Goal: Task Accomplishment & Management: Manage account settings

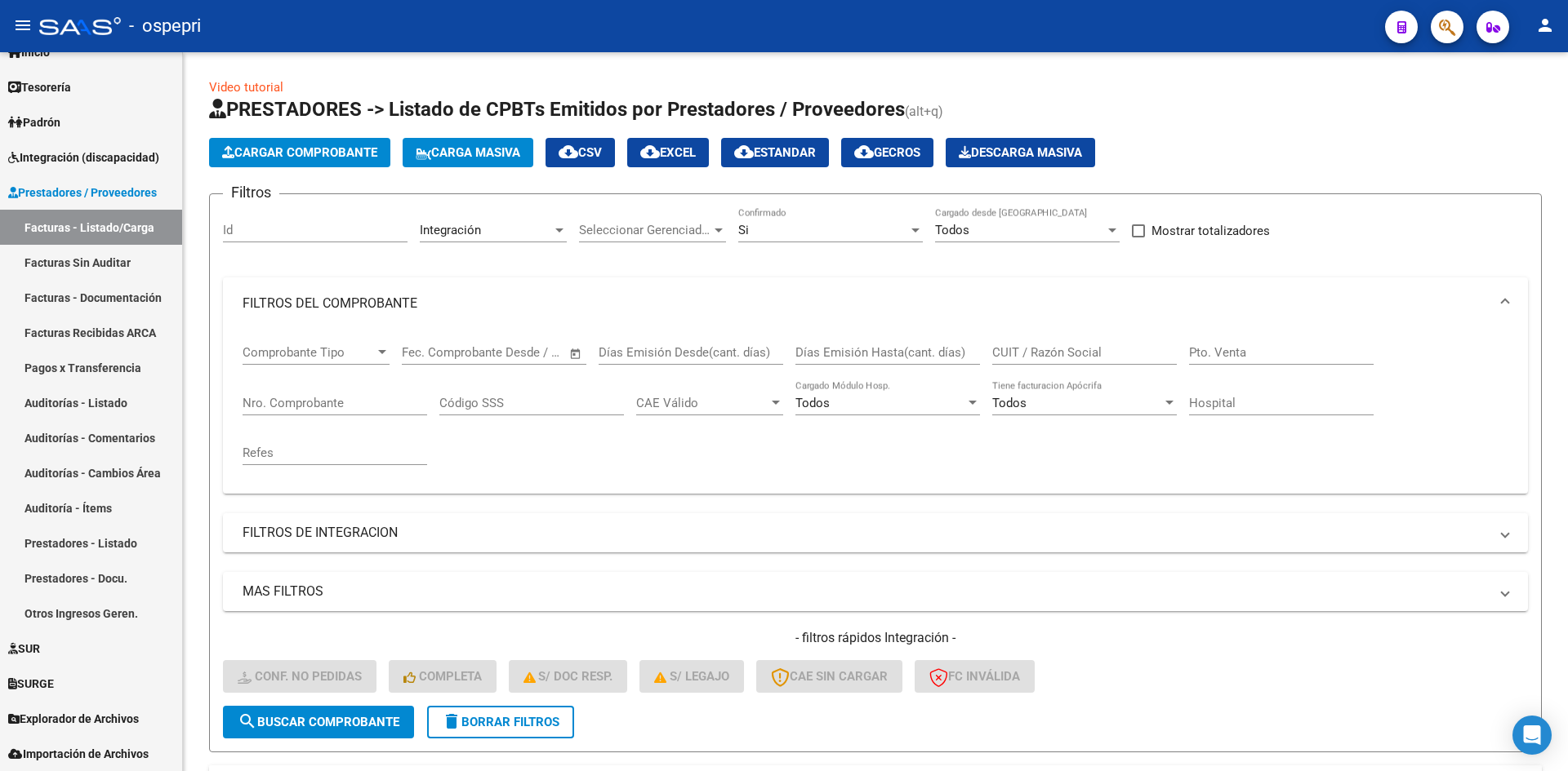
scroll to position [369, 0]
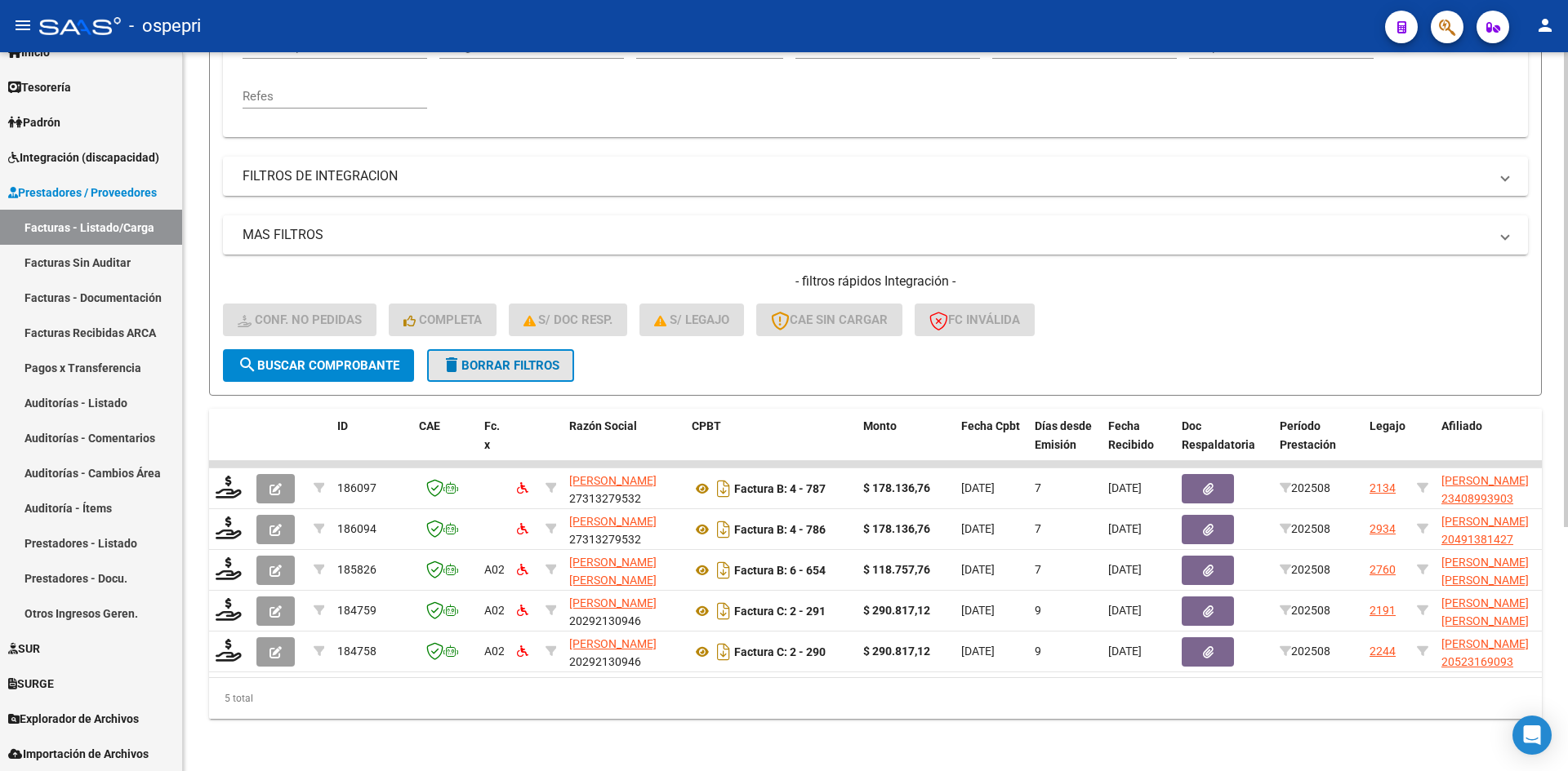
click at [558, 363] on button "delete Borrar Filtros" at bounding box center [501, 366] width 147 height 33
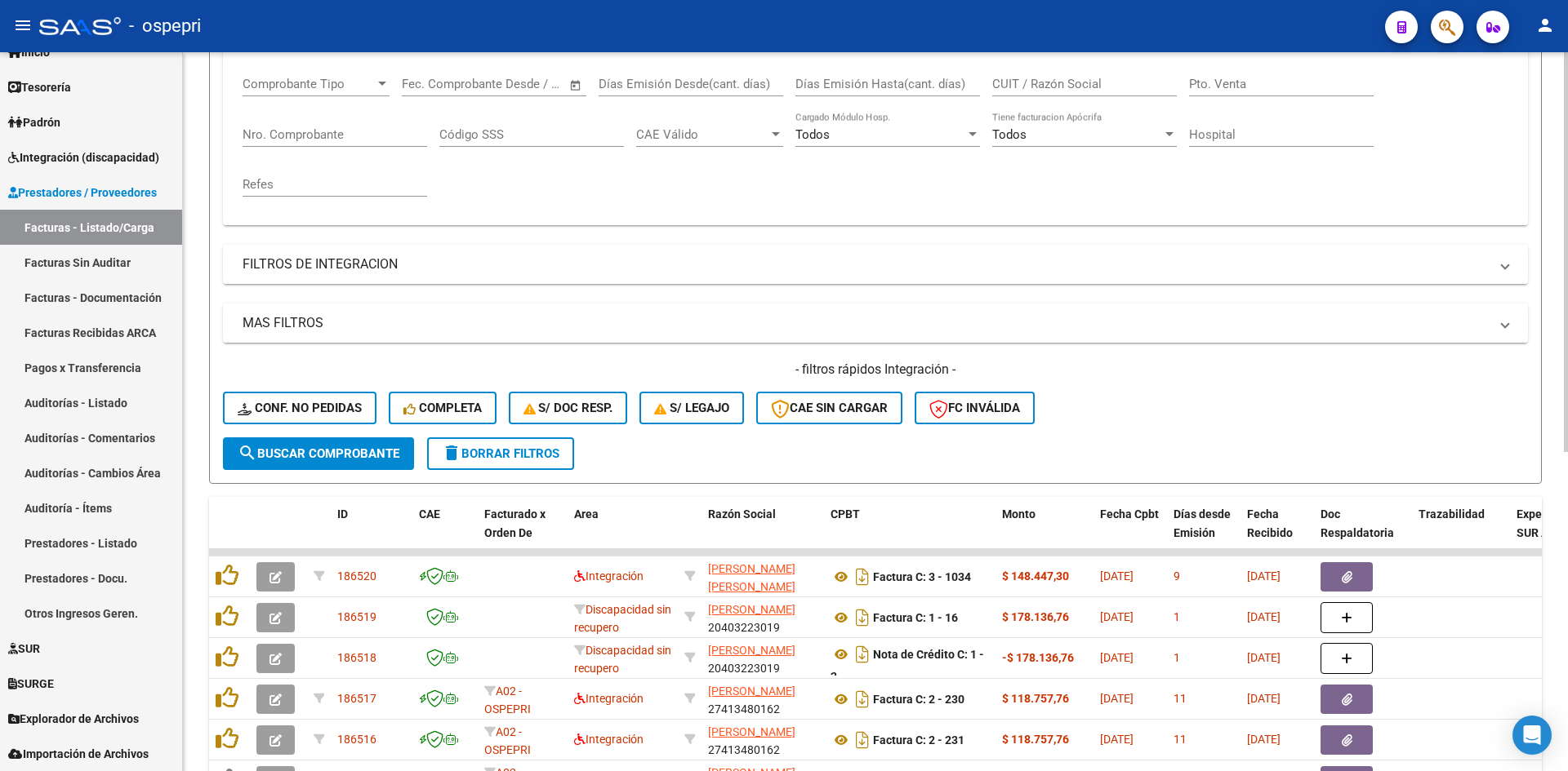
scroll to position [0, 0]
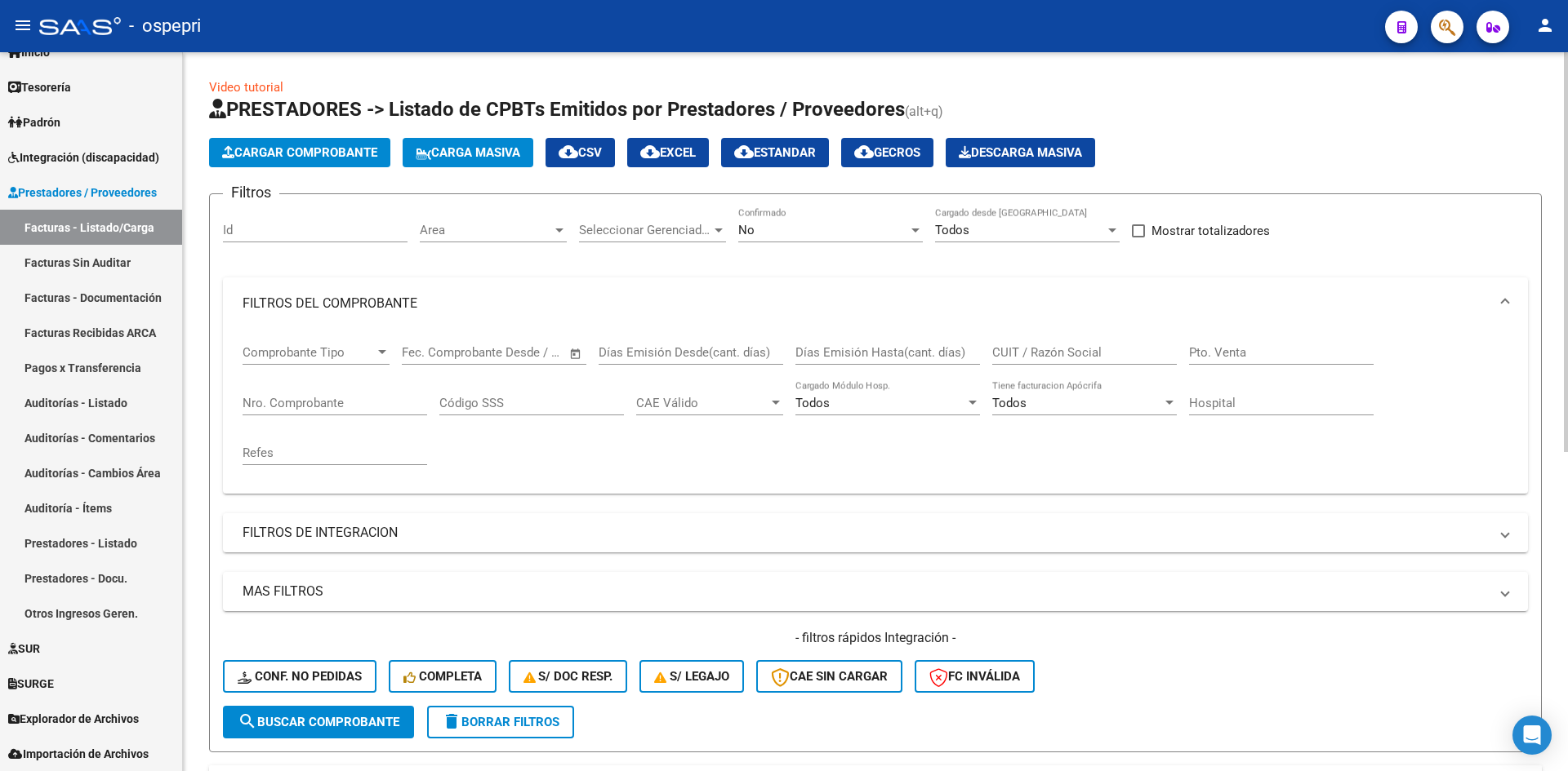
click at [1038, 348] on input "CUIT / Razón Social" at bounding box center [1084, 352] width 184 height 15
paste input "23347076724"
type input "23347076724"
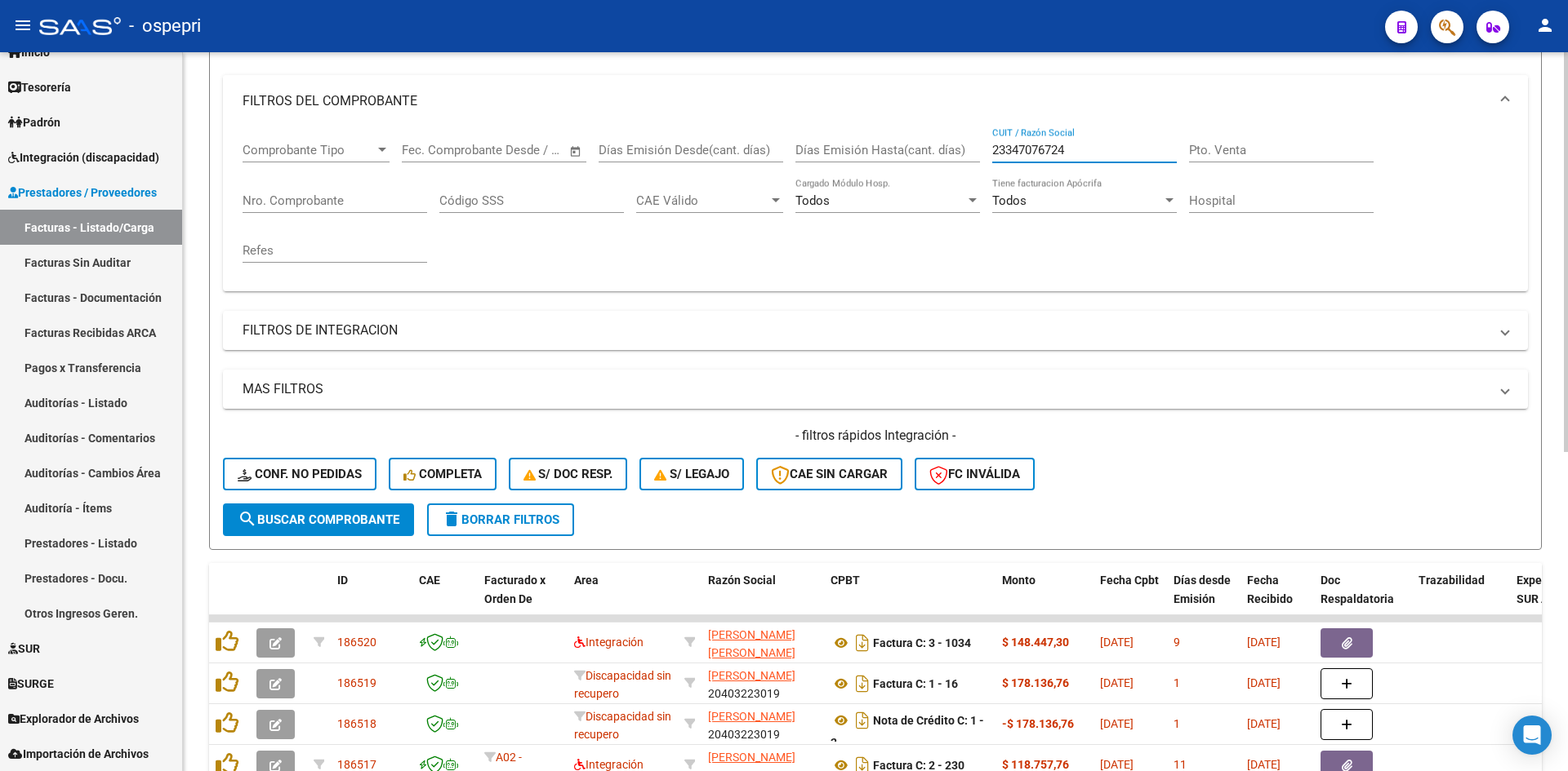
scroll to position [245, 0]
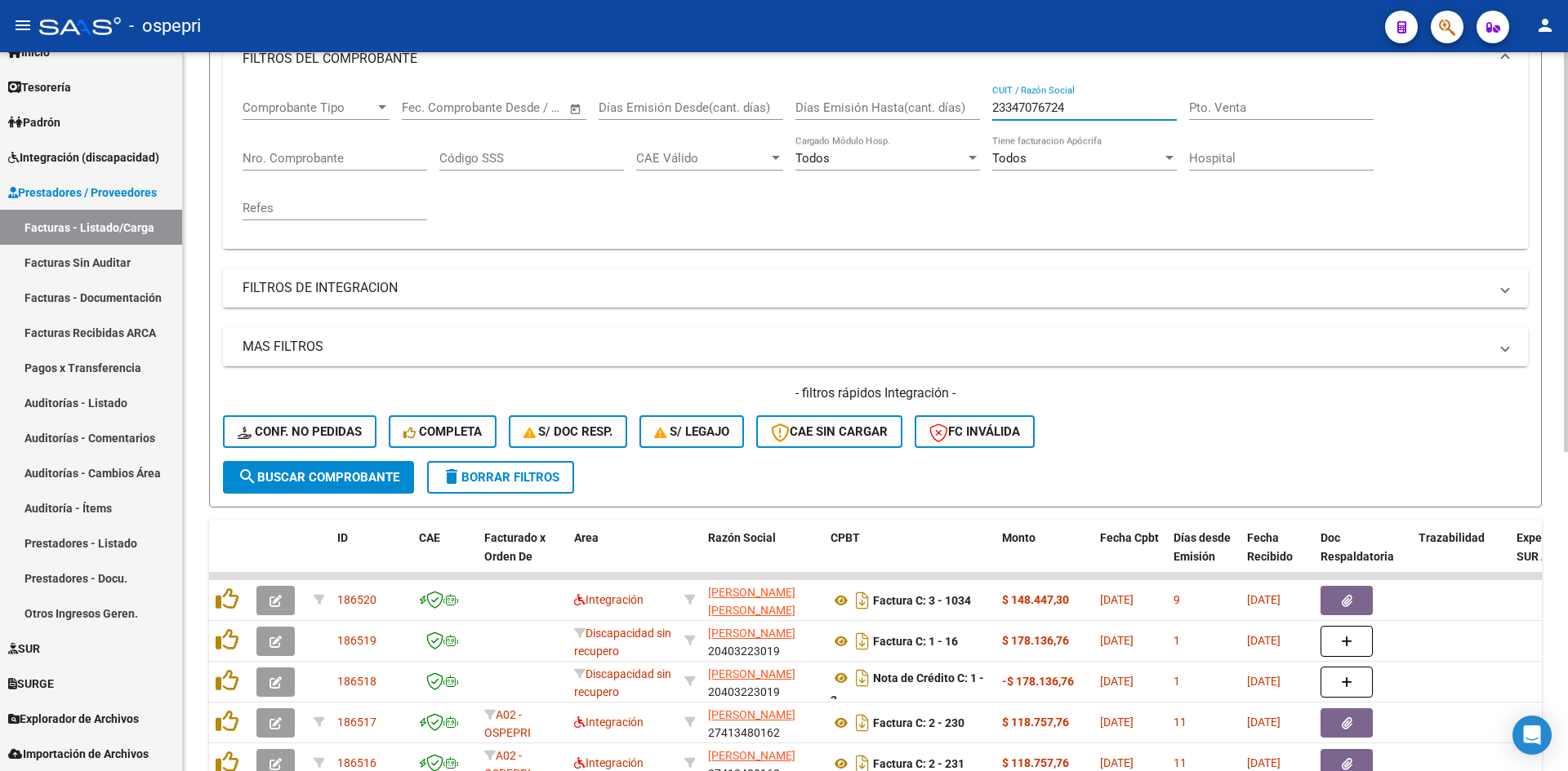
click at [356, 481] on span "search Buscar Comprobante" at bounding box center [318, 478] width 162 height 15
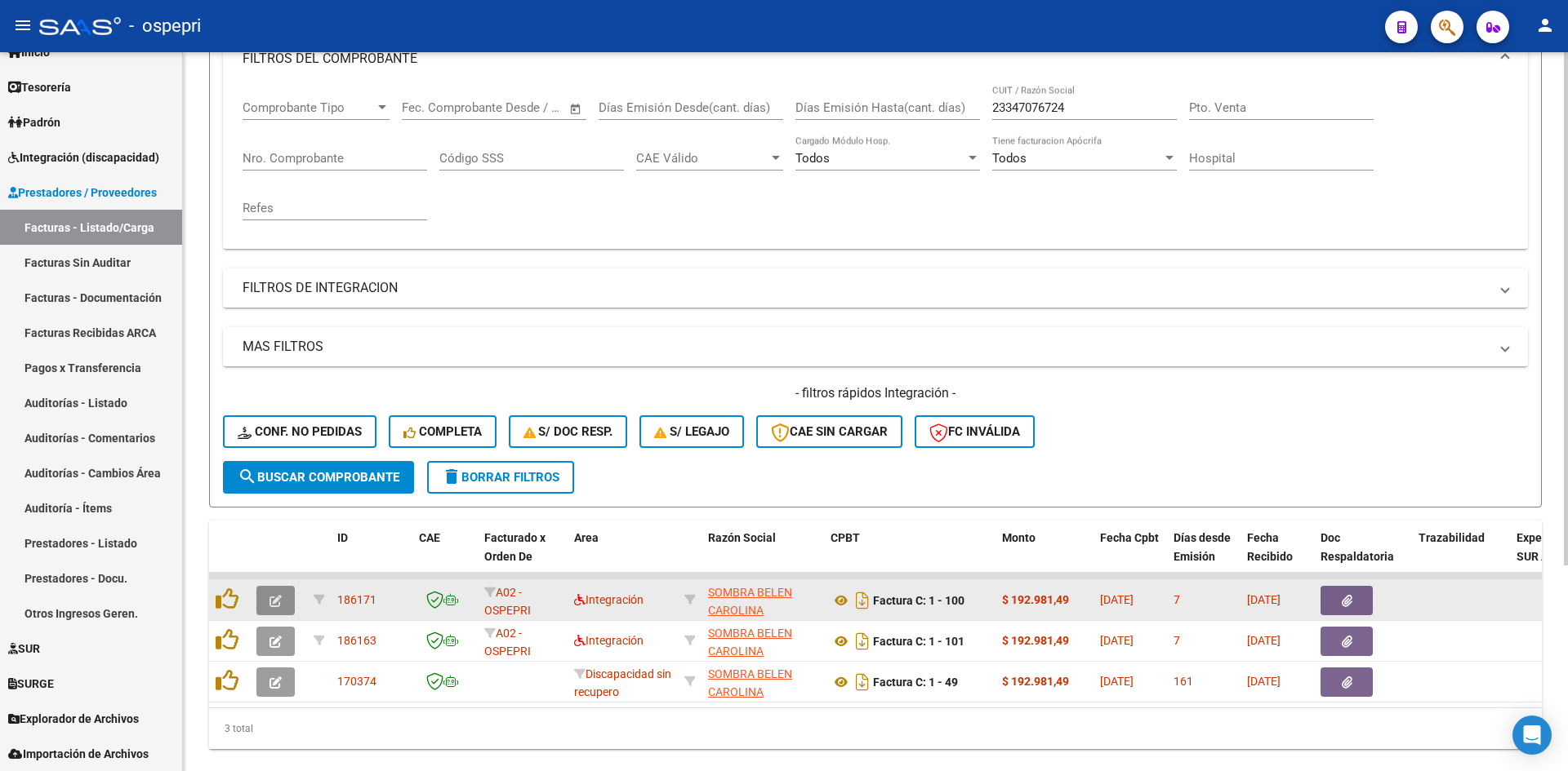
click at [273, 599] on icon "button" at bounding box center [275, 601] width 12 height 12
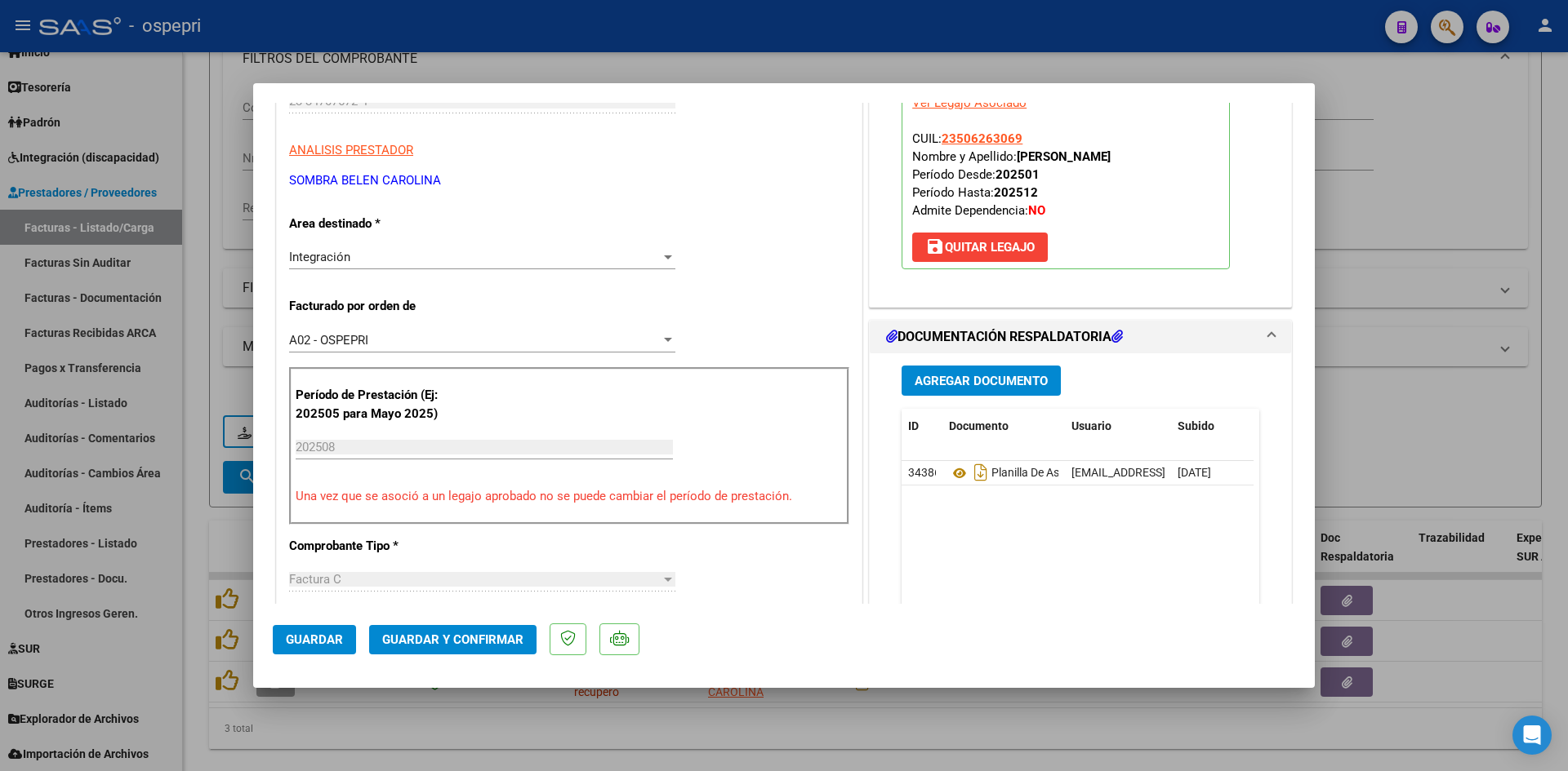
scroll to position [0, 0]
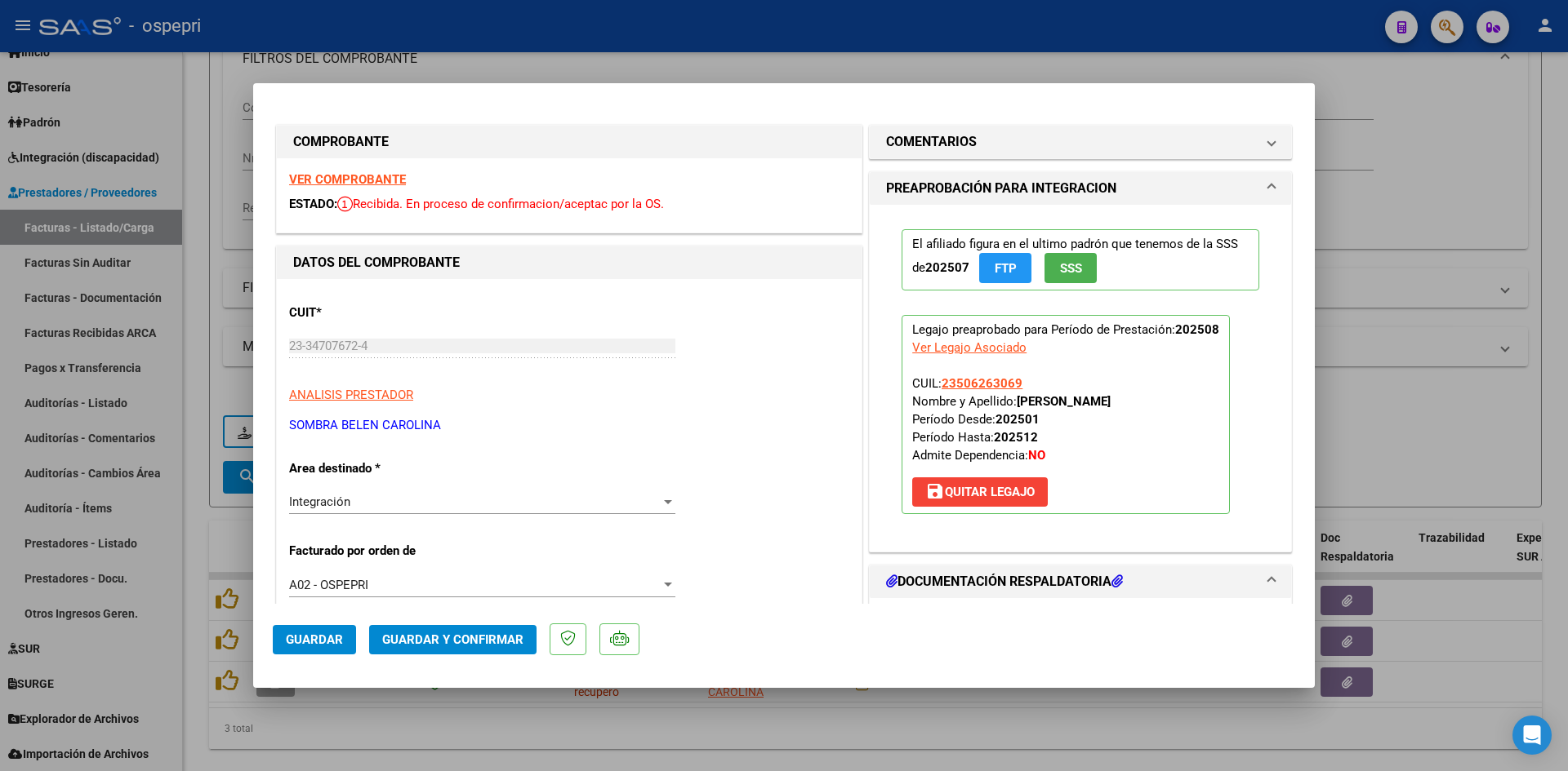
click at [385, 180] on strong "VER COMPROBANTE" at bounding box center [348, 180] width 117 height 15
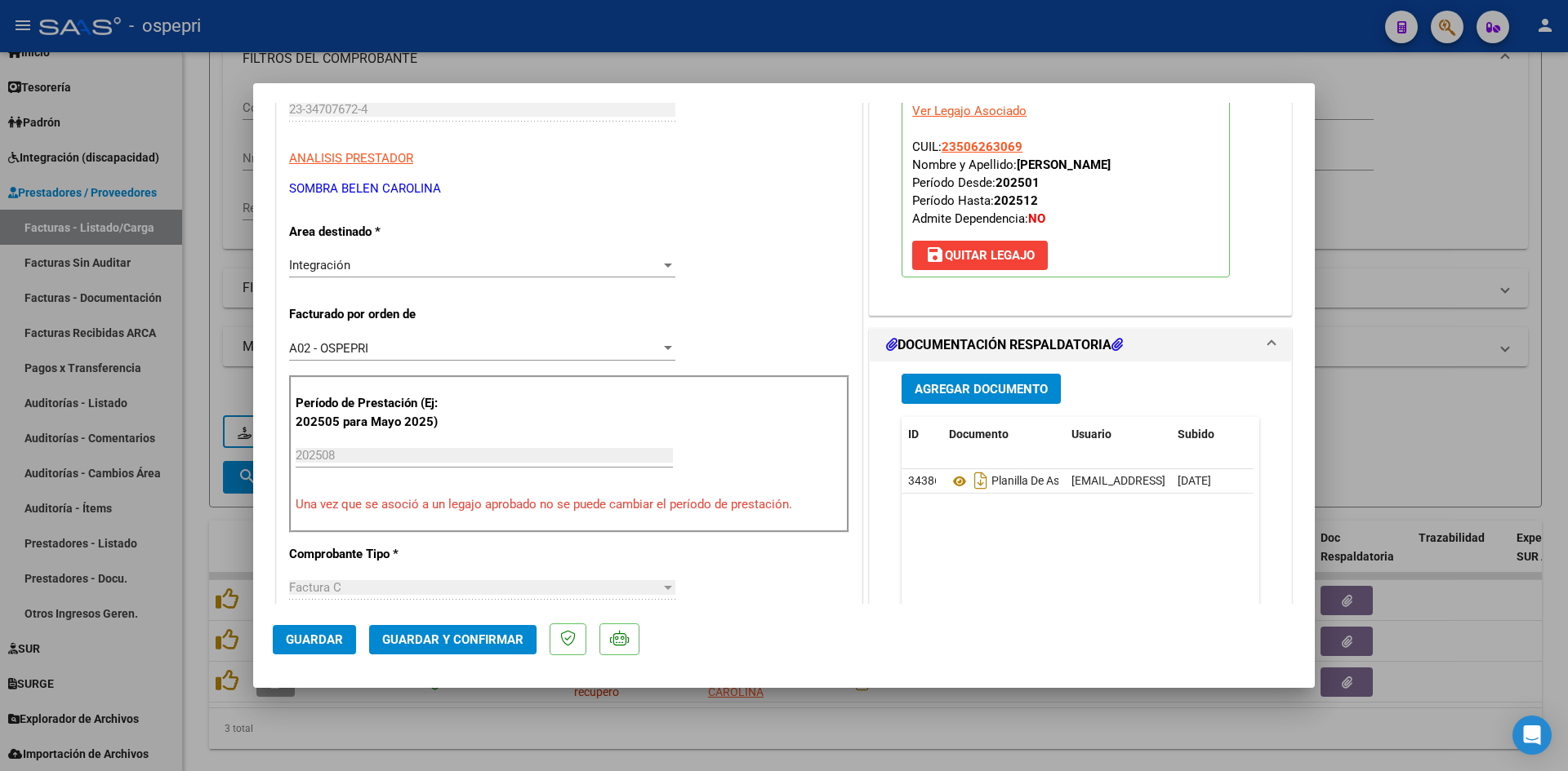
scroll to position [327, 0]
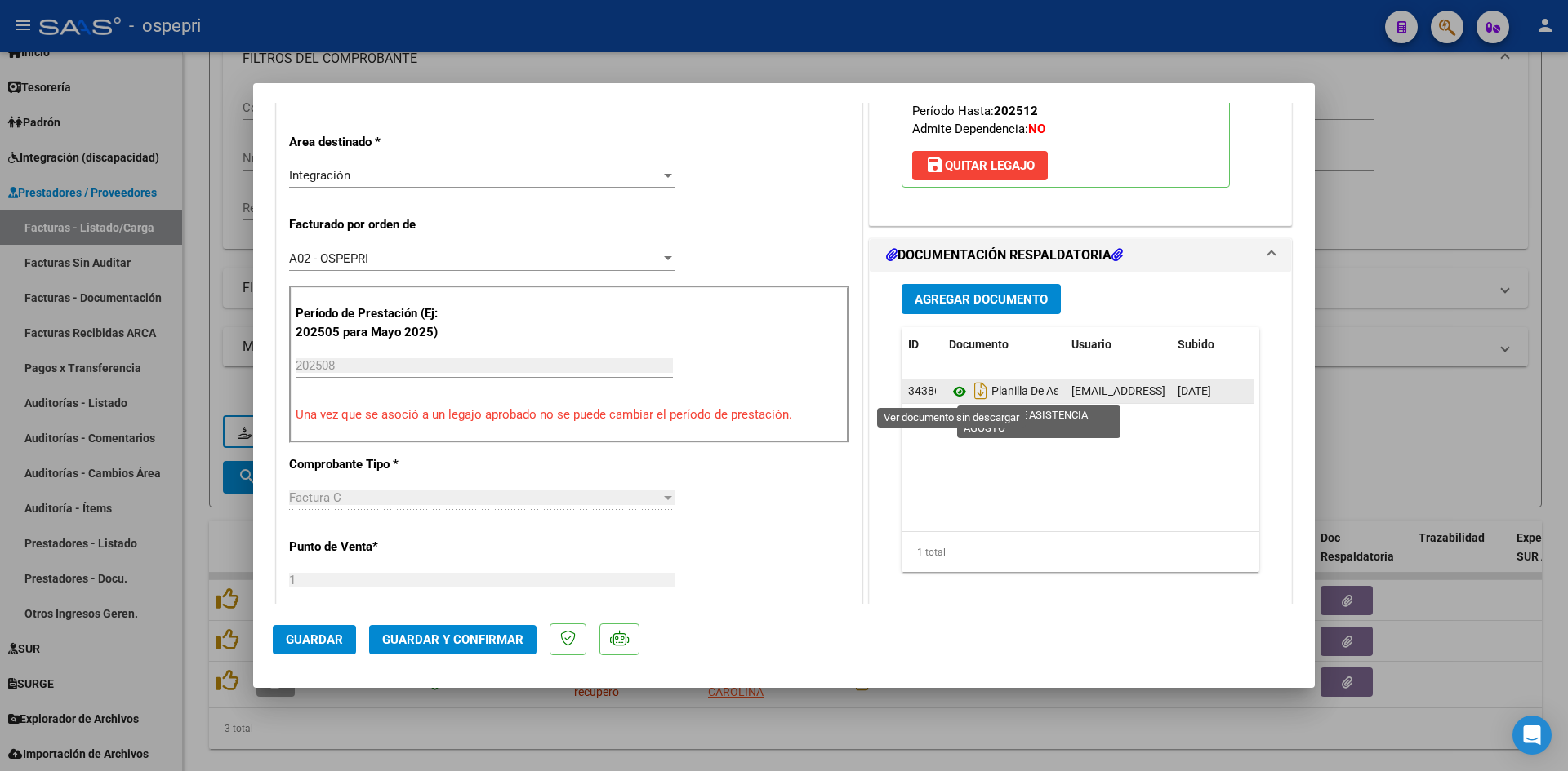
click at [949, 390] on icon at bounding box center [959, 391] width 21 height 20
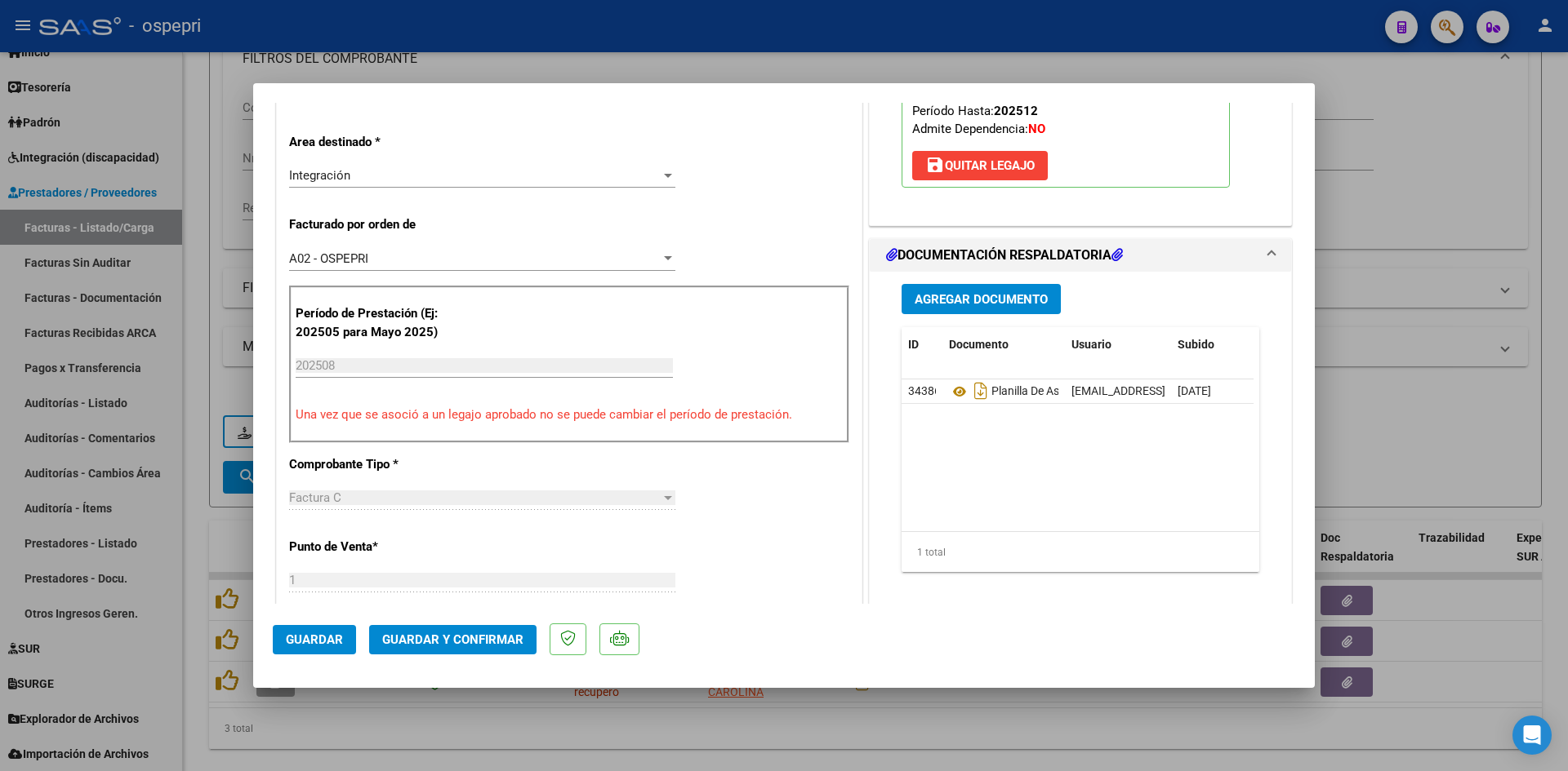
type input "$ 0,00"
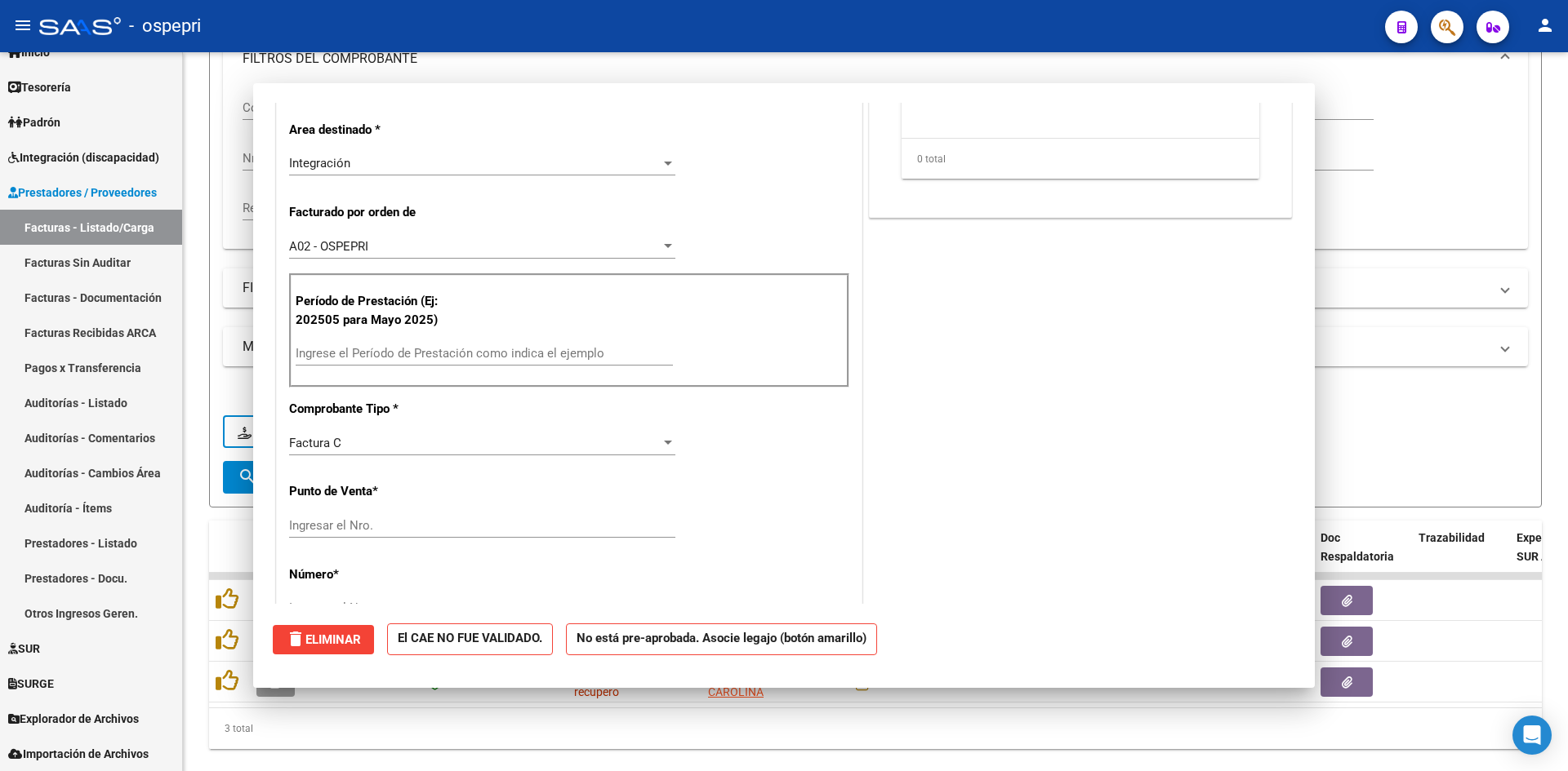
scroll to position [0, 0]
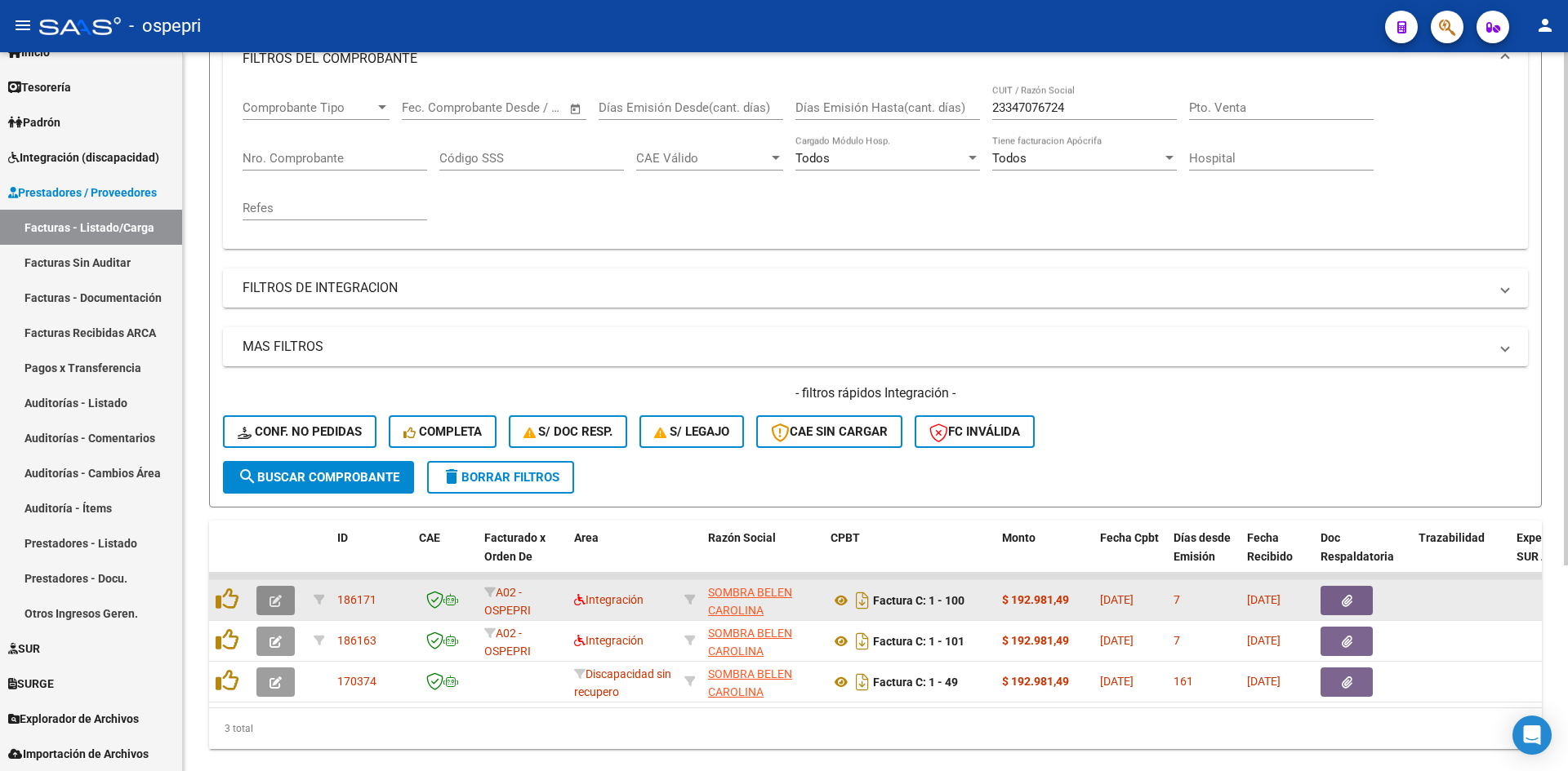
click at [277, 590] on button "button" at bounding box center [275, 600] width 39 height 29
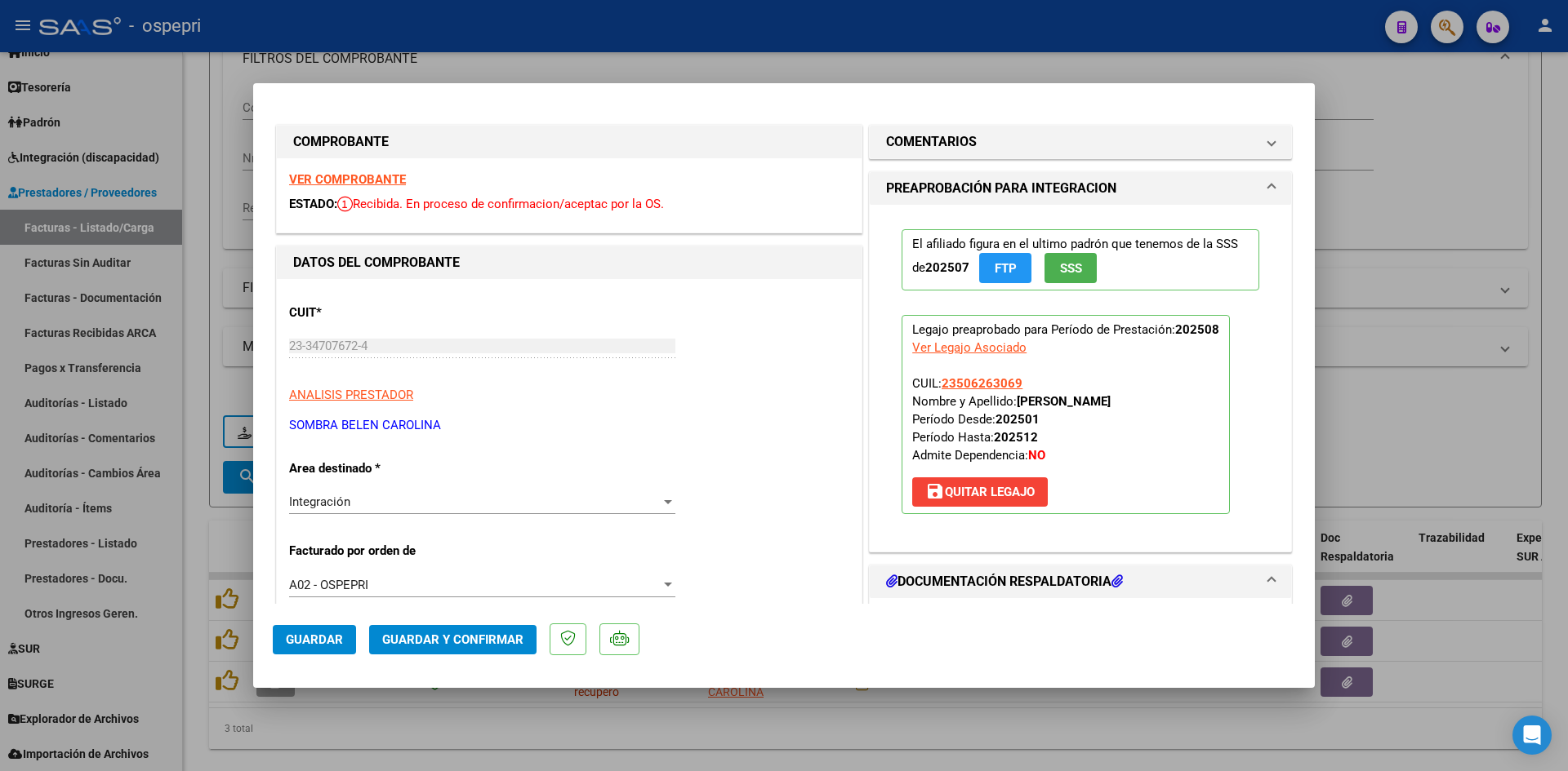
click at [368, 183] on strong "VER COMPROBANTE" at bounding box center [348, 180] width 117 height 15
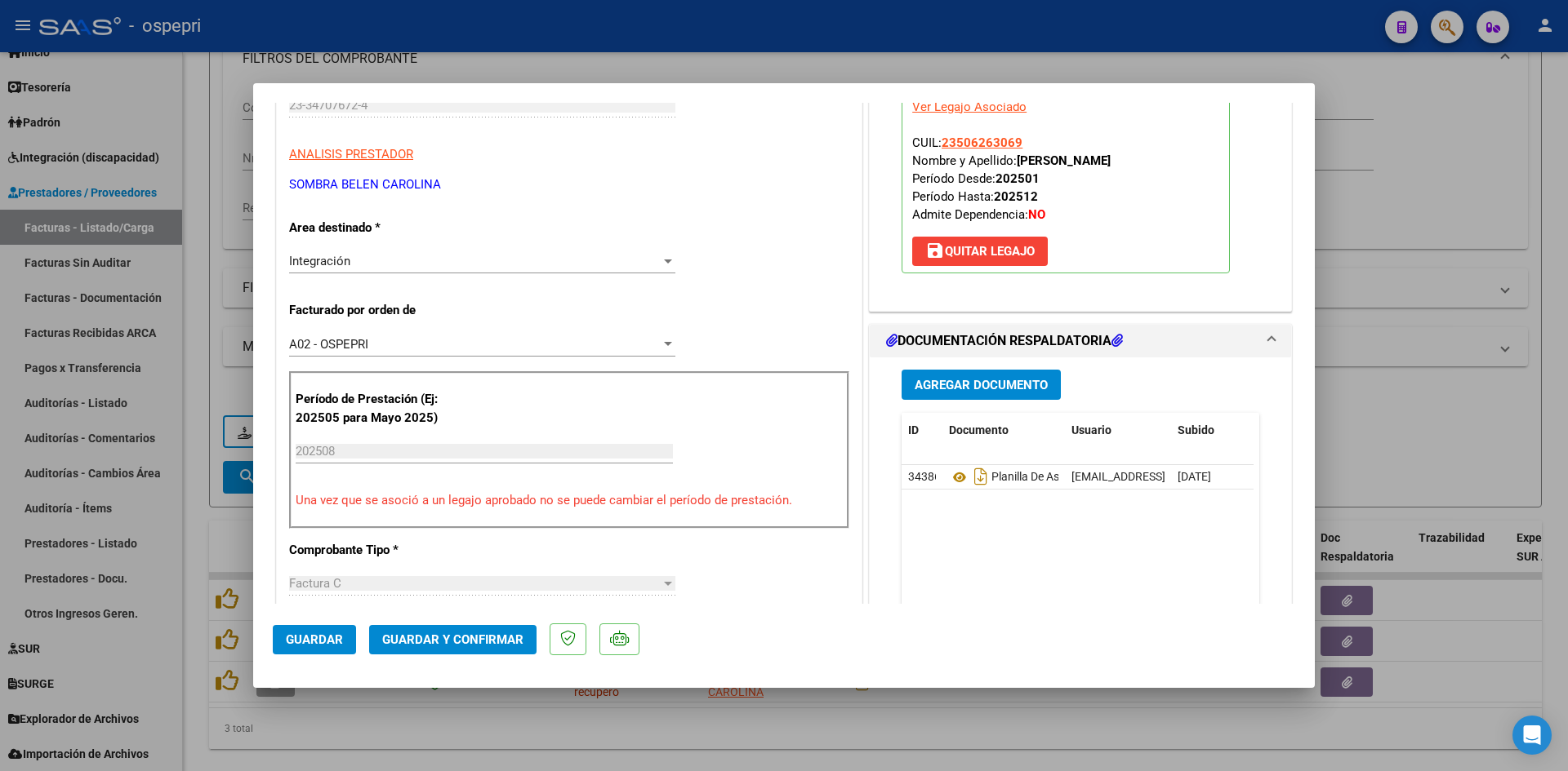
scroll to position [245, 0]
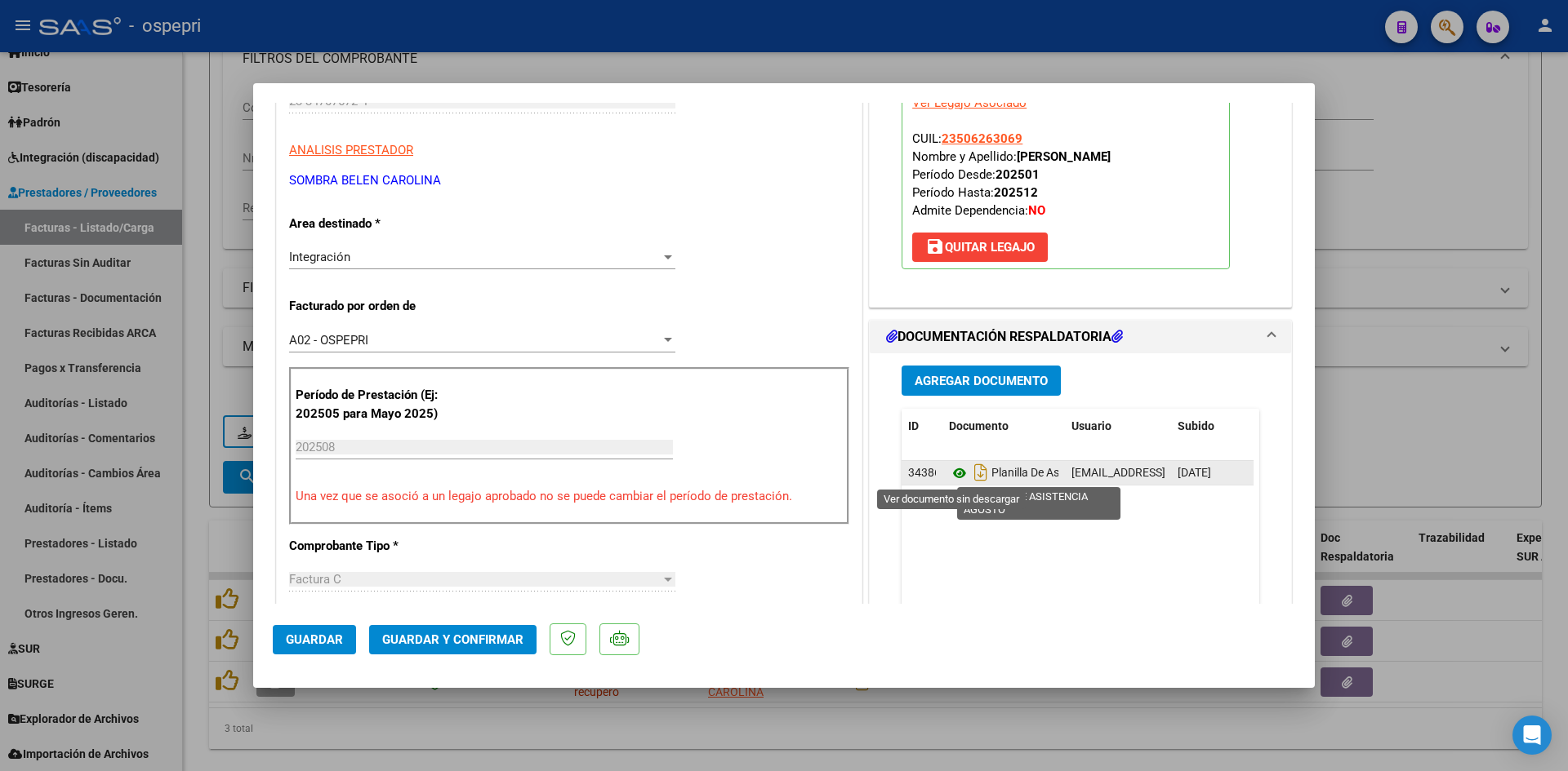
click at [955, 477] on icon at bounding box center [959, 473] width 21 height 20
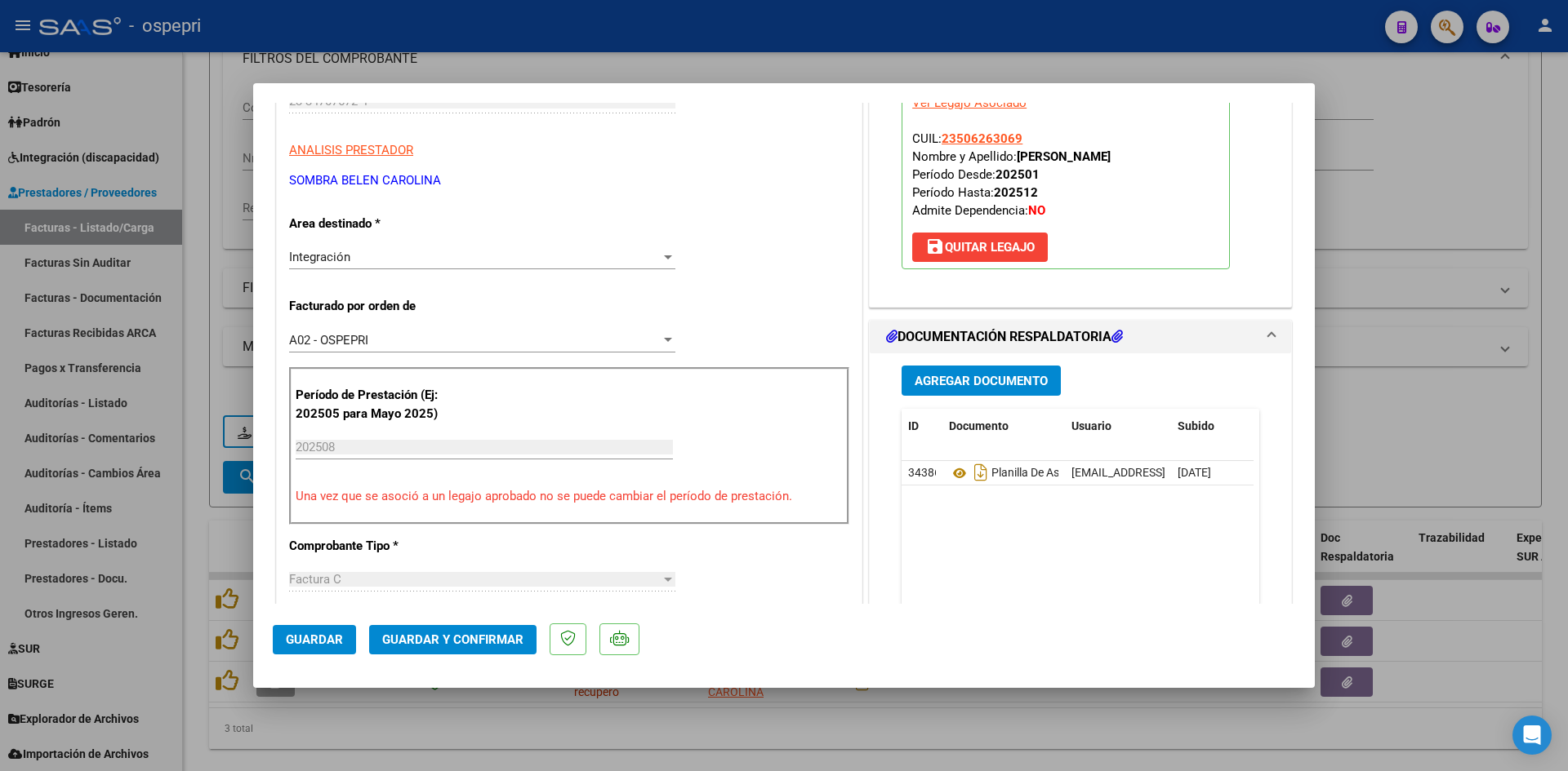
type input "$ 0,00"
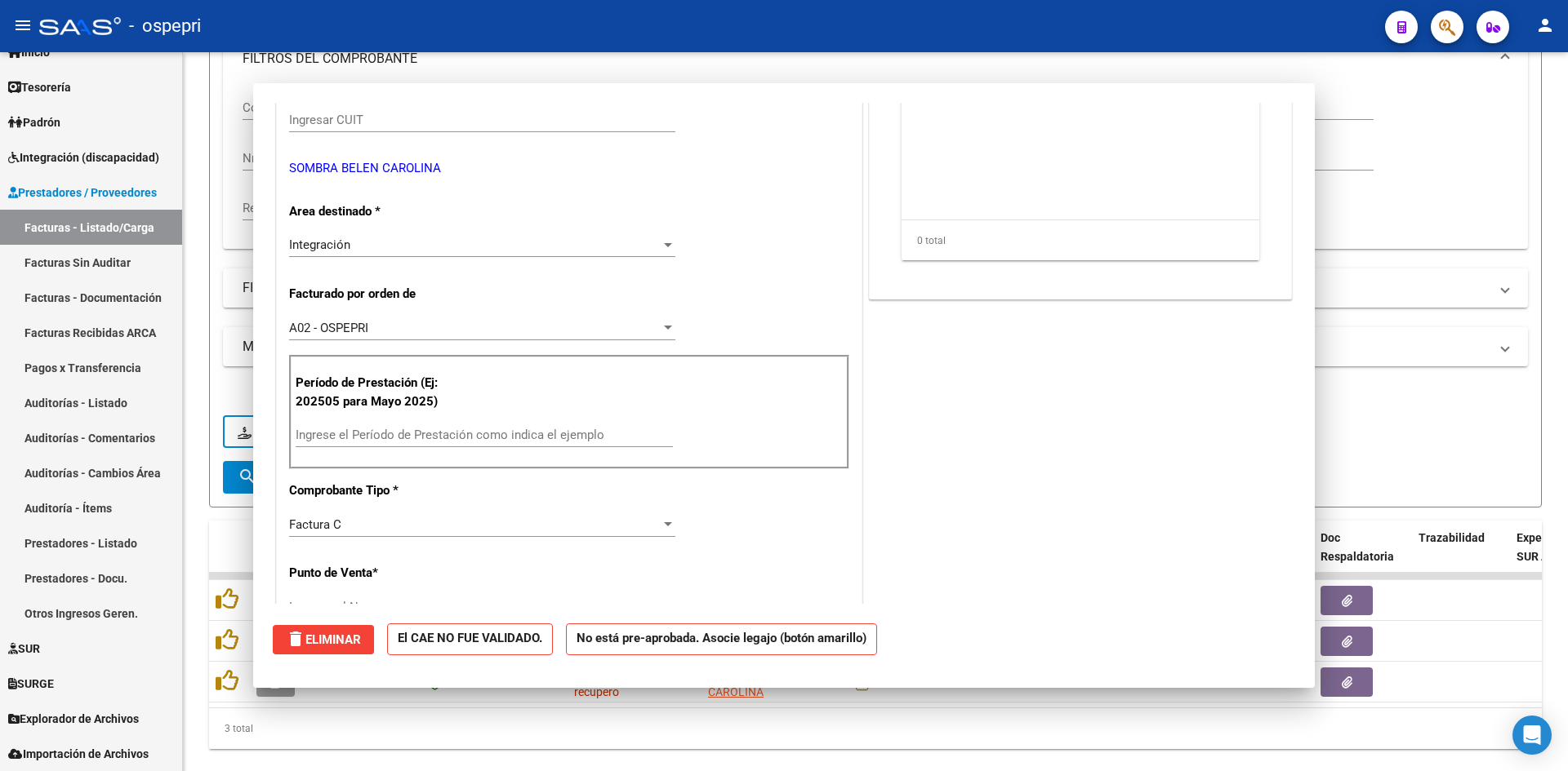
scroll to position [0, 0]
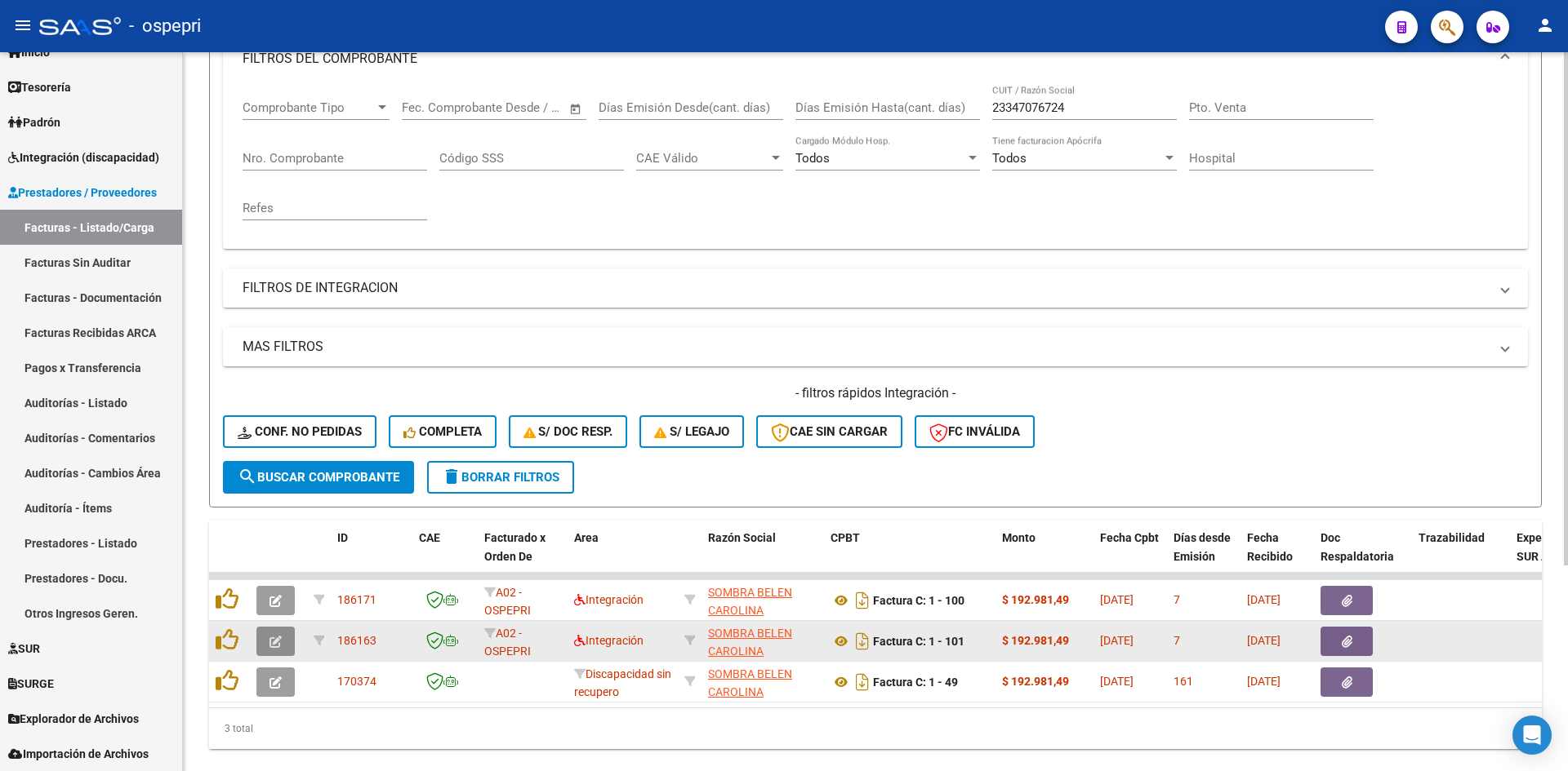
click at [258, 645] on button "button" at bounding box center [275, 642] width 39 height 29
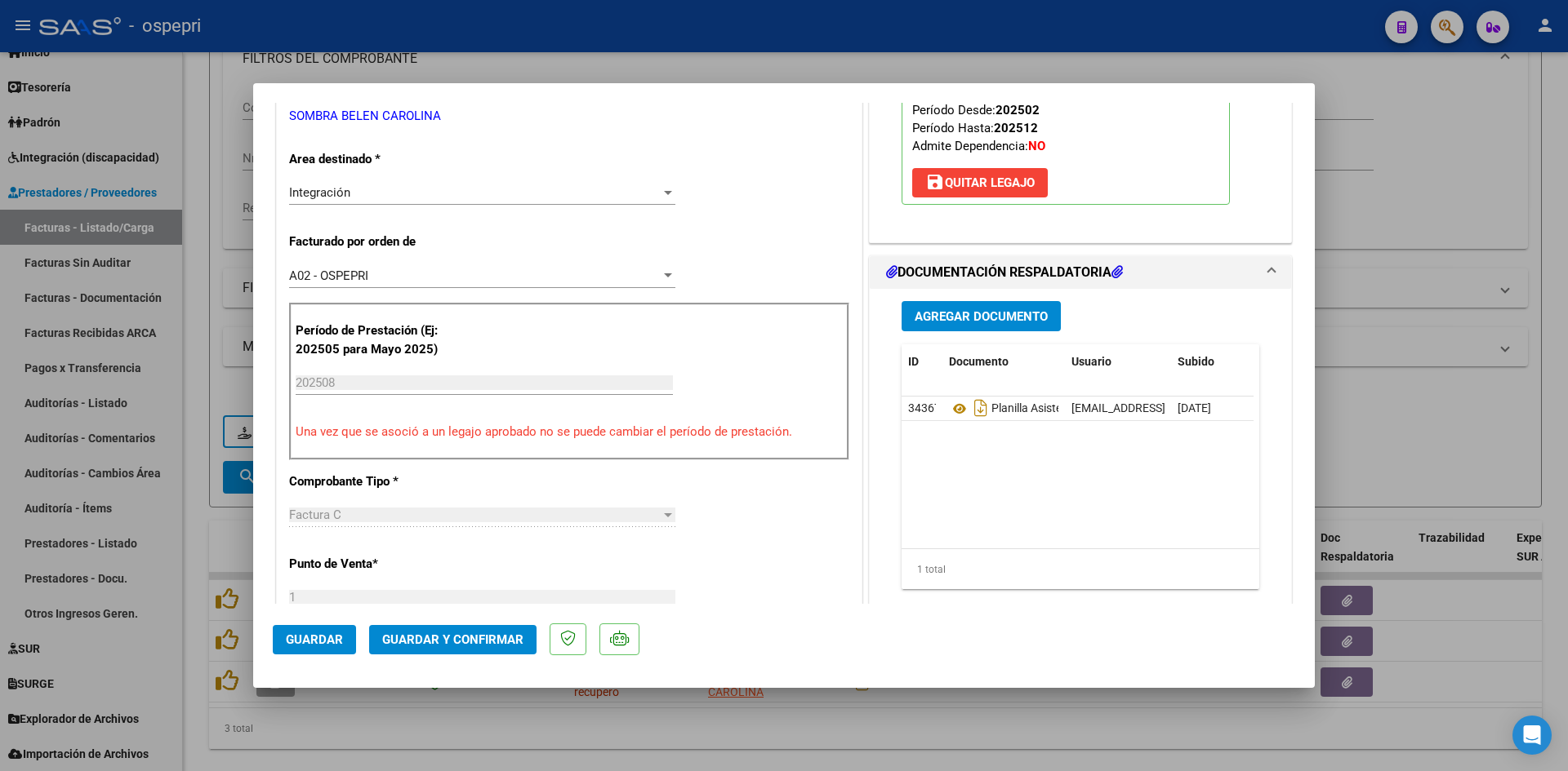
scroll to position [327, 0]
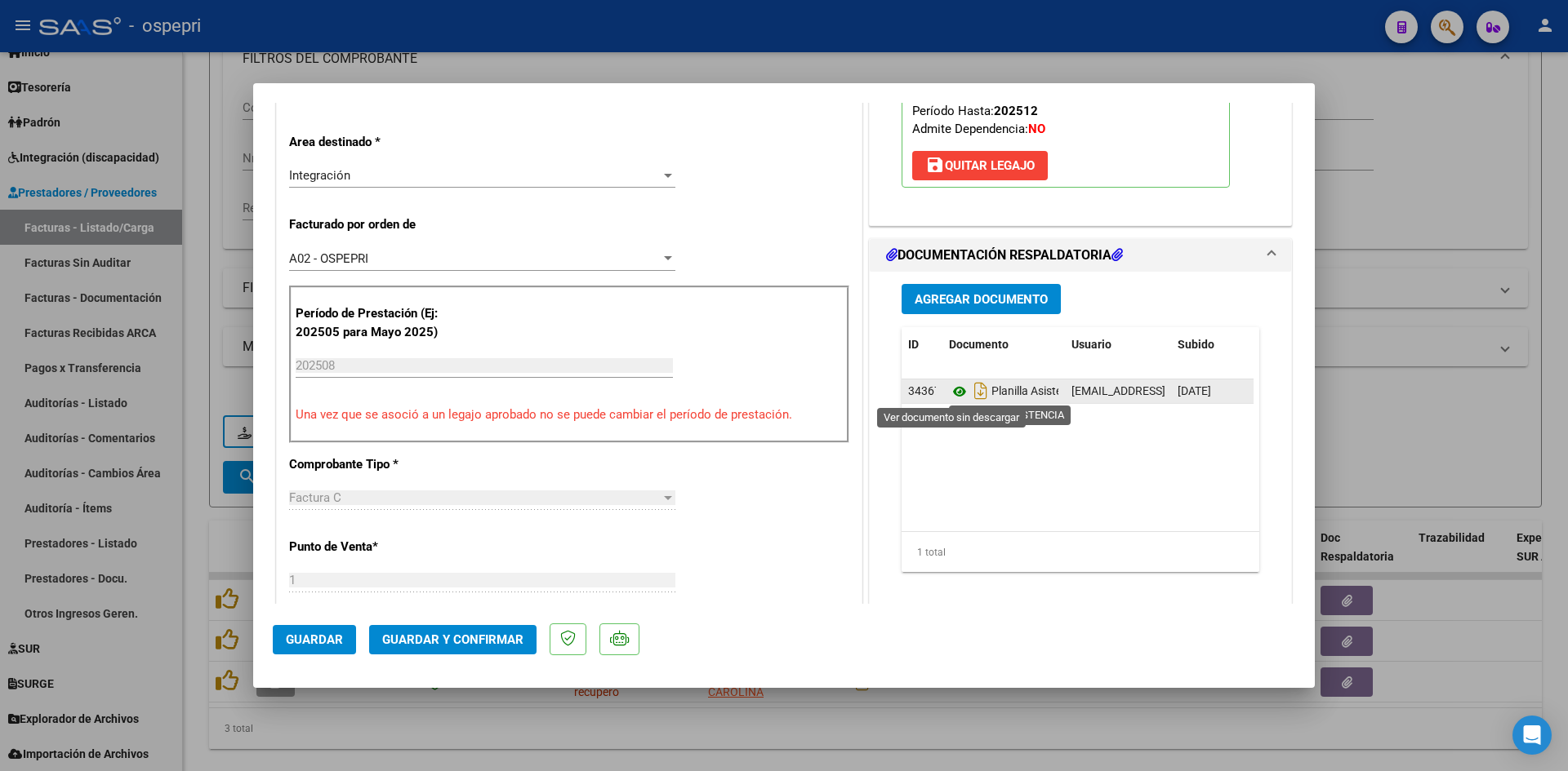
click at [949, 392] on icon at bounding box center [959, 391] width 21 height 20
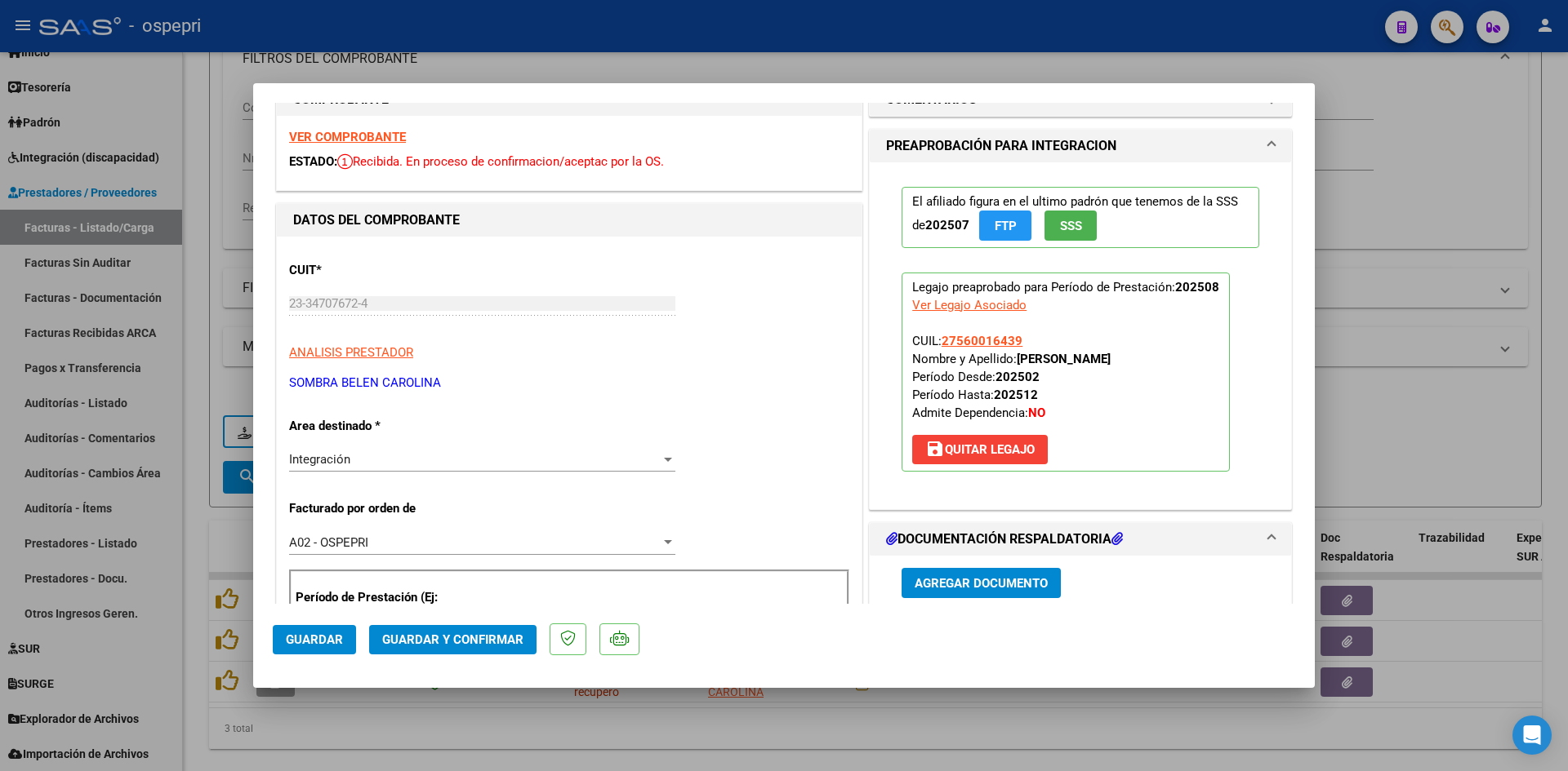
scroll to position [0, 0]
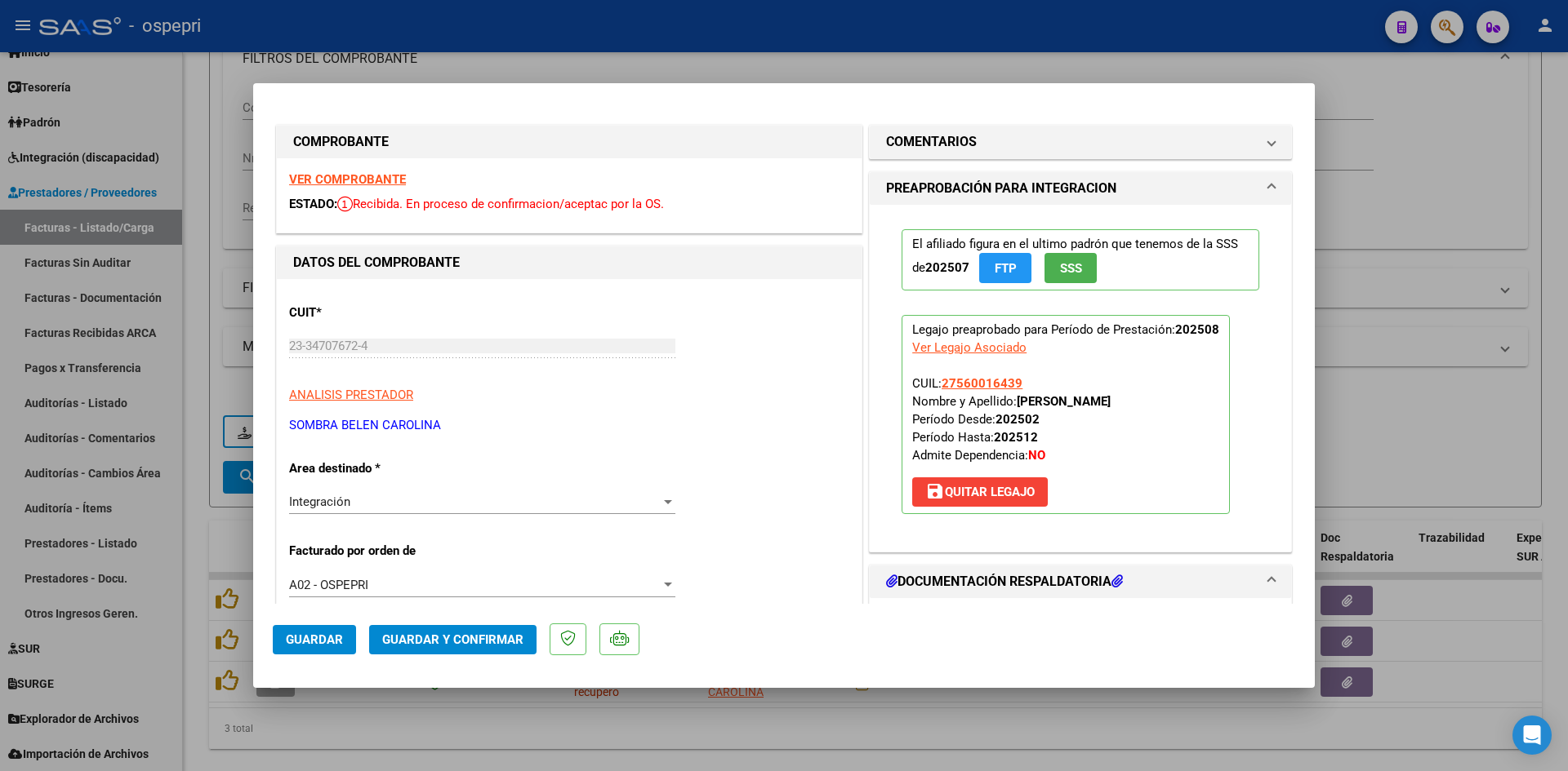
click at [353, 174] on strong "VER COMPROBANTE" at bounding box center [348, 180] width 117 height 15
click at [1000, 493] on span "save Quitar Legajo" at bounding box center [980, 492] width 110 height 15
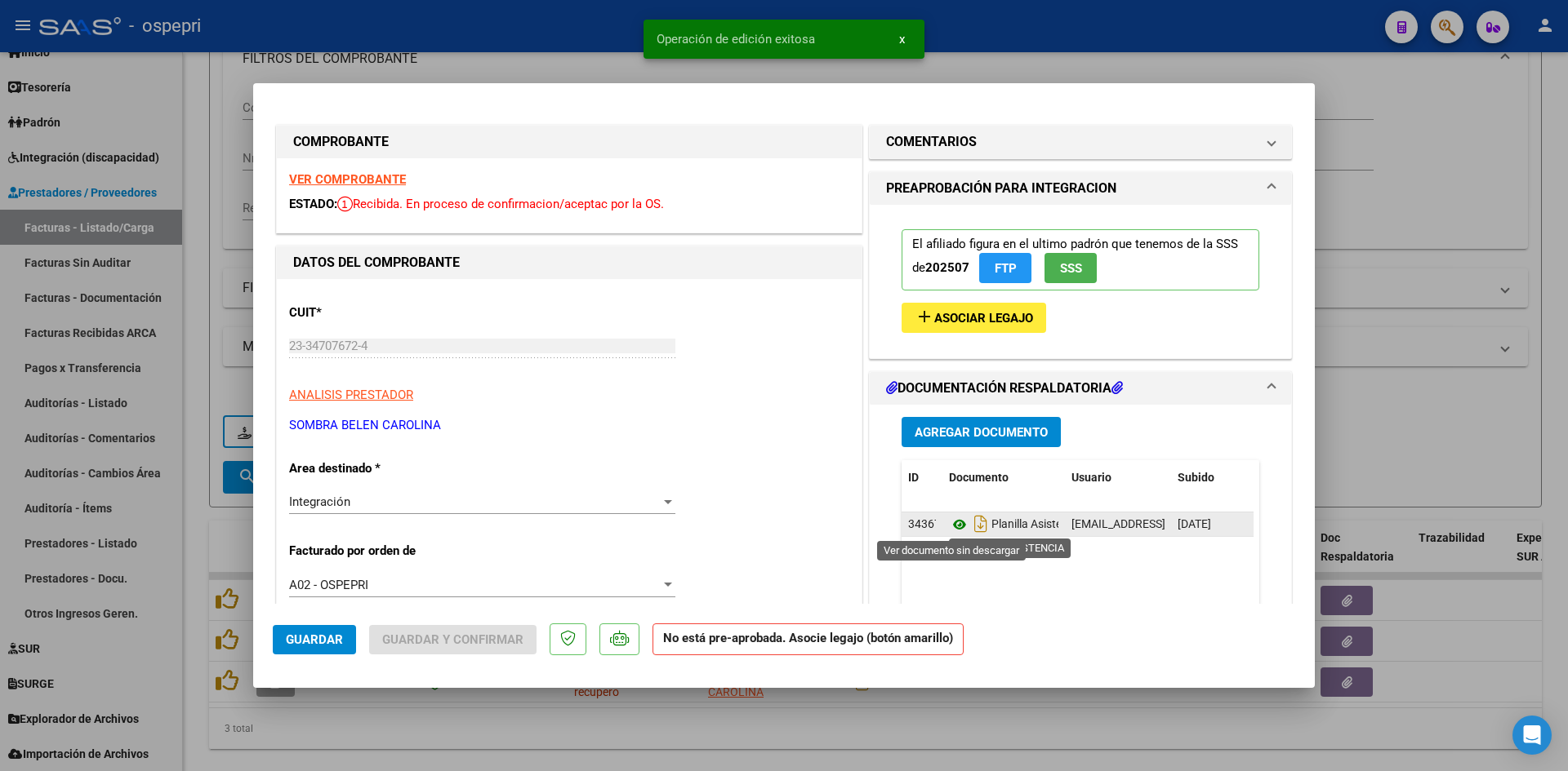
click at [956, 525] on icon at bounding box center [959, 524] width 21 height 20
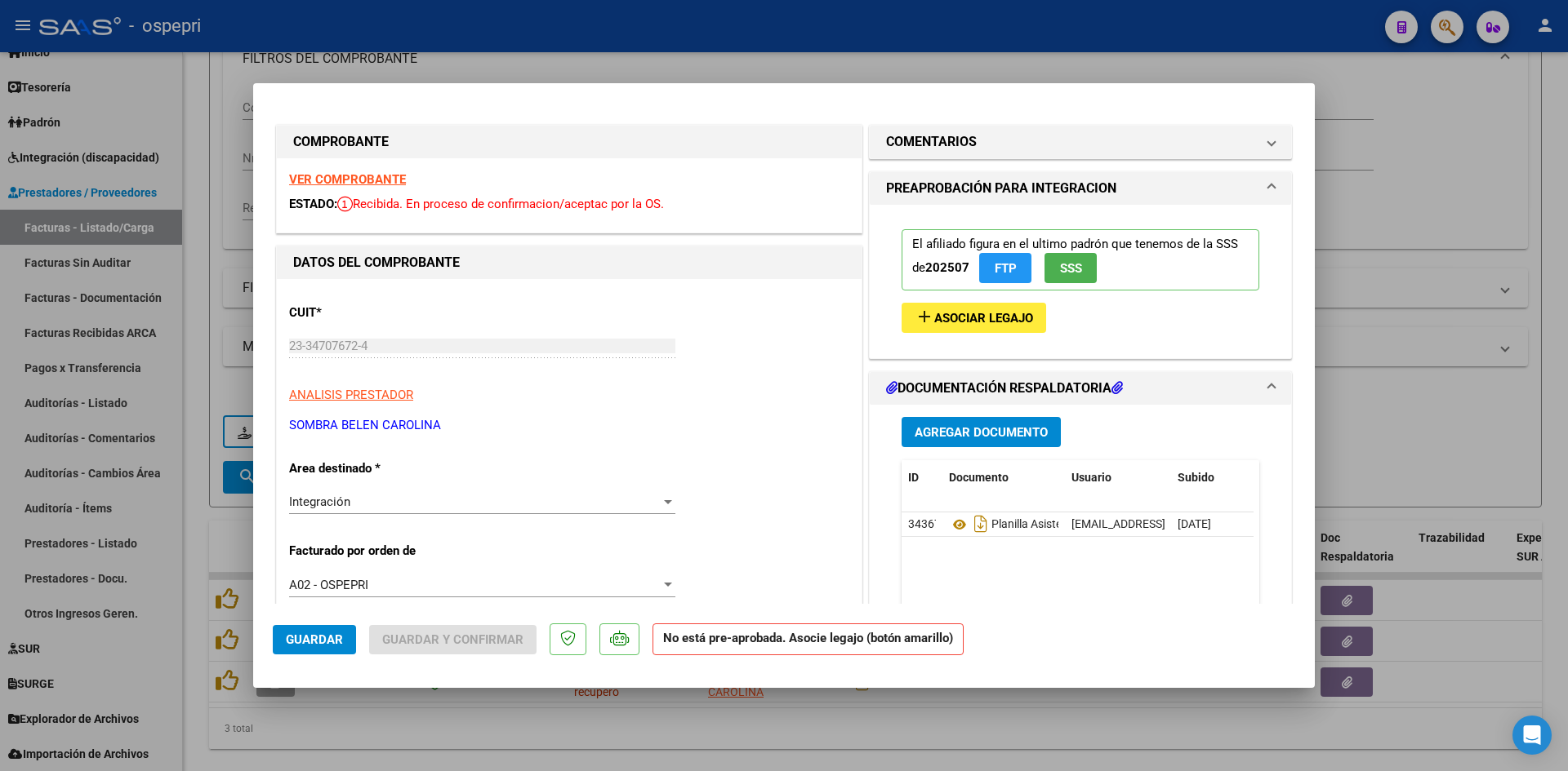
type input "$ 0,00"
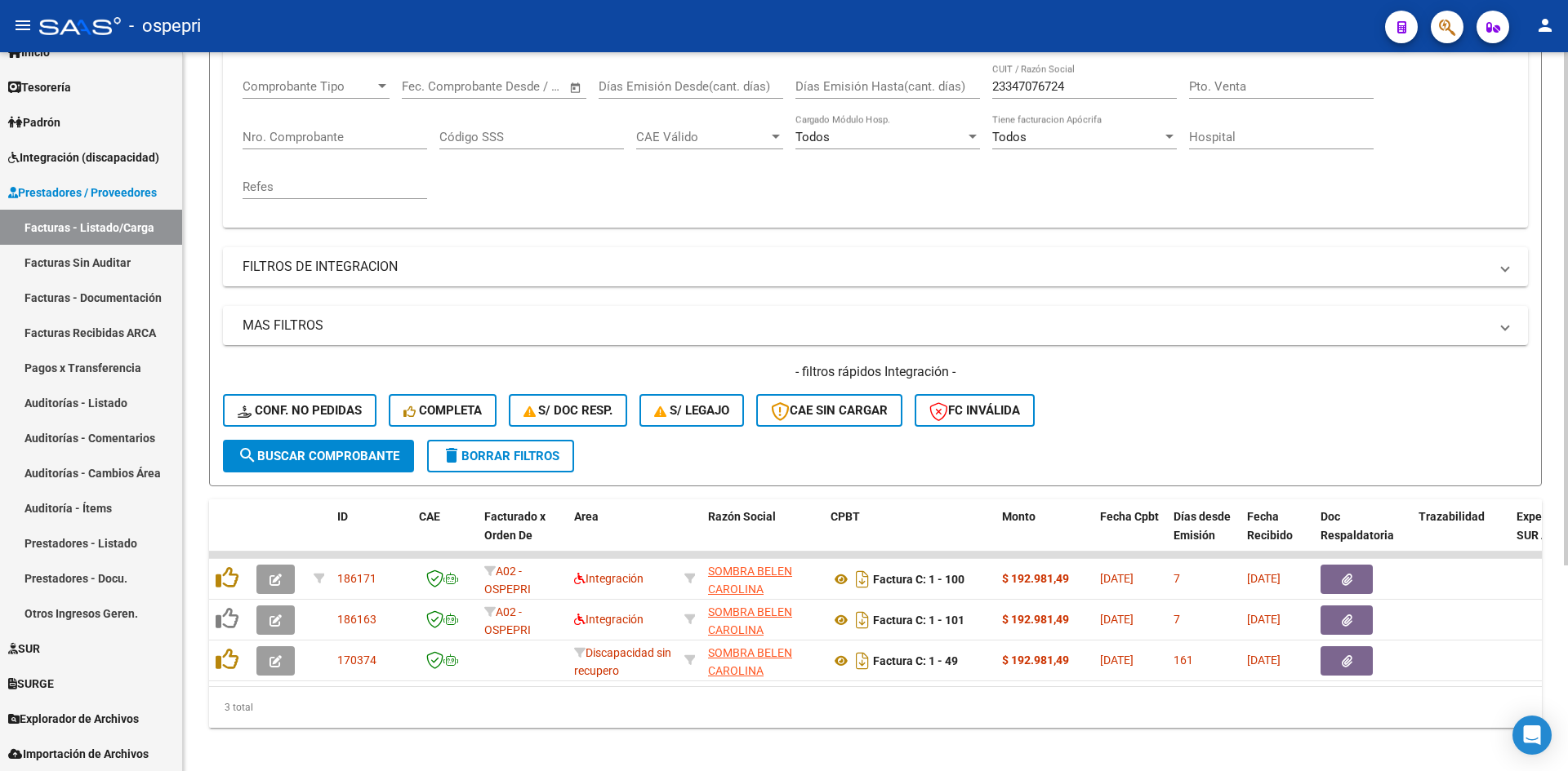
scroll to position [287, 0]
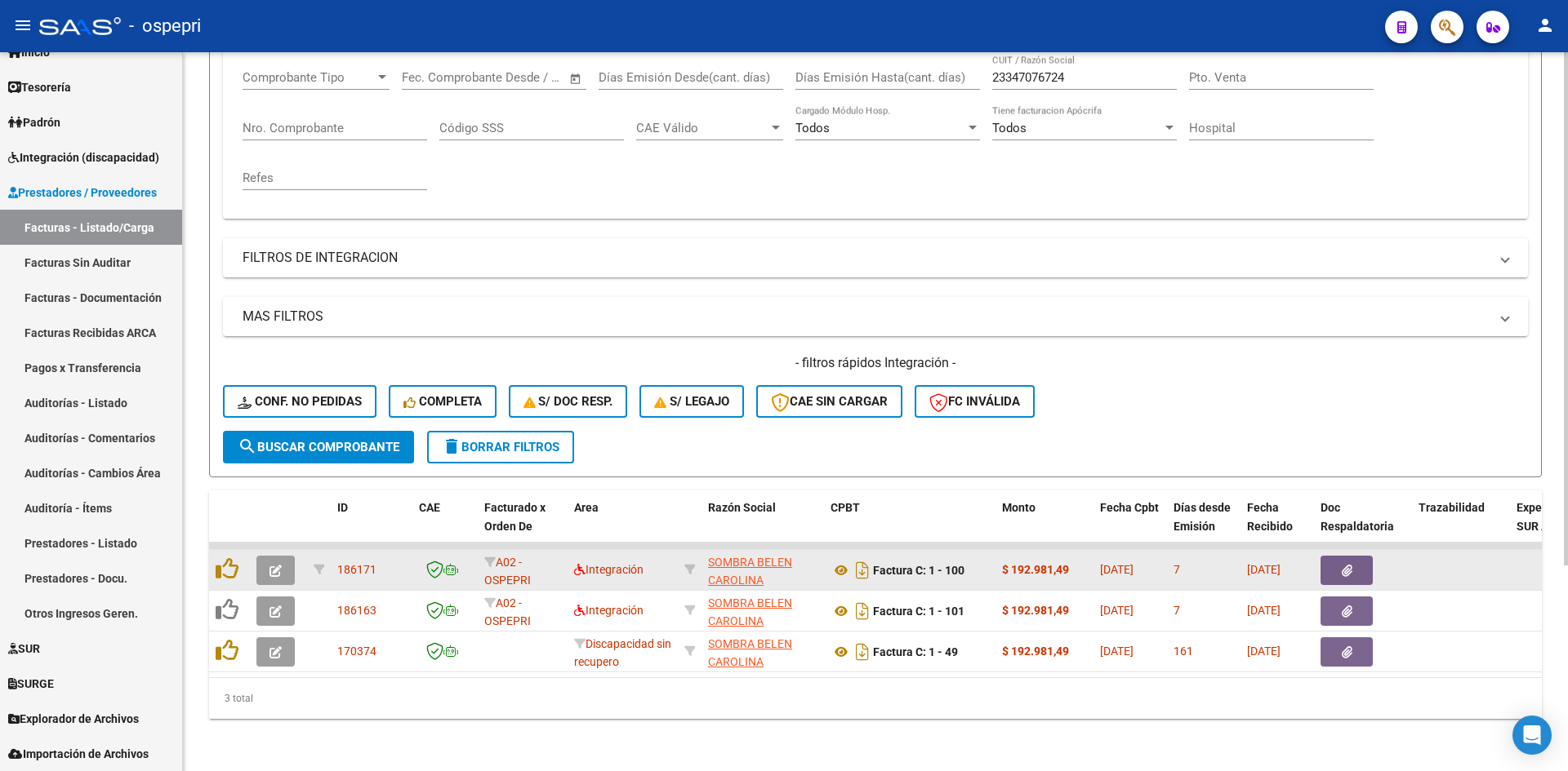
click at [271, 563] on span "button" at bounding box center [275, 571] width 12 height 15
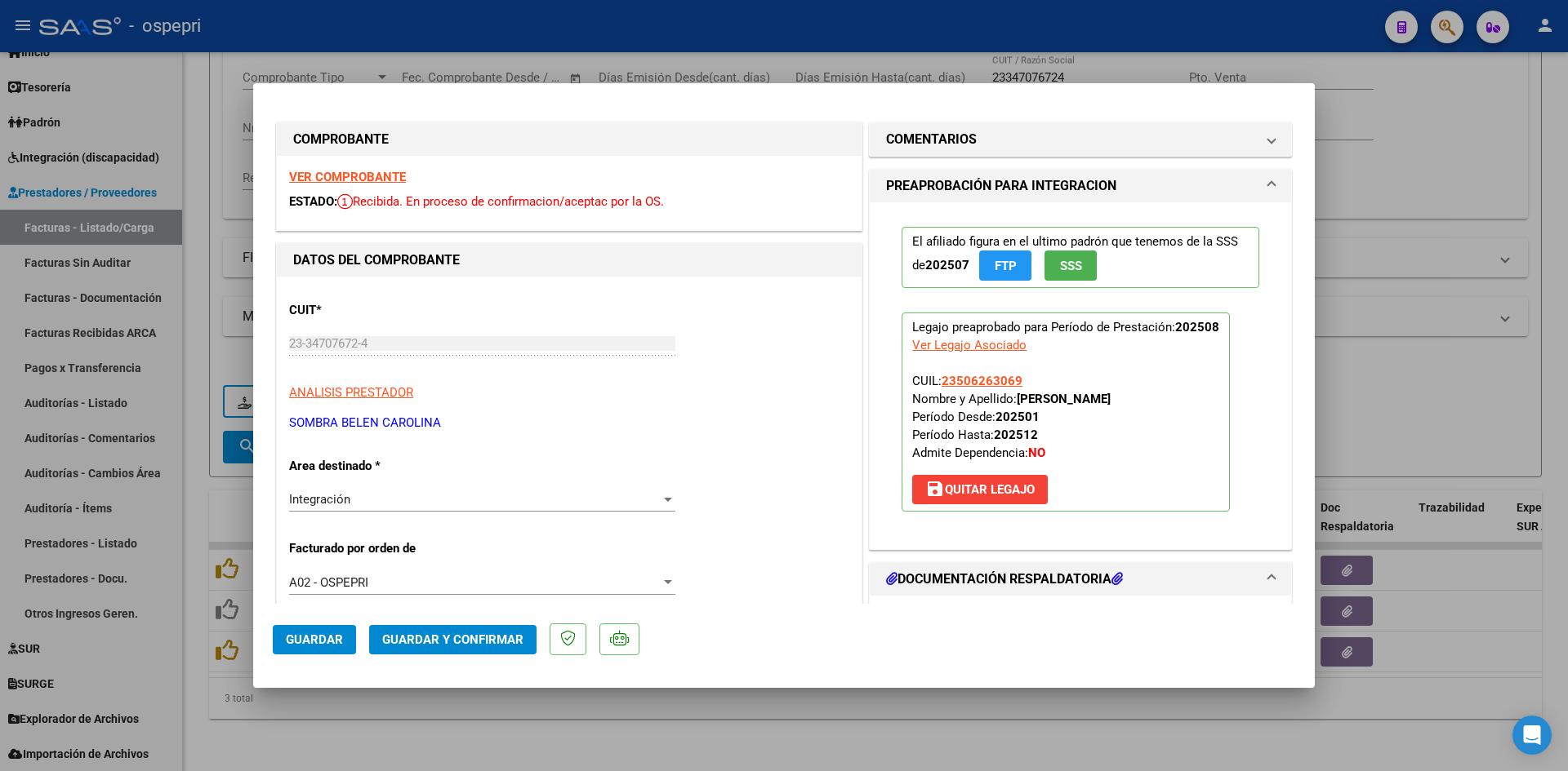
scroll to position [0, 0]
click at [381, 182] on strong "VER COMPROBANTE" at bounding box center [348, 180] width 117 height 15
click at [1001, 491] on span "save Quitar Legajo" at bounding box center [980, 492] width 110 height 15
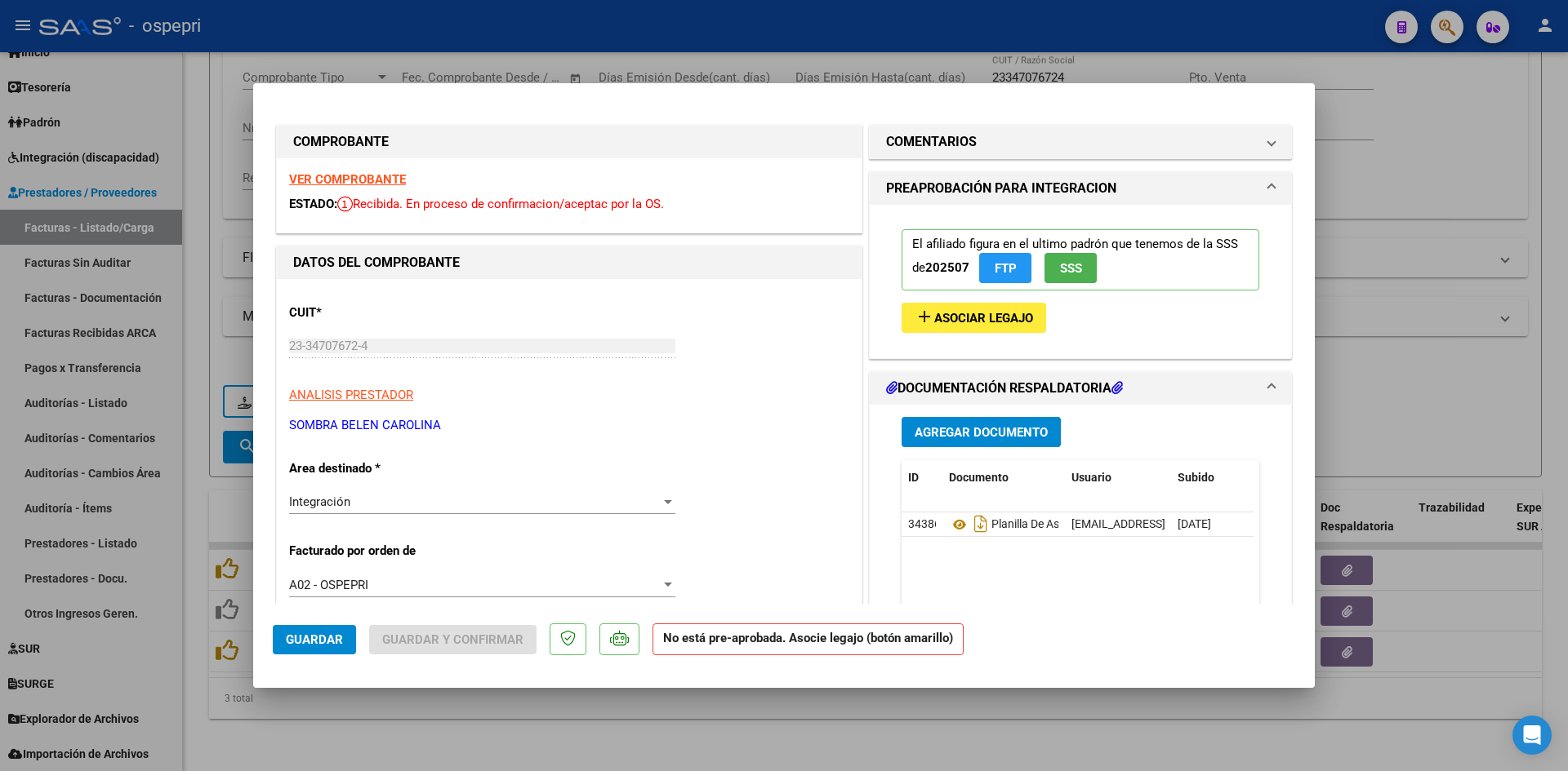
click at [302, 642] on span "Guardar" at bounding box center [314, 641] width 57 height 15
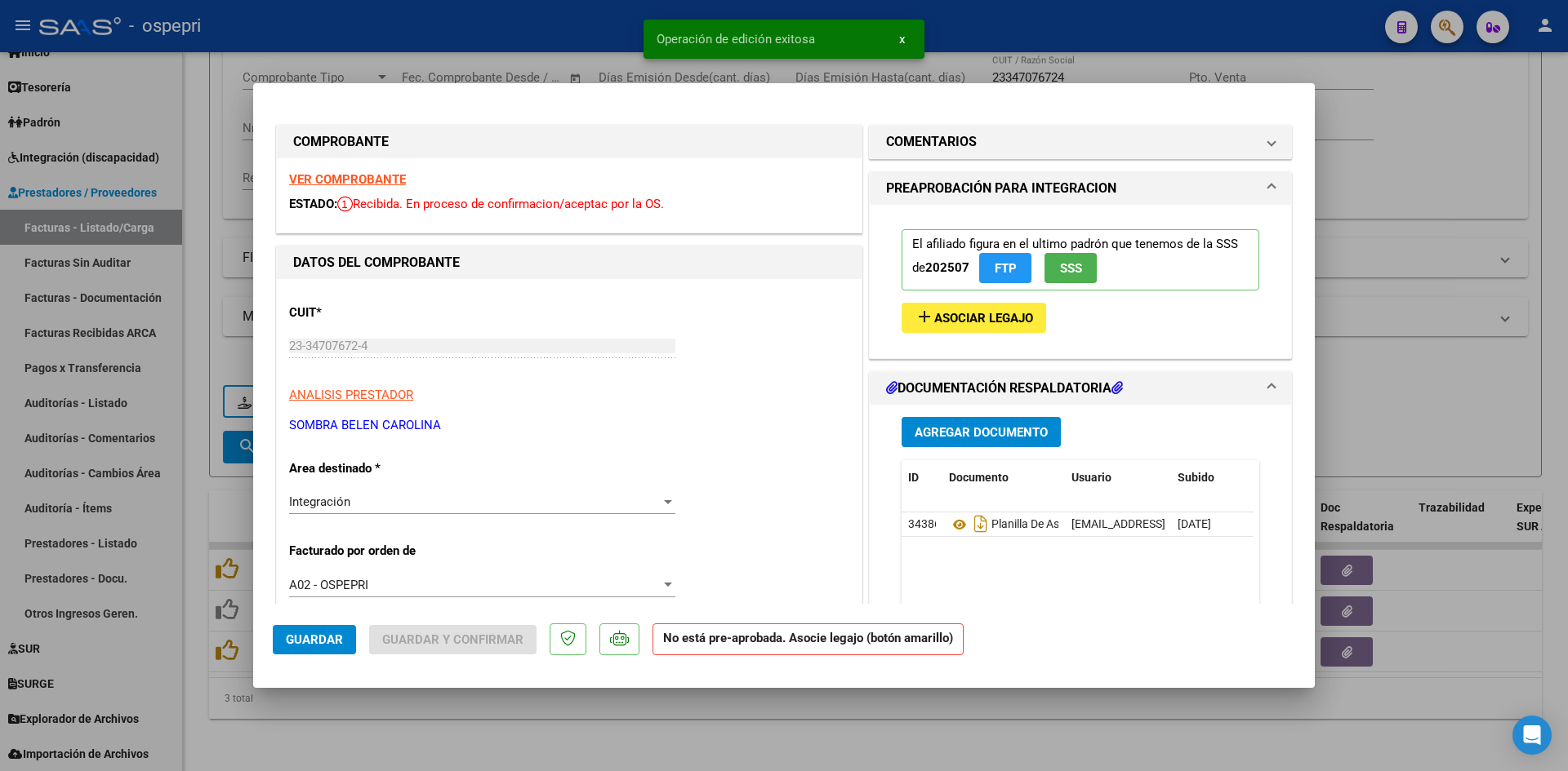
type input "$ 0,00"
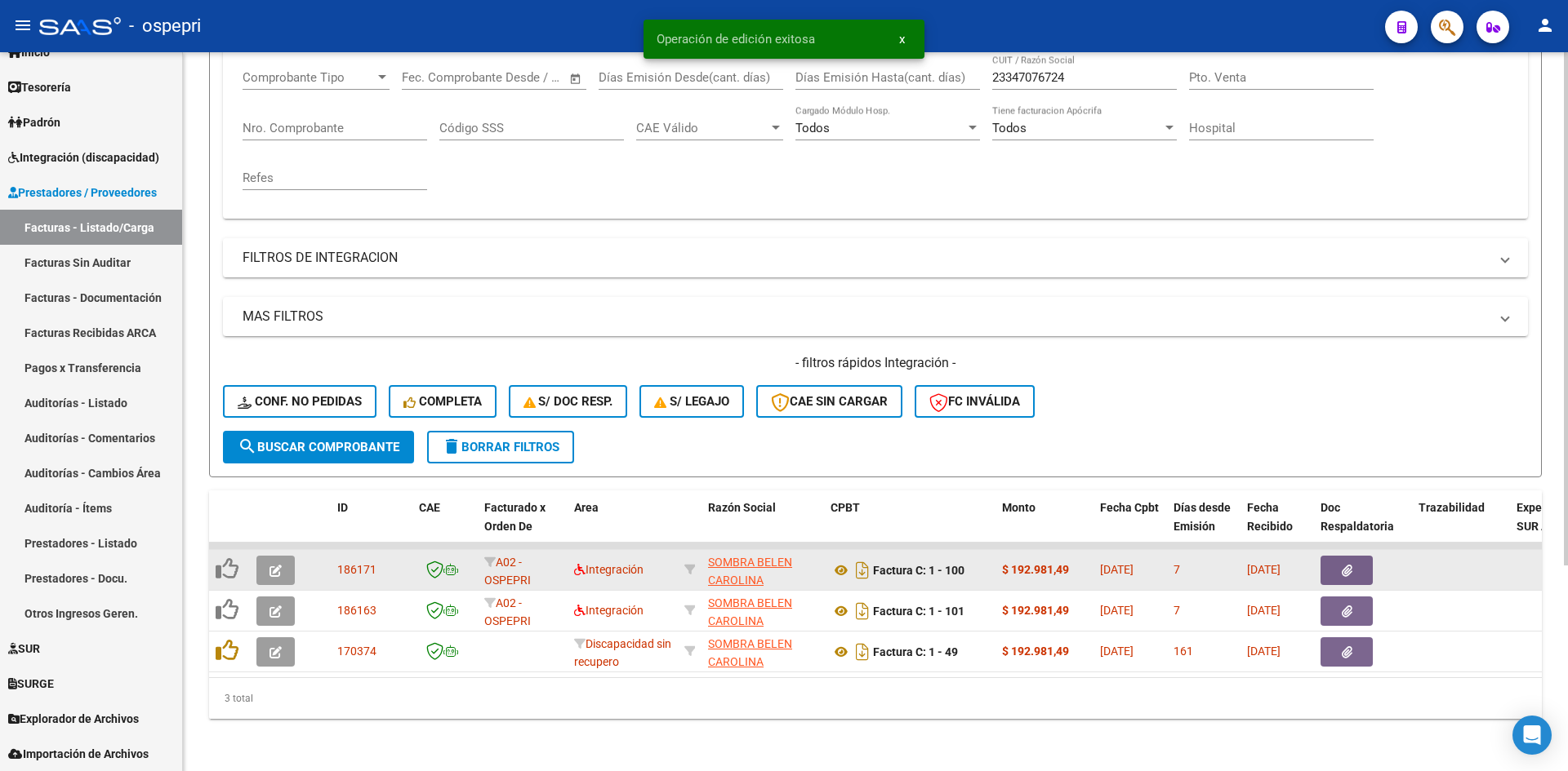
click at [267, 556] on button "button" at bounding box center [275, 570] width 39 height 29
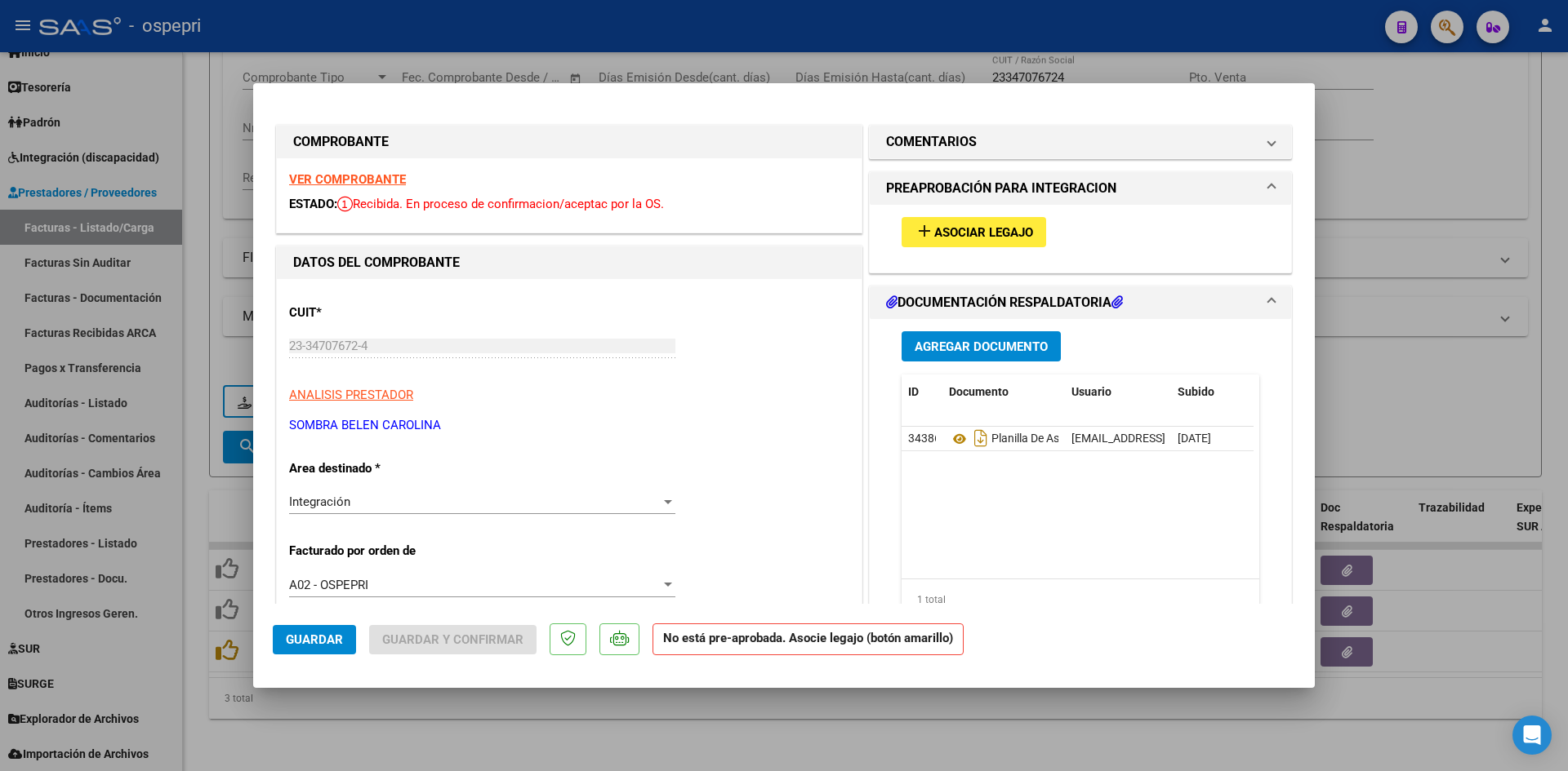
click at [377, 177] on strong "VER COMPROBANTE" at bounding box center [348, 180] width 117 height 15
click at [1002, 229] on span "Asociar Legajo" at bounding box center [983, 232] width 99 height 15
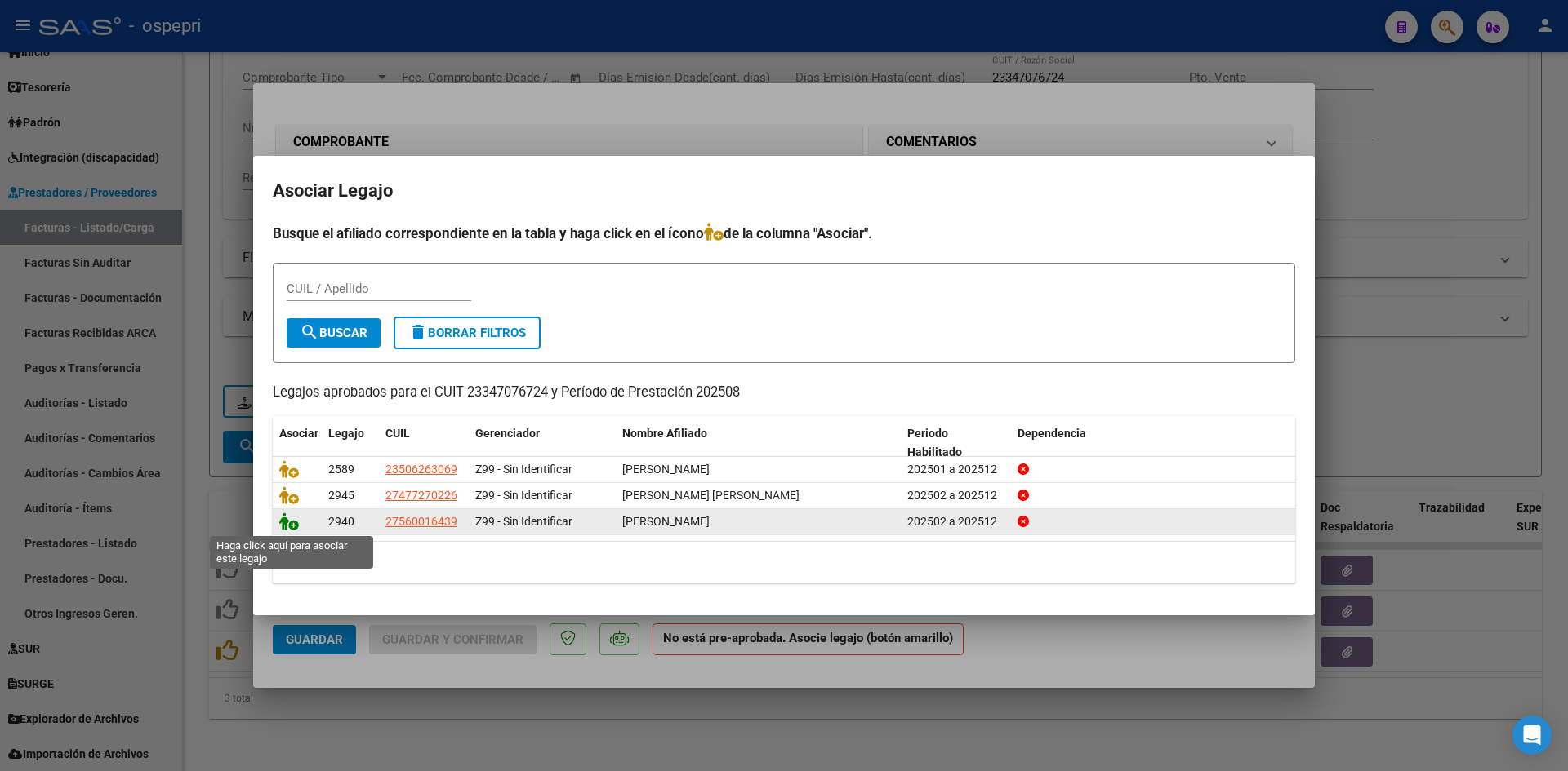
click at [291, 527] on icon at bounding box center [288, 522] width 20 height 18
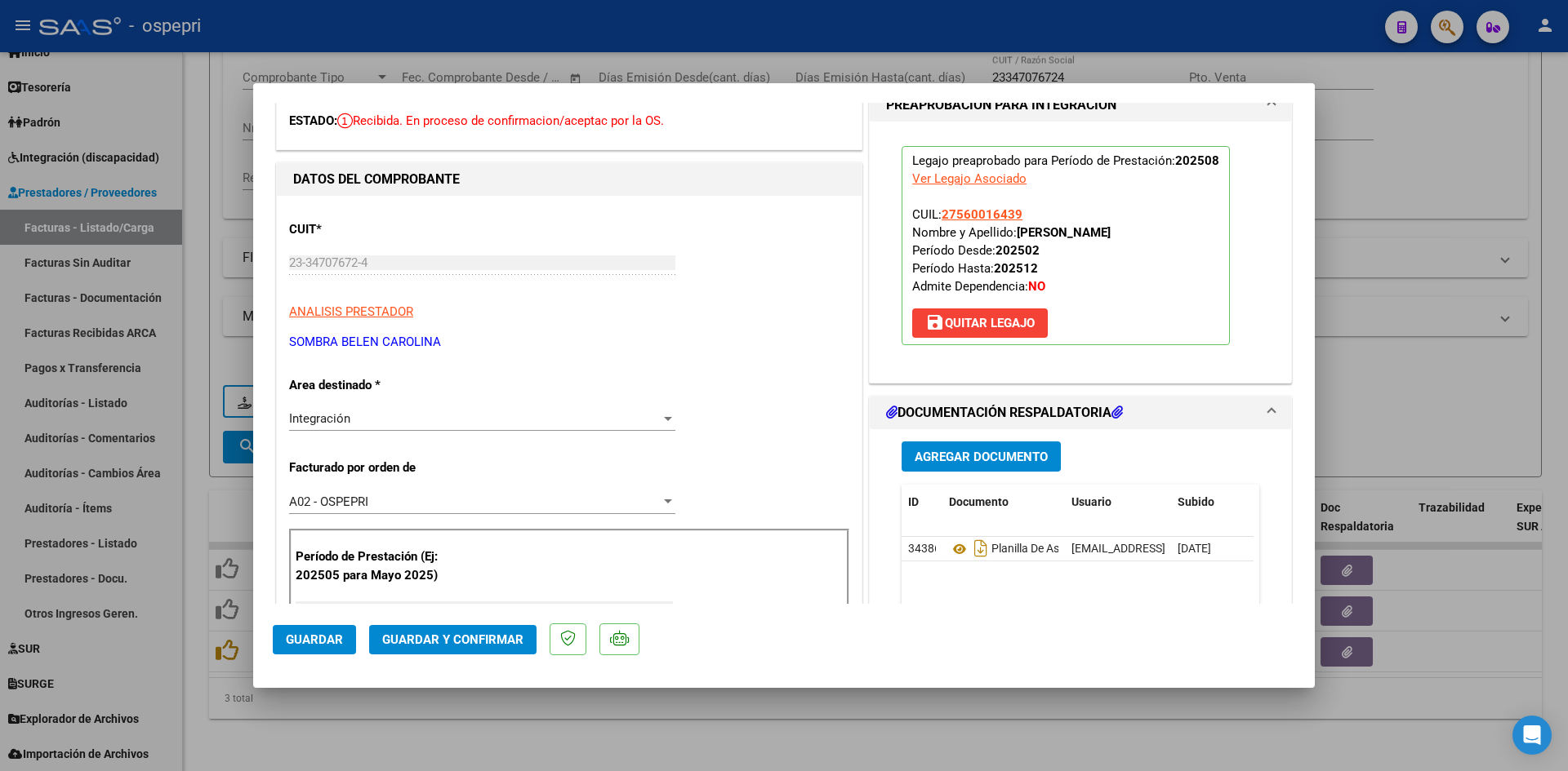
scroll to position [327, 0]
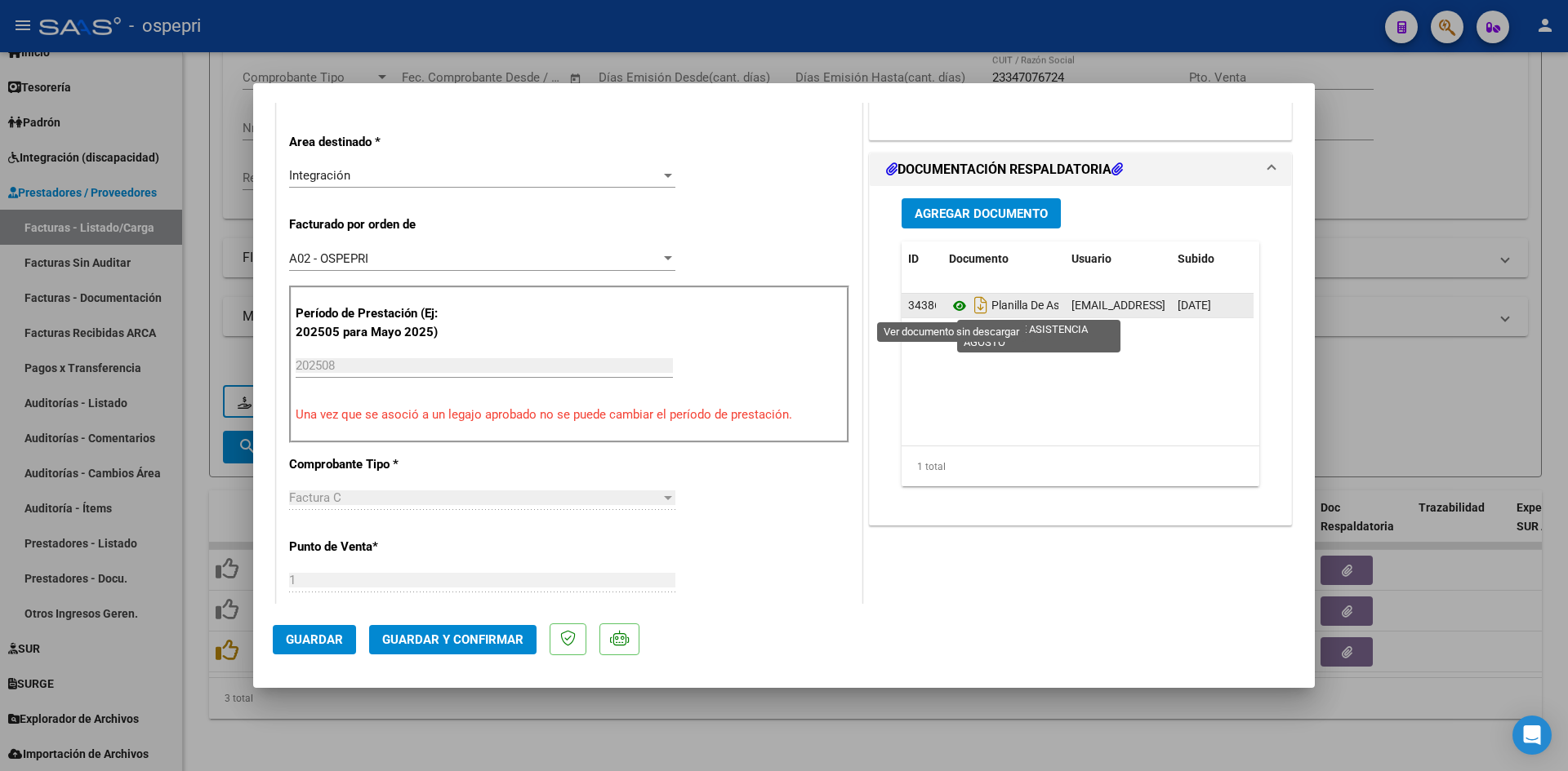
click at [951, 308] on icon at bounding box center [959, 306] width 21 height 20
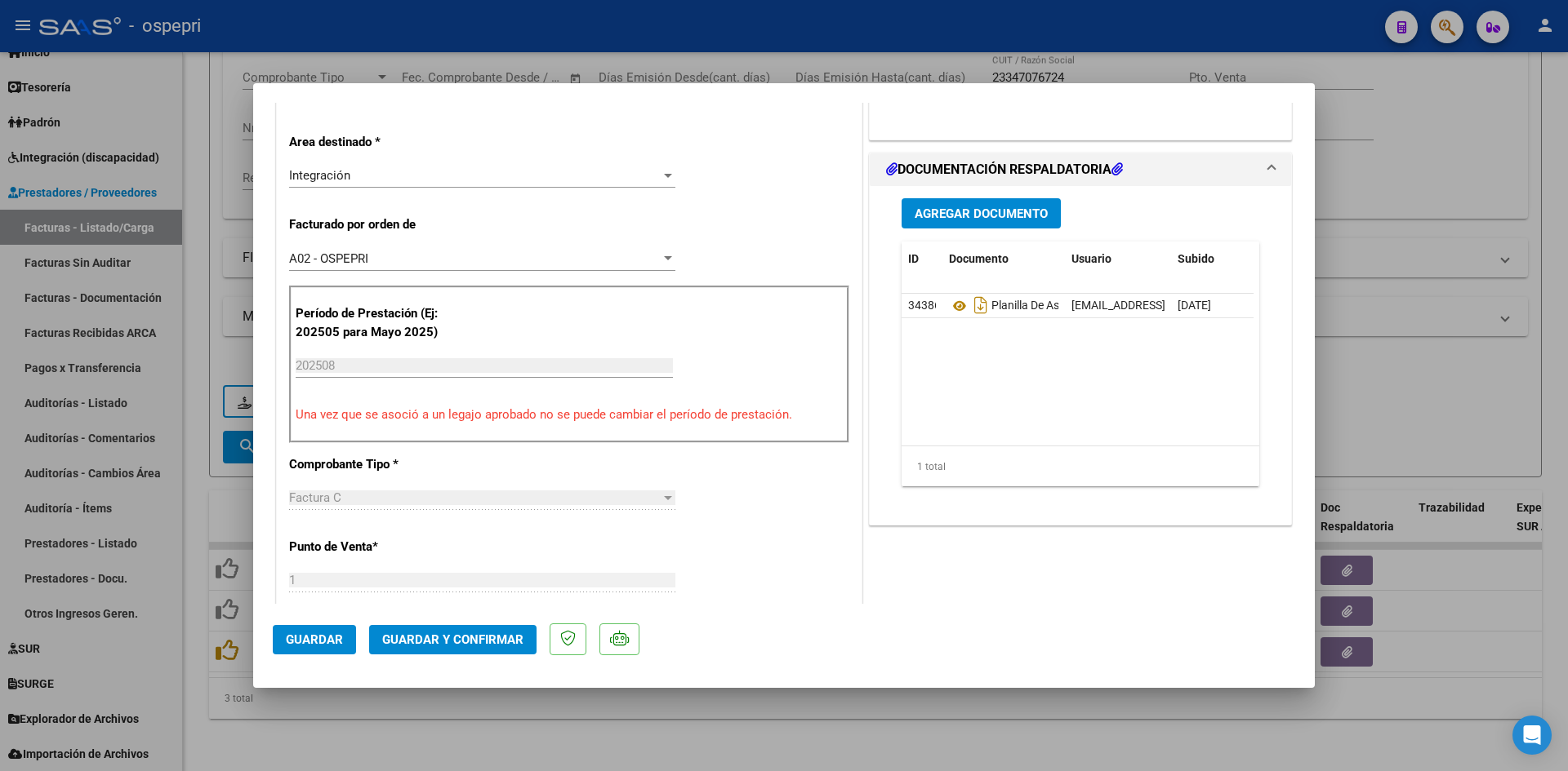
click at [975, 214] on span "Agregar Documento" at bounding box center [981, 214] width 133 height 15
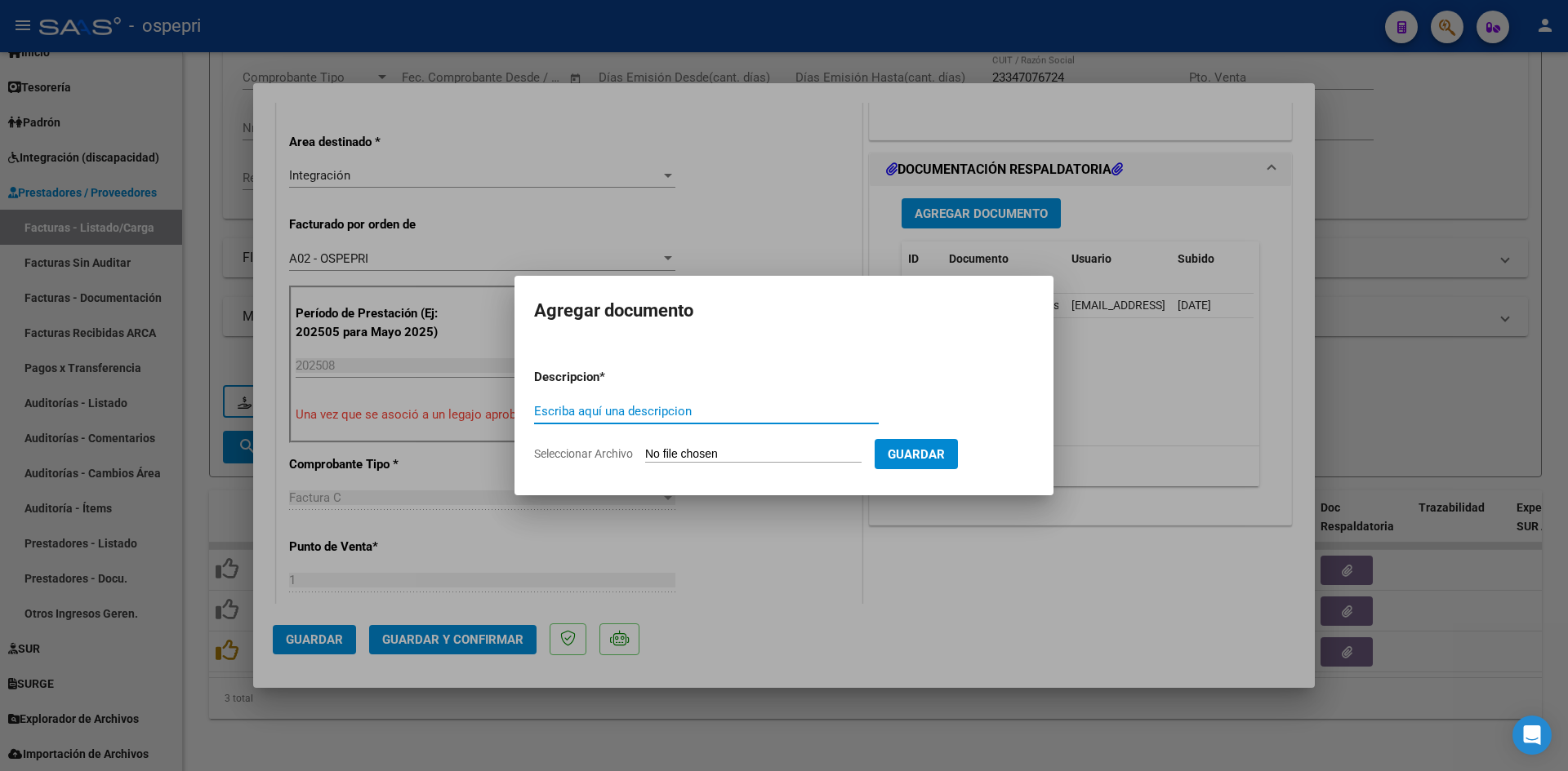
click at [733, 455] on input "Seleccionar Archivo" at bounding box center [753, 454] width 216 height 15
type input "C:\fakepath\23347076724-1-101-doc-respaldatoria20250905-10-43-38-20250905-10-43…"
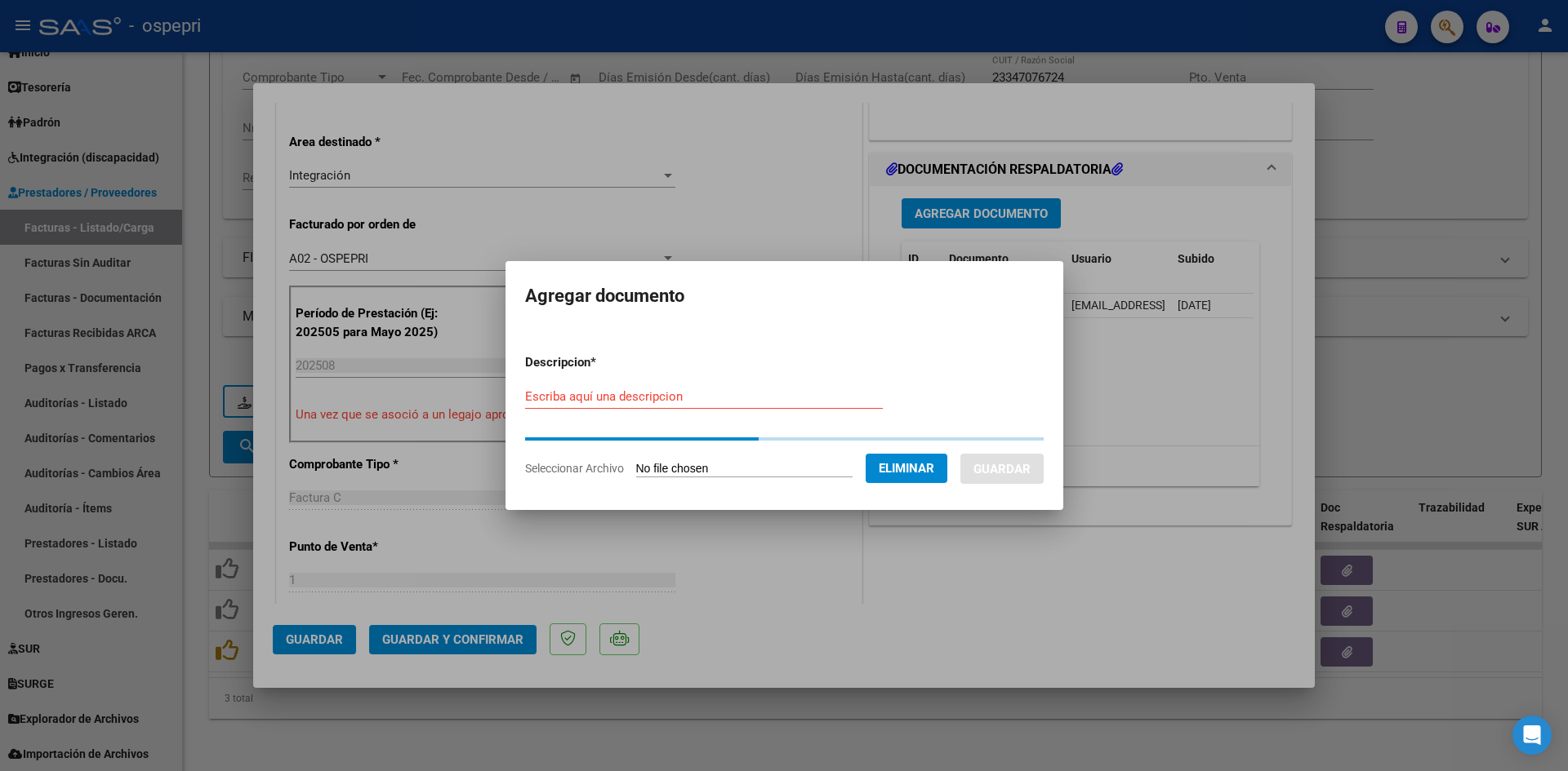
click at [576, 393] on input "Escriba aquí una descripcion" at bounding box center [704, 397] width 357 height 15
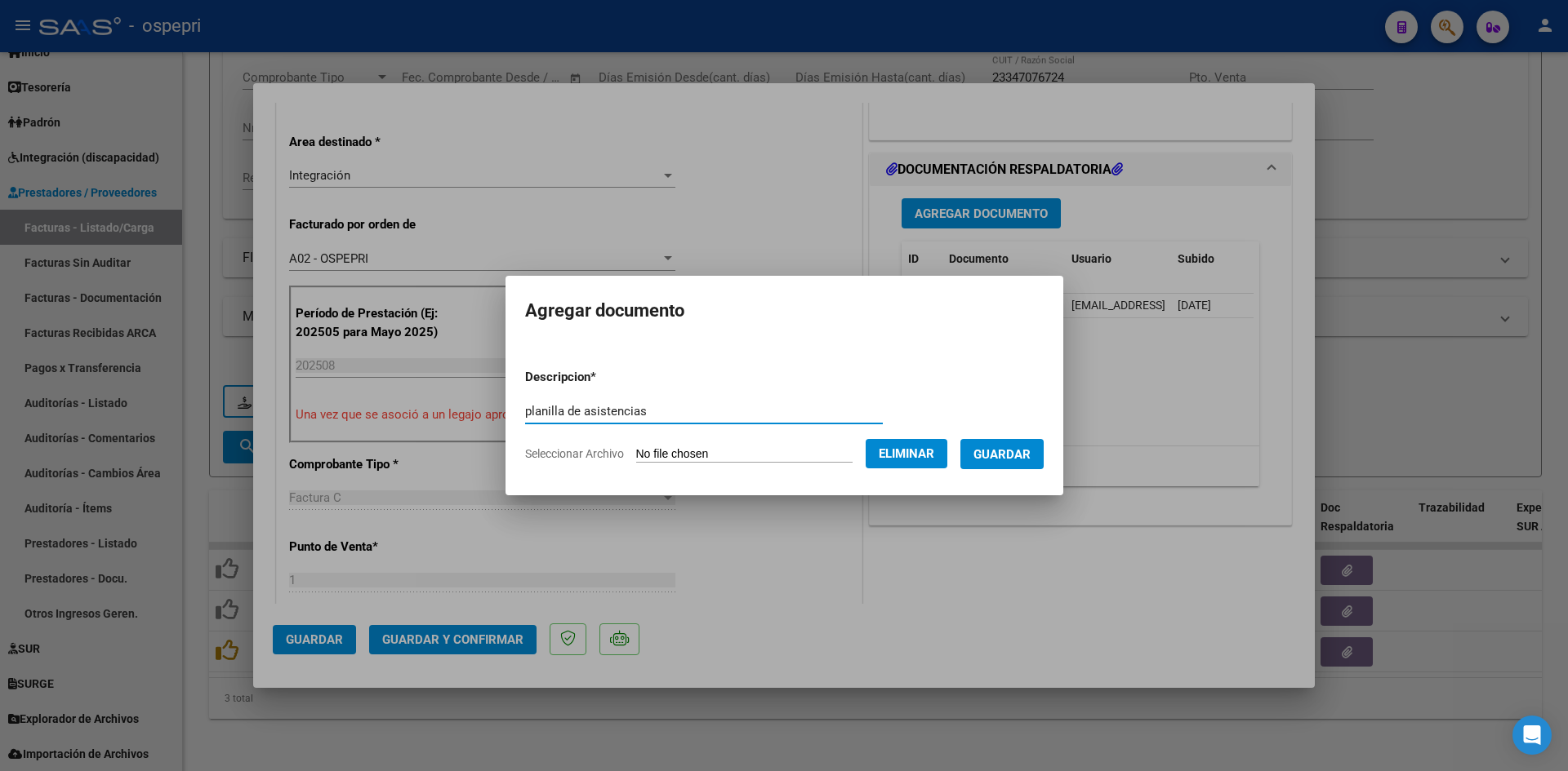
type input "planilla de asistencias"
click at [1011, 459] on span "Guardar" at bounding box center [1002, 454] width 57 height 15
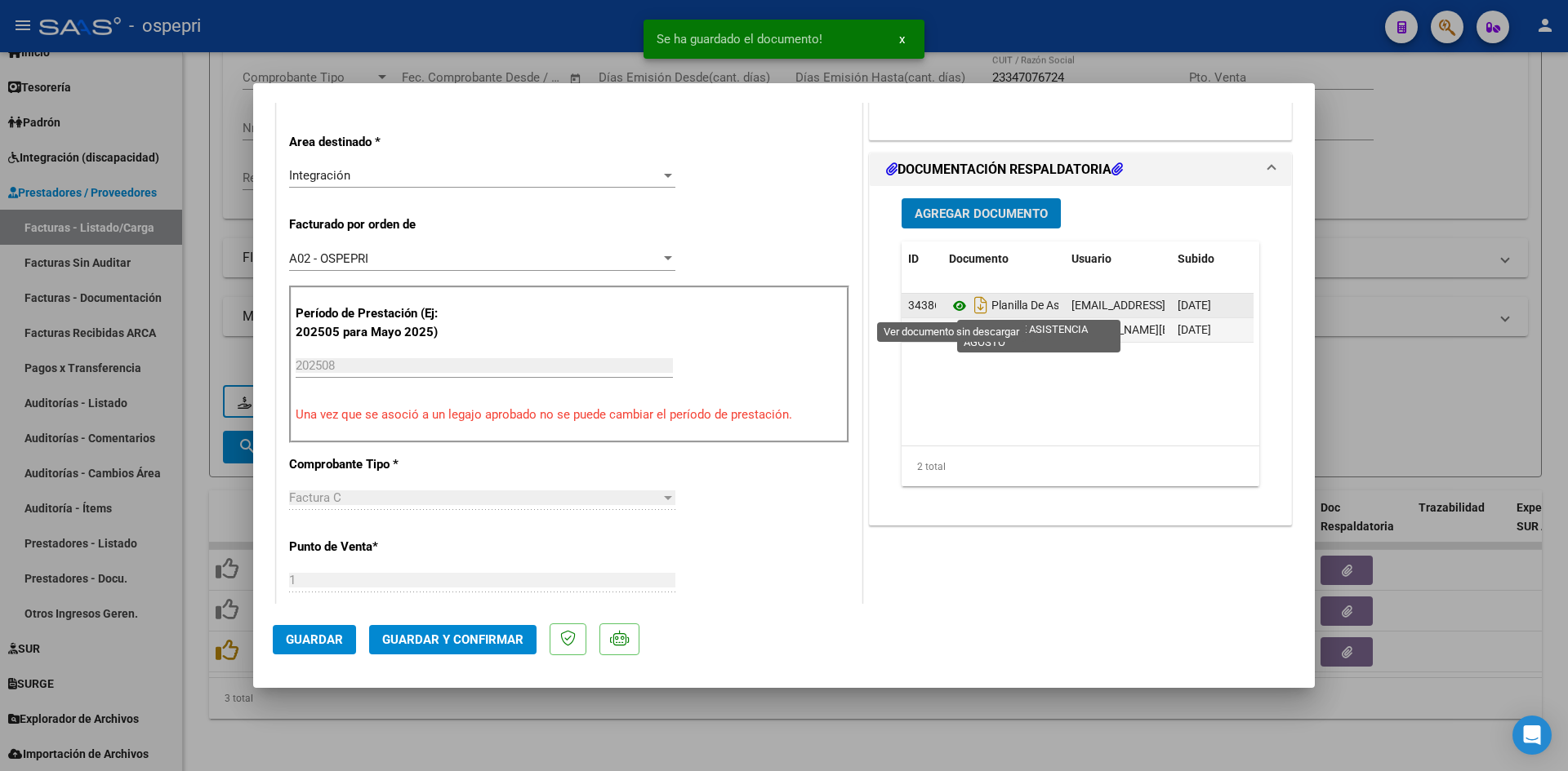
click at [952, 307] on icon at bounding box center [959, 306] width 21 height 20
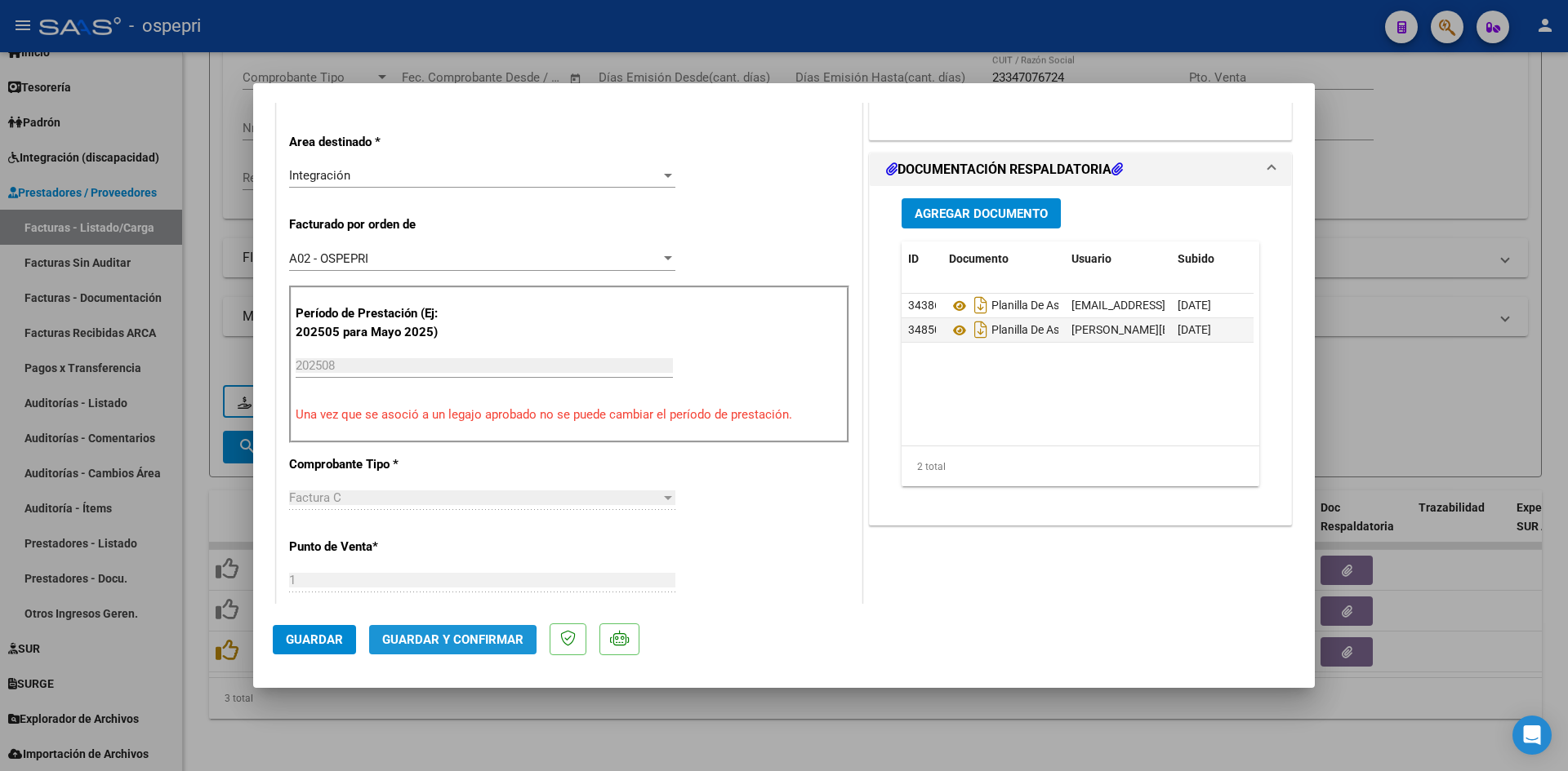
click at [442, 645] on span "Guardar y Confirmar" at bounding box center [452, 641] width 141 height 15
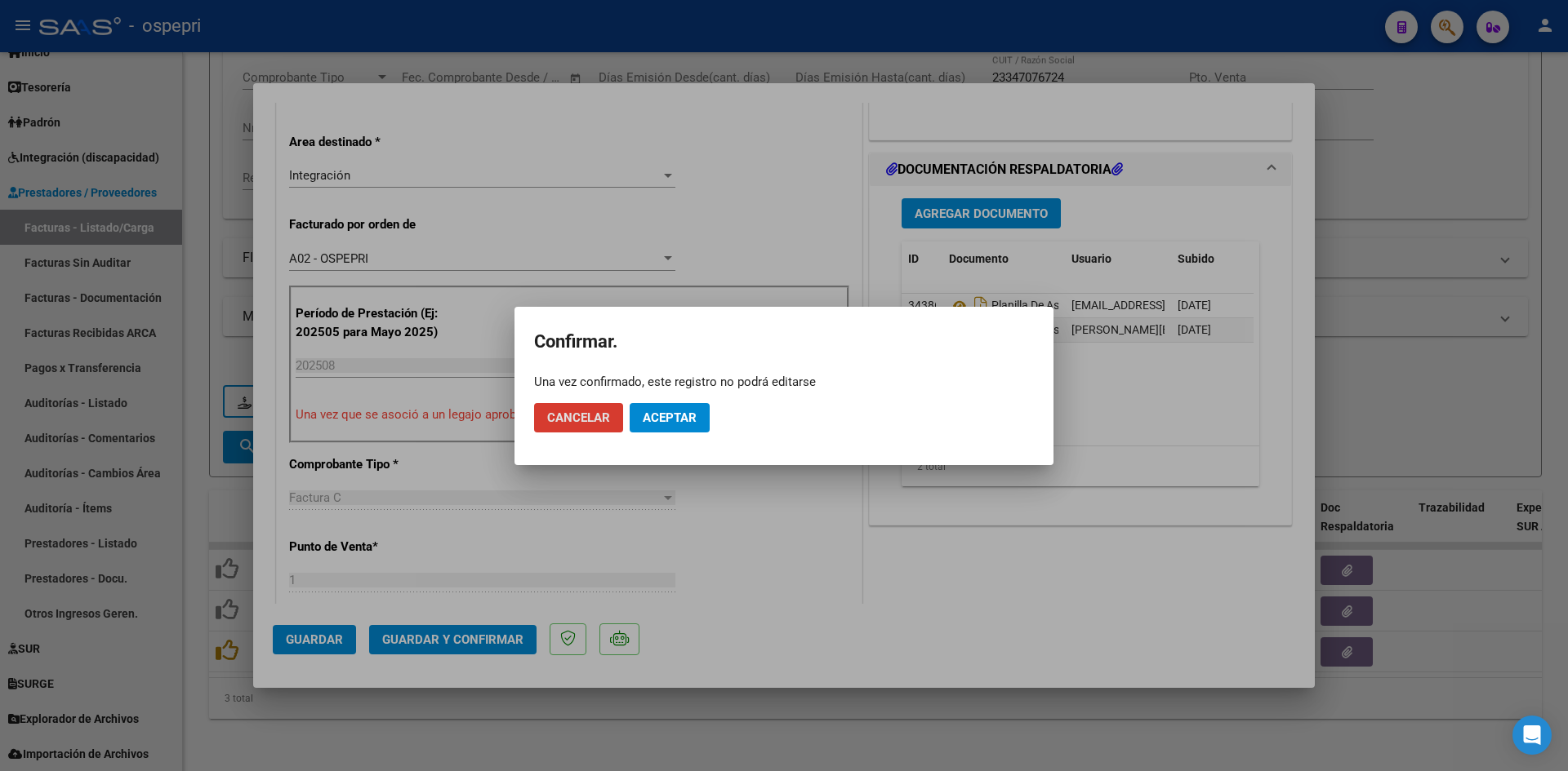
click at [683, 409] on button "Aceptar" at bounding box center [669, 418] width 80 height 29
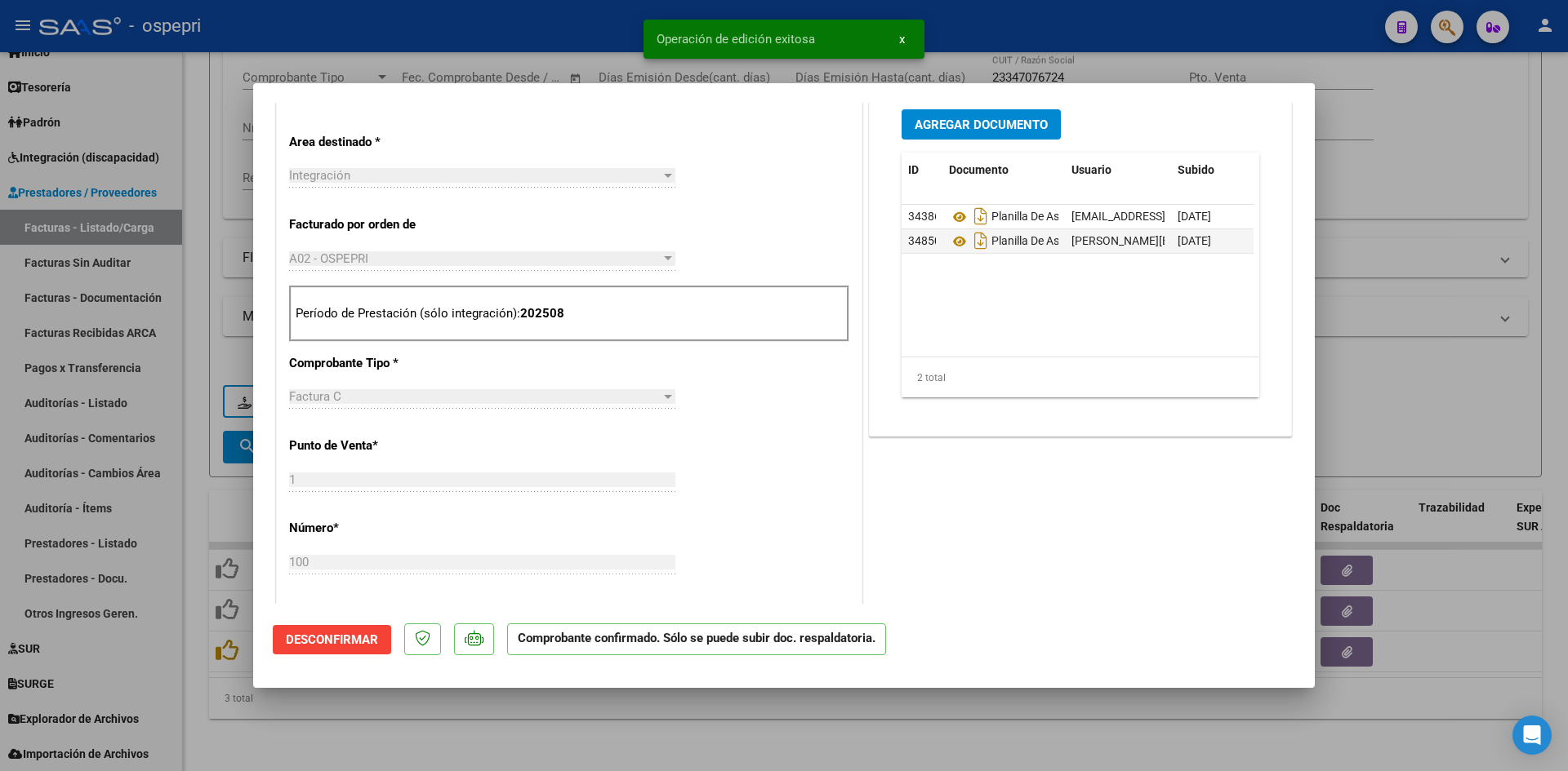
type input "$ 0,00"
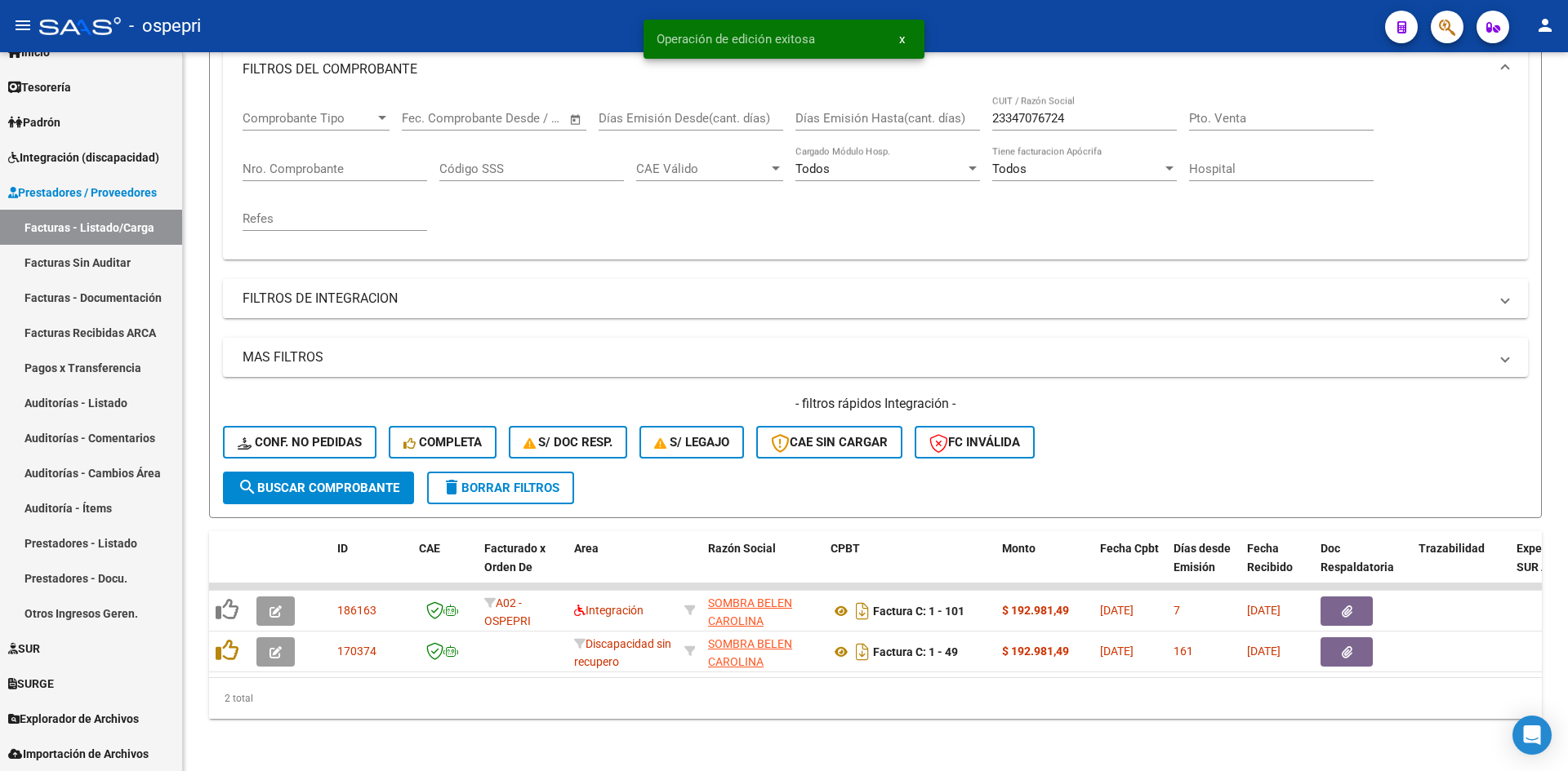
scroll to position [247, 0]
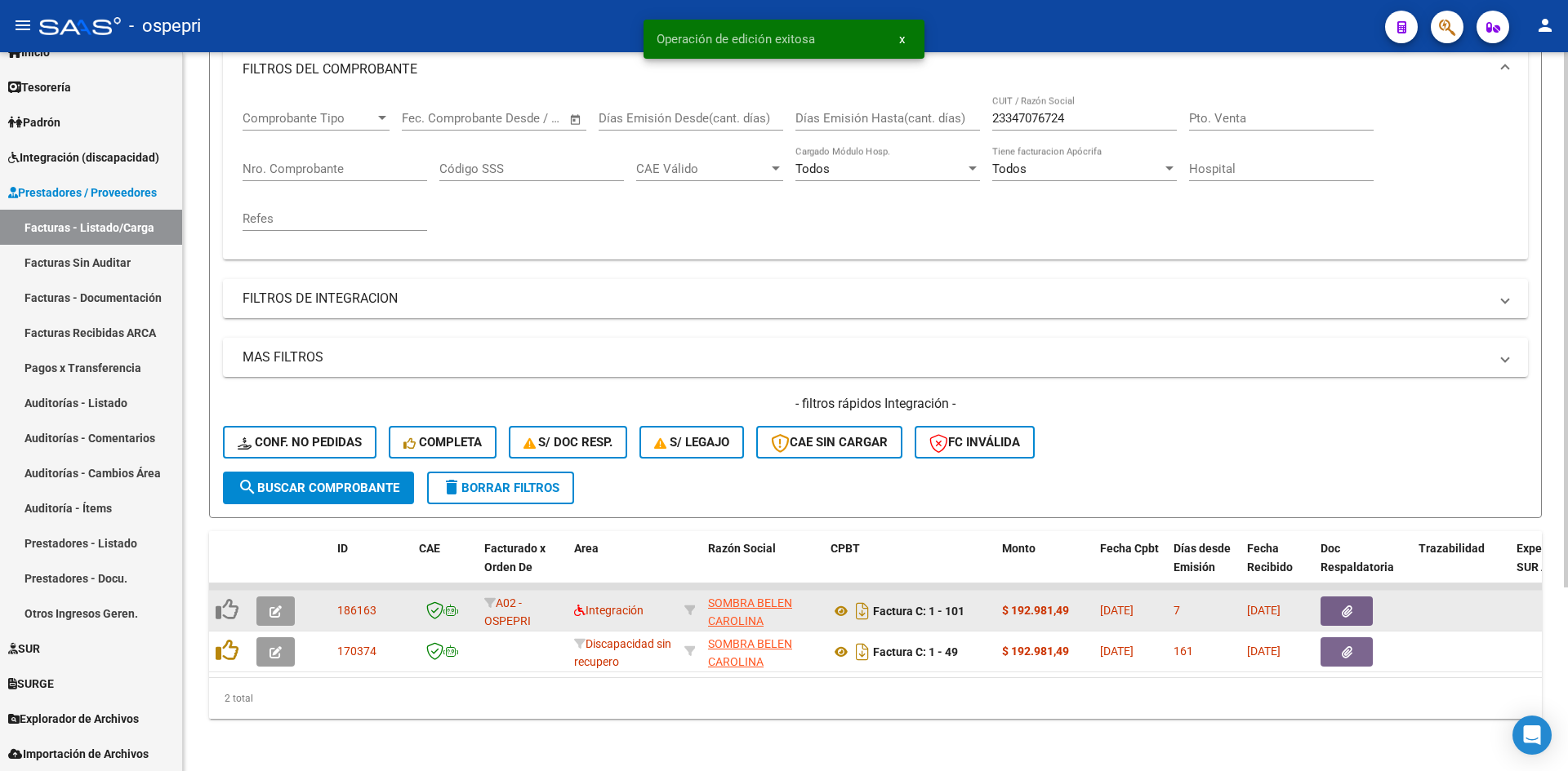
click at [288, 602] on button "button" at bounding box center [275, 611] width 39 height 29
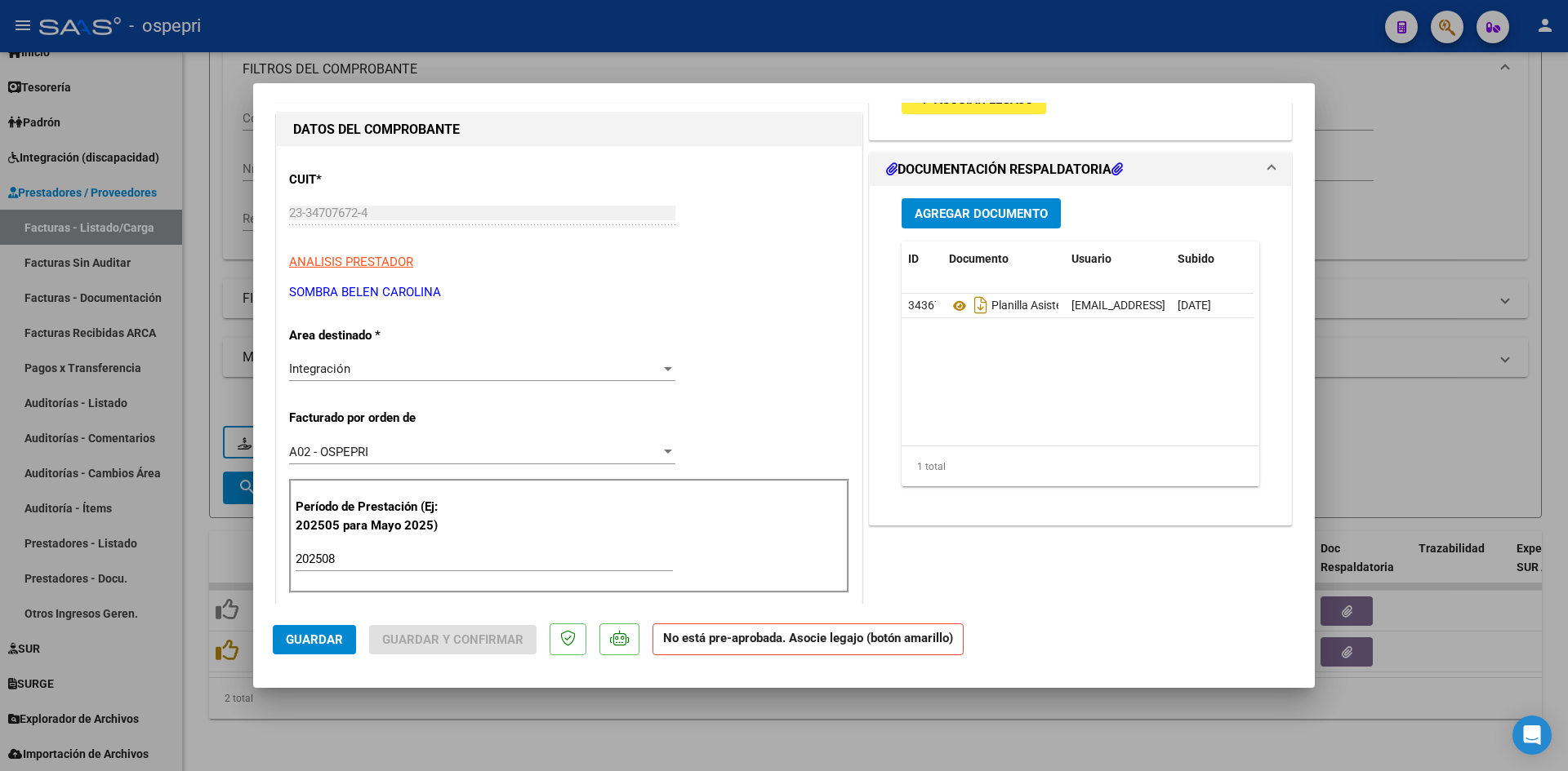
scroll to position [0, 0]
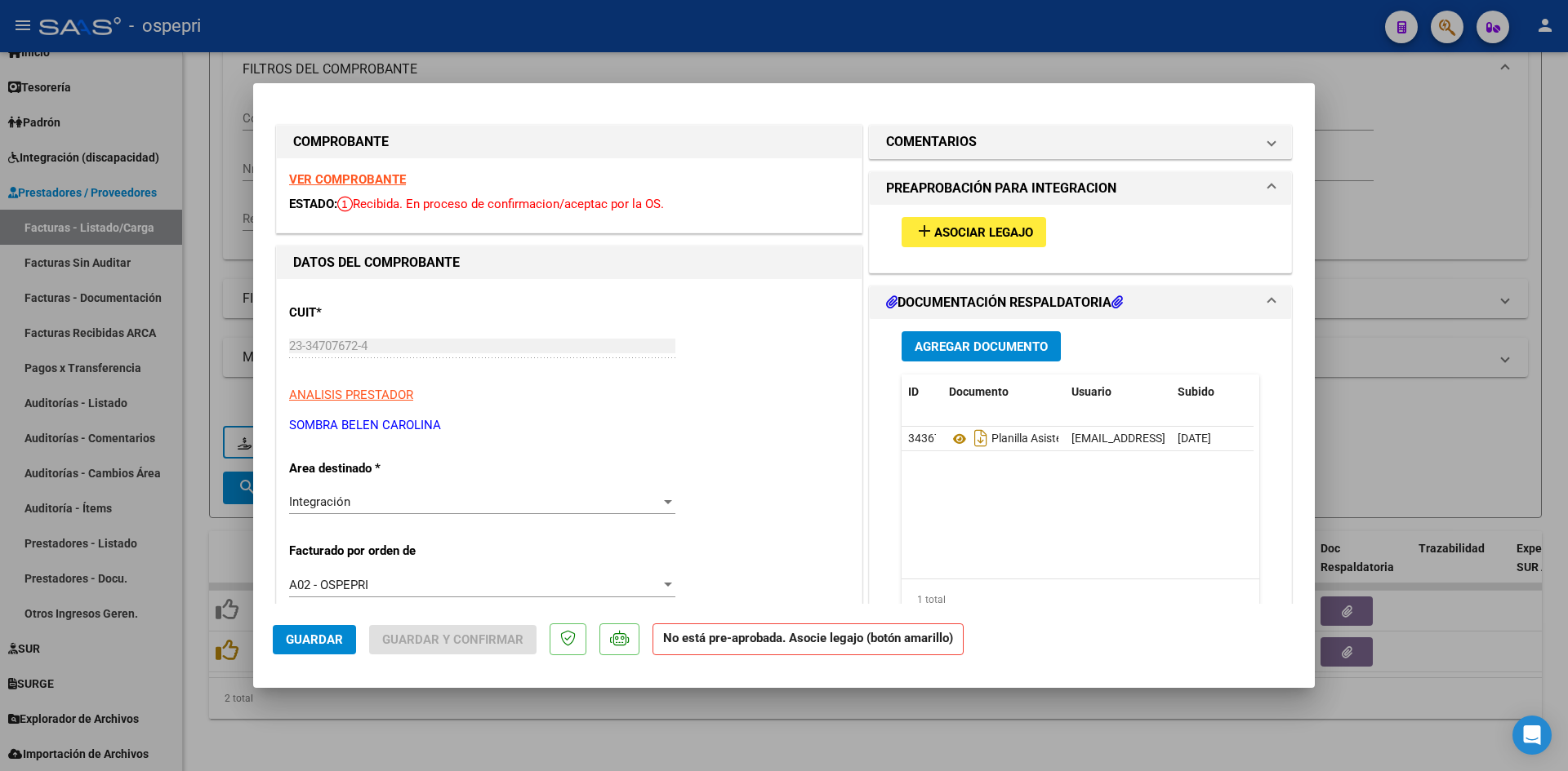
click at [389, 180] on strong "VER COMPROBANTE" at bounding box center [348, 180] width 117 height 15
click at [949, 227] on span "Asociar Legajo" at bounding box center [983, 232] width 99 height 15
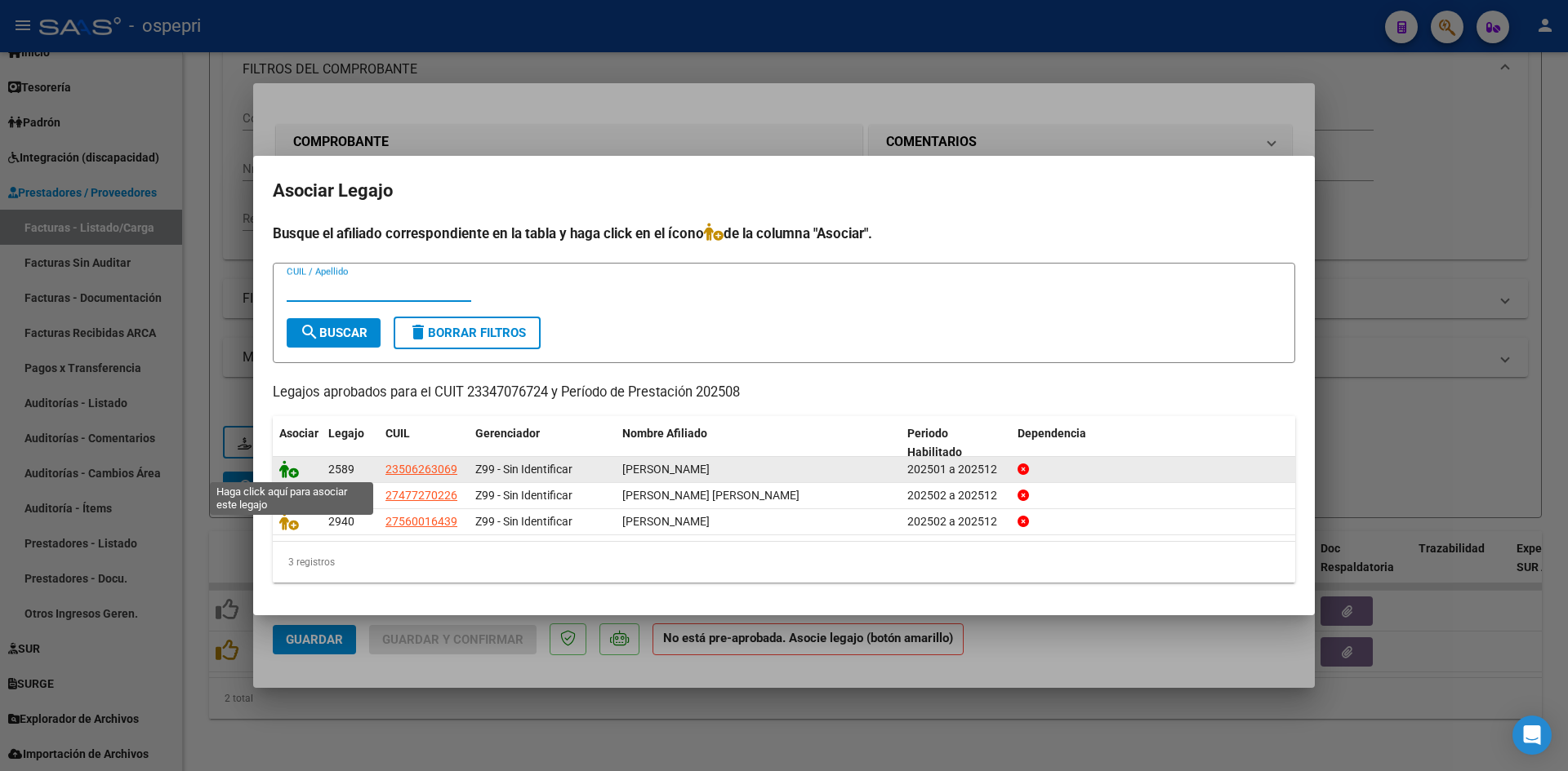
click at [287, 467] on icon at bounding box center [288, 469] width 20 height 18
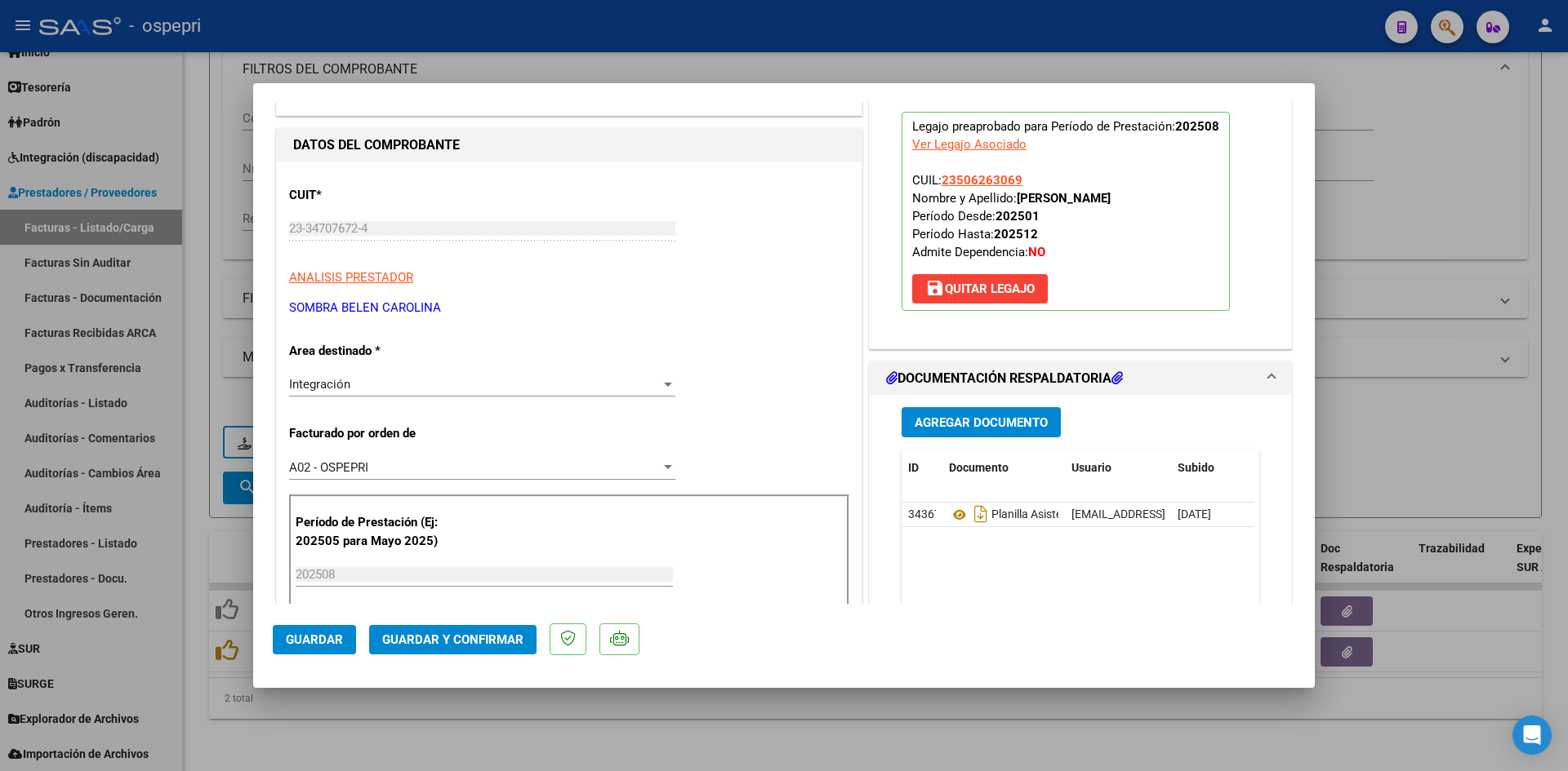
scroll to position [163, 0]
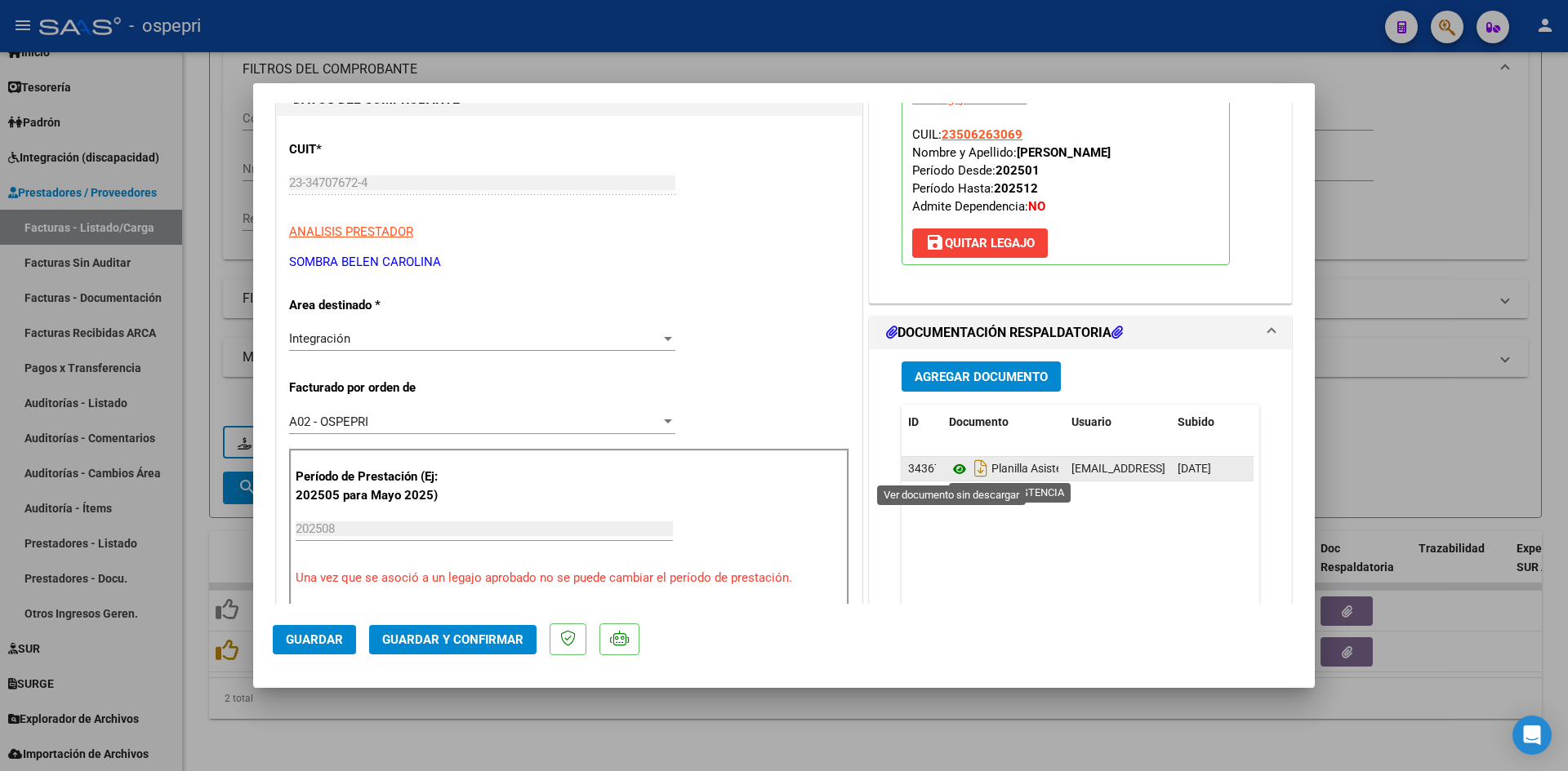
click at [954, 465] on icon at bounding box center [959, 469] width 21 height 20
click at [1020, 375] on span "Agregar Documento" at bounding box center [981, 377] width 133 height 15
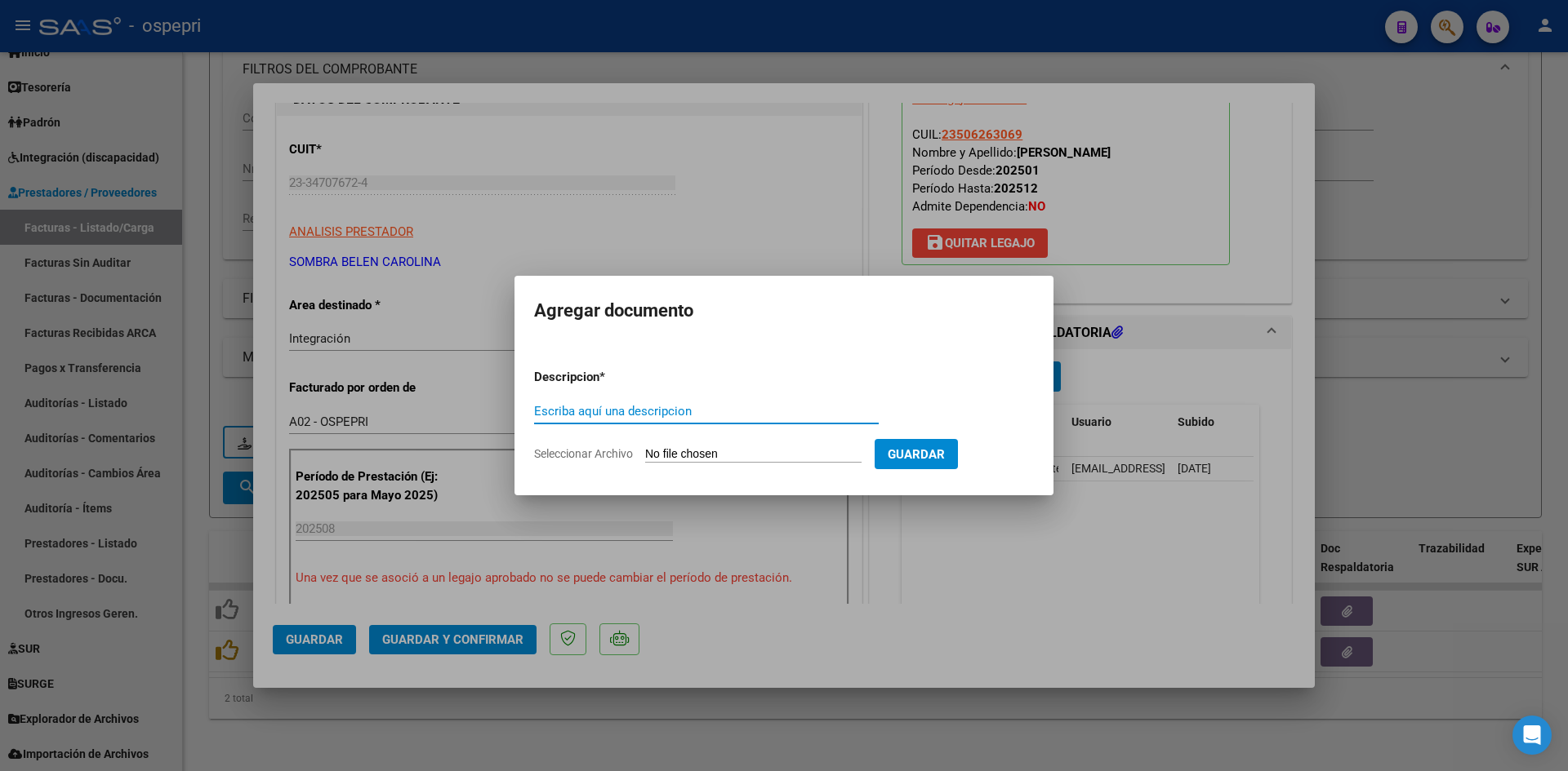
click at [760, 454] on input "Seleccionar Archivo" at bounding box center [753, 454] width 216 height 15
type input "C:\fakepath\23347076724-1-100-doc-respaldatoria20250905-10-48-41-20250905-10-48…"
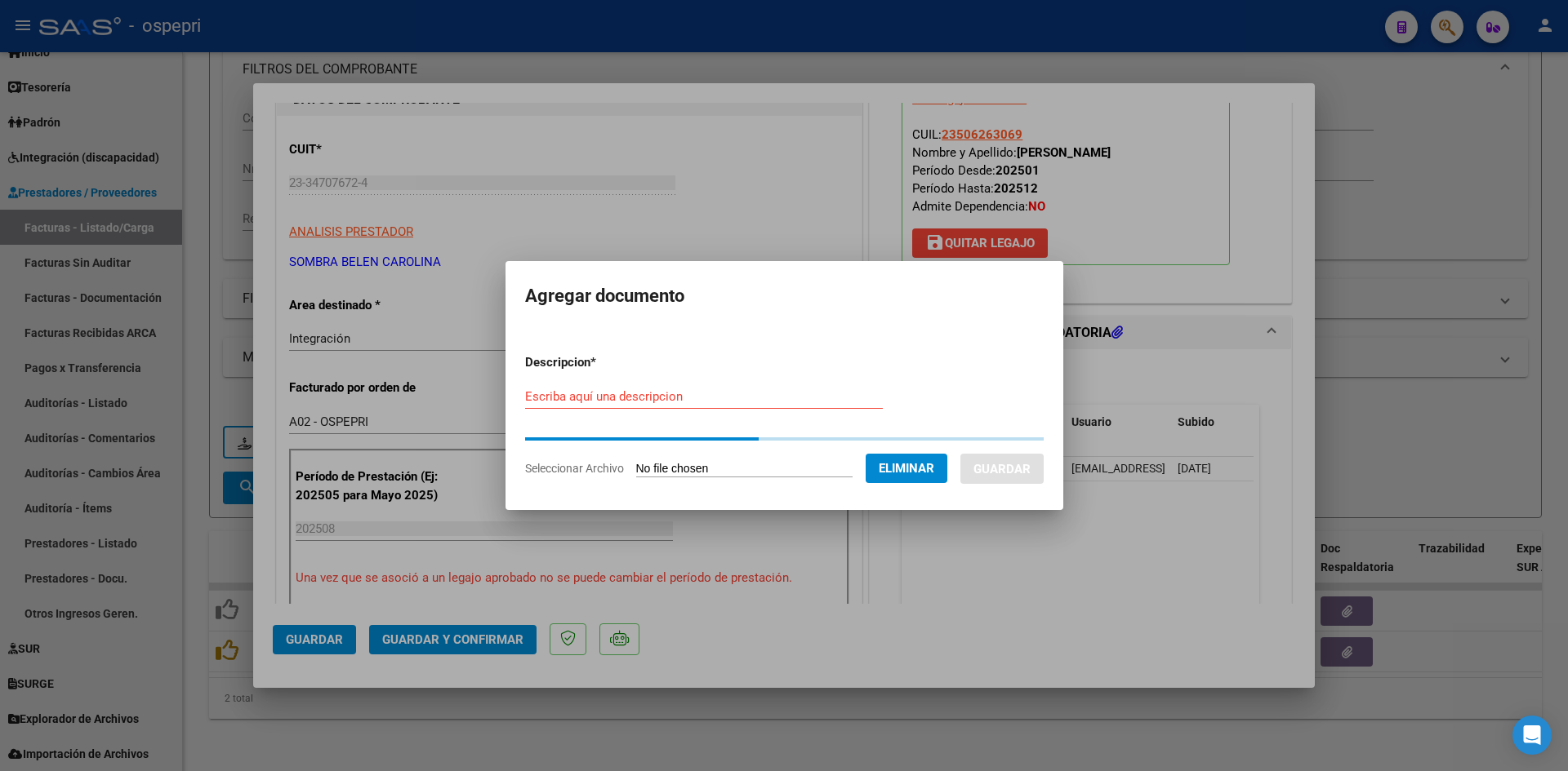
click at [556, 402] on input "Escriba aquí una descripcion" at bounding box center [704, 397] width 357 height 15
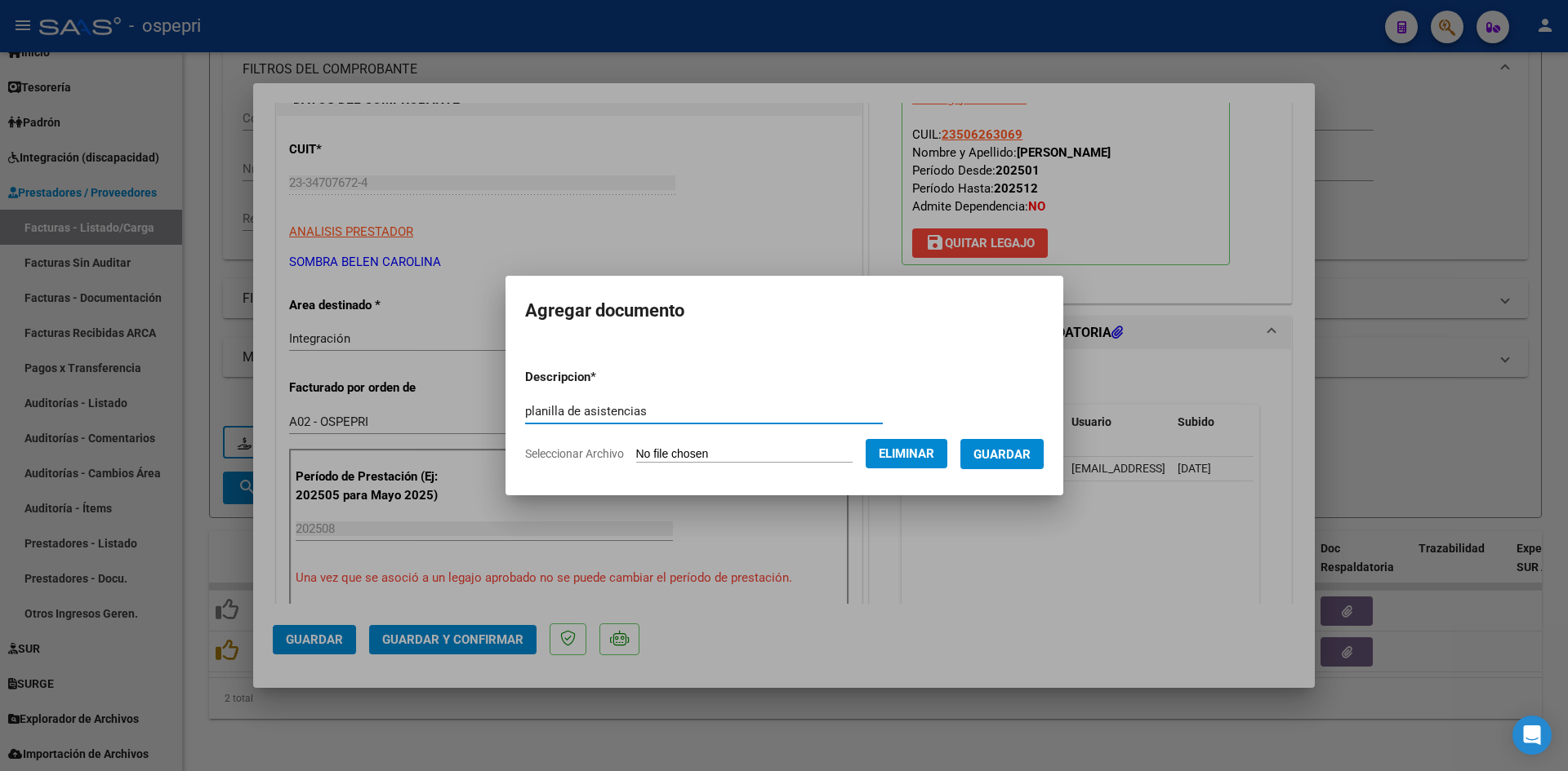
type input "planilla de asistencias"
click at [1015, 460] on span "Guardar" at bounding box center [1002, 454] width 57 height 15
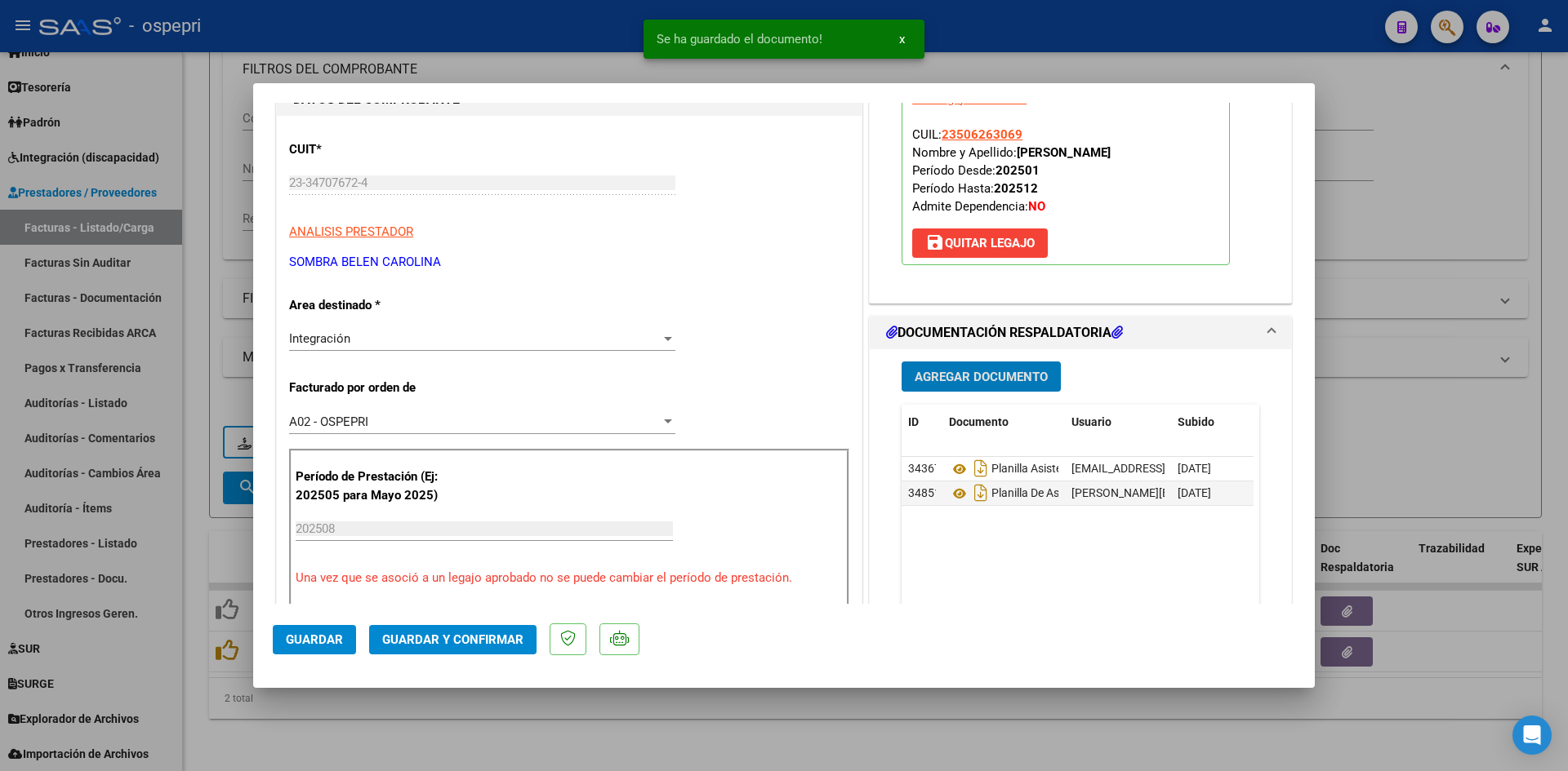
type input "$ 0,00"
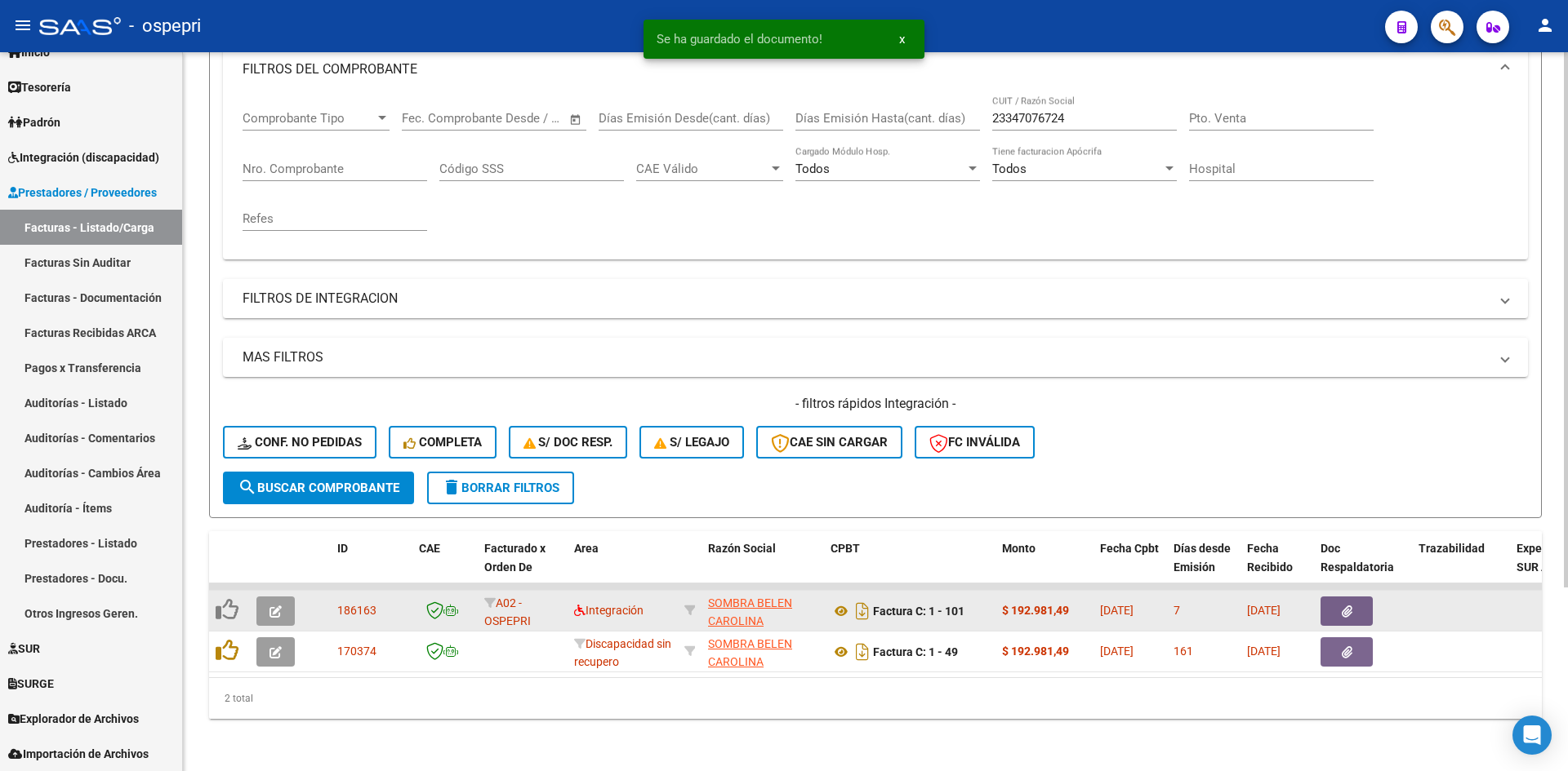
click at [271, 606] on icon "button" at bounding box center [275, 611] width 12 height 12
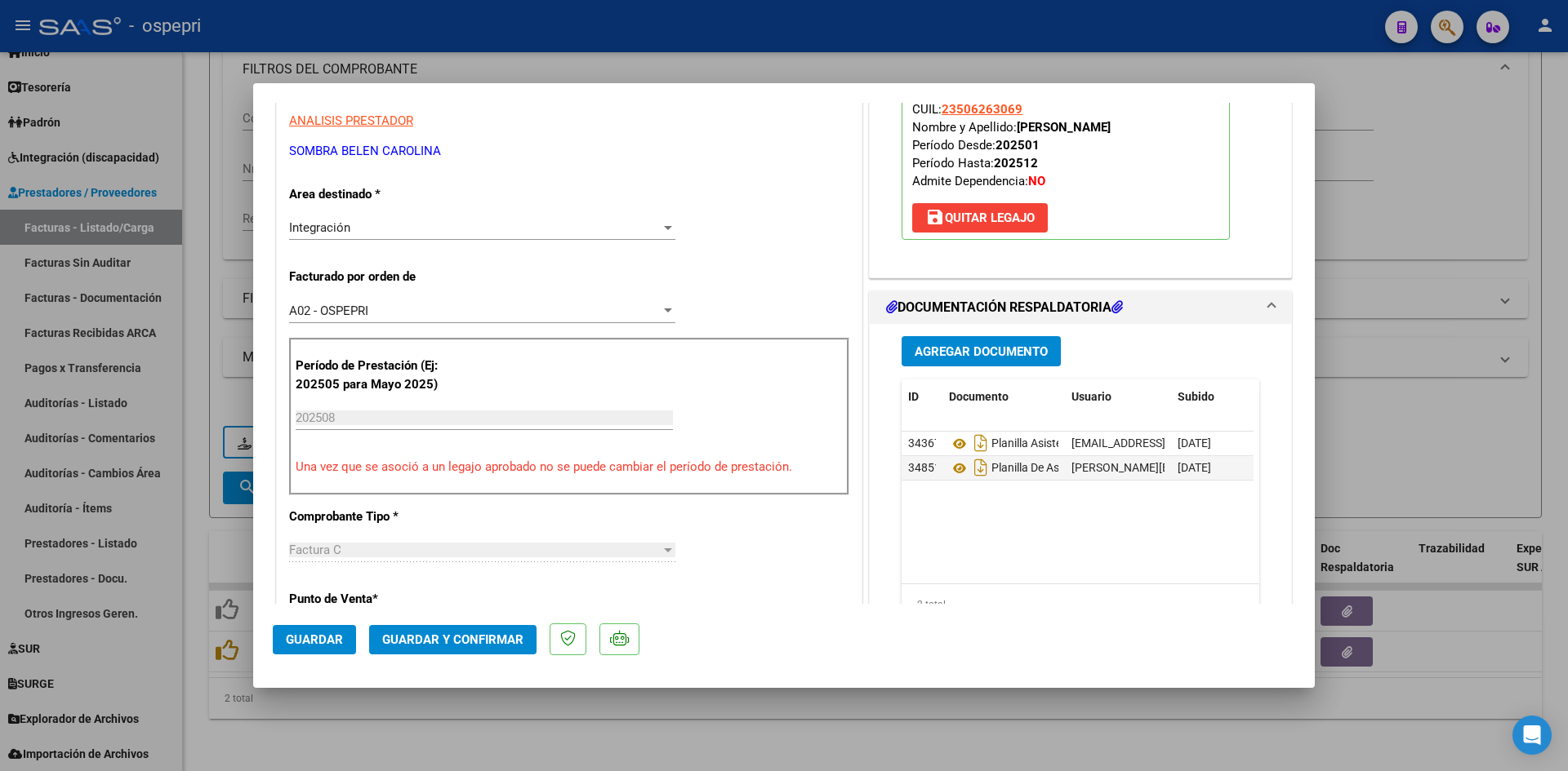
scroll to position [327, 0]
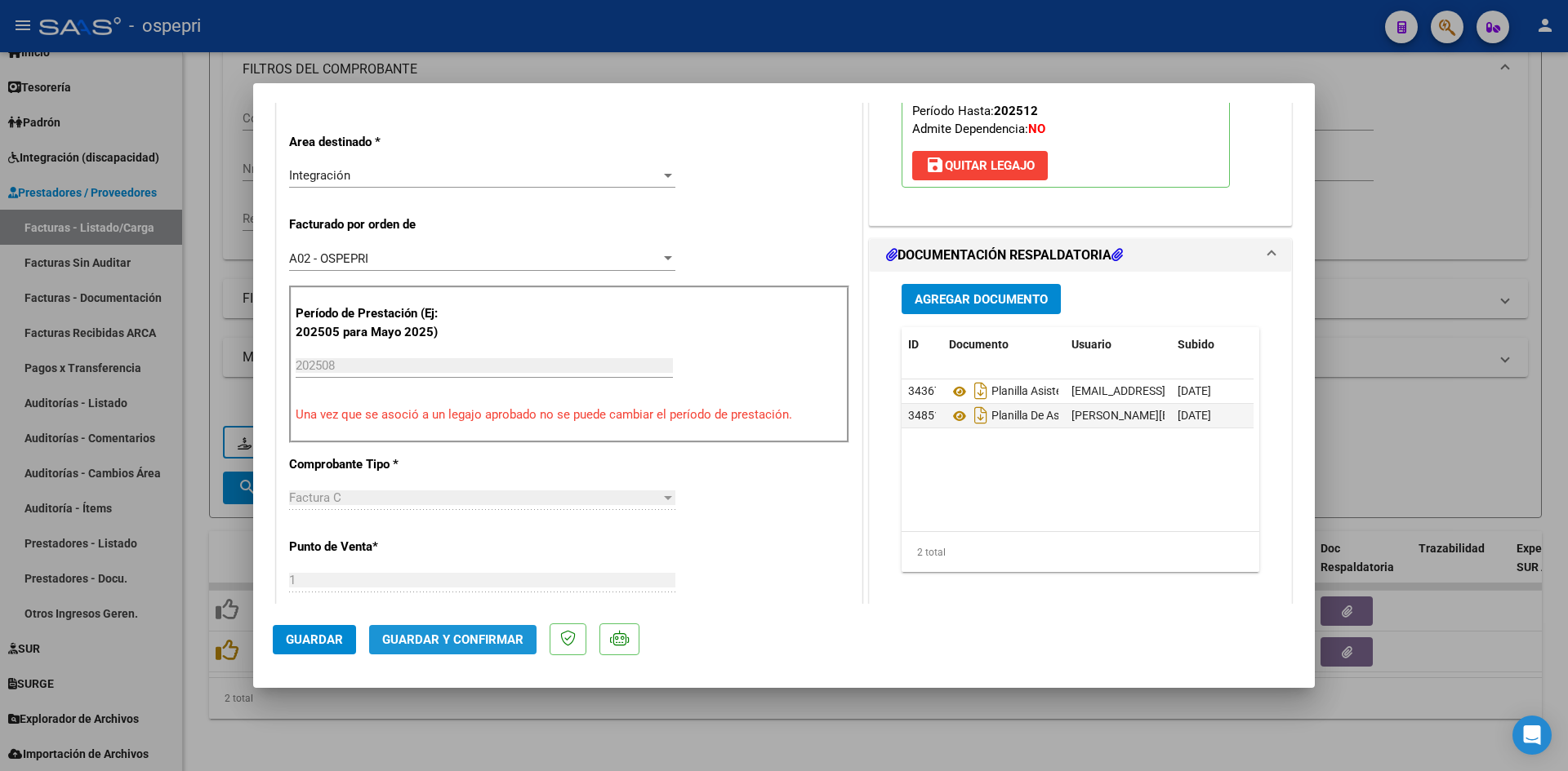
click at [500, 640] on span "Guardar y Confirmar" at bounding box center [452, 641] width 141 height 15
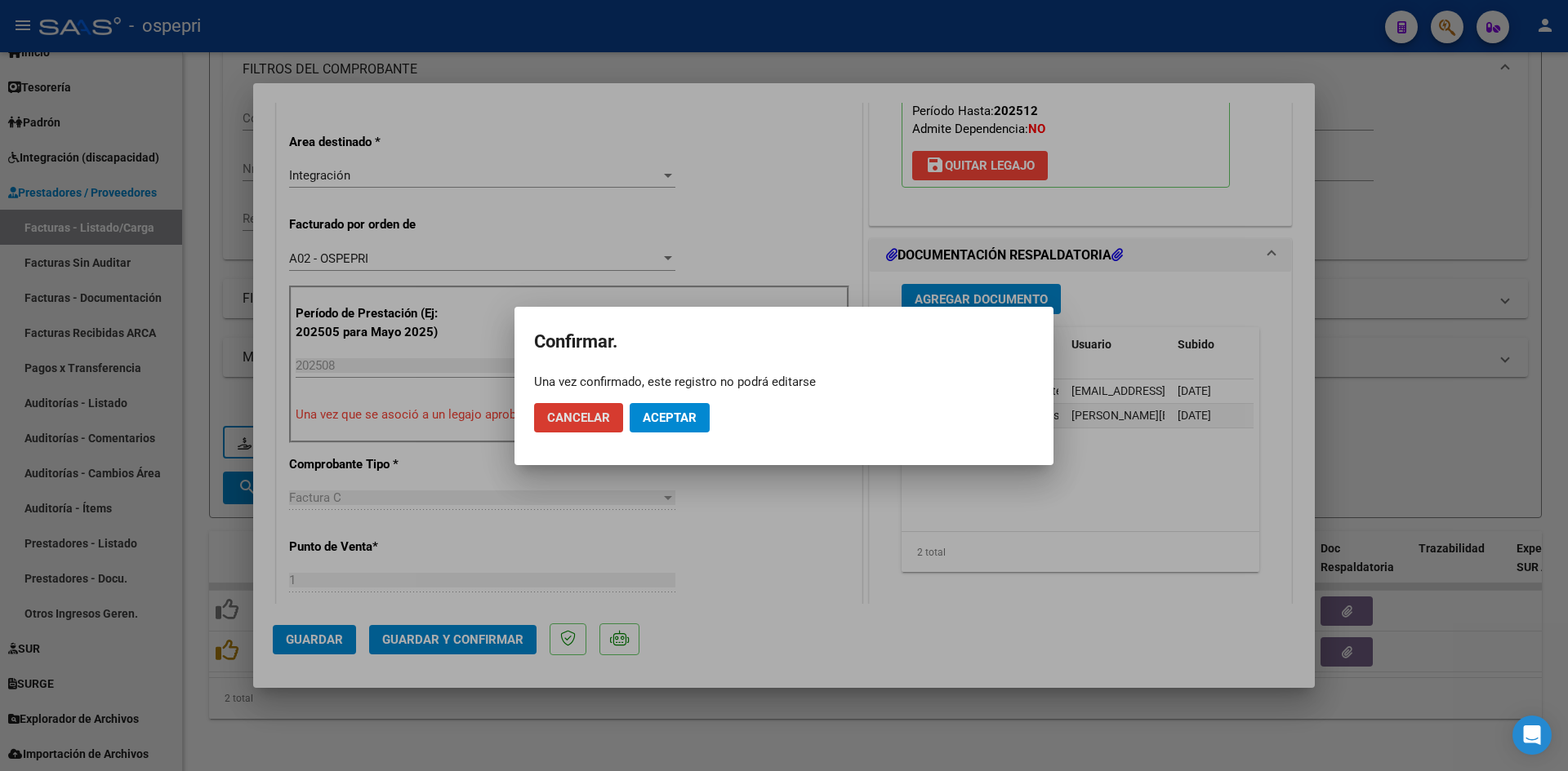
click at [686, 423] on span "Aceptar" at bounding box center [669, 419] width 54 height 15
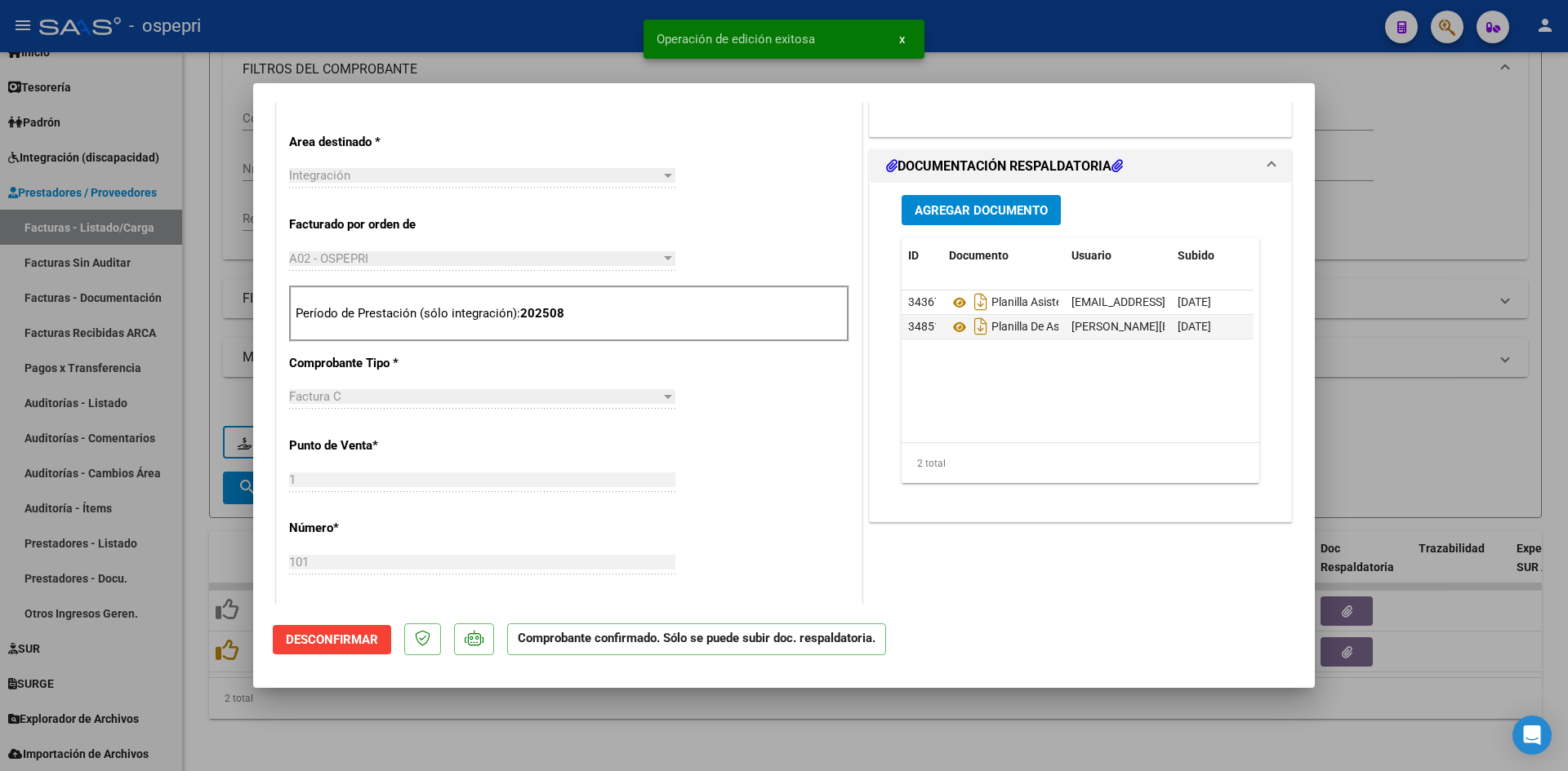
type input "$ 0,00"
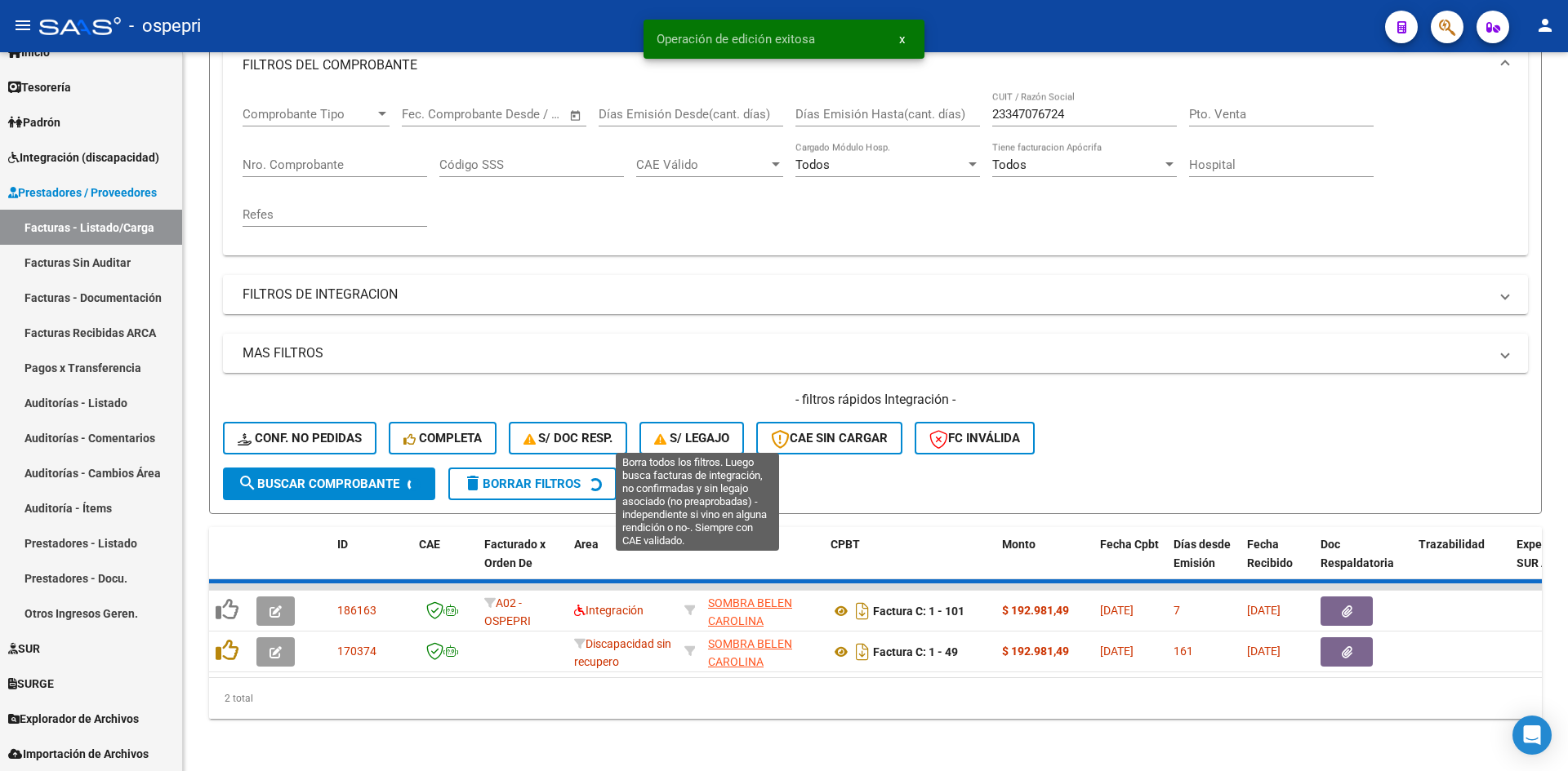
scroll to position [206, 0]
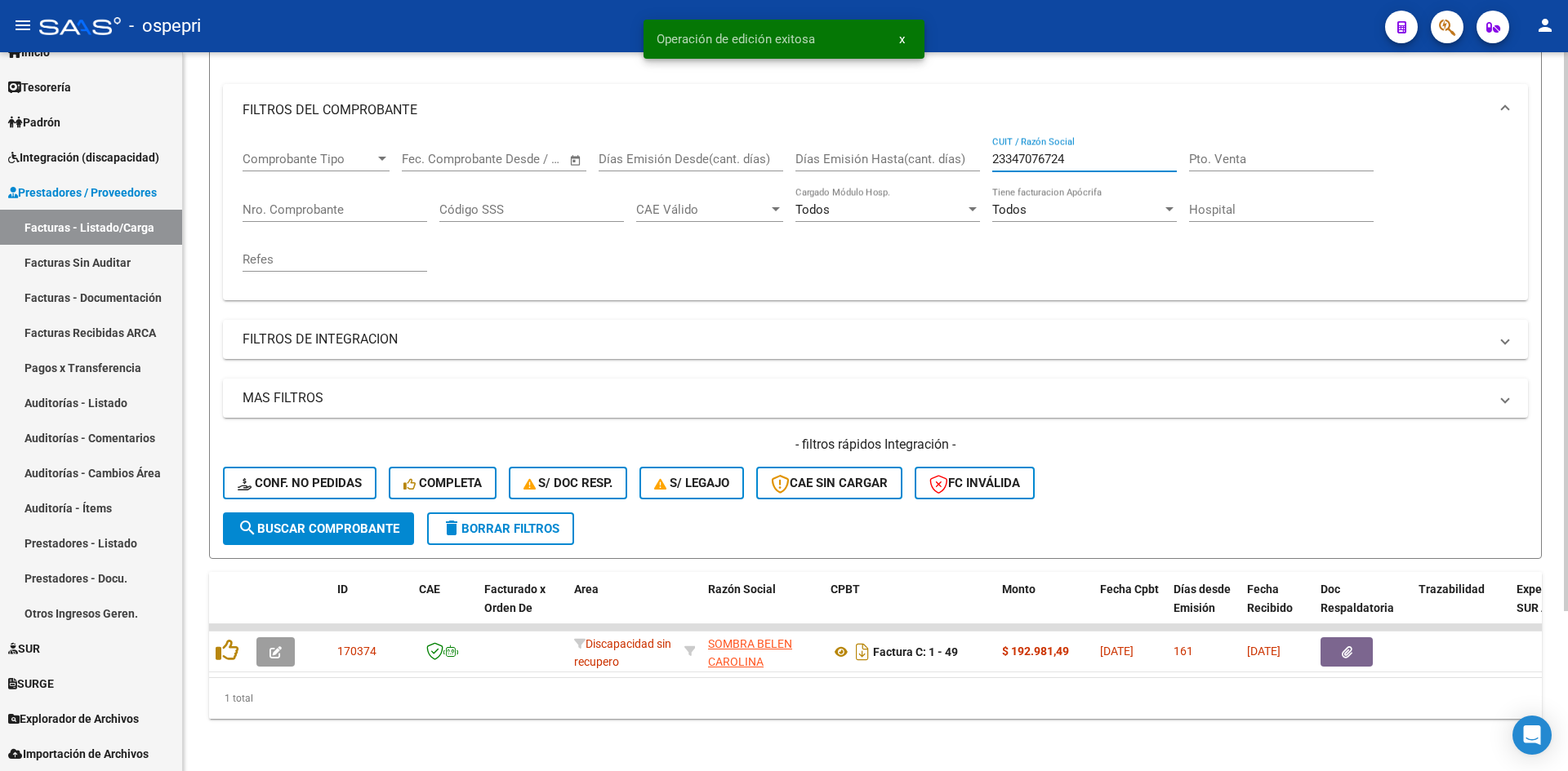
drag, startPoint x: 1113, startPoint y: 149, endPoint x: 996, endPoint y: 160, distance: 117.5
click at [996, 160] on div "23347076724 CUIT / Razón Social" at bounding box center [1084, 162] width 184 height 51
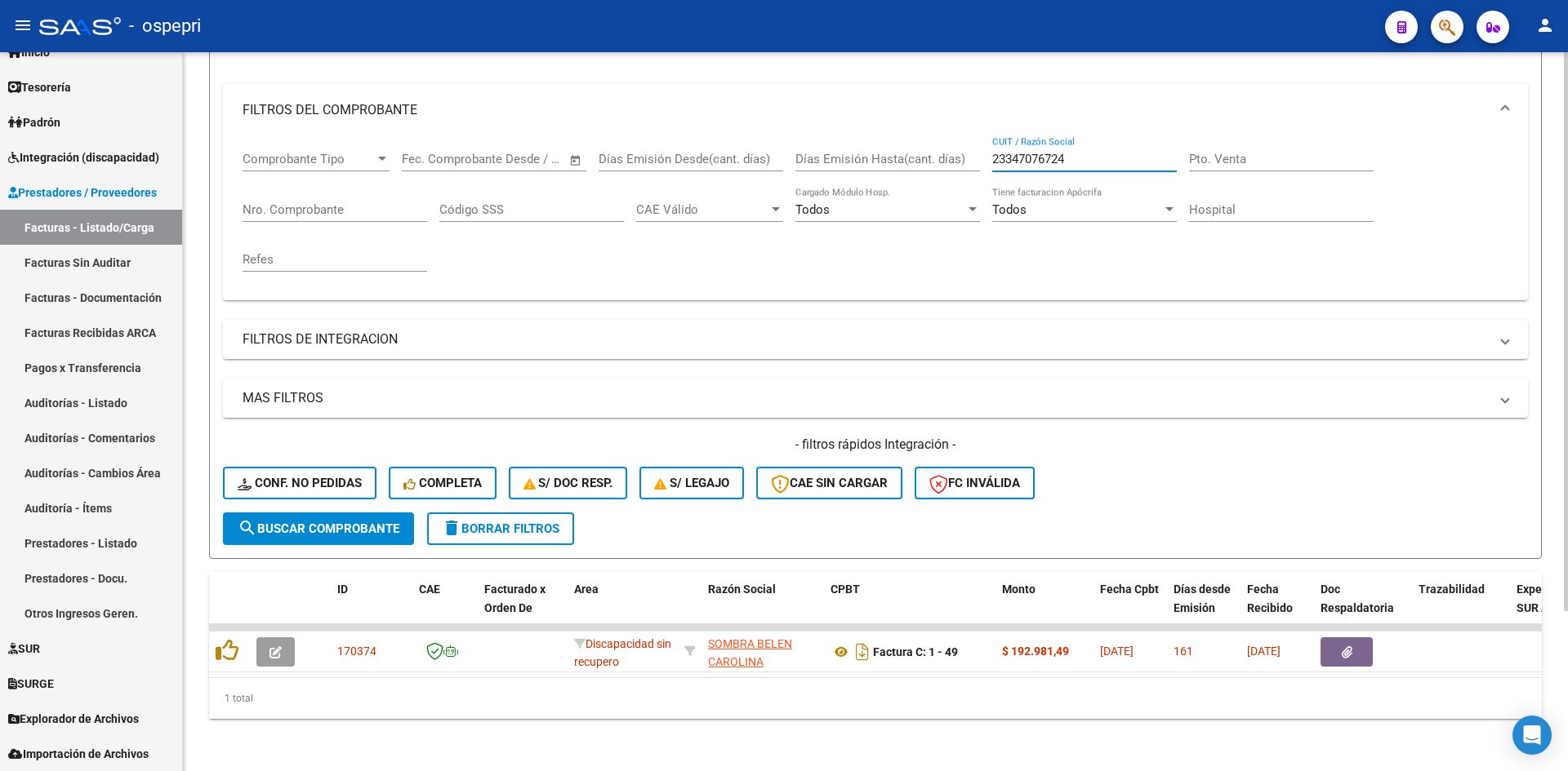
click at [1120, 136] on div "23347076724 CUIT / Razón Social" at bounding box center [1084, 153] width 184 height 35
click at [1099, 152] on input "23347076724" at bounding box center [1084, 160] width 184 height 15
click at [1093, 152] on input "23347076724" at bounding box center [1084, 160] width 184 height 15
drag, startPoint x: 1069, startPoint y: 141, endPoint x: 975, endPoint y: 170, distance: 98.4
click at [975, 169] on div "Comprobante Tipo Comprobante Tipo Fecha inicio – Fecha fin Fec. Comprobante Des…" at bounding box center [875, 212] width 1266 height 151
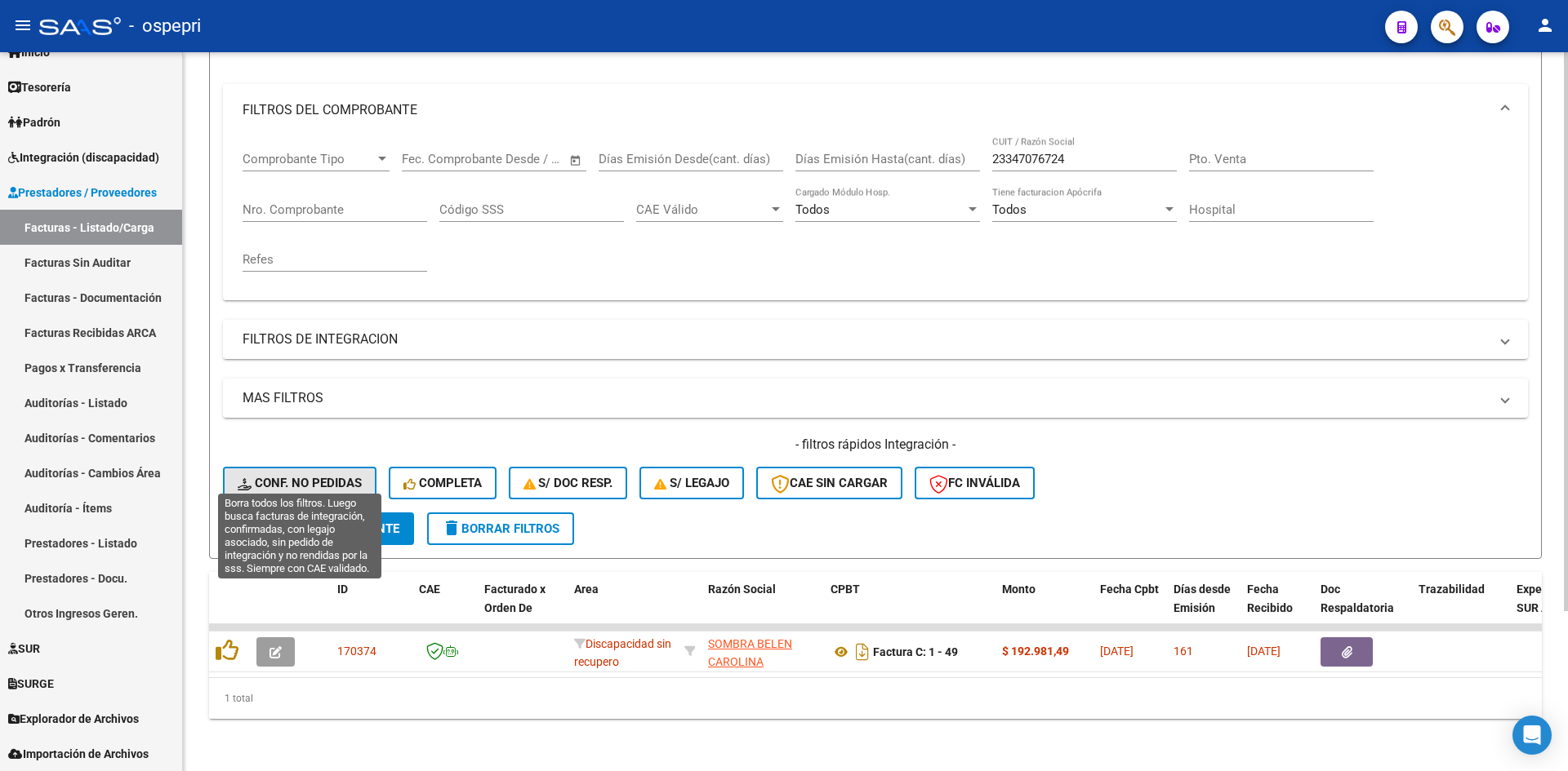
click at [348, 476] on span "Conf. no pedidas" at bounding box center [299, 484] width 124 height 15
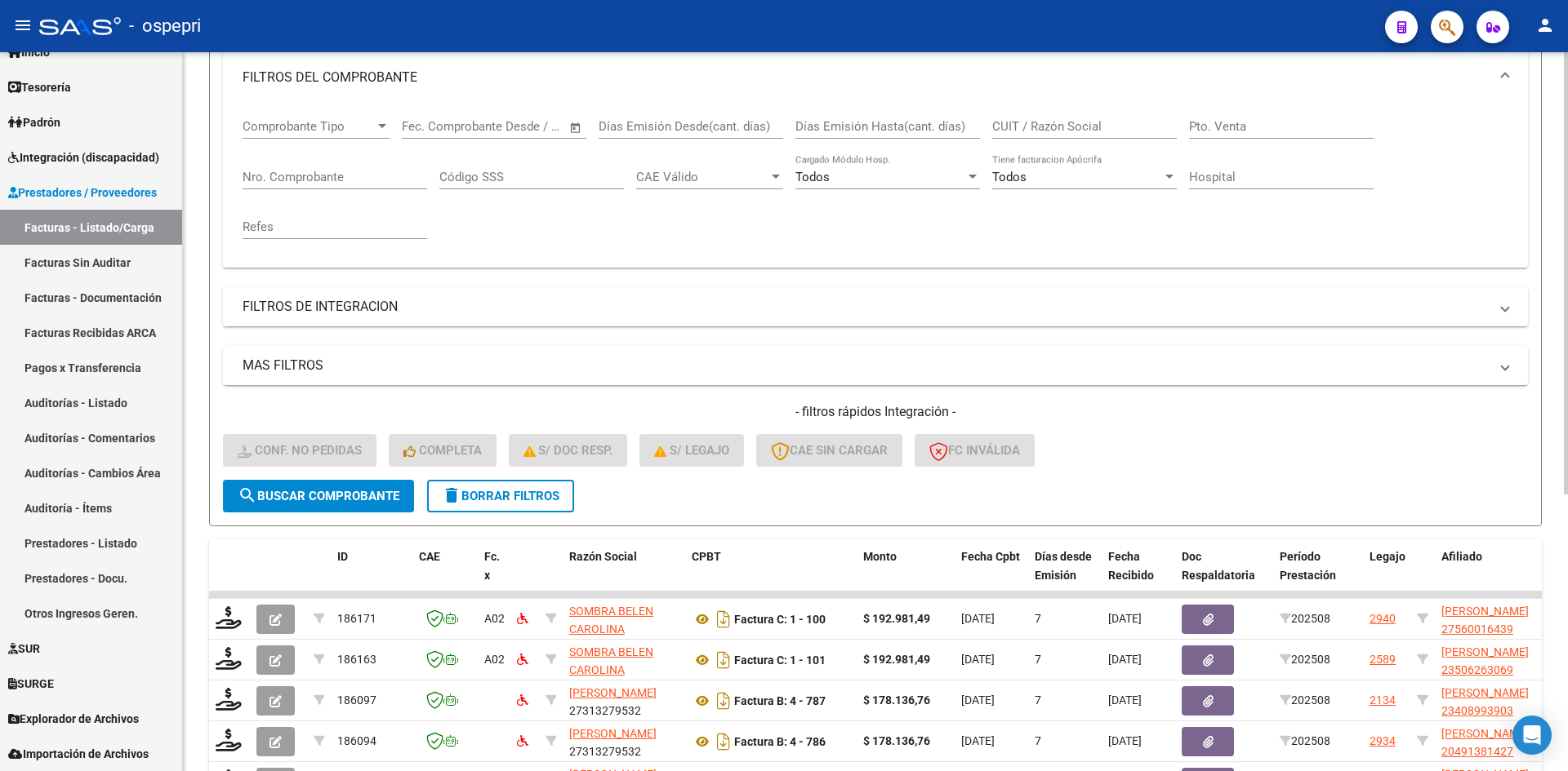
scroll to position [369, 0]
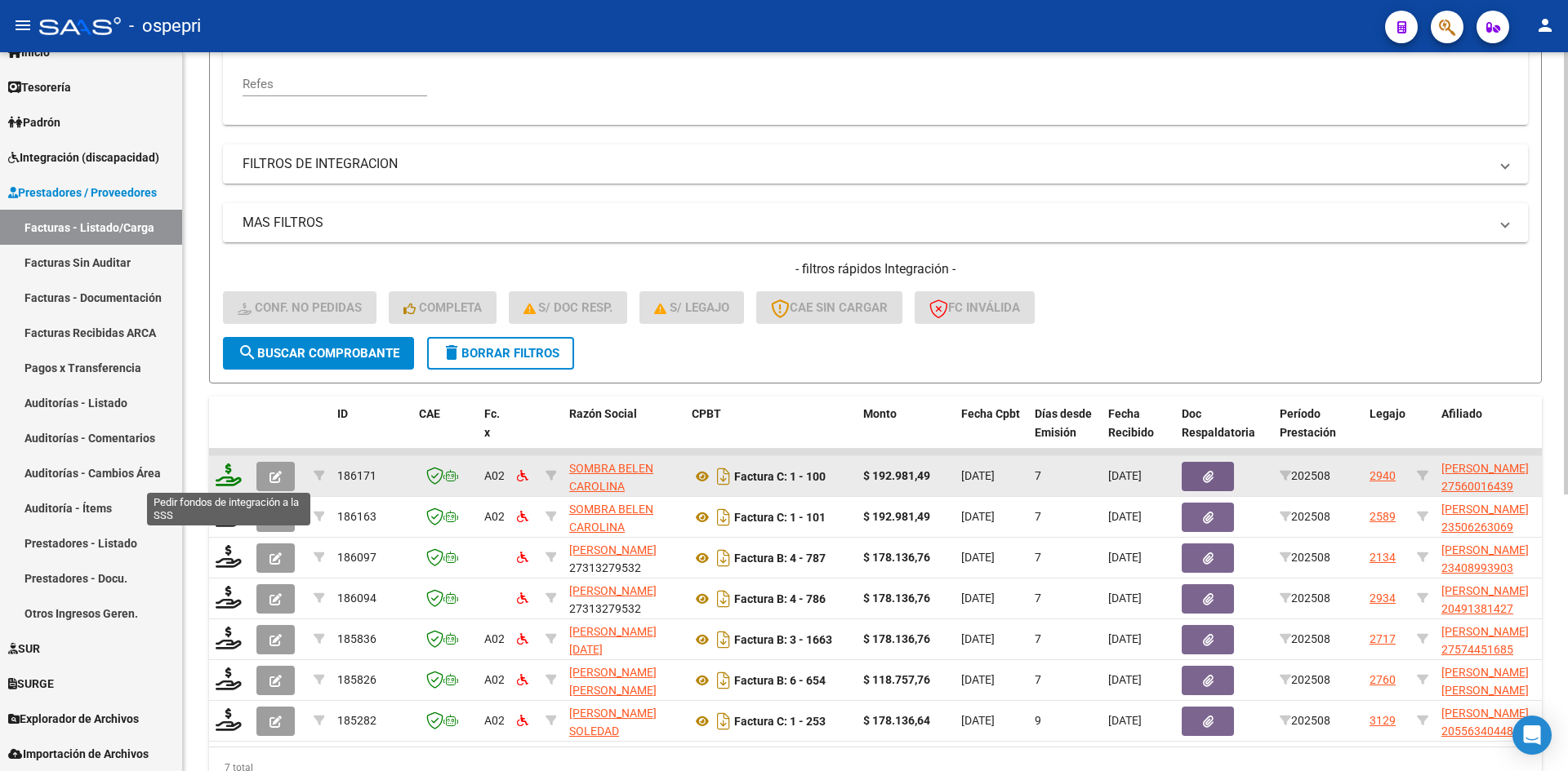
click at [230, 483] on icon at bounding box center [229, 475] width 26 height 23
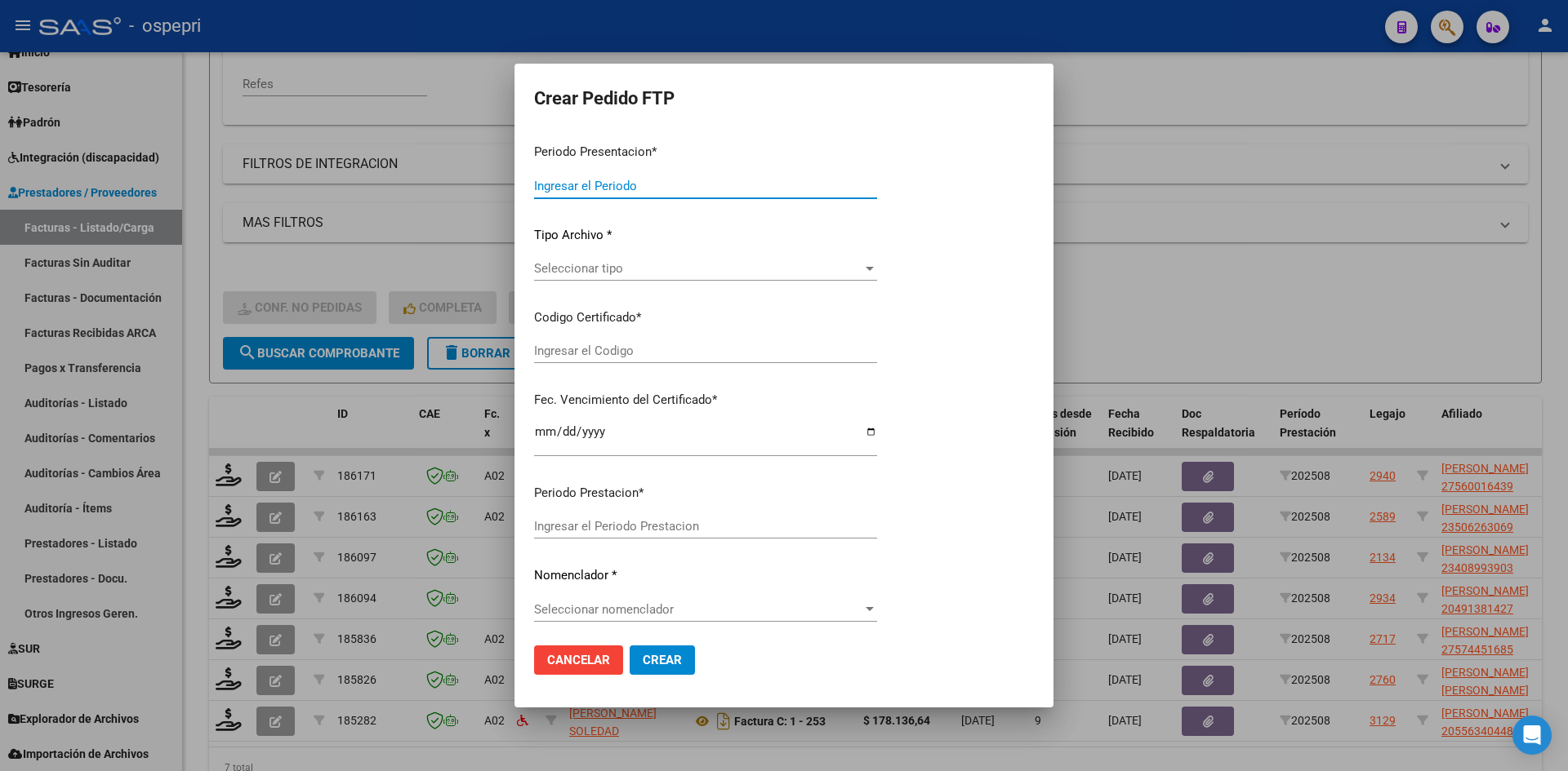
type input "202508"
type input "$ 192.981,49"
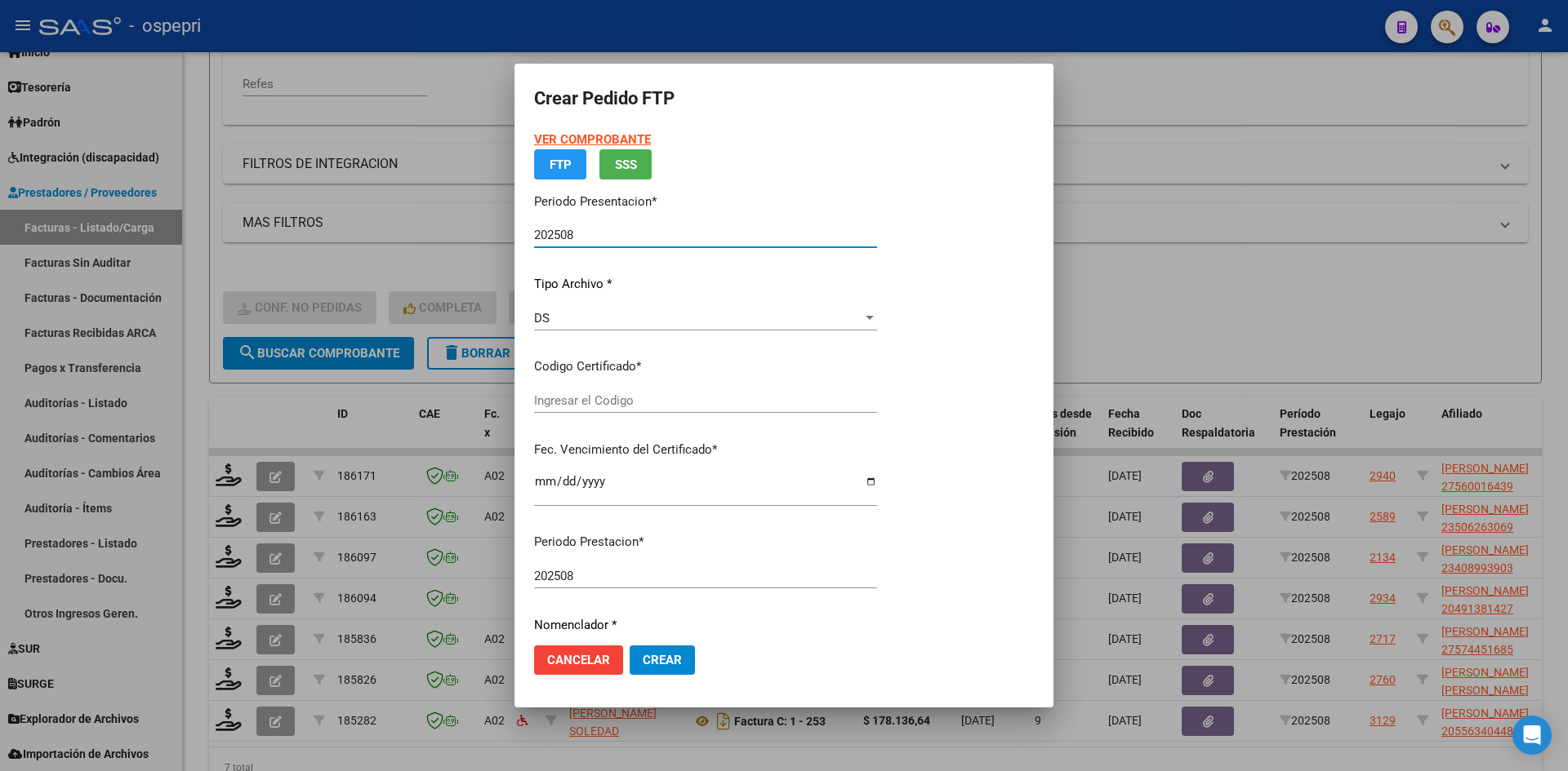
type input "2756001643-9"
type input "2029-12-01"
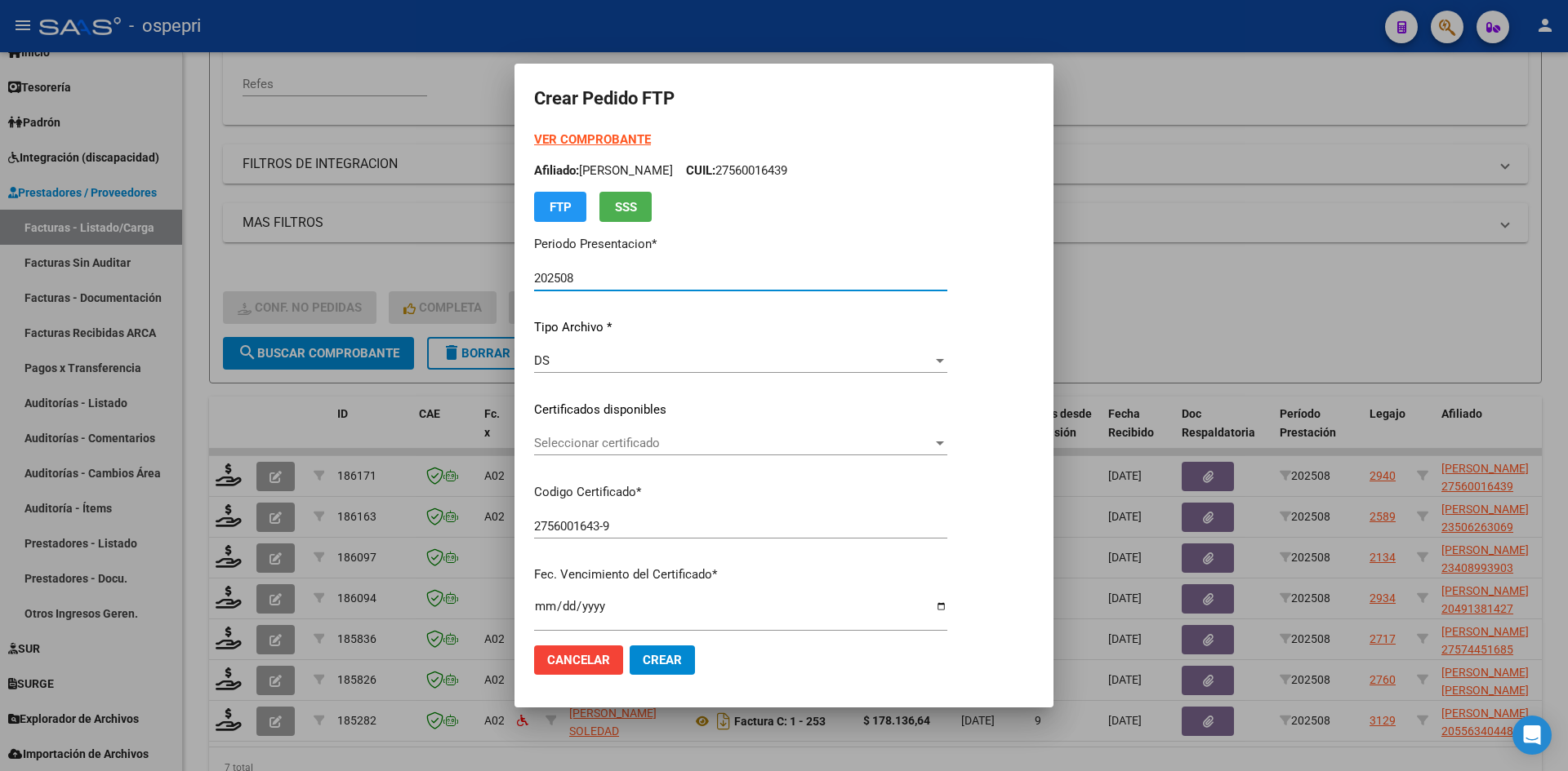
click at [662, 441] on span "Seleccionar certificado" at bounding box center [733, 443] width 399 height 15
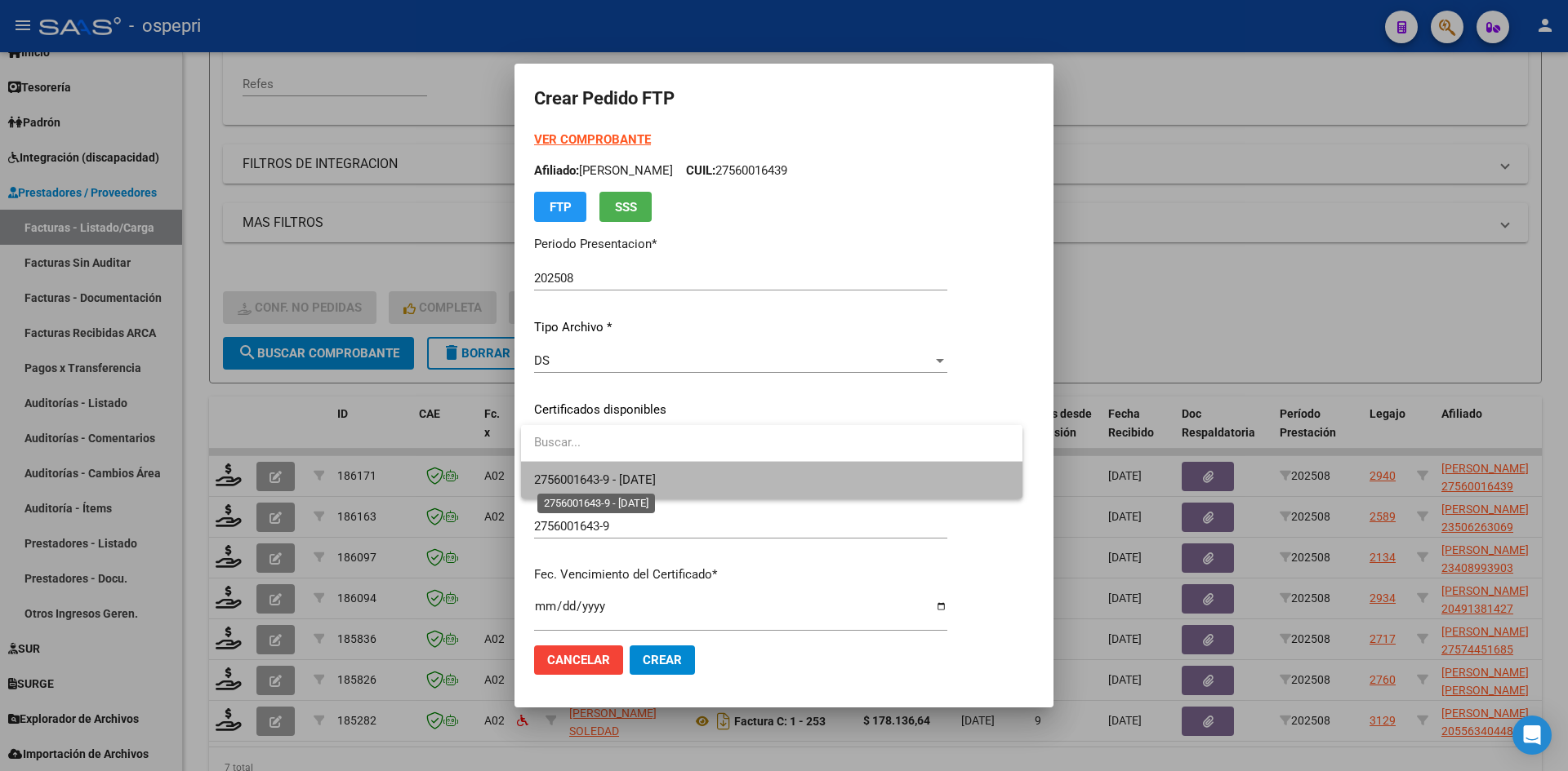
click at [656, 485] on span "2756001643-9 - 2029-12-01" at bounding box center [594, 480] width 122 height 15
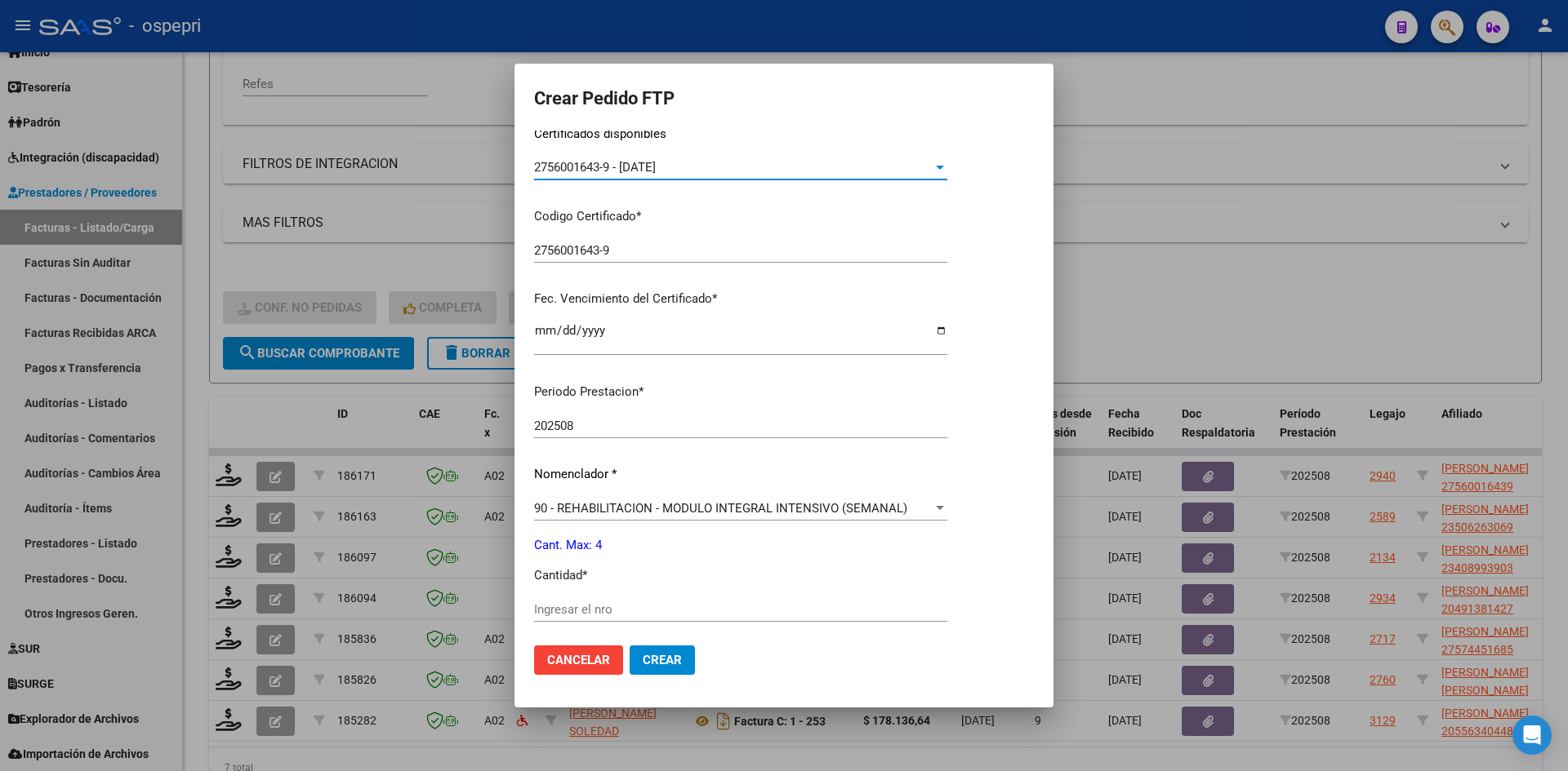
scroll to position [408, 0]
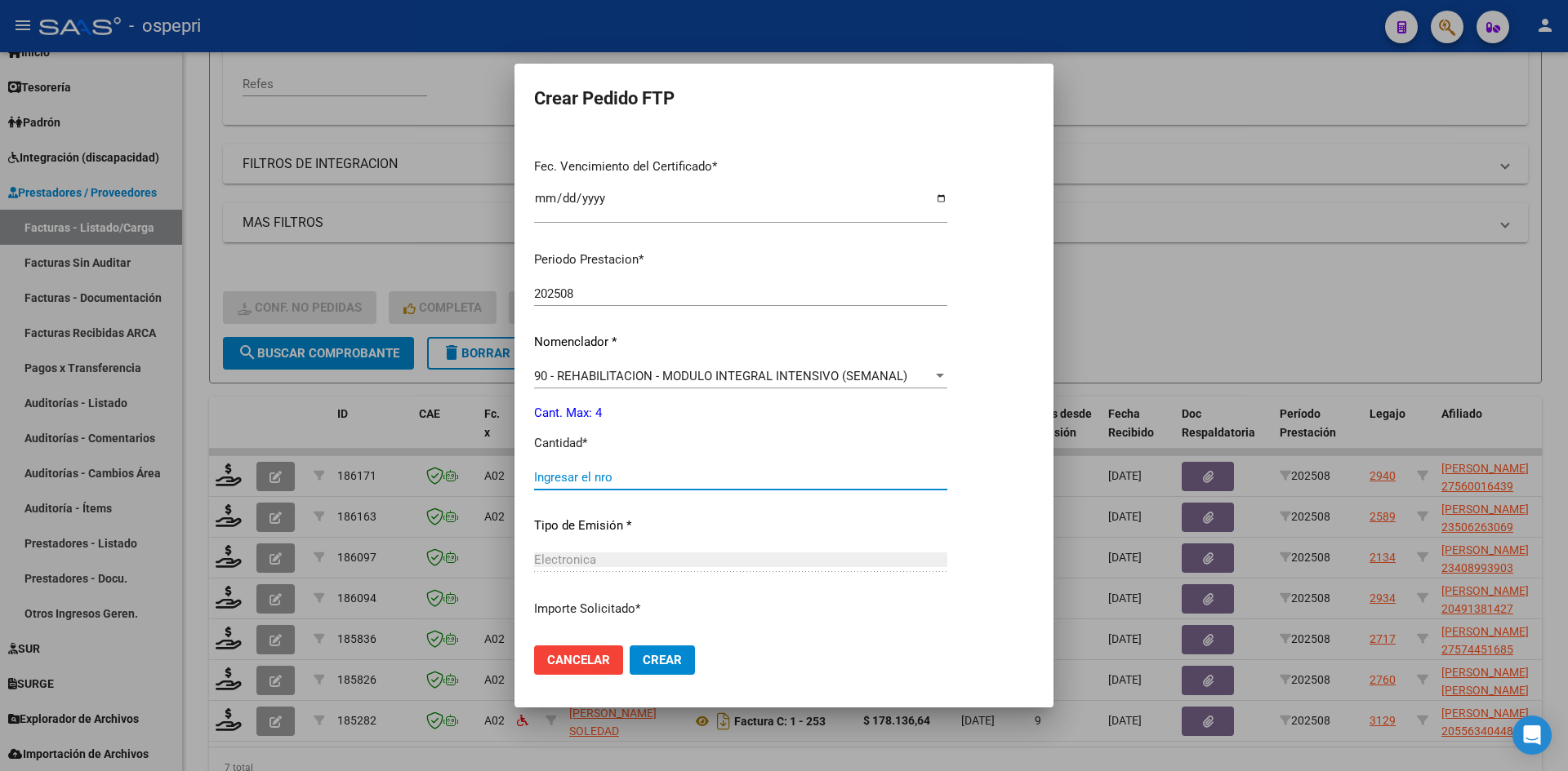
click at [603, 480] on input "Ingresar el nro" at bounding box center [740, 478] width 413 height 15
type input "4"
click at [659, 661] on span "Crear" at bounding box center [662, 660] width 39 height 15
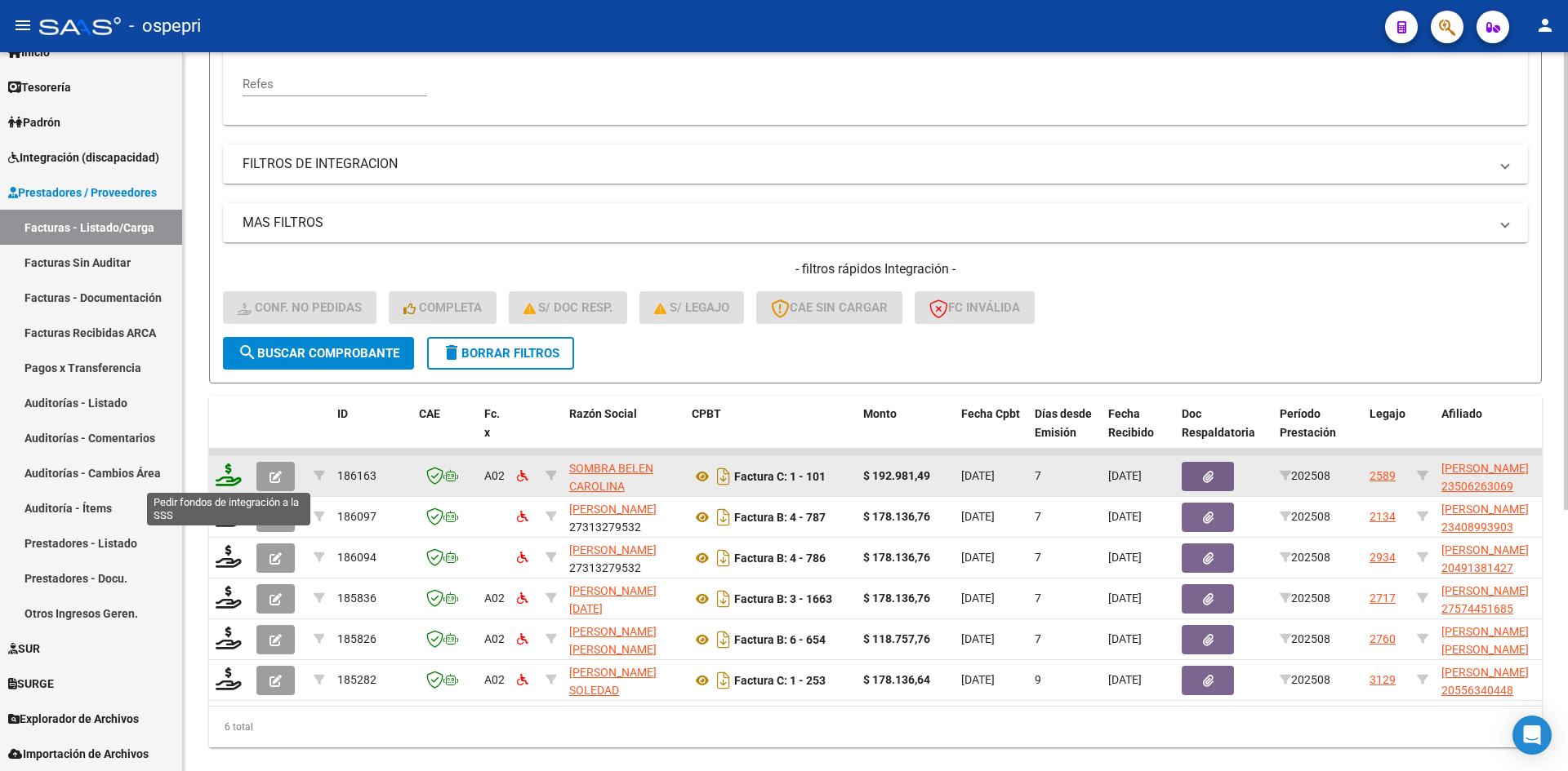
click at [226, 478] on icon at bounding box center [229, 475] width 26 height 23
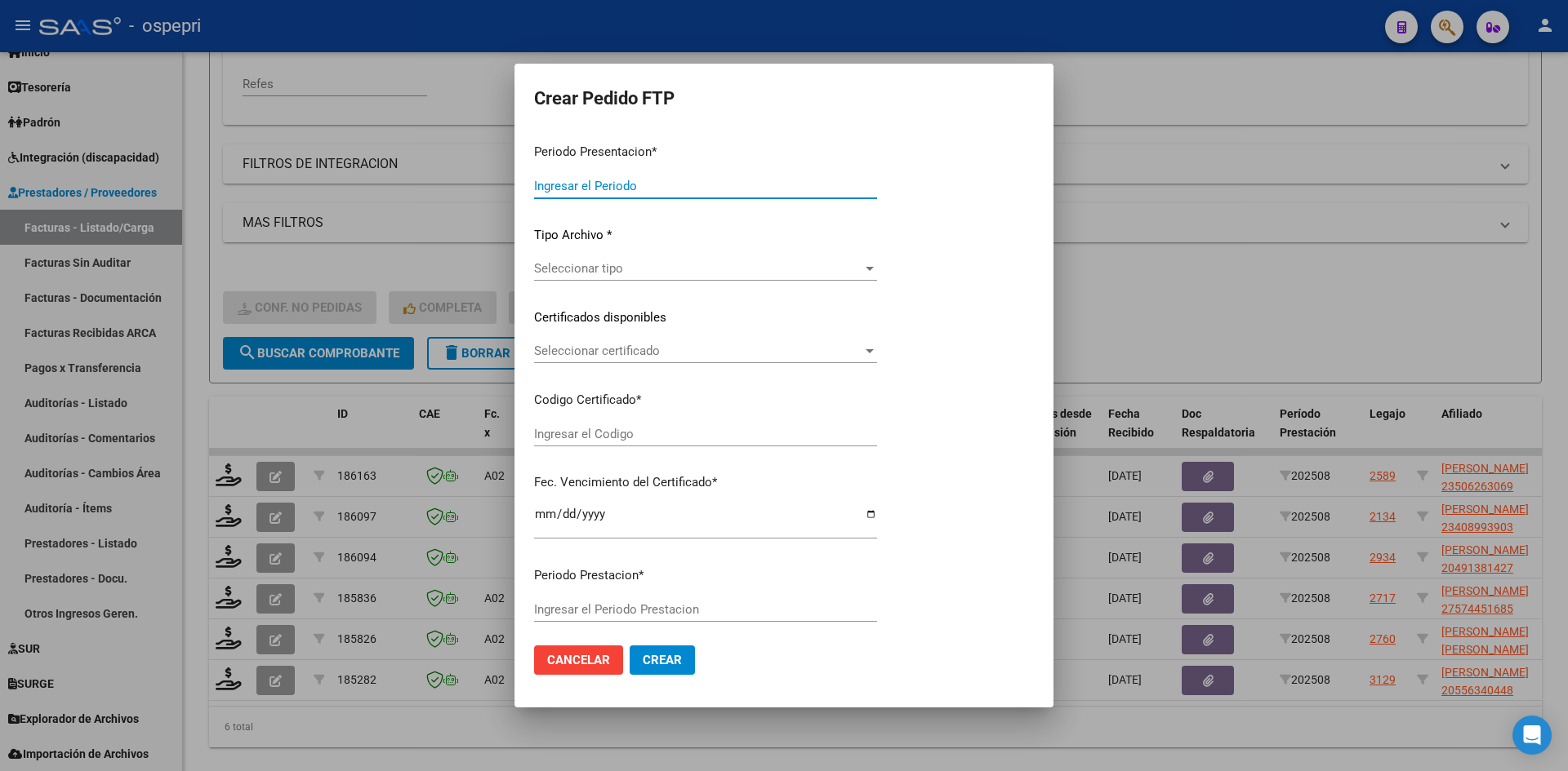
type input "202508"
type input "$ 192.981,49"
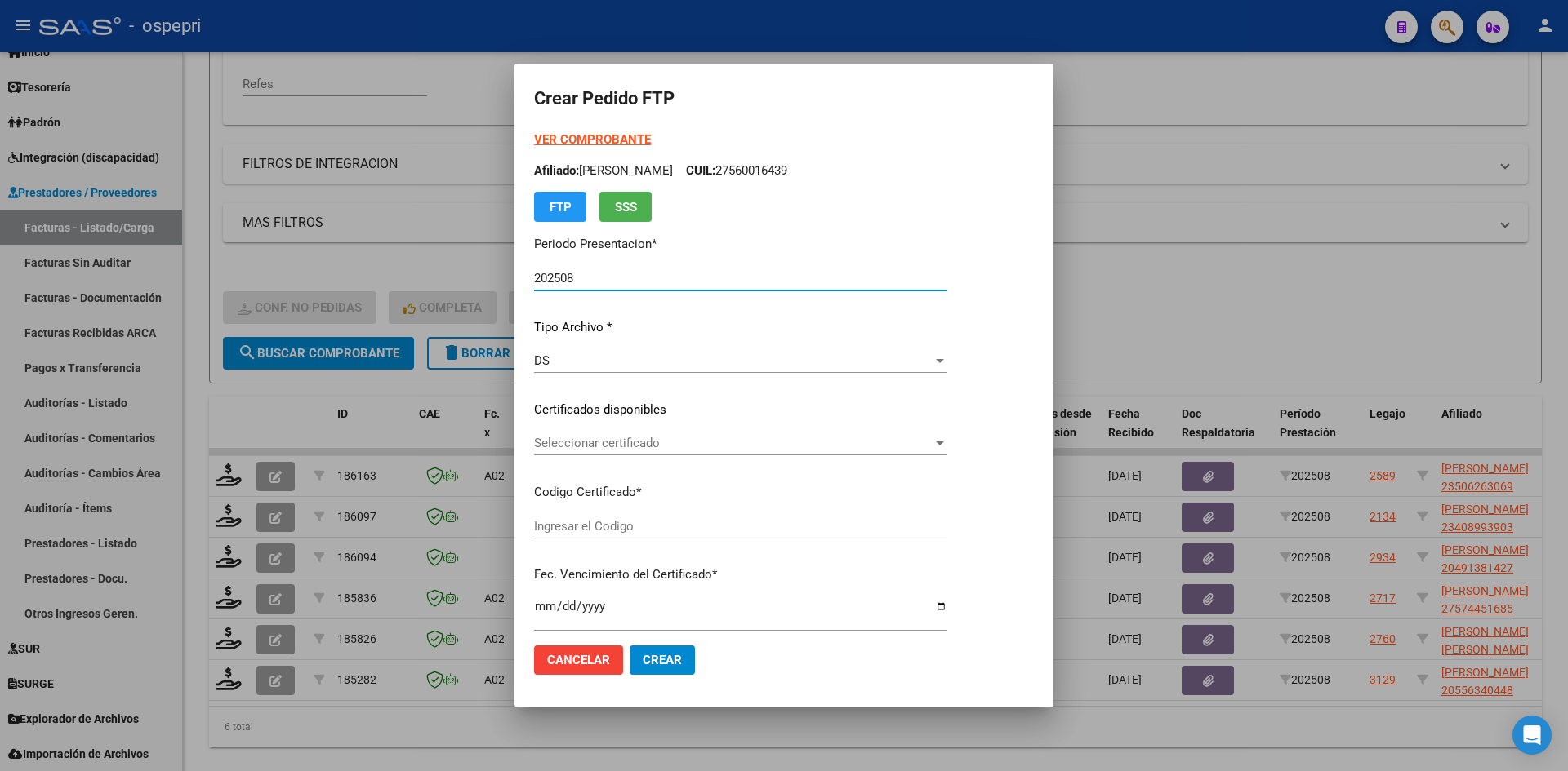
type input "23506263069"
type input "2029-10-01"
click at [657, 447] on span "Seleccionar certificado" at bounding box center [733, 443] width 399 height 15
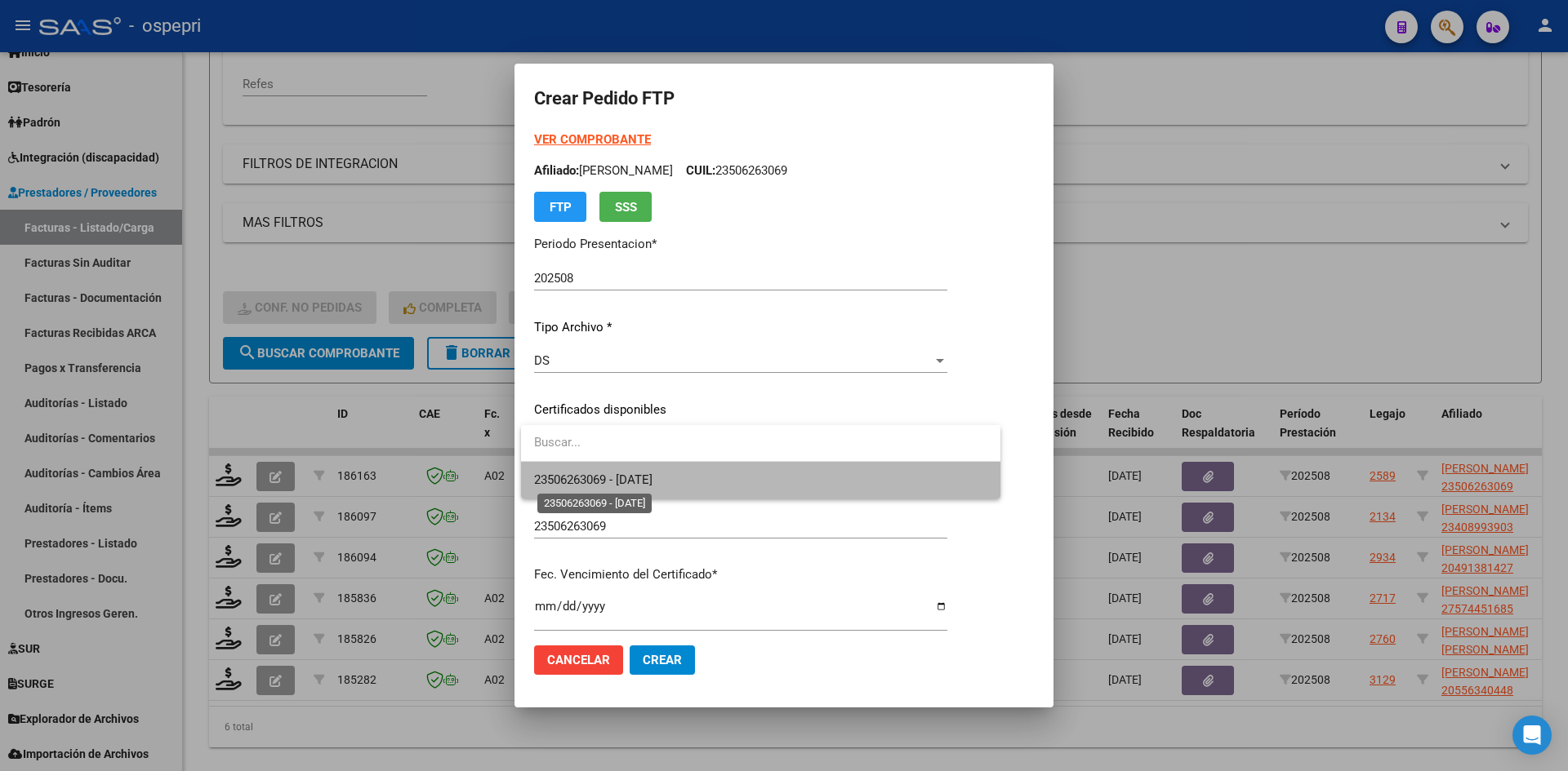
click at [652, 477] on span "23506263069 - 2029-10-01" at bounding box center [593, 480] width 118 height 15
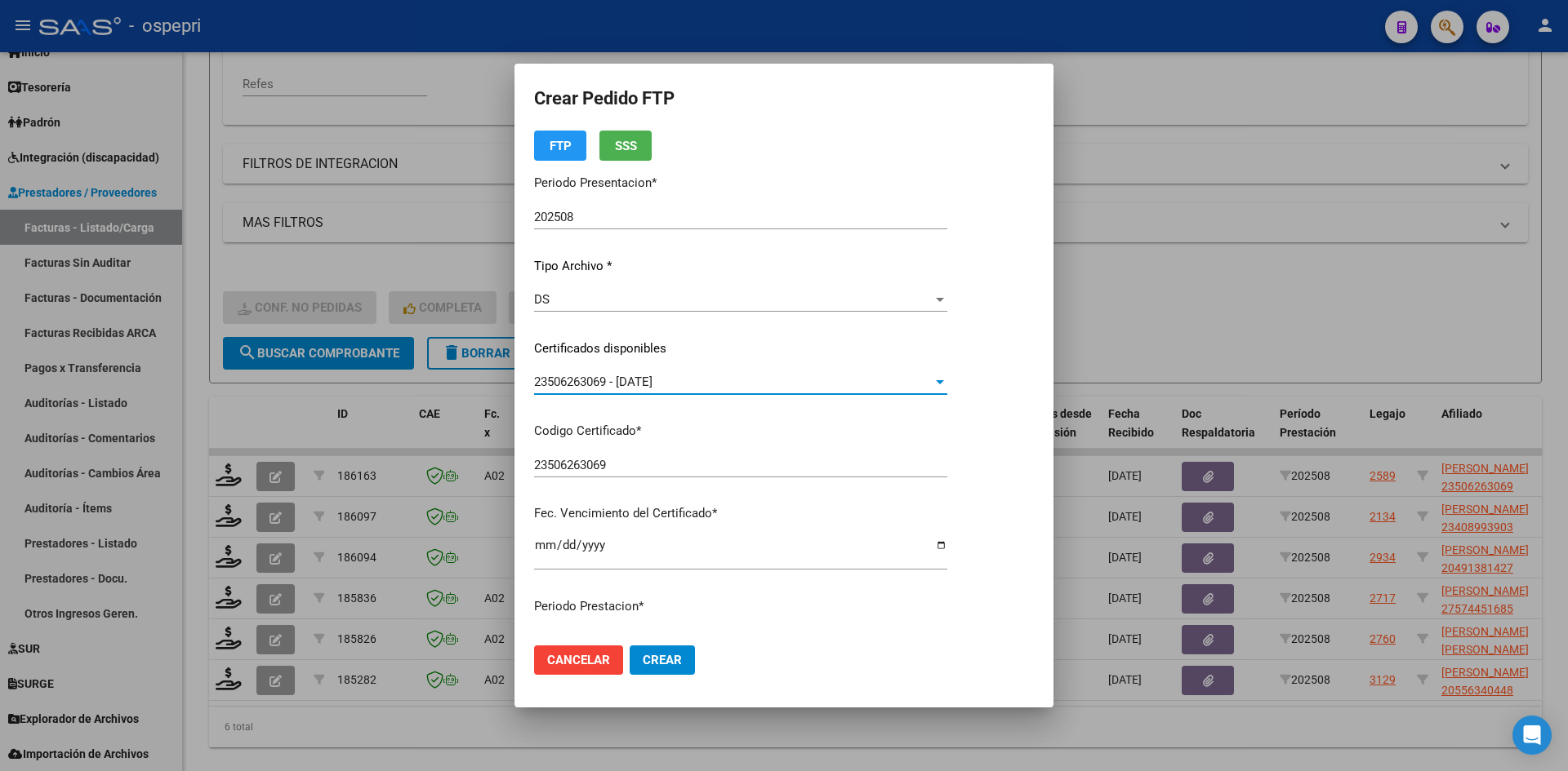
scroll to position [327, 0]
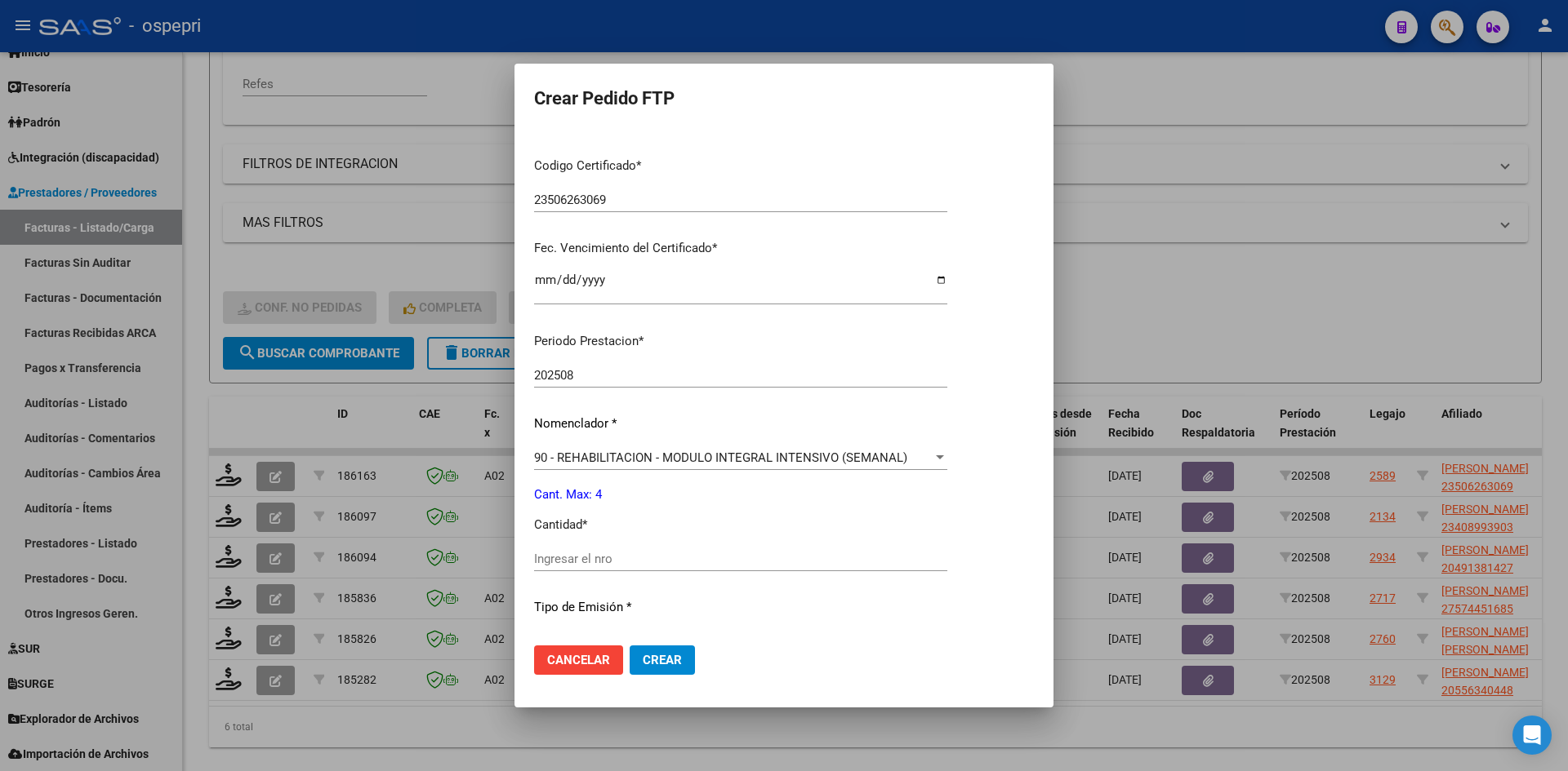
click at [594, 561] on input "Ingresar el nro" at bounding box center [740, 559] width 413 height 15
type input "4"
click at [666, 658] on span "Crear" at bounding box center [662, 660] width 39 height 15
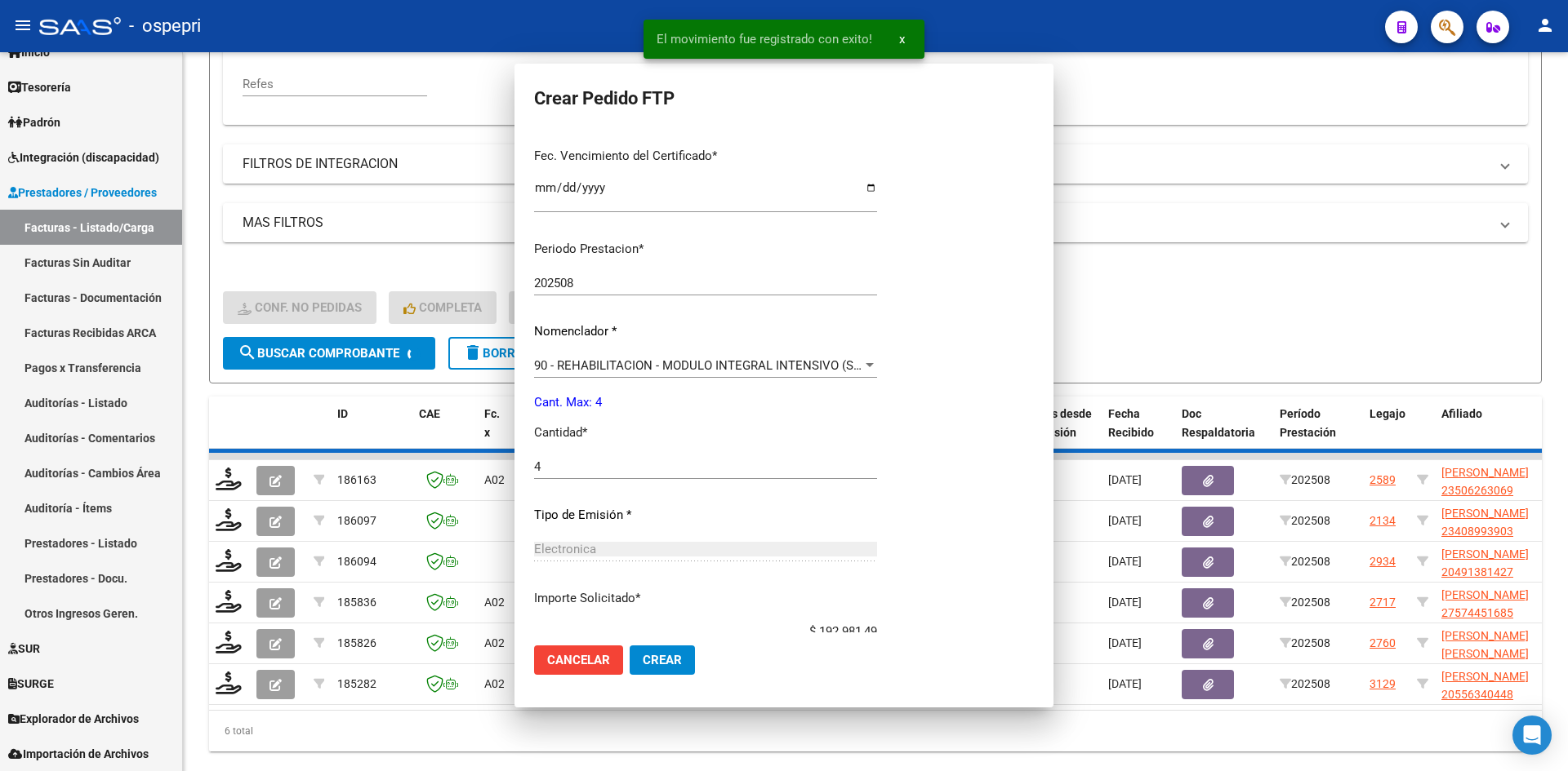
scroll to position [0, 0]
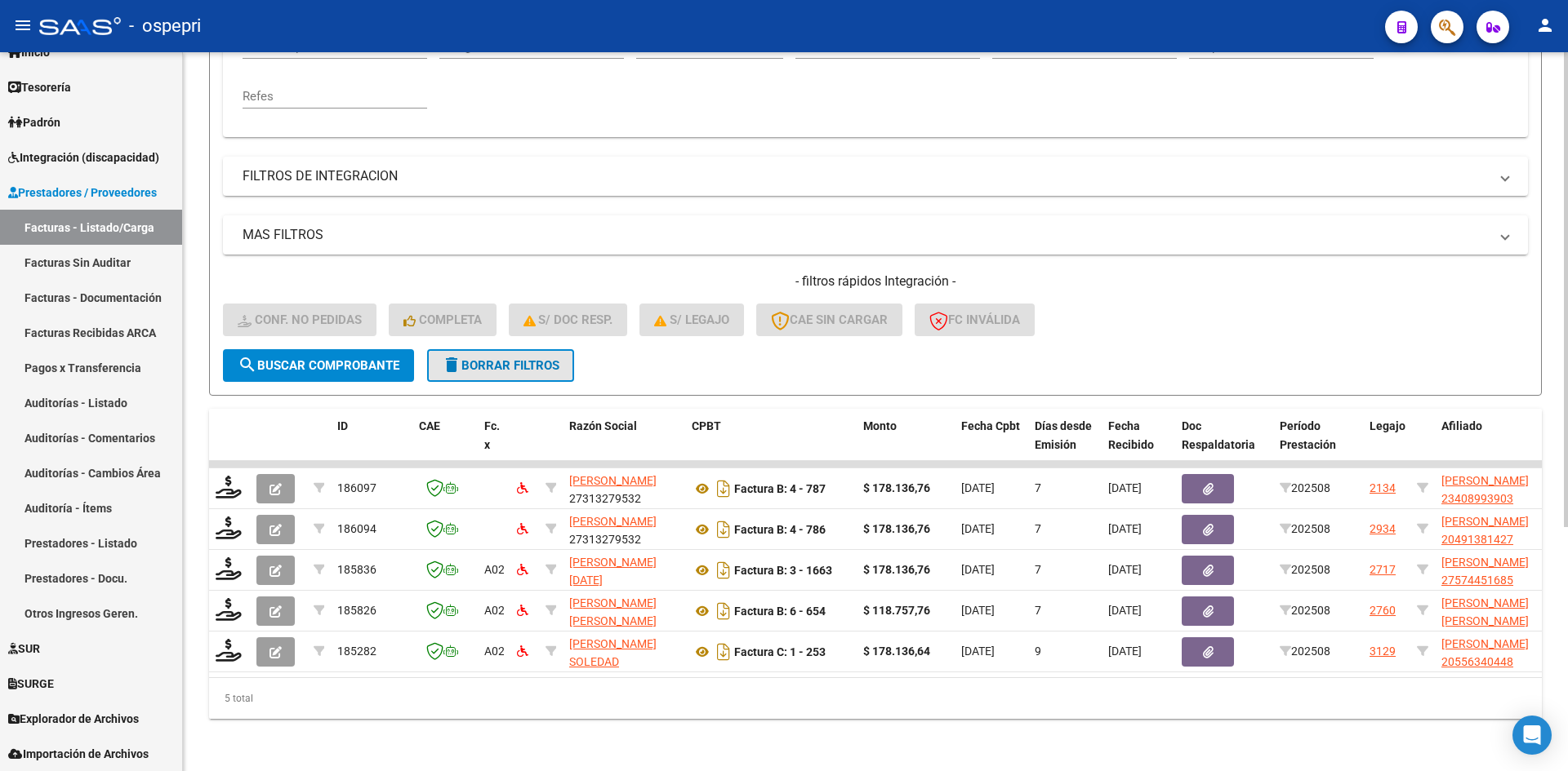
click at [494, 363] on button "delete Borrar Filtros" at bounding box center [501, 366] width 147 height 33
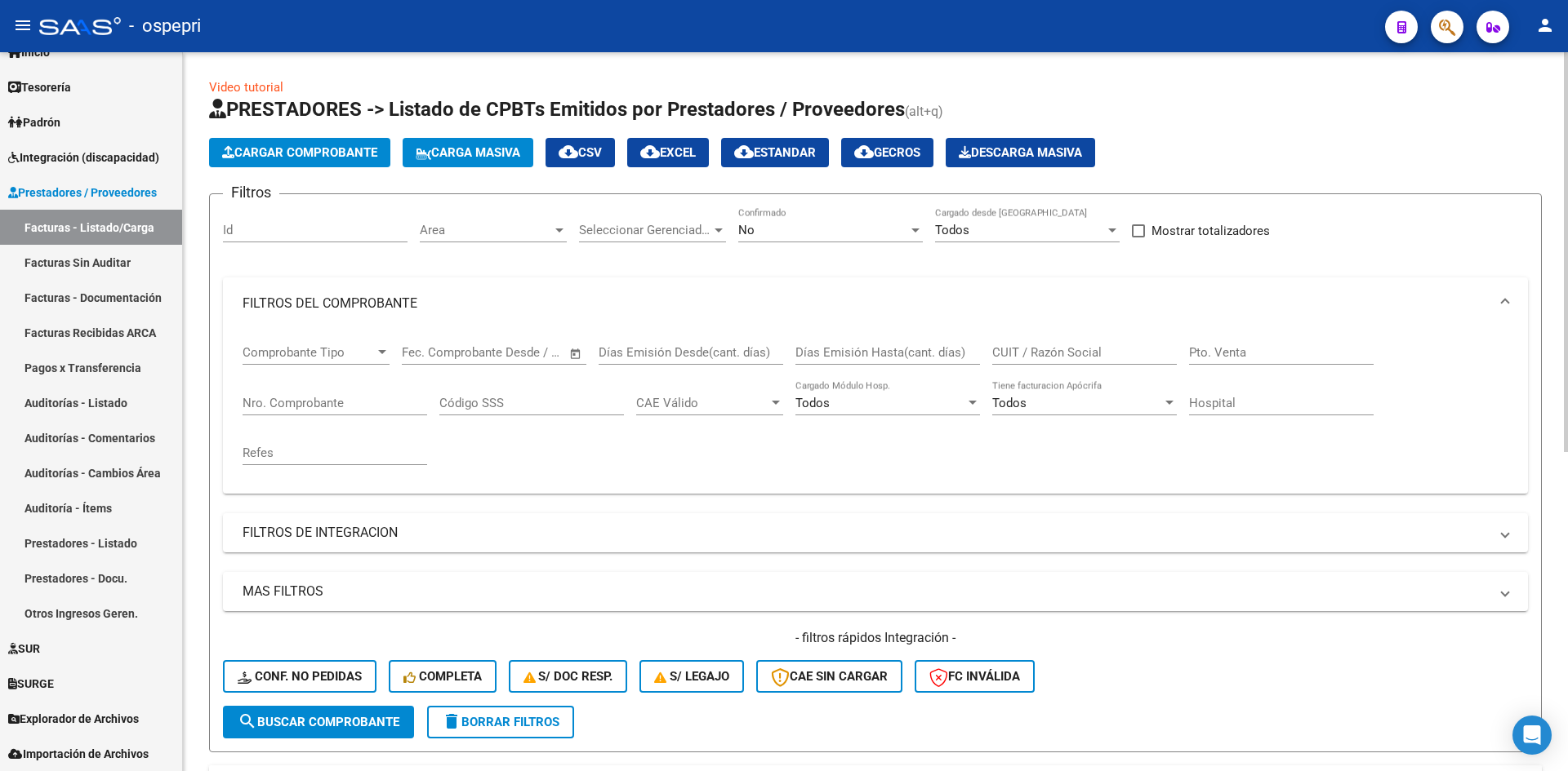
click at [1023, 350] on input "CUIT / Razón Social" at bounding box center [1084, 352] width 184 height 15
paste input "27260283575"
type input "27260283575"
click at [308, 716] on span "search Buscar Comprobante" at bounding box center [318, 723] width 162 height 15
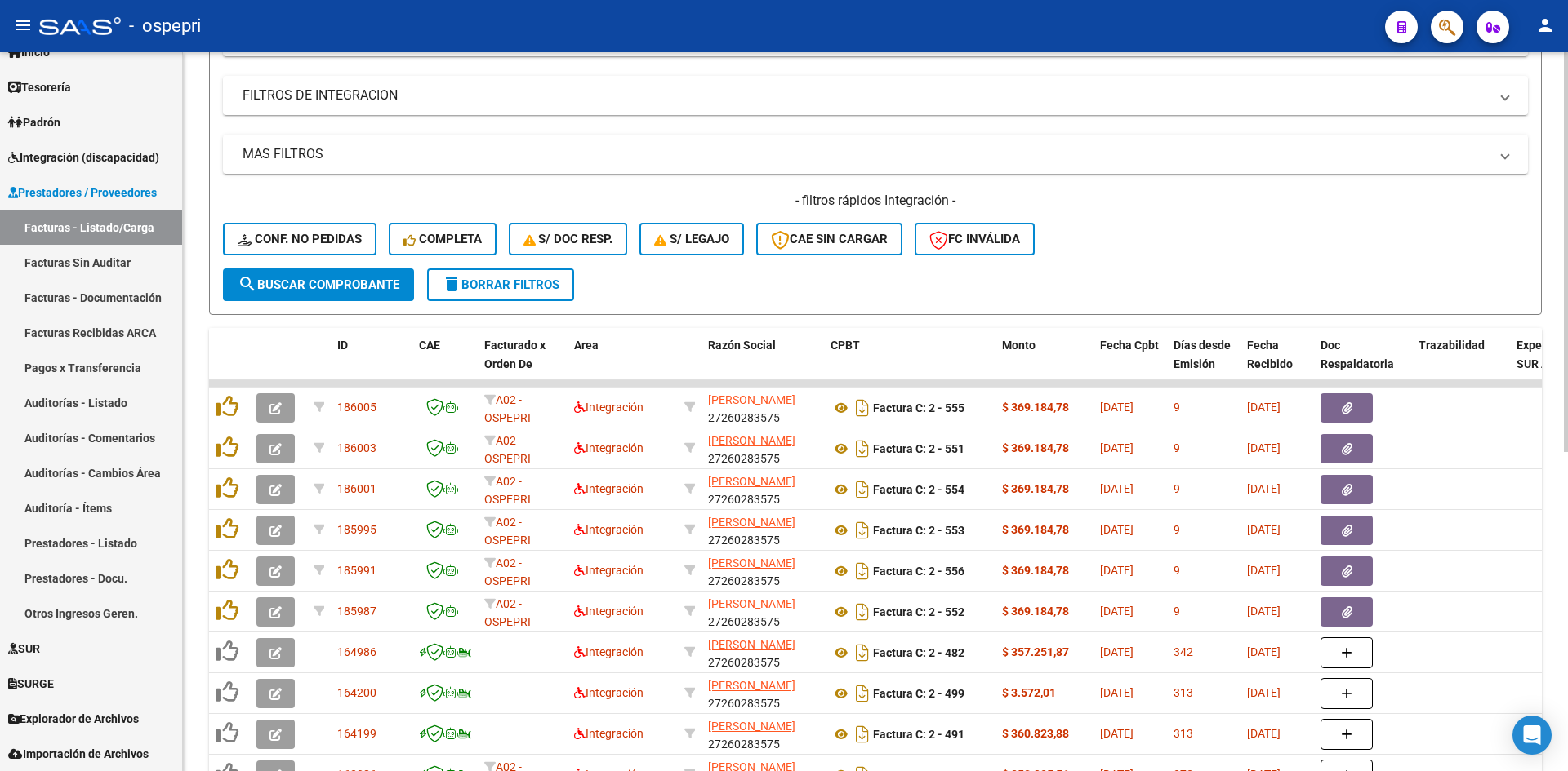
scroll to position [489, 0]
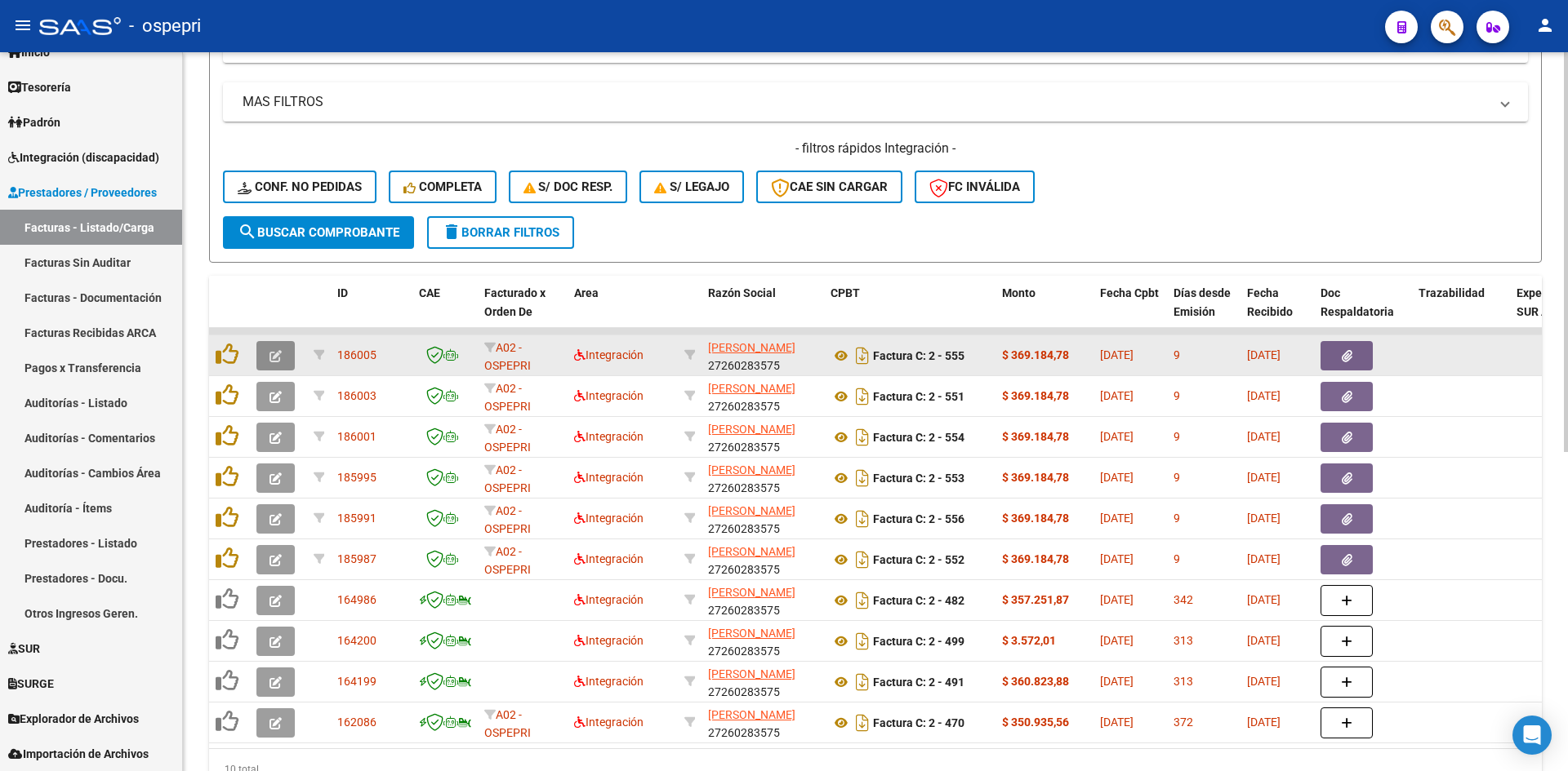
click at [273, 357] on icon "button" at bounding box center [275, 356] width 12 height 12
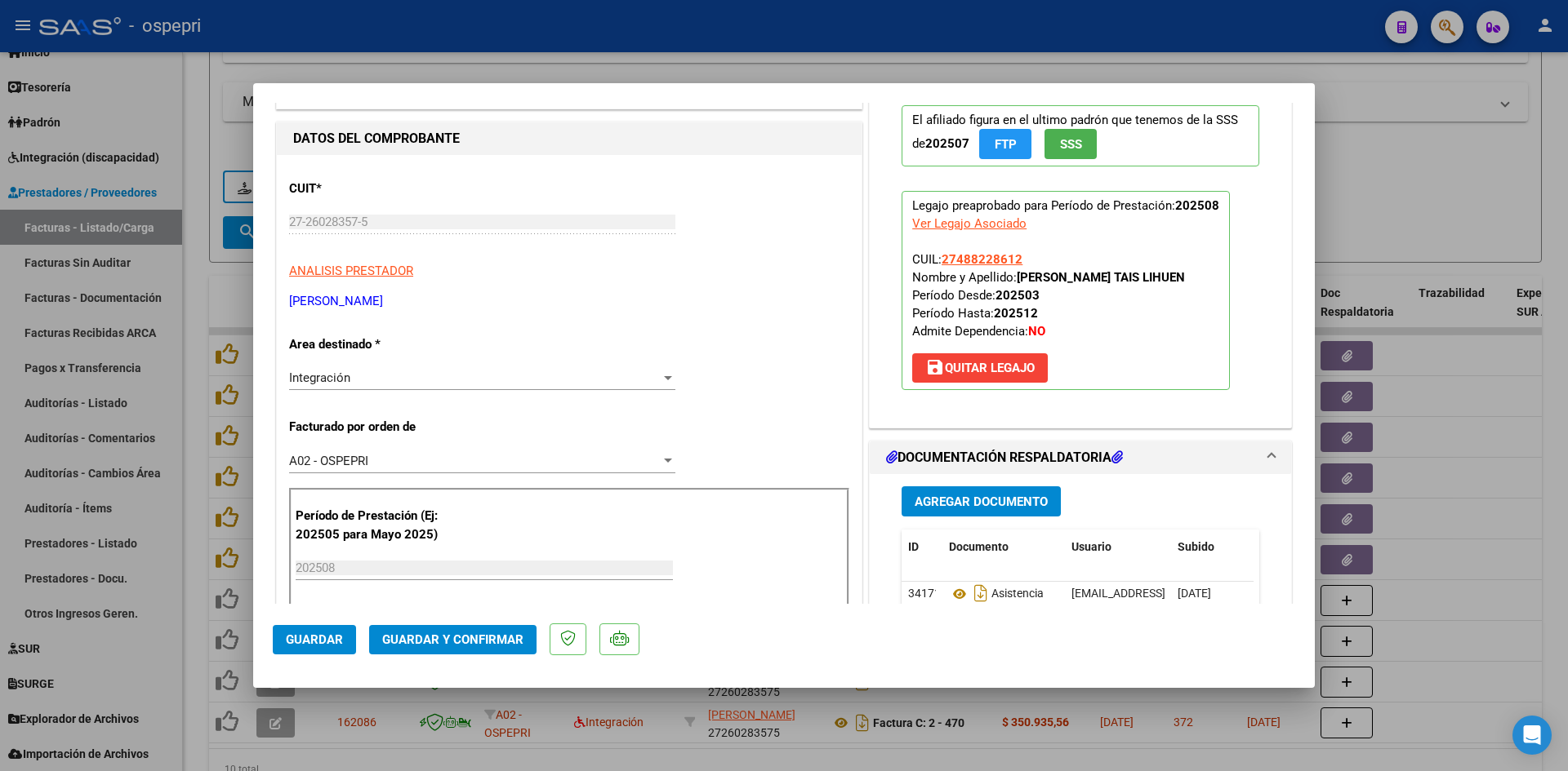
scroll to position [0, 0]
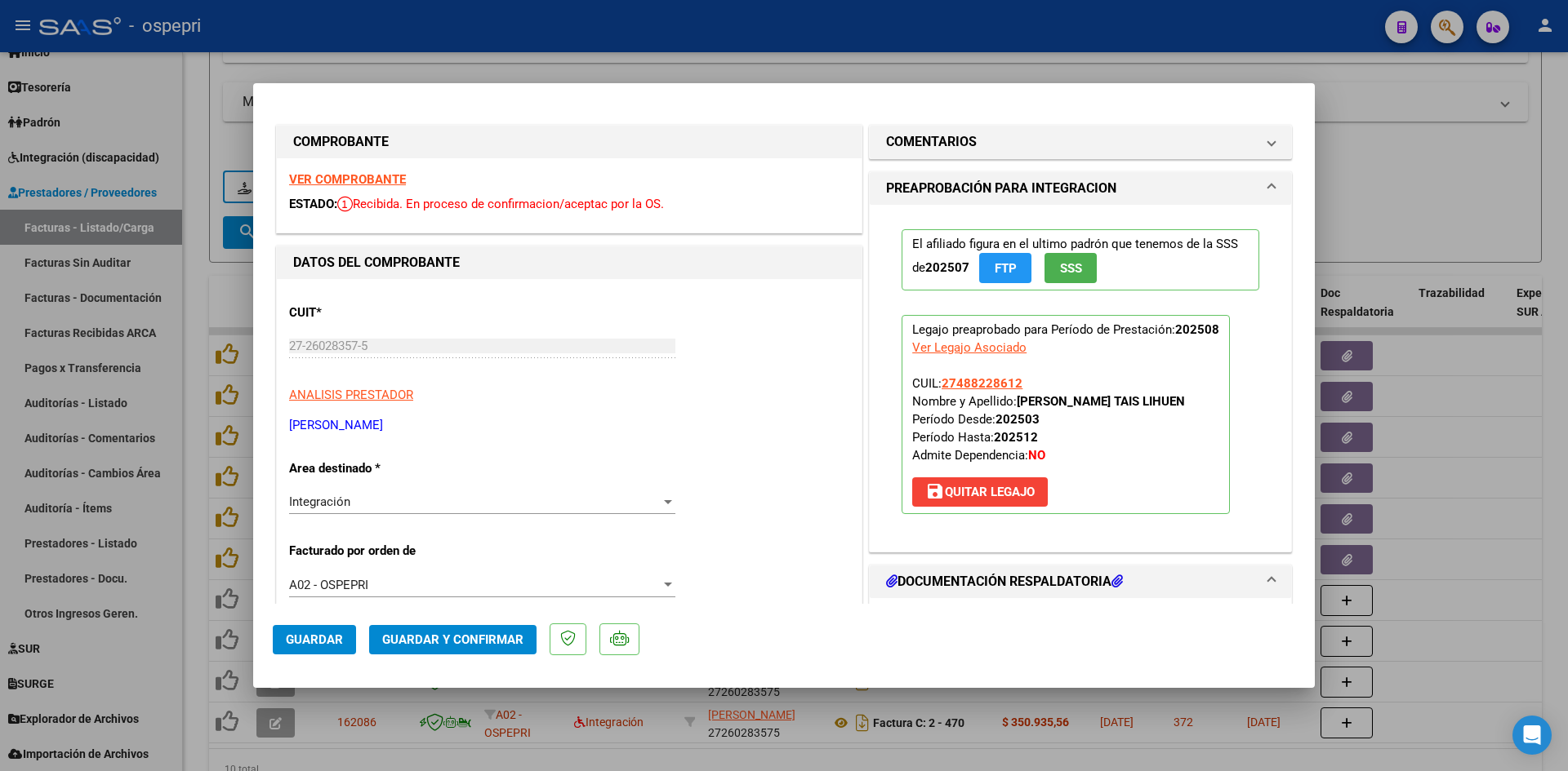
click at [392, 181] on strong "VER COMPROBANTE" at bounding box center [348, 180] width 117 height 15
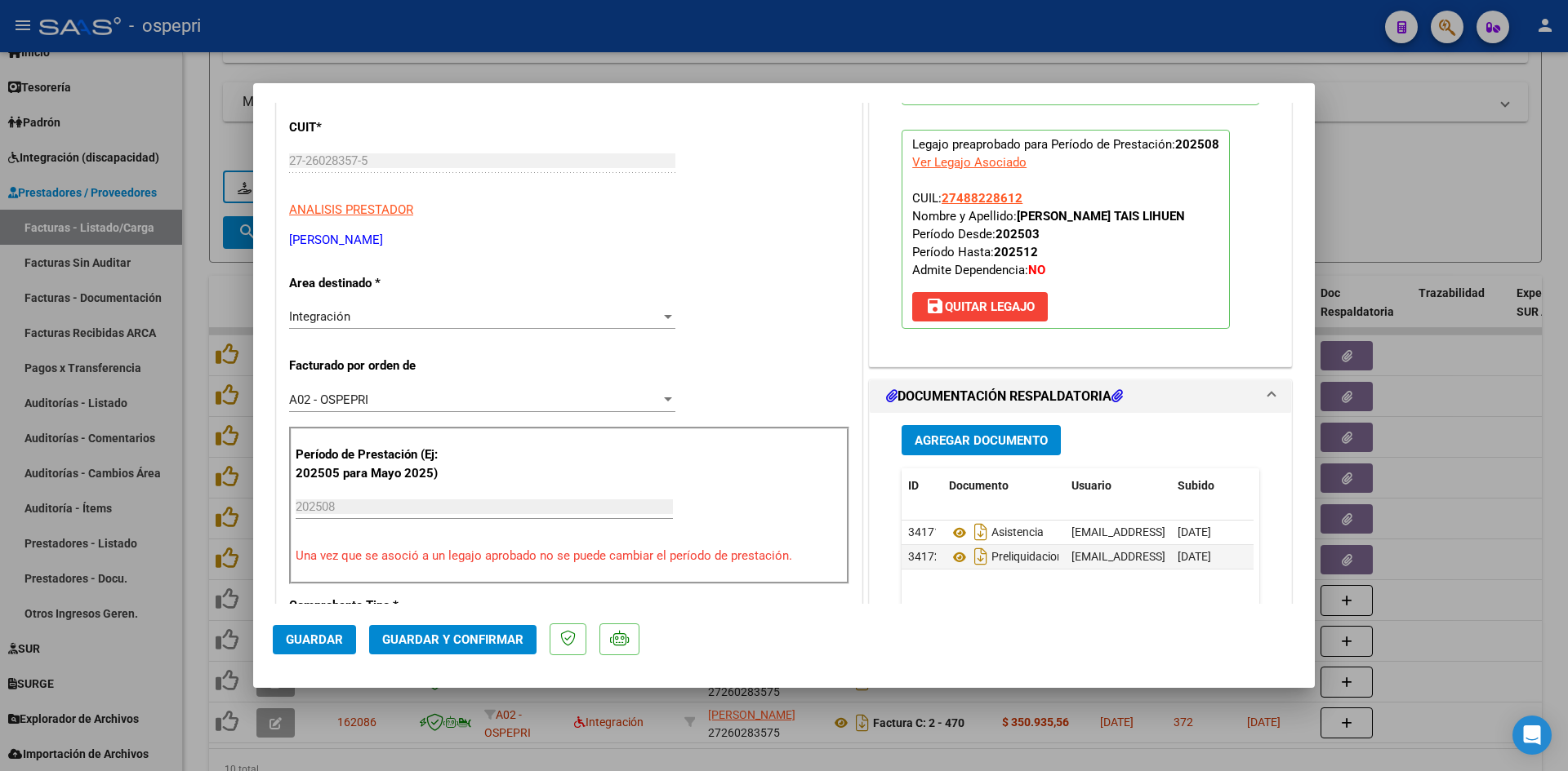
scroll to position [245, 0]
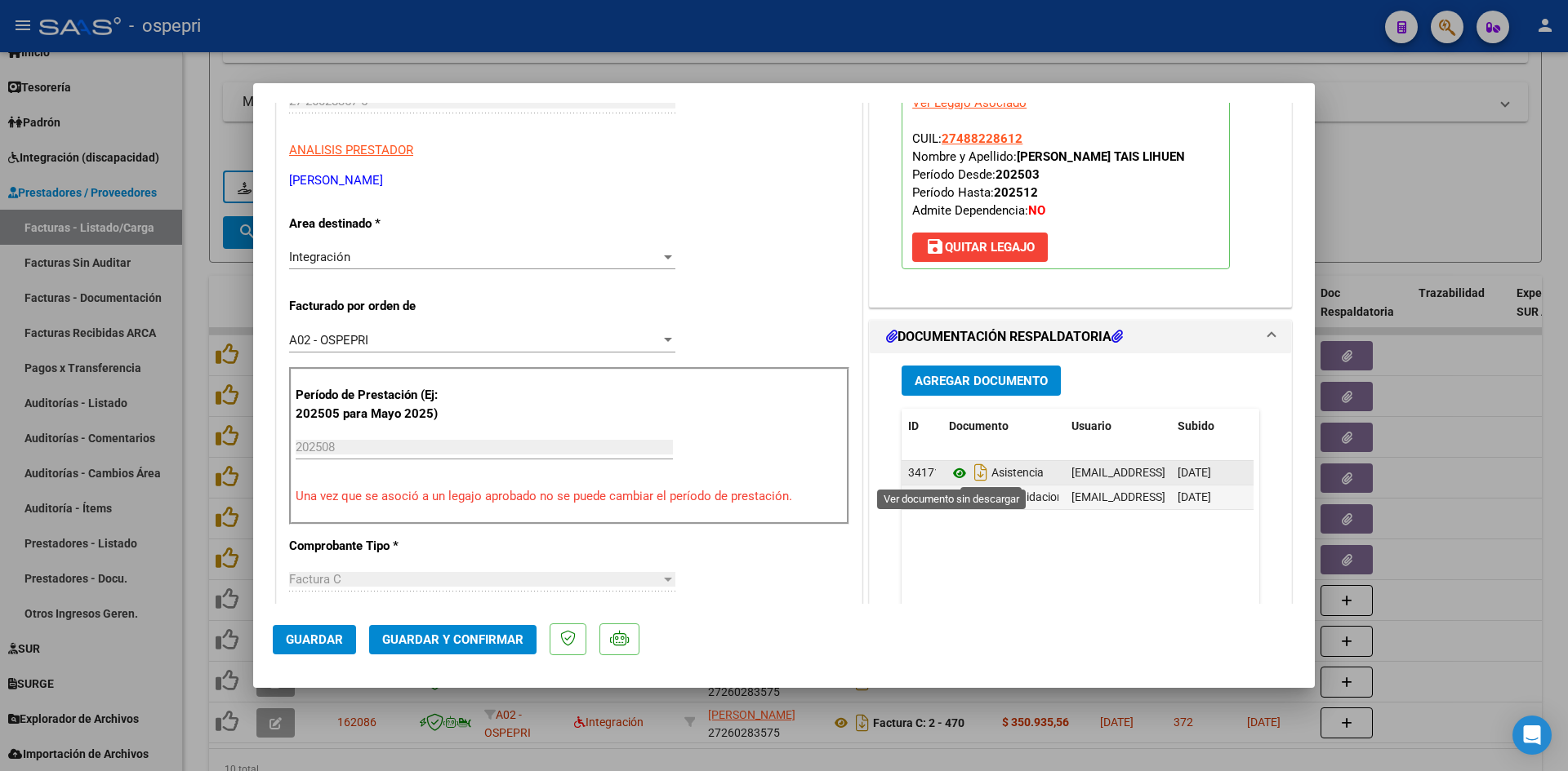
click at [952, 473] on icon at bounding box center [959, 473] width 21 height 20
click at [466, 642] on span "Guardar y Confirmar" at bounding box center [452, 641] width 141 height 15
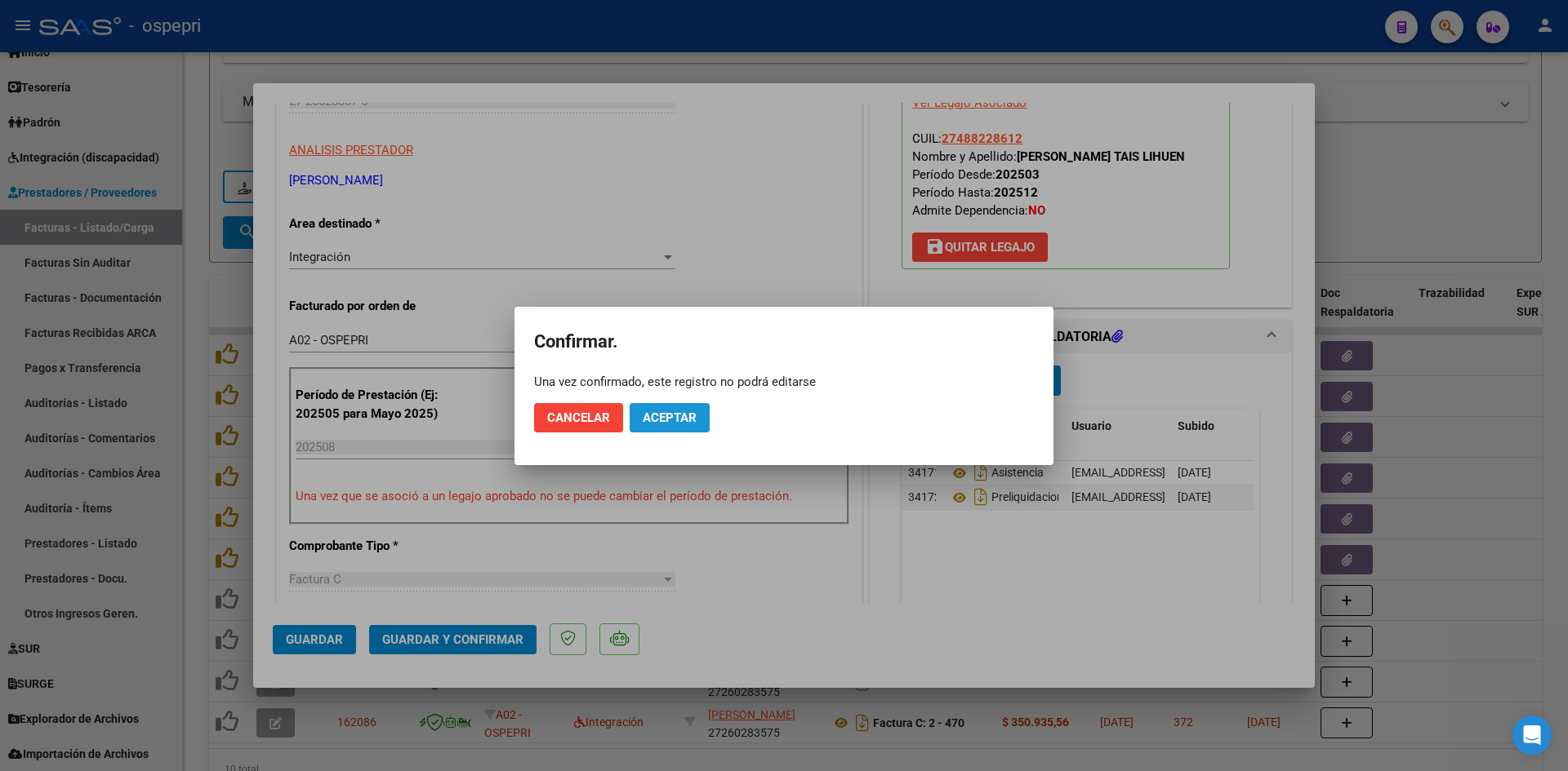
click at [669, 417] on span "Aceptar" at bounding box center [669, 419] width 54 height 15
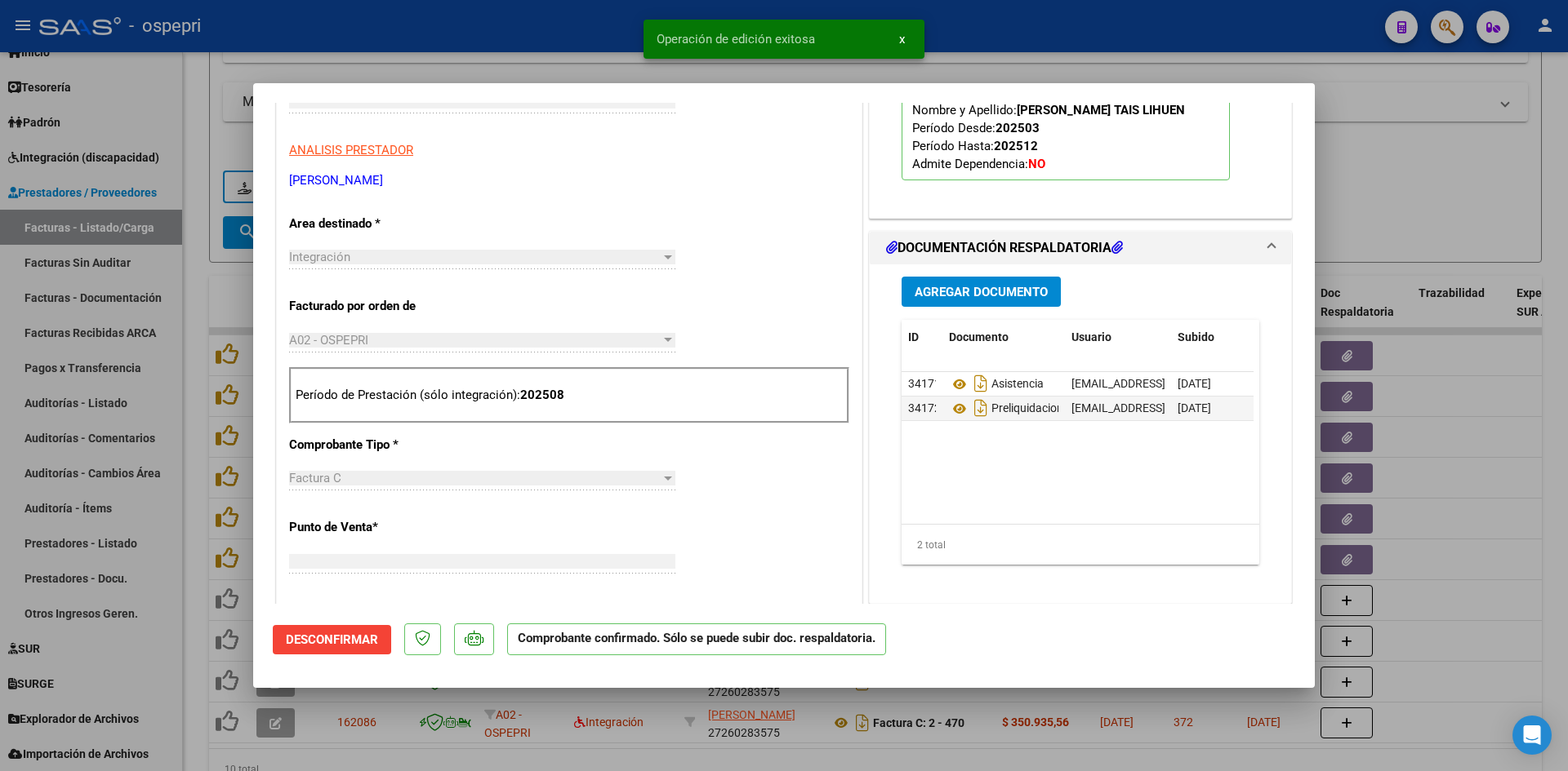
scroll to position [0, 0]
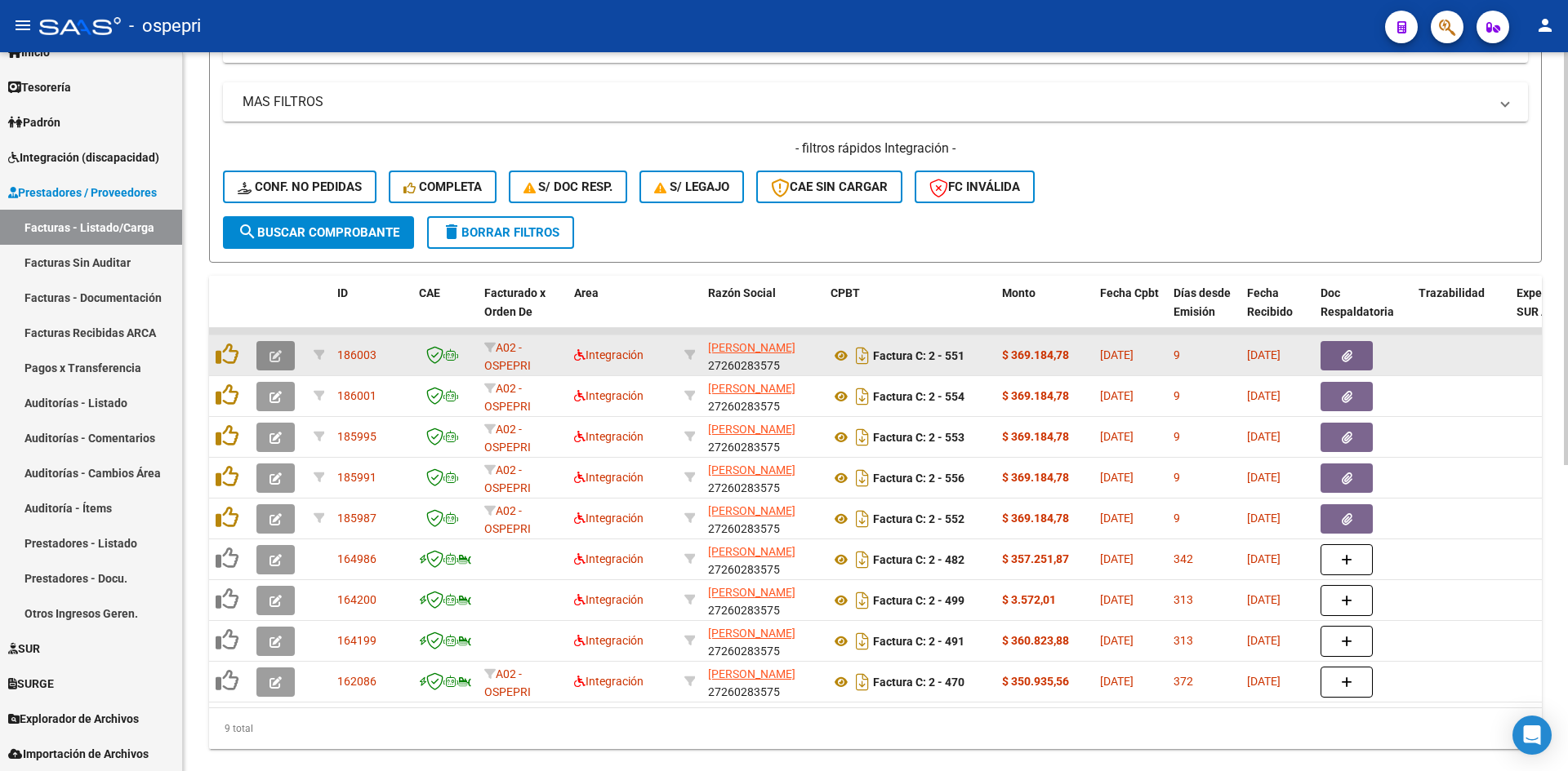
click at [276, 357] on icon "button" at bounding box center [275, 356] width 12 height 12
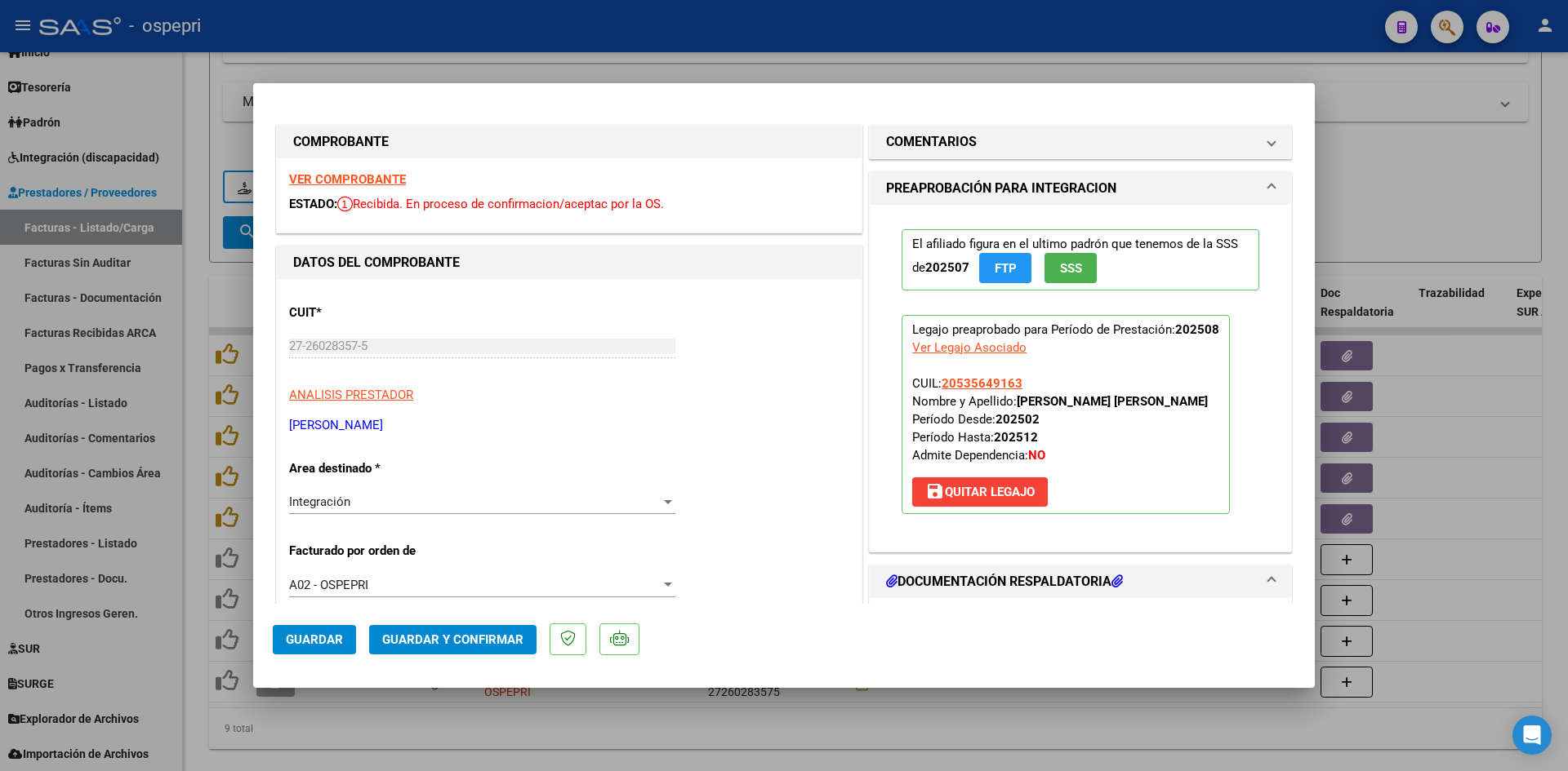
click at [386, 184] on strong "VER COMPROBANTE" at bounding box center [348, 180] width 117 height 15
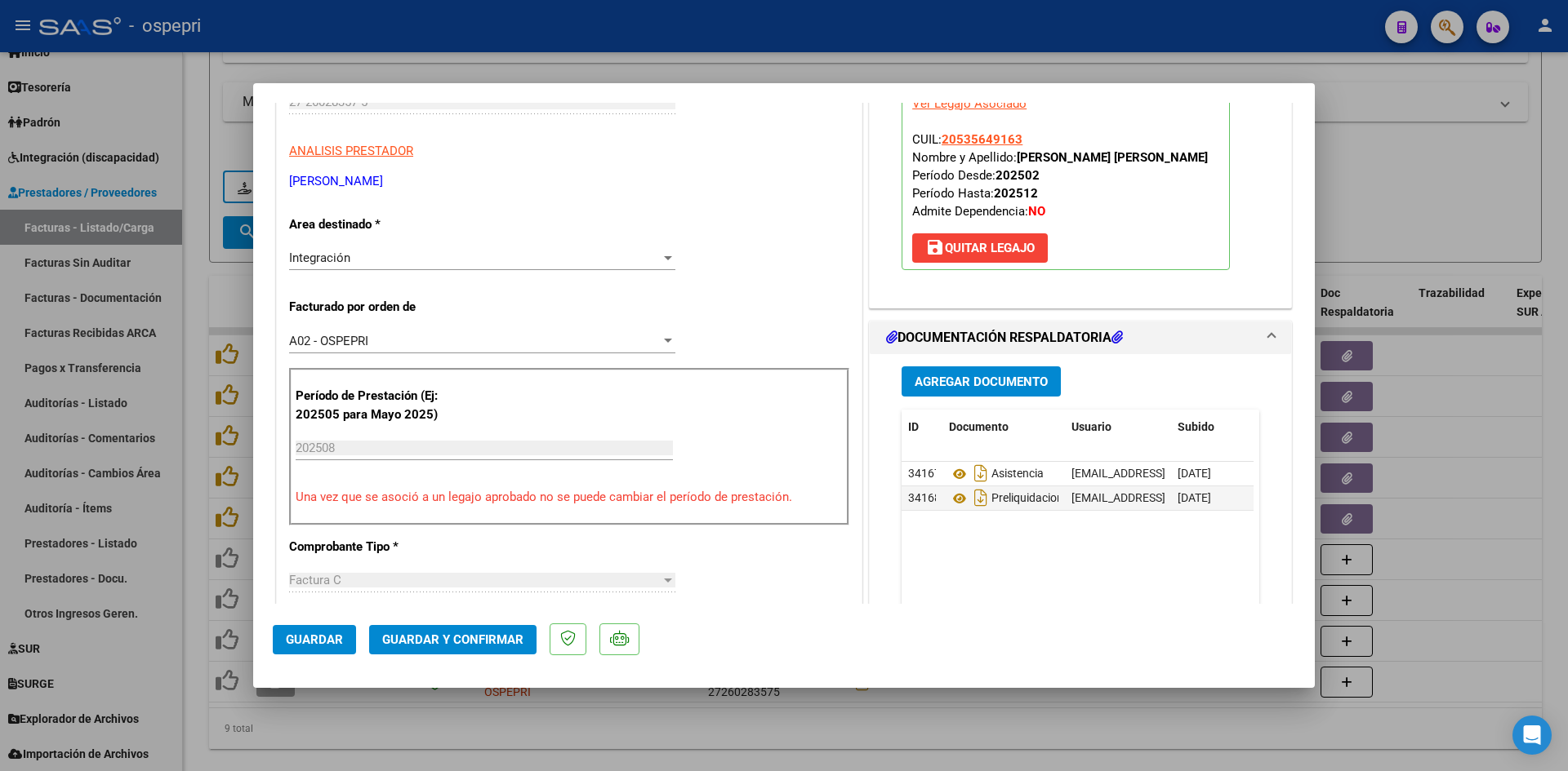
scroll to position [245, 0]
click at [952, 470] on icon at bounding box center [959, 473] width 21 height 20
click at [445, 627] on button "Guardar y Confirmar" at bounding box center [453, 640] width 167 height 29
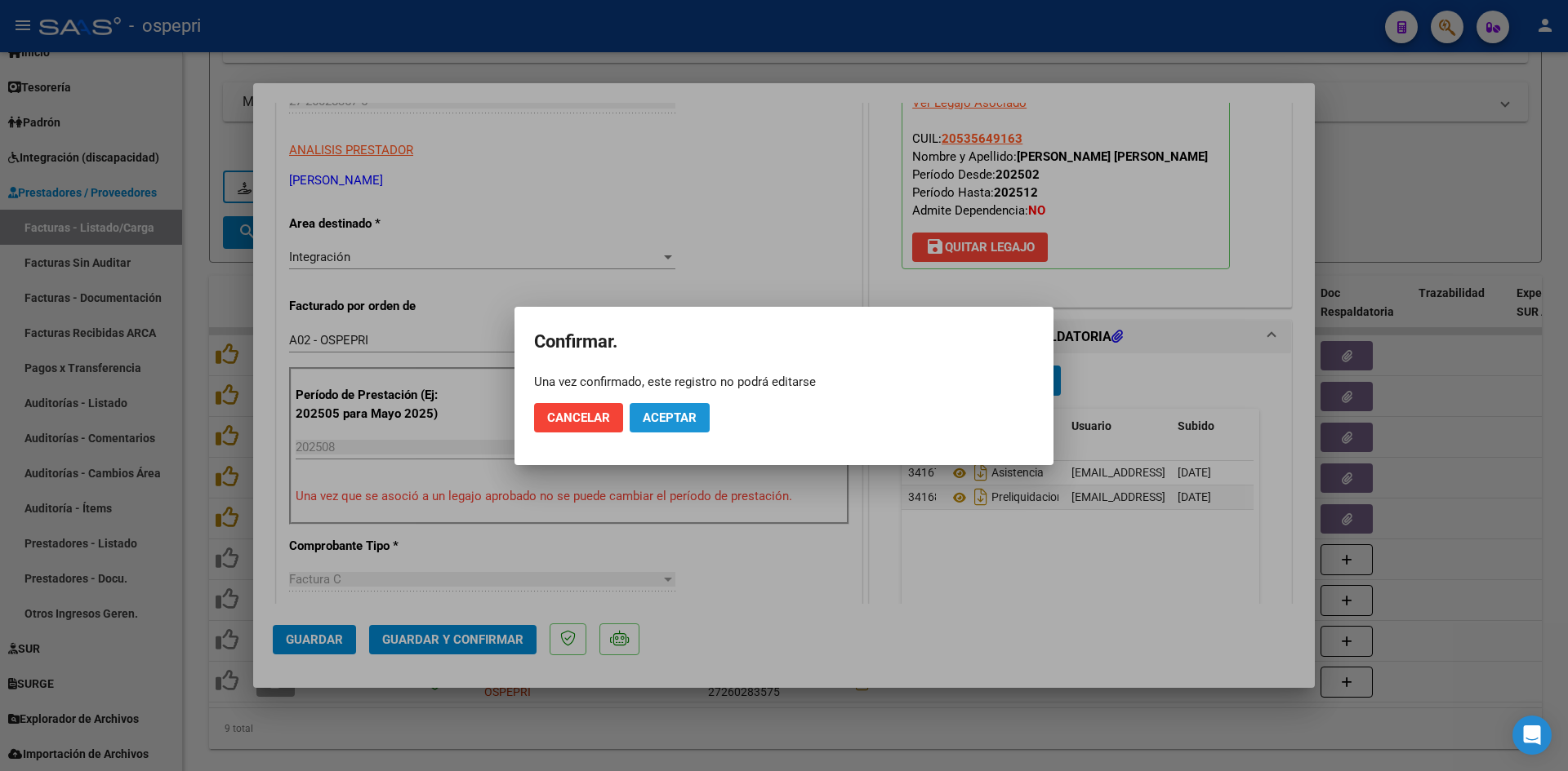
click at [670, 415] on span "Aceptar" at bounding box center [669, 419] width 54 height 15
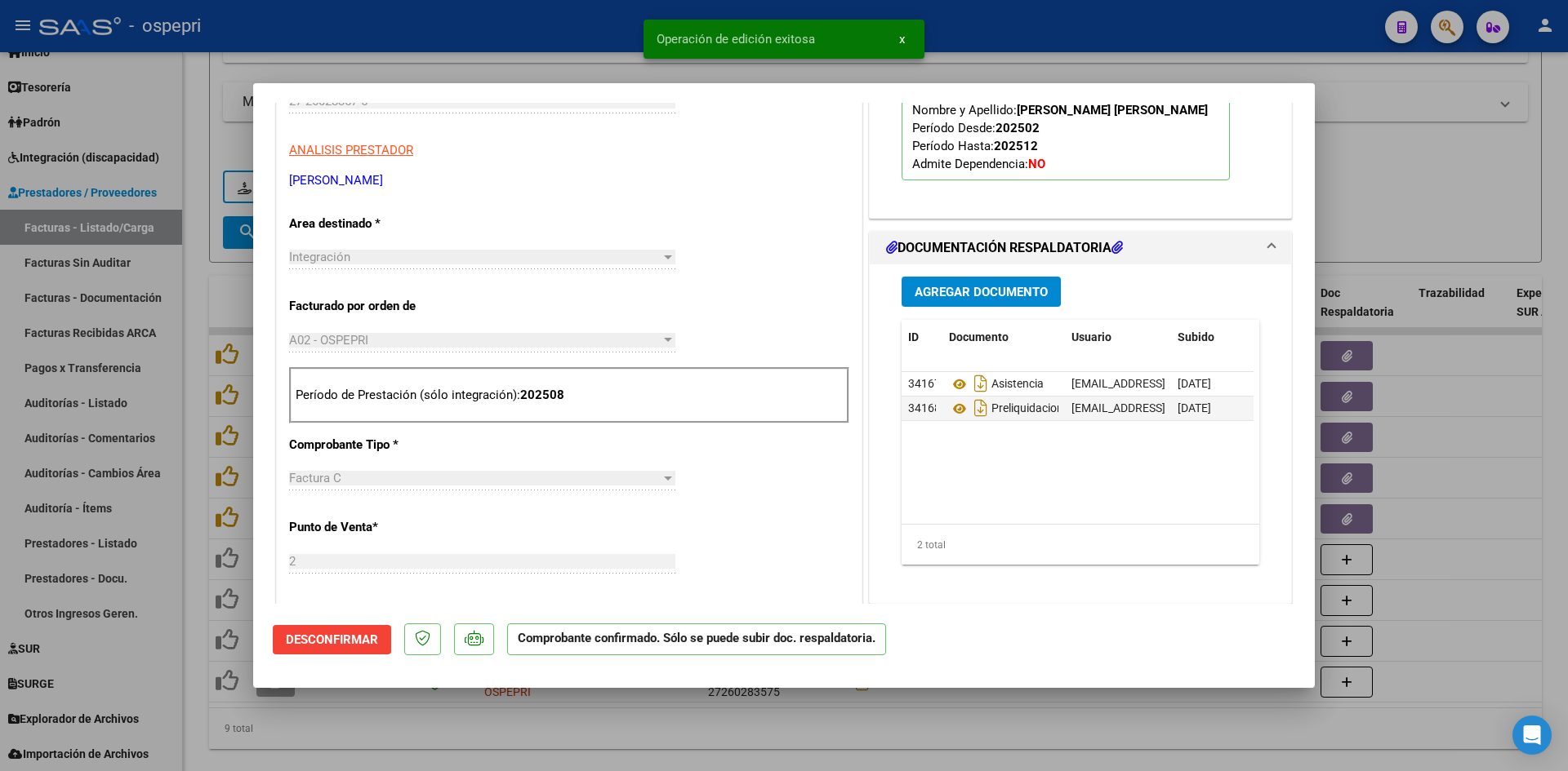
type input "$ 0,00"
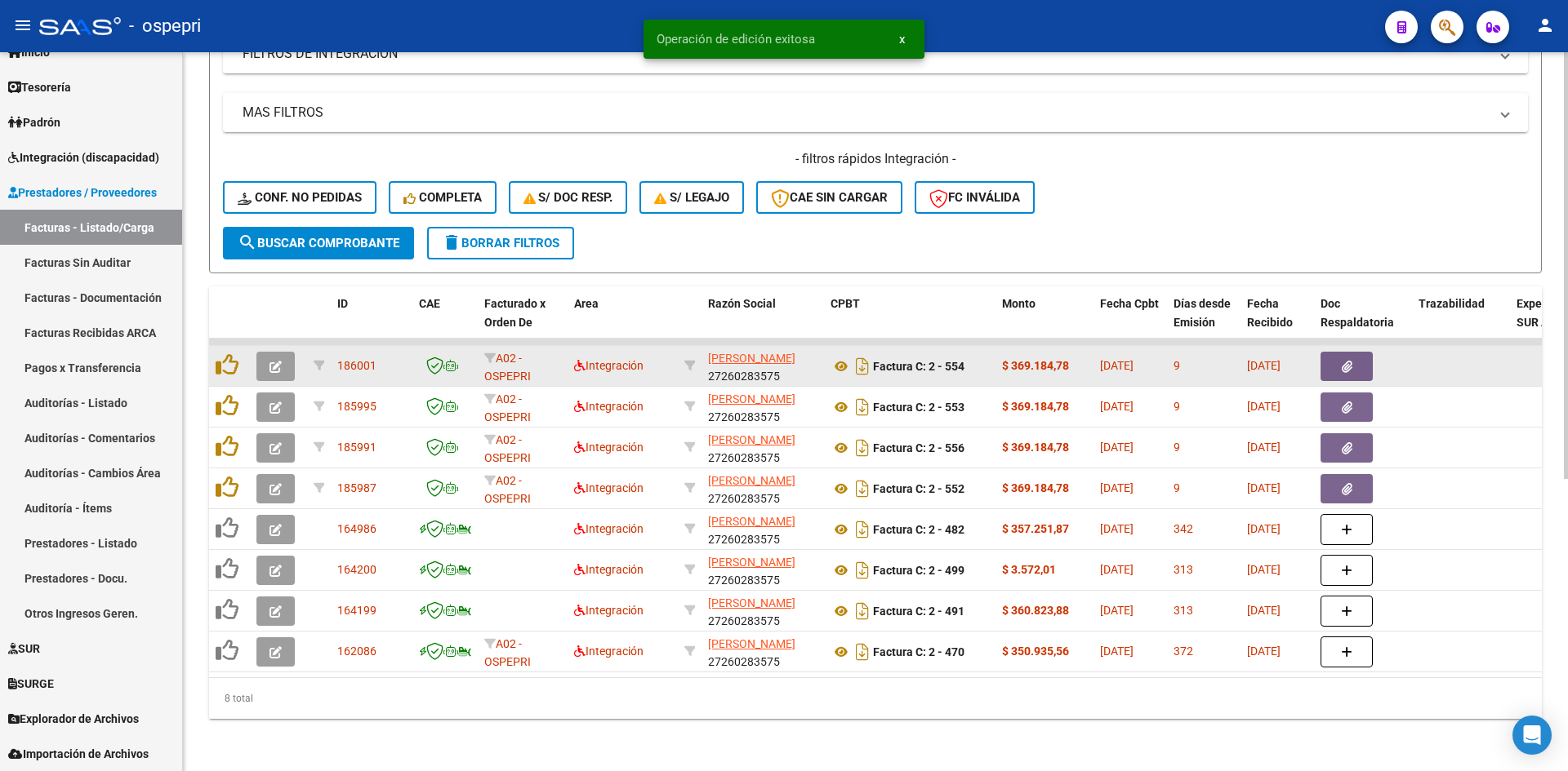
click at [282, 357] on button "button" at bounding box center [275, 366] width 39 height 29
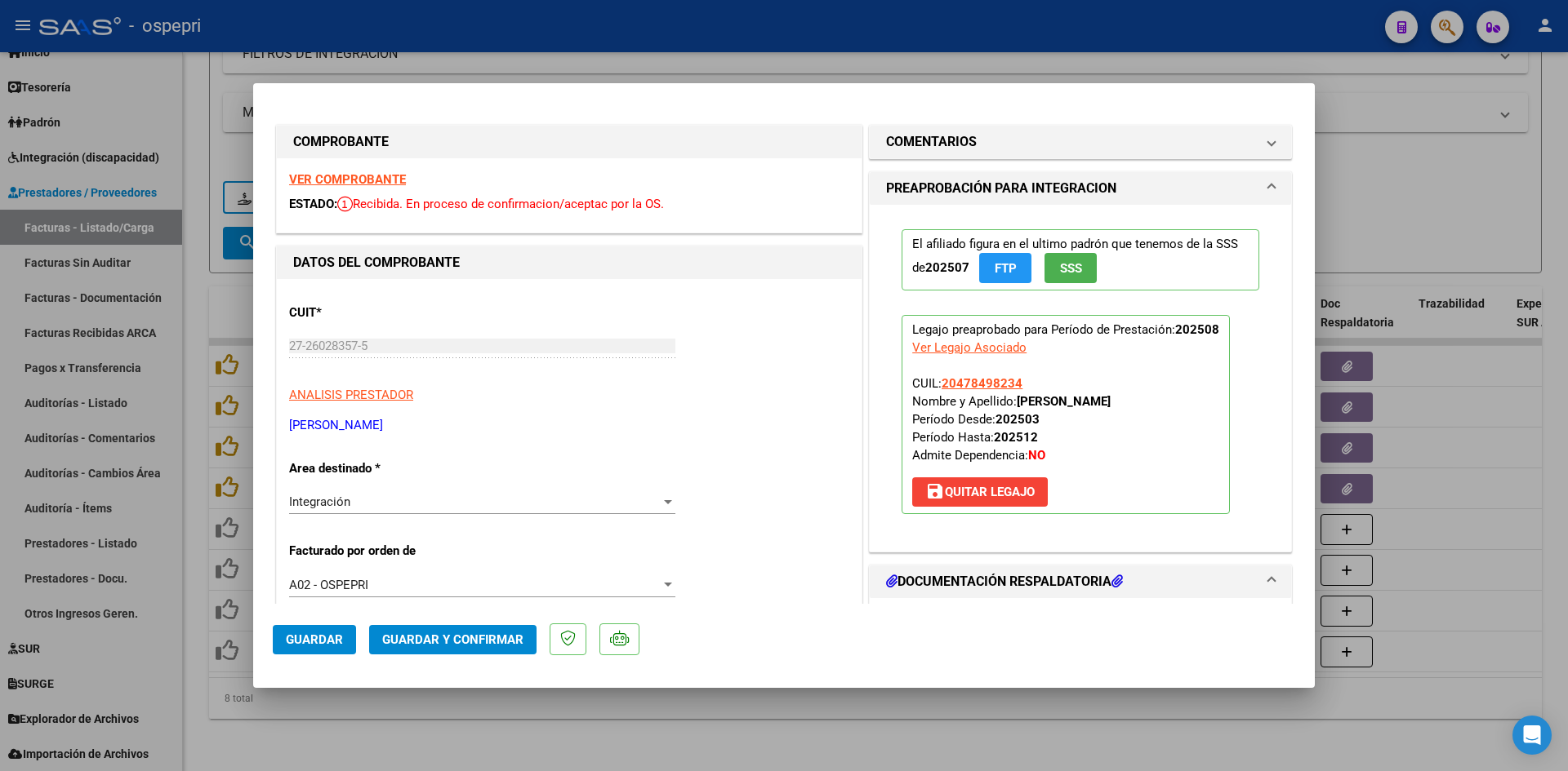
click at [398, 177] on strong "VER COMPROBANTE" at bounding box center [348, 180] width 117 height 15
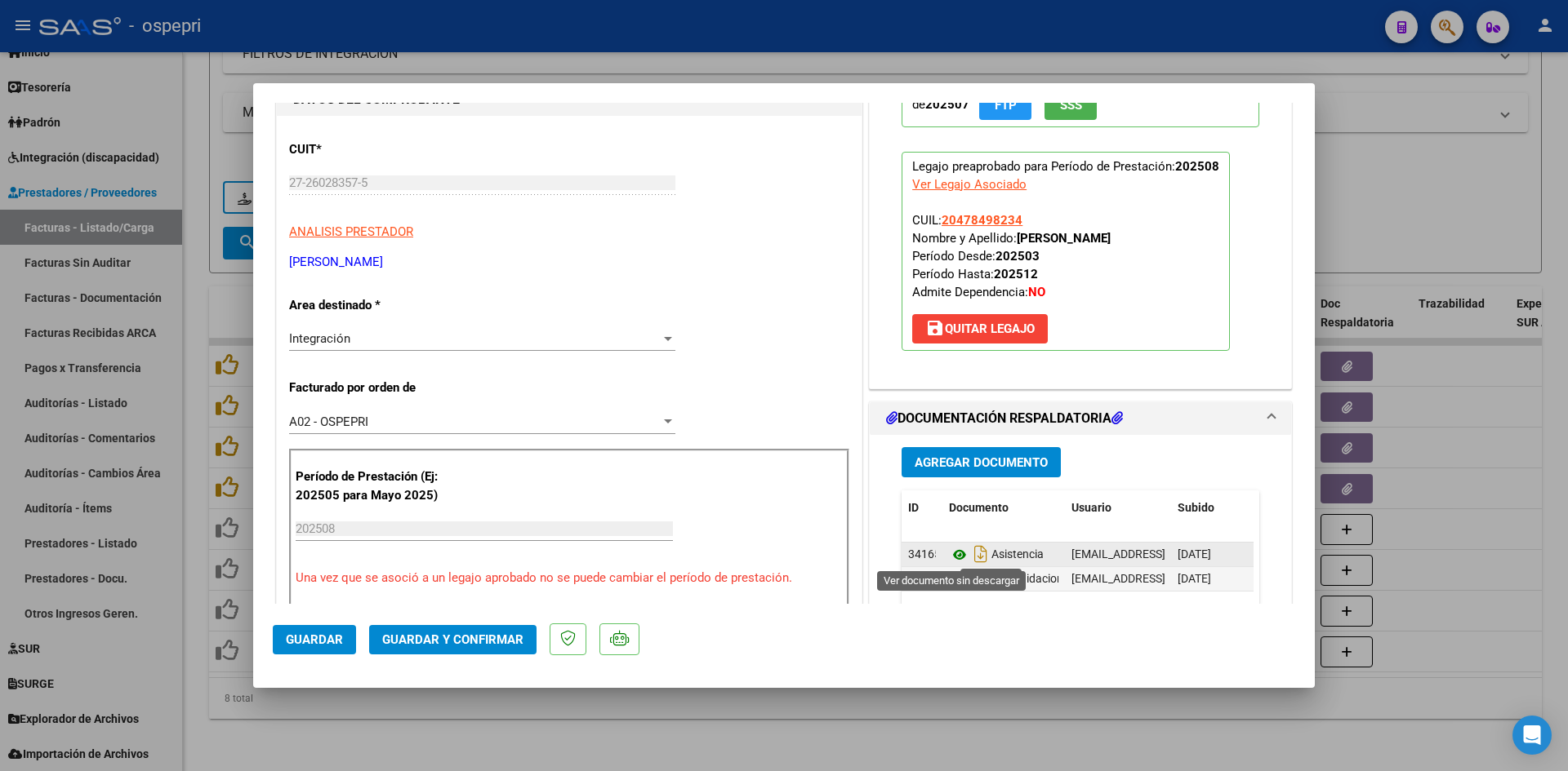
click at [951, 556] on icon at bounding box center [959, 555] width 21 height 20
click at [483, 642] on span "Guardar y Confirmar" at bounding box center [452, 641] width 141 height 15
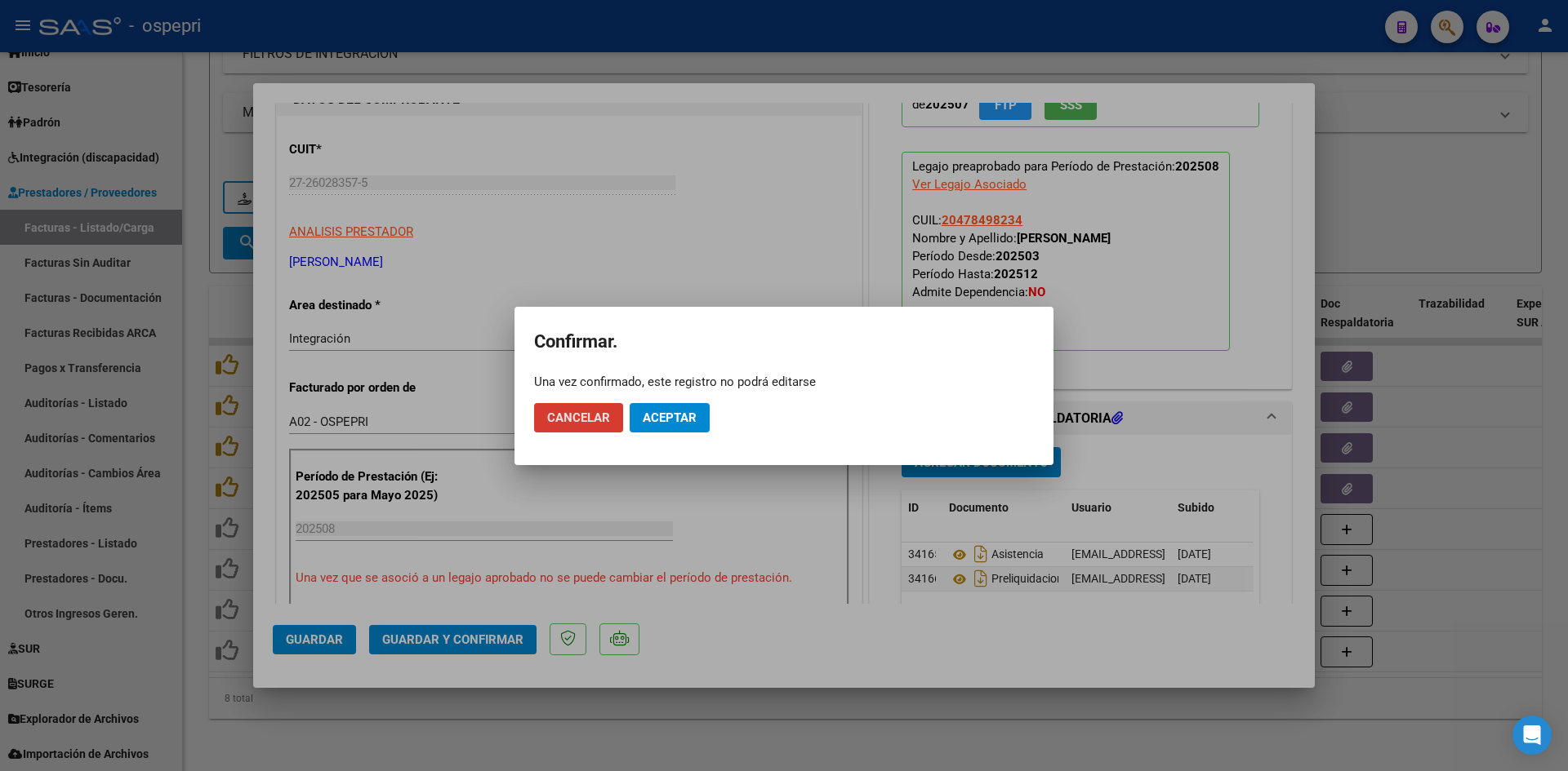
click at [683, 403] on button "Aceptar" at bounding box center [669, 418] width 80 height 29
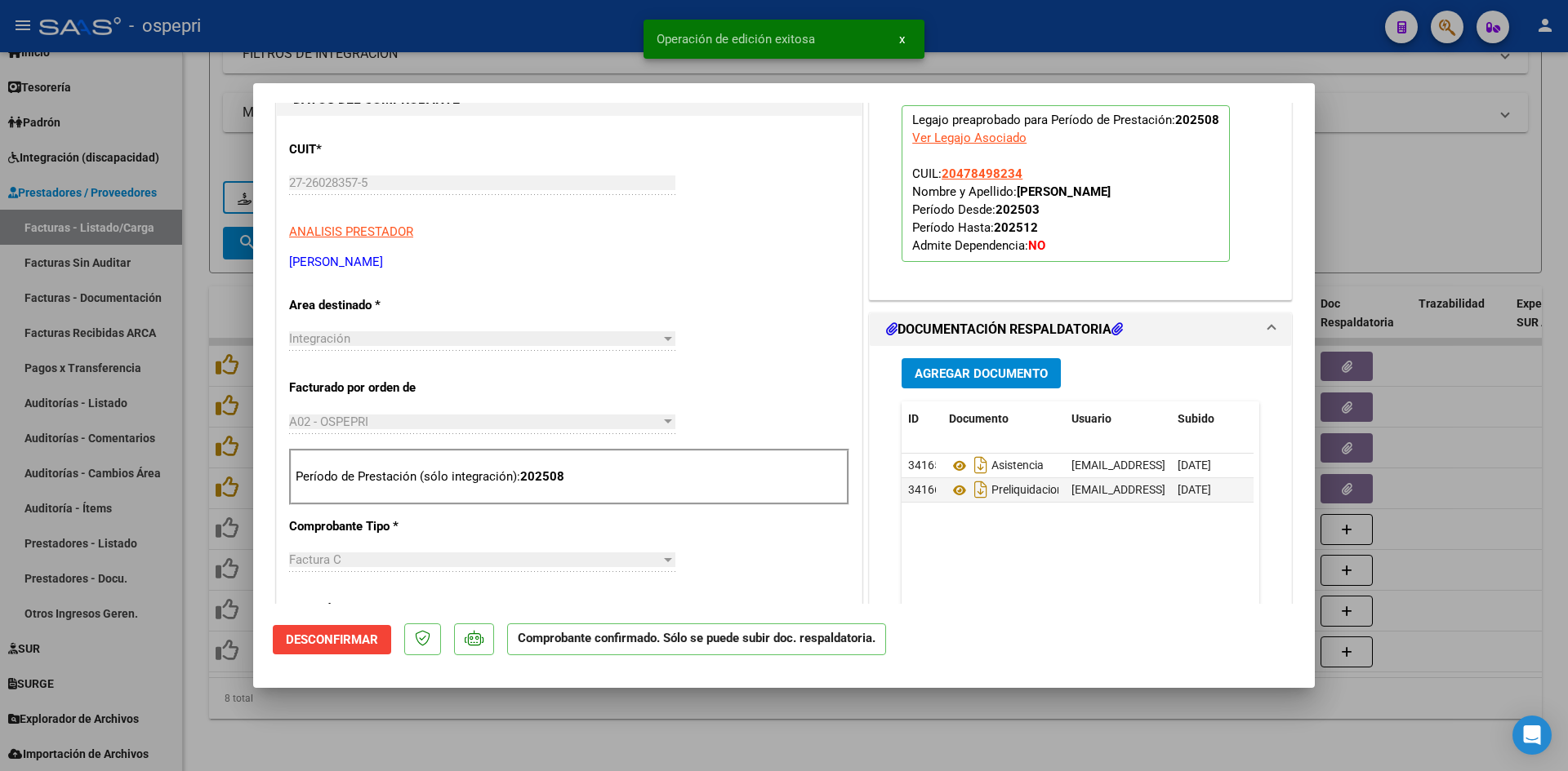
type input "$ 0,00"
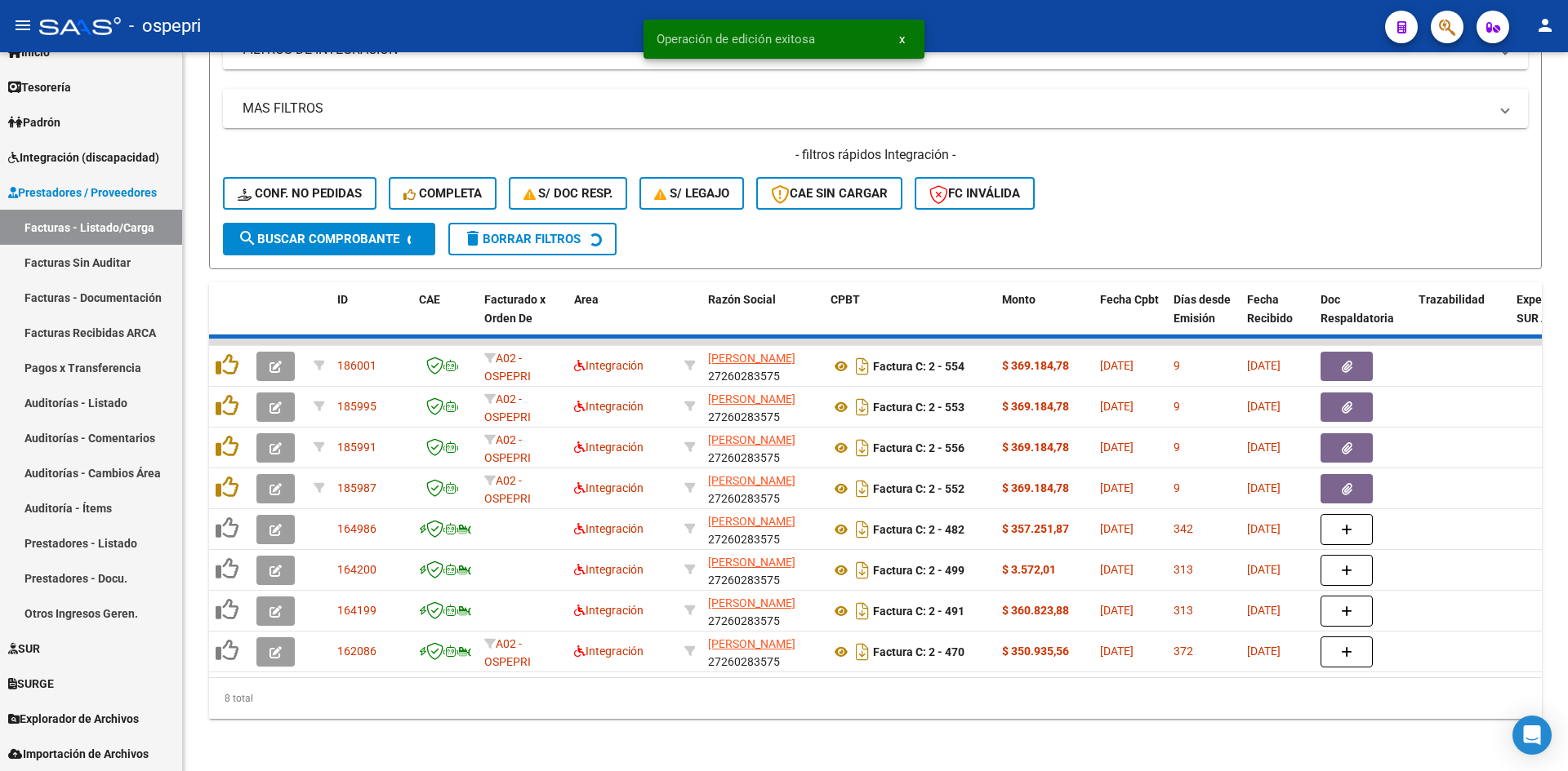
scroll to position [451, 0]
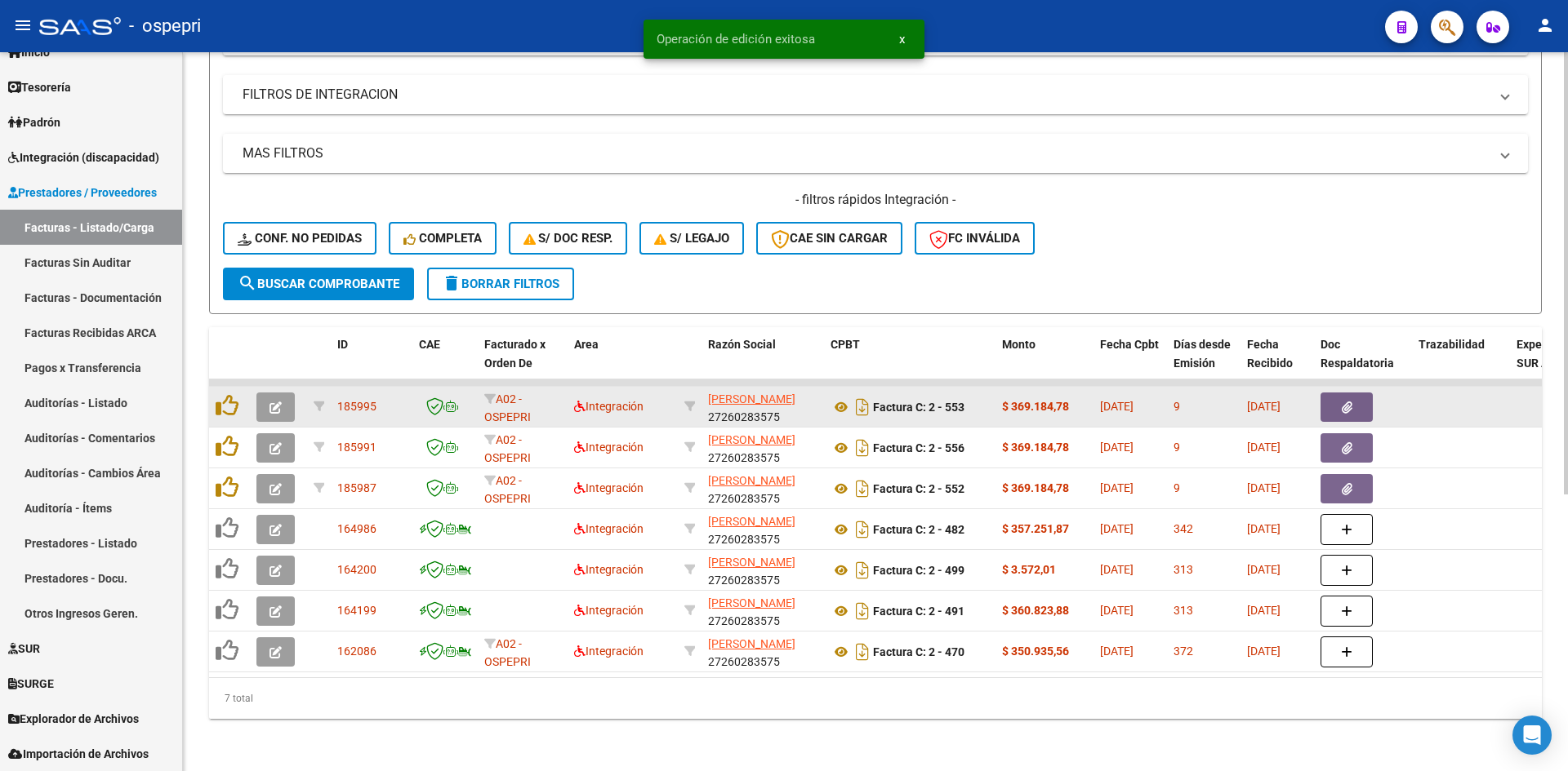
click at [279, 402] on icon "button" at bounding box center [275, 407] width 12 height 12
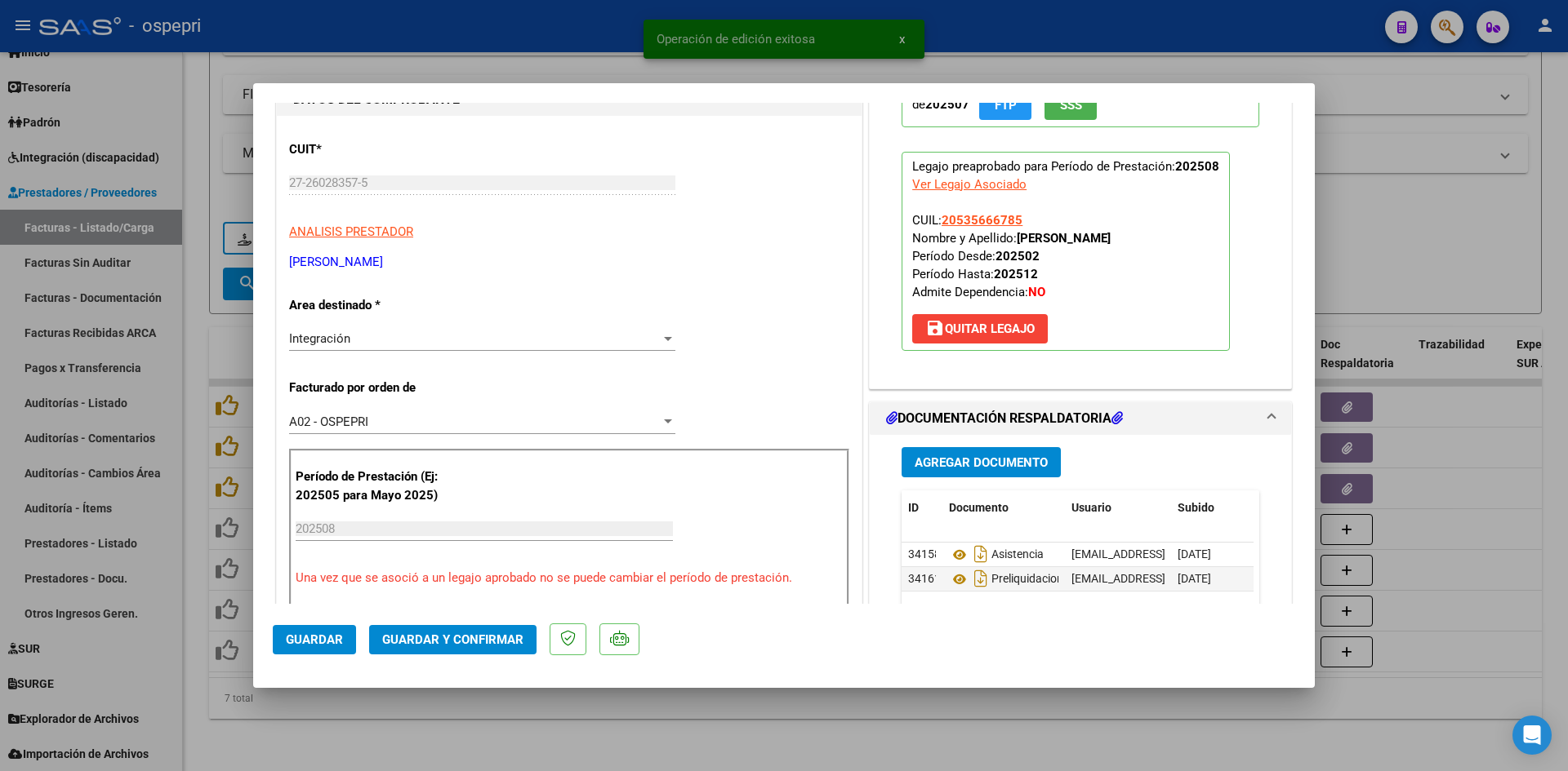
scroll to position [0, 0]
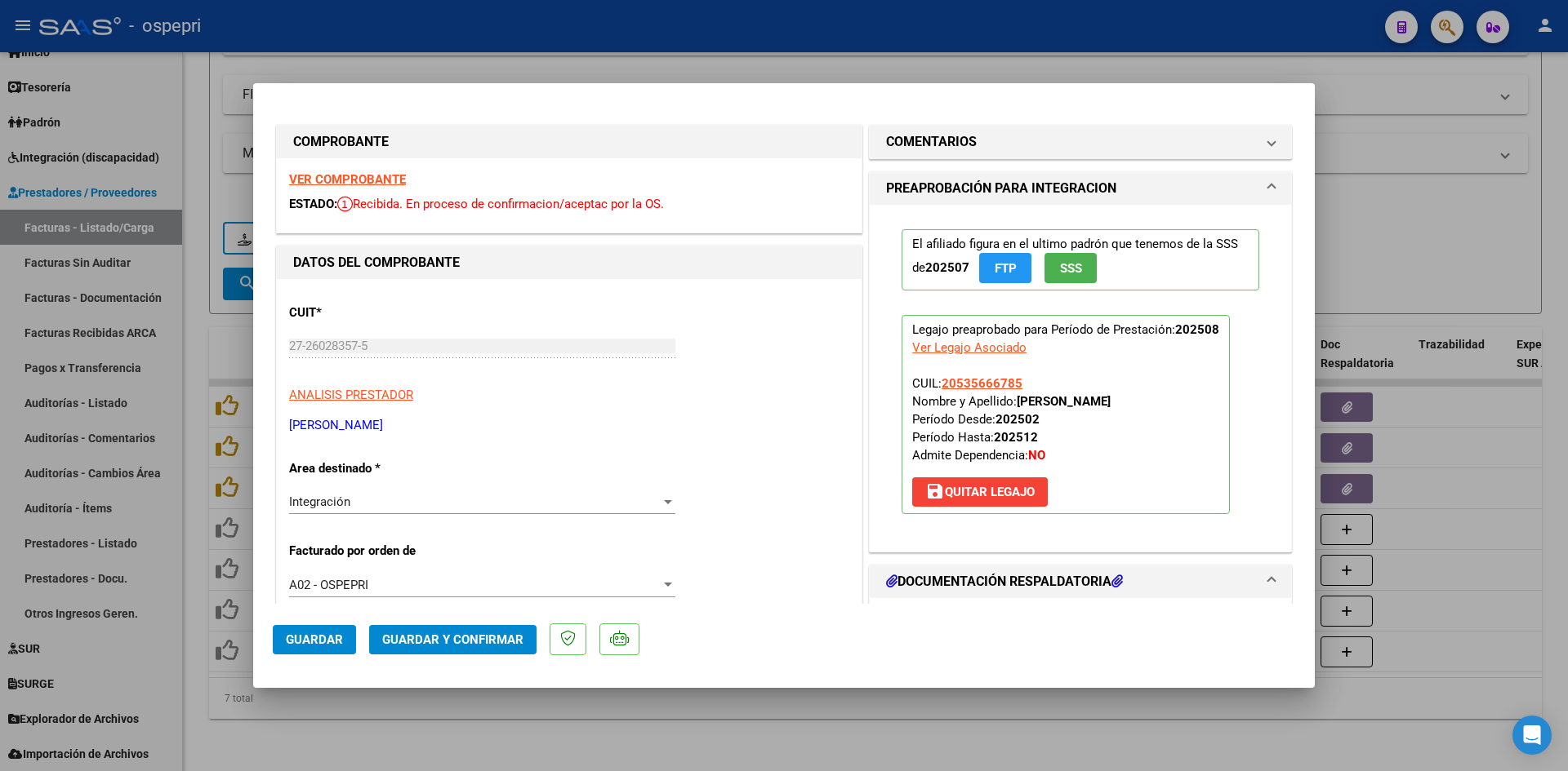
click at [388, 178] on strong "VER COMPROBANTE" at bounding box center [348, 180] width 117 height 15
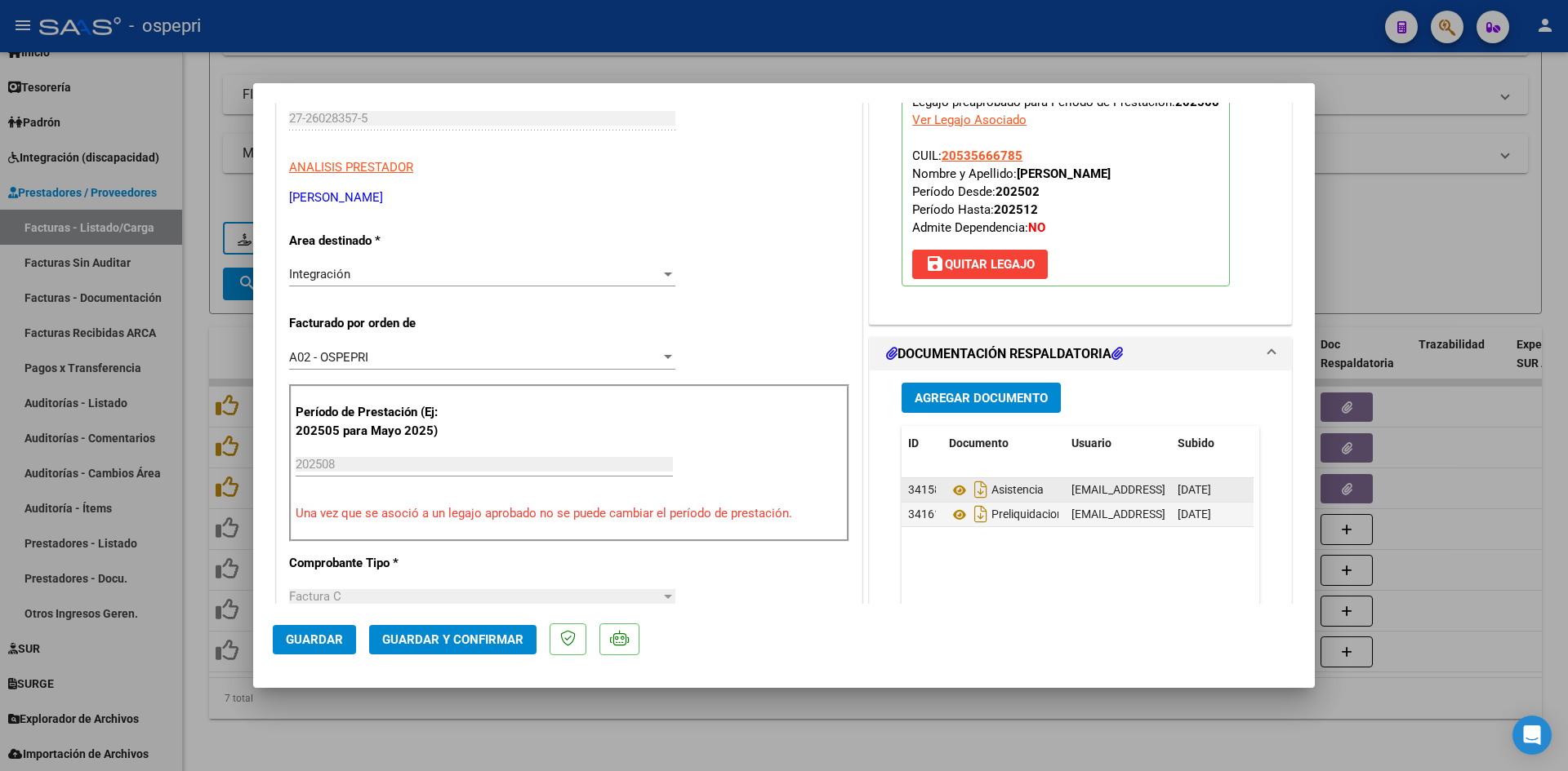
scroll to position [245, 0]
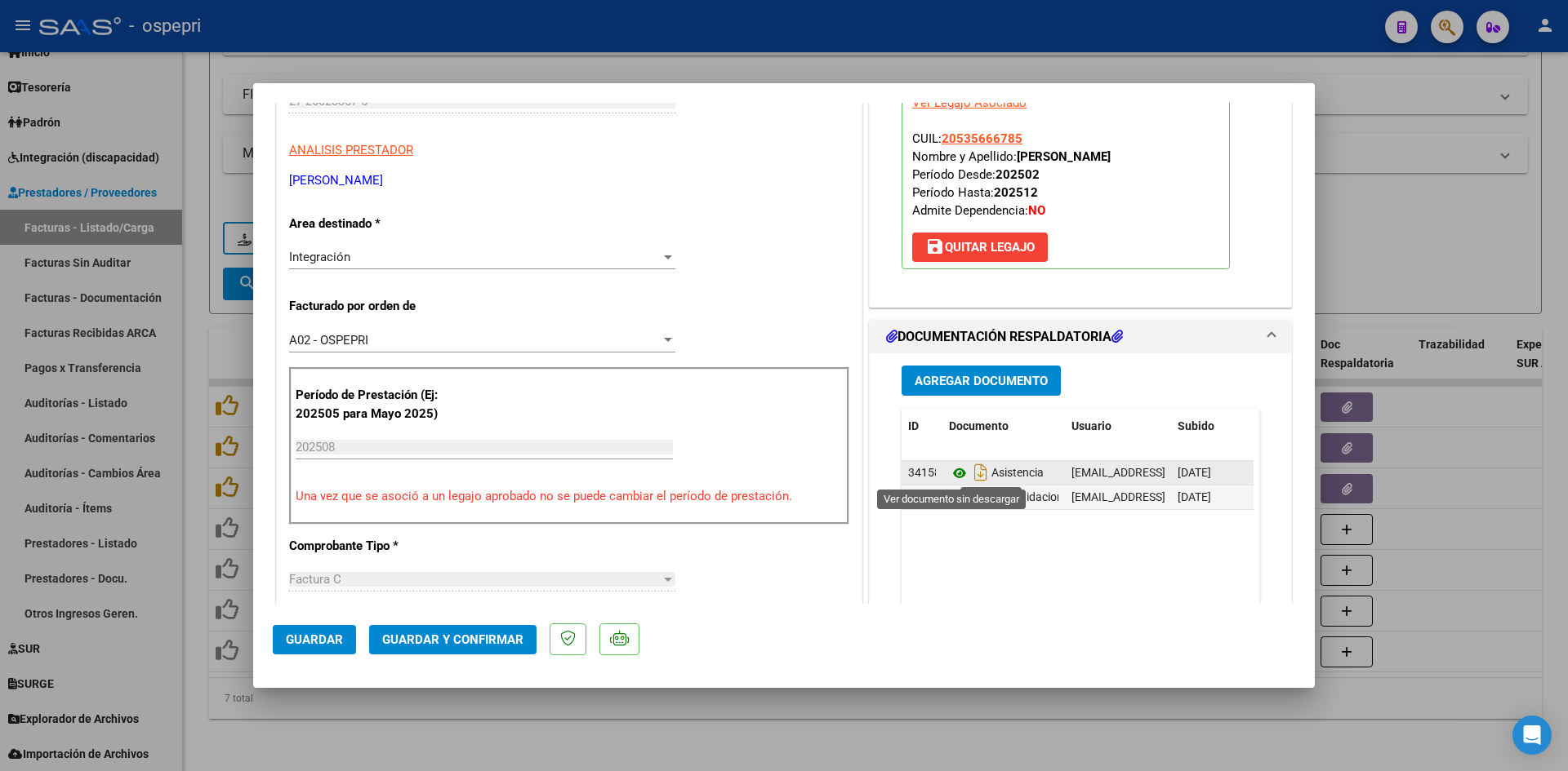
click at [953, 472] on icon at bounding box center [959, 473] width 21 height 20
click at [491, 640] on span "Guardar y Confirmar" at bounding box center [452, 641] width 141 height 15
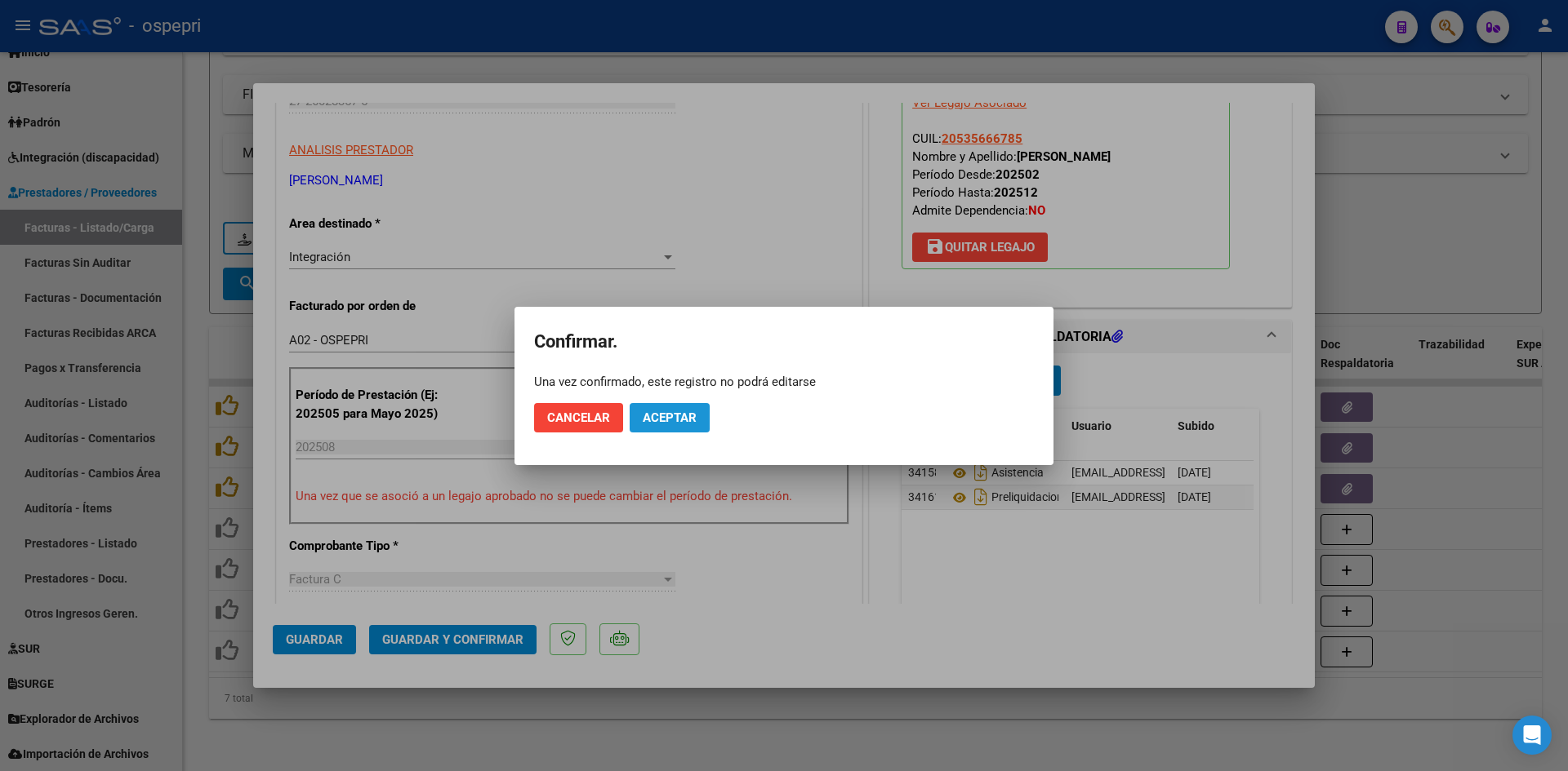
click at [679, 403] on button "Aceptar" at bounding box center [669, 418] width 80 height 29
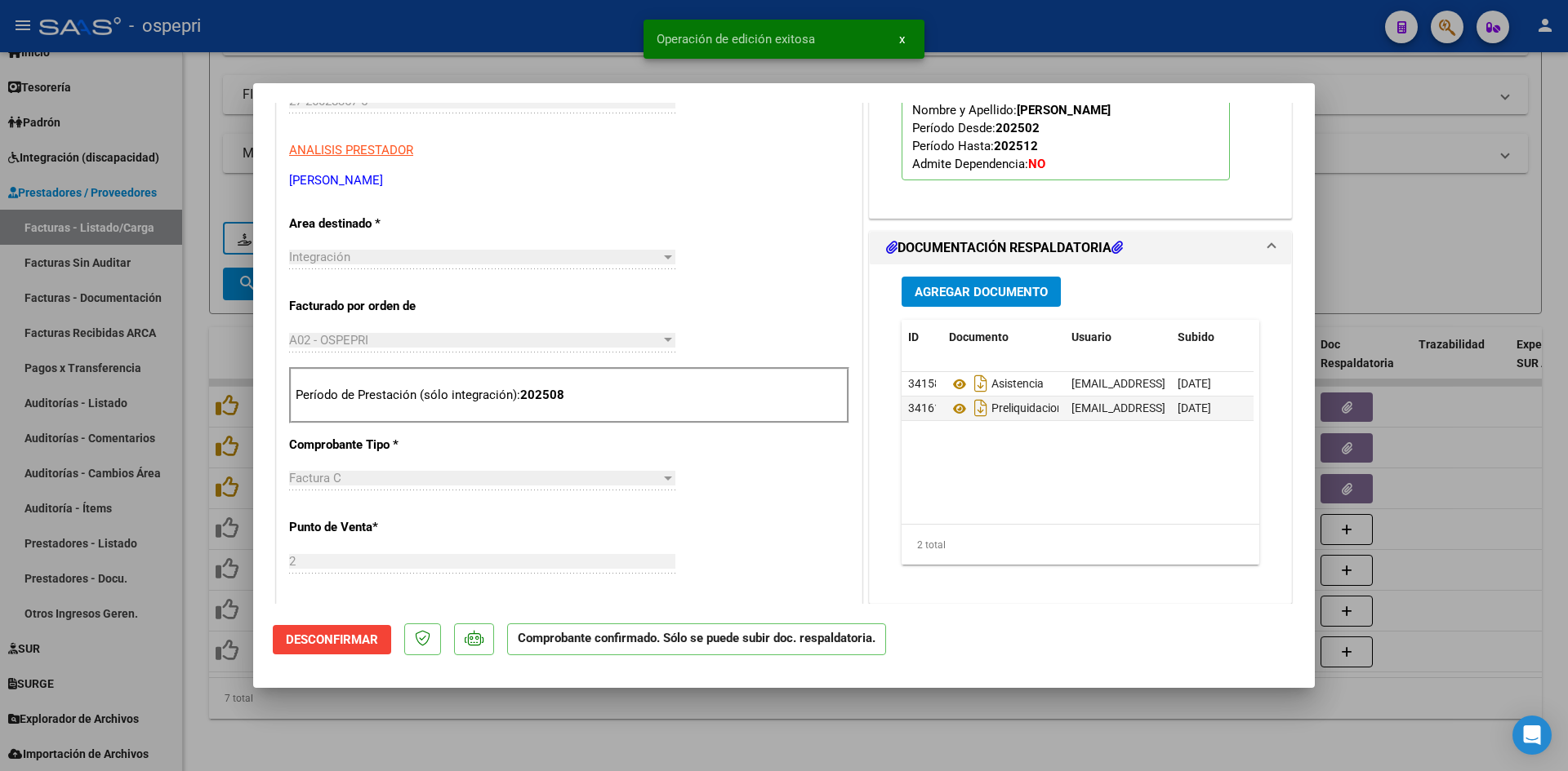
type input "$ 0,00"
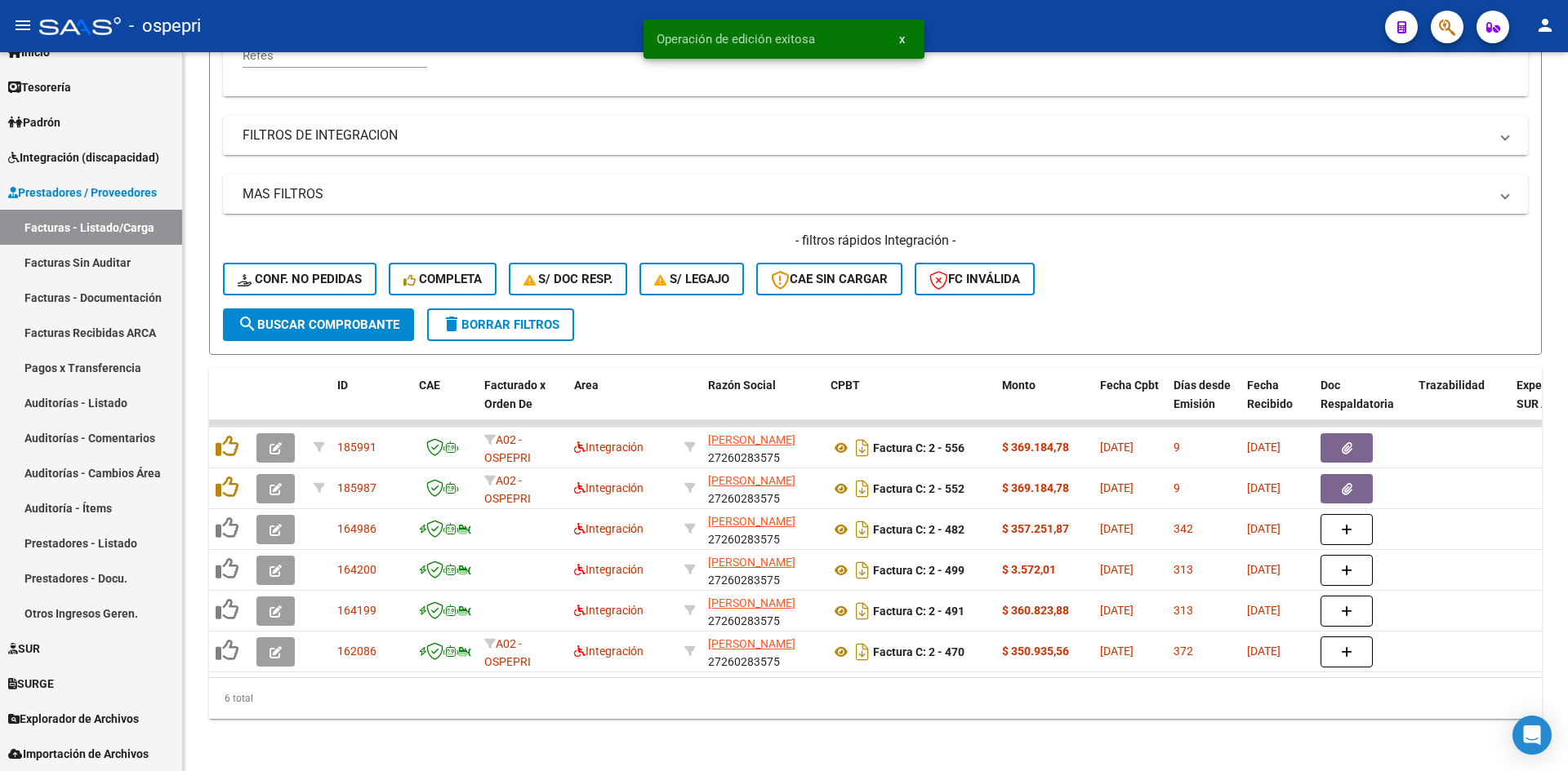
scroll to position [410, 0]
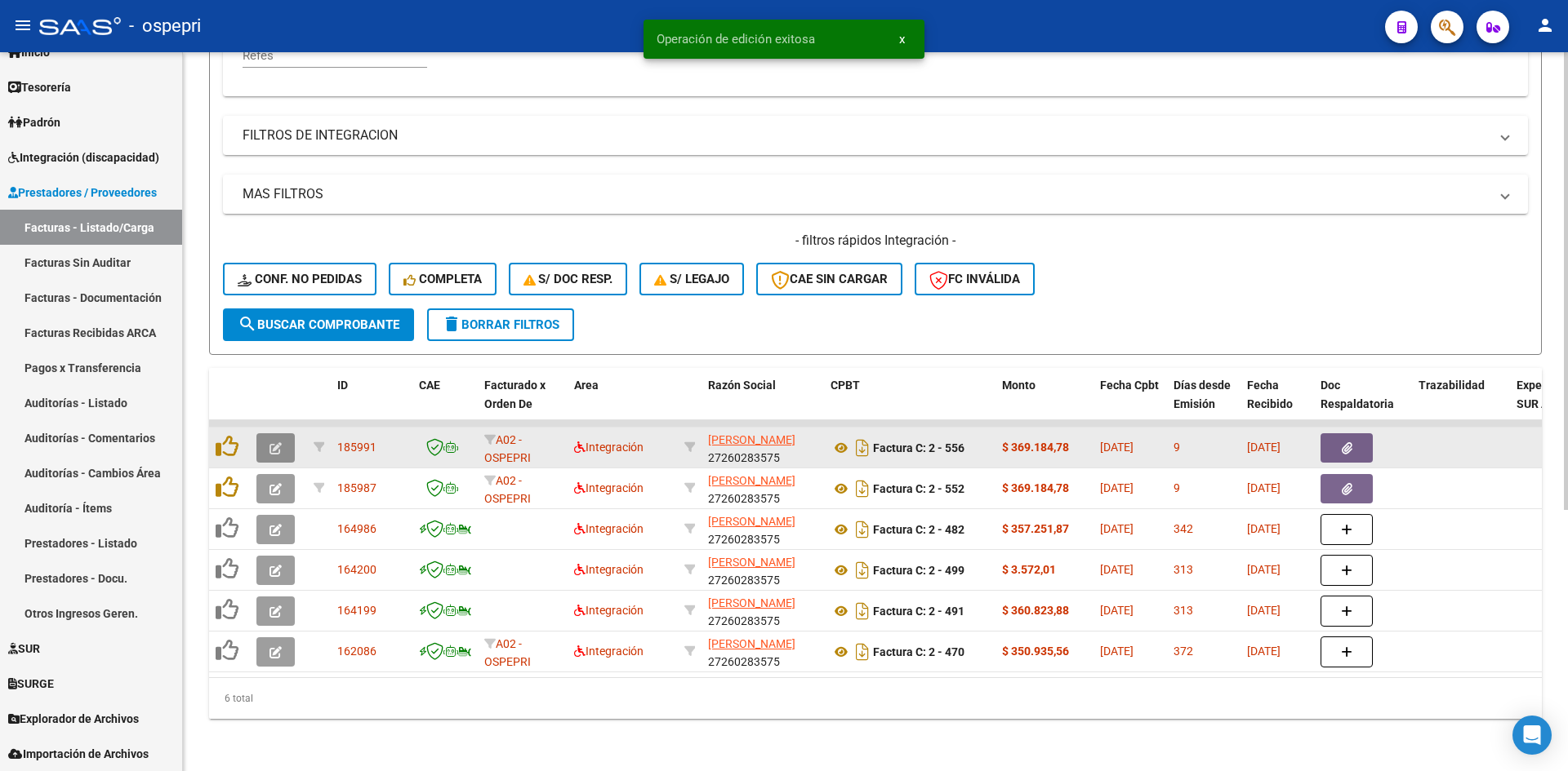
click at [280, 442] on icon "button" at bounding box center [275, 448] width 12 height 12
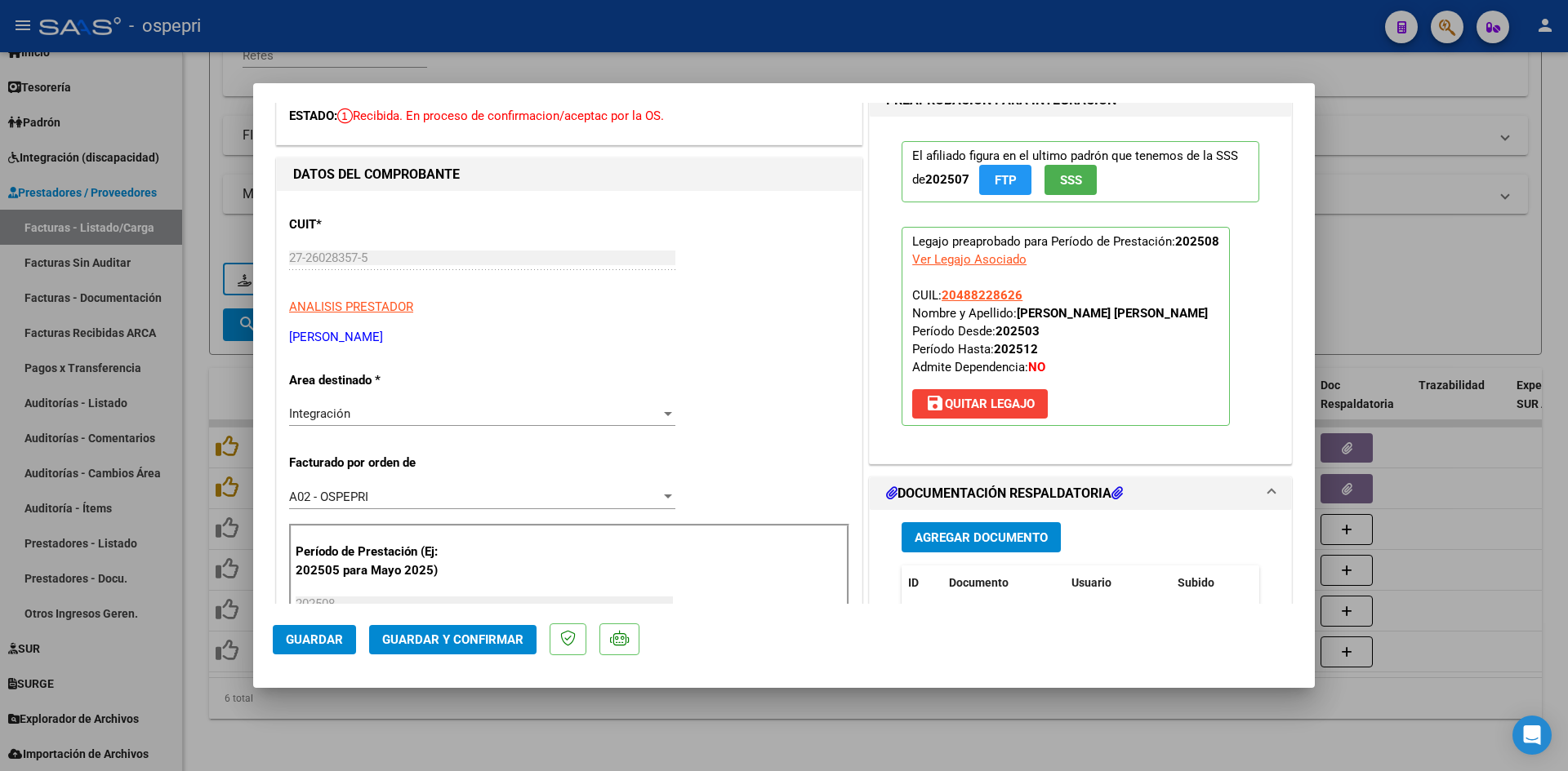
scroll to position [0, 0]
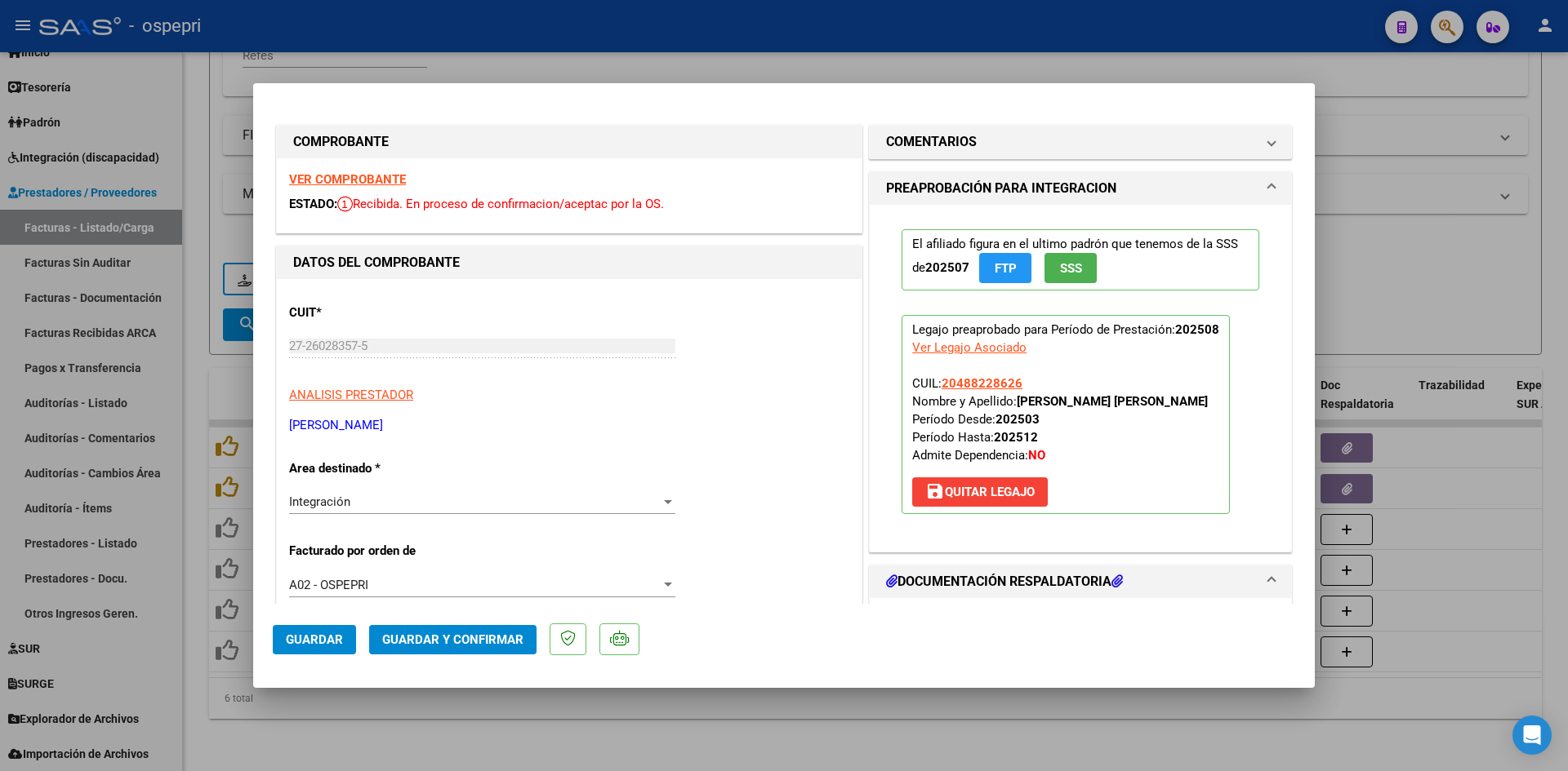
click at [387, 182] on strong "VER COMPROBANTE" at bounding box center [348, 180] width 117 height 15
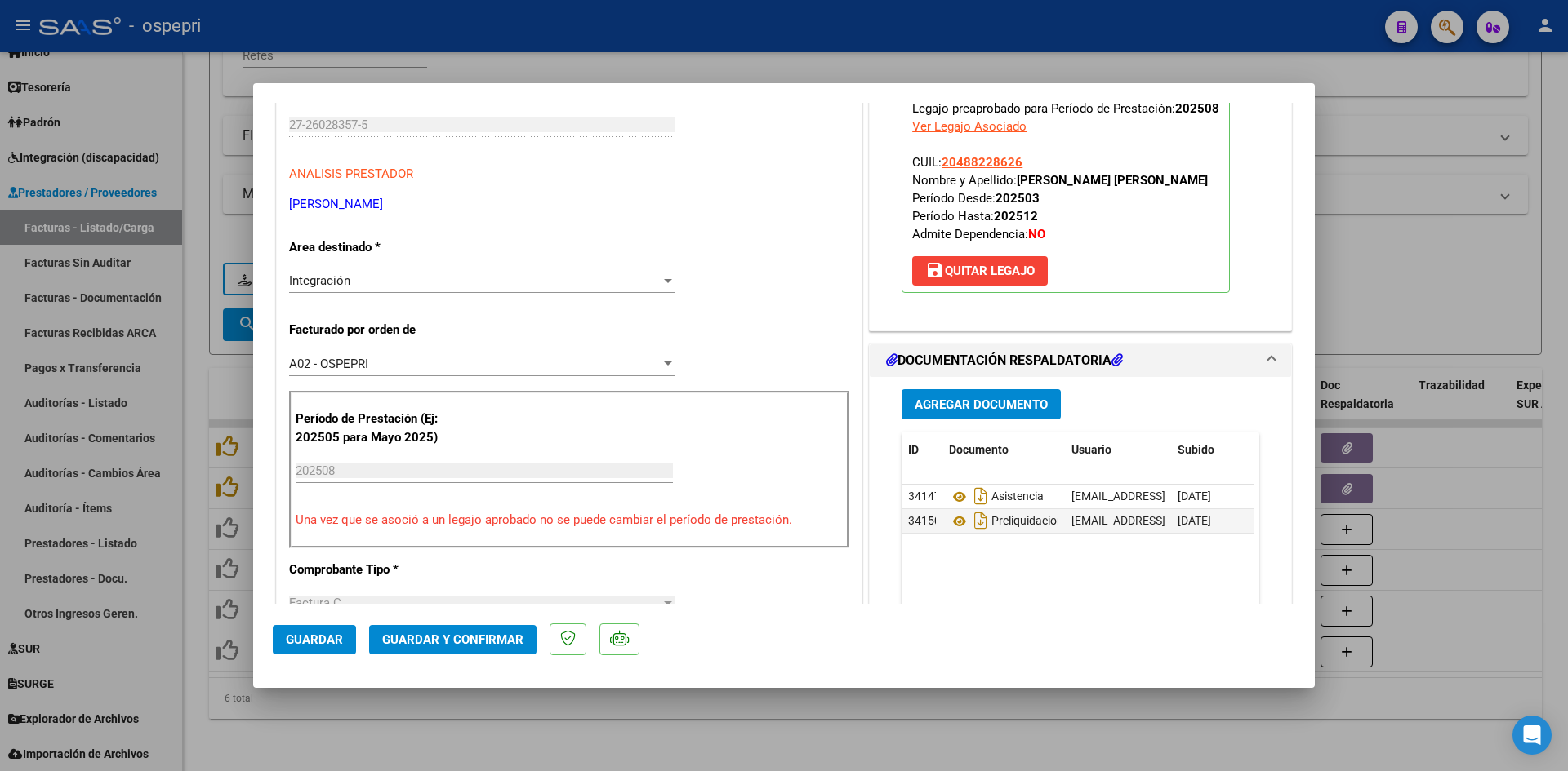
scroll to position [245, 0]
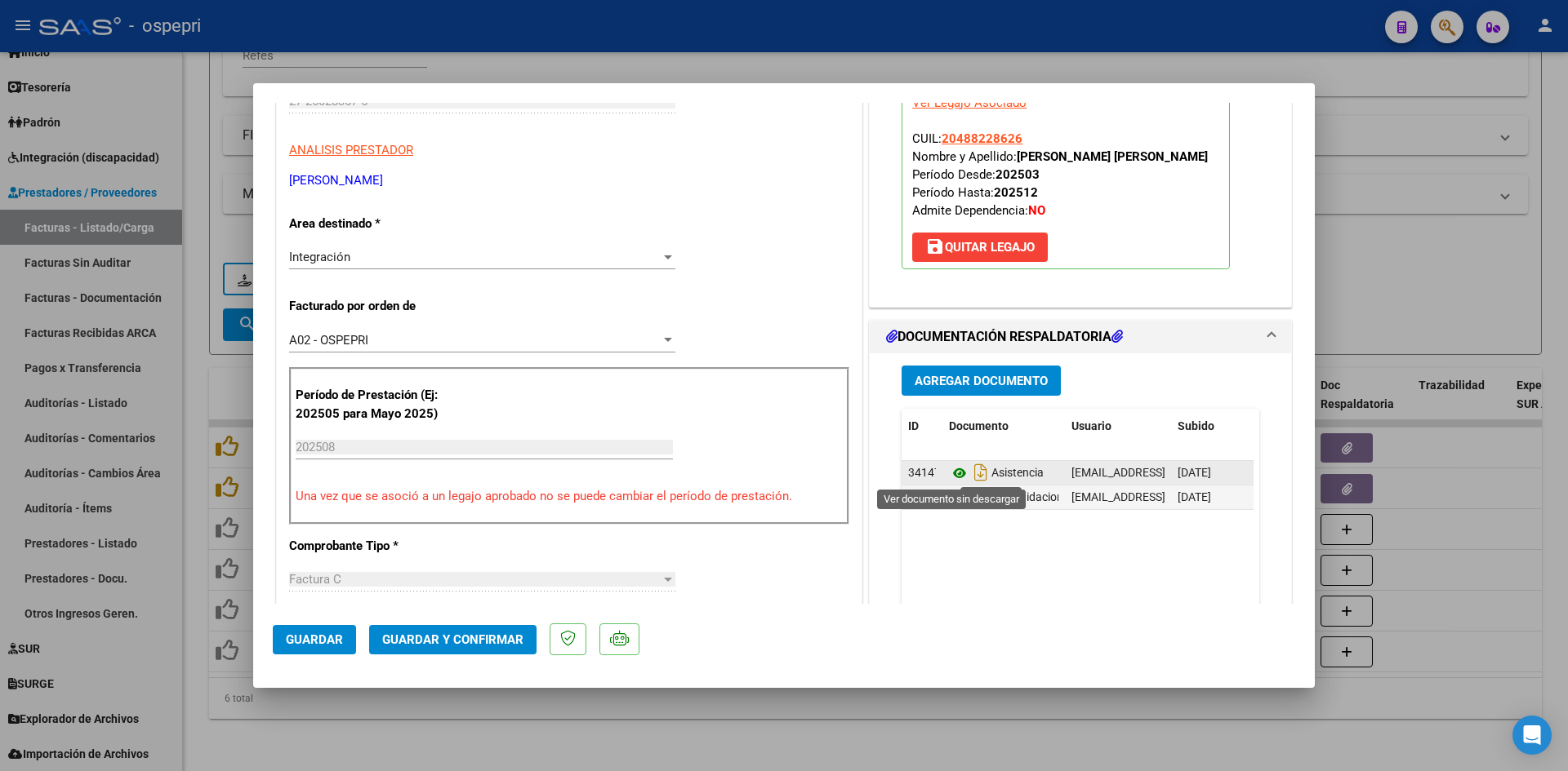
click at [950, 472] on icon at bounding box center [959, 473] width 21 height 20
click at [513, 643] on span "Guardar y Confirmar" at bounding box center [452, 641] width 141 height 15
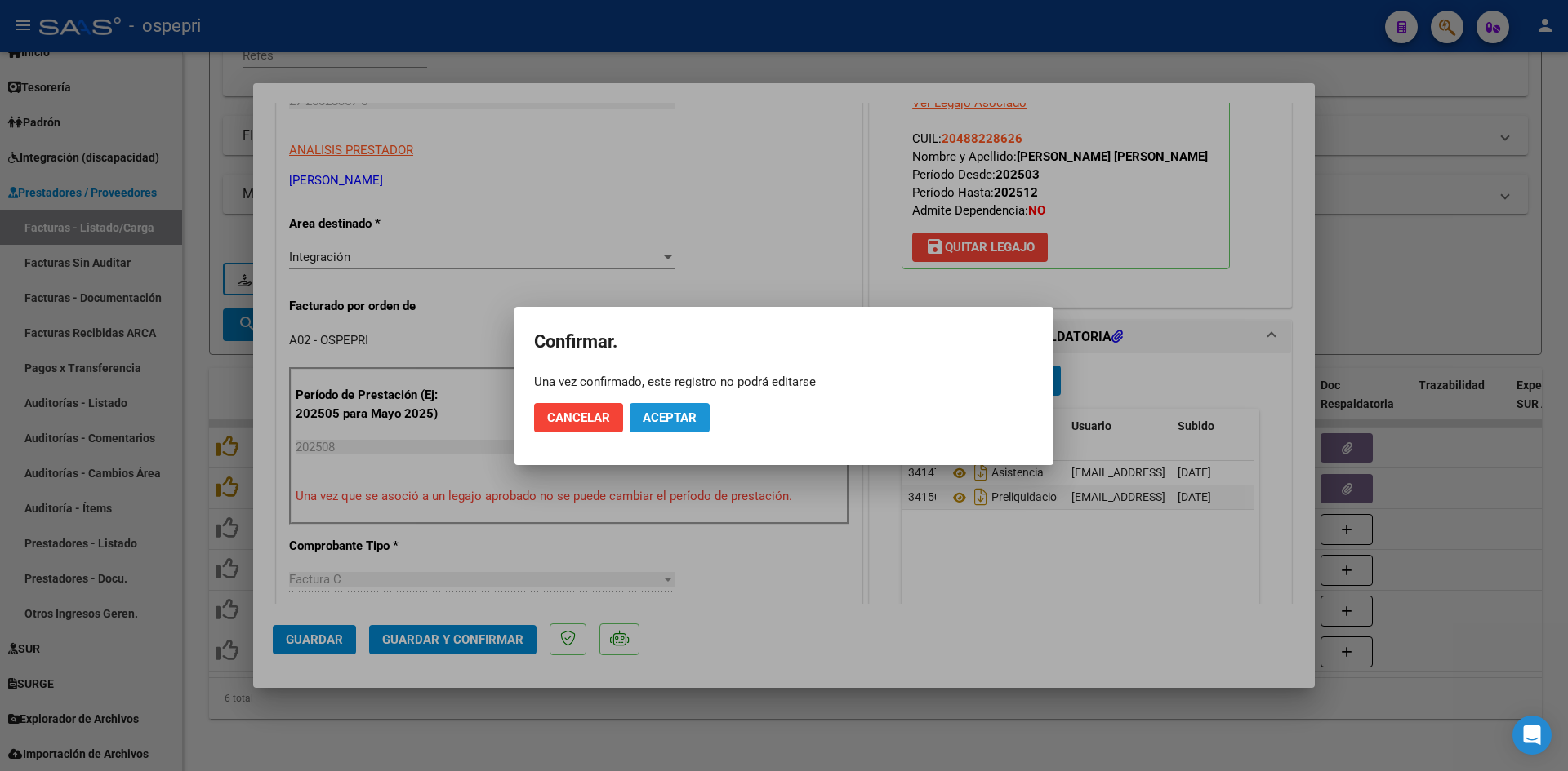
click at [660, 424] on span "Aceptar" at bounding box center [669, 419] width 54 height 15
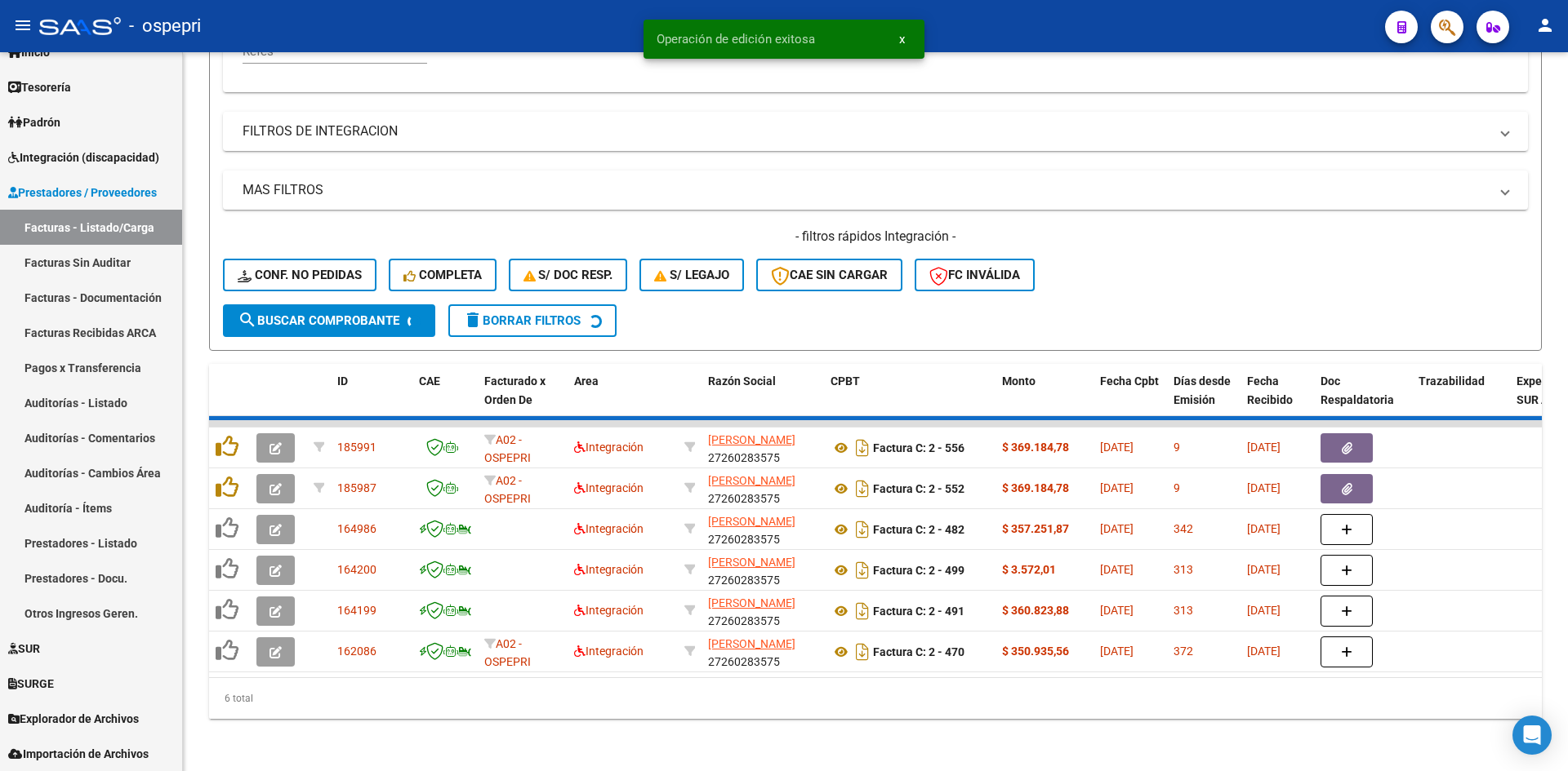
scroll to position [369, 0]
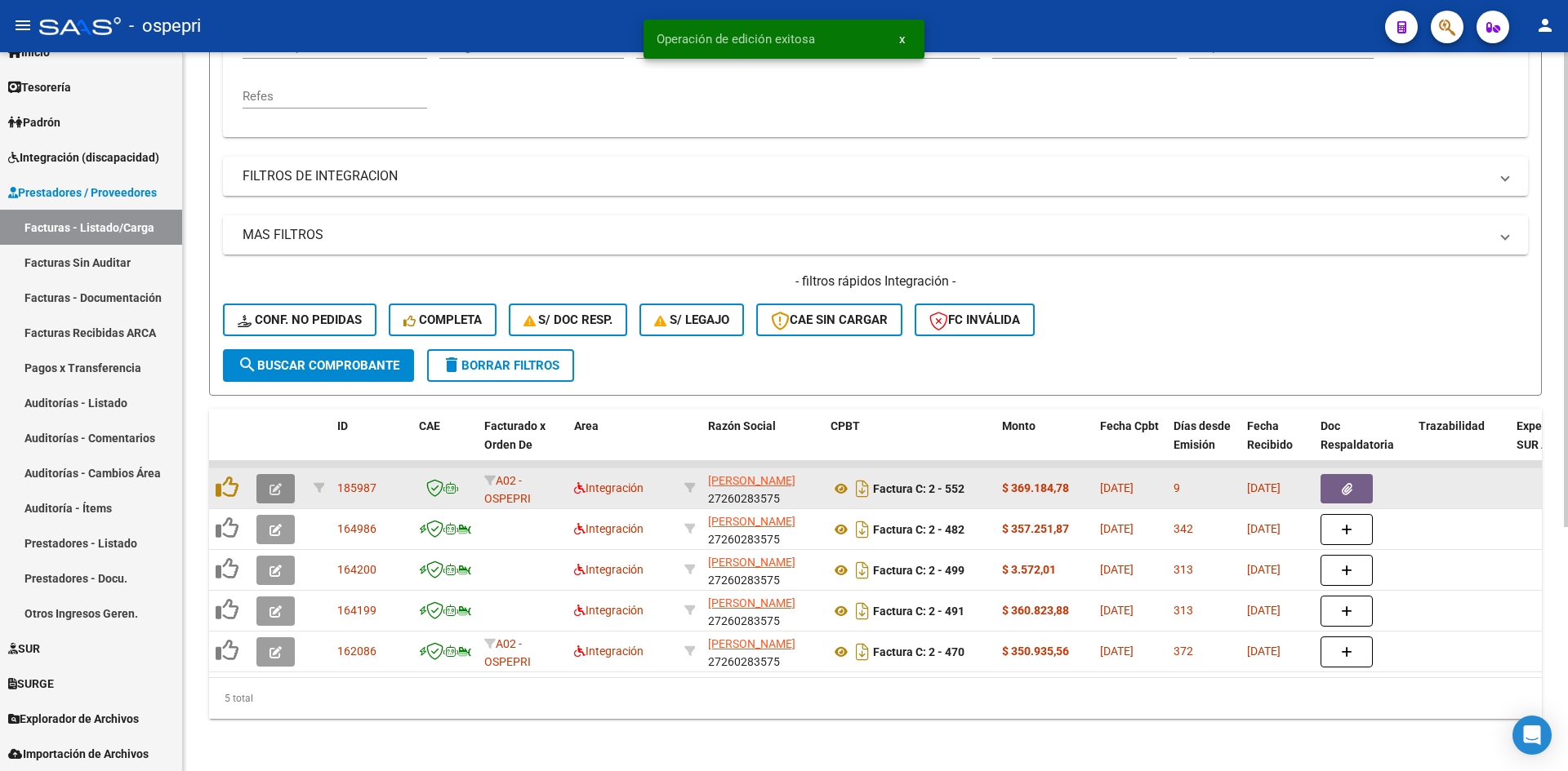
click at [280, 483] on icon "button" at bounding box center [275, 488] width 12 height 12
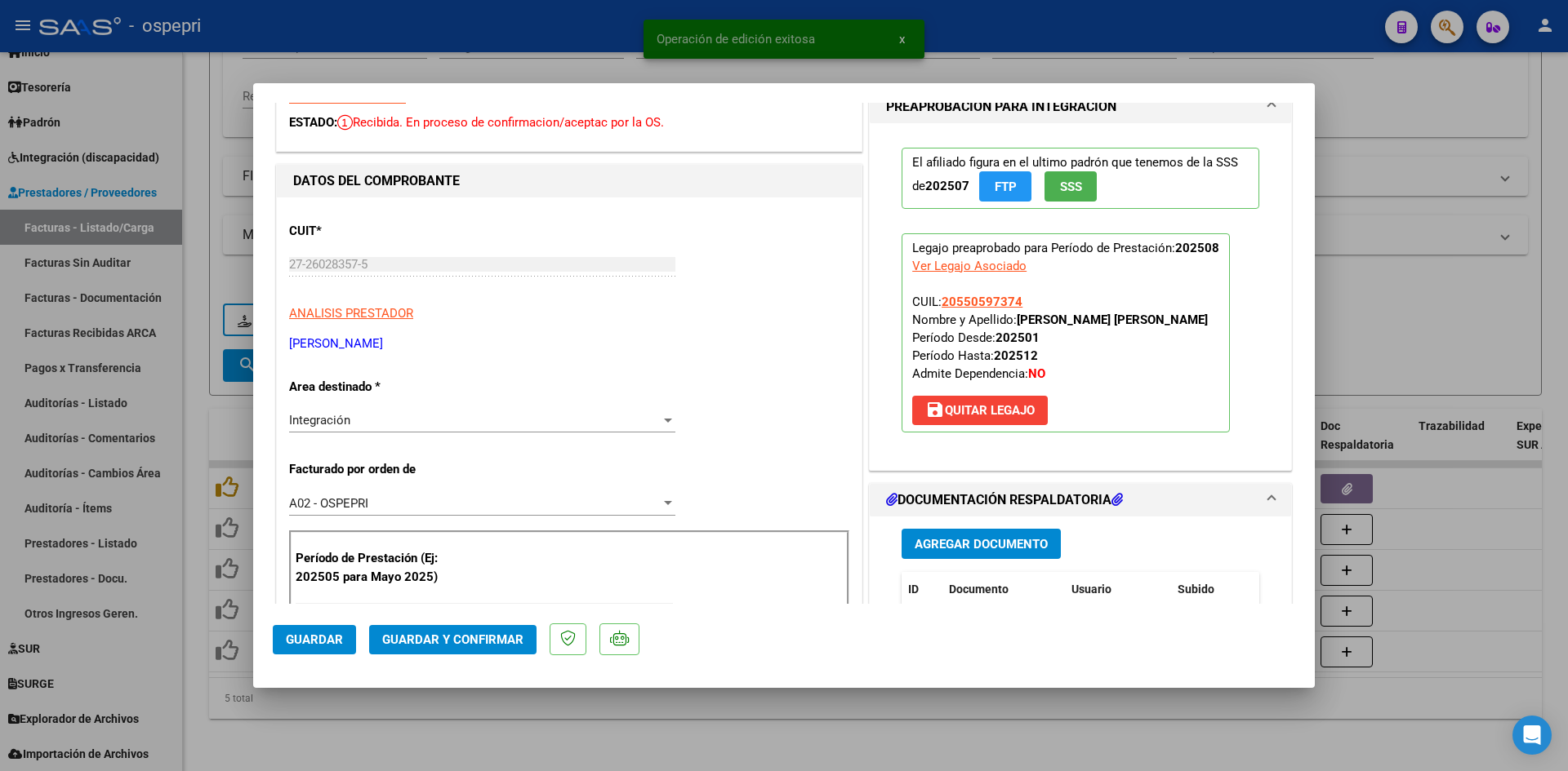
scroll to position [0, 0]
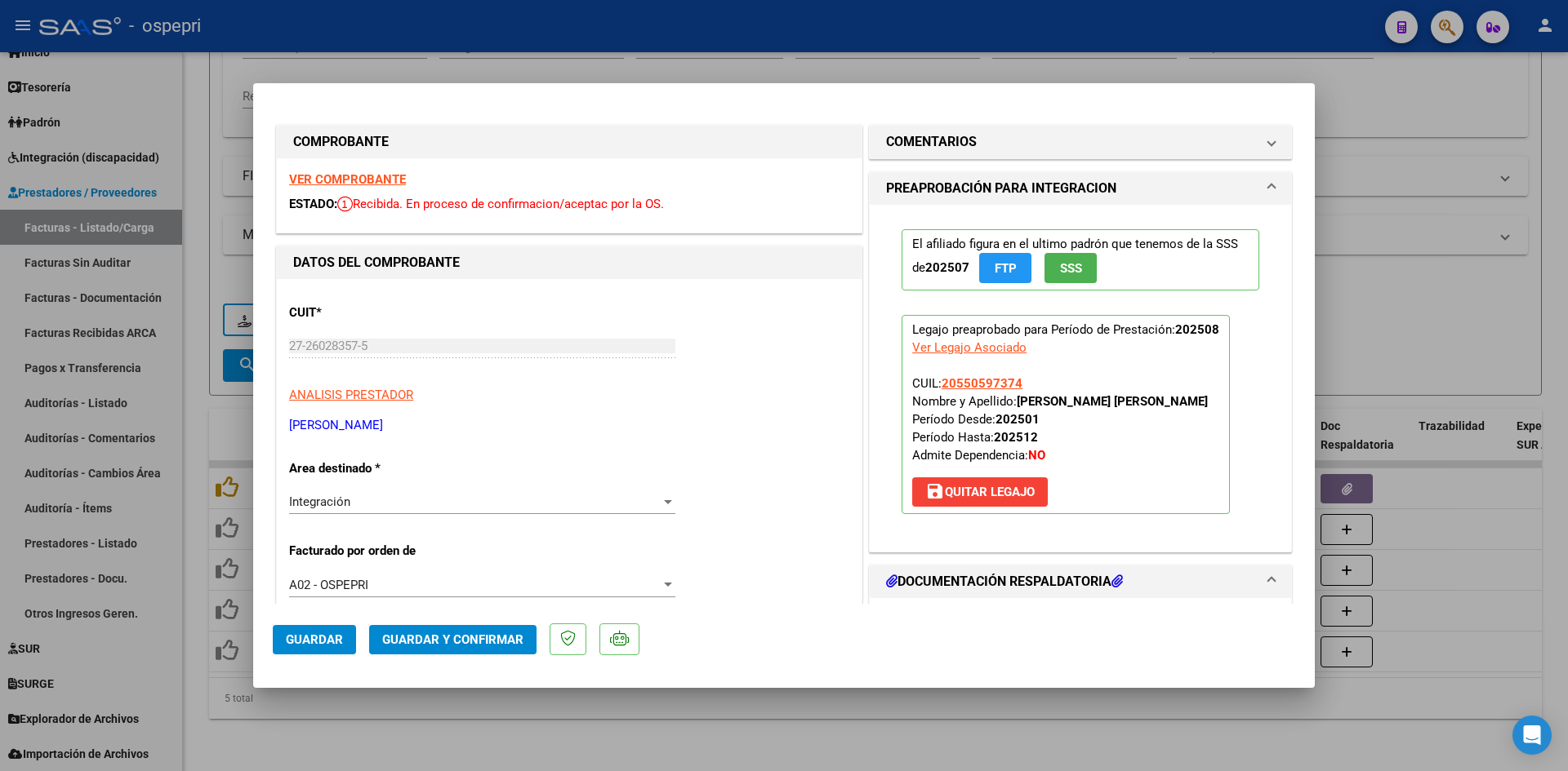
click at [374, 177] on strong "VER COMPROBANTE" at bounding box center [348, 180] width 117 height 15
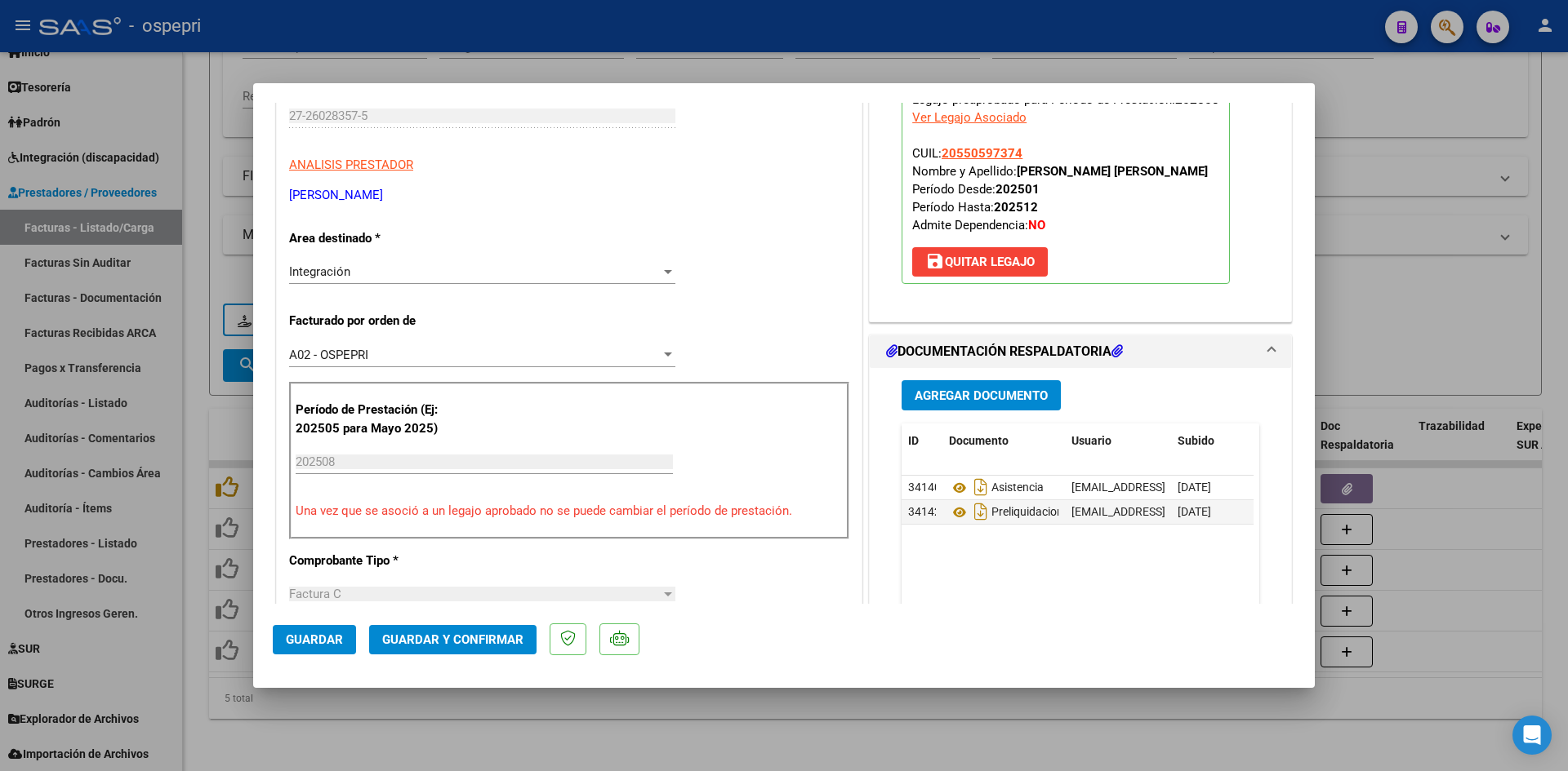
scroll to position [245, 0]
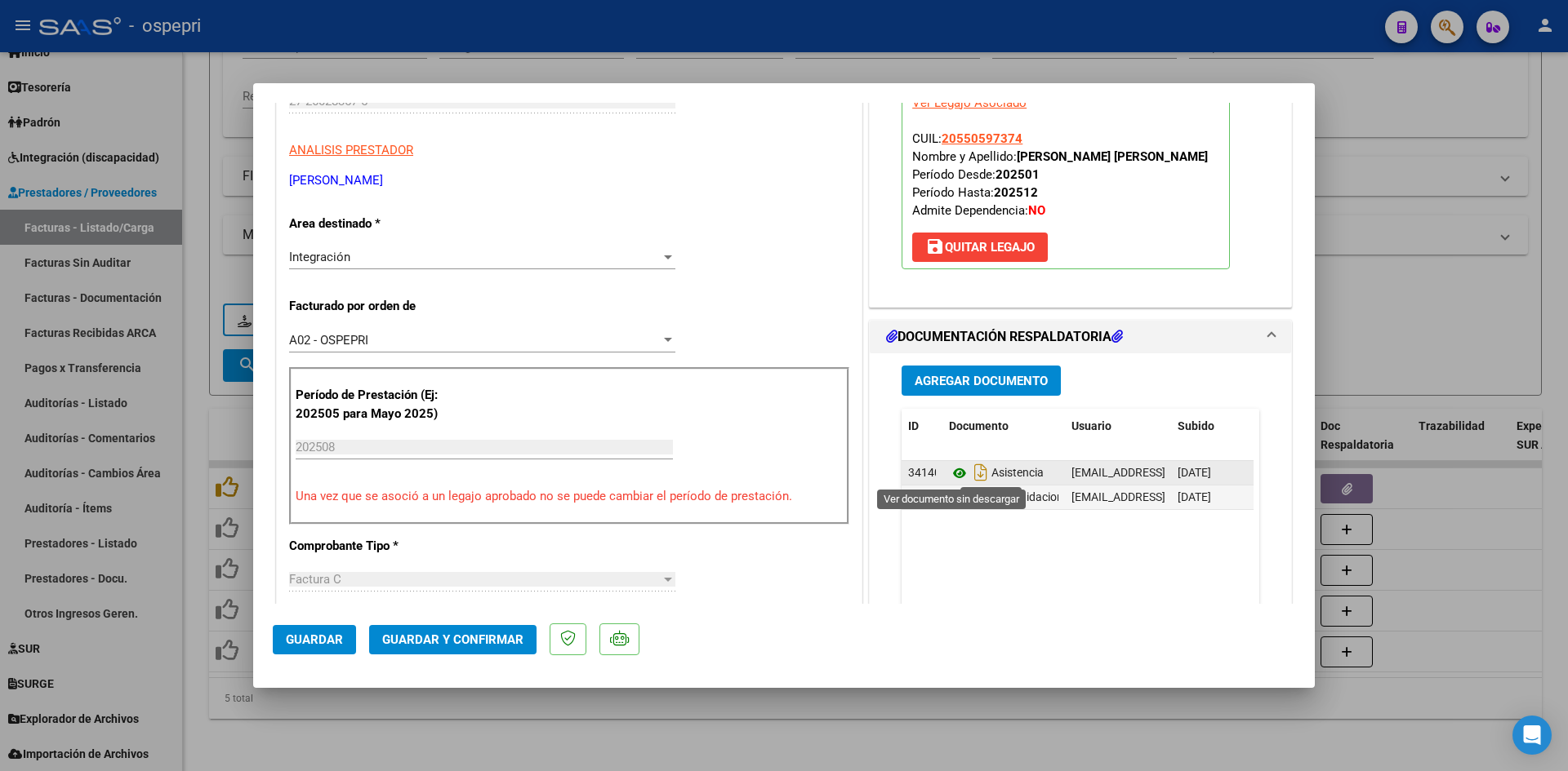
click at [949, 471] on icon at bounding box center [959, 473] width 21 height 20
click at [434, 634] on span "Guardar y Confirmar" at bounding box center [452, 641] width 141 height 15
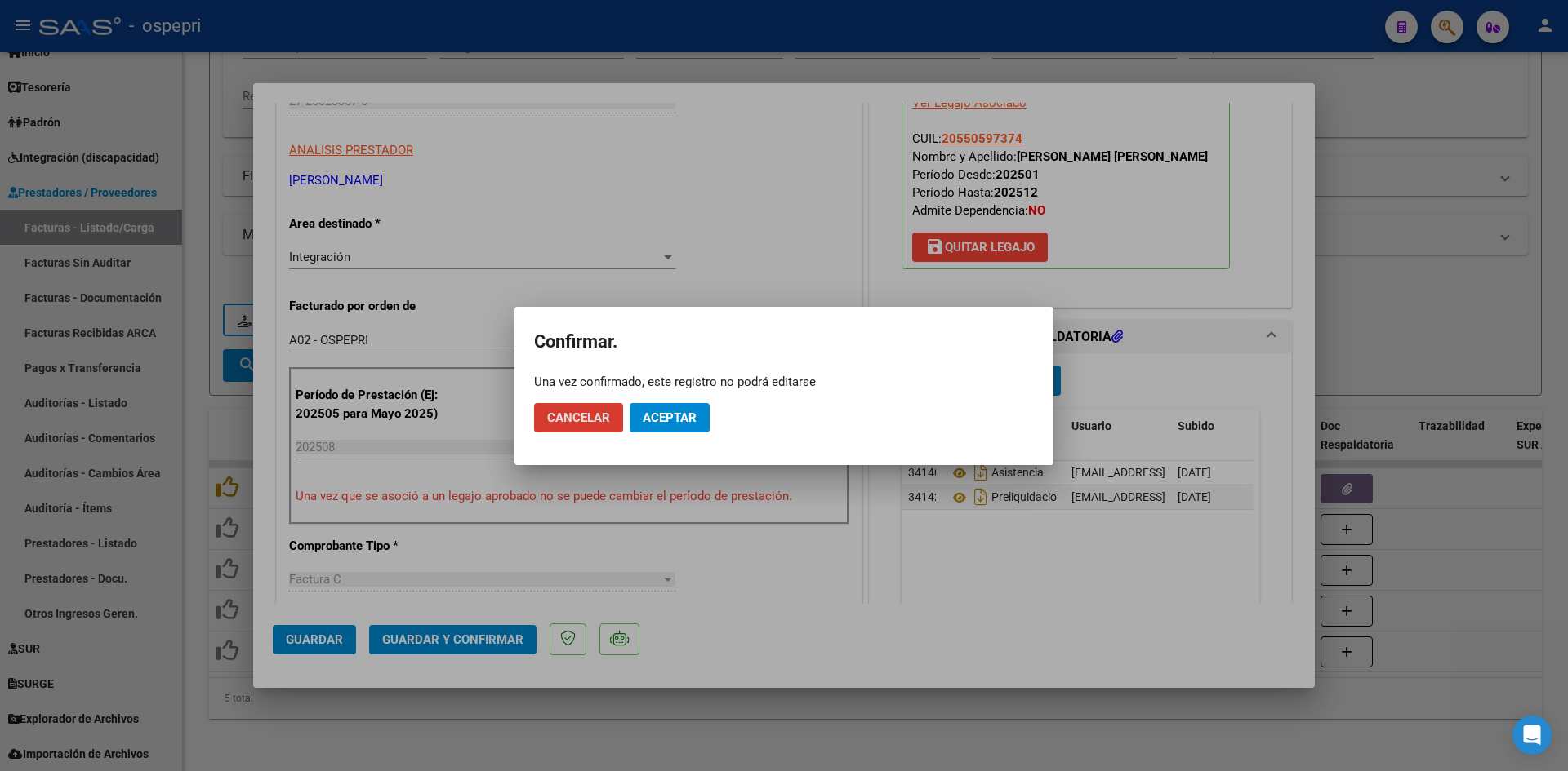
click at [687, 417] on span "Aceptar" at bounding box center [669, 419] width 54 height 15
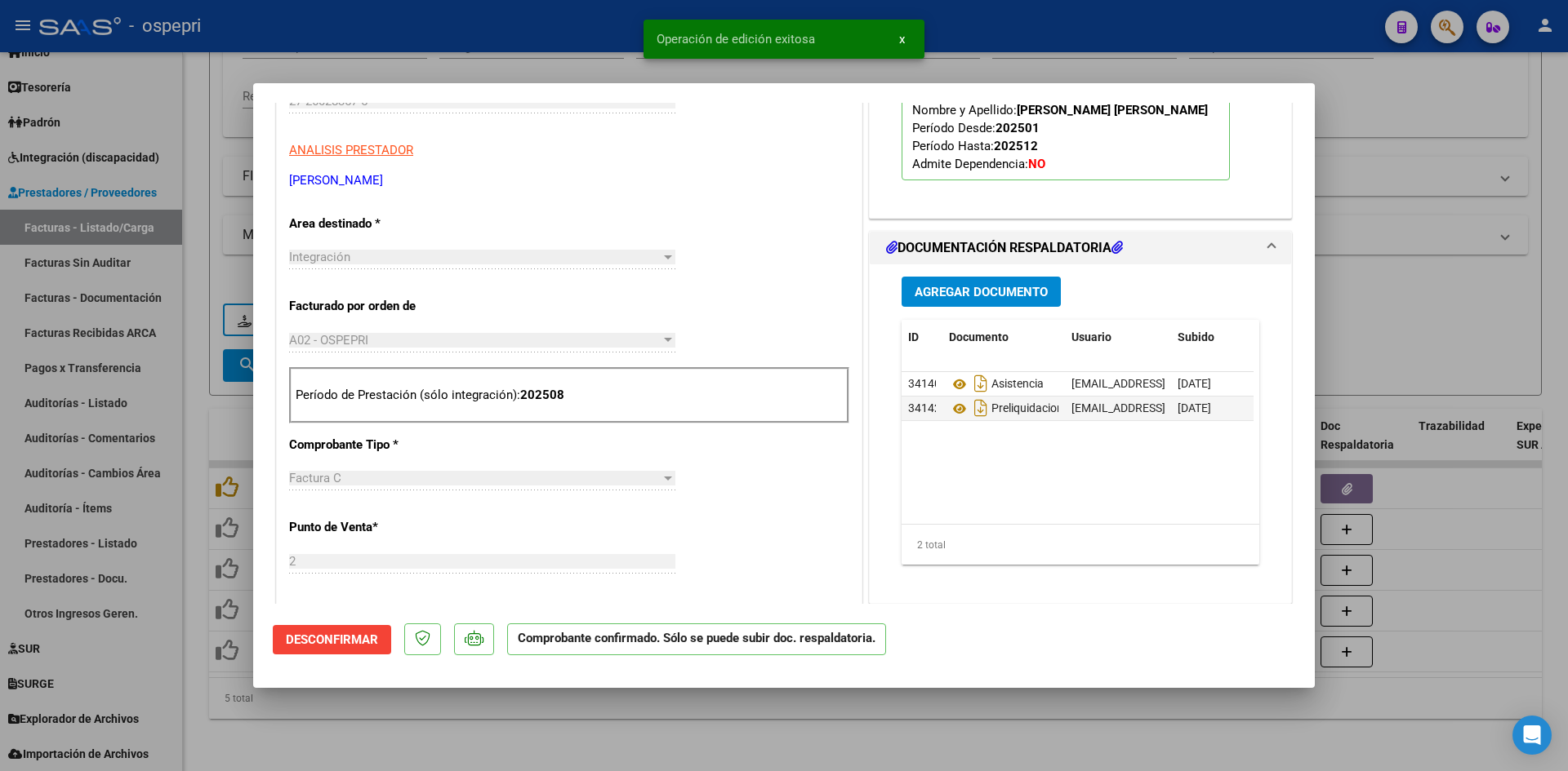
type input "$ 0,00"
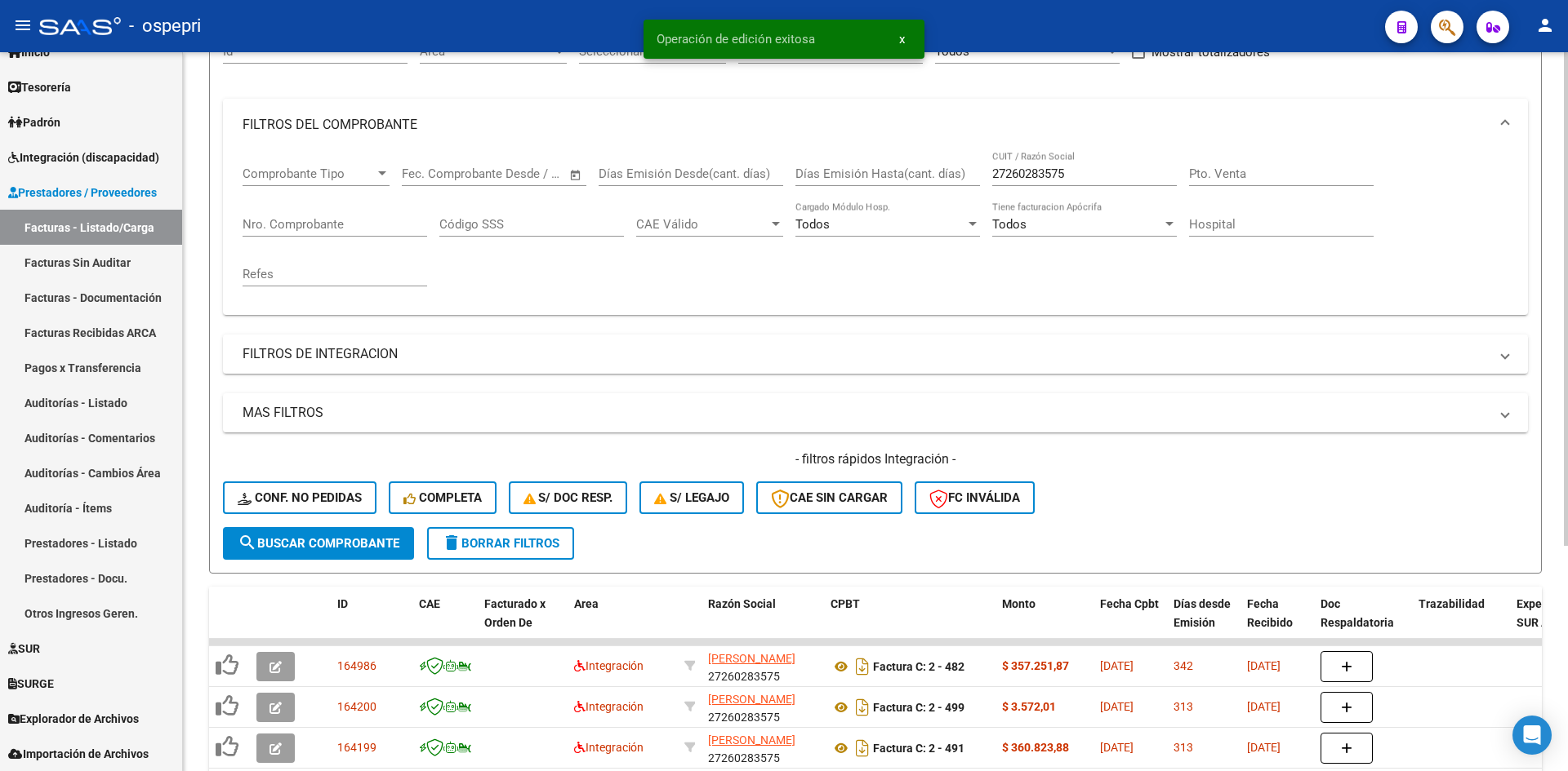
scroll to position [0, 0]
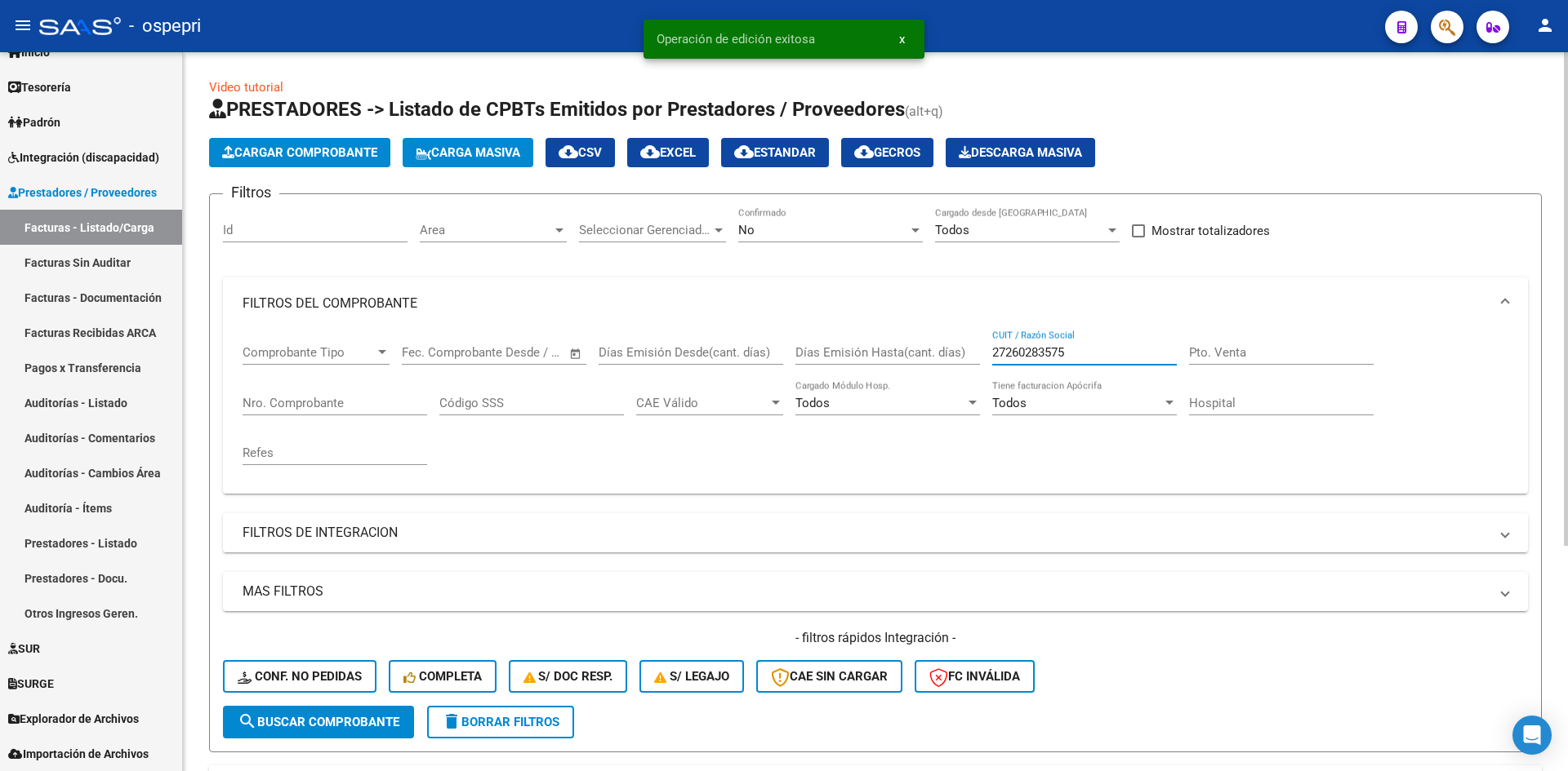
drag, startPoint x: 1084, startPoint y: 357, endPoint x: 988, endPoint y: 366, distance: 96.4
click at [988, 366] on div "Comprobante Tipo Comprobante Tipo Fecha inicio – Fecha fin Fec. Comprobante Des…" at bounding box center [875, 405] width 1266 height 151
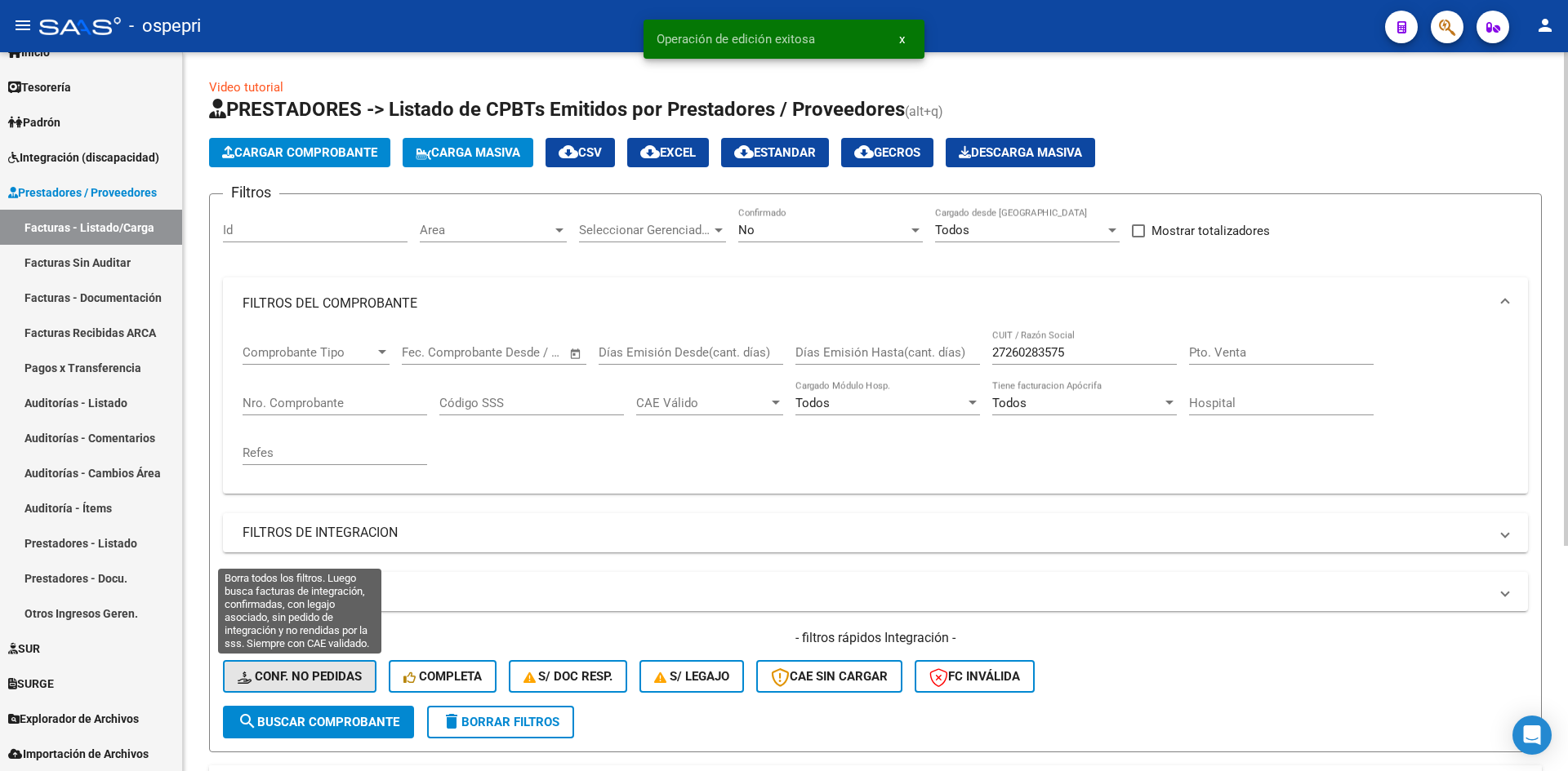
click at [339, 667] on button "Conf. no pedidas" at bounding box center [300, 677] width 153 height 33
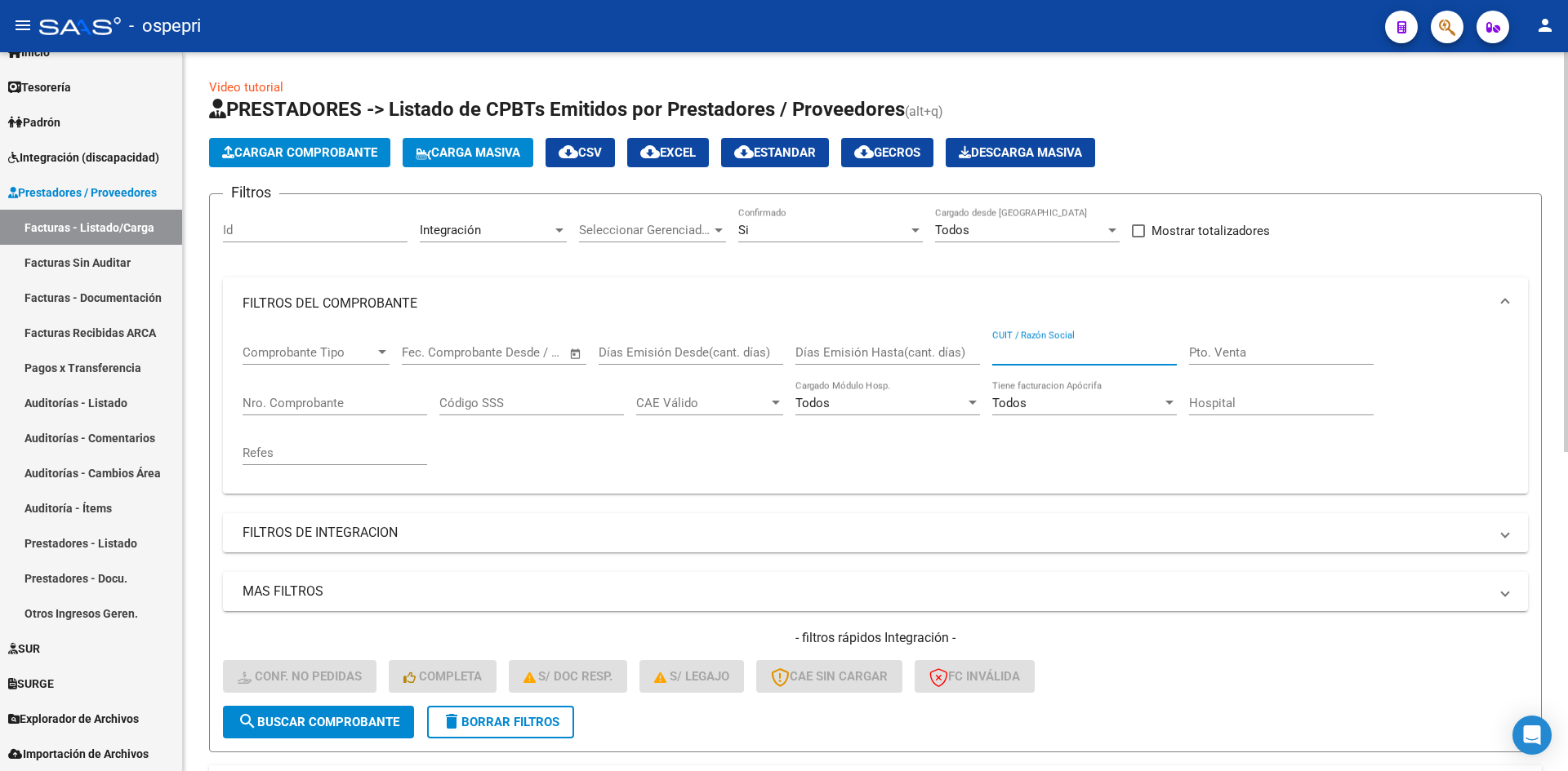
click at [1024, 350] on input "CUIT / Razón Social" at bounding box center [1084, 352] width 184 height 15
paste input "27260283575"
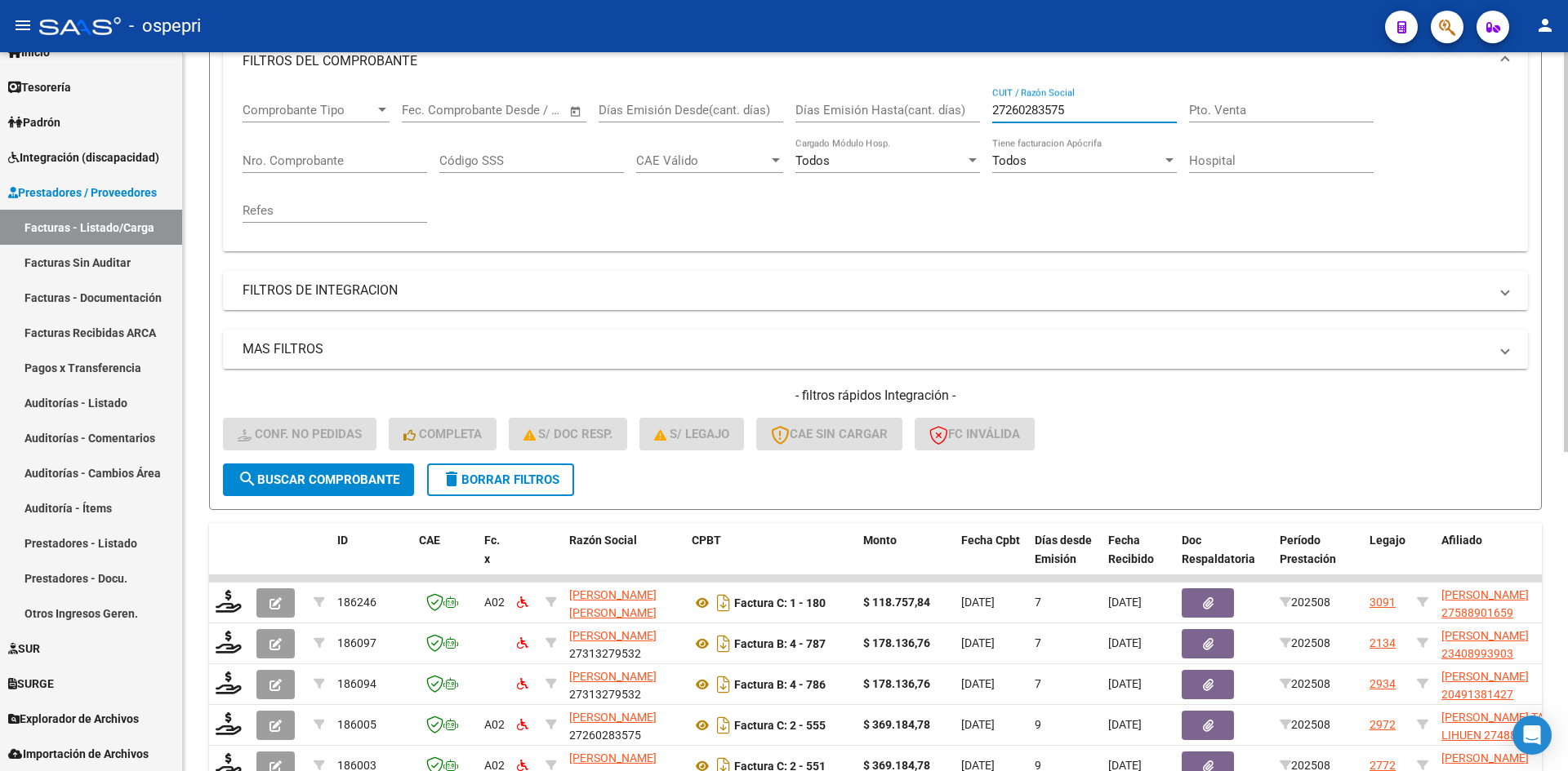
scroll to position [245, 0]
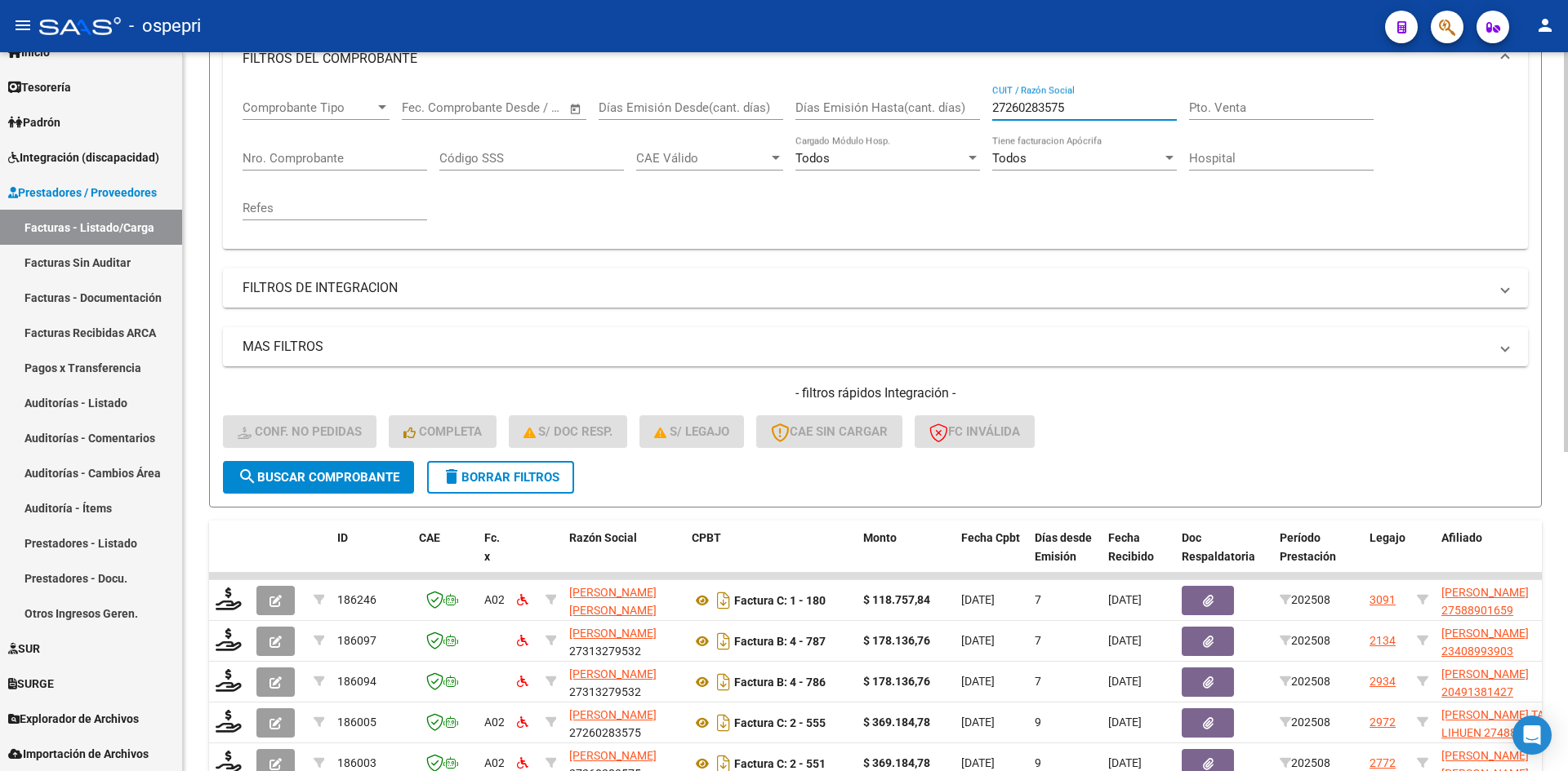
type input "27260283575"
click at [309, 476] on span "search Buscar Comprobante" at bounding box center [318, 478] width 162 height 15
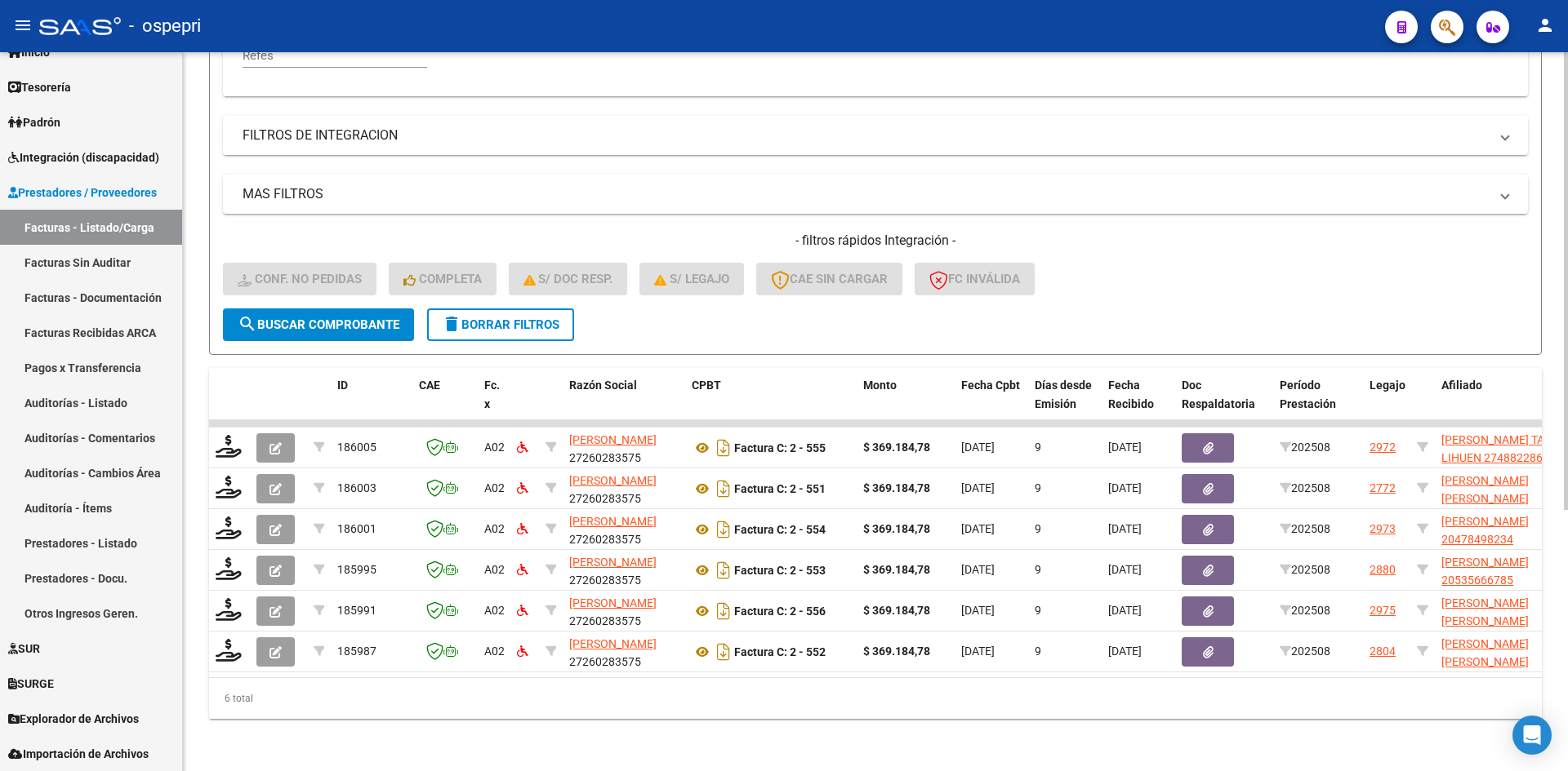
scroll to position [410, 0]
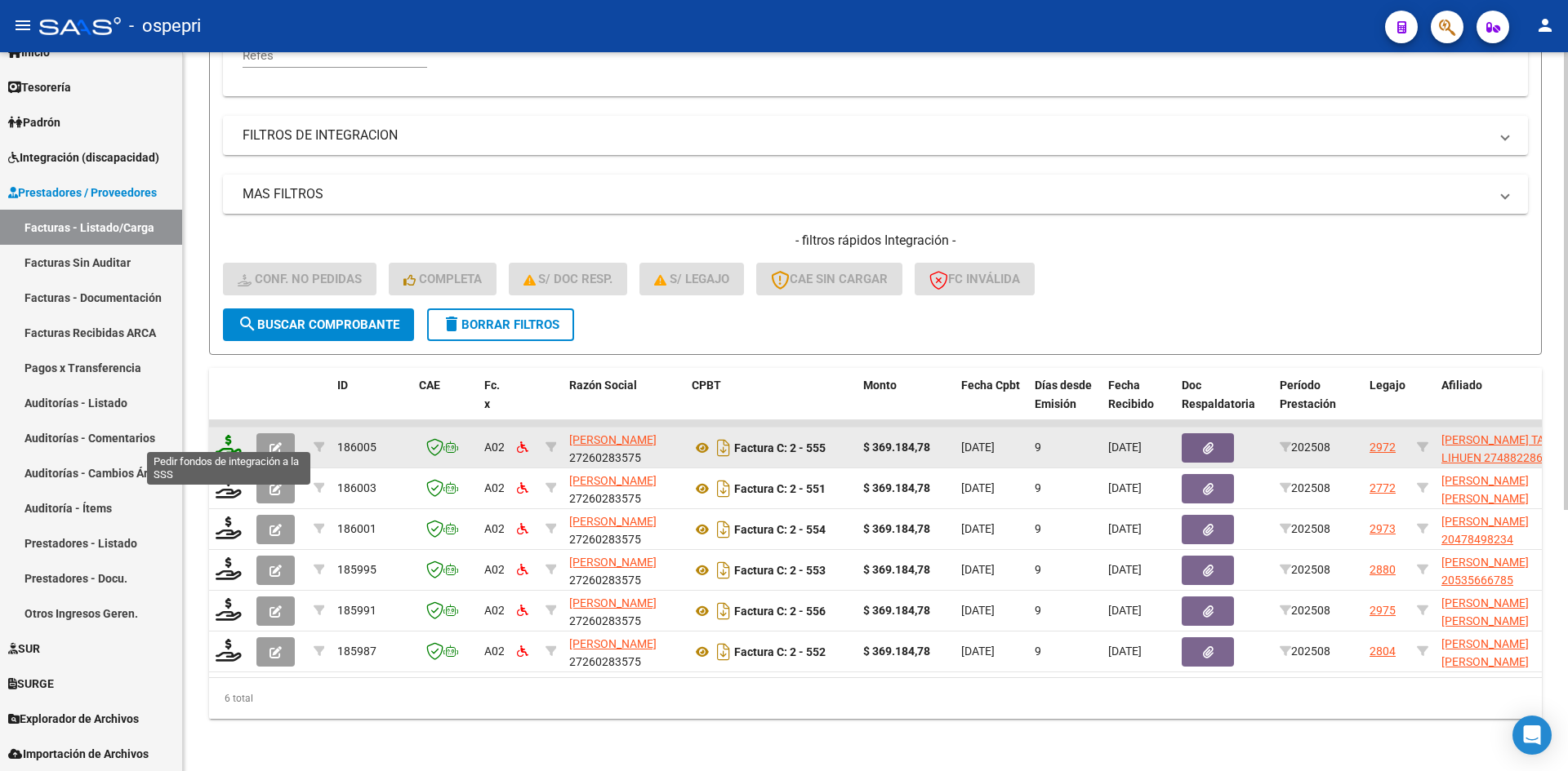
click at [226, 436] on icon at bounding box center [229, 447] width 26 height 23
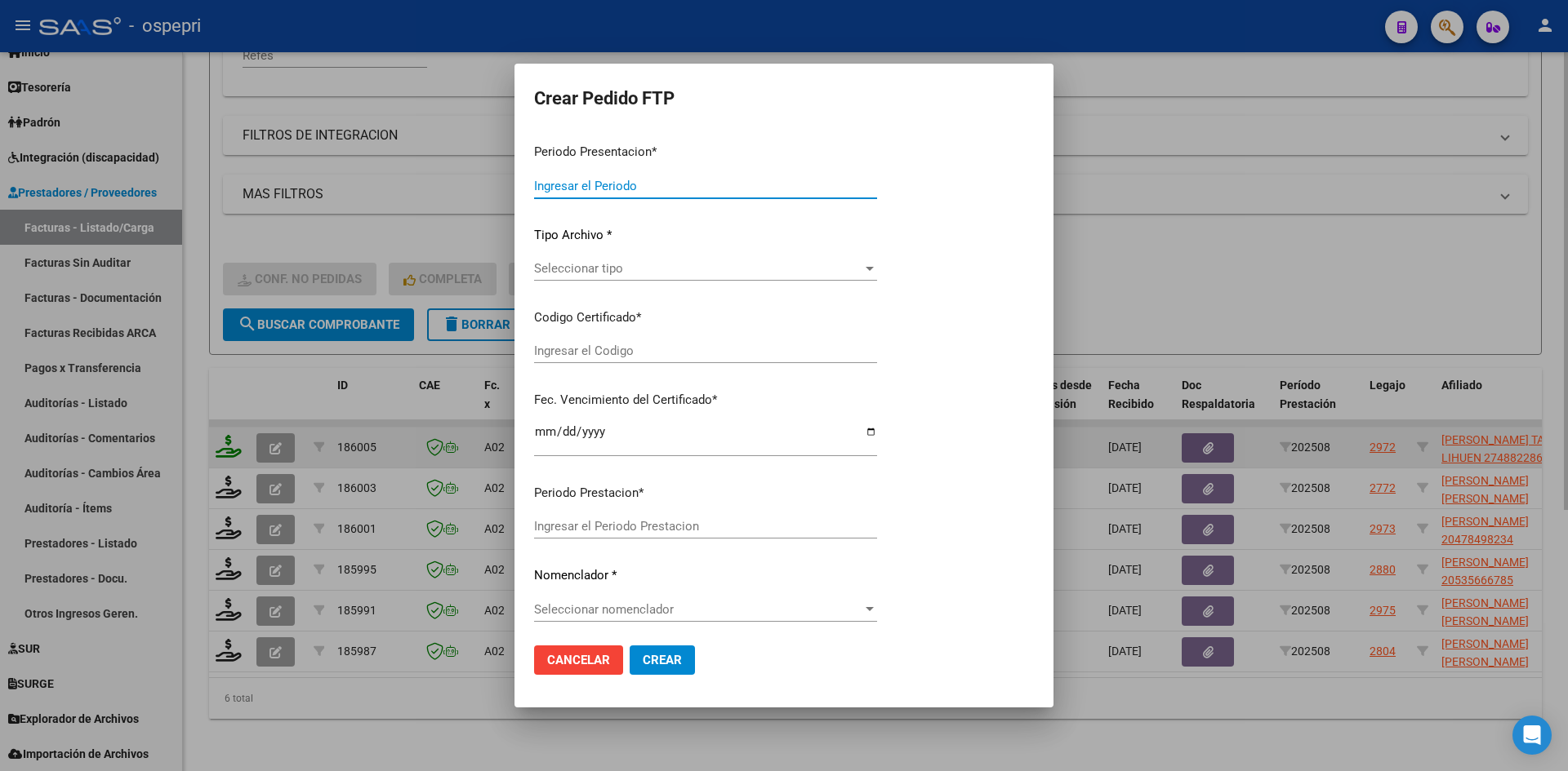
type input "202508"
type input "$ 369.184,78"
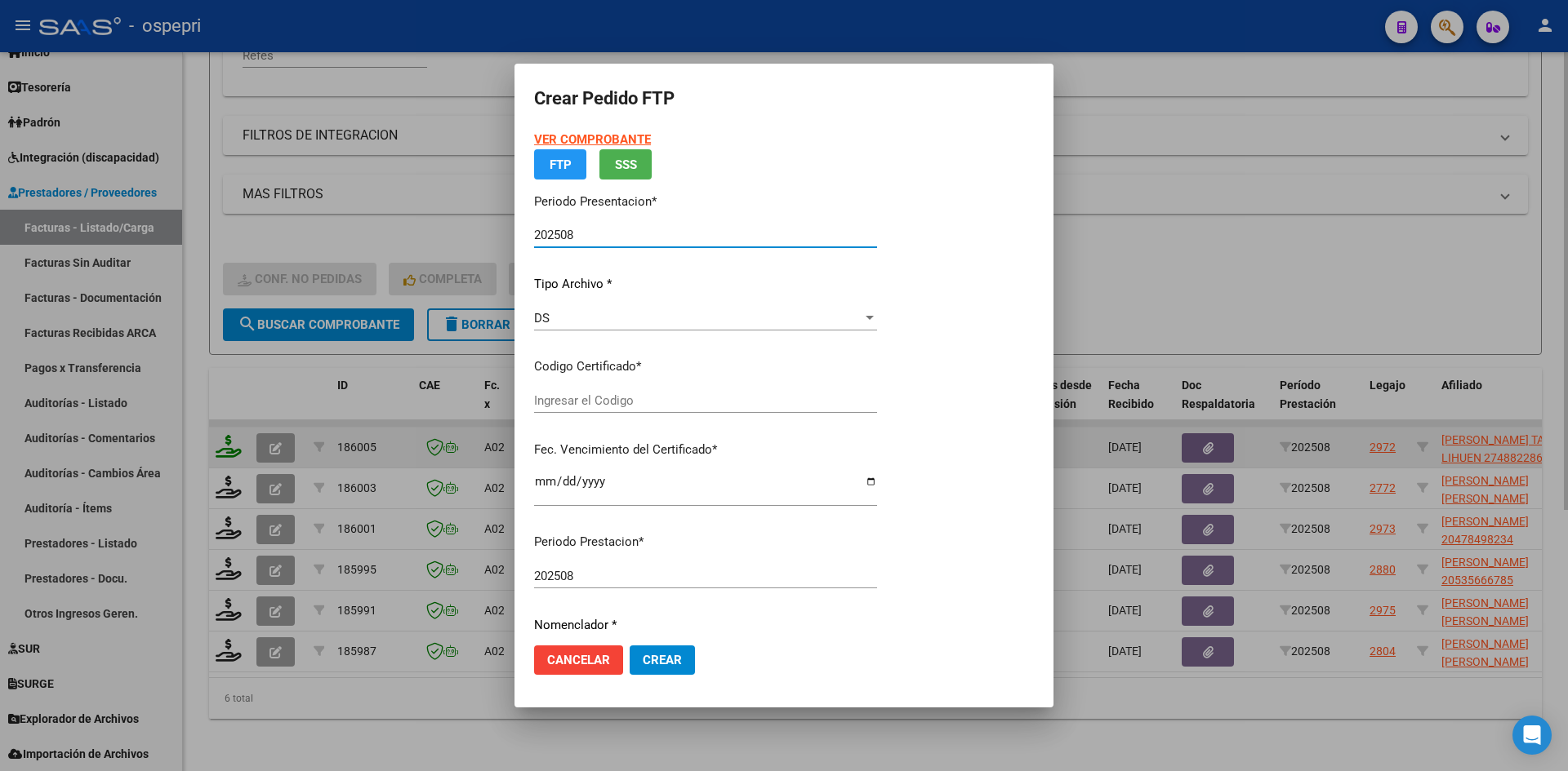
type input "2748822861-2"
type input "2032-03-08"
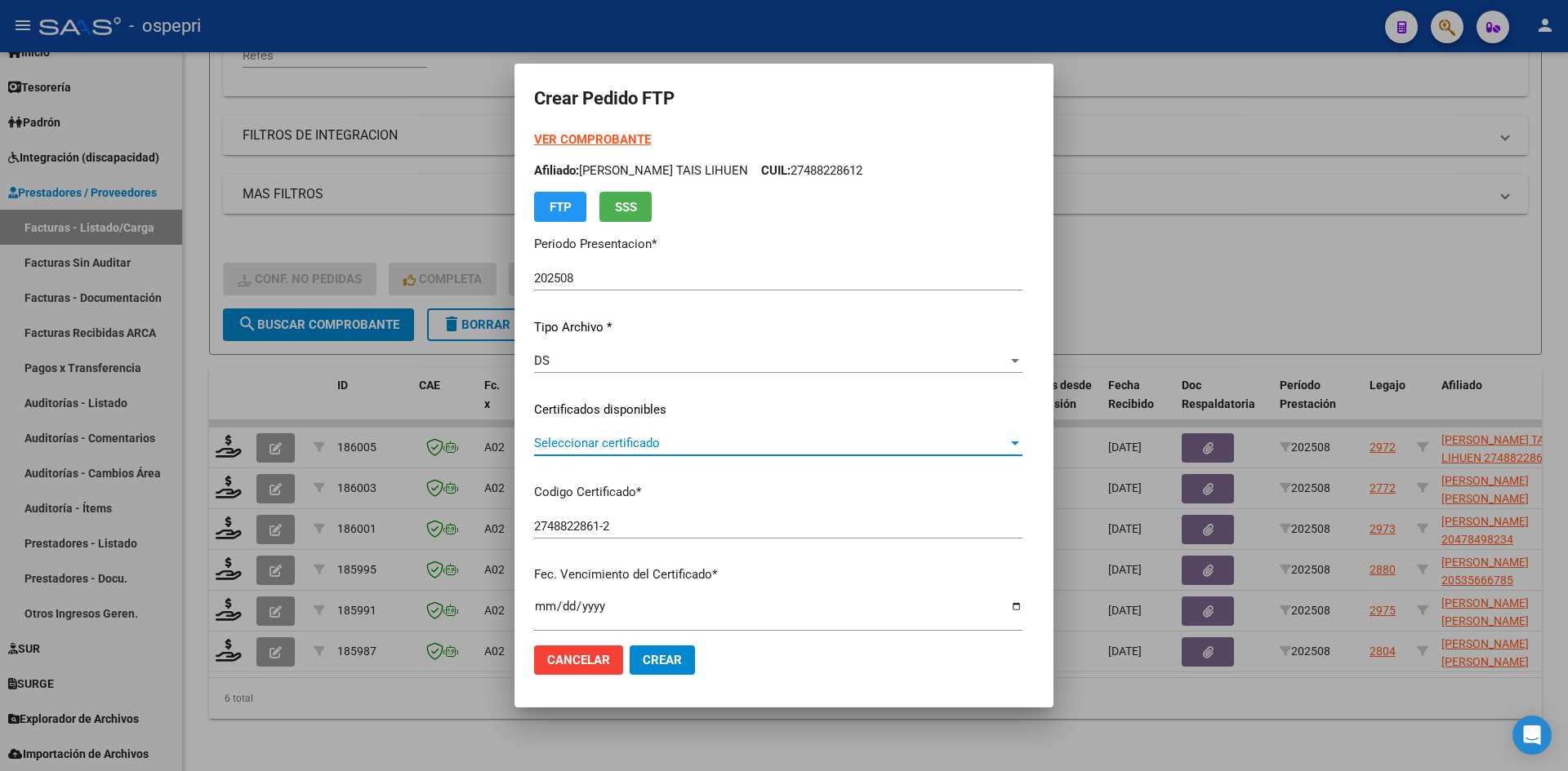
click at [668, 449] on span "Seleccionar certificado" at bounding box center [770, 443] width 474 height 15
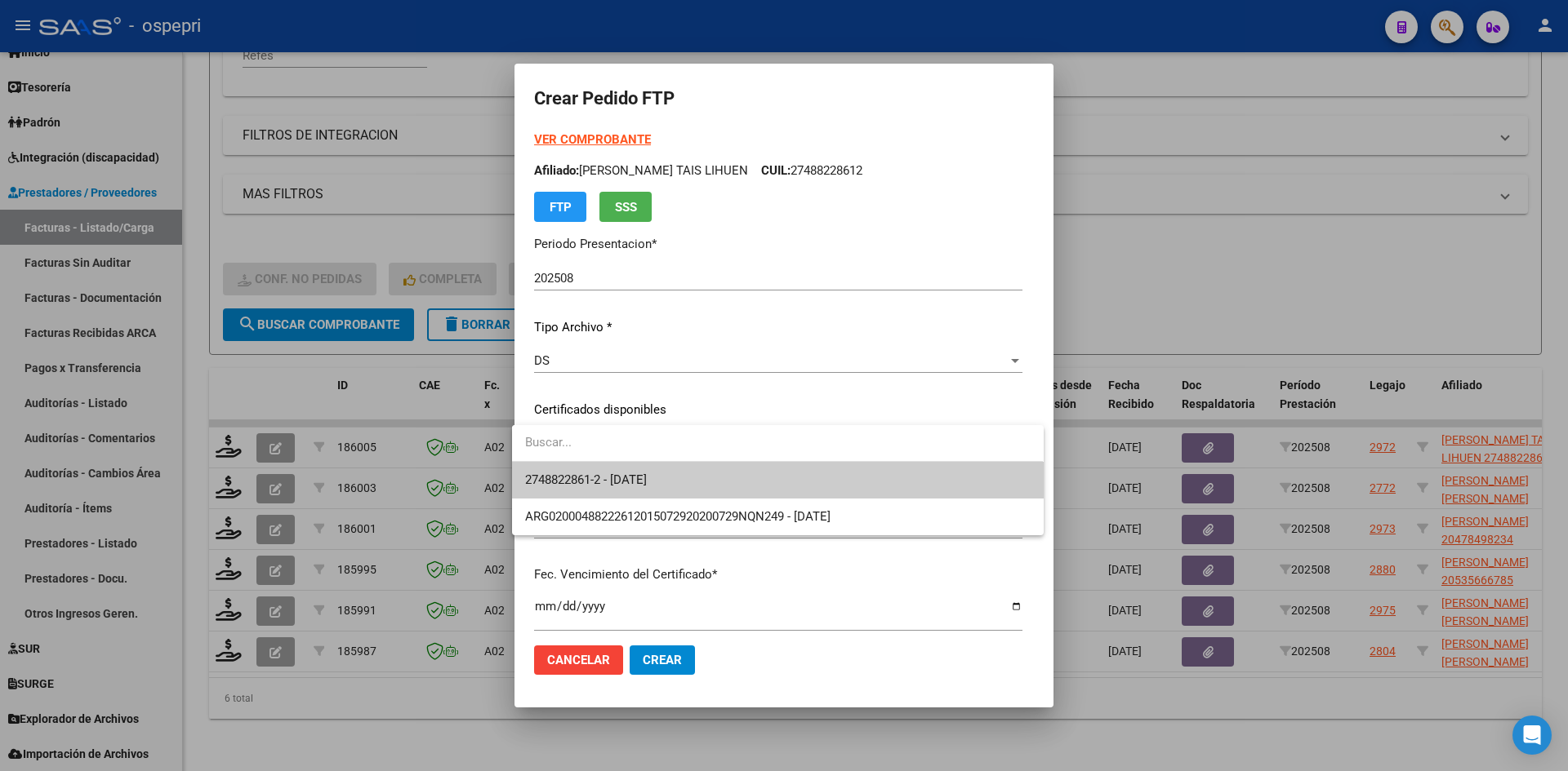
click at [681, 476] on span "2748822861-2 - 2032-03-08" at bounding box center [778, 480] width 505 height 37
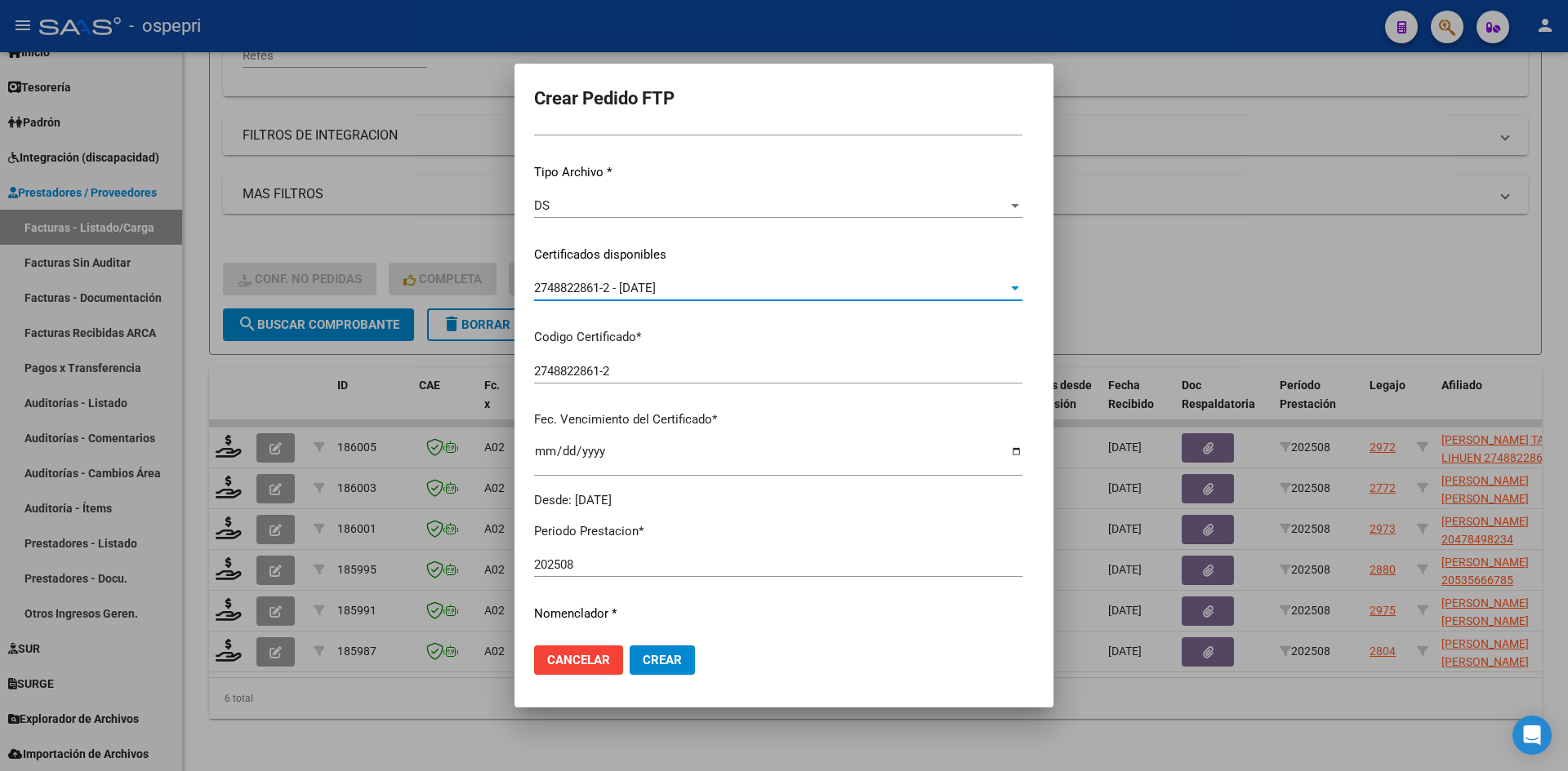
scroll to position [327, 0]
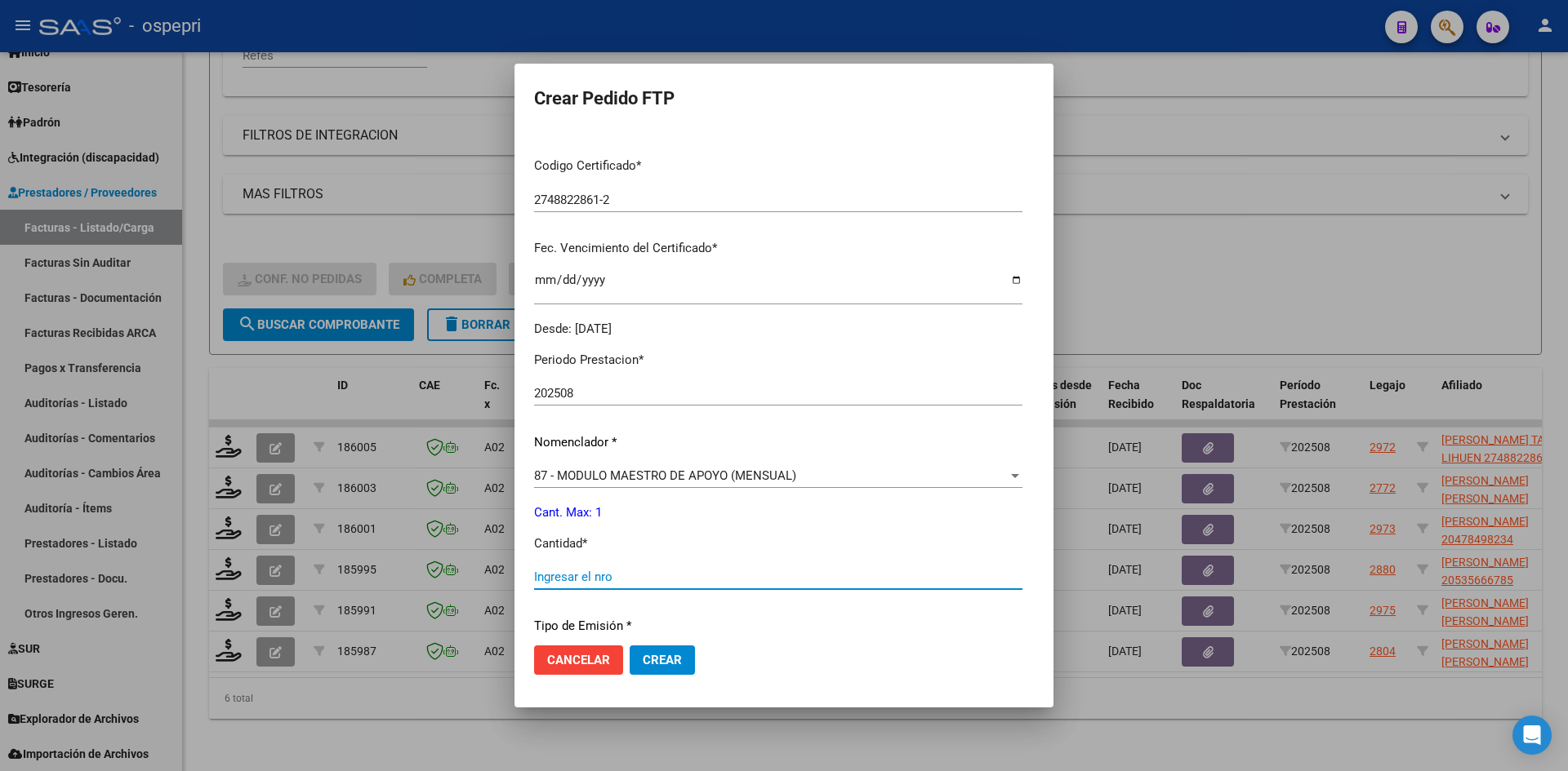
click at [562, 570] on input "Ingresar el nro" at bounding box center [778, 577] width 489 height 15
type input "1"
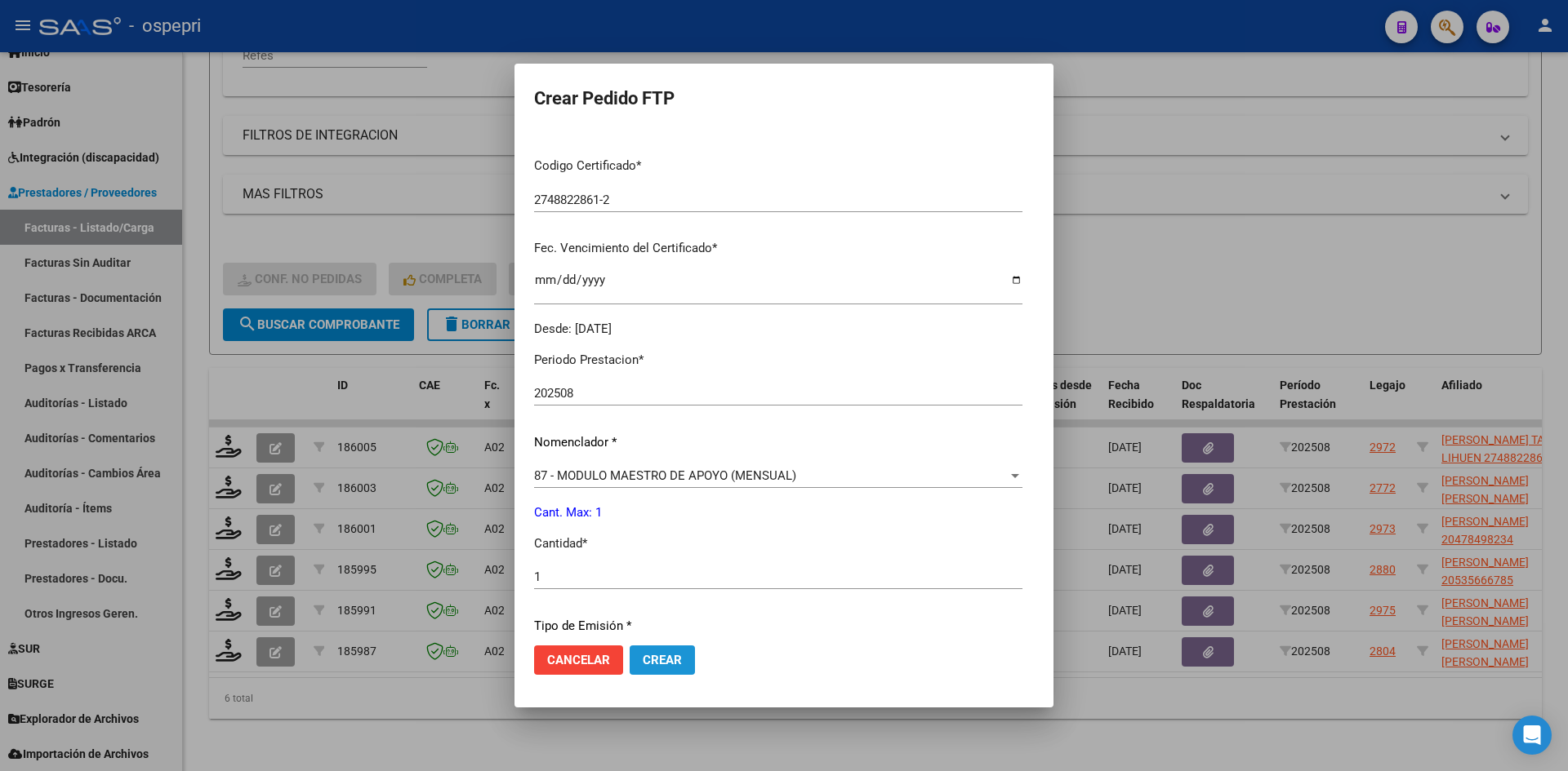
click at [673, 665] on span "Crear" at bounding box center [662, 660] width 39 height 15
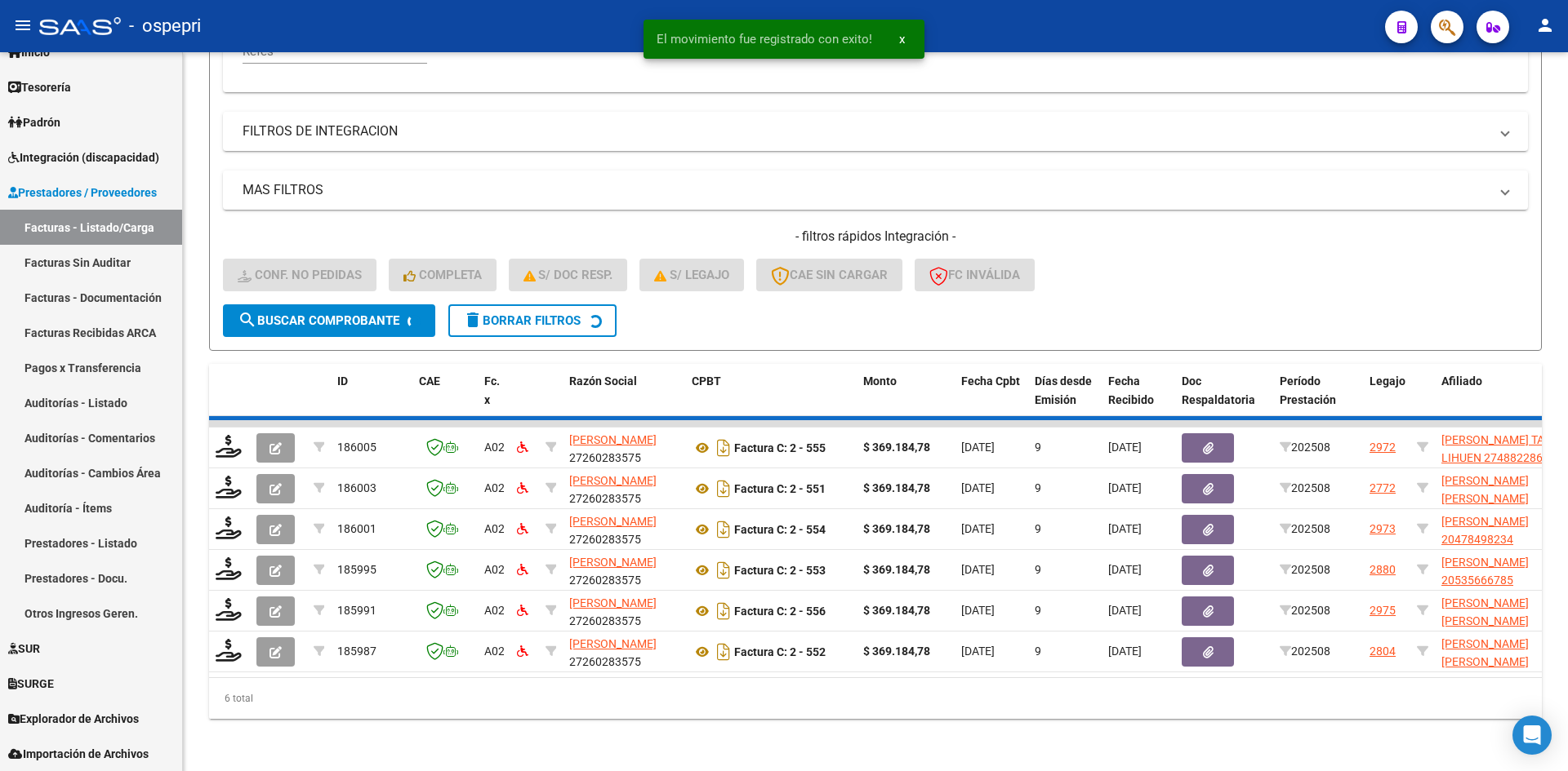
scroll to position [369, 0]
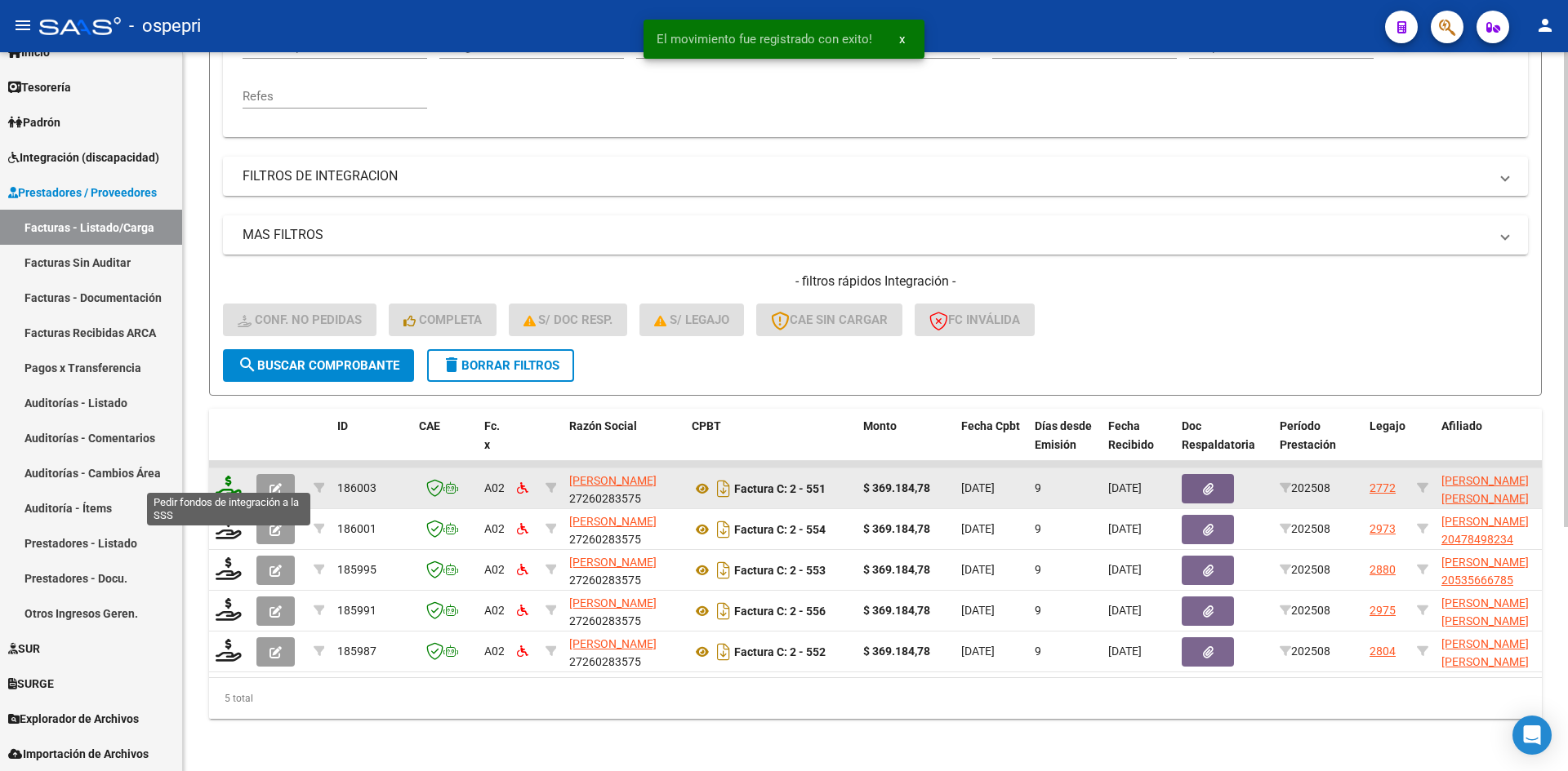
click at [223, 478] on icon at bounding box center [229, 488] width 26 height 23
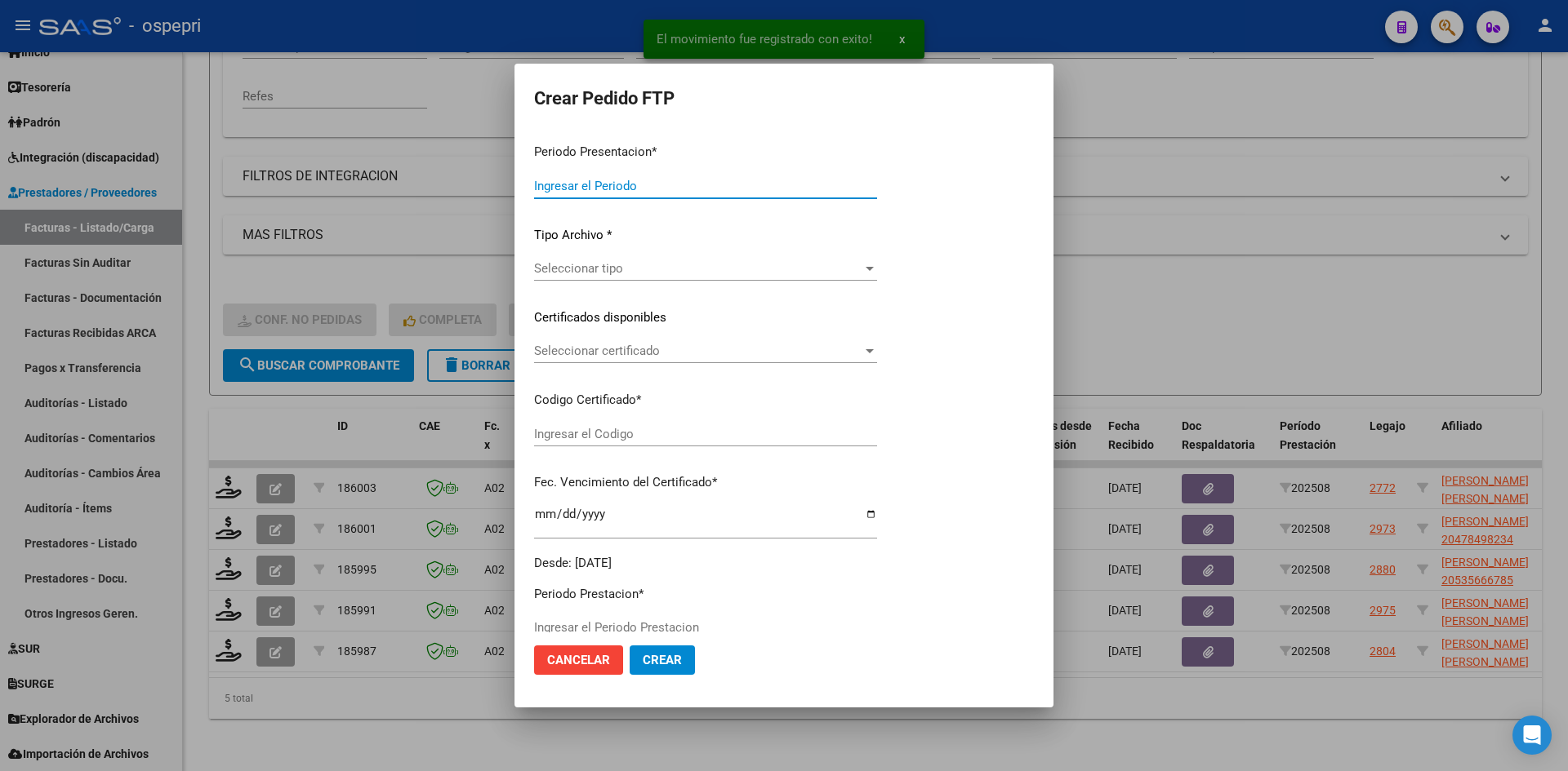
type input "202508"
type input "$ 369.184,78"
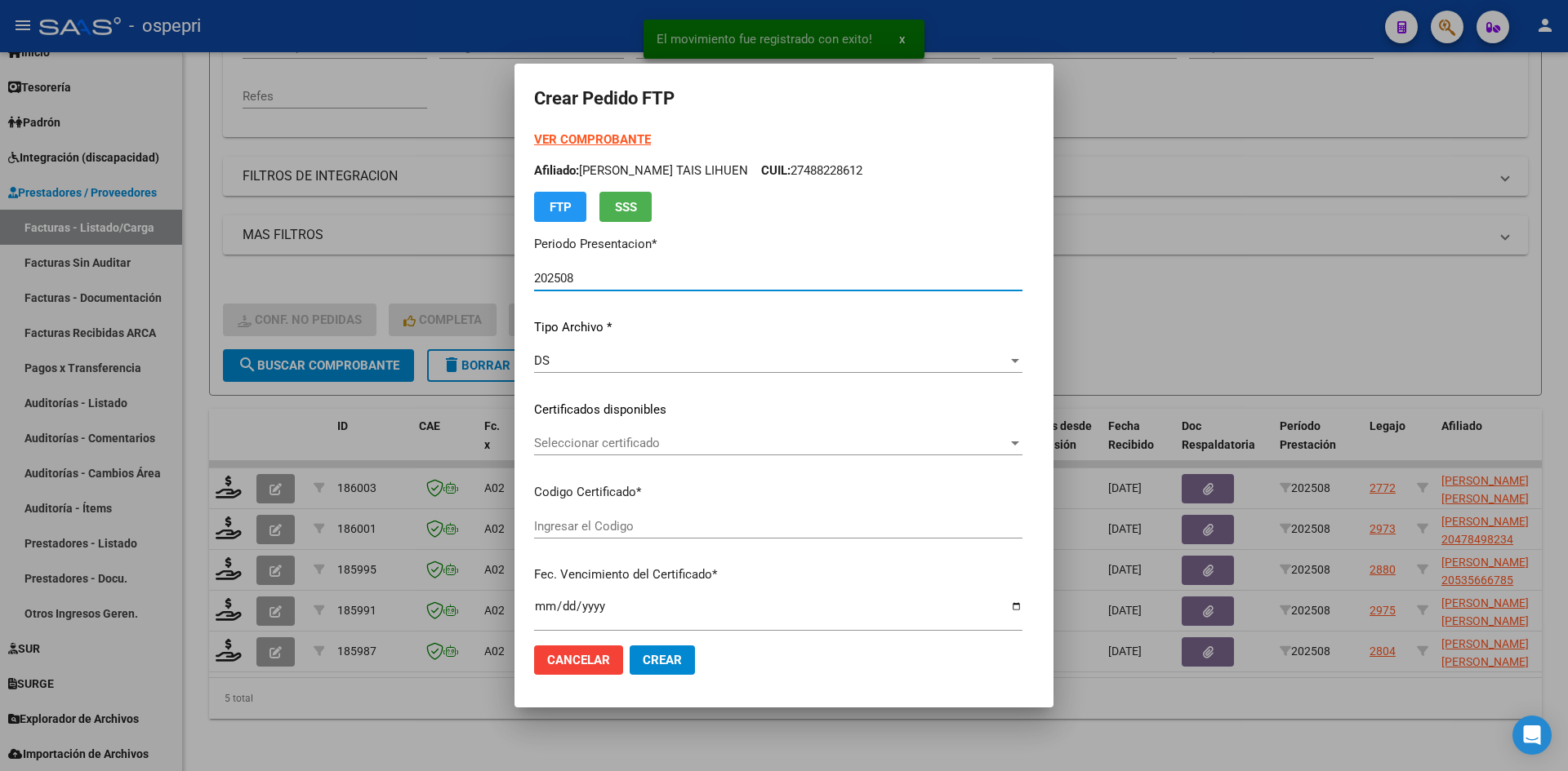
type input "2053564916-3"
type input "2032-09-01"
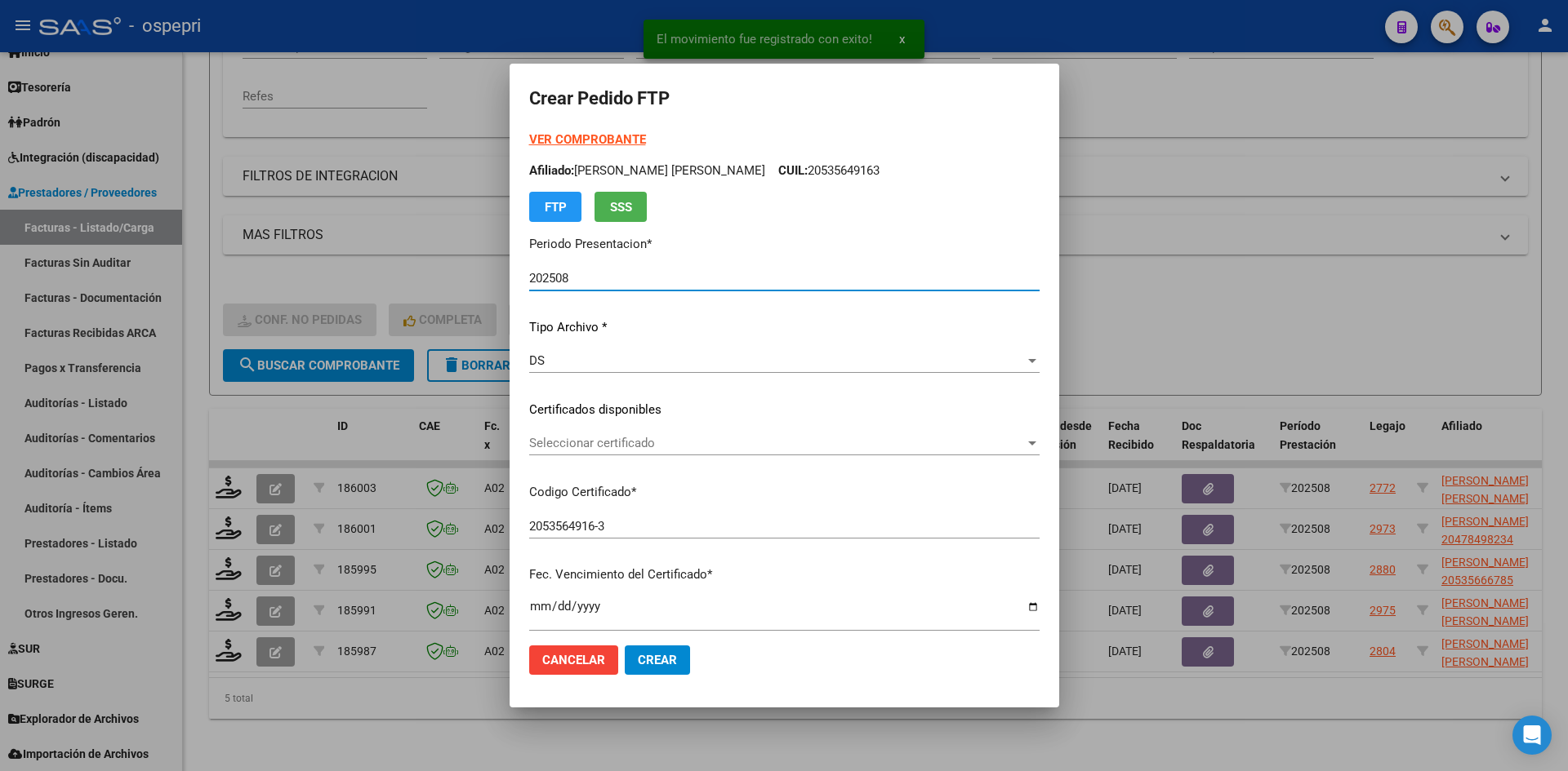
click at [759, 454] on div "Seleccionar certificado Seleccionar certificado" at bounding box center [784, 443] width 510 height 25
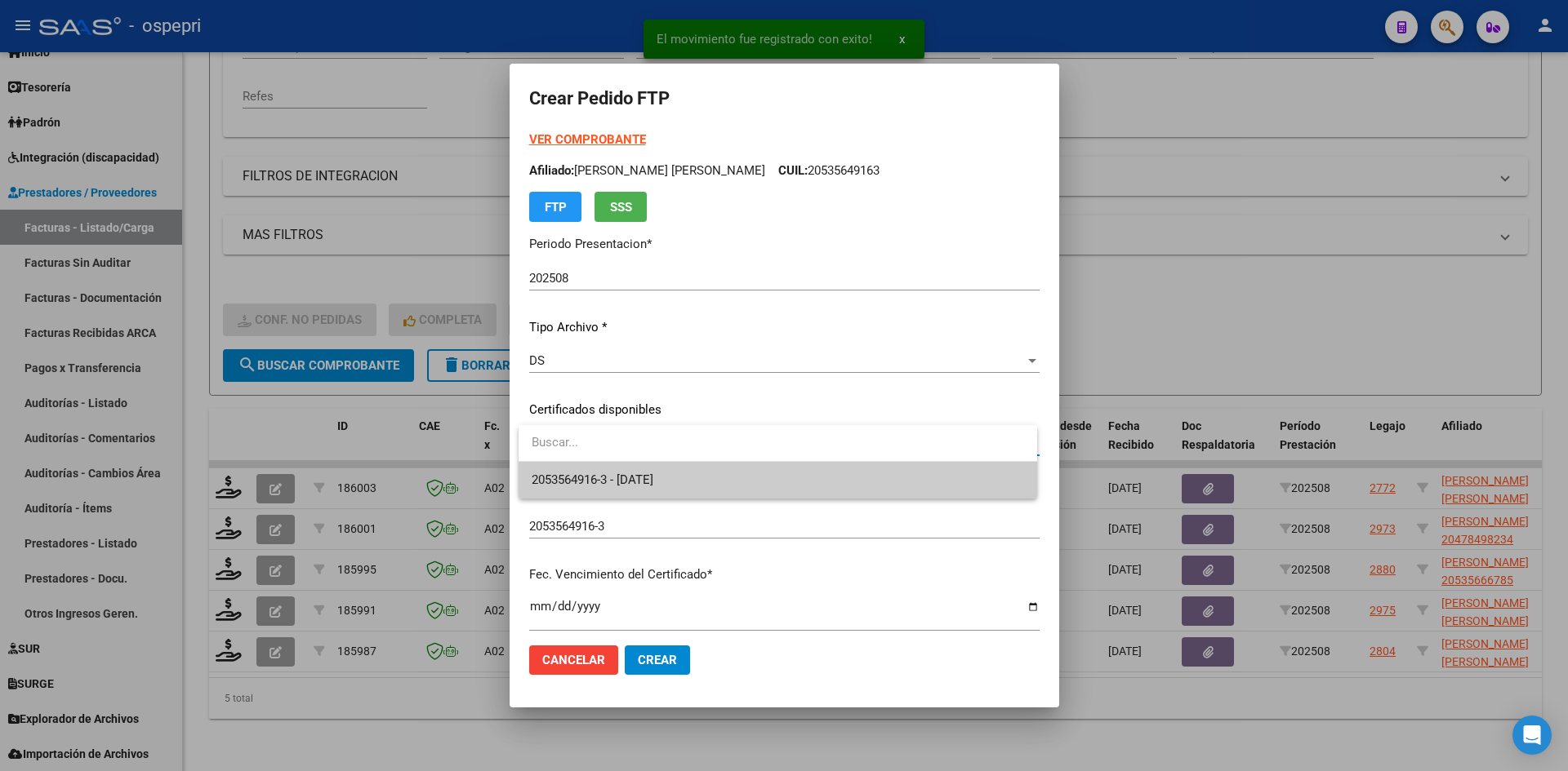
click at [759, 470] on span "2053564916-3 - 2032-09-01" at bounding box center [777, 480] width 492 height 37
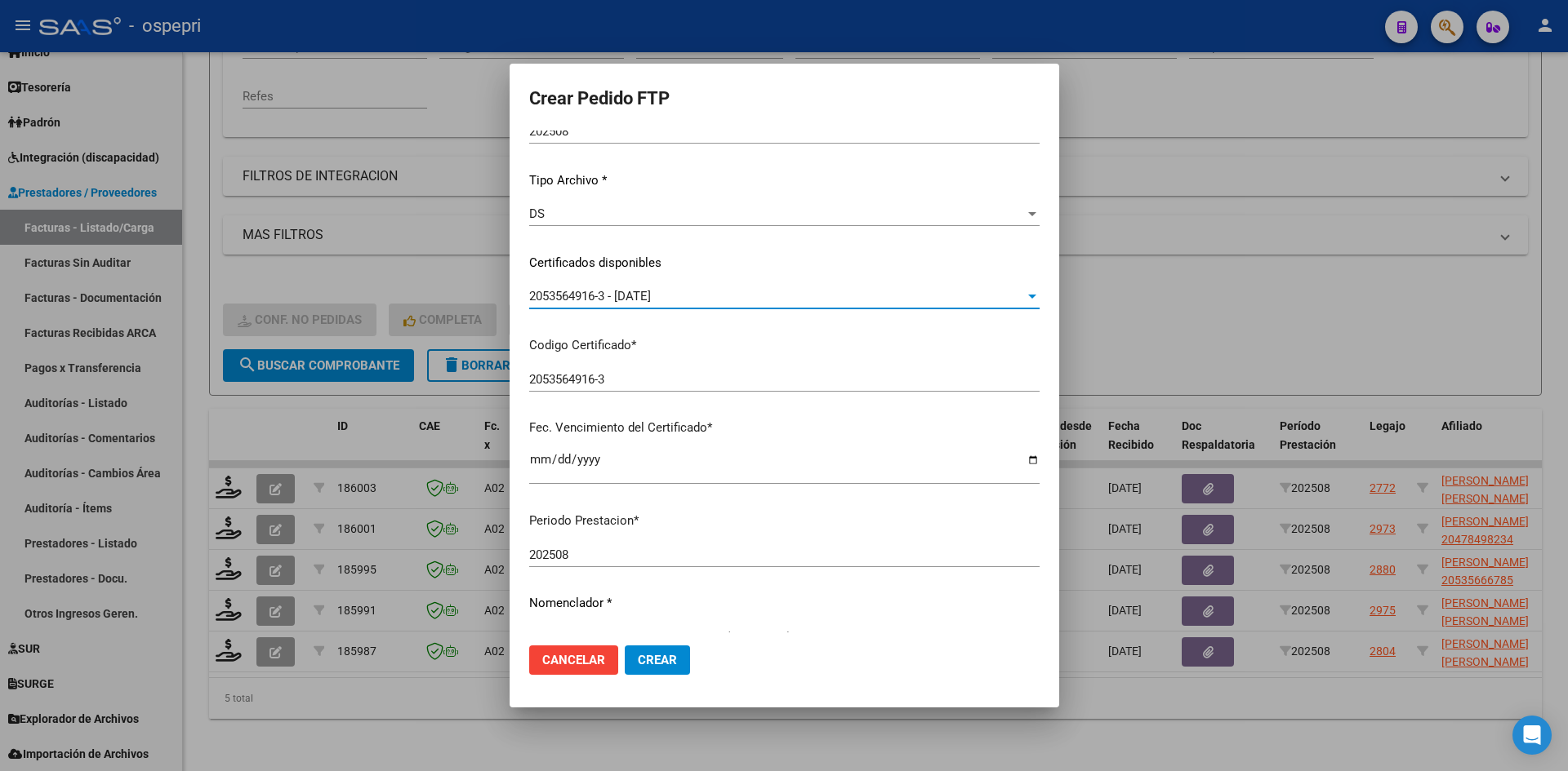
scroll to position [327, 0]
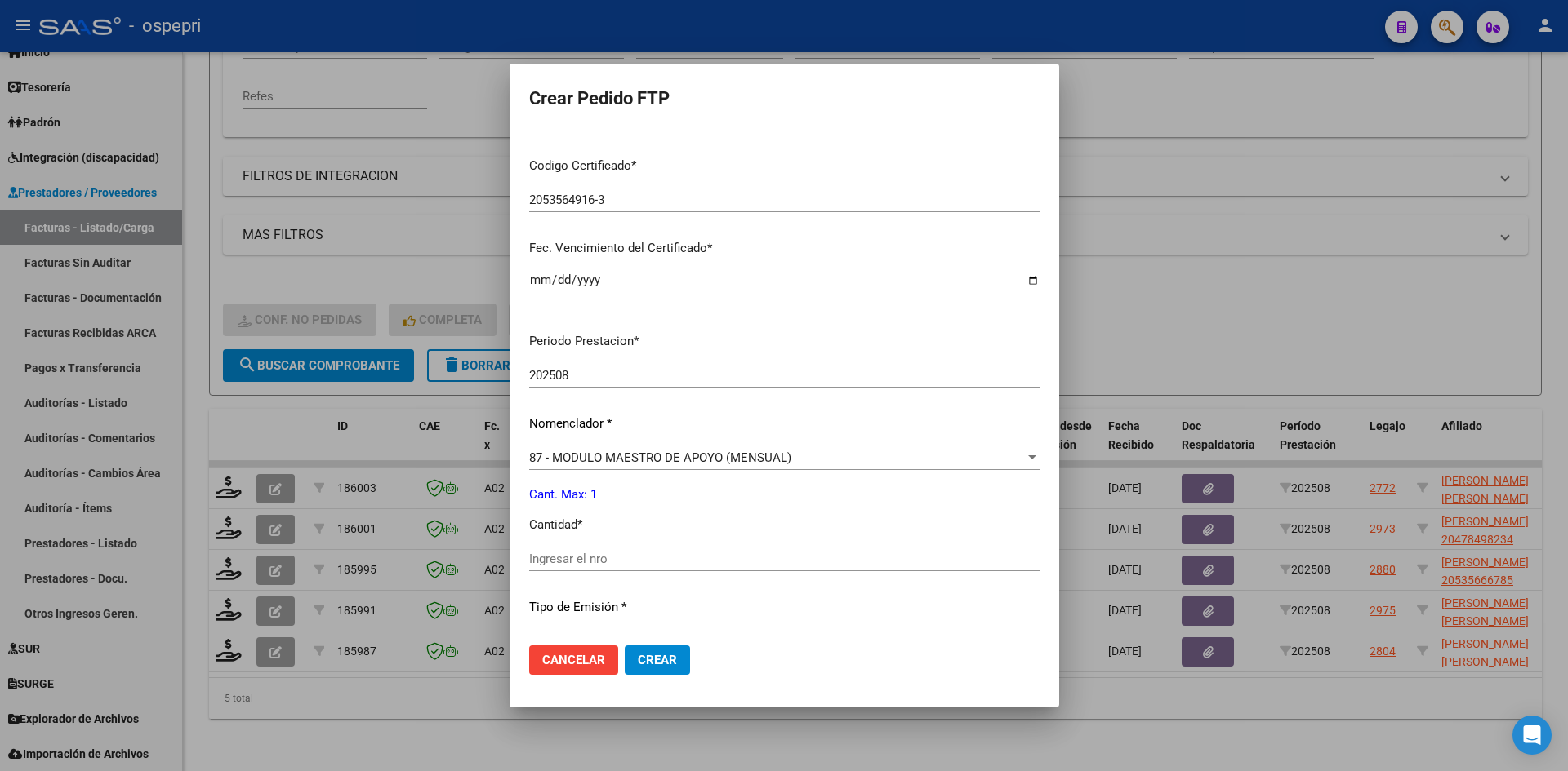
click at [603, 562] on input "Ingresar el nro" at bounding box center [784, 559] width 510 height 15
type input "1"
click at [658, 651] on button "Crear" at bounding box center [657, 660] width 65 height 29
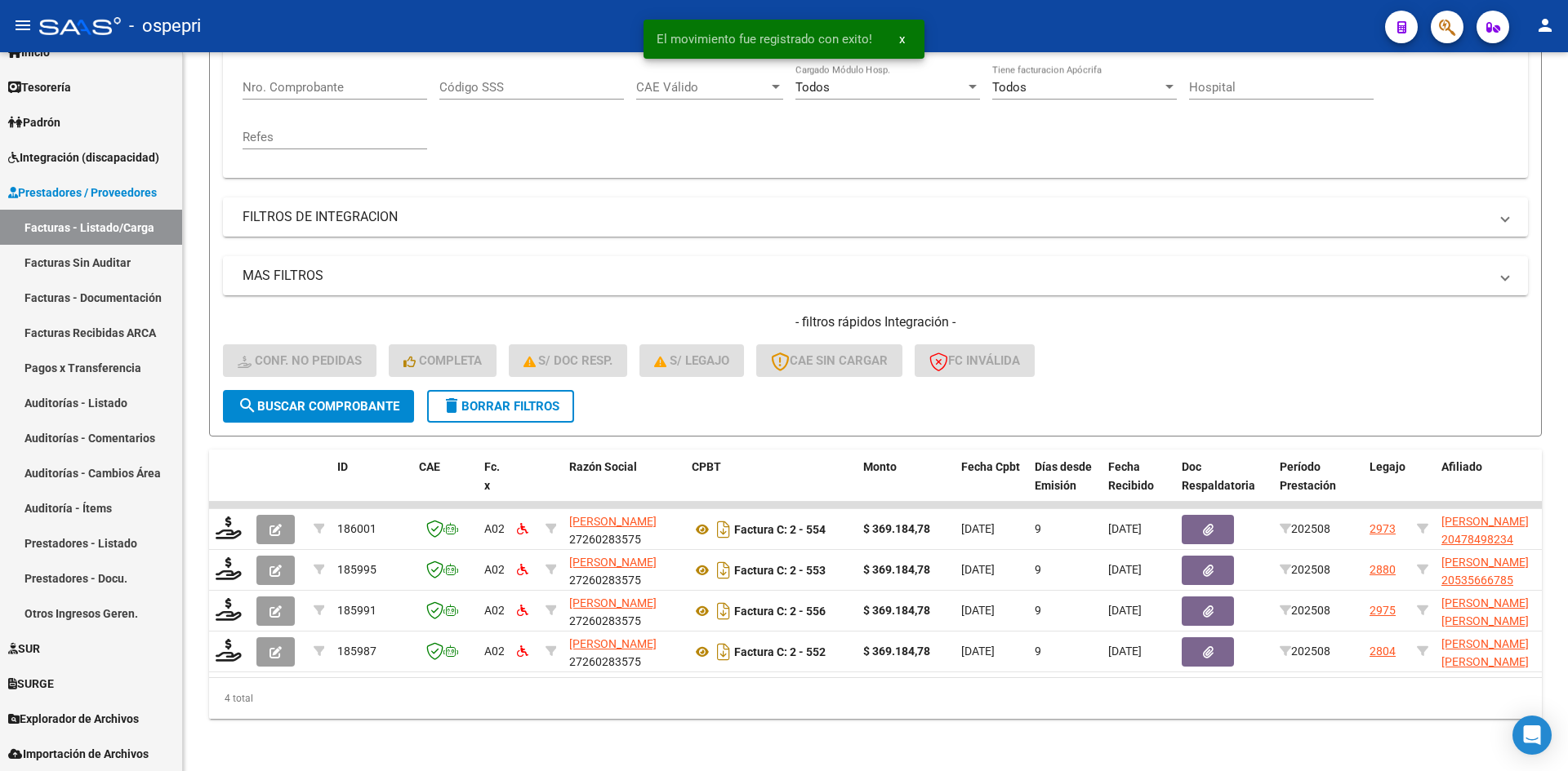
scroll to position [328, 0]
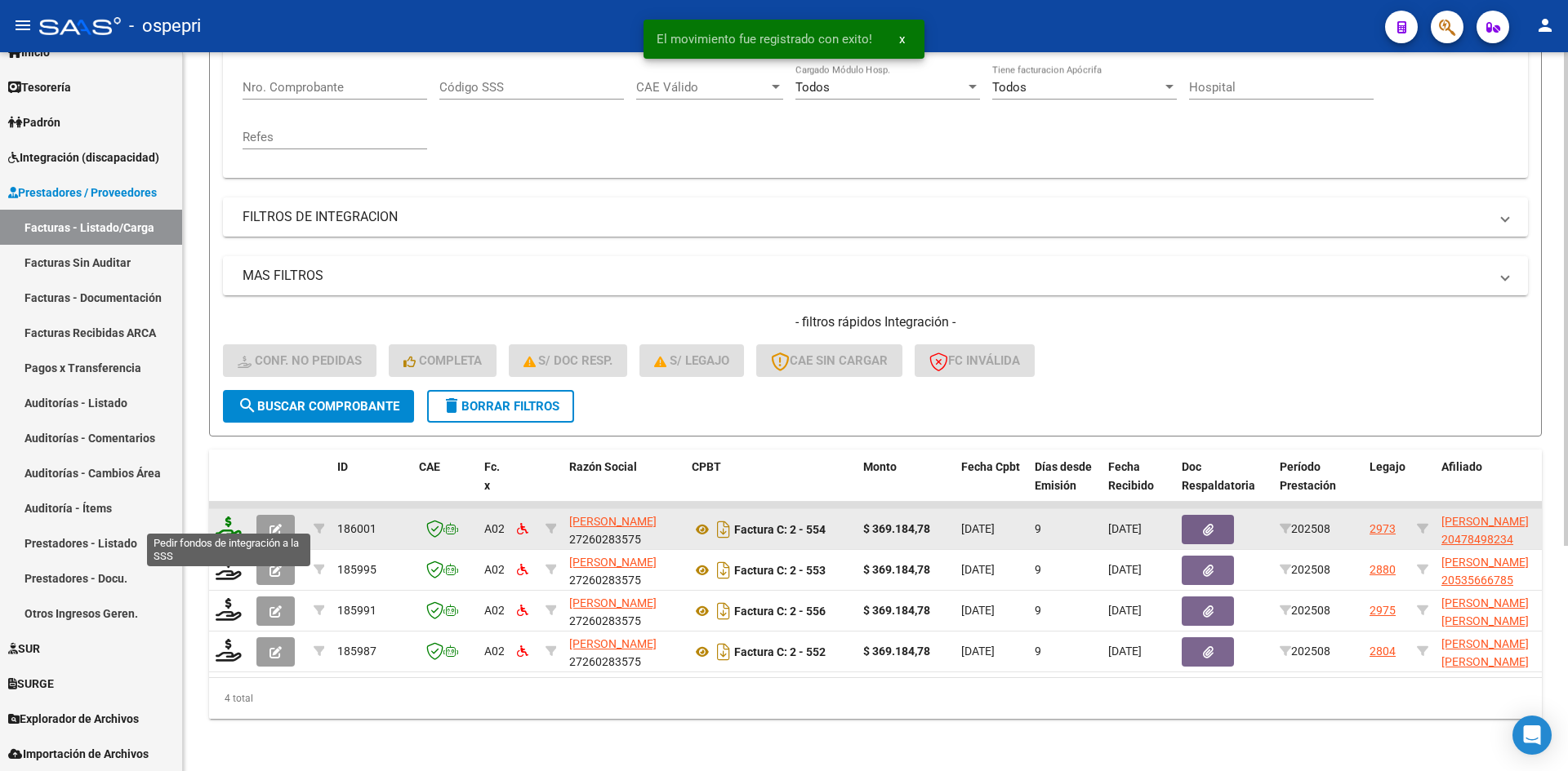
click at [230, 517] on icon at bounding box center [229, 528] width 26 height 23
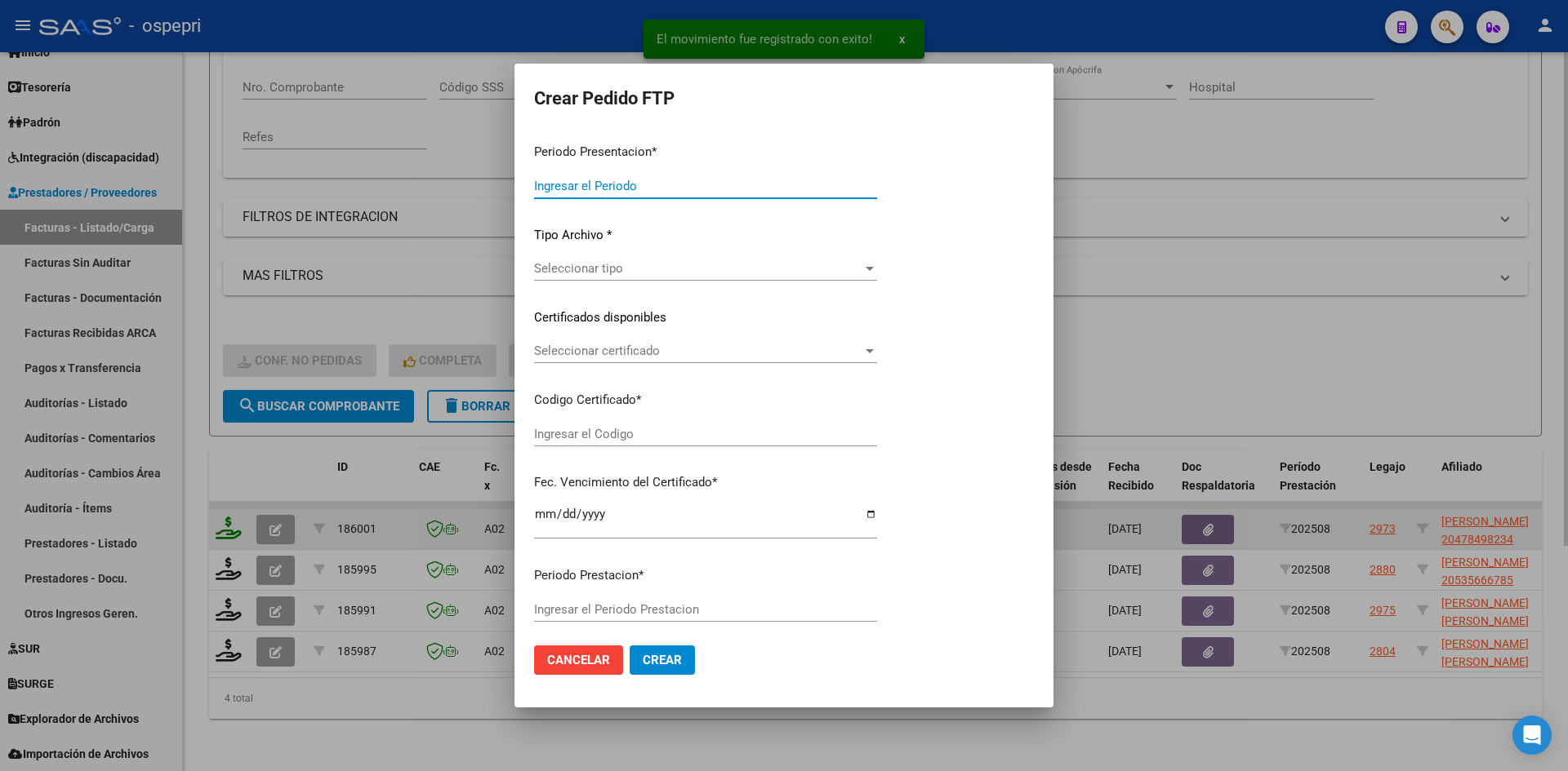
type input "202508"
type input "$ 369.184,78"
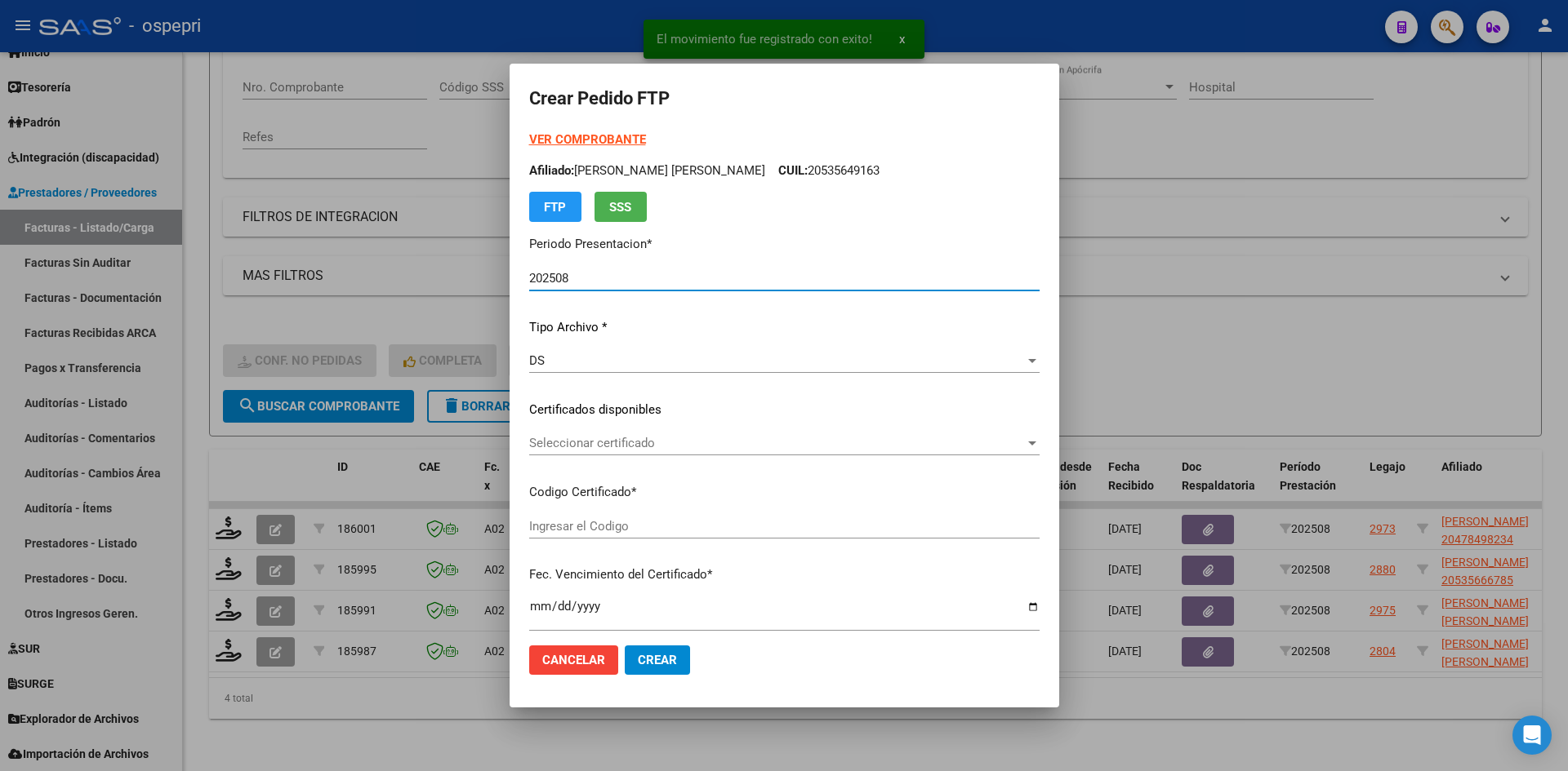
type input "2047849823-4"
type input "2032-02-25"
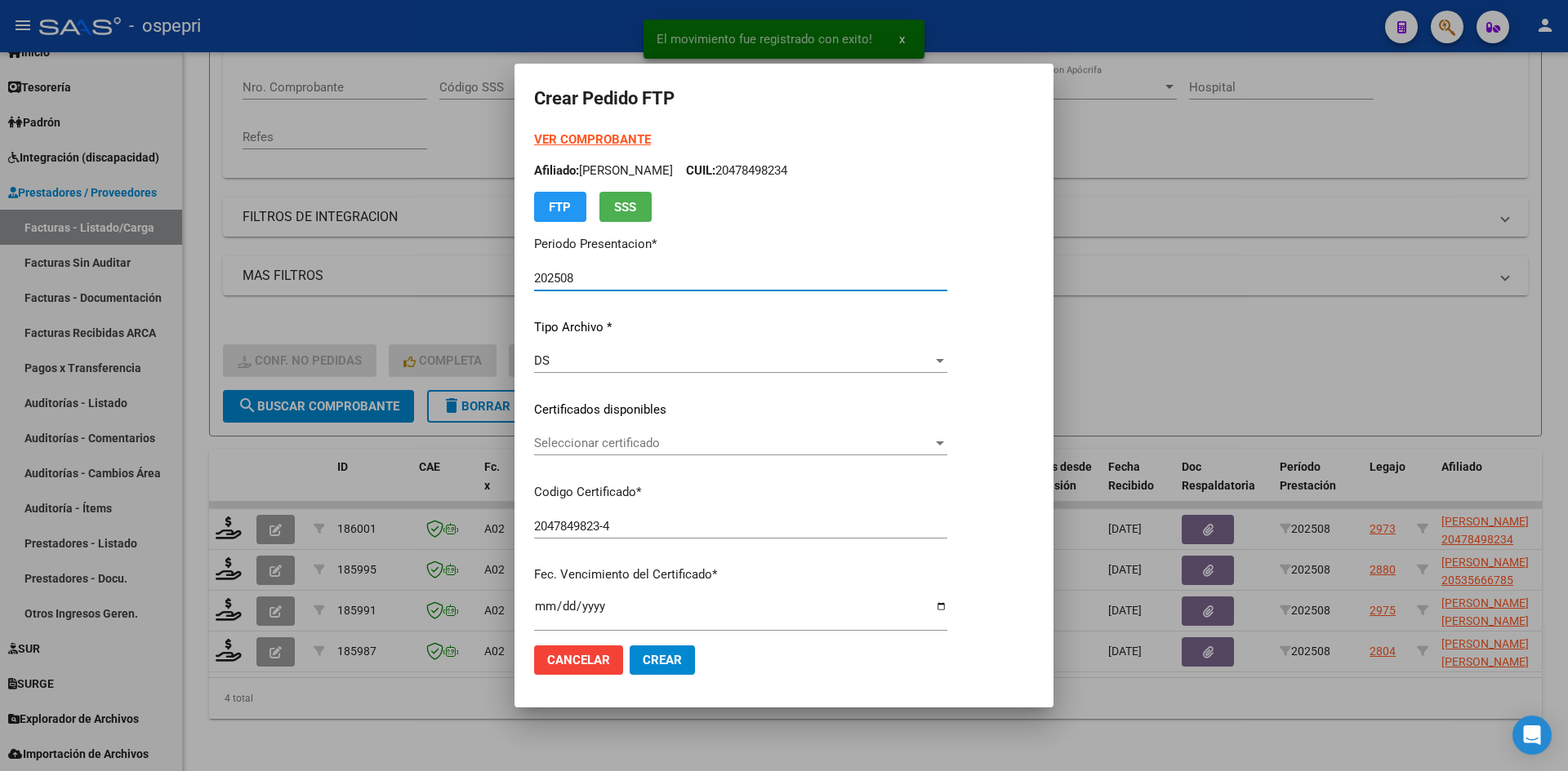
click at [649, 446] on span "Seleccionar certificado" at bounding box center [733, 443] width 399 height 15
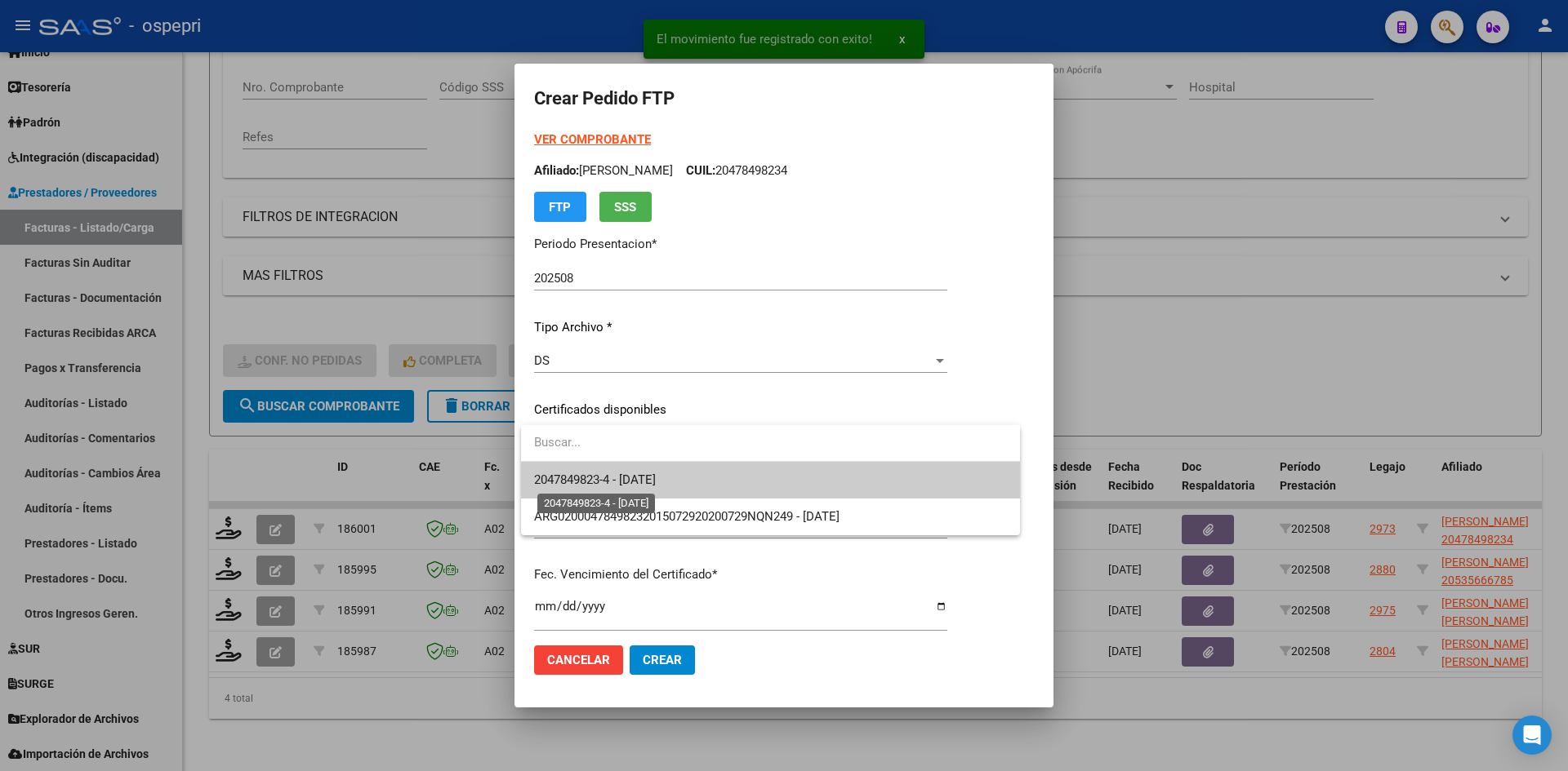
click at [656, 480] on span "2047849823-4 - 2032-02-25" at bounding box center [594, 480] width 122 height 15
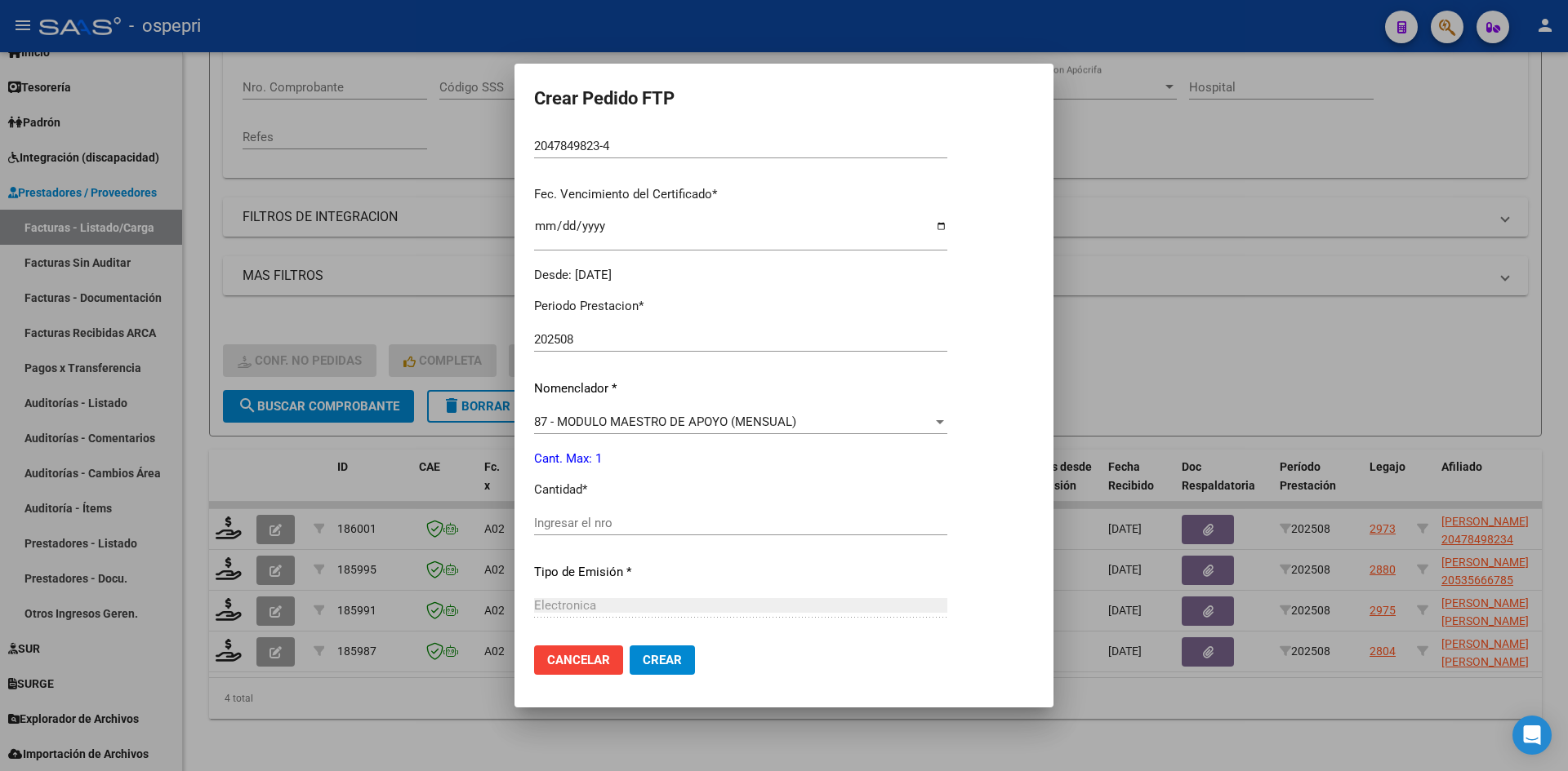
scroll to position [408, 0]
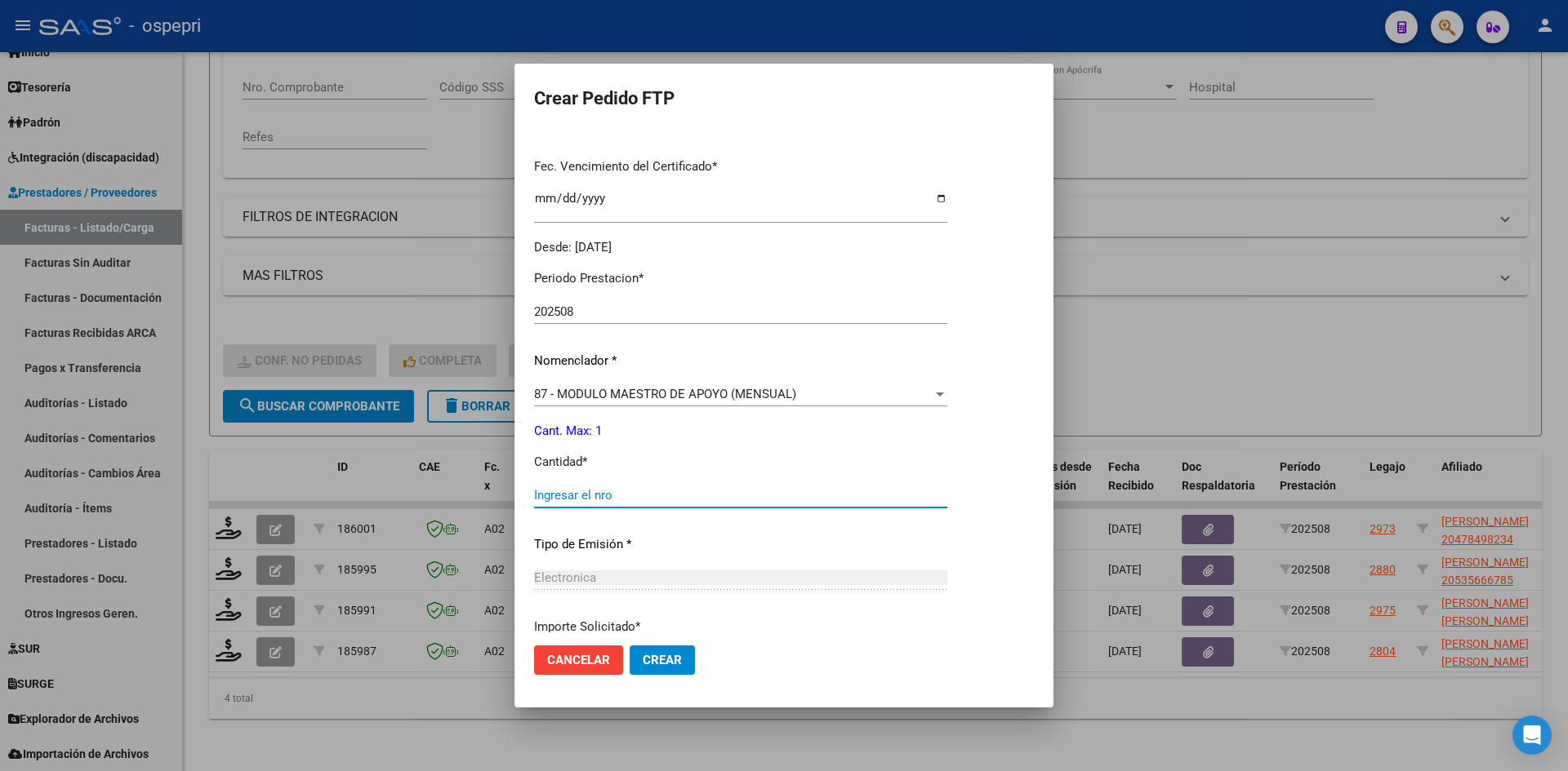
click at [596, 499] on input "Ingresar el nro" at bounding box center [740, 496] width 413 height 15
type input "1"
click at [674, 658] on span "Crear" at bounding box center [662, 660] width 39 height 15
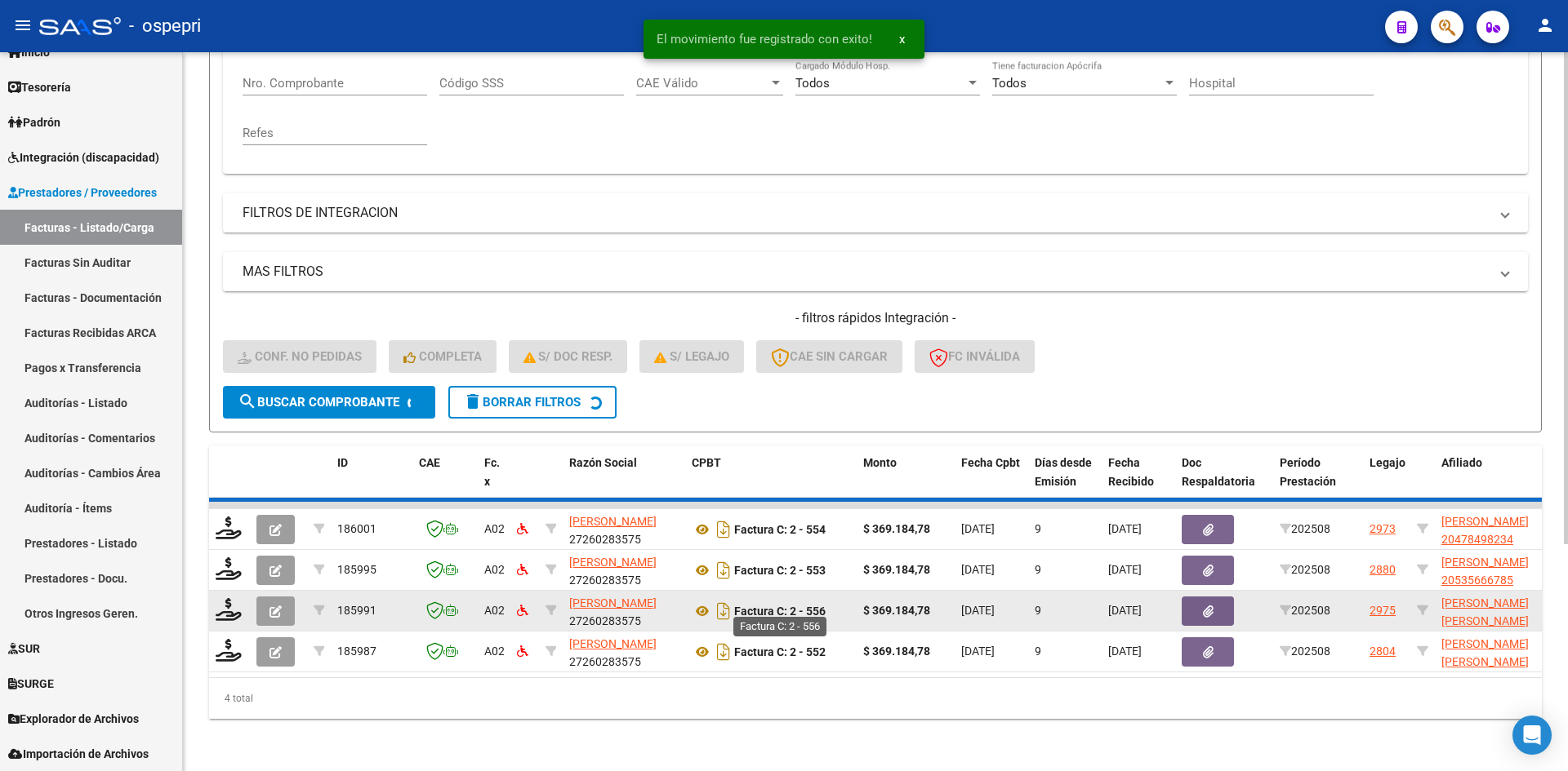
scroll to position [287, 0]
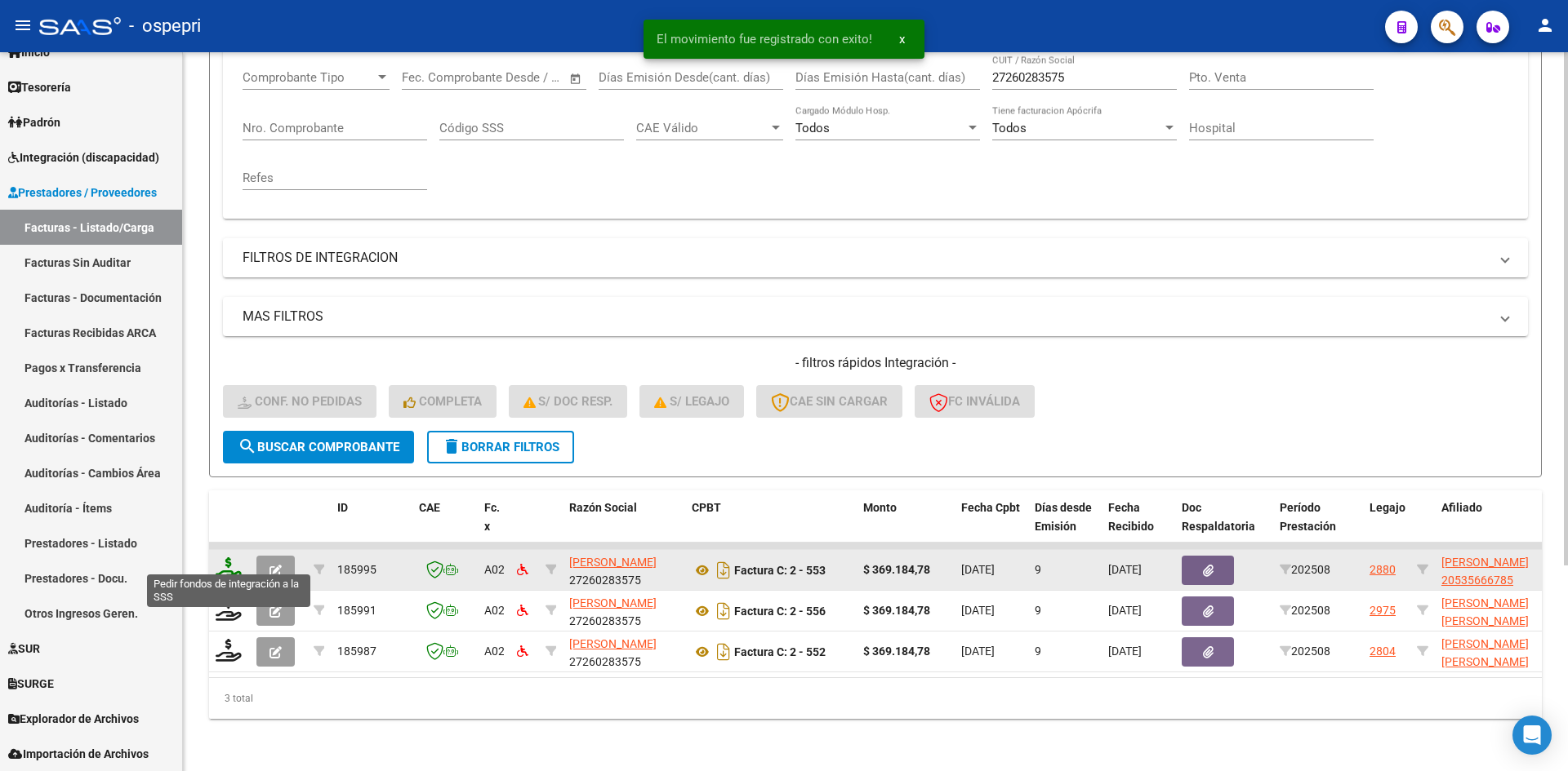
click at [228, 557] on icon at bounding box center [229, 569] width 26 height 23
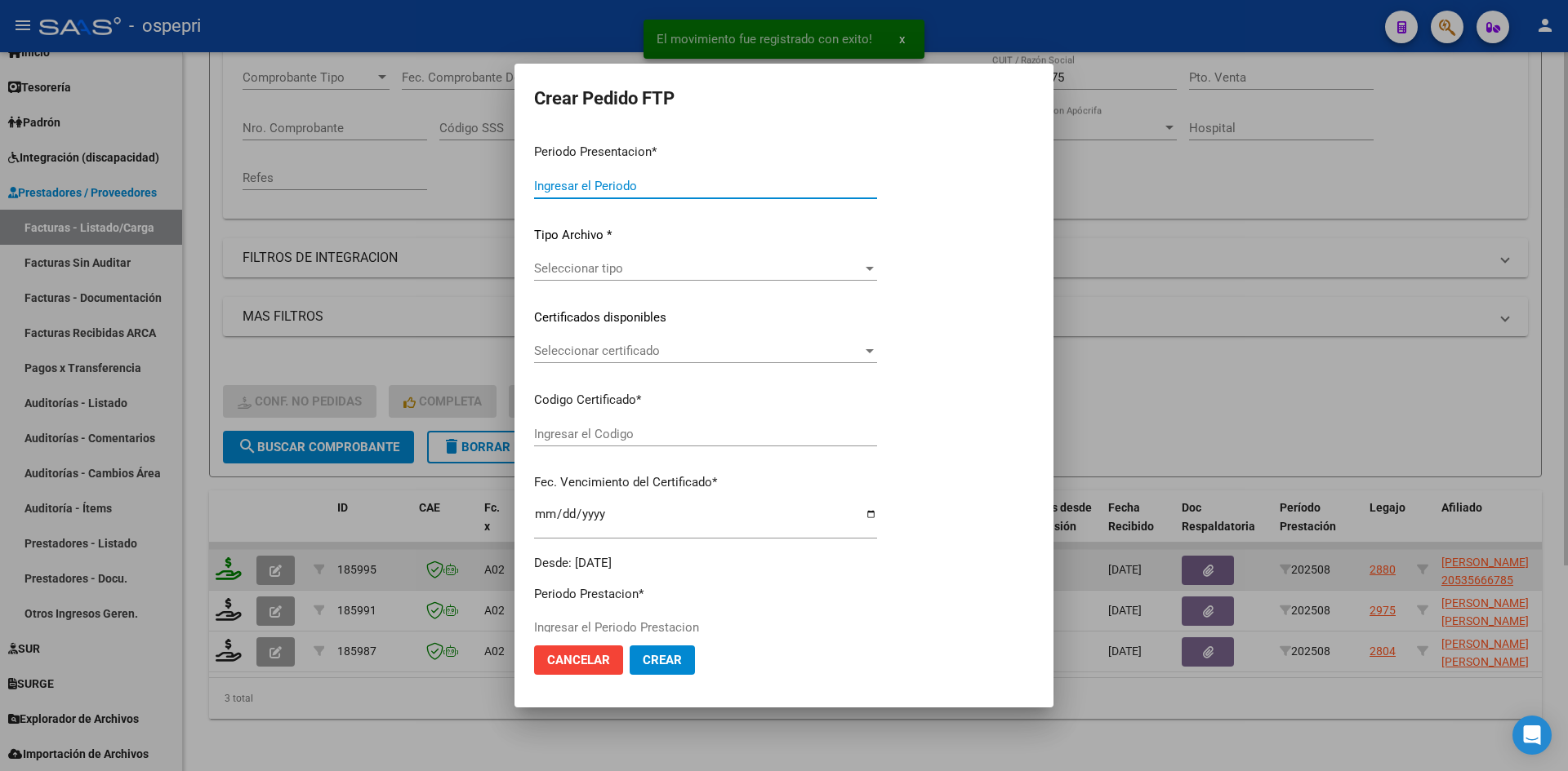
type input "202508"
type input "$ 369.184,78"
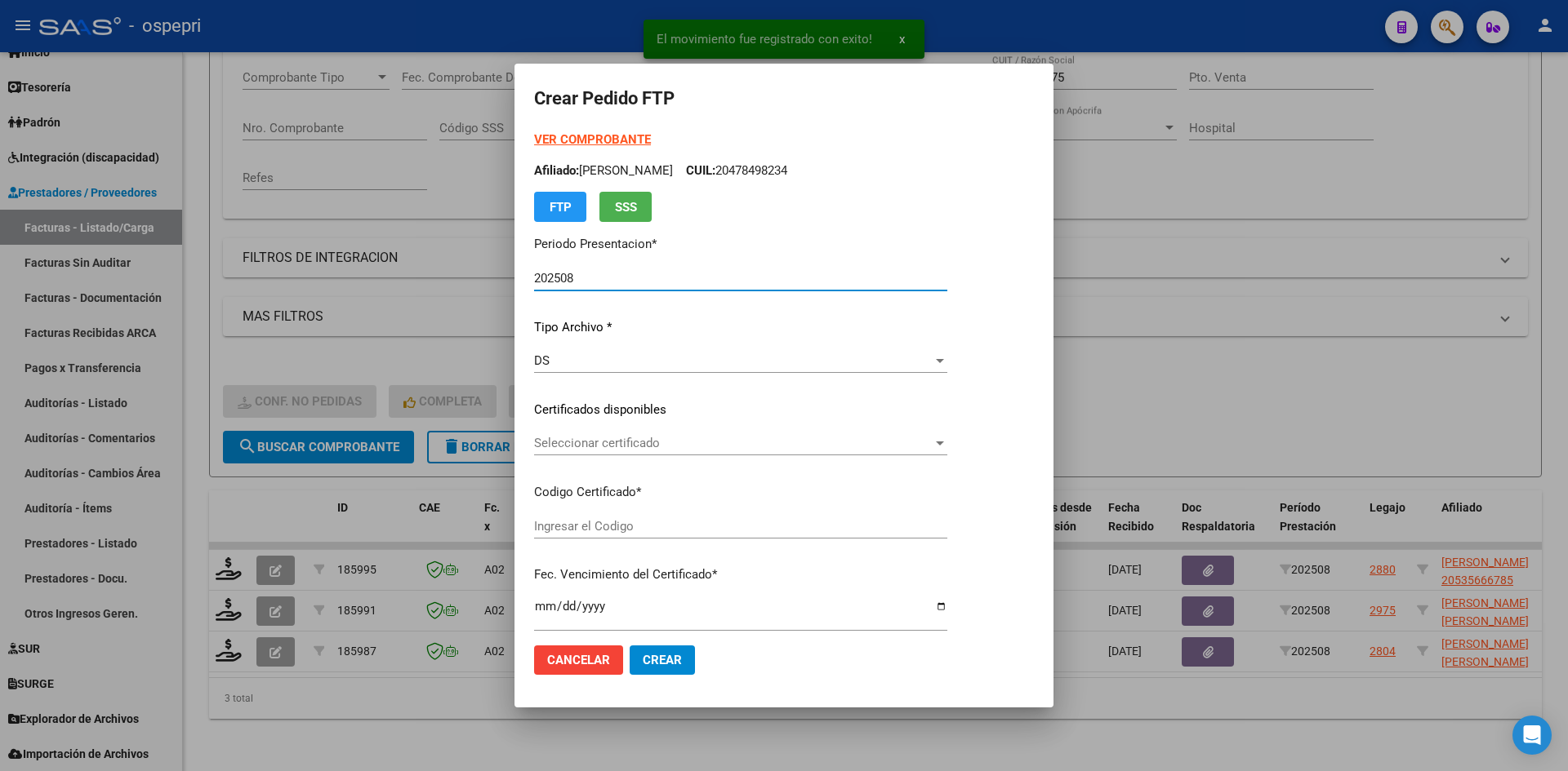
type input "2053566678-5"
type input "2033-05-10"
click at [674, 446] on span "Seleccionar certificado" at bounding box center [733, 443] width 399 height 15
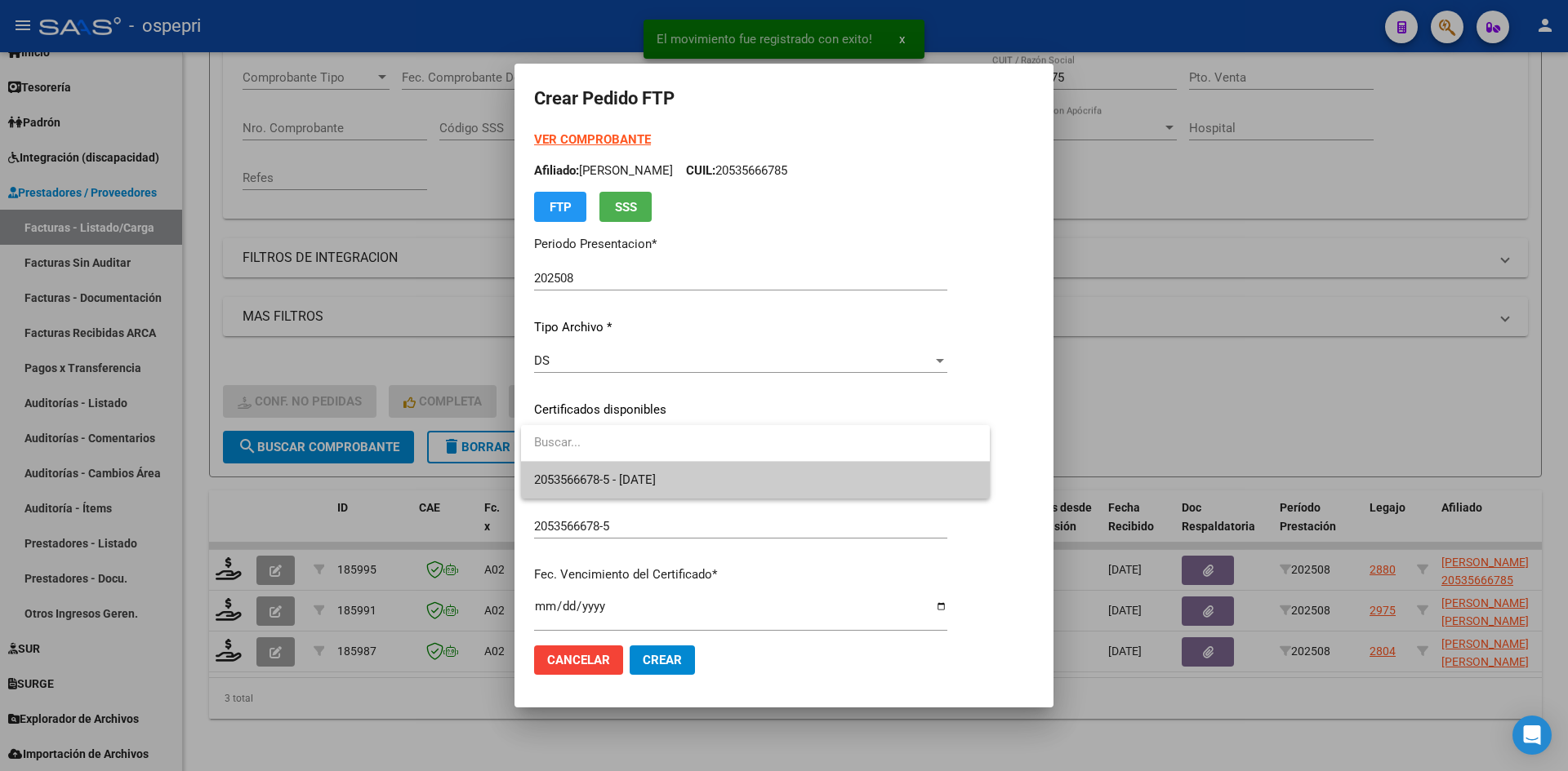
click at [656, 479] on span "2053566678-5 - 2033-05-10" at bounding box center [594, 480] width 122 height 15
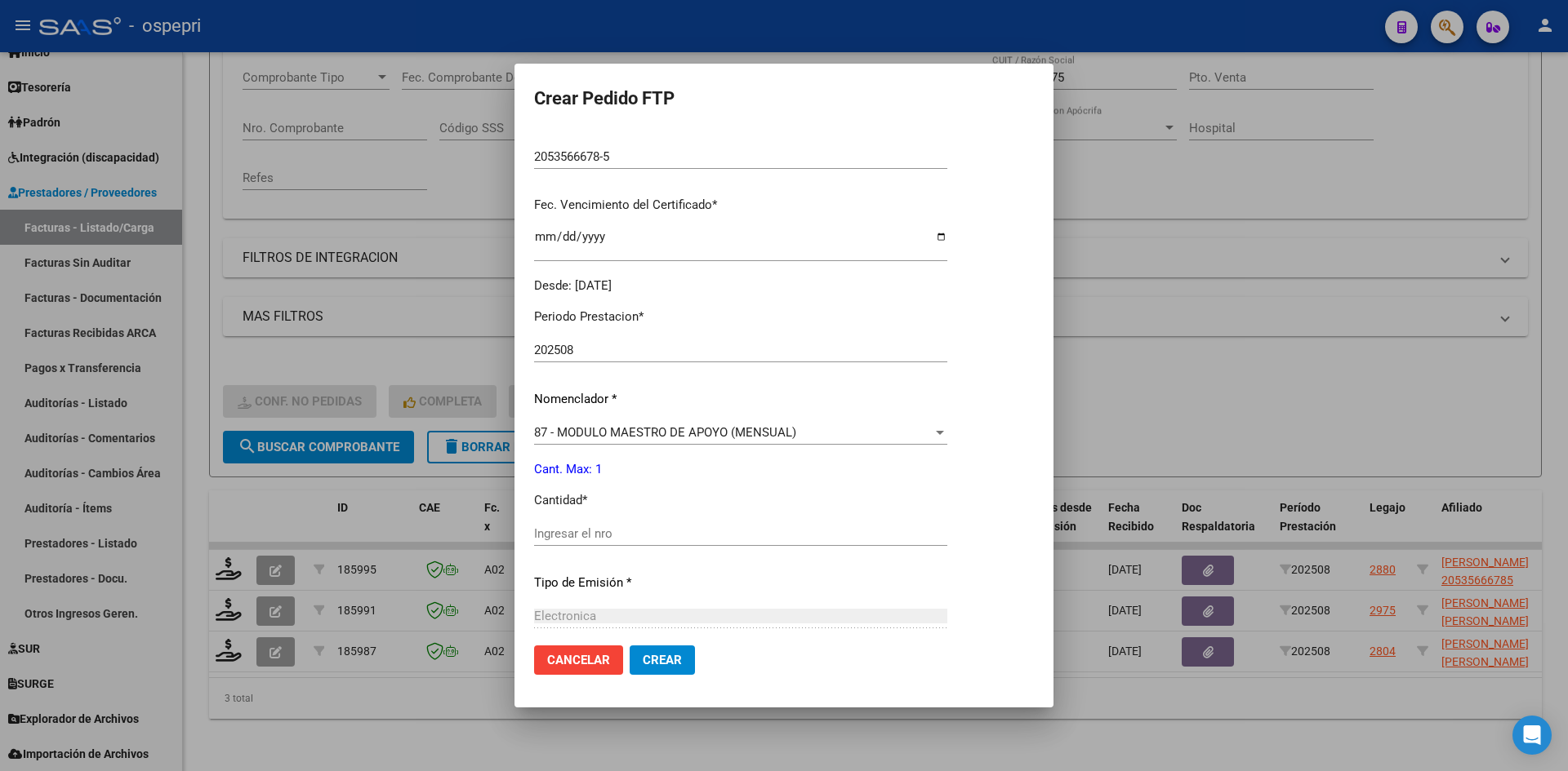
scroll to position [408, 0]
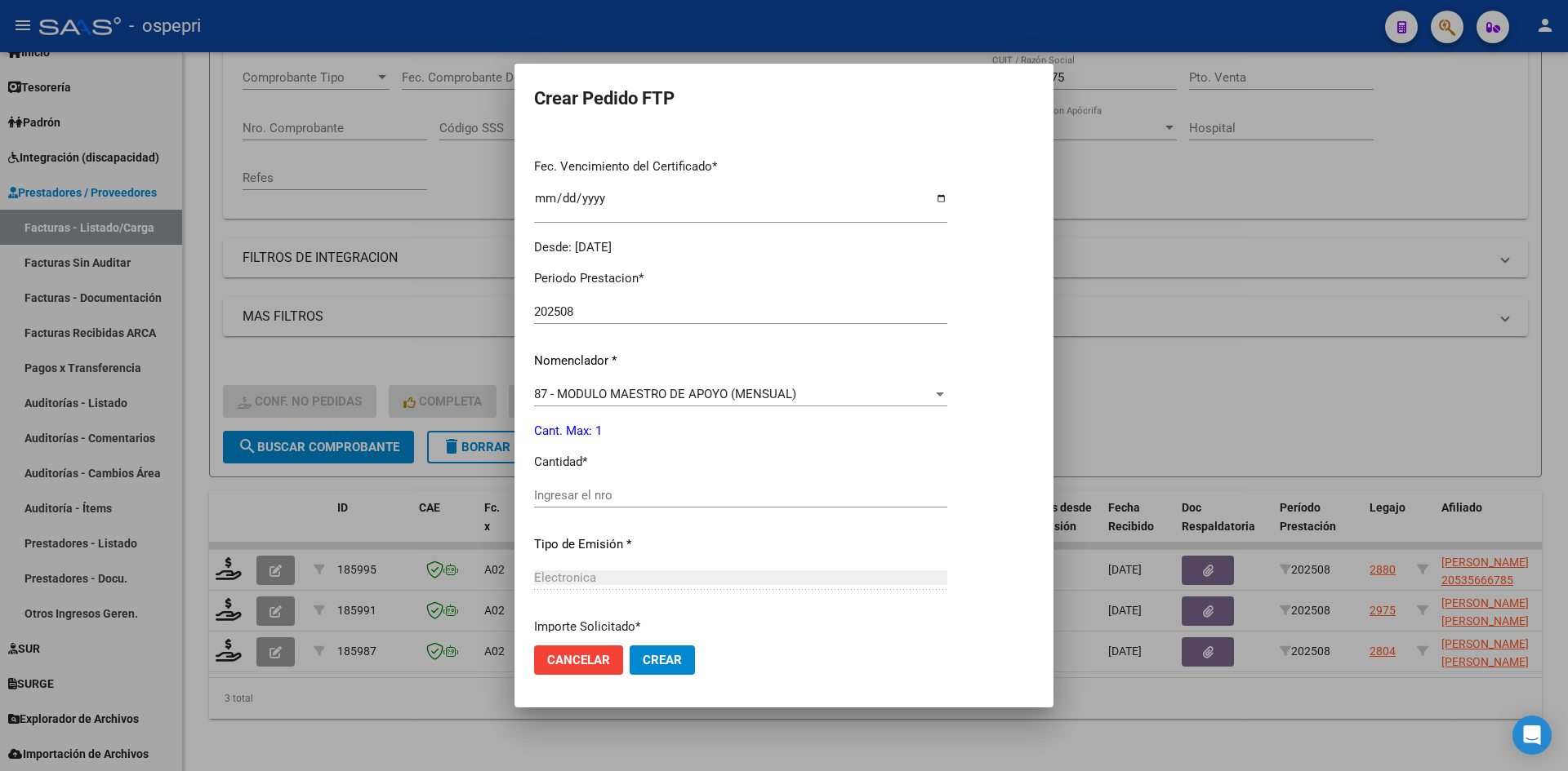
click at [651, 505] on div "Ingresar el nro" at bounding box center [740, 495] width 413 height 25
type input "1"
click at [676, 663] on span "Crear" at bounding box center [662, 660] width 39 height 15
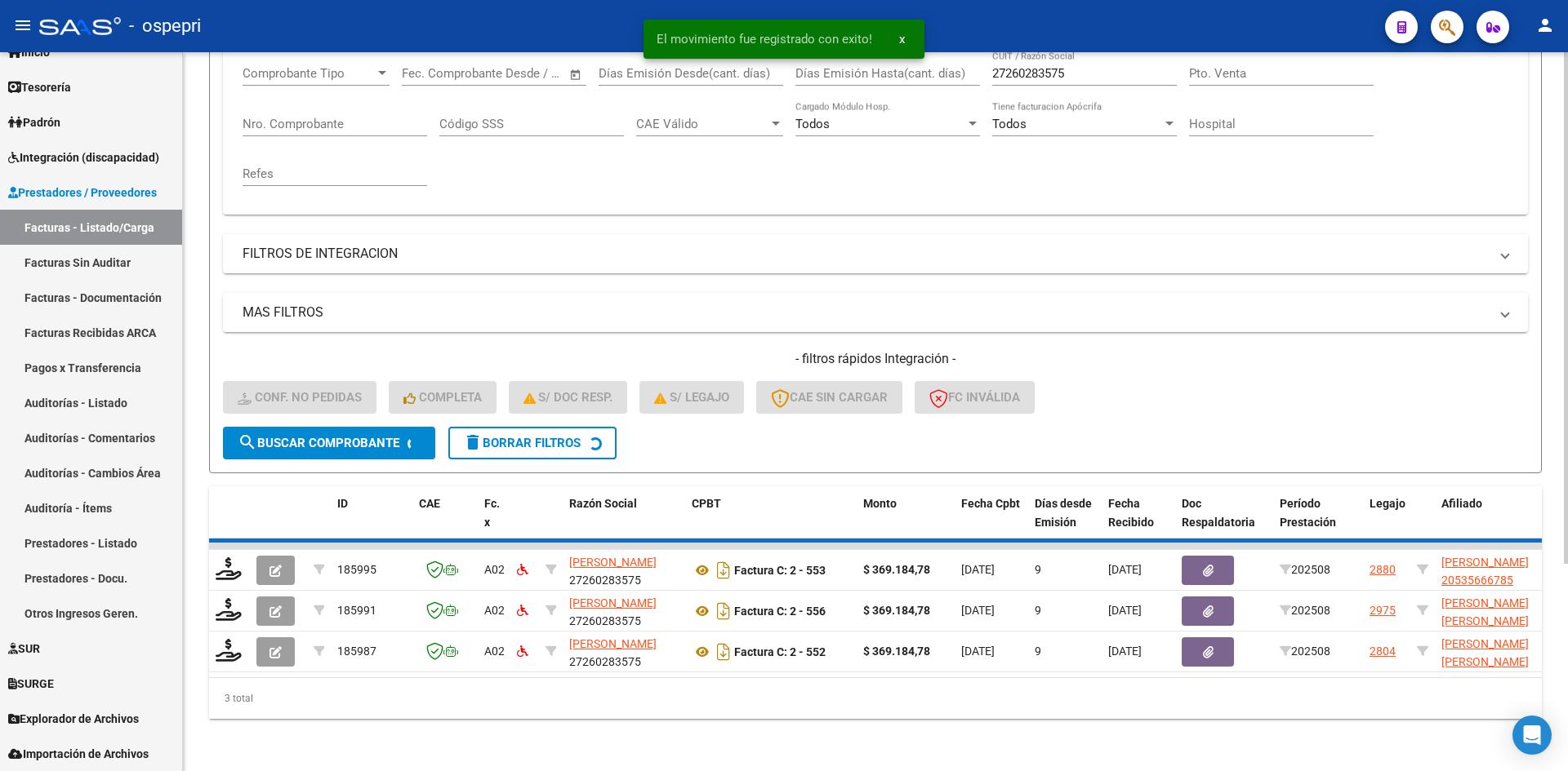
scroll to position [247, 0]
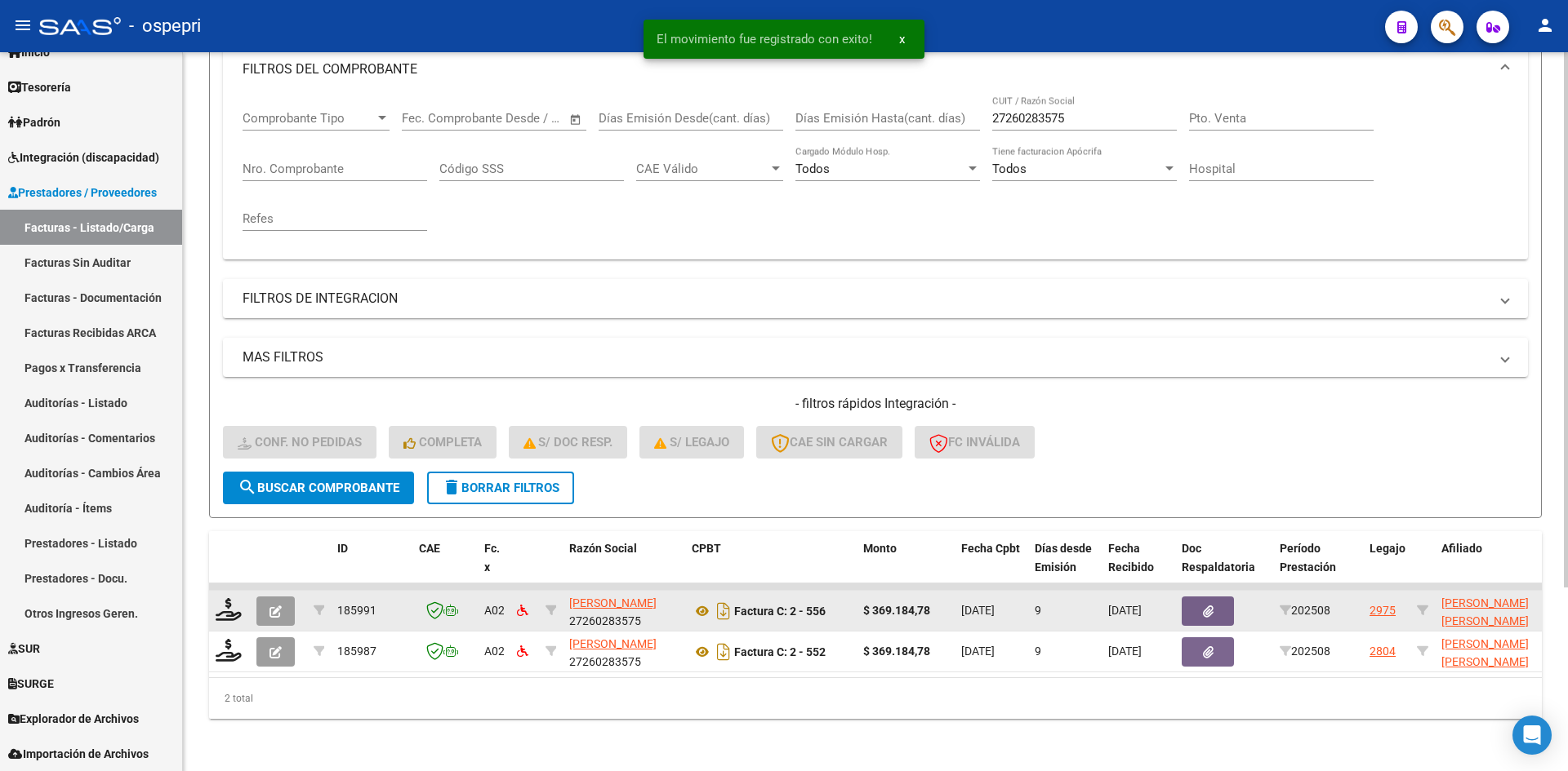
click at [237, 611] on div at bounding box center [229, 610] width 27 height 26
click at [232, 598] on icon at bounding box center [229, 609] width 26 height 23
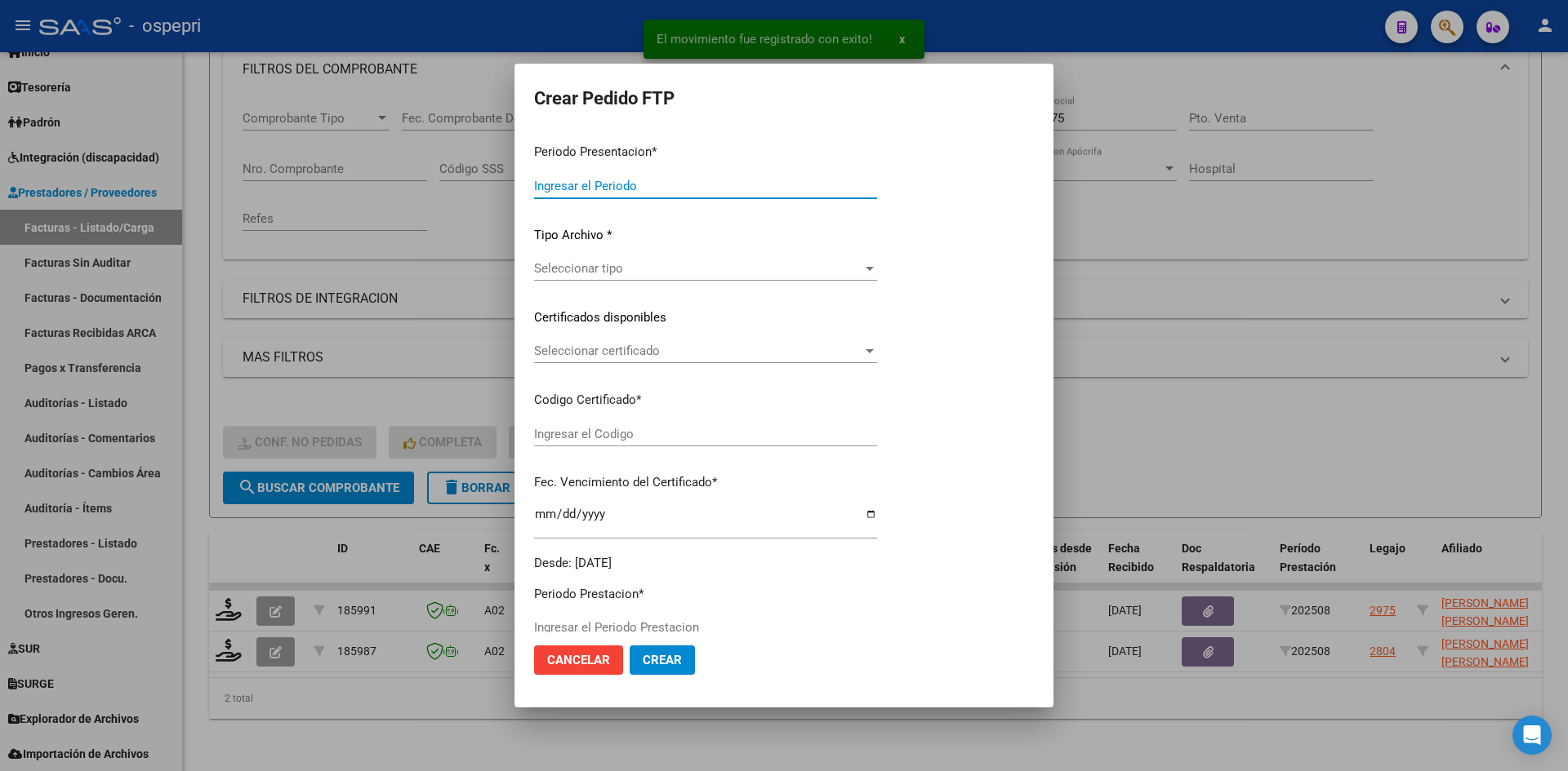
type input "202508"
type input "$ 369.184,78"
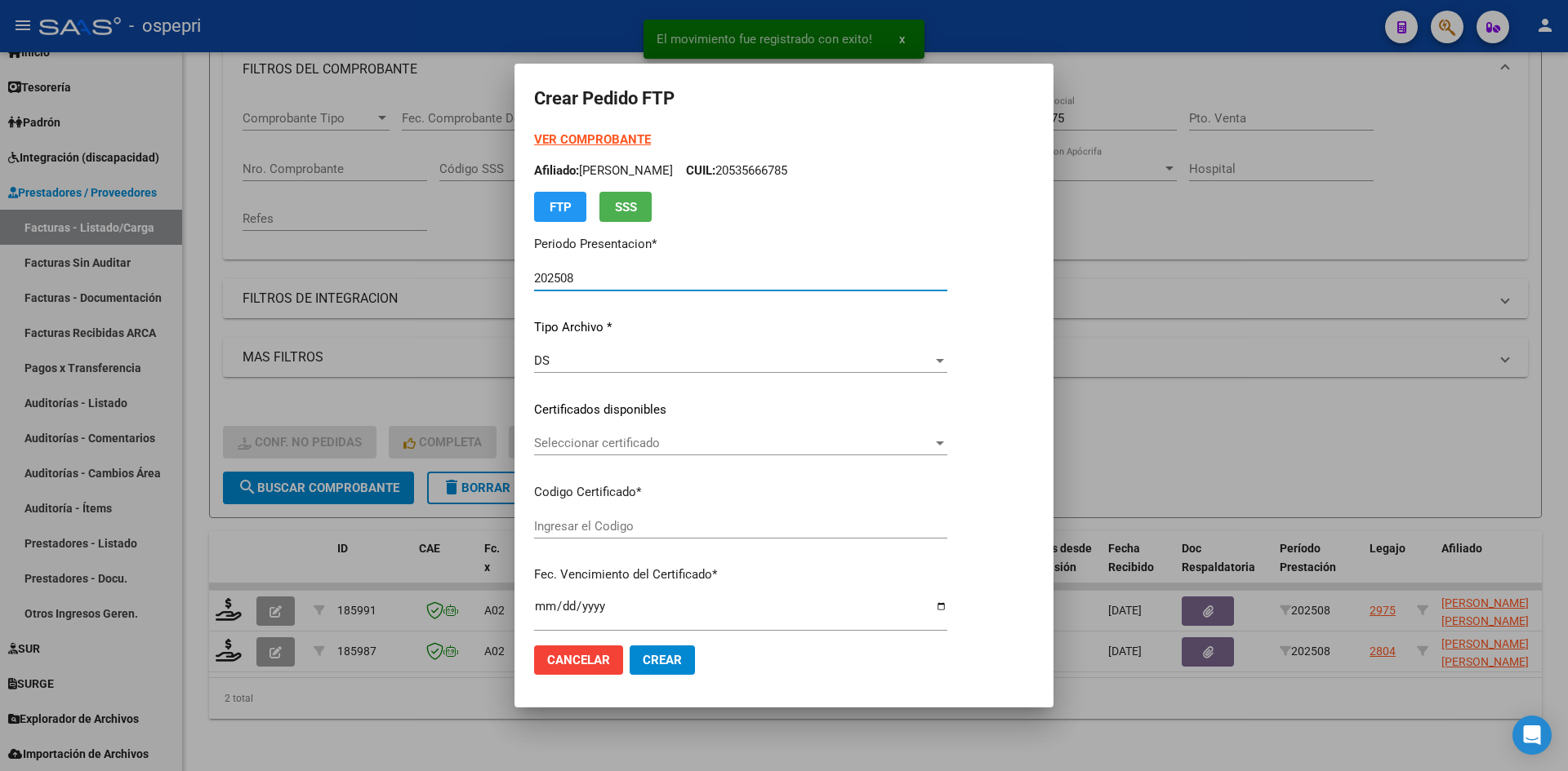
type input "2048822862-6"
type input "2032-02-25"
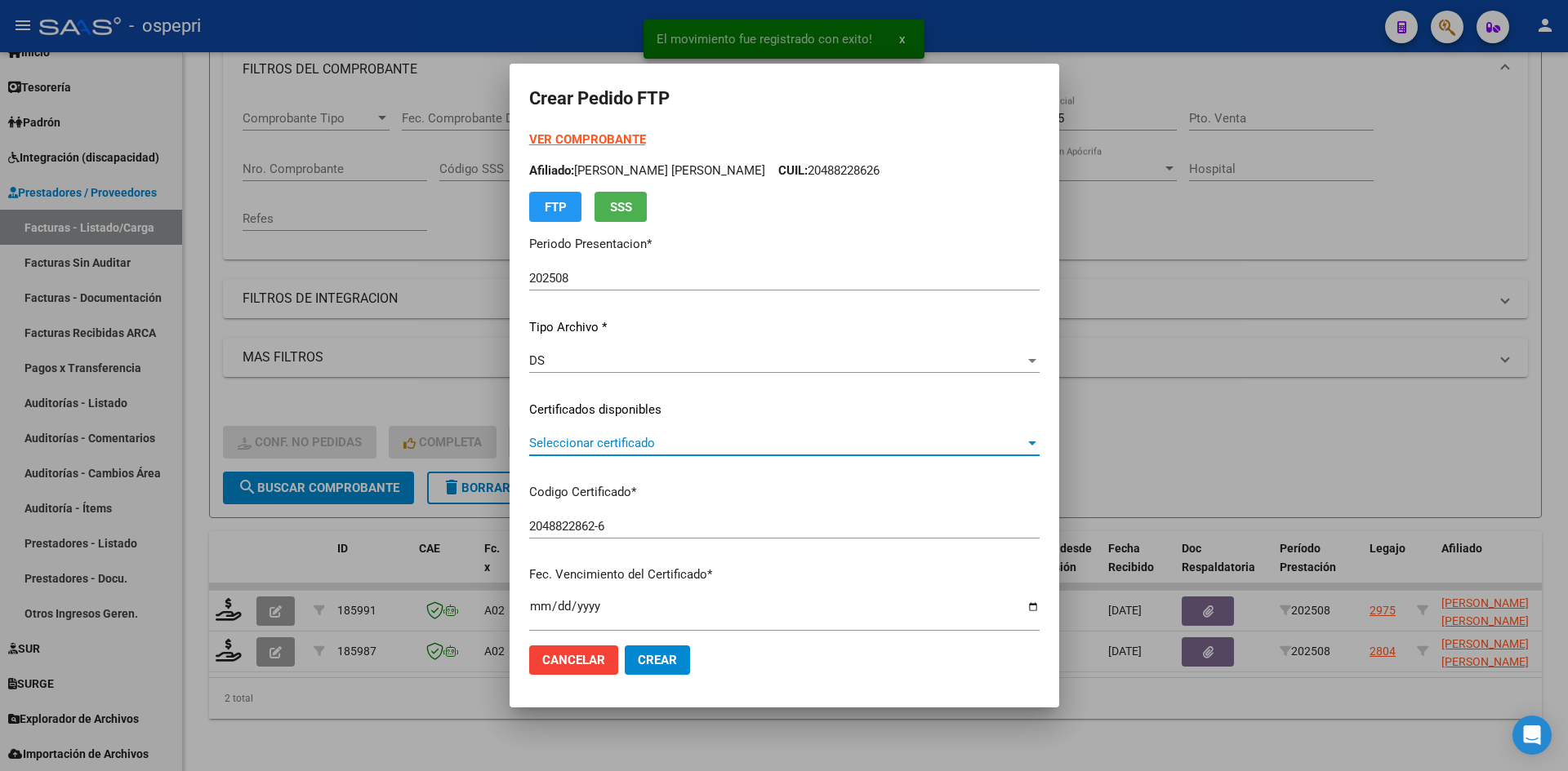
click at [624, 445] on span "Seleccionar certificado" at bounding box center [777, 443] width 495 height 15
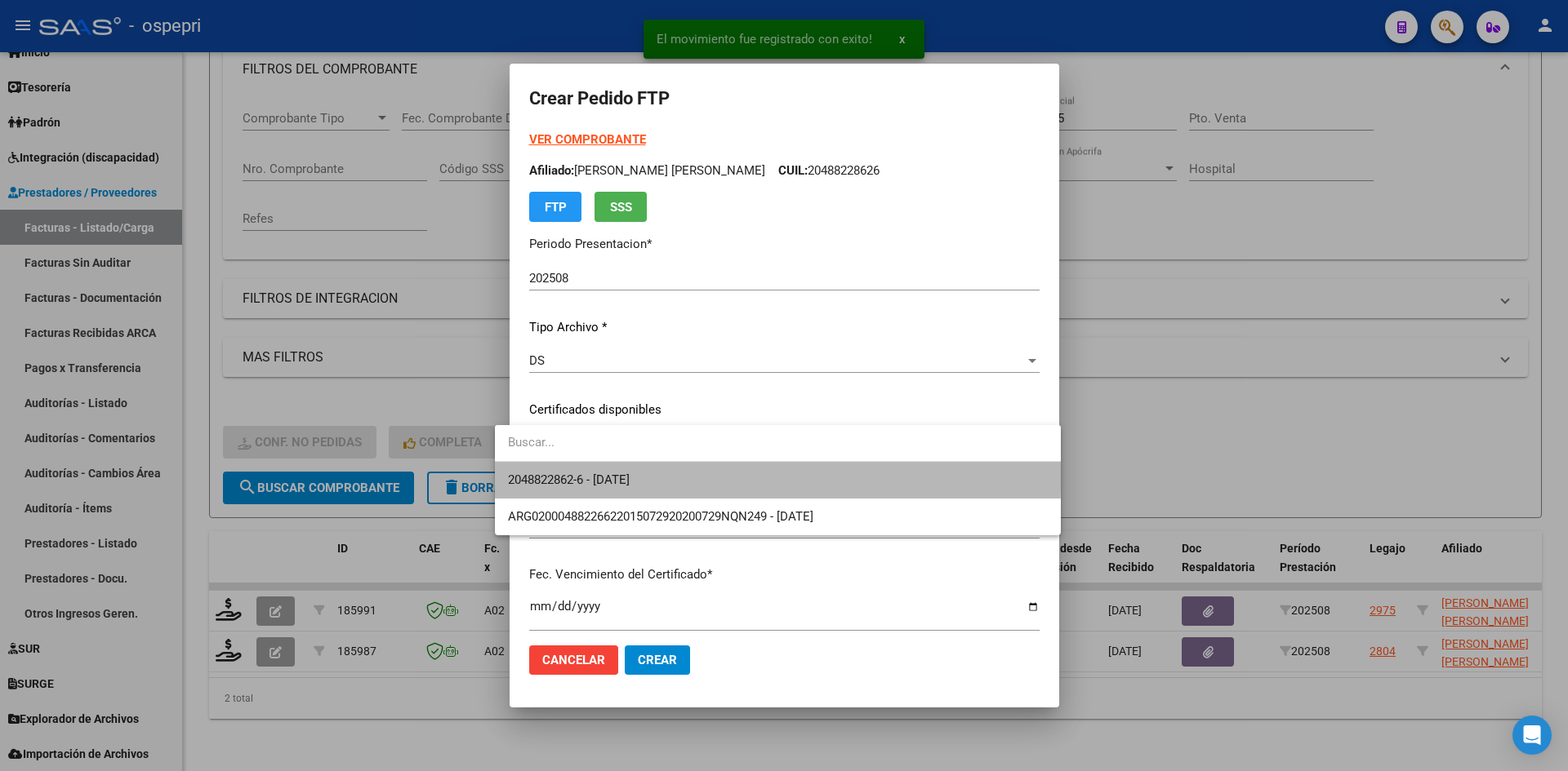
click at [630, 466] on span "2048822862-6 - 2032-02-25" at bounding box center [777, 480] width 540 height 37
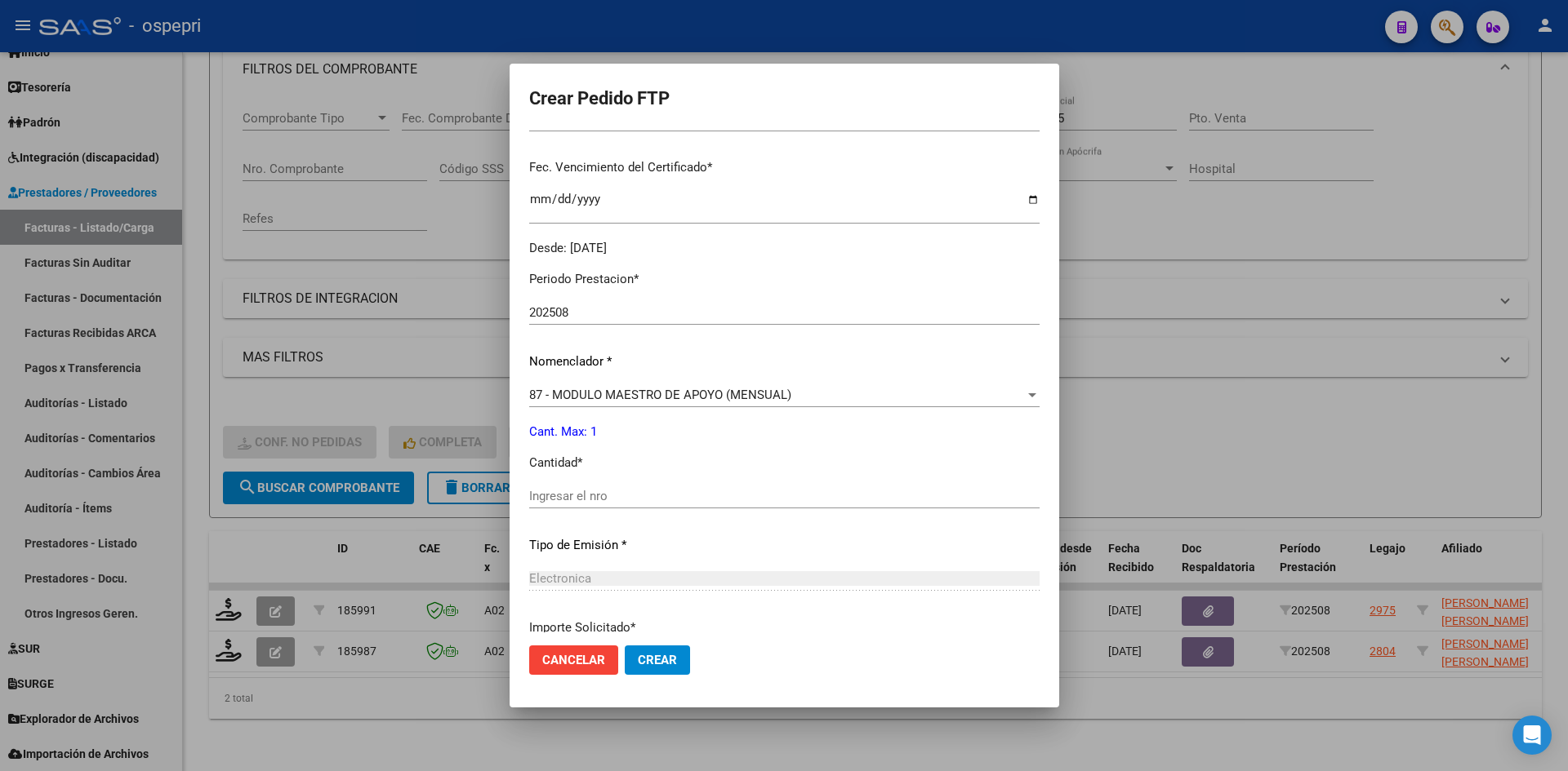
scroll to position [408, 0]
click at [615, 503] on input "Ingresar el nro" at bounding box center [784, 496] width 510 height 15
type input "1"
click at [643, 661] on span "Crear" at bounding box center [657, 660] width 39 height 15
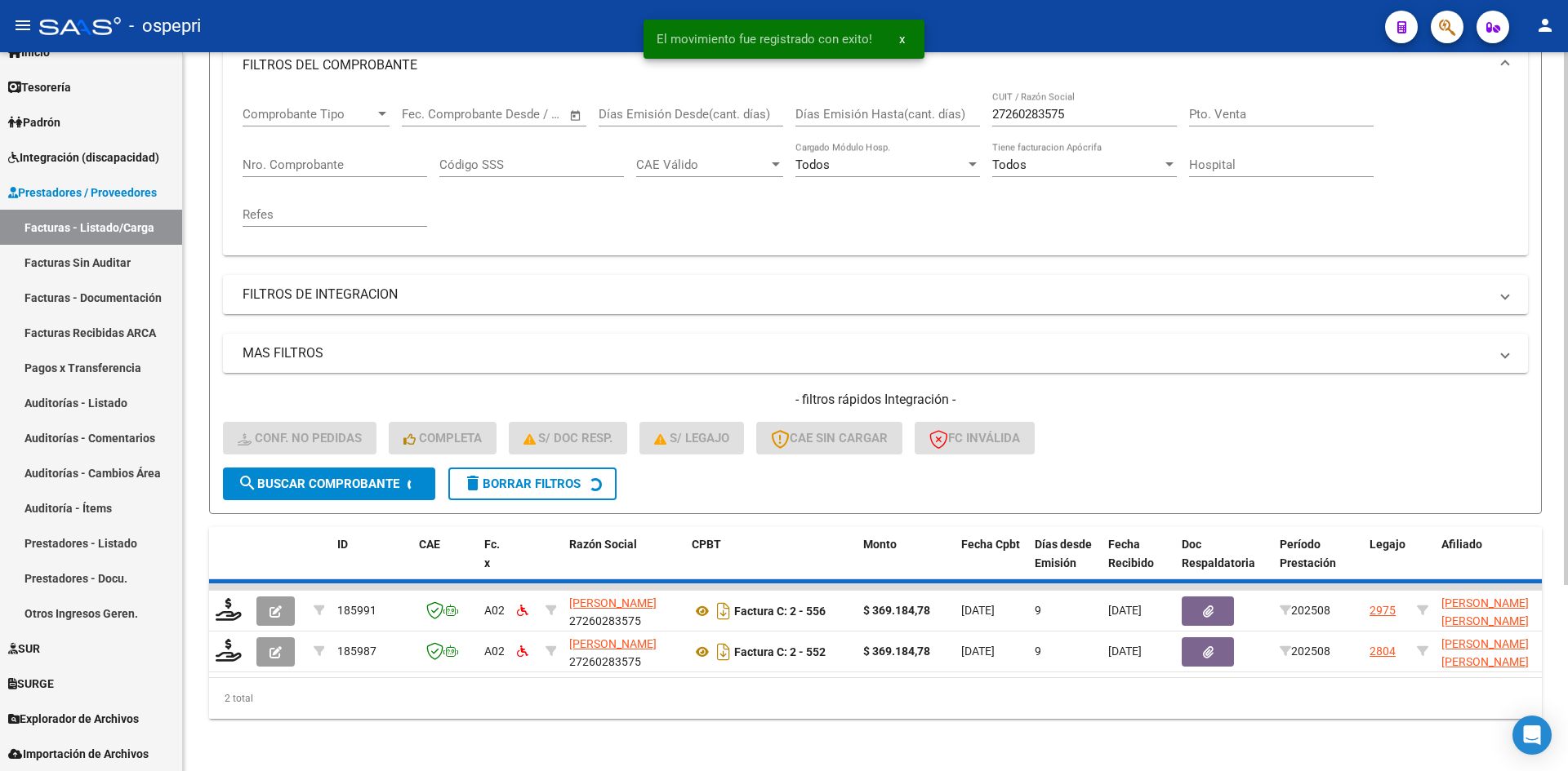
scroll to position [206, 0]
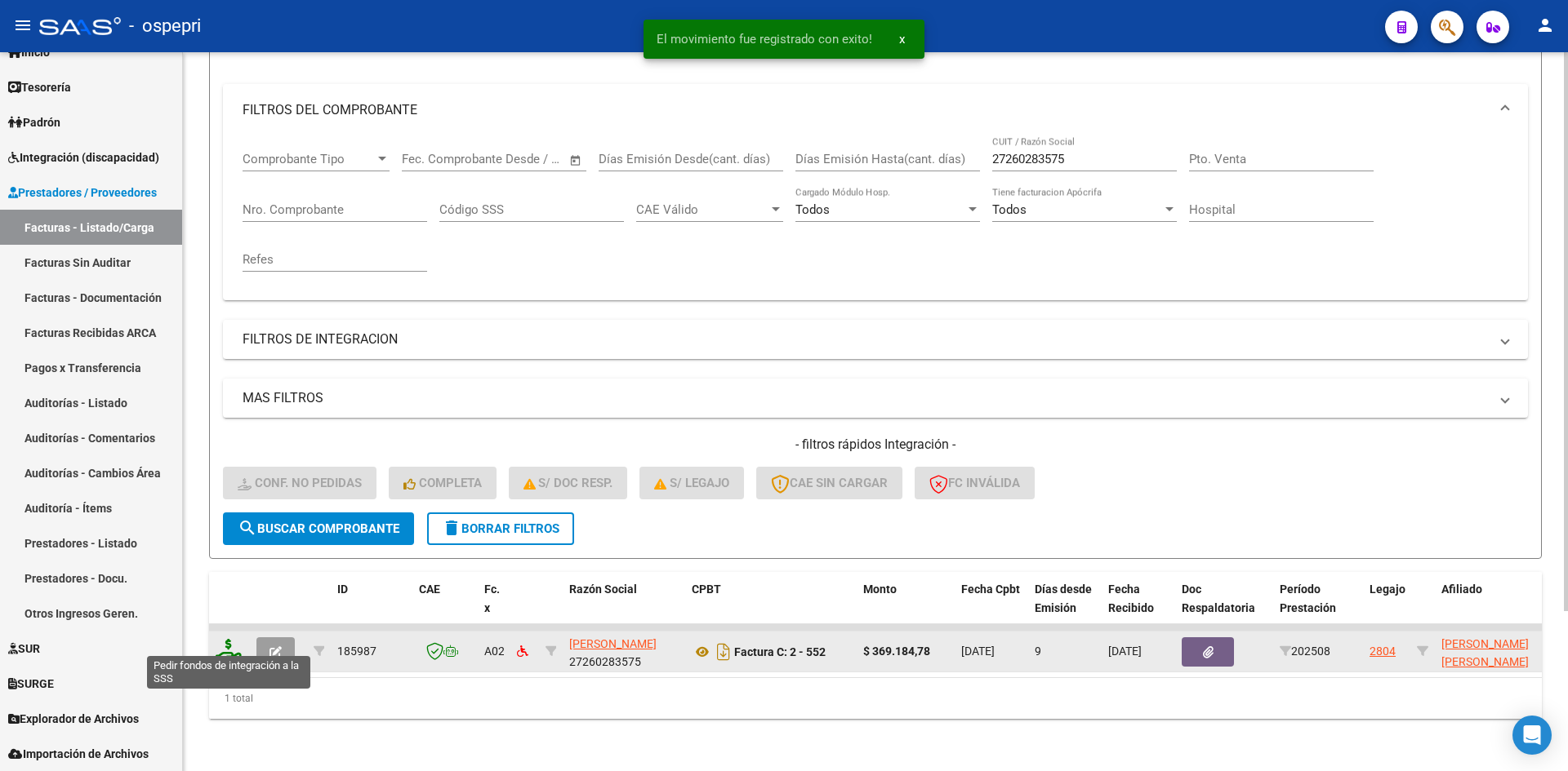
click at [237, 640] on icon at bounding box center [229, 651] width 26 height 23
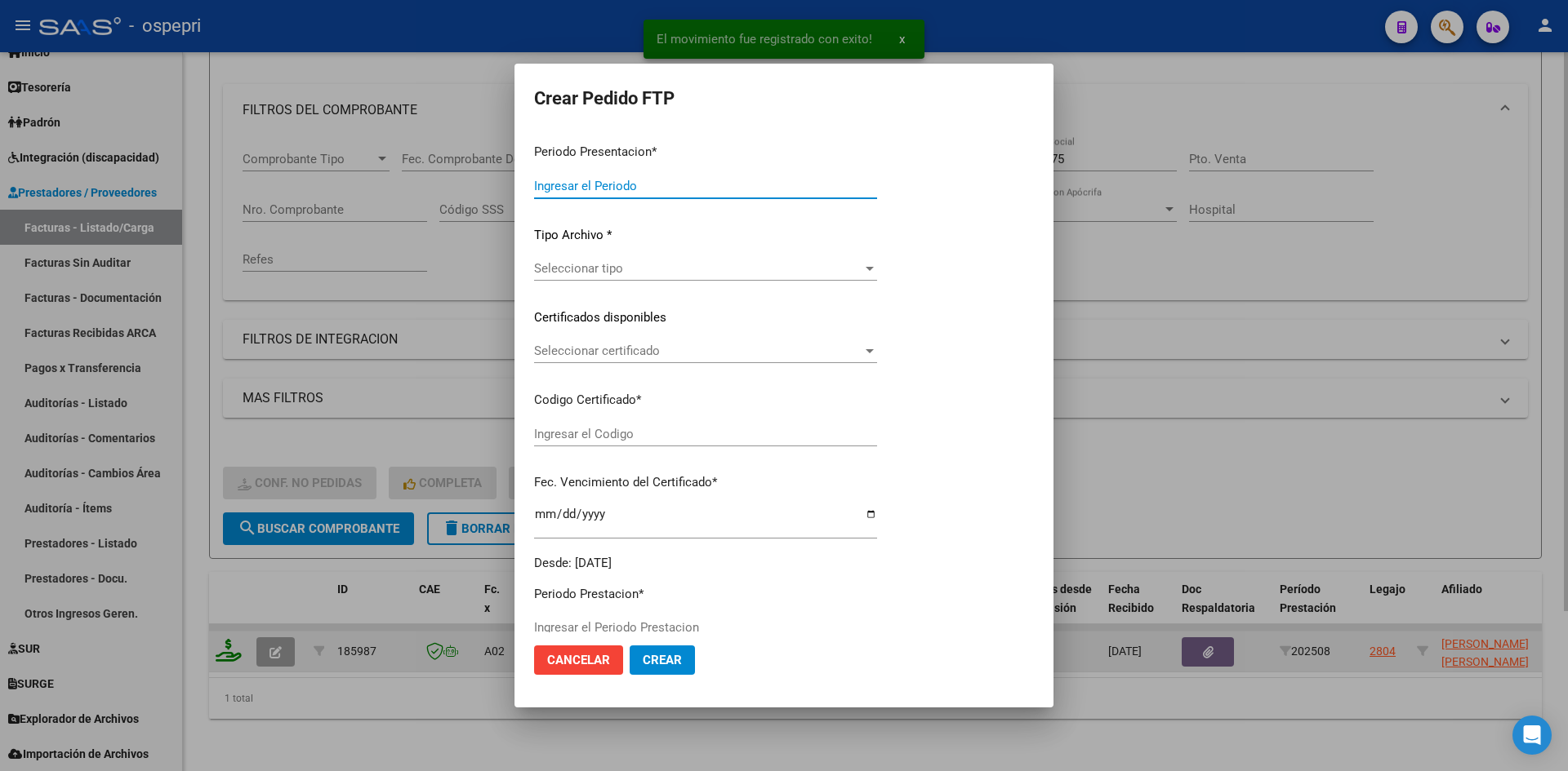
type input "202508"
type input "$ 369.184,78"
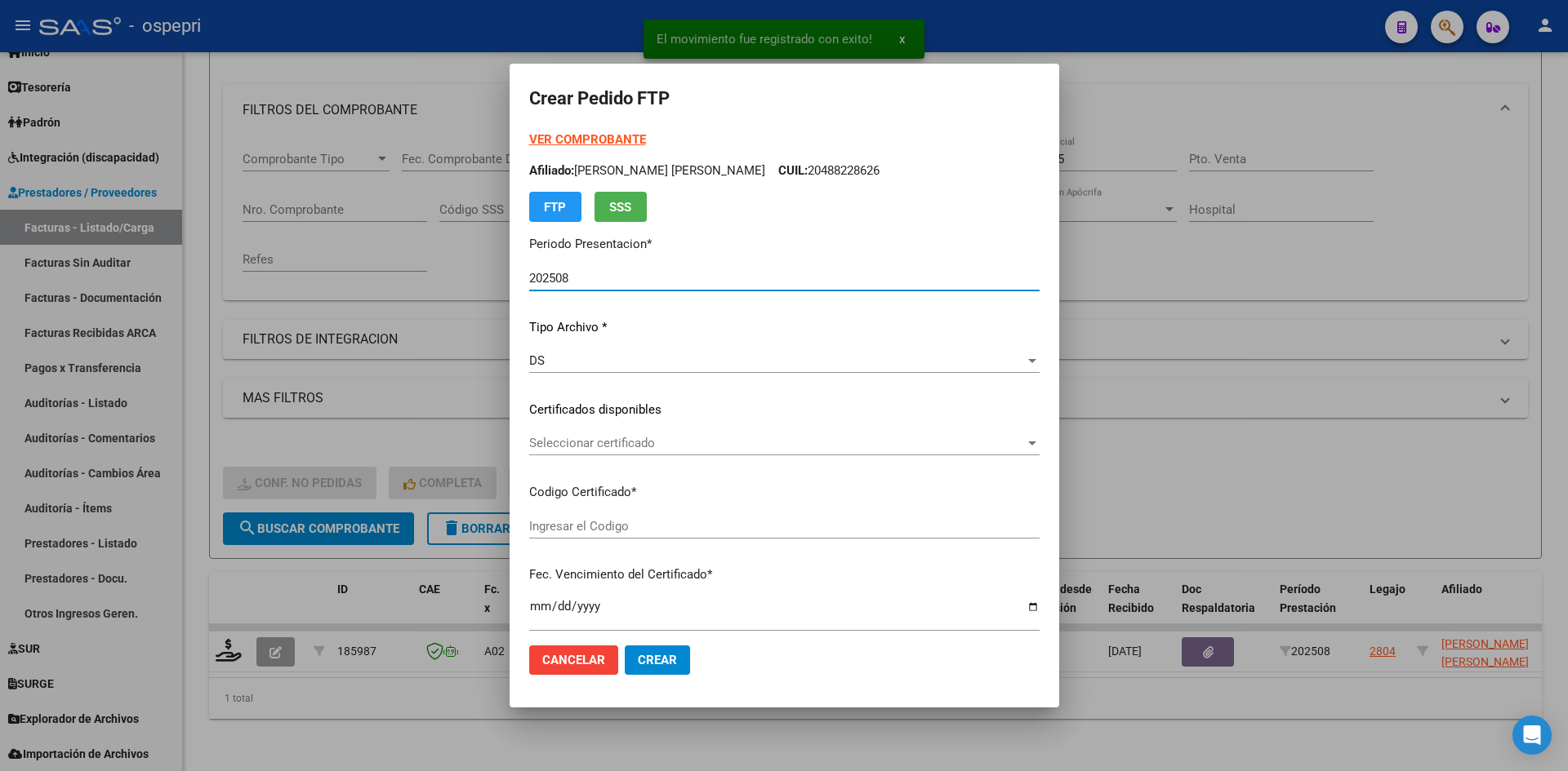
type input "2055059737-4"
type input "2026-11-11"
click at [709, 451] on span "Seleccionar certificado" at bounding box center [777, 443] width 495 height 15
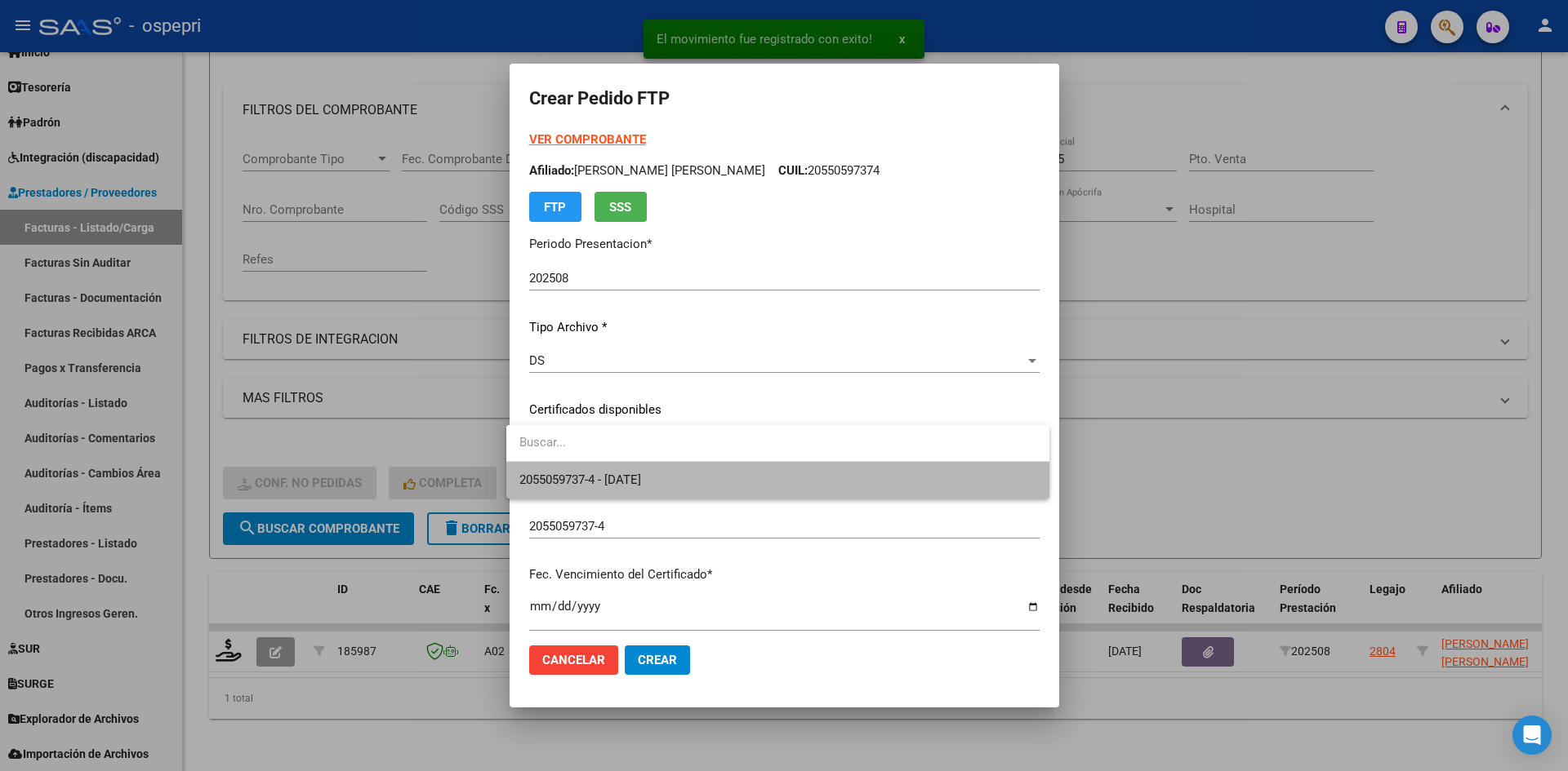
click at [723, 477] on span "2055059737-4 - 2026-11-11" at bounding box center [777, 480] width 517 height 37
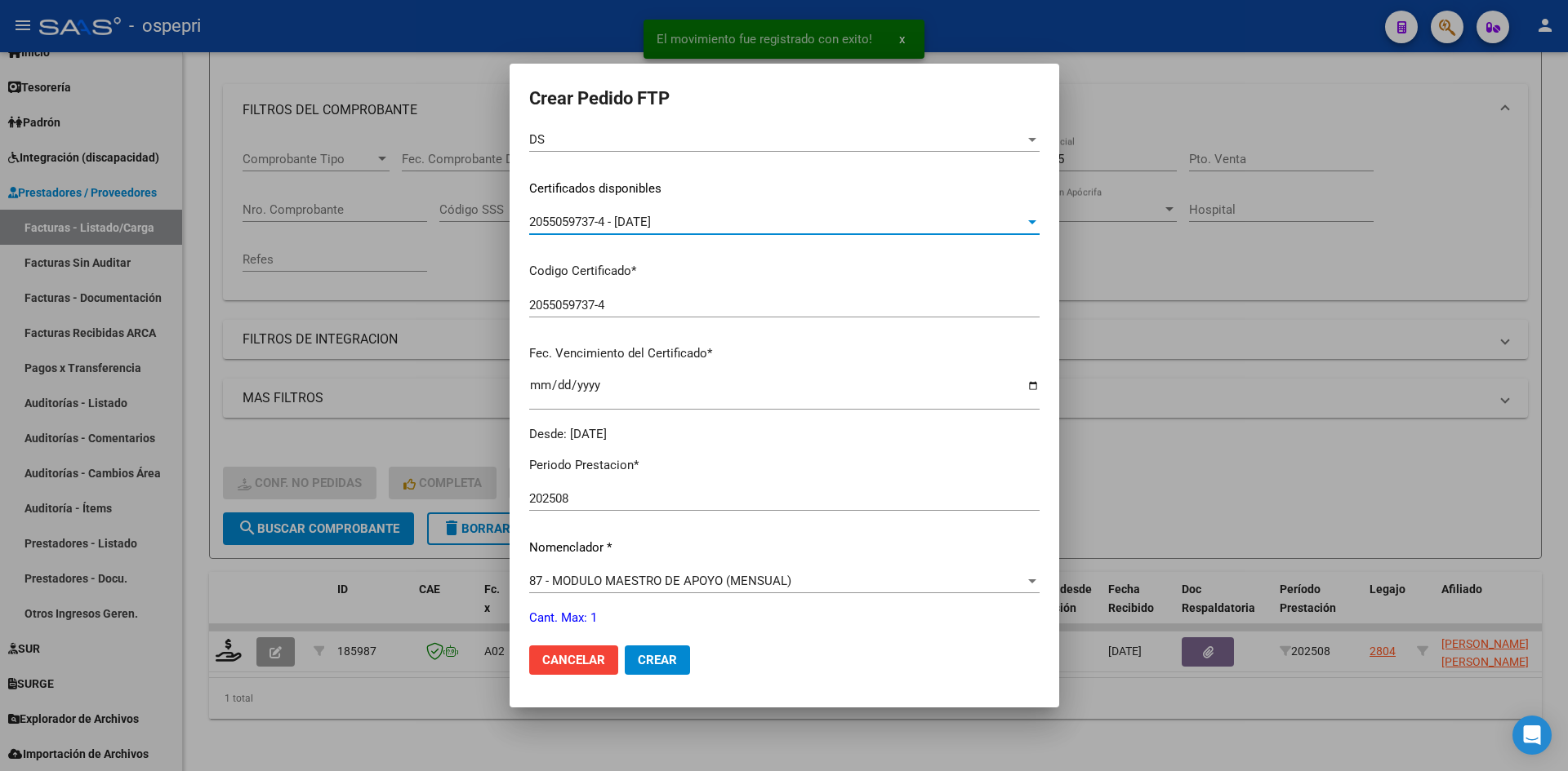
scroll to position [408, 0]
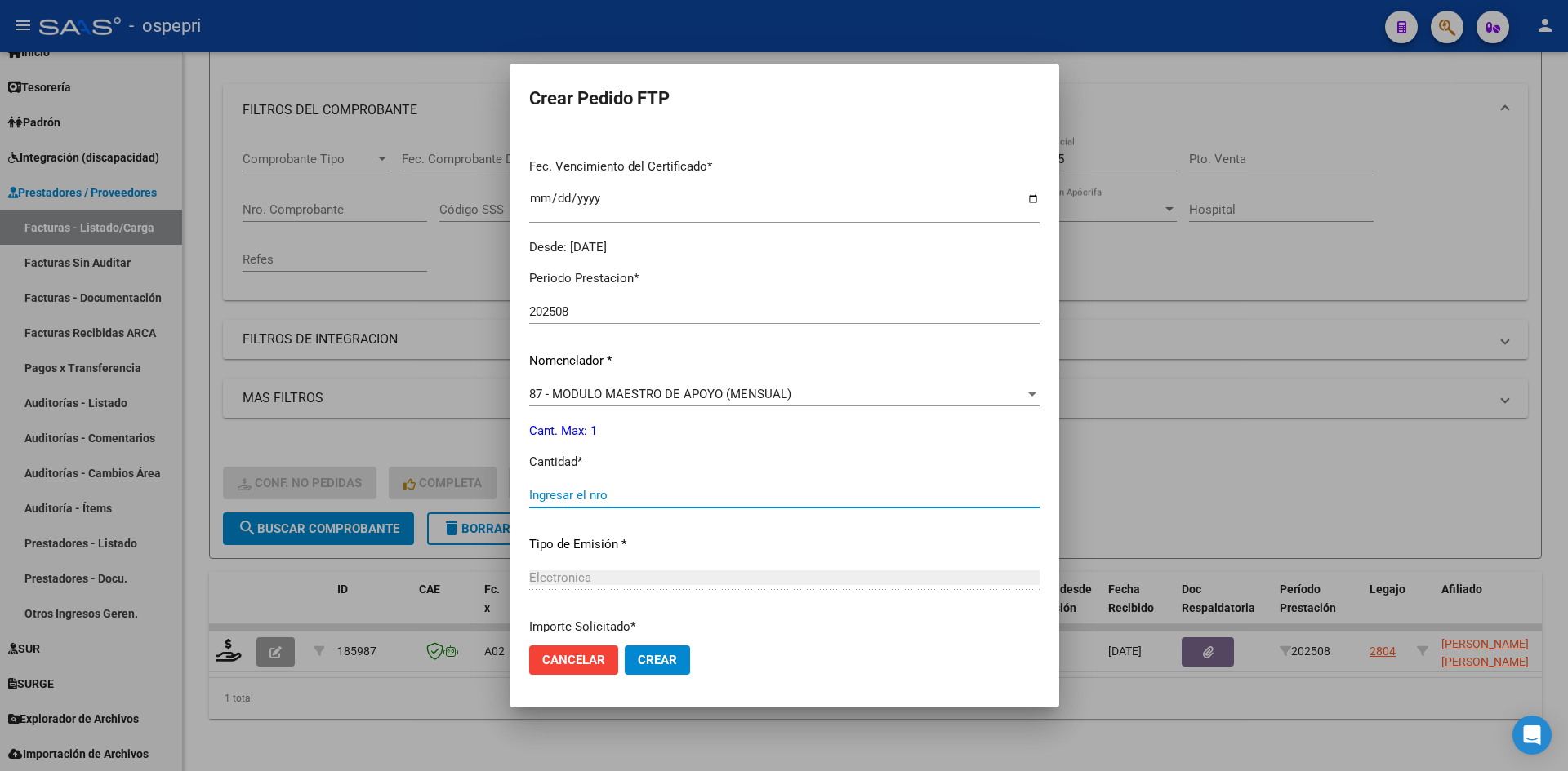
click at [647, 494] on input "Ingresar el nro" at bounding box center [784, 496] width 510 height 15
type input "1"
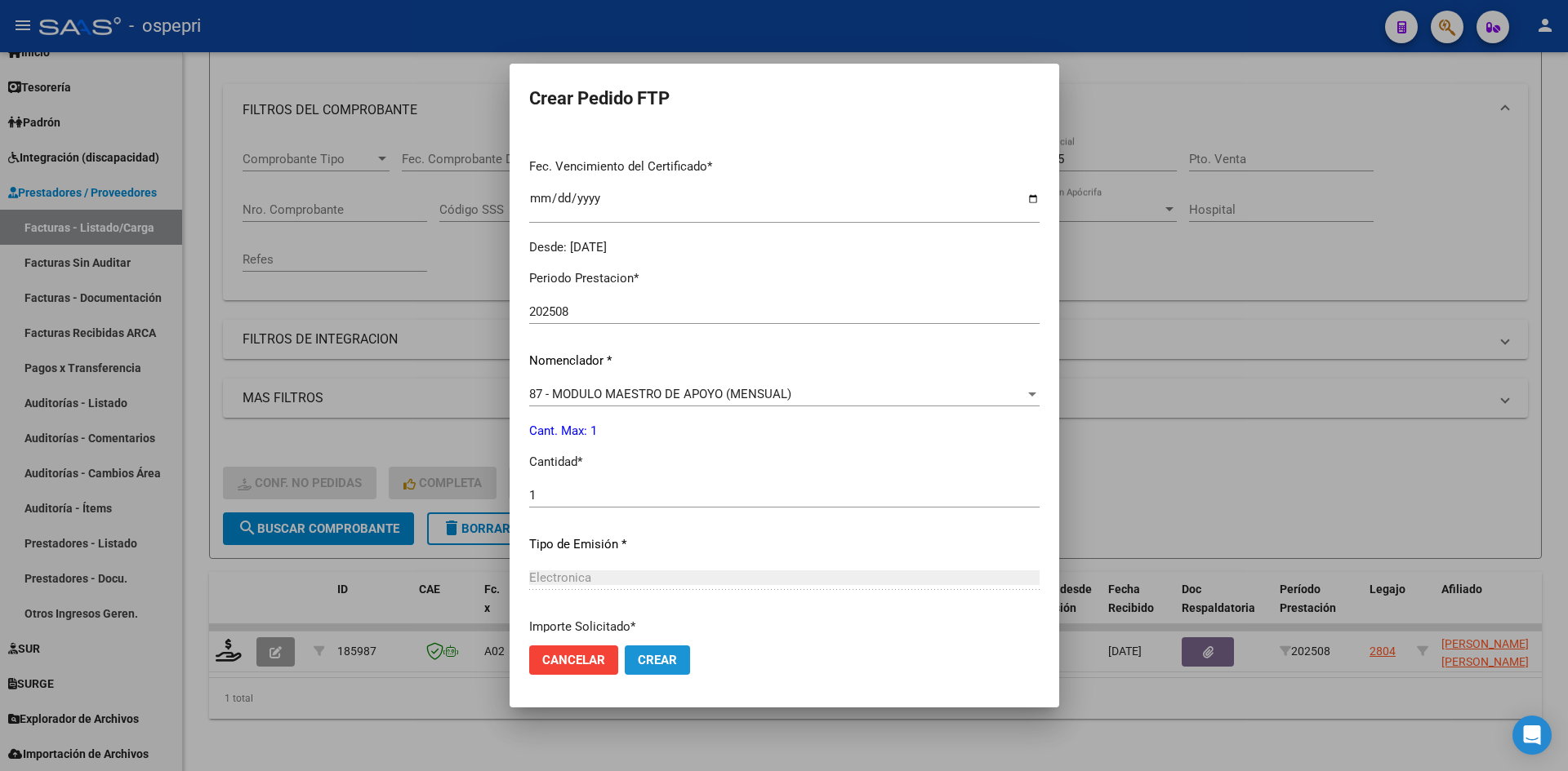
click at [662, 659] on span "Crear" at bounding box center [657, 660] width 39 height 15
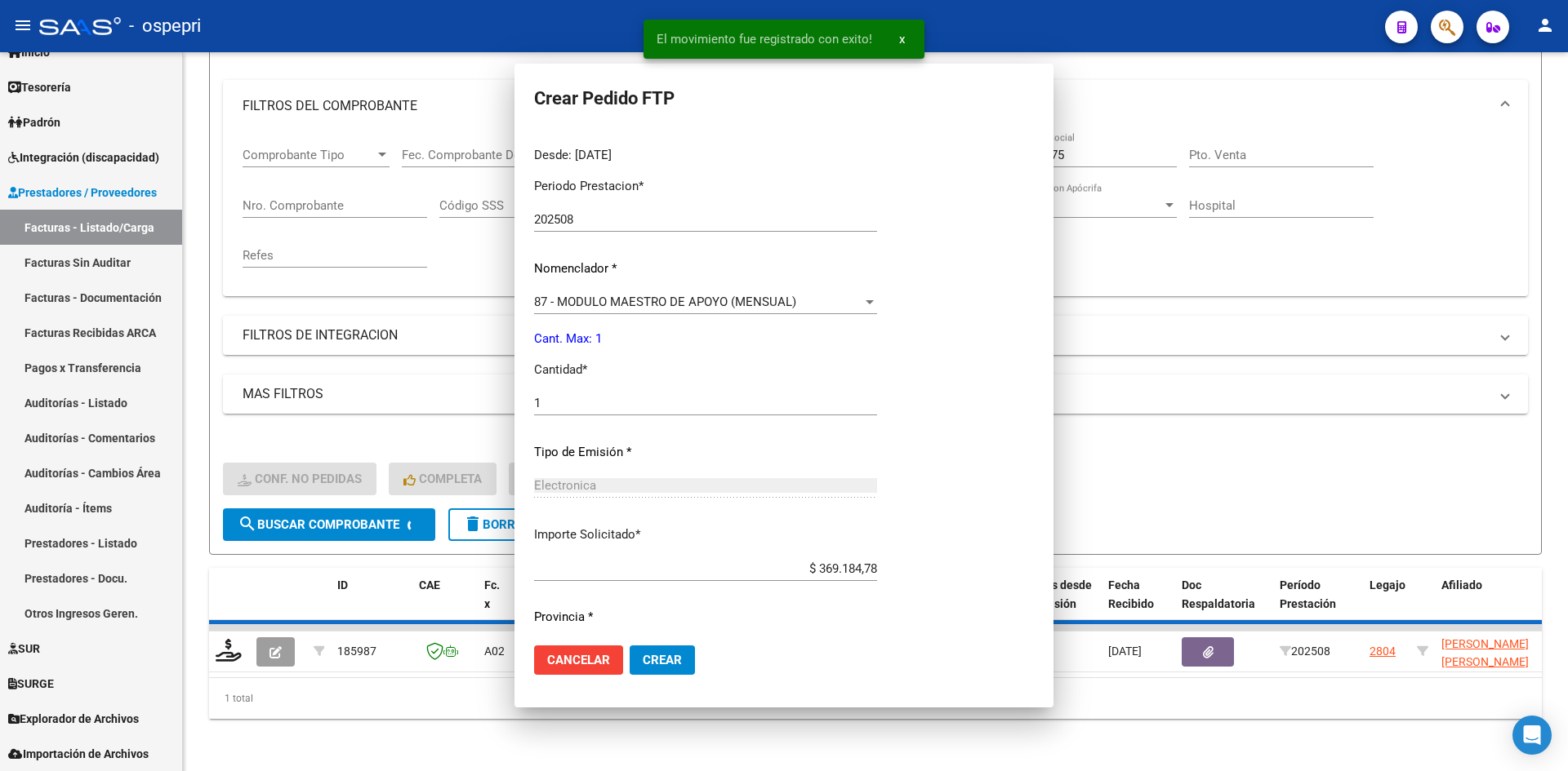
scroll to position [316, 0]
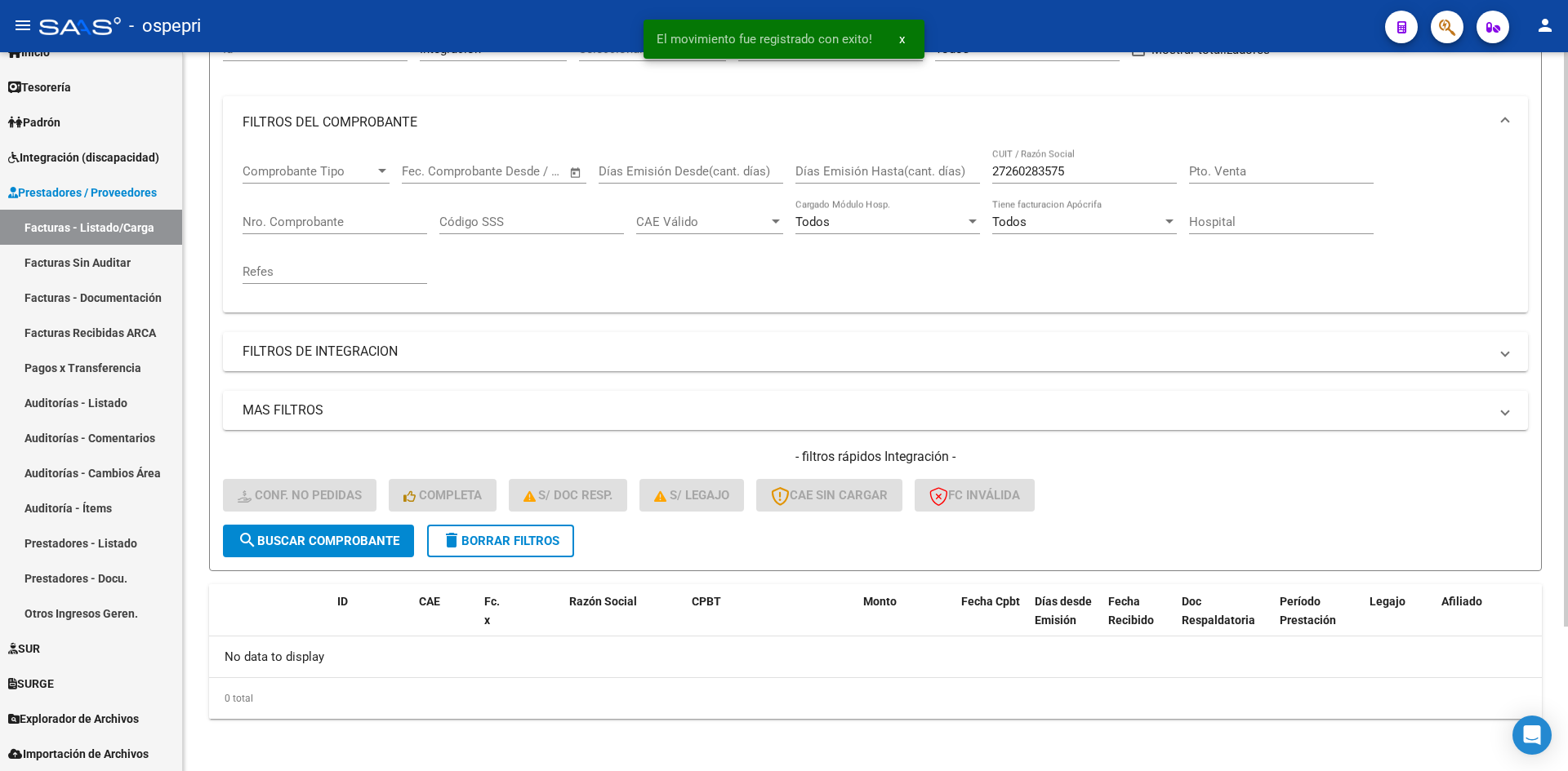
click at [549, 545] on span "delete Borrar Filtros" at bounding box center [500, 541] width 117 height 15
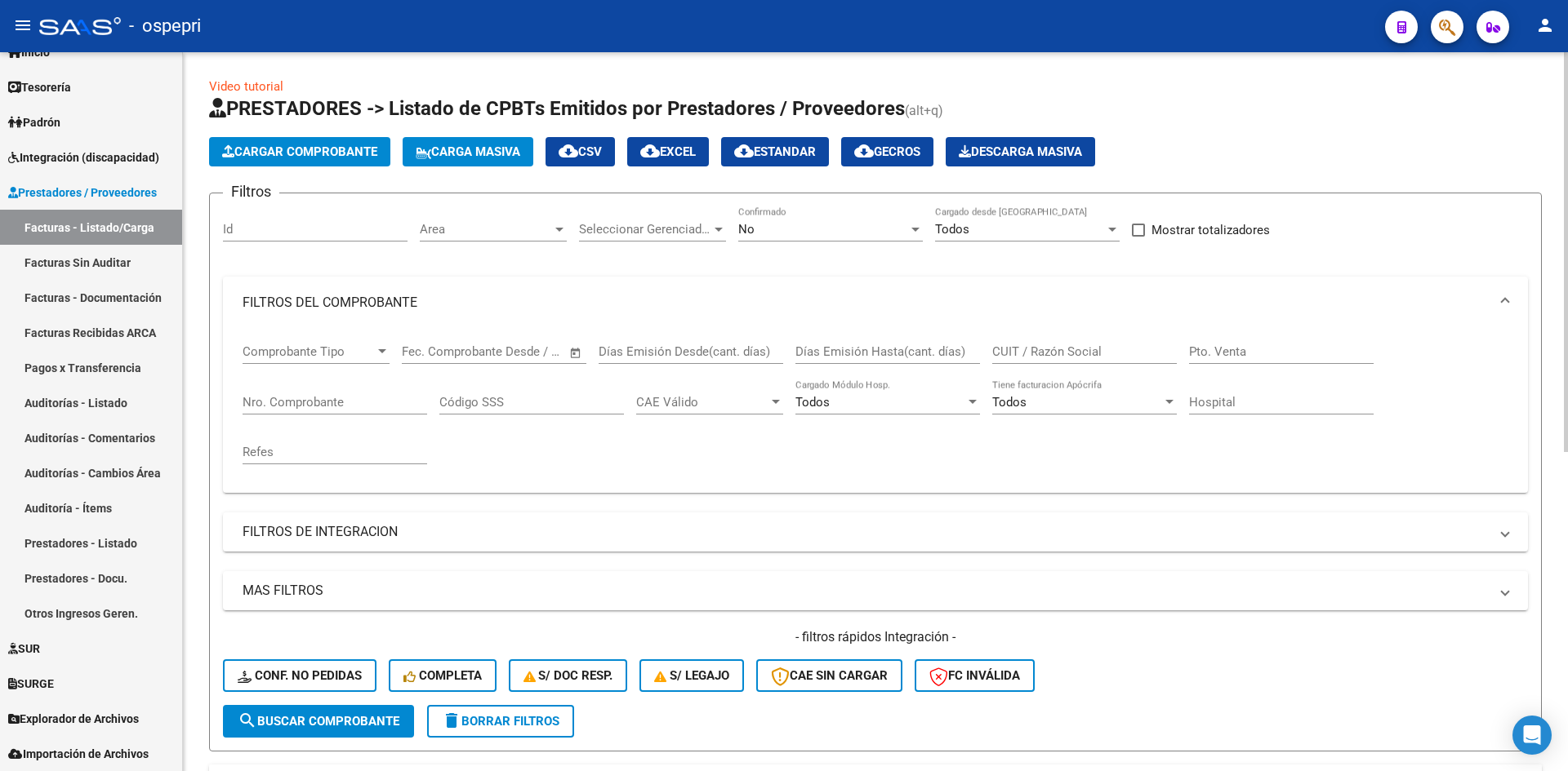
scroll to position [0, 0]
click at [1039, 343] on div "CUIT / Razón Social" at bounding box center [1084, 347] width 184 height 35
paste input "27238299506"
type input "27238299506"
click at [367, 713] on button "search Buscar Comprobante" at bounding box center [319, 722] width 191 height 33
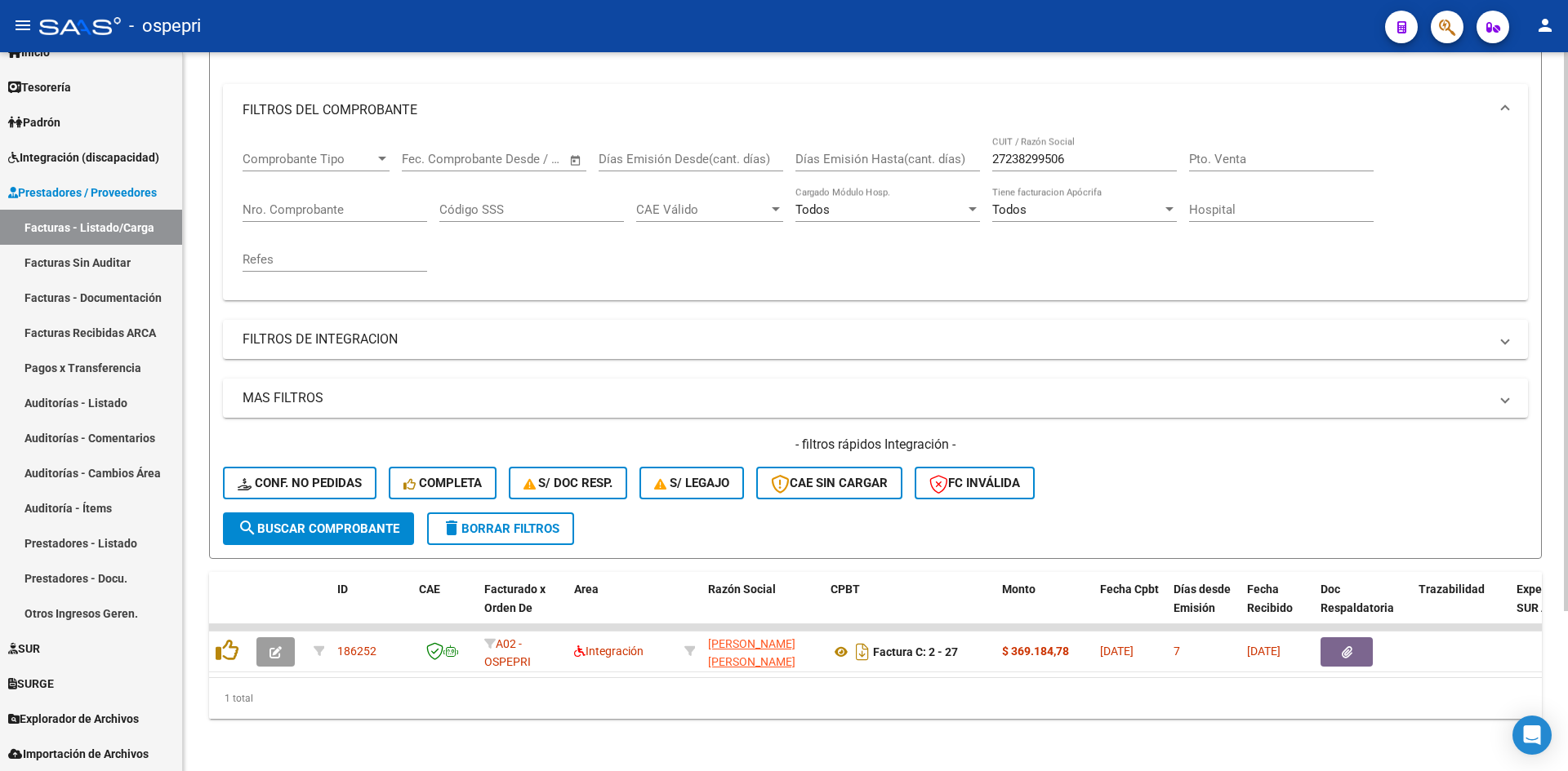
scroll to position [206, 0]
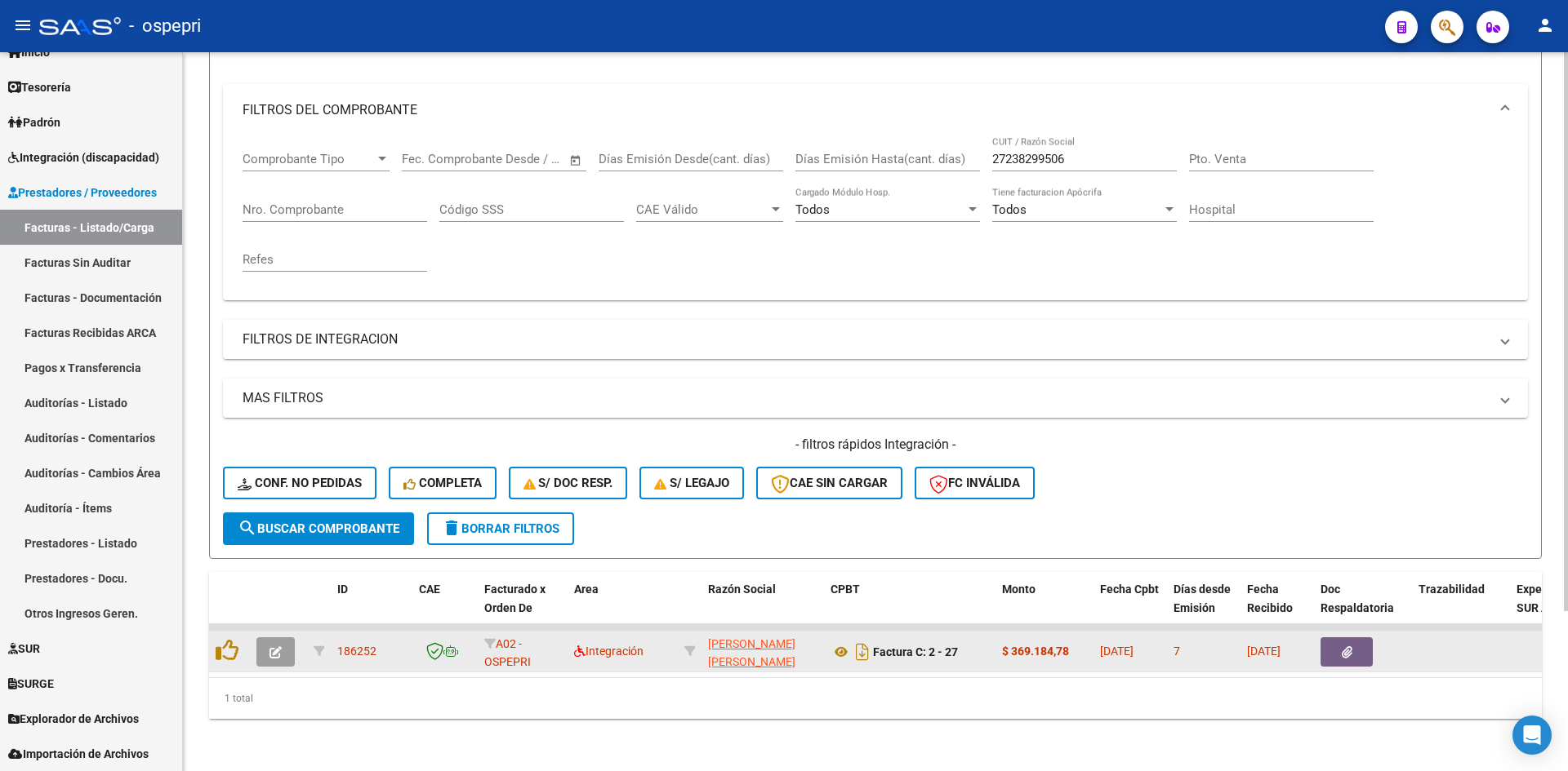
click at [272, 646] on icon "button" at bounding box center [275, 652] width 12 height 12
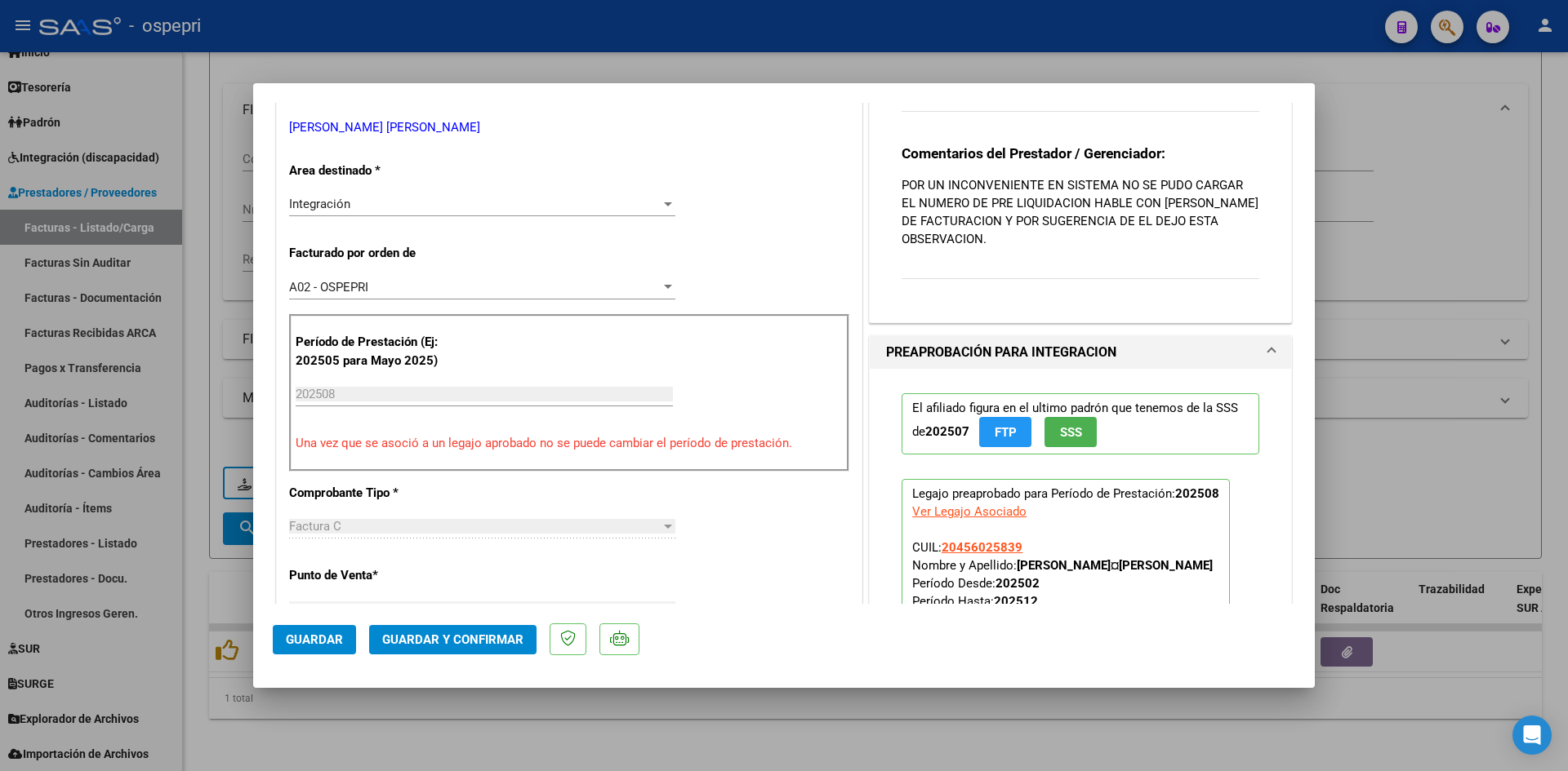
scroll to position [0, 0]
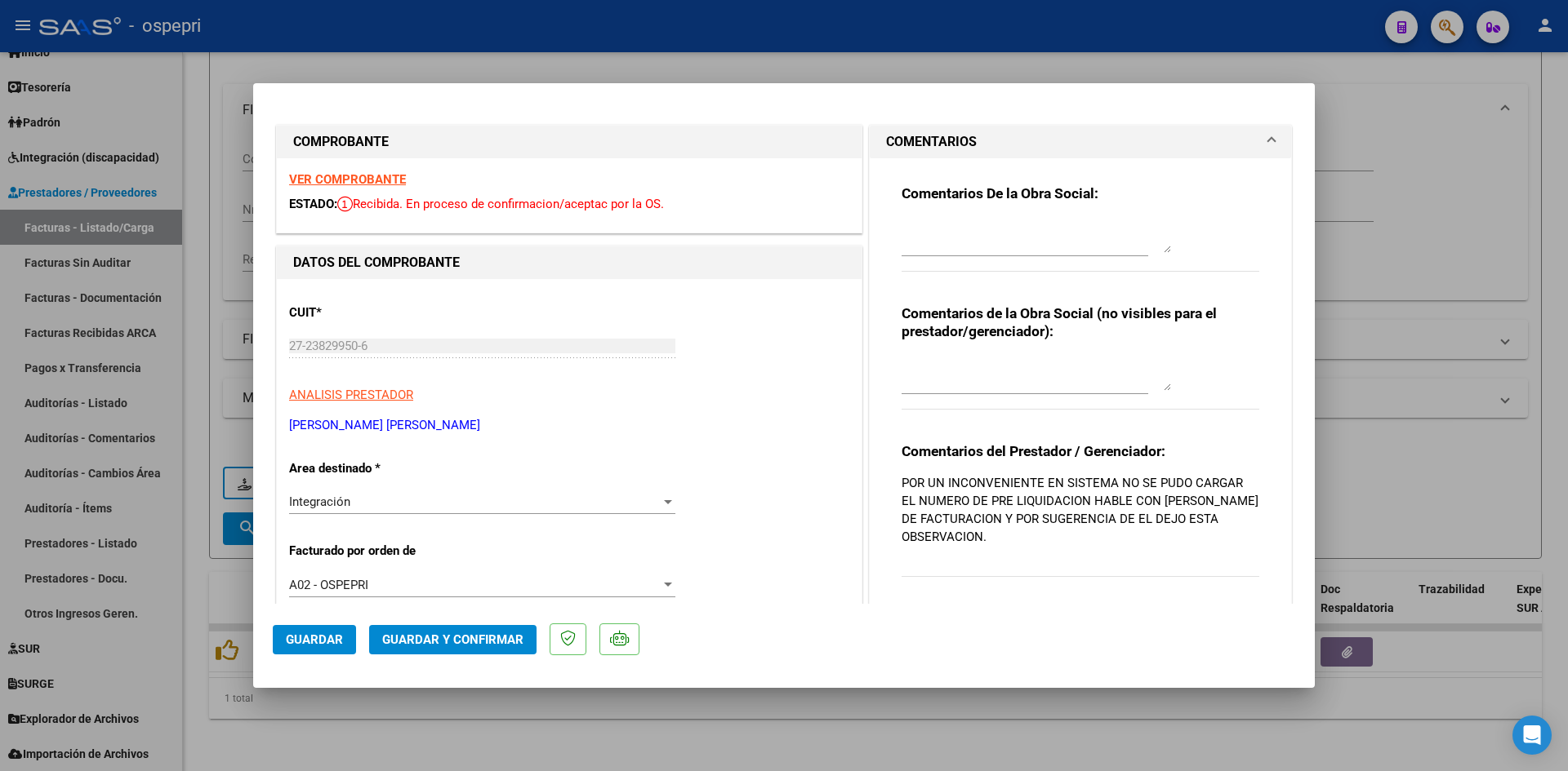
click at [373, 172] on strong "VER COMPROBANTE" at bounding box center [348, 180] width 117 height 15
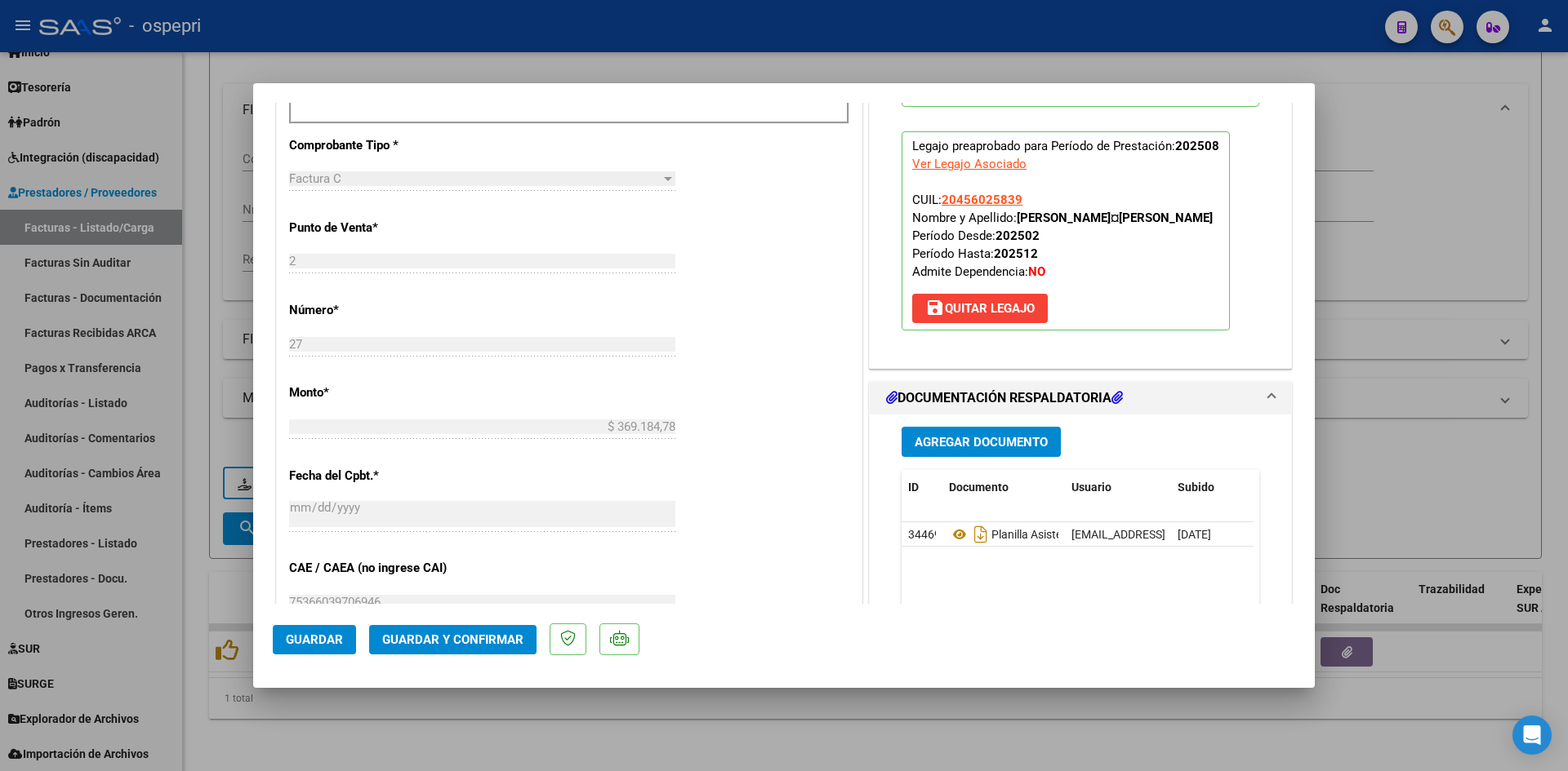
scroll to position [653, 0]
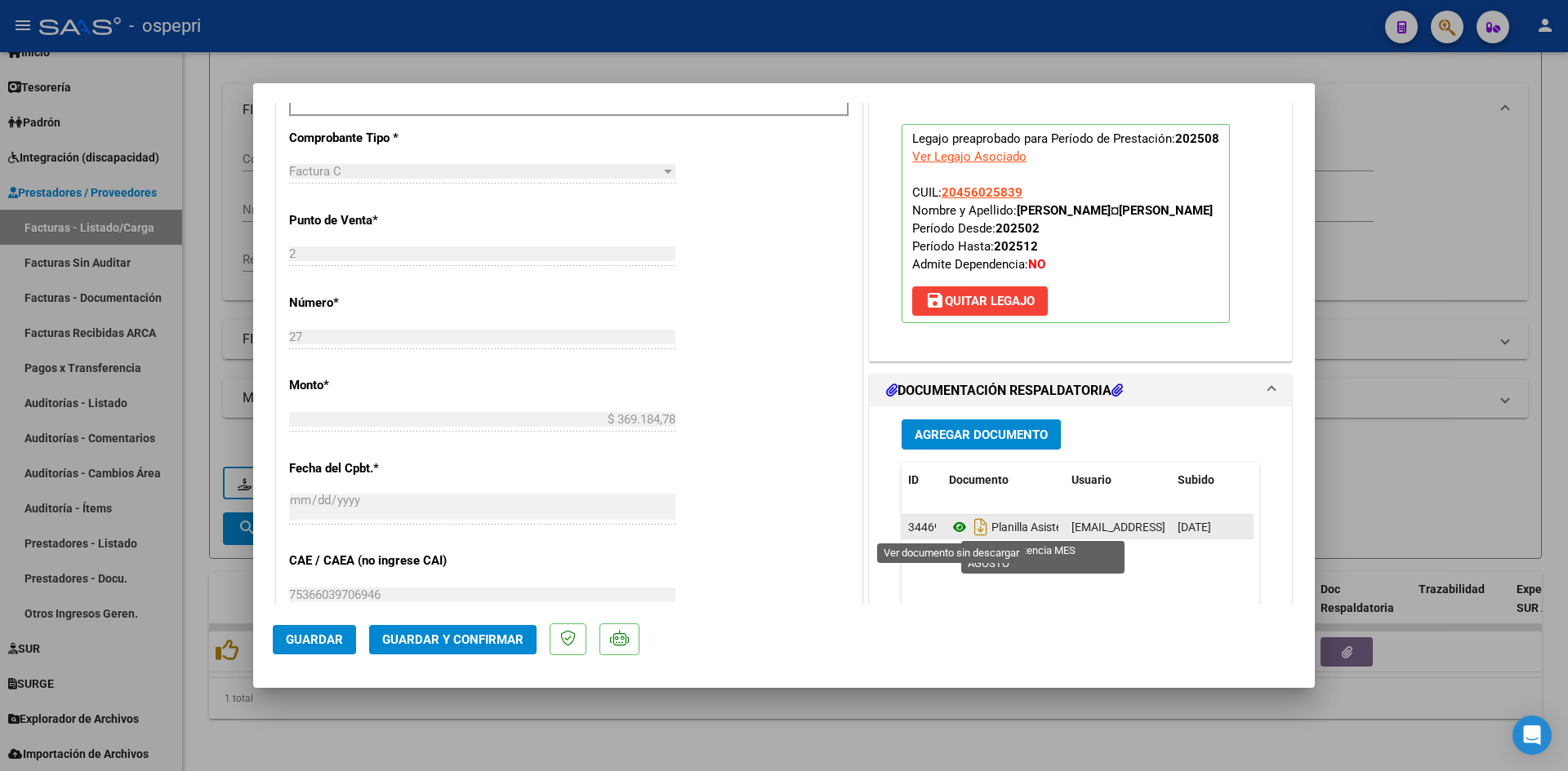
click at [952, 522] on icon at bounding box center [959, 527] width 21 height 20
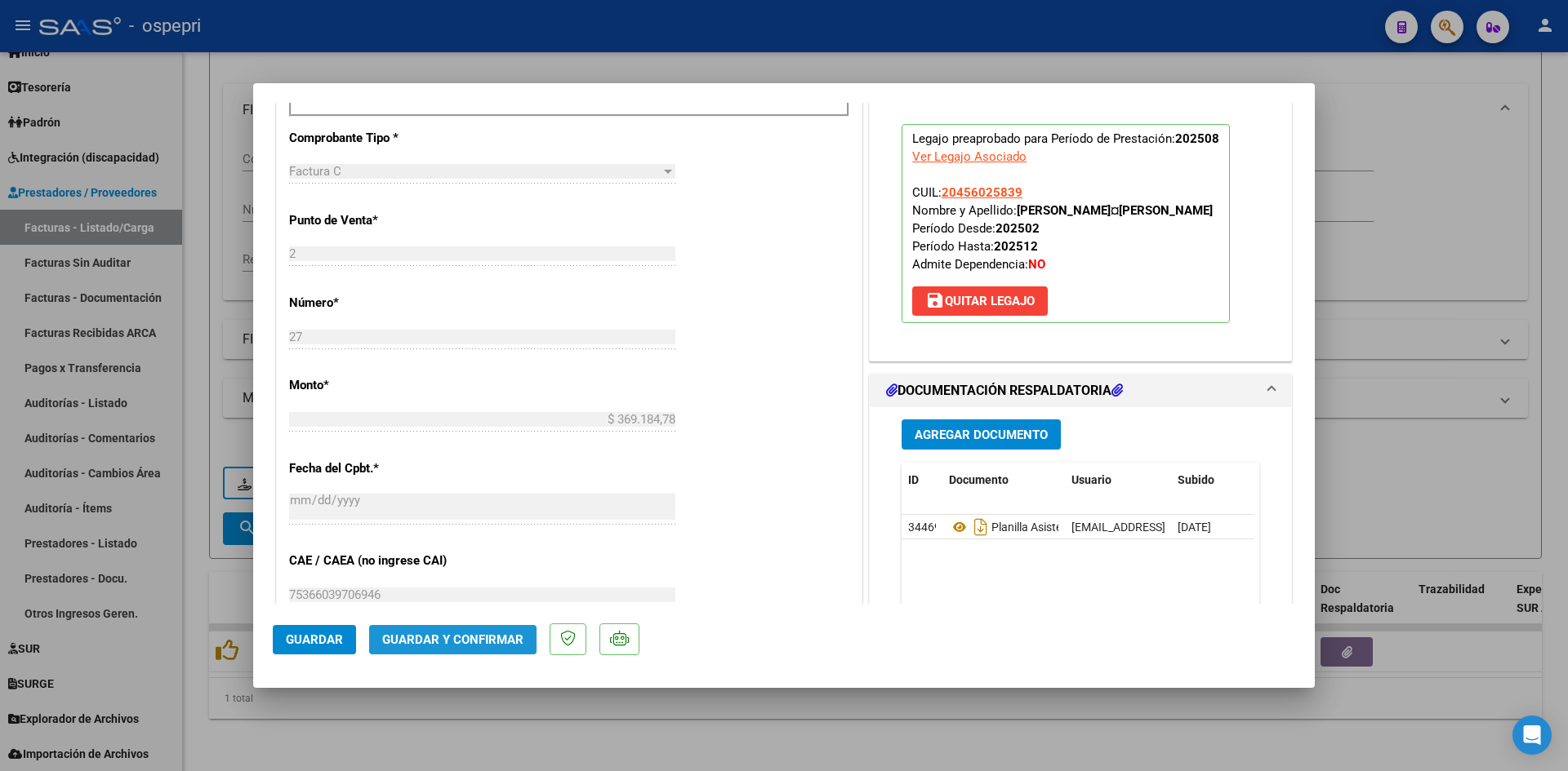
click at [521, 629] on button "Guardar y Confirmar" at bounding box center [453, 640] width 167 height 29
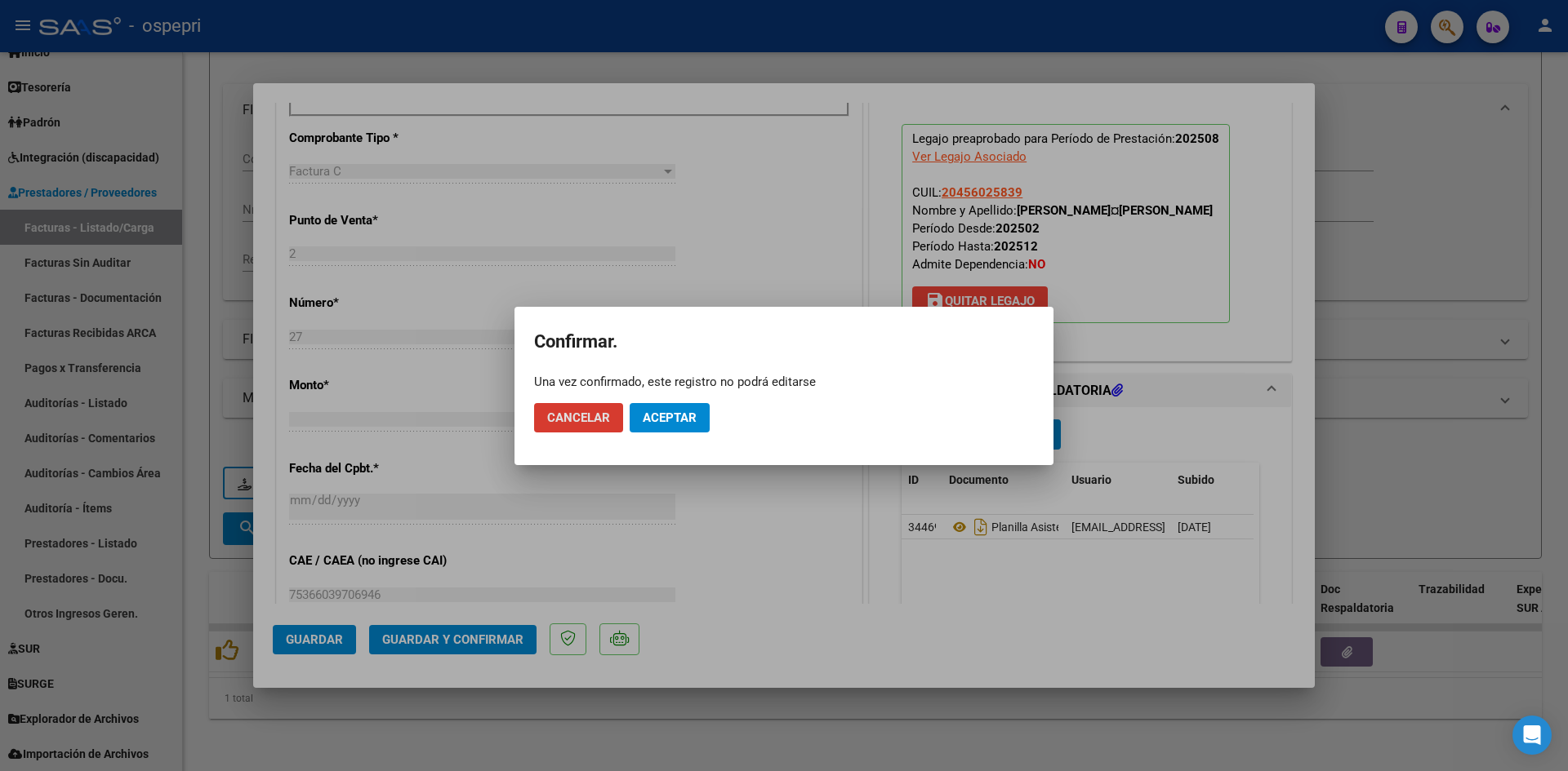
click at [695, 421] on span "Aceptar" at bounding box center [669, 419] width 54 height 15
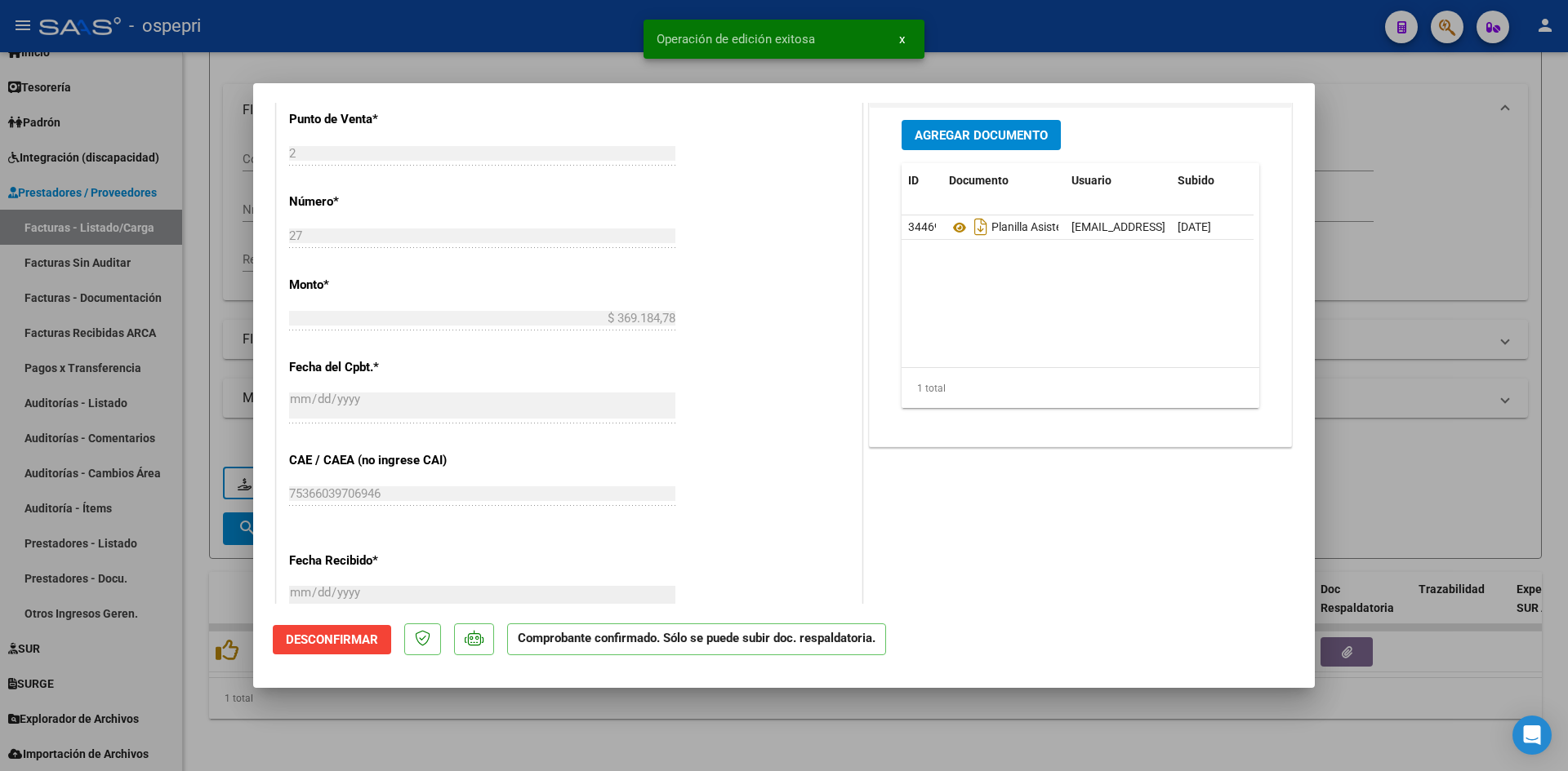
type input "$ 0,00"
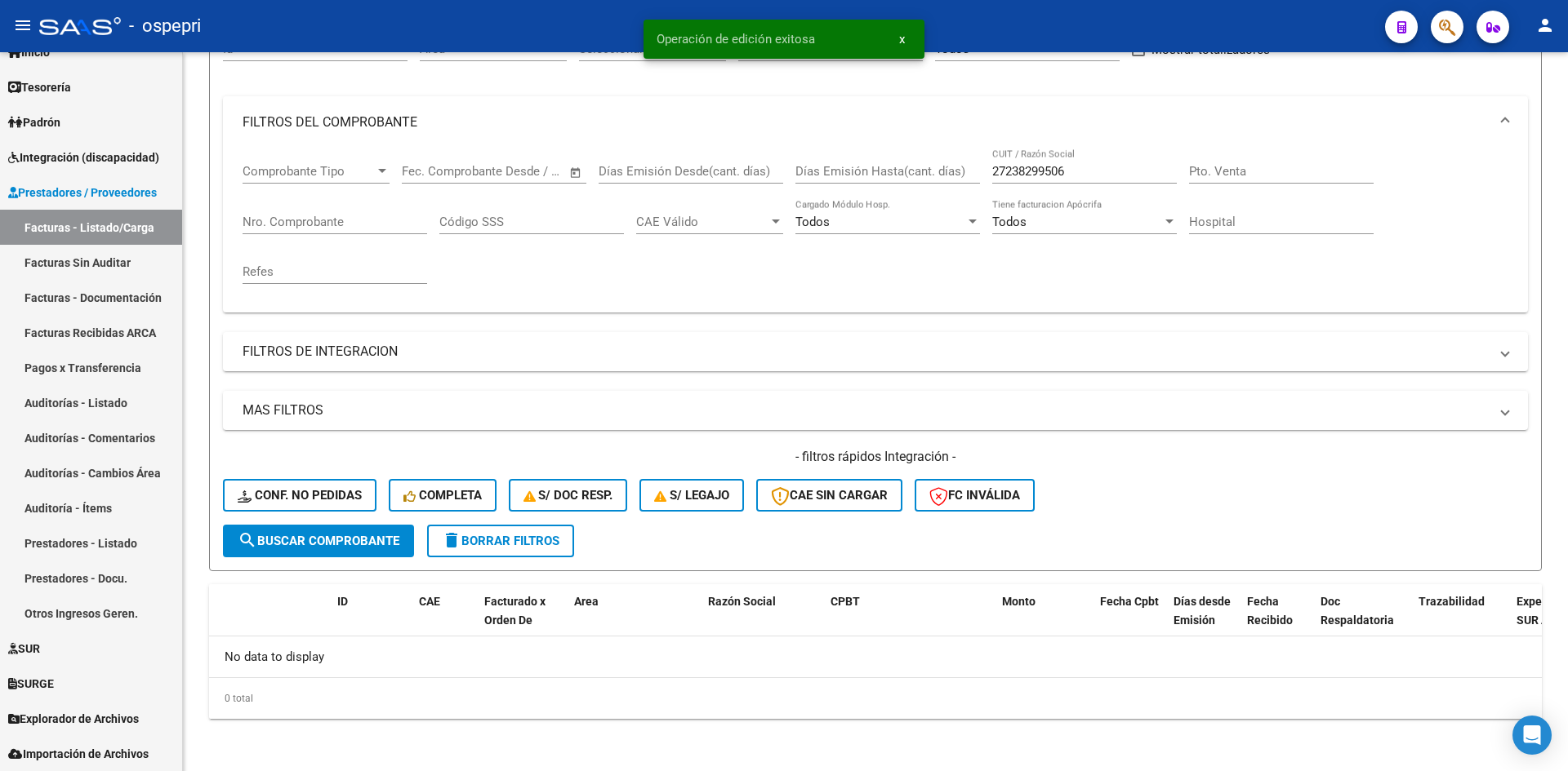
scroll to position [181, 0]
drag, startPoint x: 1085, startPoint y: 172, endPoint x: 964, endPoint y: 186, distance: 121.8
click at [964, 186] on div "Comprobante Tipo Comprobante Tipo Fecha inicio – Fecha fin Fec. Comprobante Des…" at bounding box center [875, 224] width 1266 height 151
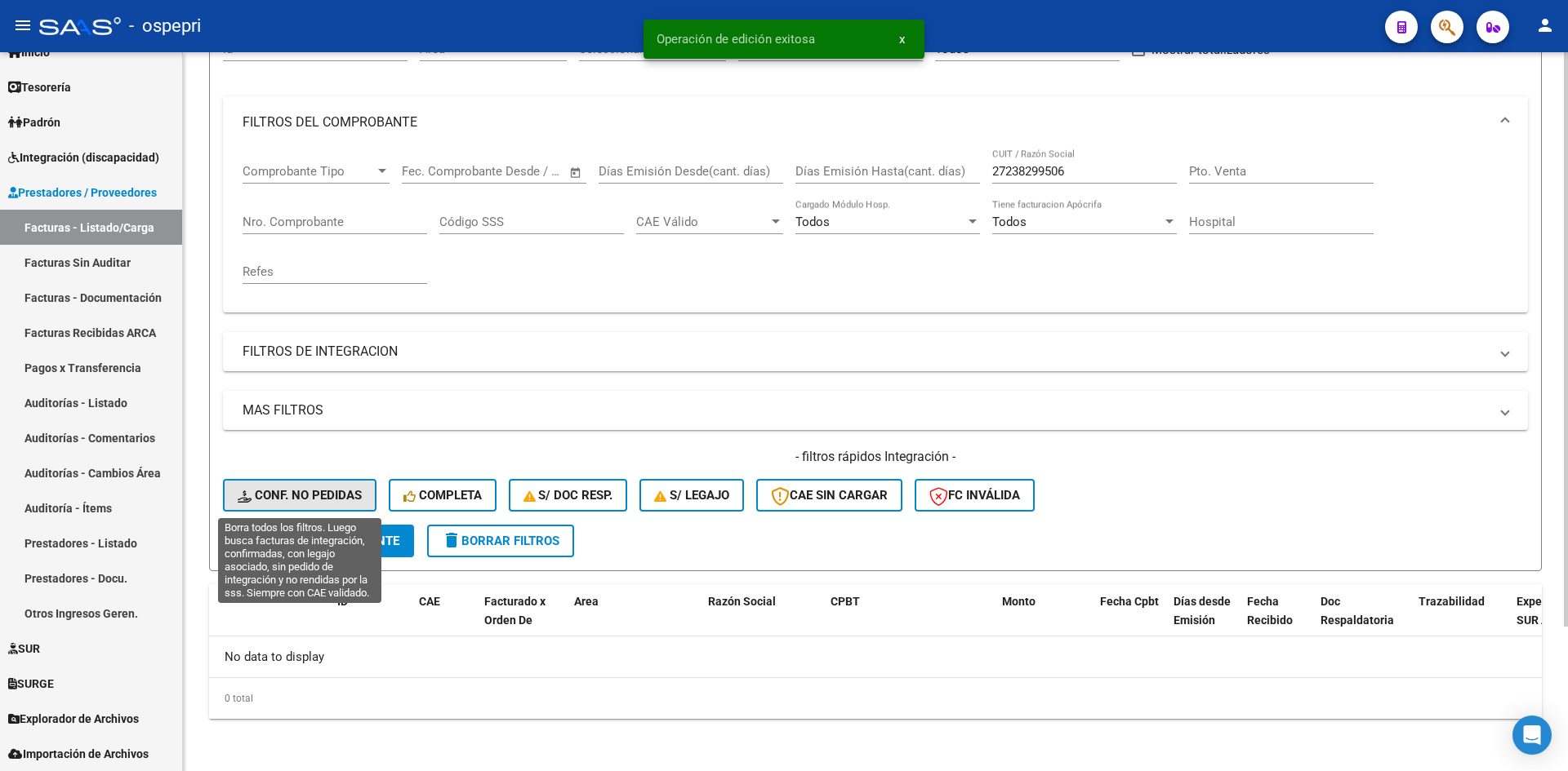
click at [304, 495] on span "Conf. no pedidas" at bounding box center [299, 496] width 124 height 15
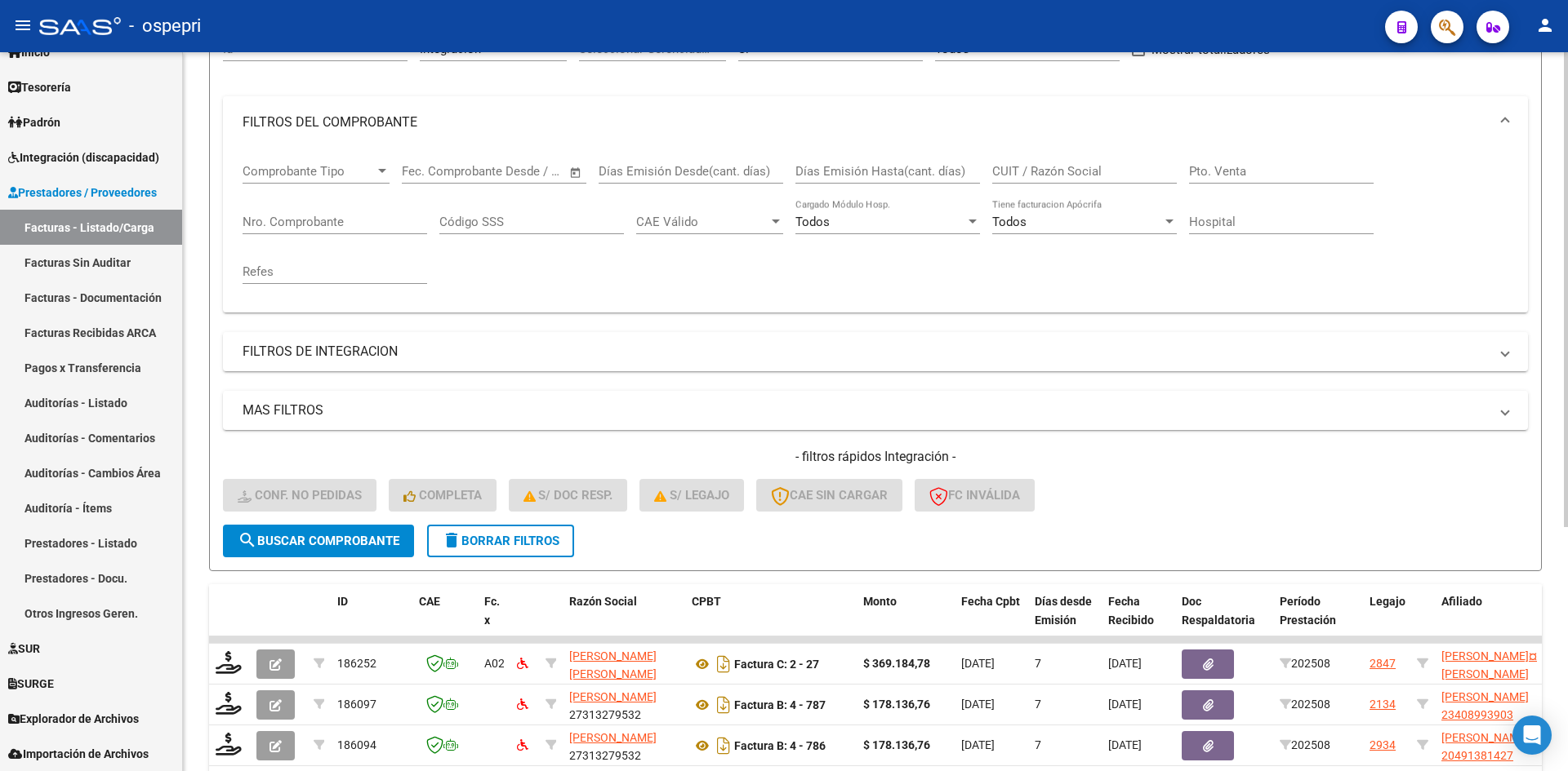
click at [1042, 174] on input "CUIT / Razón Social" at bounding box center [1084, 172] width 184 height 15
paste input "27238299506"
type input "27238299506"
click at [313, 553] on button "search Buscar Comprobante" at bounding box center [319, 541] width 191 height 33
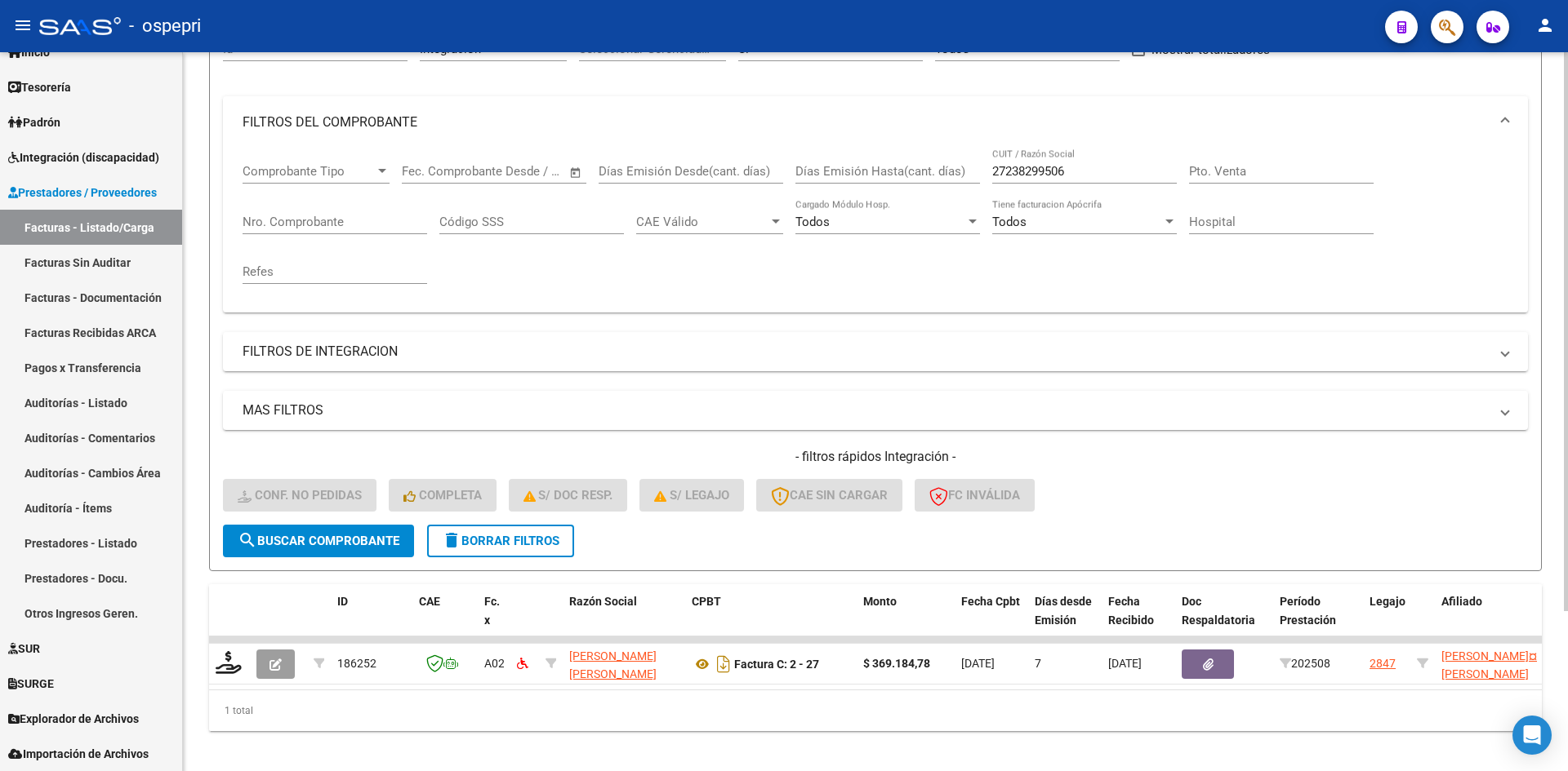
scroll to position [206, 0]
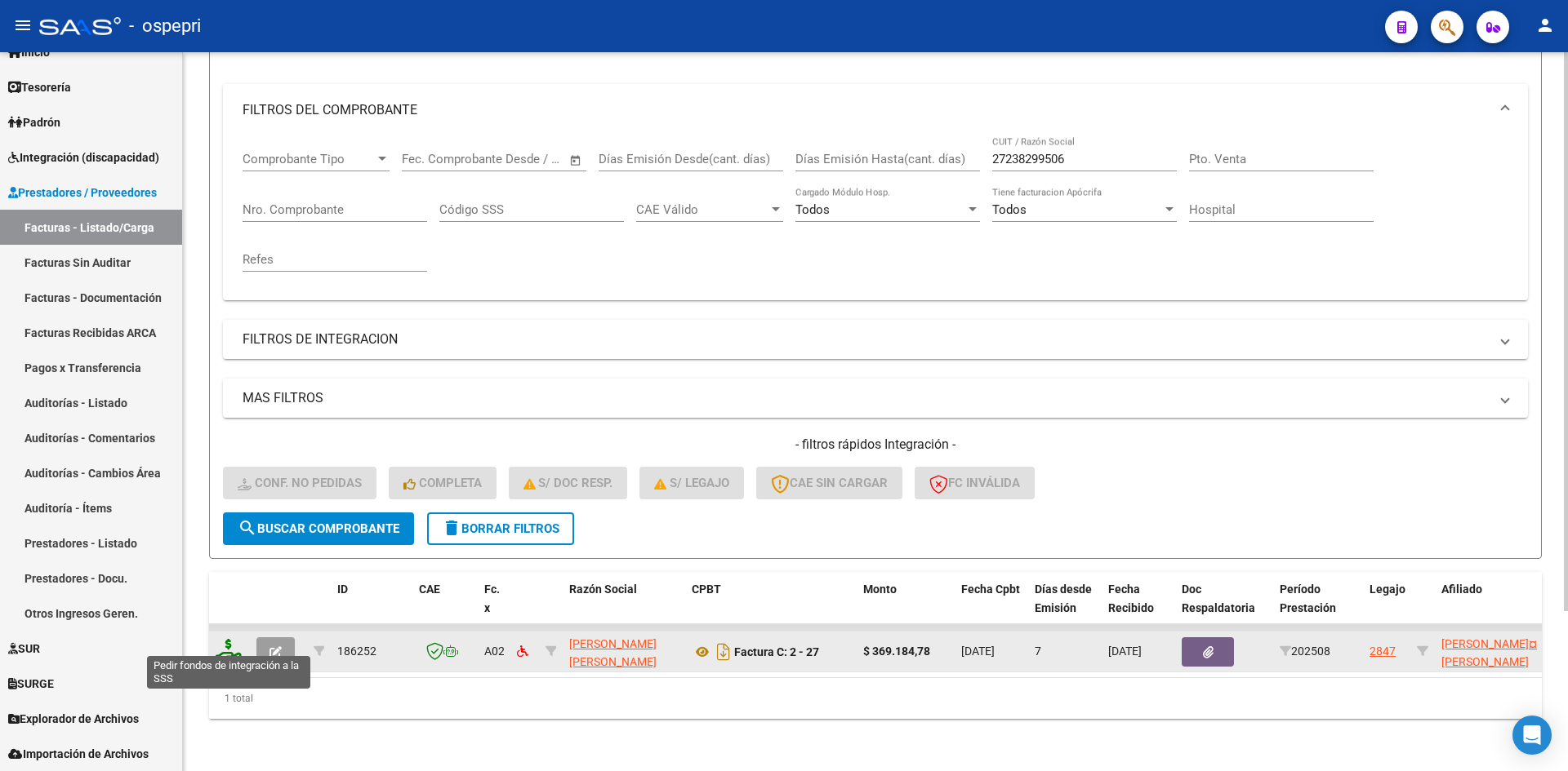
click at [230, 640] on icon at bounding box center [229, 651] width 26 height 23
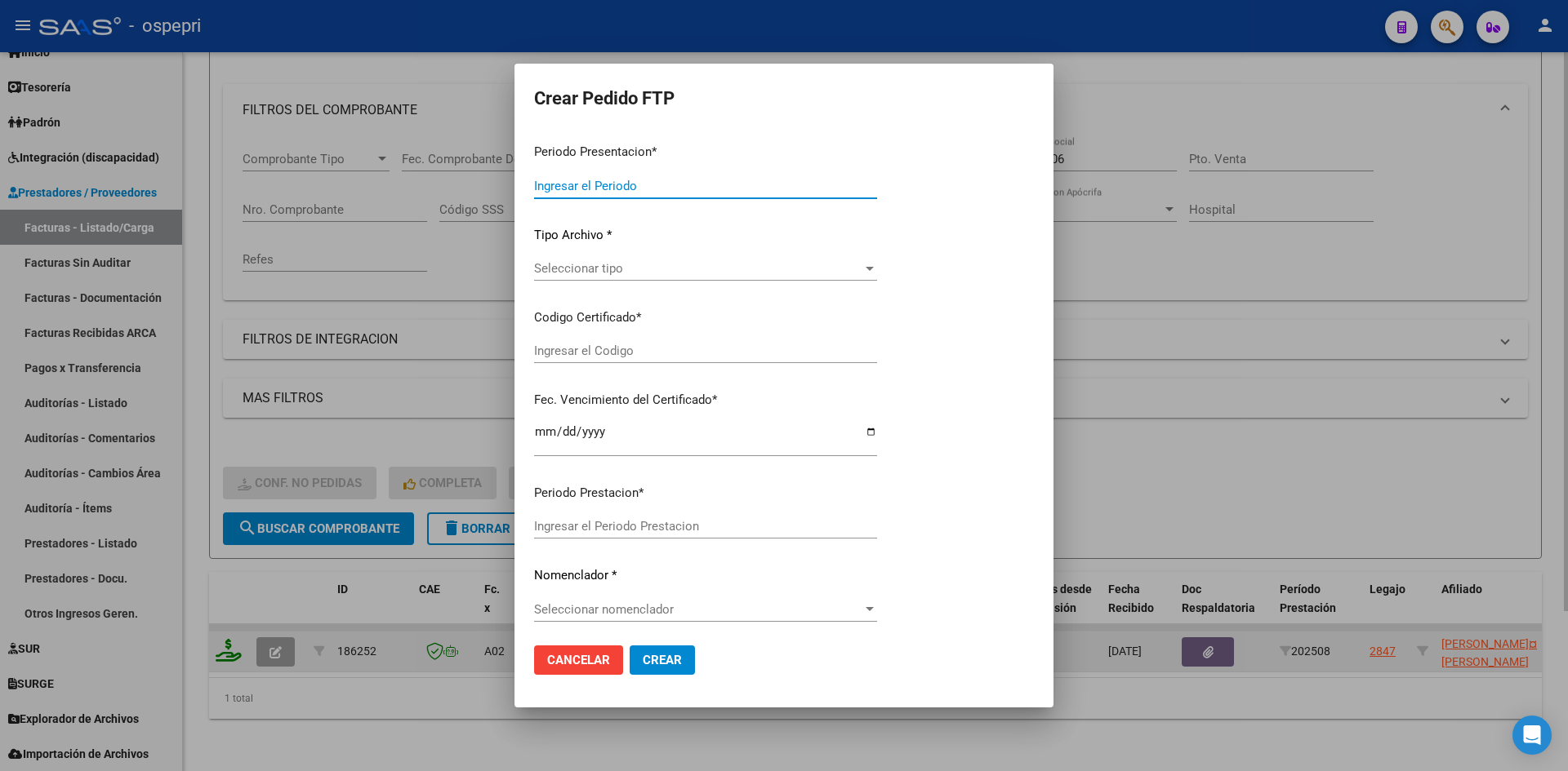
type input "202508"
type input "$ 369.184,78"
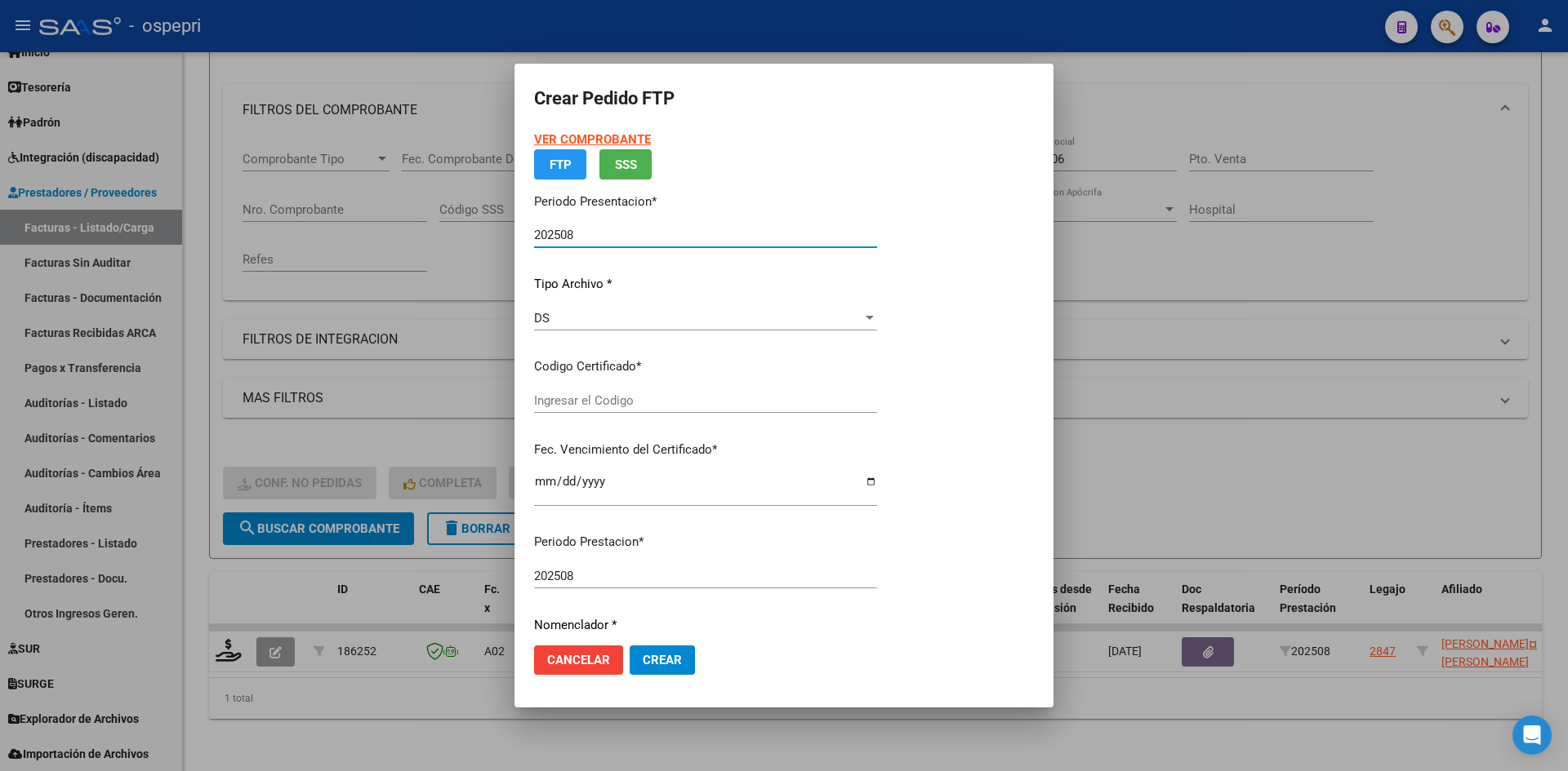
type input "ARG02000456025832016091320260913NQN249"
type input "2026-09-13"
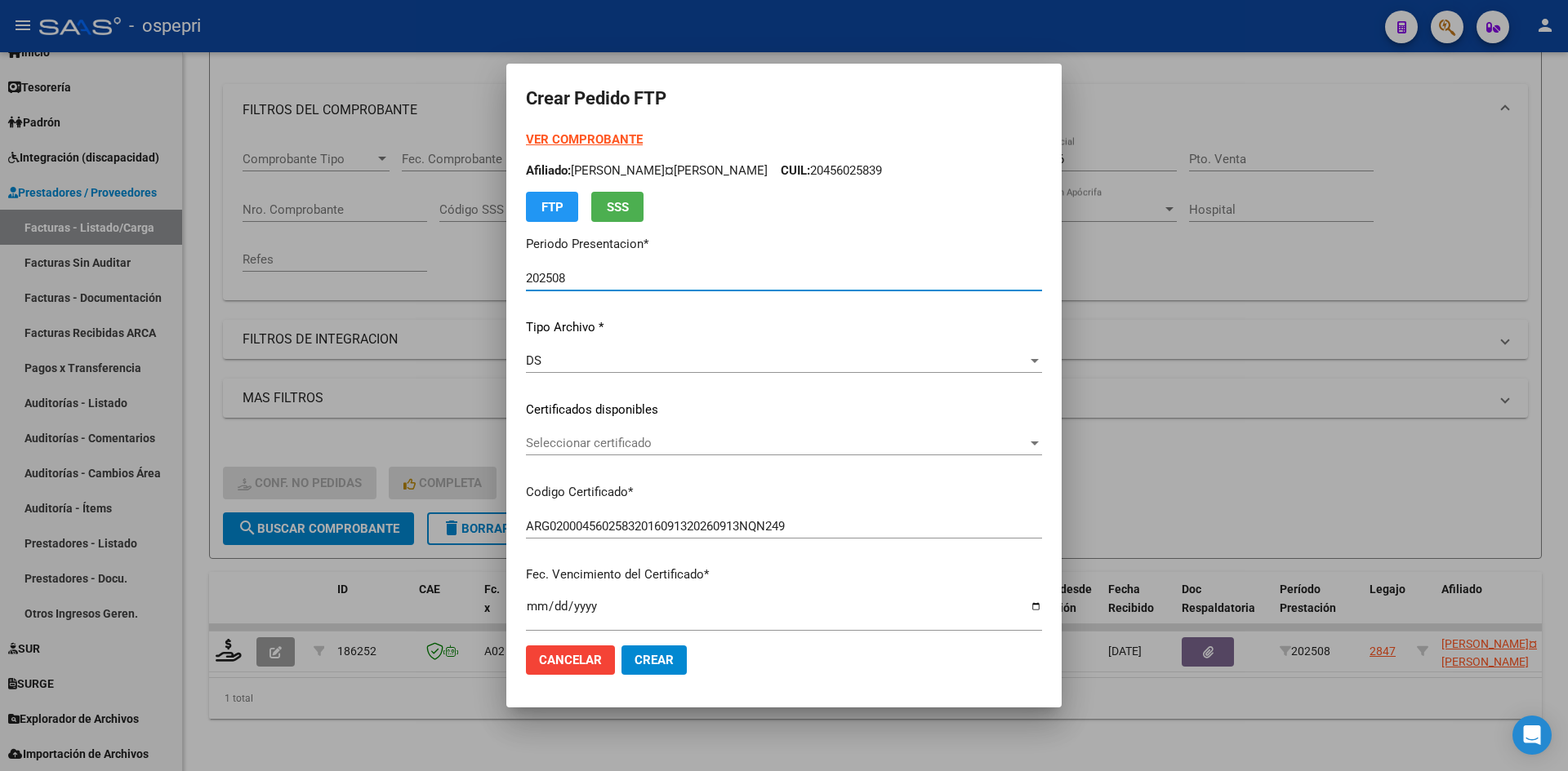
click at [755, 454] on div "Seleccionar certificado Seleccionar certificado" at bounding box center [784, 443] width 516 height 25
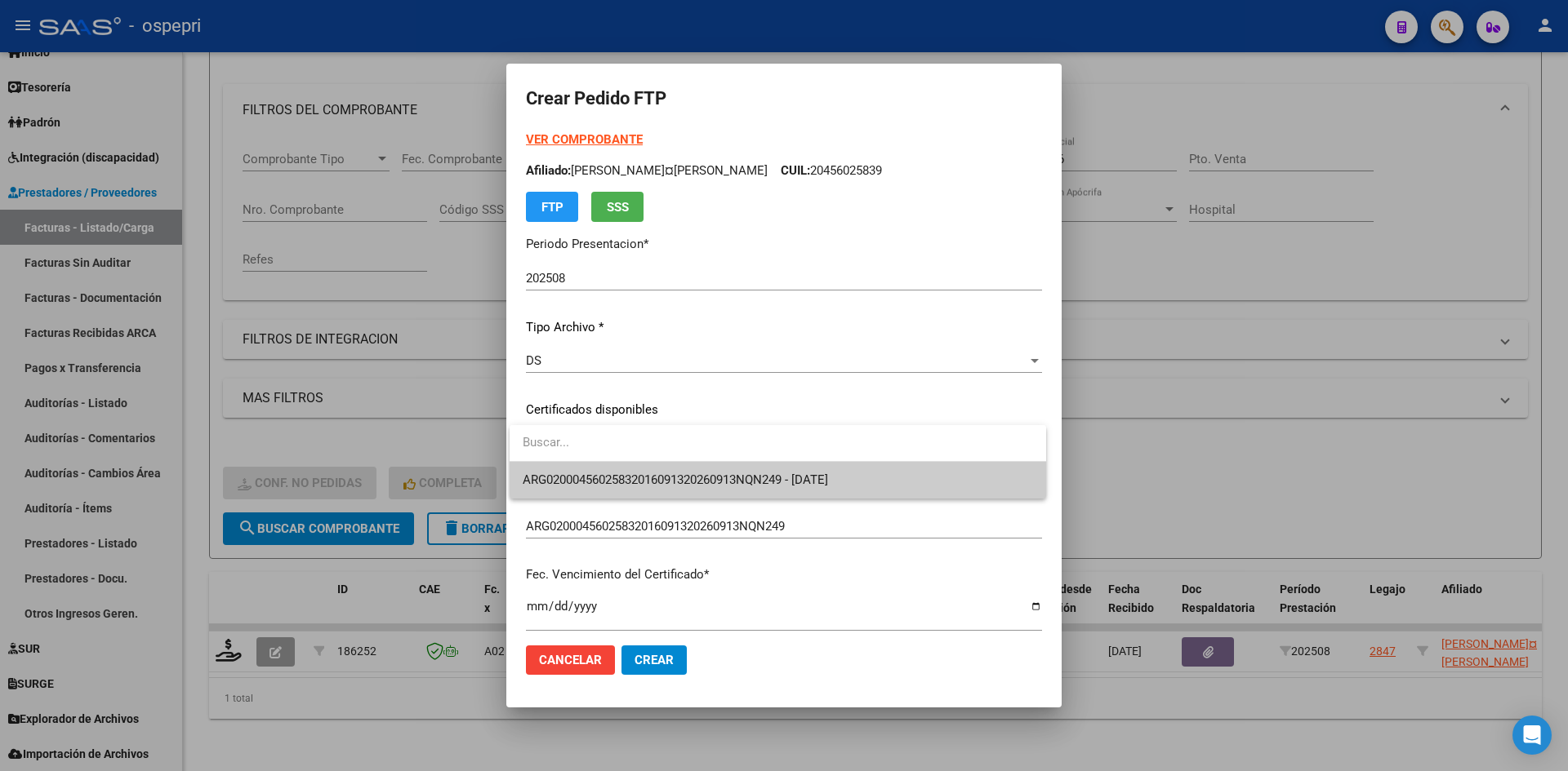
click at [759, 469] on span "ARG02000456025832016091320260913NQN249 - 2026-09-13" at bounding box center [778, 480] width 510 height 37
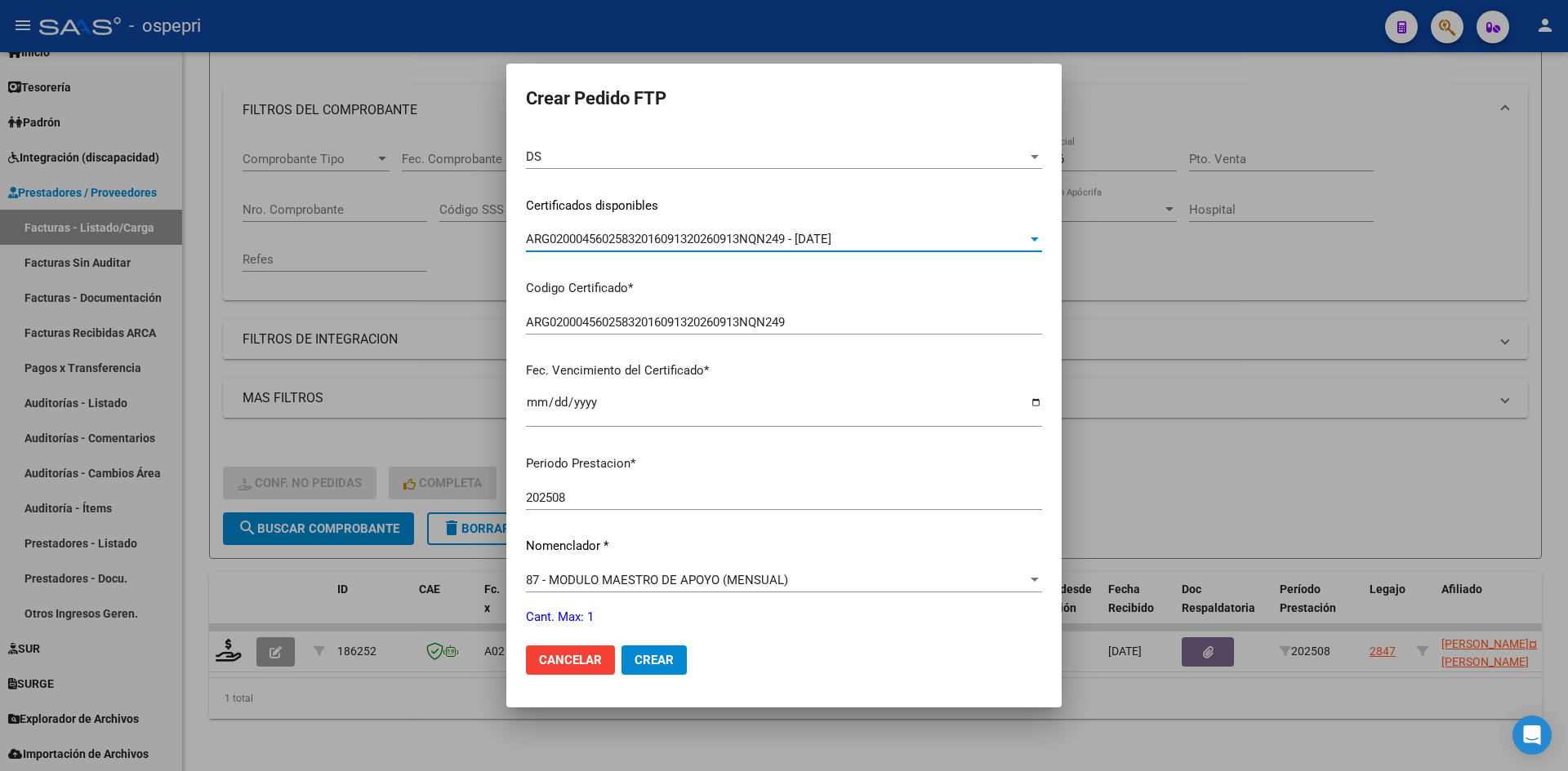
scroll to position [408, 0]
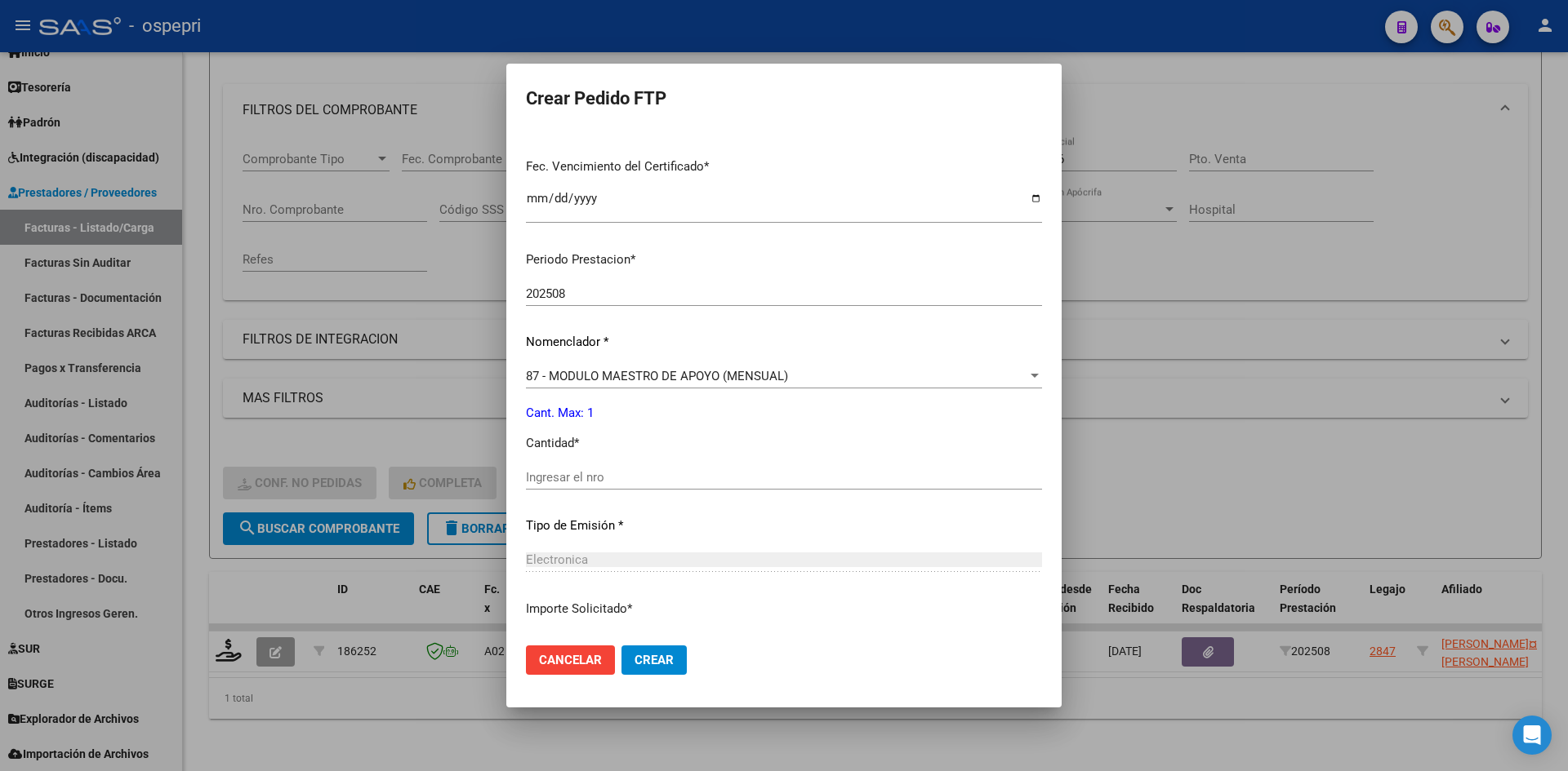
click at [599, 476] on input "Ingresar el nro" at bounding box center [784, 478] width 516 height 15
type input "1"
click at [663, 656] on span "Crear" at bounding box center [653, 660] width 39 height 15
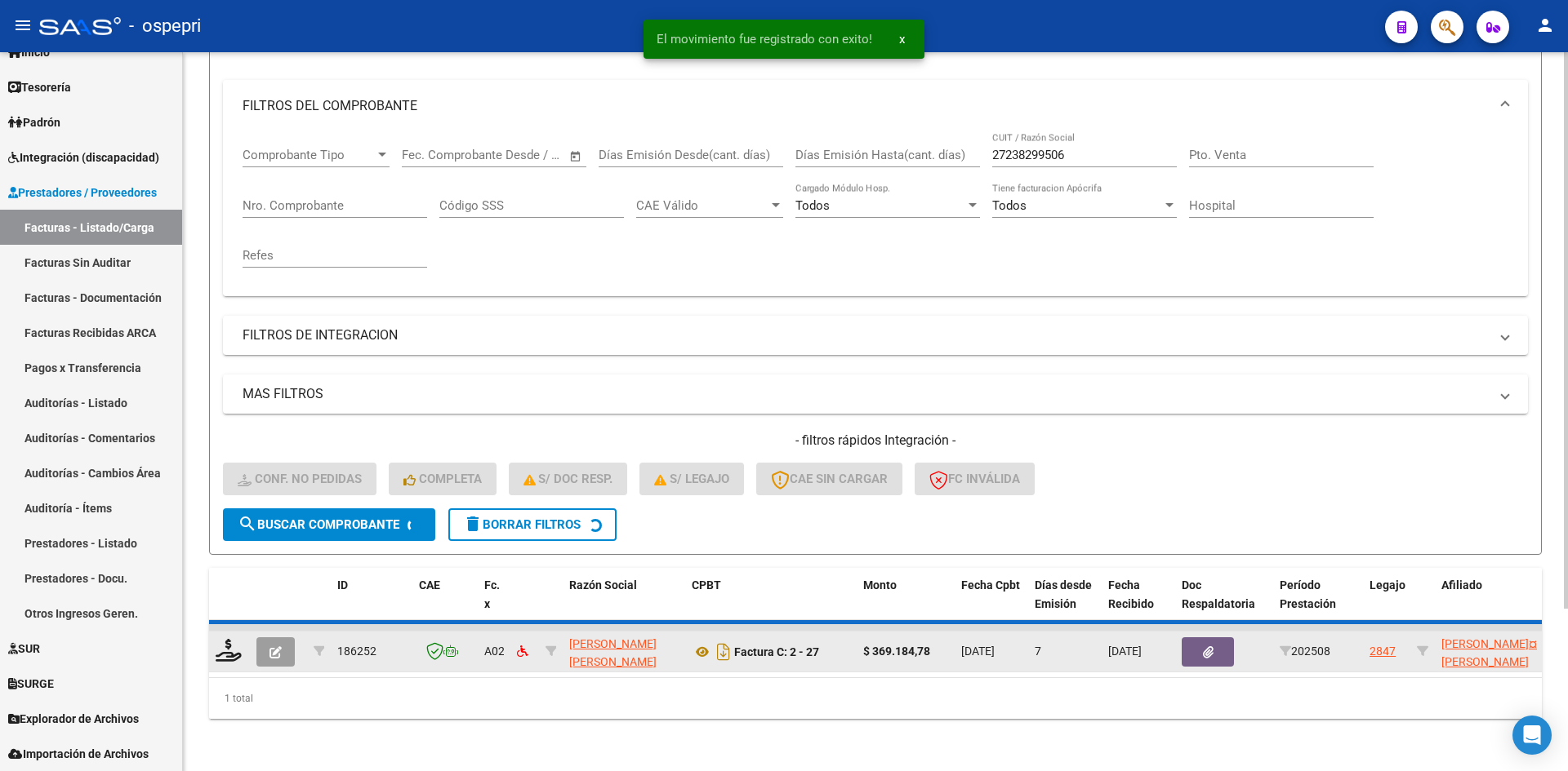
scroll to position [181, 0]
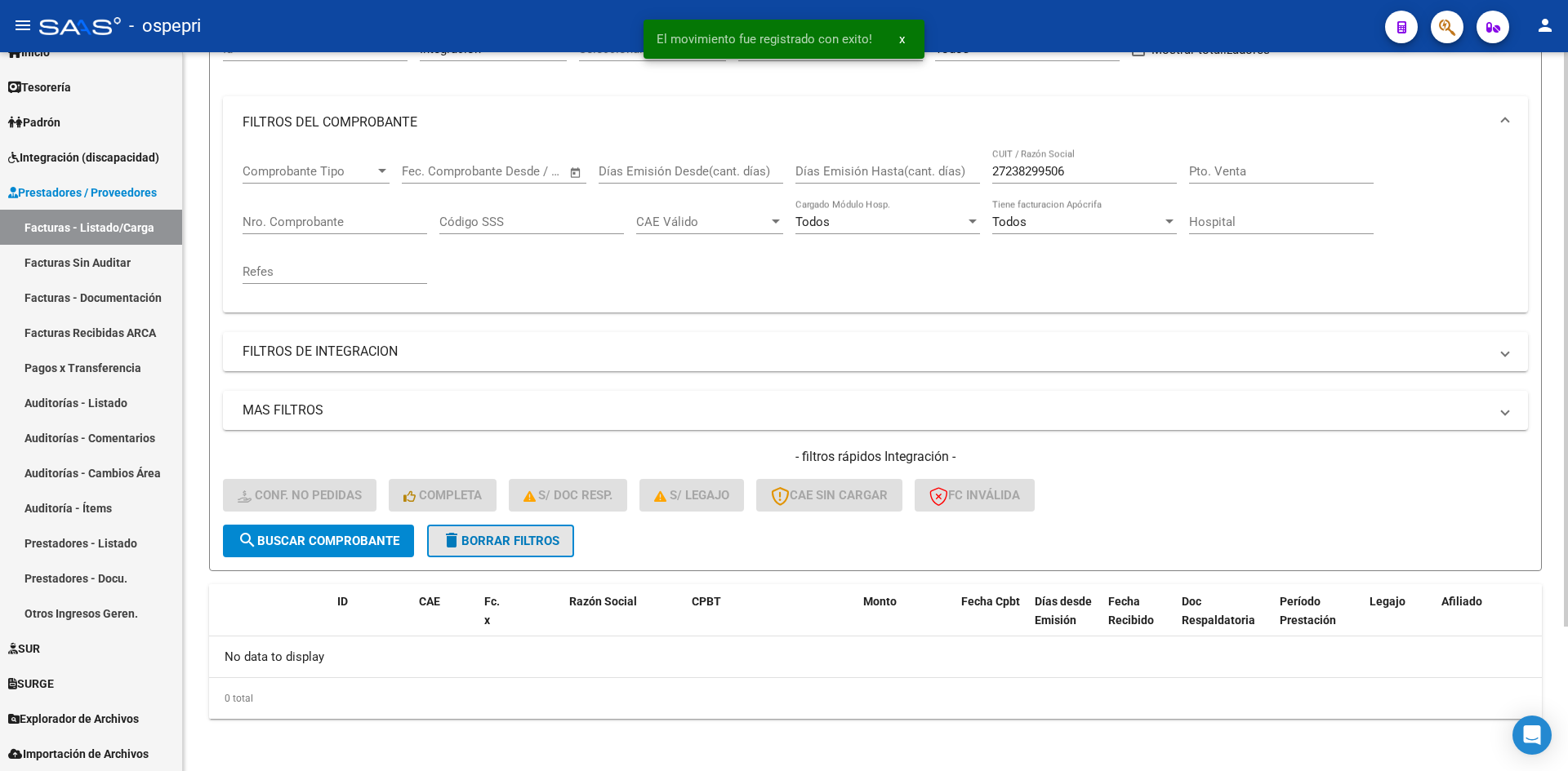
click at [538, 538] on span "delete Borrar Filtros" at bounding box center [500, 541] width 117 height 15
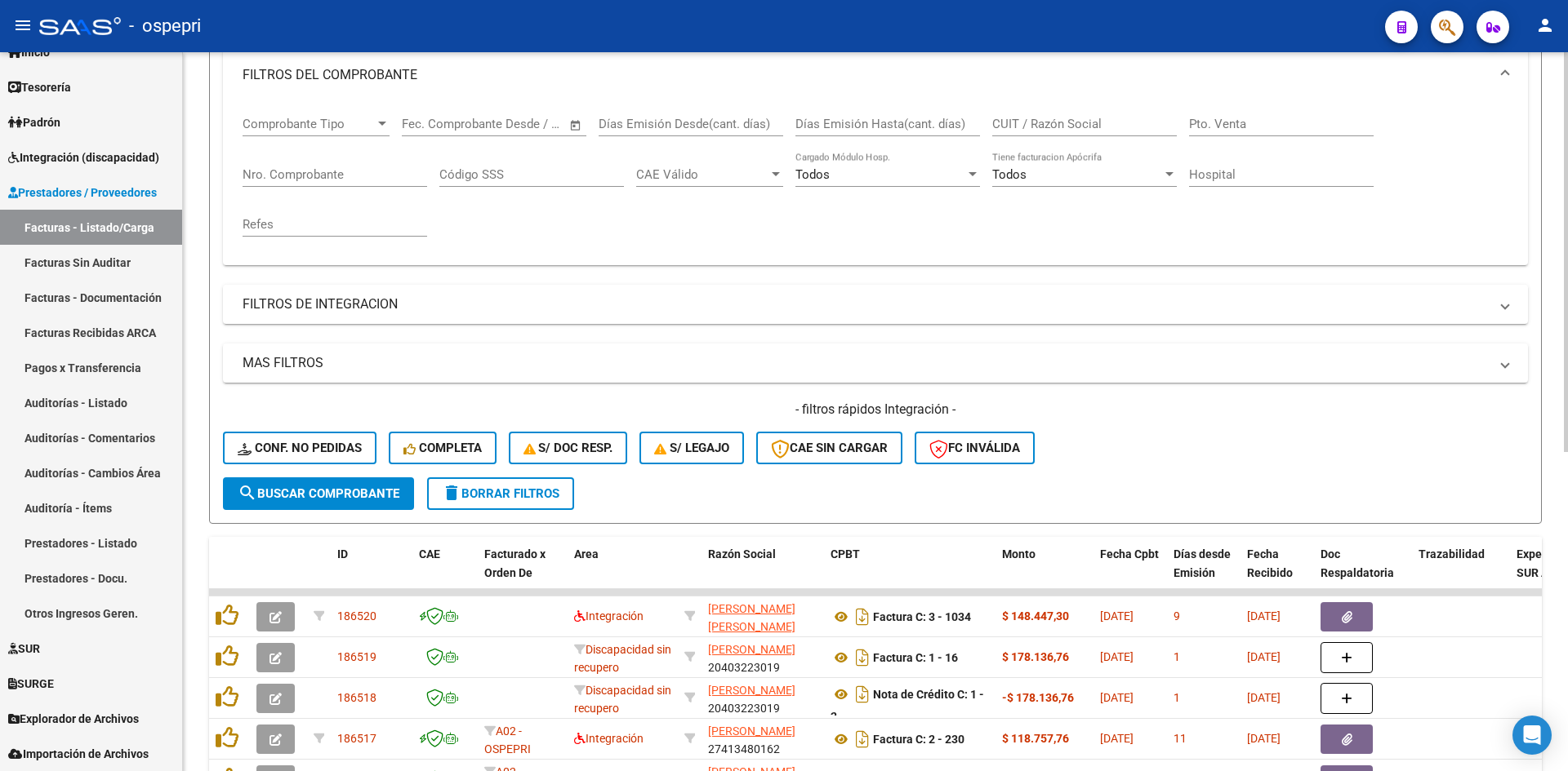
scroll to position [0, 0]
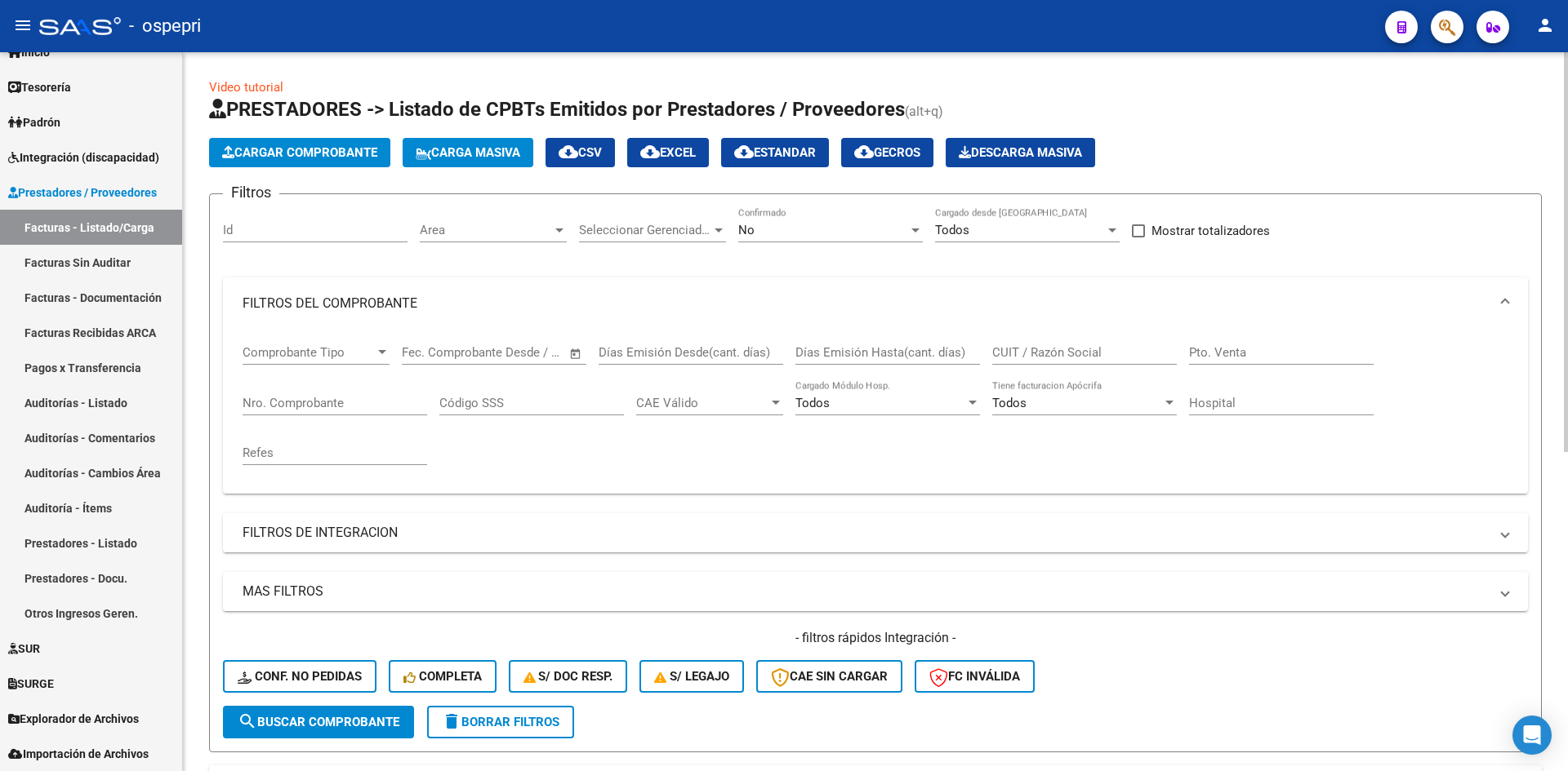
click at [1060, 344] on div "CUIT / Razón Social" at bounding box center [1084, 347] width 184 height 35
paste input "23334654524"
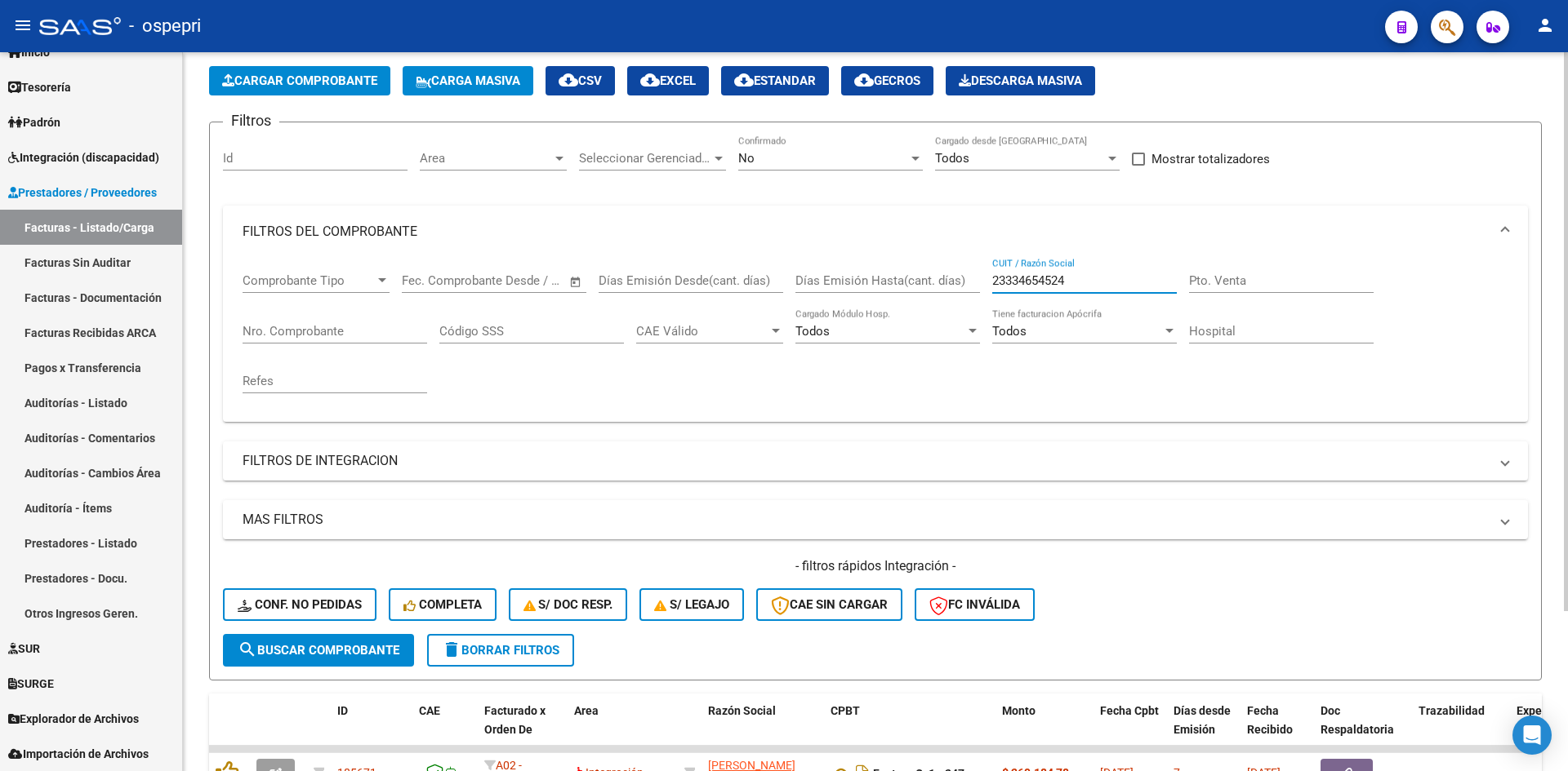
scroll to position [206, 0]
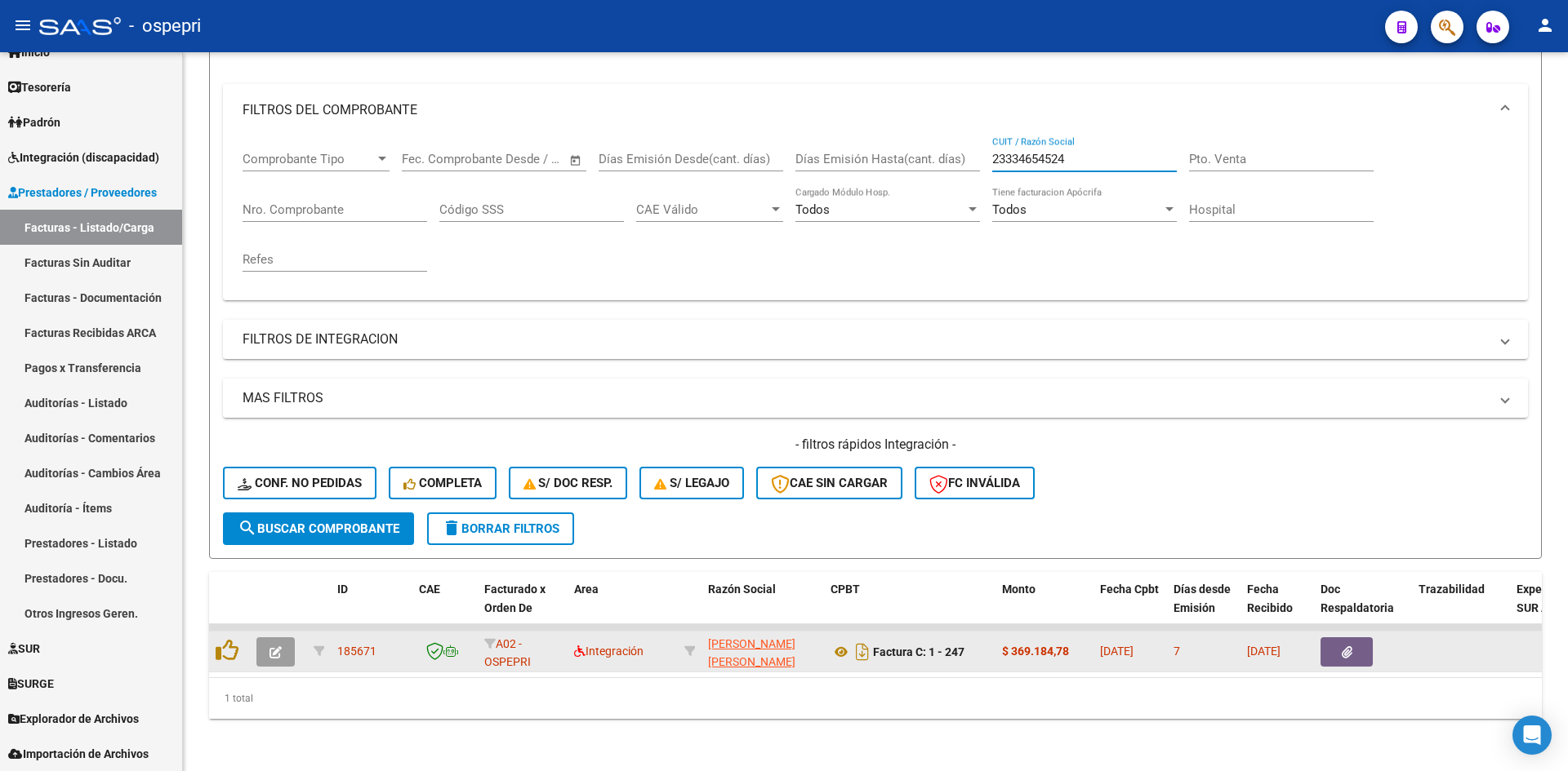
type input "23334654524"
click at [276, 645] on span "button" at bounding box center [275, 653] width 12 height 15
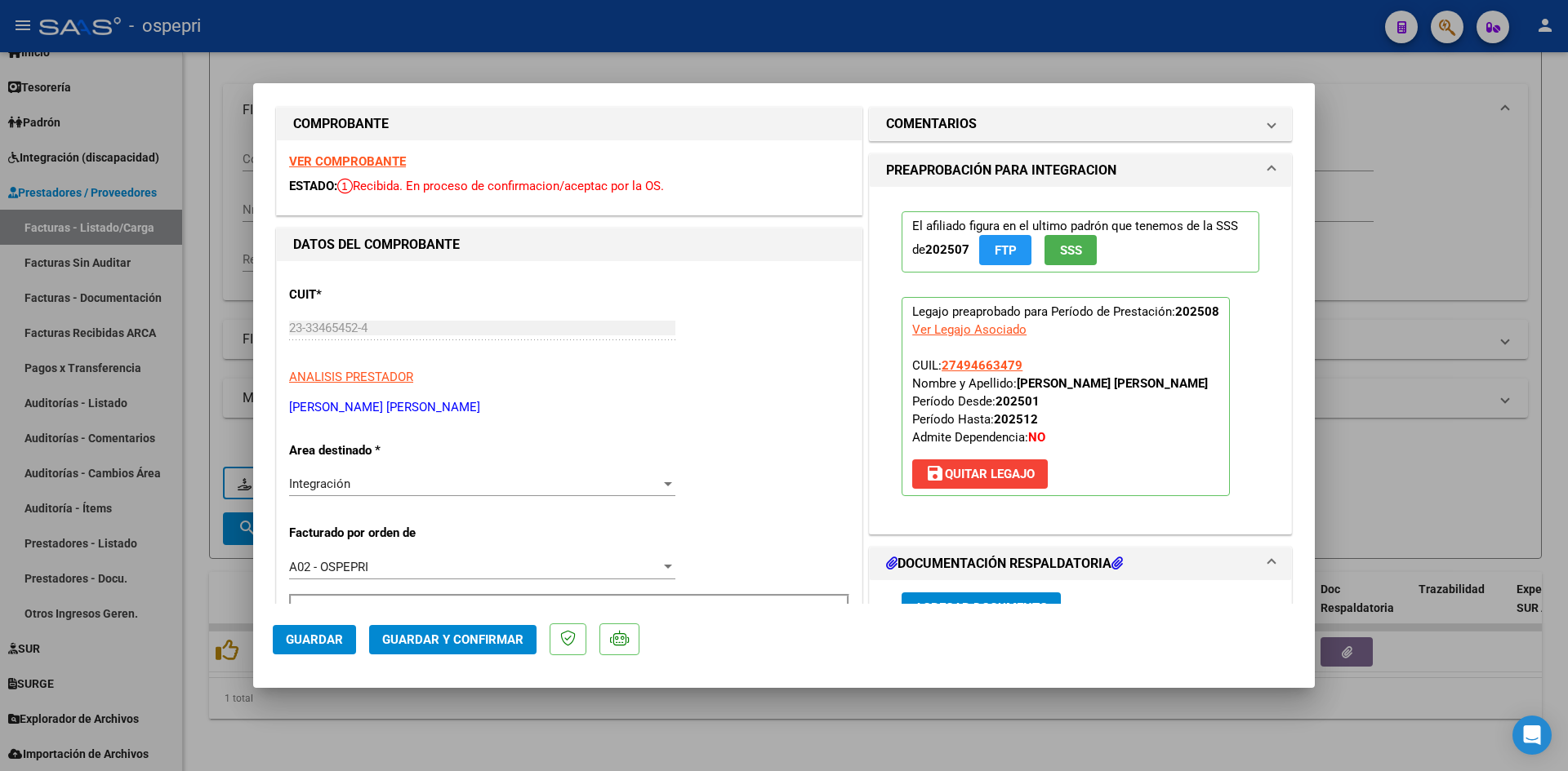
scroll to position [0, 0]
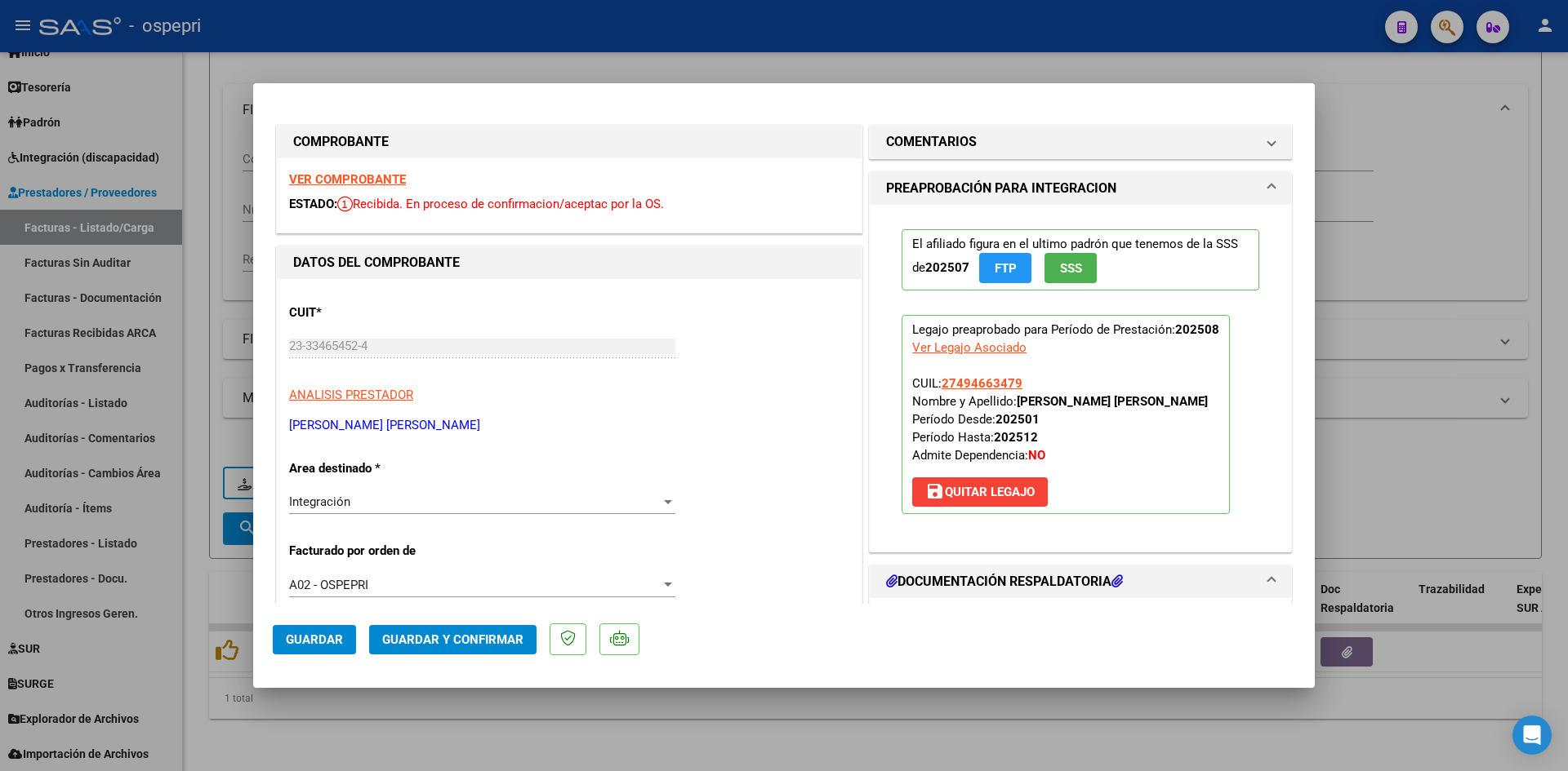
click at [352, 179] on strong "VER COMPROBANTE" at bounding box center [348, 180] width 117 height 15
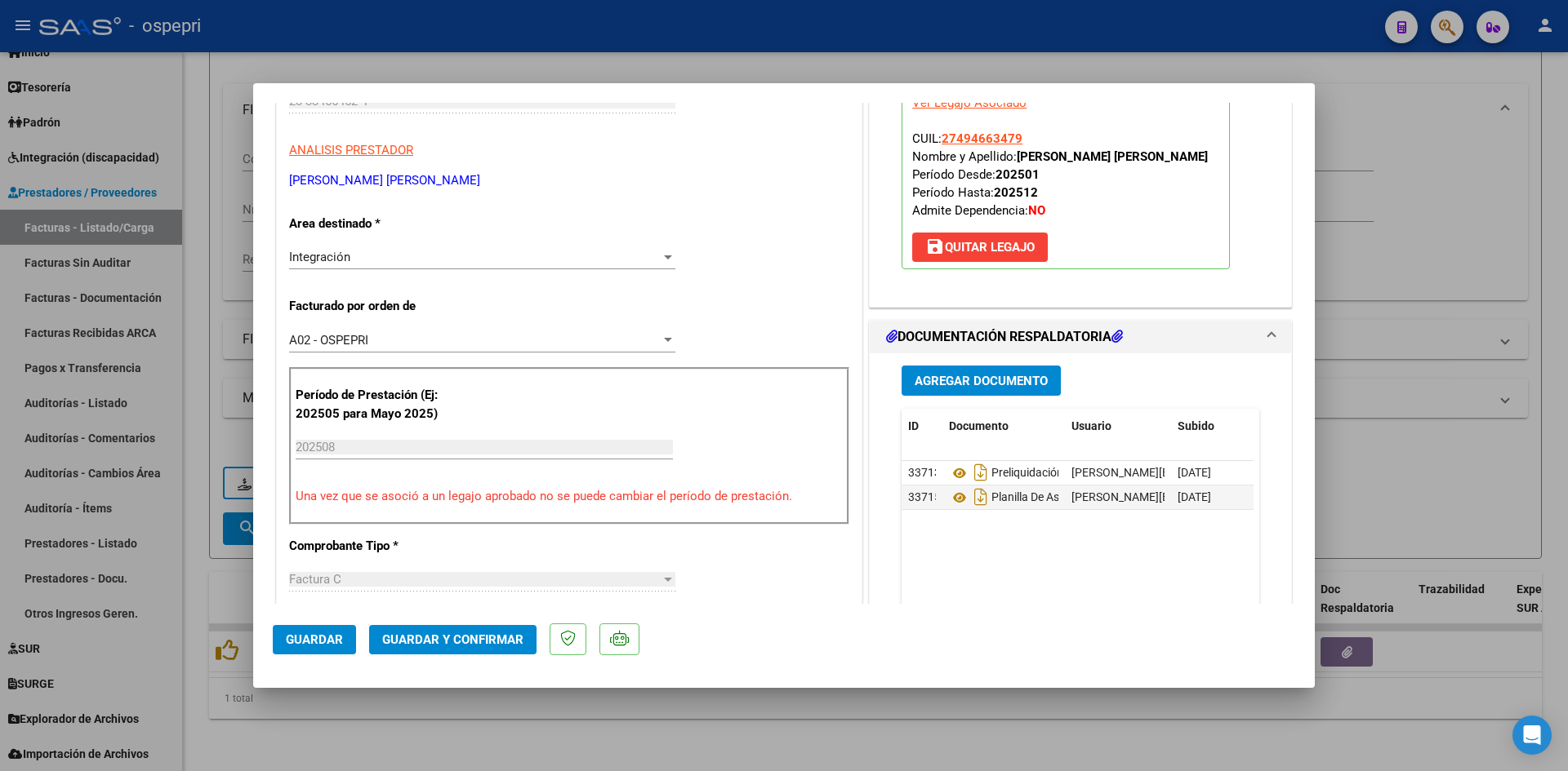
scroll to position [327, 0]
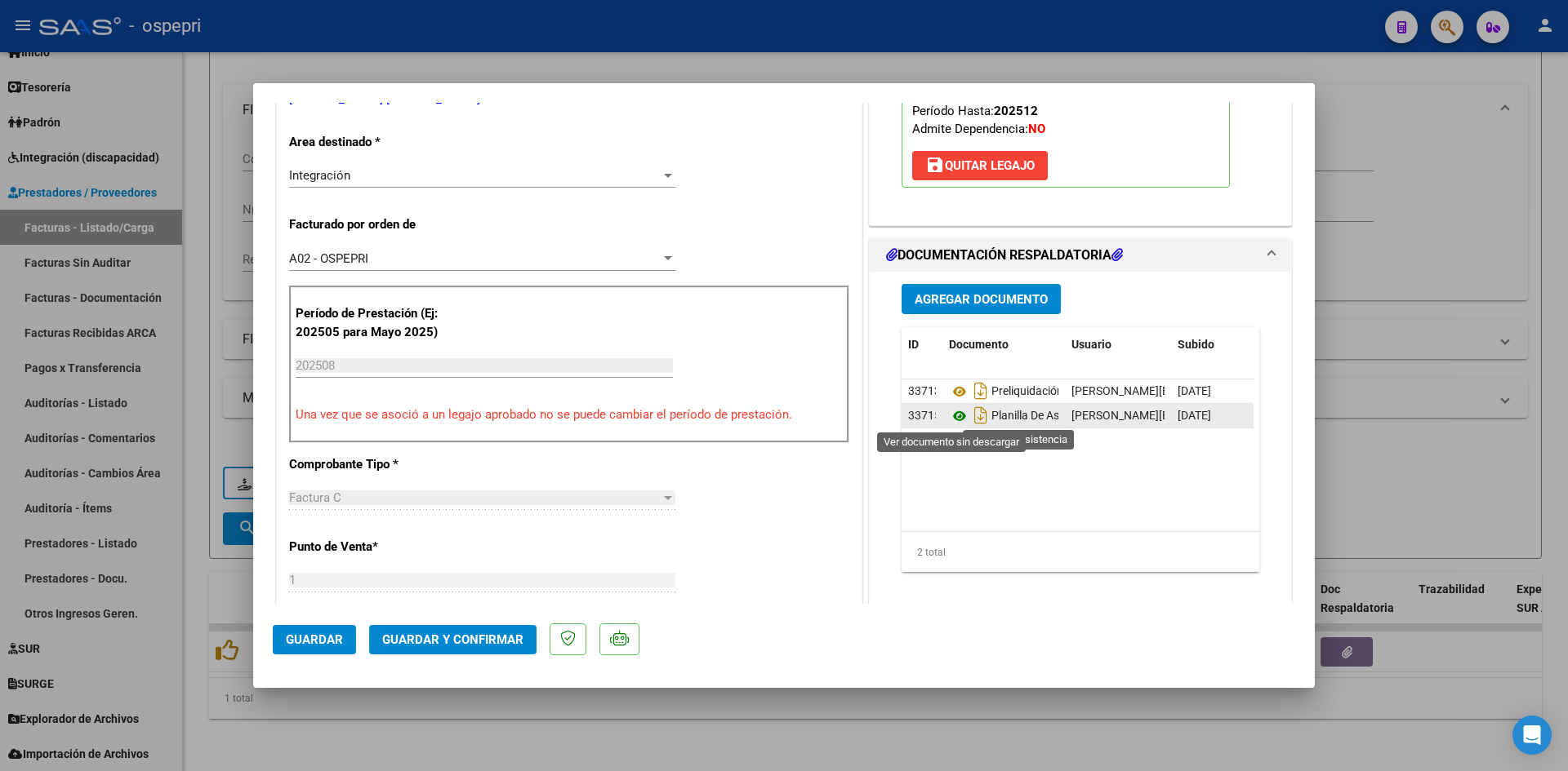
click at [952, 414] on icon at bounding box center [959, 416] width 21 height 20
click at [493, 641] on span "Guardar y Confirmar" at bounding box center [452, 641] width 141 height 15
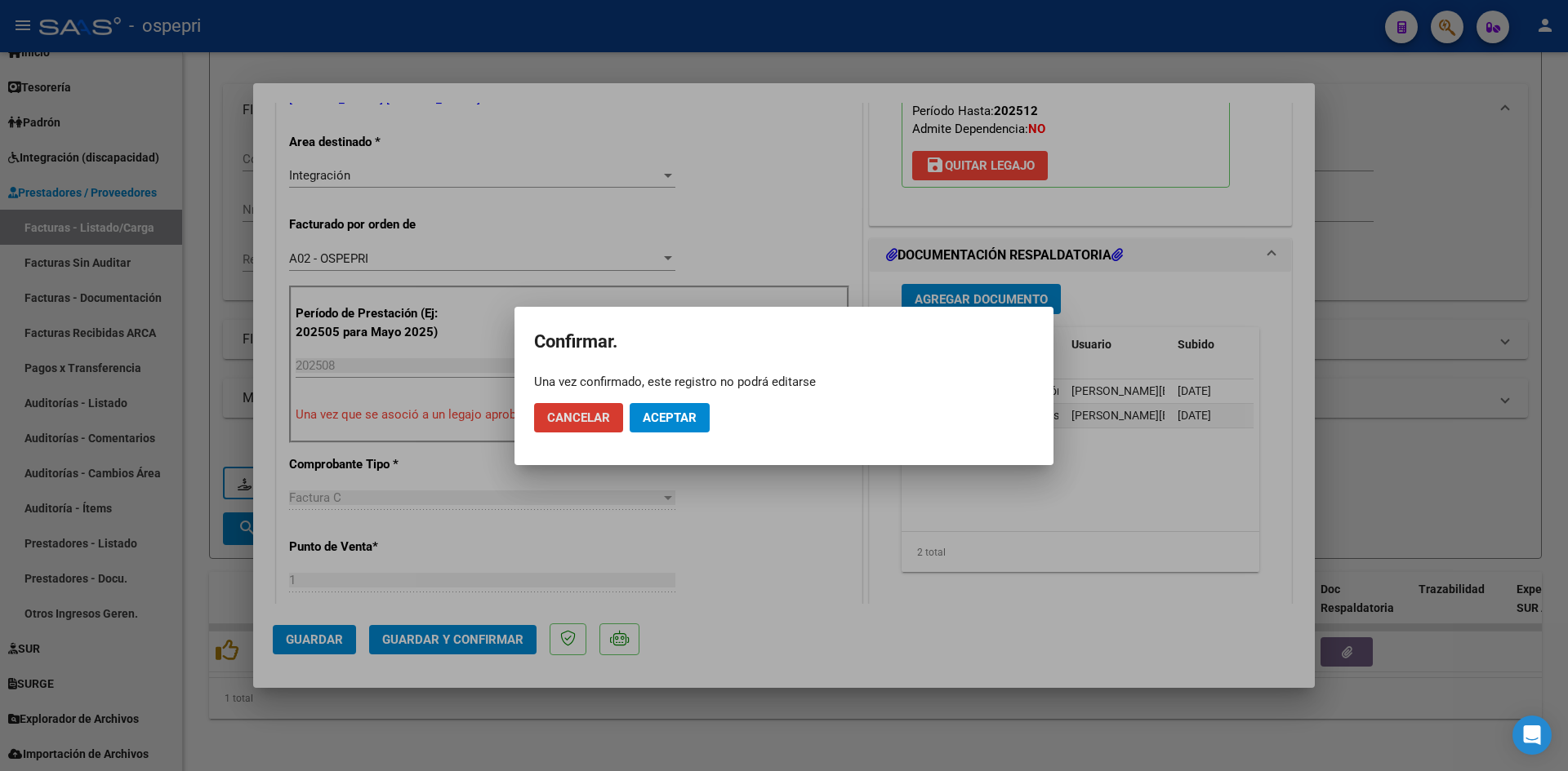
click at [700, 418] on button "Aceptar" at bounding box center [669, 418] width 80 height 29
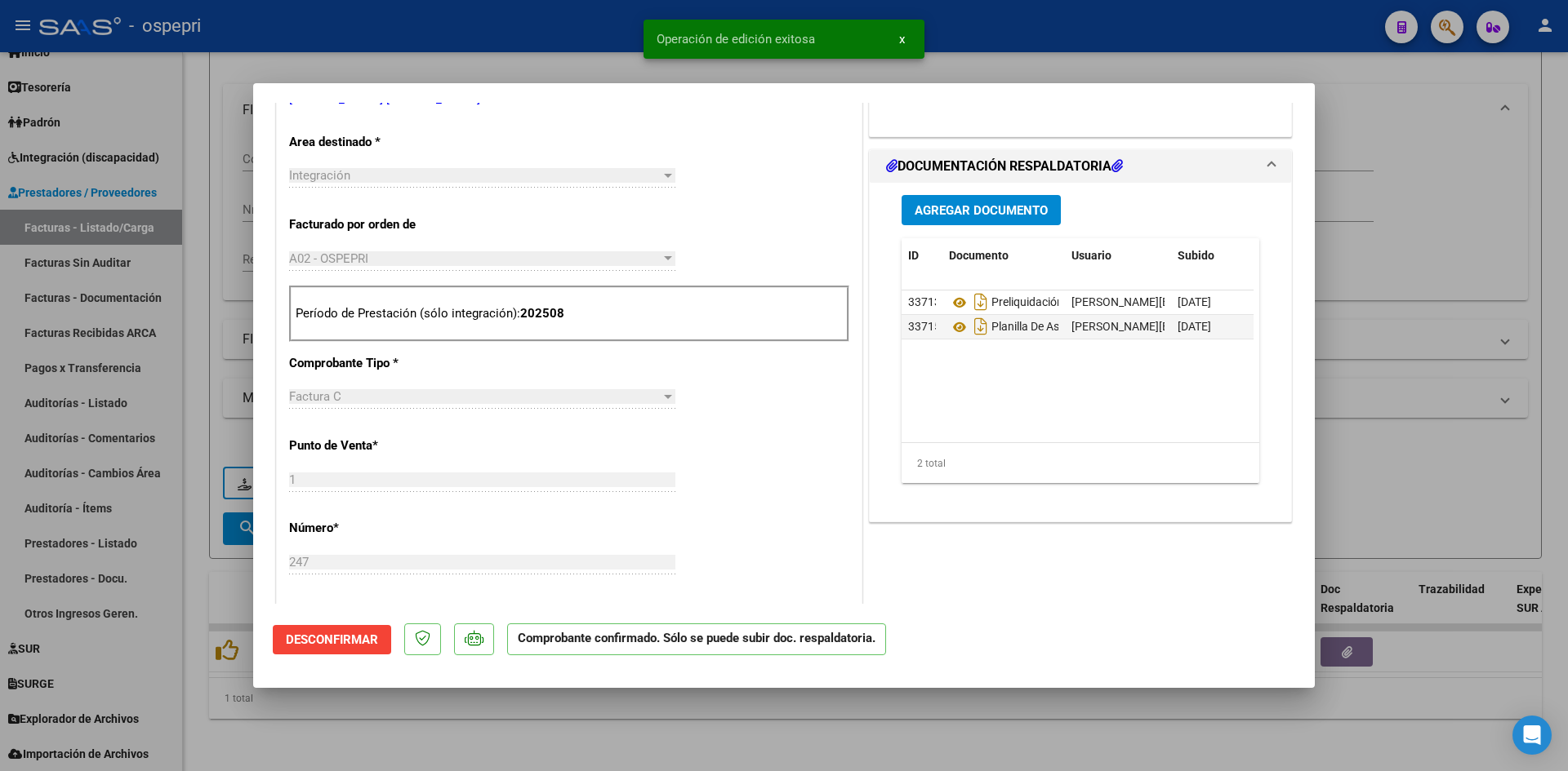
type input "$ 0,00"
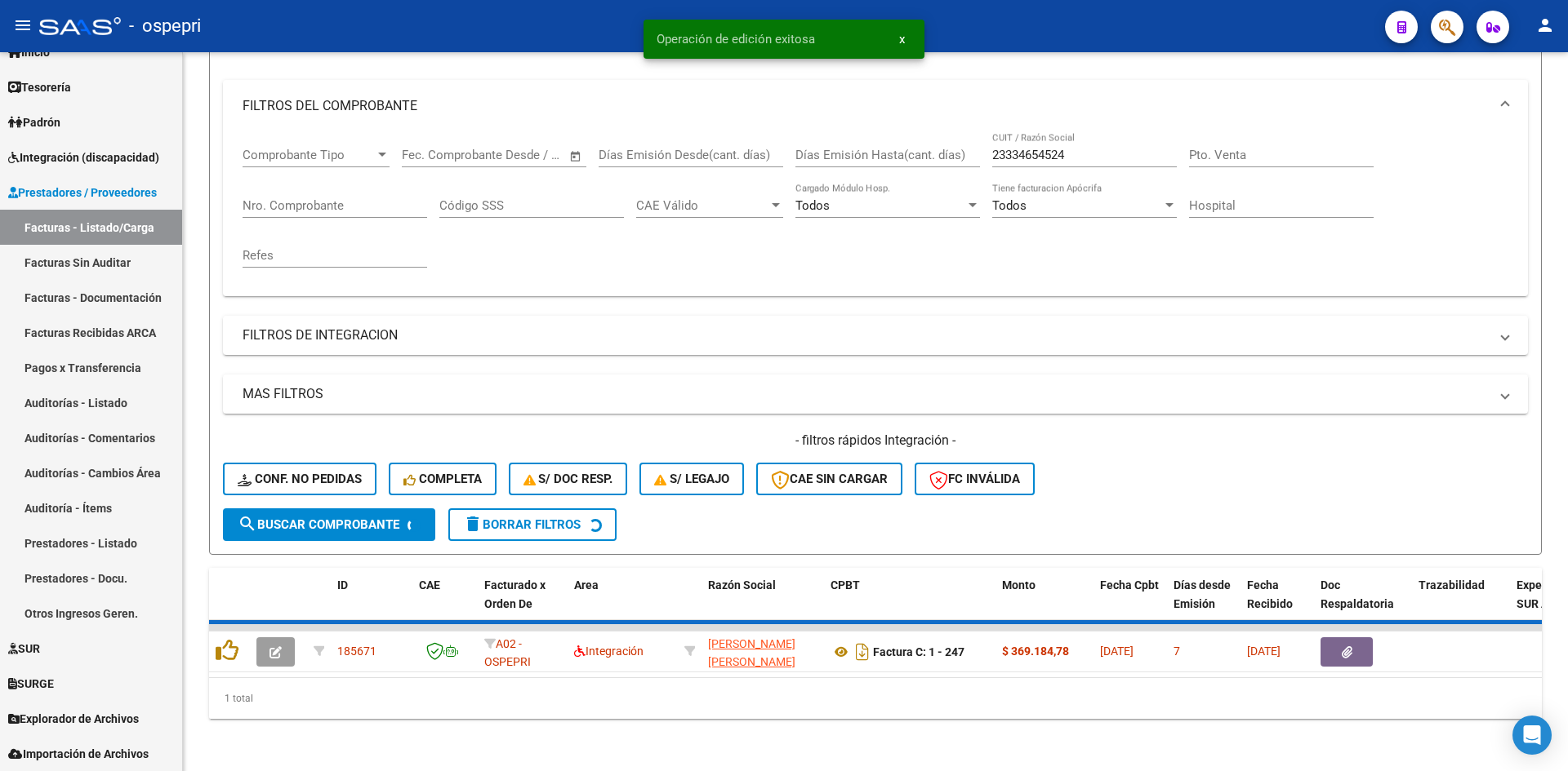
scroll to position [181, 0]
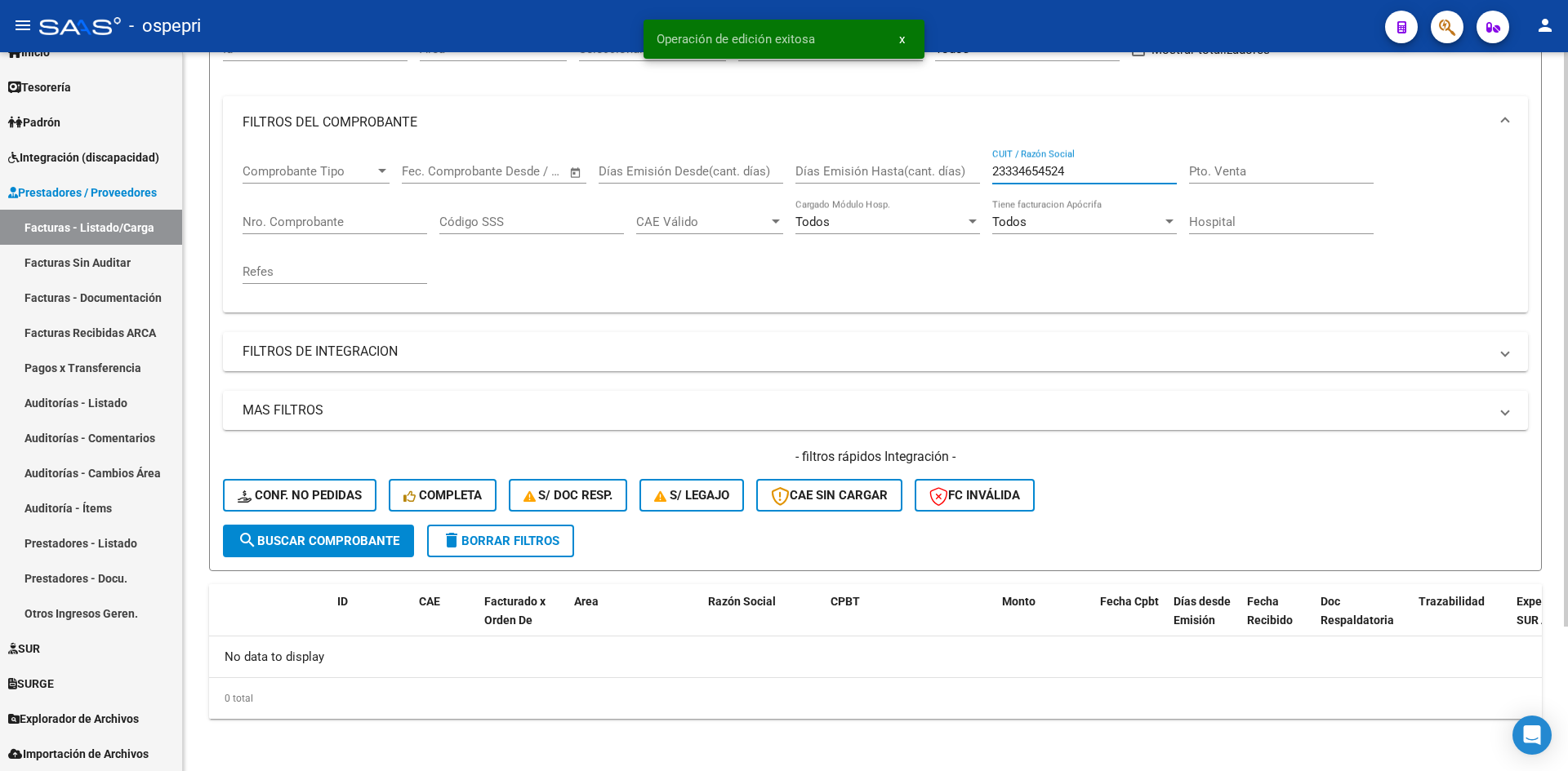
drag, startPoint x: 1094, startPoint y: 166, endPoint x: 967, endPoint y: 171, distance: 127.1
click at [967, 171] on div "Comprobante Tipo Comprobante Tipo Fecha inicio – Fecha fin Fec. Comprobante Des…" at bounding box center [875, 224] width 1266 height 151
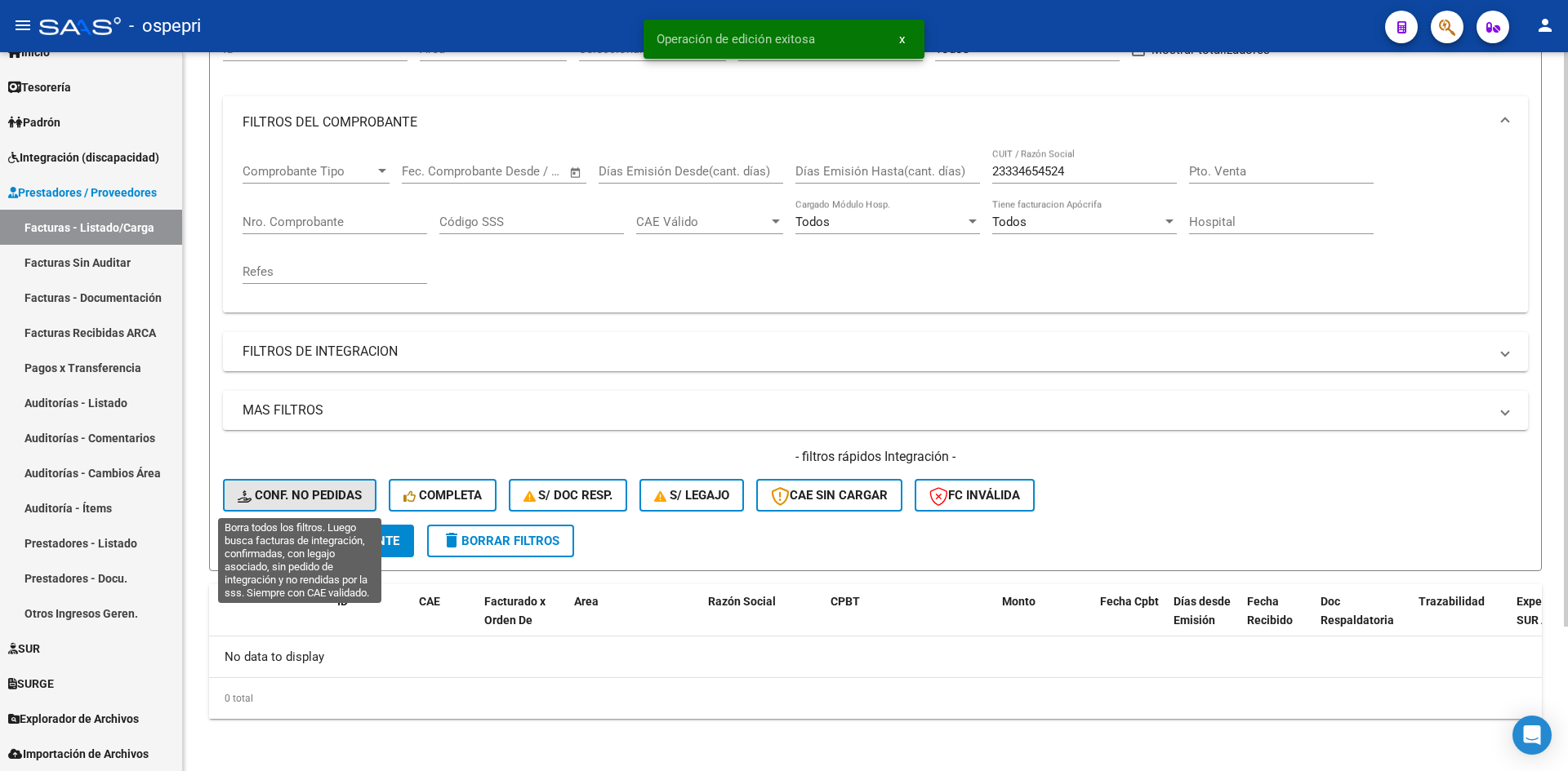
click at [353, 484] on button "Conf. no pedidas" at bounding box center [300, 495] width 153 height 33
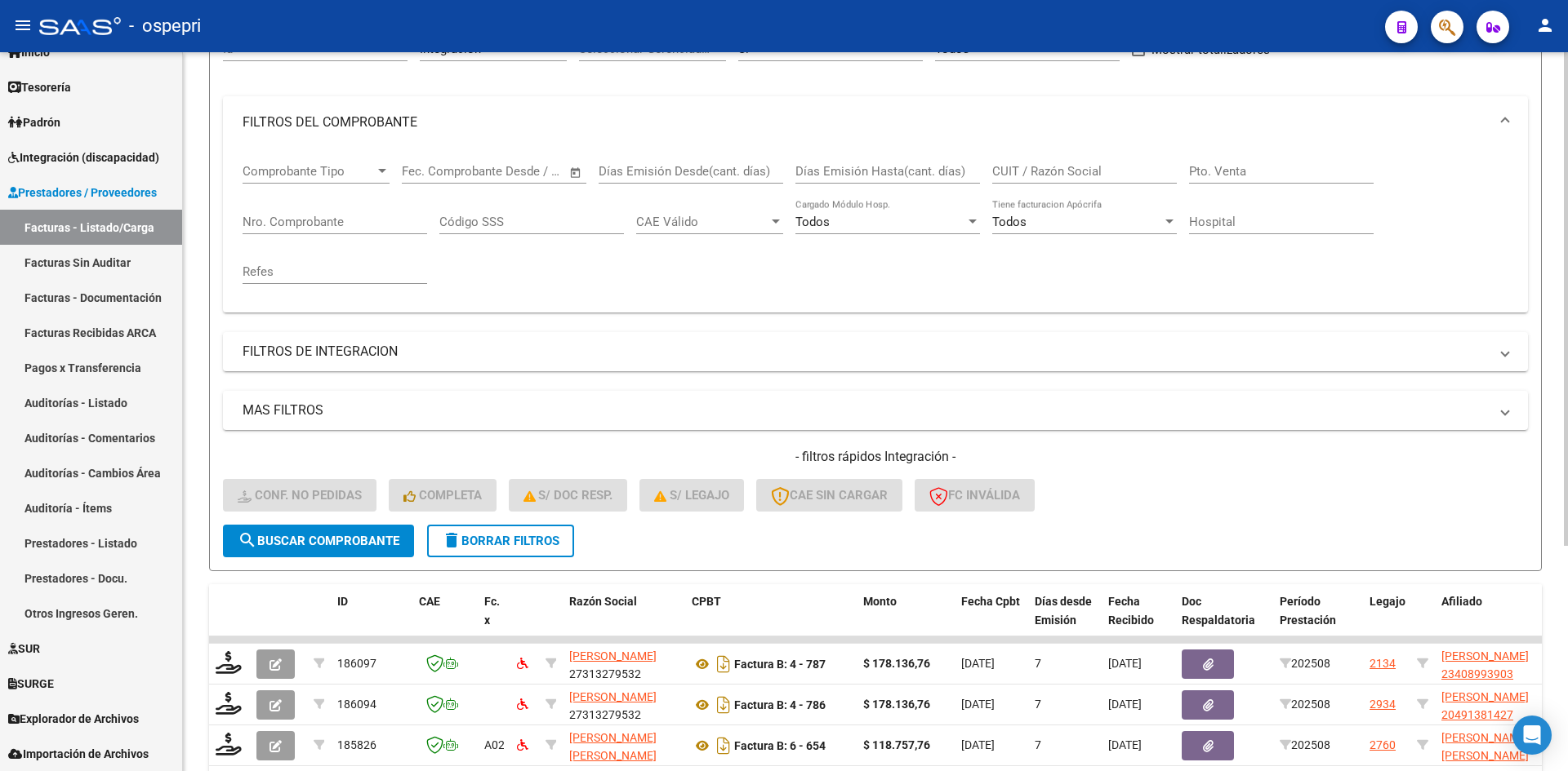
click at [1035, 171] on input "CUIT / Razón Social" at bounding box center [1084, 172] width 184 height 15
paste input "23334654524"
type input "23334654524"
click at [285, 533] on button "search Buscar Comprobante" at bounding box center [319, 541] width 191 height 33
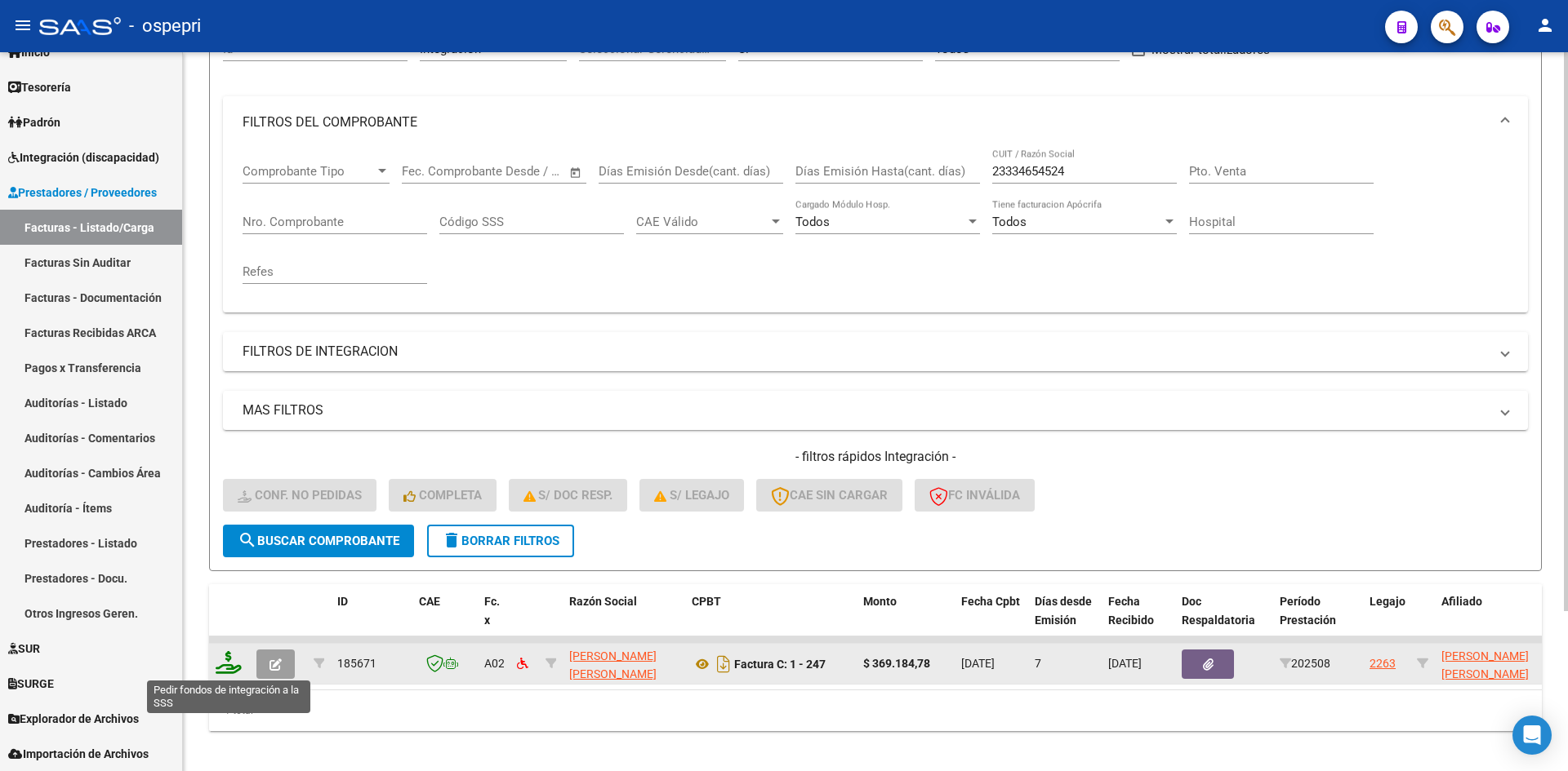
click at [232, 659] on icon at bounding box center [229, 662] width 26 height 23
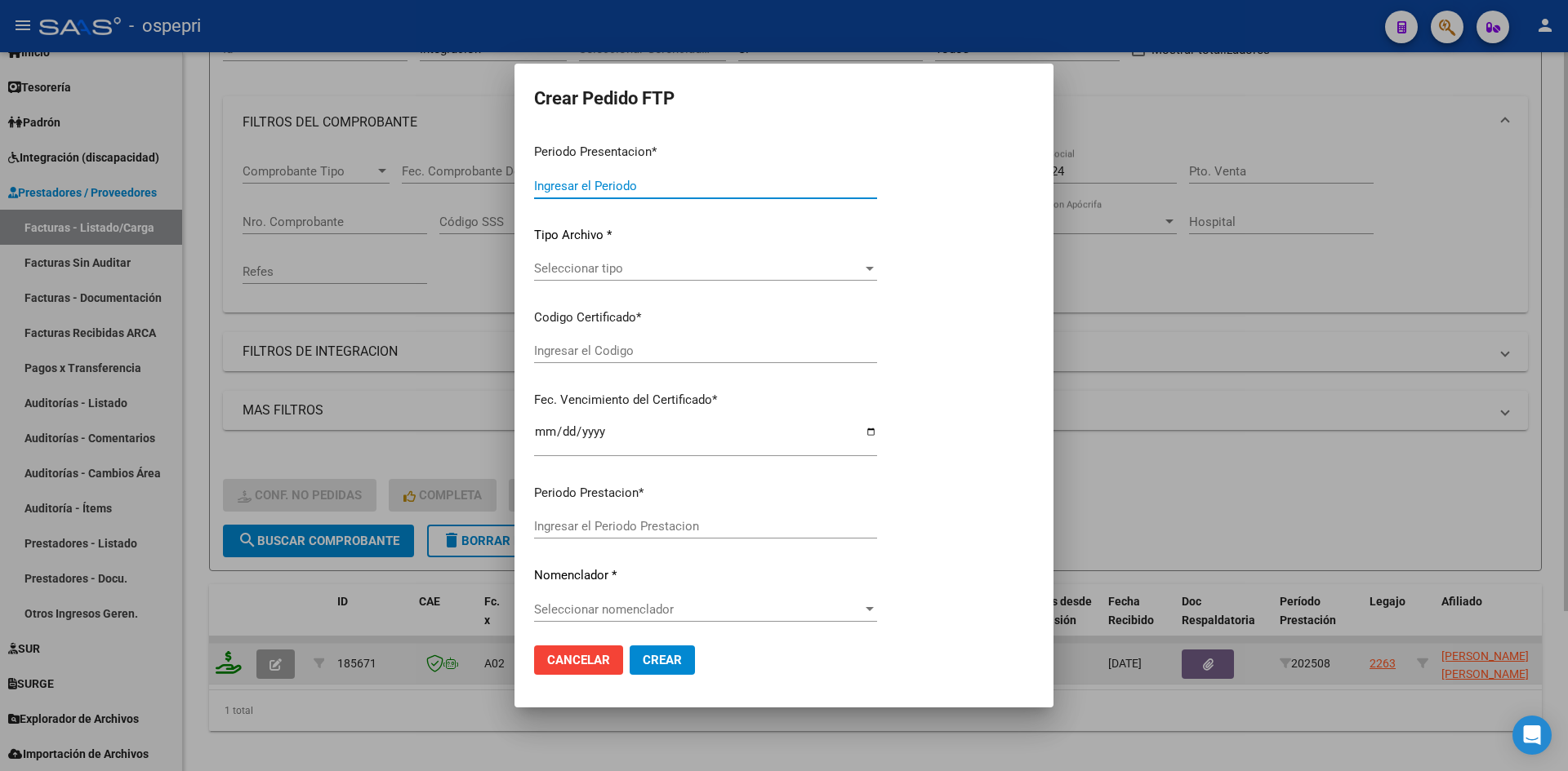
type input "202508"
type input "$ 369.184,78"
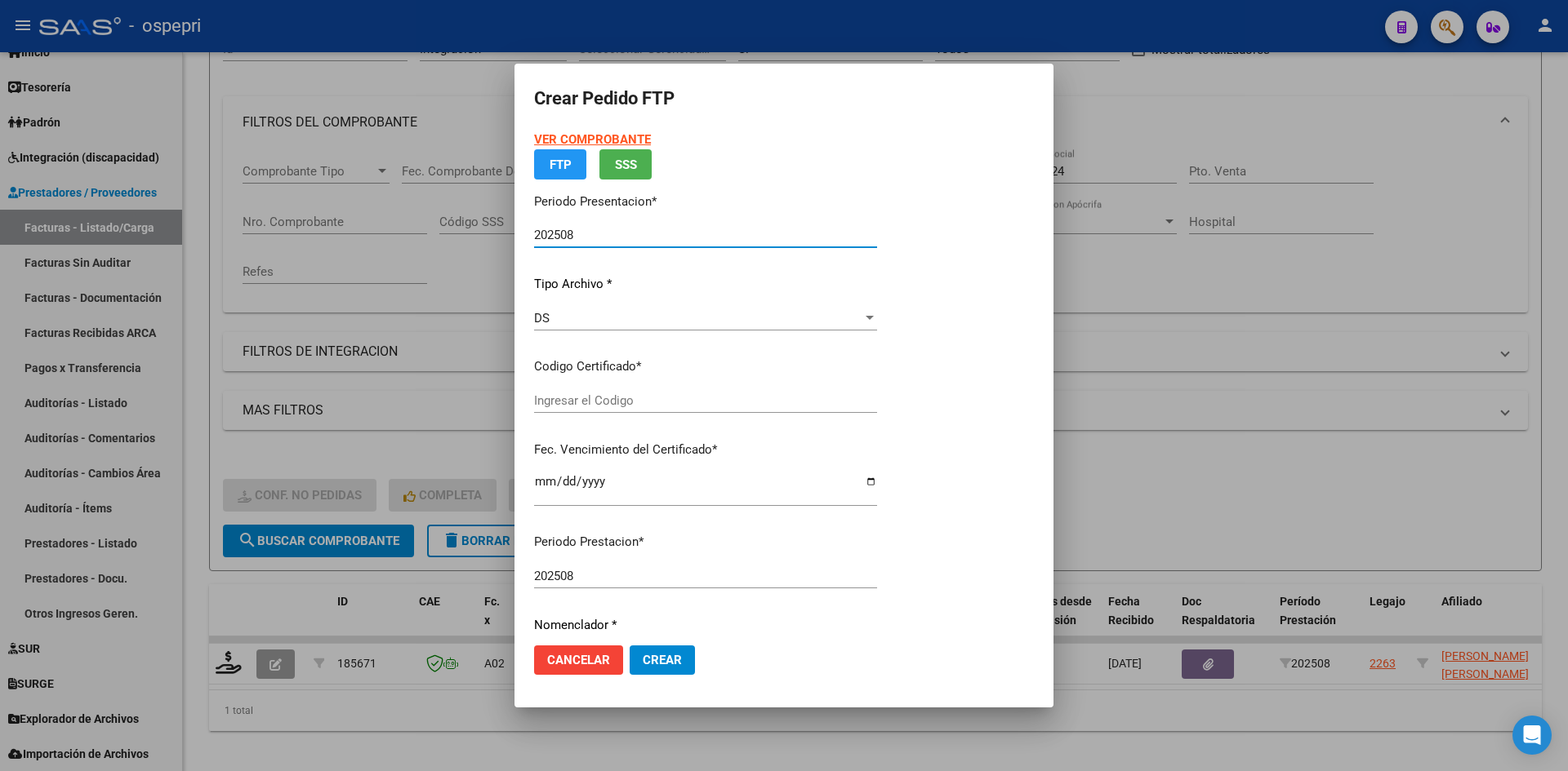
type input "2749466347-9"
type input "2028-05-11"
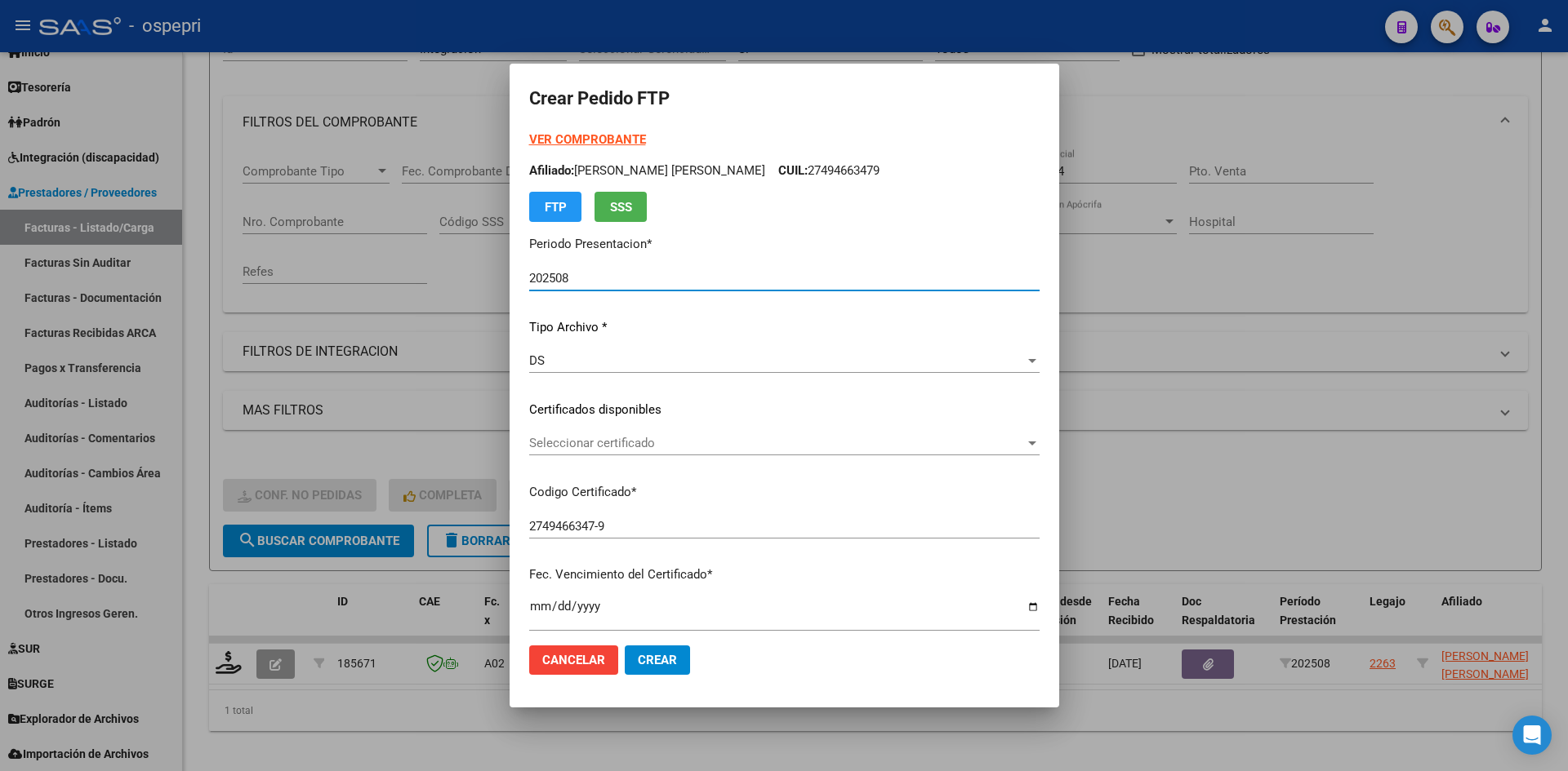
click at [666, 447] on span "Seleccionar certificado" at bounding box center [777, 443] width 495 height 15
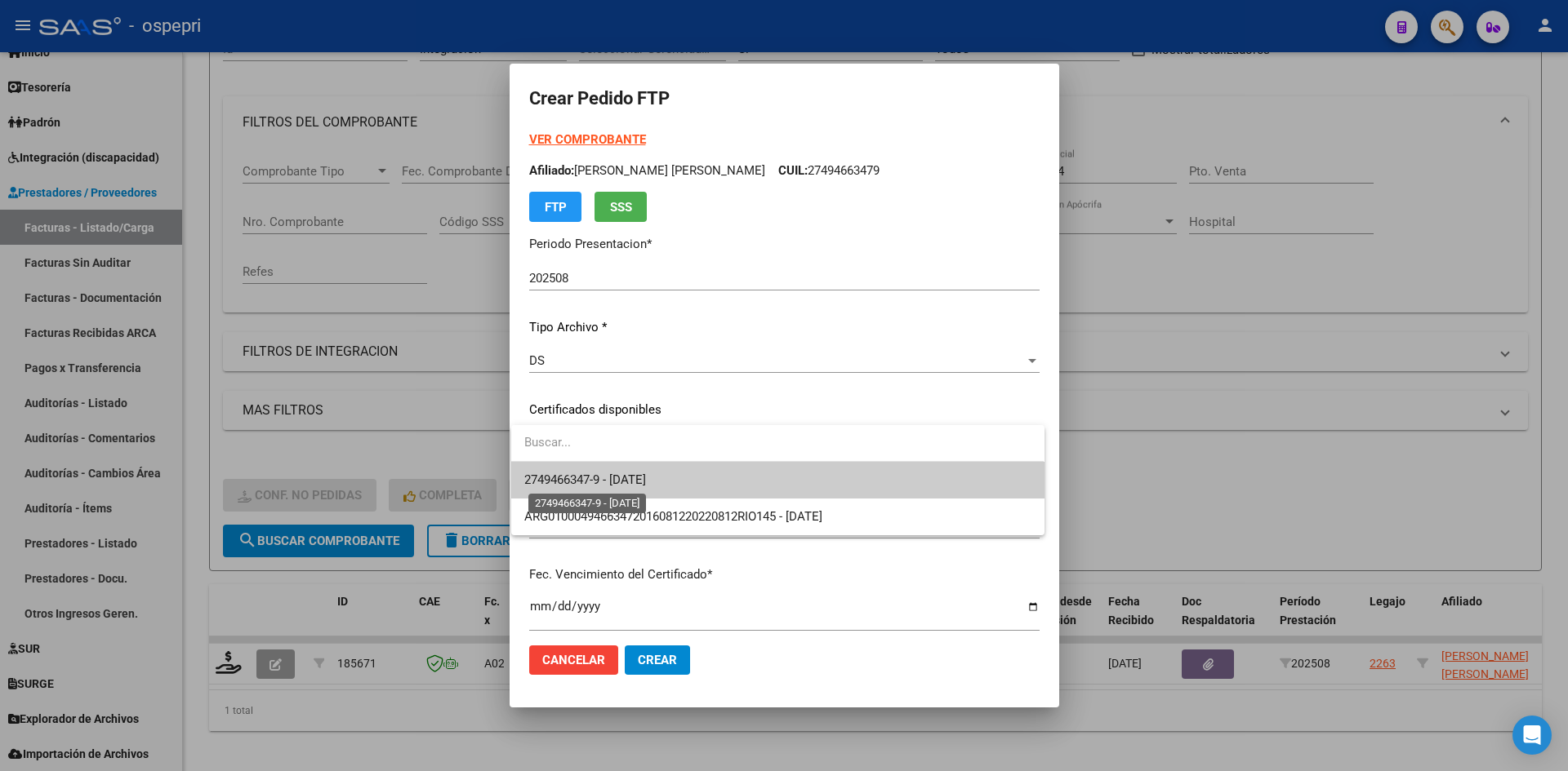
click at [646, 476] on span "2749466347-9 - 2028-05-11" at bounding box center [585, 480] width 122 height 15
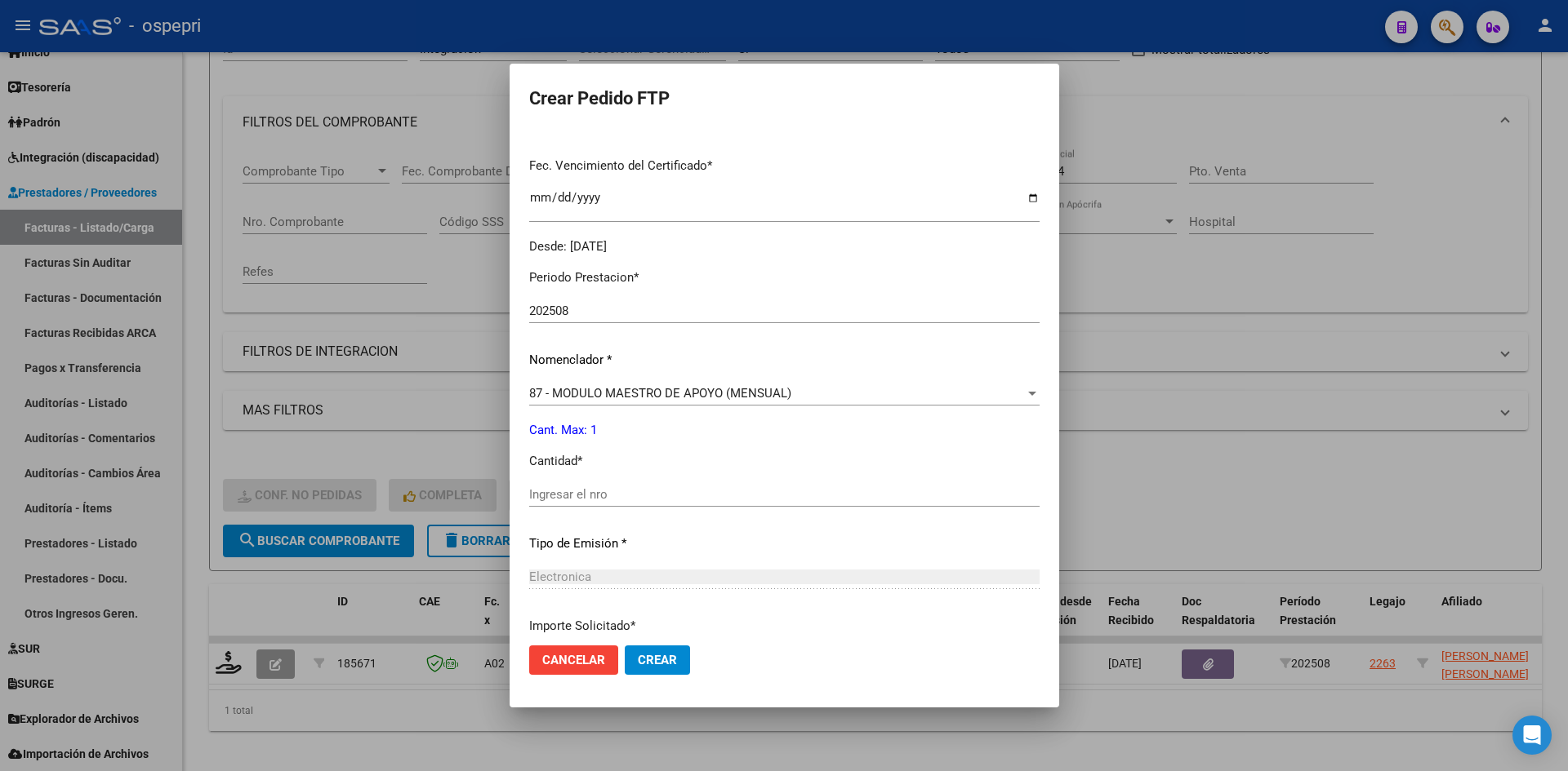
scroll to position [489, 0]
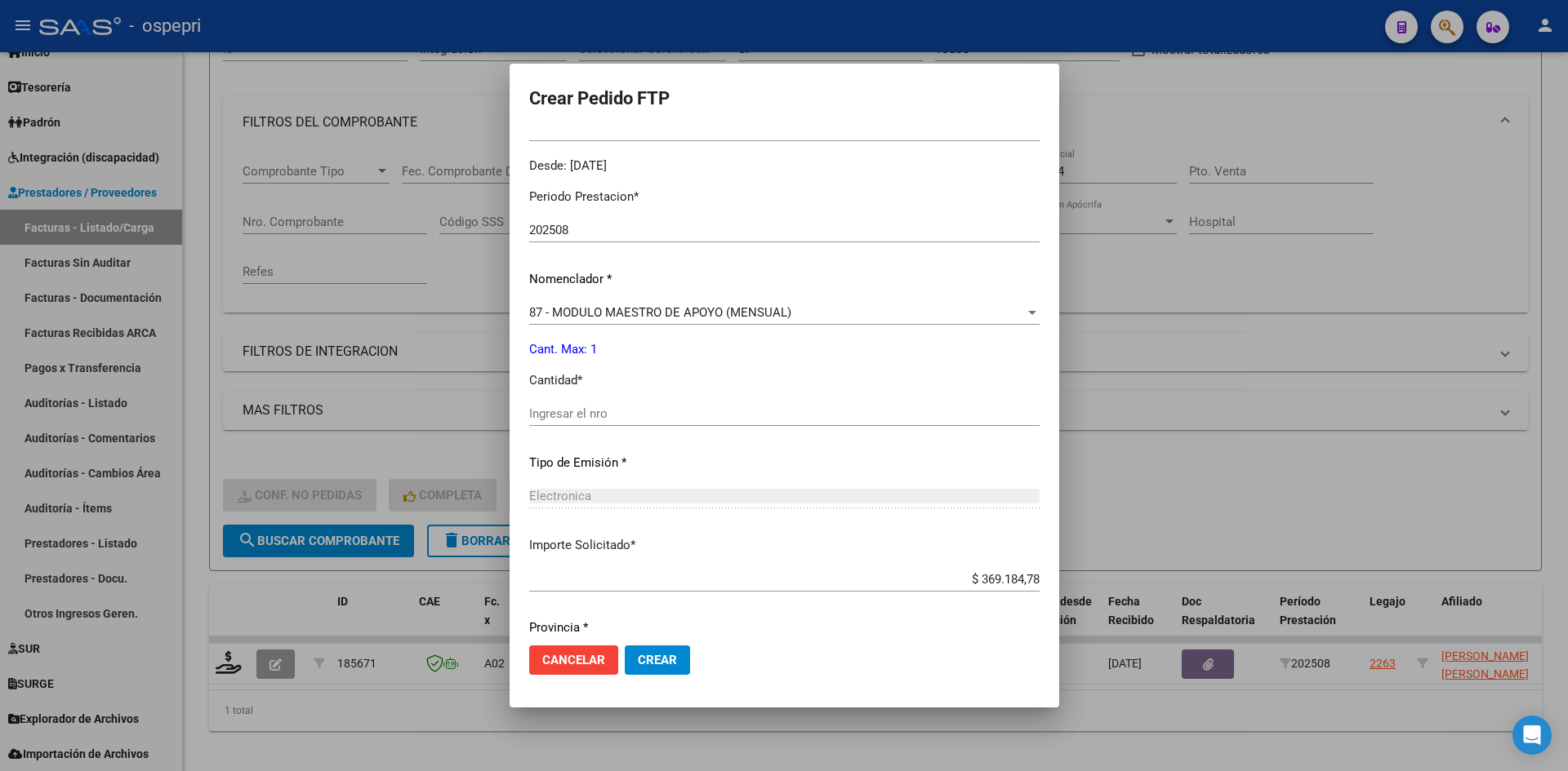
click at [654, 417] on input "Ingresar el nro" at bounding box center [784, 414] width 510 height 15
type input "1"
click at [657, 655] on span "Crear" at bounding box center [657, 660] width 39 height 15
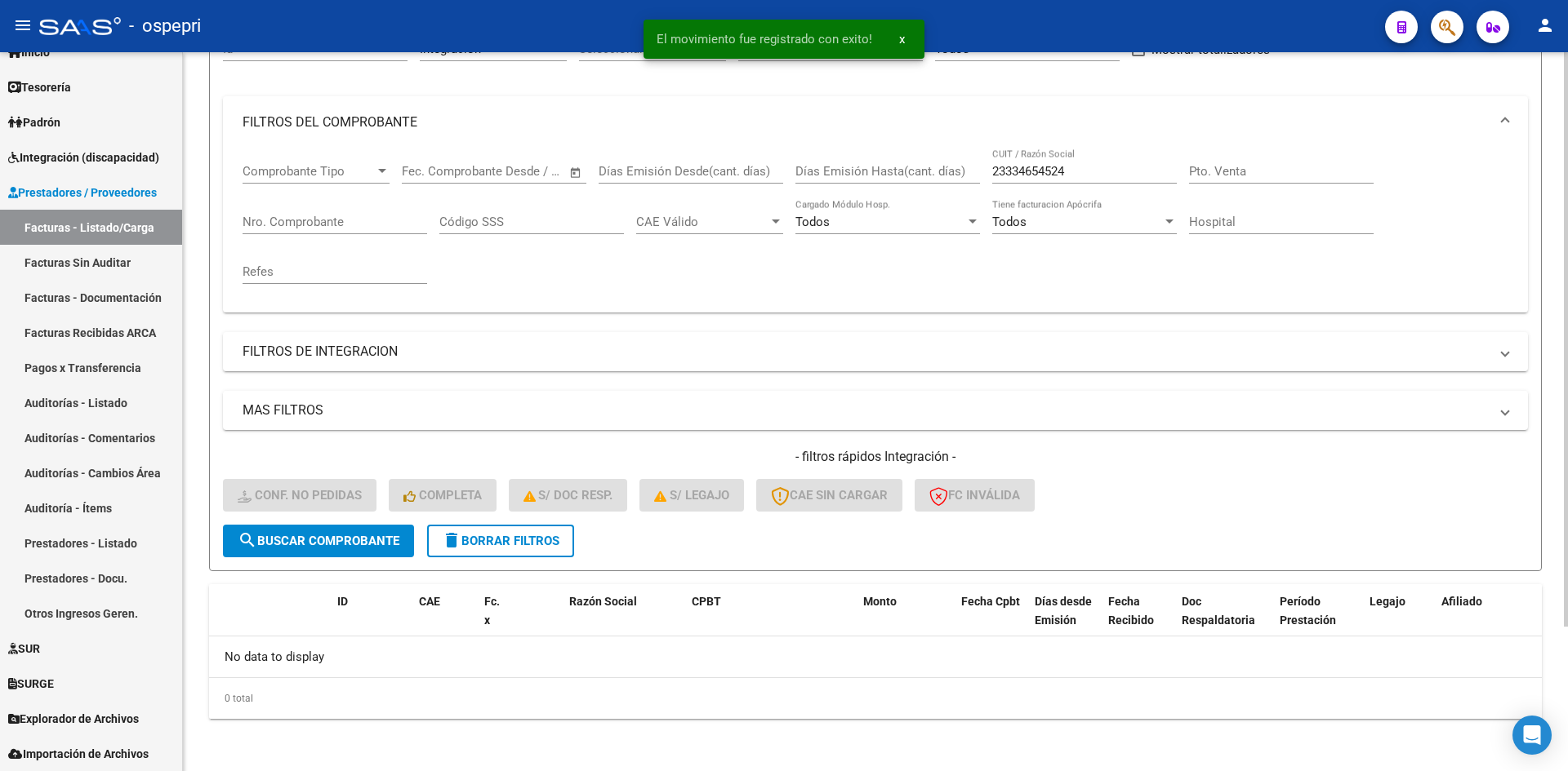
click at [560, 546] on span "delete Borrar Filtros" at bounding box center [500, 541] width 117 height 15
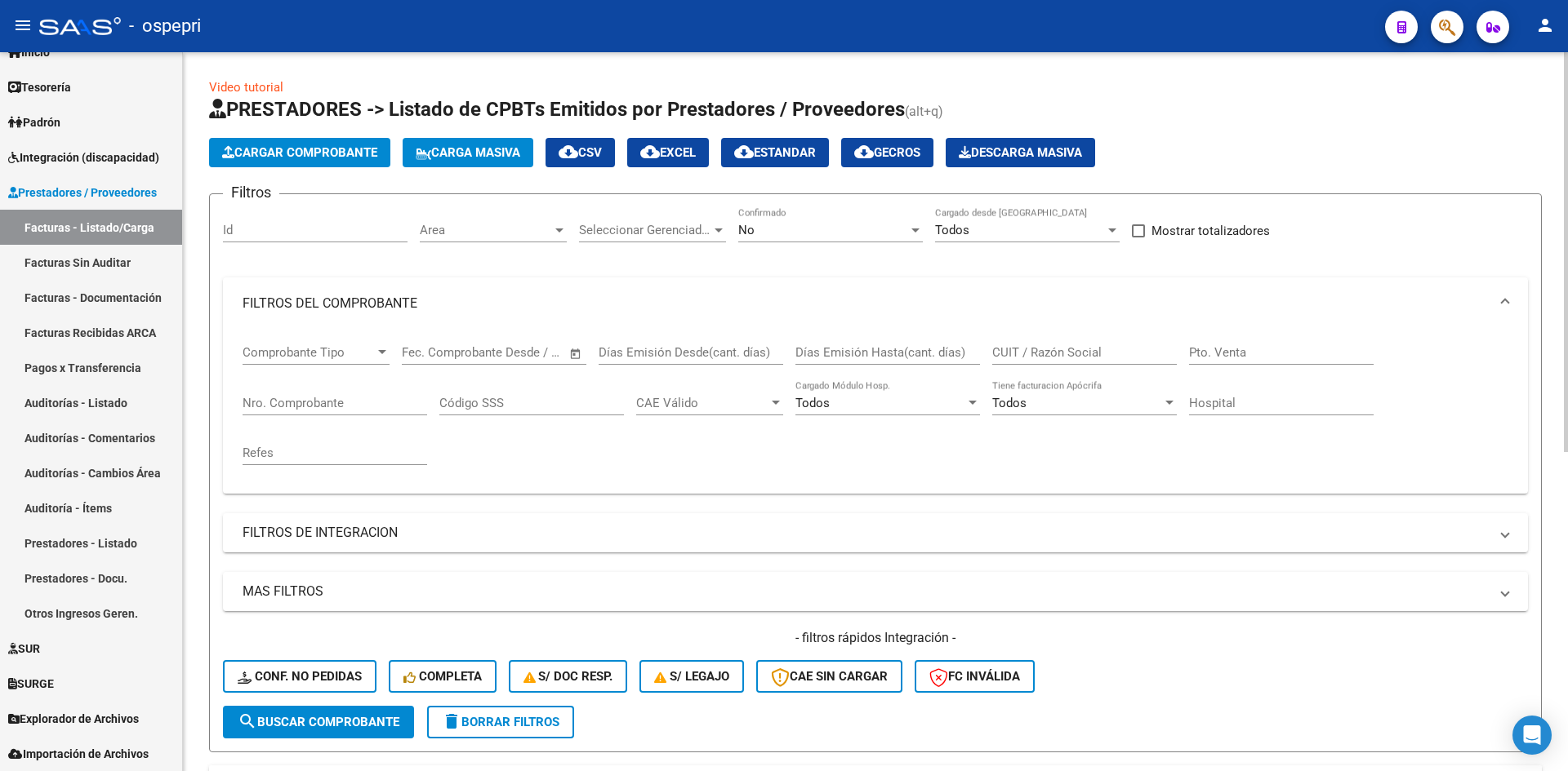
click at [1019, 361] on div "CUIT / Razón Social" at bounding box center [1084, 347] width 184 height 35
paste input "27367546935"
type input "27367546935"
click at [281, 728] on span "search Buscar Comprobante" at bounding box center [318, 723] width 162 height 15
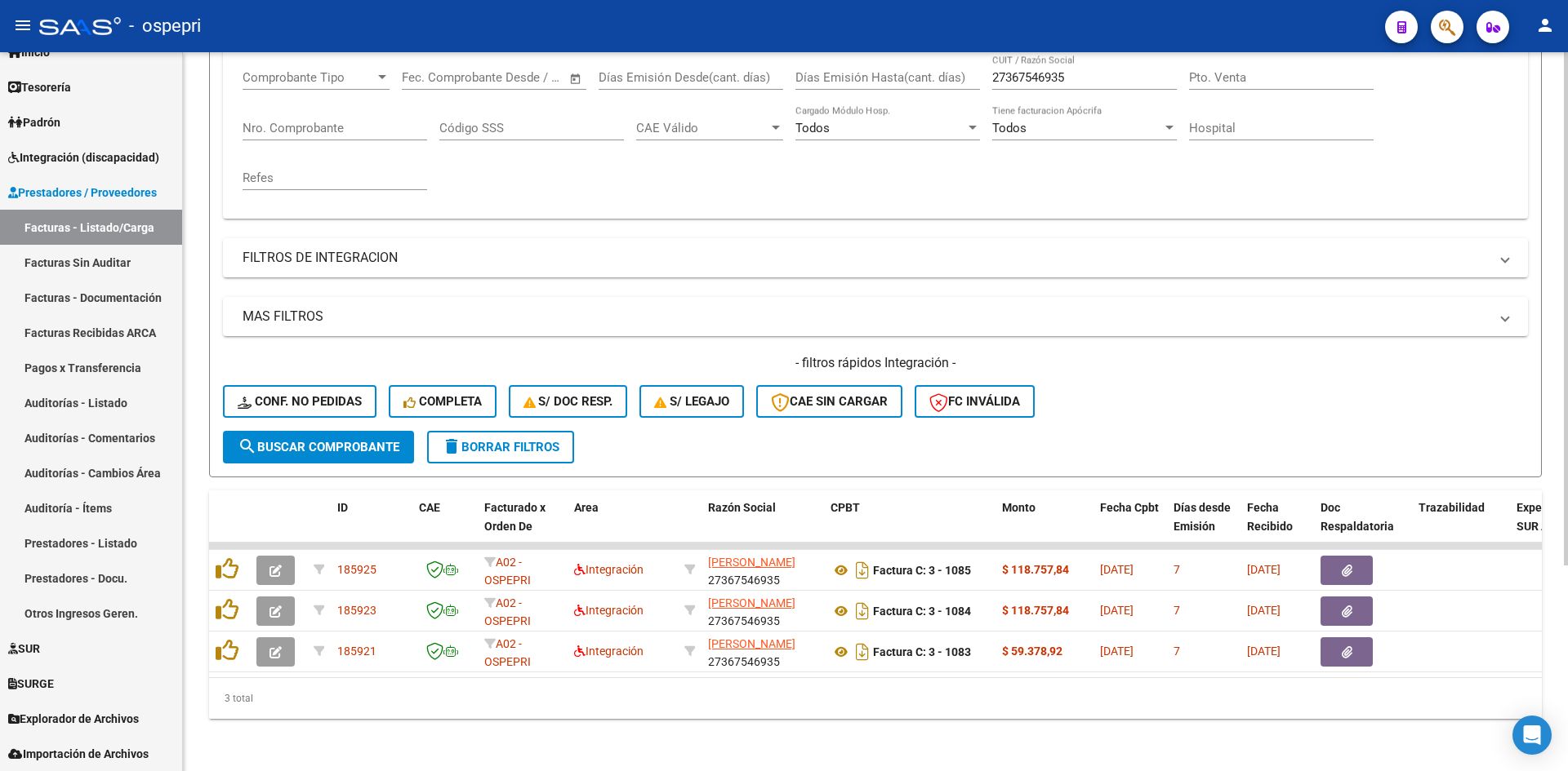
scroll to position [287, 0]
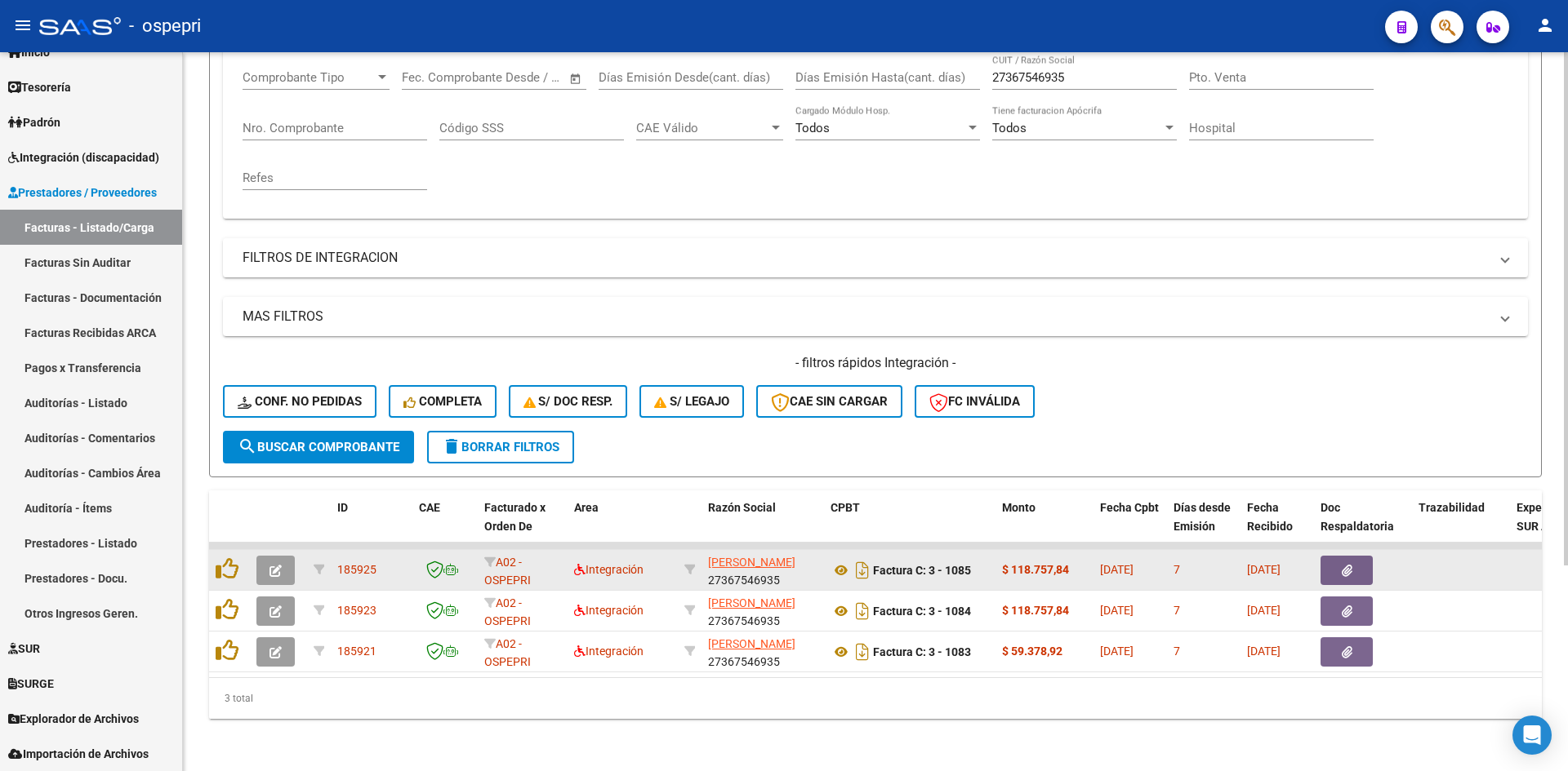
click at [270, 556] on button "button" at bounding box center [275, 570] width 39 height 29
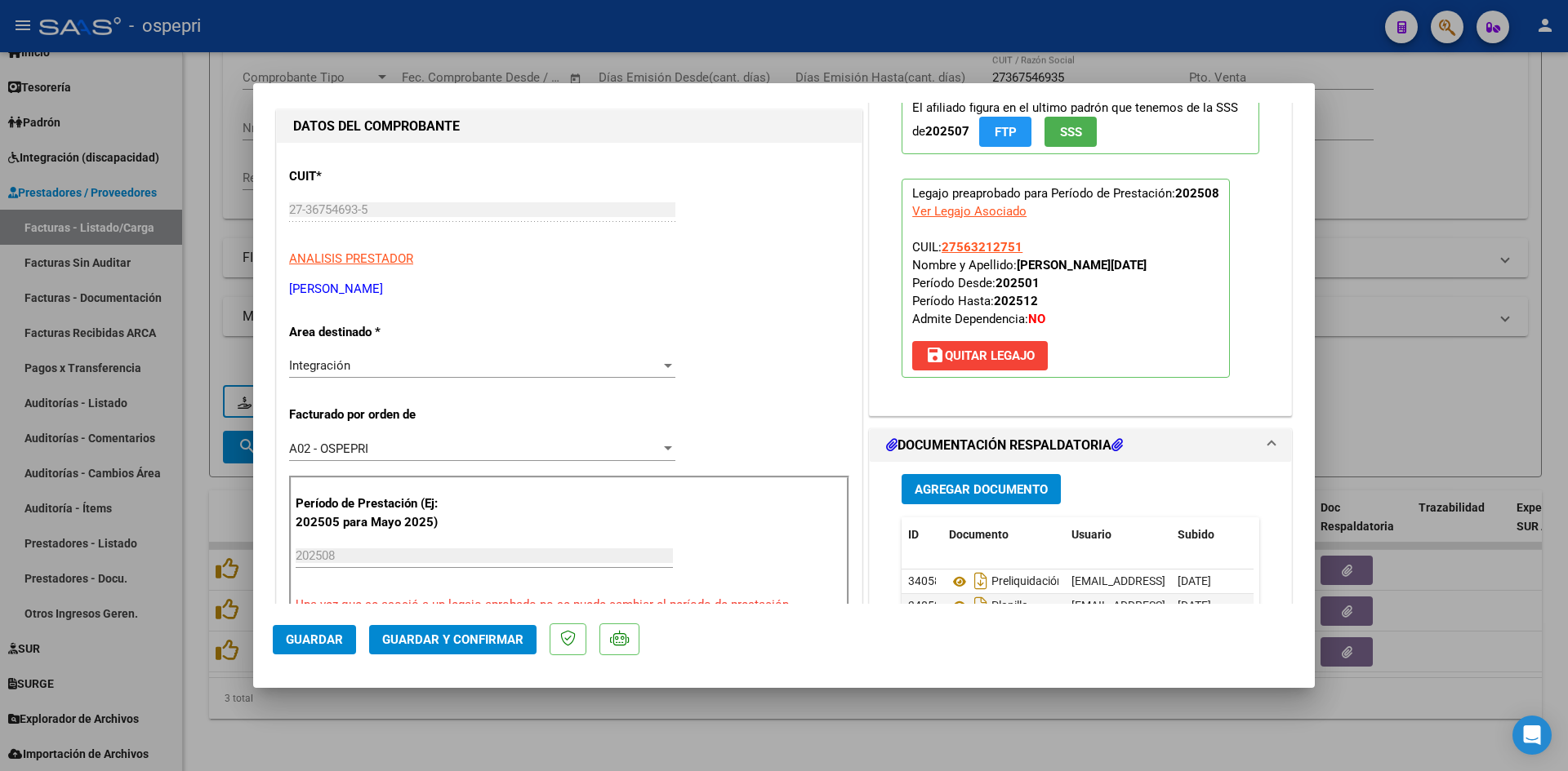
scroll to position [0, 0]
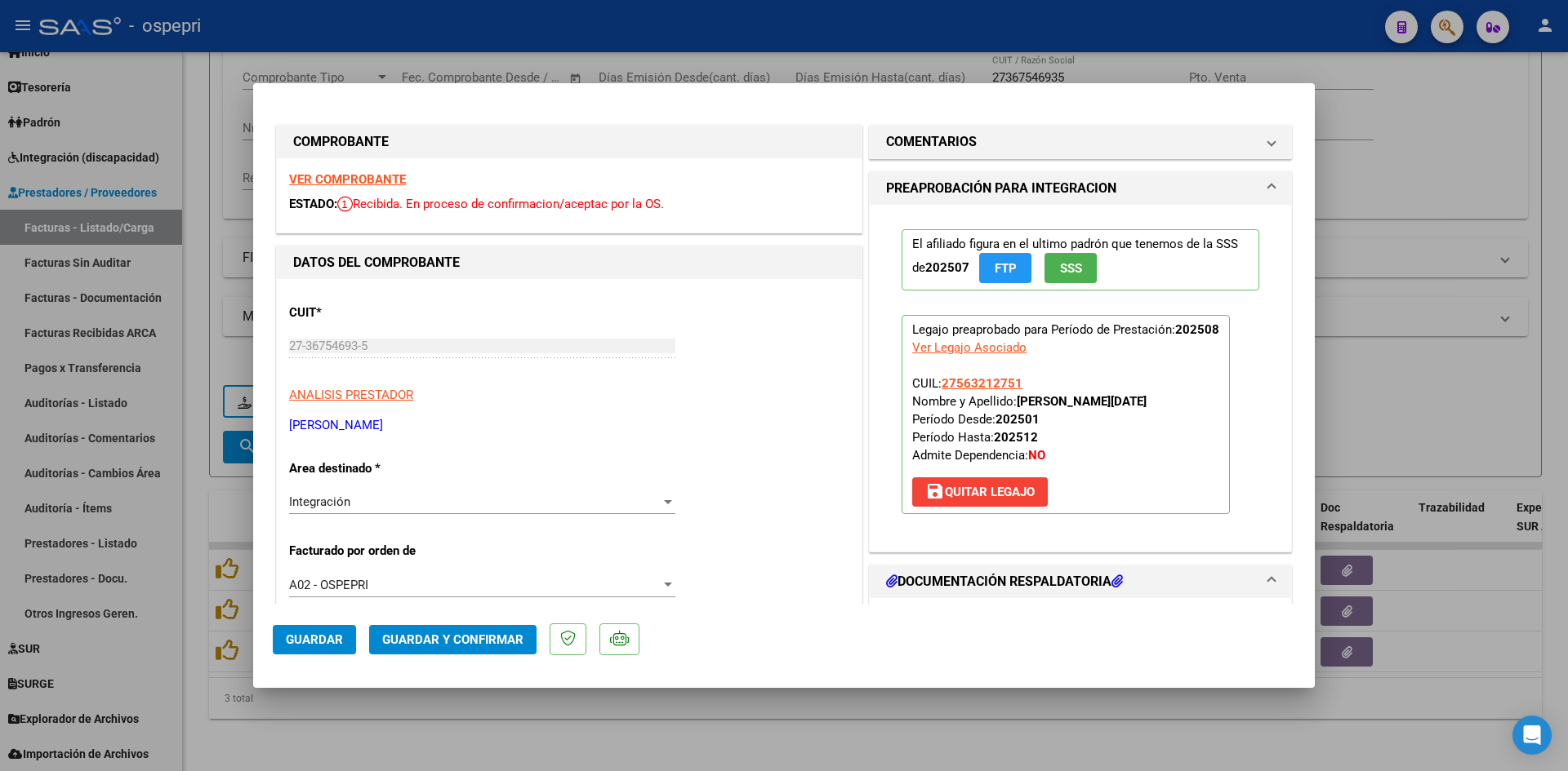
click at [368, 178] on strong "VER COMPROBANTE" at bounding box center [348, 180] width 117 height 15
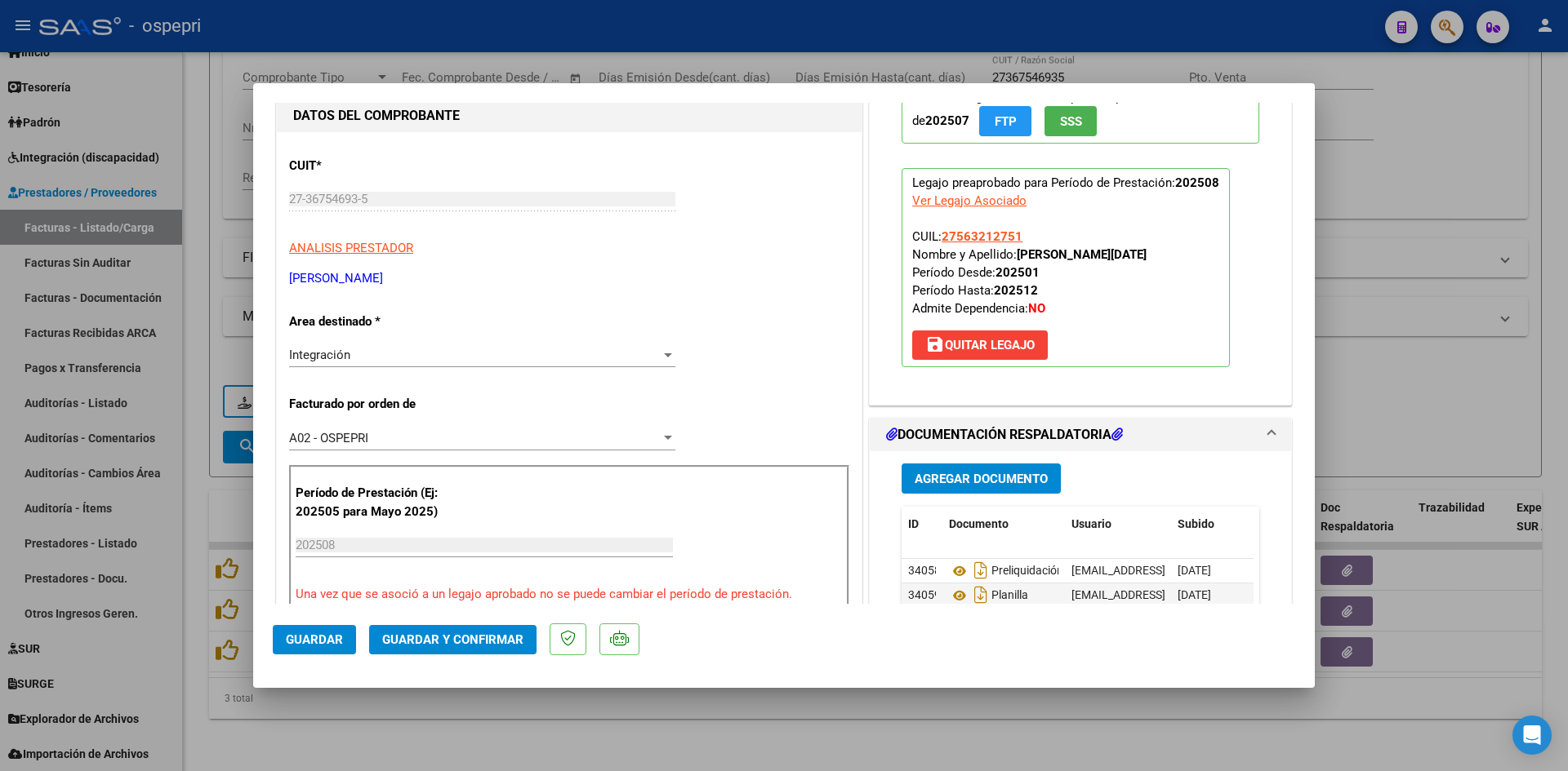
scroll to position [163, 0]
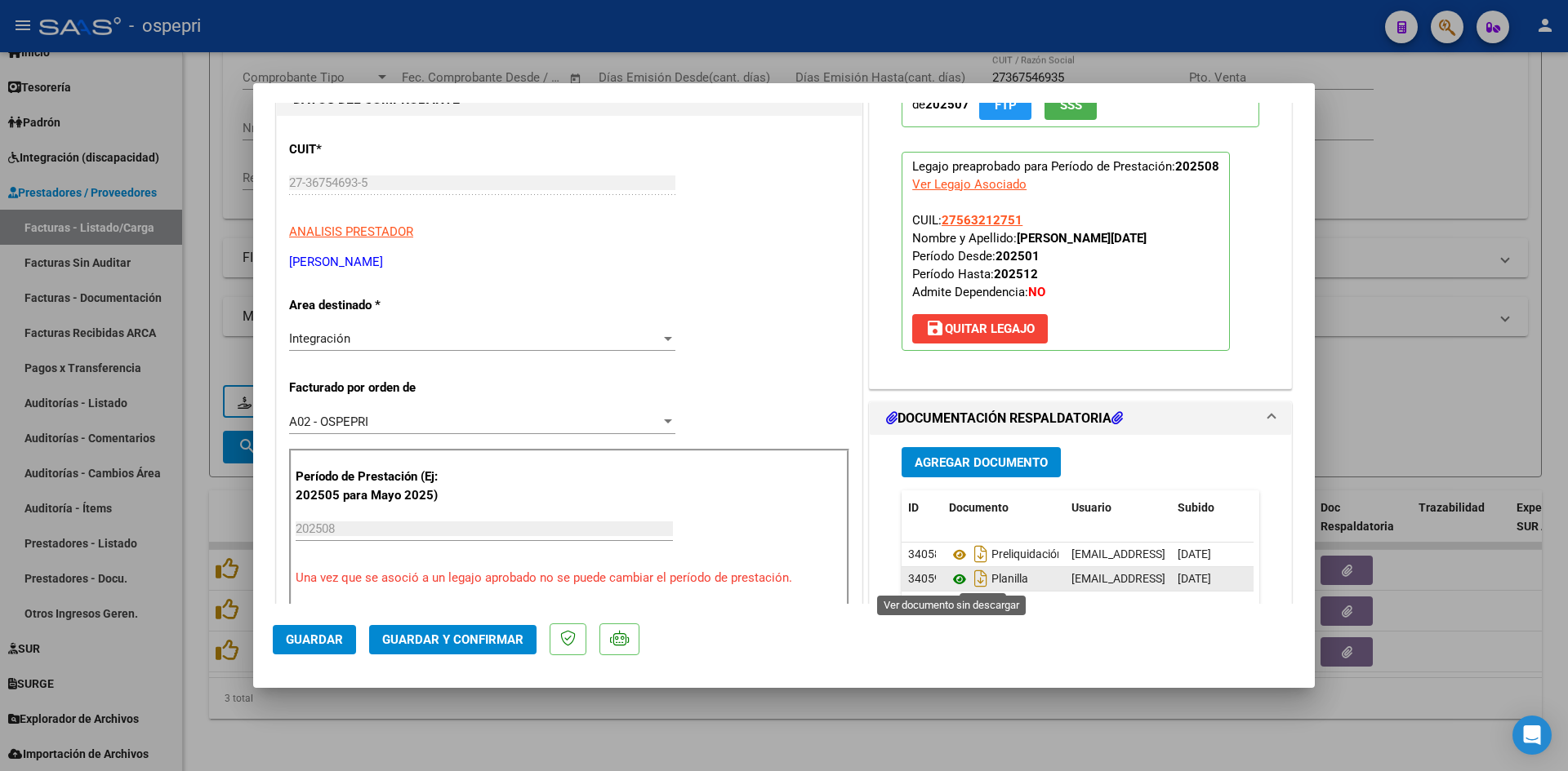
click at [954, 579] on icon at bounding box center [959, 579] width 21 height 20
click at [487, 638] on span "Guardar y Confirmar" at bounding box center [452, 641] width 141 height 15
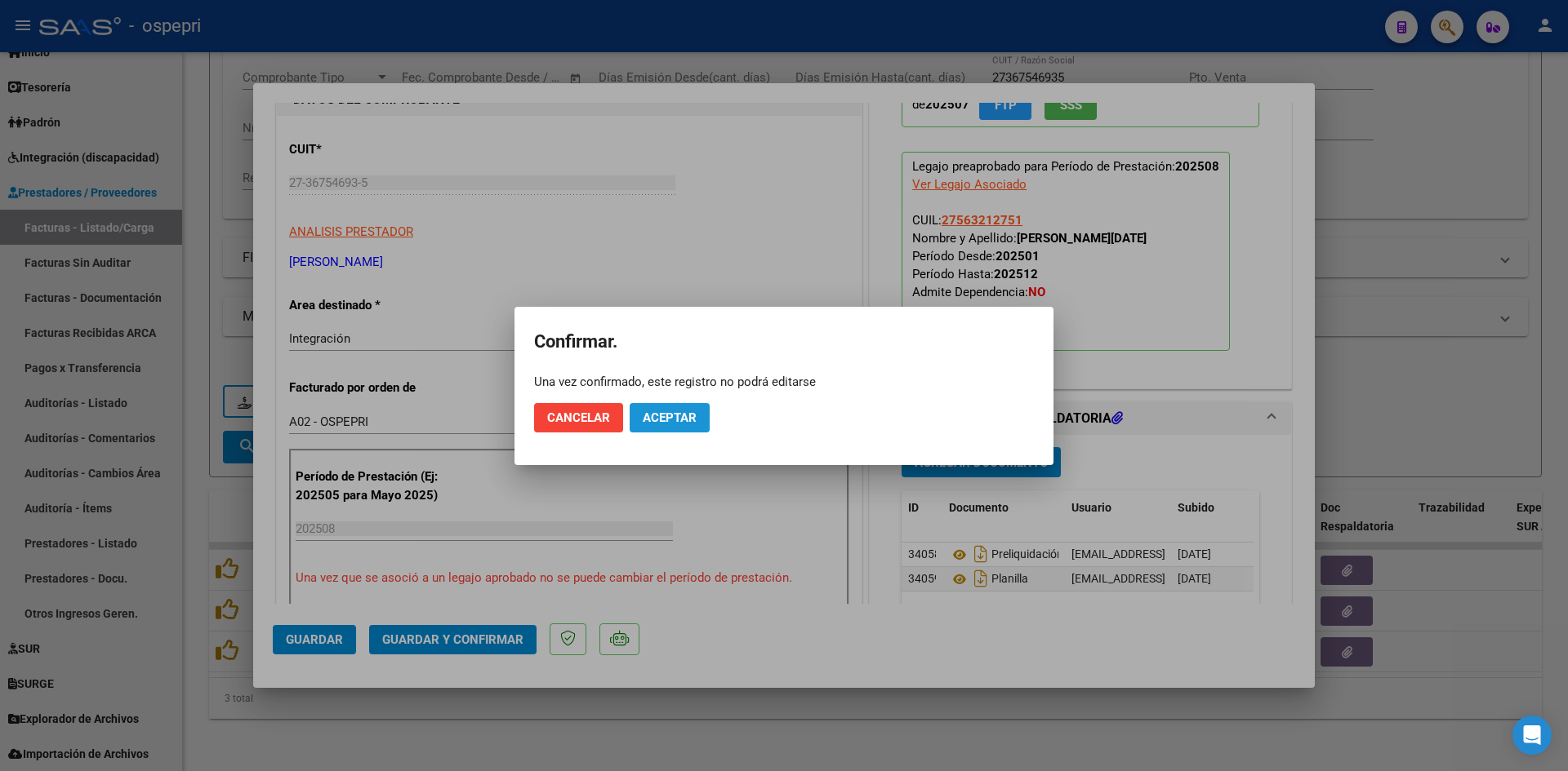
click at [669, 423] on span "Aceptar" at bounding box center [669, 419] width 54 height 15
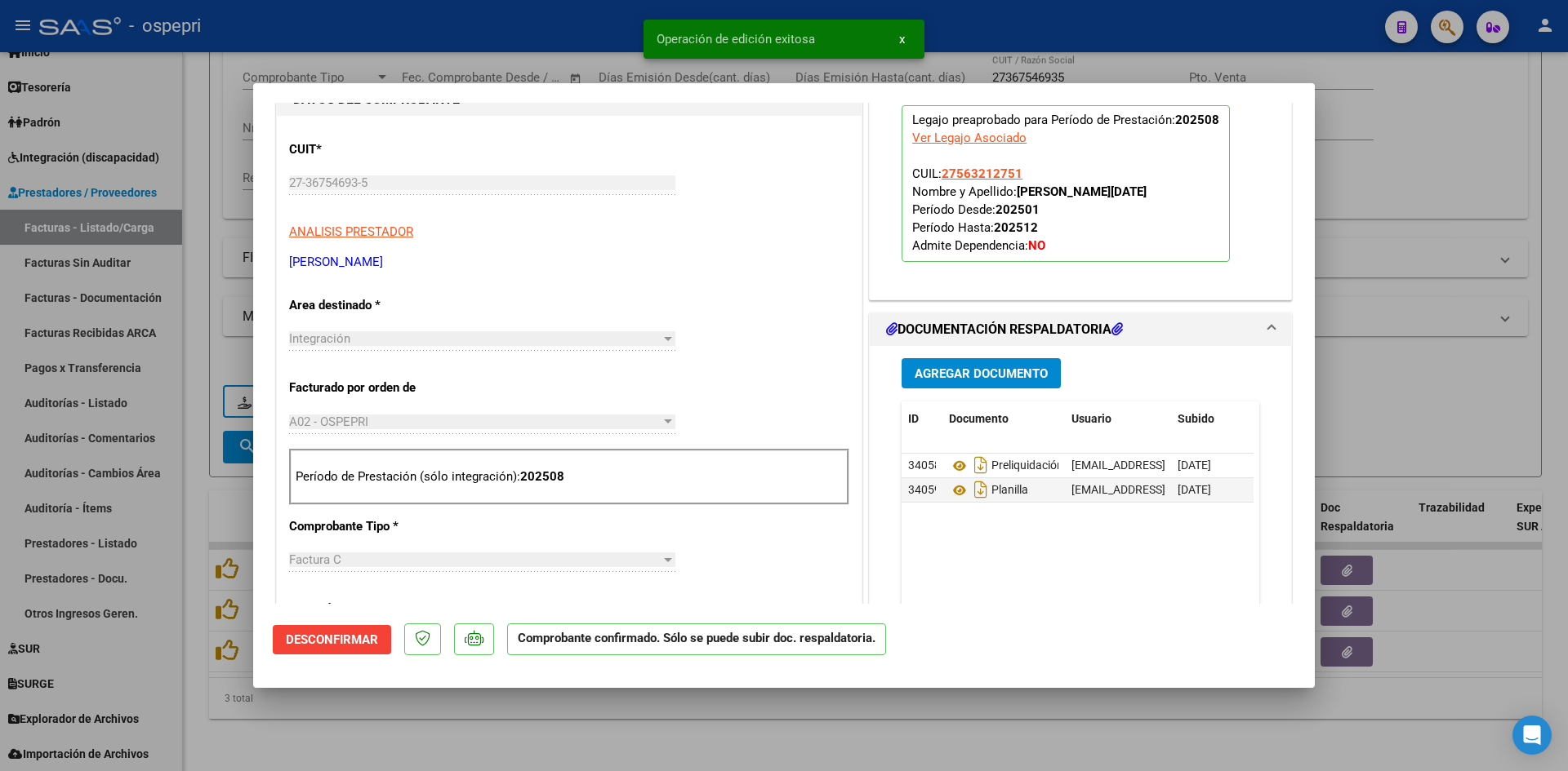
type input "$ 0,00"
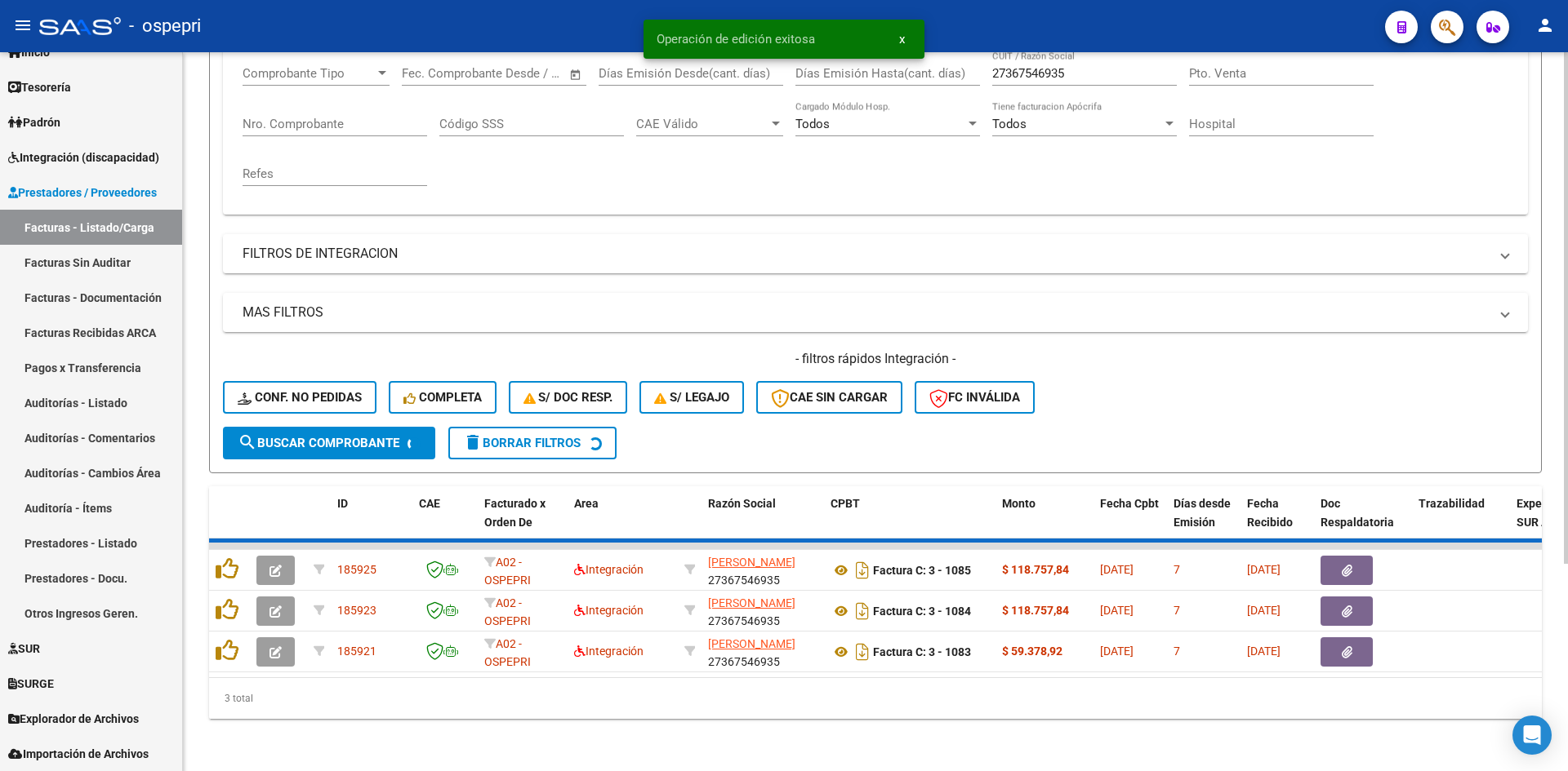
scroll to position [247, 0]
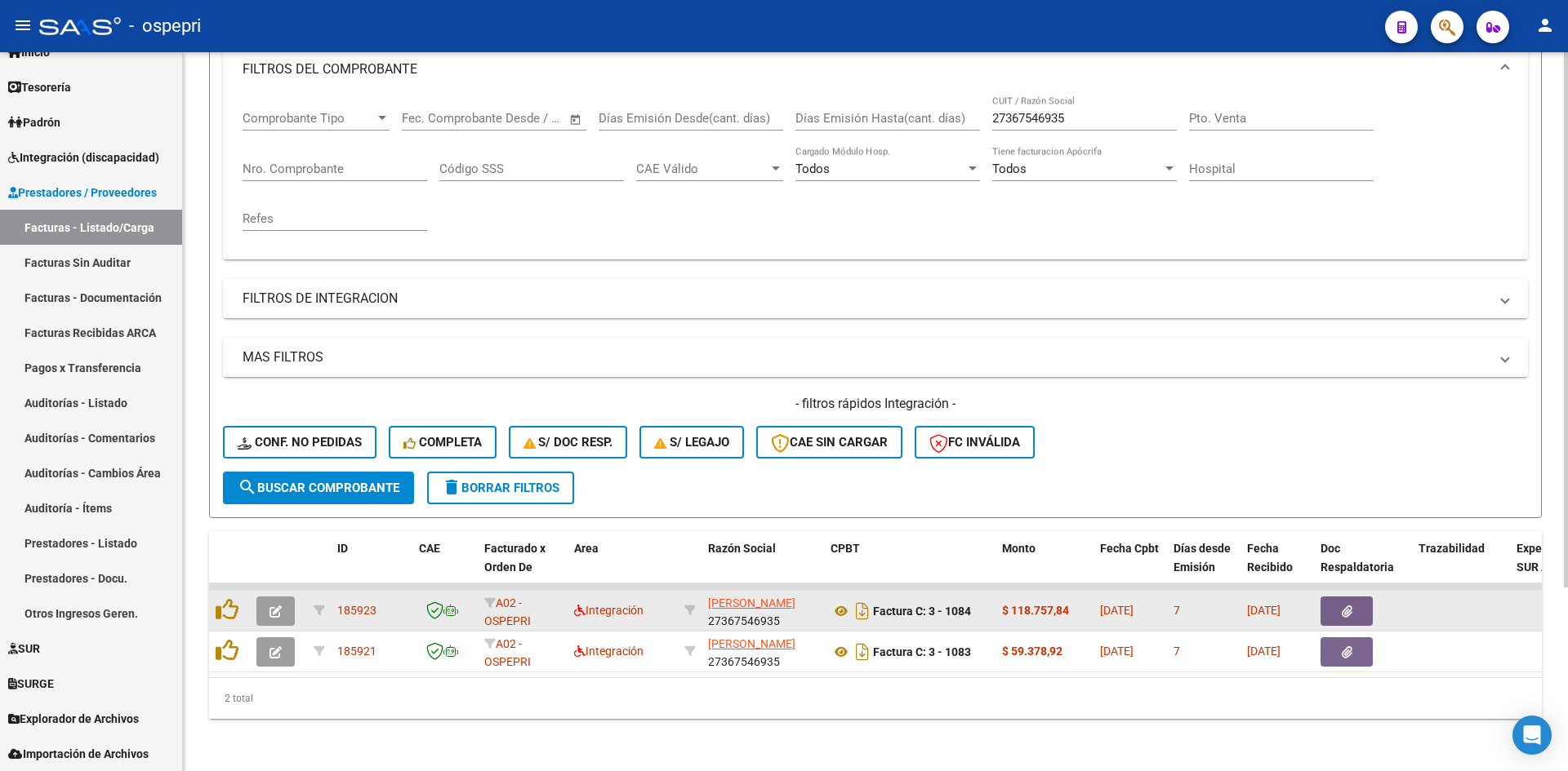
click at [271, 606] on icon "button" at bounding box center [275, 611] width 12 height 12
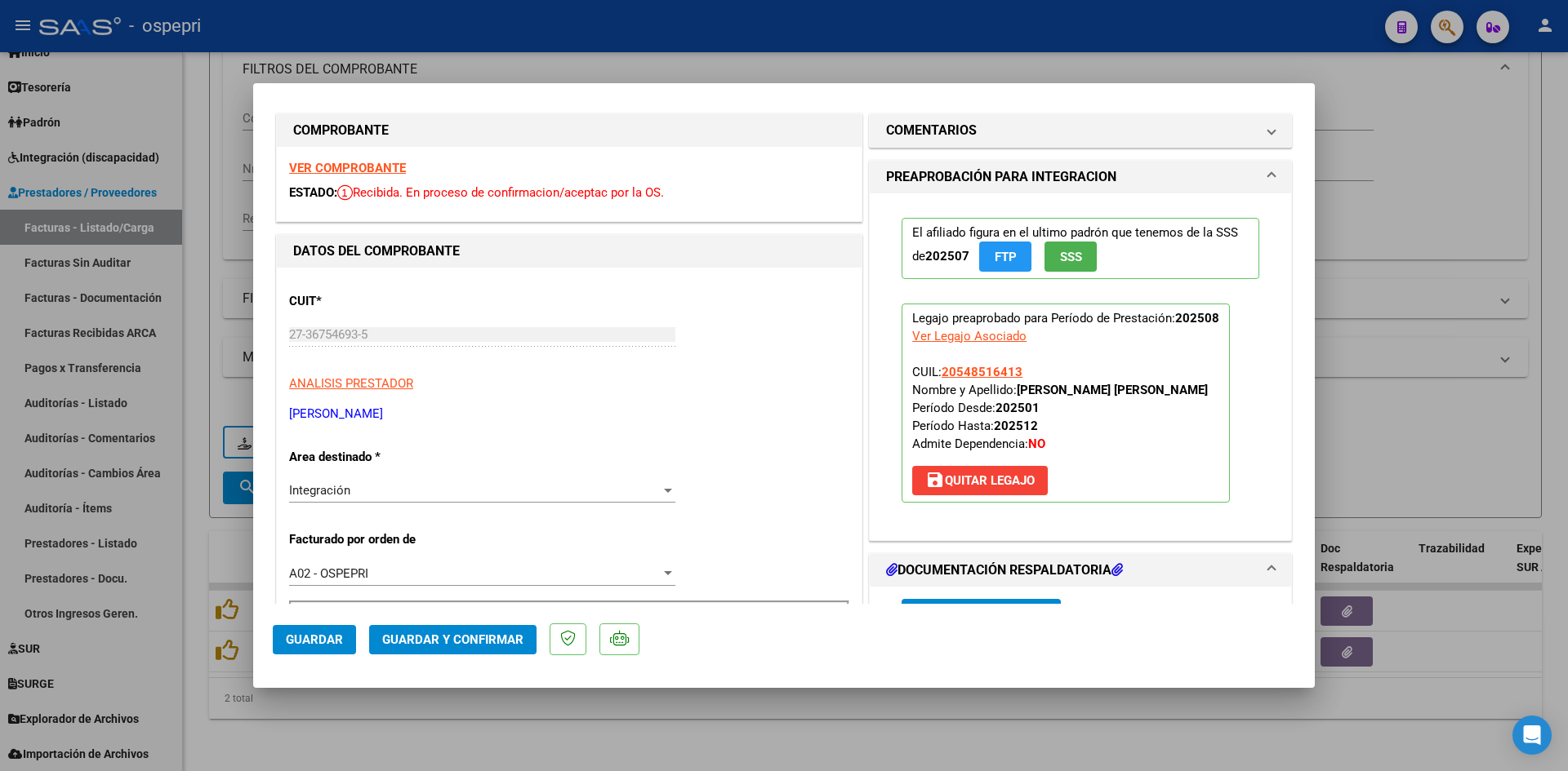
scroll to position [0, 0]
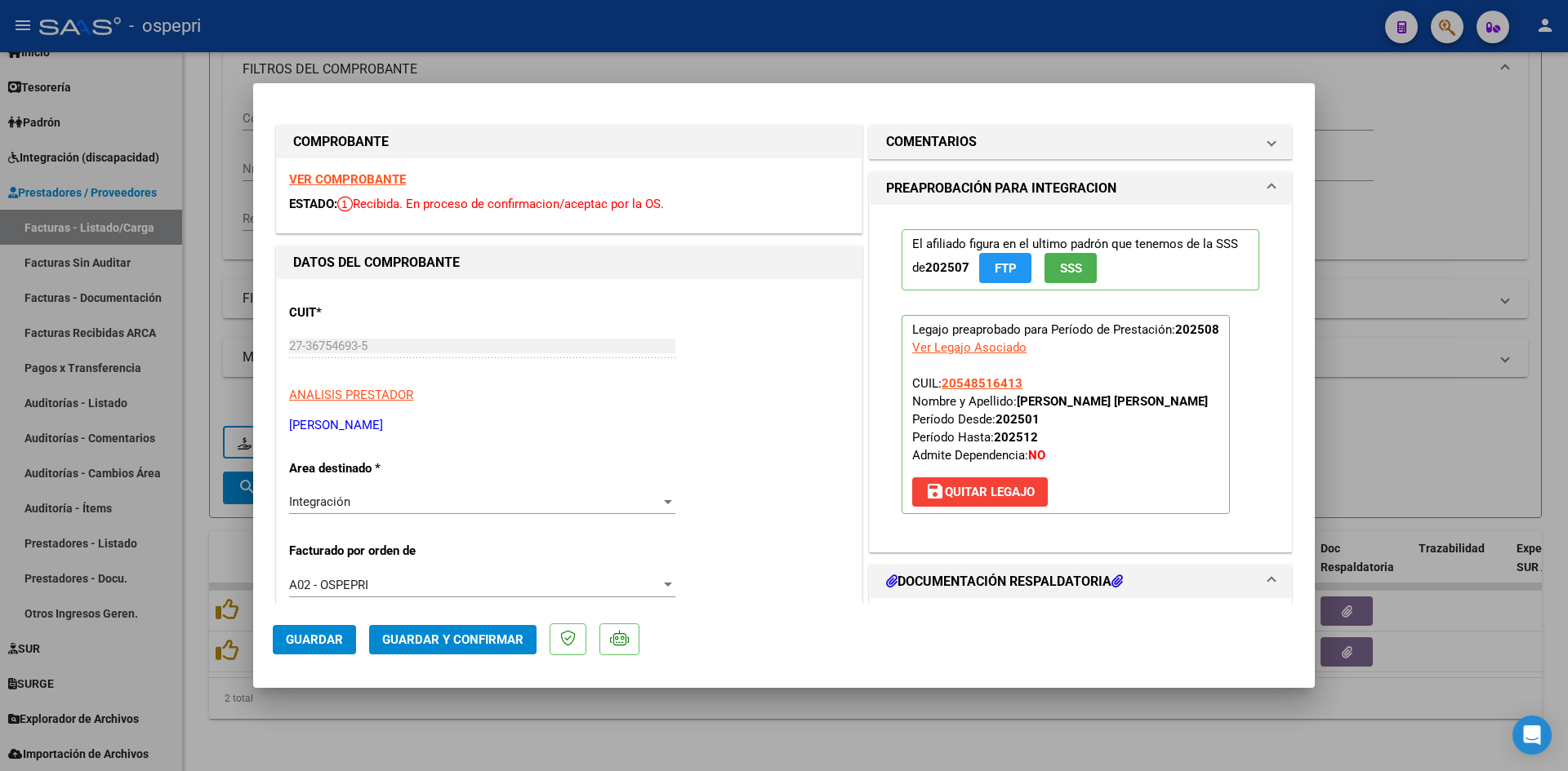
click at [382, 166] on div "VER COMPROBANTE ESTADO: Recibida. En proceso de confirmacion/aceptac por la OS." at bounding box center [569, 196] width 585 height 75
click at [377, 183] on strong "VER COMPROBANTE" at bounding box center [348, 180] width 117 height 15
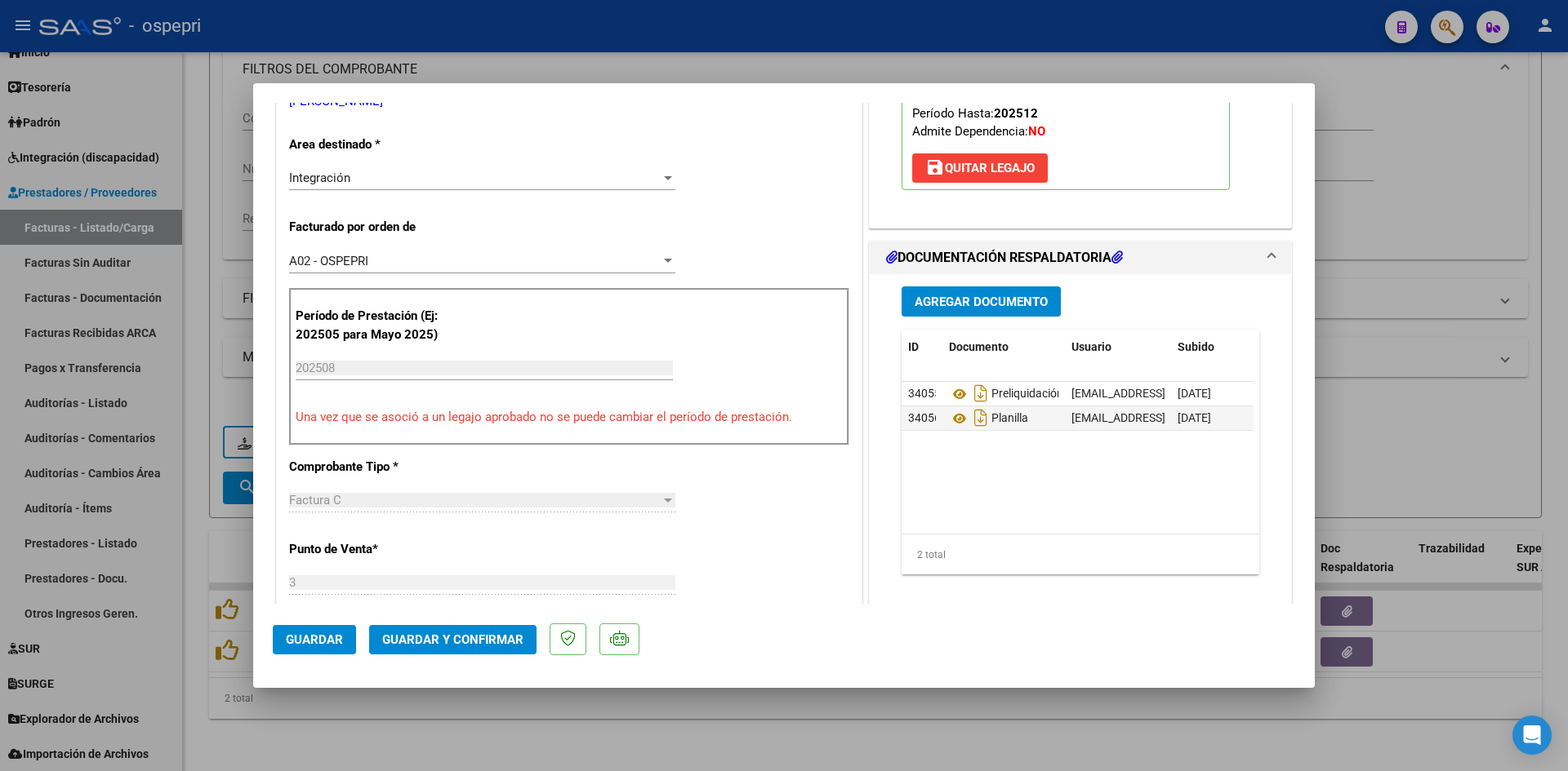
scroll to position [327, 0]
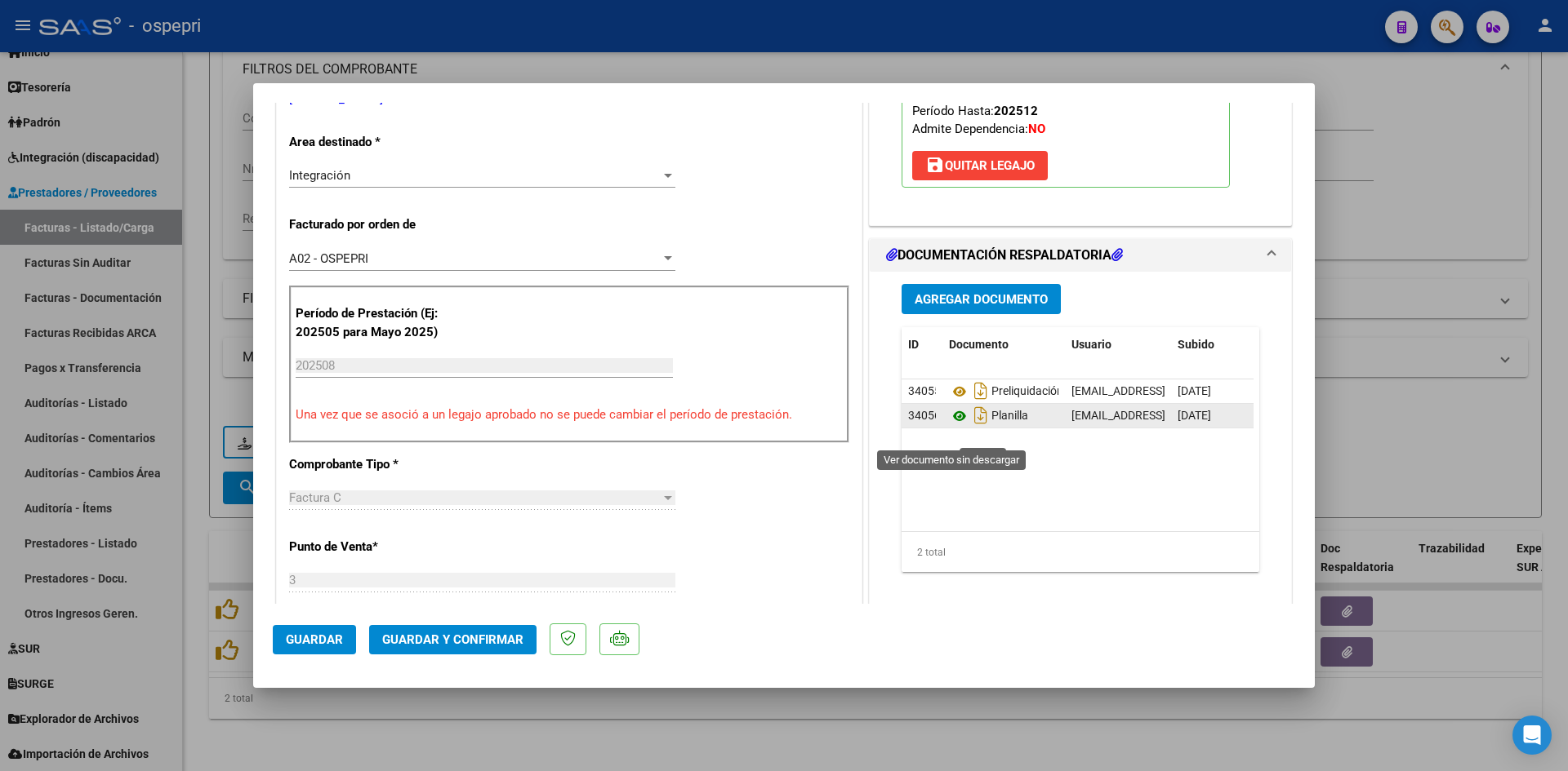
click at [950, 426] on icon at bounding box center [959, 416] width 21 height 20
click at [496, 645] on span "Guardar y Confirmar" at bounding box center [452, 641] width 141 height 15
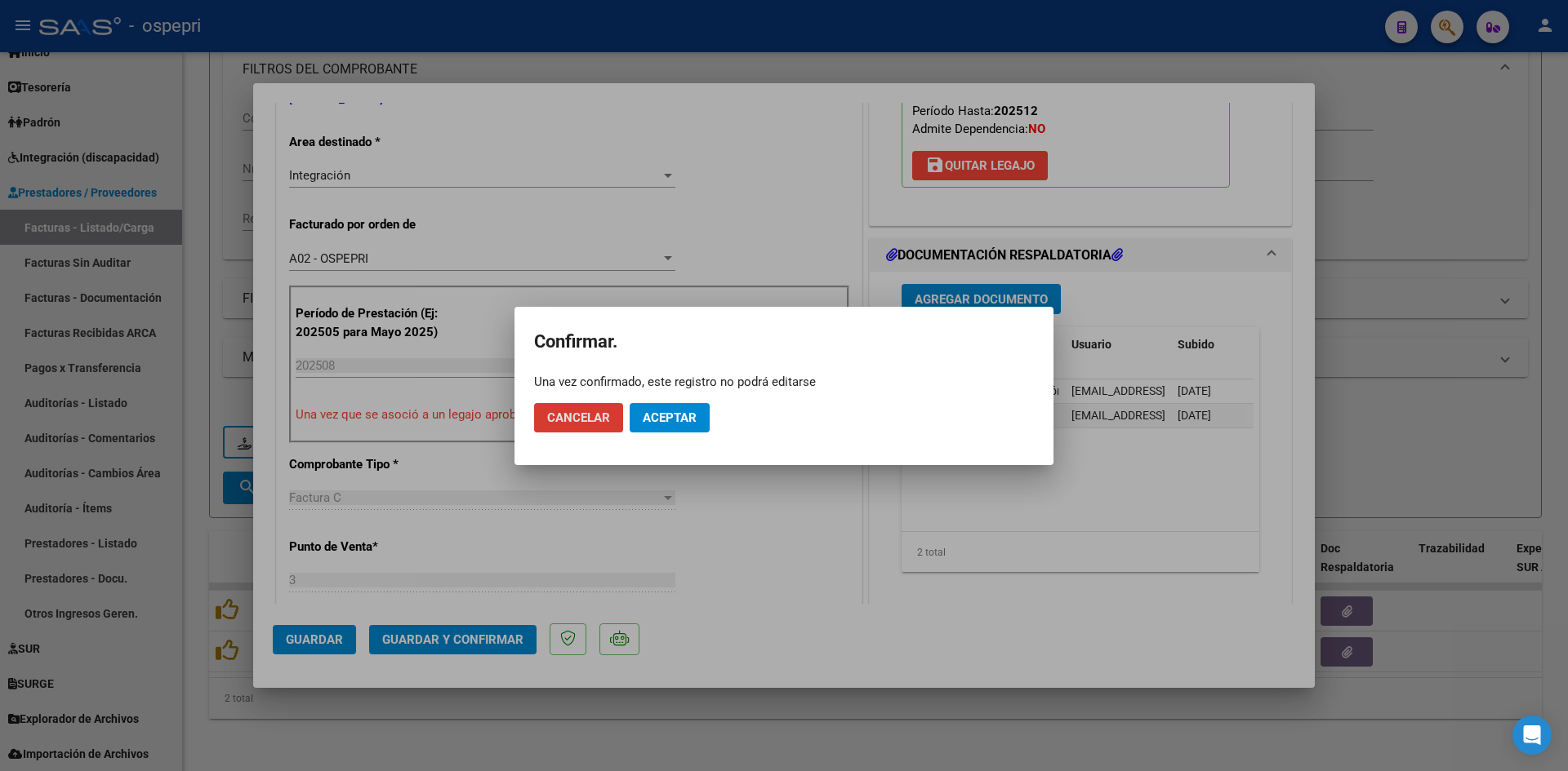
click at [674, 420] on span "Aceptar" at bounding box center [669, 419] width 54 height 15
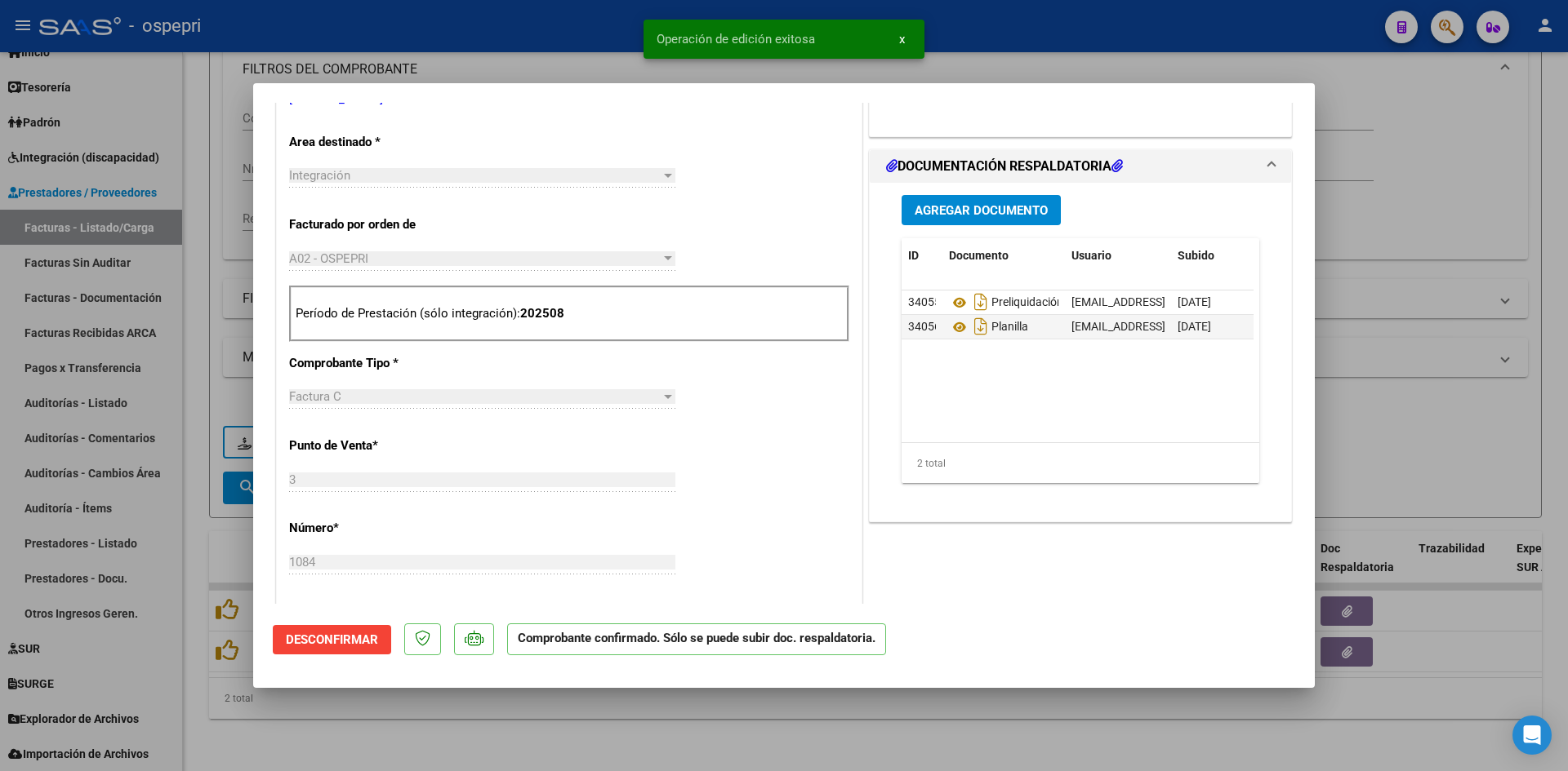
type input "$ 0,00"
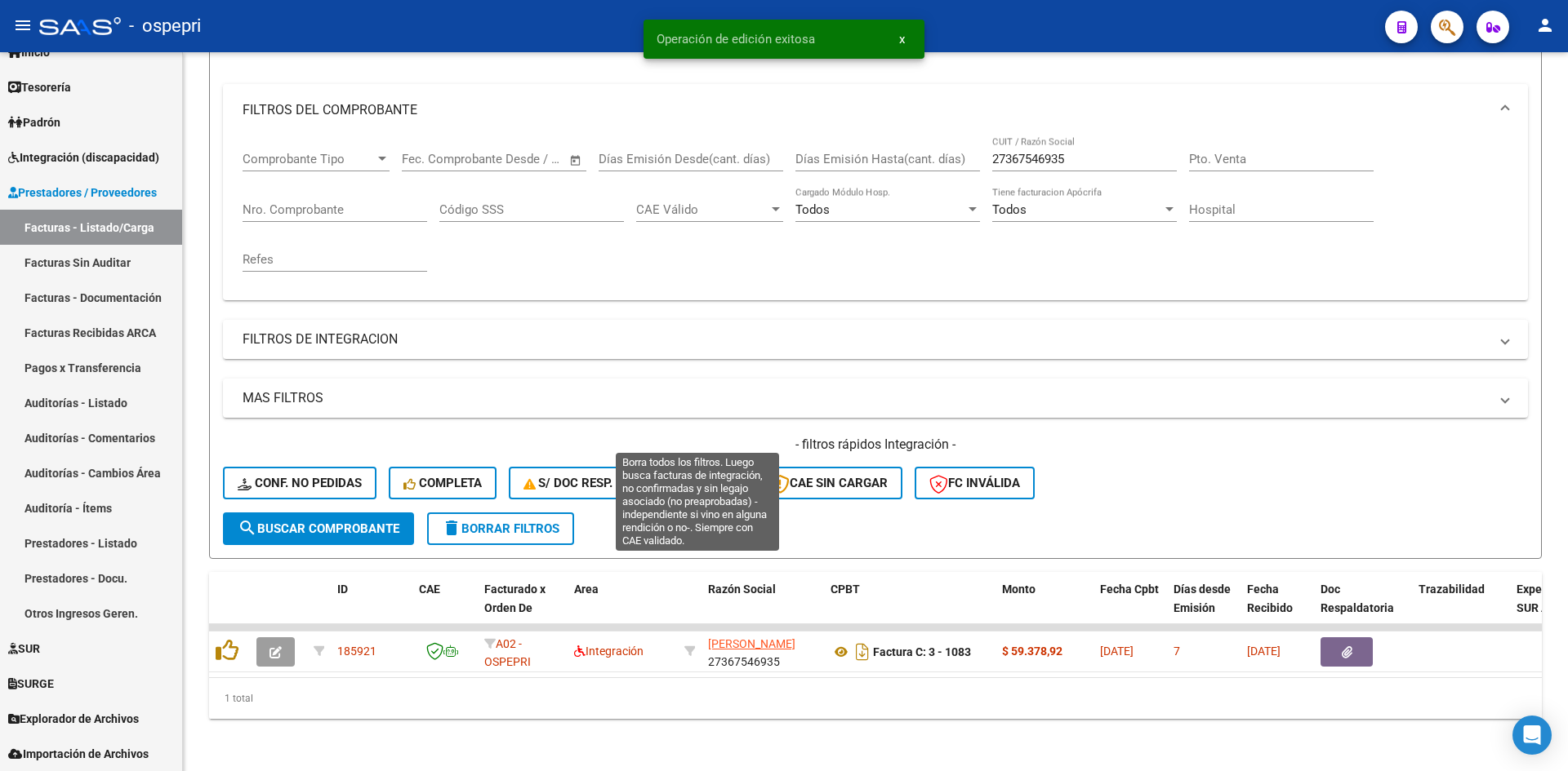
scroll to position [206, 0]
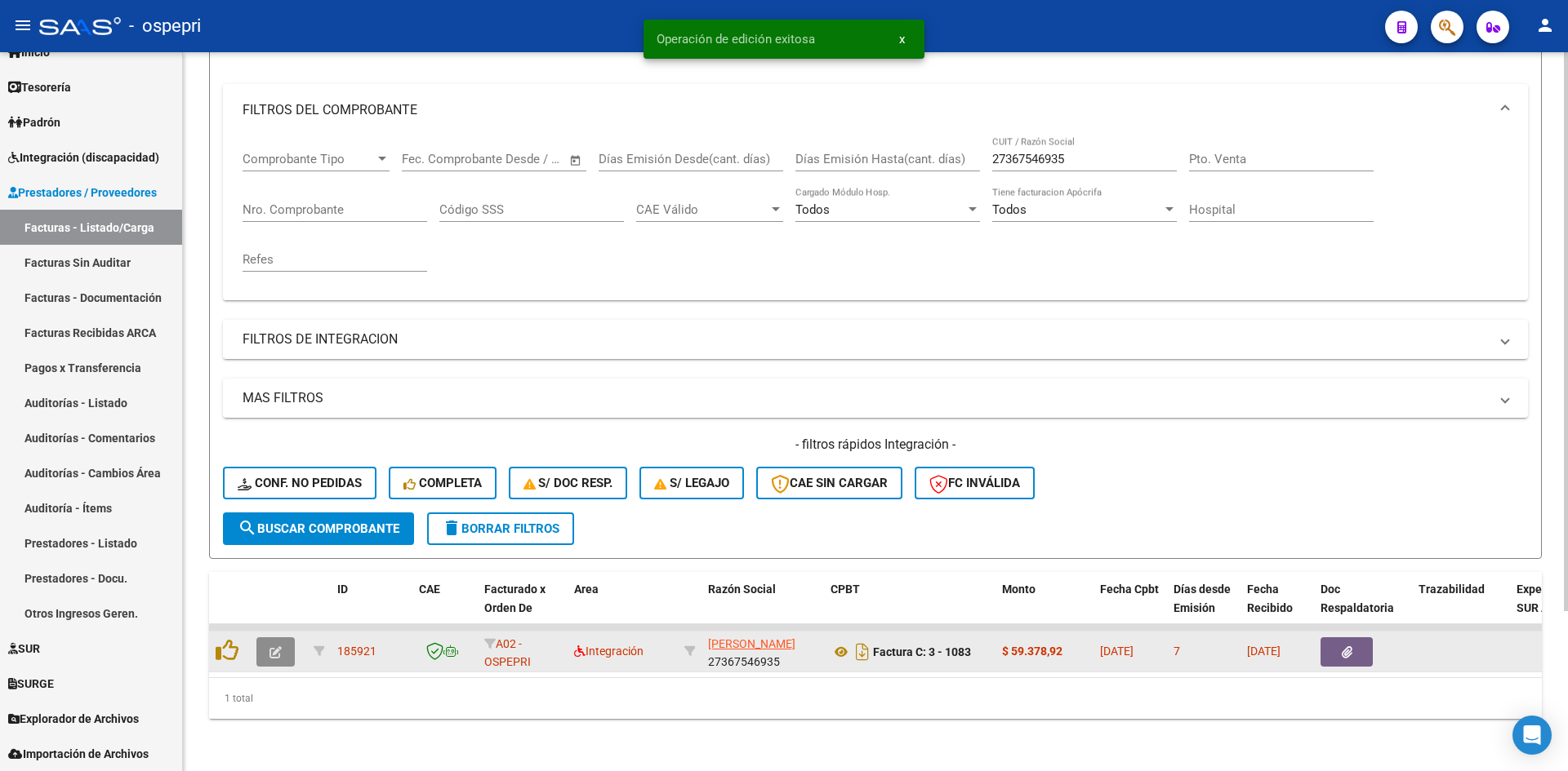
click at [279, 646] on icon "button" at bounding box center [275, 652] width 12 height 12
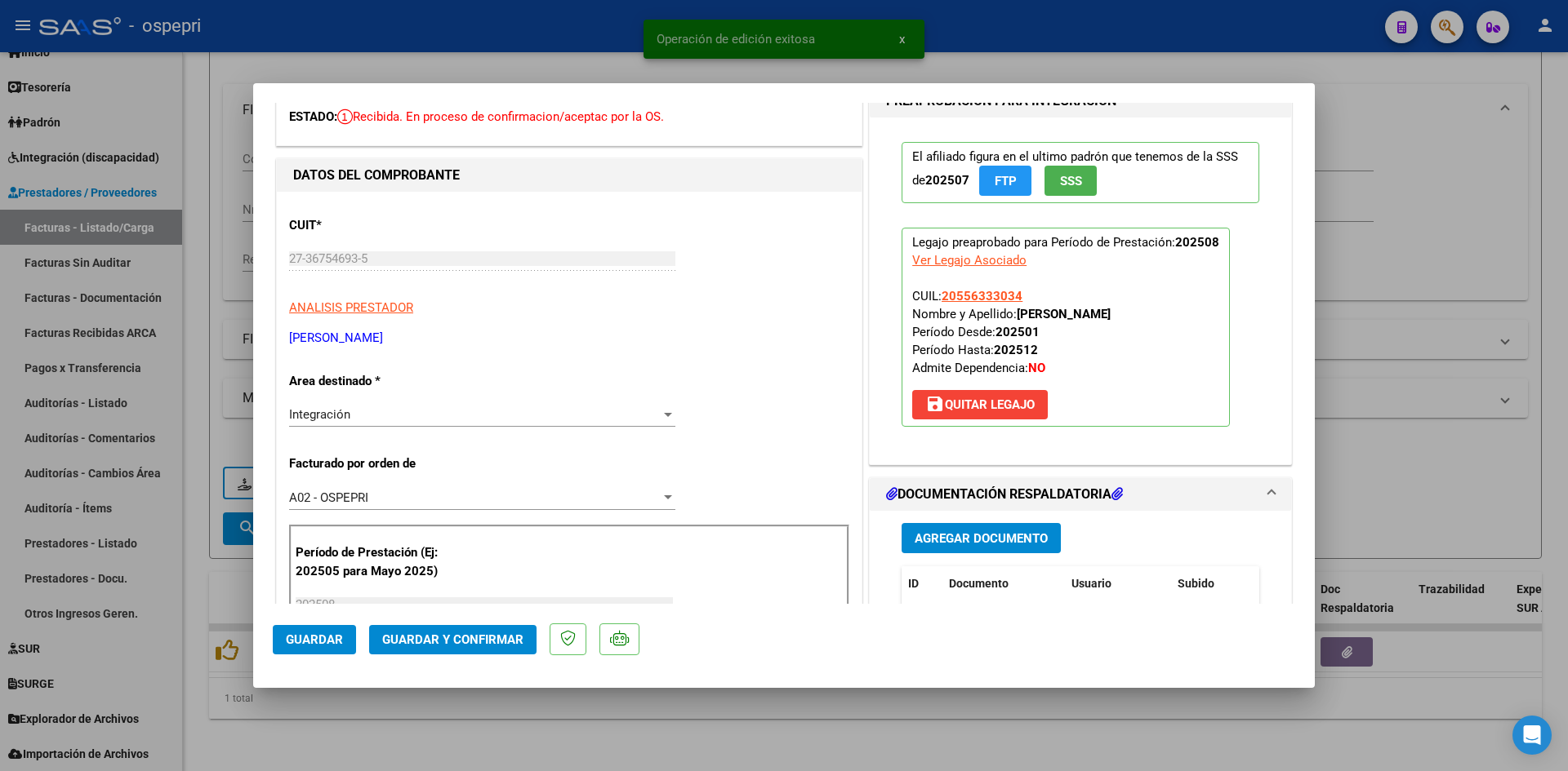
scroll to position [0, 0]
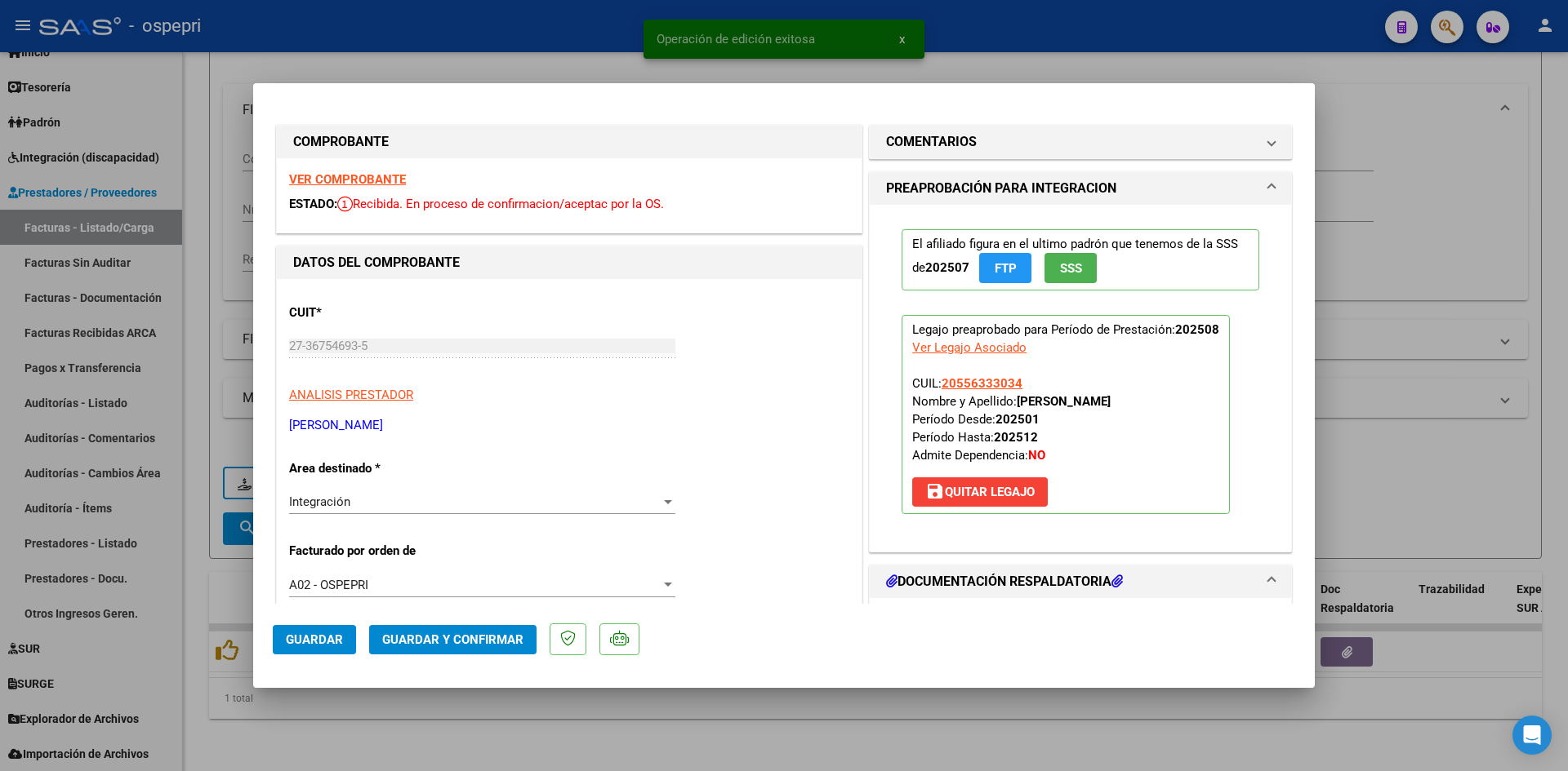
click at [389, 186] on strong "VER COMPROBANTE" at bounding box center [348, 180] width 117 height 15
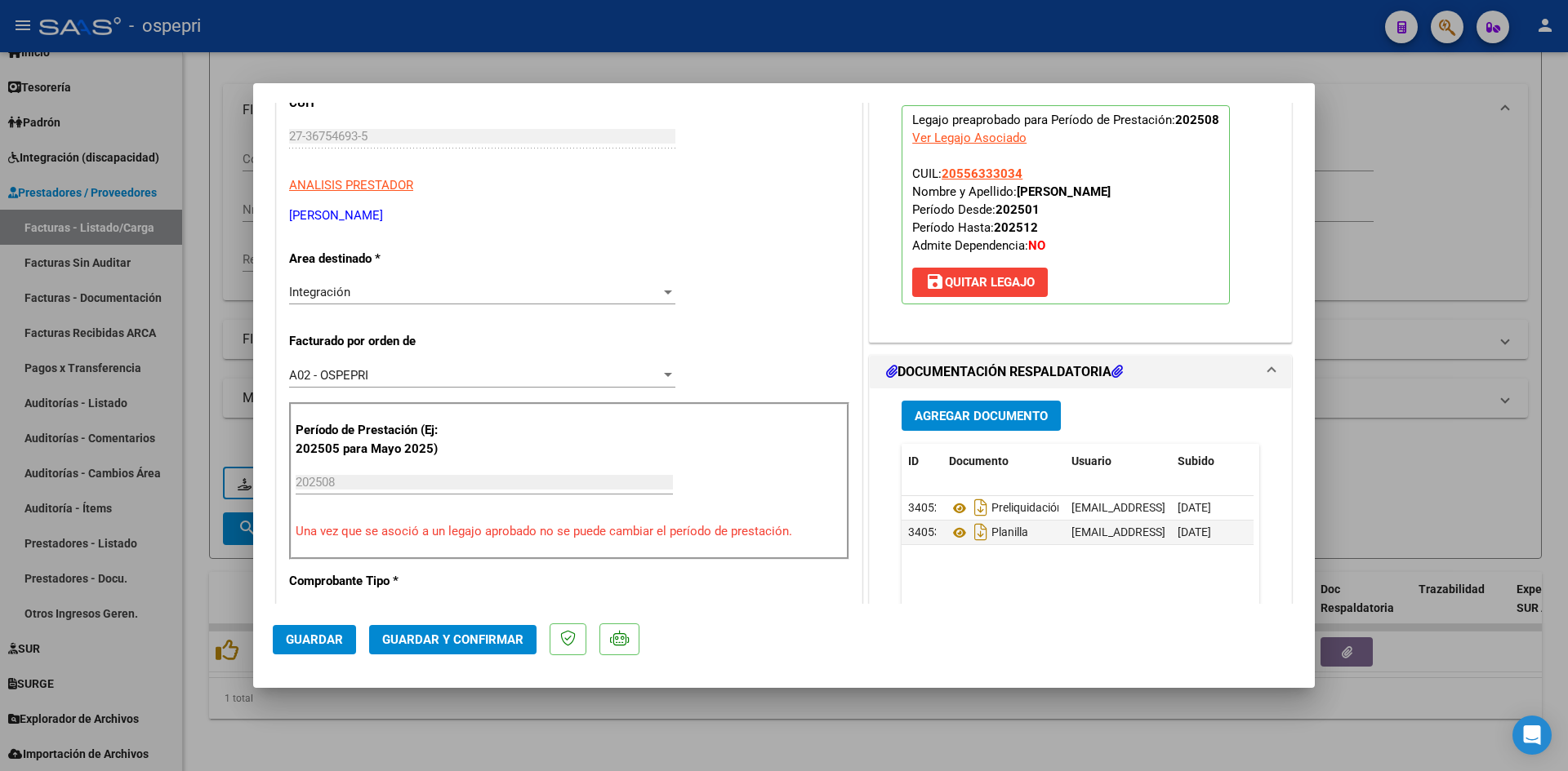
scroll to position [245, 0]
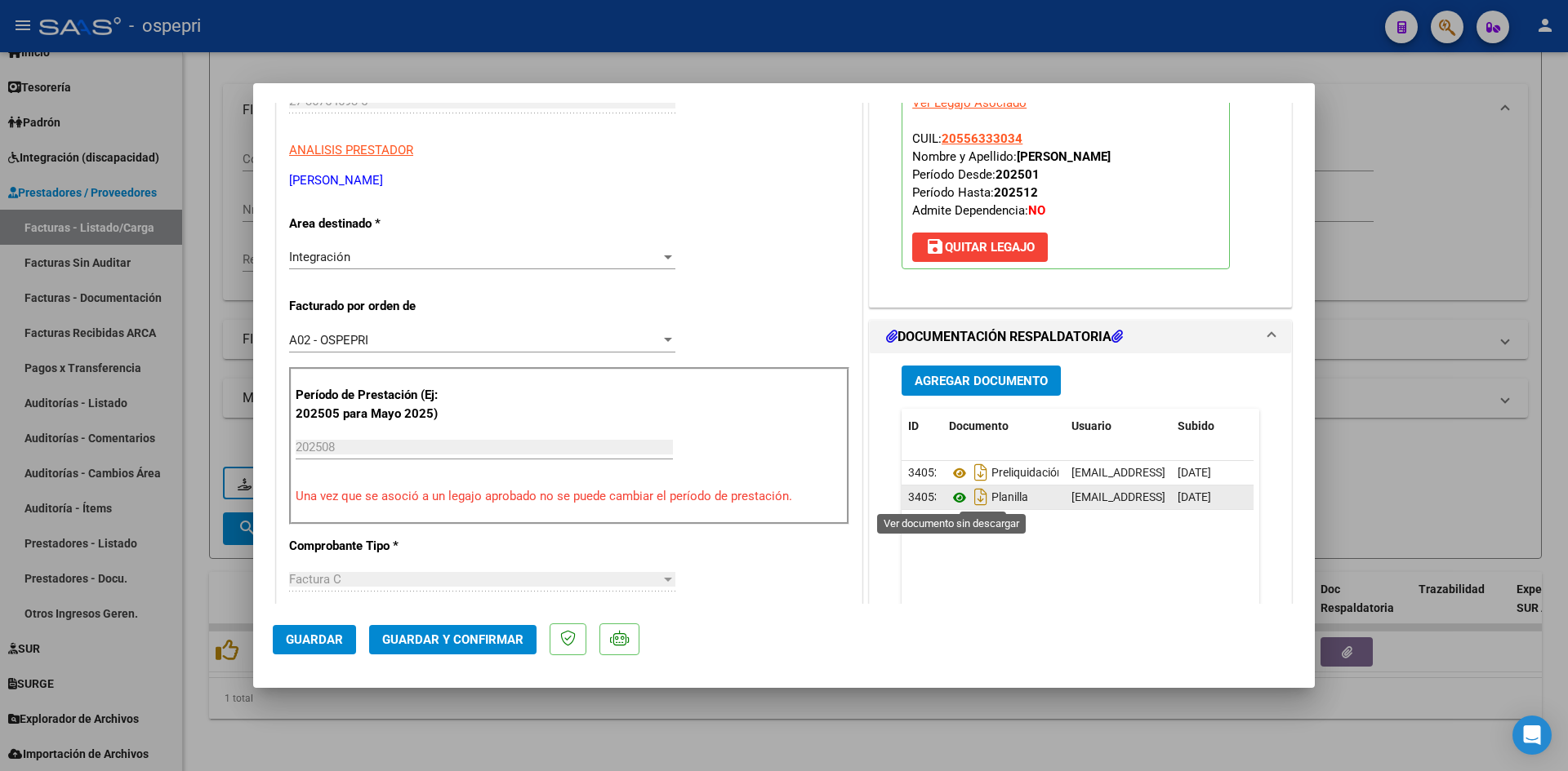
click at [949, 495] on icon at bounding box center [959, 498] width 21 height 20
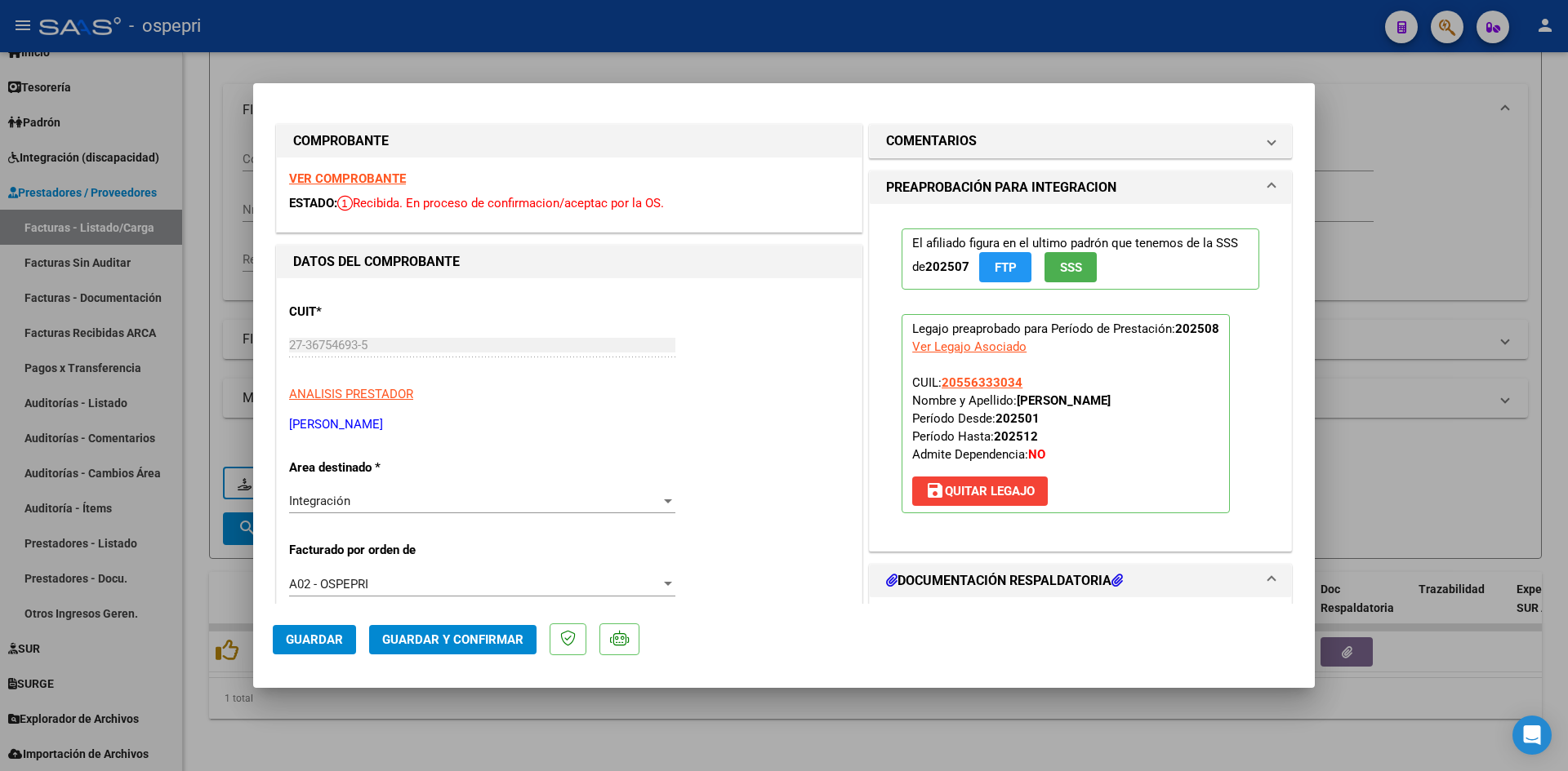
scroll to position [0, 0]
click at [467, 642] on span "Guardar y Confirmar" at bounding box center [452, 641] width 141 height 15
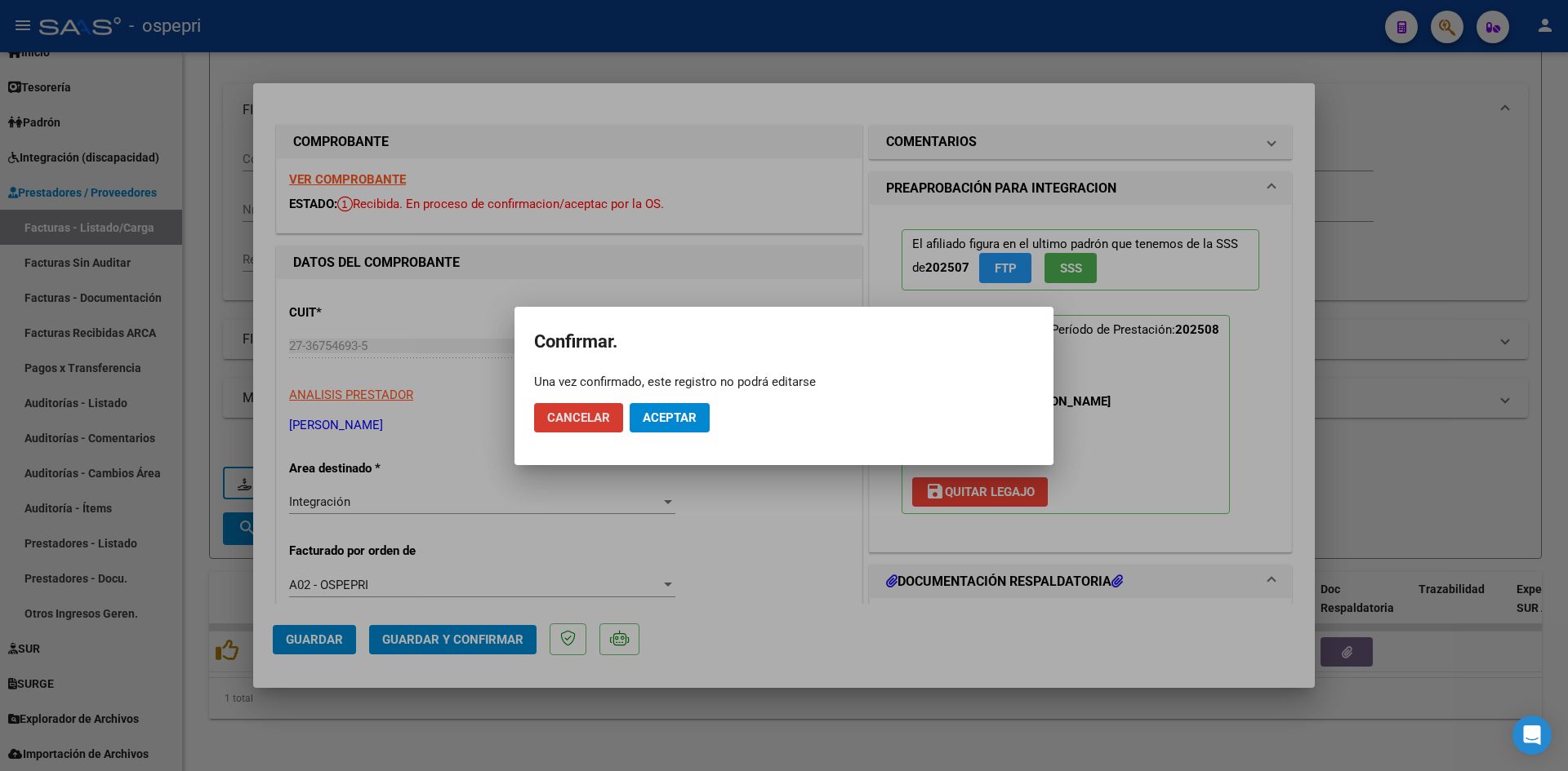
click at [676, 415] on span "Aceptar" at bounding box center [669, 419] width 54 height 15
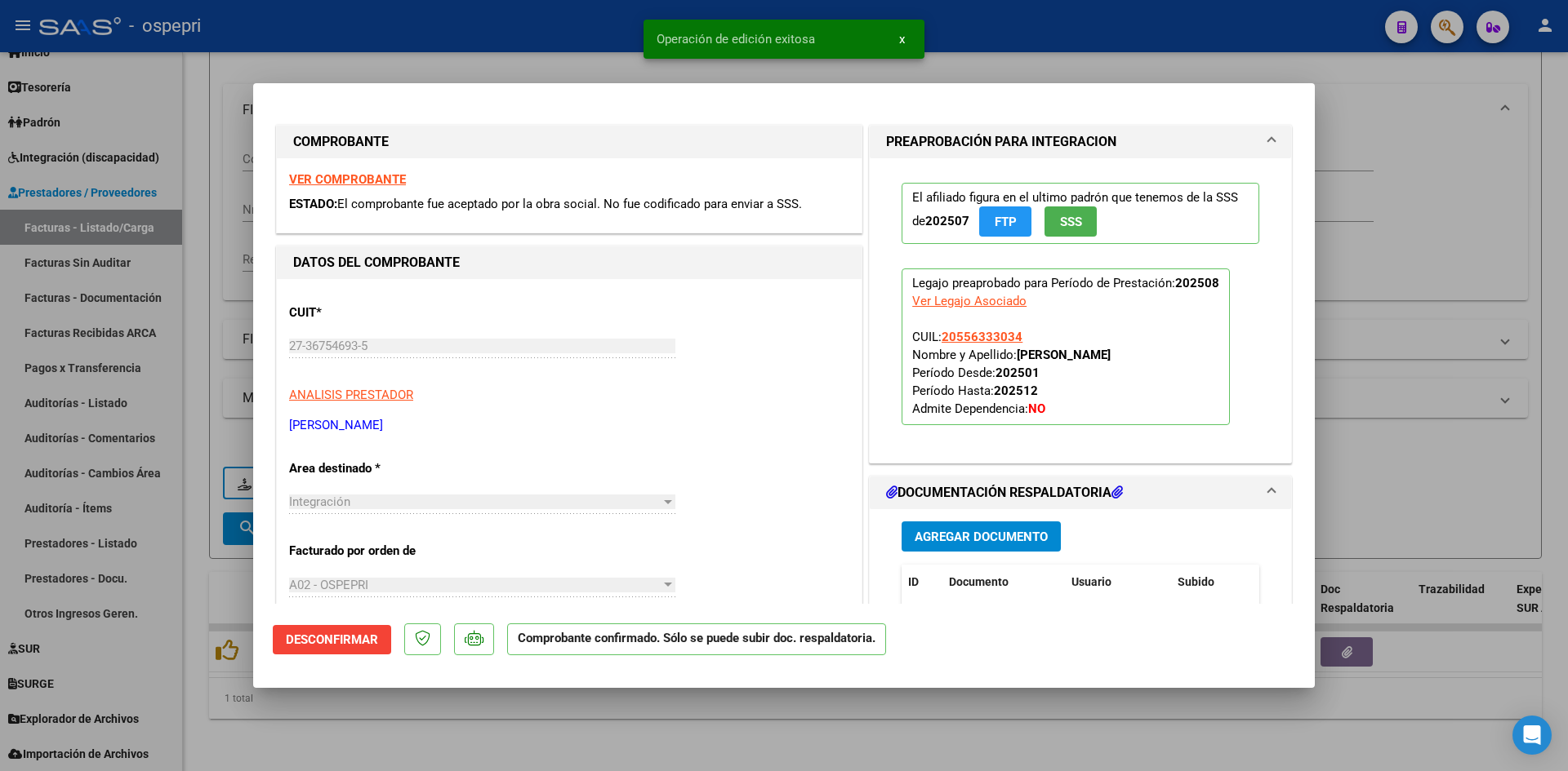
type input "$ 0,00"
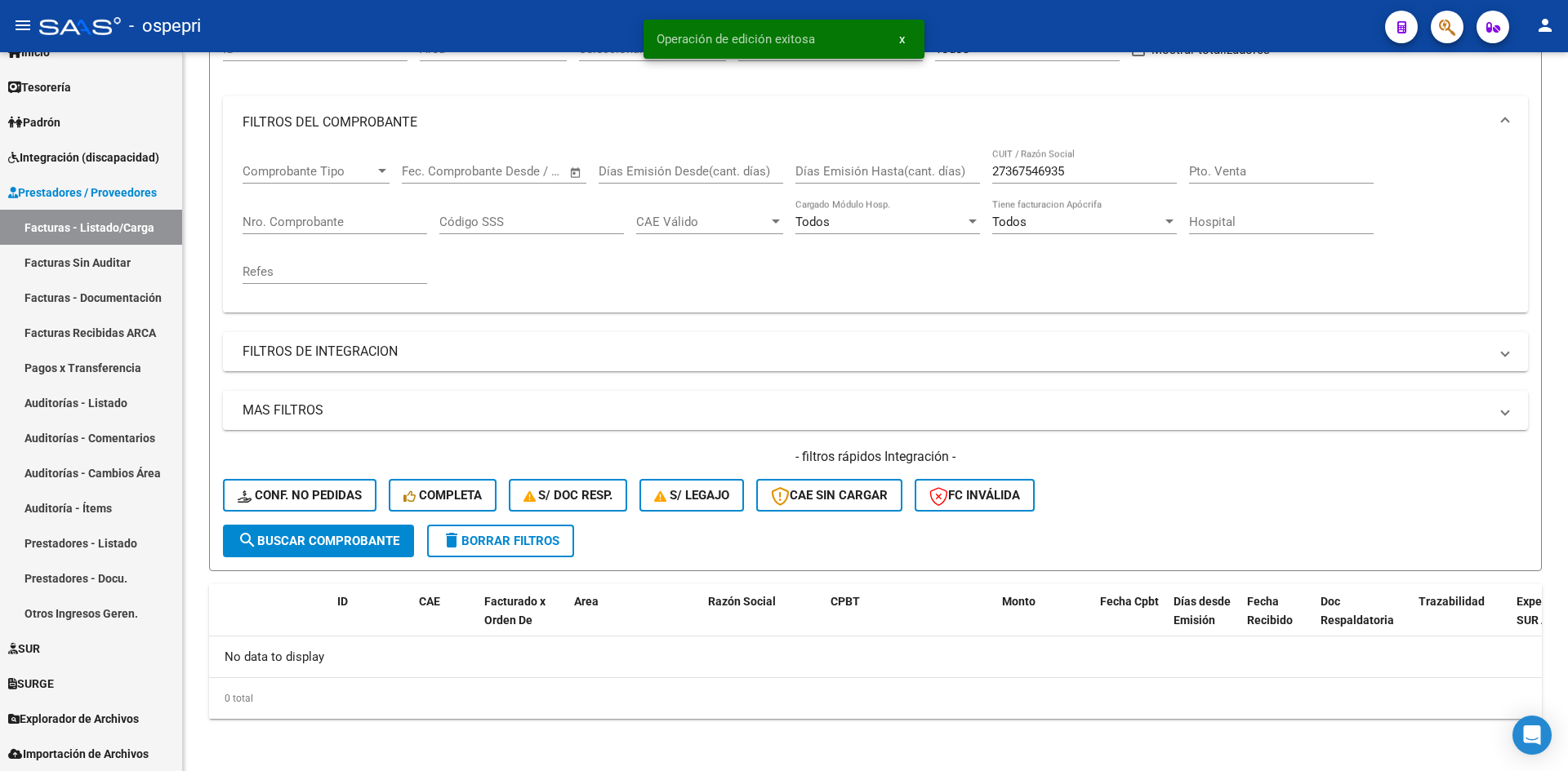
scroll to position [181, 0]
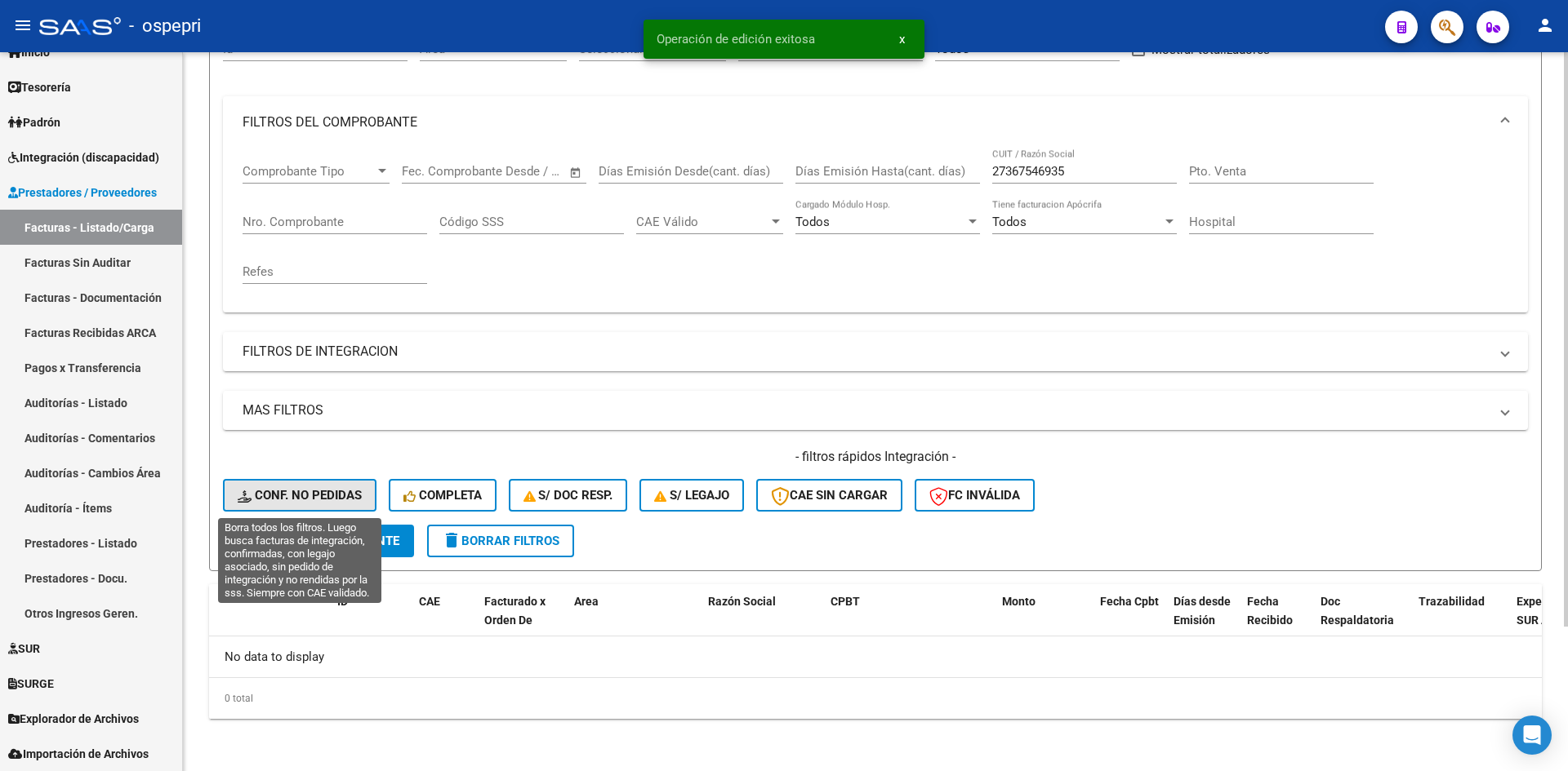
click at [364, 495] on button "Conf. no pedidas" at bounding box center [300, 495] width 153 height 33
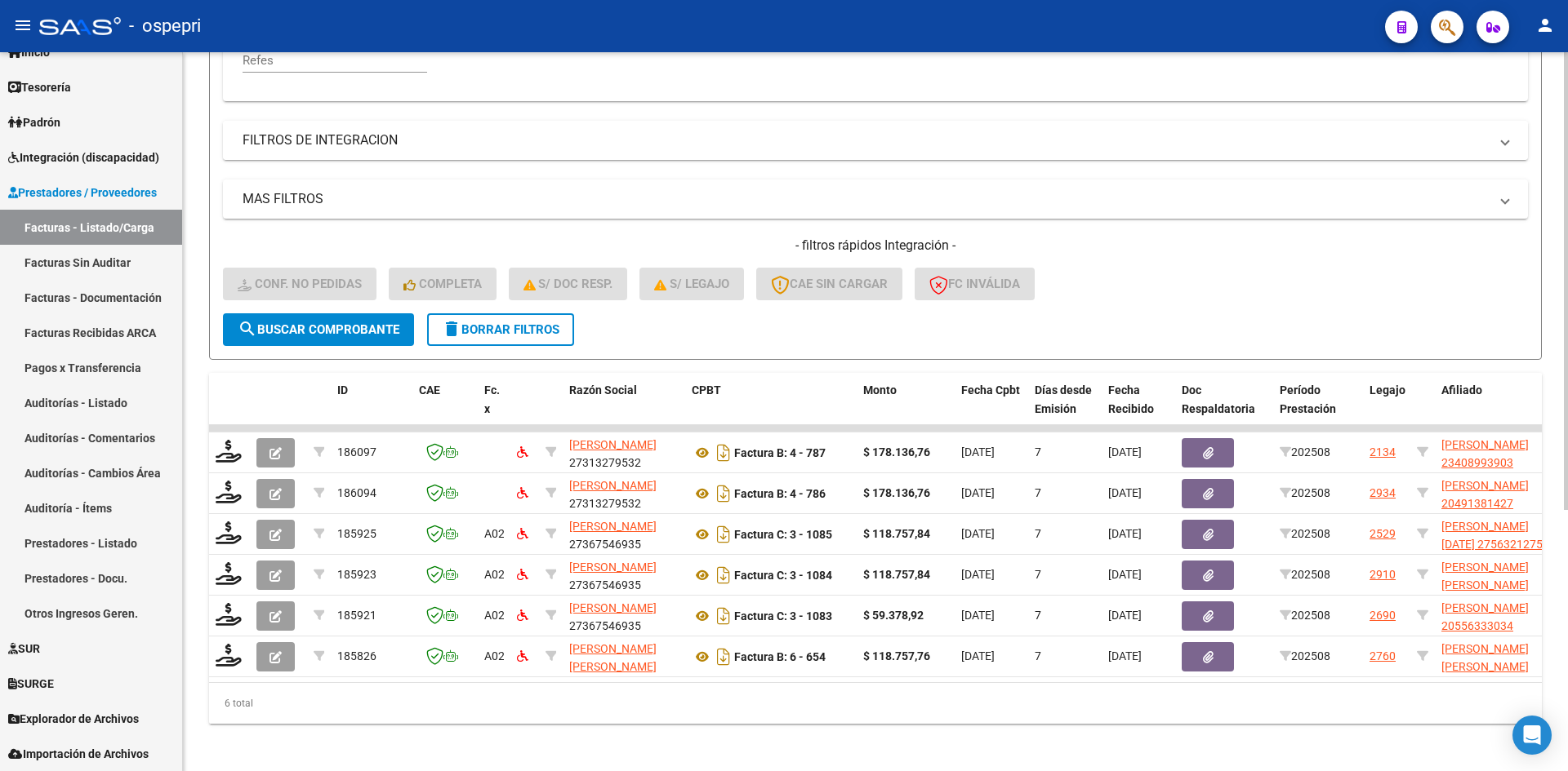
scroll to position [410, 0]
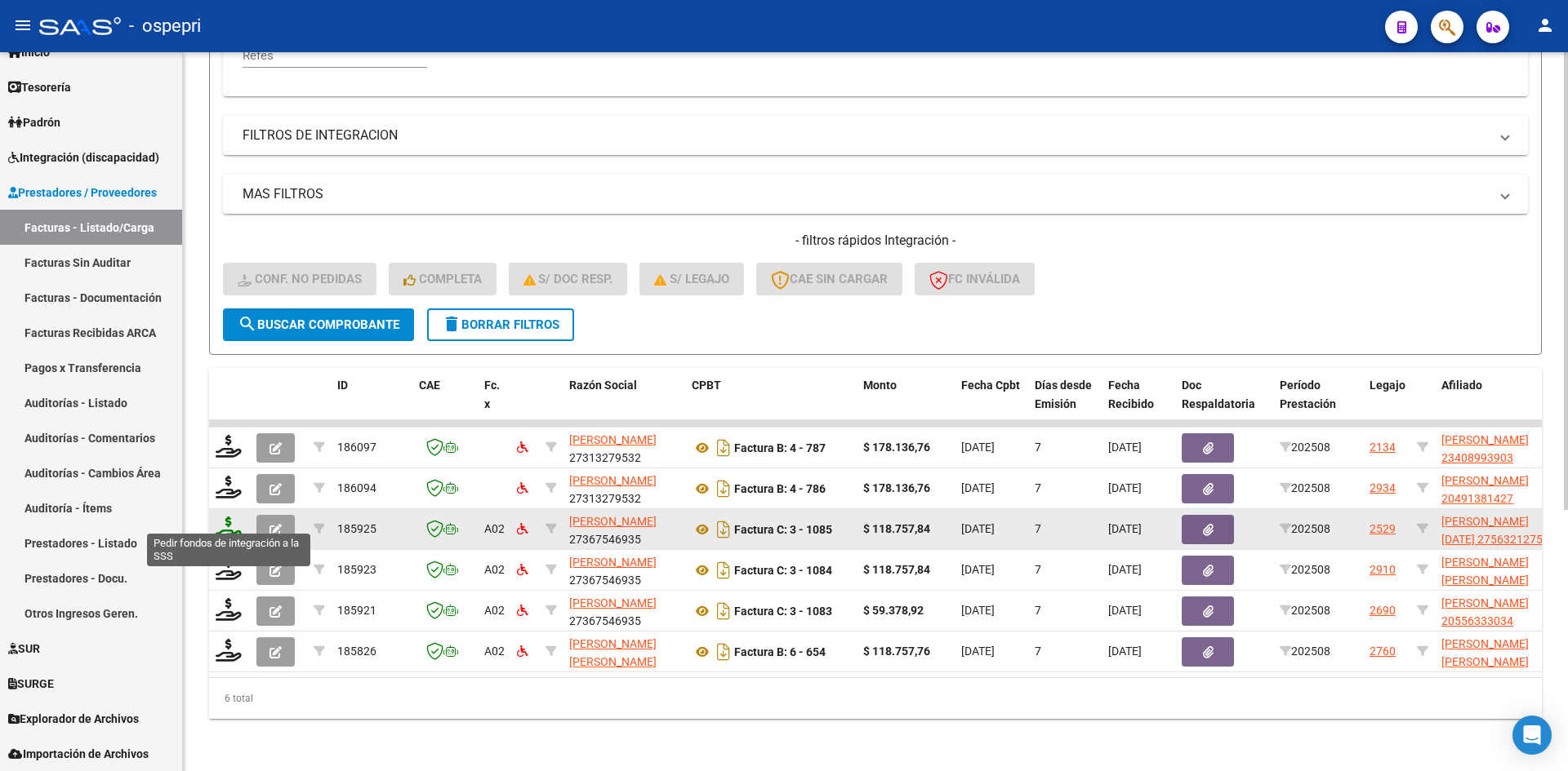
click at [228, 517] on icon at bounding box center [229, 528] width 26 height 23
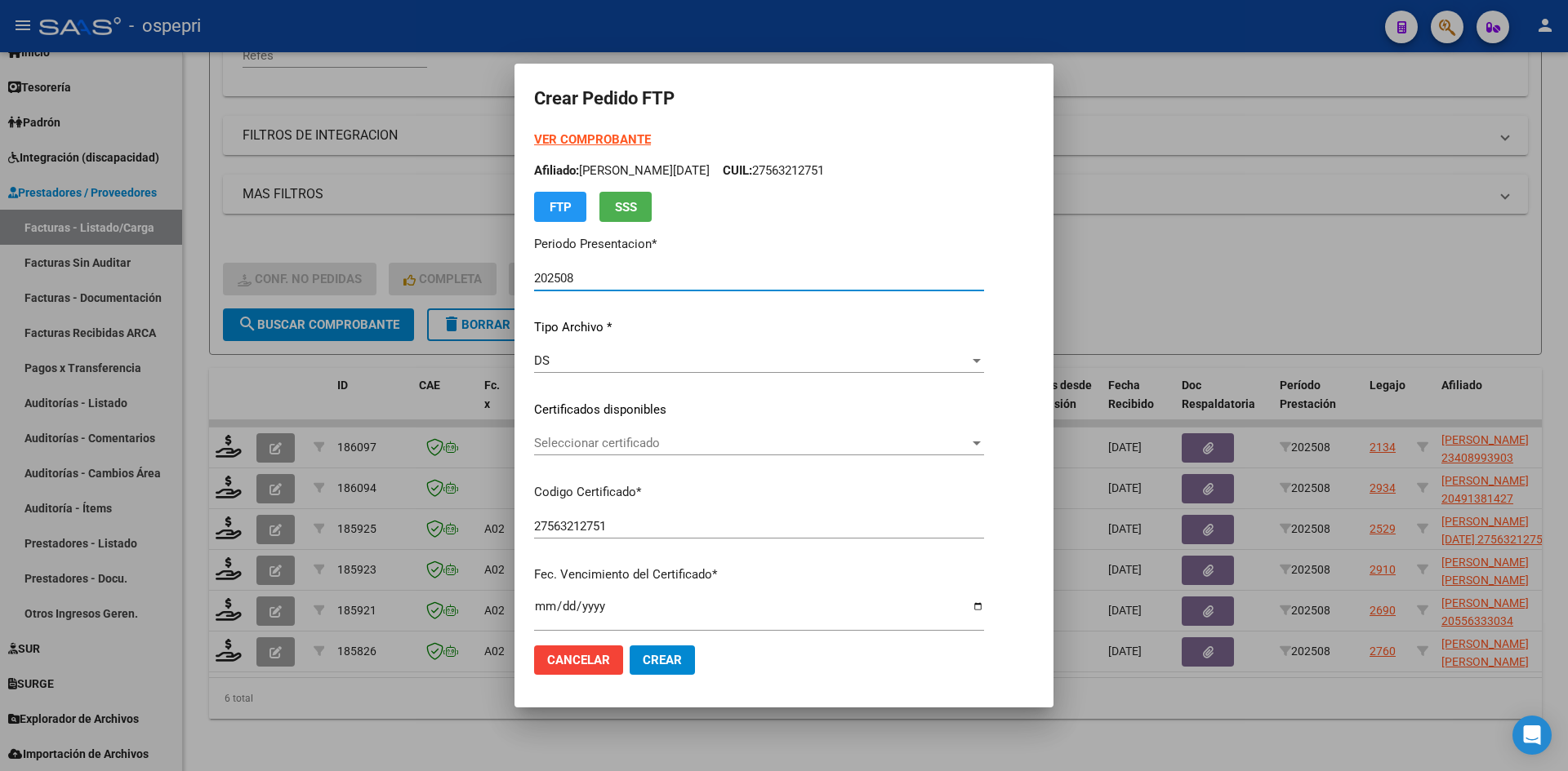
click at [710, 452] on div "Seleccionar certificado Seleccionar certificado" at bounding box center [759, 443] width 450 height 25
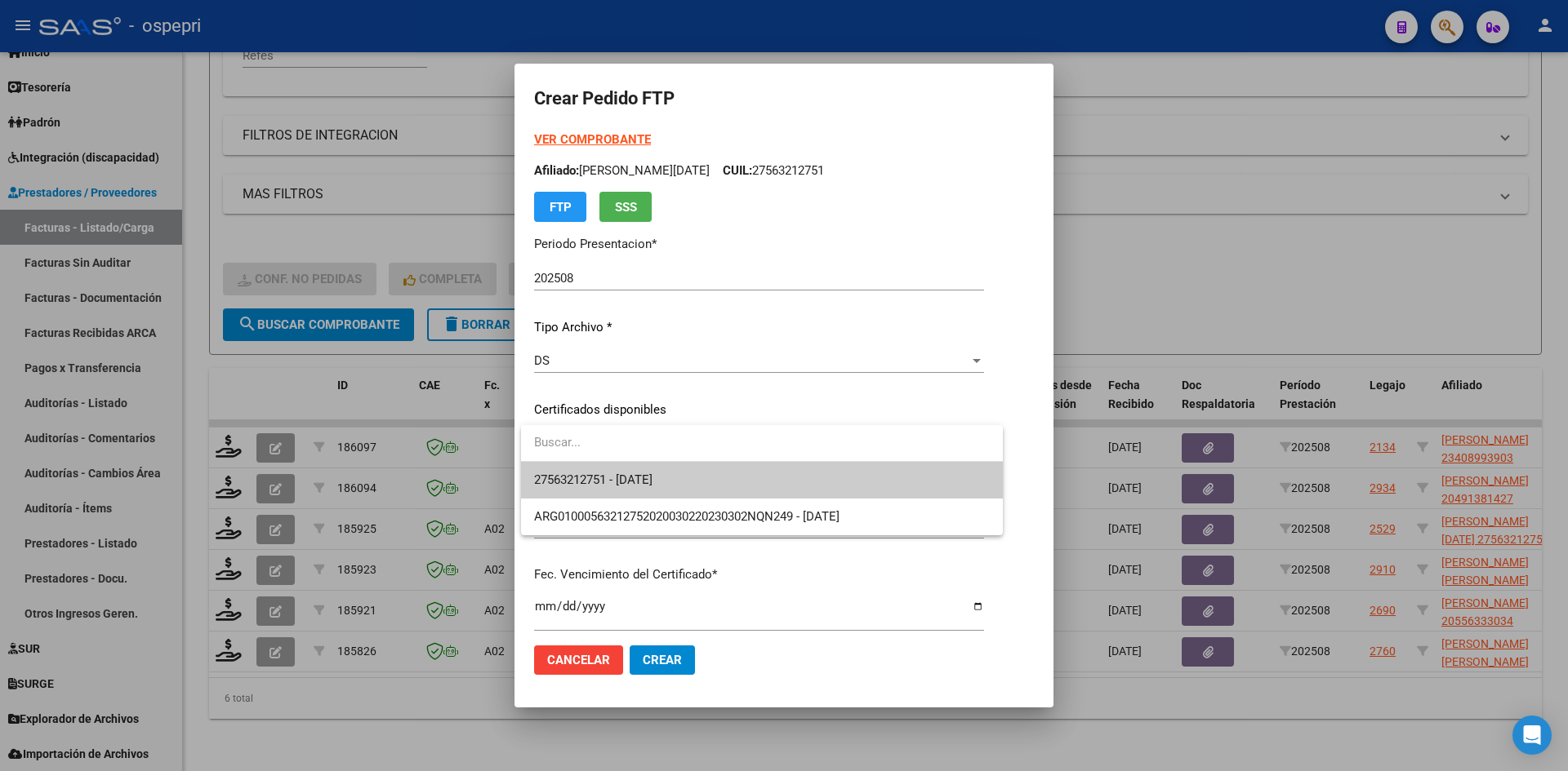
click at [709, 475] on span "27563212751 - 2028-07-01" at bounding box center [762, 480] width 456 height 37
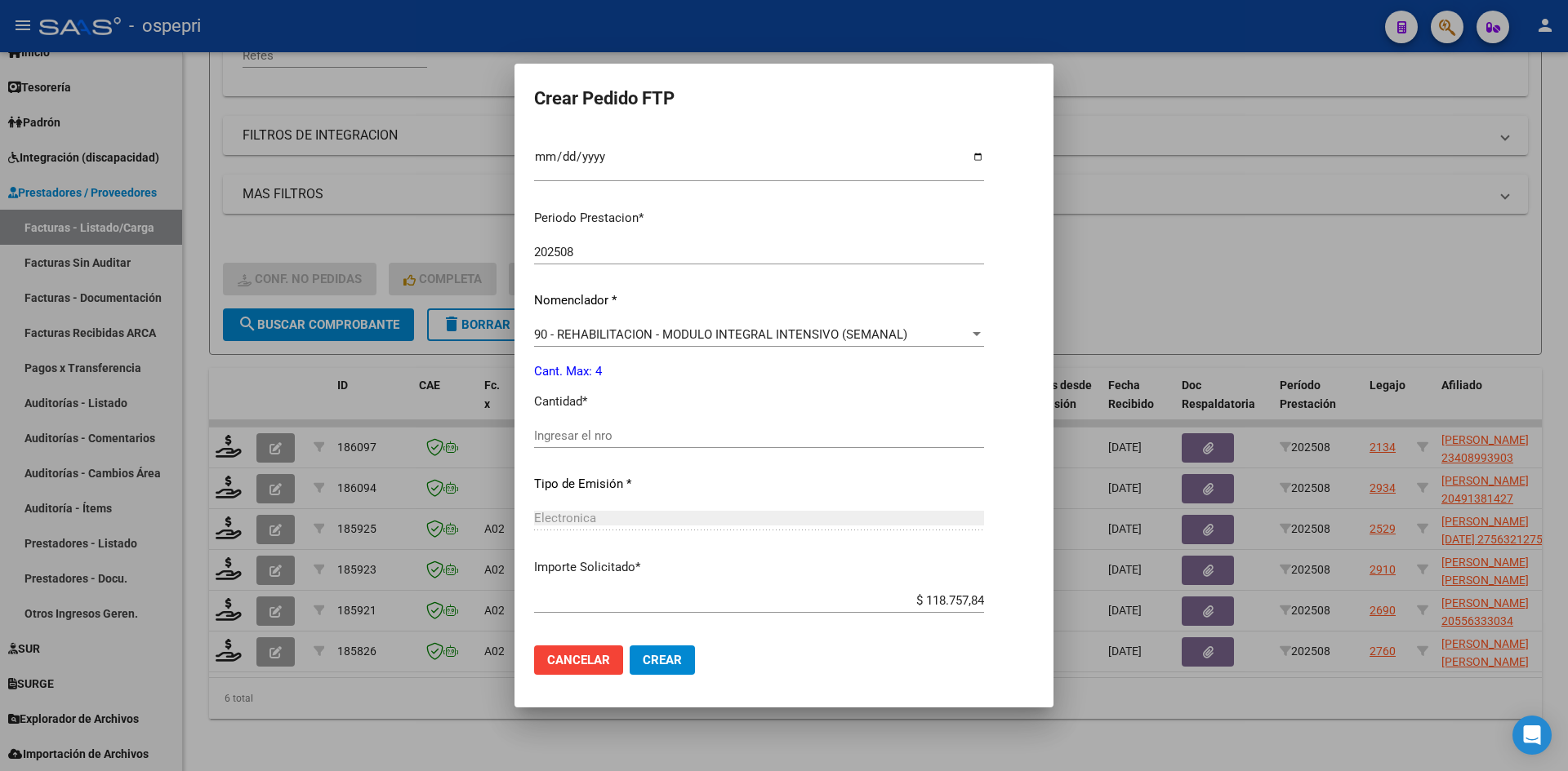
scroll to position [489, 0]
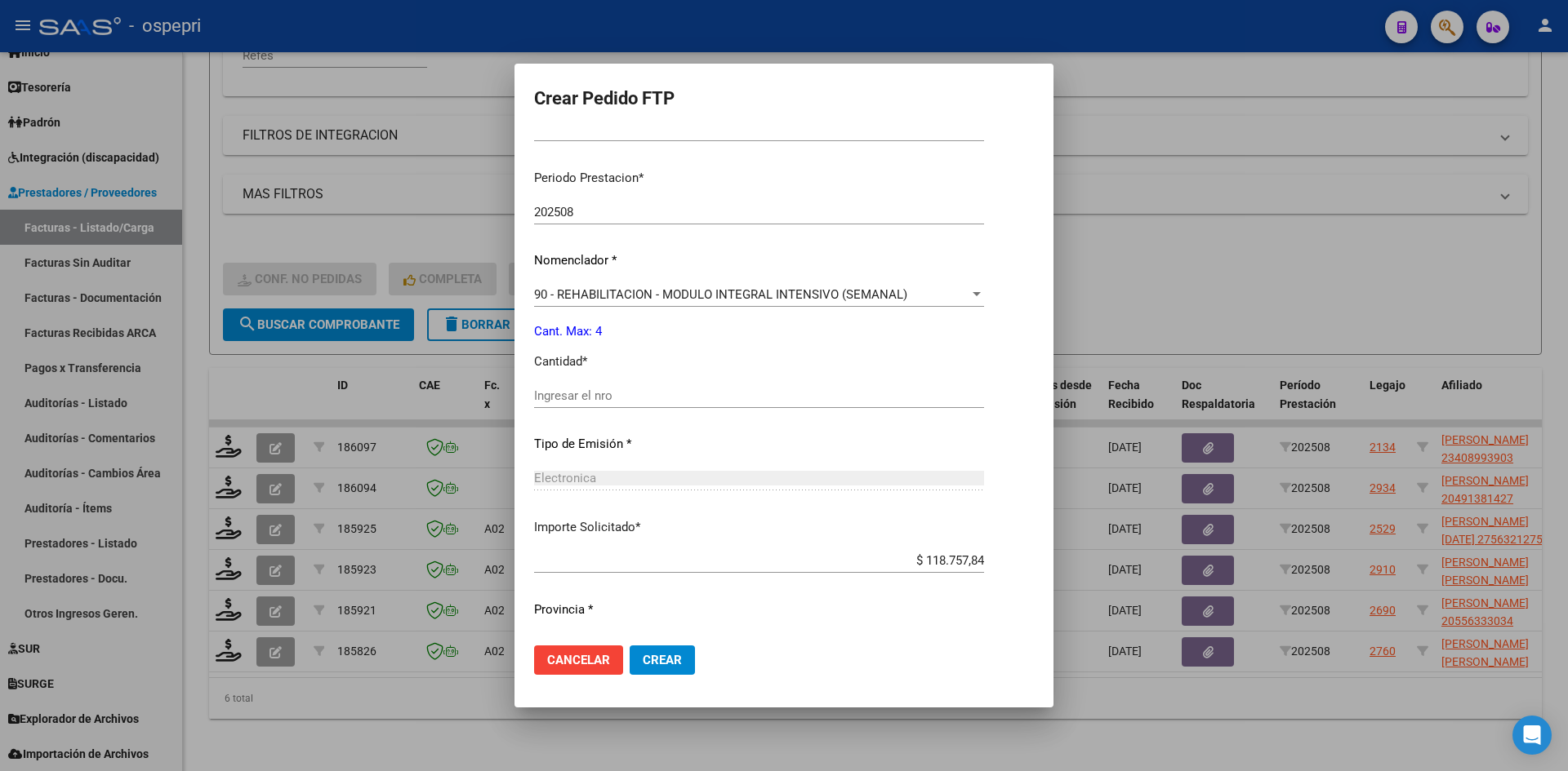
click at [622, 403] on input "Ingresar el nro" at bounding box center [759, 396] width 450 height 15
click at [667, 677] on mat-dialog-actions "Cancelar Crear" at bounding box center [784, 660] width 500 height 56
click at [672, 664] on span "Crear" at bounding box center [662, 660] width 39 height 15
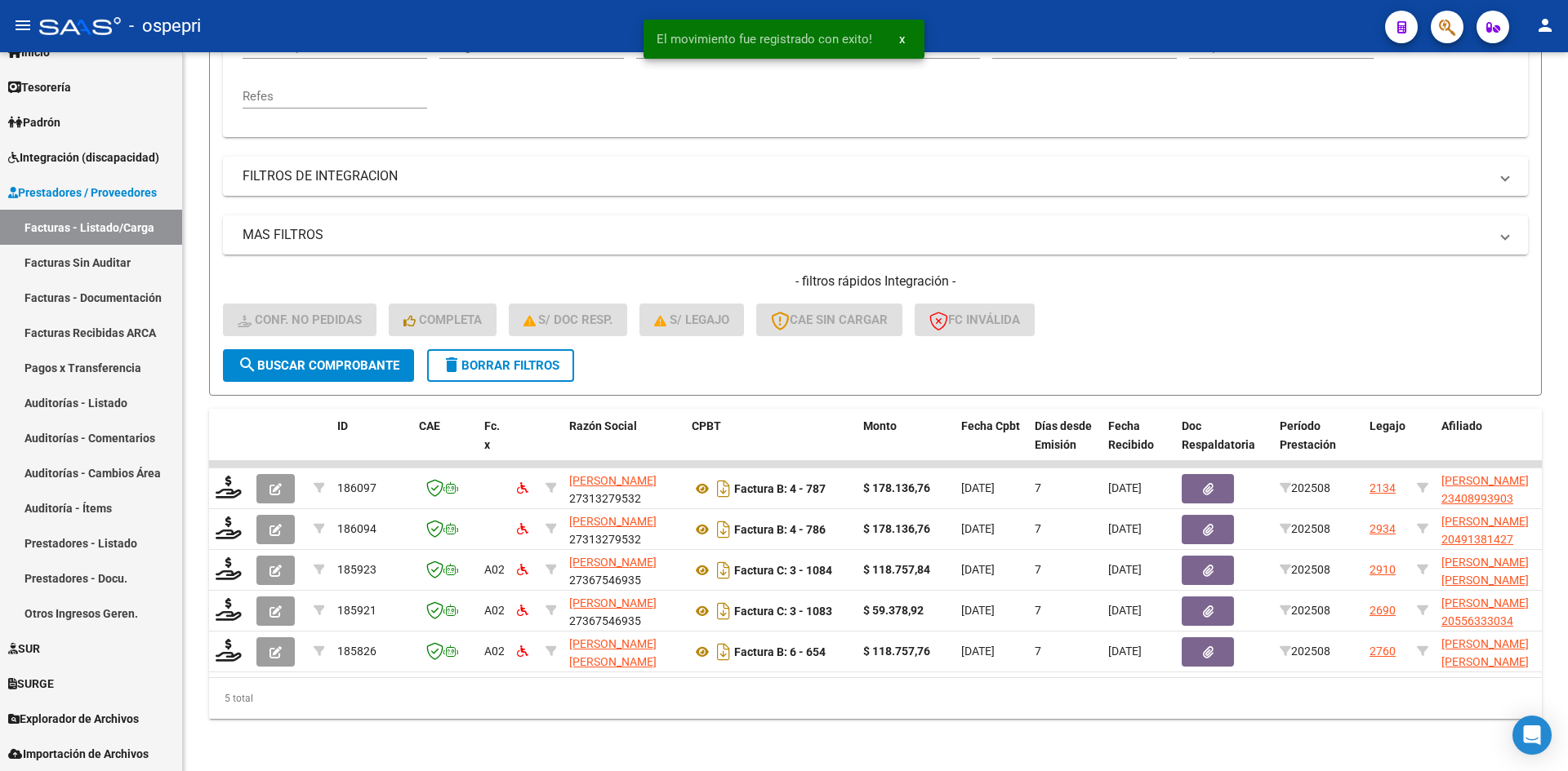
scroll to position [369, 0]
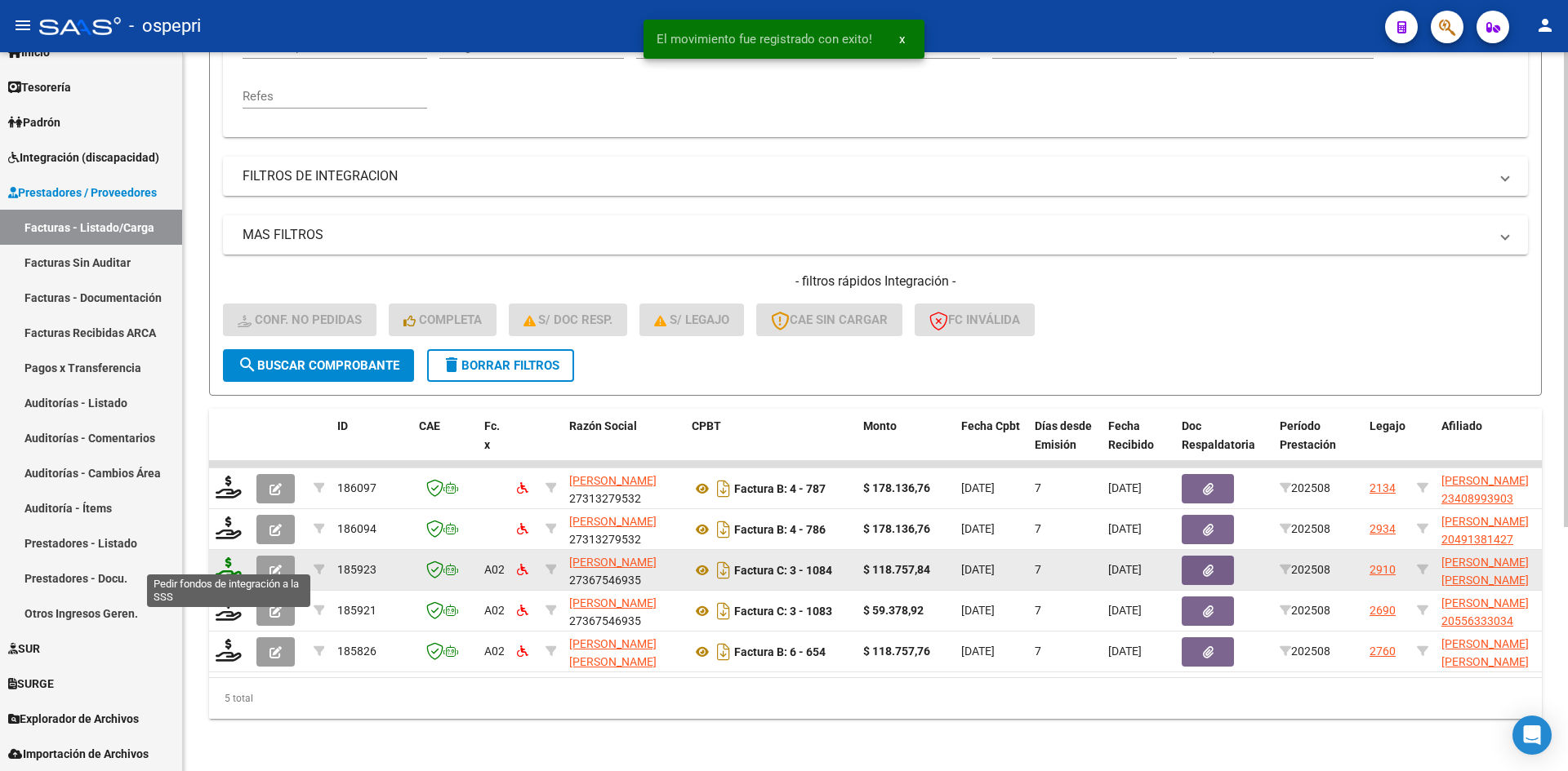
click at [223, 561] on icon at bounding box center [229, 569] width 26 height 23
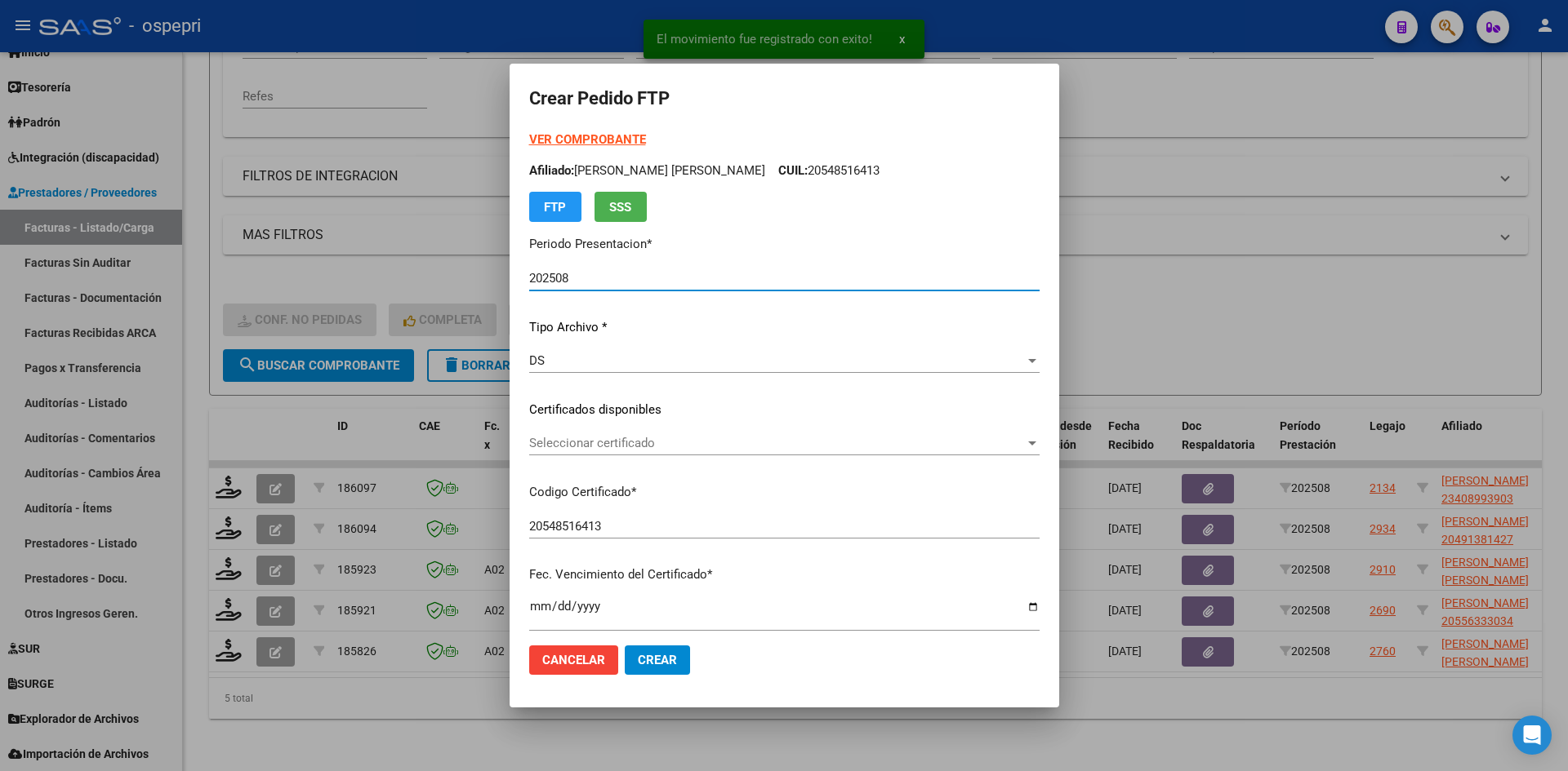
click at [690, 451] on span "Seleccionar certificado" at bounding box center [777, 443] width 495 height 15
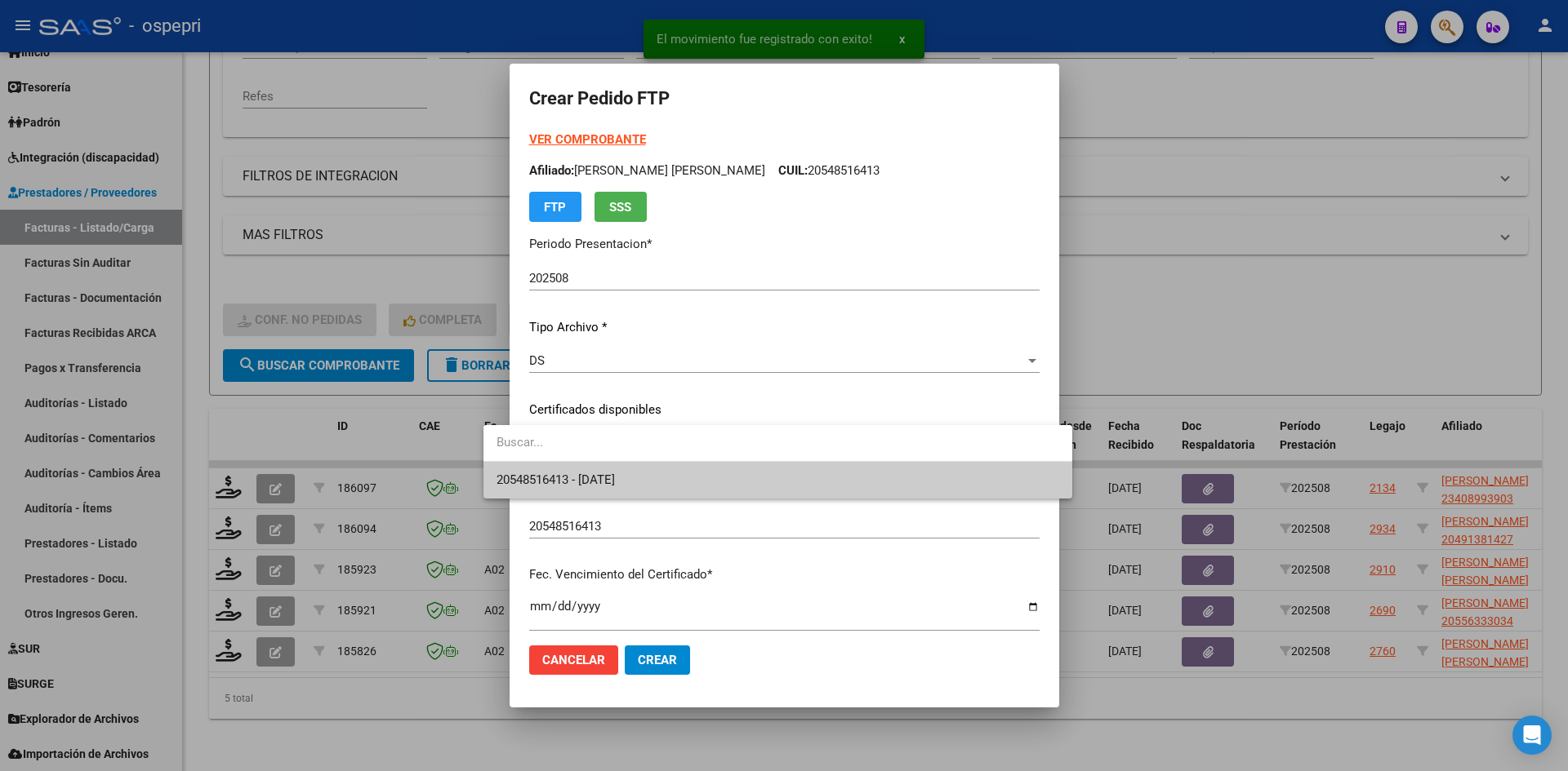
click at [693, 484] on span "20548516413 - 2029-08-01" at bounding box center [777, 480] width 562 height 37
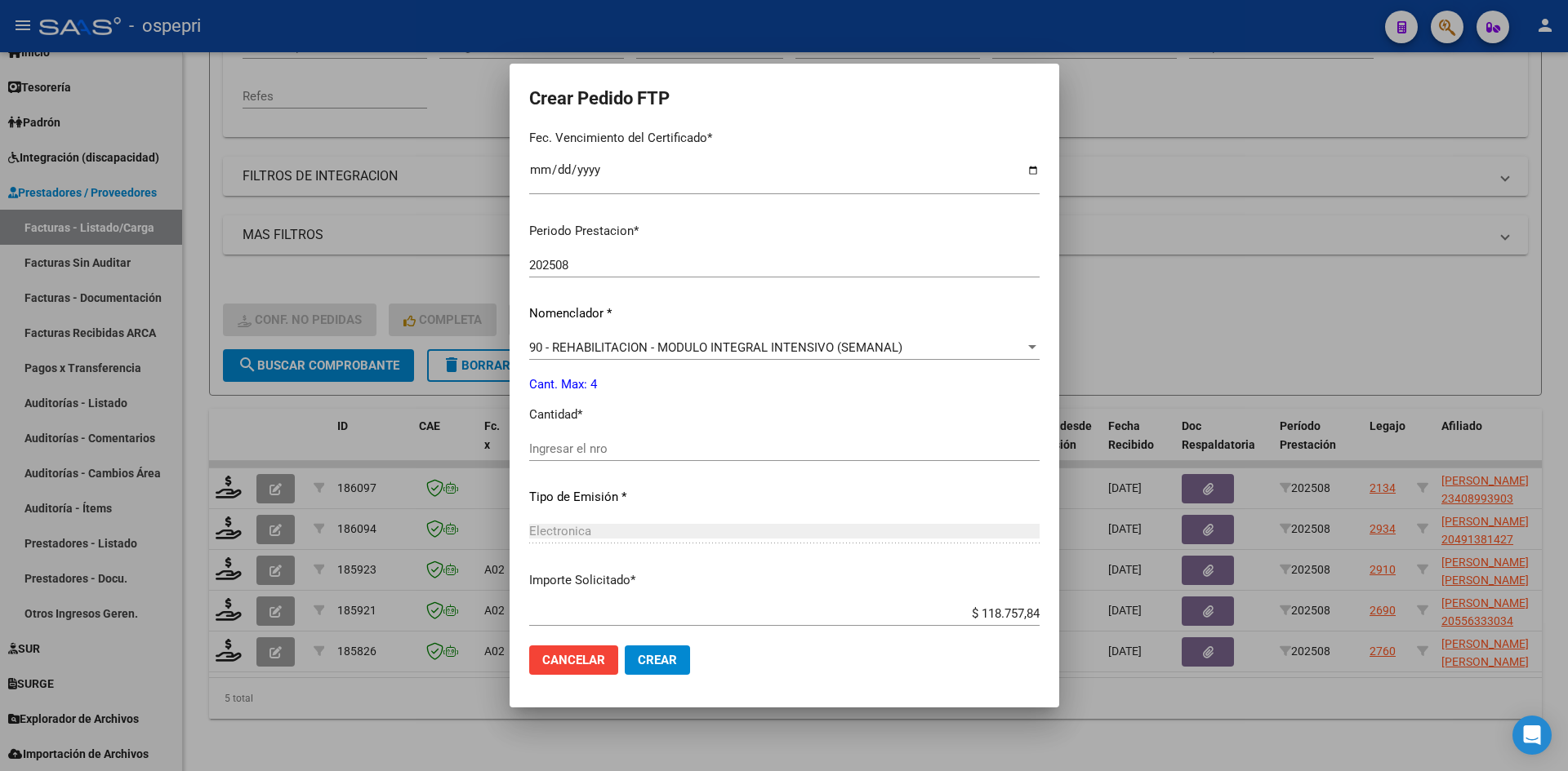
scroll to position [489, 0]
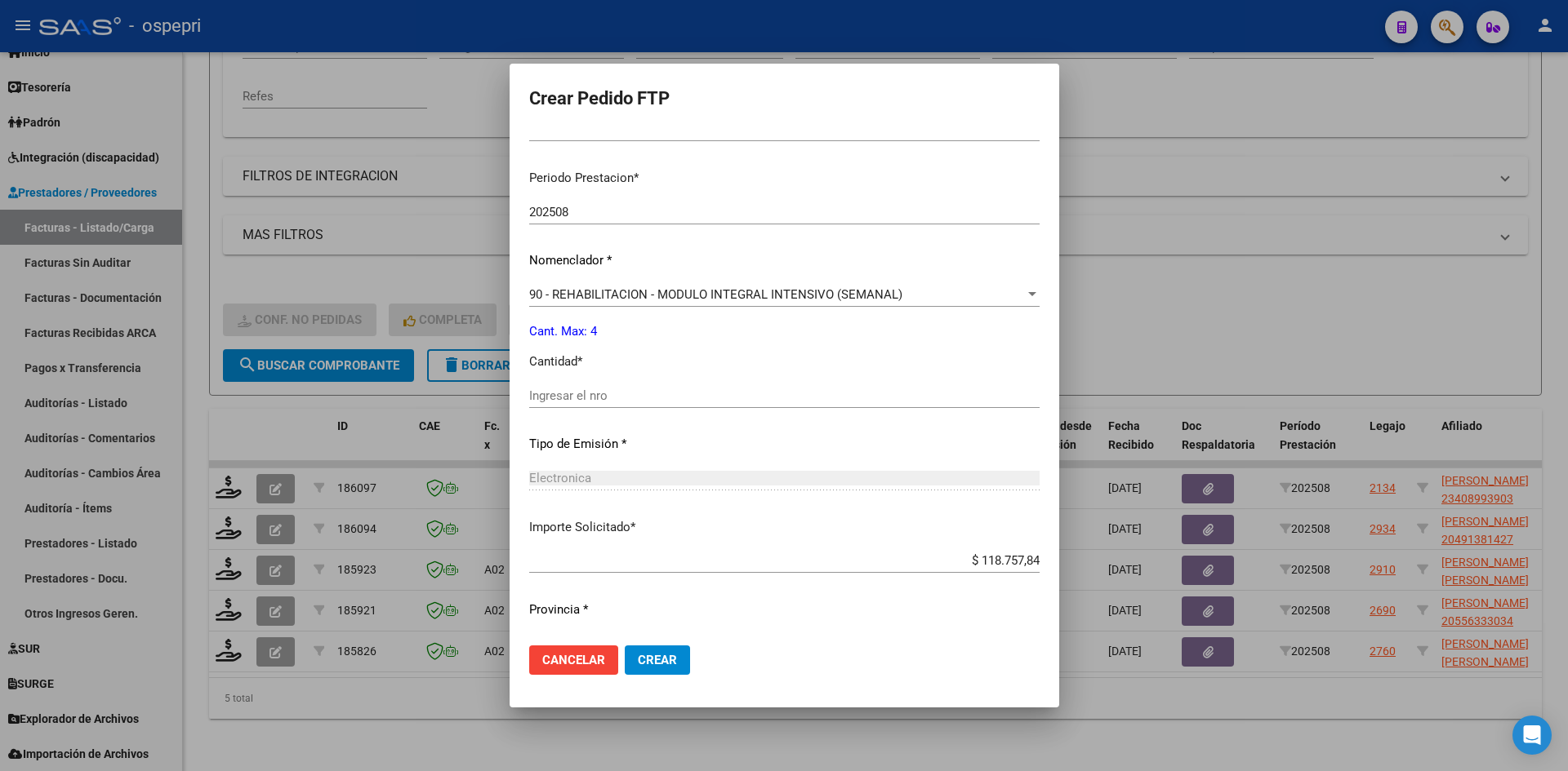
click at [631, 408] on div "Ingresar el nro" at bounding box center [784, 403] width 510 height 40
click at [633, 403] on input "Ingresar el nro" at bounding box center [784, 396] width 510 height 15
click at [645, 651] on button "Crear" at bounding box center [657, 660] width 65 height 29
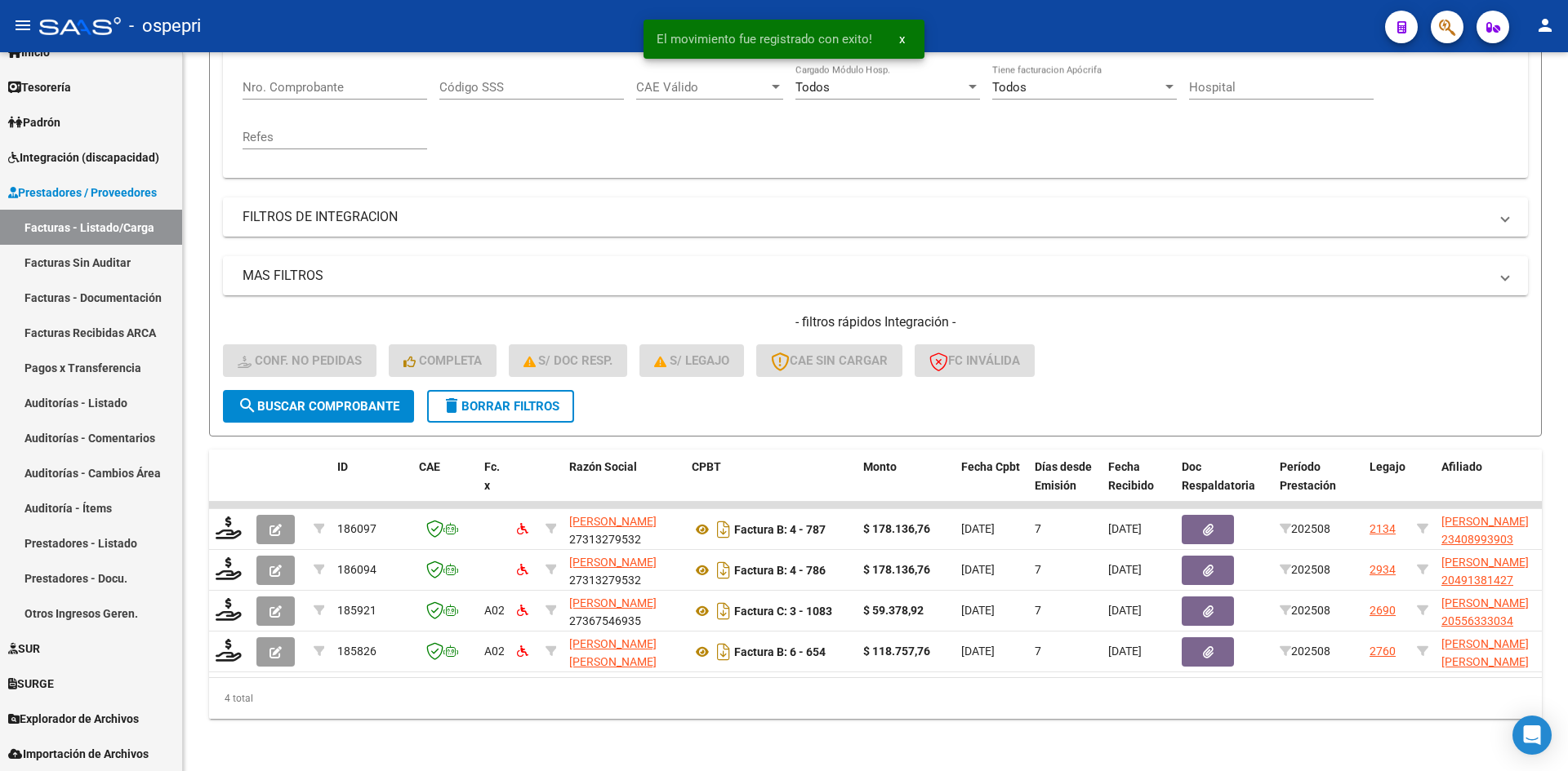
scroll to position [328, 0]
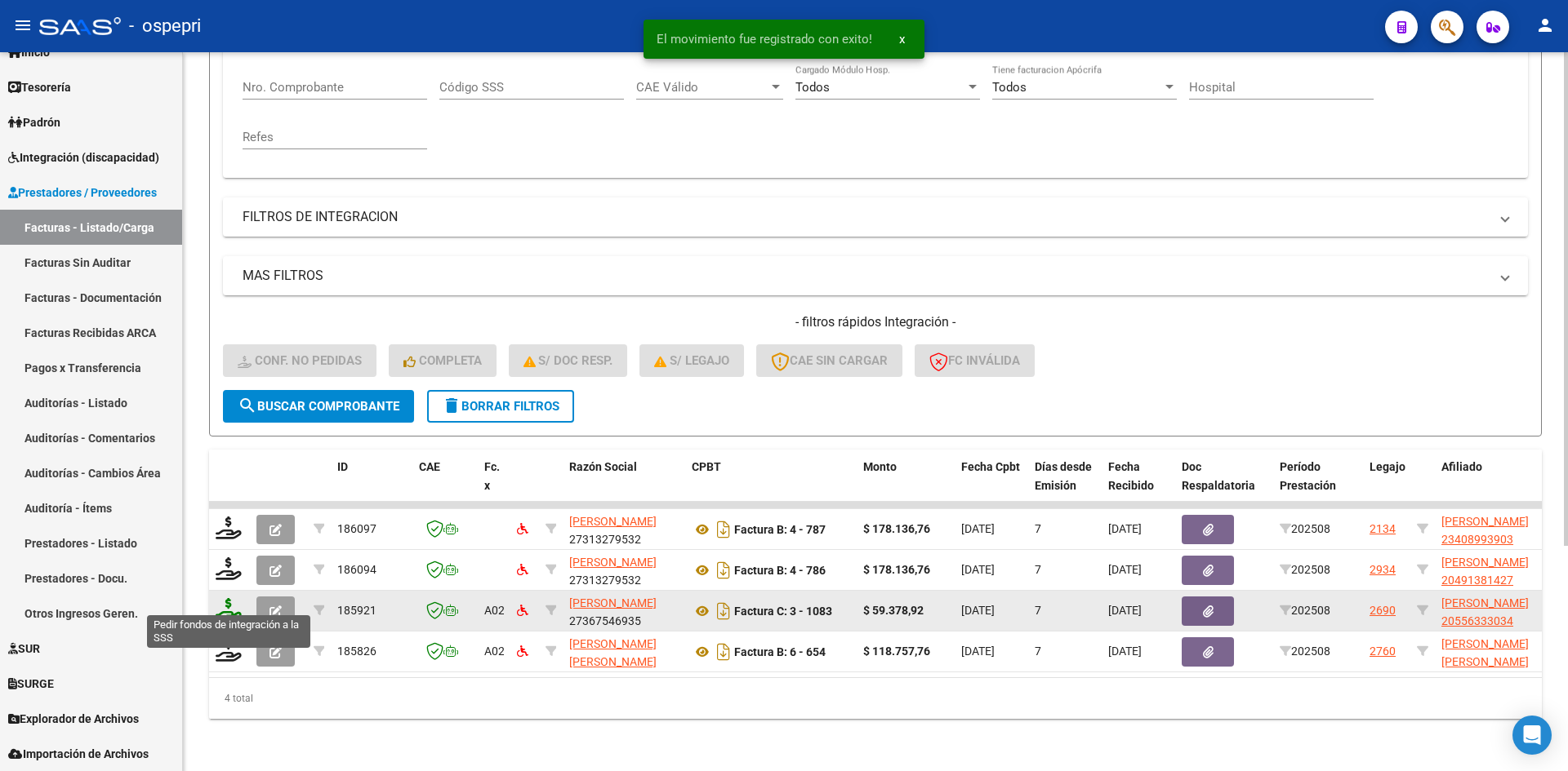
click at [225, 598] on icon at bounding box center [229, 609] width 26 height 23
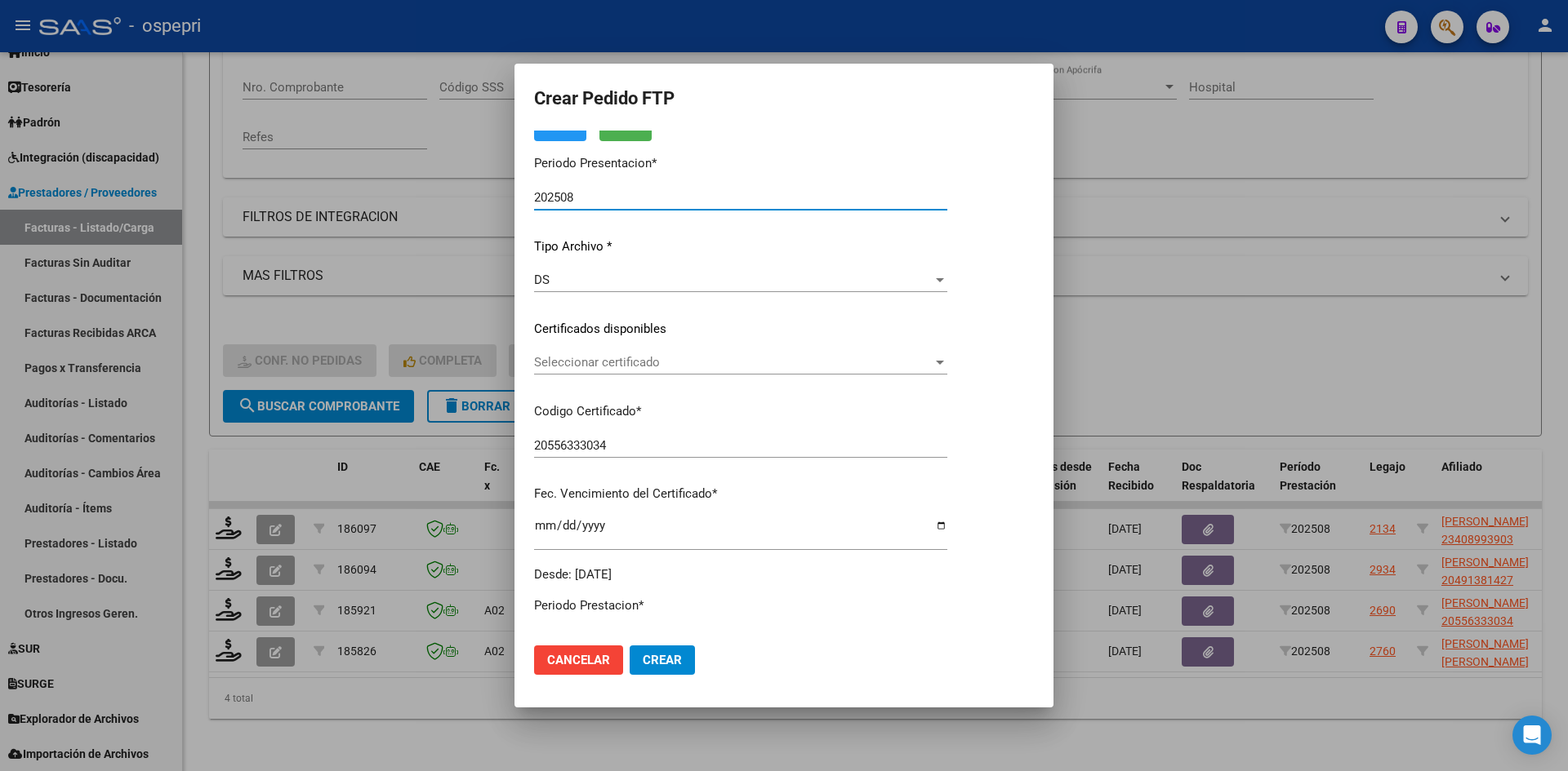
scroll to position [0, 0]
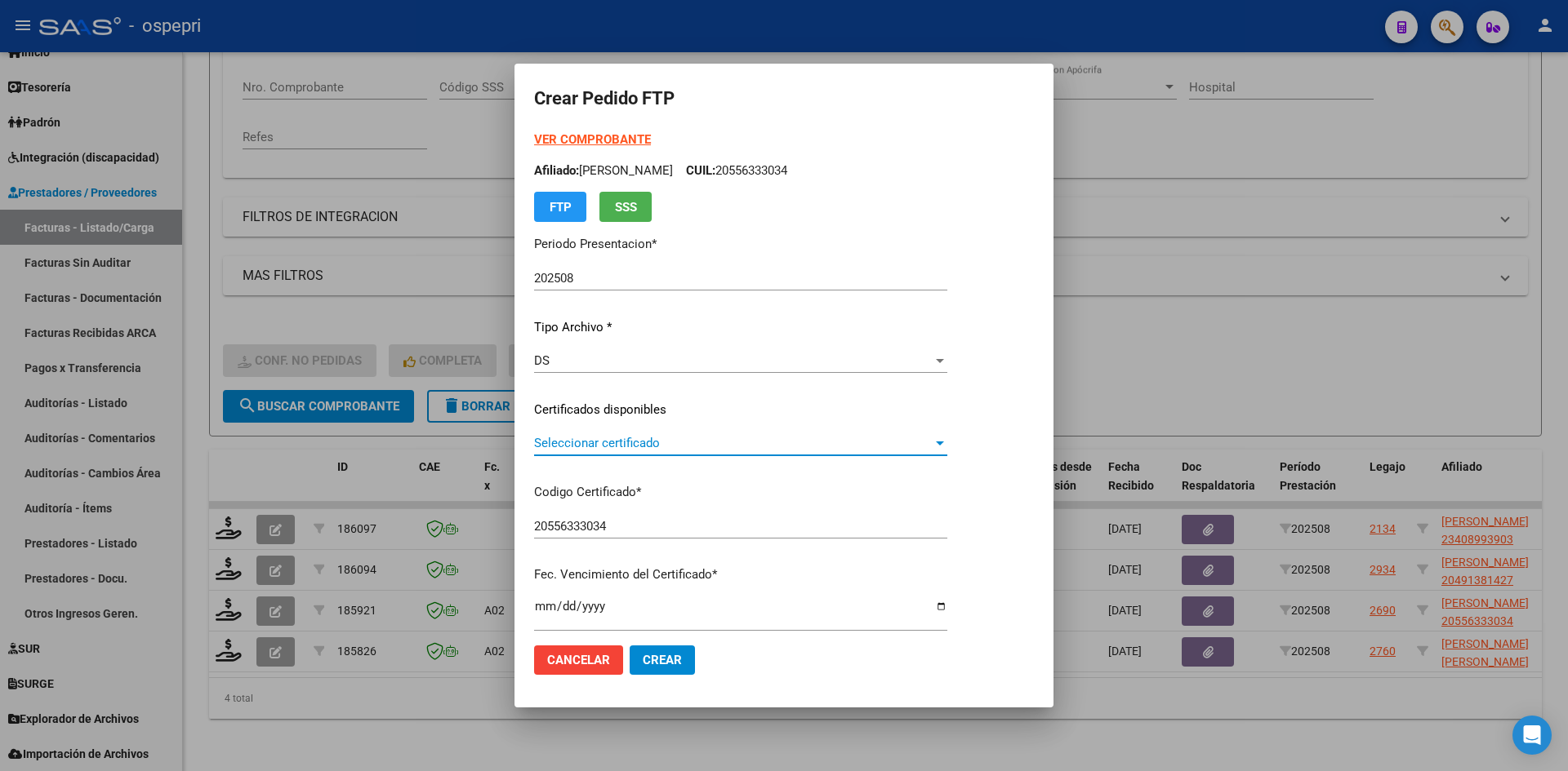
click at [750, 448] on span "Seleccionar certificado" at bounding box center [733, 443] width 399 height 15
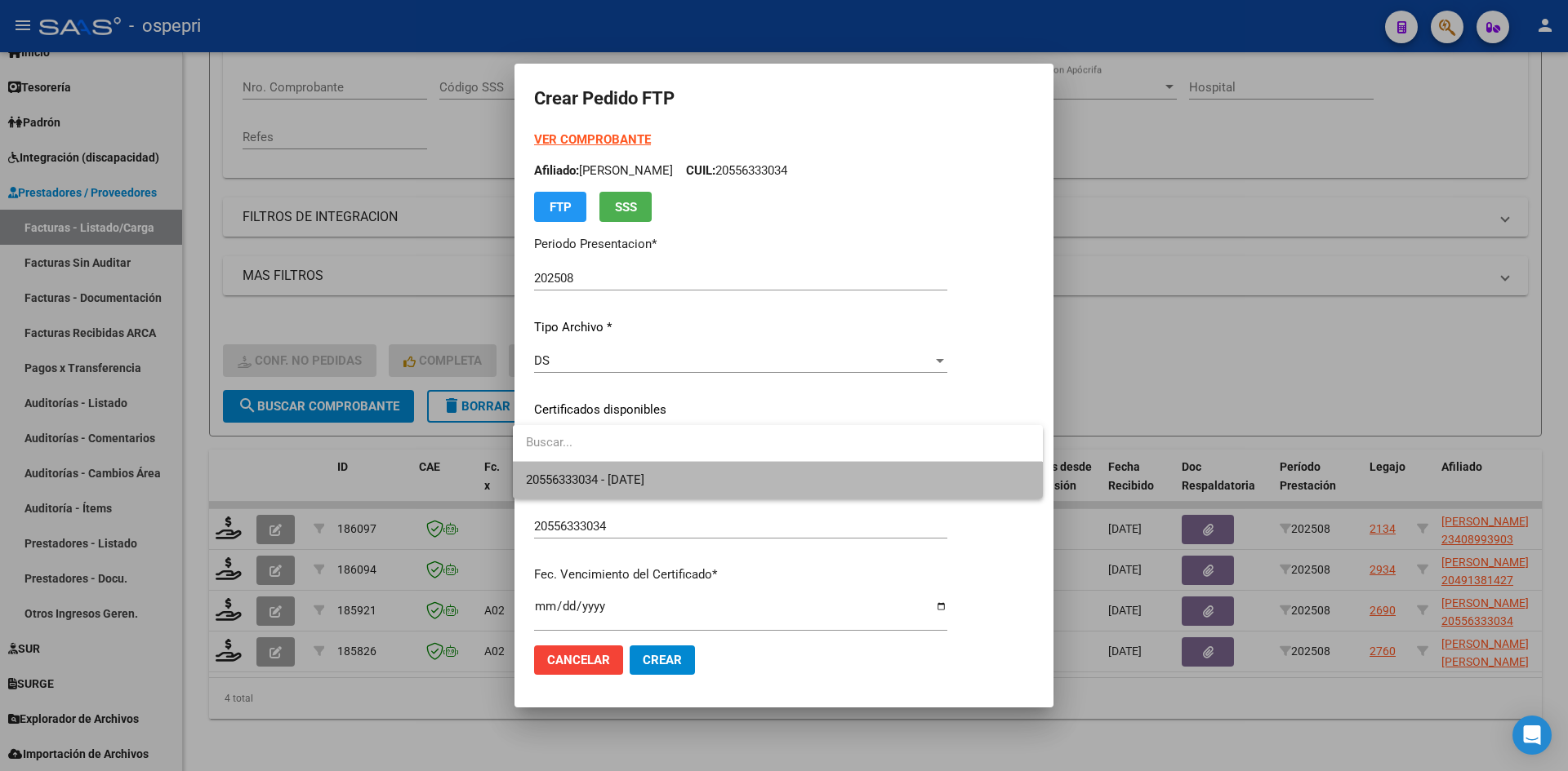
click at [747, 473] on span "20556333034 - 2026-05-30" at bounding box center [777, 480] width 503 height 37
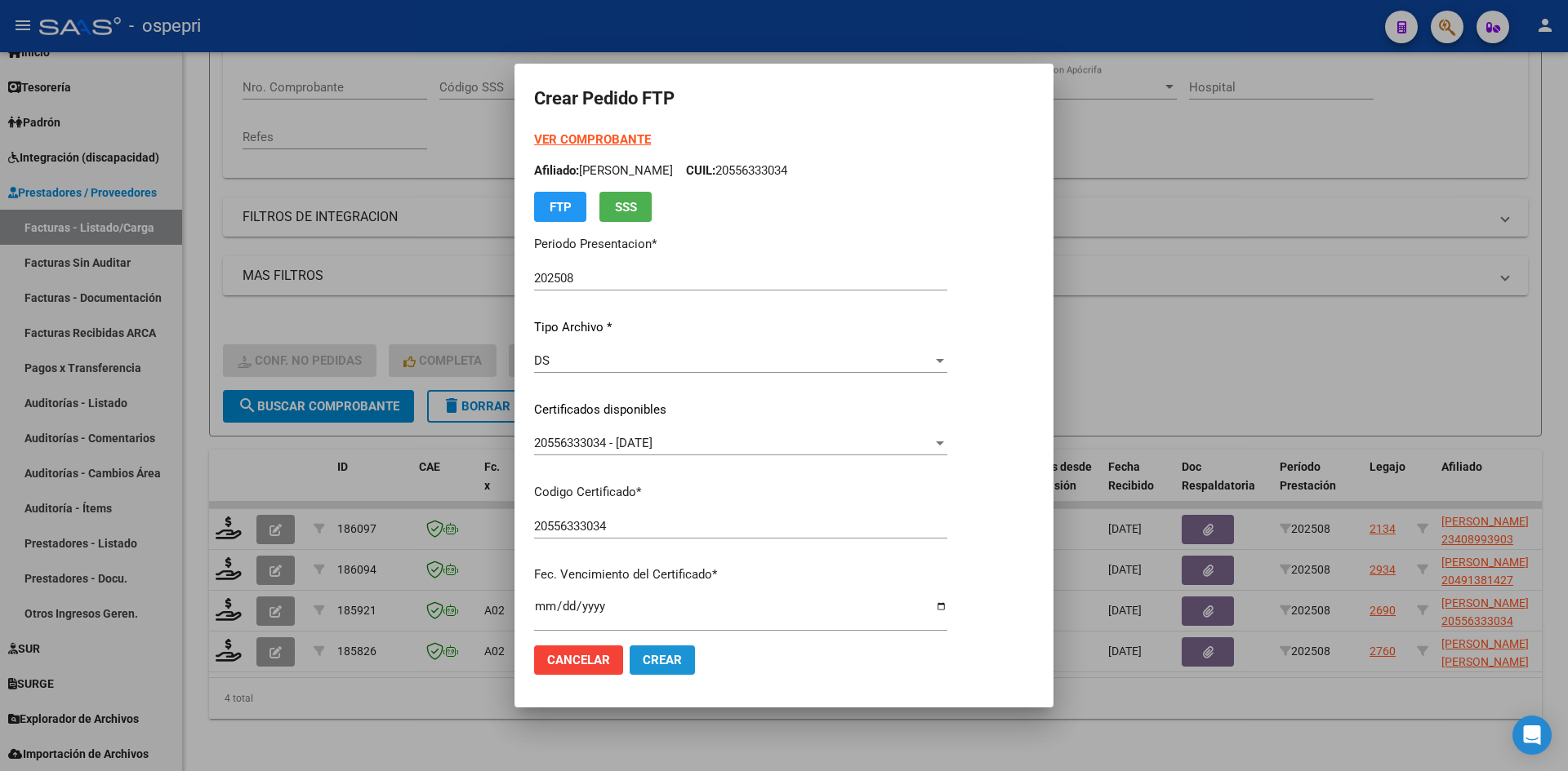
click at [649, 647] on button "Crear" at bounding box center [662, 660] width 65 height 29
click at [655, 662] on span "Crear" at bounding box center [662, 660] width 39 height 15
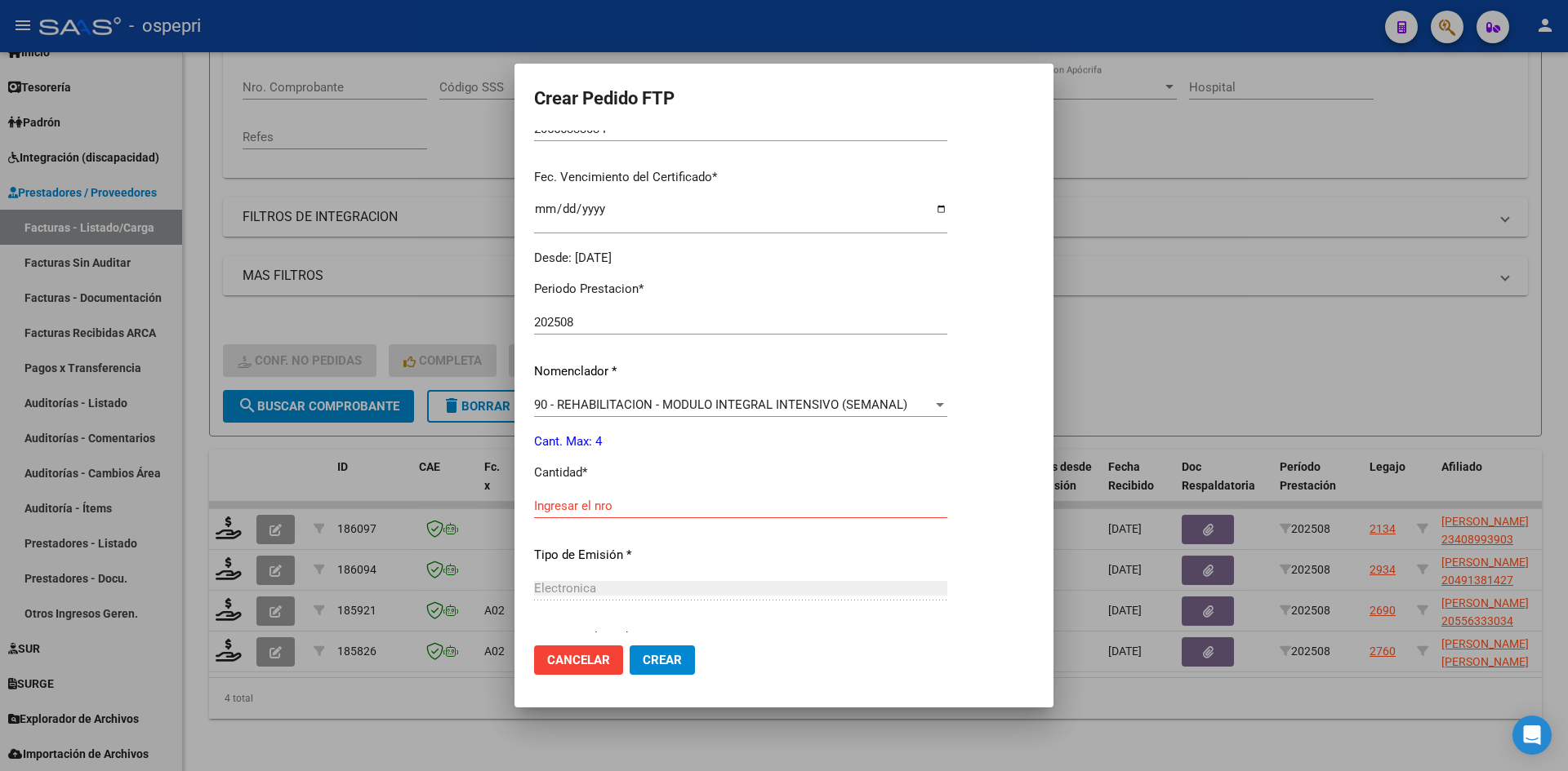
scroll to position [547, 0]
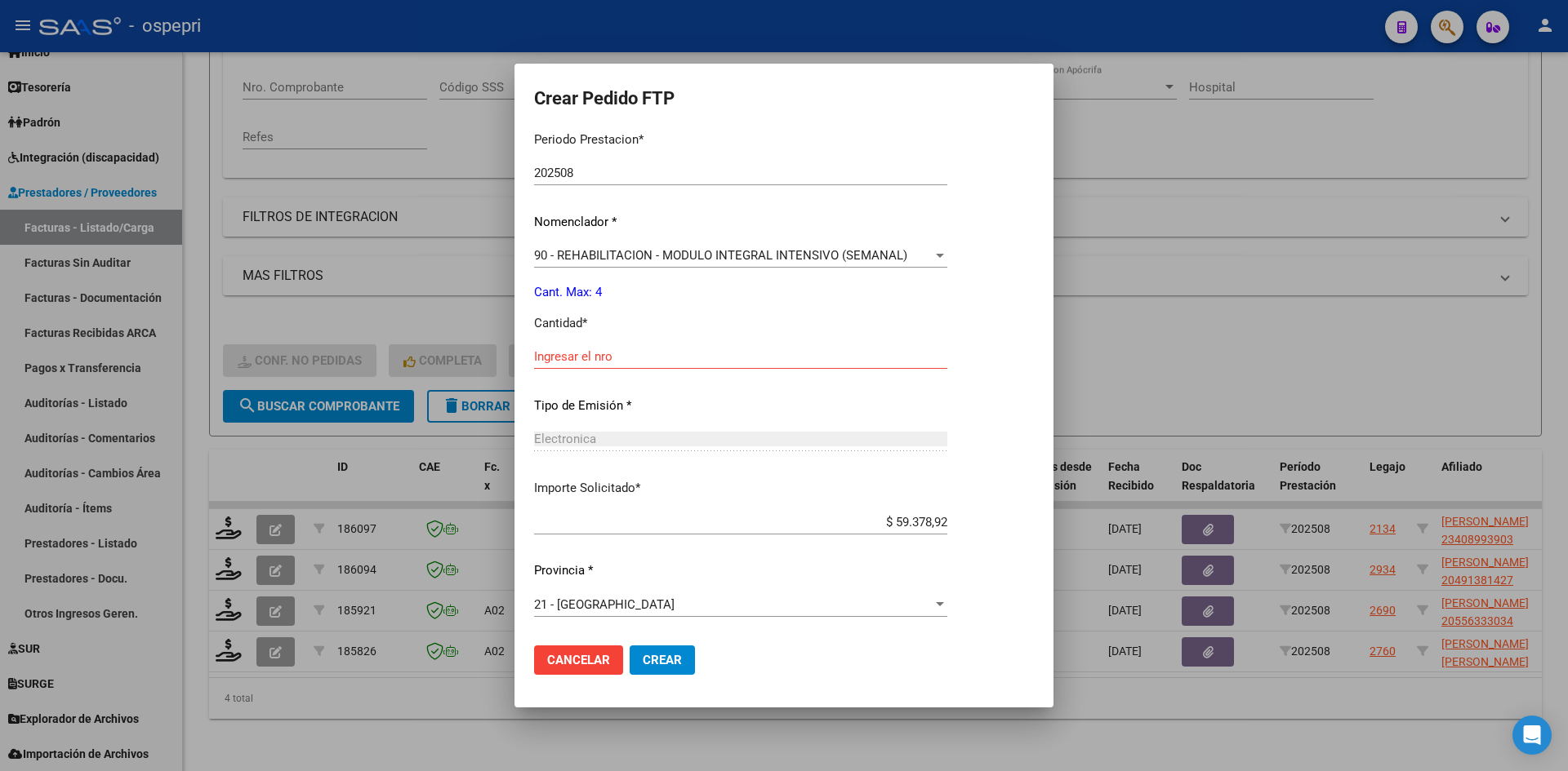
click at [636, 353] on input "Ingresar el nro" at bounding box center [740, 357] width 413 height 15
click at [663, 661] on span "Crear" at bounding box center [662, 660] width 39 height 15
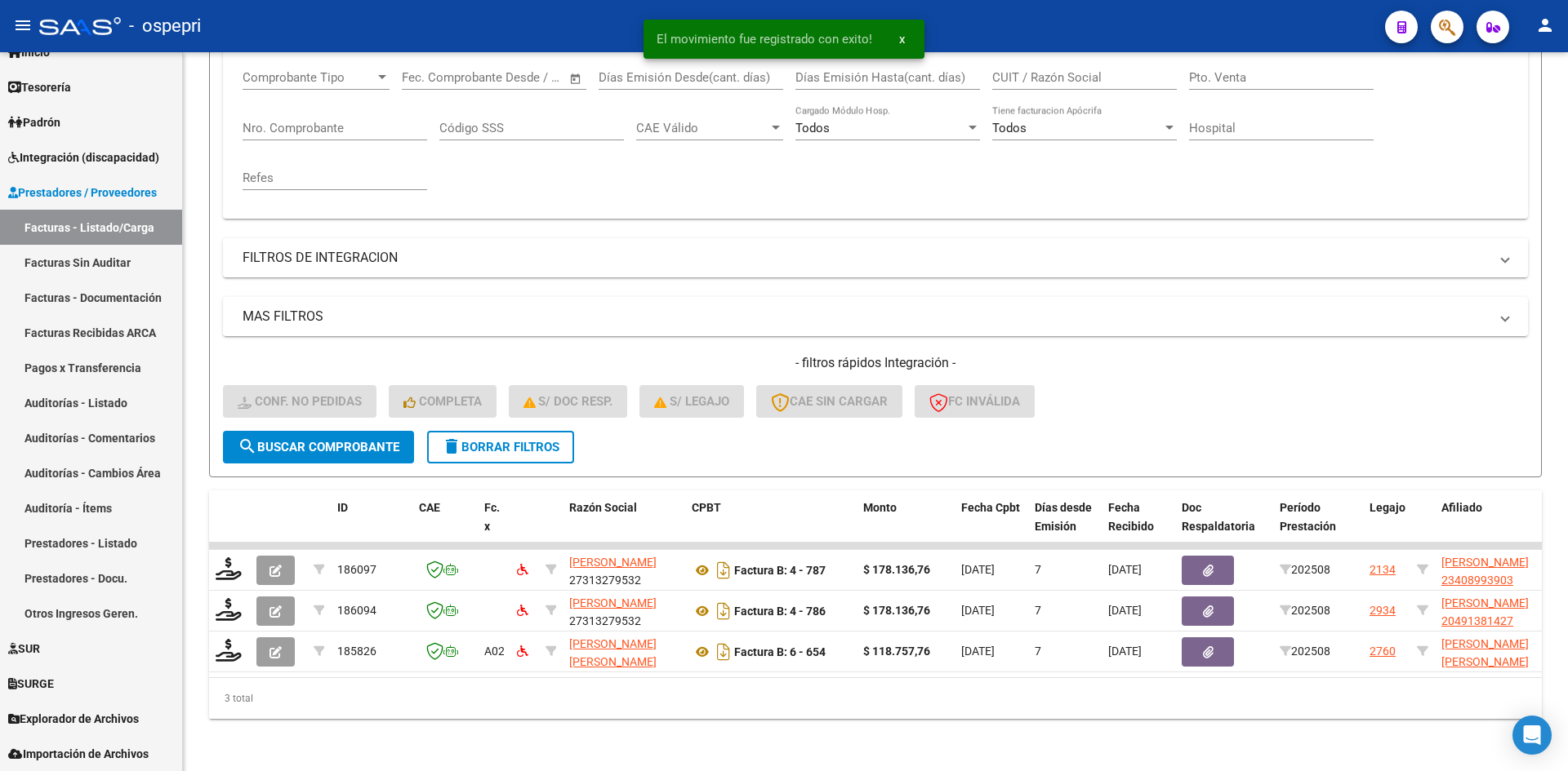
scroll to position [287, 0]
click at [553, 444] on button "delete Borrar Filtros" at bounding box center [501, 447] width 147 height 33
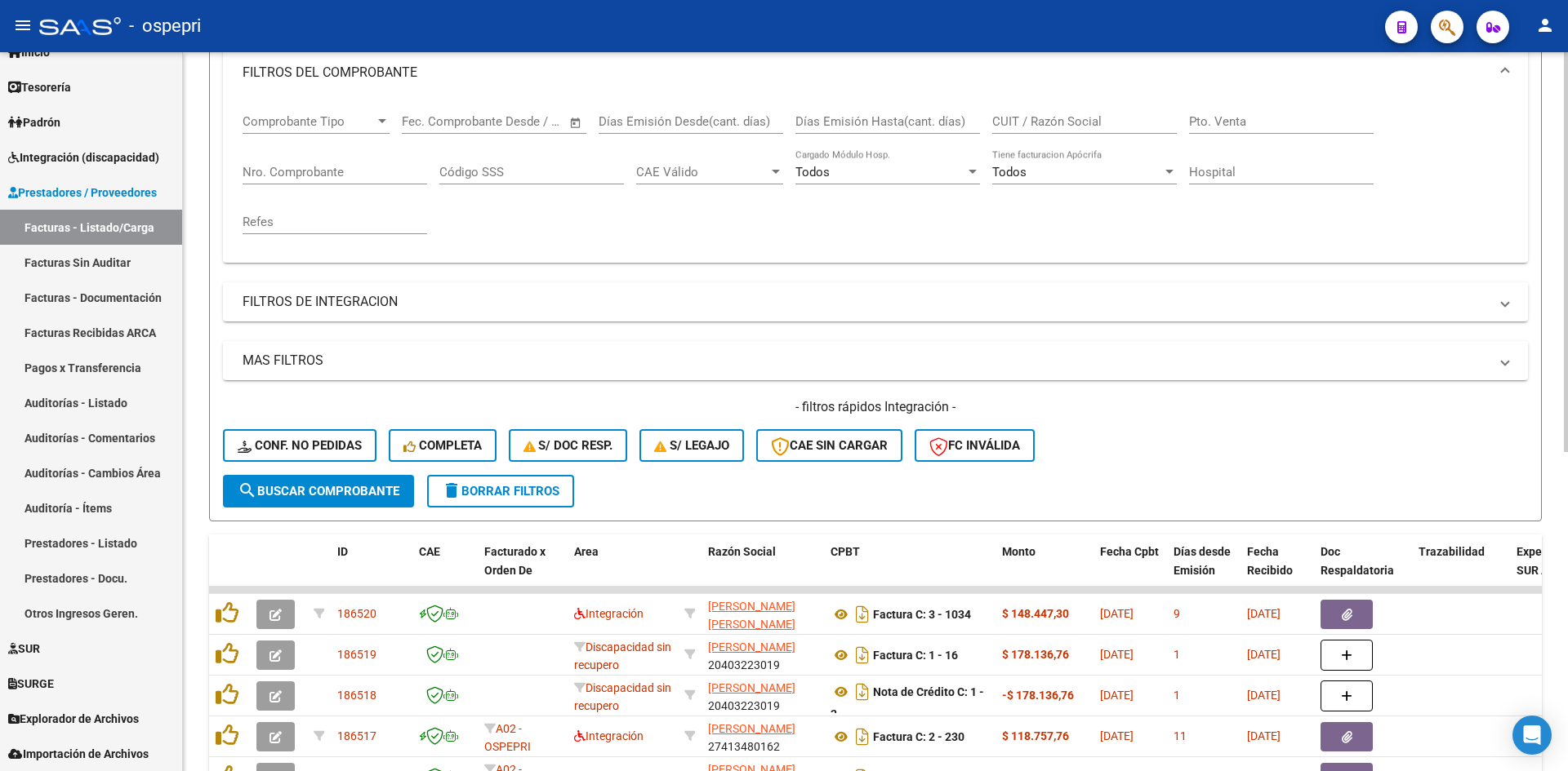
scroll to position [43, 0]
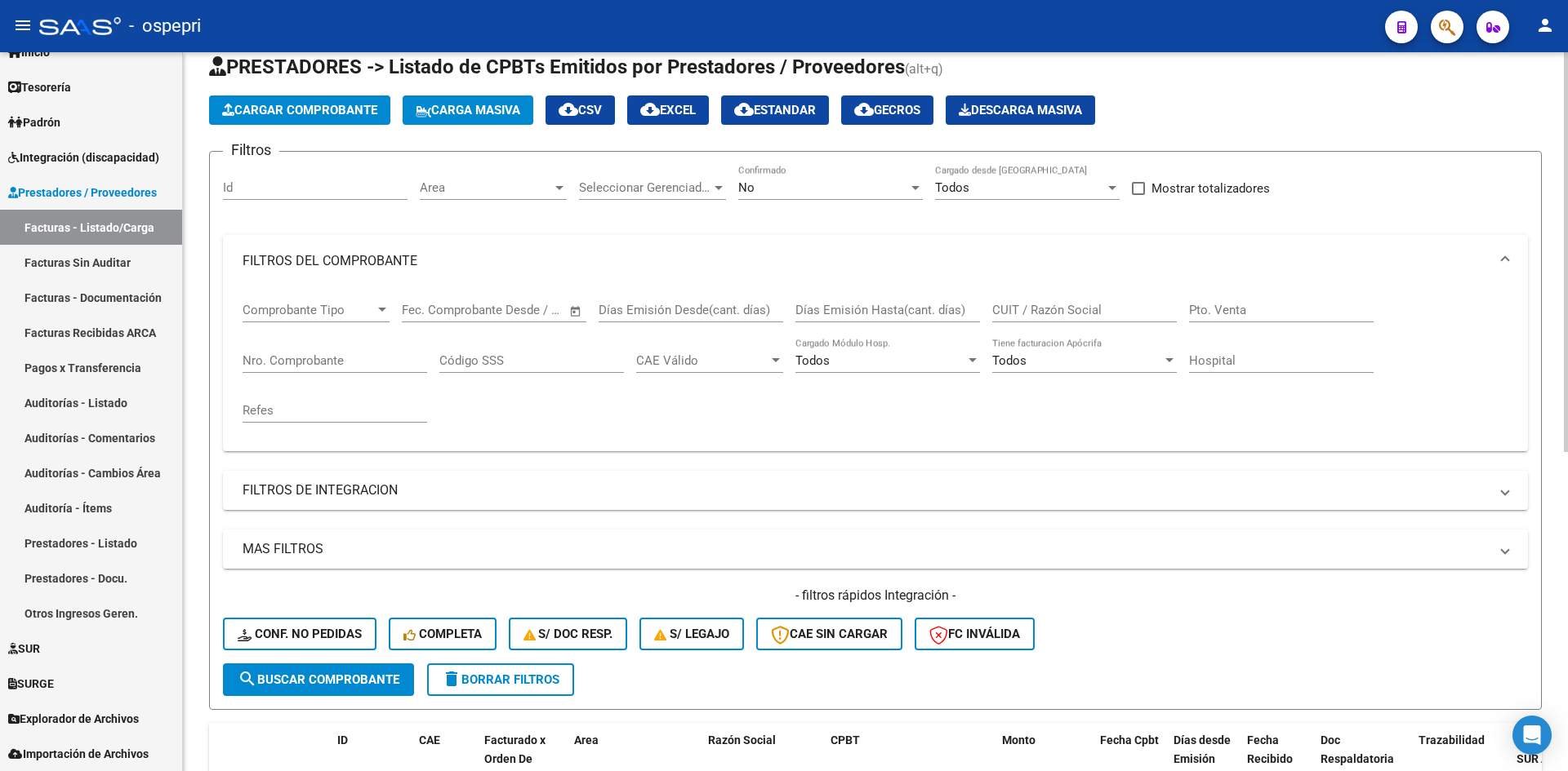
click at [1033, 318] on div "CUIT / Razón Social" at bounding box center [1084, 304] width 184 height 35
paste input "27335088447"
click at [284, 672] on button "search Buscar Comprobante" at bounding box center [319, 679] width 191 height 33
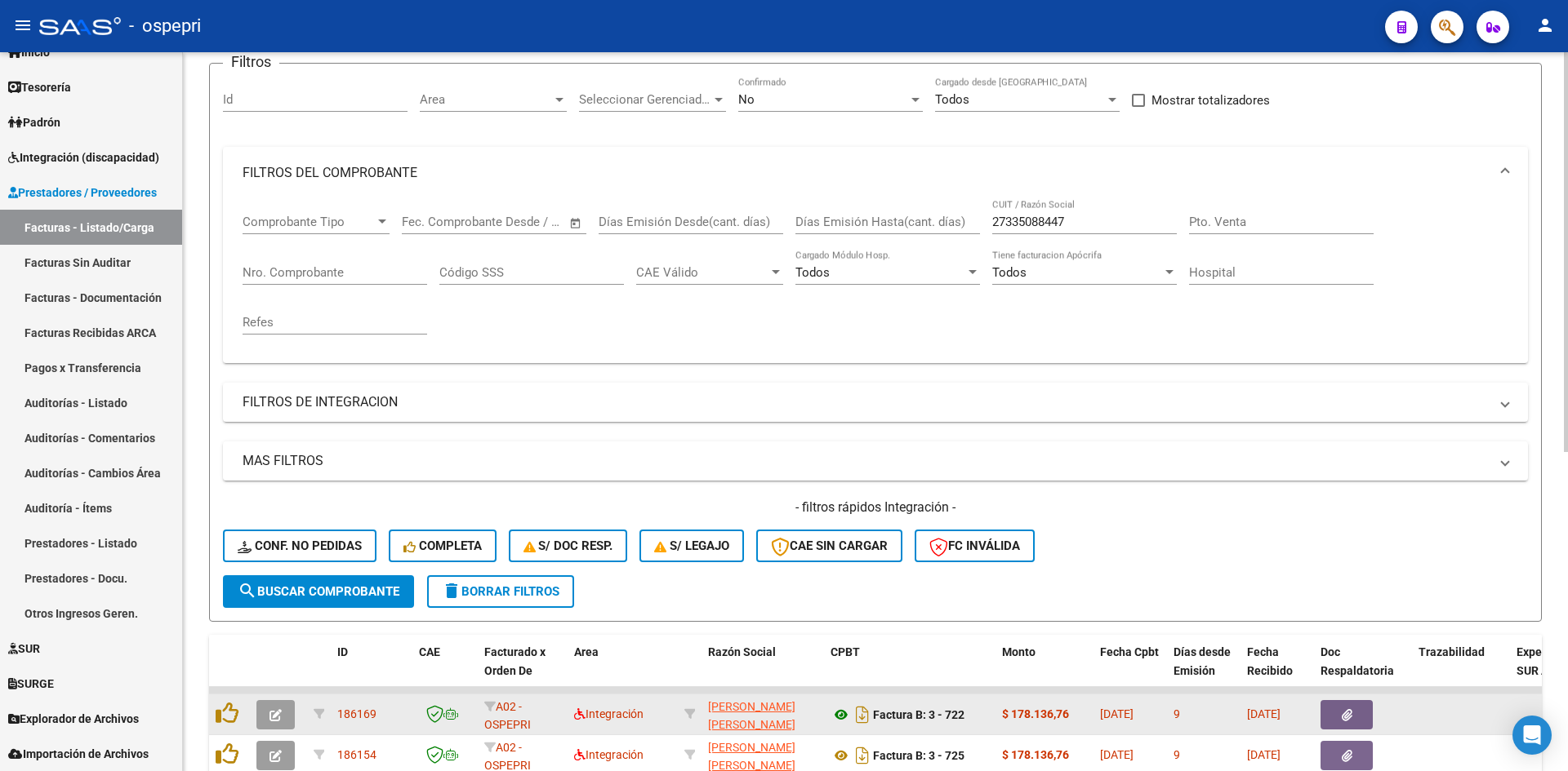
scroll to position [451, 0]
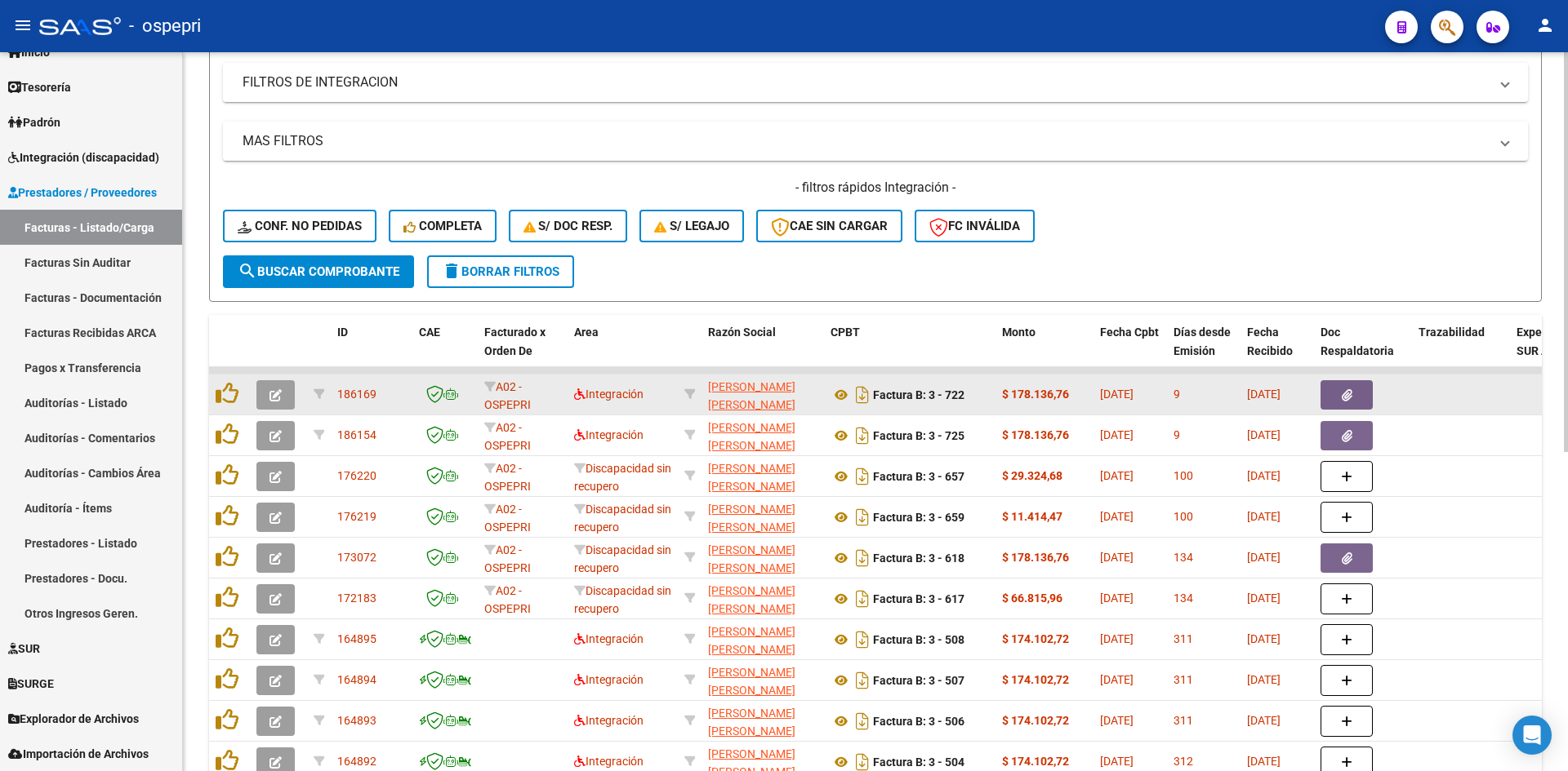
click at [280, 399] on icon "button" at bounding box center [275, 395] width 12 height 12
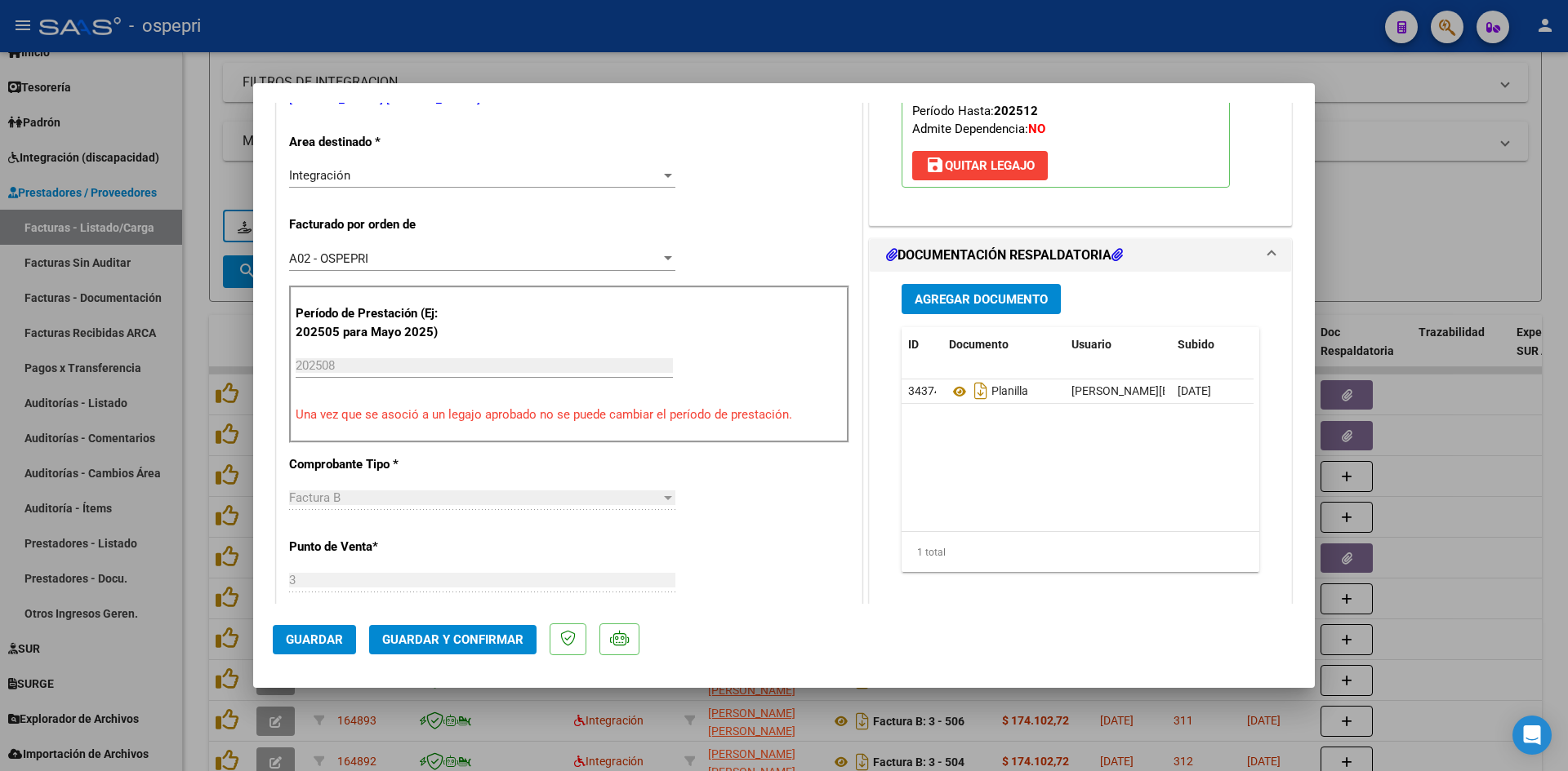
scroll to position [0, 0]
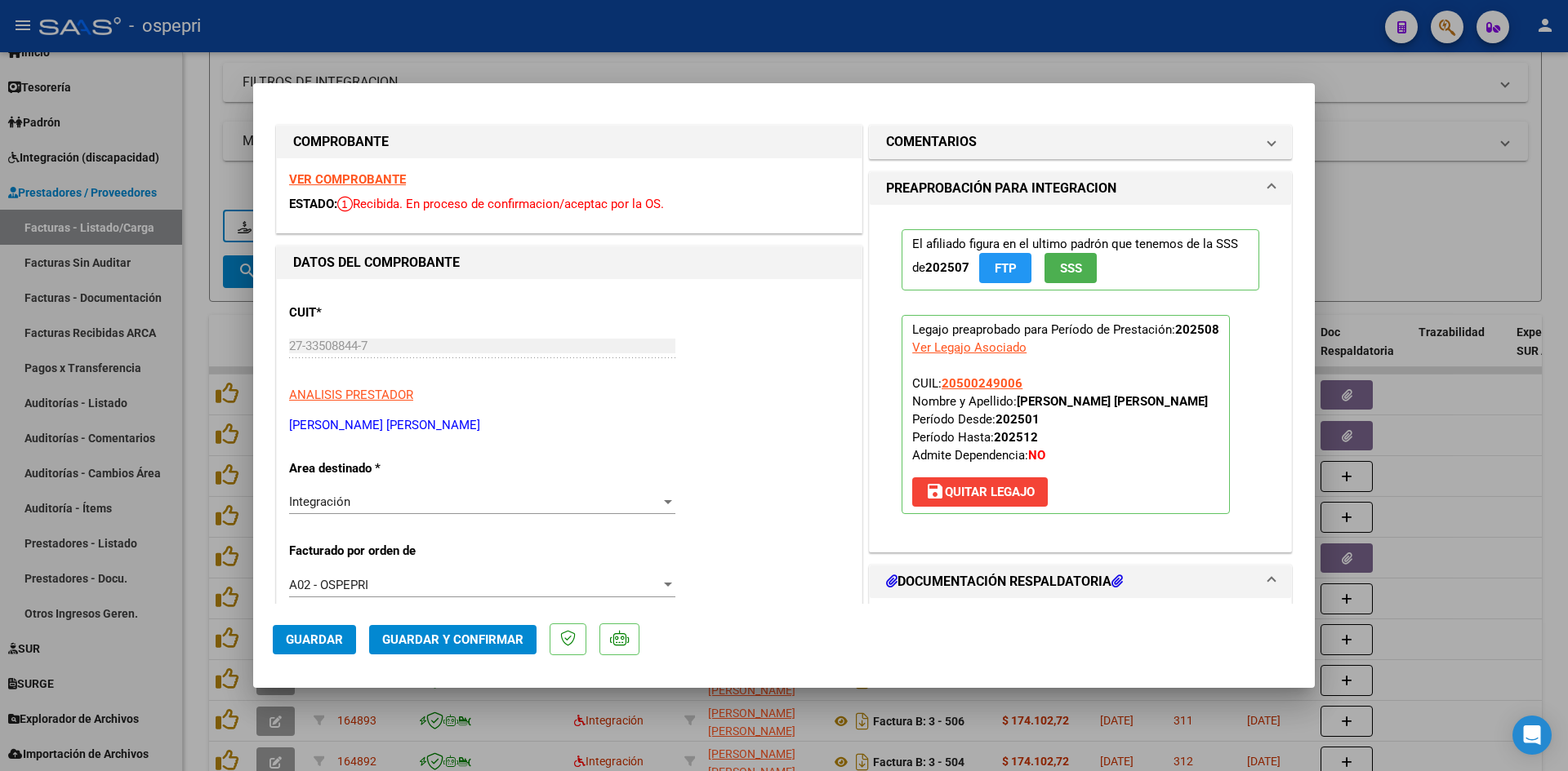
click at [376, 184] on strong "VER COMPROBANTE" at bounding box center [348, 180] width 117 height 15
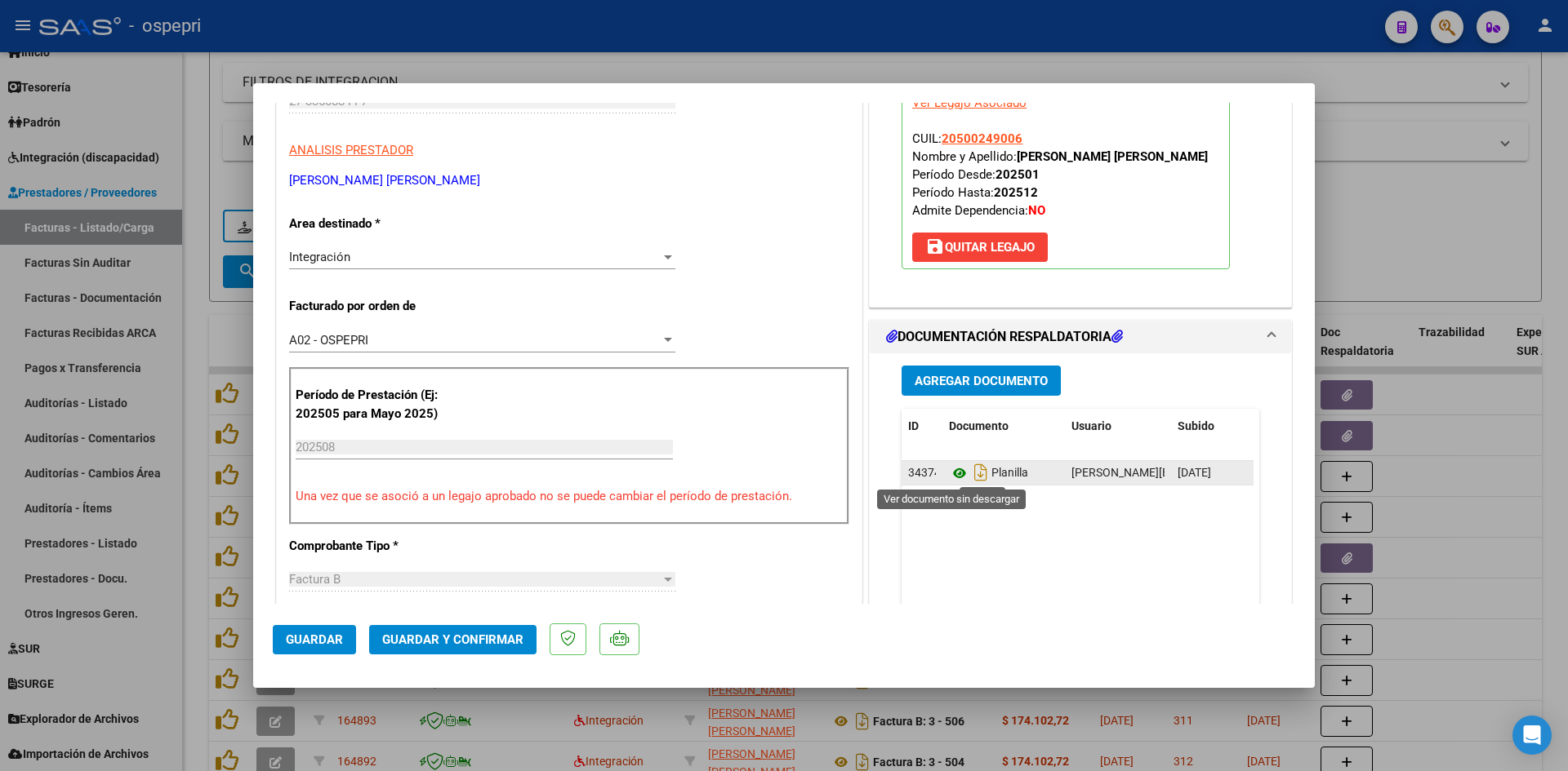
click at [955, 476] on icon at bounding box center [959, 473] width 21 height 20
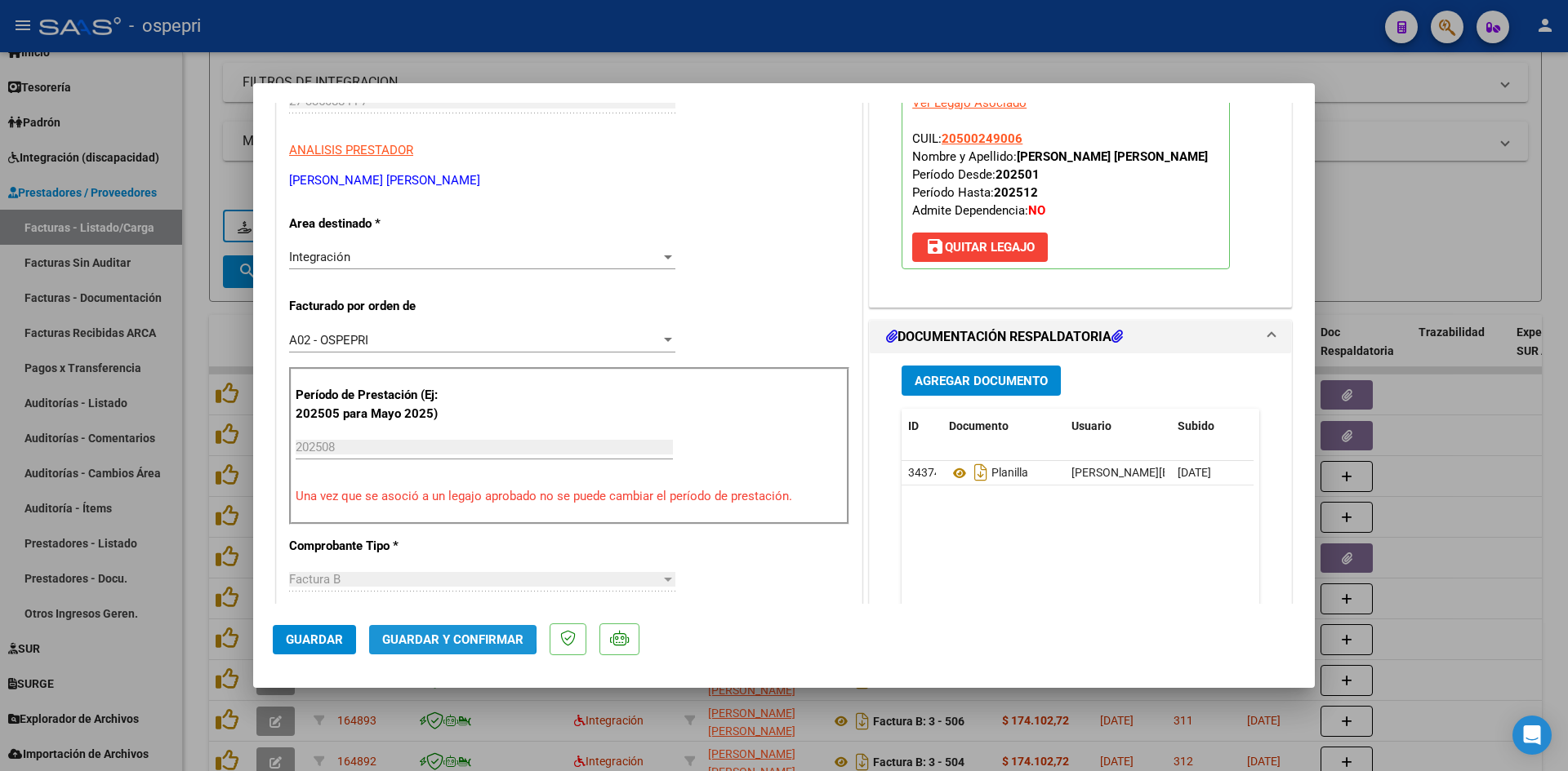
click at [448, 639] on span "Guardar y Confirmar" at bounding box center [452, 641] width 141 height 15
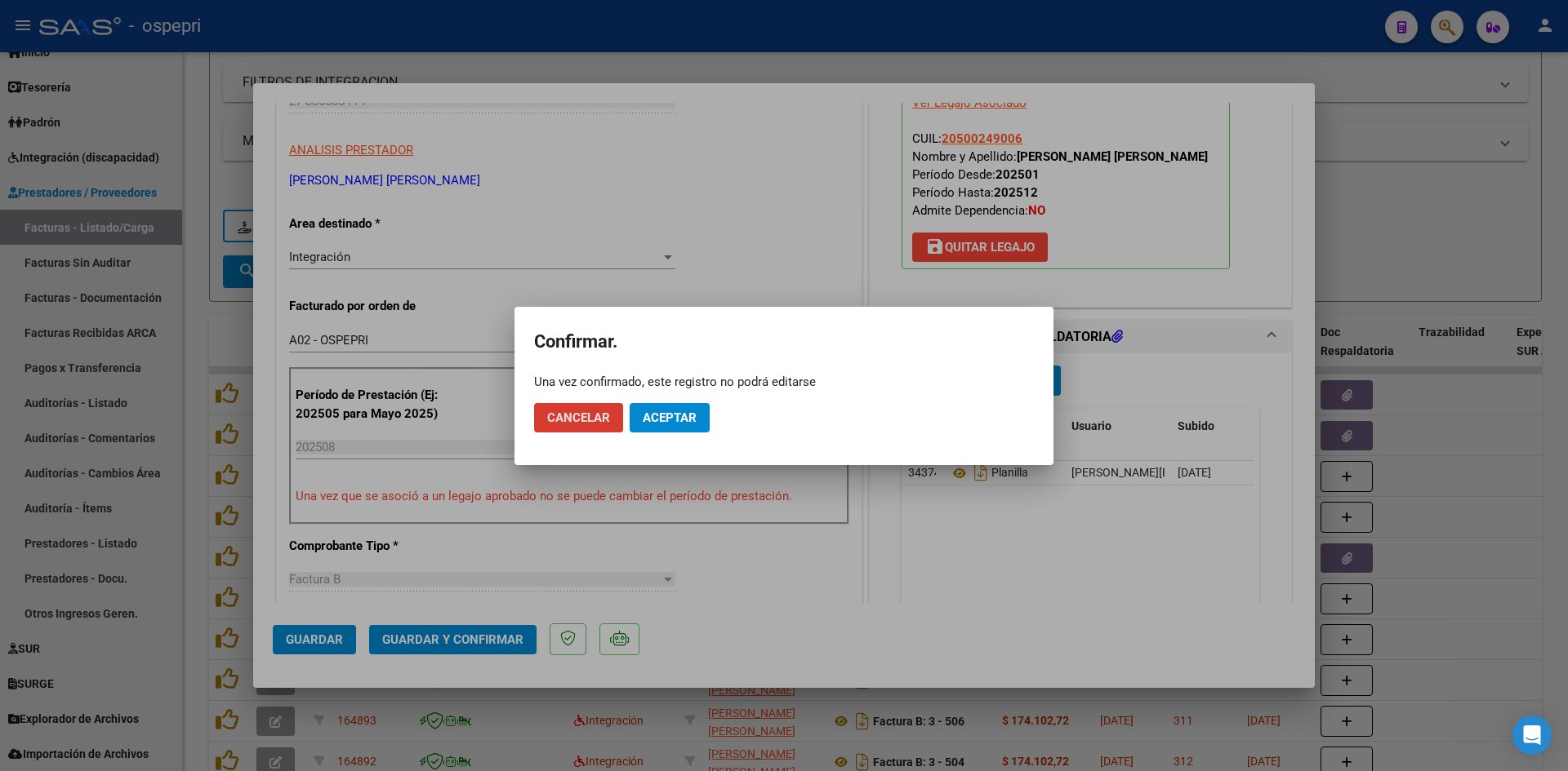
click at [681, 416] on span "Aceptar" at bounding box center [669, 419] width 54 height 15
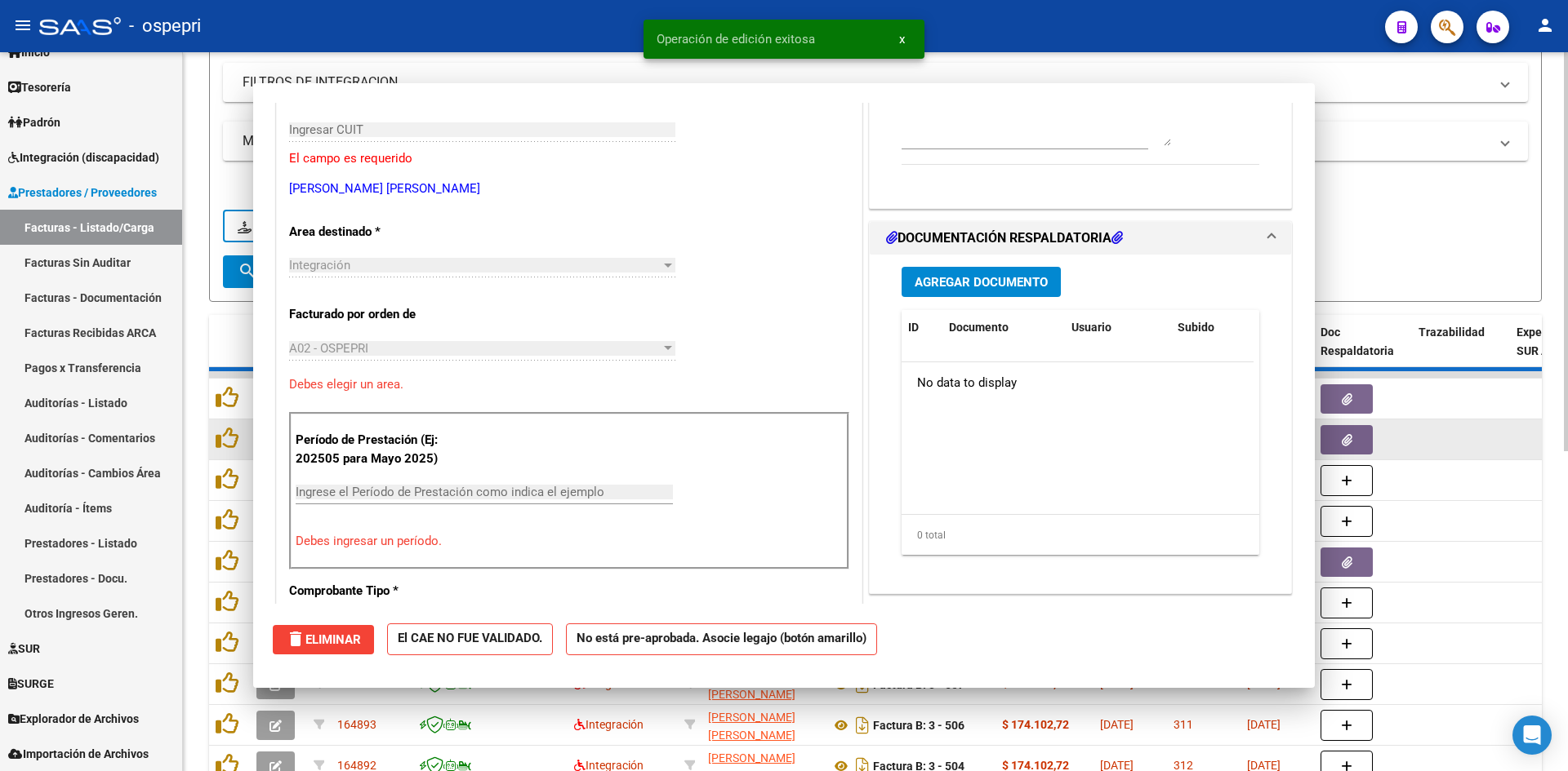
scroll to position [273, 0]
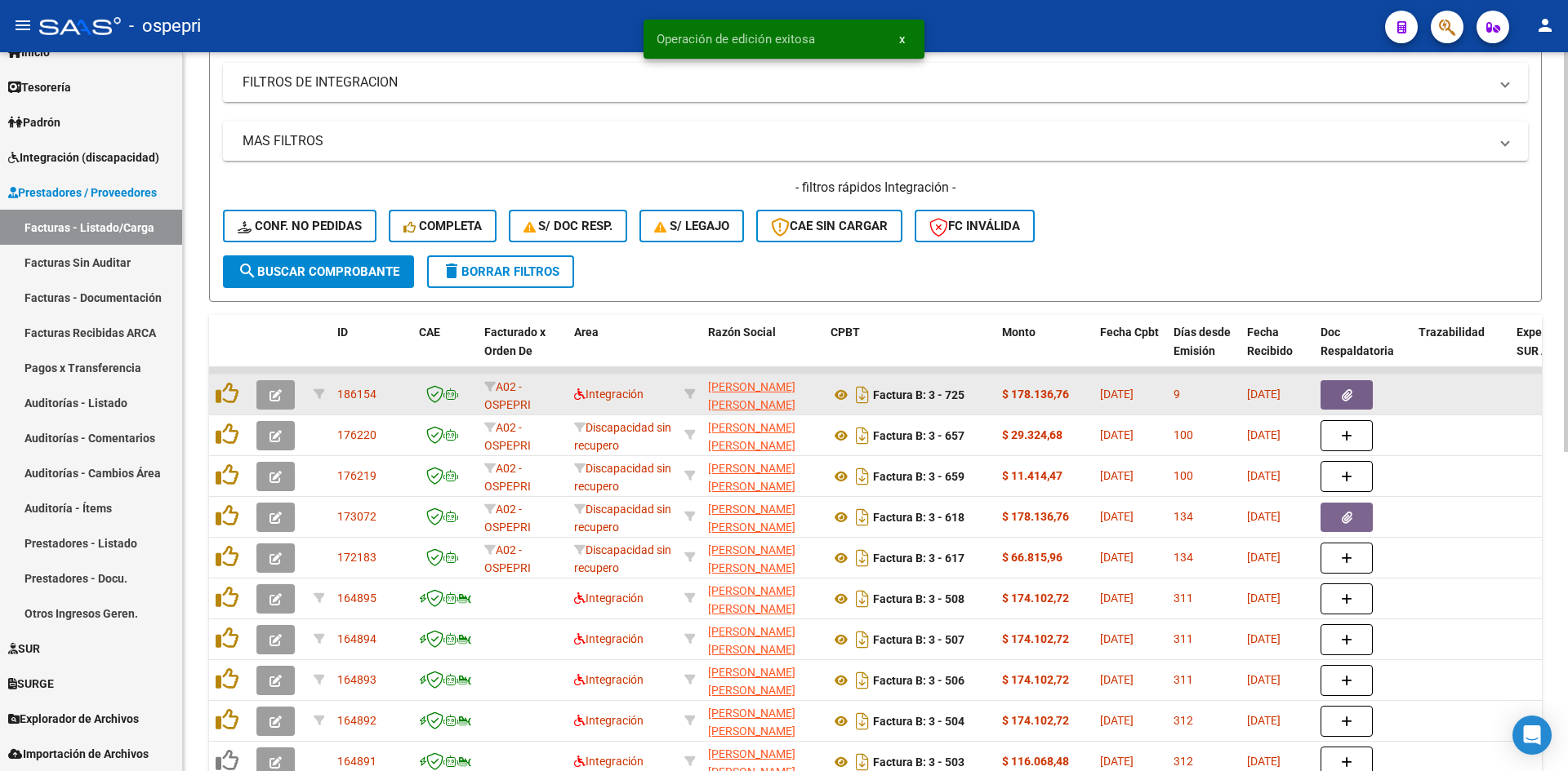
click at [269, 395] on icon "button" at bounding box center [275, 395] width 12 height 12
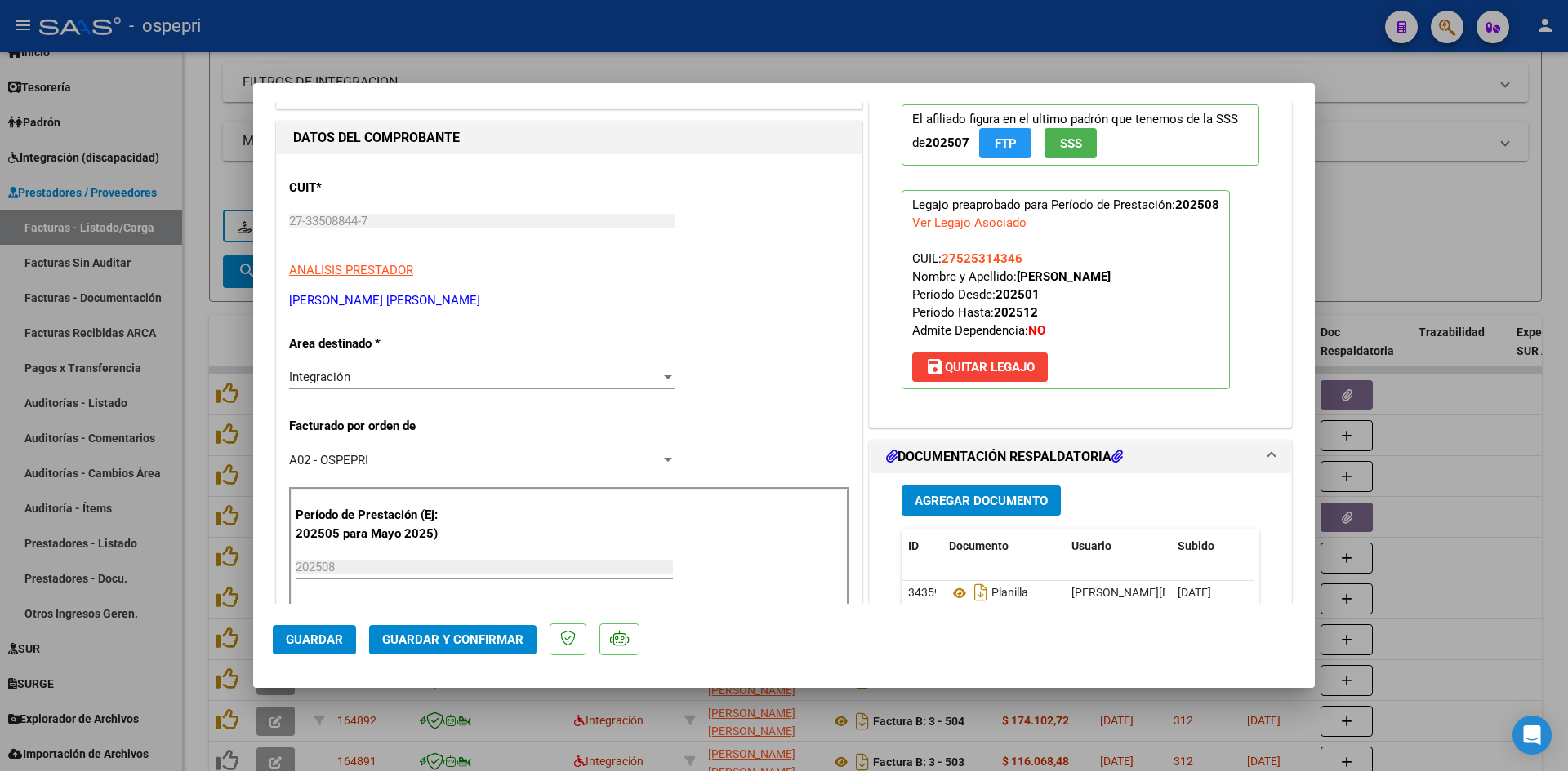
scroll to position [0, 0]
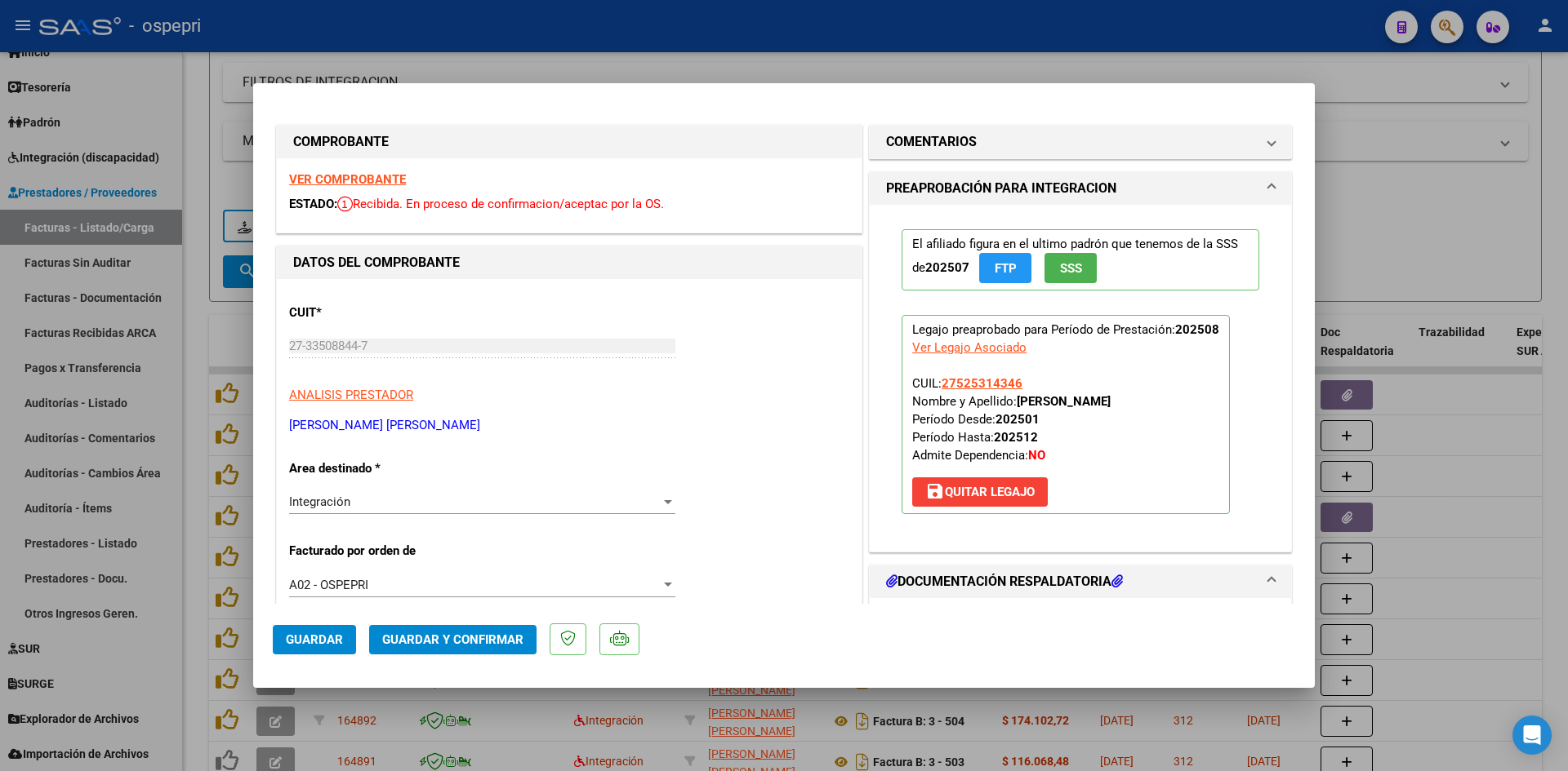
click at [396, 177] on strong "VER COMPROBANTE" at bounding box center [348, 180] width 117 height 15
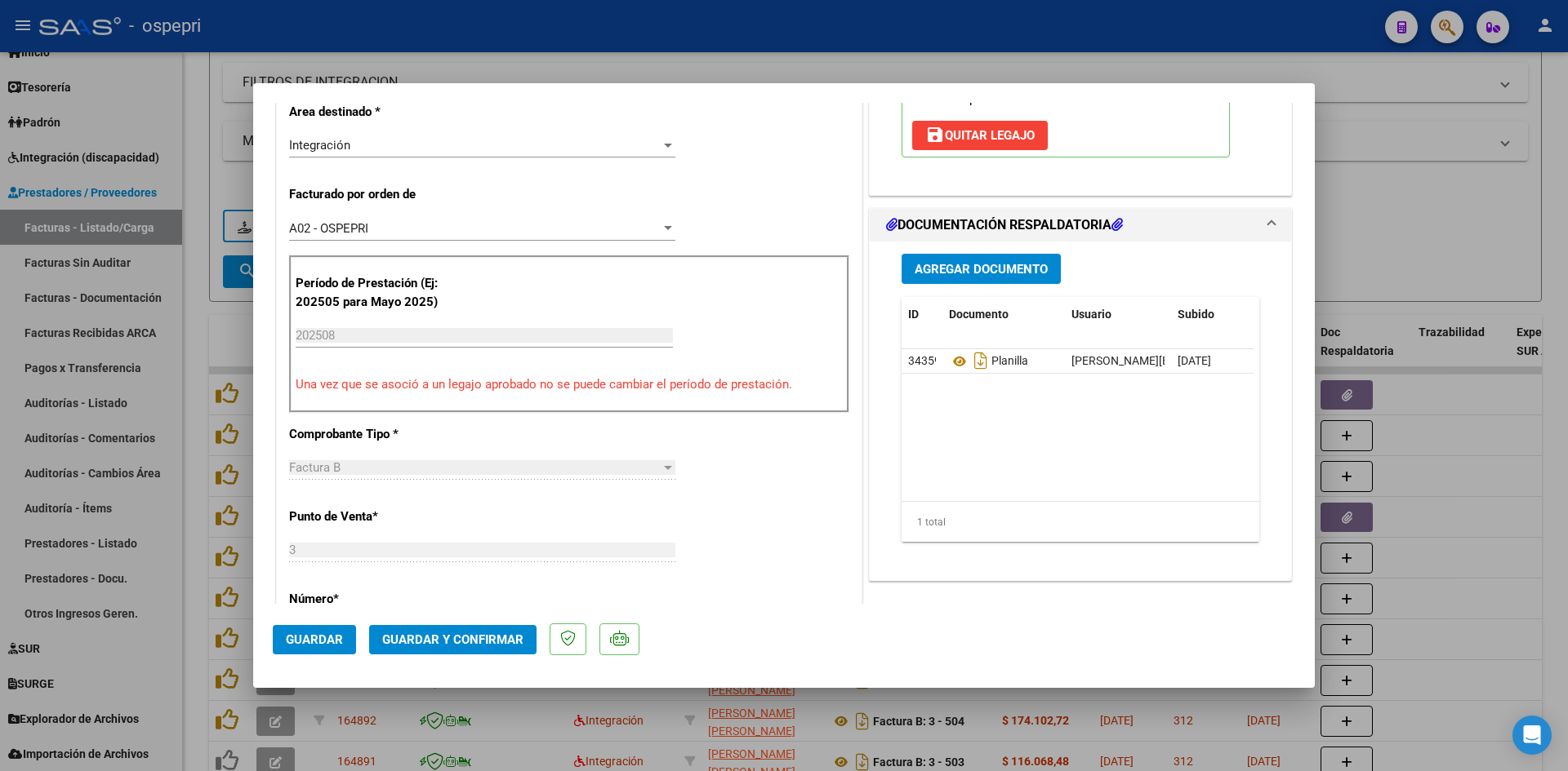
scroll to position [408, 0]
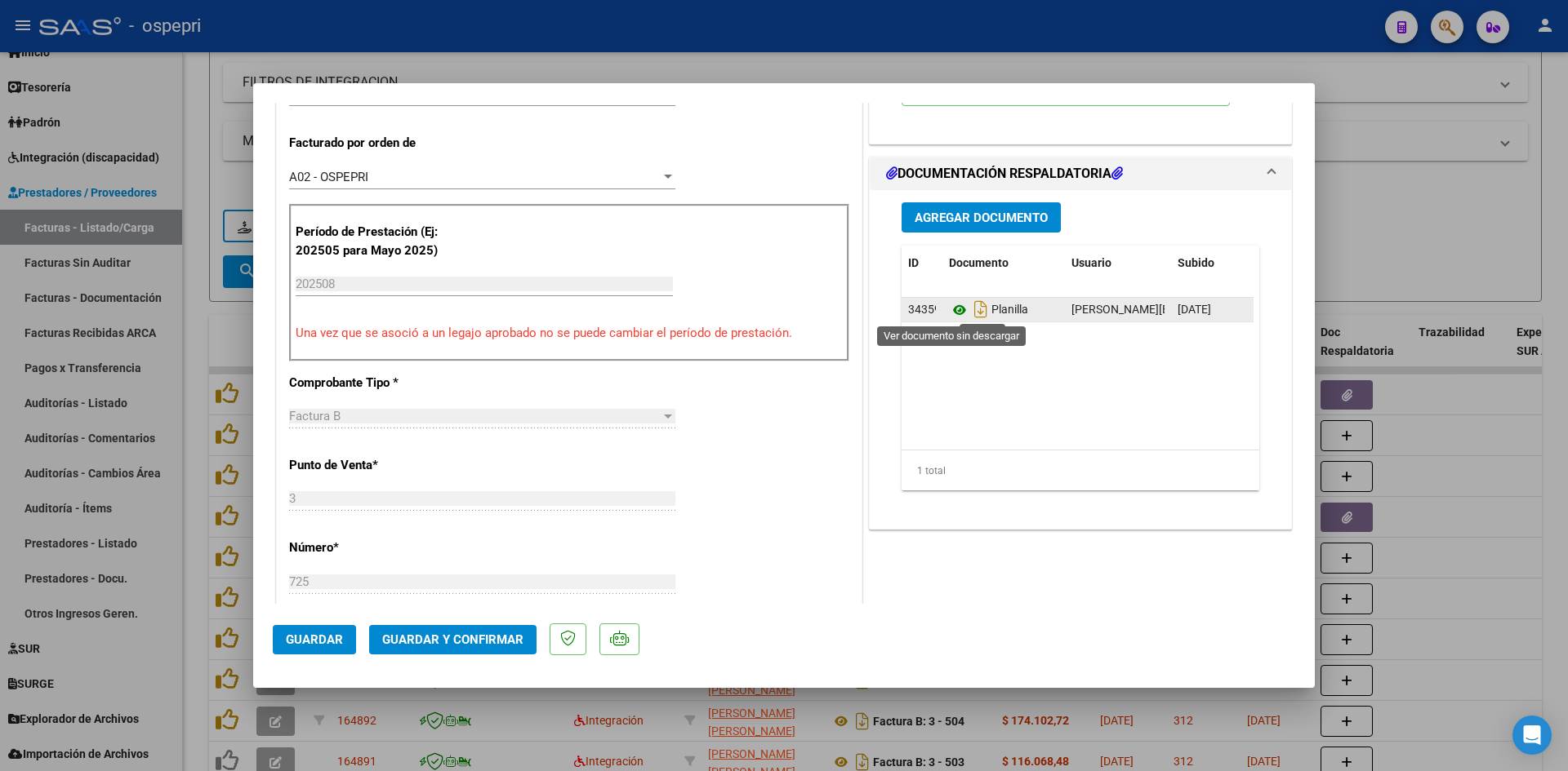
click at [952, 307] on icon at bounding box center [959, 310] width 21 height 20
click at [508, 641] on span "Guardar y Confirmar" at bounding box center [452, 641] width 141 height 15
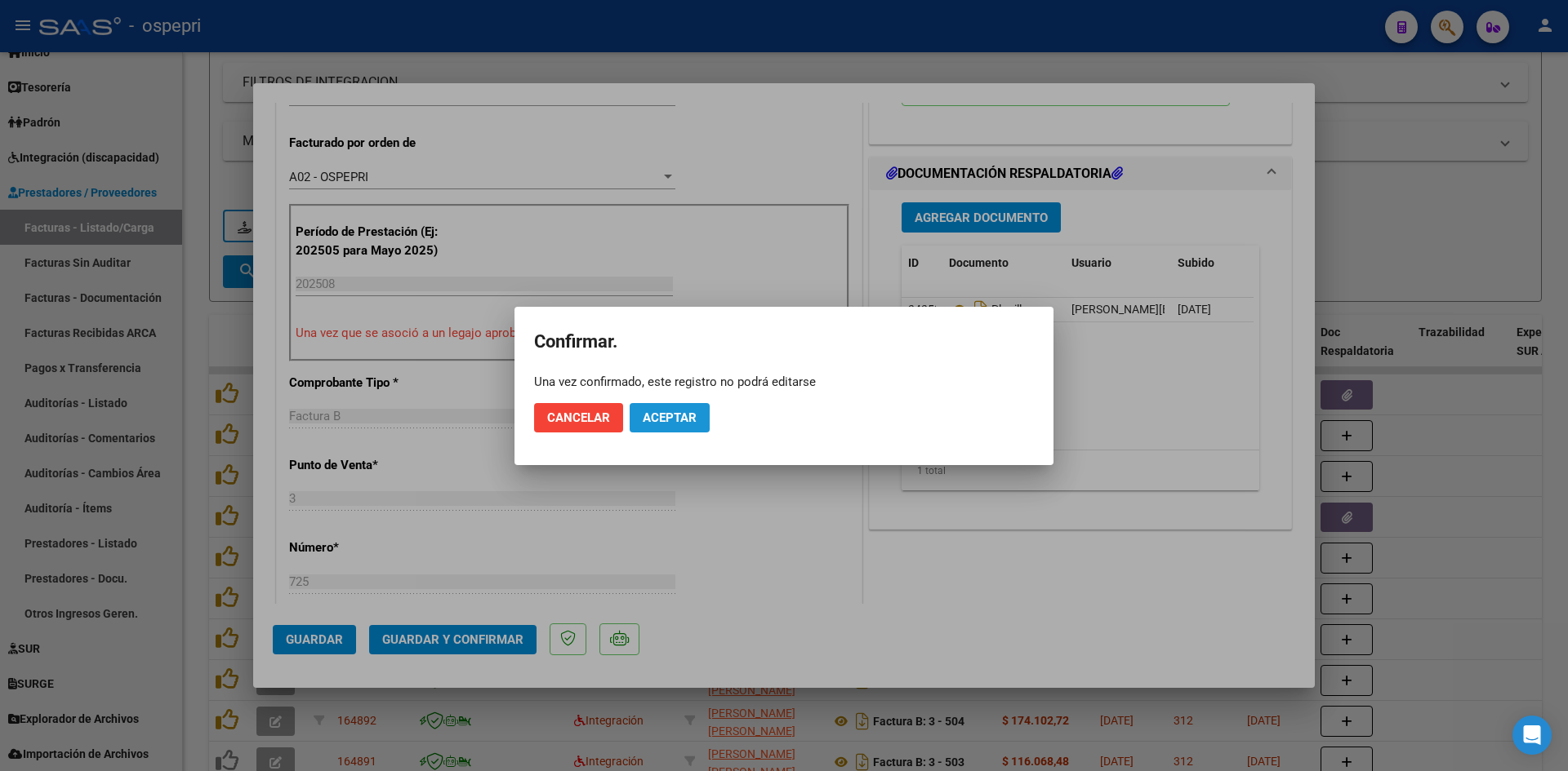
click at [681, 418] on span "Aceptar" at bounding box center [669, 419] width 54 height 15
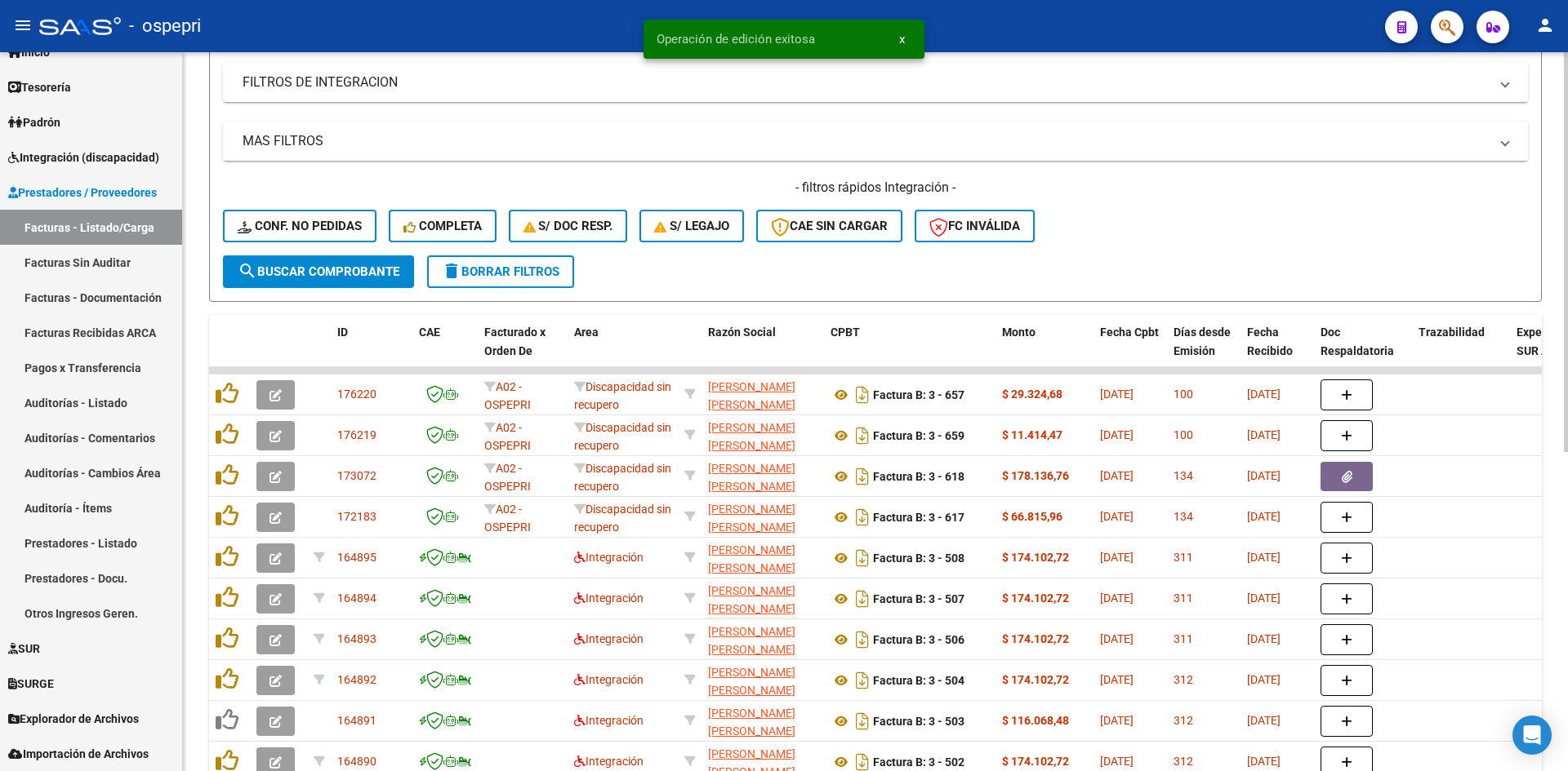
scroll to position [124, 0]
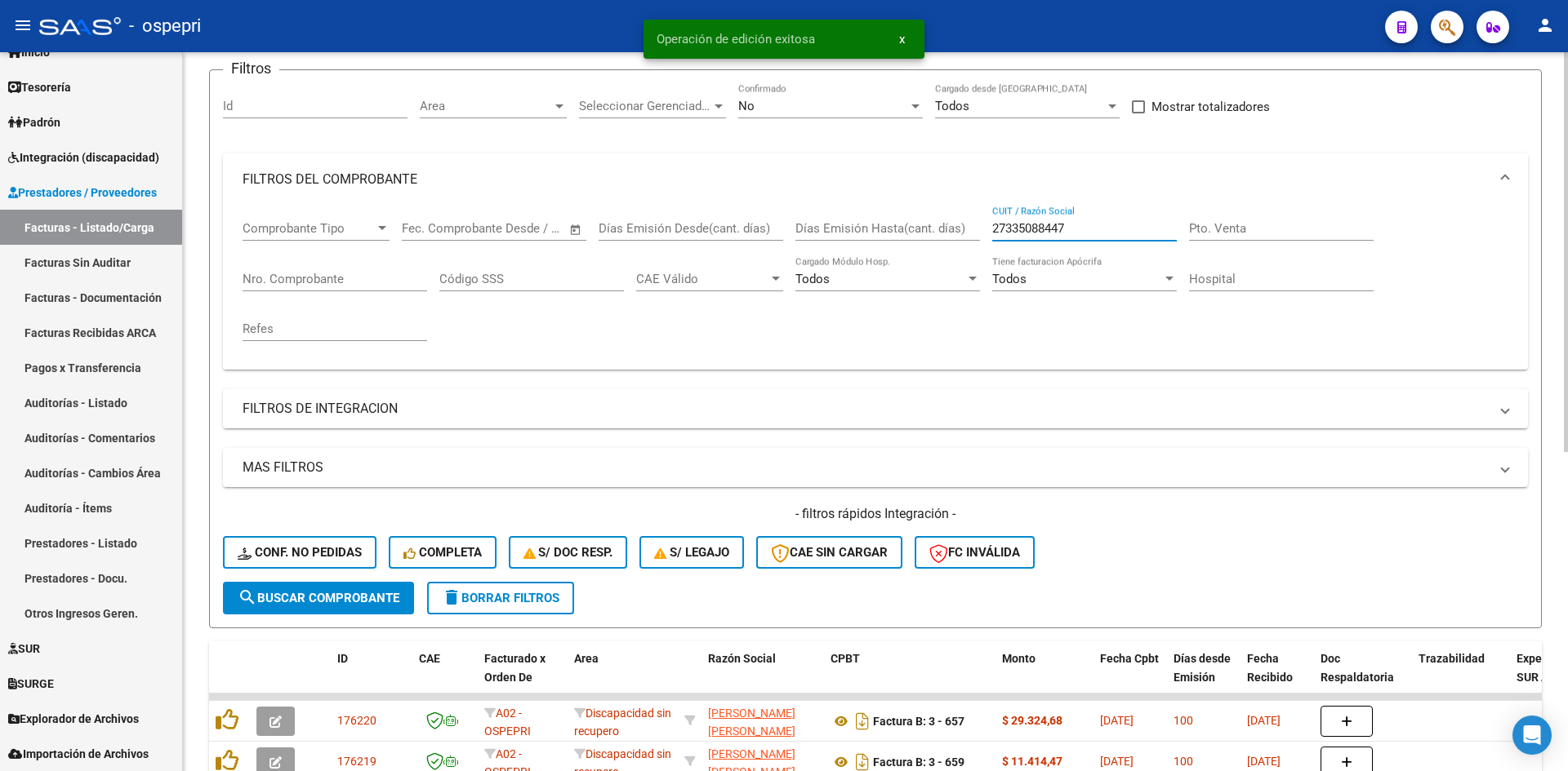
drag, startPoint x: 1102, startPoint y: 224, endPoint x: 952, endPoint y: 240, distance: 150.9
click at [952, 240] on div "Comprobante Tipo Comprobante Tipo Fecha inicio – Fecha fin Fec. Comprobante Des…" at bounding box center [875, 282] width 1266 height 151
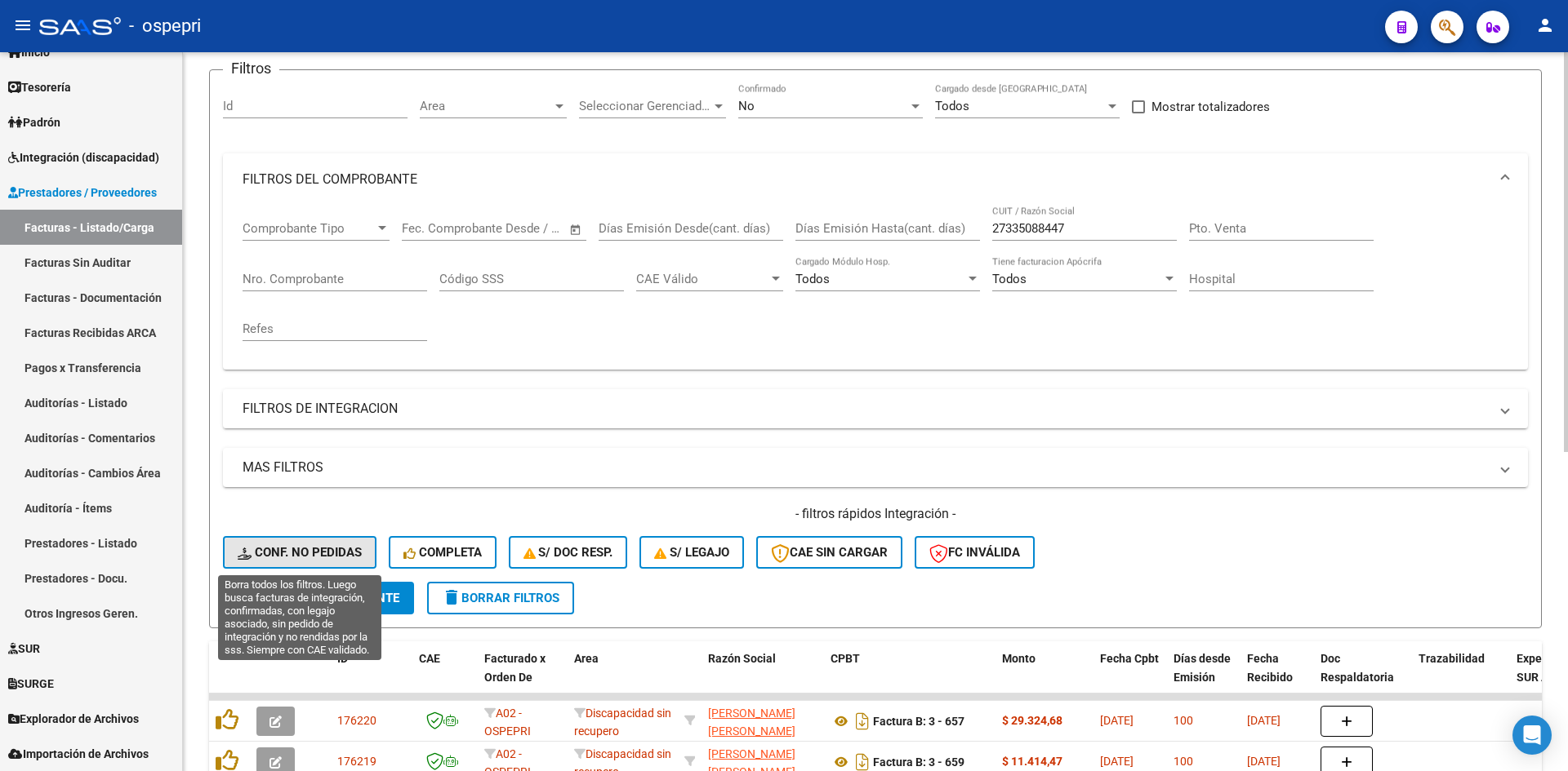
click at [336, 551] on span "Conf. no pedidas" at bounding box center [299, 553] width 124 height 15
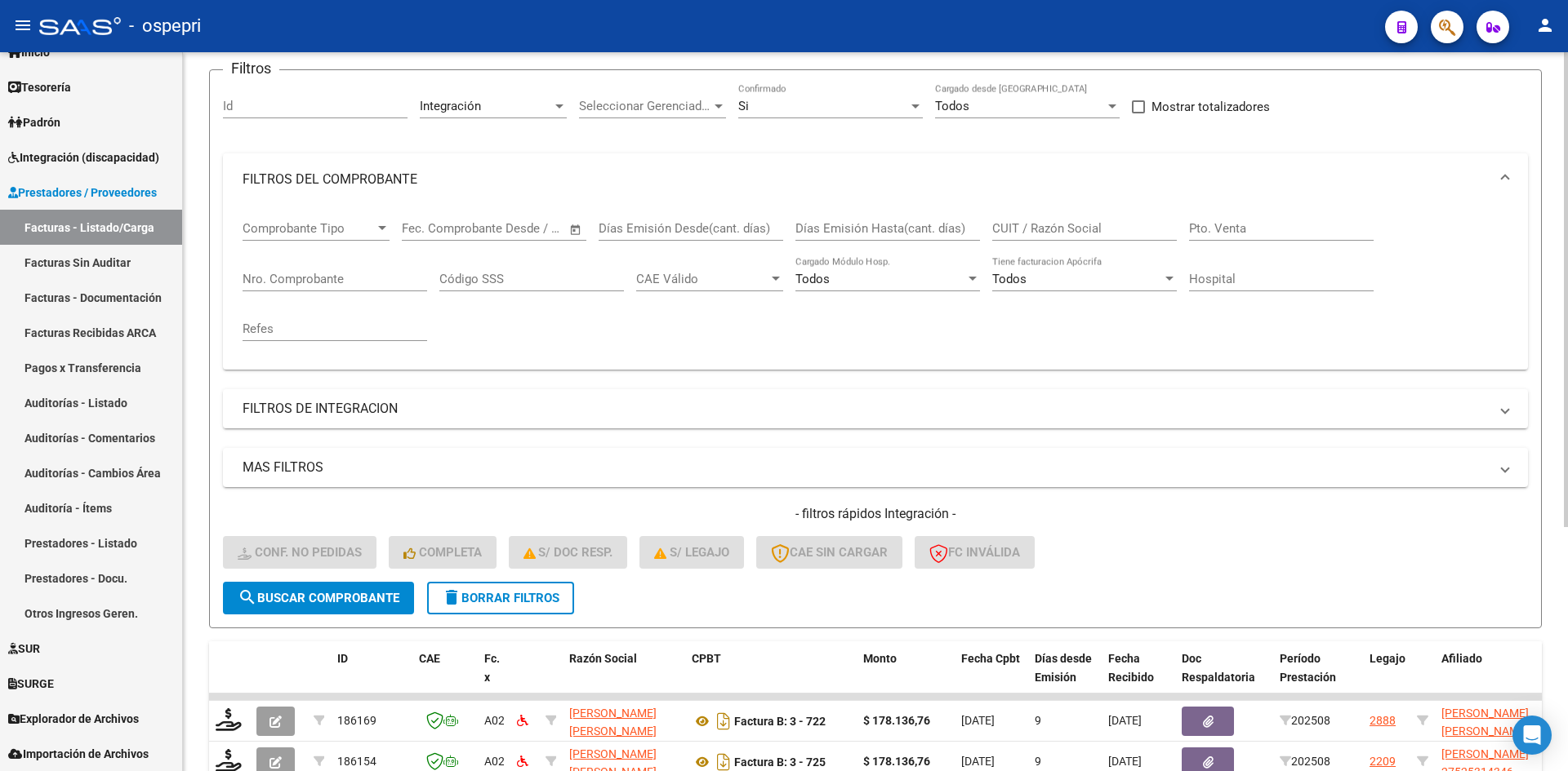
click at [1035, 233] on input "CUIT / Razón Social" at bounding box center [1084, 229] width 184 height 15
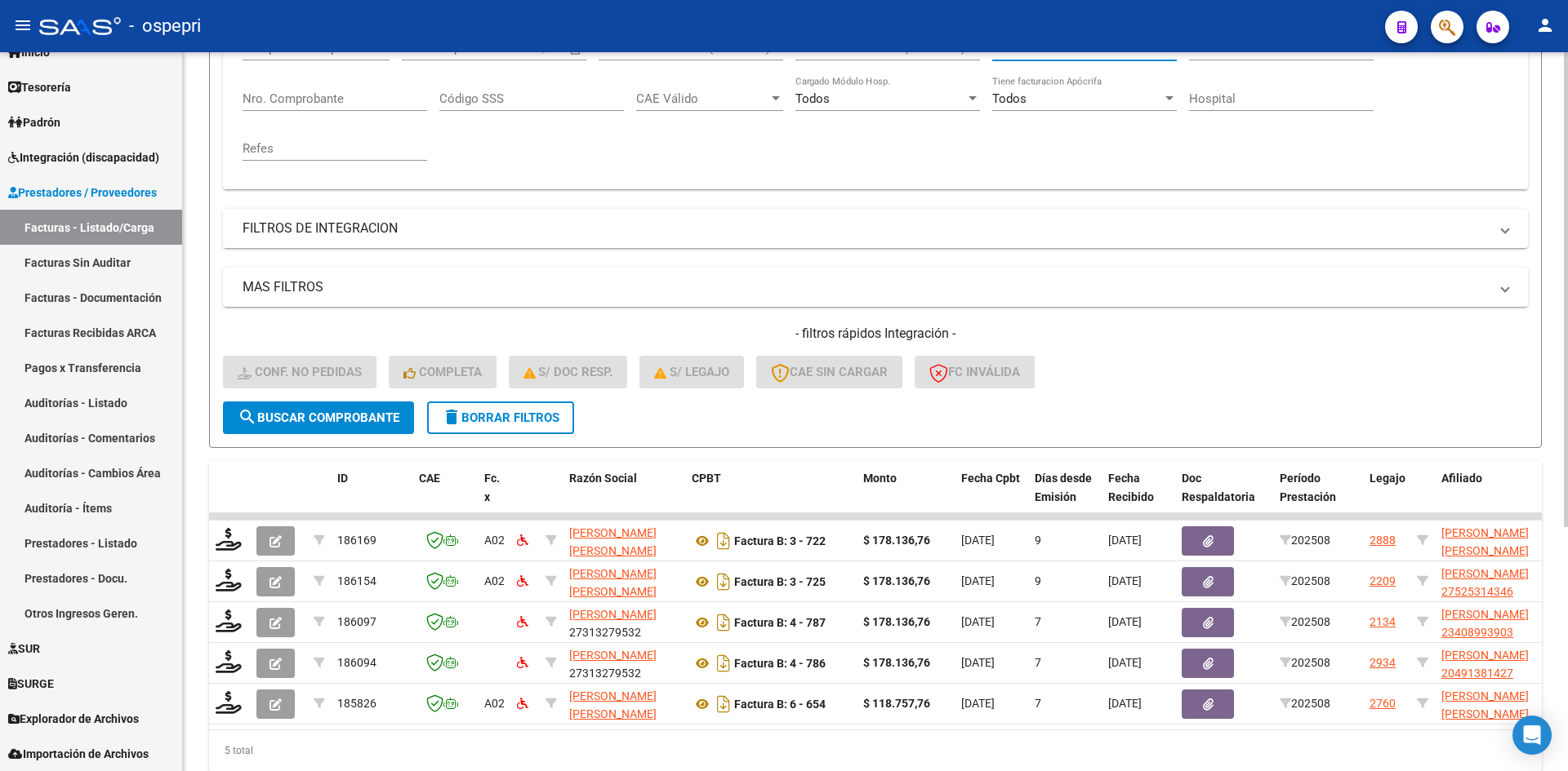
scroll to position [369, 0]
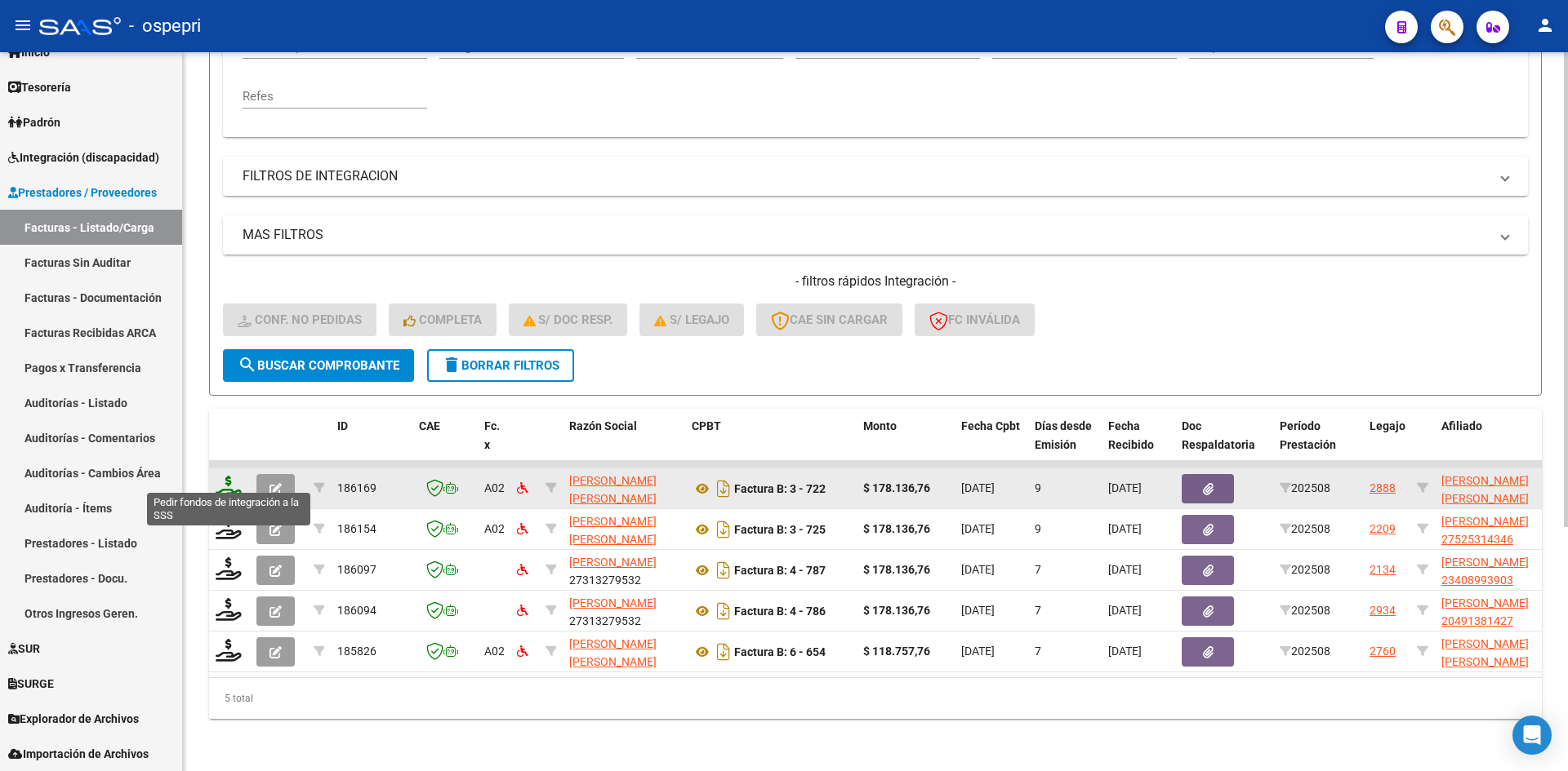
click at [222, 476] on icon at bounding box center [229, 488] width 26 height 23
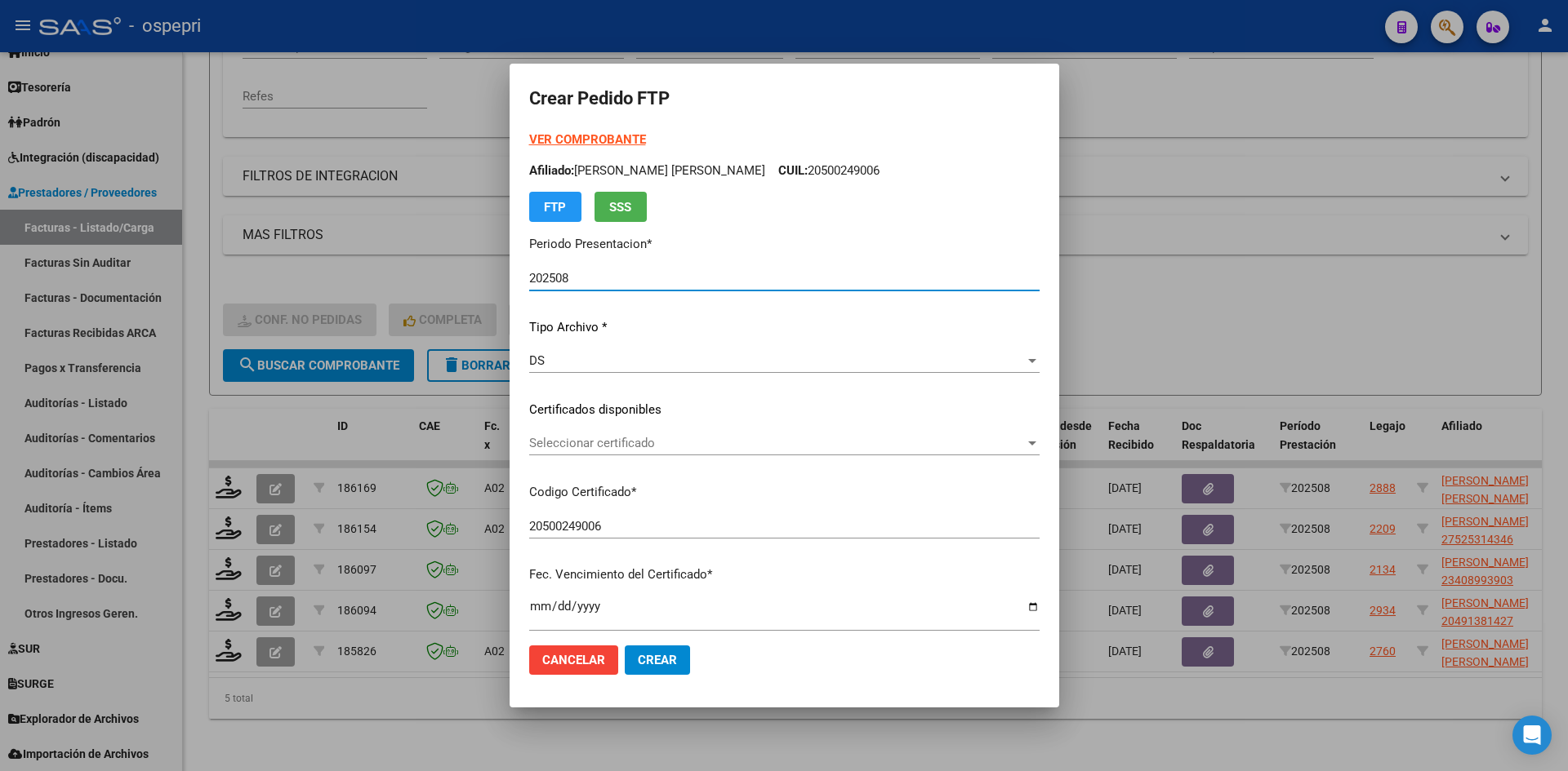
click at [717, 448] on span "Seleccionar certificado" at bounding box center [777, 443] width 495 height 15
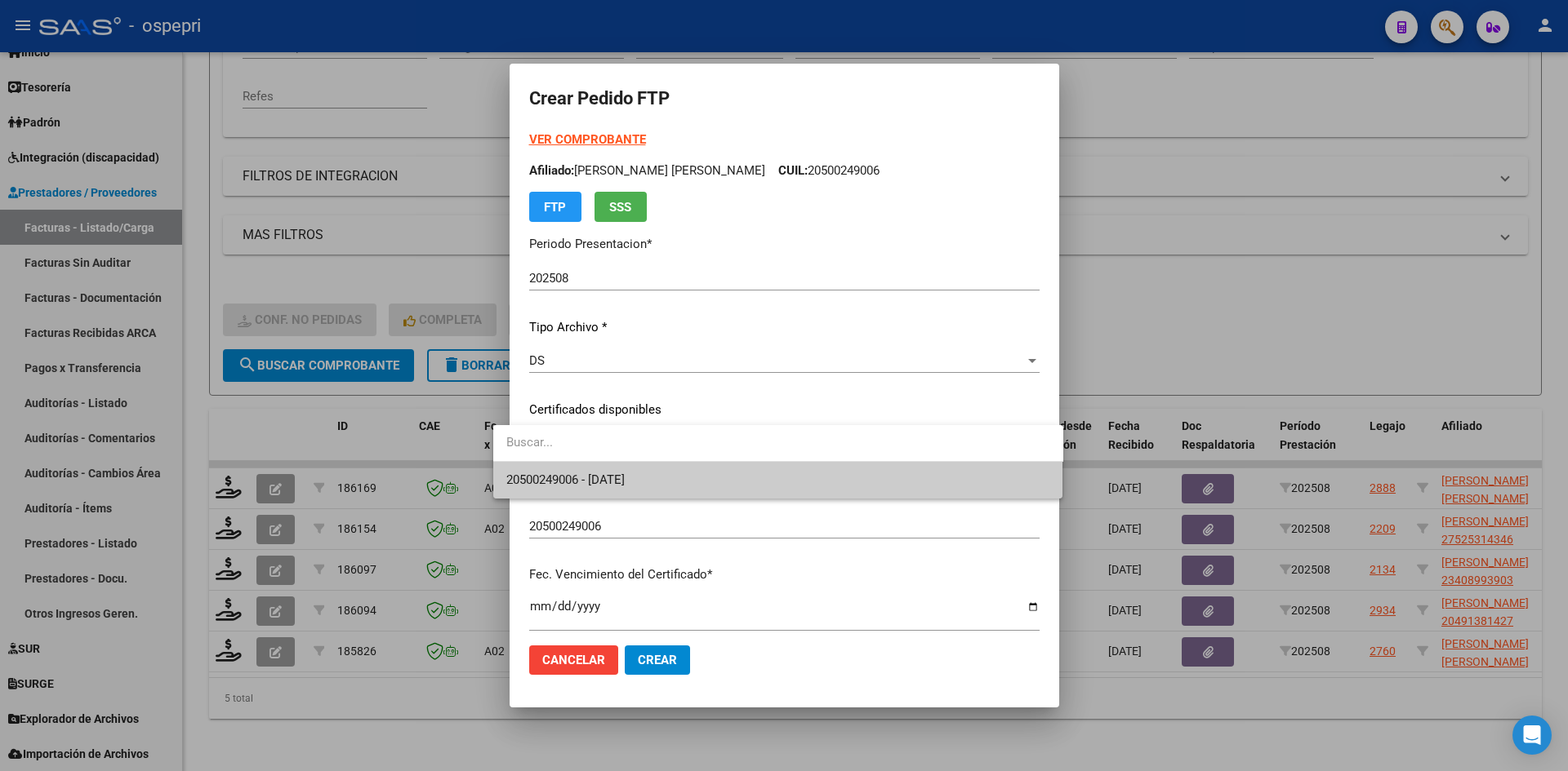
click at [717, 471] on span "20500249006 - 2026-07-01" at bounding box center [778, 480] width 543 height 37
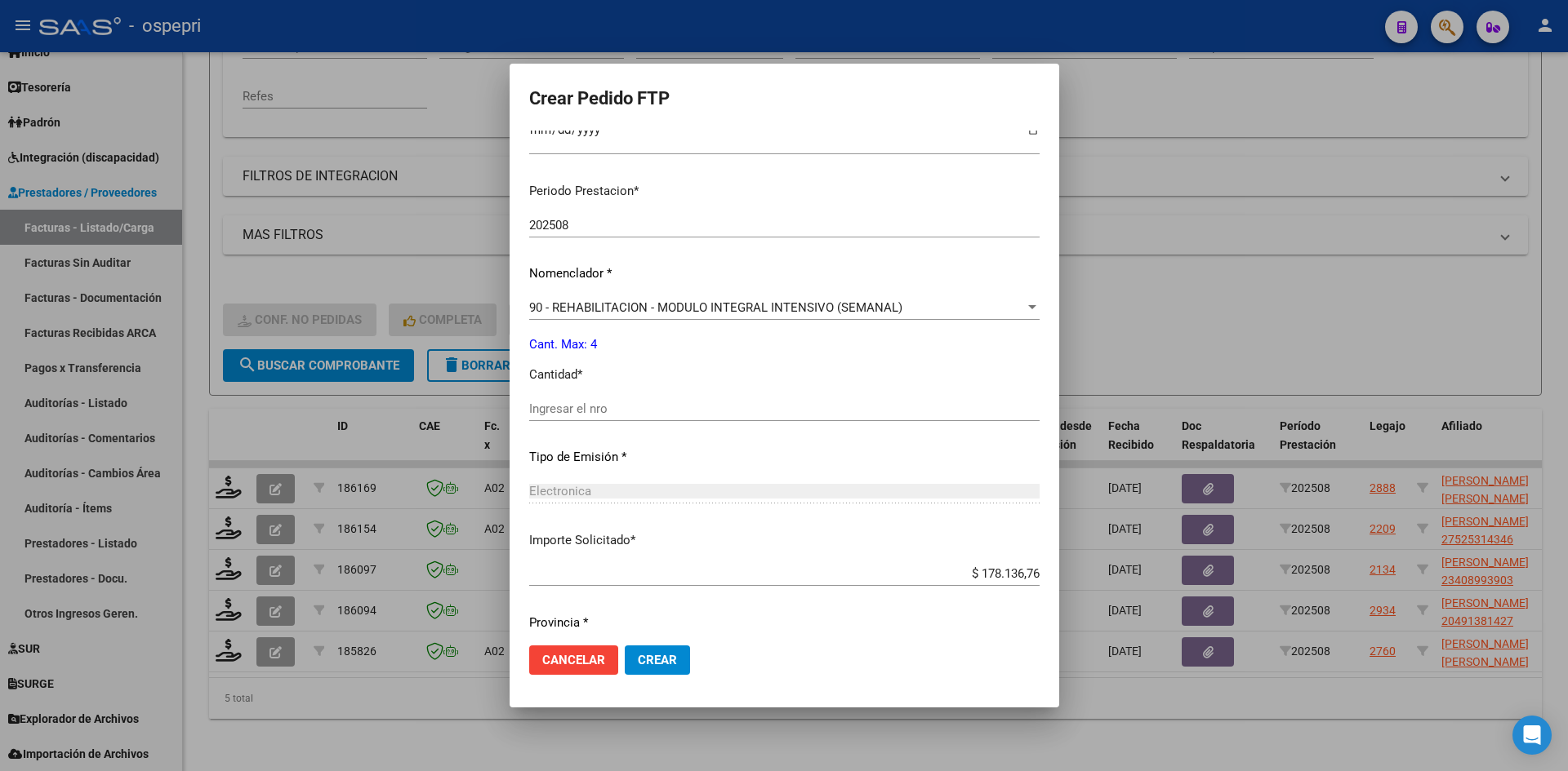
scroll to position [489, 0]
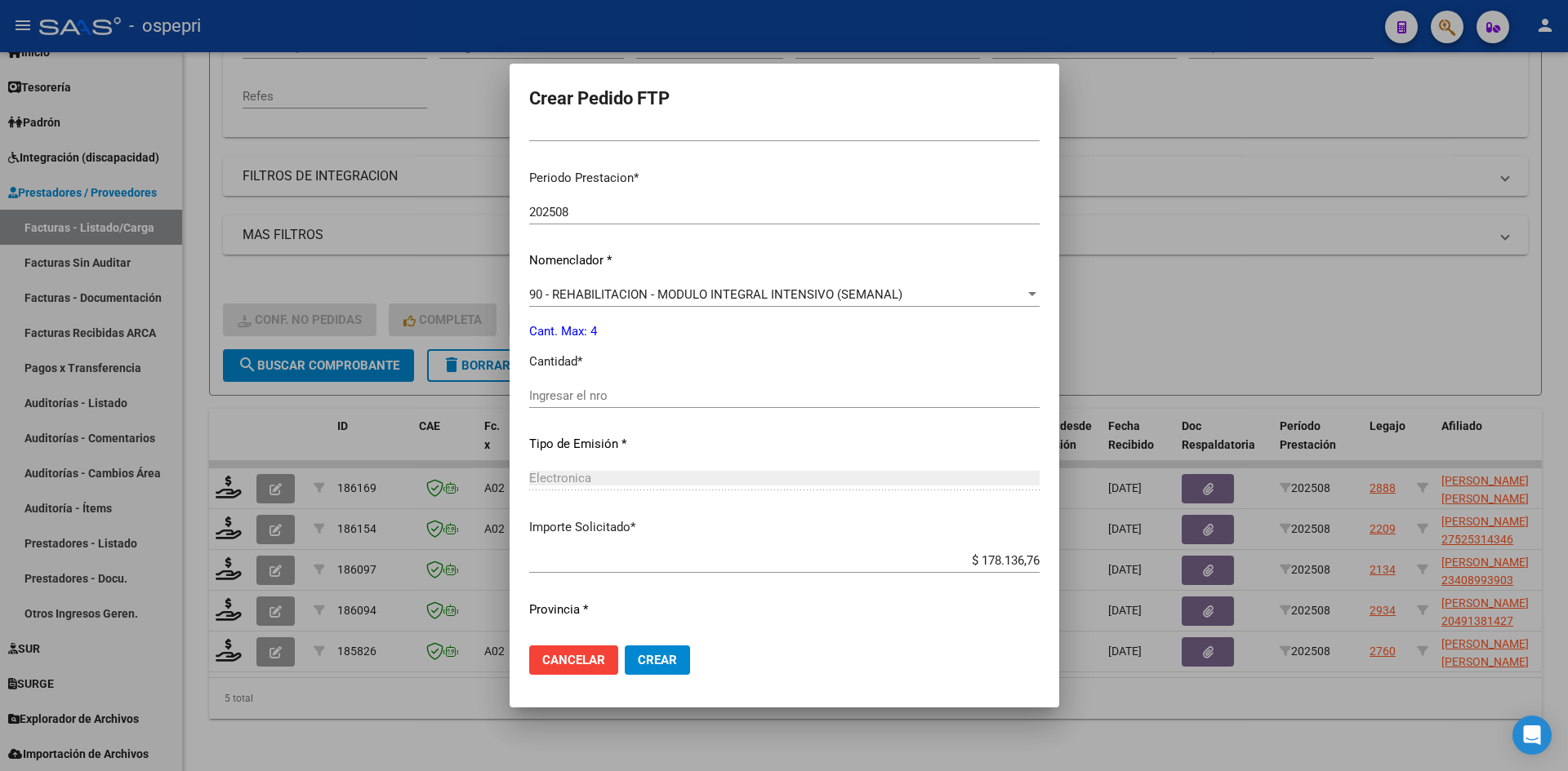
click at [603, 402] on input "Ingresar el nro" at bounding box center [784, 396] width 510 height 15
click at [638, 665] on span "Crear" at bounding box center [657, 660] width 39 height 15
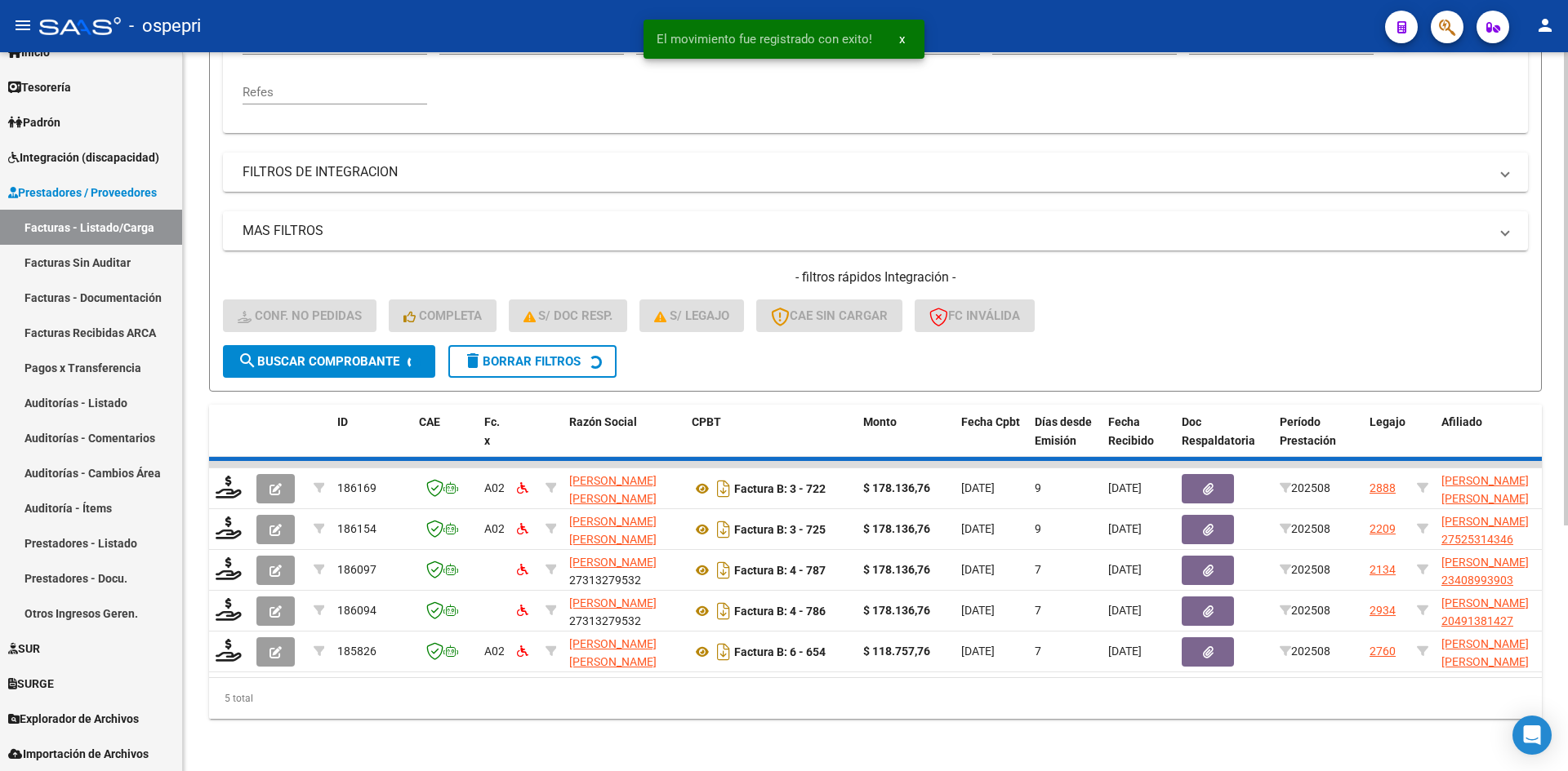
scroll to position [328, 0]
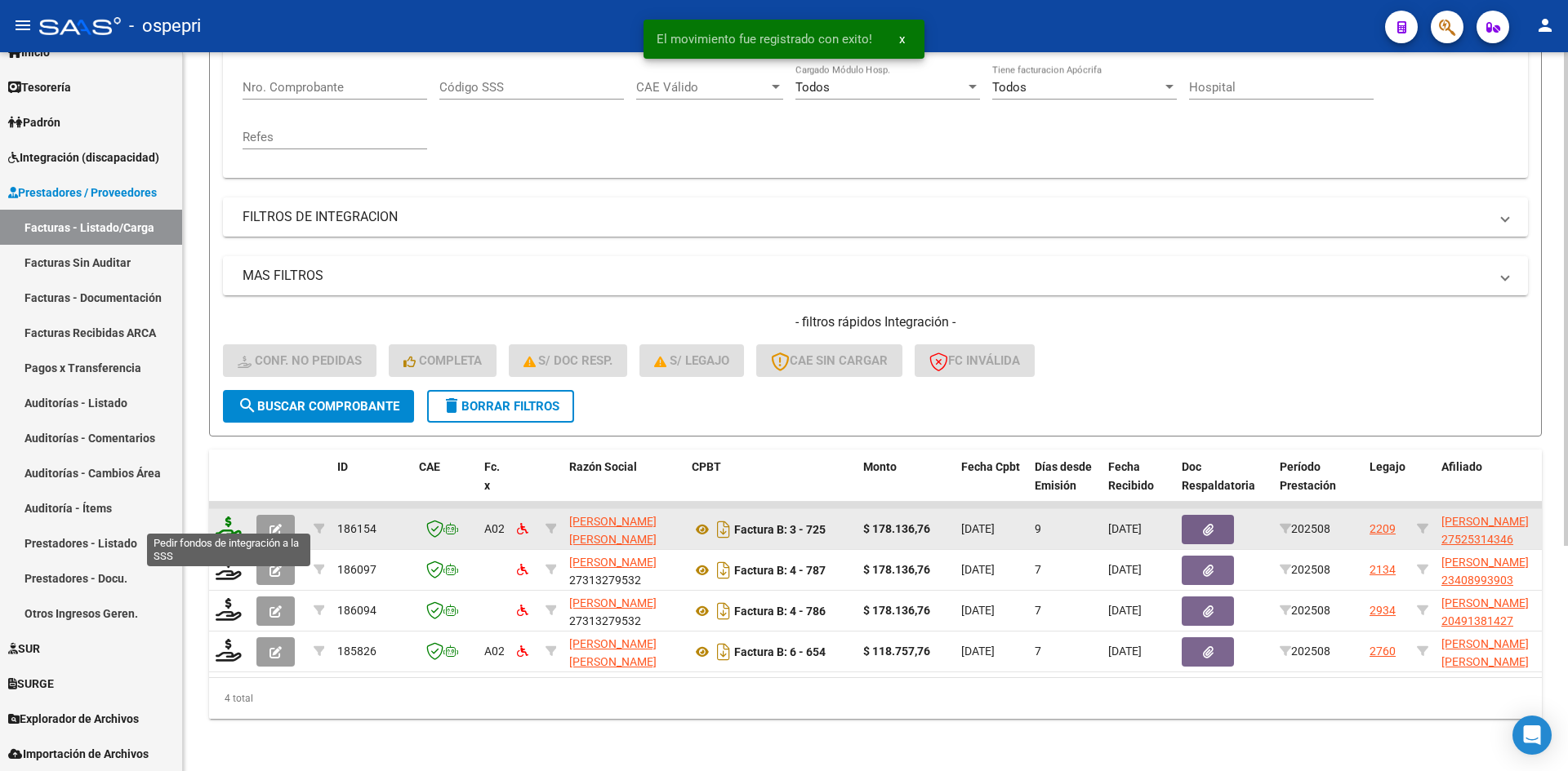
click at [232, 517] on icon at bounding box center [229, 528] width 26 height 23
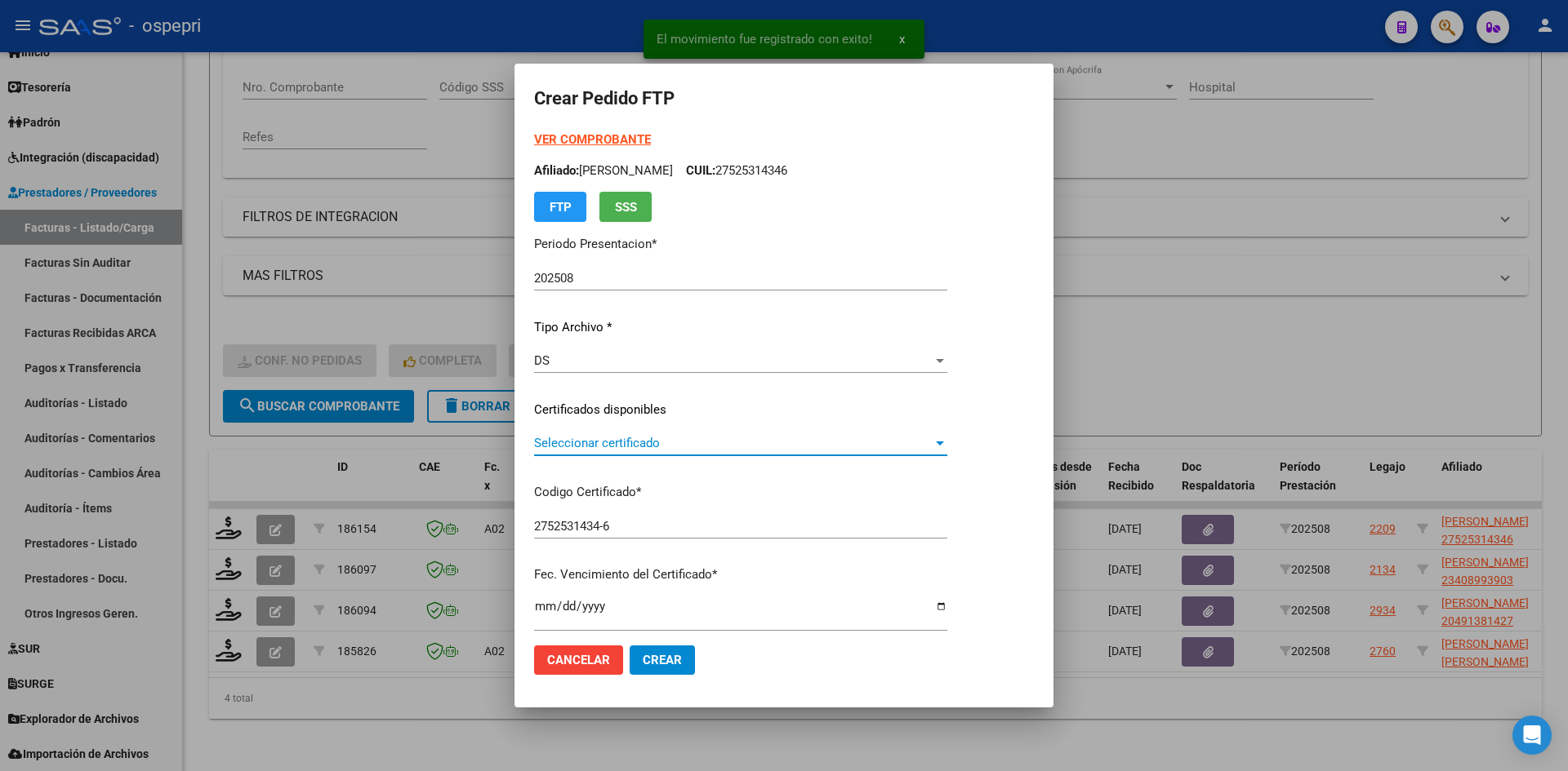
click at [666, 443] on span "Seleccionar certificado" at bounding box center [733, 443] width 399 height 15
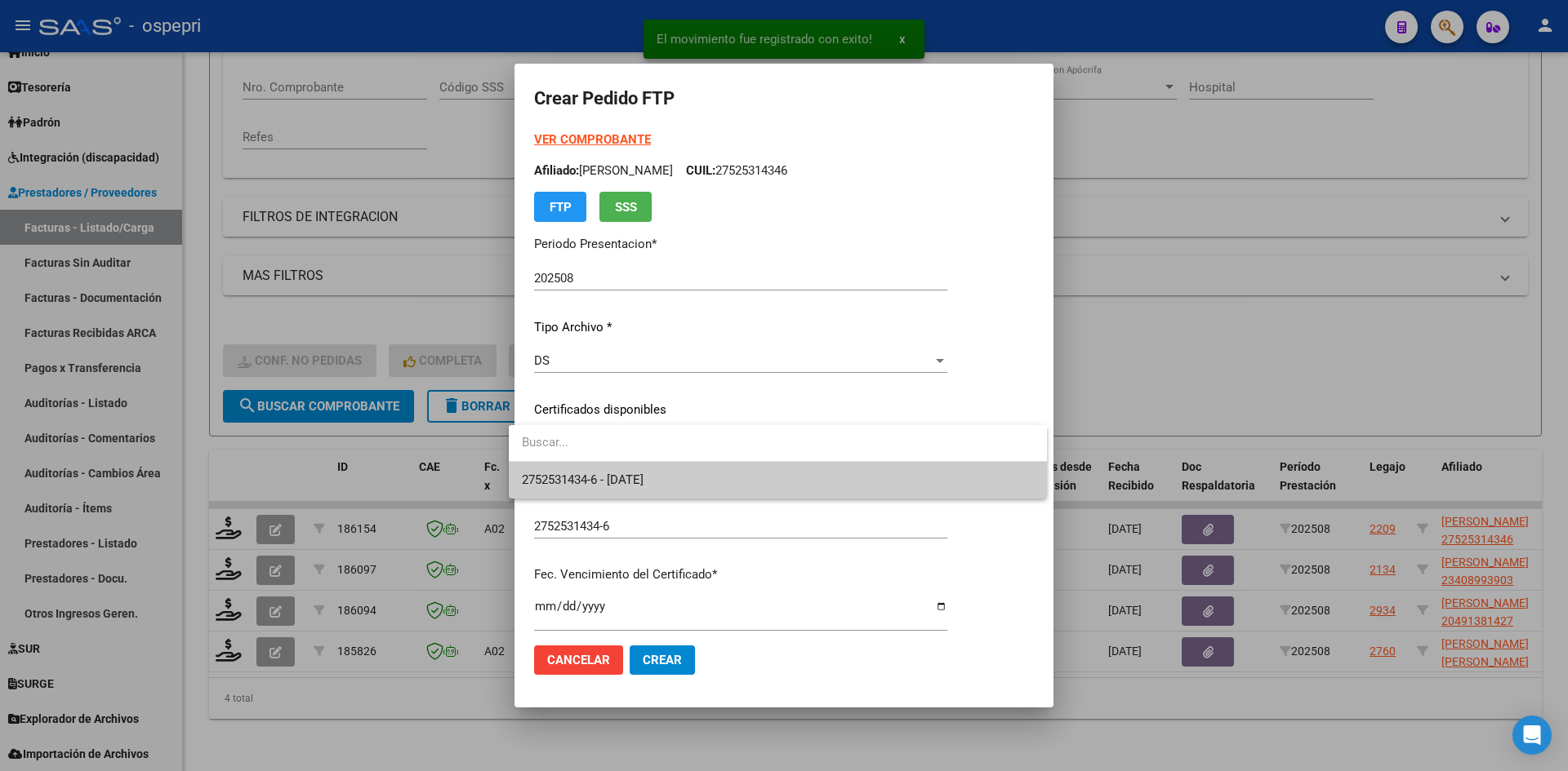
click at [681, 471] on span "2752531434-6 - 2034-09-01" at bounding box center [778, 480] width 512 height 37
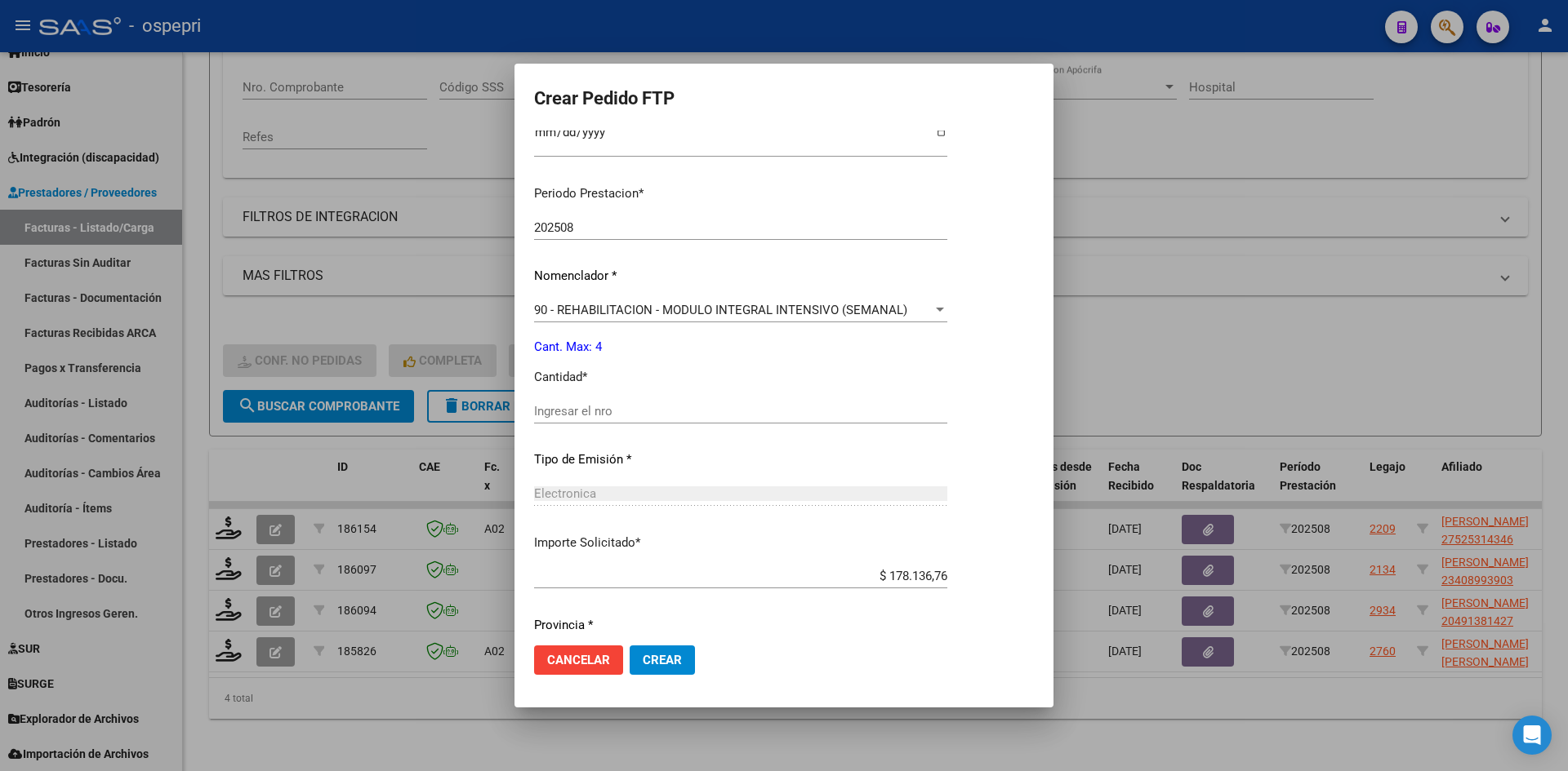
scroll to position [489, 0]
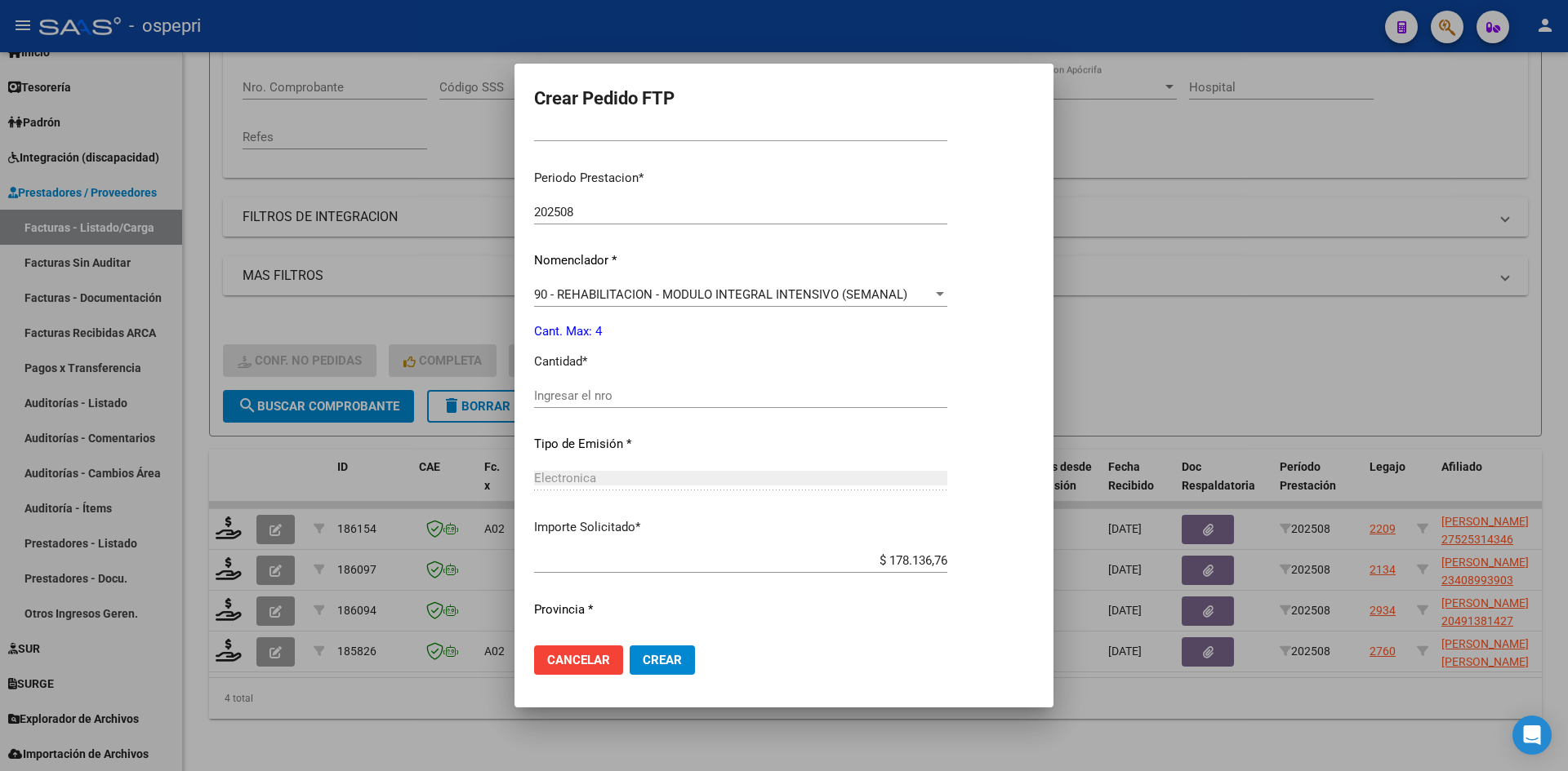
click at [672, 393] on input "Ingresar el nro" at bounding box center [740, 396] width 413 height 15
click at [677, 655] on button "Crear" at bounding box center [662, 660] width 65 height 29
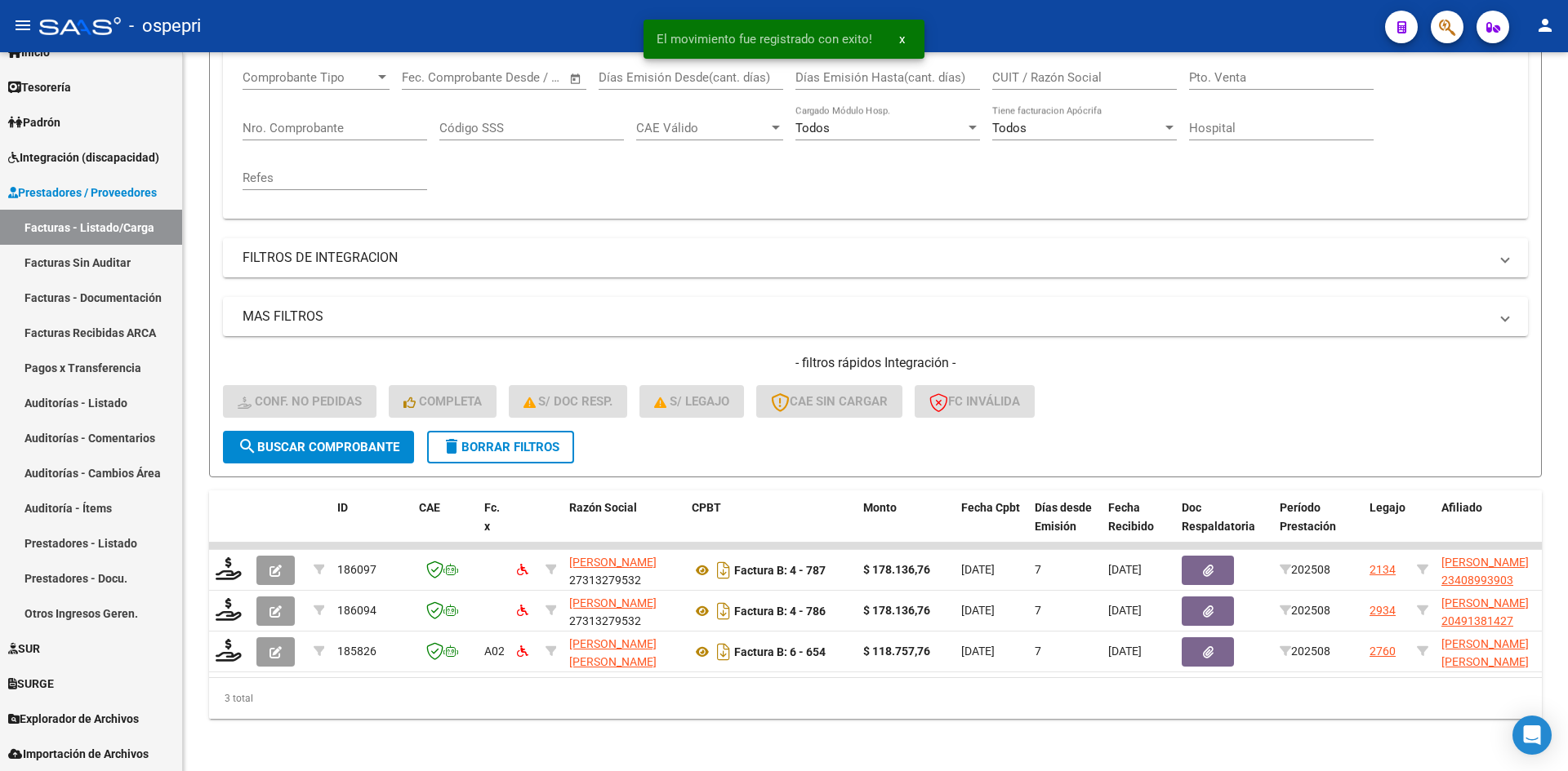
scroll to position [287, 0]
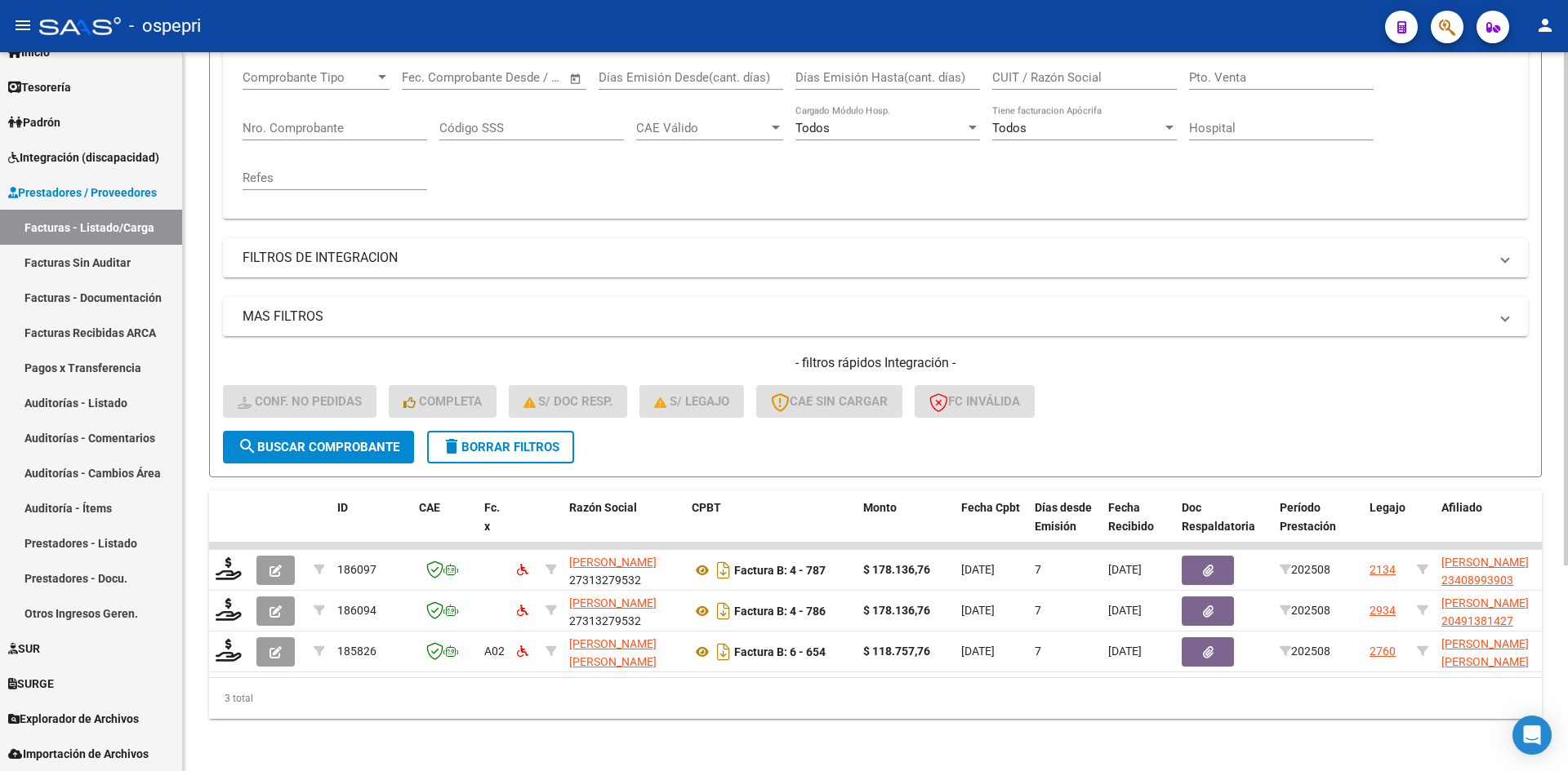
click at [567, 431] on button "delete Borrar Filtros" at bounding box center [501, 447] width 147 height 33
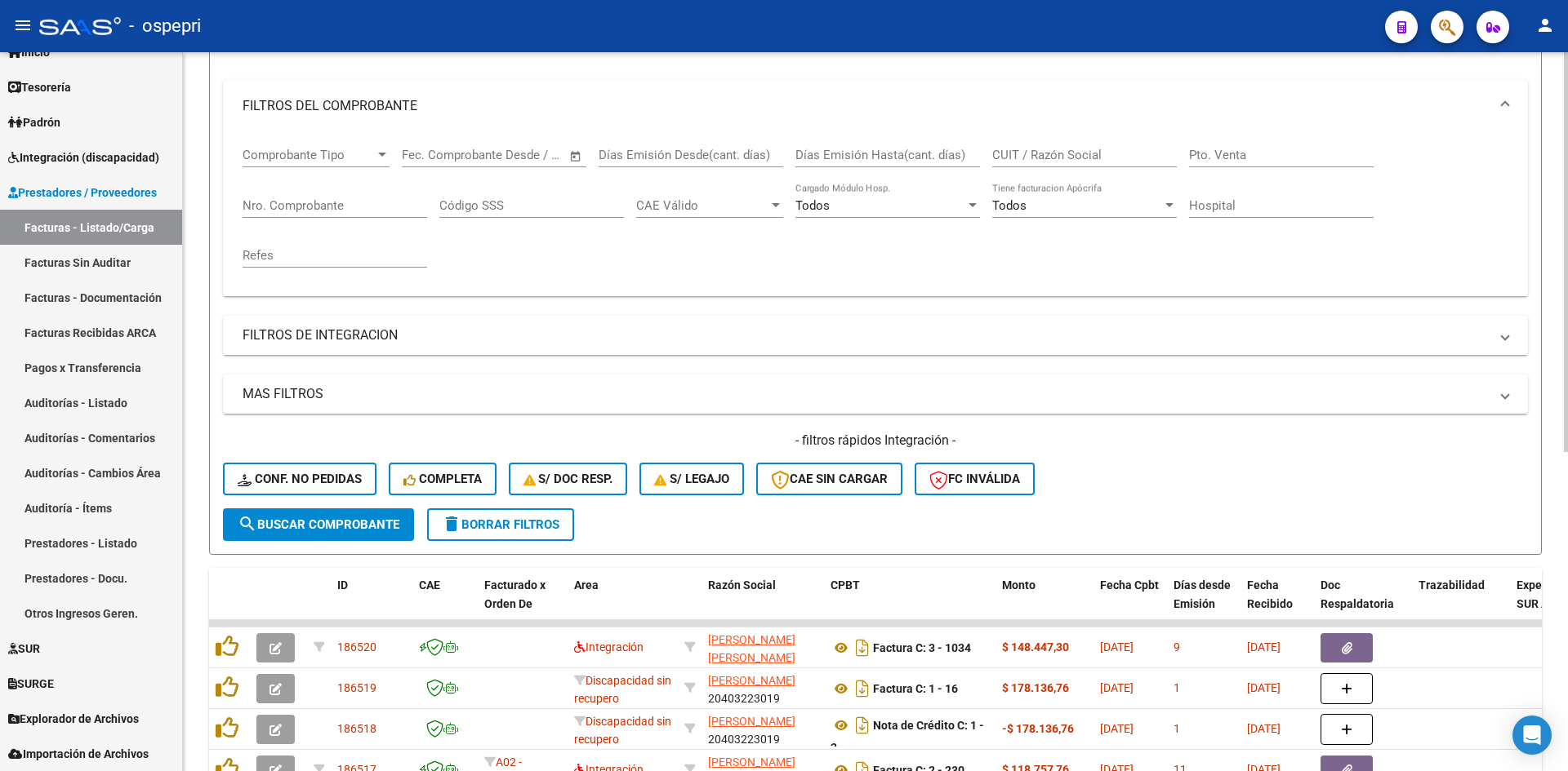
scroll to position [0, 0]
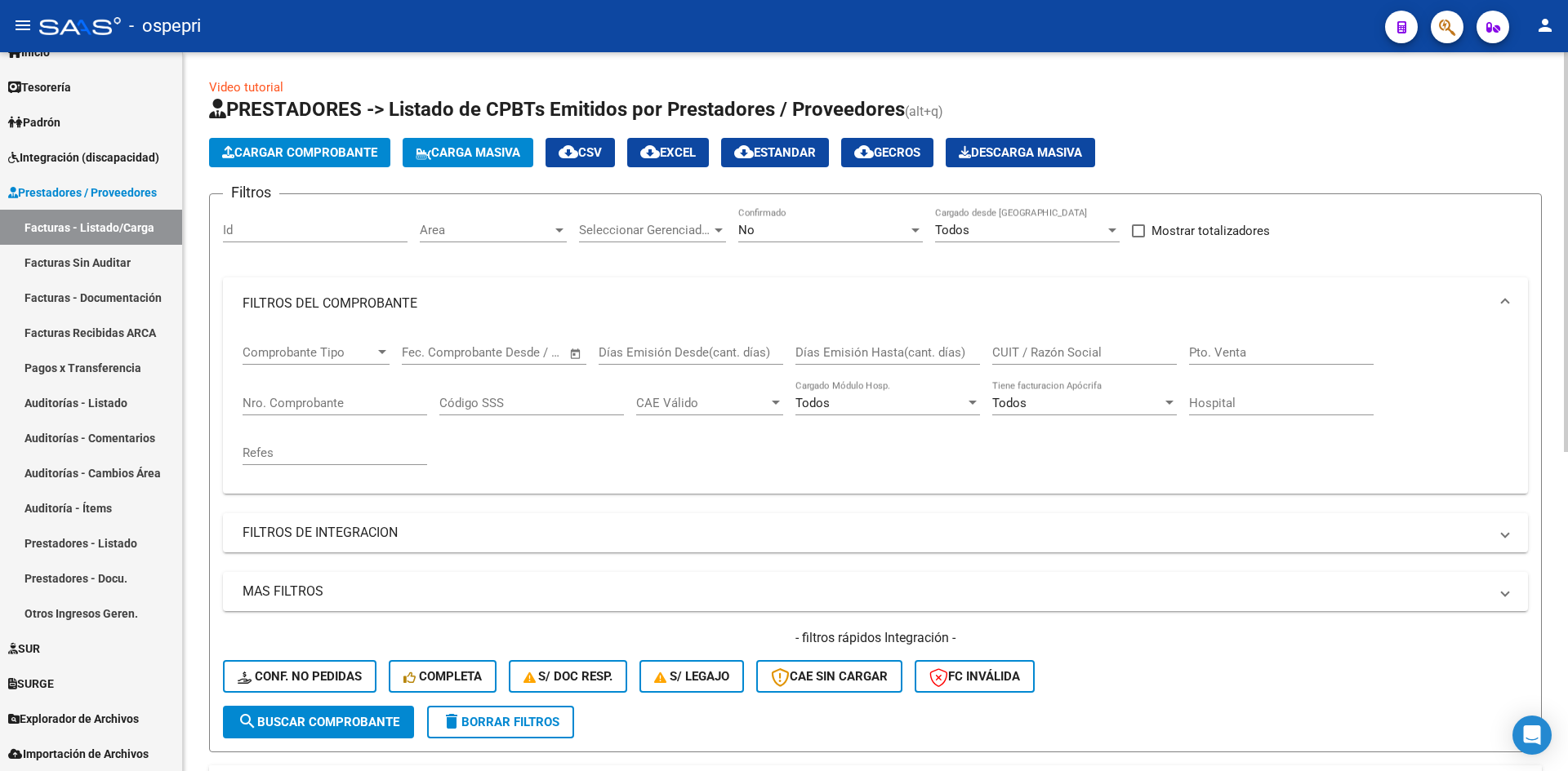
click at [1013, 352] on input "CUIT / Razón Social" at bounding box center [1084, 352] width 184 height 15
paste input "23325376554"
click at [372, 730] on button "search Buscar Comprobante" at bounding box center [319, 722] width 191 height 33
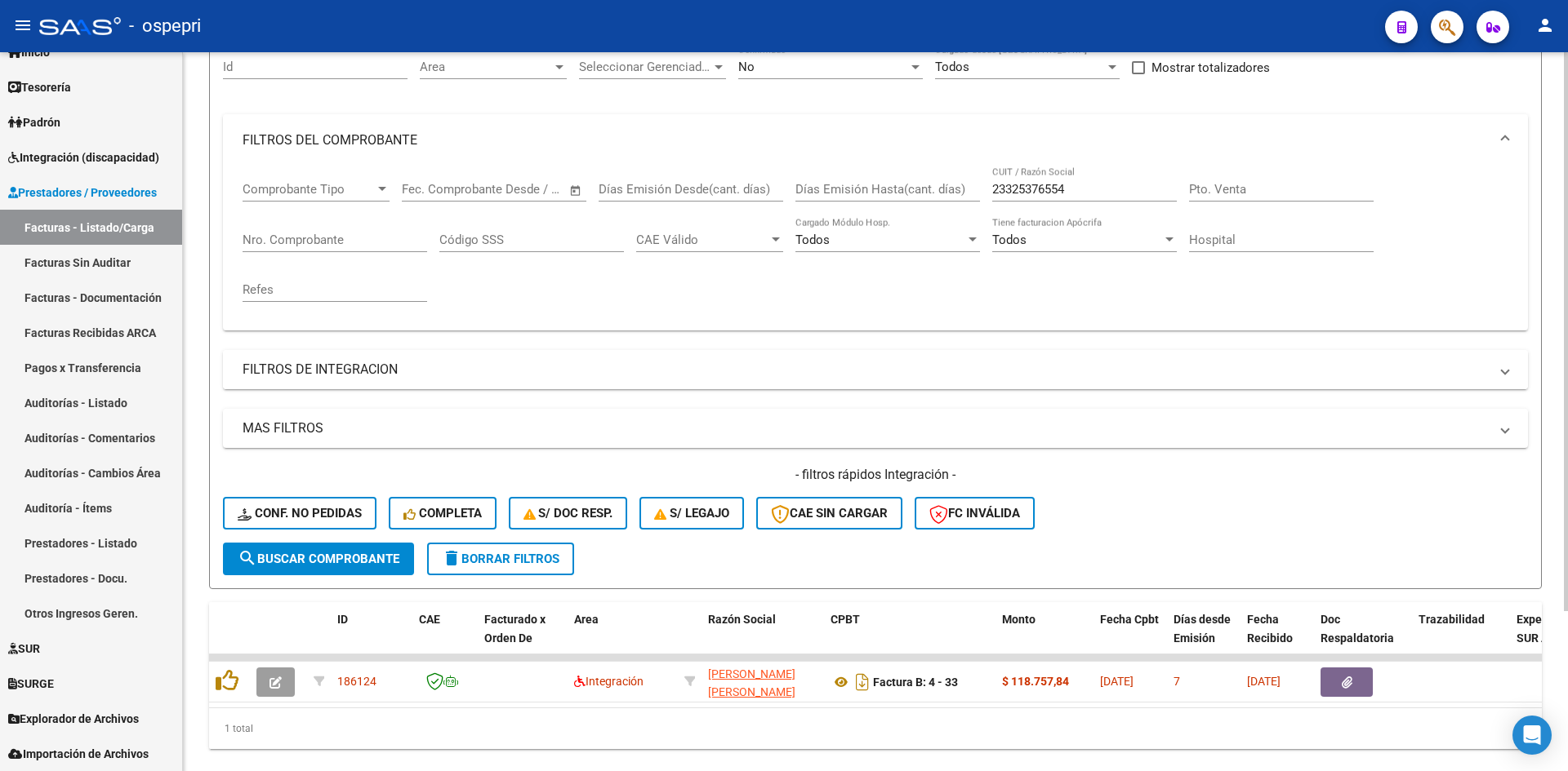
scroll to position [206, 0]
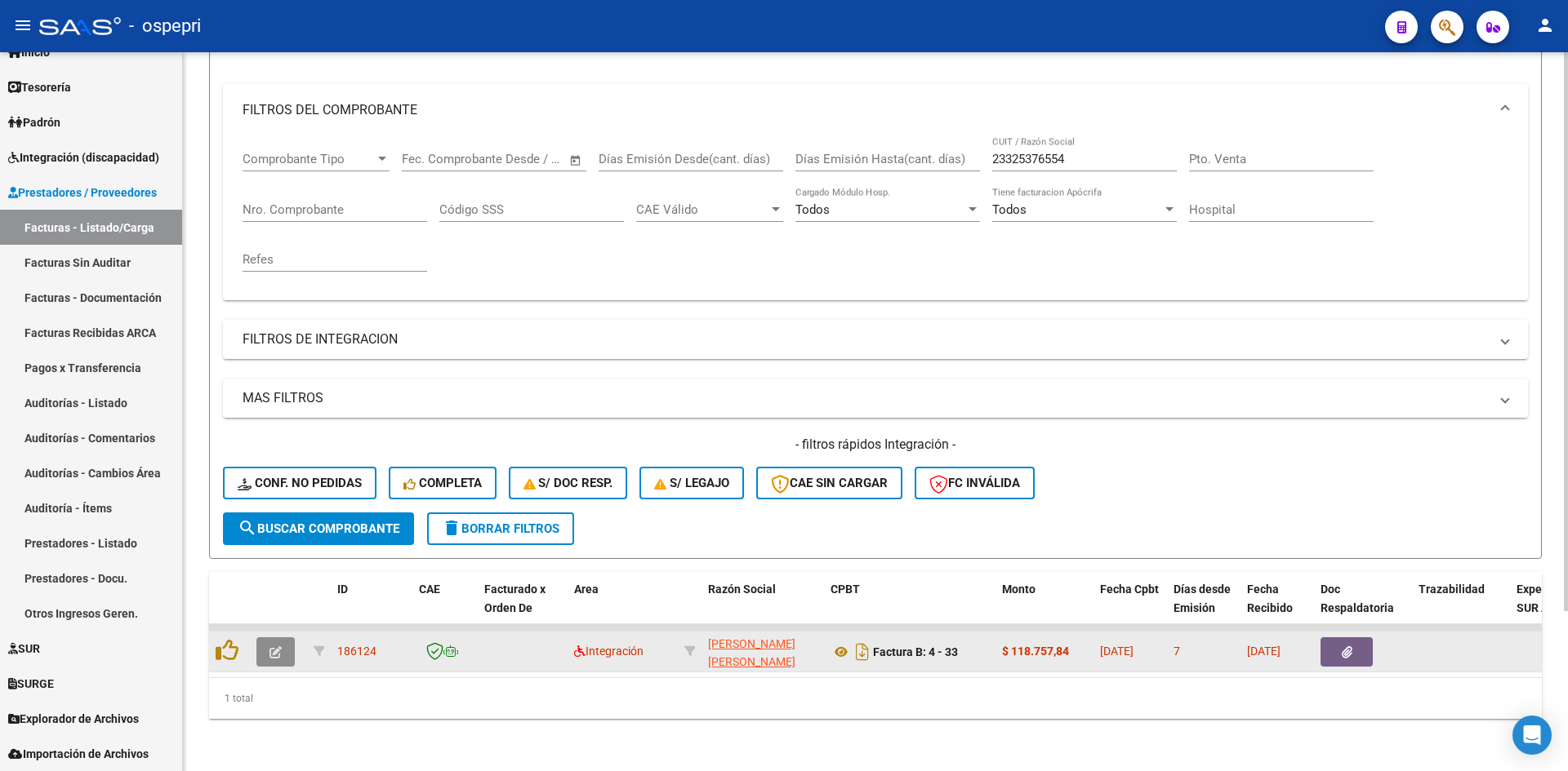
click at [275, 646] on icon "button" at bounding box center [275, 652] width 12 height 12
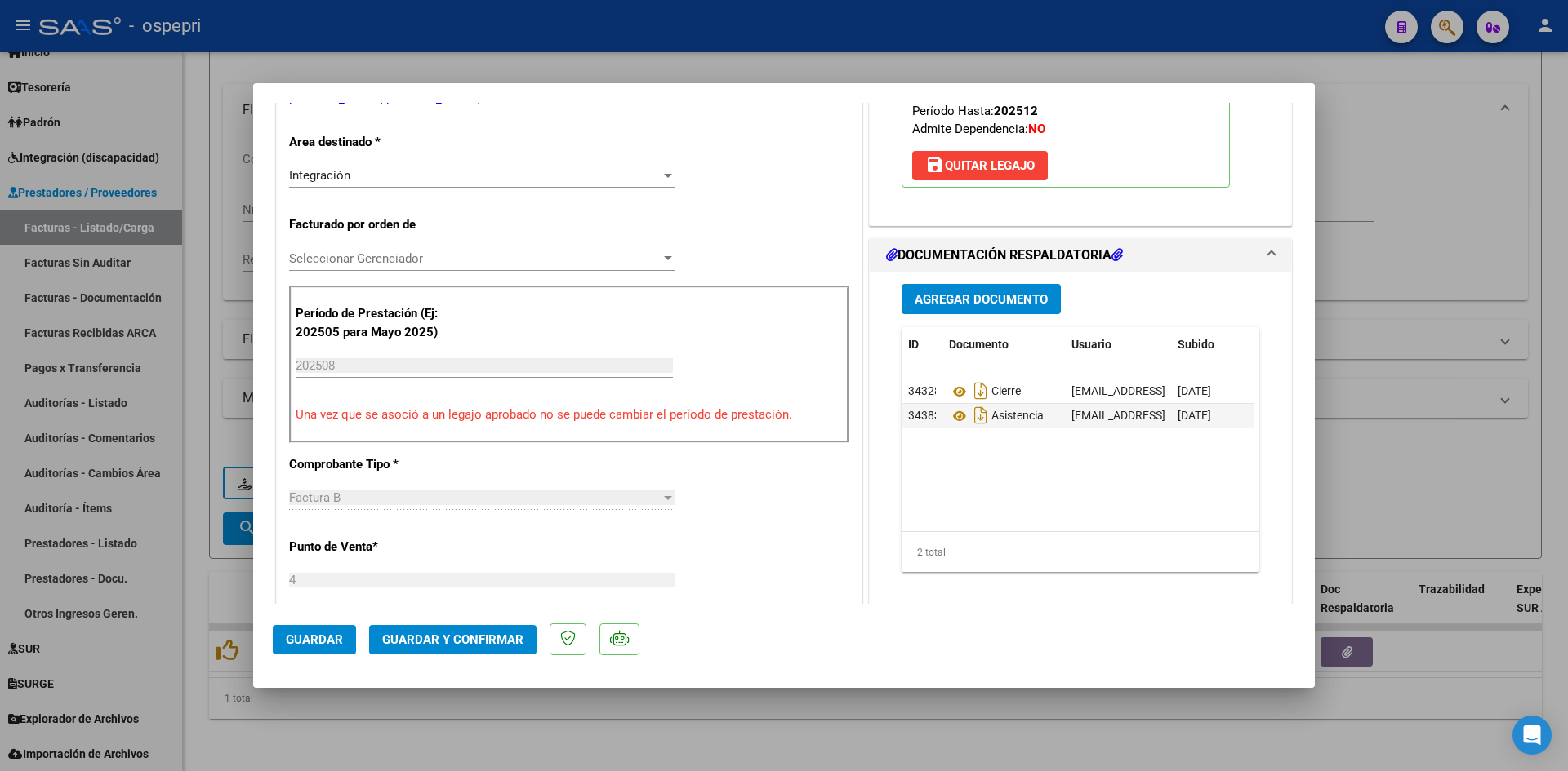
scroll to position [0, 0]
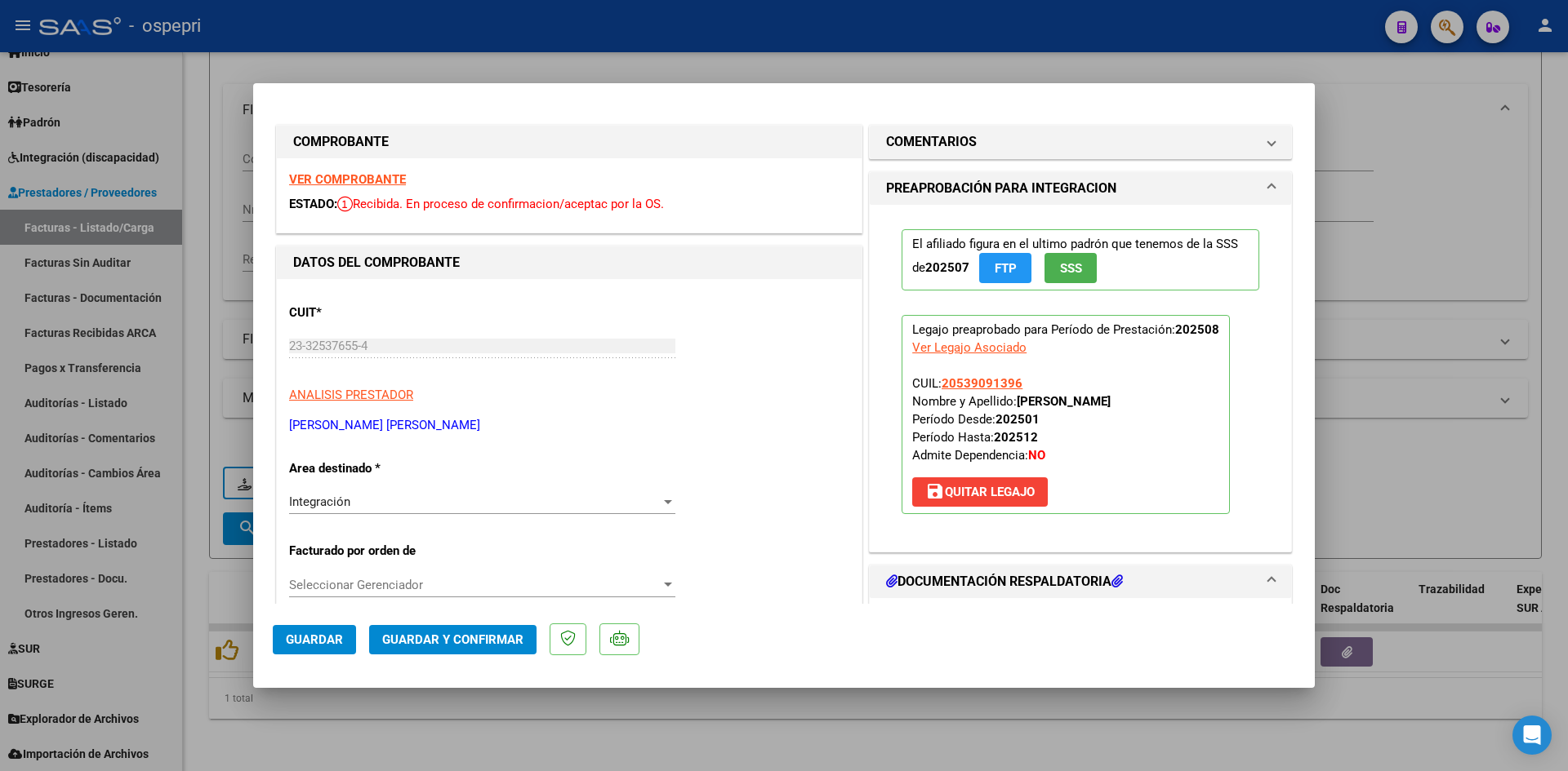
click at [369, 177] on strong "VER COMPROBANTE" at bounding box center [348, 180] width 117 height 15
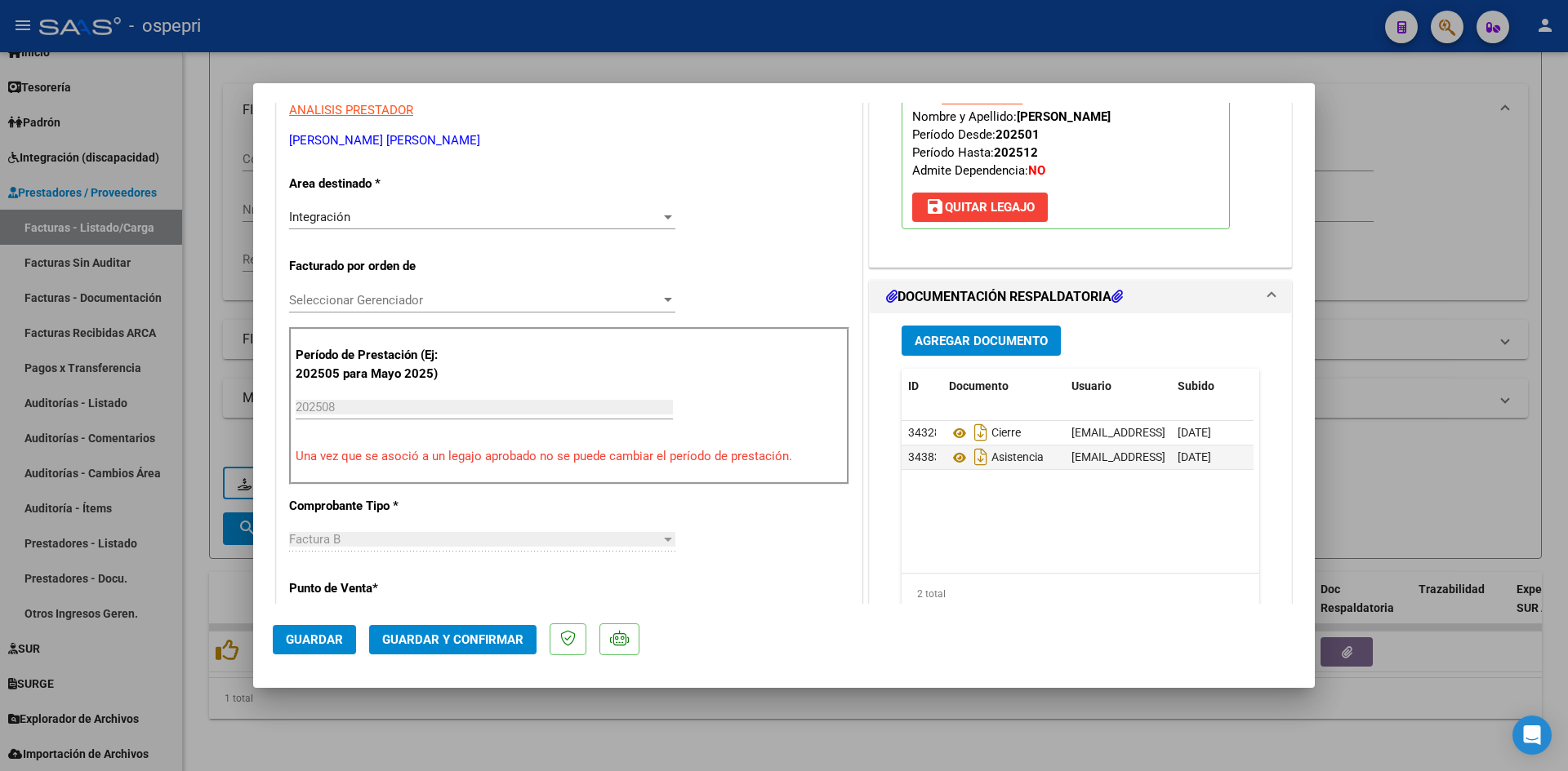
scroll to position [327, 0]
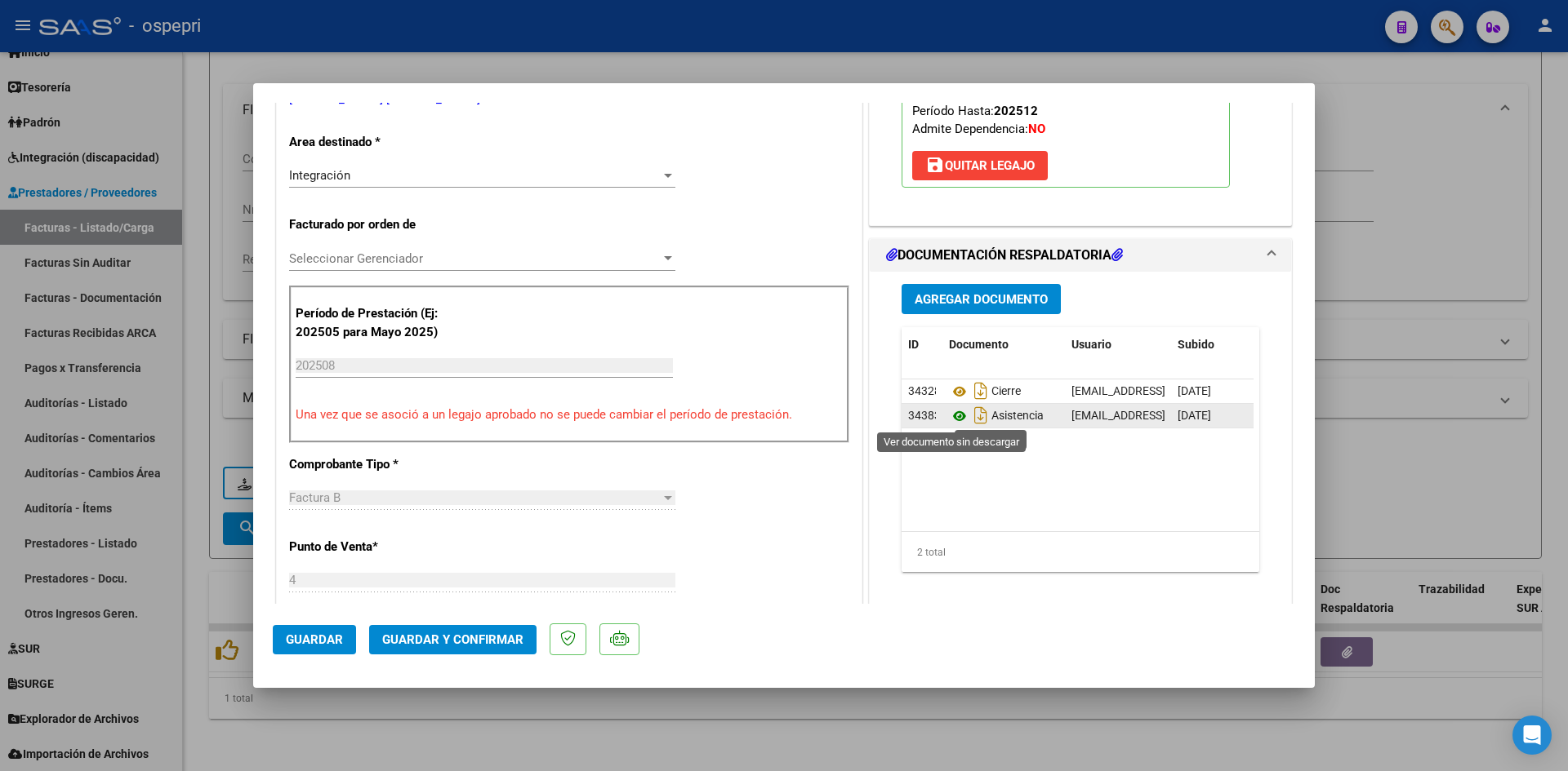
click at [949, 416] on icon at bounding box center [959, 416] width 21 height 20
click at [490, 639] on span "Guardar y Confirmar" at bounding box center [452, 641] width 141 height 15
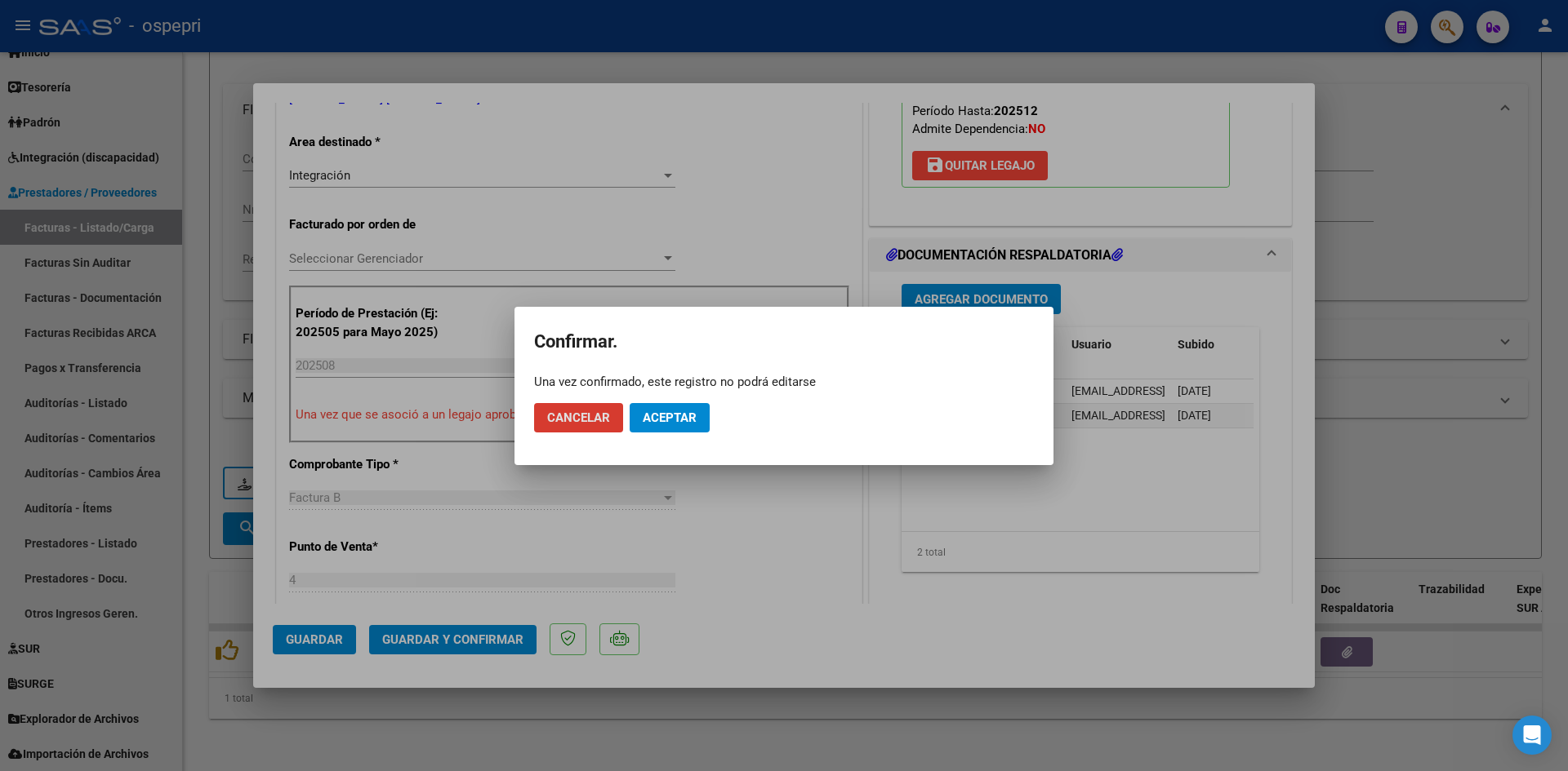
click at [686, 418] on span "Aceptar" at bounding box center [669, 419] width 54 height 15
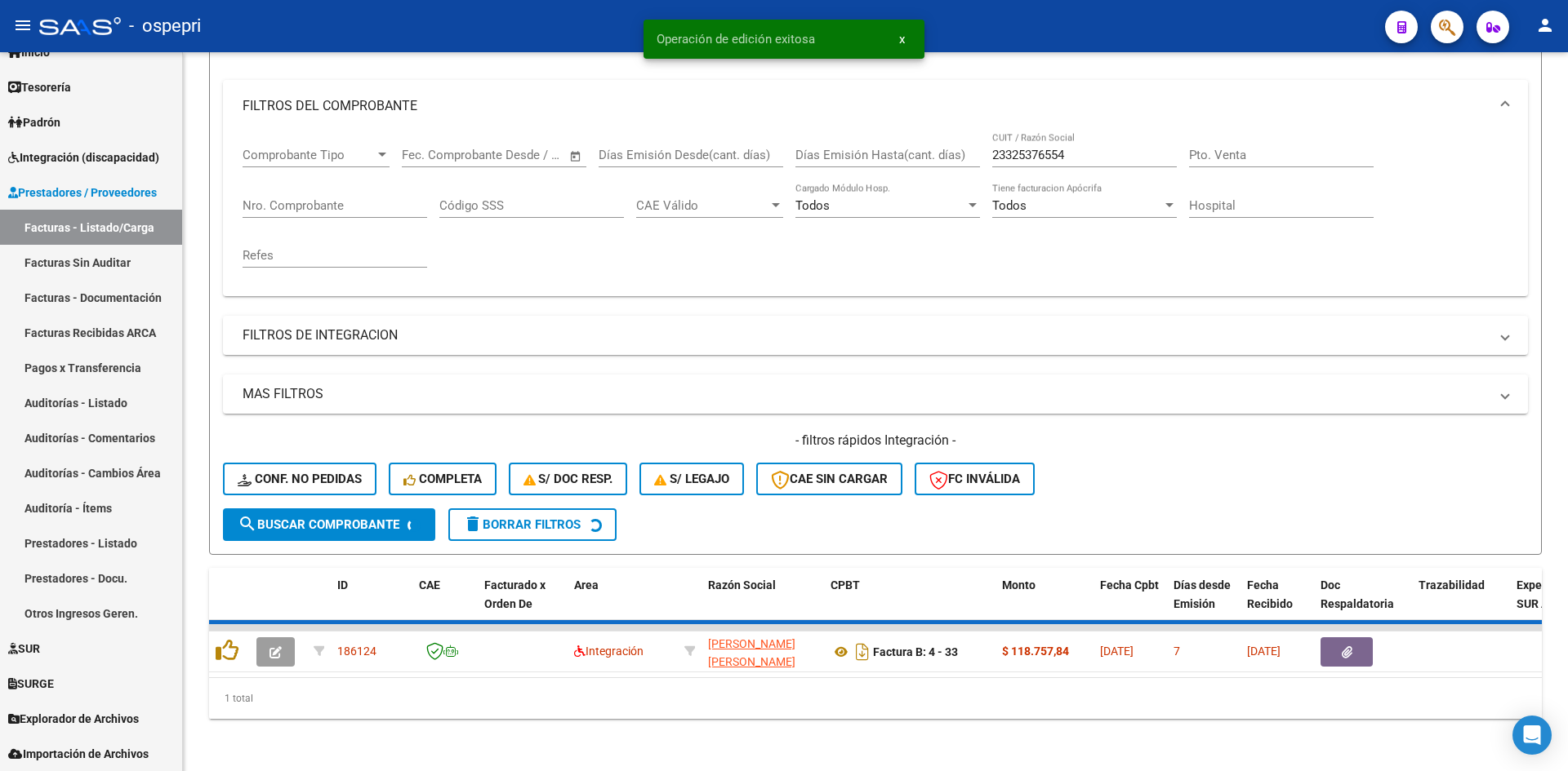
scroll to position [181, 0]
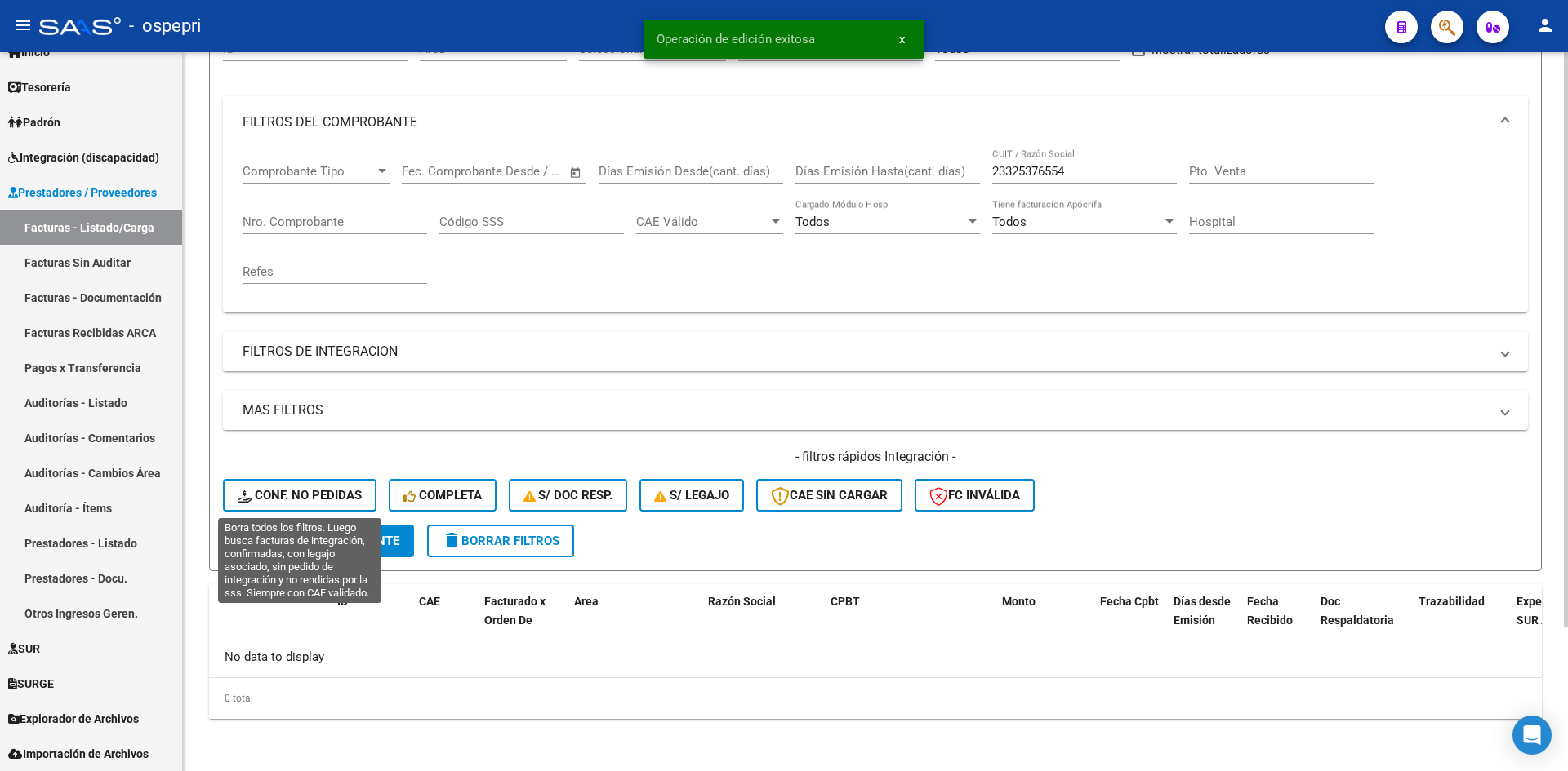
click at [355, 501] on span "Conf. no pedidas" at bounding box center [299, 496] width 124 height 15
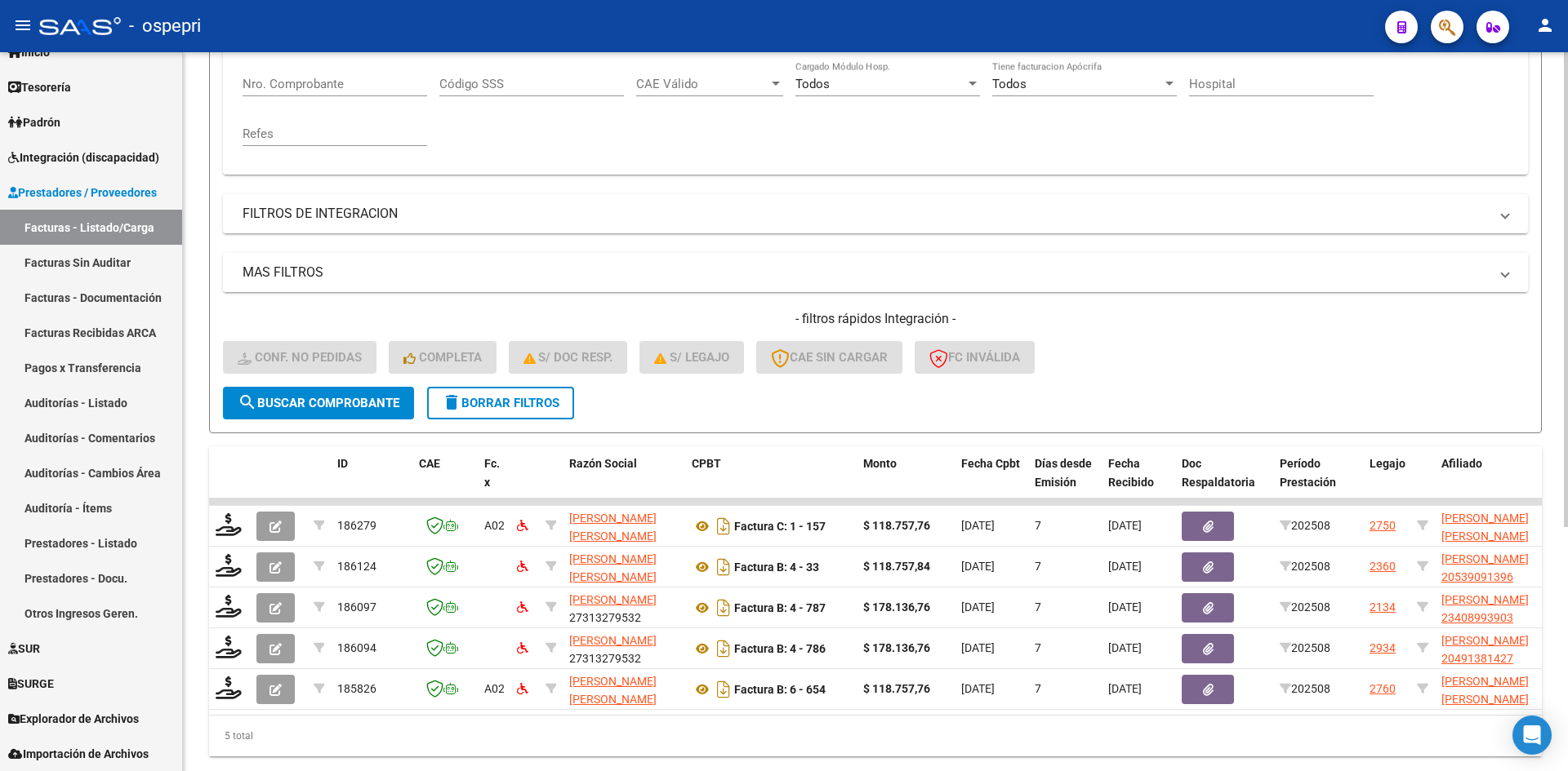
scroll to position [345, 0]
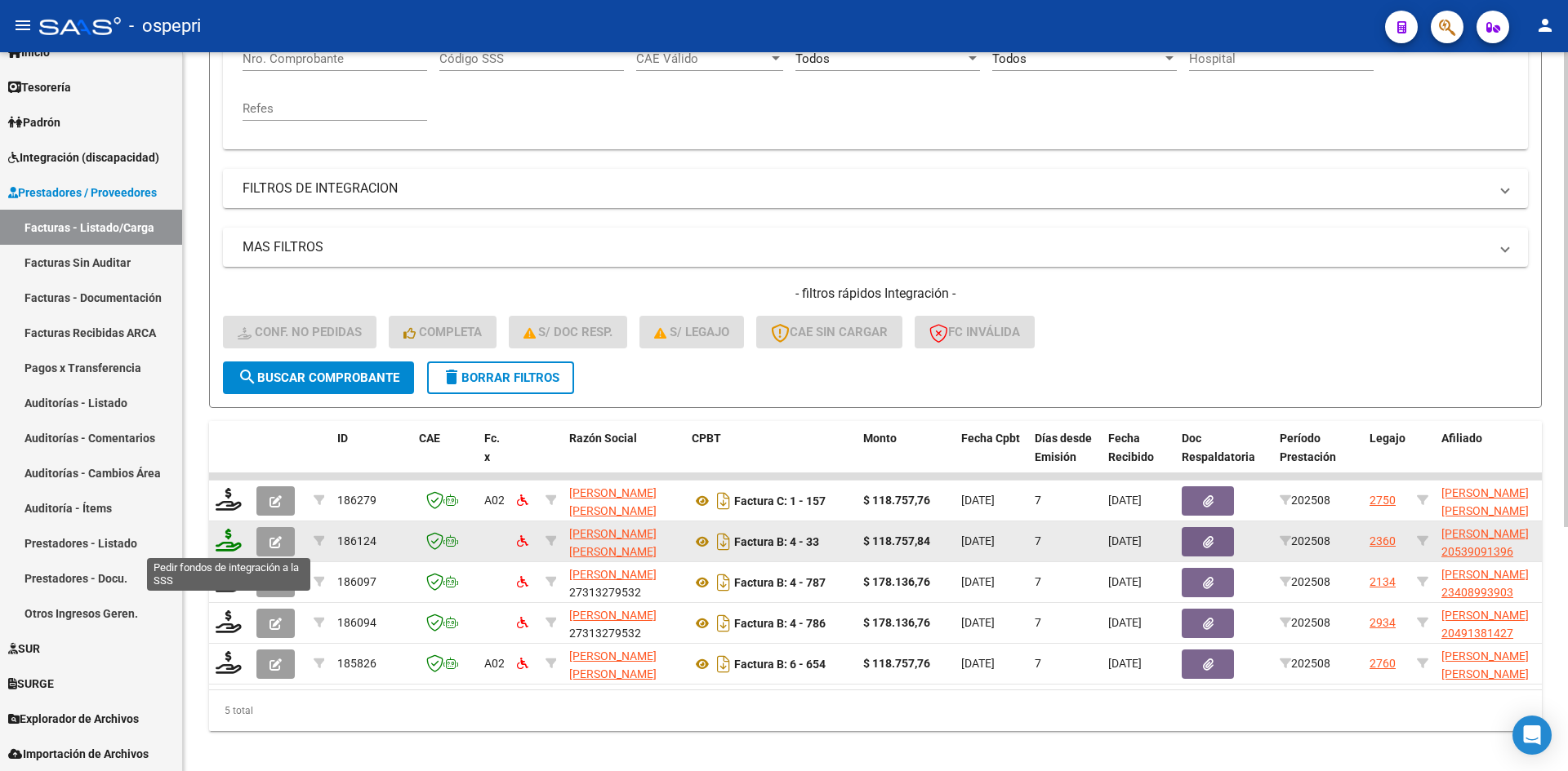
click at [225, 542] on icon at bounding box center [229, 540] width 26 height 23
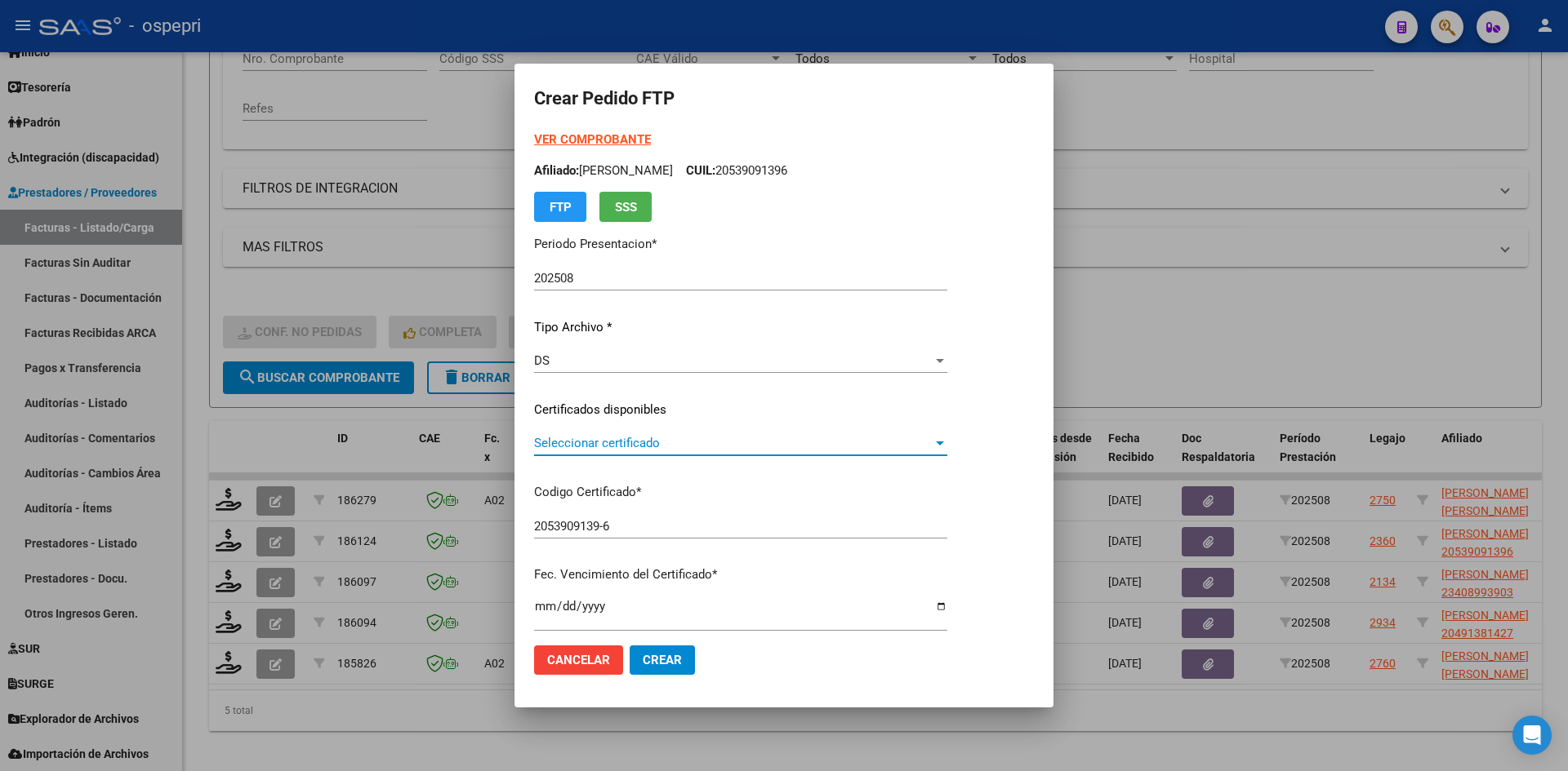
click at [726, 444] on span "Seleccionar certificado" at bounding box center [733, 443] width 399 height 15
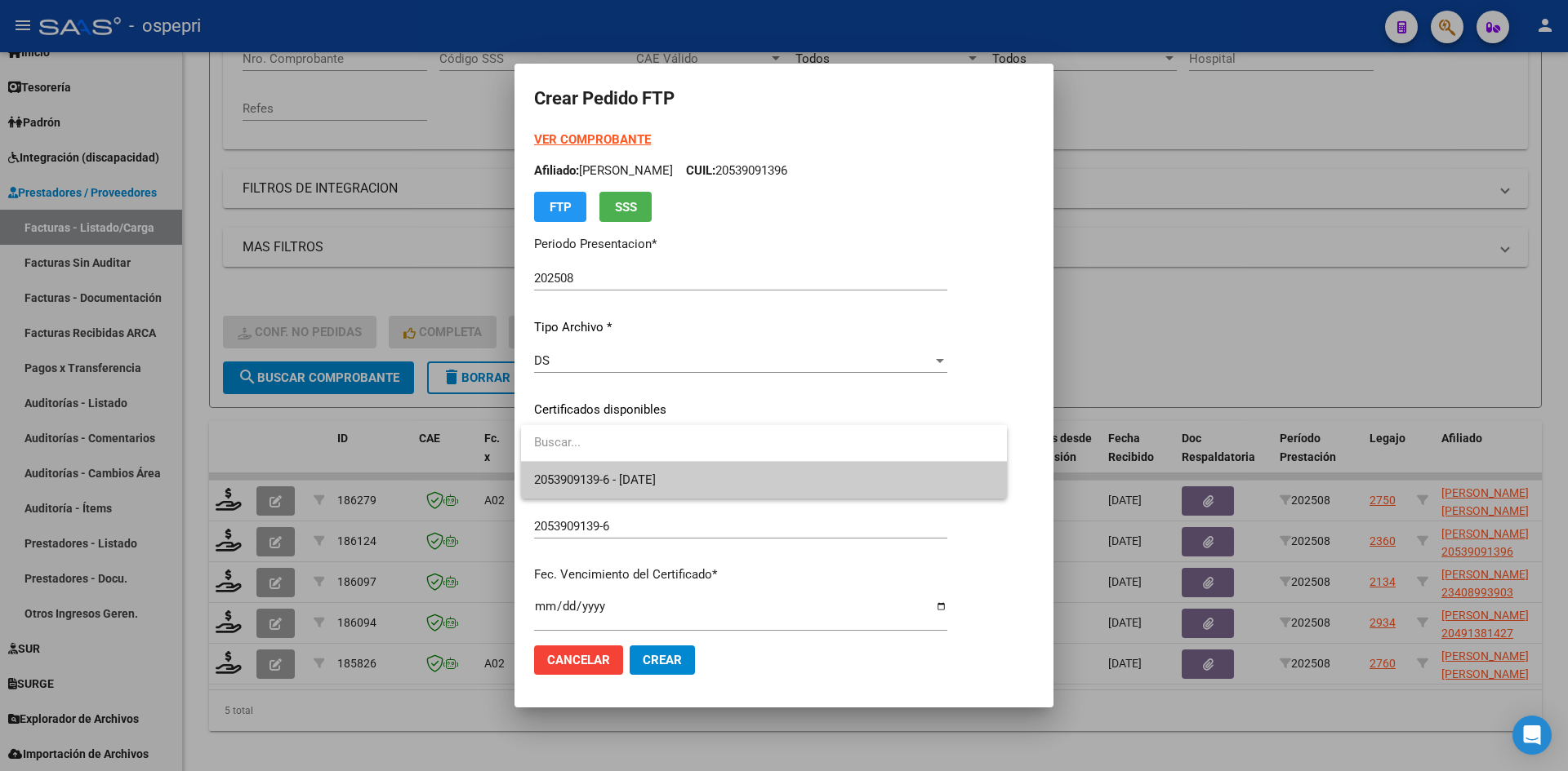
click at [731, 484] on span "2053909139-6 - 2026-08-24" at bounding box center [764, 480] width 459 height 37
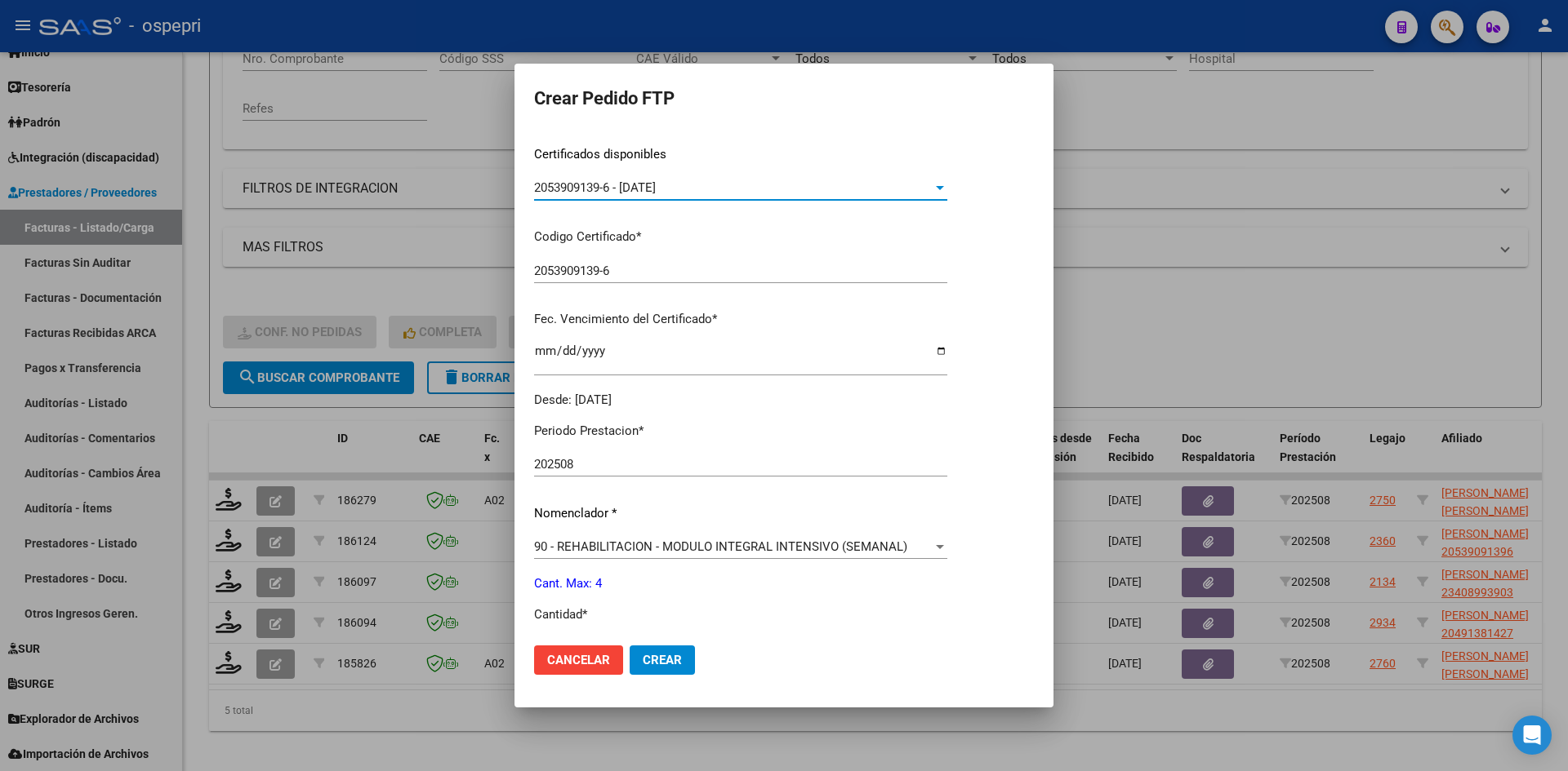
scroll to position [408, 0]
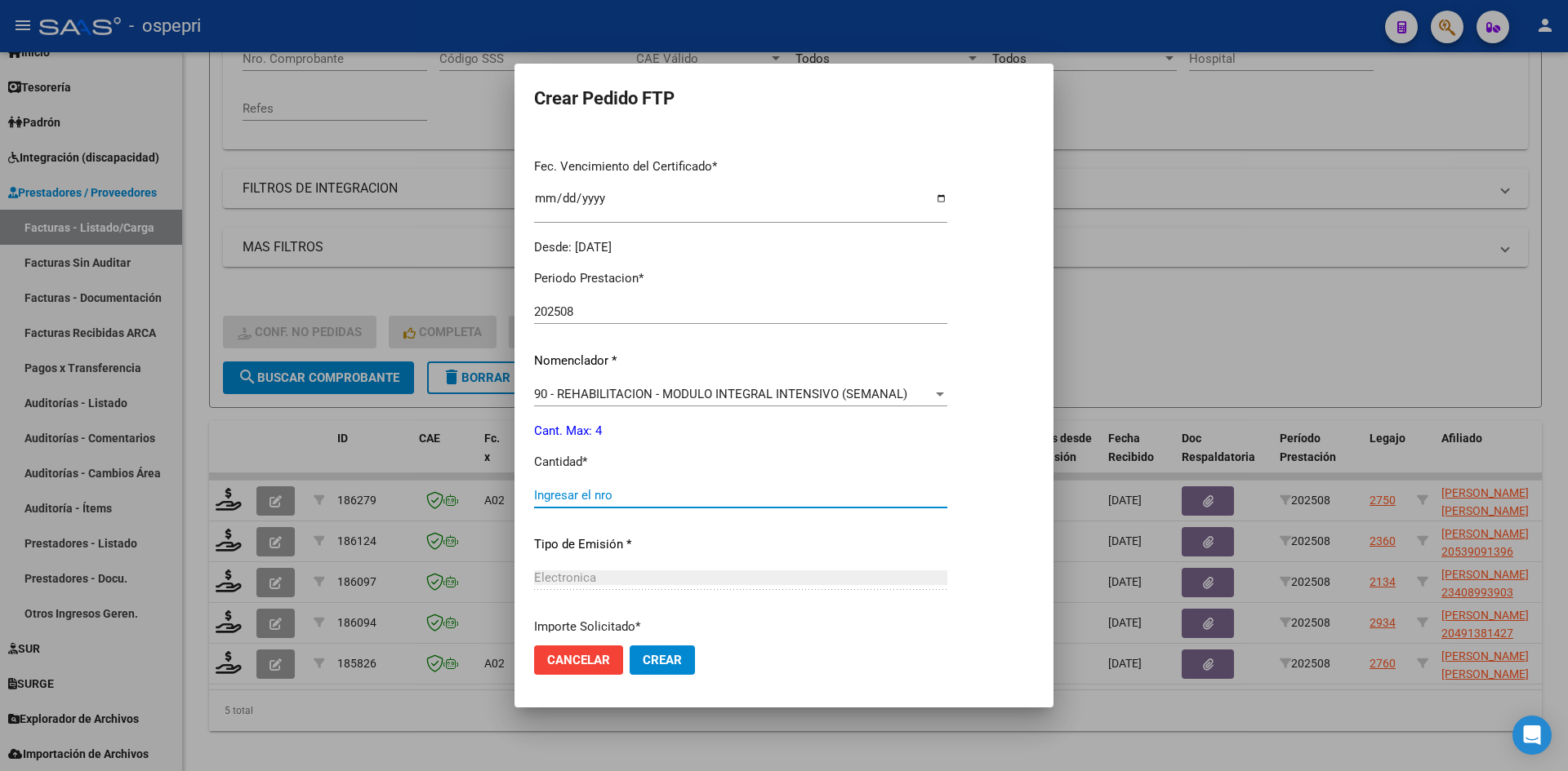
click at [656, 498] on input "Ingresar el nro" at bounding box center [740, 496] width 413 height 15
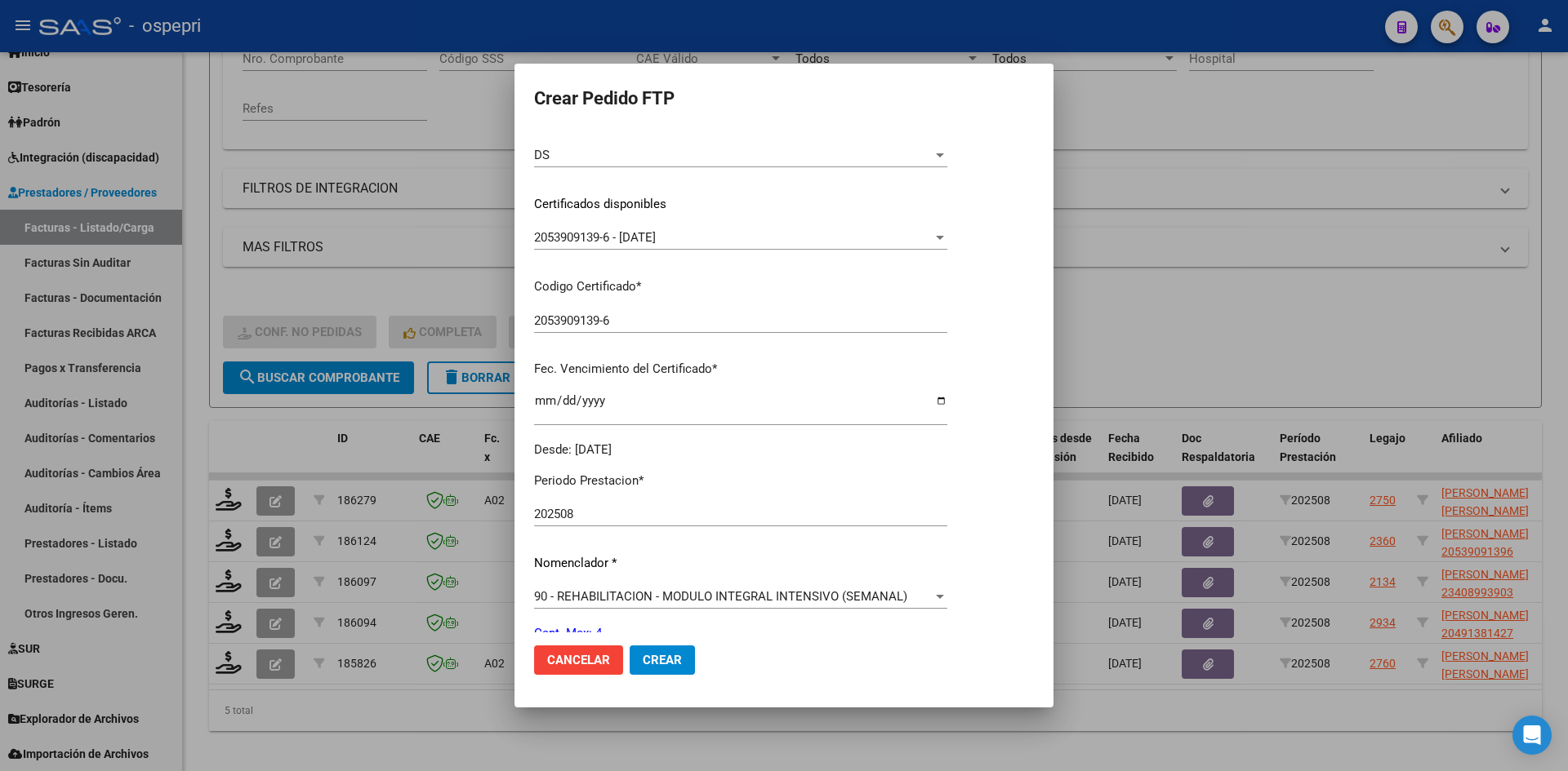
scroll to position [0, 0]
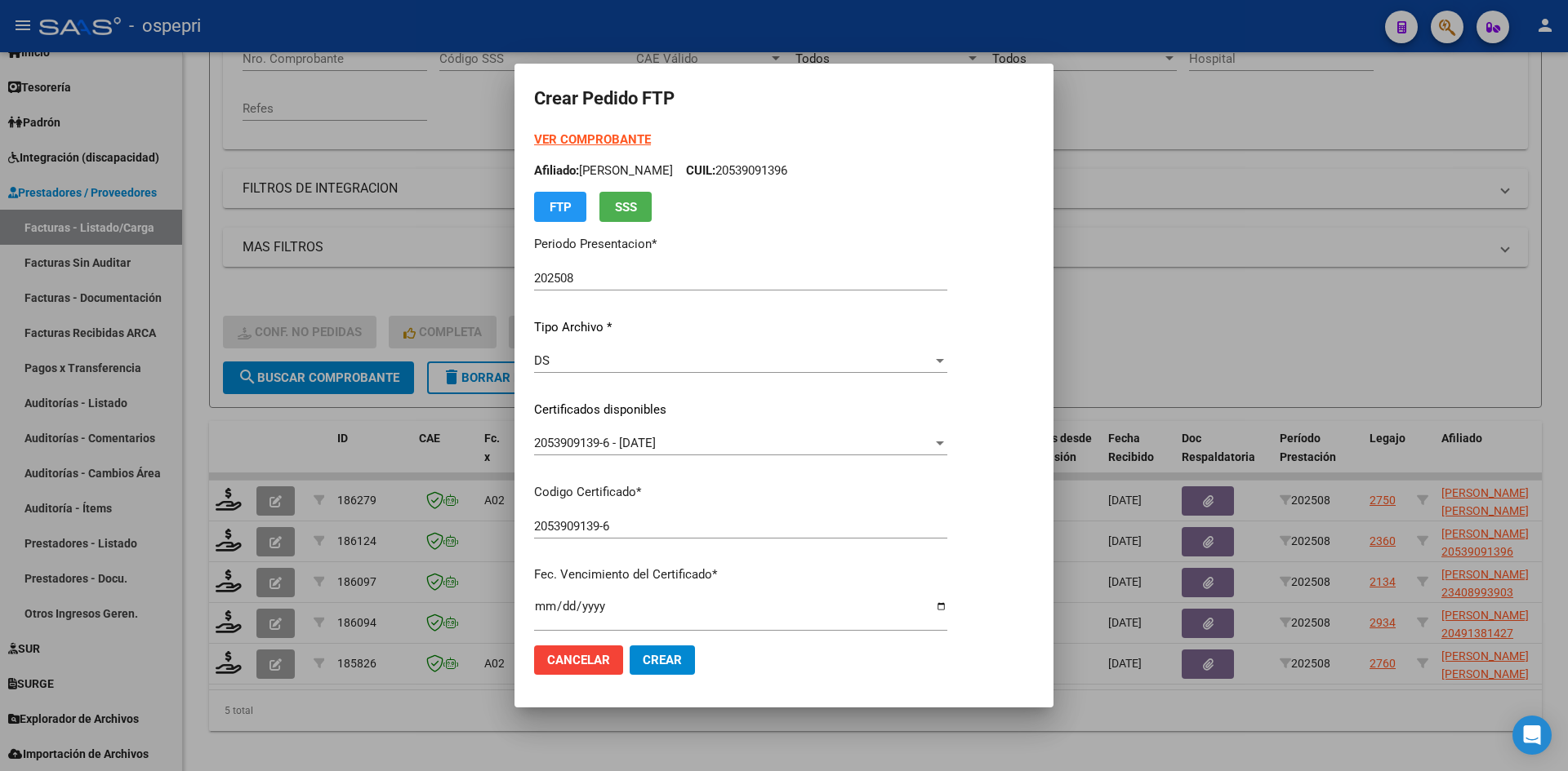
click at [677, 658] on span "Crear" at bounding box center [662, 660] width 39 height 15
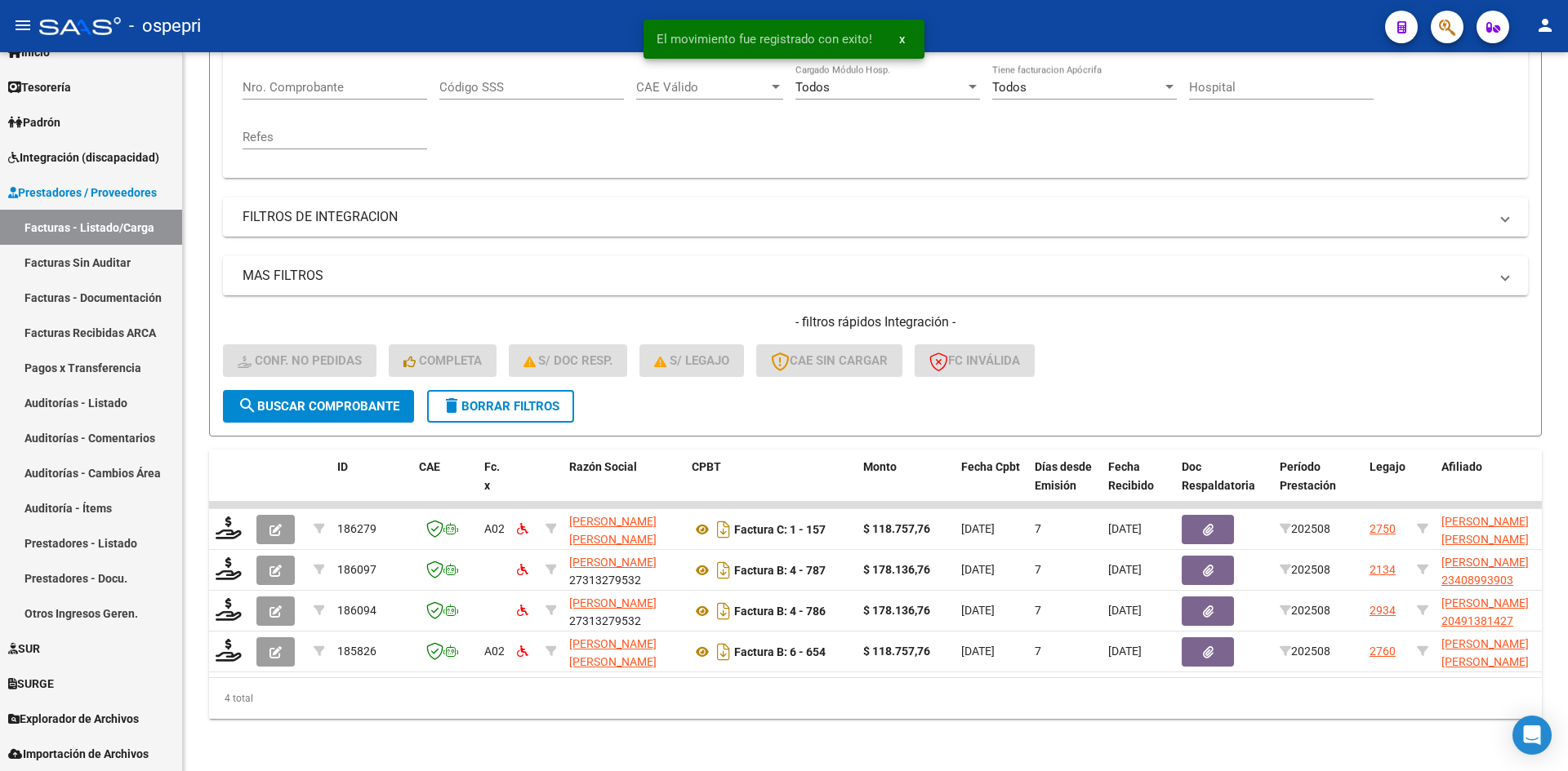
scroll to position [328, 0]
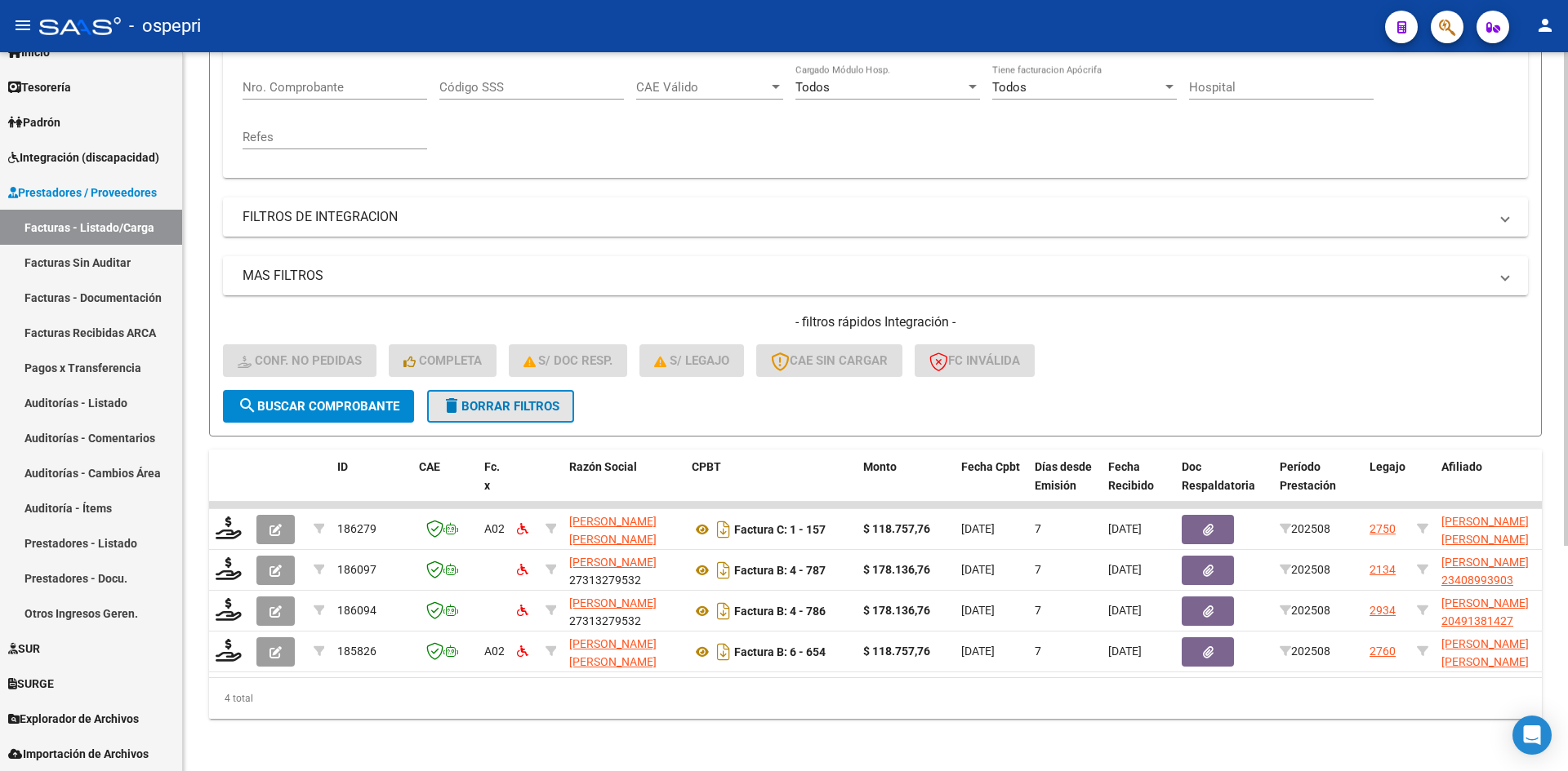
click at [472, 403] on button "delete Borrar Filtros" at bounding box center [501, 406] width 147 height 33
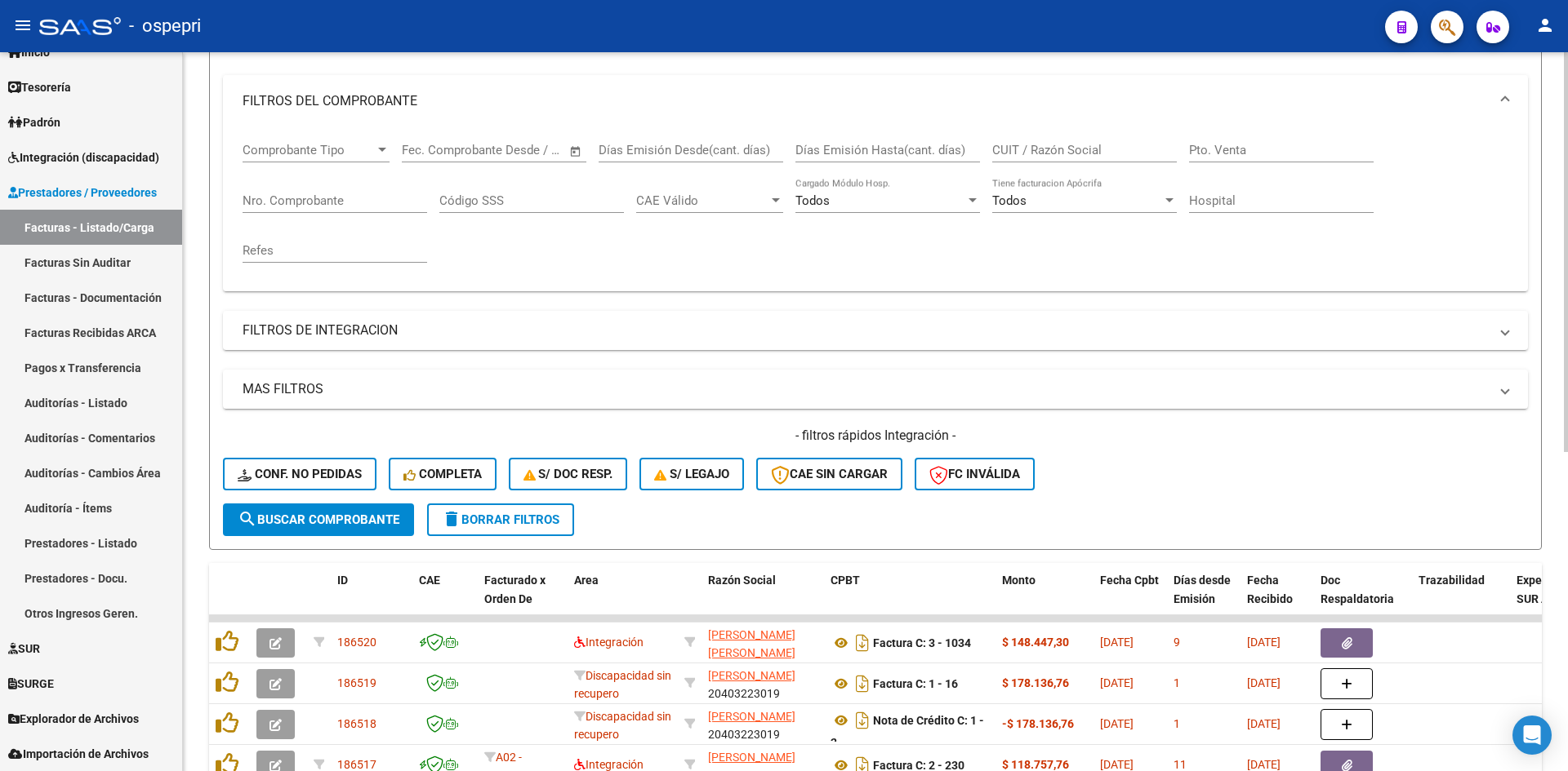
scroll to position [0, 0]
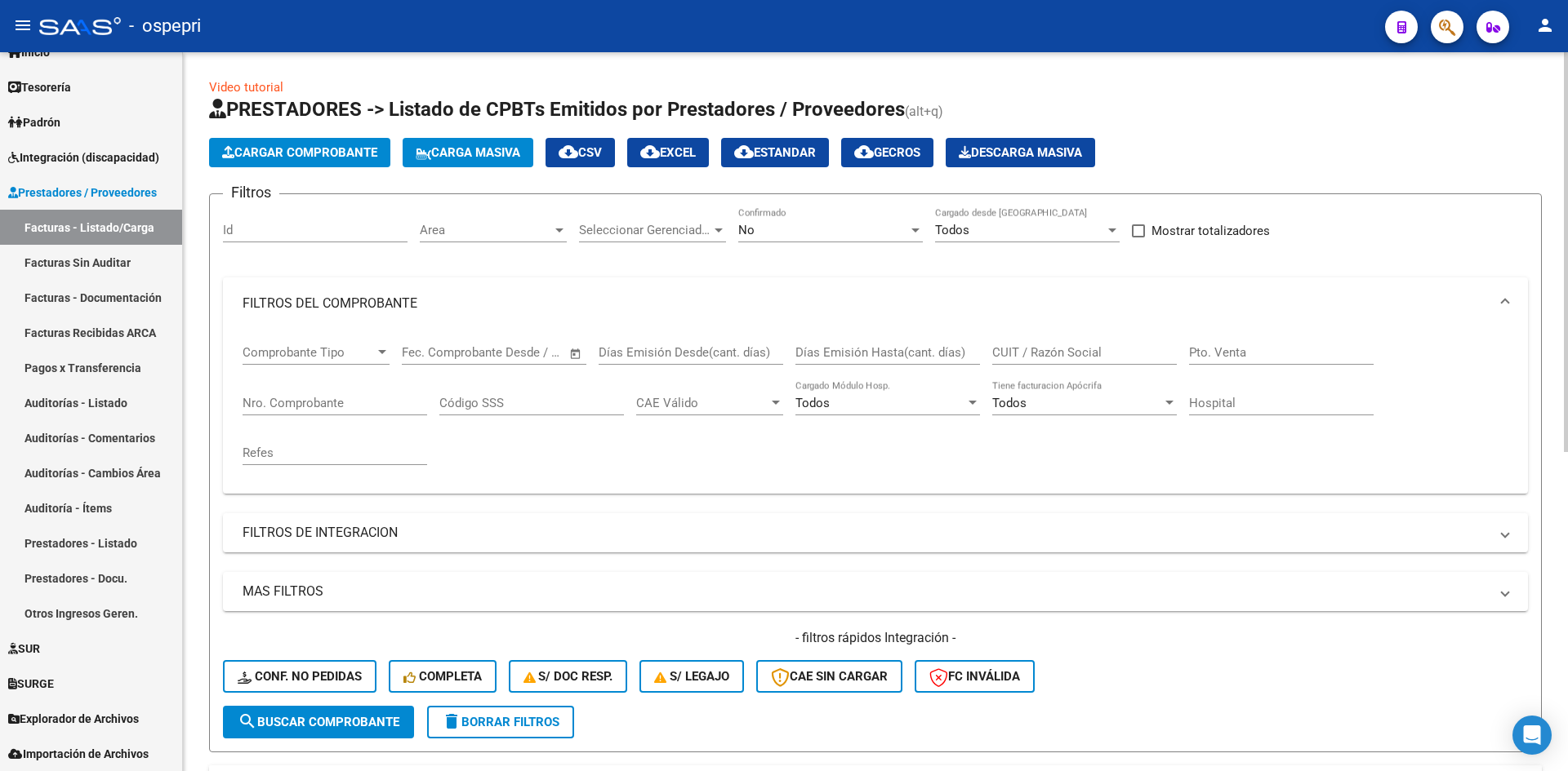
click at [1064, 348] on input "CUIT / Razón Social" at bounding box center [1084, 352] width 184 height 15
paste input "27349520694"
click at [396, 712] on button "search Buscar Comprobante" at bounding box center [319, 722] width 191 height 33
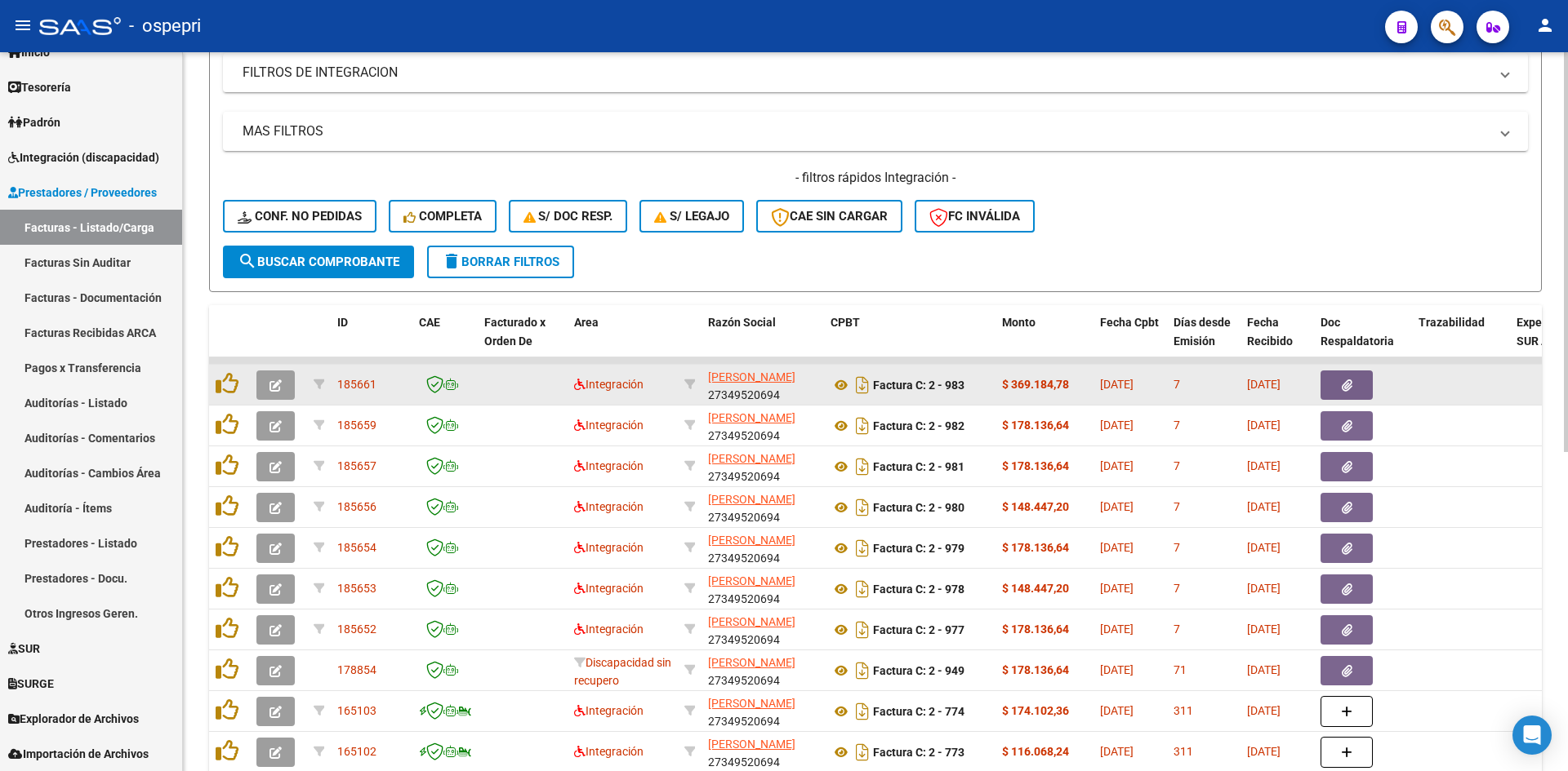
scroll to position [489, 0]
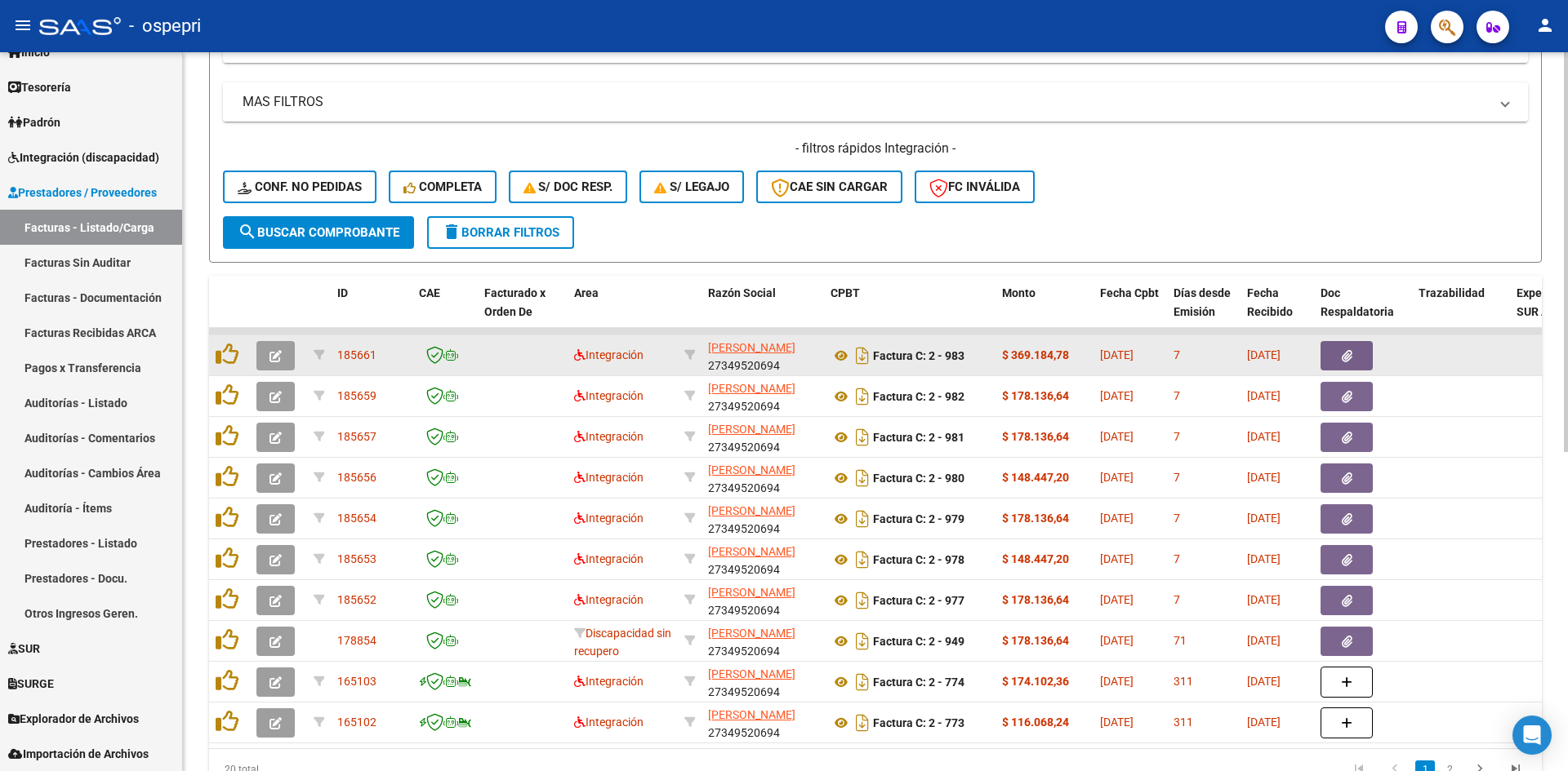
click at [267, 342] on button "button" at bounding box center [275, 355] width 39 height 29
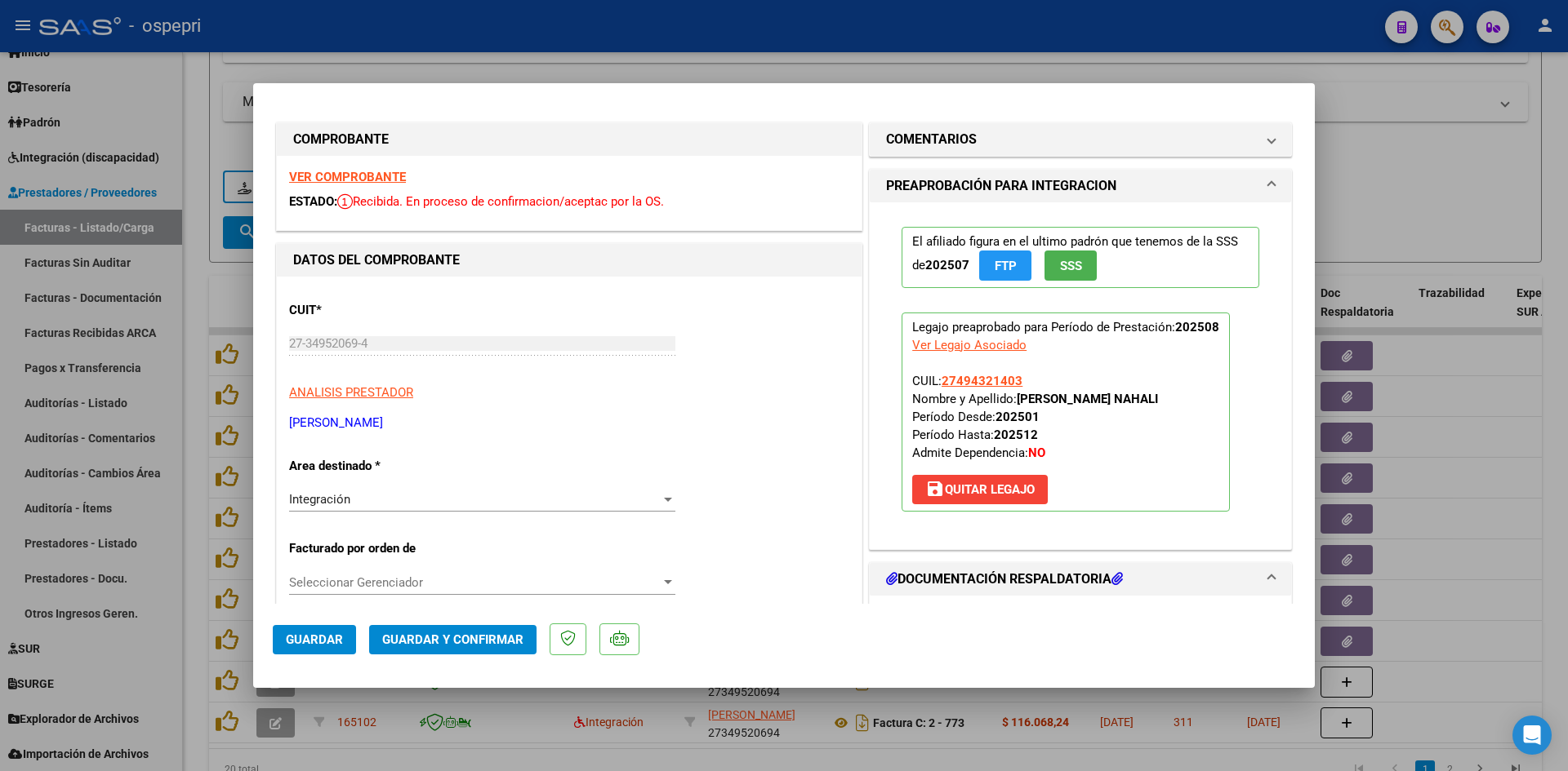
scroll to position [0, 0]
click at [371, 179] on strong "VER COMPROBANTE" at bounding box center [348, 180] width 117 height 15
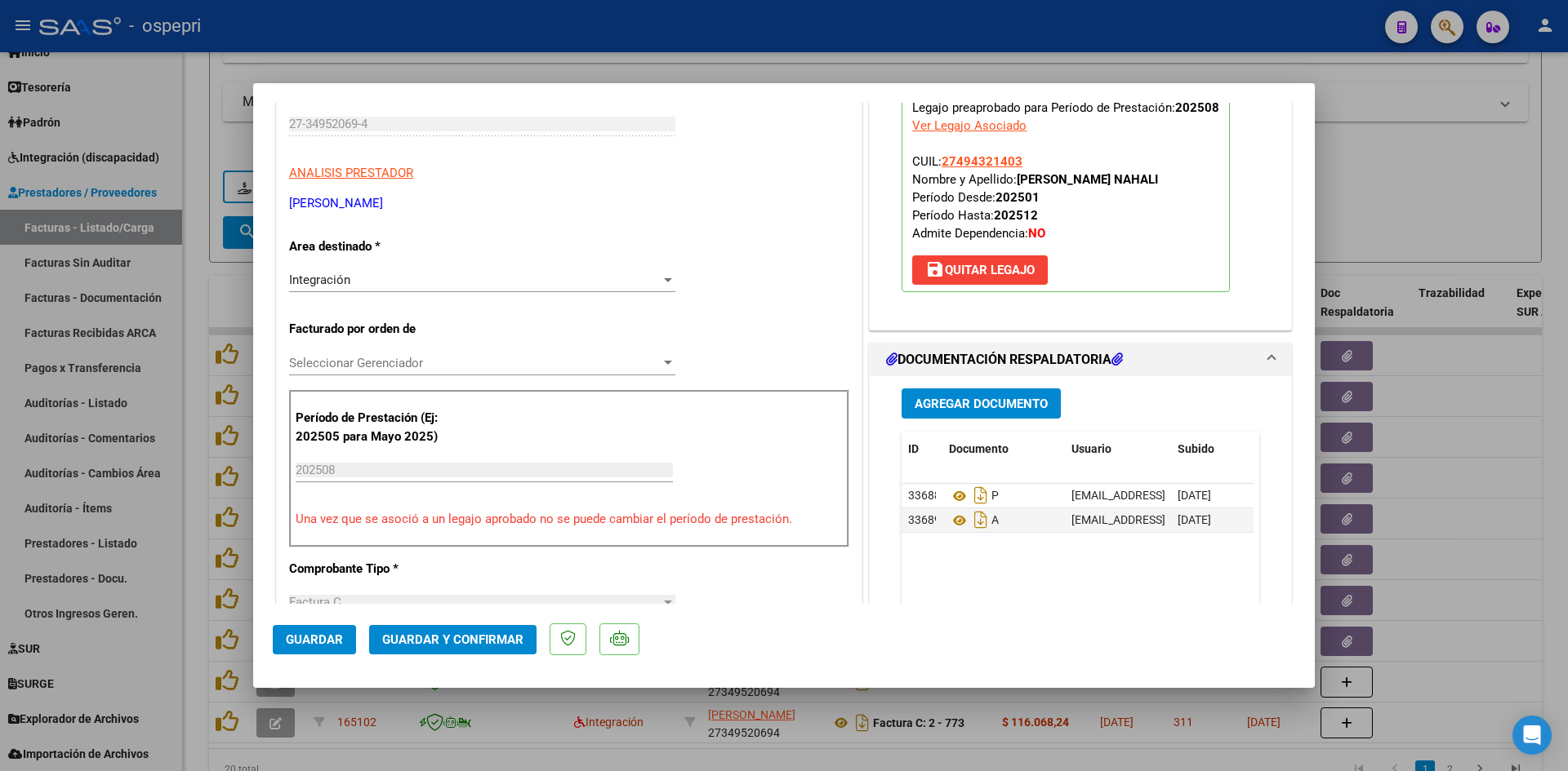
scroll to position [245, 0]
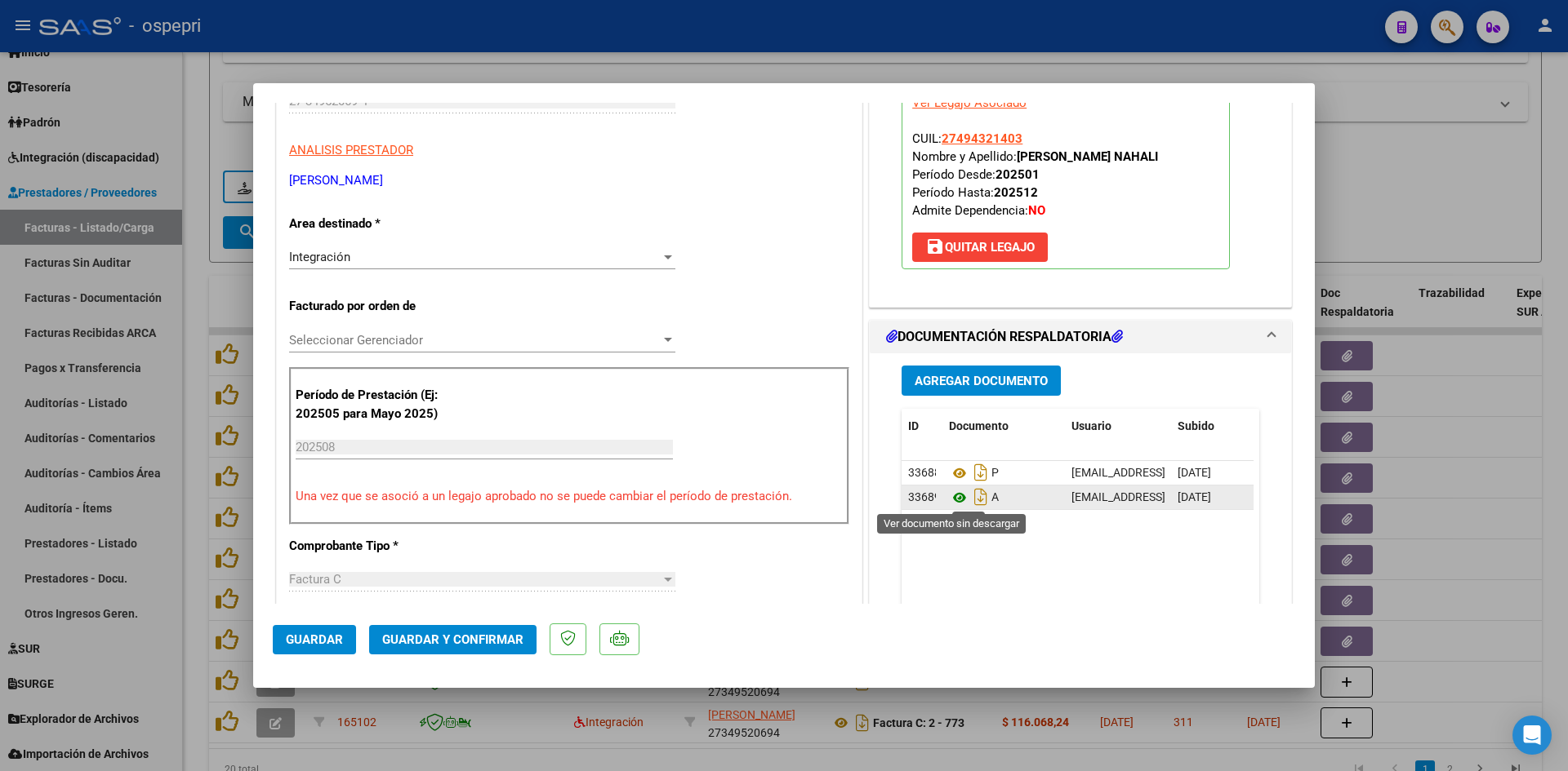
click at [949, 494] on icon at bounding box center [959, 498] width 21 height 20
click at [453, 638] on span "Guardar y Confirmar" at bounding box center [452, 641] width 141 height 15
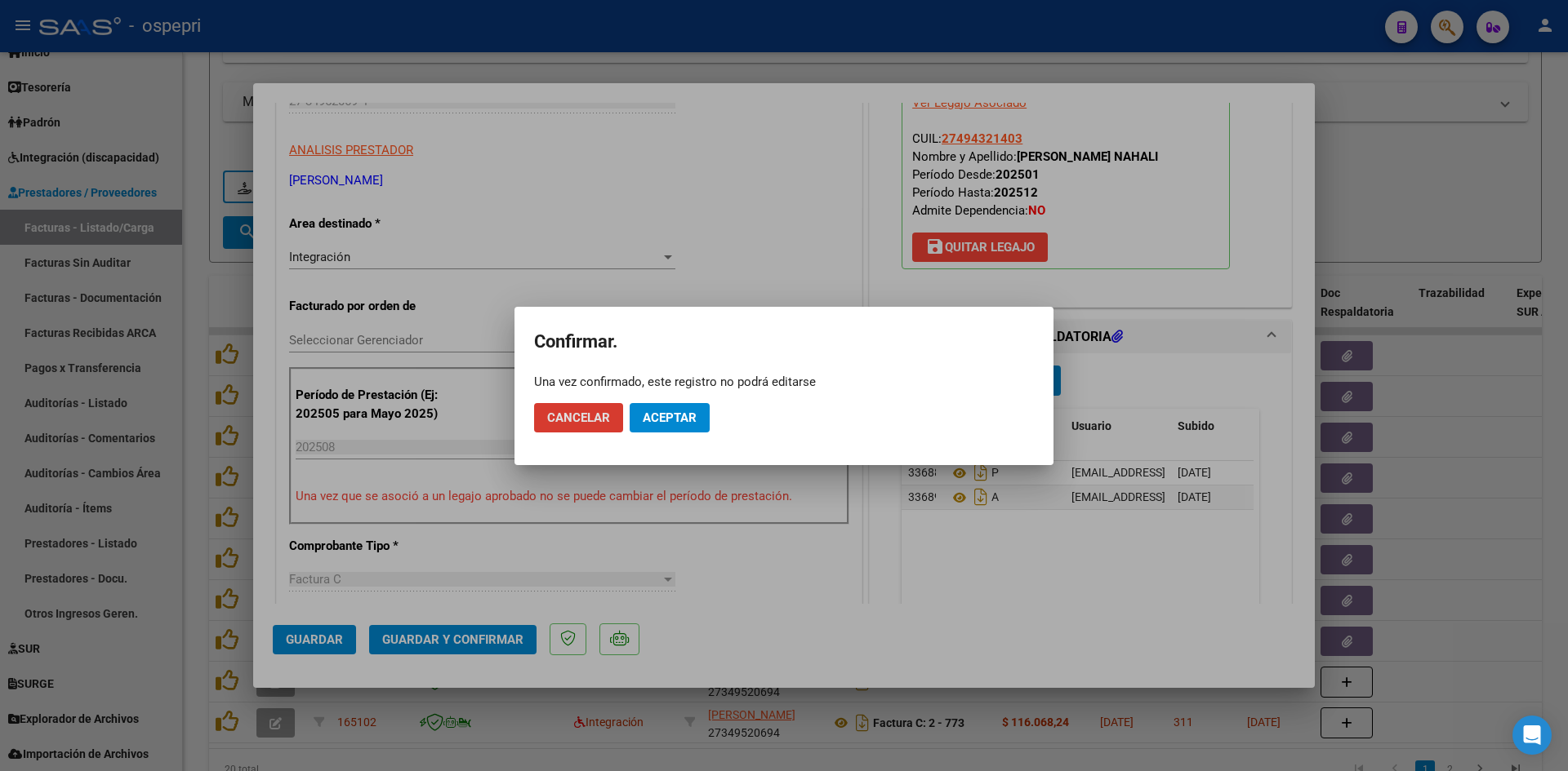
click at [678, 419] on span "Aceptar" at bounding box center [669, 419] width 54 height 15
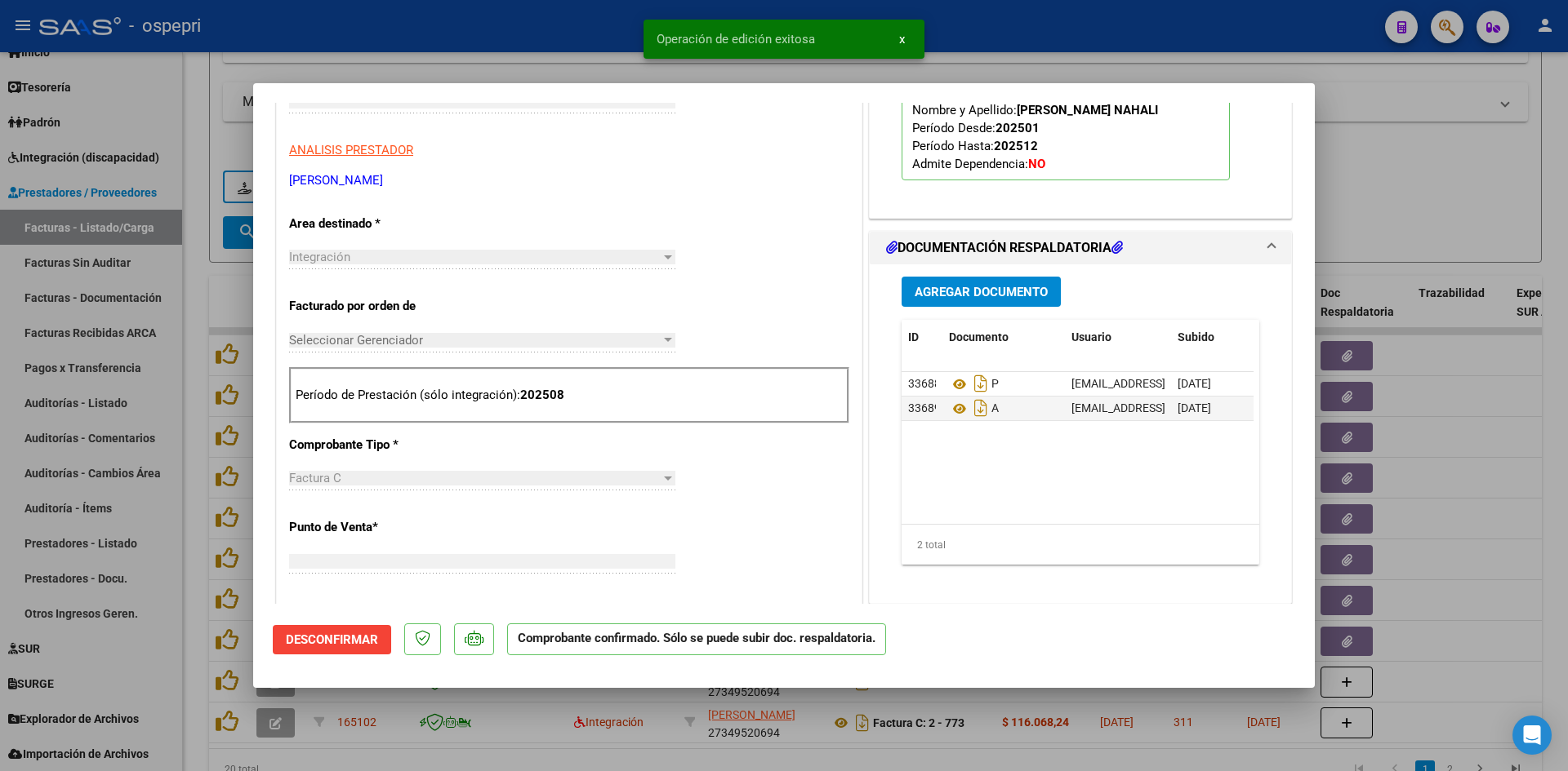
scroll to position [273, 0]
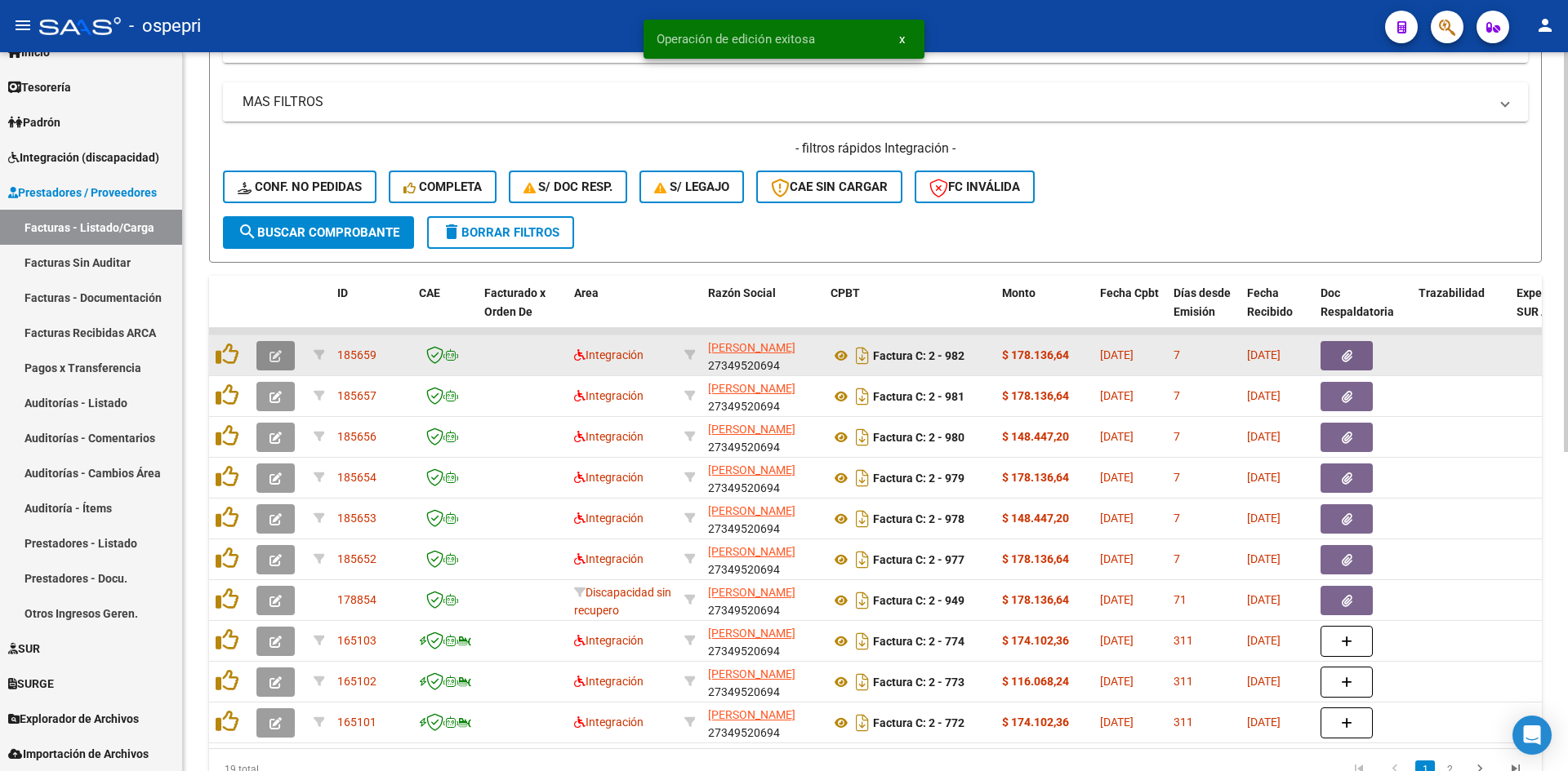
click at [280, 357] on icon "button" at bounding box center [275, 356] width 12 height 12
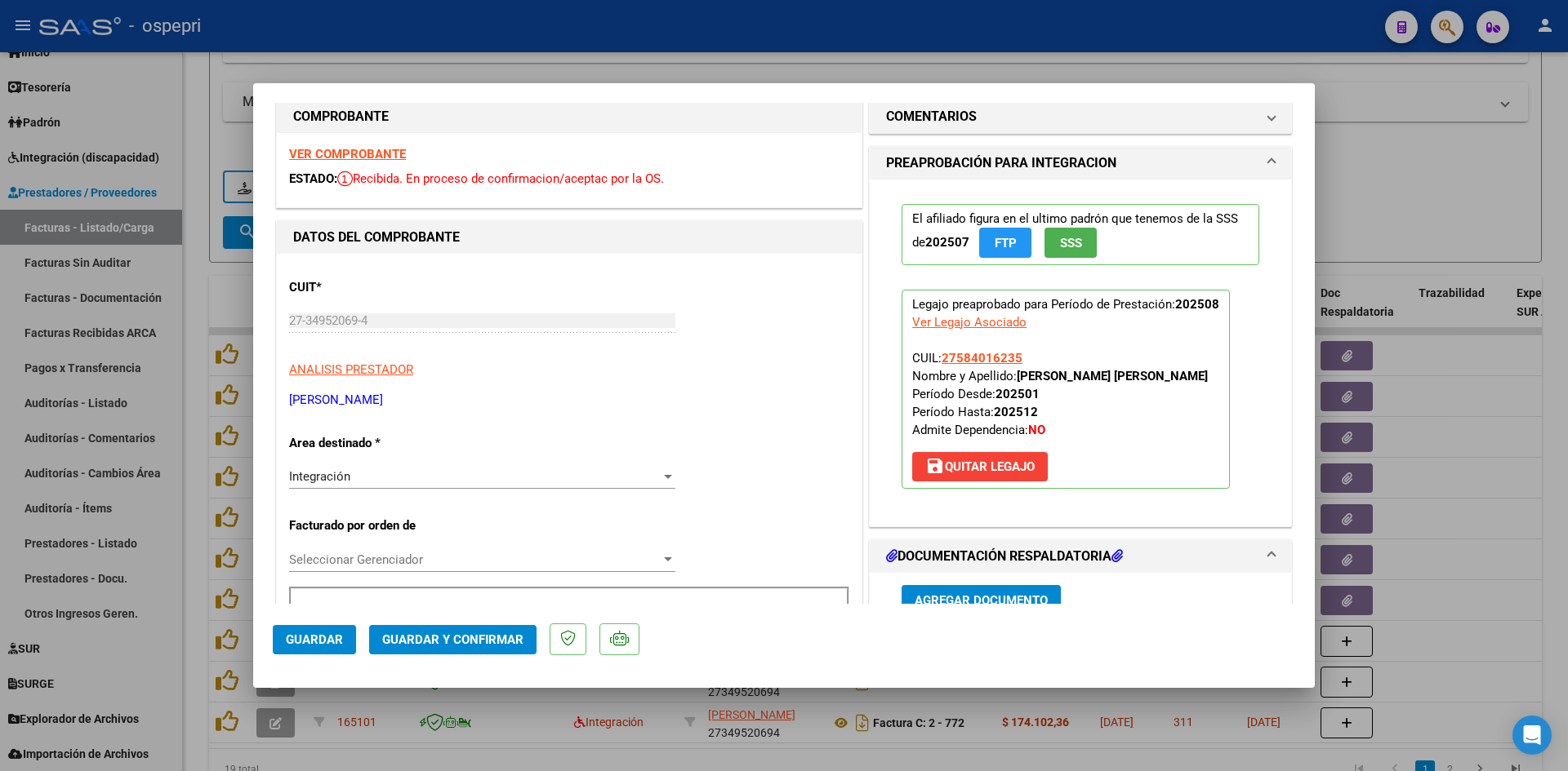
scroll to position [0, 0]
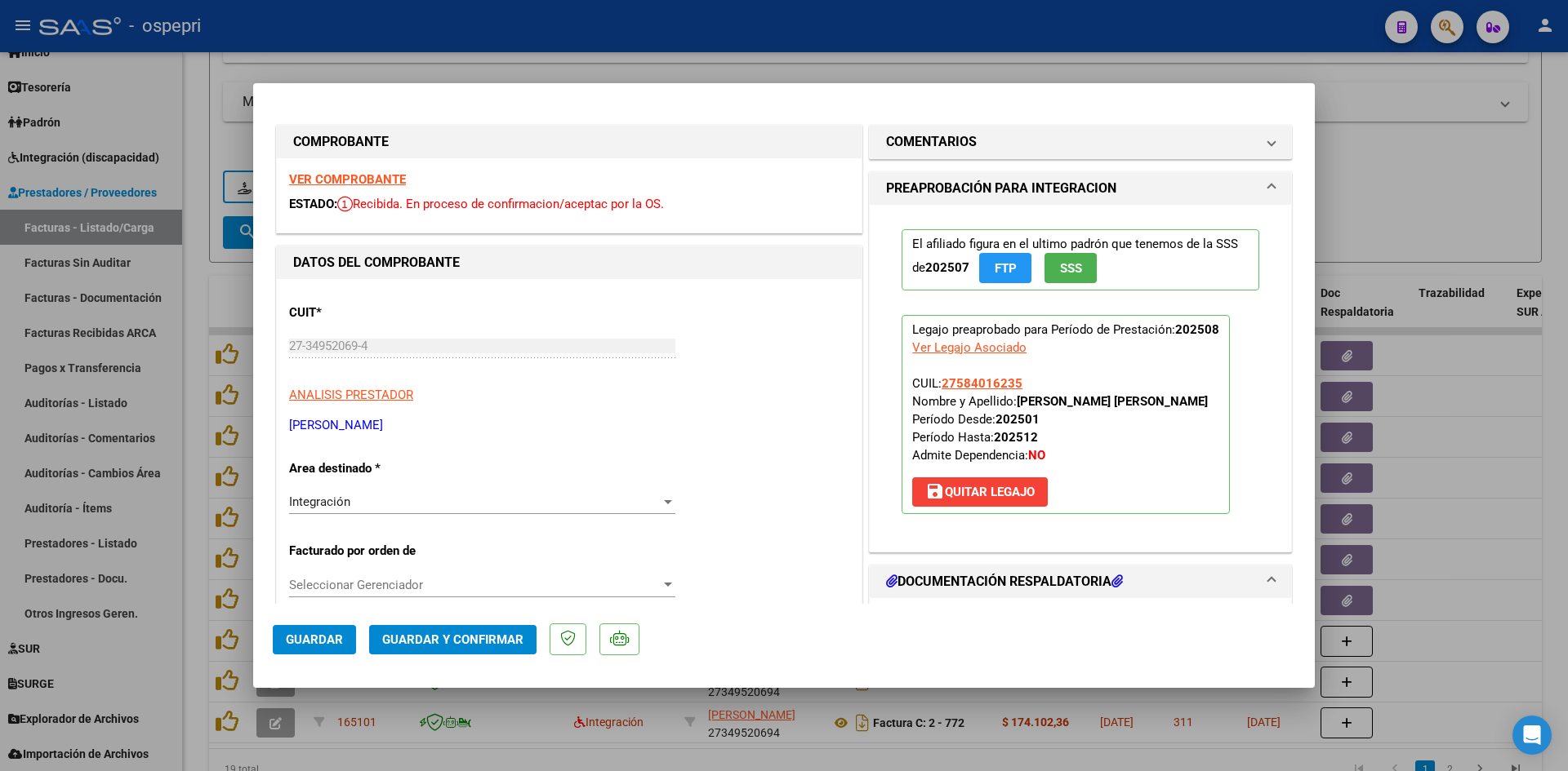
click at [379, 172] on strong "VER COMPROBANTE" at bounding box center [348, 180] width 117 height 15
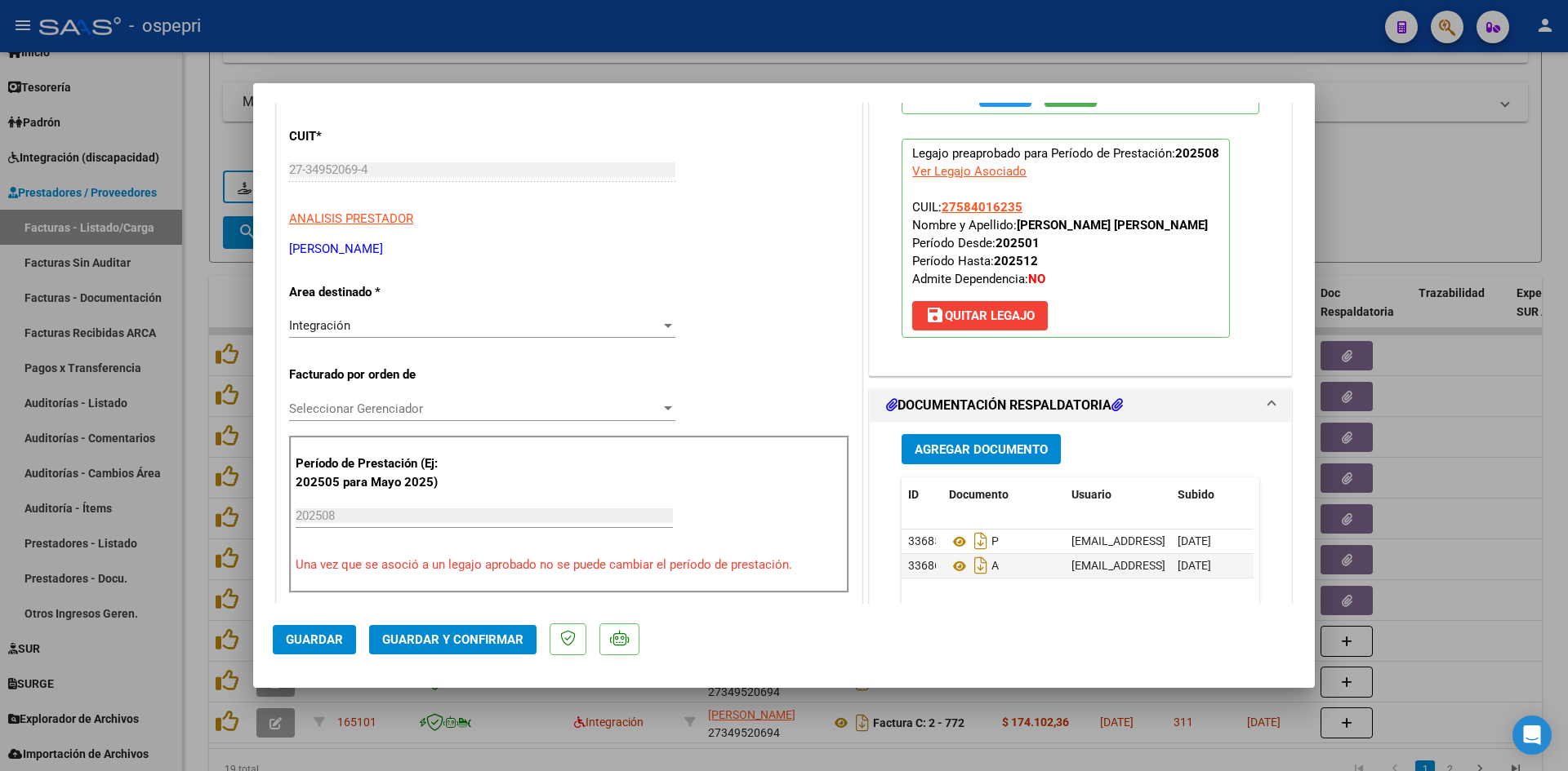
scroll to position [327, 0]
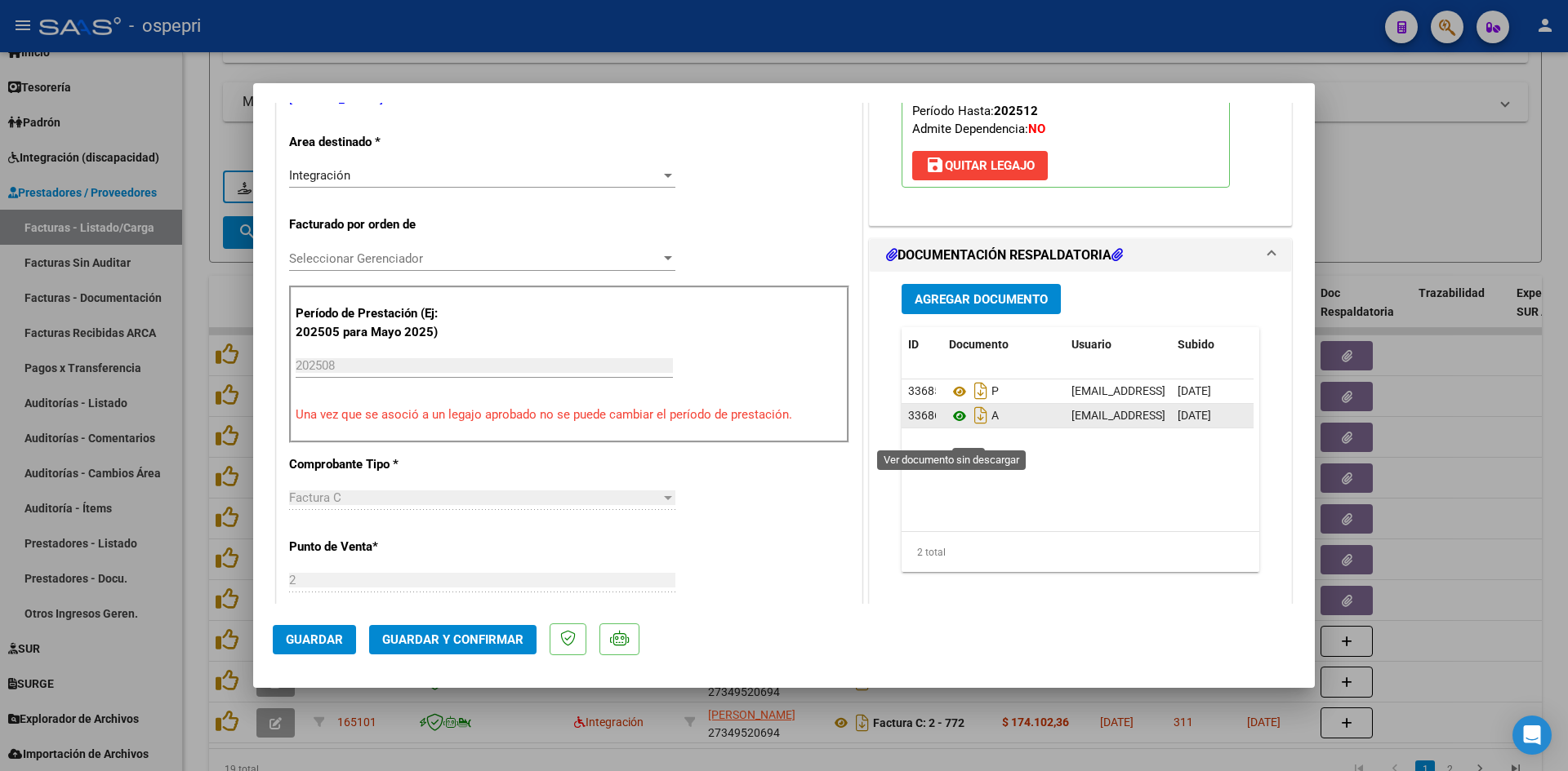
click at [951, 426] on icon at bounding box center [959, 416] width 21 height 20
click at [480, 638] on span "Guardar y Confirmar" at bounding box center [452, 641] width 141 height 15
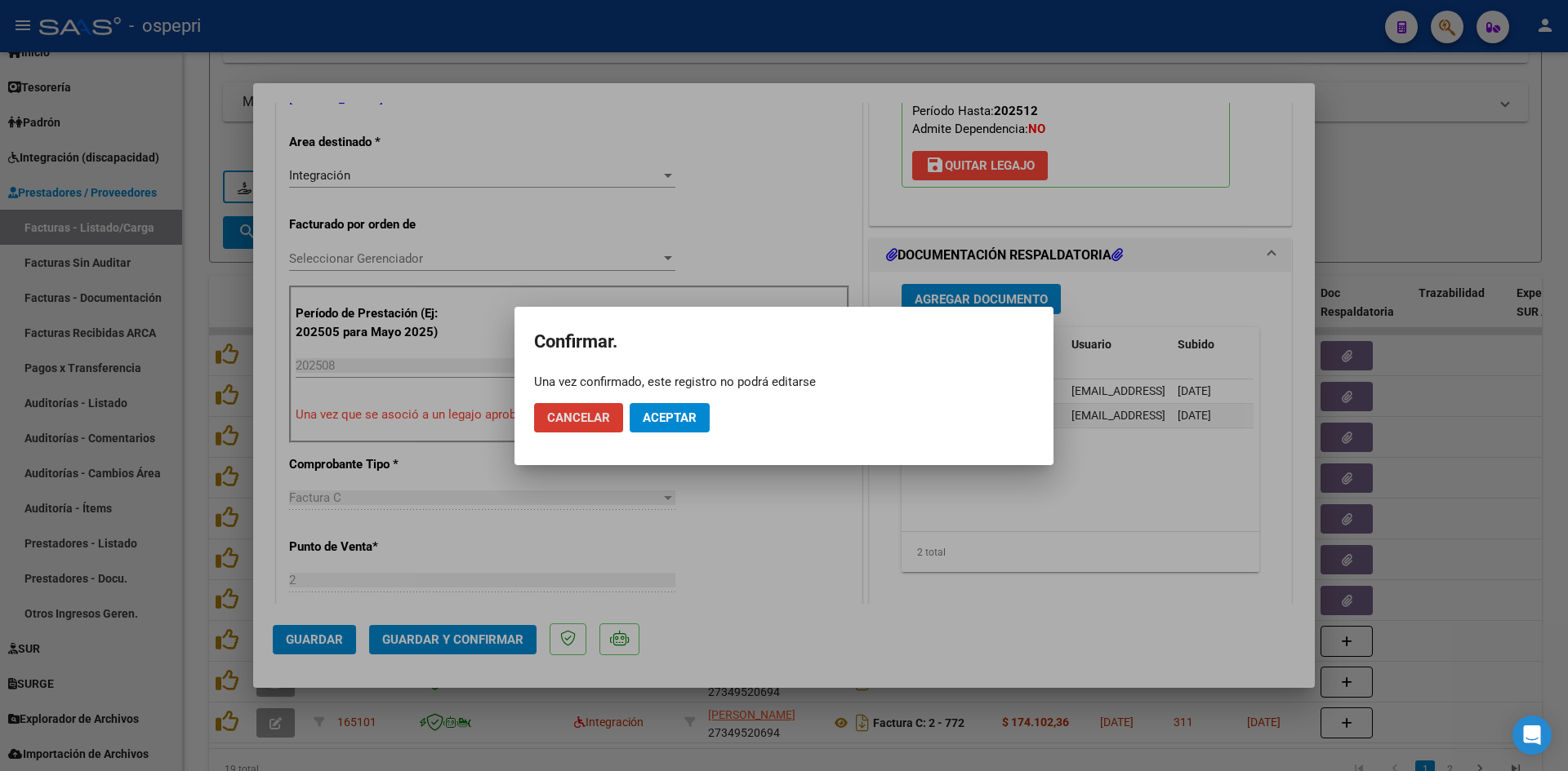
click at [655, 423] on span "Aceptar" at bounding box center [669, 419] width 54 height 15
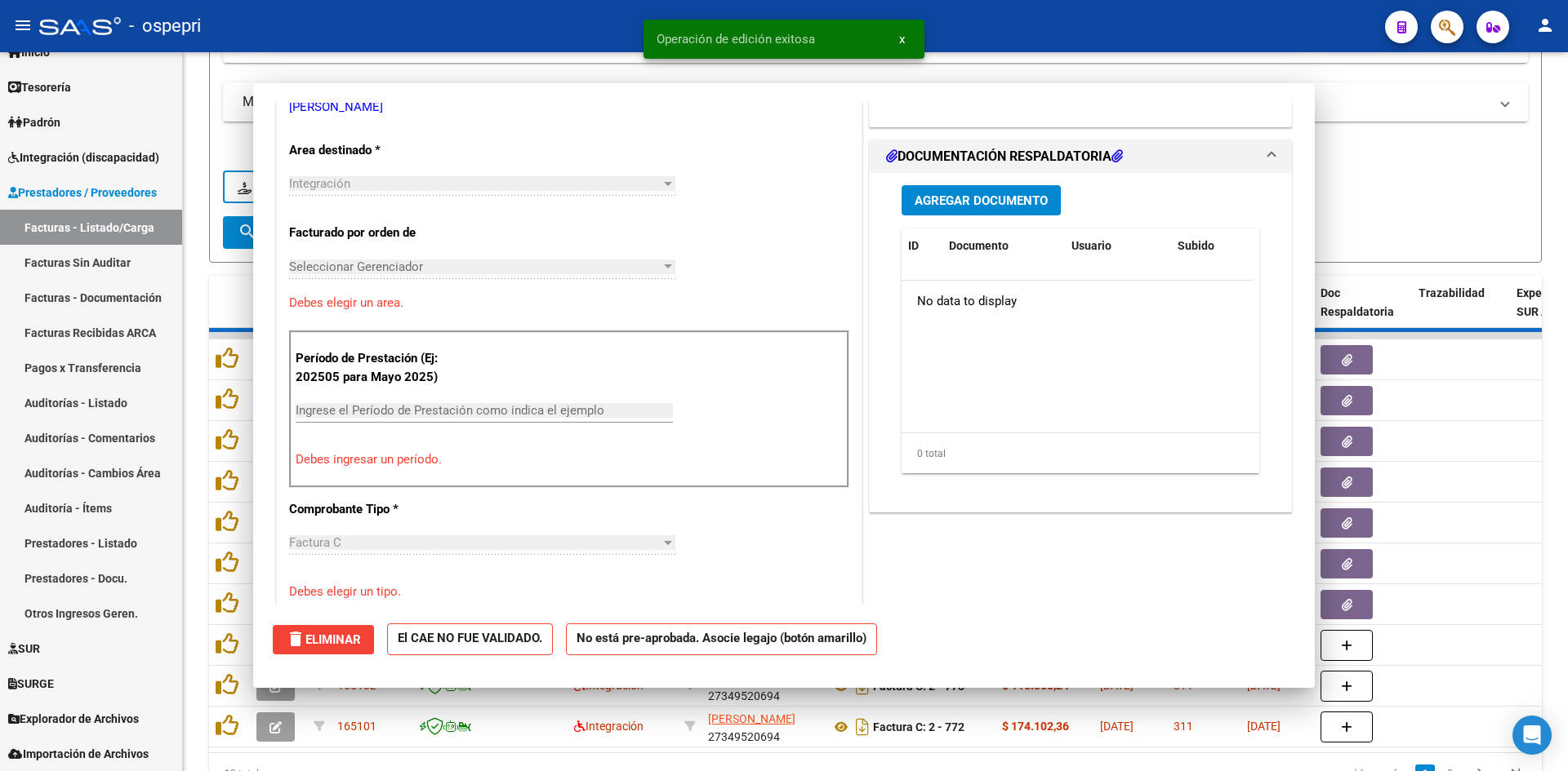
scroll to position [334, 0]
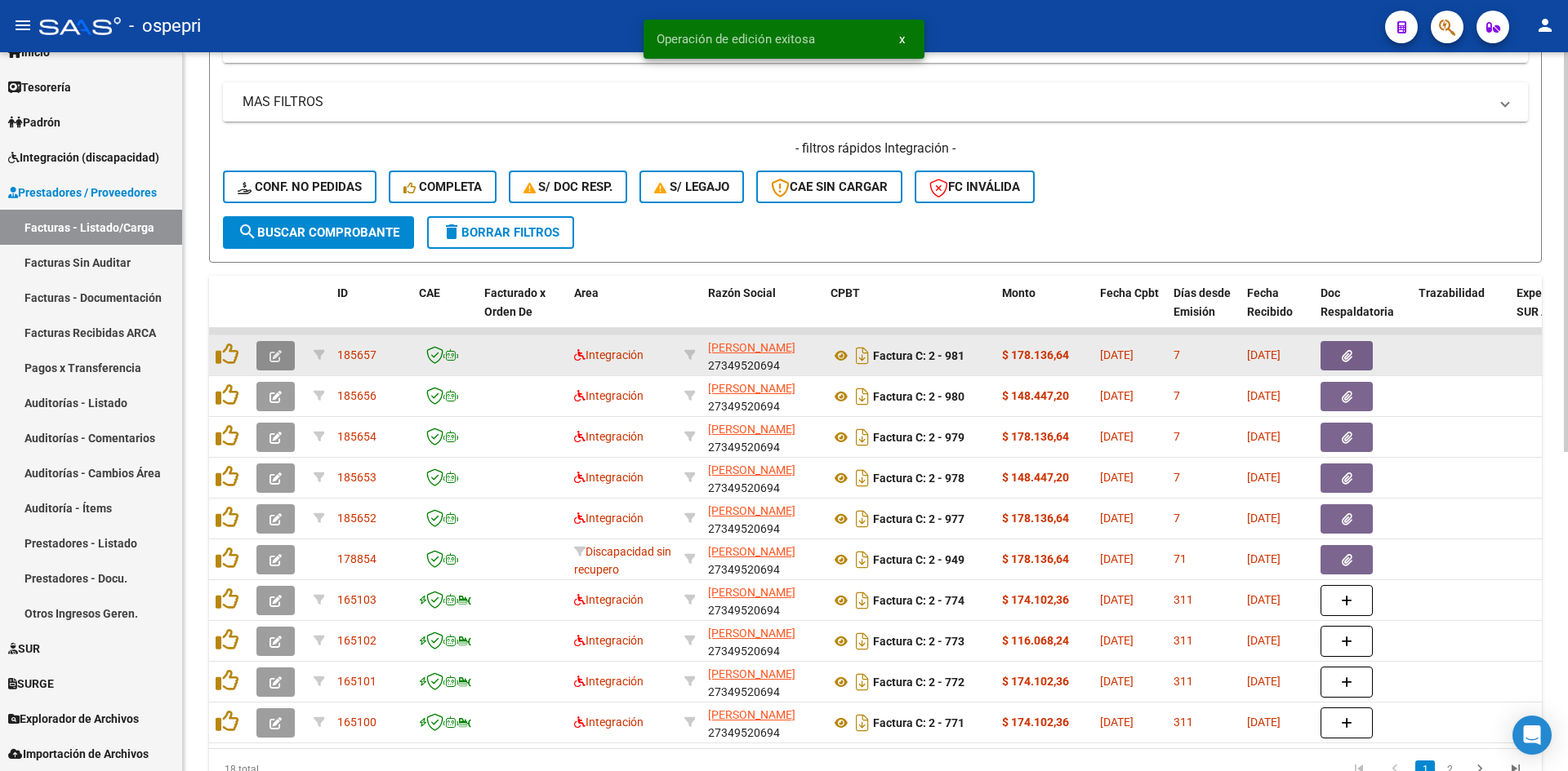
click at [282, 357] on button "button" at bounding box center [275, 355] width 39 height 29
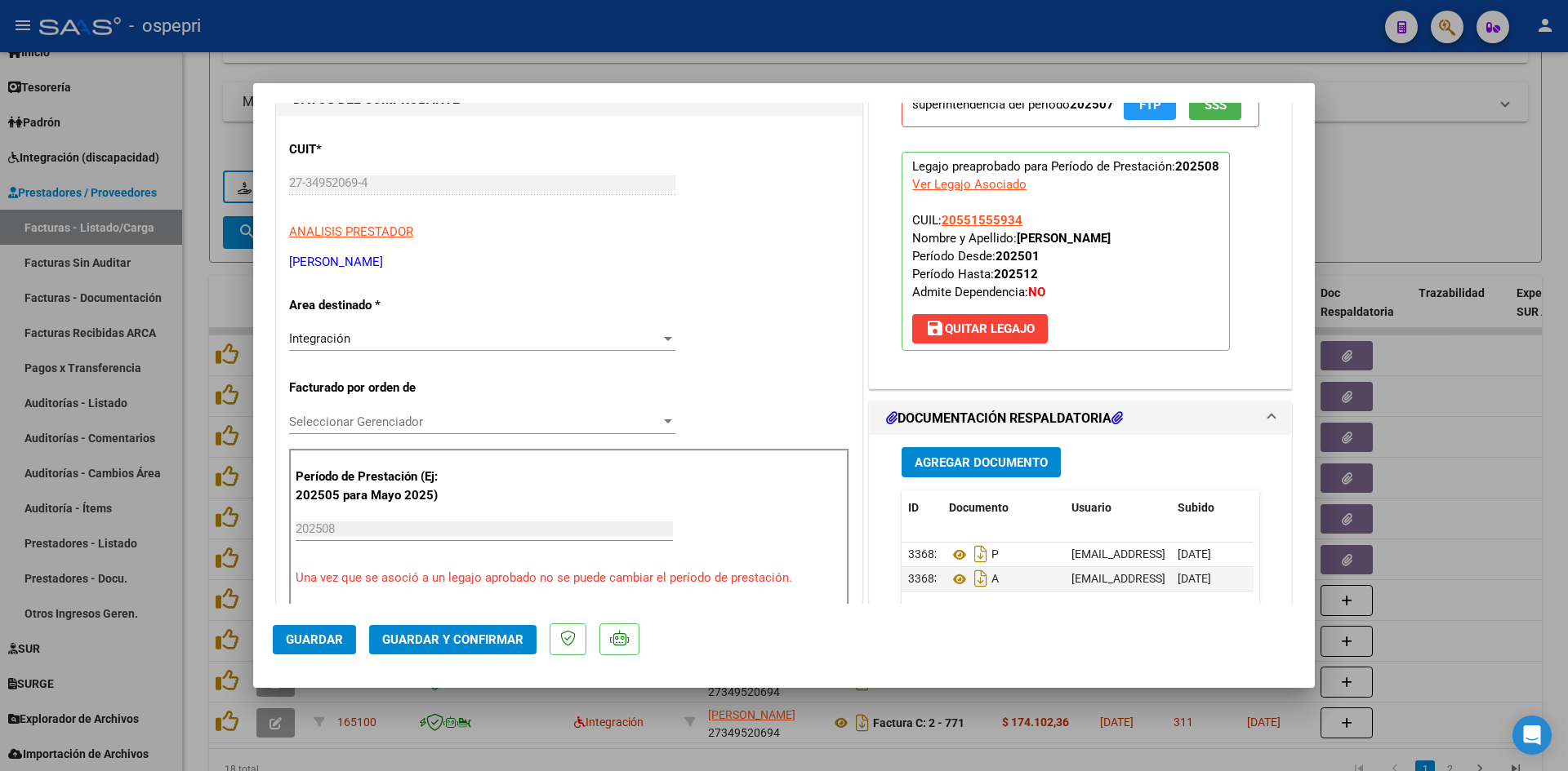
scroll to position [0, 0]
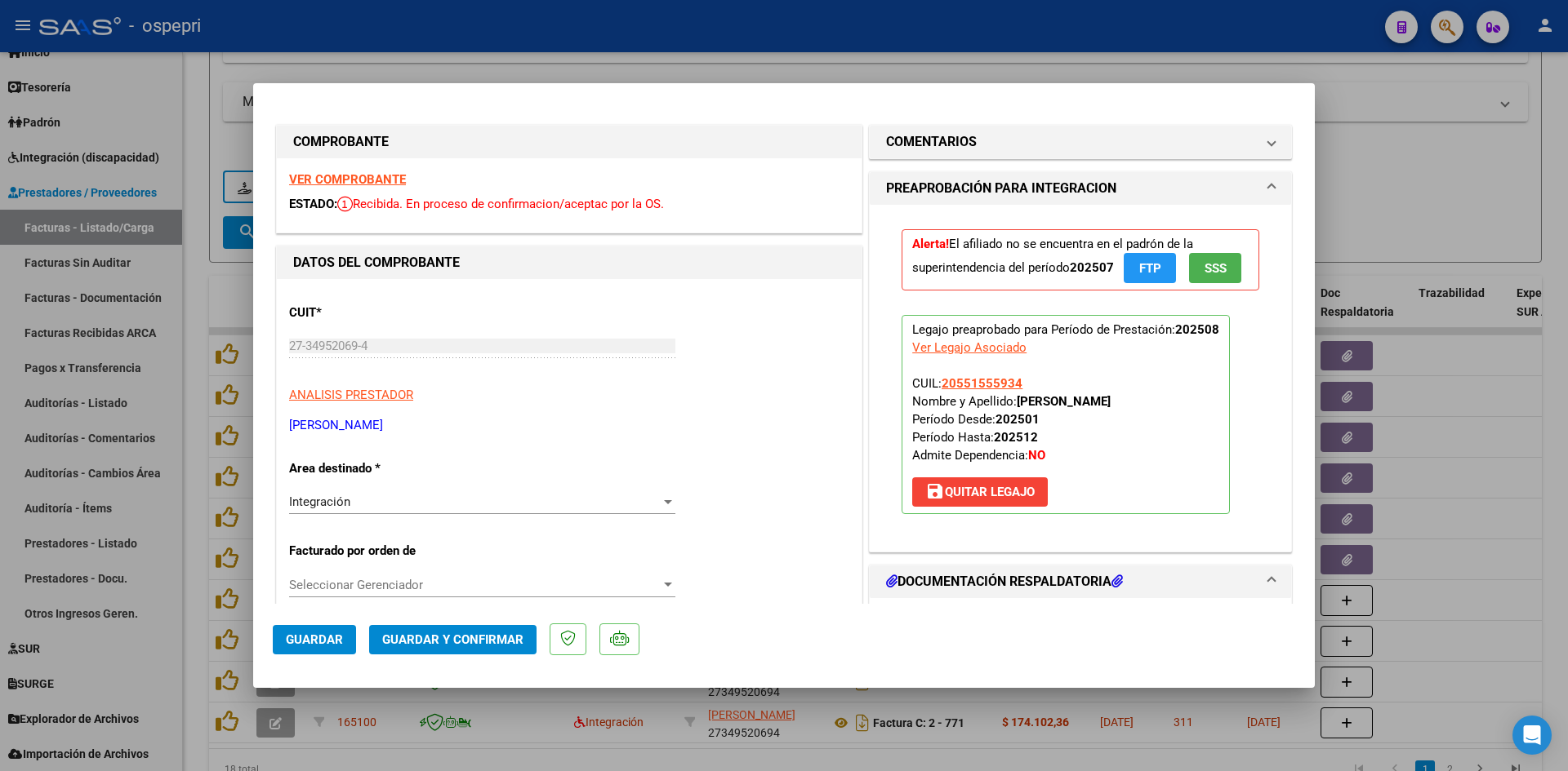
click at [390, 180] on strong "VER COMPROBANTE" at bounding box center [348, 180] width 117 height 15
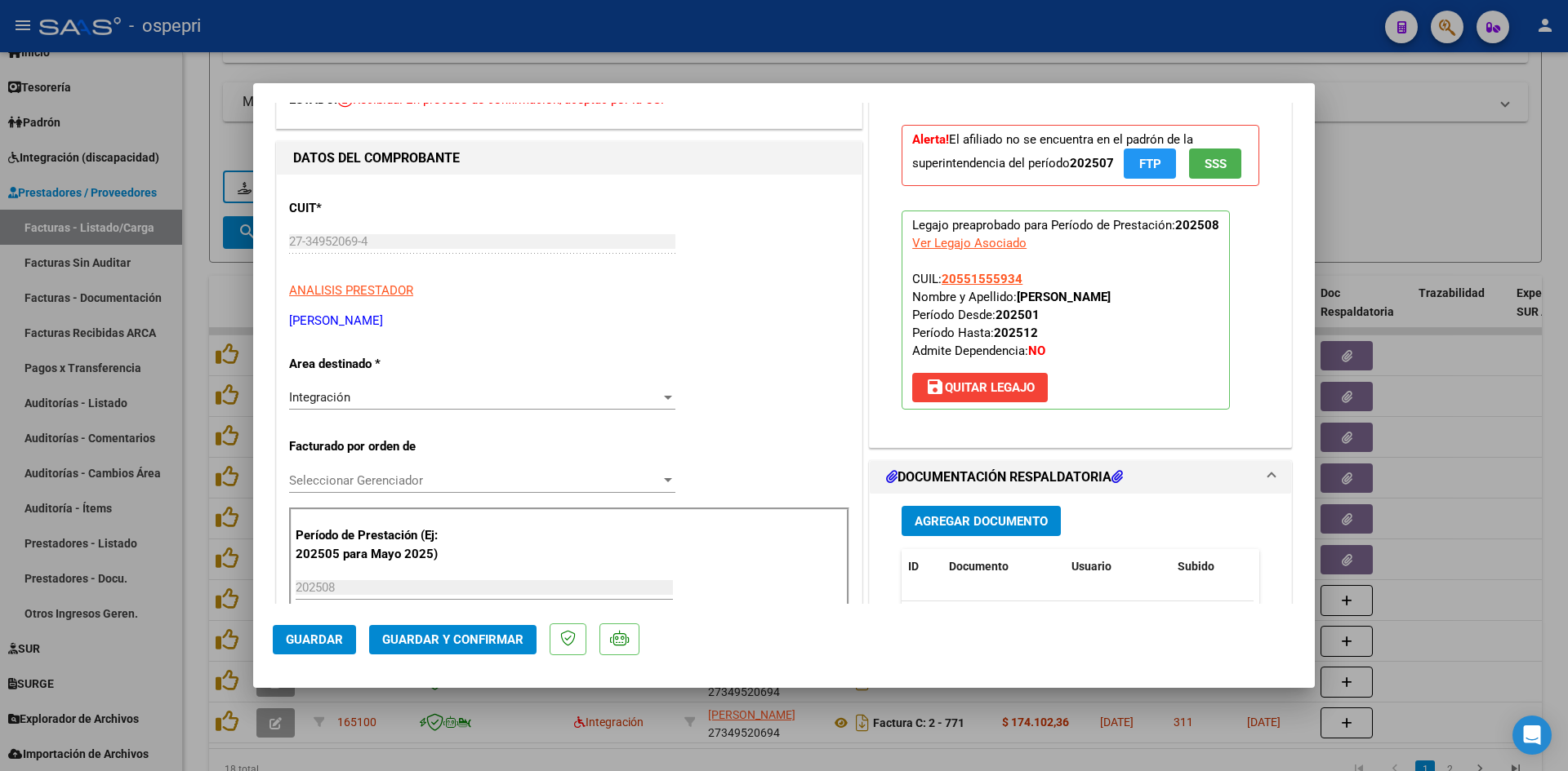
scroll to position [245, 0]
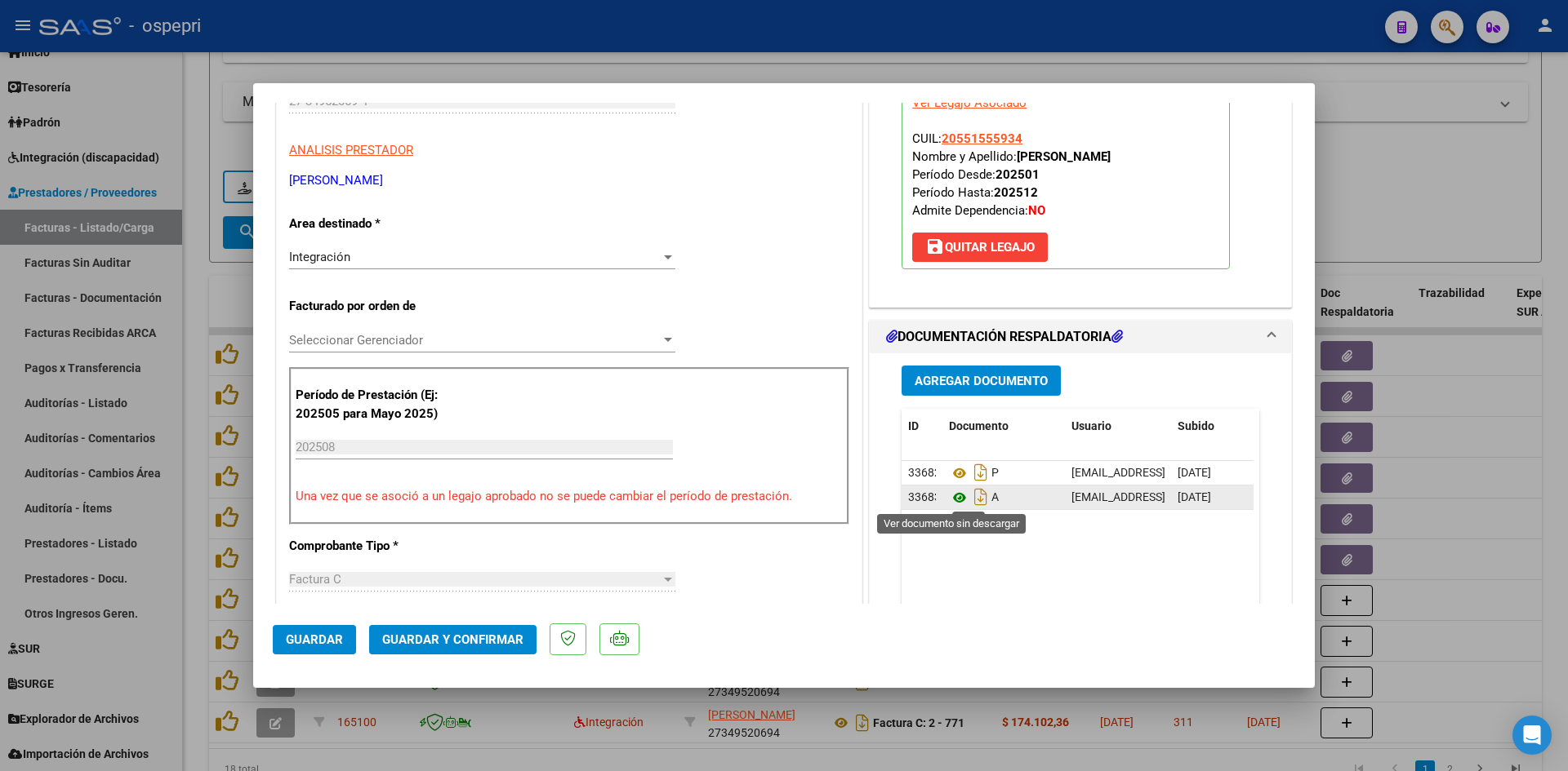
click at [949, 501] on icon at bounding box center [959, 498] width 21 height 20
click at [505, 634] on span "Guardar y Confirmar" at bounding box center [452, 641] width 141 height 15
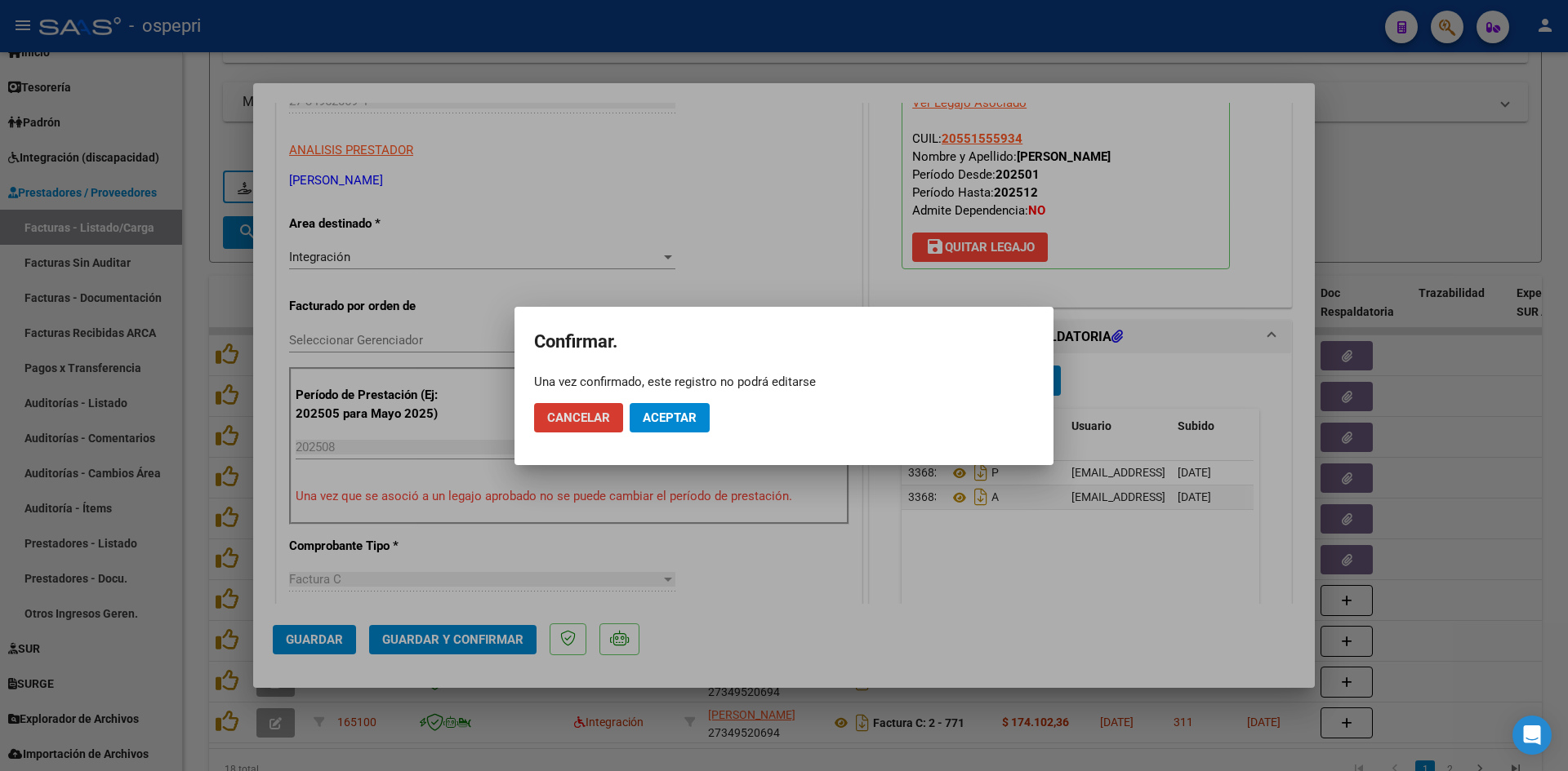
click at [650, 423] on span "Aceptar" at bounding box center [669, 419] width 54 height 15
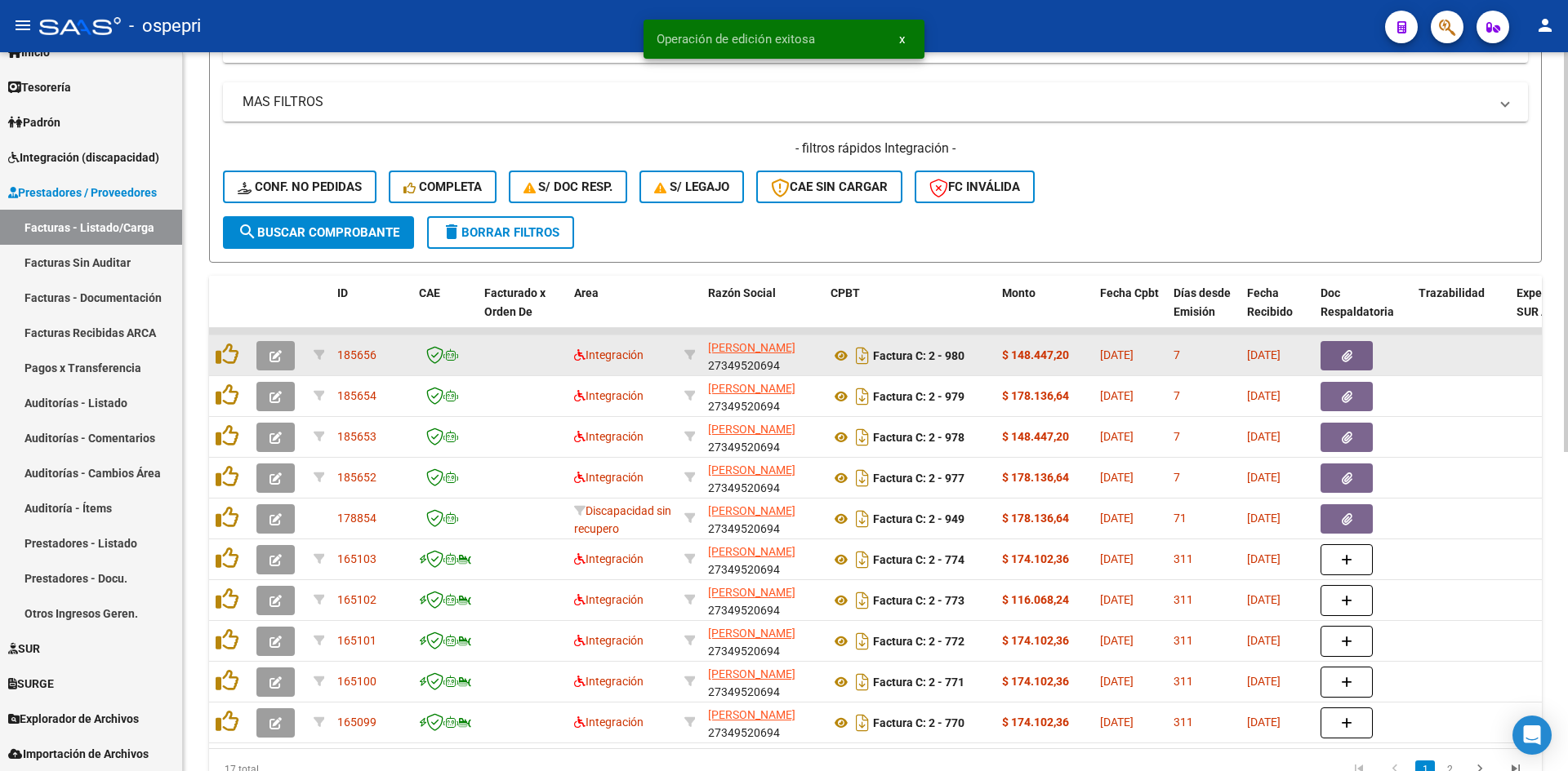
click at [274, 349] on span "button" at bounding box center [275, 356] width 12 height 15
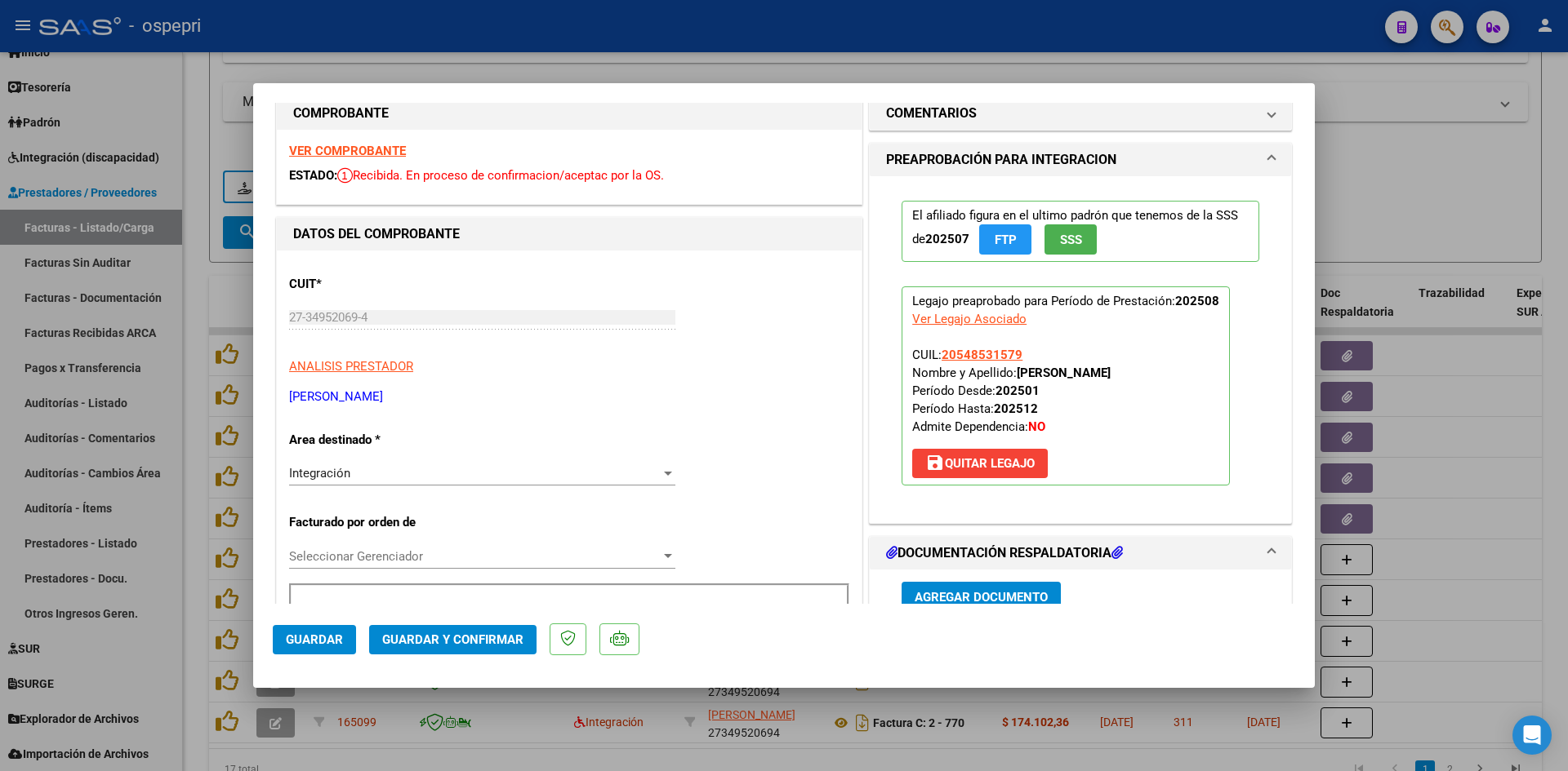
scroll to position [0, 0]
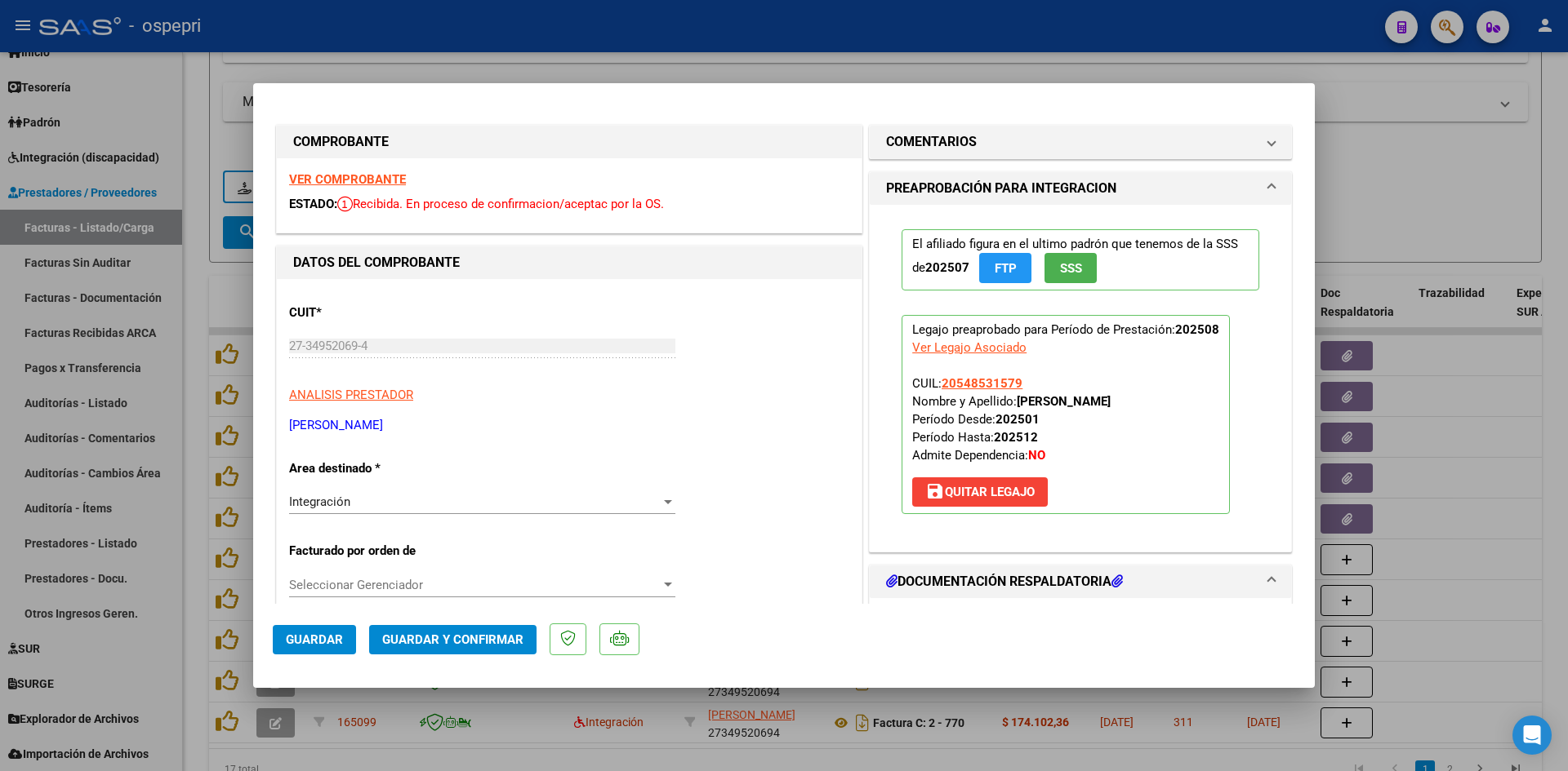
click at [369, 172] on strong "VER COMPROBANTE" at bounding box center [348, 180] width 117 height 15
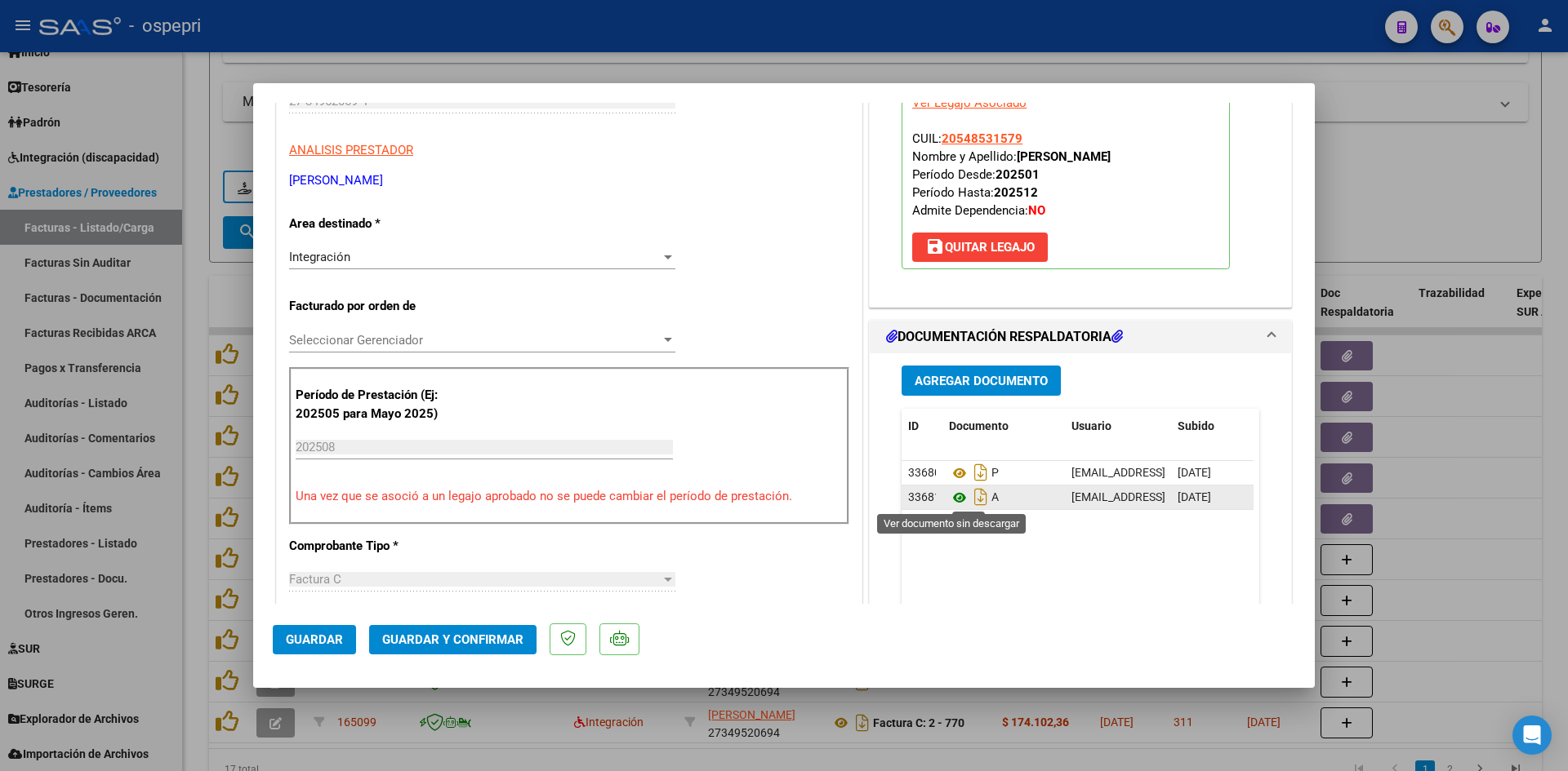
click at [949, 501] on icon at bounding box center [959, 498] width 21 height 20
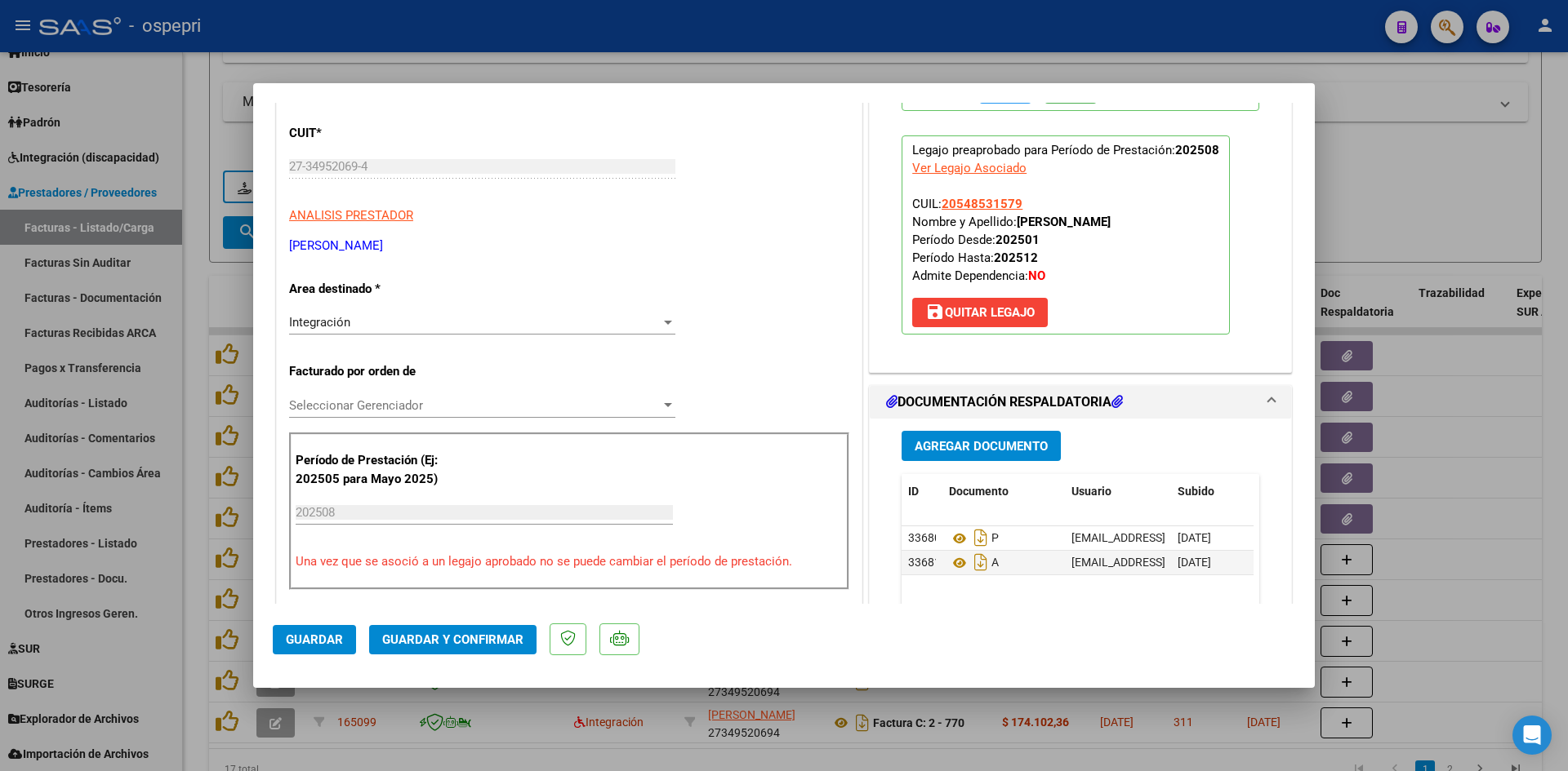
scroll to position [163, 0]
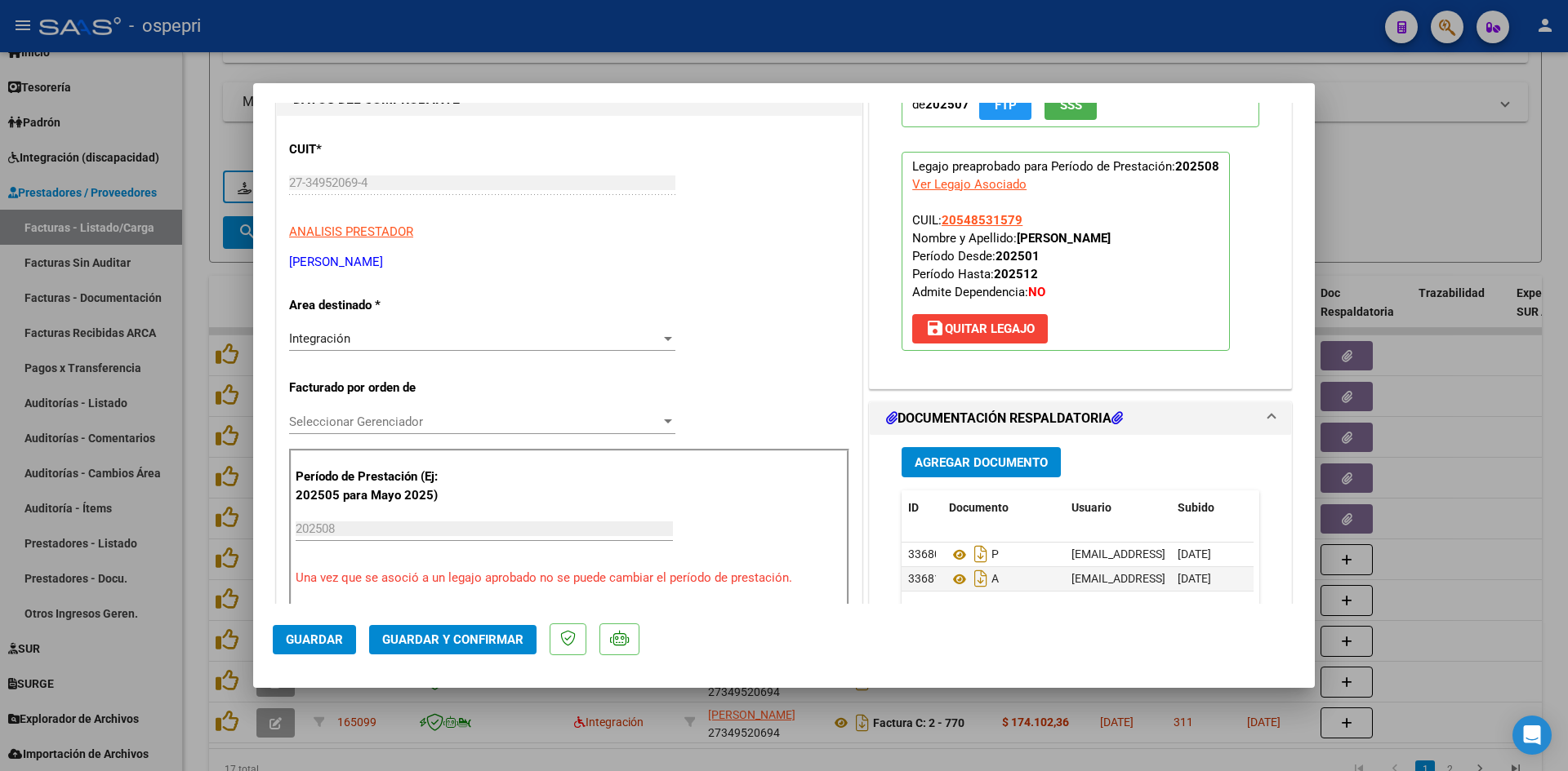
click at [455, 646] on span "Guardar y Confirmar" at bounding box center [452, 641] width 141 height 15
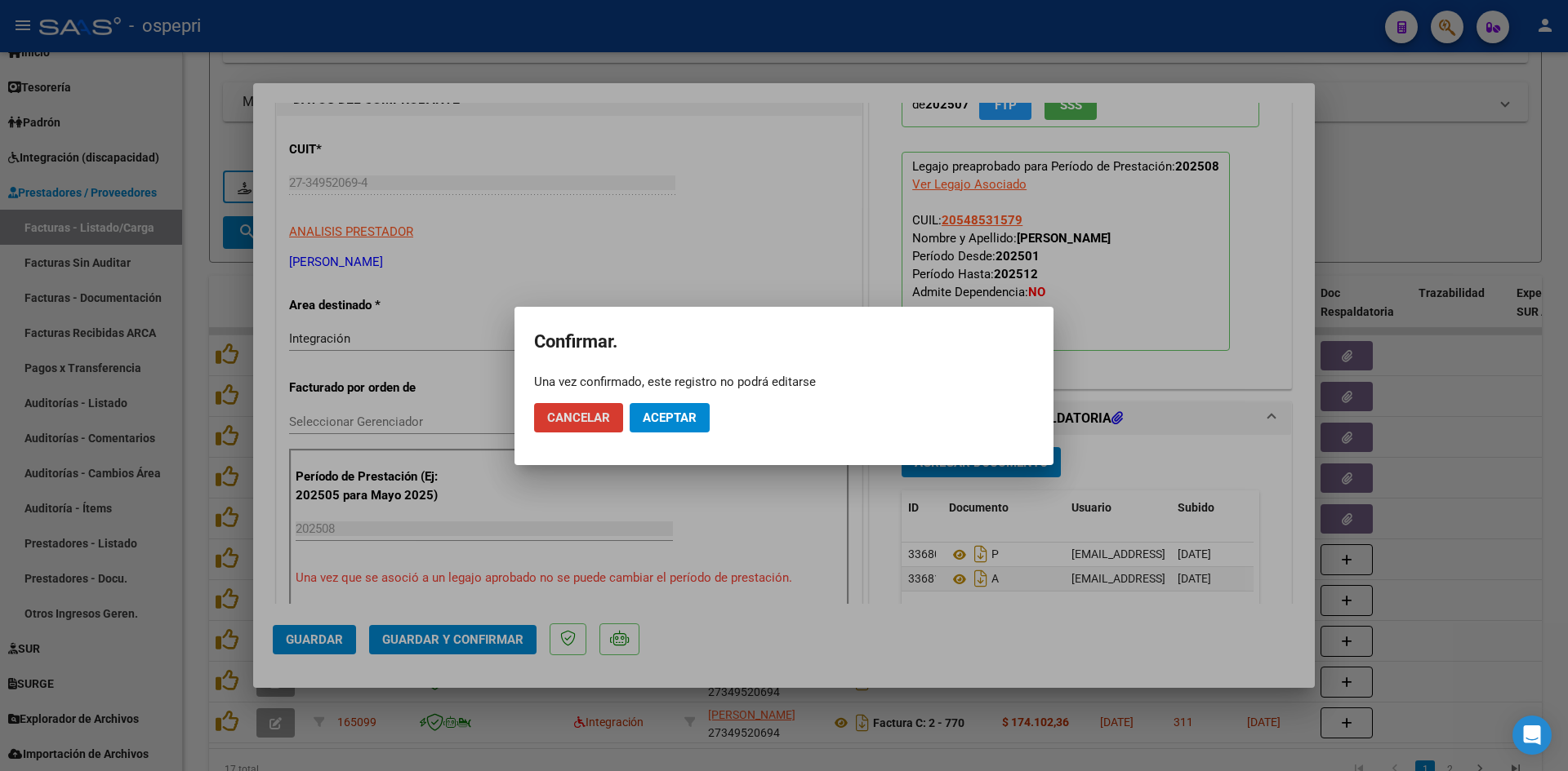
click at [673, 424] on span "Aceptar" at bounding box center [669, 419] width 54 height 15
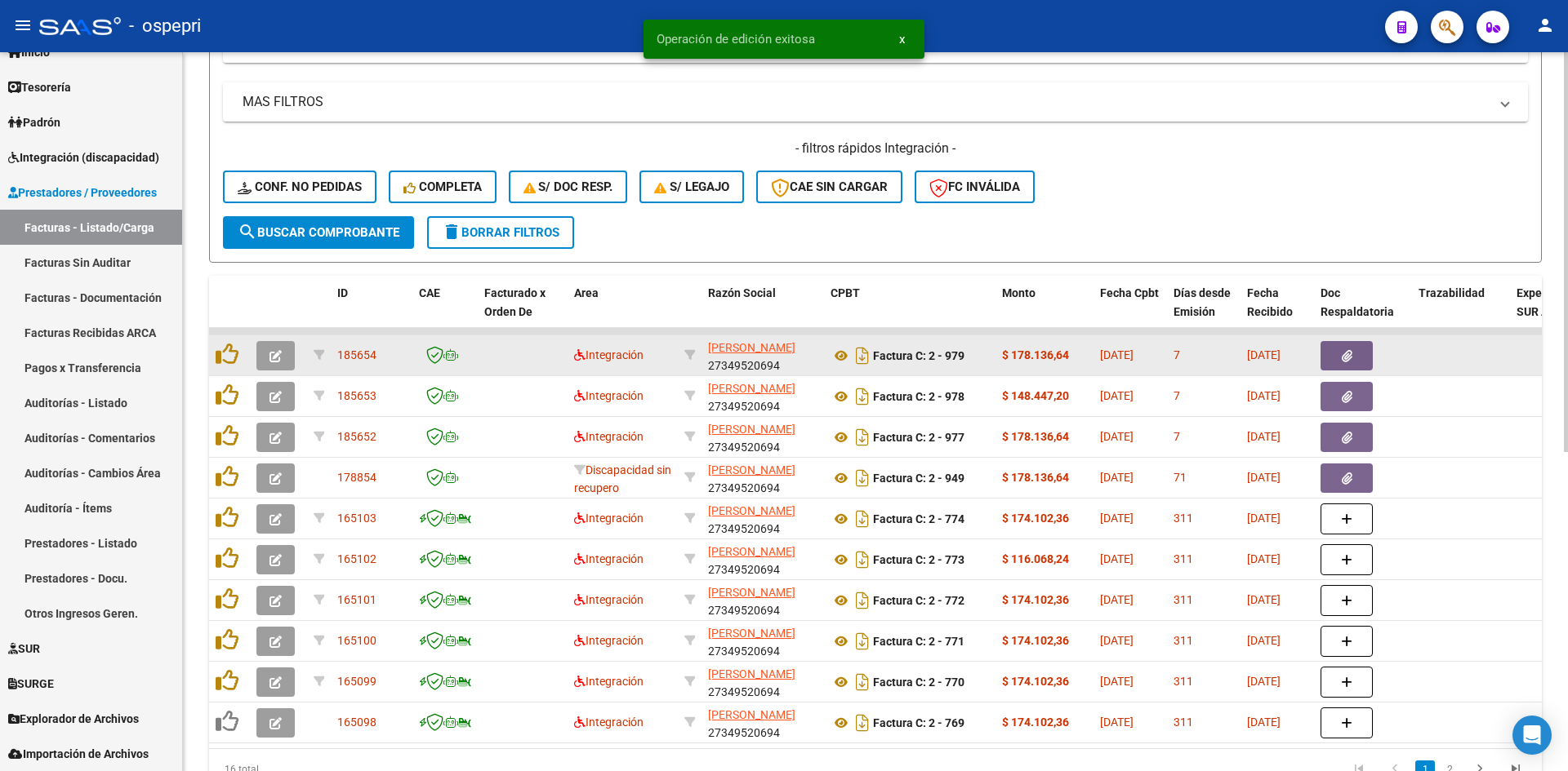
click at [280, 354] on icon "button" at bounding box center [275, 356] width 12 height 12
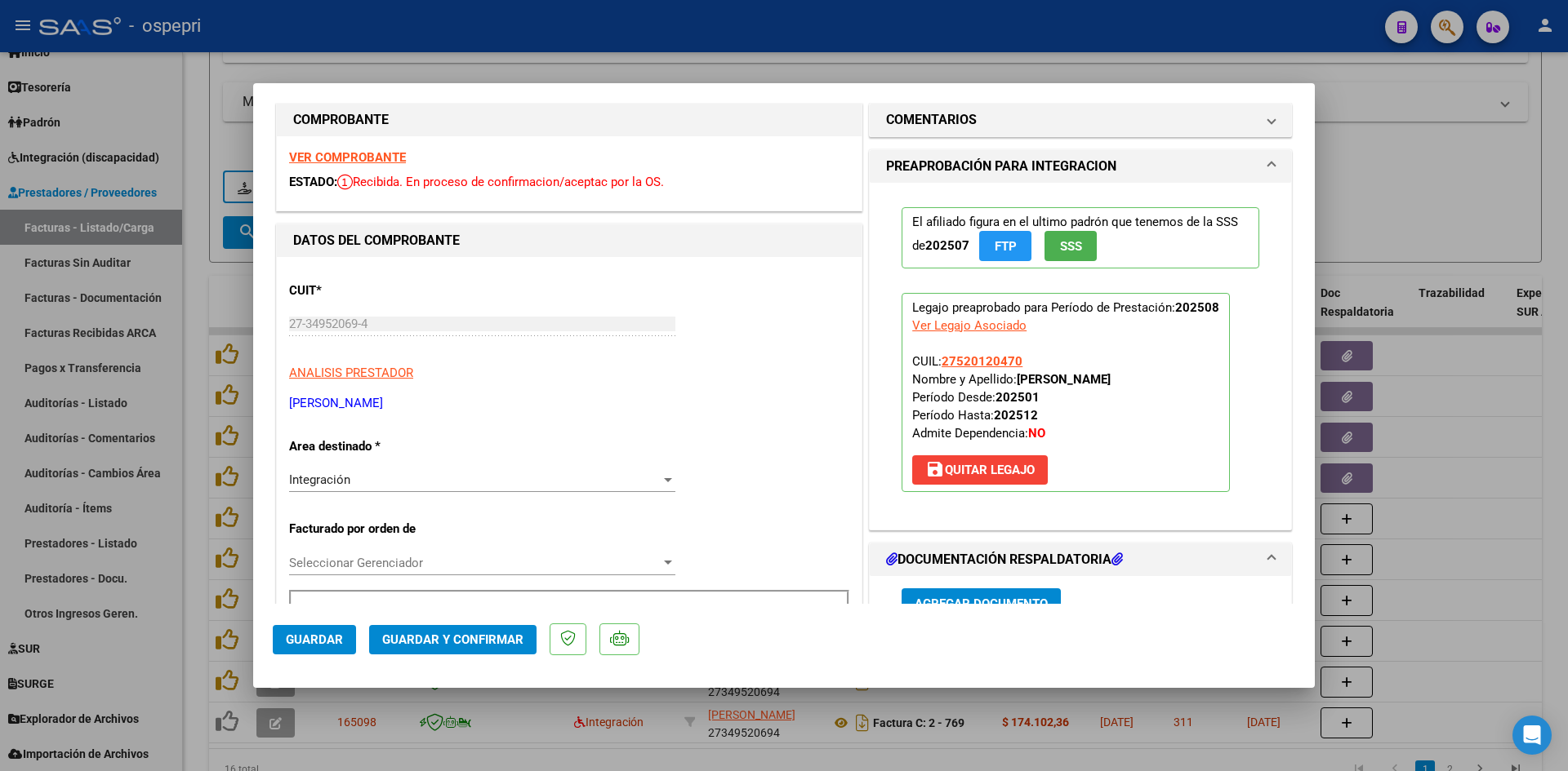
scroll to position [0, 0]
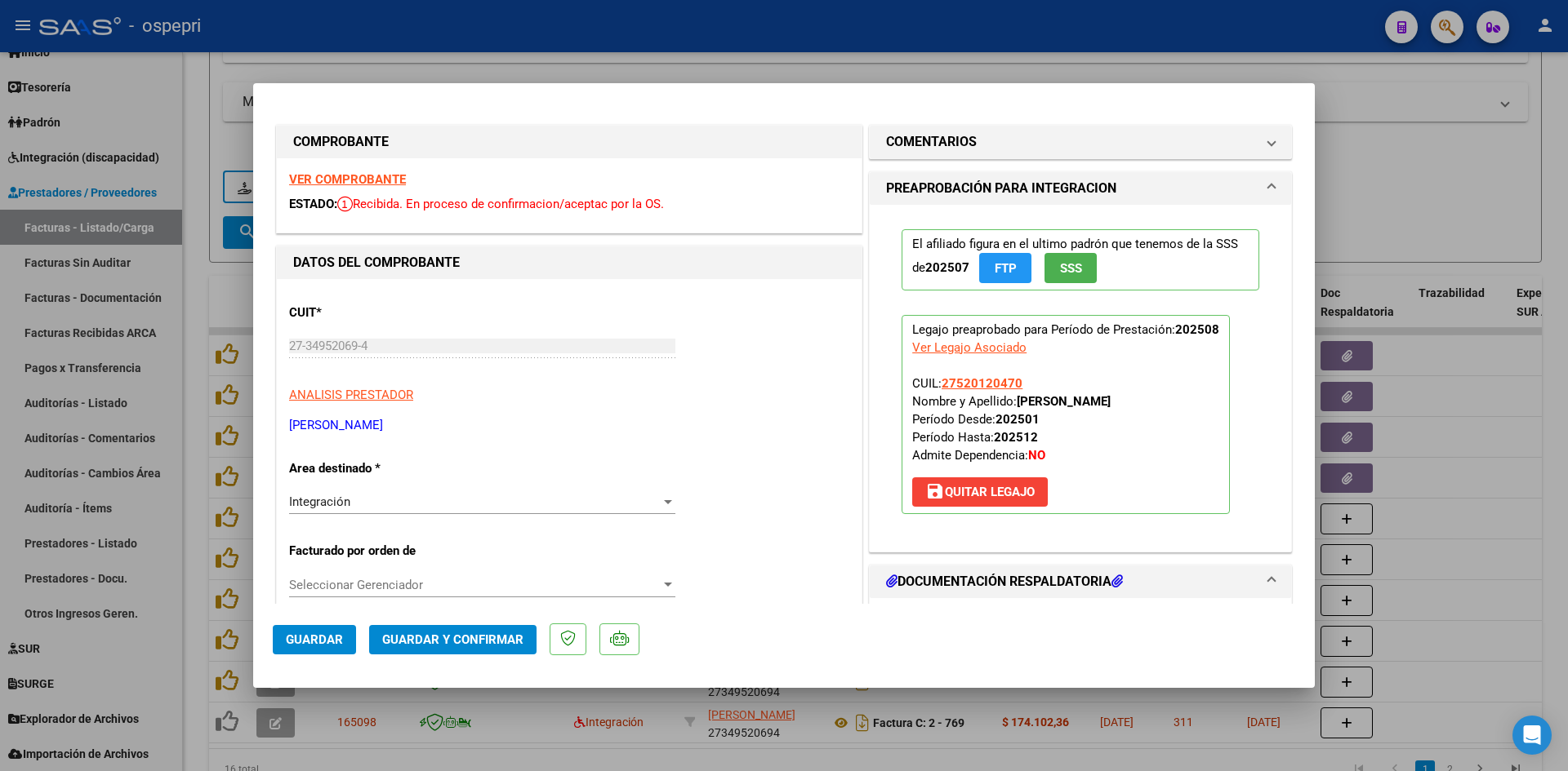
click at [372, 177] on strong "VER COMPROBANTE" at bounding box center [348, 180] width 117 height 15
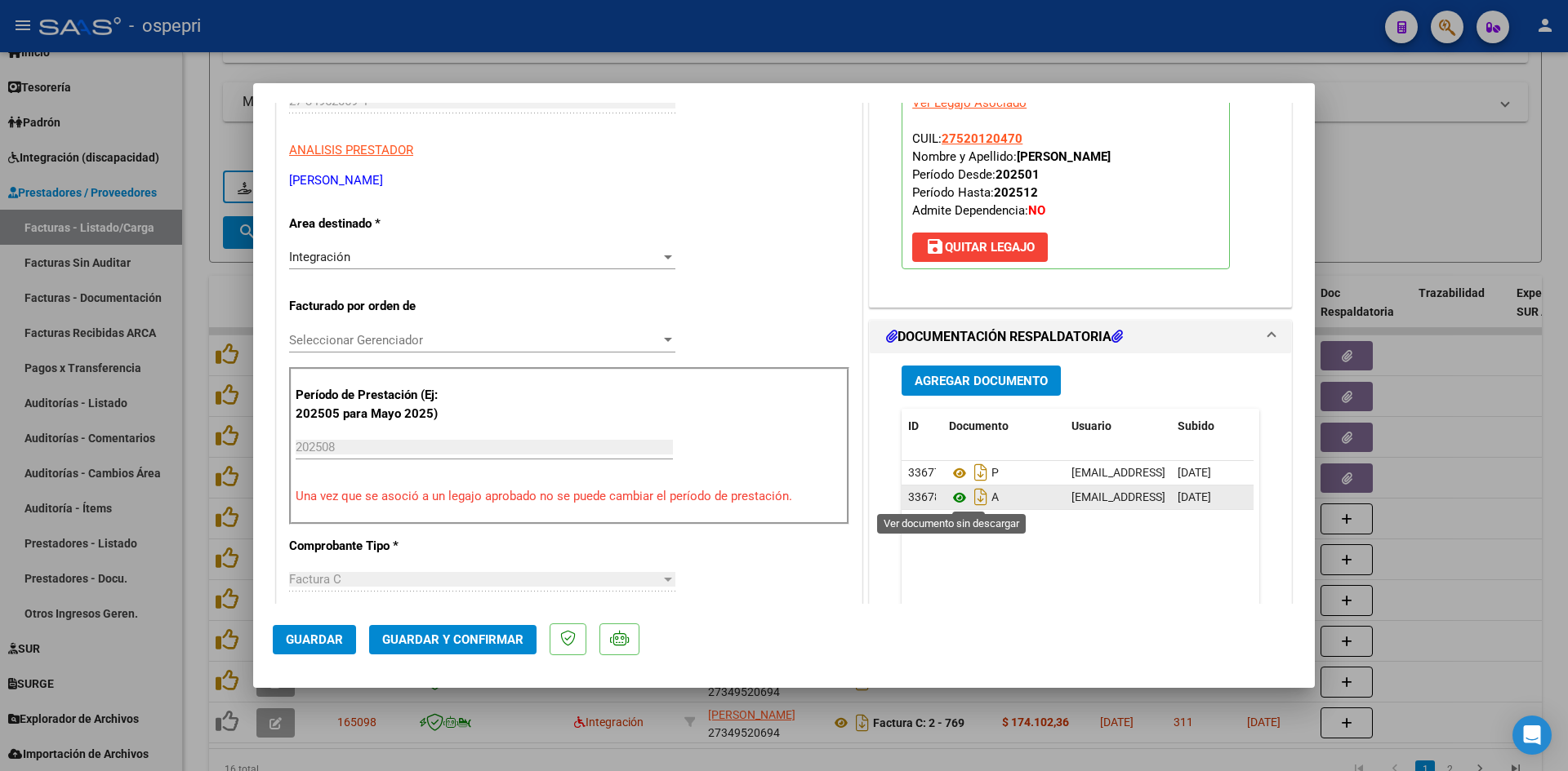
click at [951, 499] on icon at bounding box center [959, 498] width 21 height 20
click at [426, 633] on span "Guardar y Confirmar" at bounding box center [452, 641] width 141 height 15
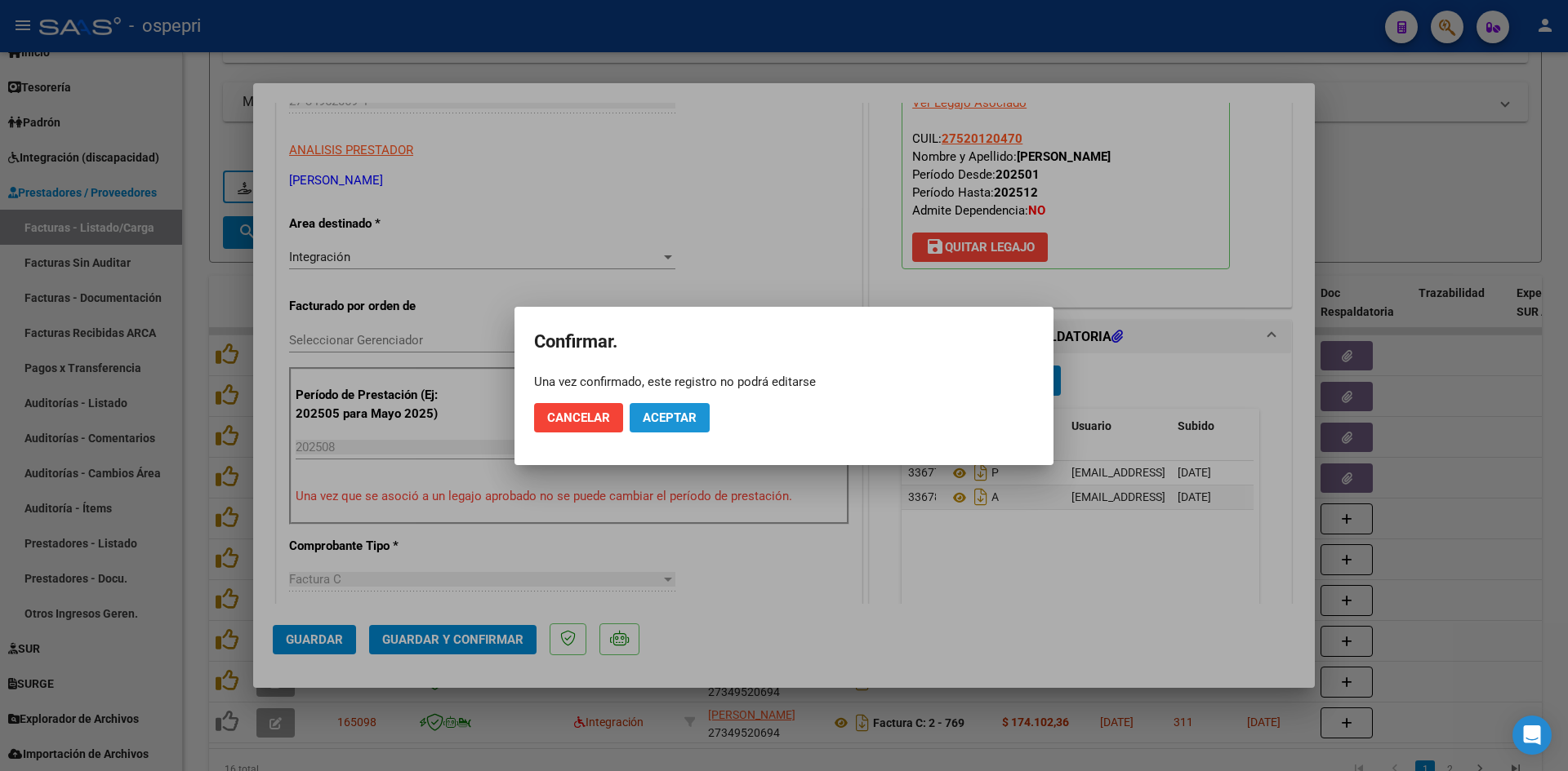
click at [681, 405] on button "Aceptar" at bounding box center [669, 418] width 80 height 29
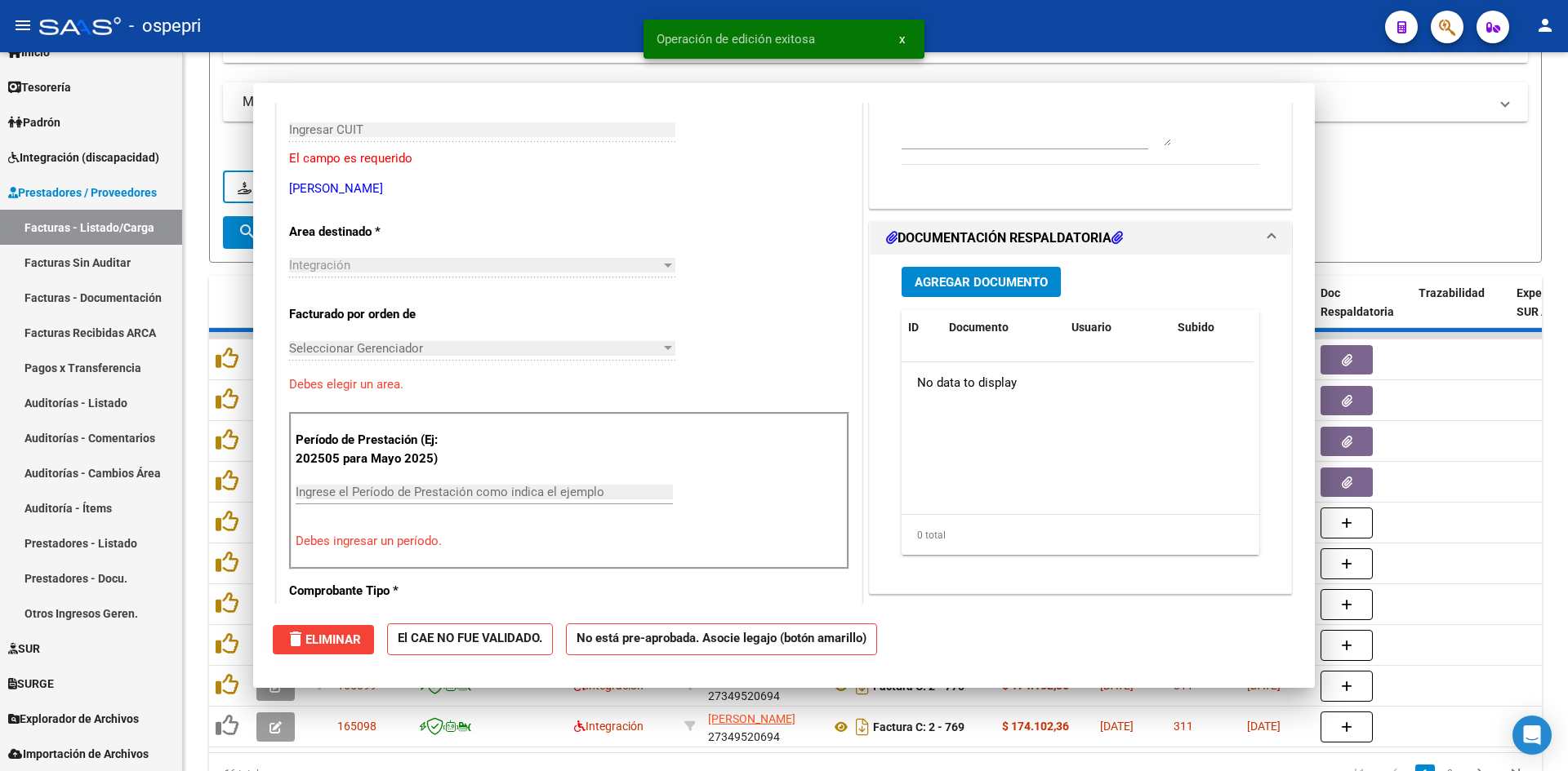
scroll to position [0, 0]
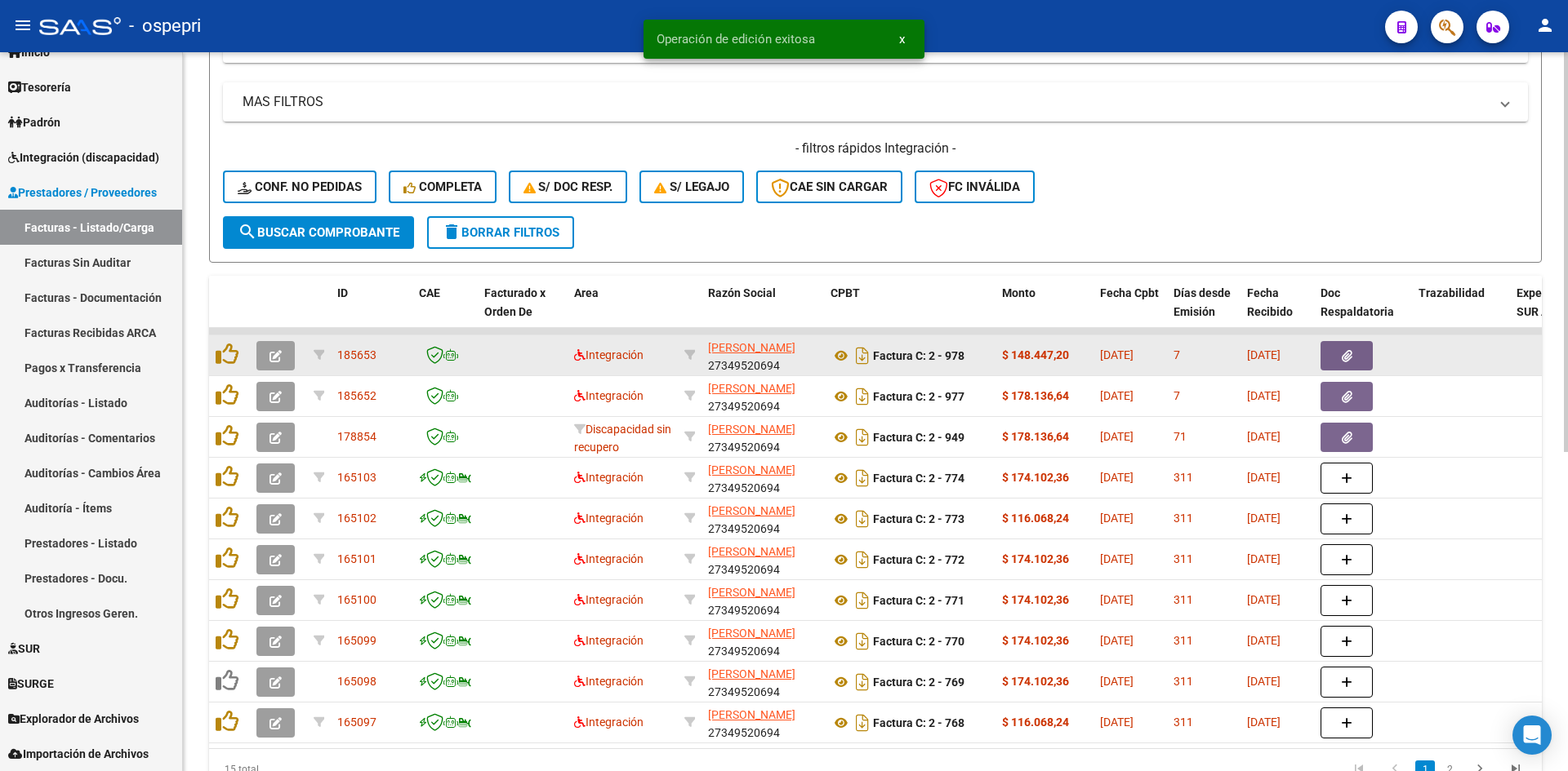
click at [265, 358] on button "button" at bounding box center [275, 355] width 39 height 29
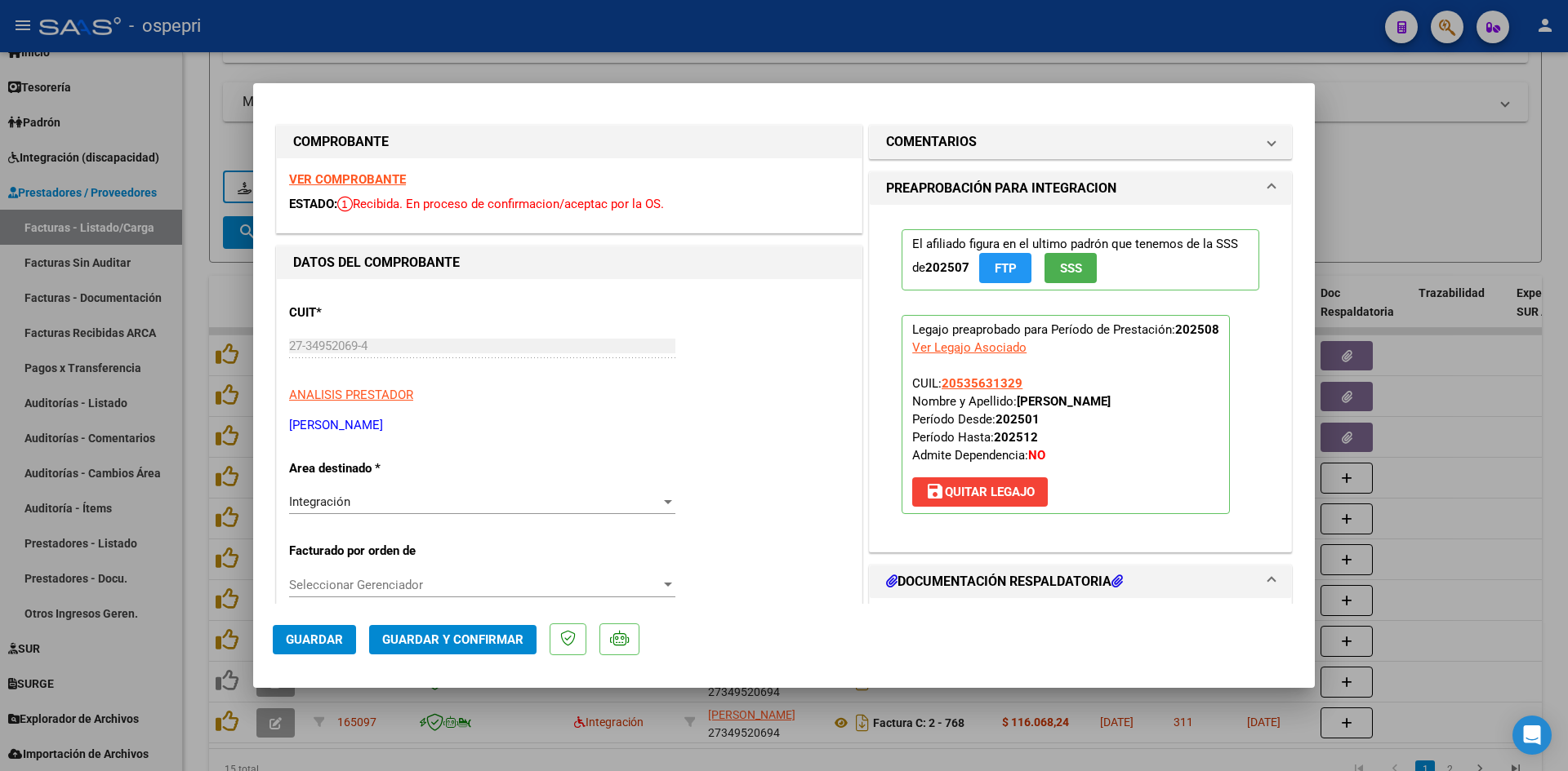
click at [393, 174] on strong "VER COMPROBANTE" at bounding box center [348, 180] width 117 height 15
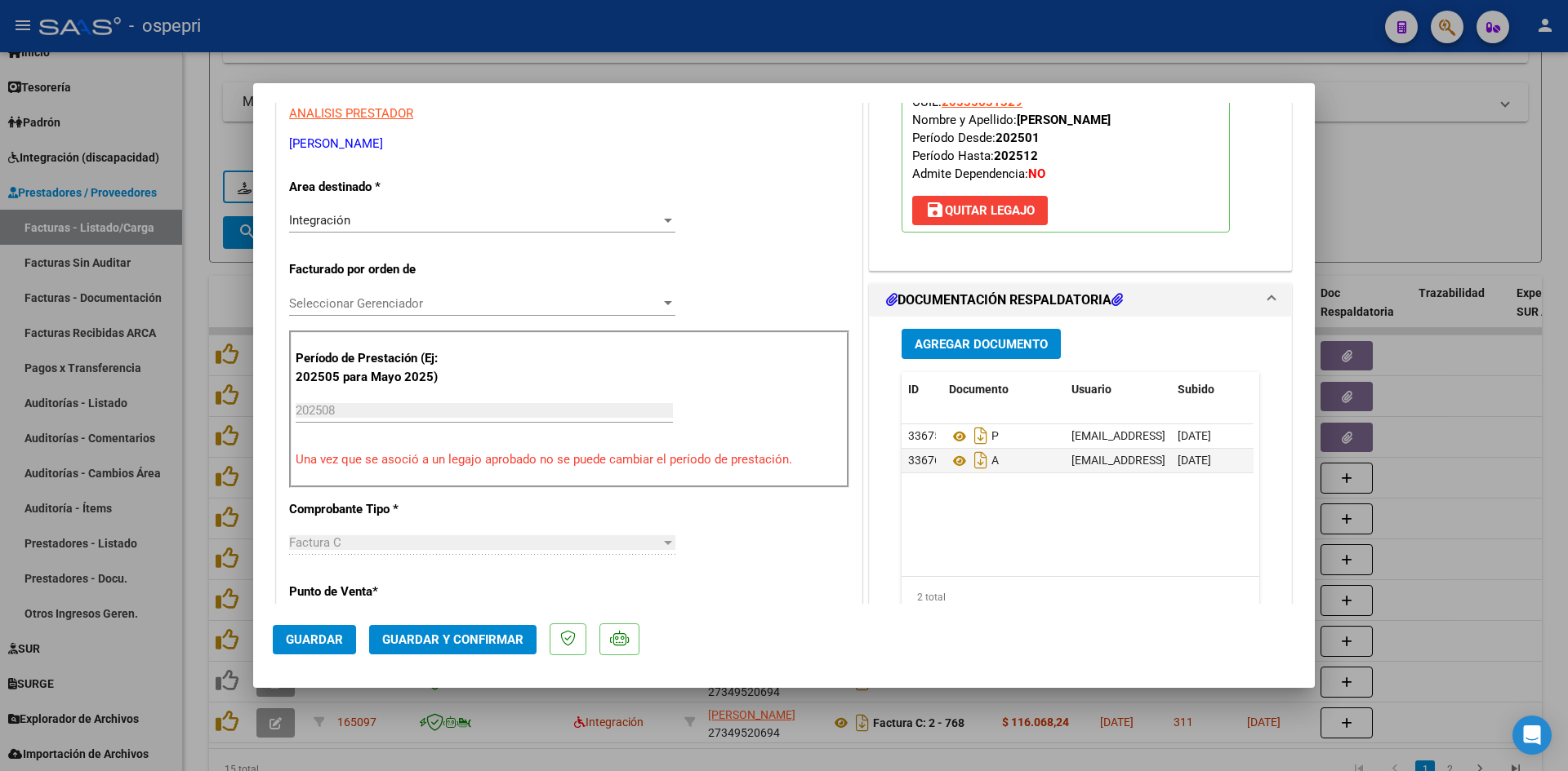
scroll to position [408, 0]
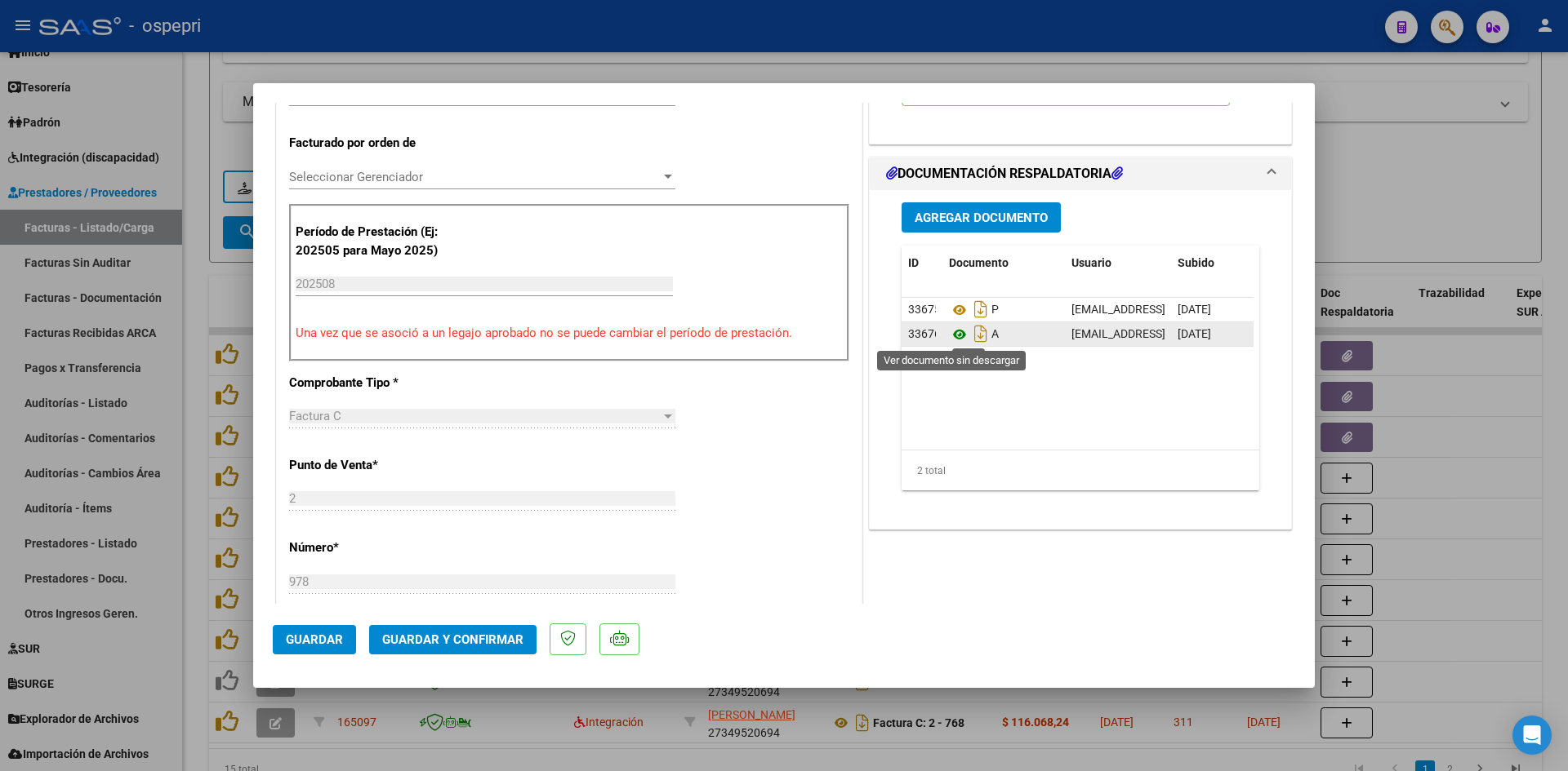
click at [957, 334] on icon at bounding box center [959, 334] width 21 height 20
click at [447, 652] on button "Guardar y Confirmar" at bounding box center [453, 640] width 167 height 29
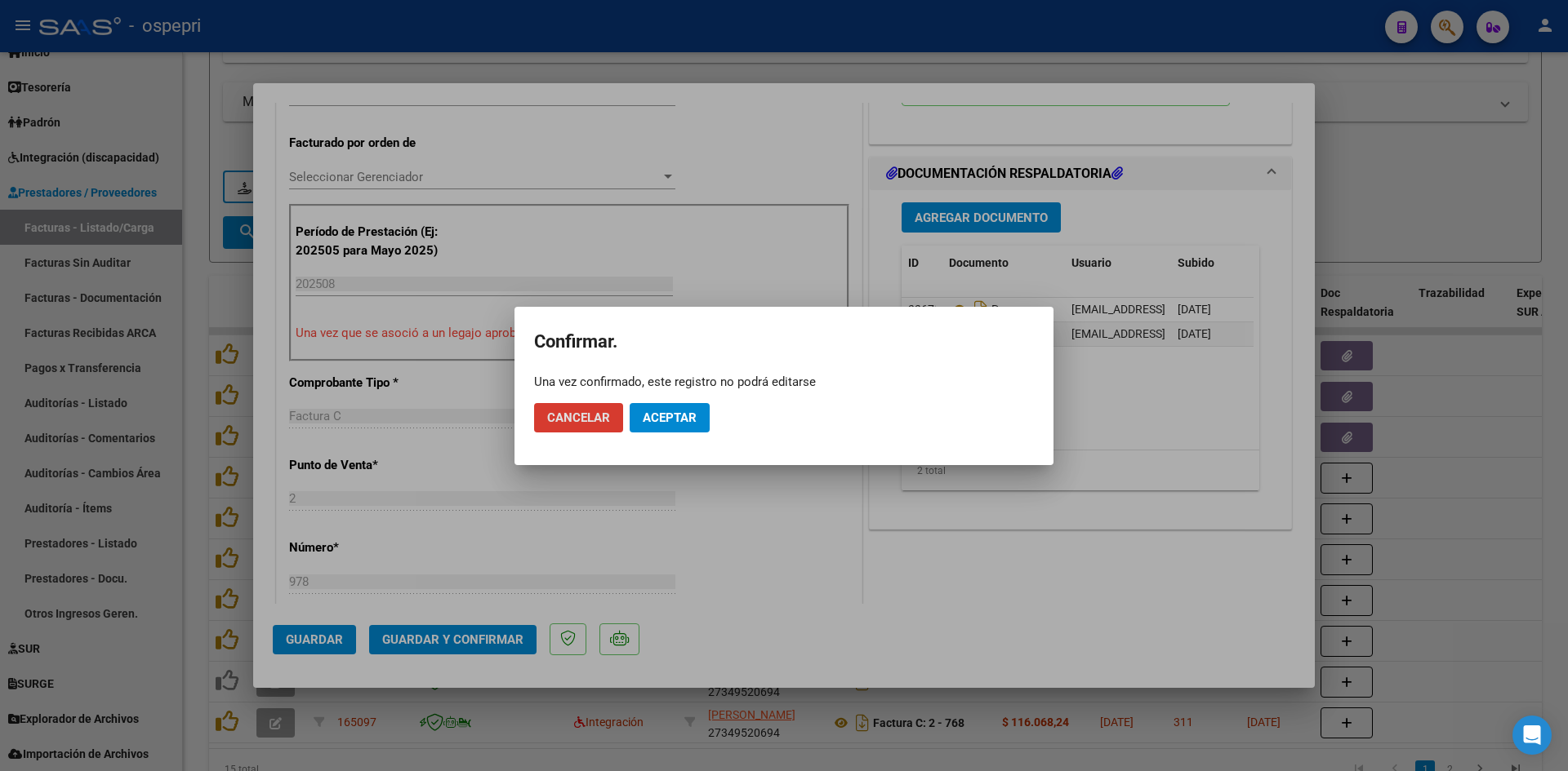
click at [687, 406] on button "Aceptar" at bounding box center [669, 418] width 80 height 29
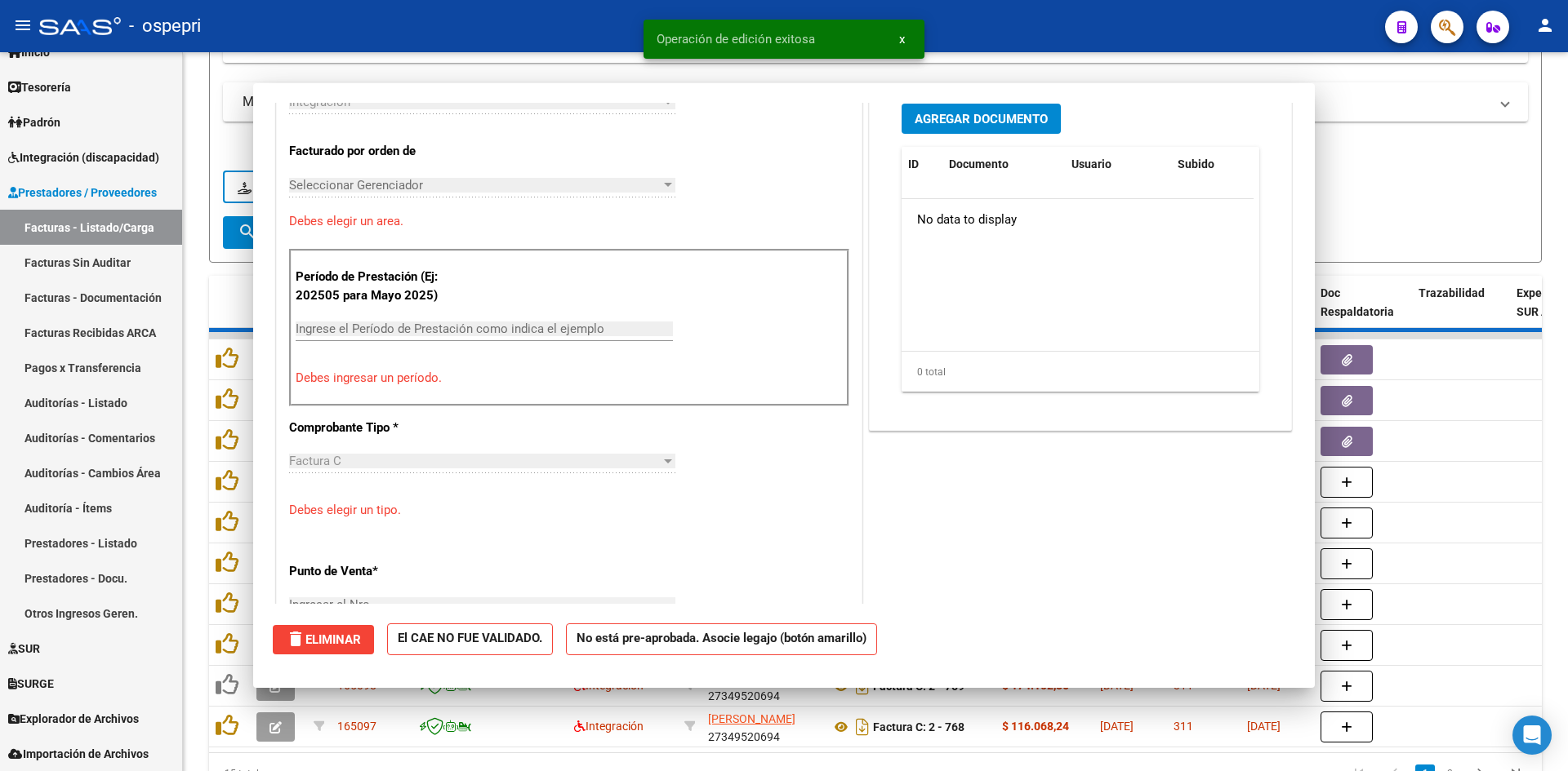
scroll to position [0, 0]
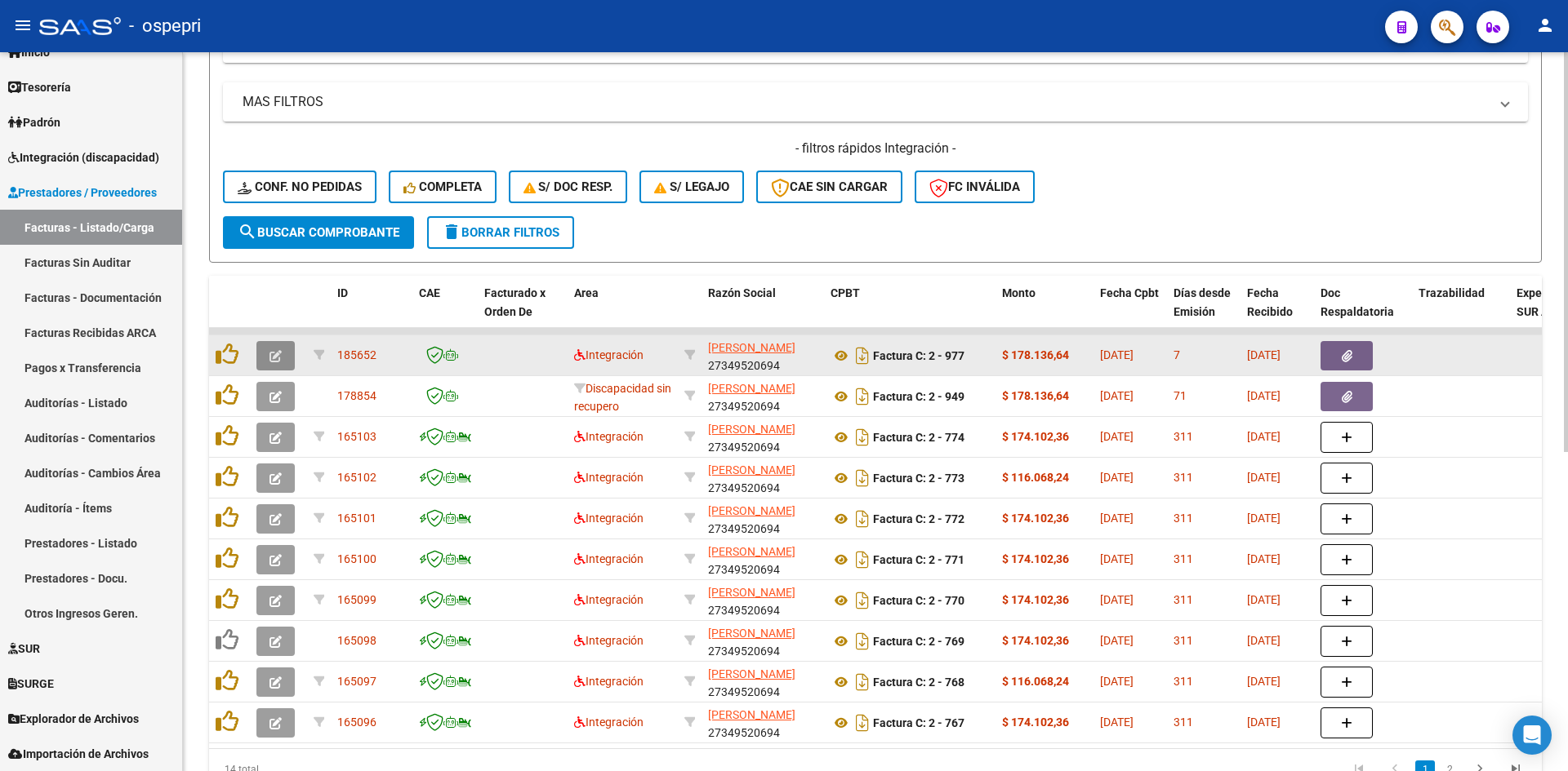
click at [281, 346] on button "button" at bounding box center [275, 355] width 39 height 29
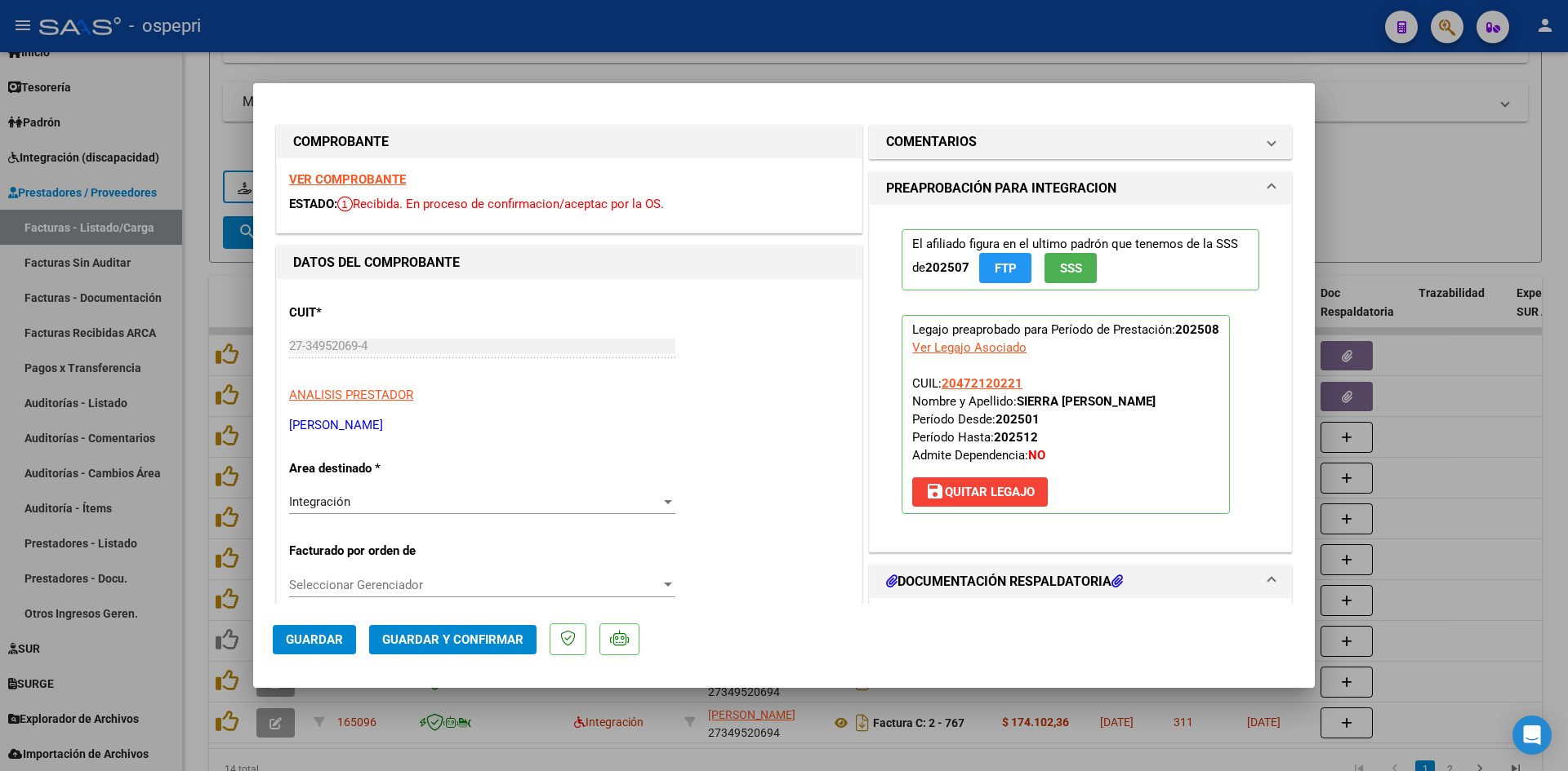
click at [389, 168] on div "VER COMPROBANTE ESTADO: Recibida. En proceso de confirmacion/aceptac por la OS." at bounding box center [569, 196] width 585 height 75
click at [369, 187] on div "VER COMPROBANTE ESTADO: Recibida. En proceso de confirmacion/aceptac por la OS." at bounding box center [569, 196] width 585 height 75
click at [374, 170] on div "VER COMPROBANTE ESTADO: Recibida. En proceso de confirmacion/aceptac por la OS." at bounding box center [569, 196] width 585 height 75
click at [374, 177] on strong "VER COMPROBANTE" at bounding box center [348, 180] width 117 height 15
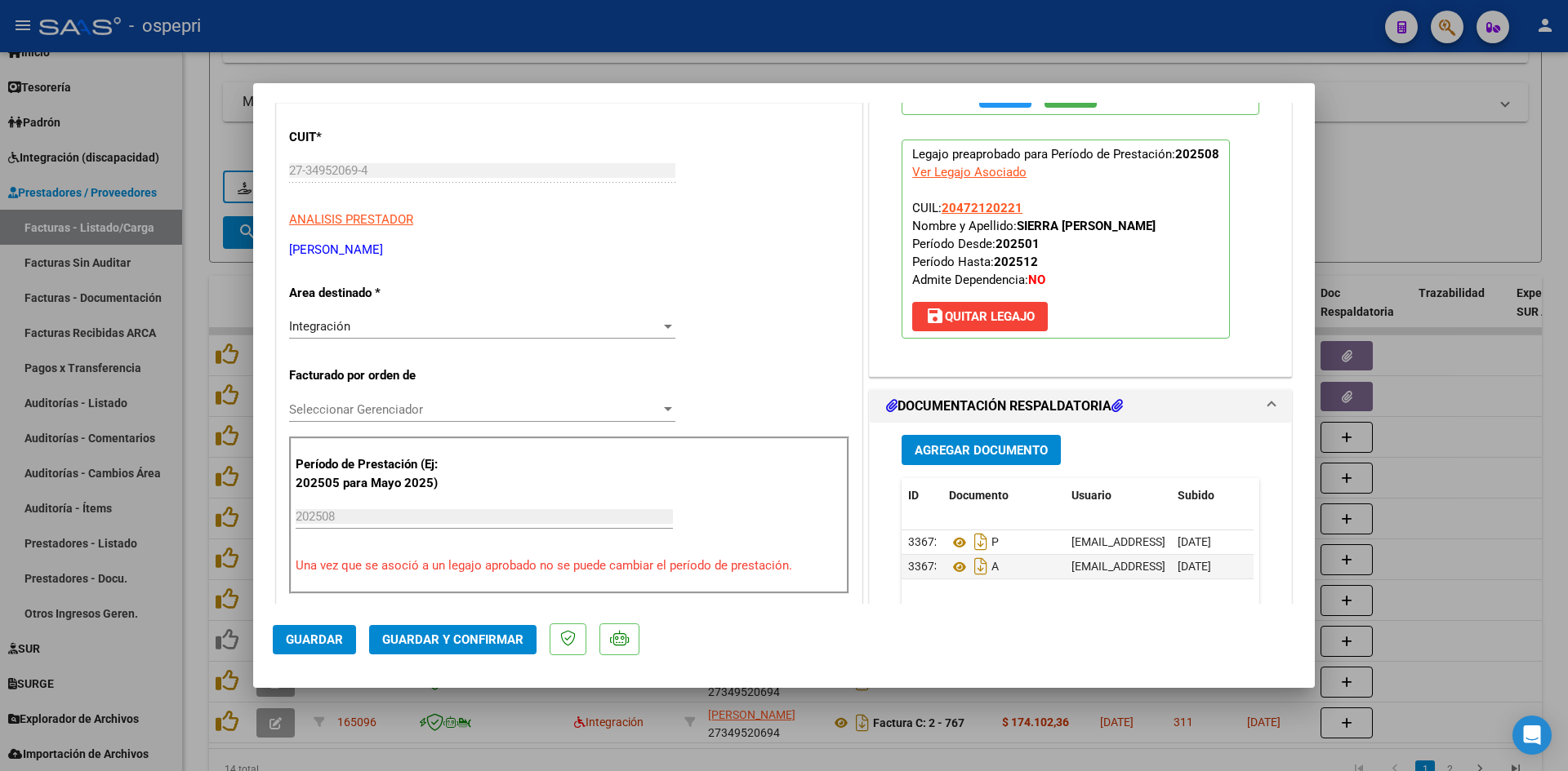
scroll to position [245, 0]
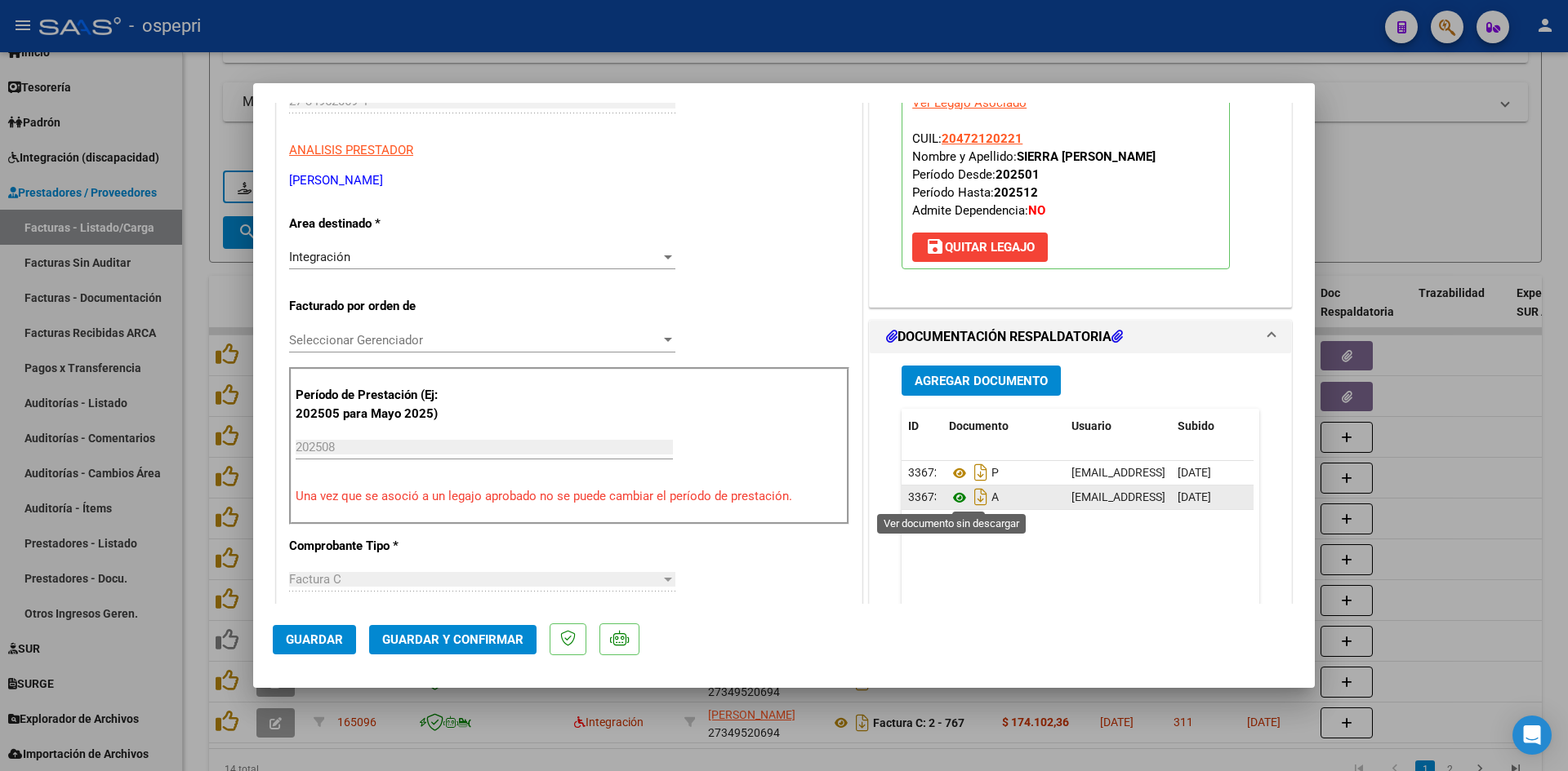
click at [953, 497] on icon at bounding box center [959, 498] width 21 height 20
click at [500, 633] on span "Guardar y Confirmar" at bounding box center [452, 641] width 141 height 15
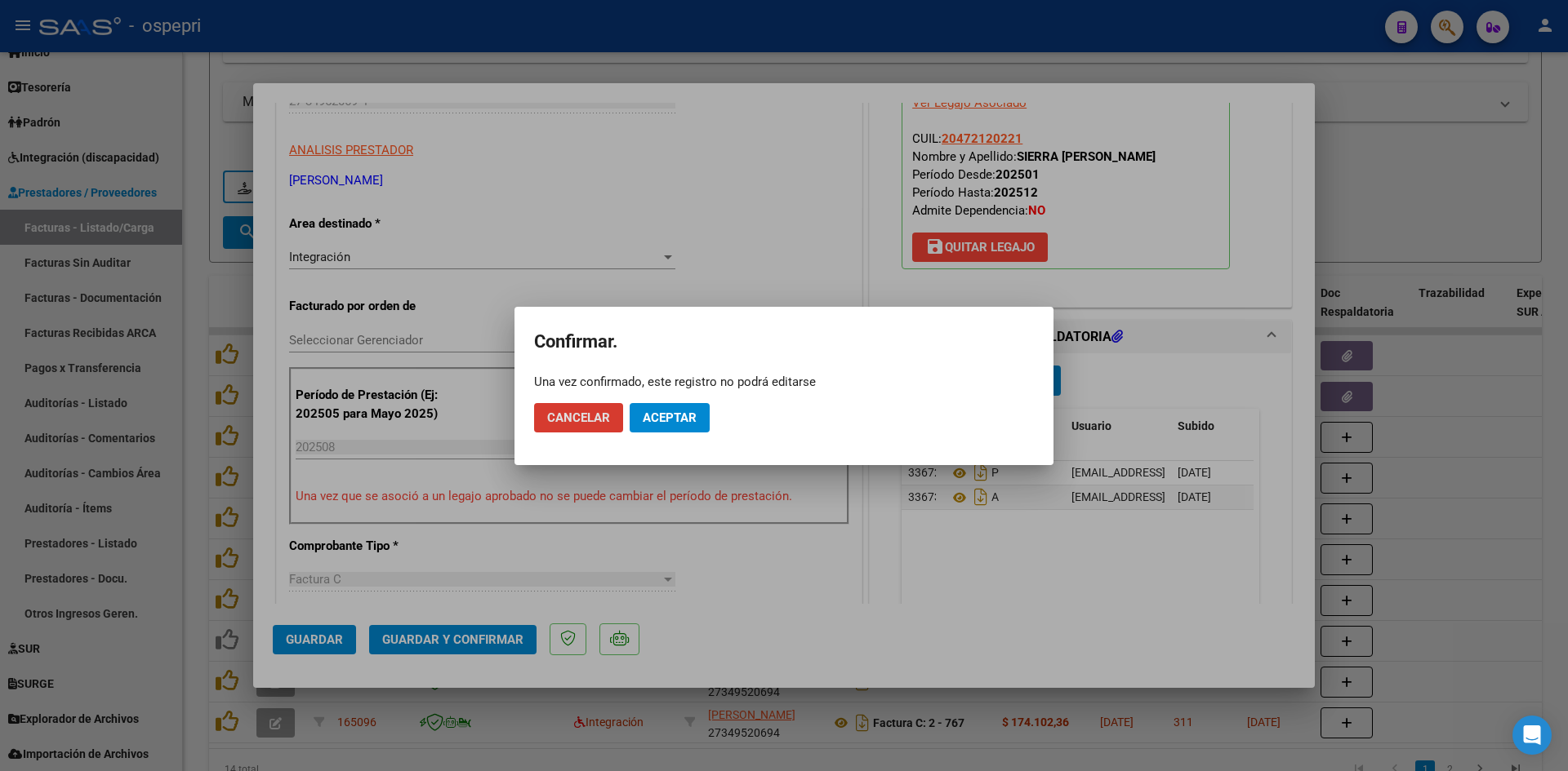
click at [668, 411] on span "Aceptar" at bounding box center [669, 419] width 54 height 15
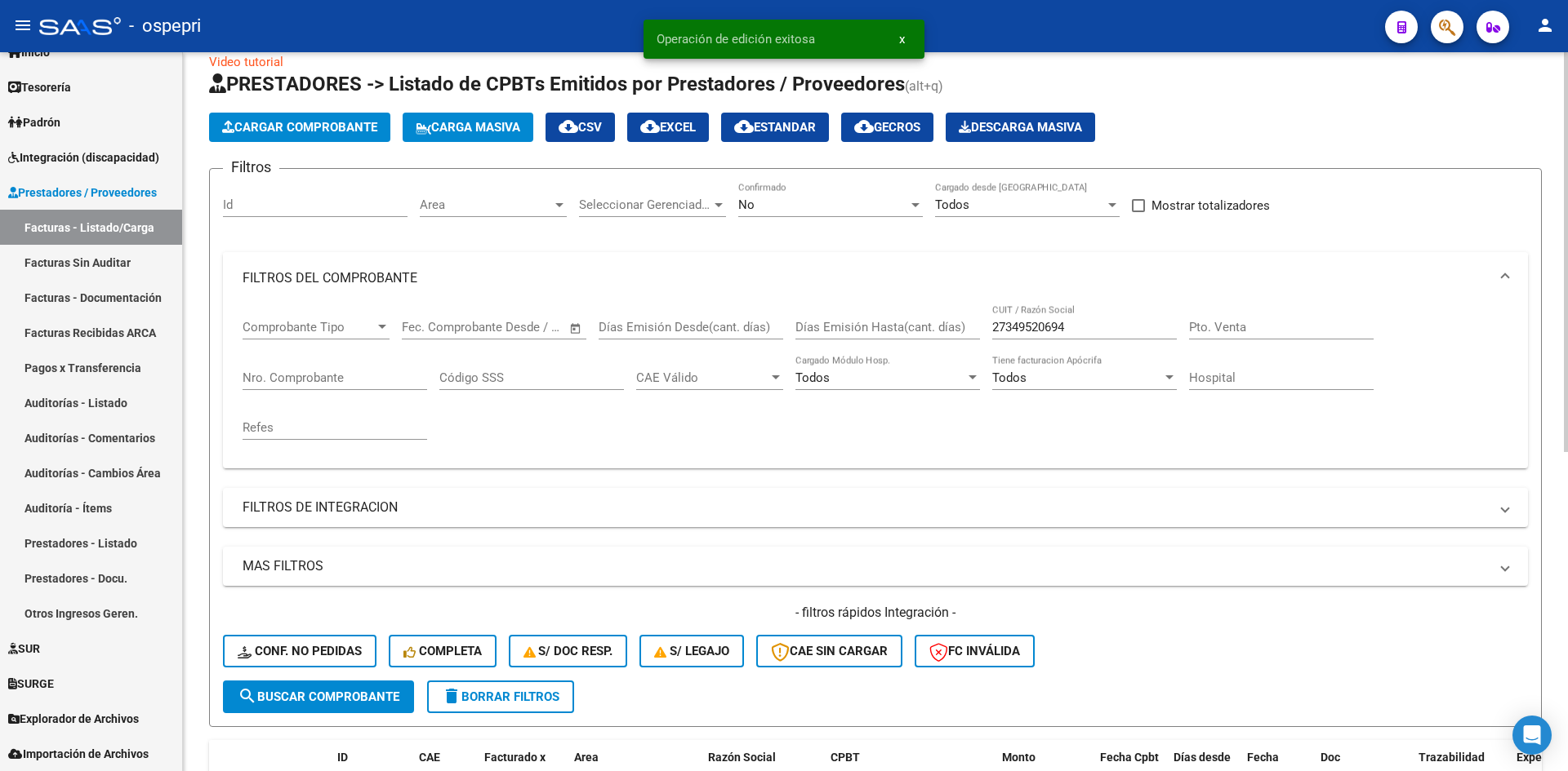
scroll to position [0, 0]
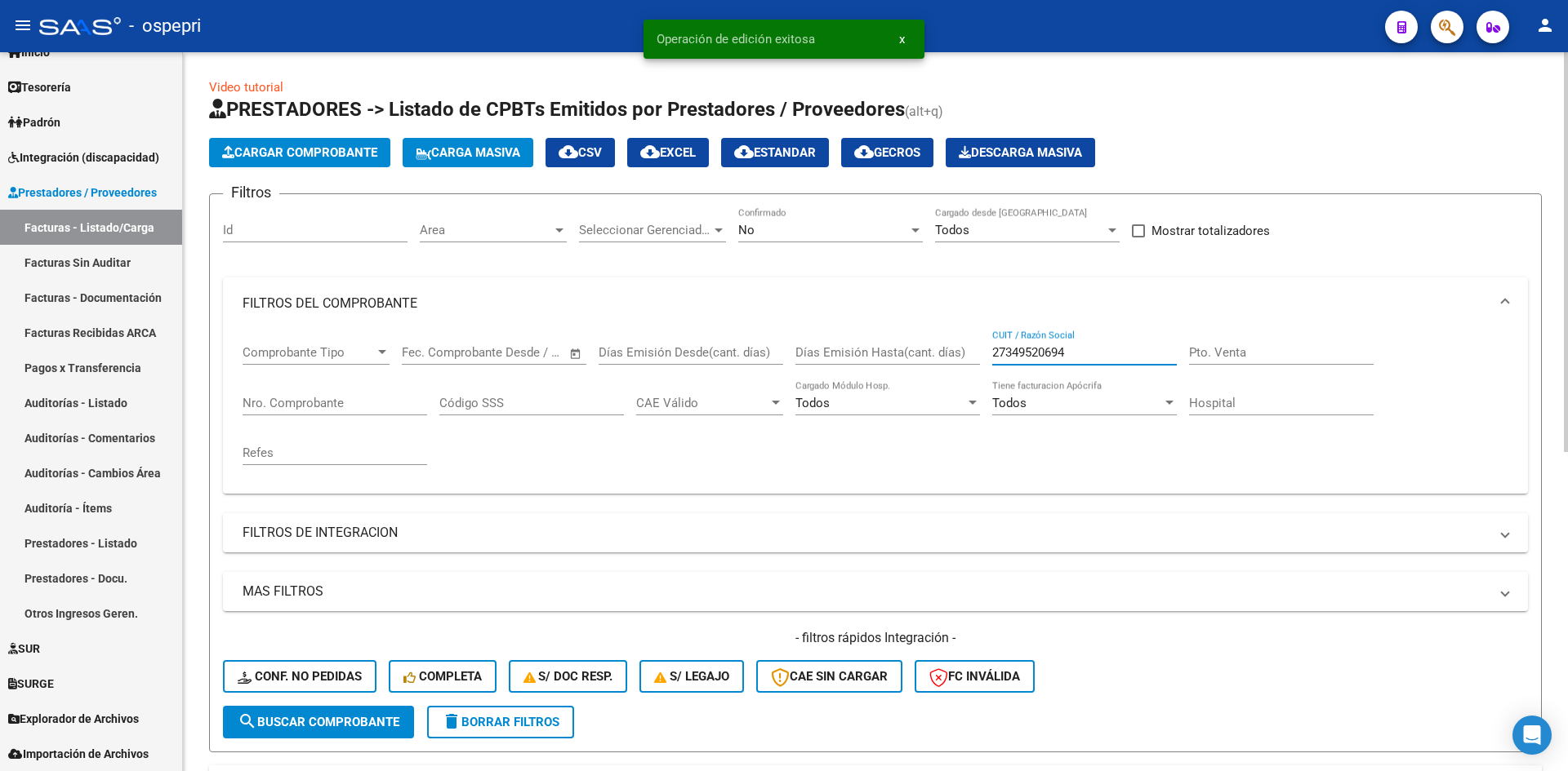
drag, startPoint x: 1030, startPoint y: 358, endPoint x: 948, endPoint y: 362, distance: 82.1
click at [948, 362] on div "Comprobante Tipo Comprobante Tipo Fecha inicio – Fecha fin Fec. Comprobante Des…" at bounding box center [875, 405] width 1266 height 151
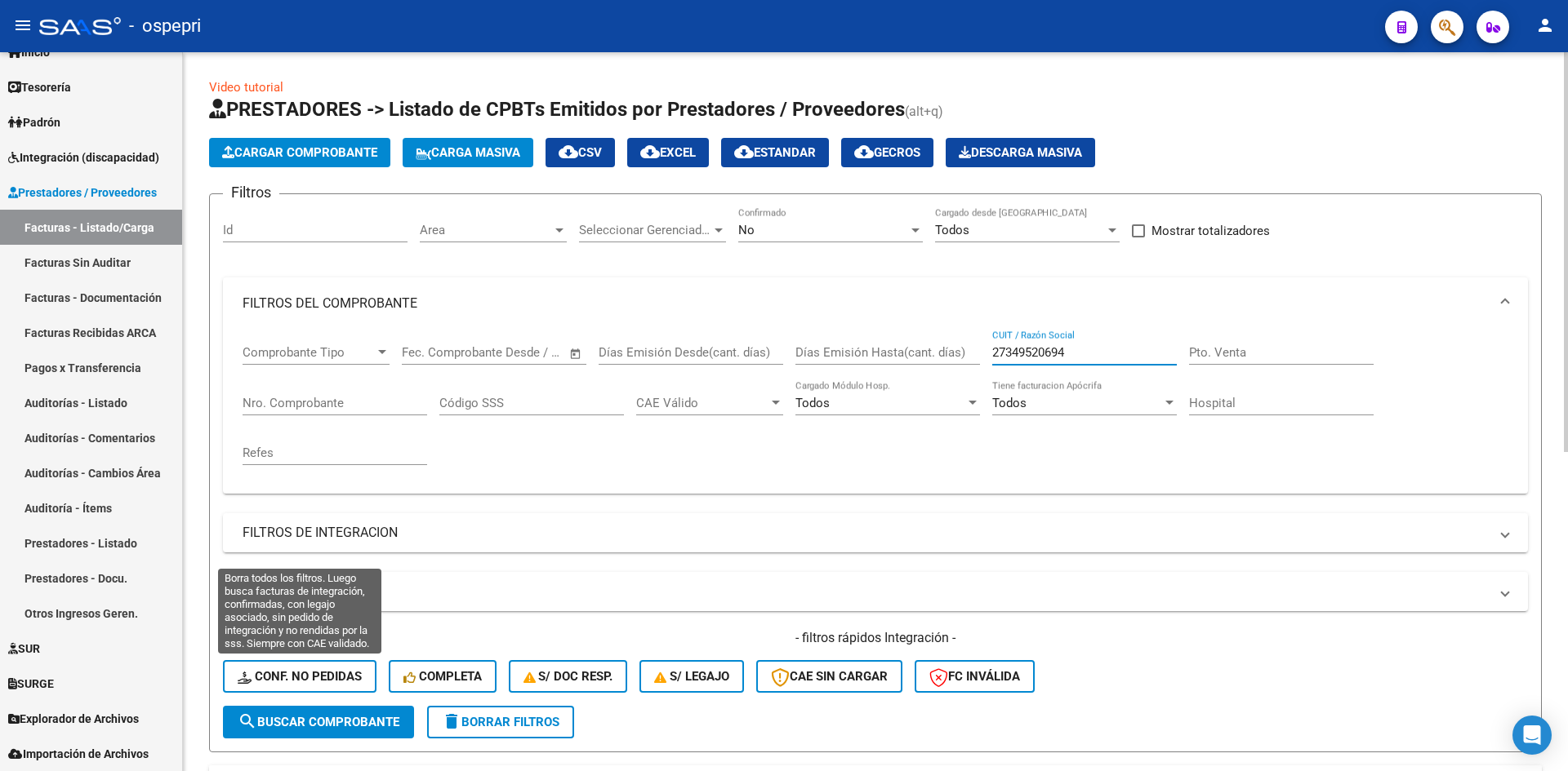
click at [357, 677] on span "Conf. no pedidas" at bounding box center [299, 677] width 124 height 15
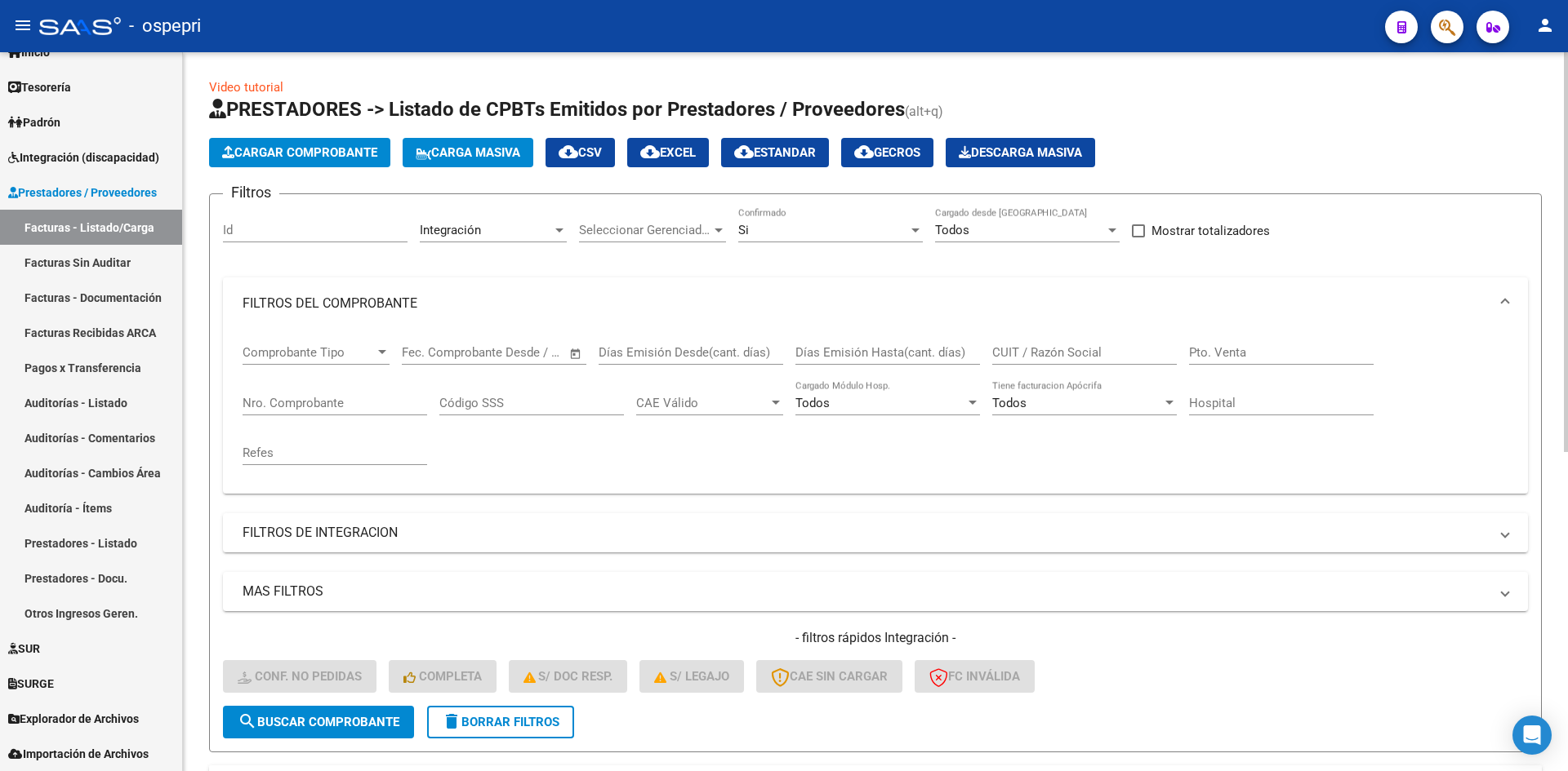
click at [1011, 351] on input "CUIT / Razón Social" at bounding box center [1084, 352] width 184 height 15
paste input "27349520694"
click at [404, 725] on button "search Buscar Comprobante" at bounding box center [319, 722] width 191 height 33
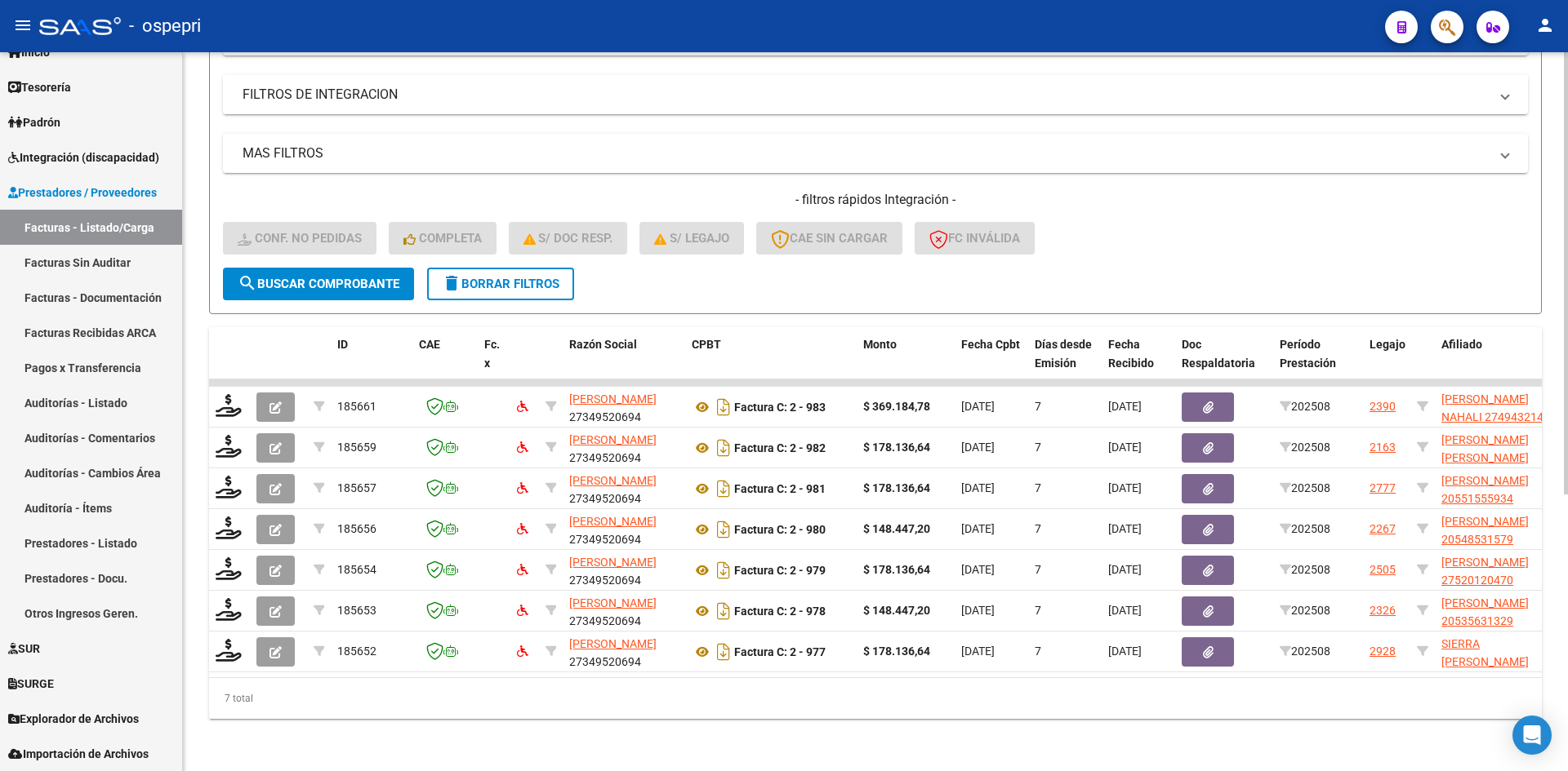
scroll to position [451, 0]
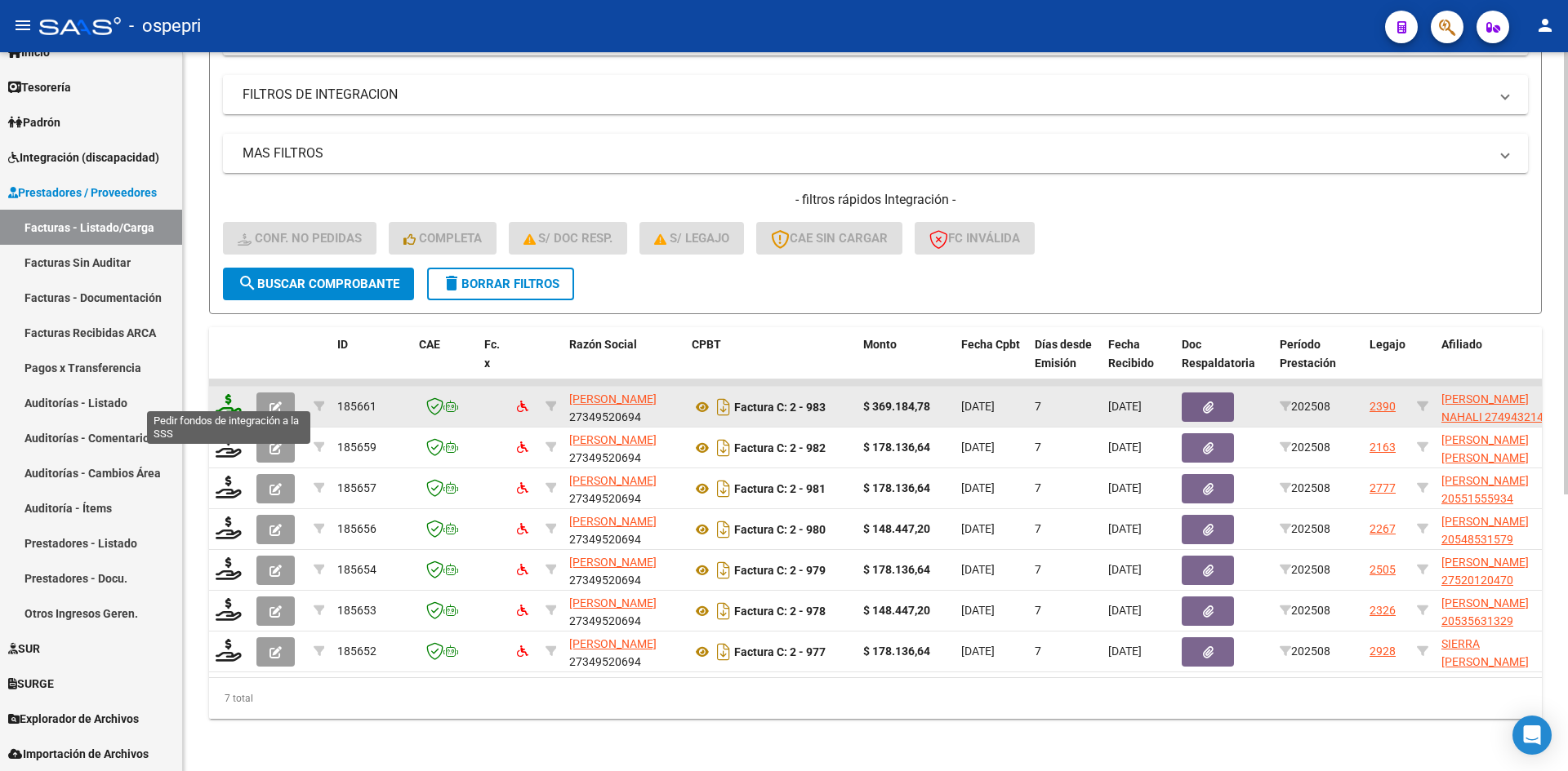
click at [225, 394] on icon at bounding box center [229, 405] width 26 height 23
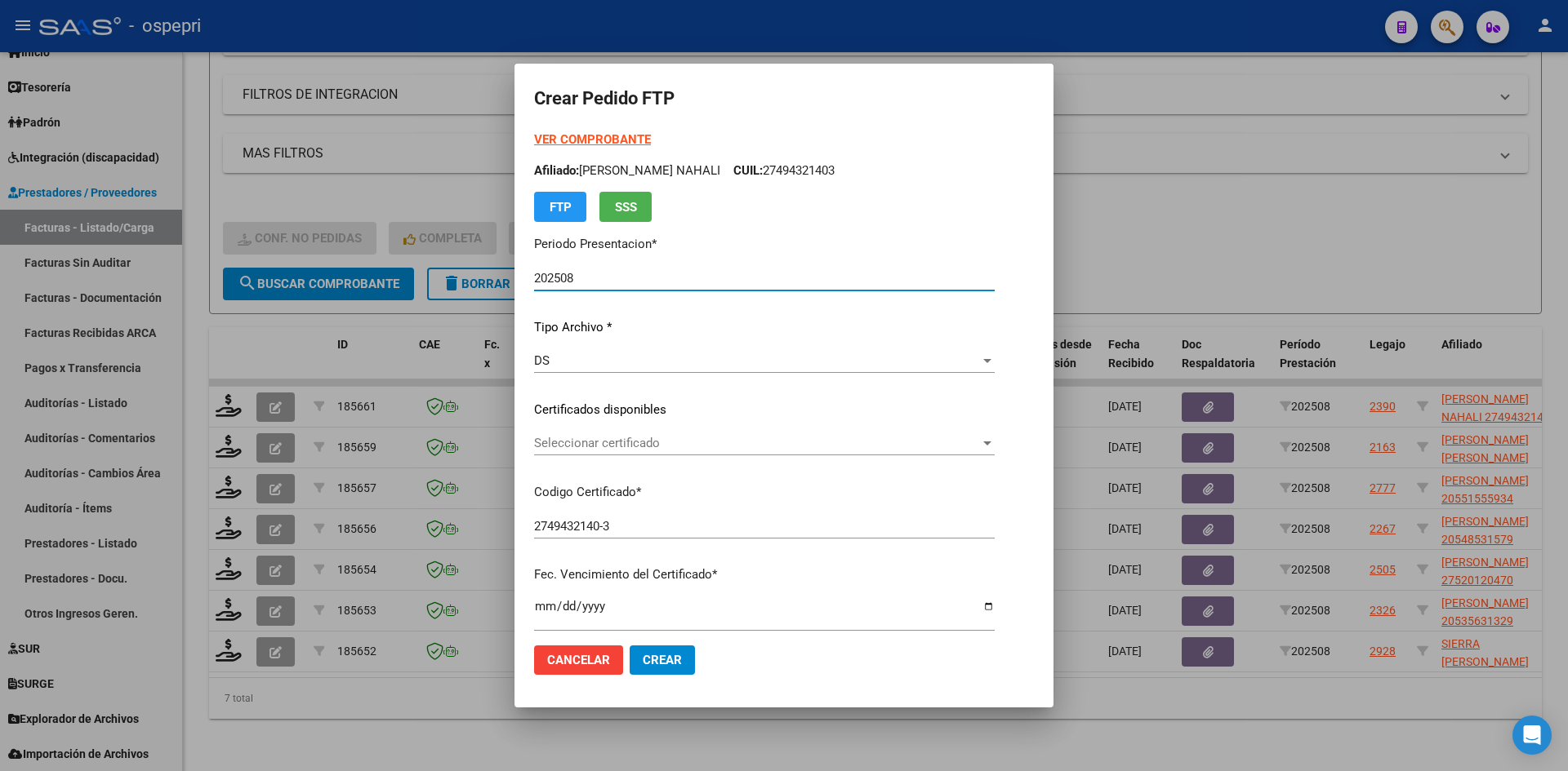
click at [636, 439] on span "Seleccionar certificado" at bounding box center [757, 443] width 446 height 15
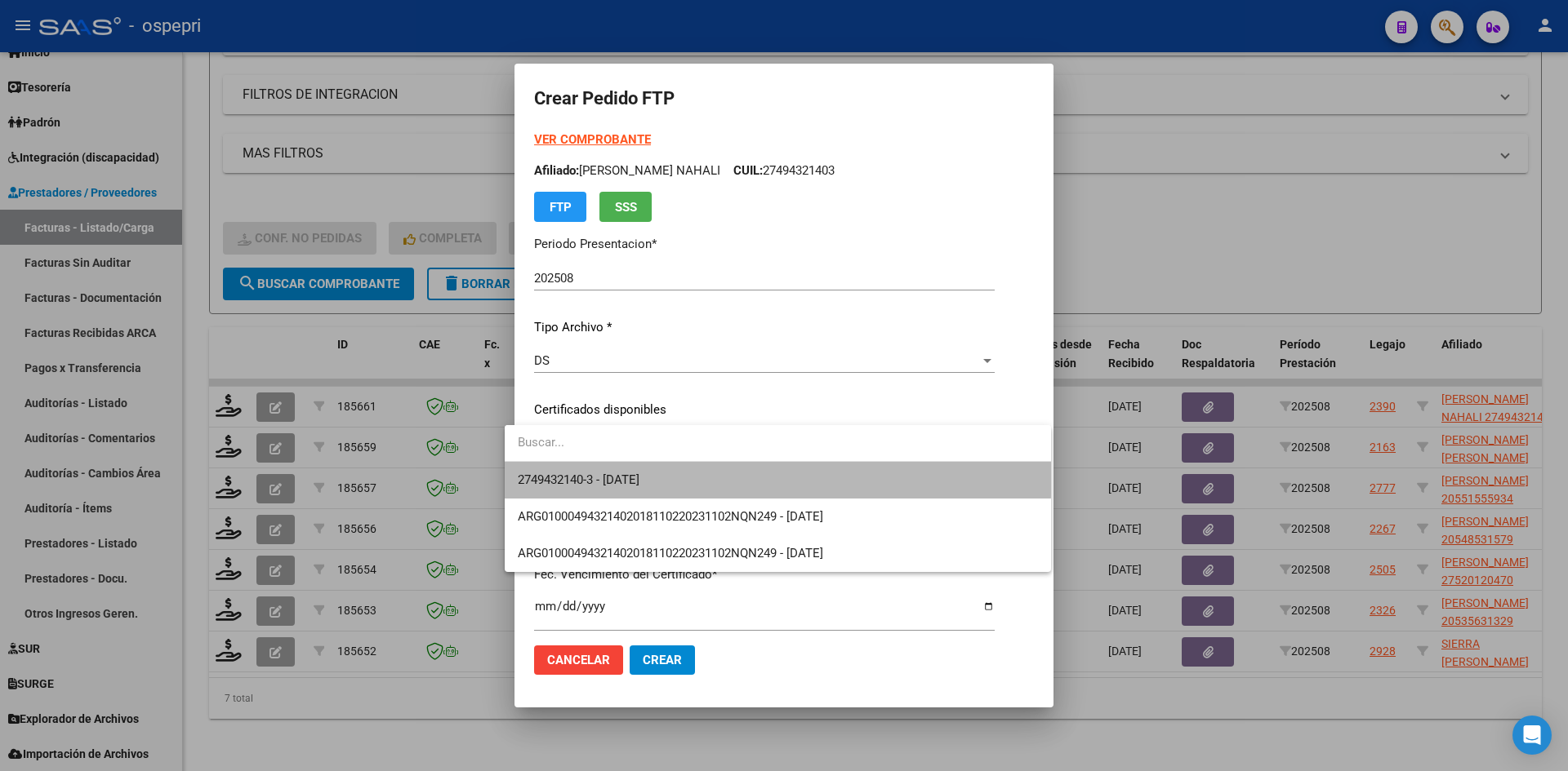
click at [692, 471] on span "2749432140-3 - 2029-02-23" at bounding box center [778, 480] width 520 height 37
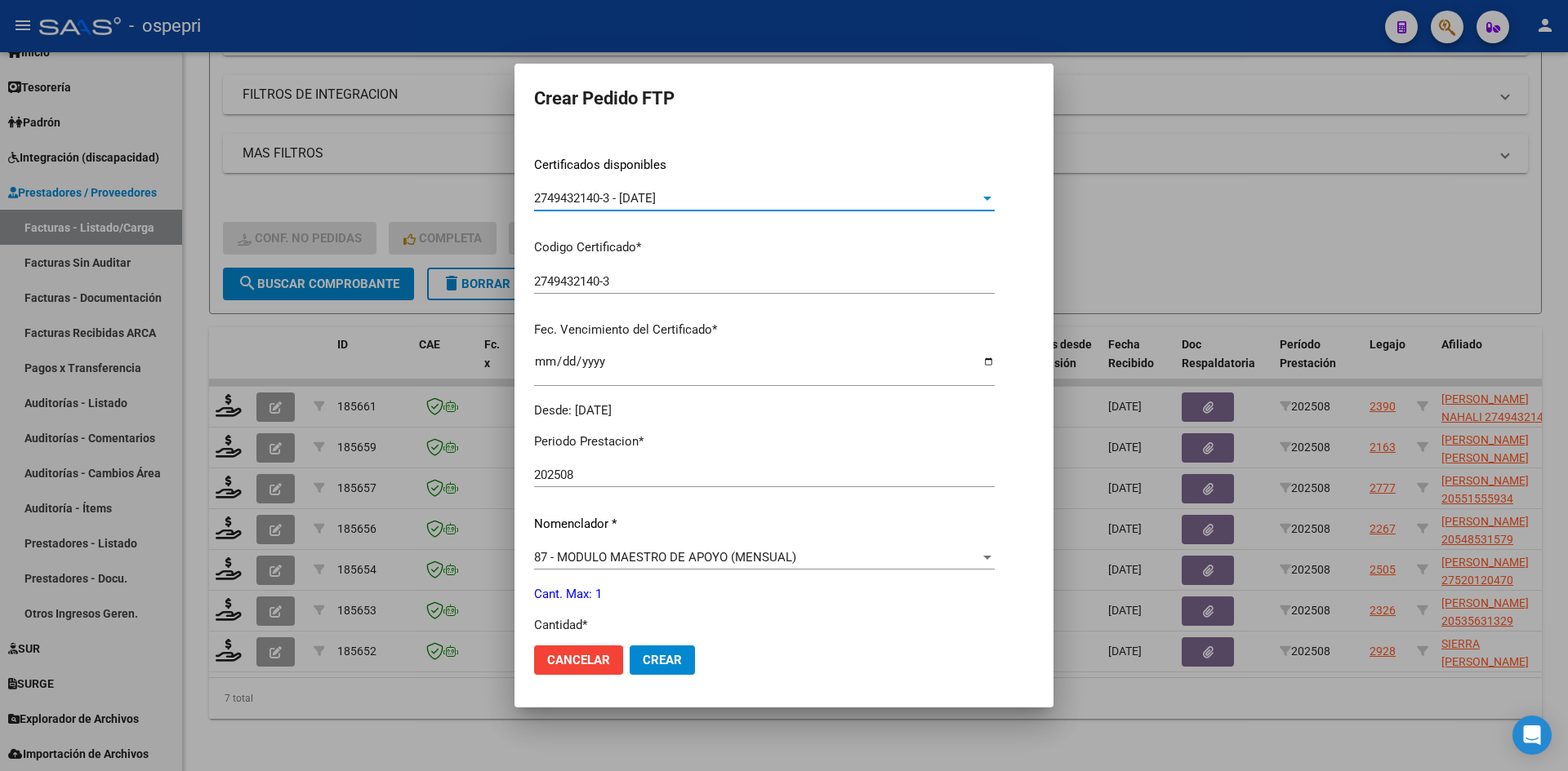
scroll to position [489, 0]
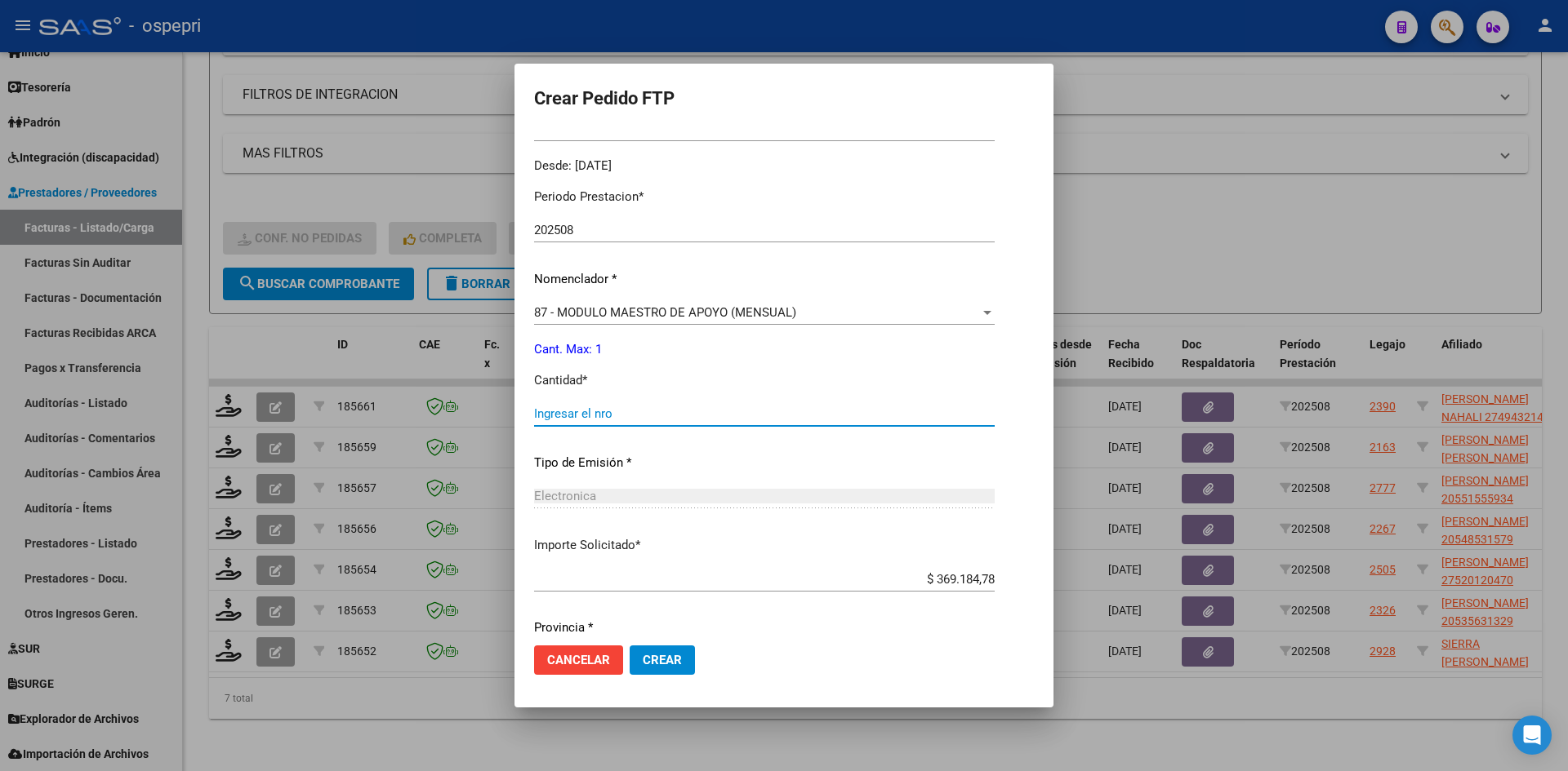
click at [686, 418] on input "Ingresar el nro" at bounding box center [764, 414] width 460 height 15
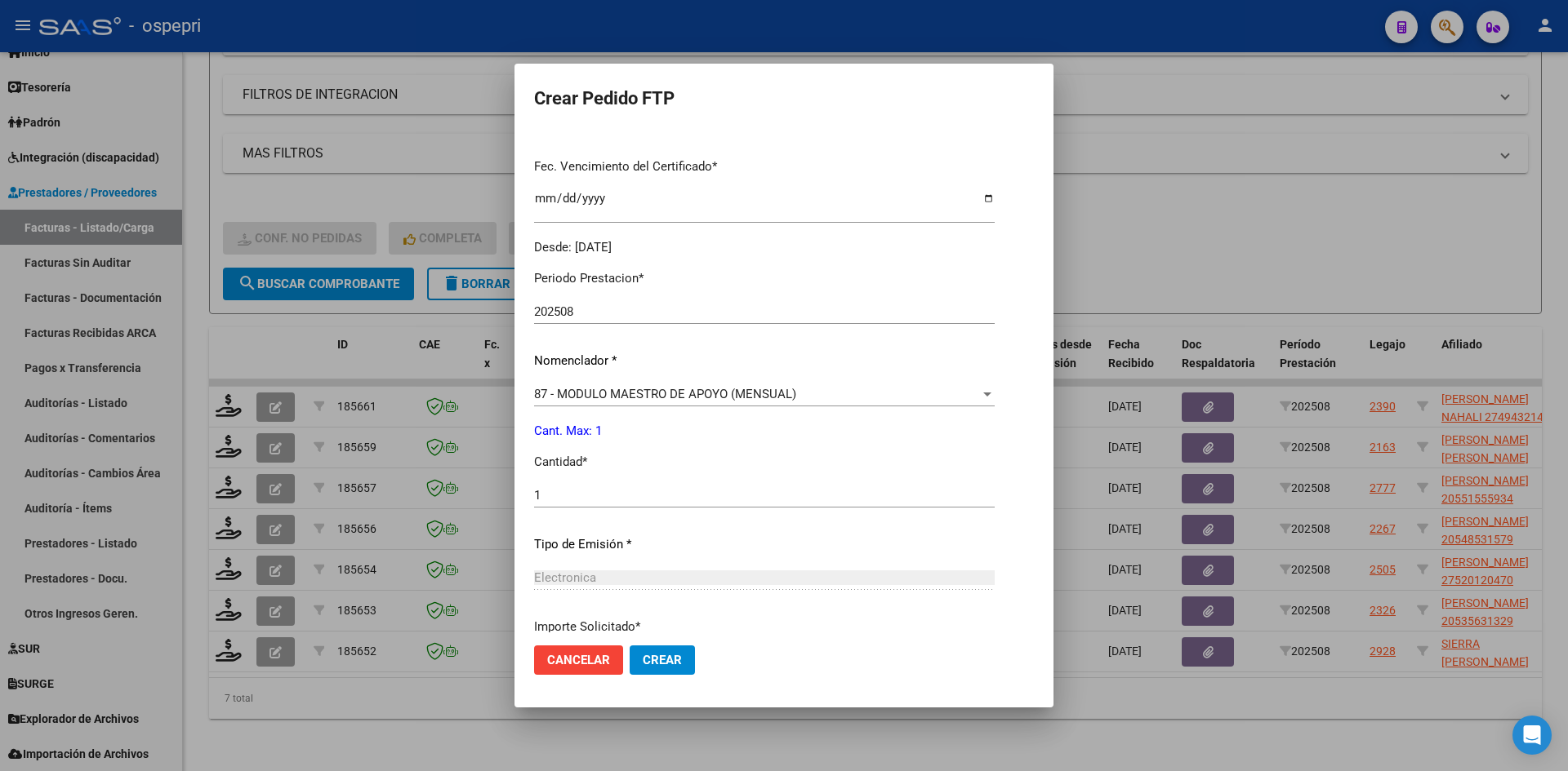
scroll to position [547, 0]
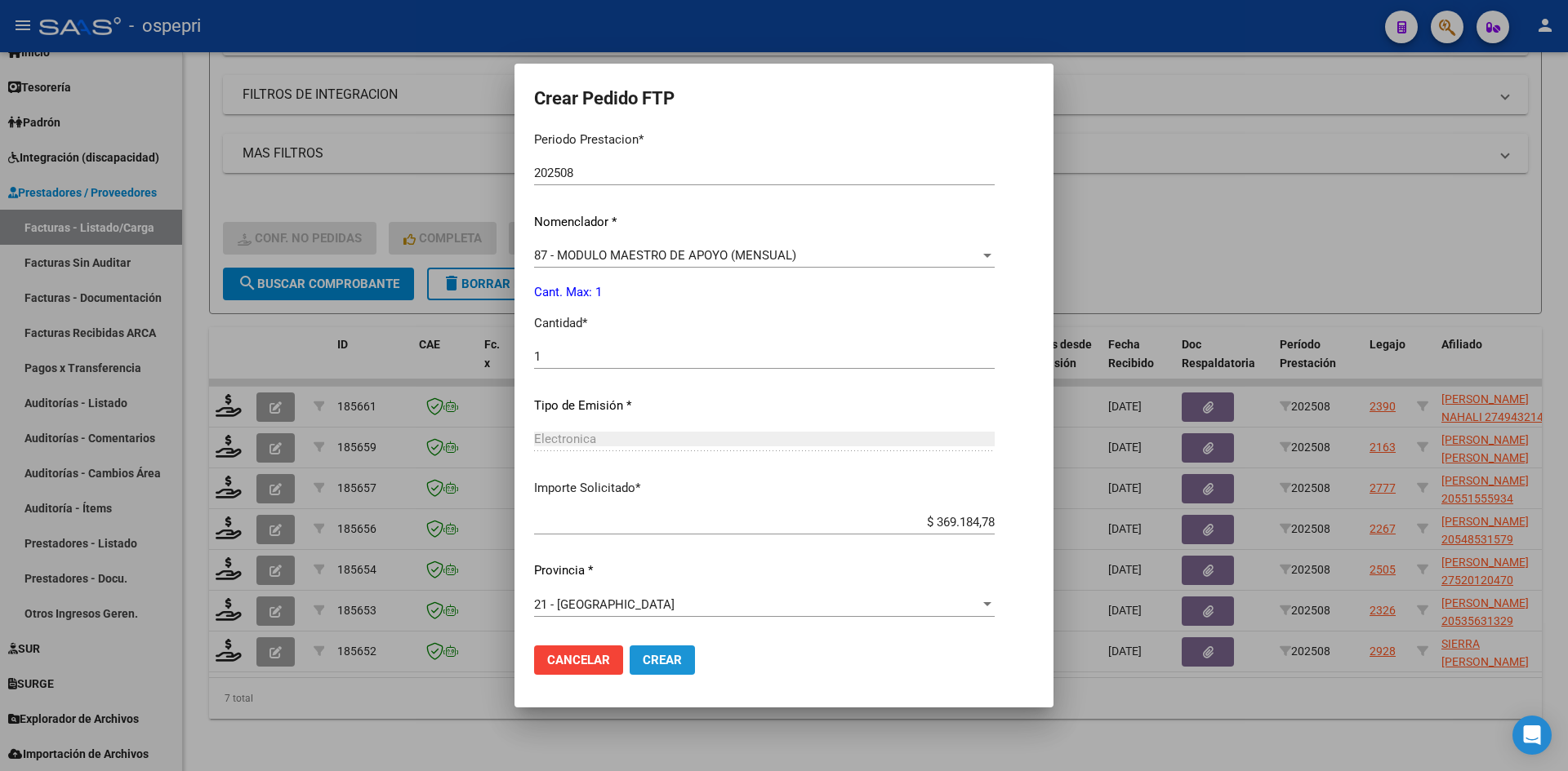
click at [662, 649] on button "Crear" at bounding box center [662, 660] width 65 height 29
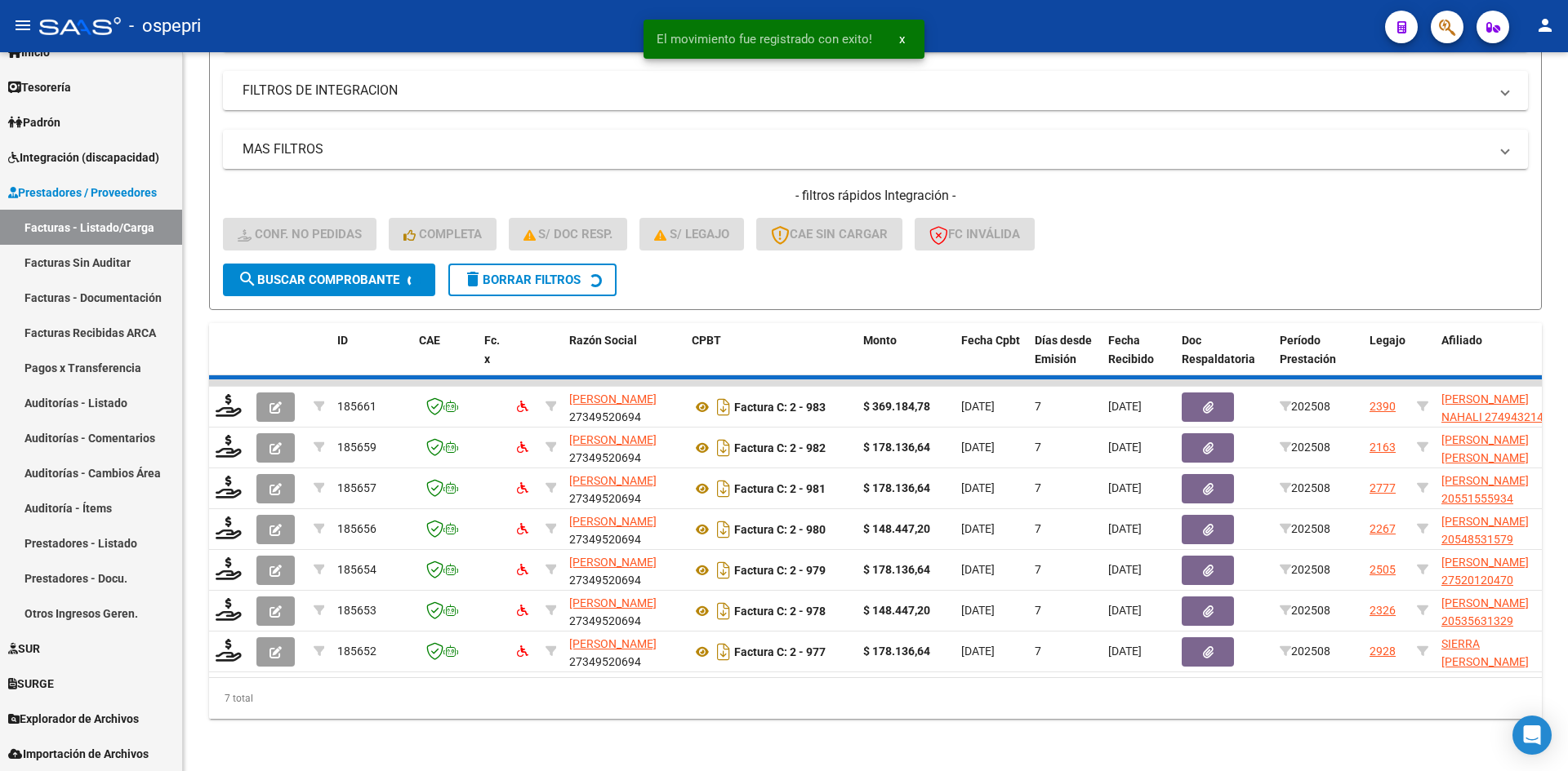
scroll to position [410, 0]
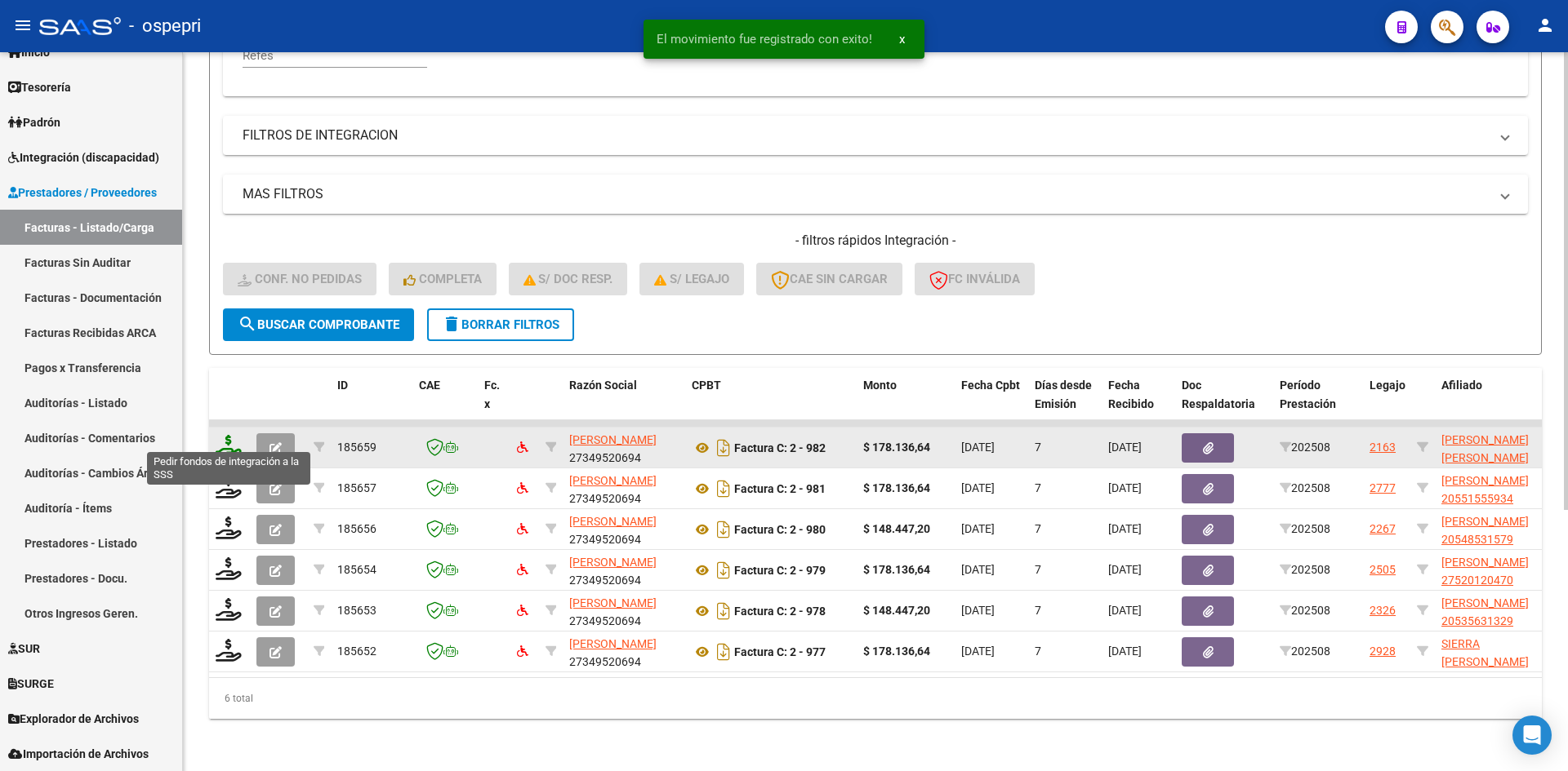
click at [225, 437] on icon at bounding box center [229, 447] width 26 height 23
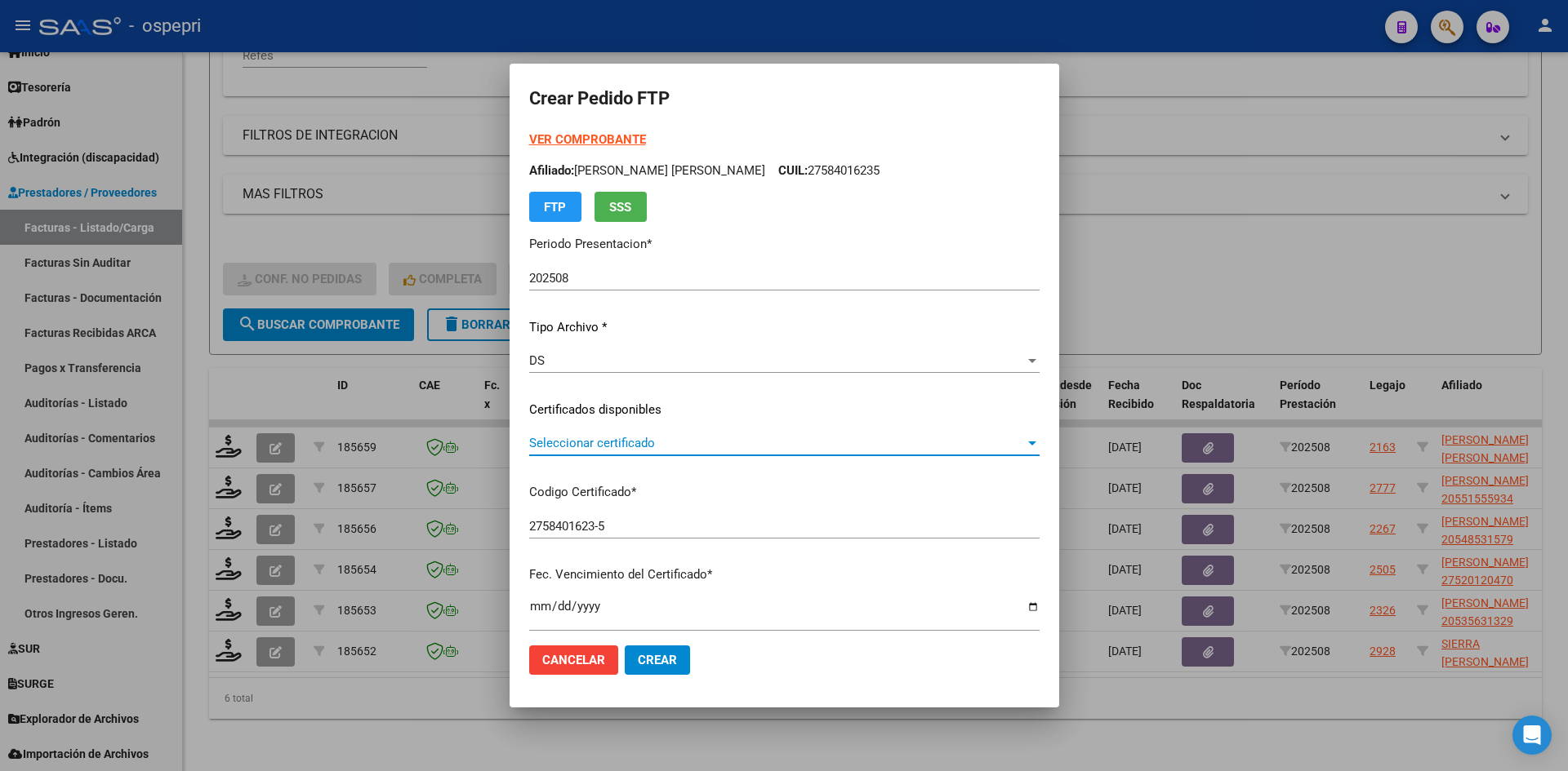
click at [570, 443] on span "Seleccionar certificado" at bounding box center [777, 443] width 495 height 15
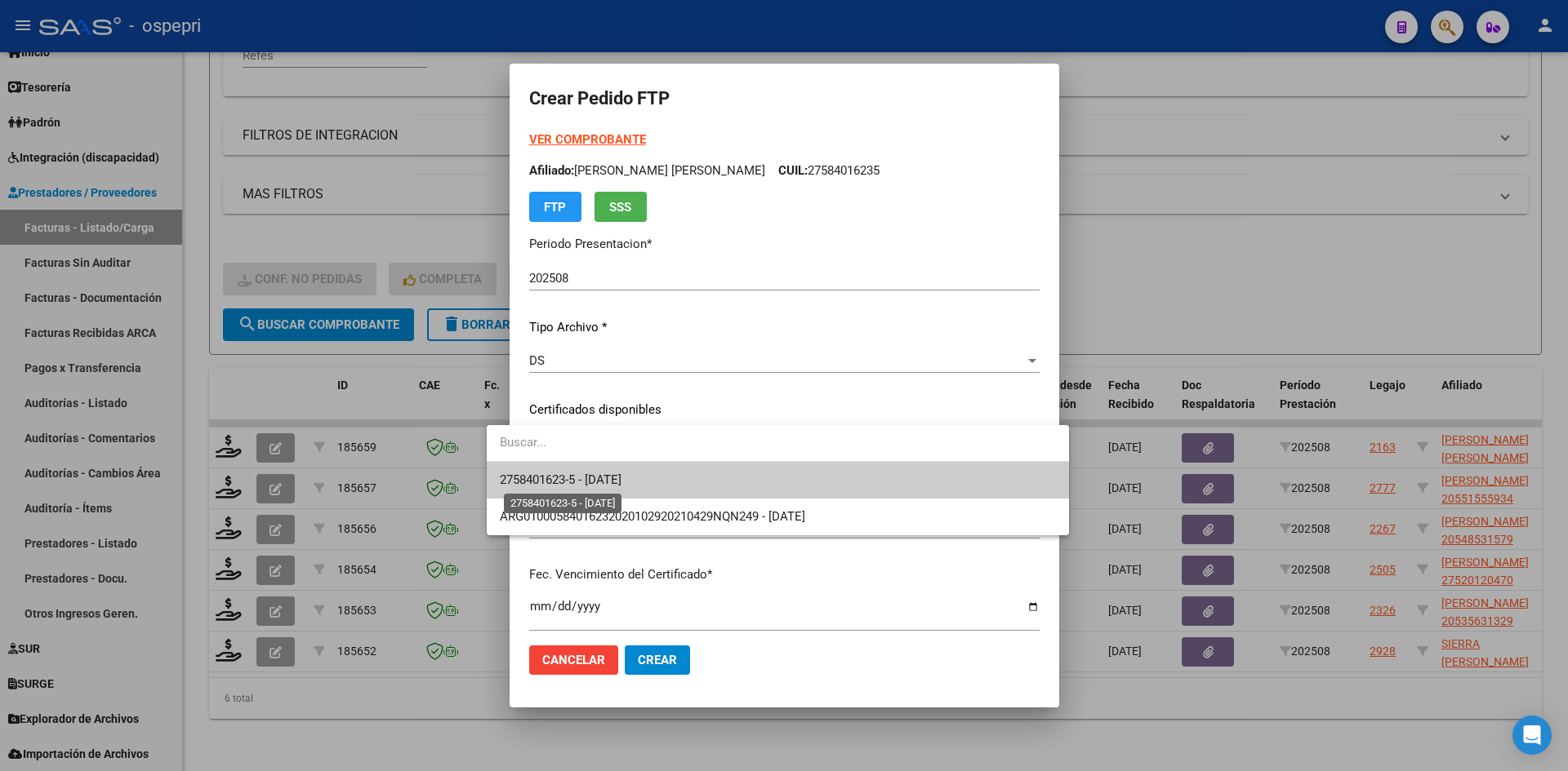
click at [583, 477] on span "2758401623-5 - 2029-11-01" at bounding box center [560, 480] width 122 height 15
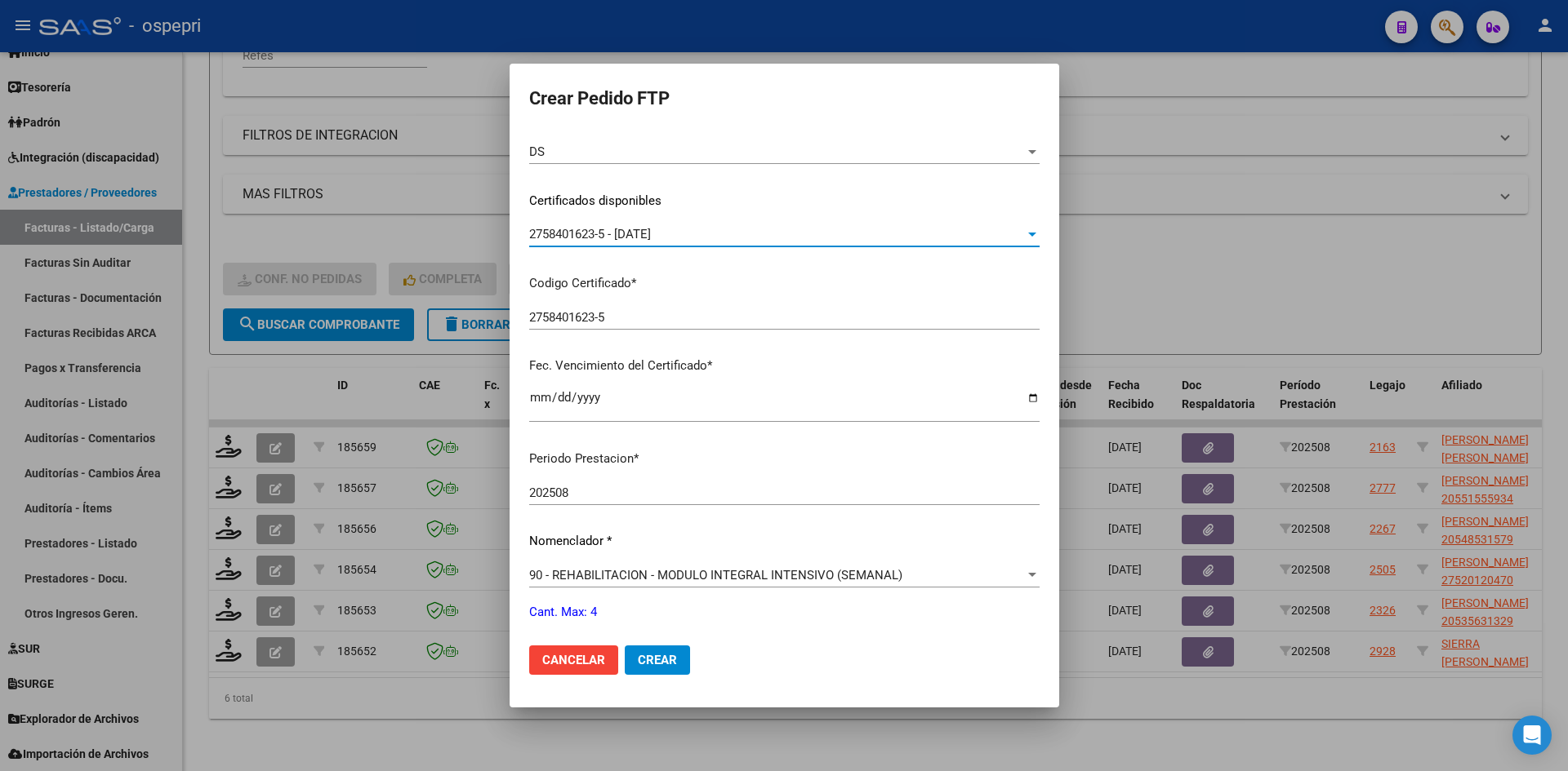
scroll to position [327, 0]
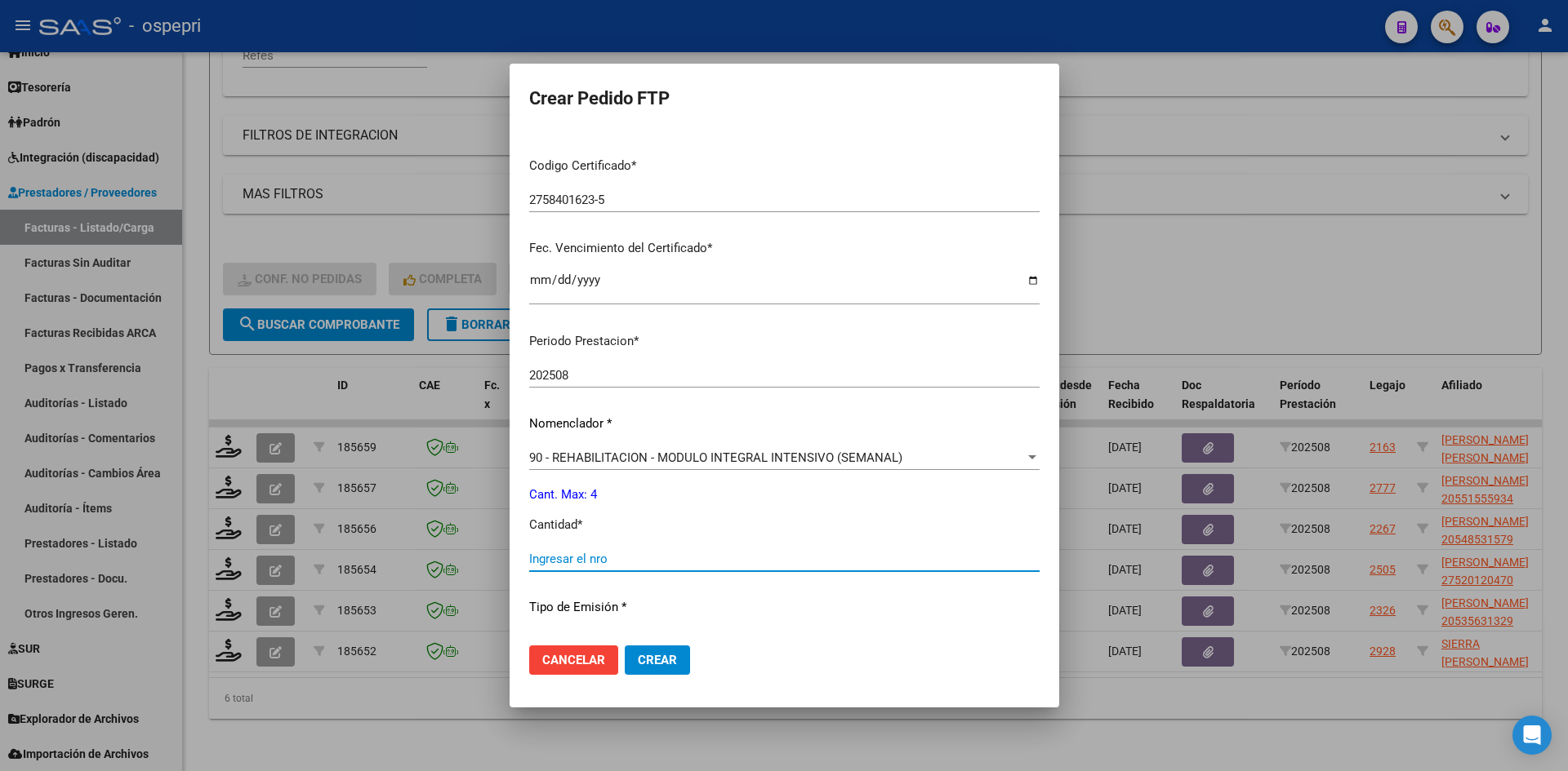
click at [606, 560] on input "Ingresar el nro" at bounding box center [784, 559] width 510 height 15
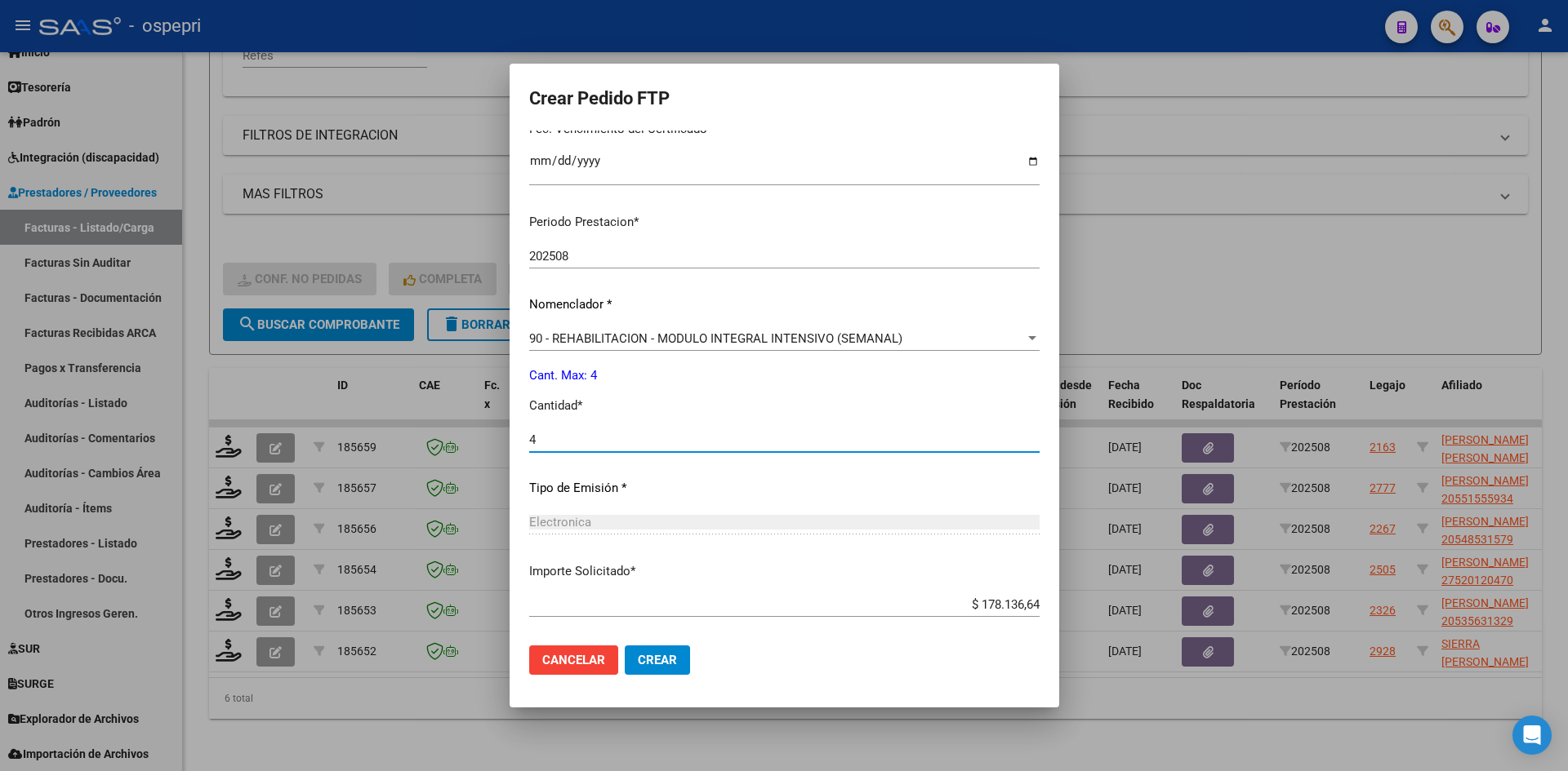
scroll to position [528, 0]
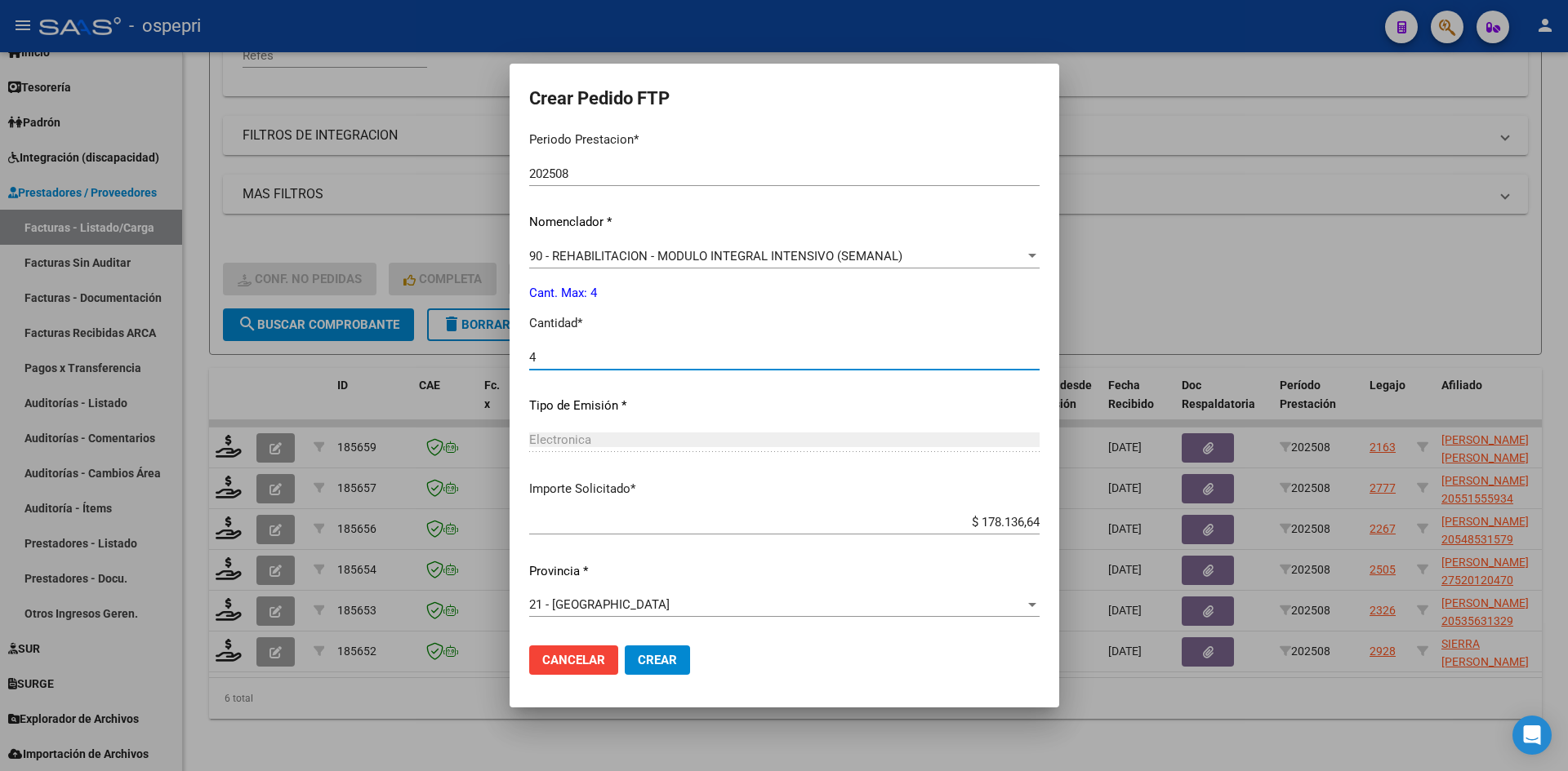
click at [631, 650] on button "Crear" at bounding box center [657, 660] width 65 height 29
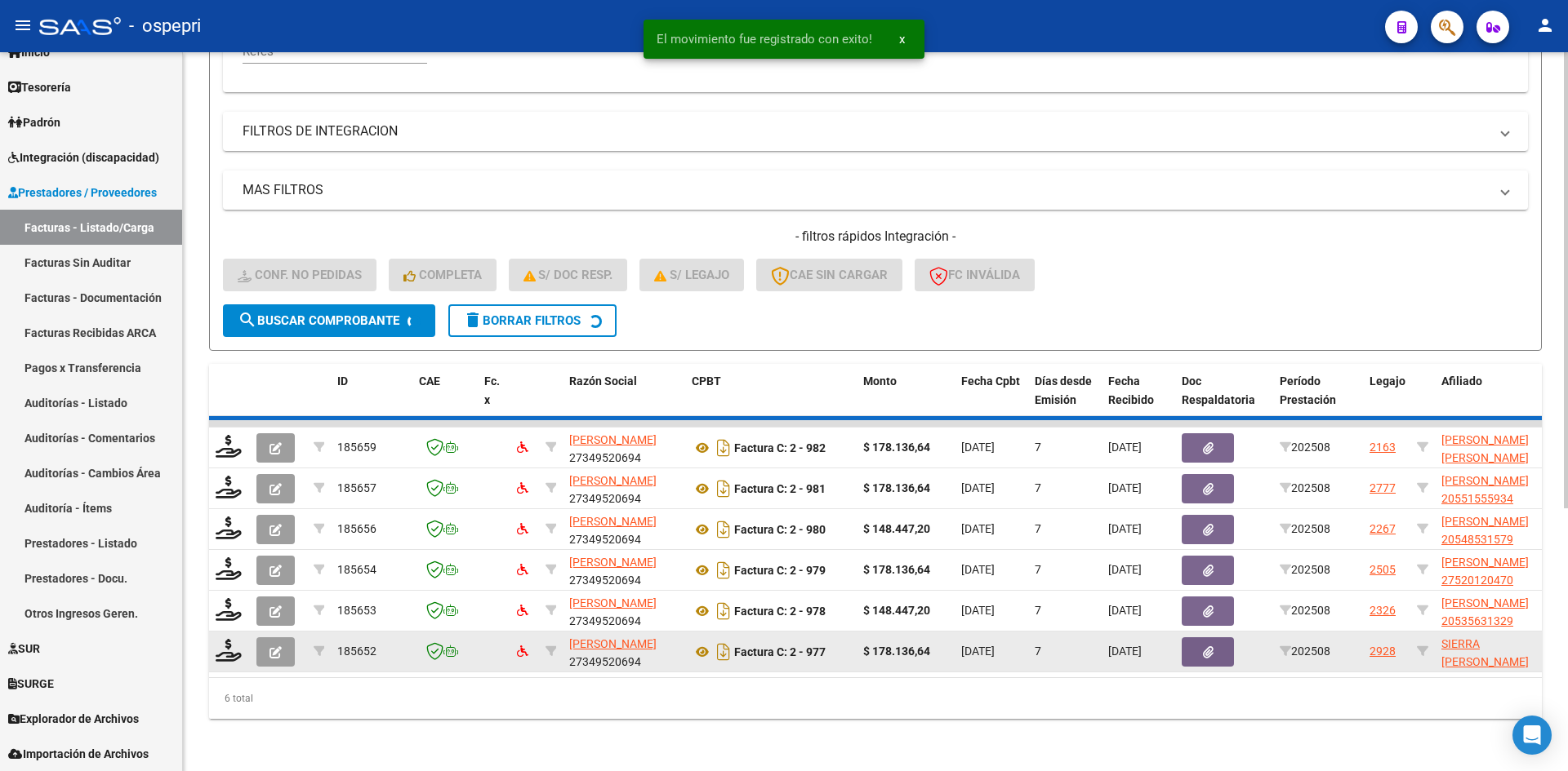
scroll to position [369, 0]
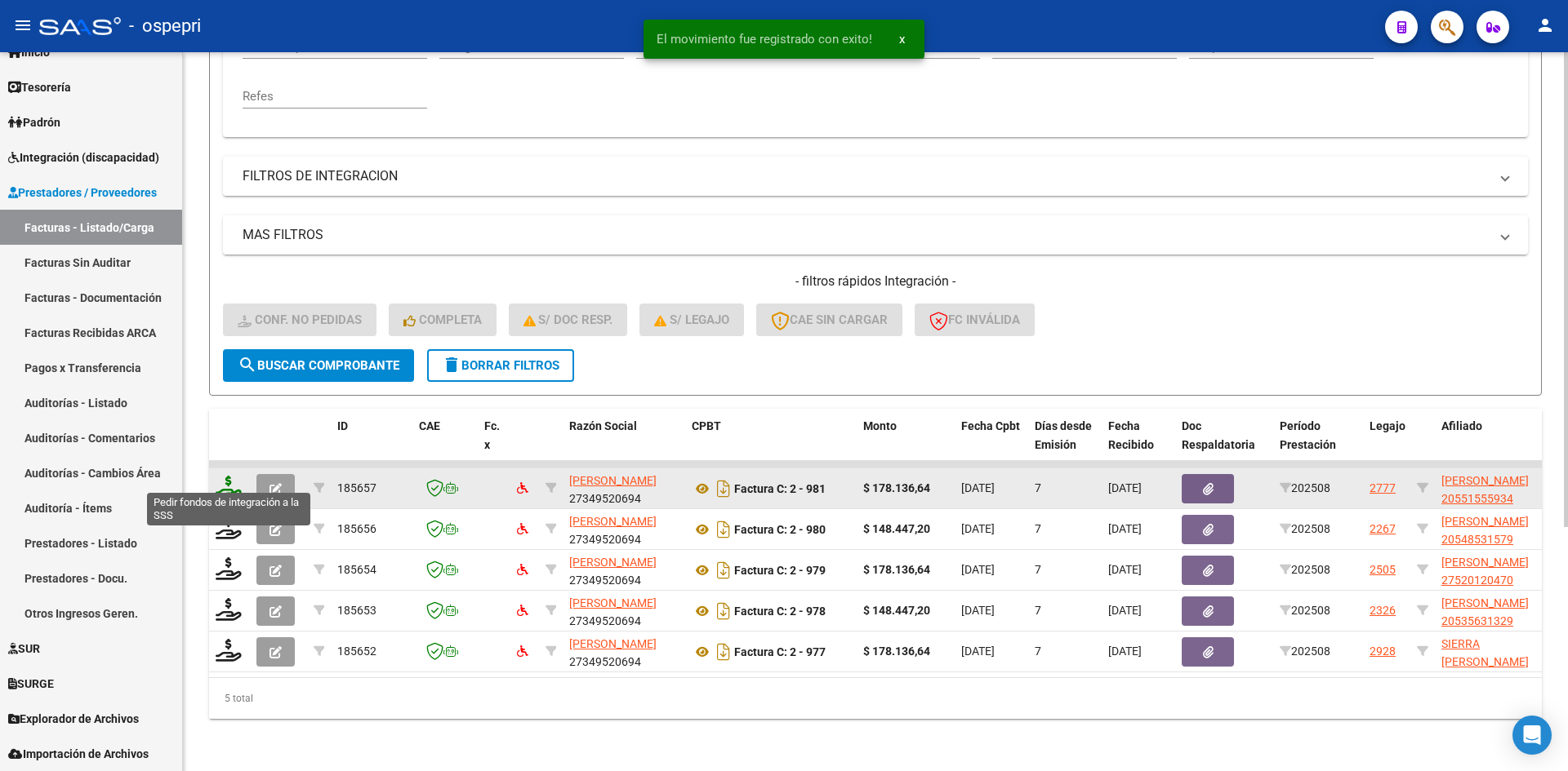
click at [231, 478] on icon at bounding box center [229, 488] width 26 height 23
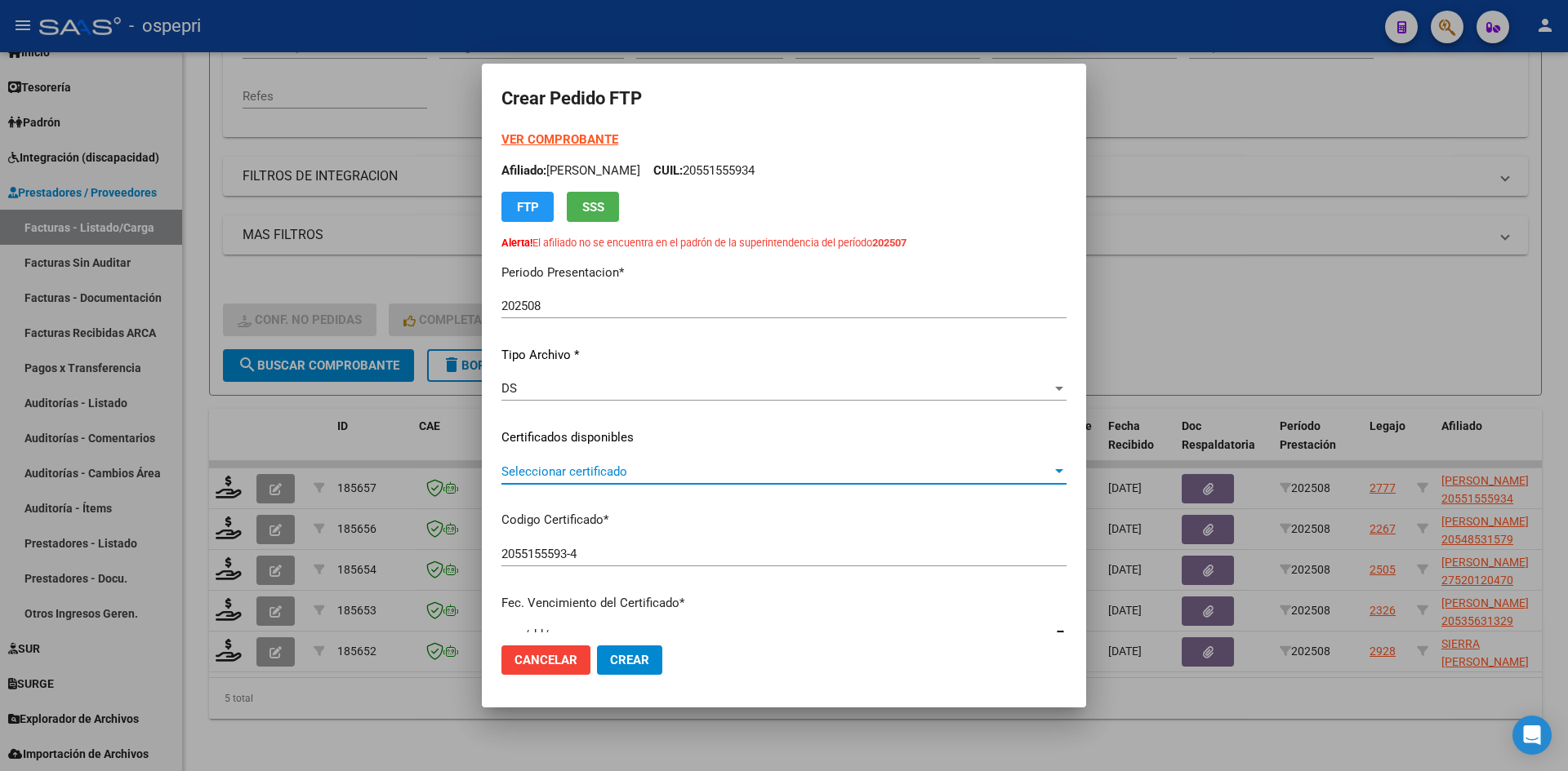
click at [587, 471] on span "Seleccionar certificado" at bounding box center [776, 472] width 550 height 15
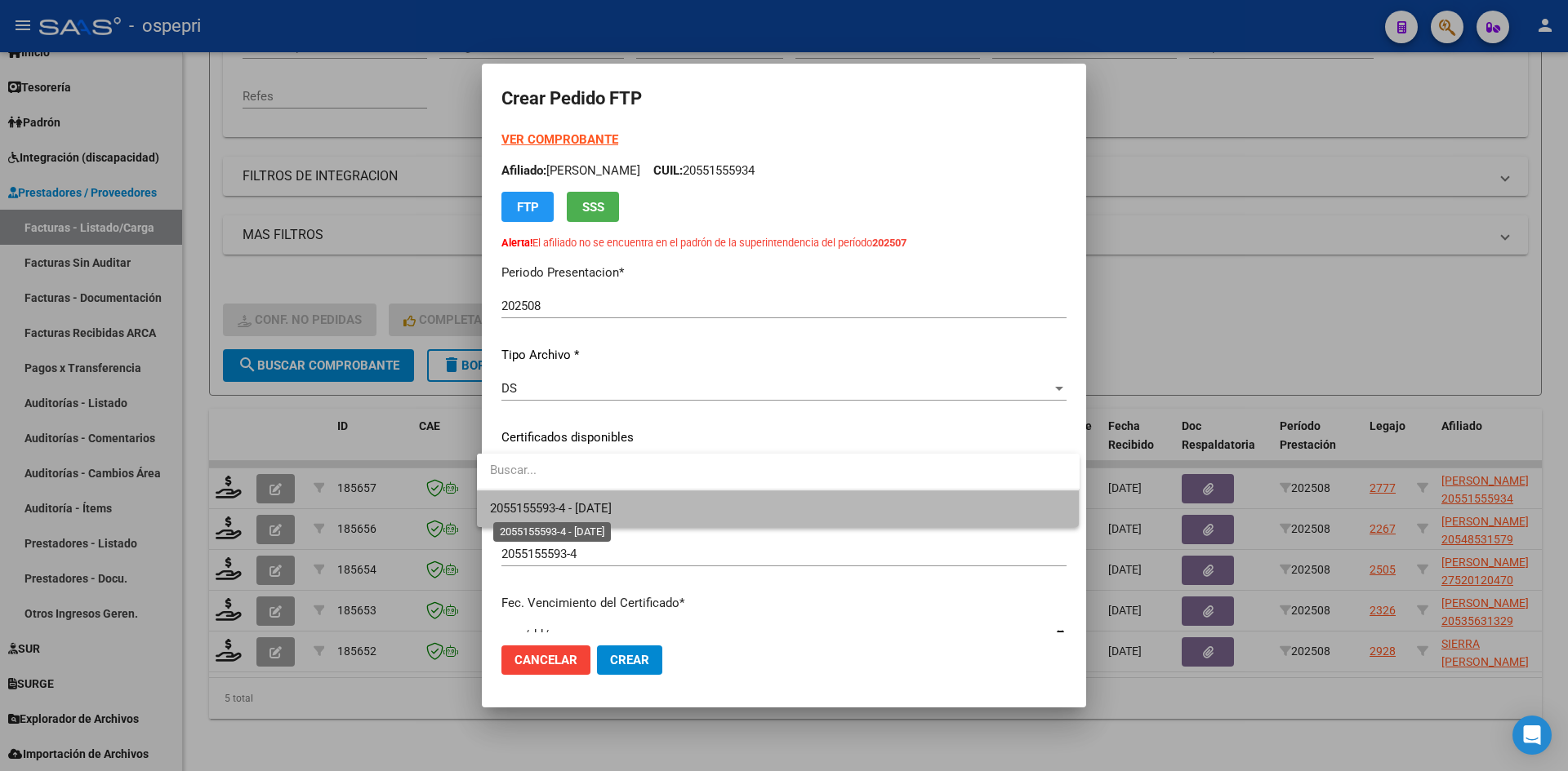
click at [611, 504] on span "2055155593-4 - 2027-09-18" at bounding box center [550, 508] width 122 height 15
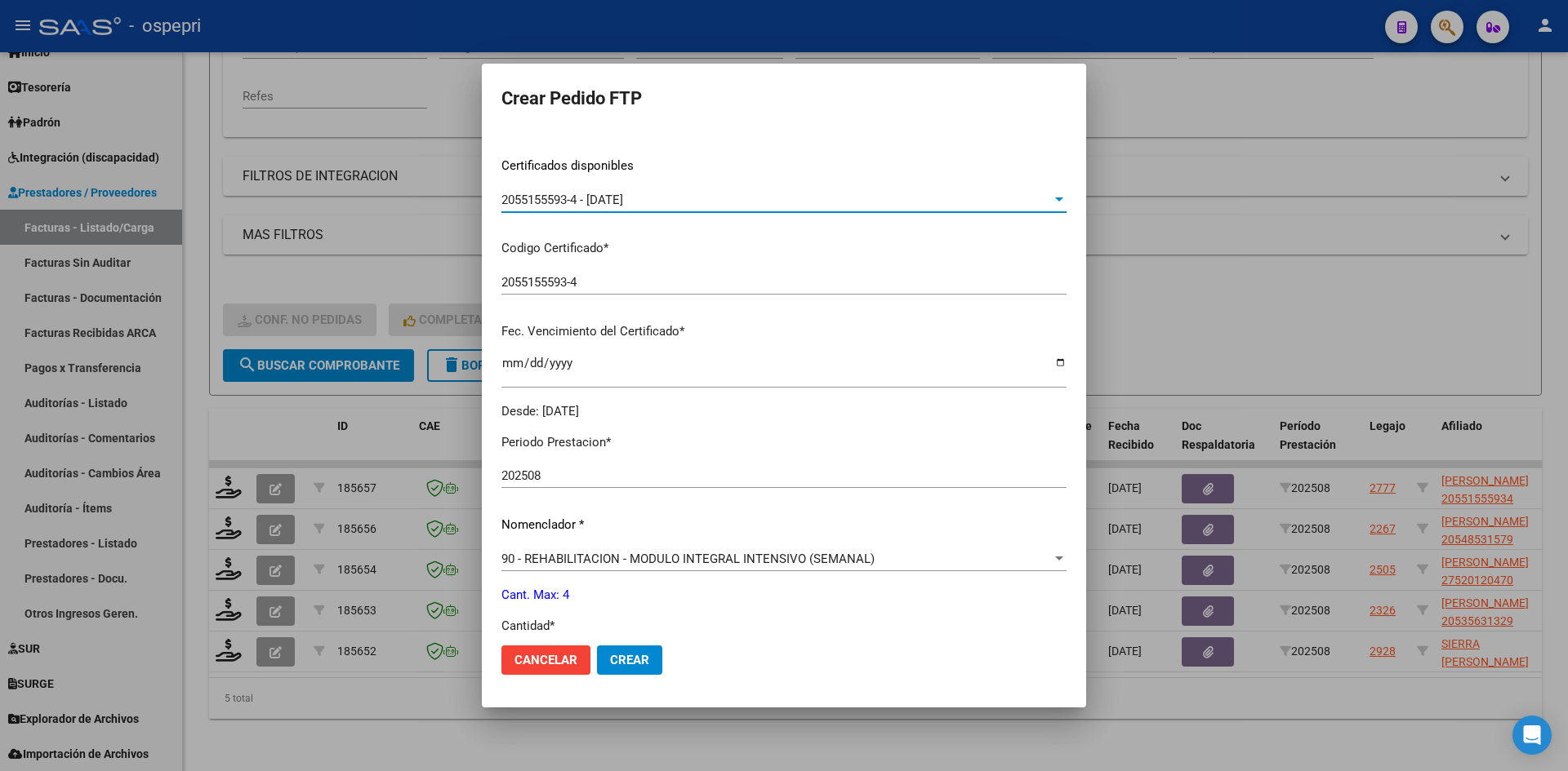
scroll to position [408, 0]
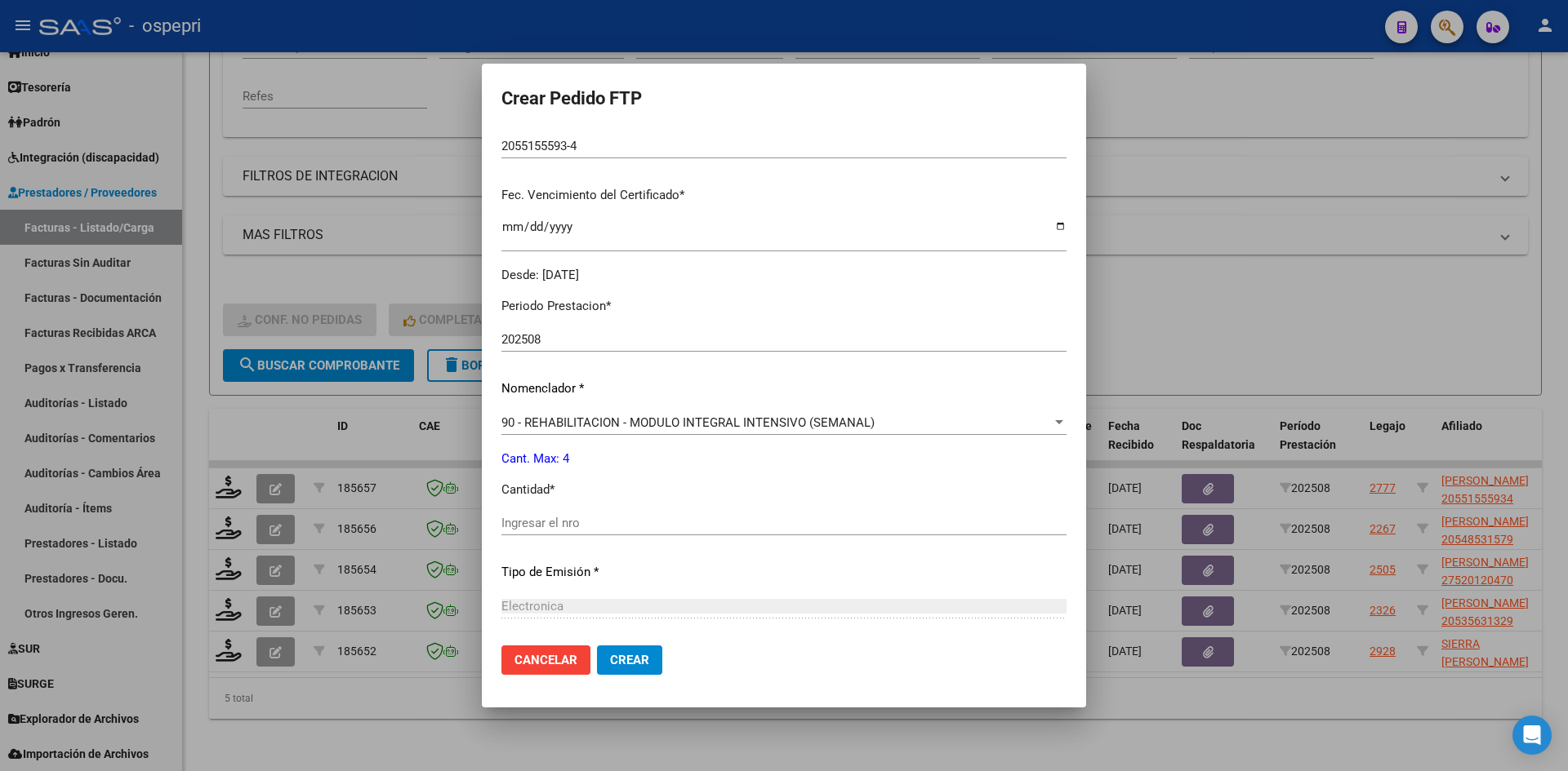
click at [597, 519] on input "Ingresar el nro" at bounding box center [784, 523] width 565 height 15
click at [633, 670] on button "Crear" at bounding box center [629, 660] width 65 height 29
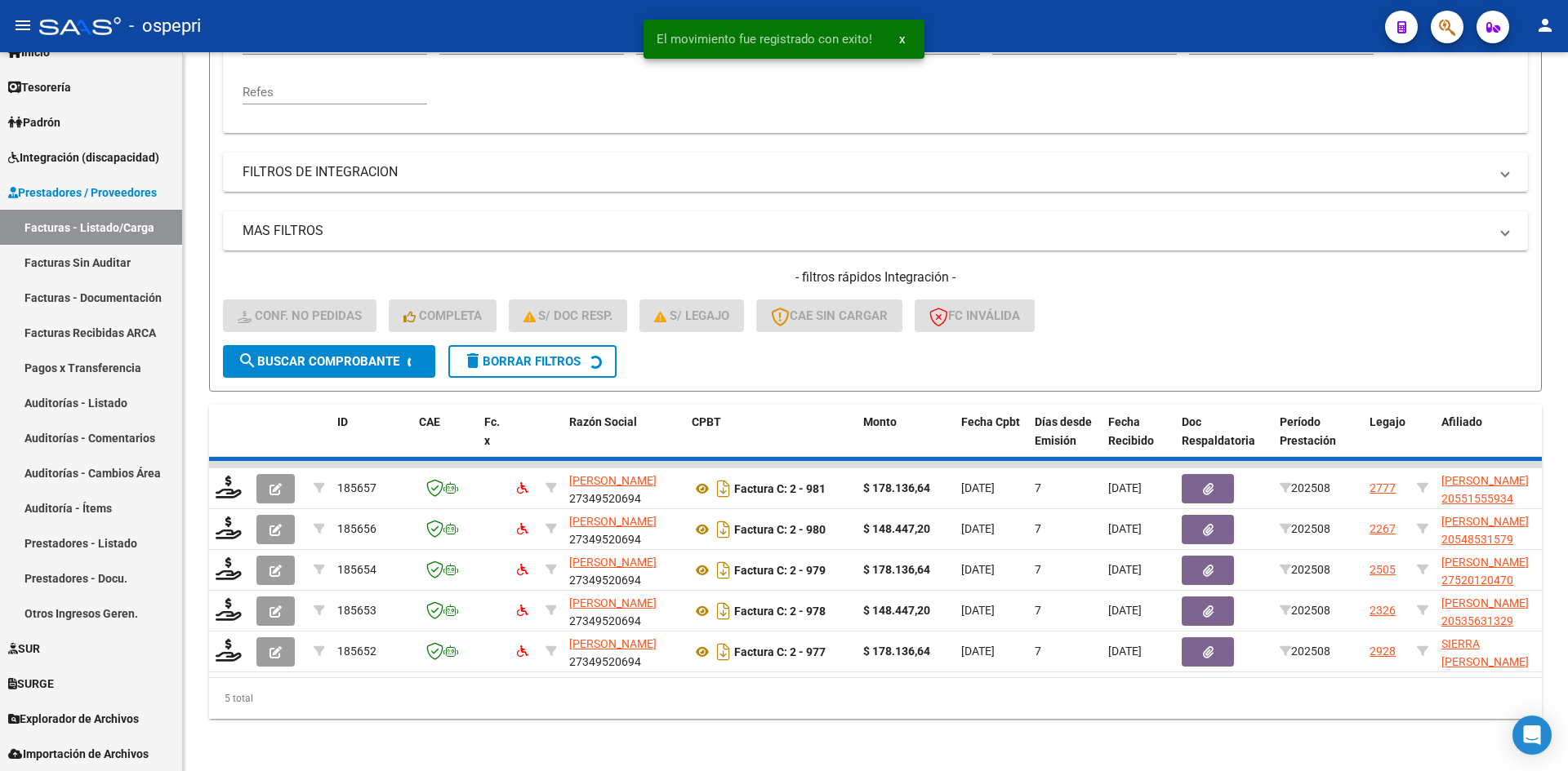
scroll to position [328, 0]
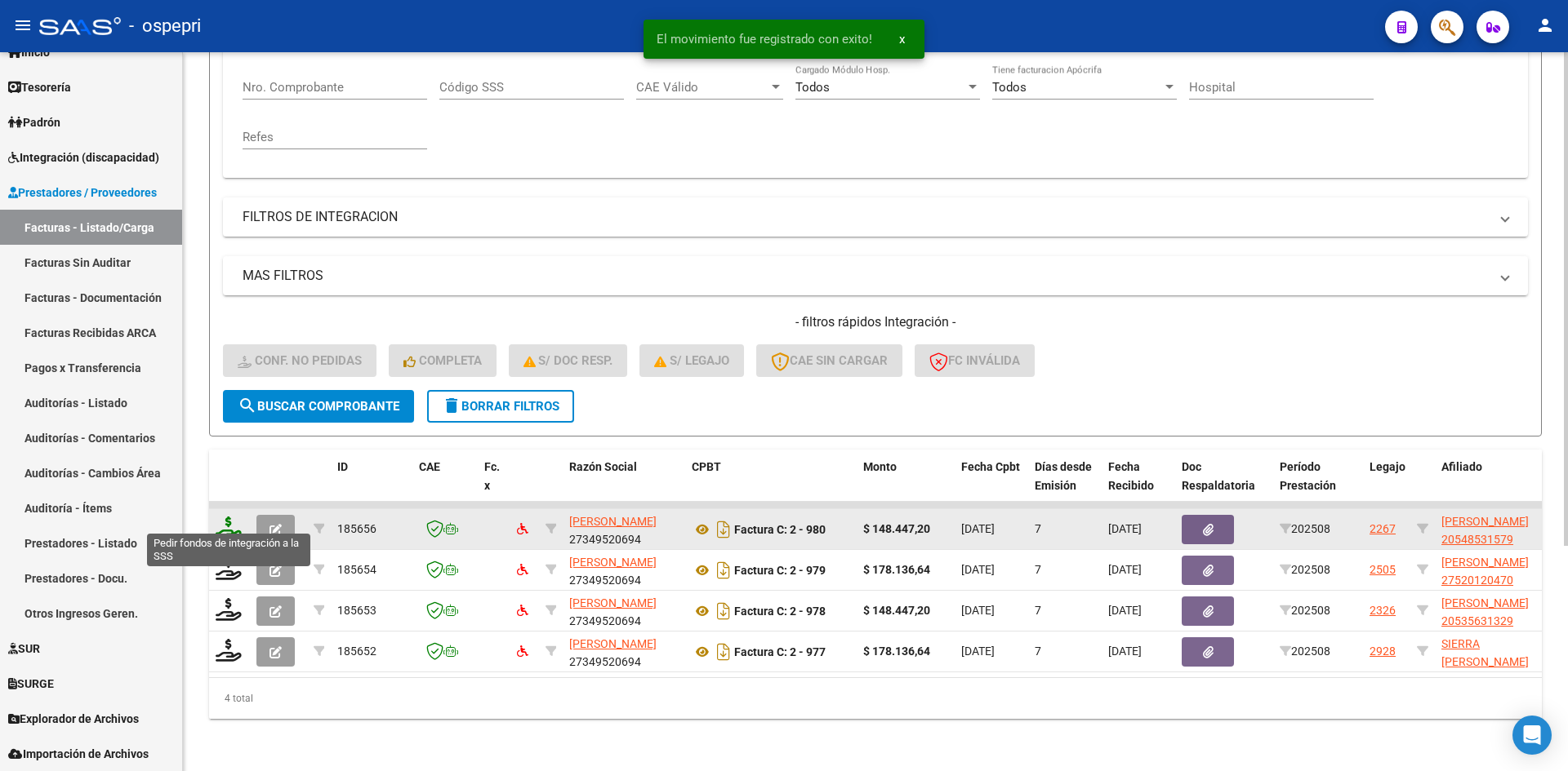
click at [231, 517] on icon at bounding box center [229, 528] width 26 height 23
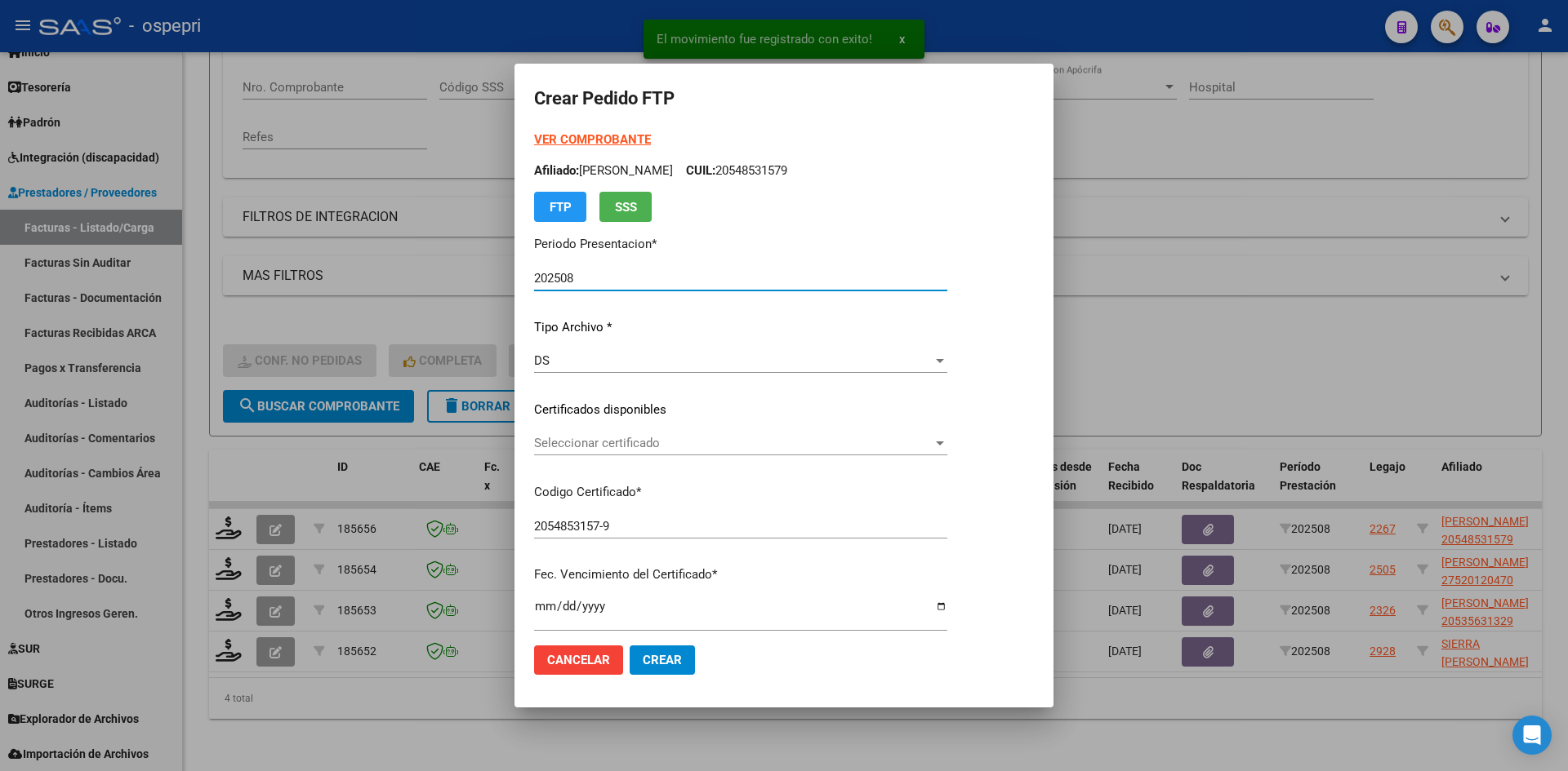
click at [663, 450] on span "Seleccionar certificado" at bounding box center [733, 443] width 399 height 15
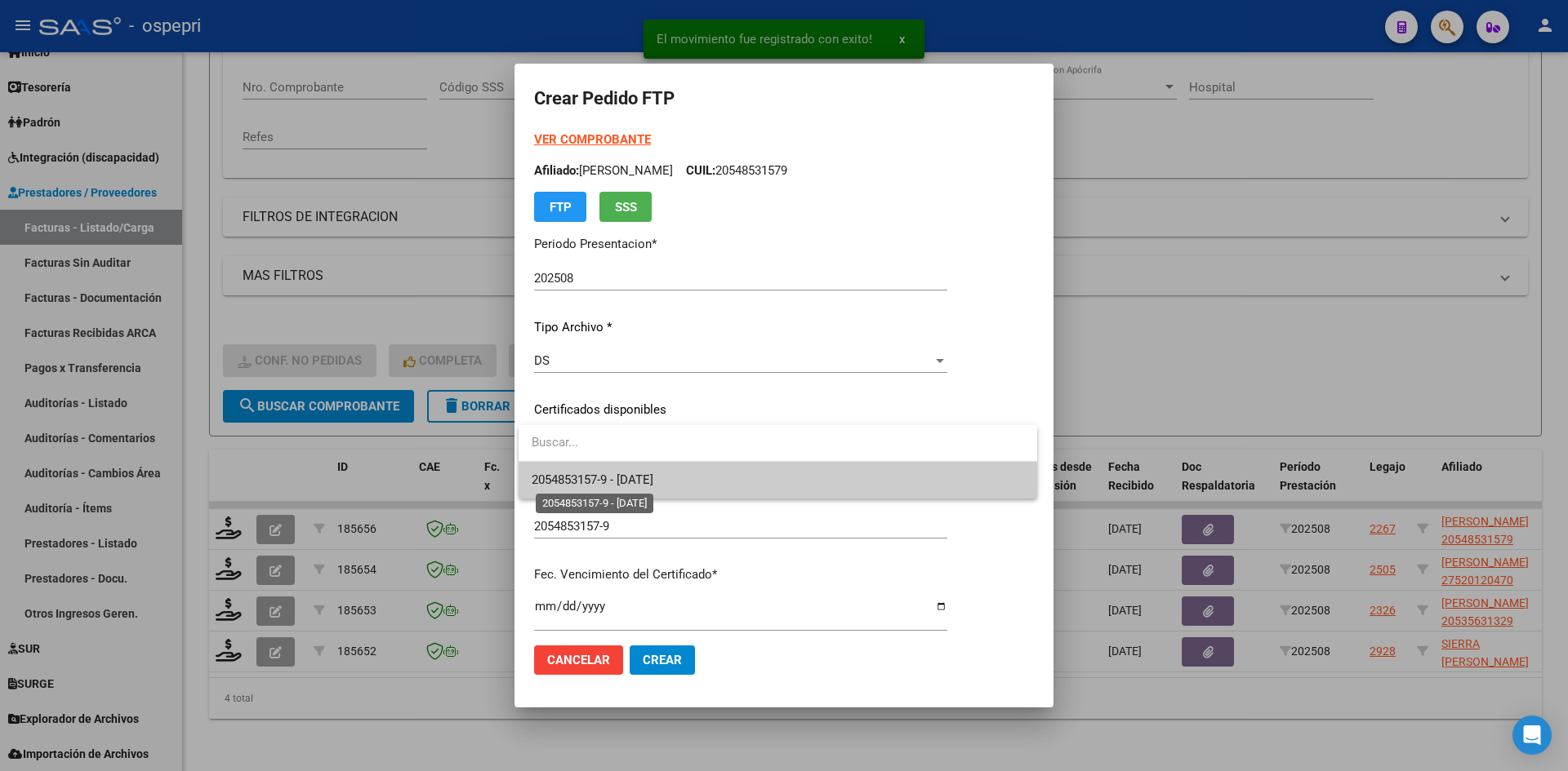
click at [653, 477] on span "2054853157-9 - 2026-11-19" at bounding box center [592, 480] width 122 height 15
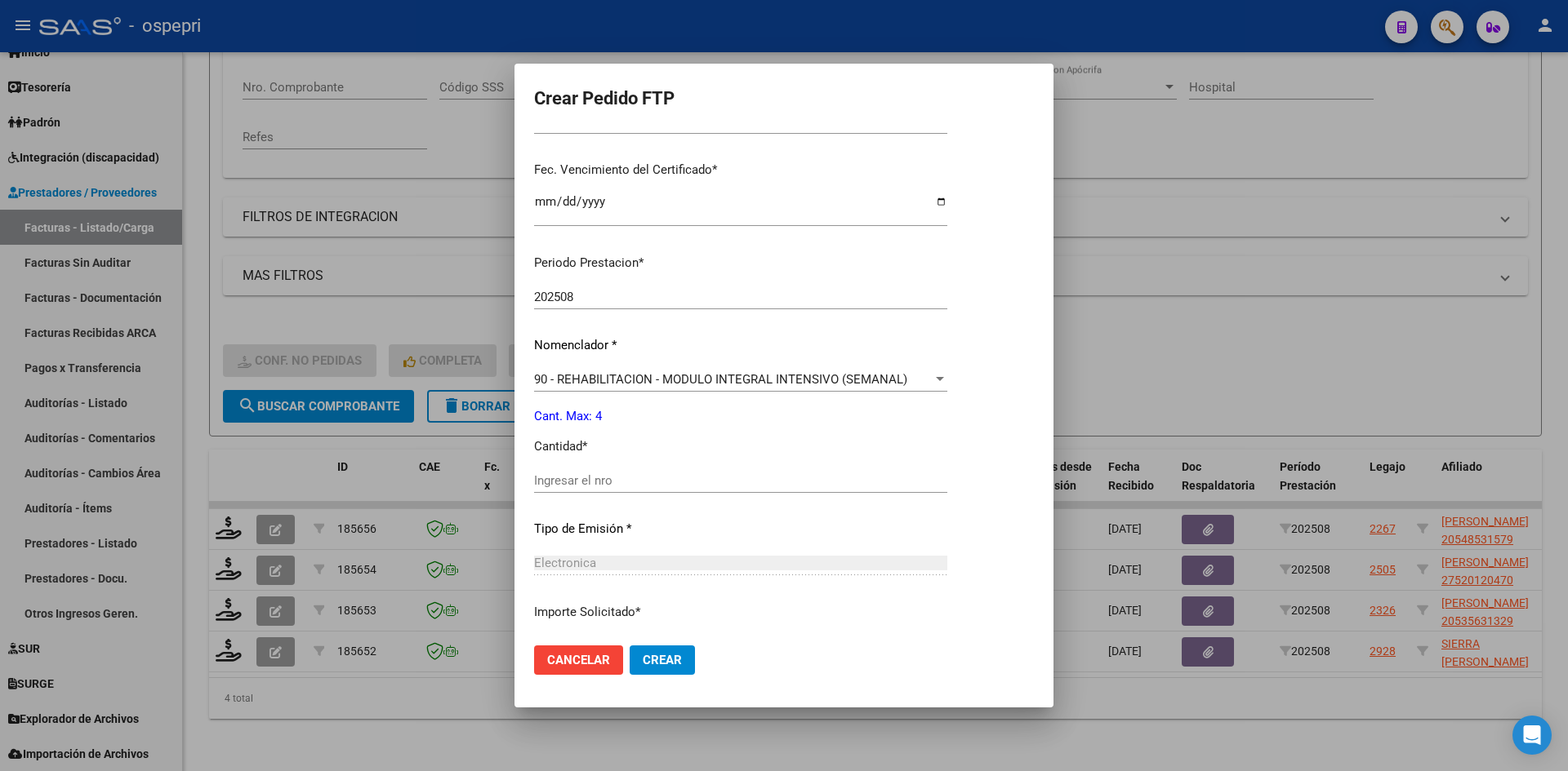
scroll to position [408, 0]
click at [672, 478] on input "Ingresar el nro" at bounding box center [740, 478] width 413 height 15
click at [669, 672] on button "Crear" at bounding box center [662, 660] width 65 height 29
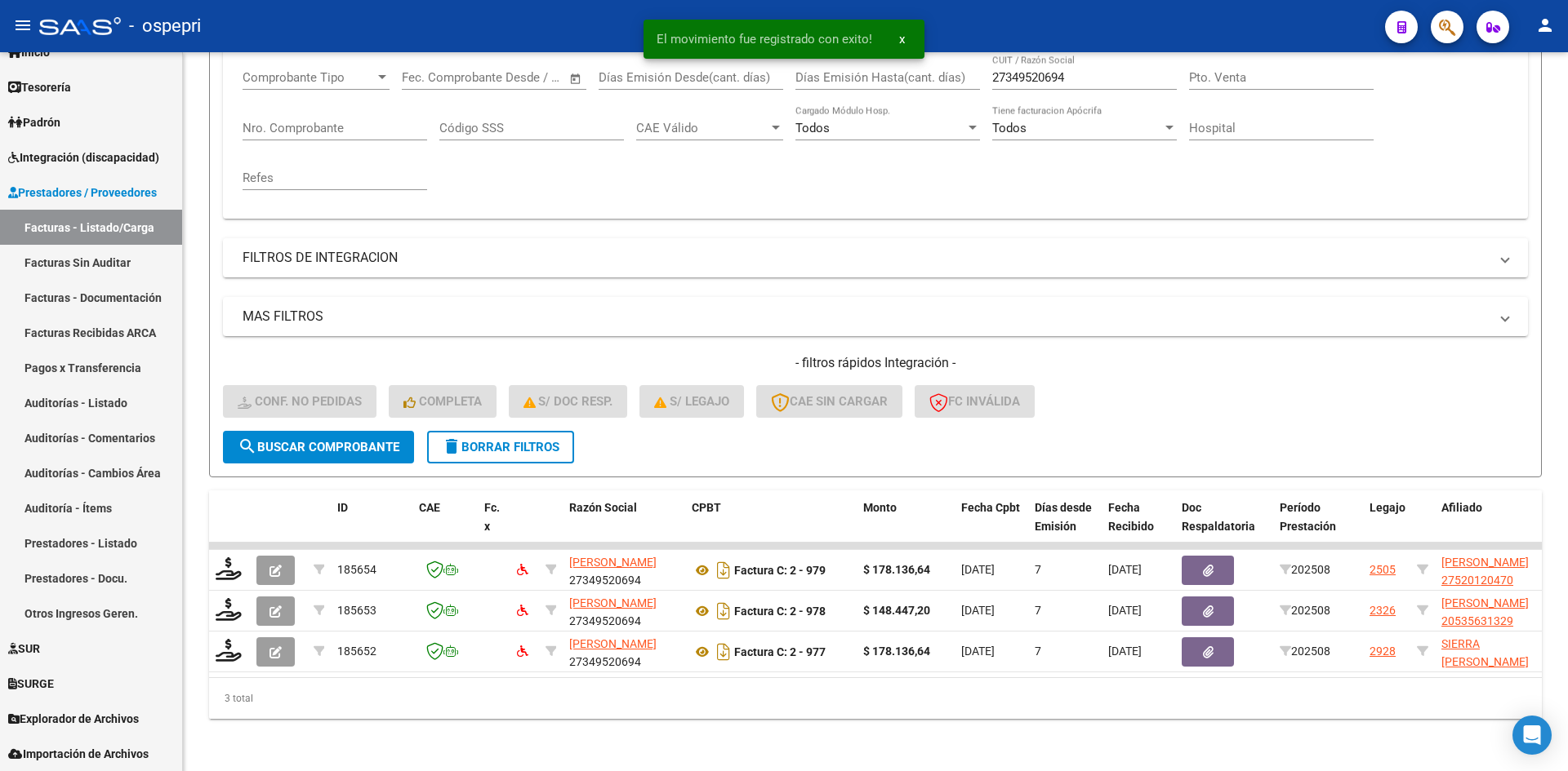
scroll to position [287, 0]
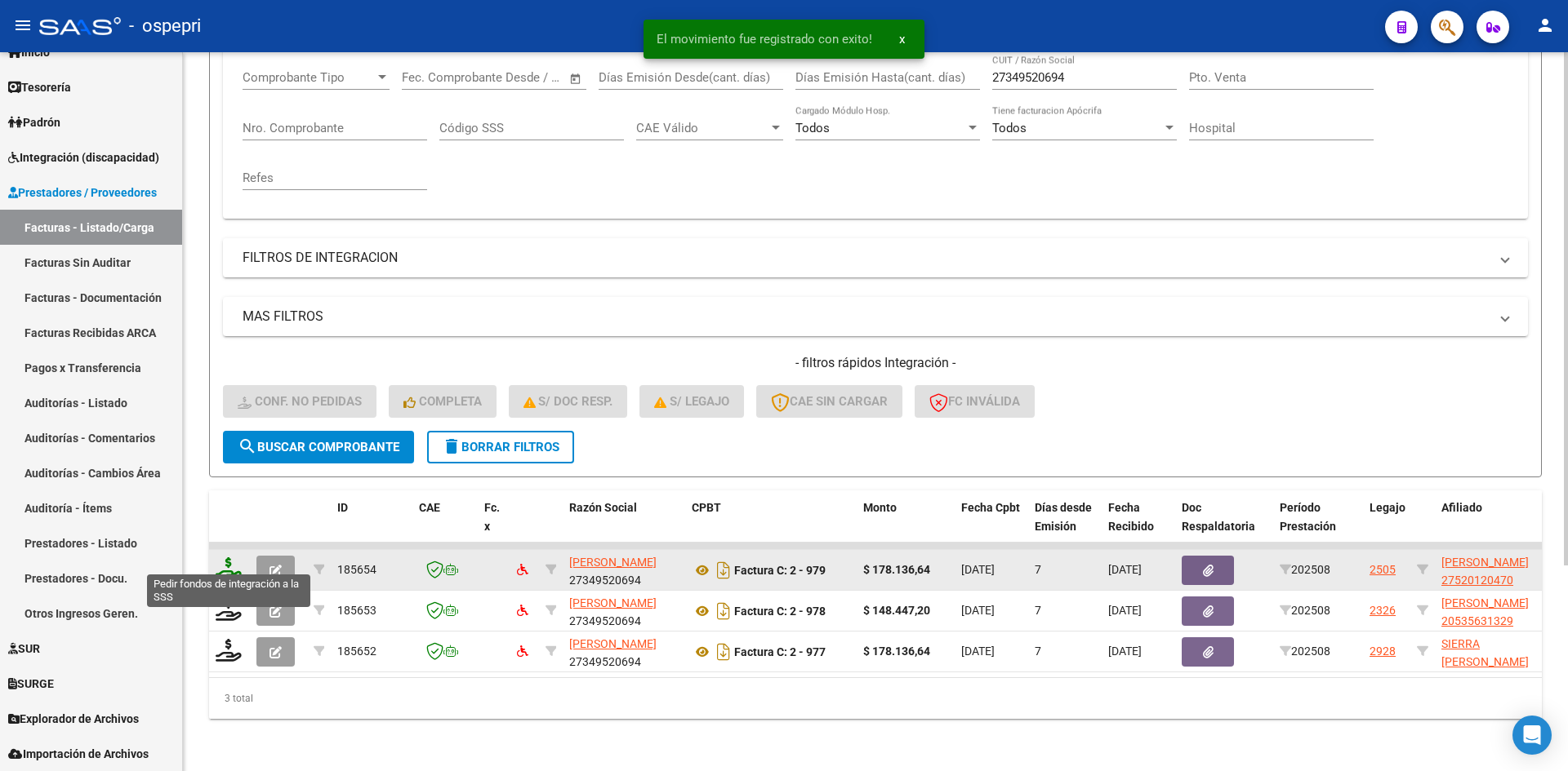
click at [224, 557] on icon at bounding box center [229, 569] width 26 height 23
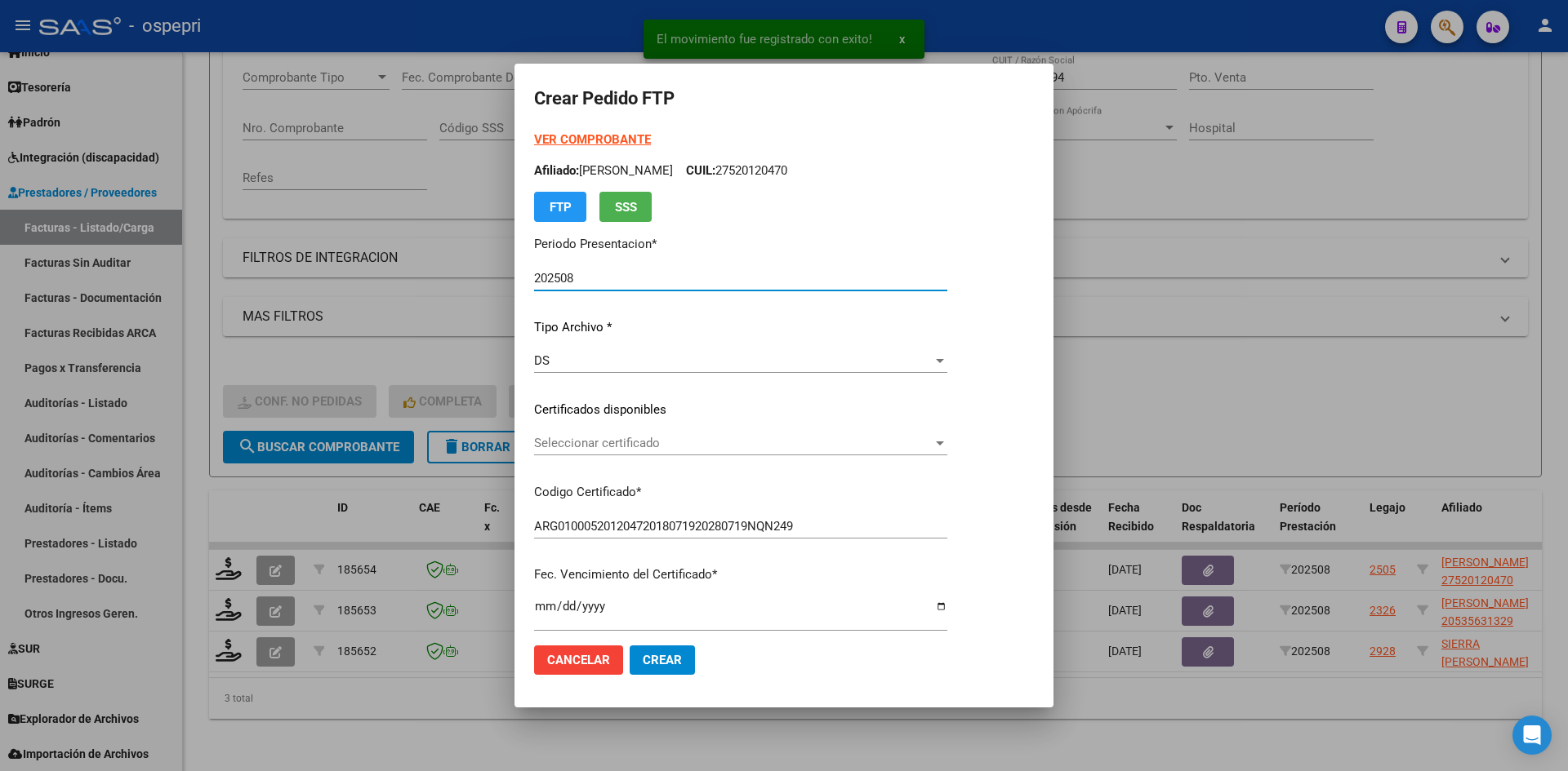
click at [698, 453] on div "Seleccionar certificado Seleccionar certificado" at bounding box center [740, 443] width 413 height 25
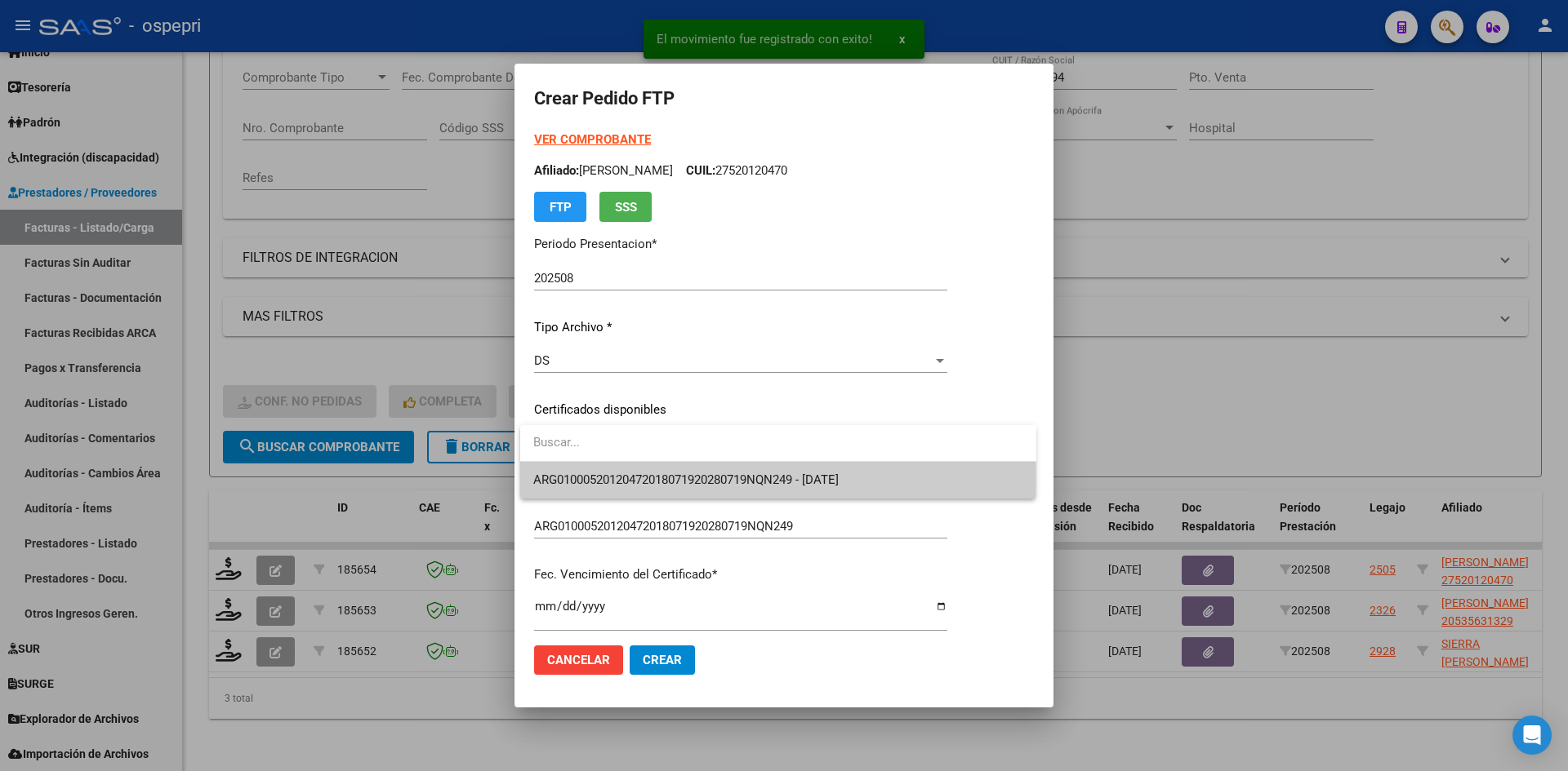
click at [698, 471] on span "ARG01000520120472018071920280719NQN249 - 2028-07-19" at bounding box center [778, 480] width 490 height 37
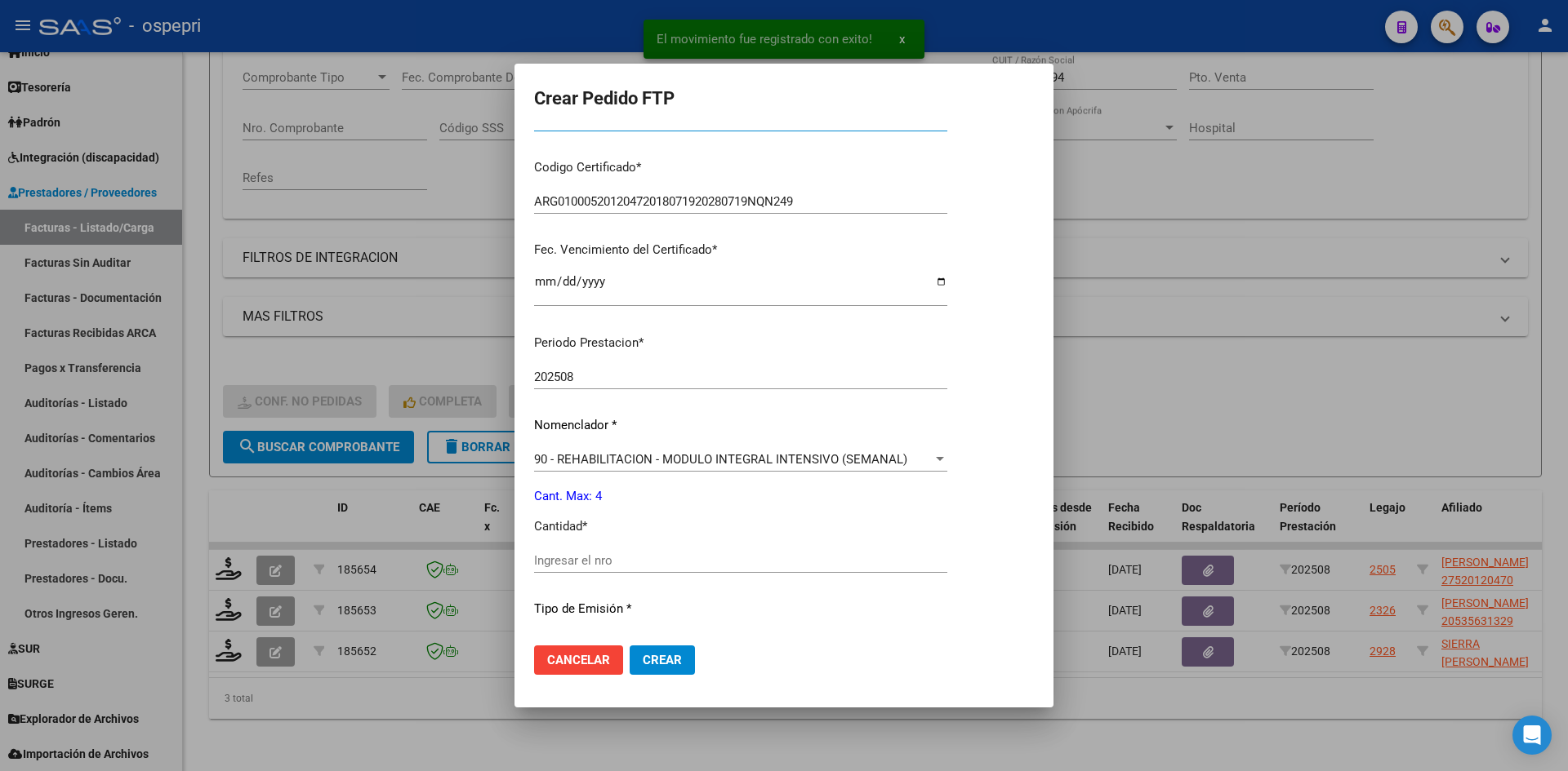
scroll to position [327, 0]
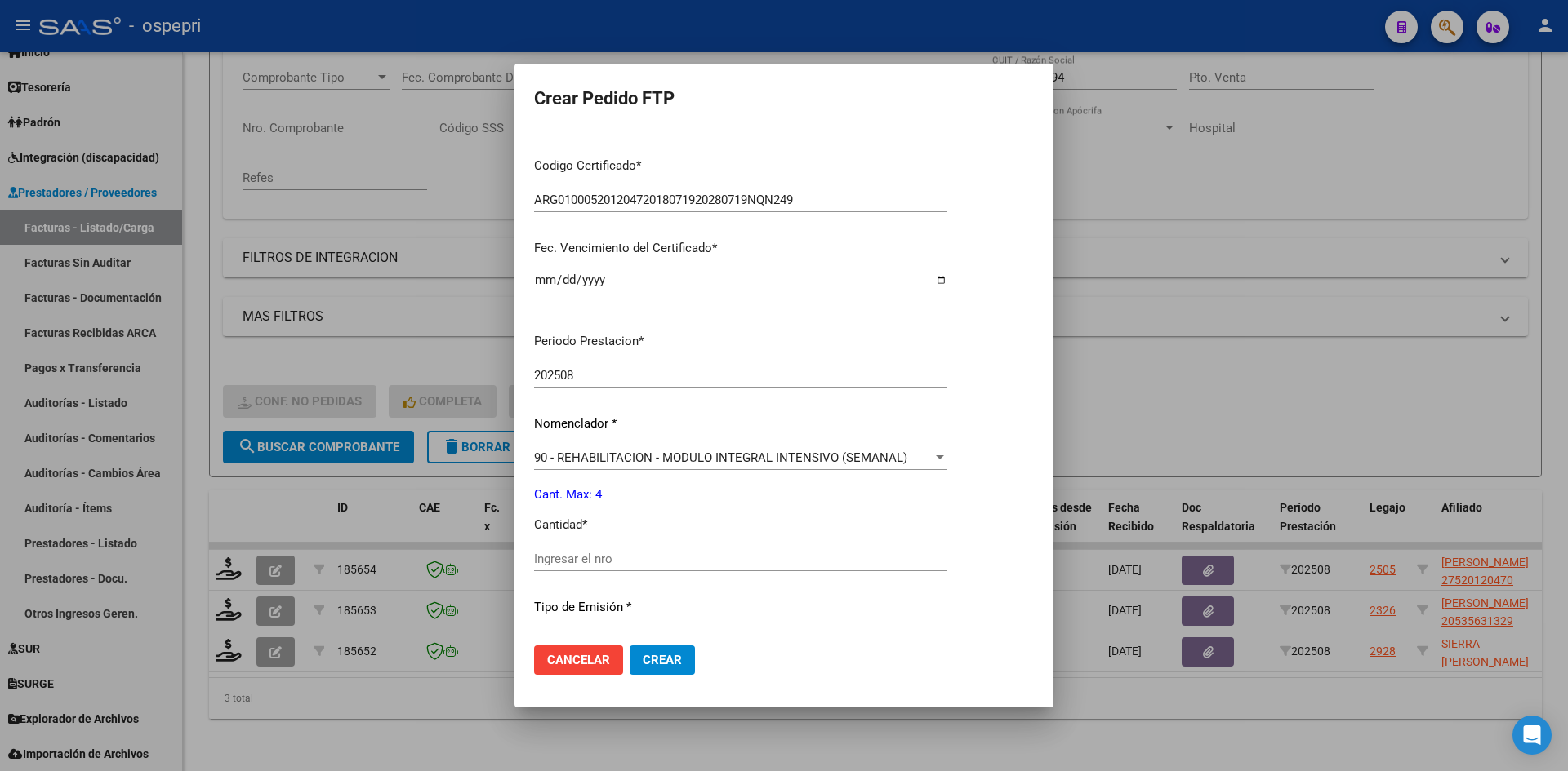
click at [603, 563] on input "Ingresar el nro" at bounding box center [740, 559] width 413 height 15
click at [658, 661] on span "Crear" at bounding box center [662, 660] width 39 height 15
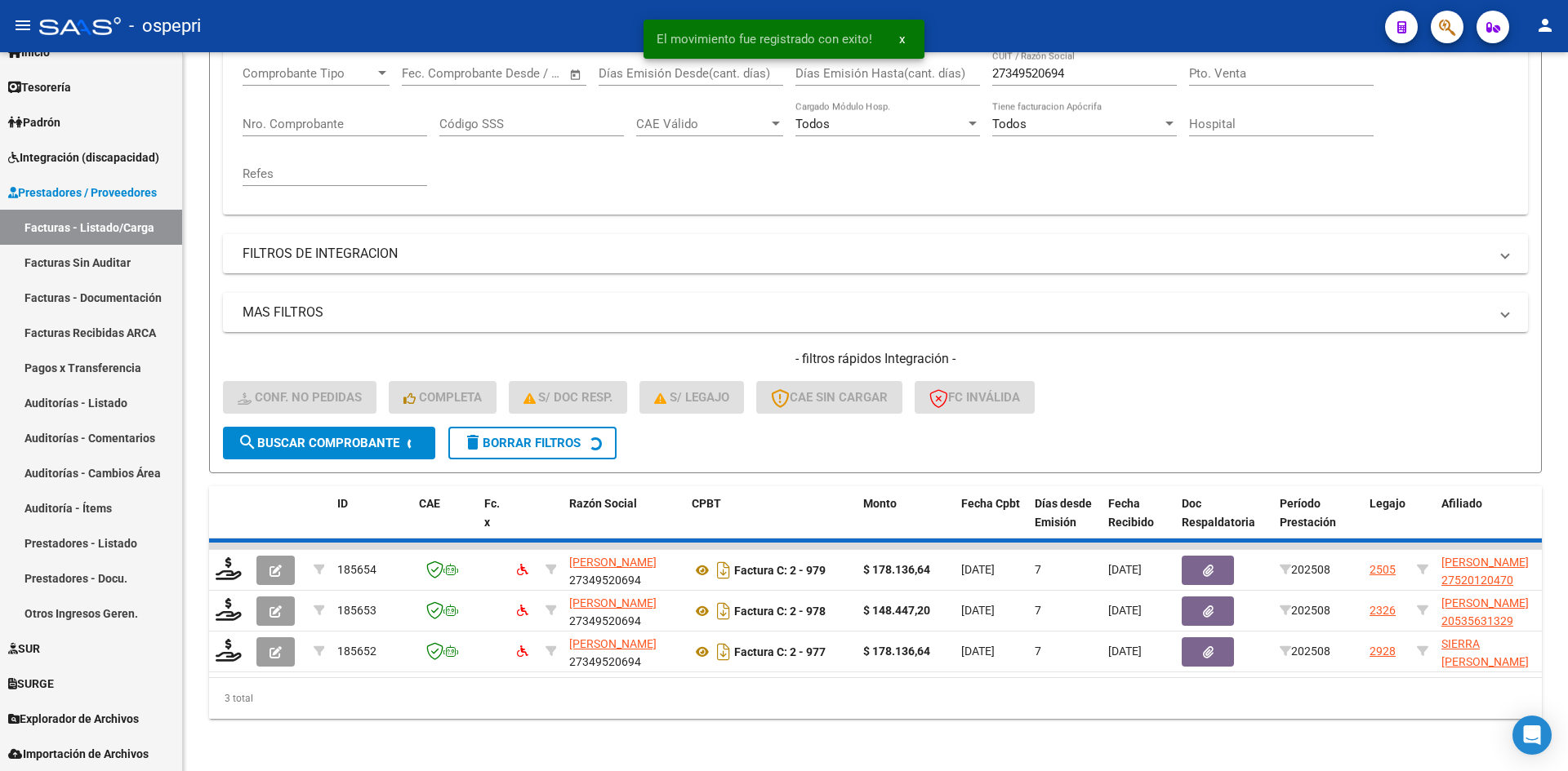
scroll to position [247, 0]
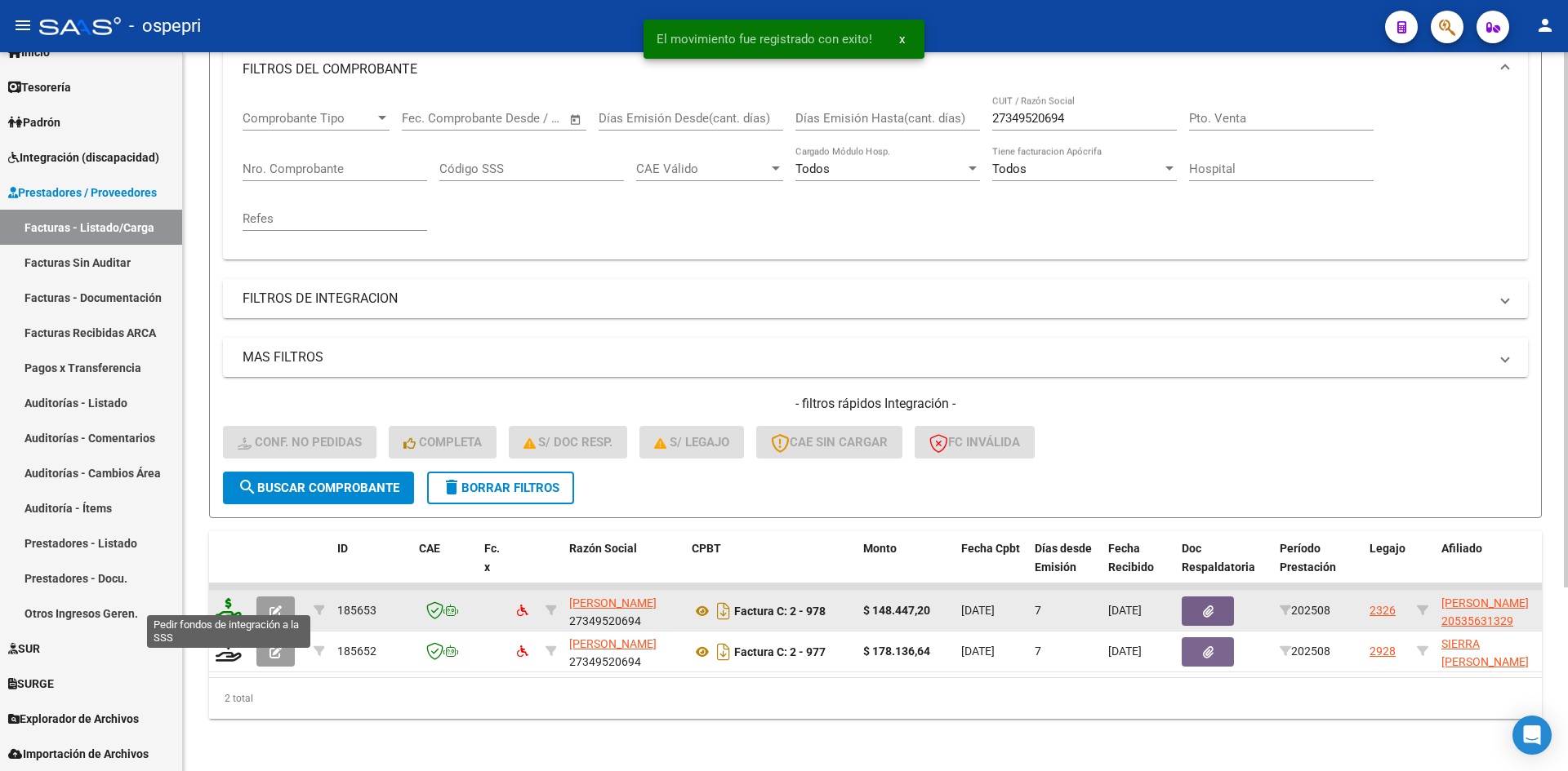
click at [232, 598] on icon at bounding box center [229, 609] width 26 height 23
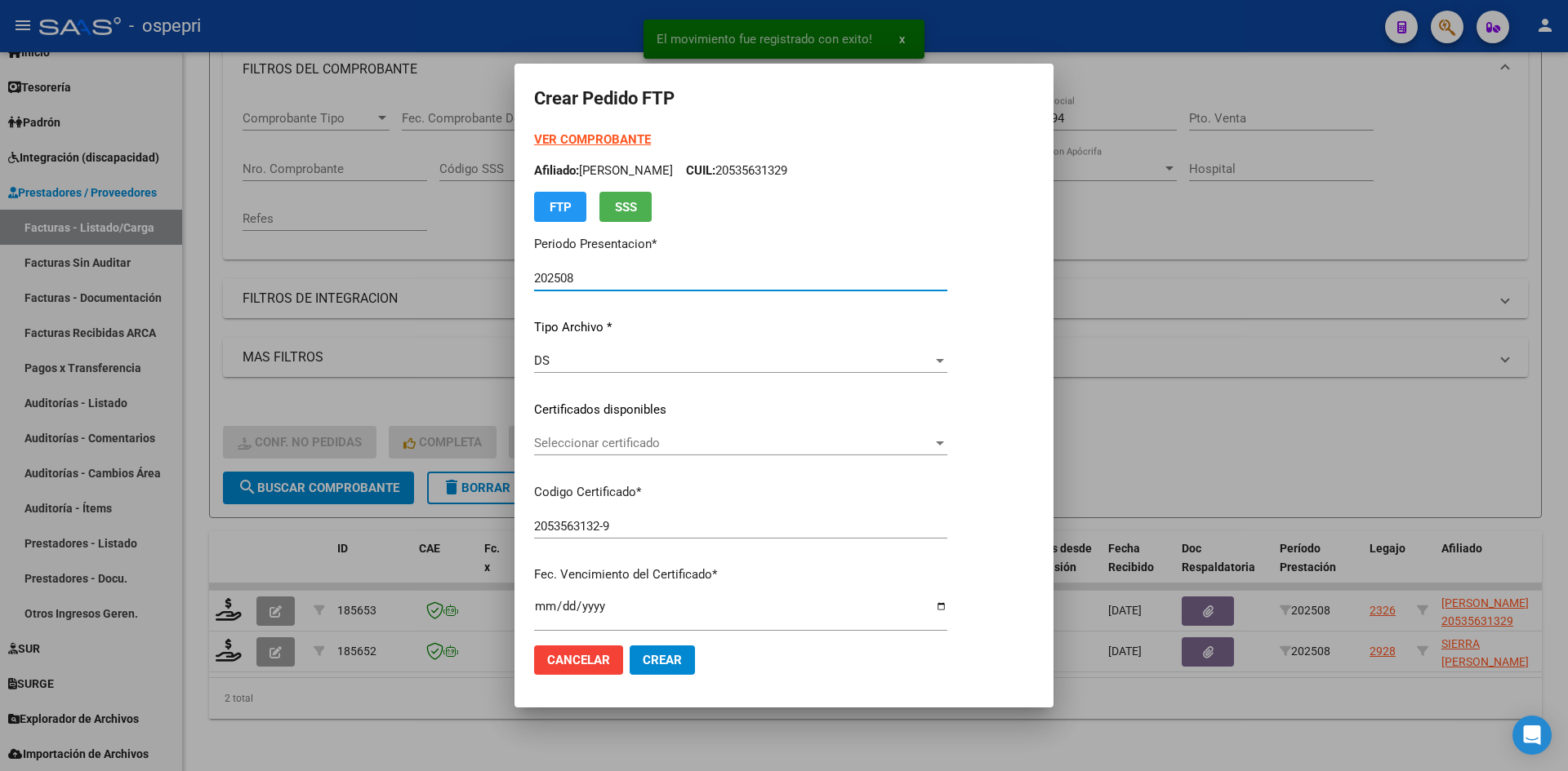
click at [732, 441] on span "Seleccionar certificado" at bounding box center [733, 443] width 399 height 15
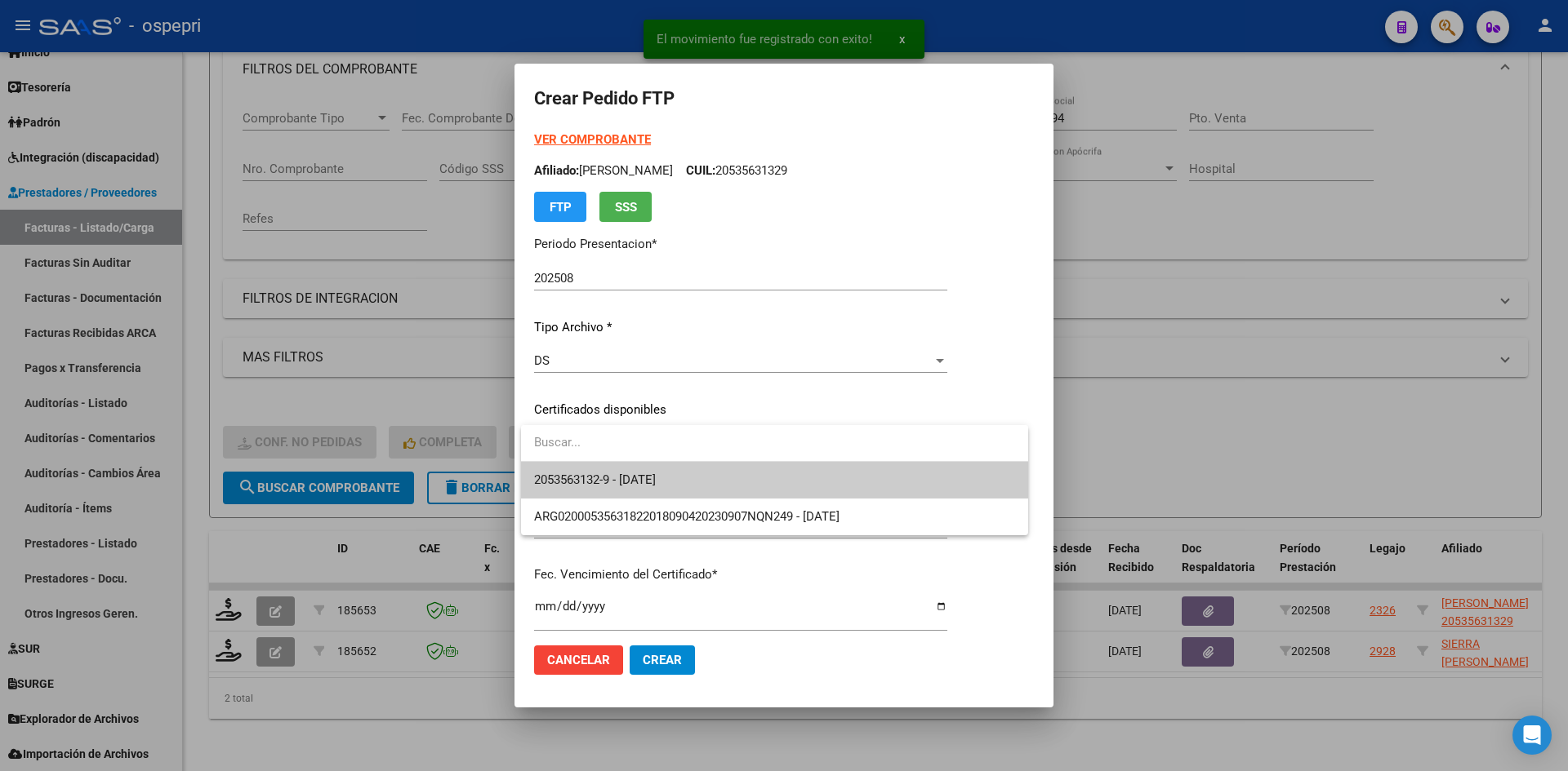
click at [732, 477] on span "2053563132-9 - 2029-08-01" at bounding box center [774, 480] width 481 height 37
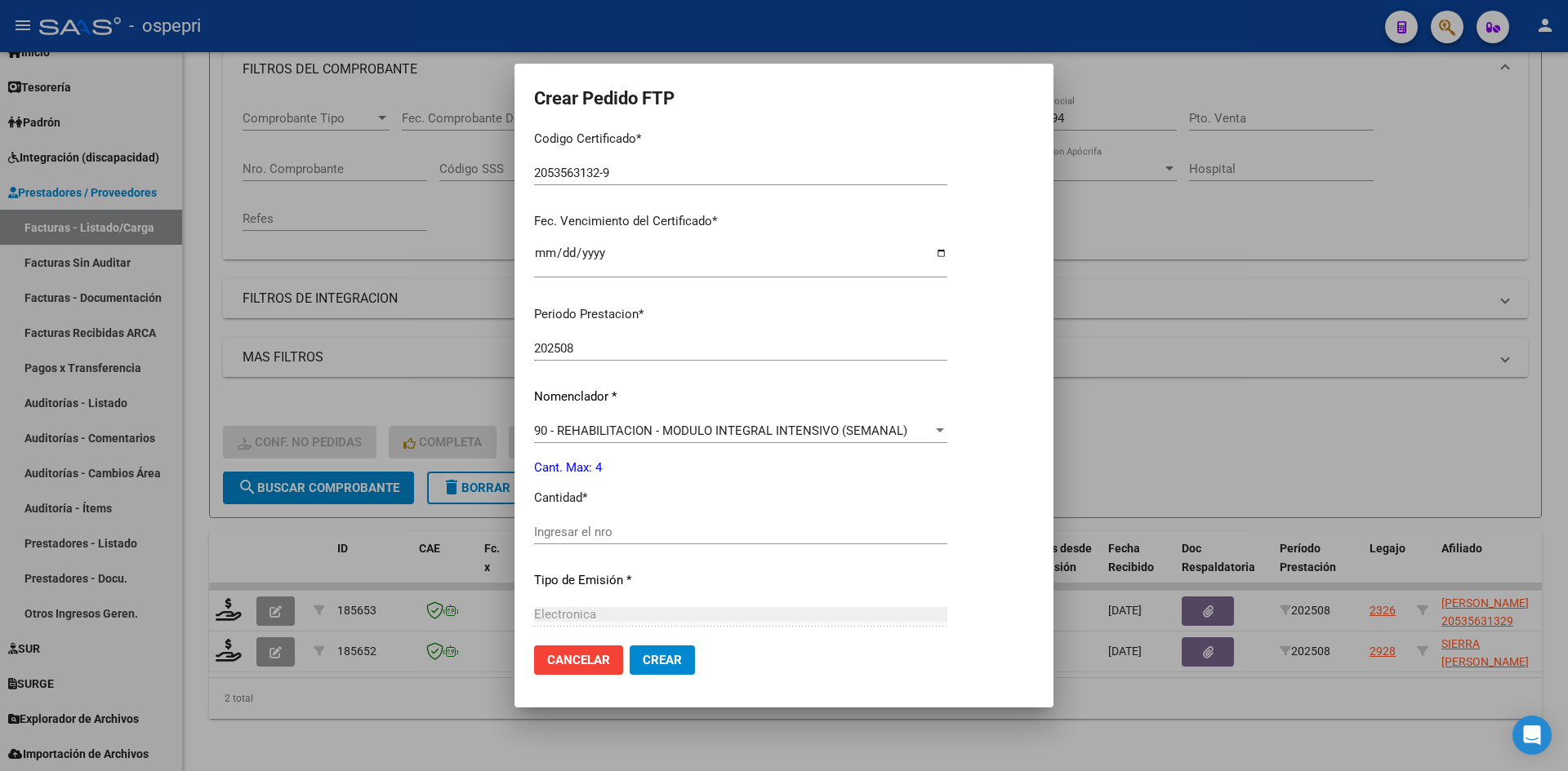
scroll to position [489, 0]
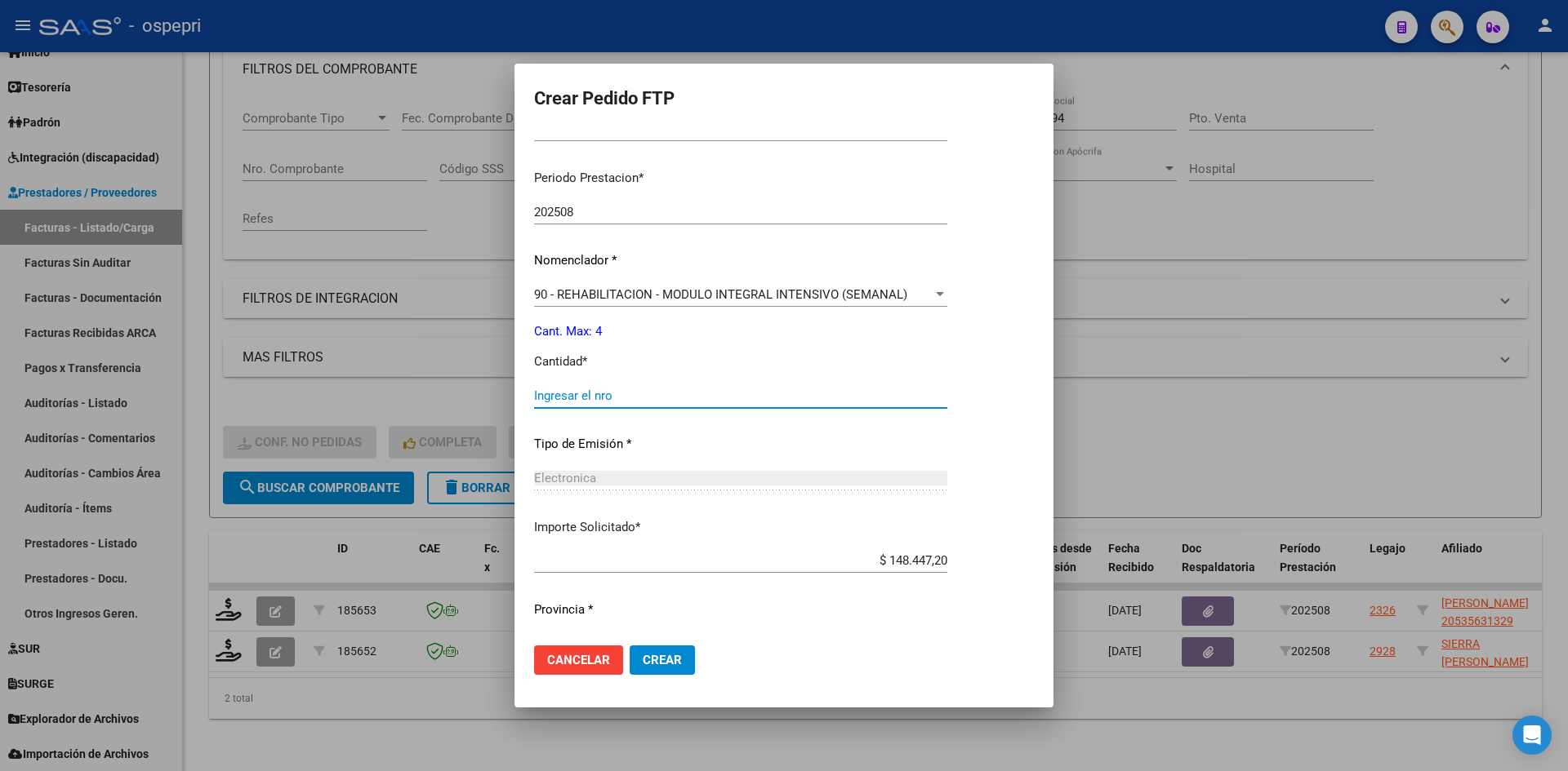
click at [617, 403] on input "Ingresar el nro" at bounding box center [740, 396] width 413 height 15
click at [664, 659] on span "Crear" at bounding box center [662, 660] width 39 height 15
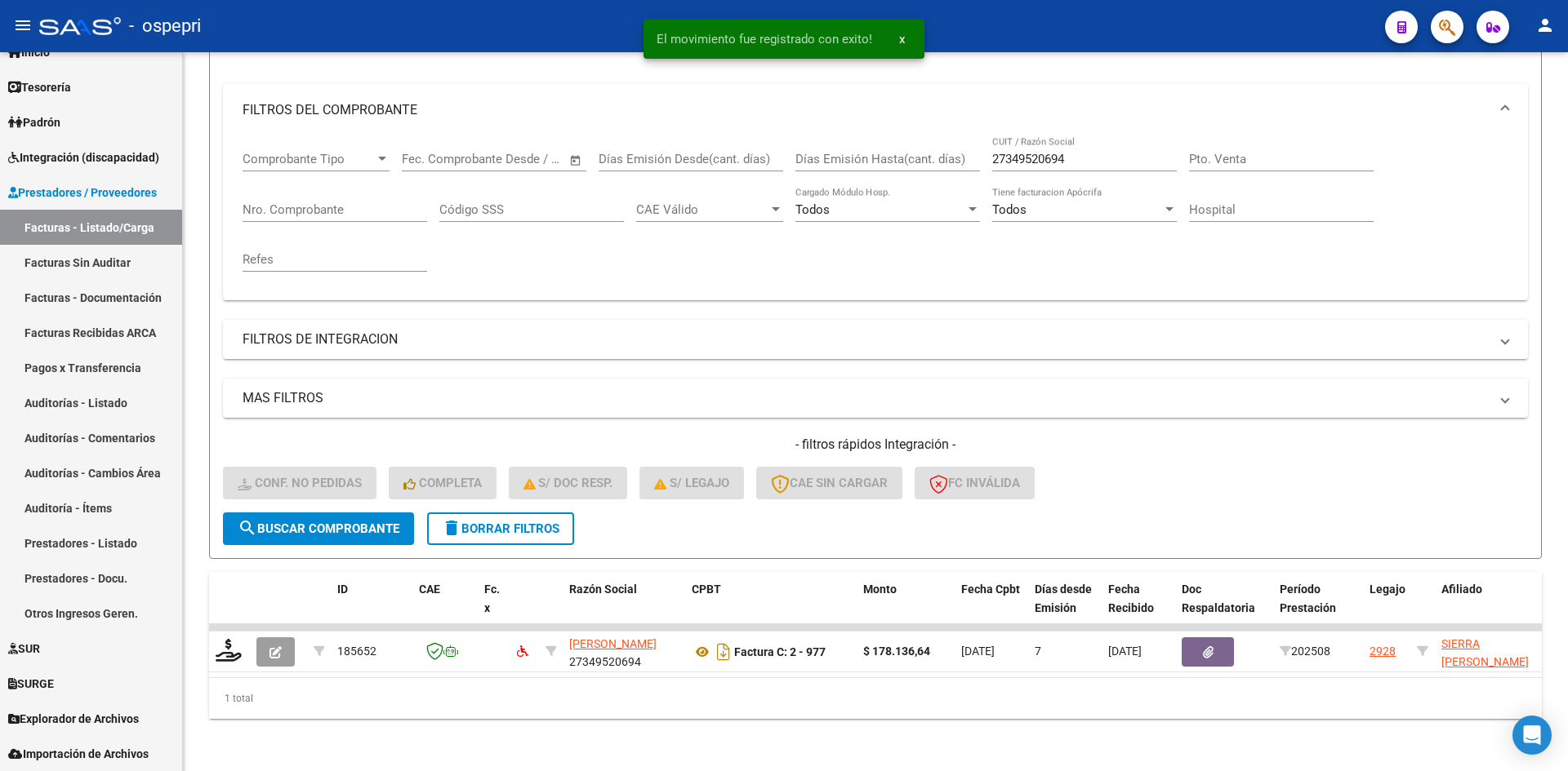
scroll to position [206, 0]
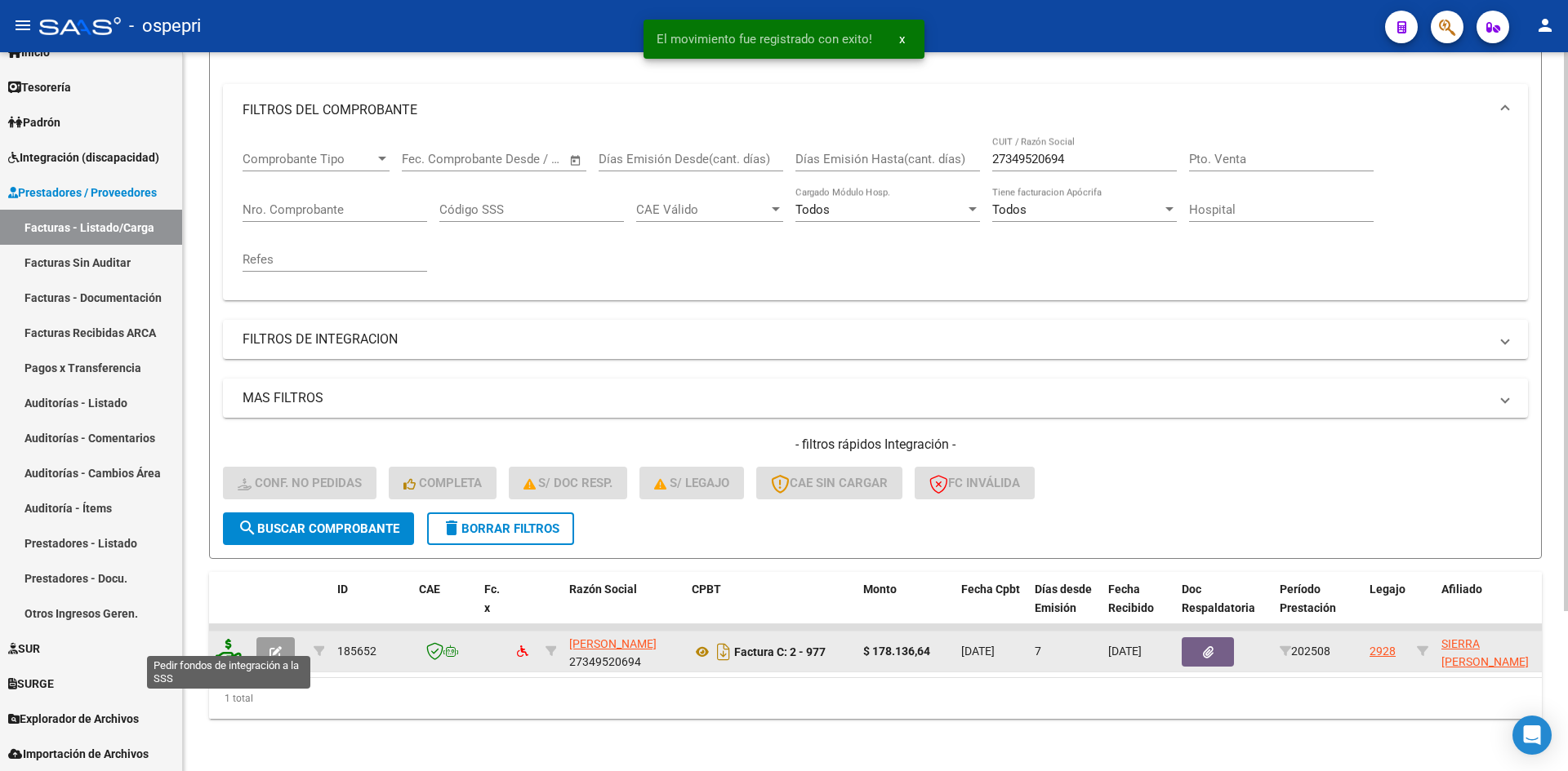
click at [225, 640] on icon at bounding box center [229, 651] width 26 height 23
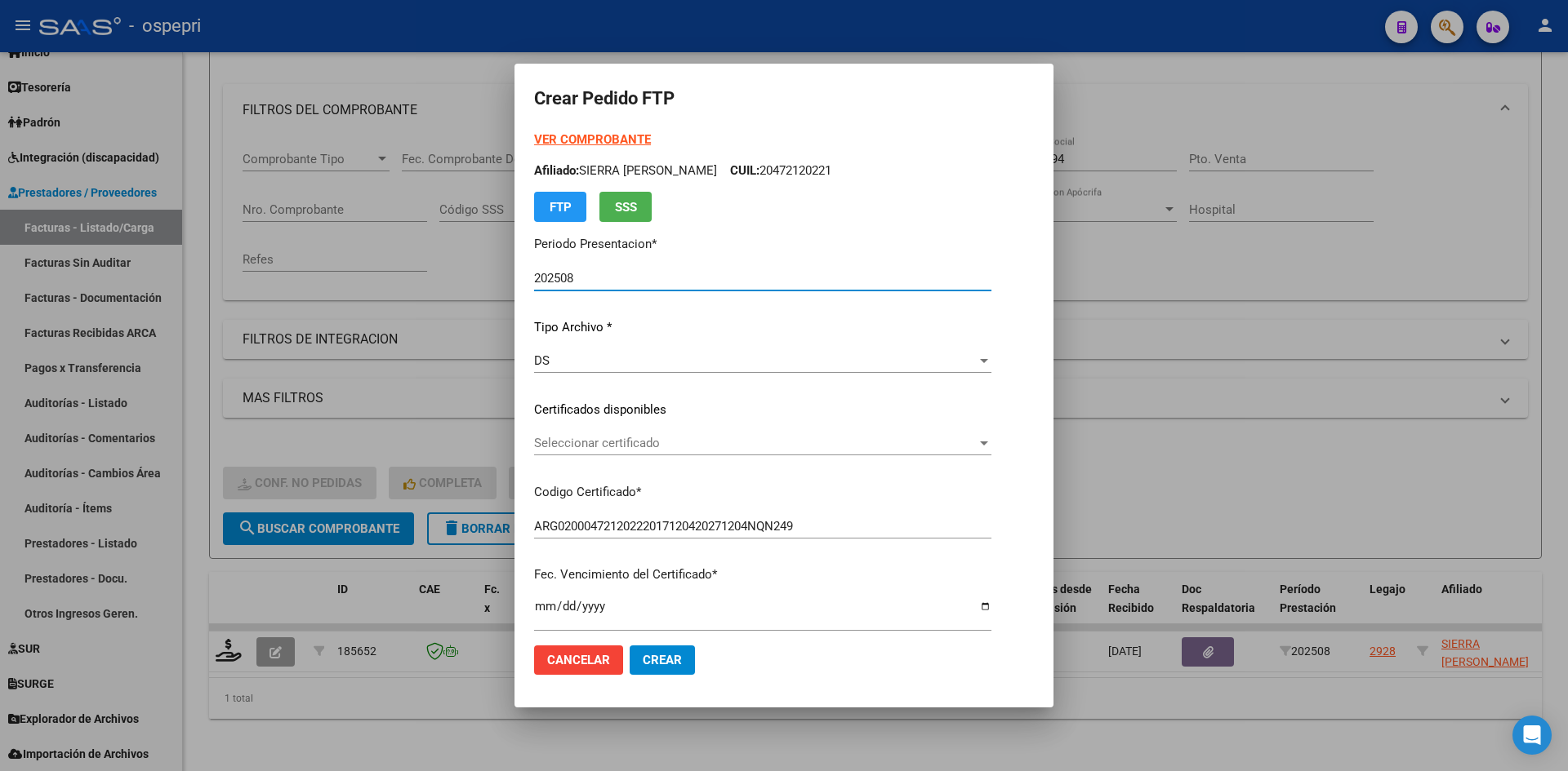
click at [681, 451] on span "Seleccionar certificado" at bounding box center [755, 443] width 442 height 15
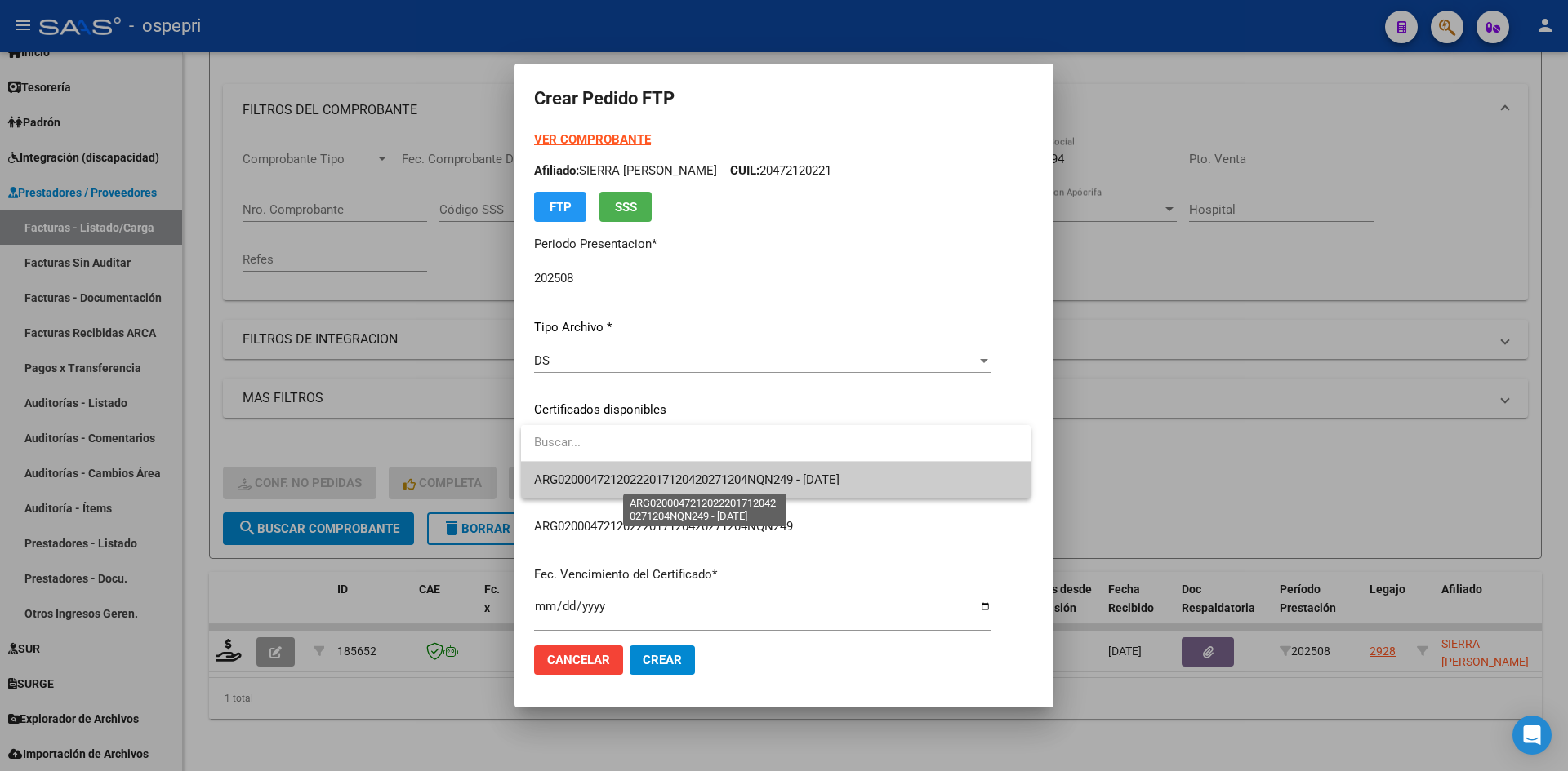
click at [681, 479] on span "ARG02000472120222017120420271204NQN249 - 2027-12-04" at bounding box center [686, 480] width 305 height 15
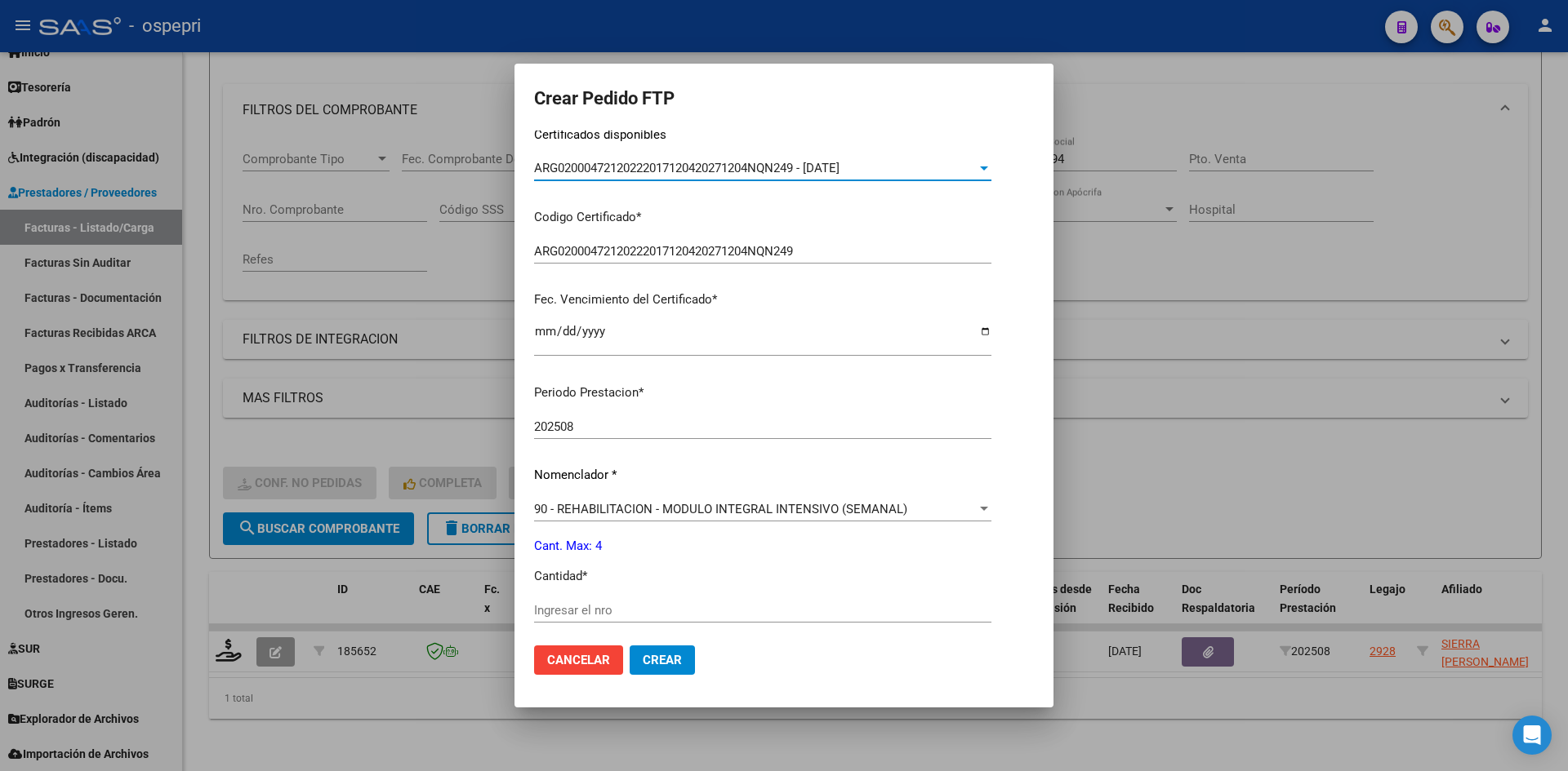
scroll to position [408, 0]
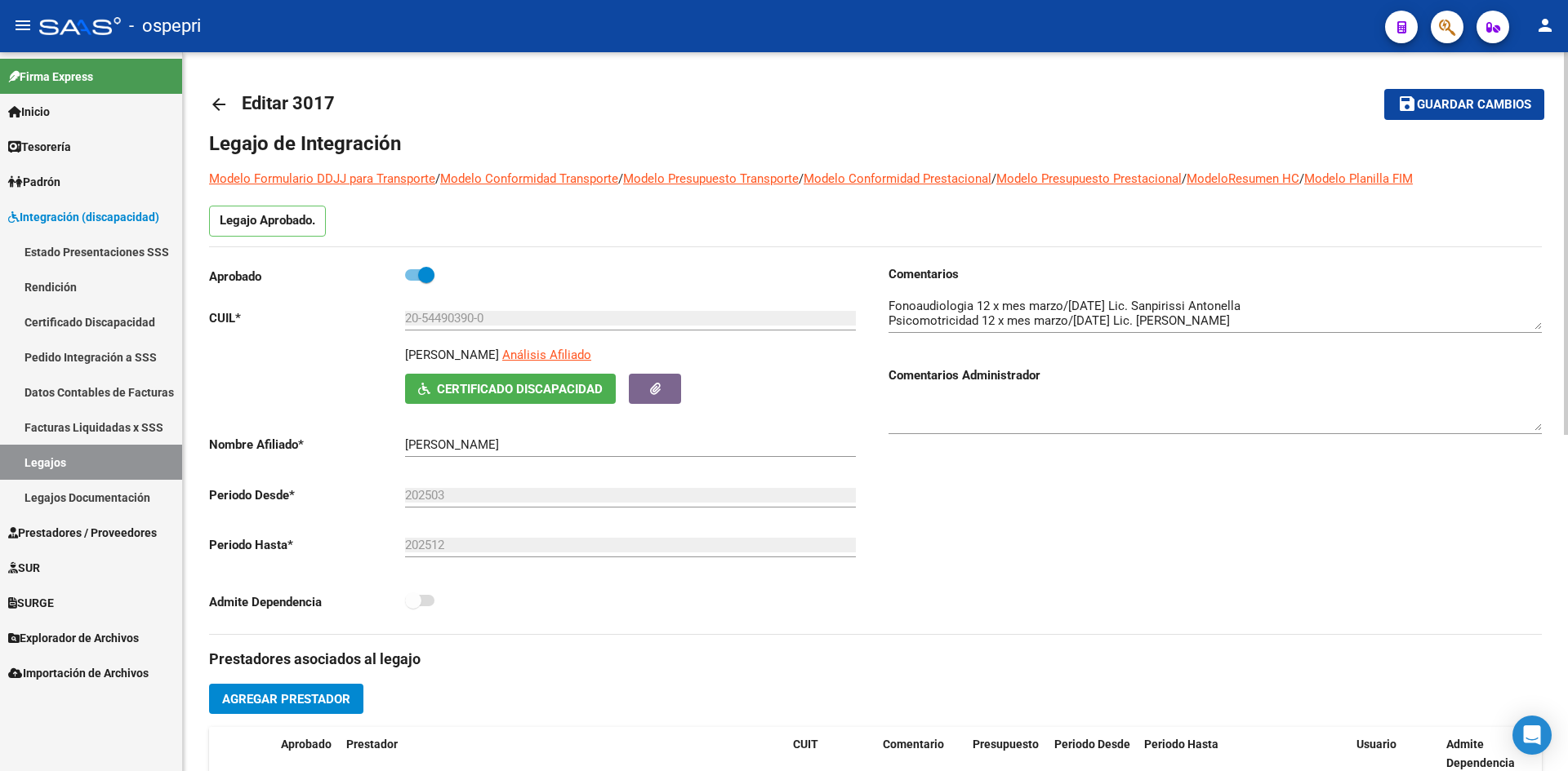
click at [225, 104] on mat-icon "arrow_back" at bounding box center [218, 104] width 20 height 20
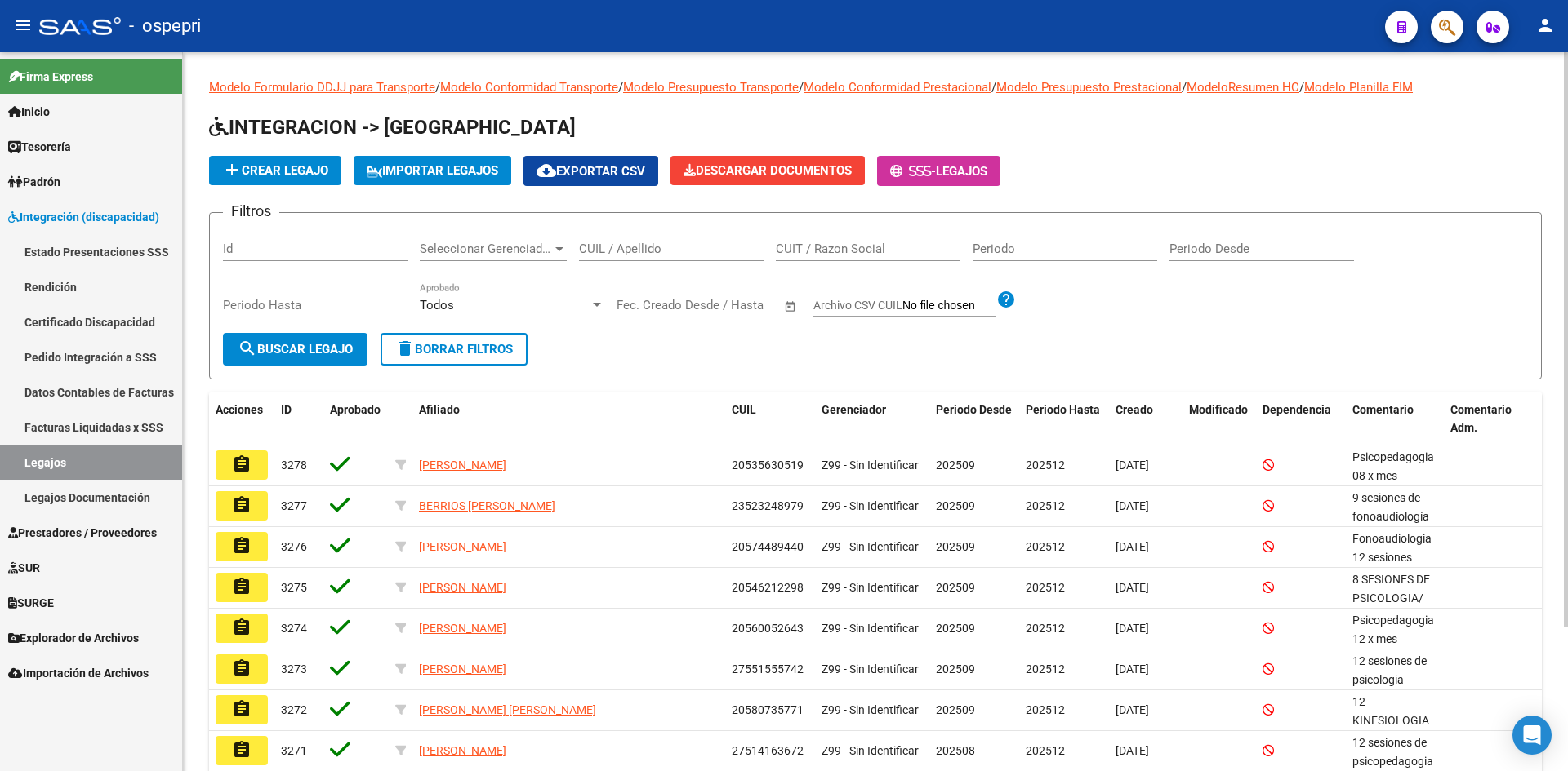
click at [640, 248] on input "CUIL / Apellido" at bounding box center [671, 249] width 184 height 15
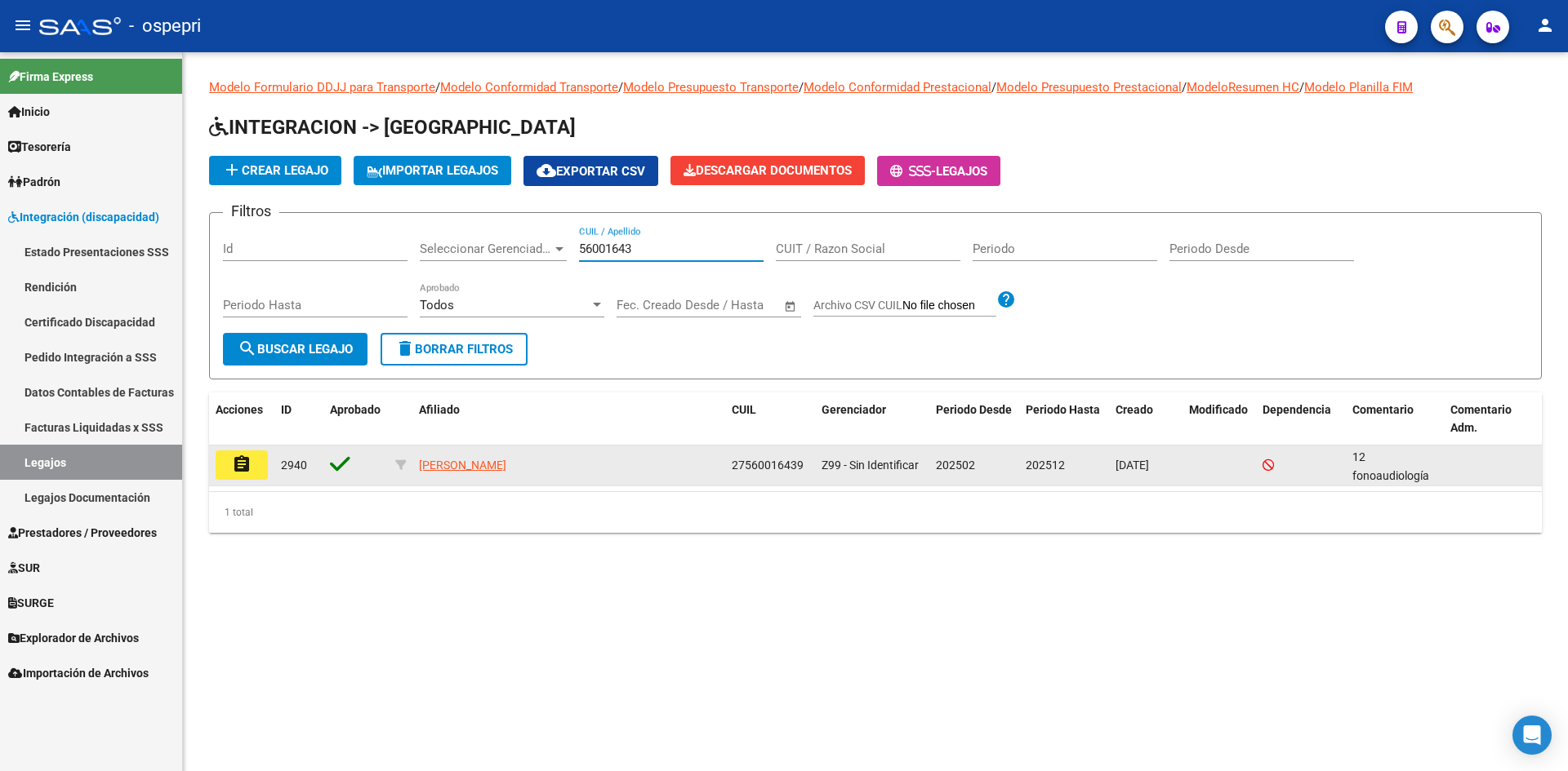
type input "56001643"
click at [242, 469] on mat-icon "assignment" at bounding box center [241, 464] width 20 height 20
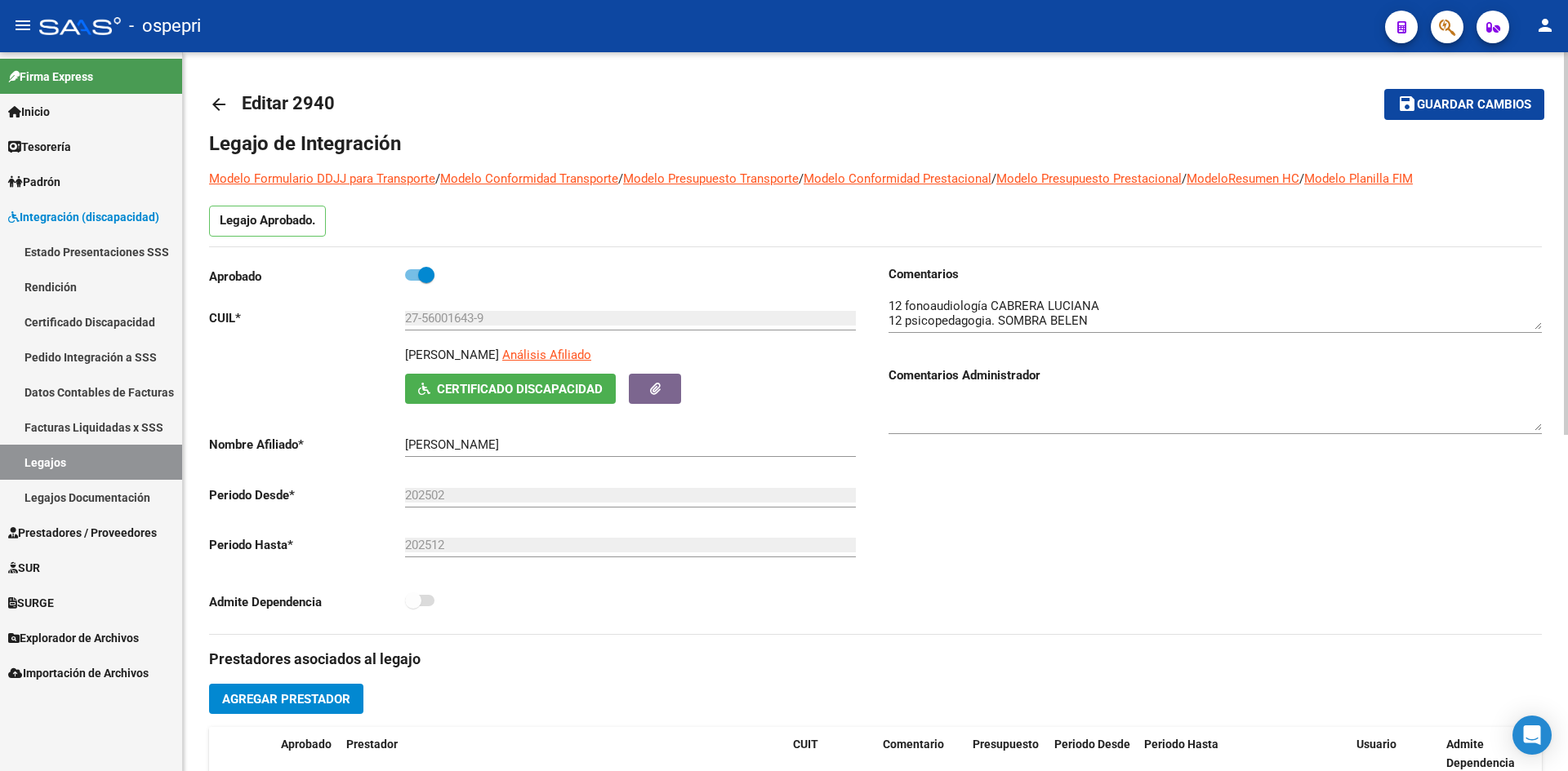
click at [219, 102] on mat-icon "arrow_back" at bounding box center [218, 104] width 20 height 20
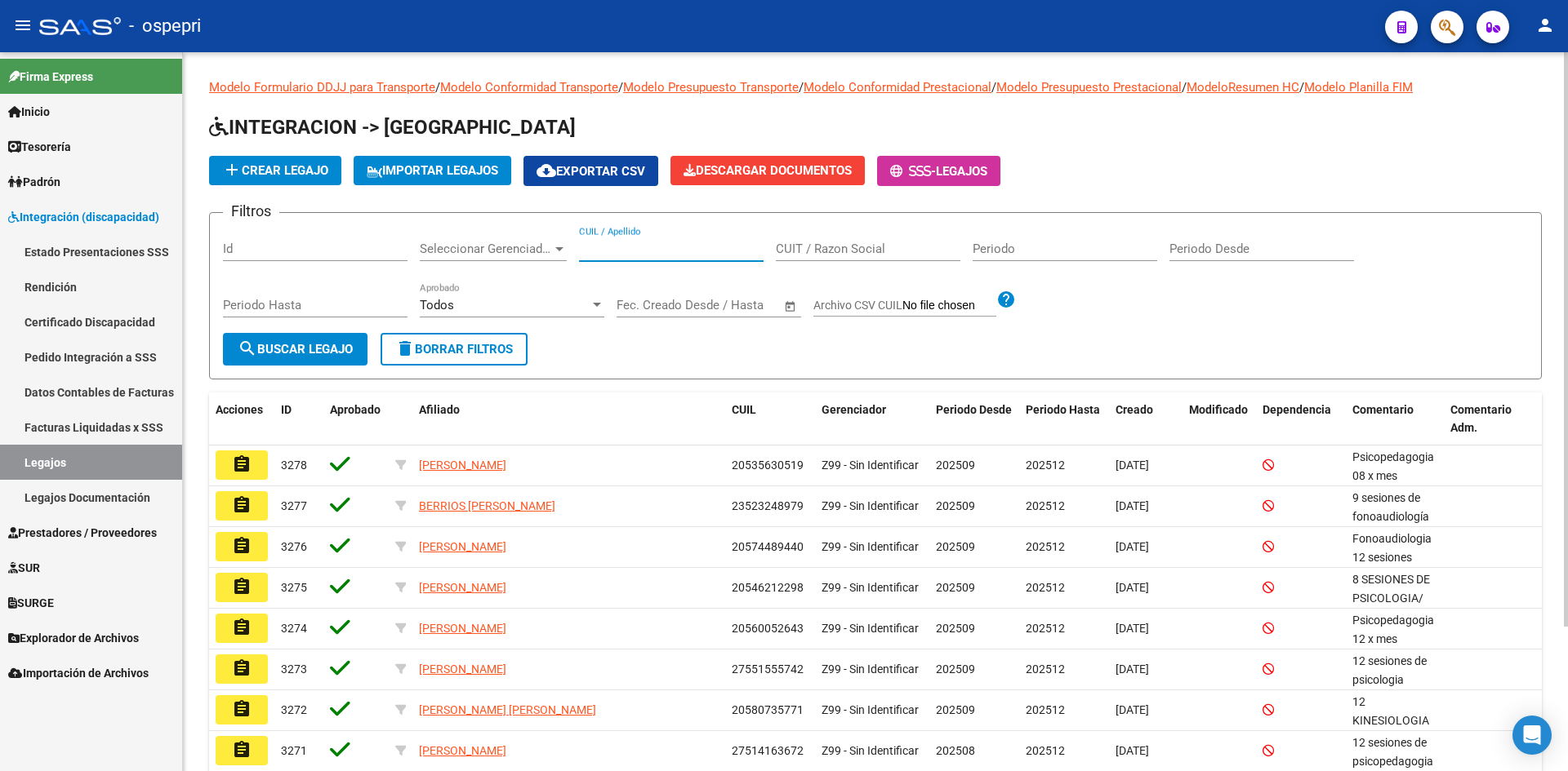
click at [624, 248] on input "CUIL / Apellido" at bounding box center [671, 249] width 184 height 15
type input "5"
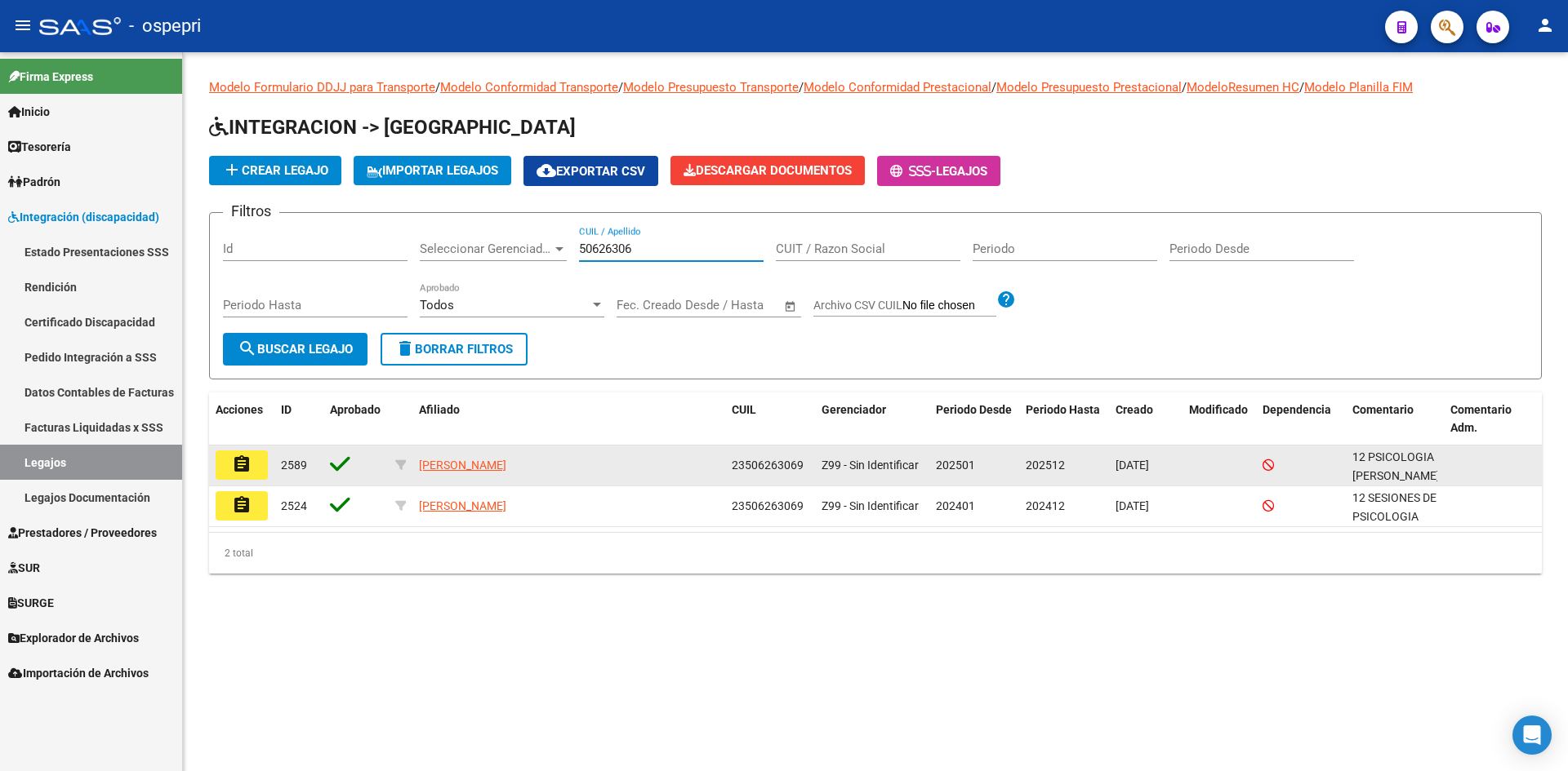
type input "50626306"
click at [251, 471] on button "assignment" at bounding box center [241, 465] width 52 height 29
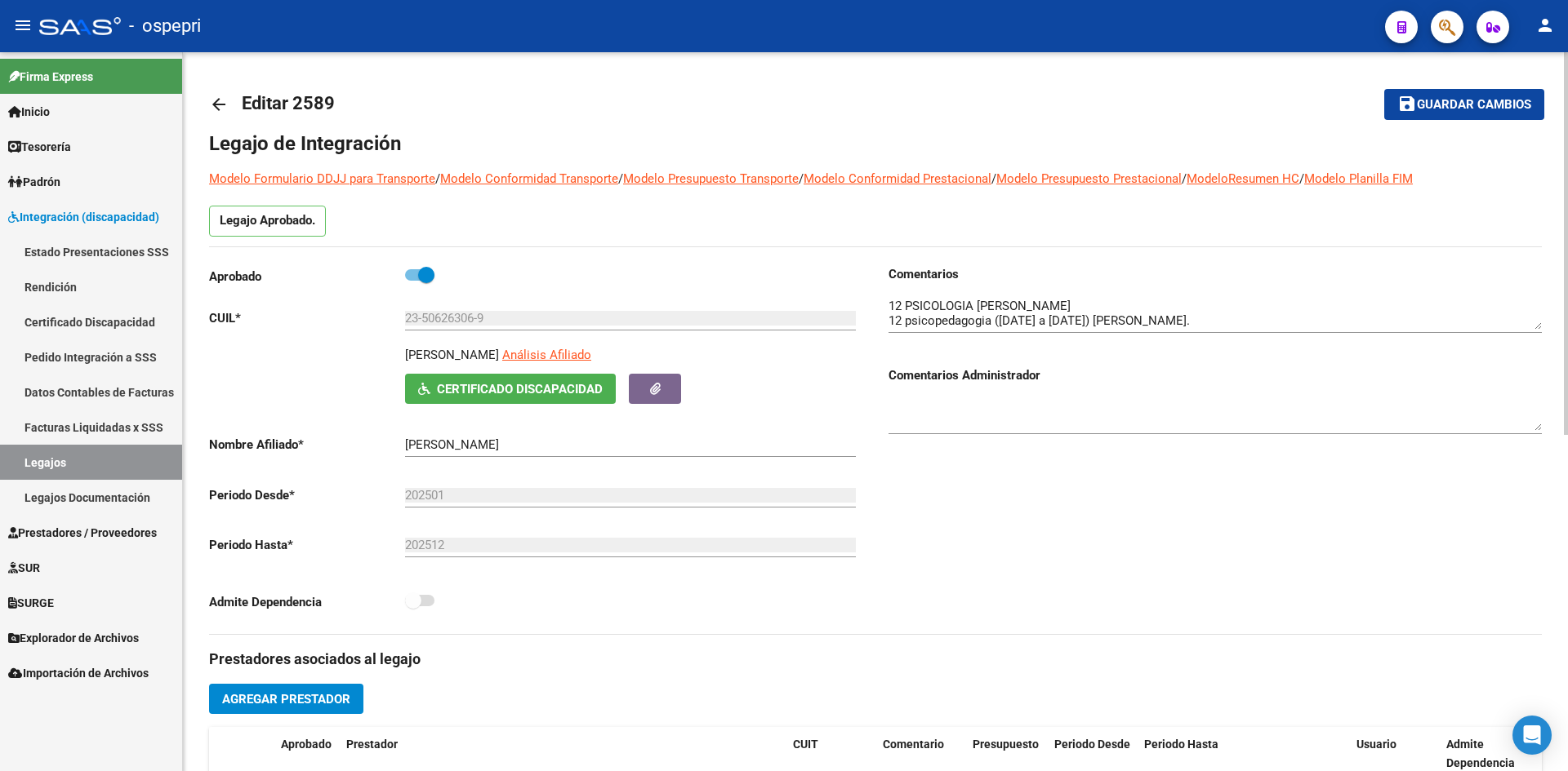
click at [216, 106] on mat-icon "arrow_back" at bounding box center [218, 104] width 20 height 20
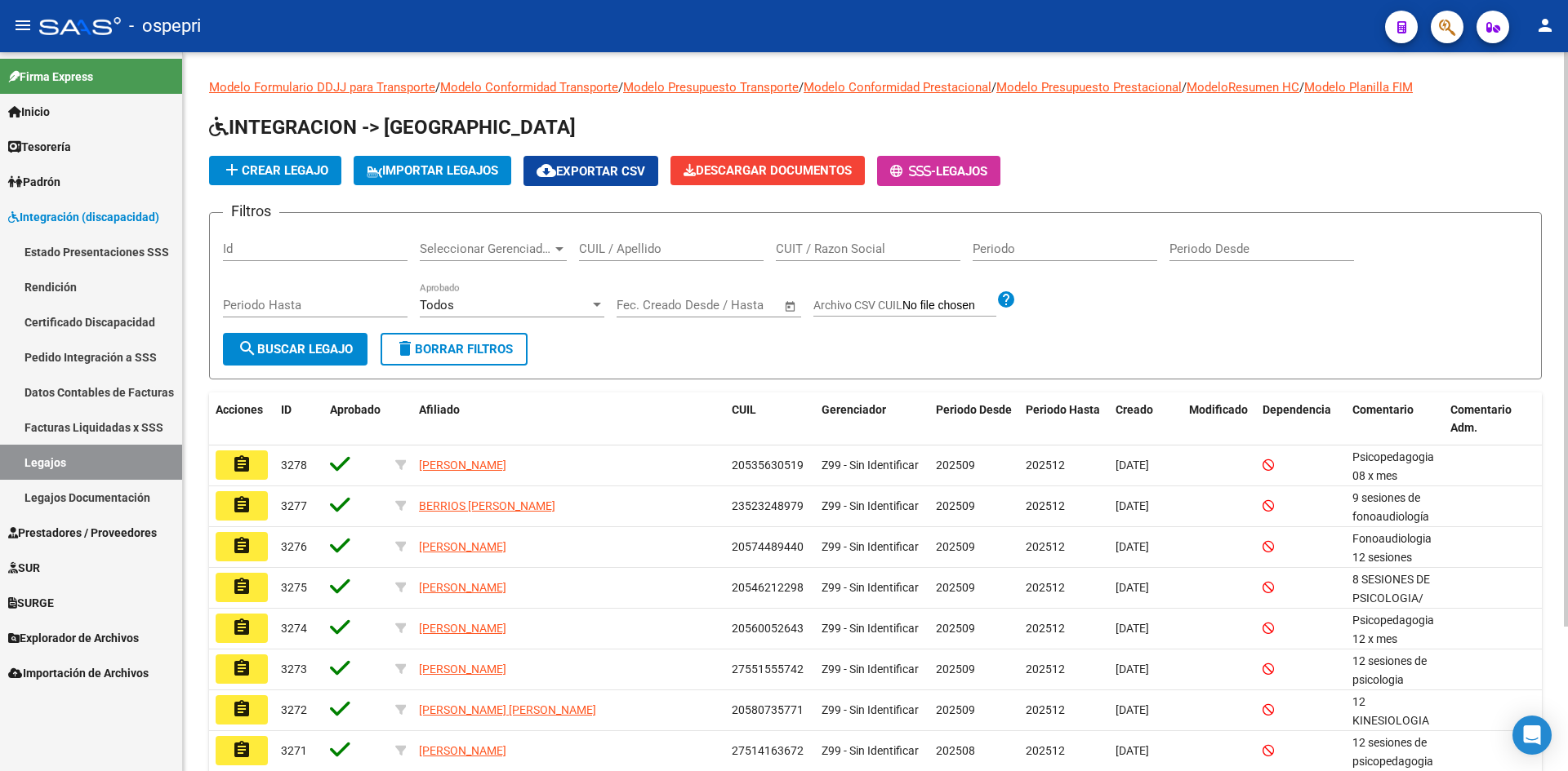
click at [641, 261] on div "CUIL / Apellido" at bounding box center [671, 243] width 184 height 35
click at [620, 250] on input "48822661" at bounding box center [671, 249] width 184 height 15
type input "48822861"
click at [336, 356] on button "search Buscar Legajo" at bounding box center [295, 350] width 145 height 33
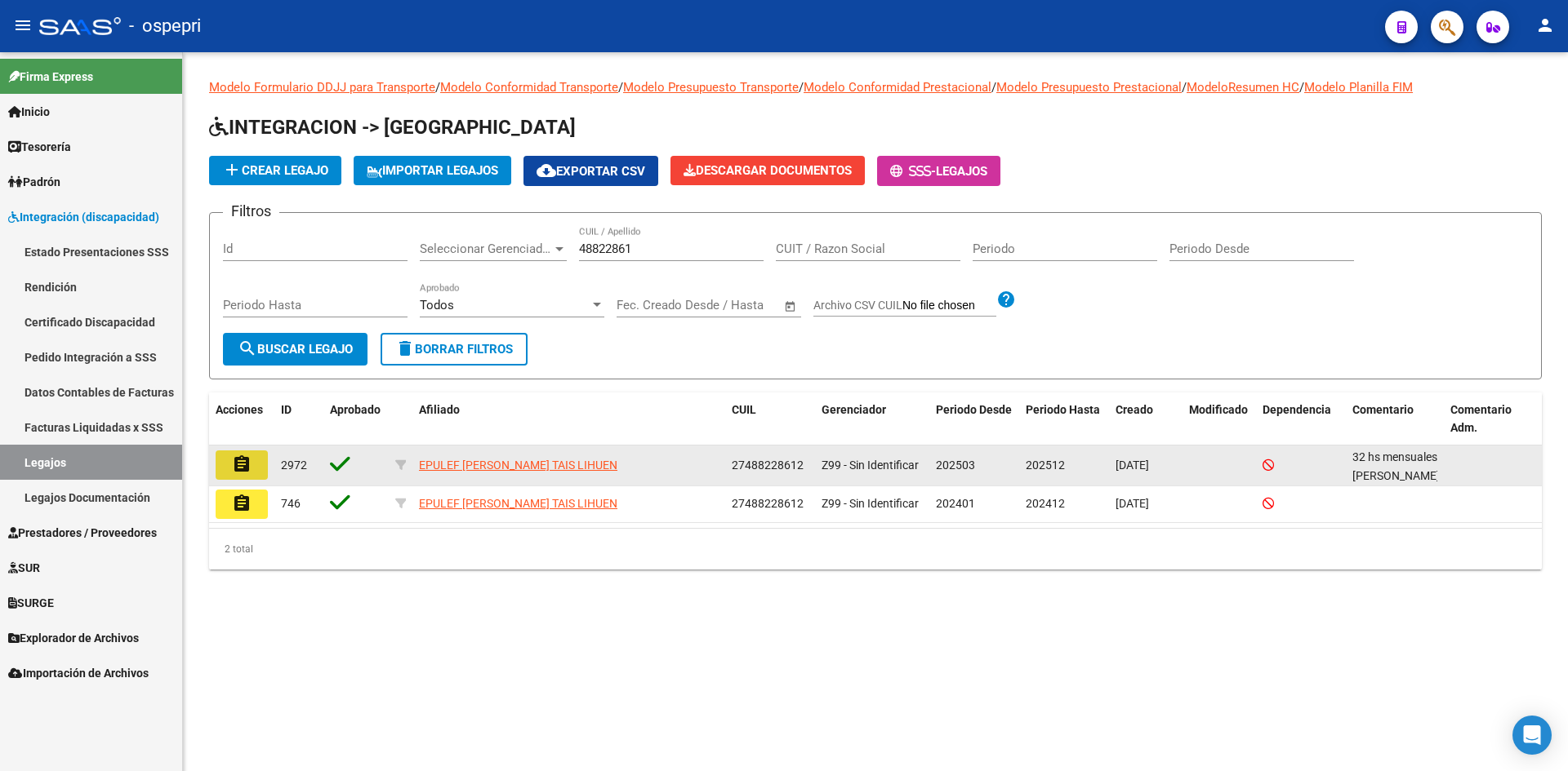
click at [252, 453] on button "assignment" at bounding box center [241, 465] width 52 height 29
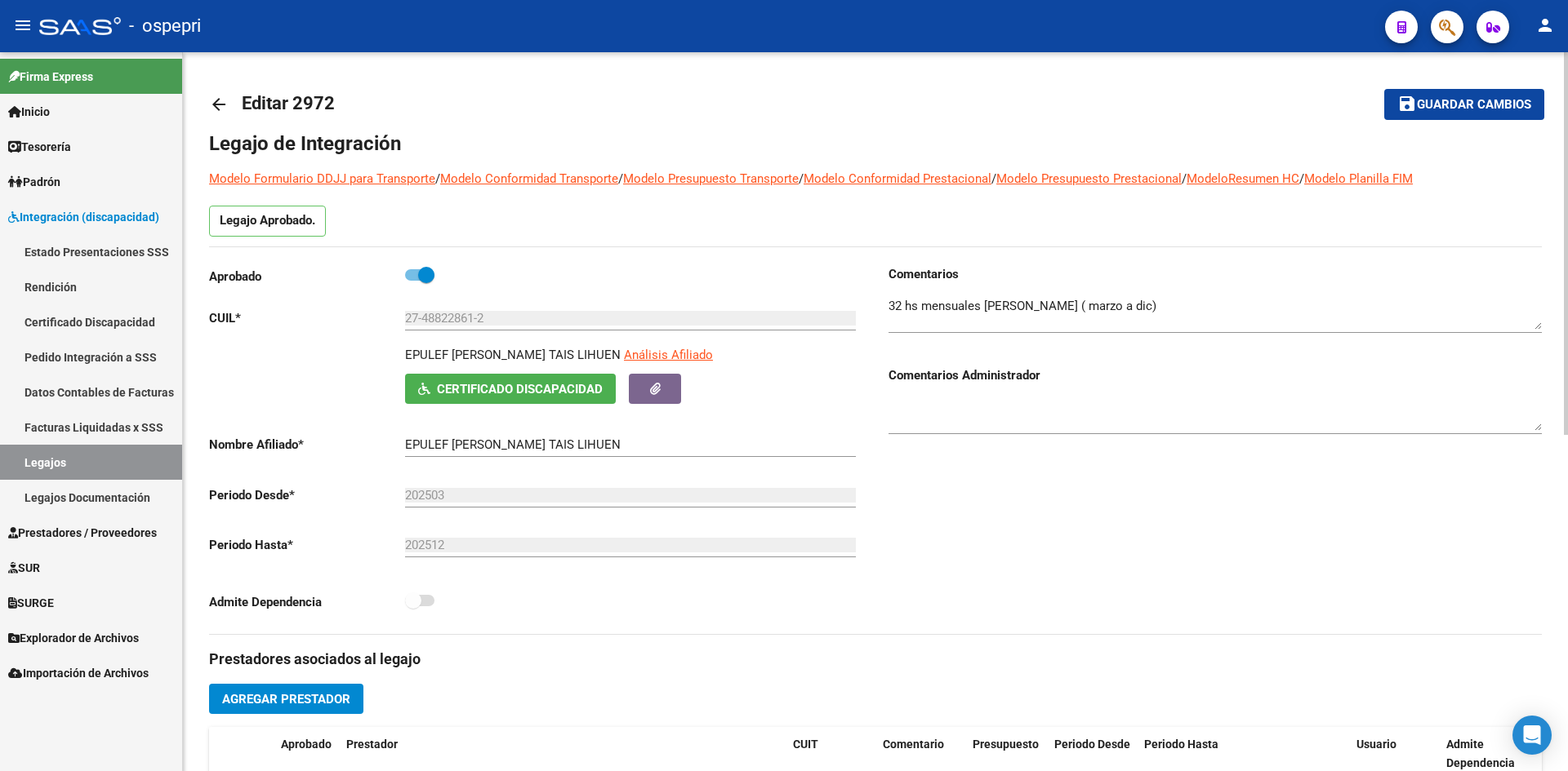
click at [212, 97] on mat-icon "arrow_back" at bounding box center [218, 104] width 20 height 20
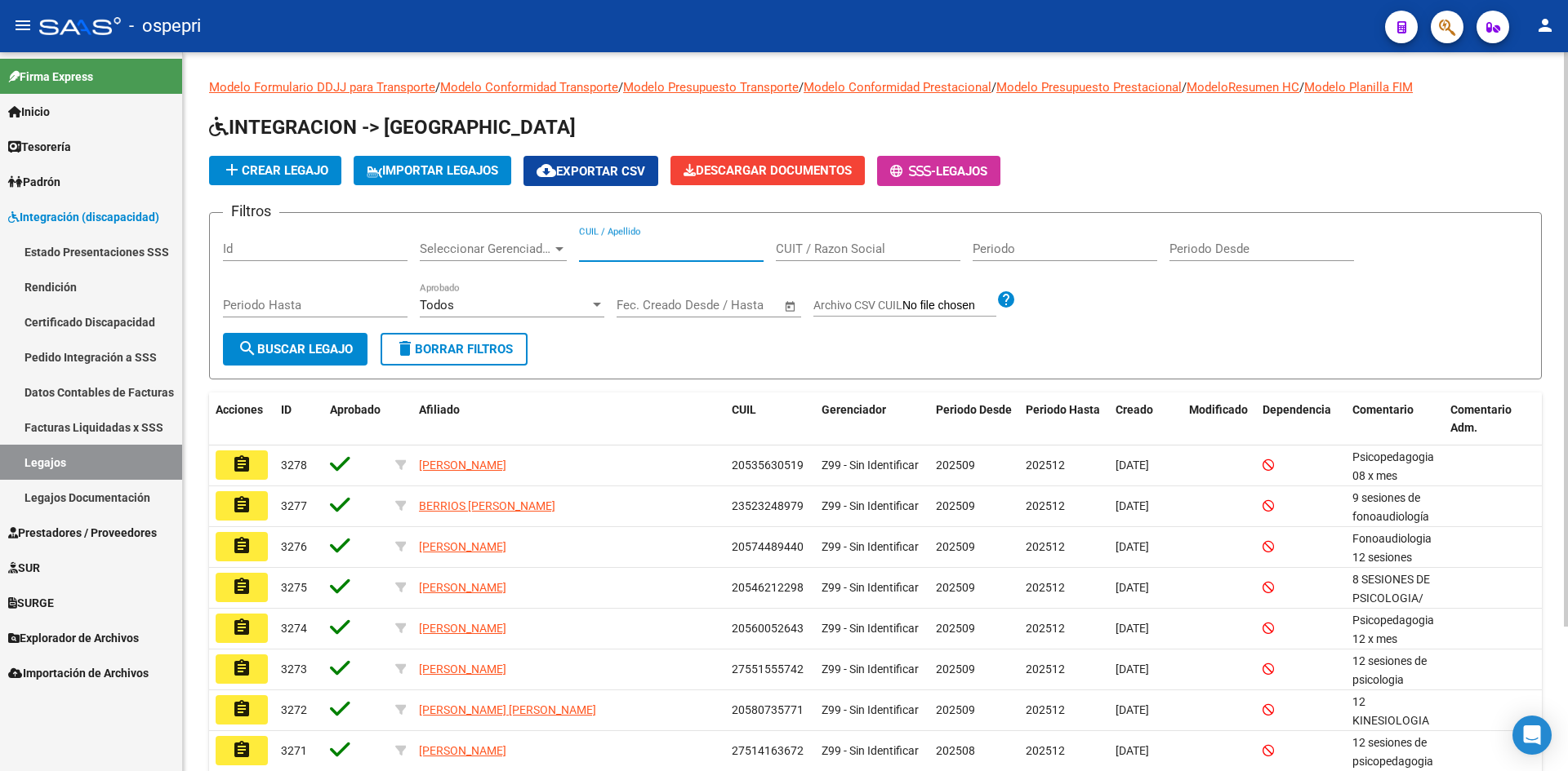
click at [630, 252] on input "CUIL / Apellido" at bounding box center [671, 249] width 184 height 15
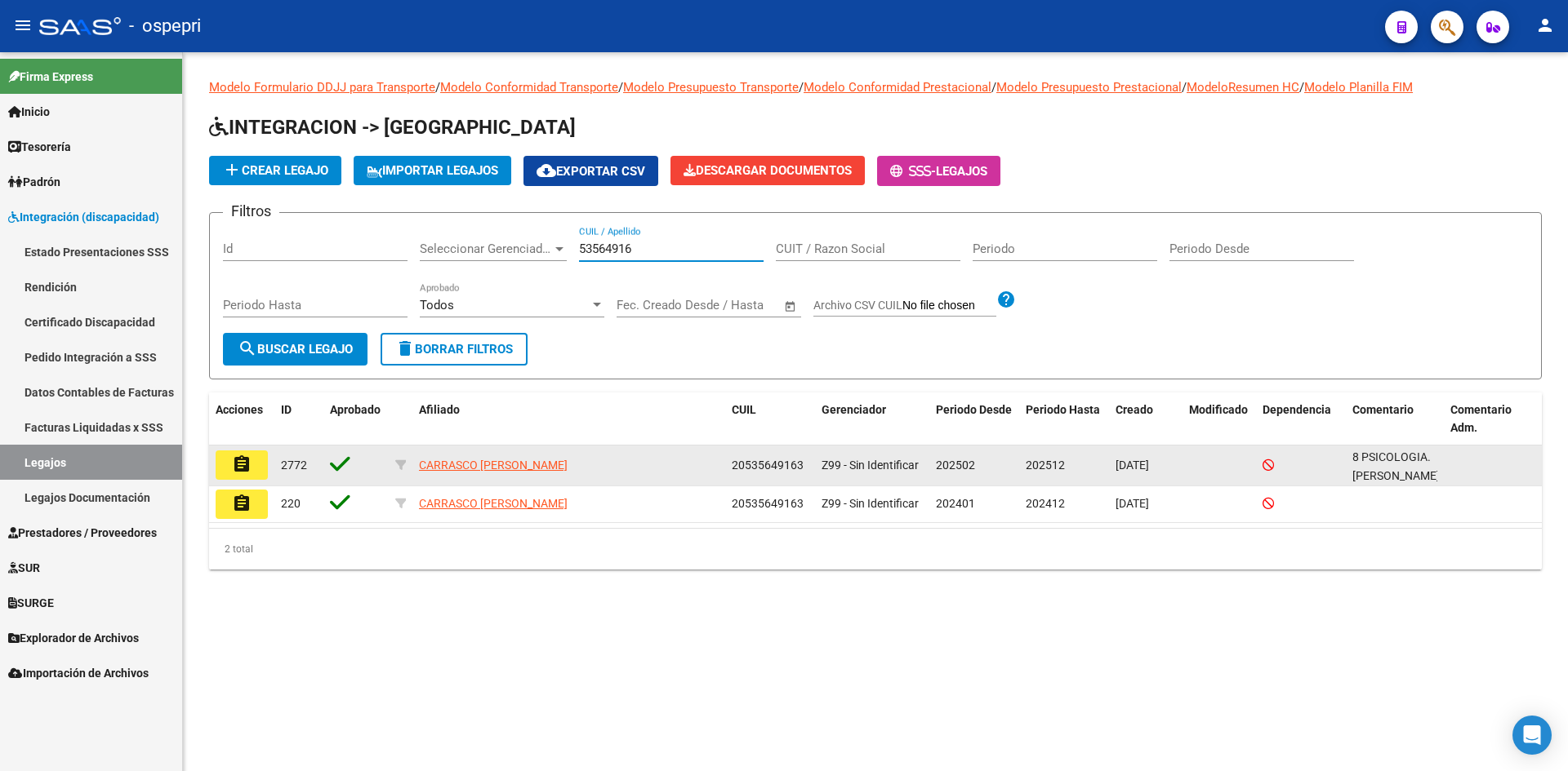
type input "53564916"
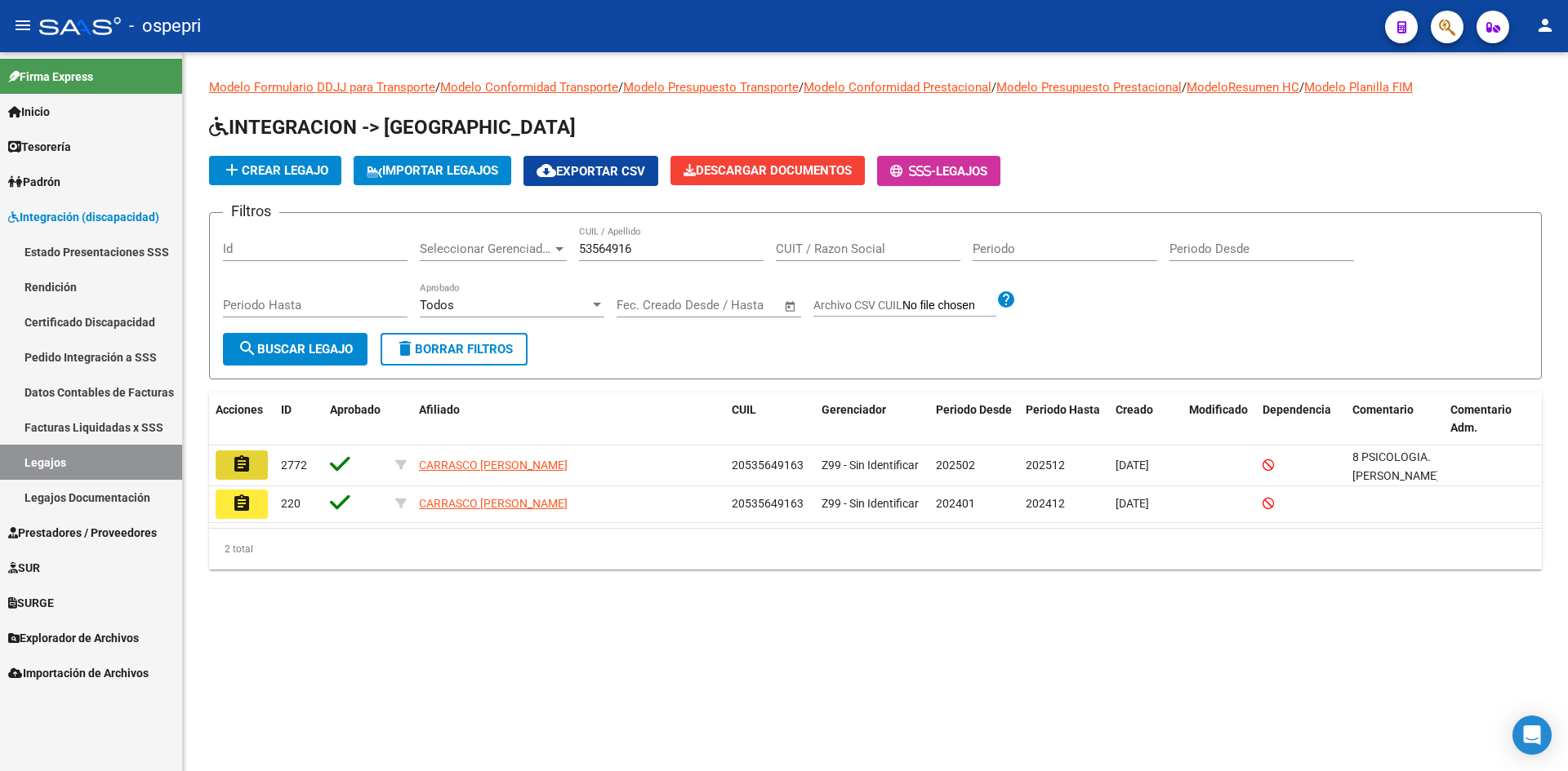
click at [233, 468] on mat-icon "assignment" at bounding box center [241, 464] width 20 height 20
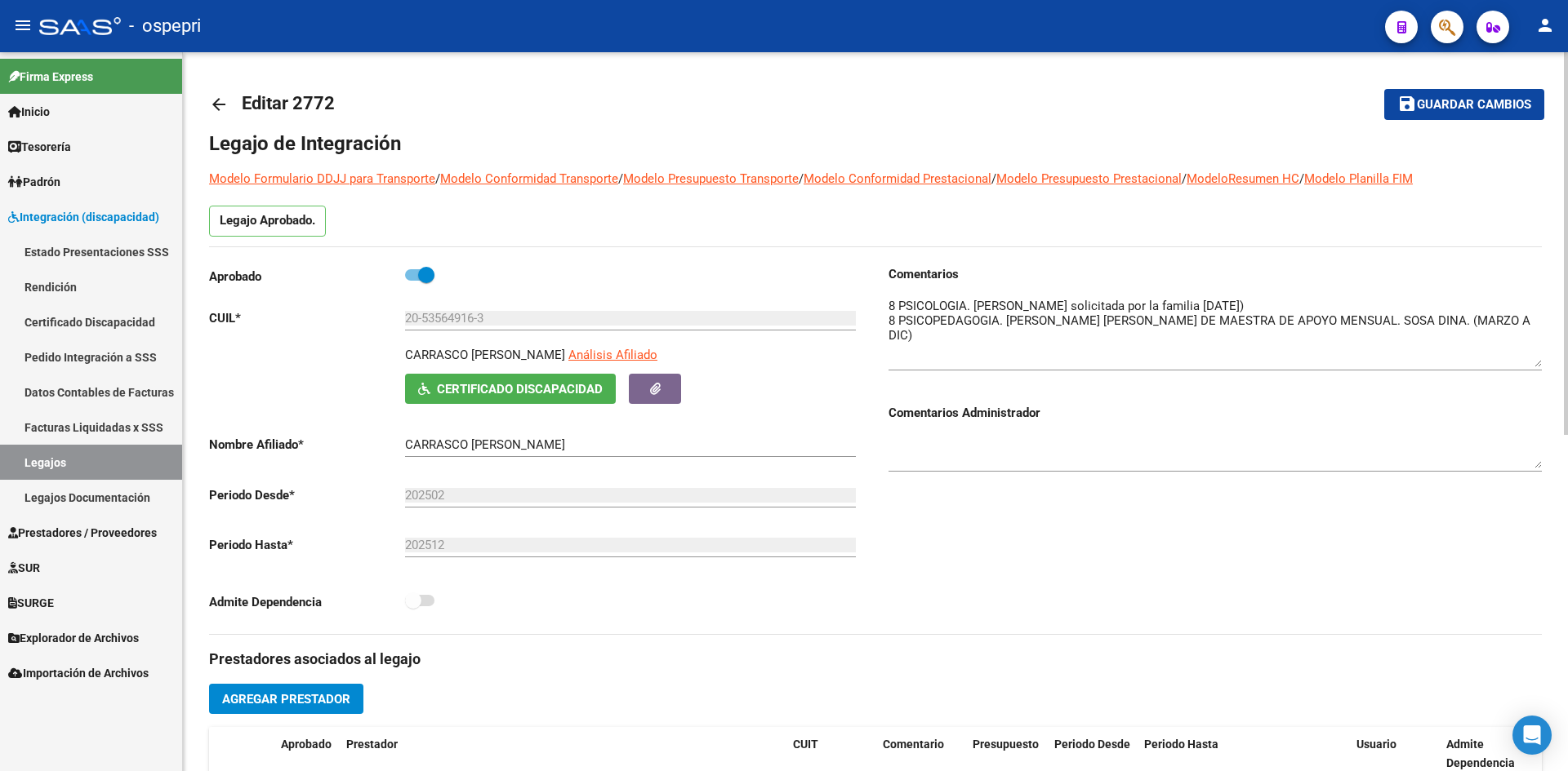
drag, startPoint x: 1534, startPoint y: 323, endPoint x: 1541, endPoint y: 361, distance: 38.6
click at [1541, 361] on textarea at bounding box center [1215, 332] width 653 height 70
click at [219, 108] on mat-icon "arrow_back" at bounding box center [218, 104] width 20 height 20
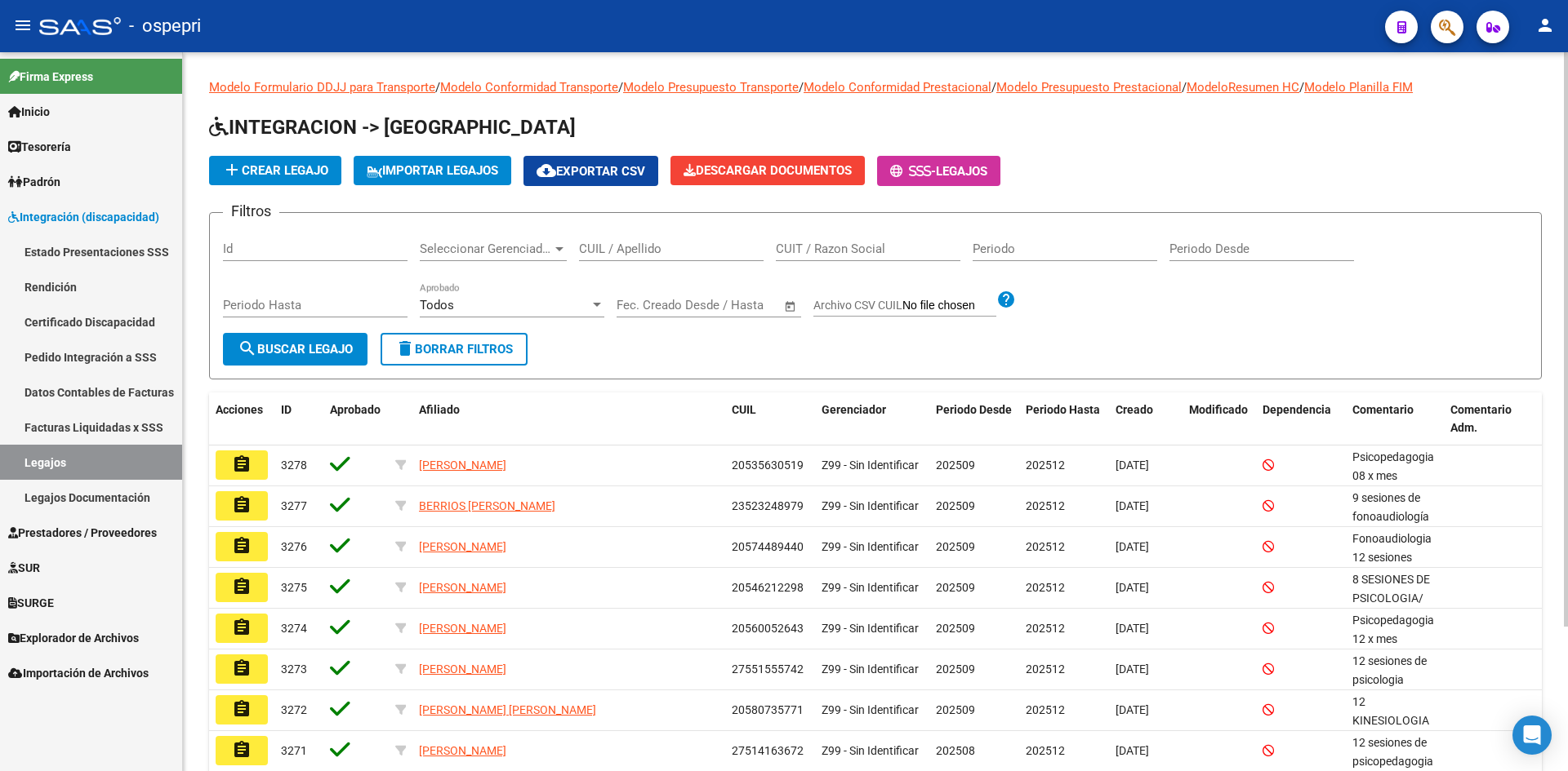
click at [630, 249] on input "CUIL / Apellido" at bounding box center [671, 249] width 184 height 15
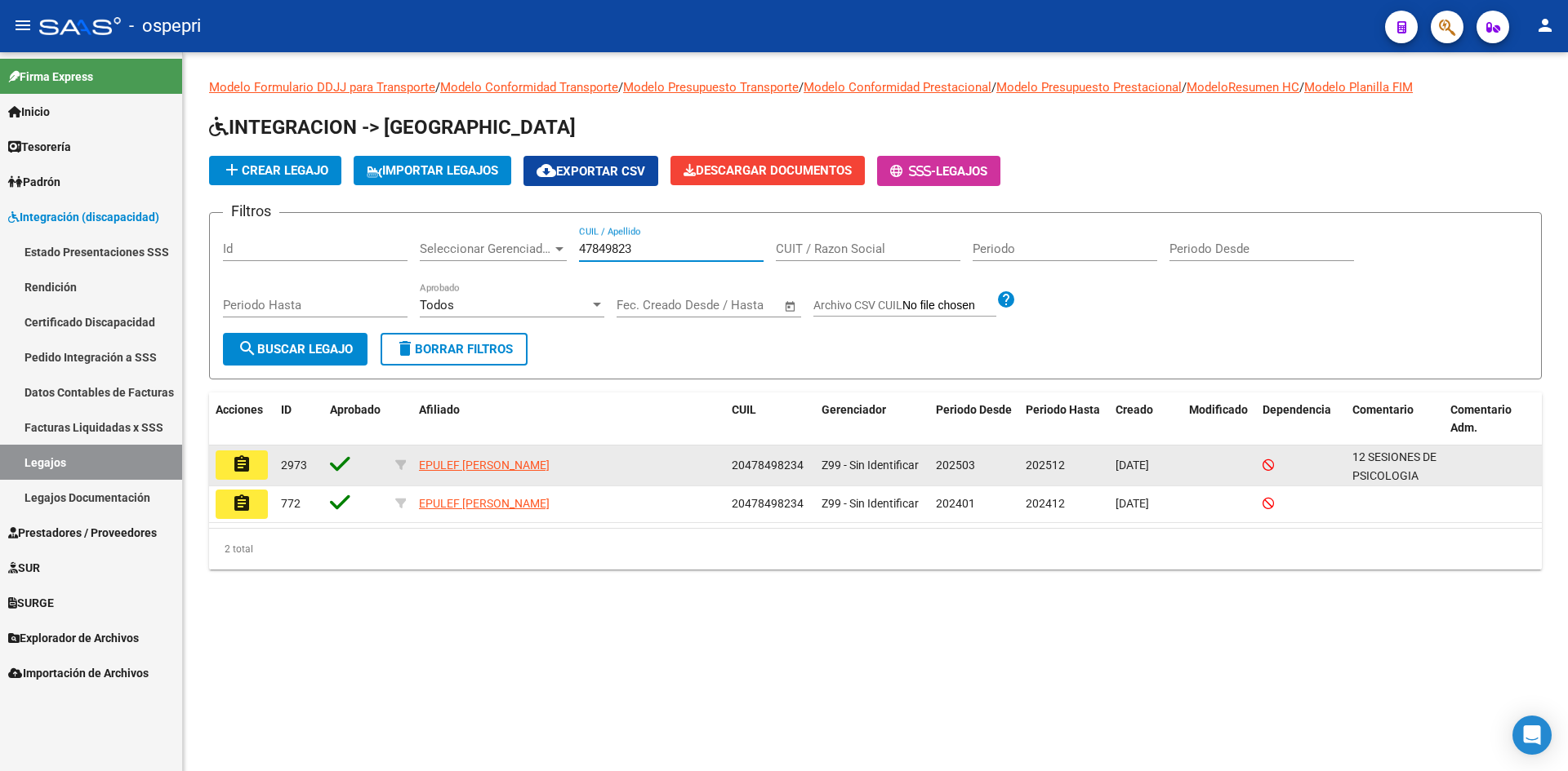
type input "47849823"
click at [247, 462] on mat-icon "assignment" at bounding box center [241, 464] width 20 height 20
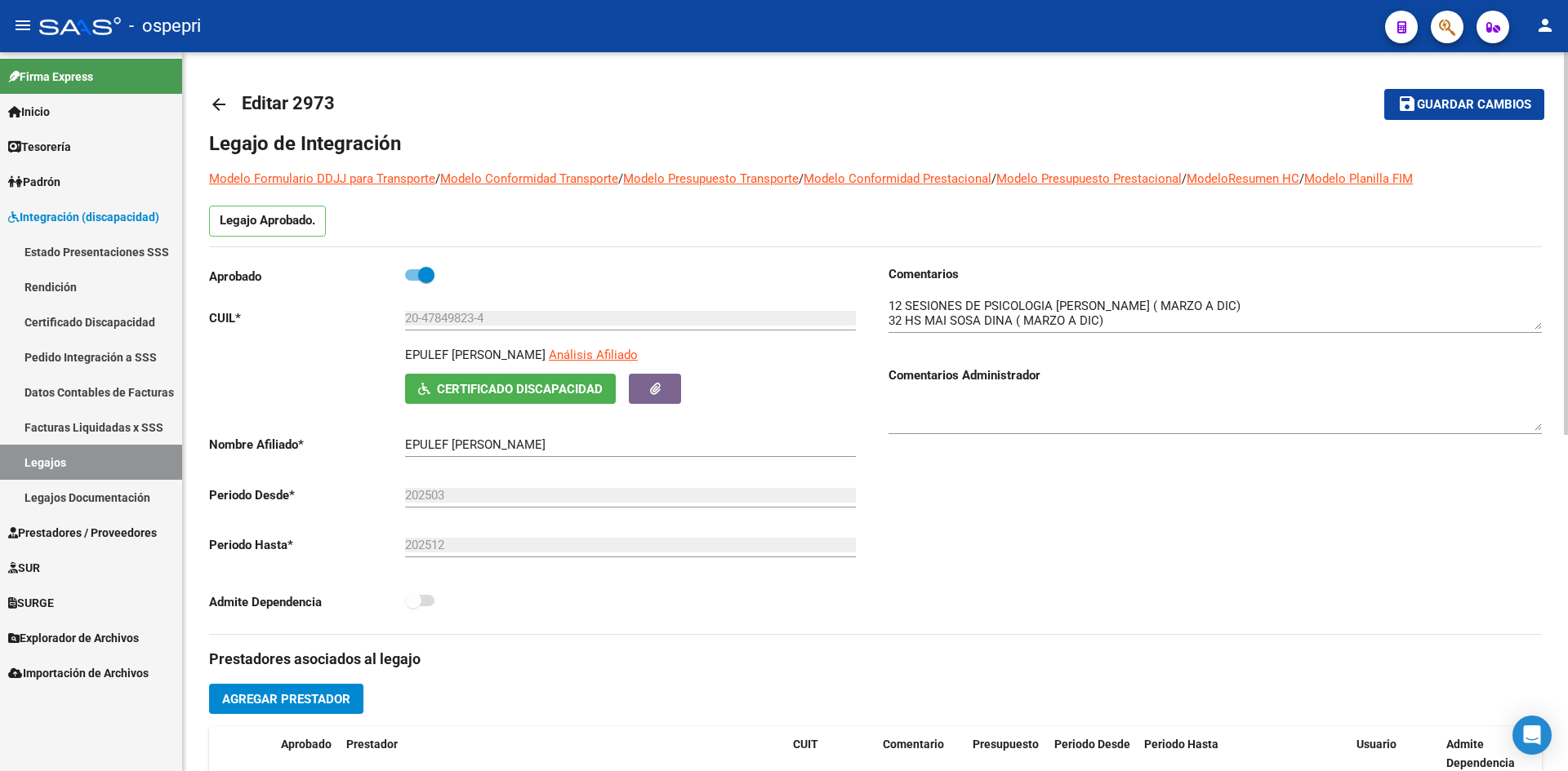
click at [221, 100] on mat-icon "arrow_back" at bounding box center [218, 104] width 20 height 20
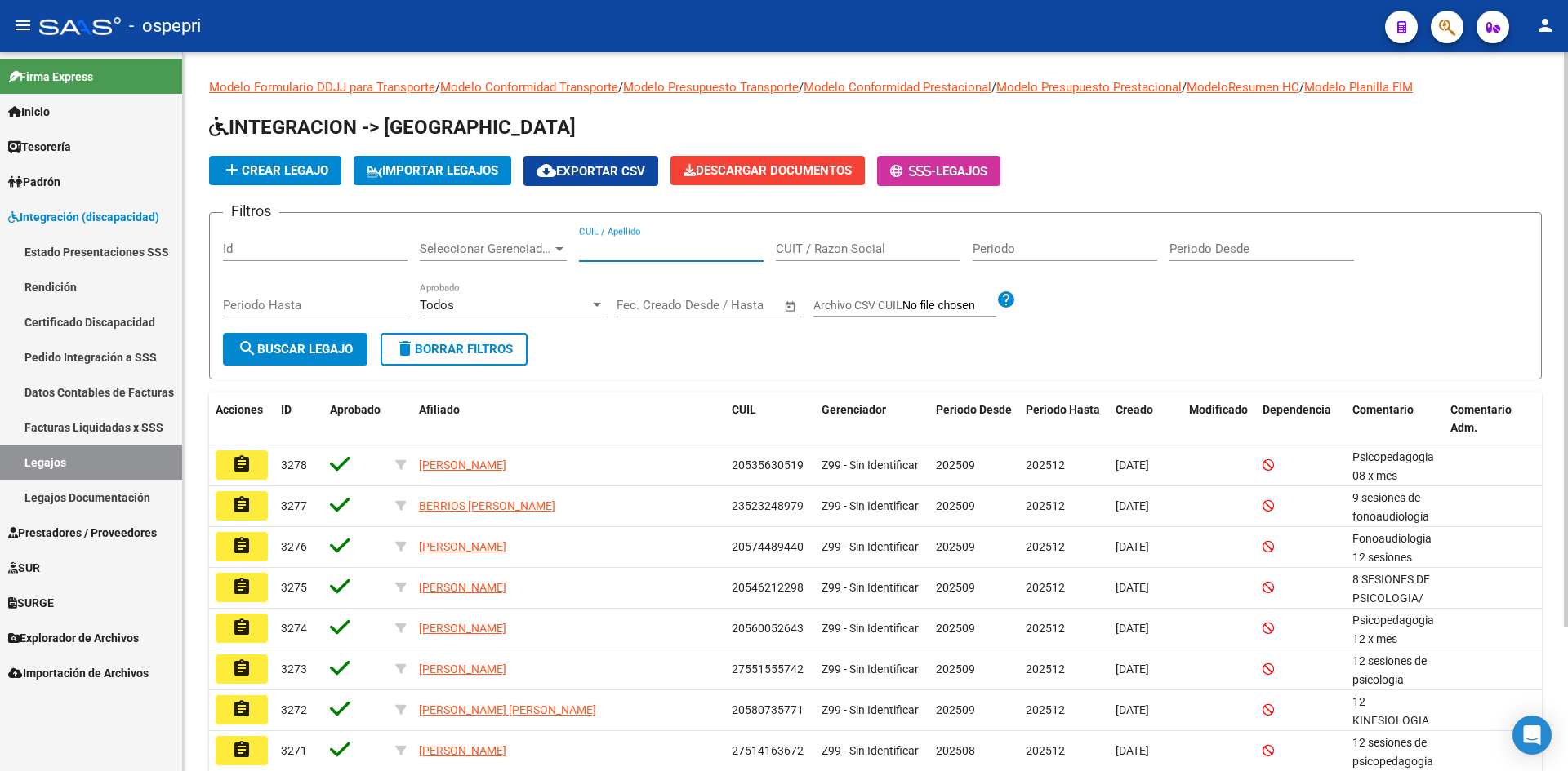
click at [619, 246] on input "CUIL / Apellido" at bounding box center [671, 249] width 184 height 15
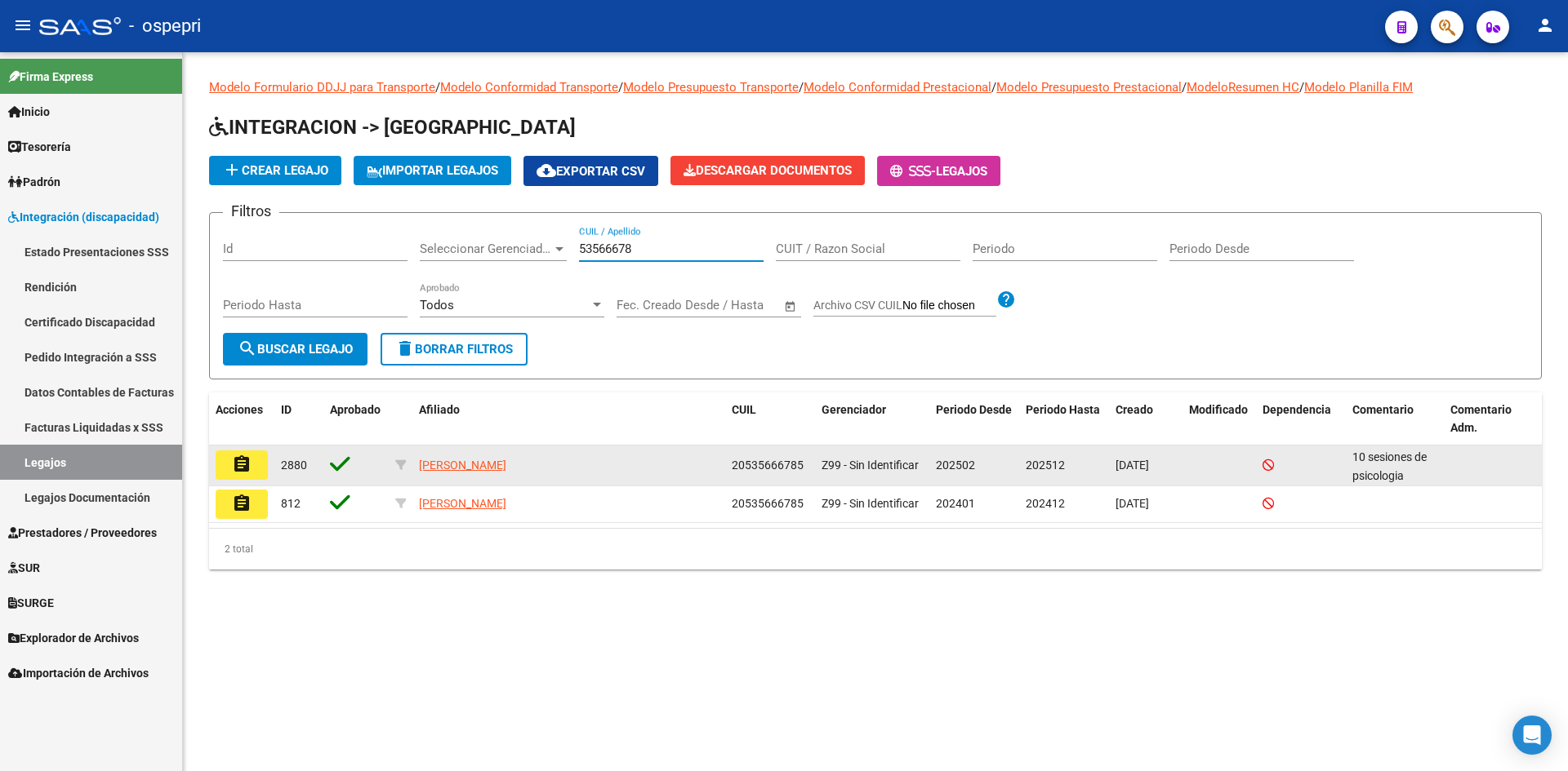
type input "53566678"
click at [239, 465] on mat-icon "assignment" at bounding box center [241, 464] width 20 height 20
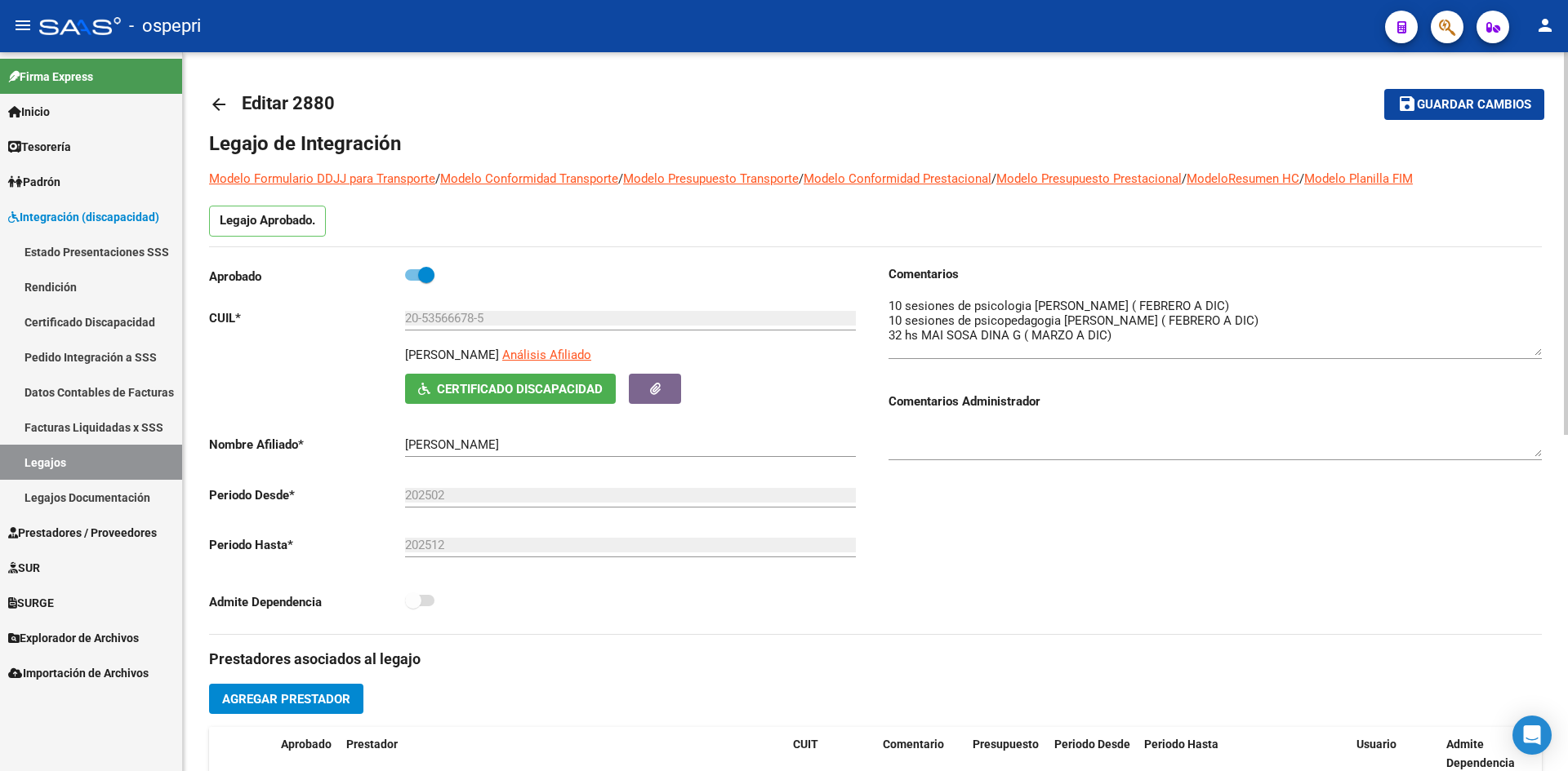
drag, startPoint x: 1531, startPoint y: 327, endPoint x: 1537, endPoint y: 352, distance: 25.7
click at [1537, 352] on textarea at bounding box center [1215, 326] width 653 height 59
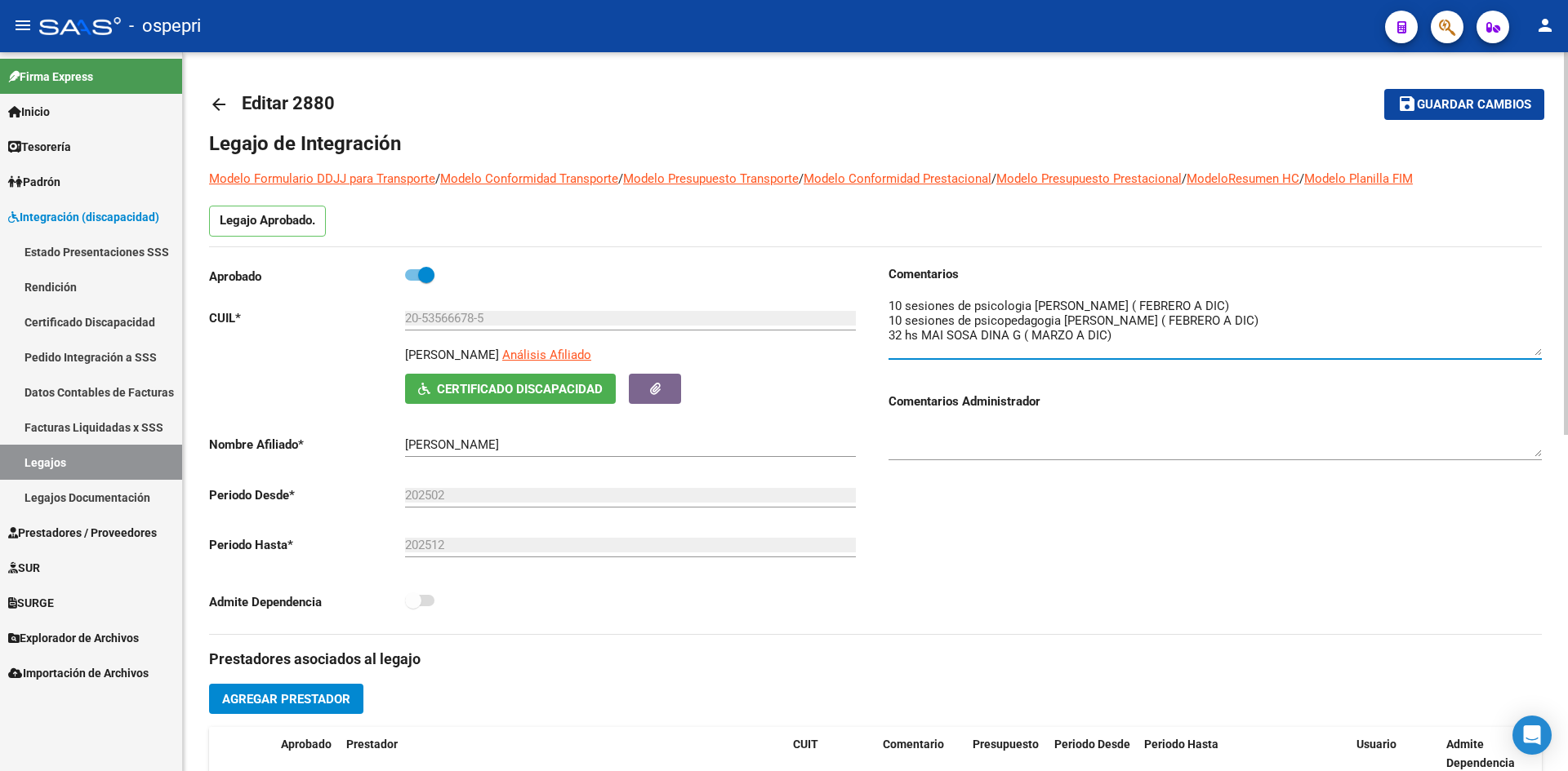
click at [219, 96] on mat-icon "arrow_back" at bounding box center [218, 104] width 20 height 20
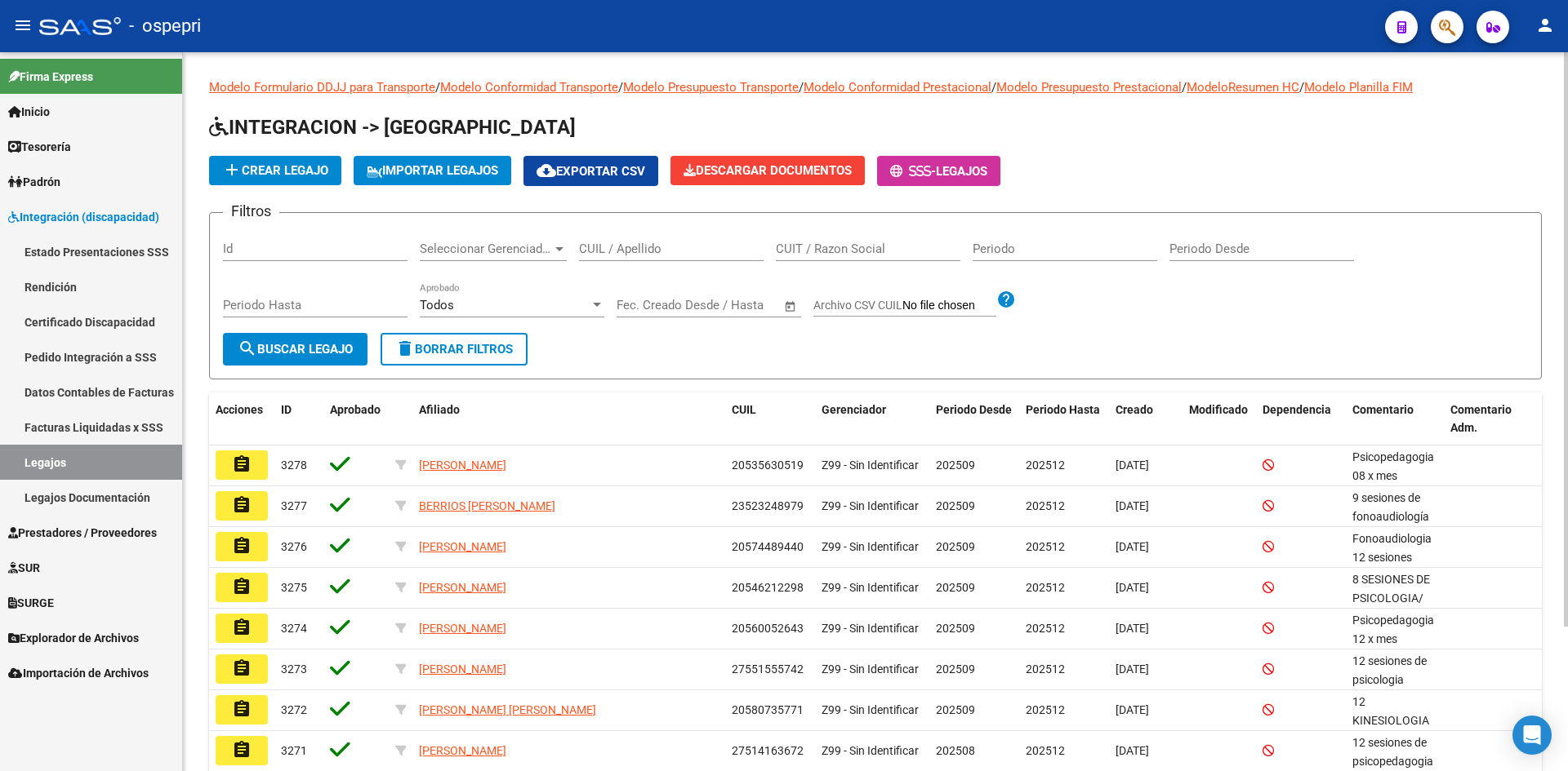
click at [651, 249] on input "CUIL / Apellido" at bounding box center [671, 249] width 184 height 15
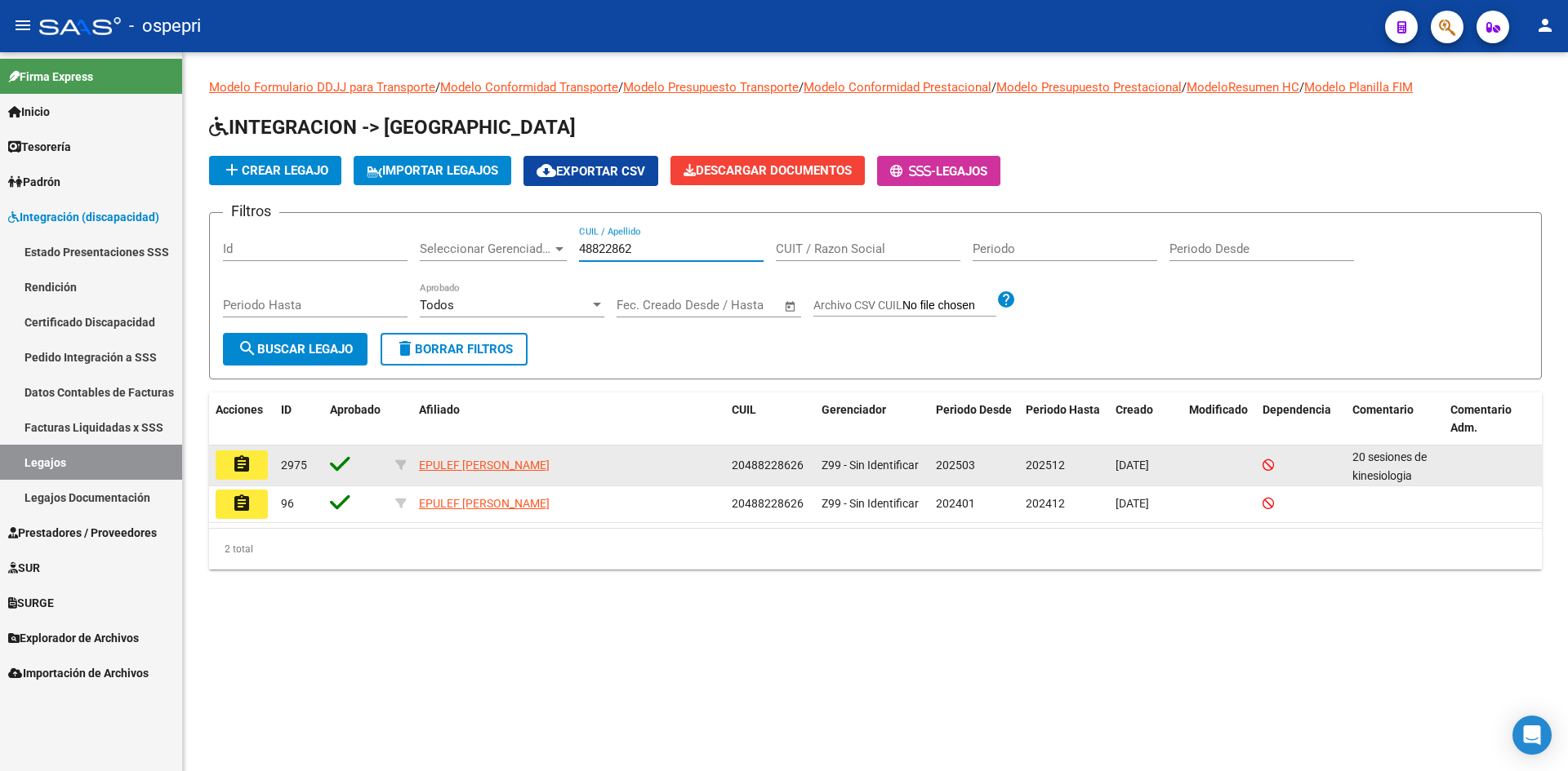
type input "48822862"
click at [242, 468] on mat-icon "assignment" at bounding box center [241, 464] width 20 height 20
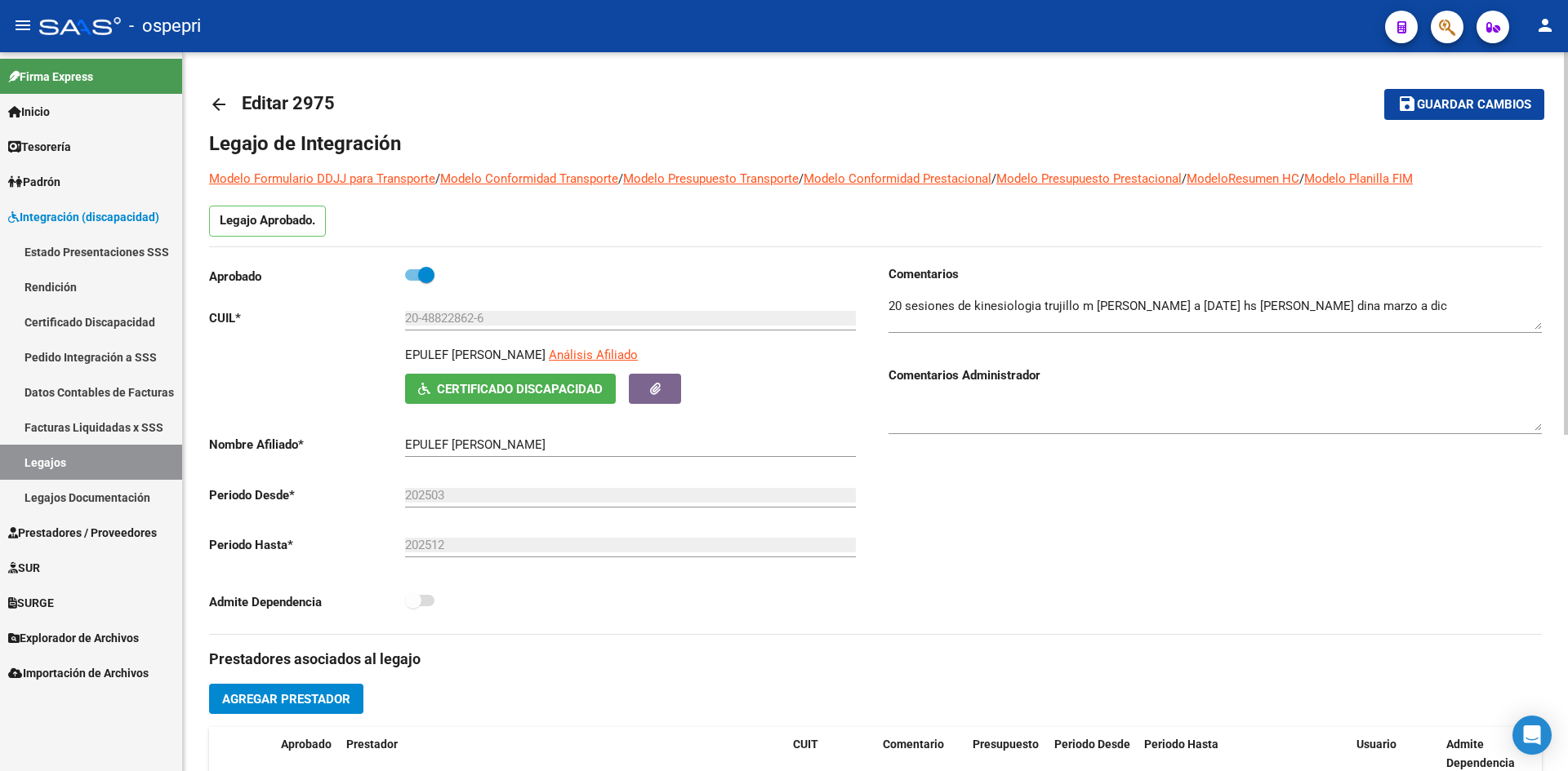
click at [215, 102] on mat-icon "arrow_back" at bounding box center [218, 104] width 20 height 20
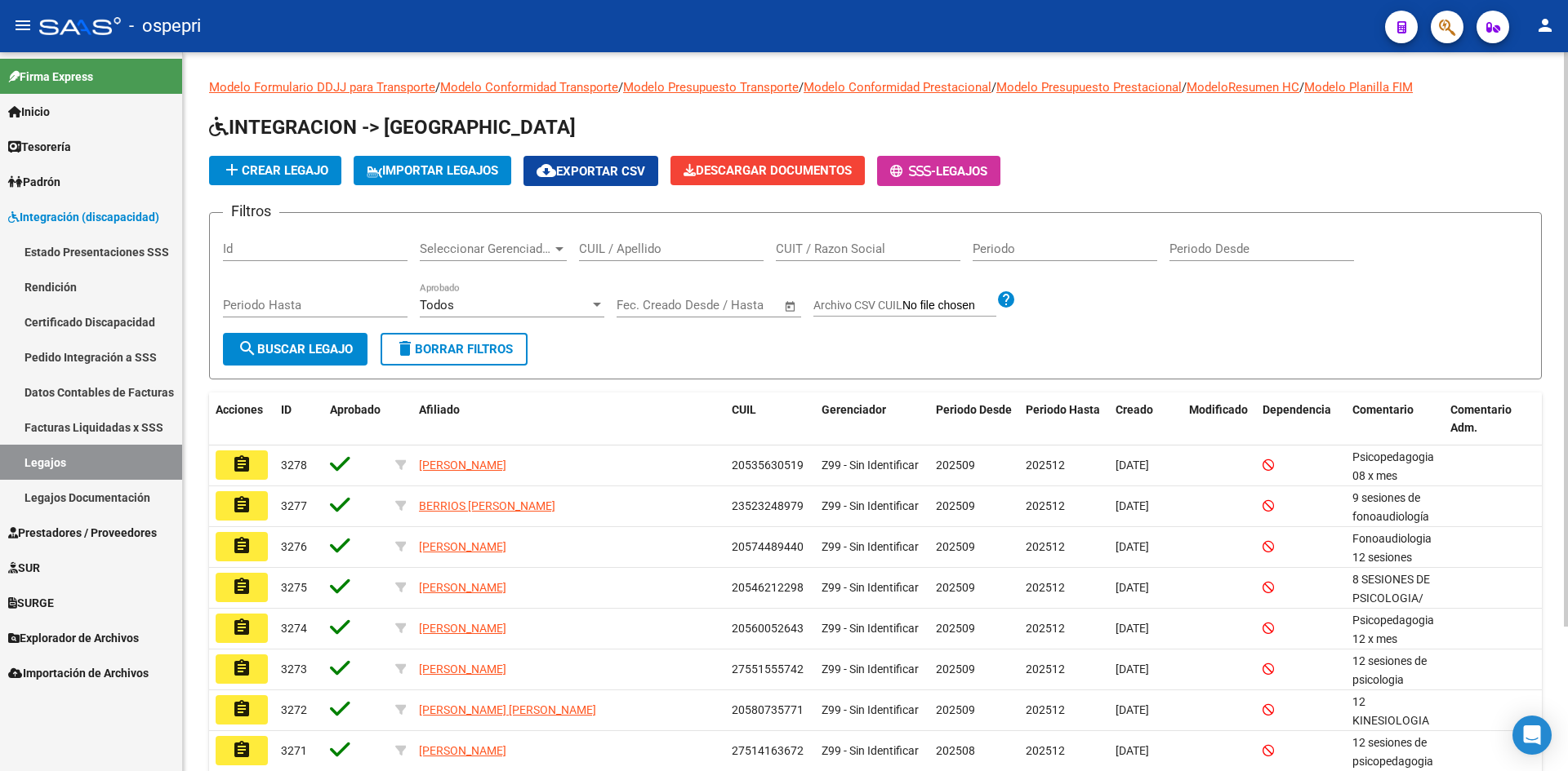
click at [612, 252] on input "CUIL / Apellido" at bounding box center [671, 249] width 184 height 15
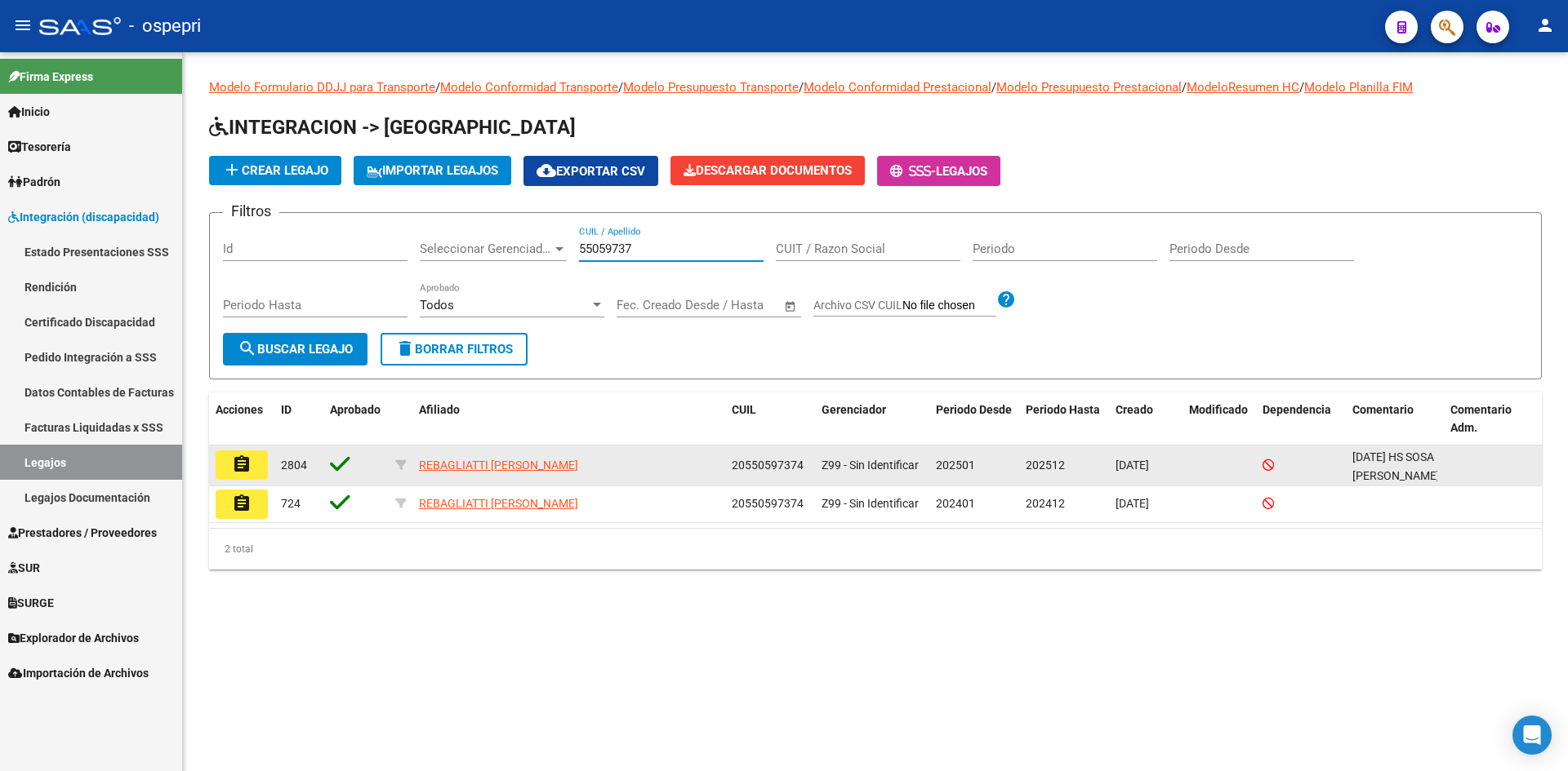
type input "55059737"
click at [251, 463] on button "assignment" at bounding box center [241, 465] width 52 height 29
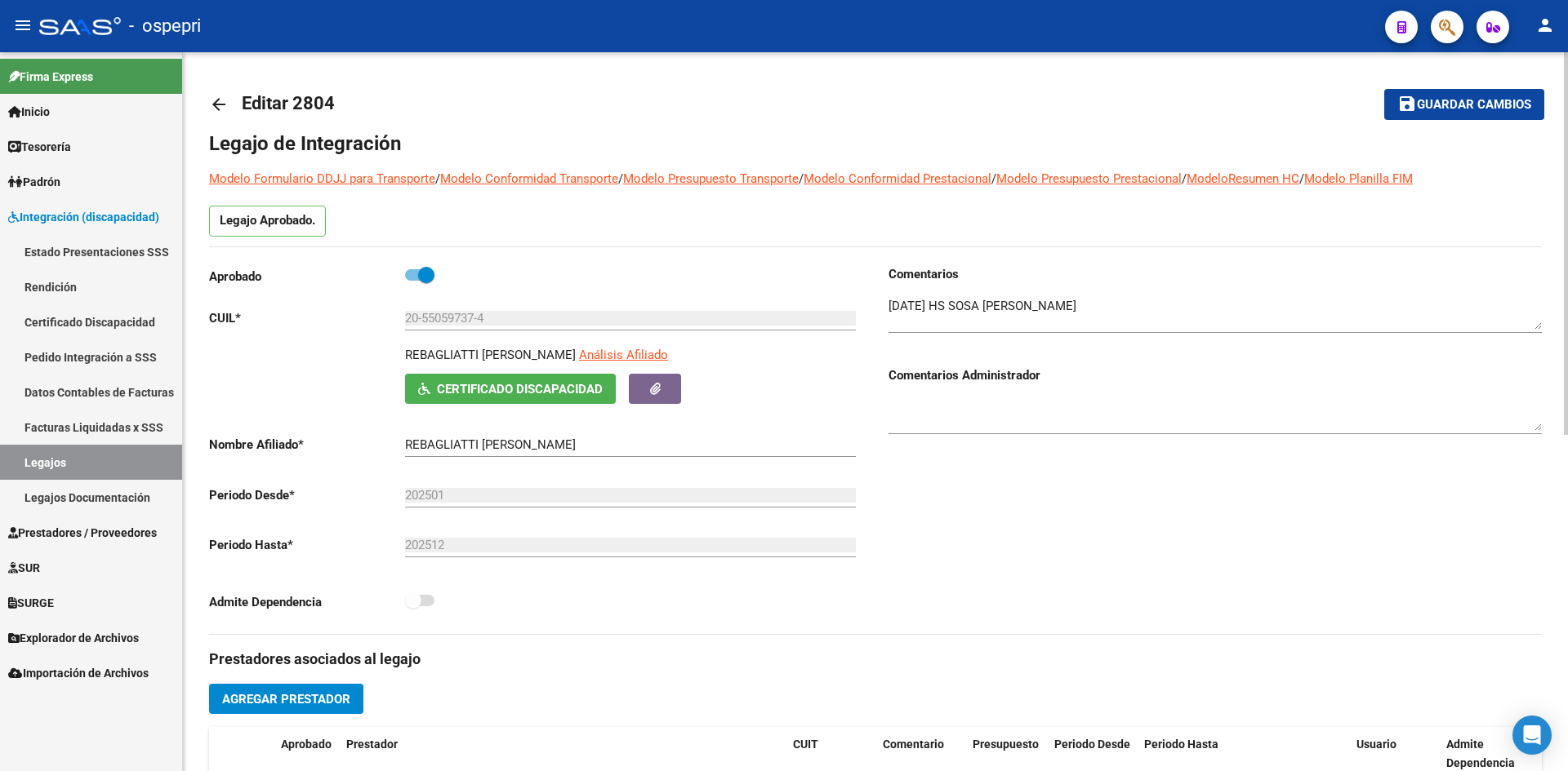
click at [222, 106] on mat-icon "arrow_back" at bounding box center [218, 104] width 20 height 20
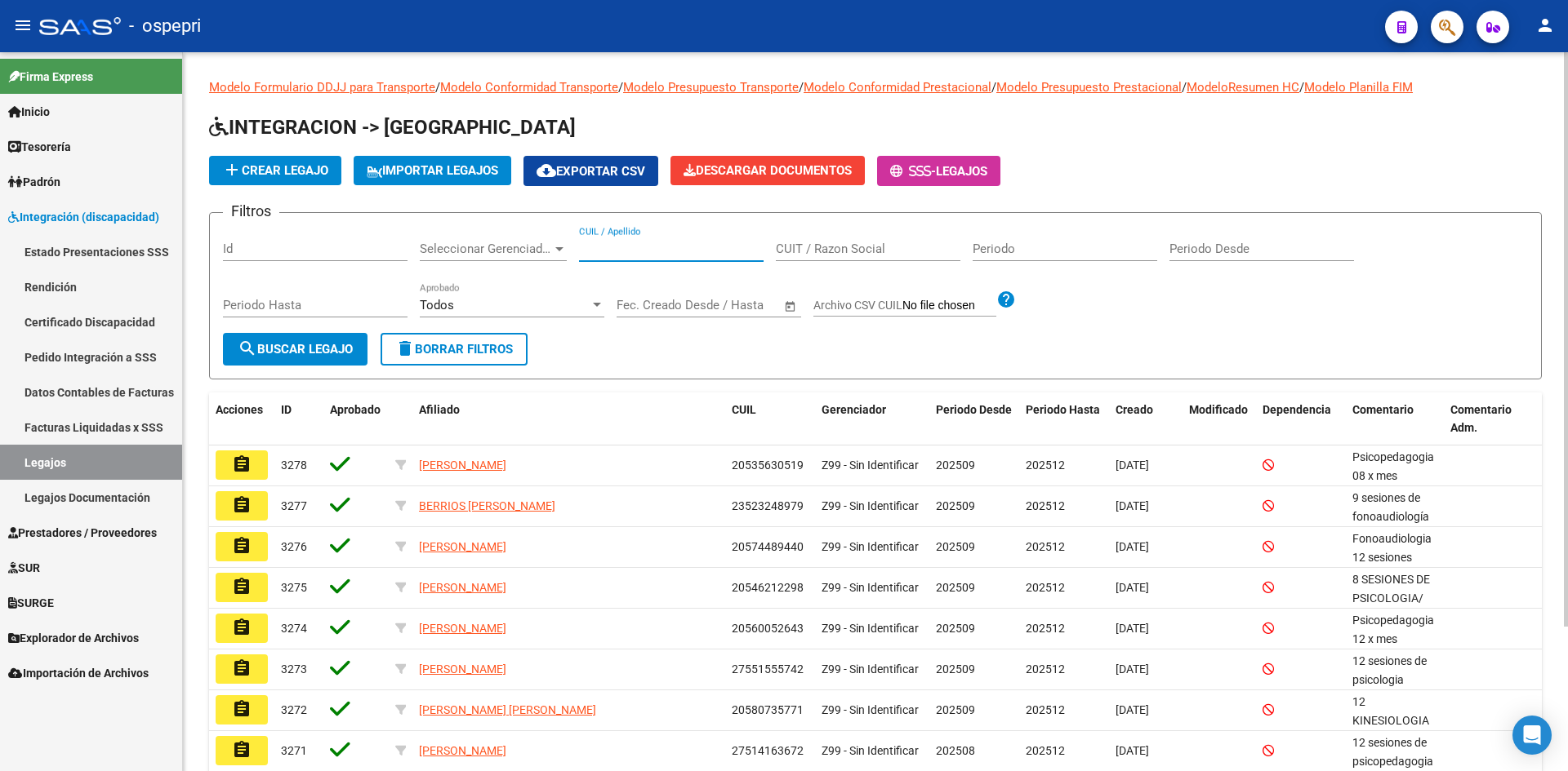
click at [626, 244] on input "CUIL / Apellido" at bounding box center [671, 249] width 184 height 15
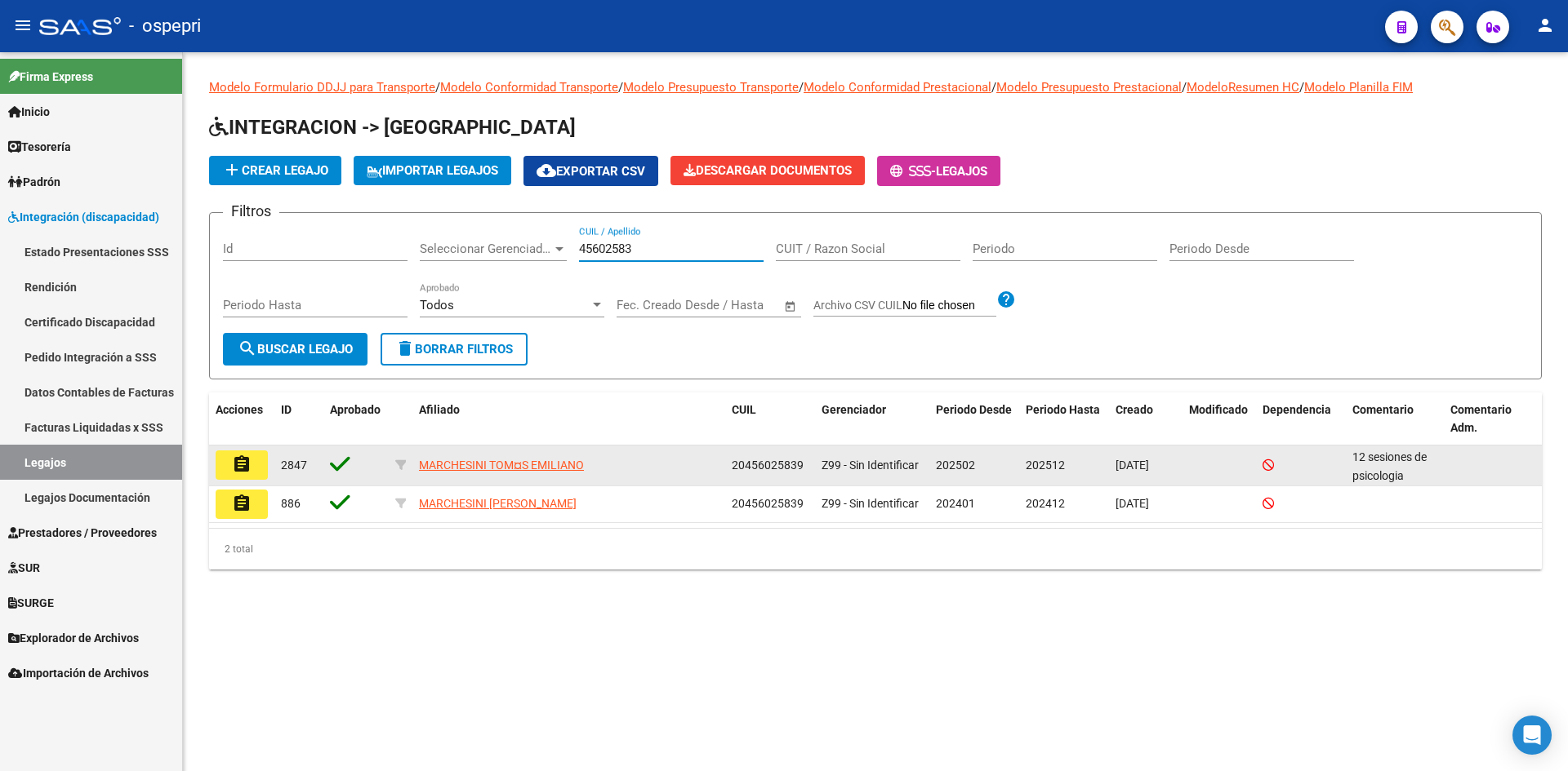
type input "45602583"
click at [245, 468] on mat-icon "assignment" at bounding box center [241, 464] width 20 height 20
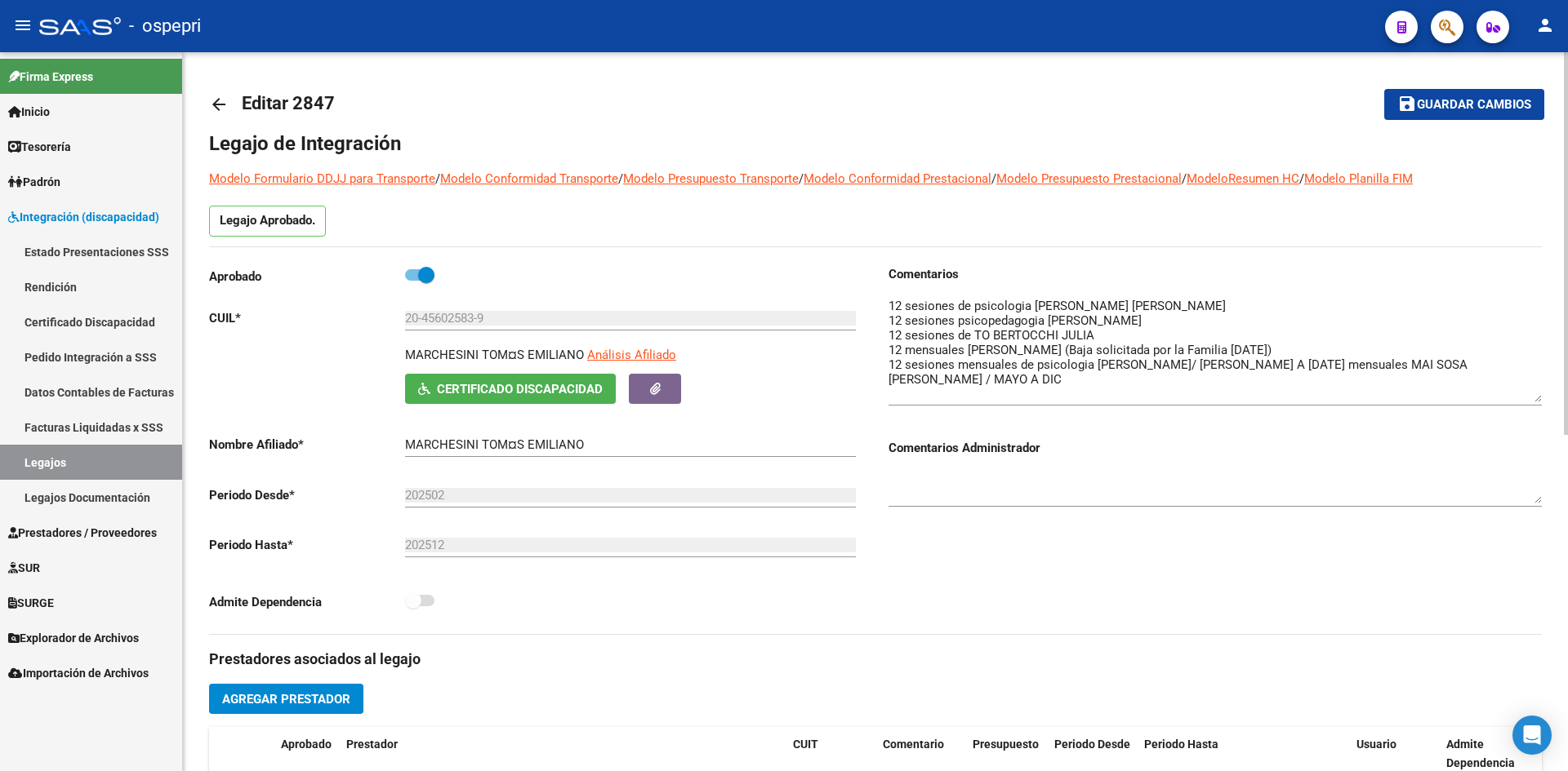
drag, startPoint x: 1535, startPoint y: 328, endPoint x: 1533, endPoint y: 401, distance: 73.0
click at [1533, 401] on textarea at bounding box center [1215, 349] width 653 height 105
click at [220, 109] on mat-icon "arrow_back" at bounding box center [218, 104] width 20 height 20
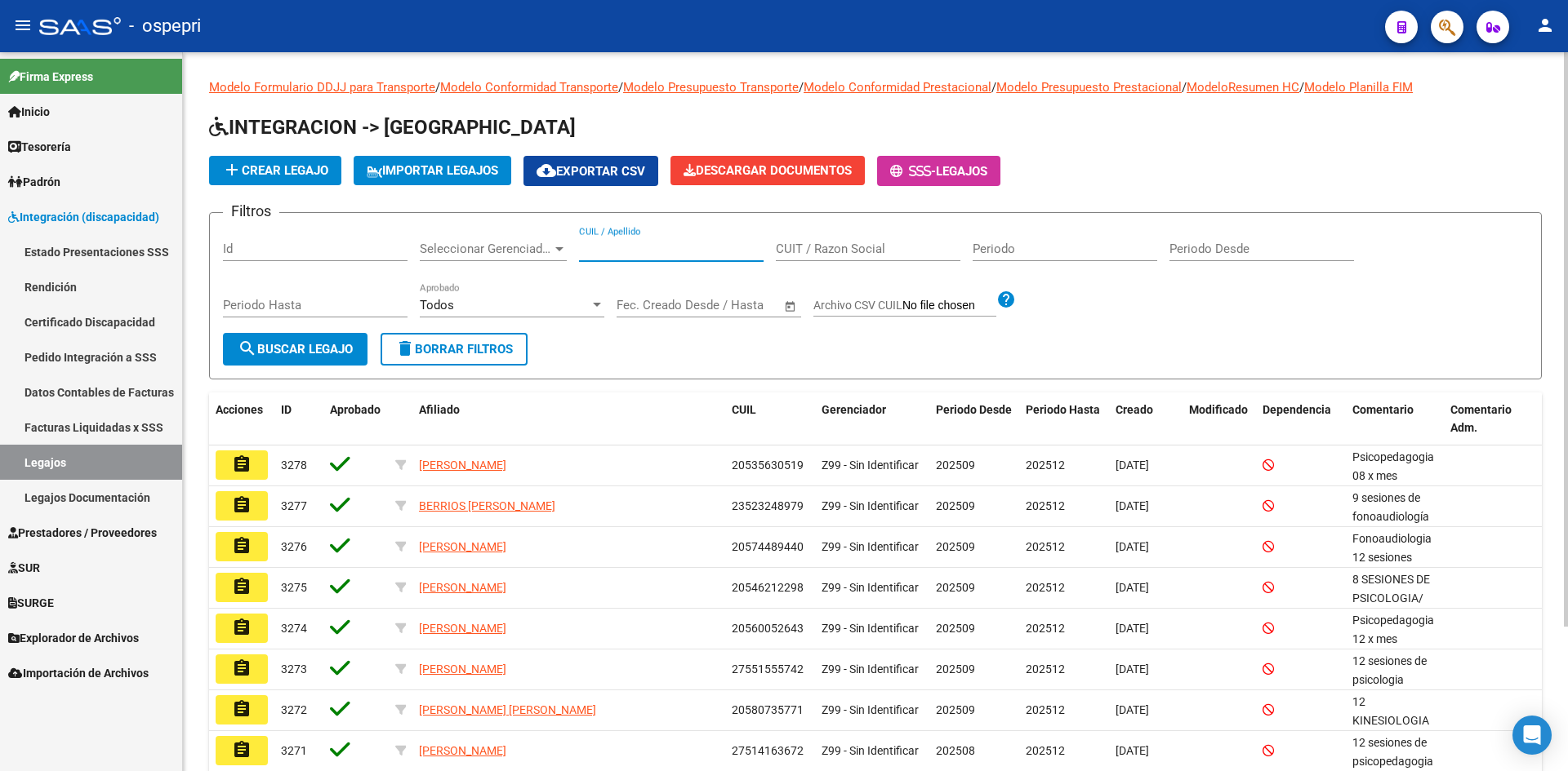
click at [639, 247] on input "CUIL / Apellido" at bounding box center [671, 249] width 184 height 15
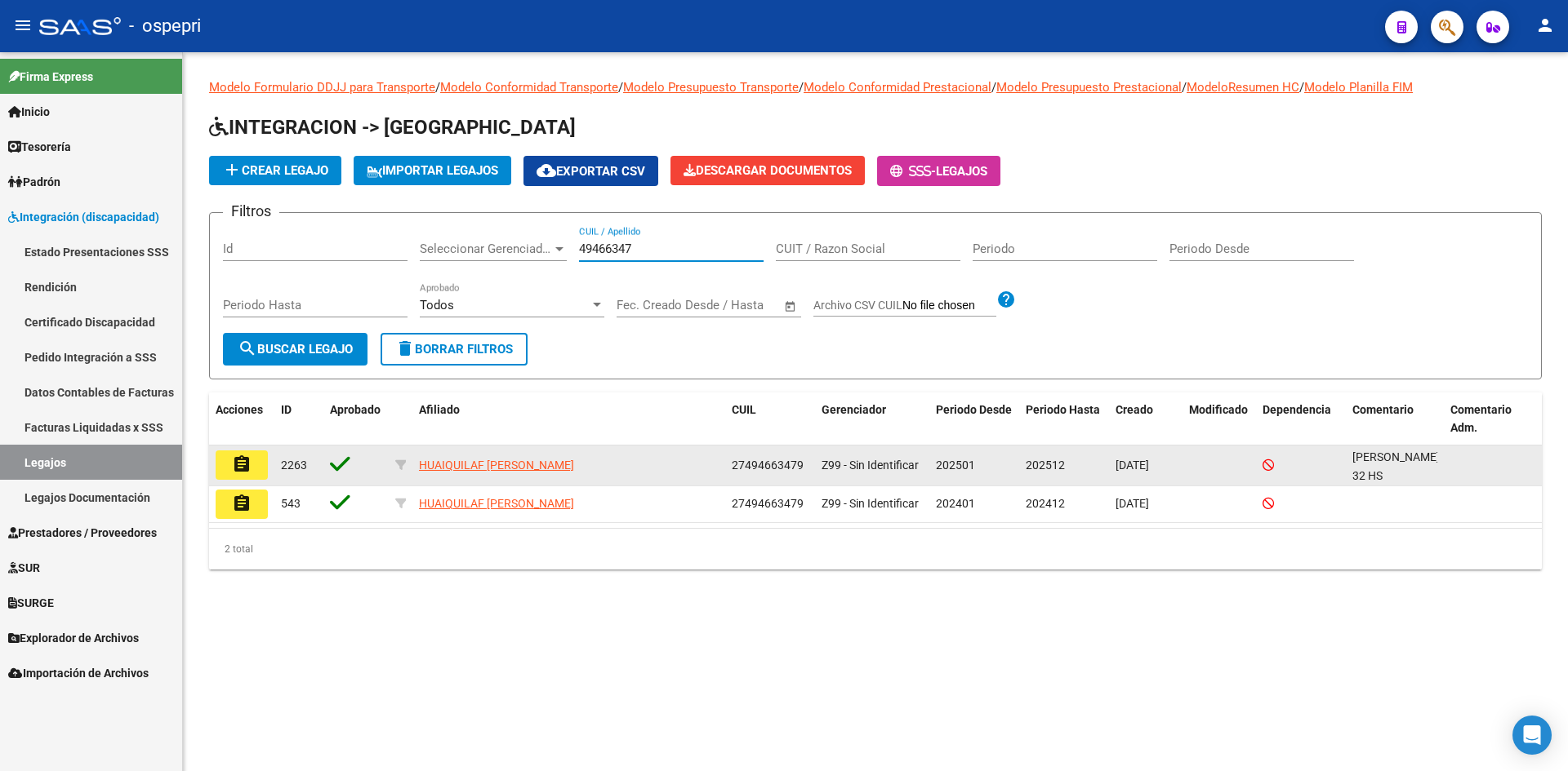
type input "49466347"
click at [250, 465] on mat-icon "assignment" at bounding box center [241, 464] width 20 height 20
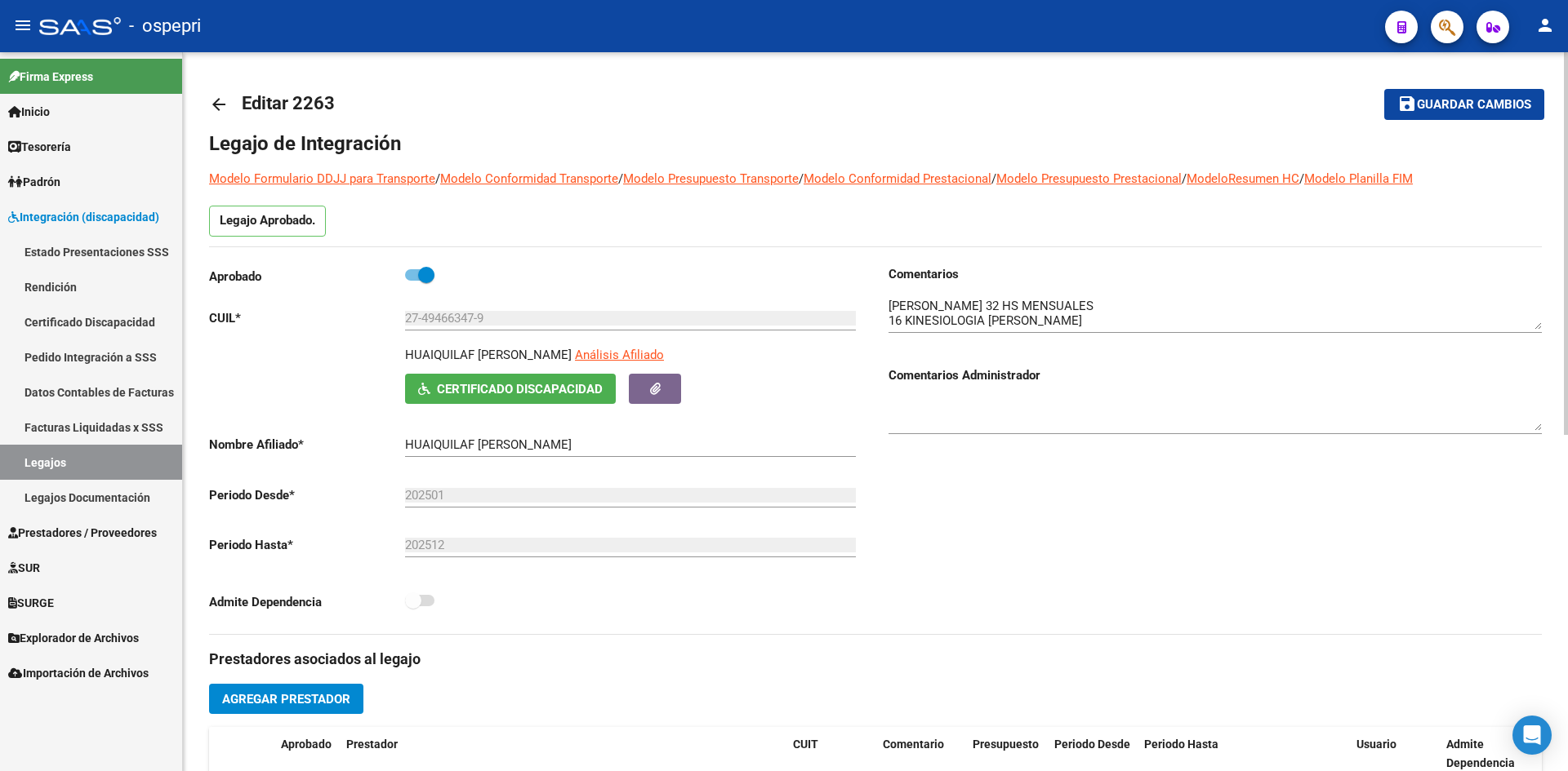
click at [216, 97] on mat-icon "arrow_back" at bounding box center [218, 104] width 20 height 20
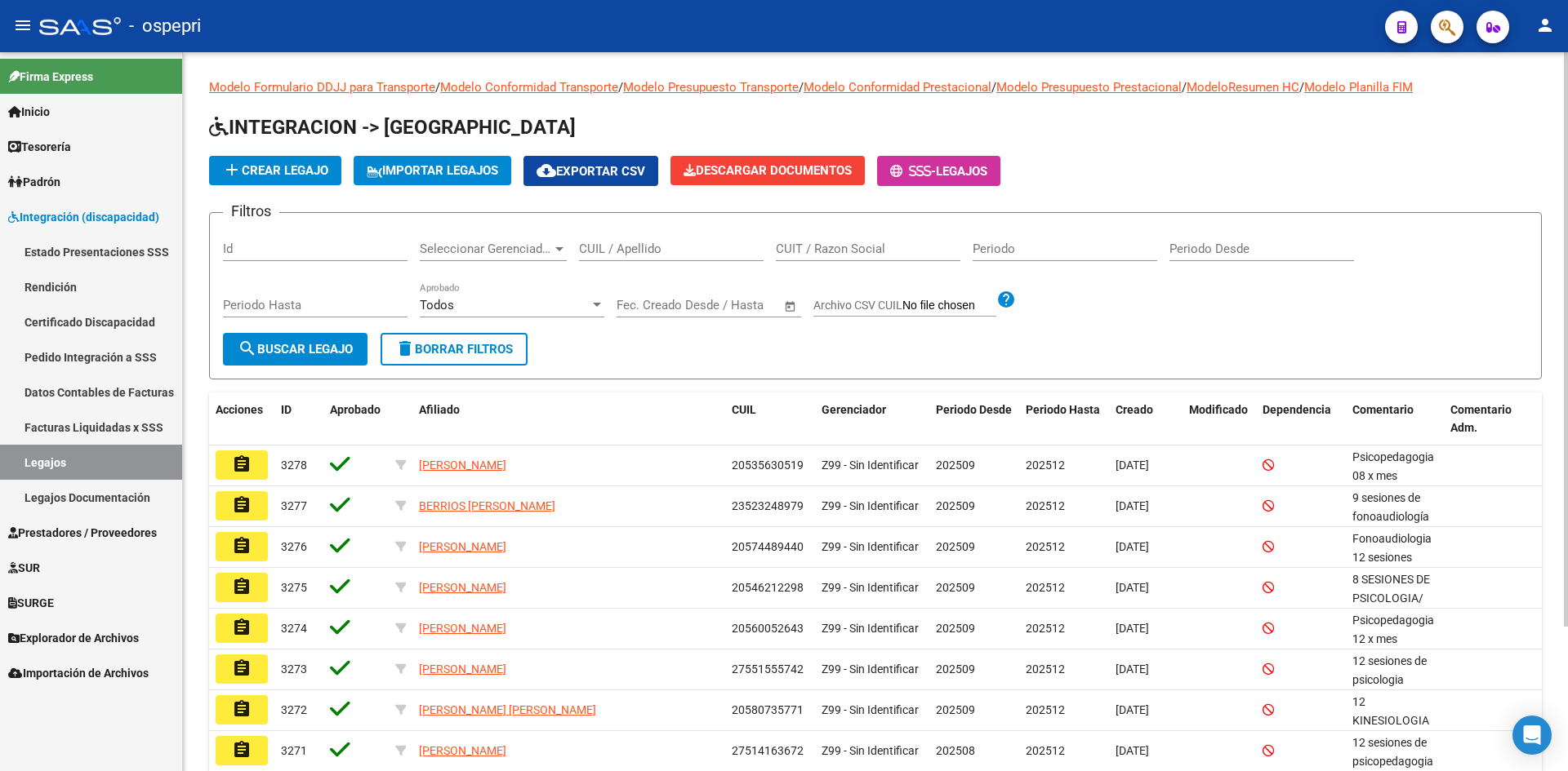
click at [621, 248] on input "CUIL / Apellido" at bounding box center [671, 249] width 184 height 15
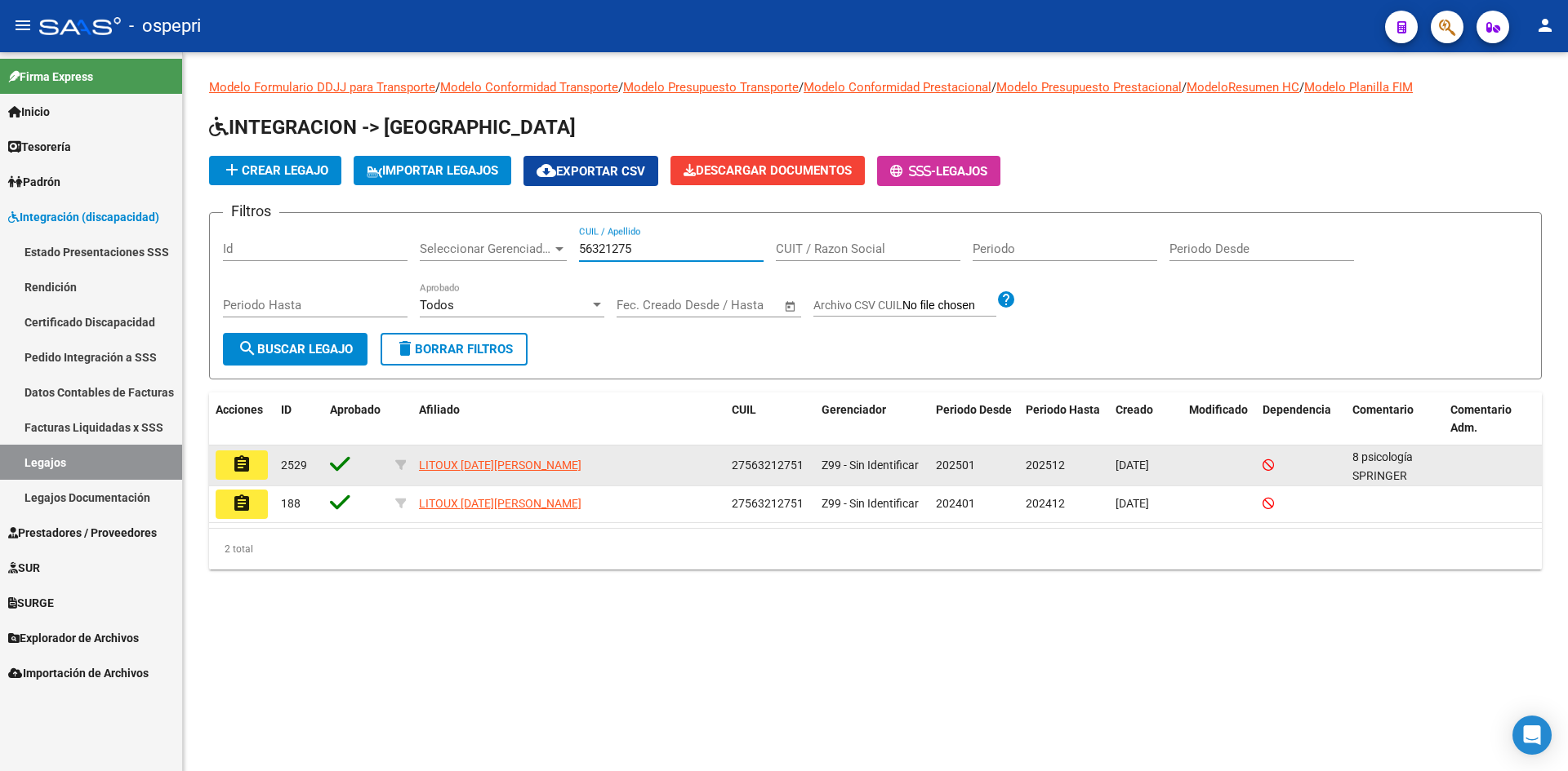
type input "56321275"
click at [255, 463] on button "assignment" at bounding box center [241, 465] width 52 height 29
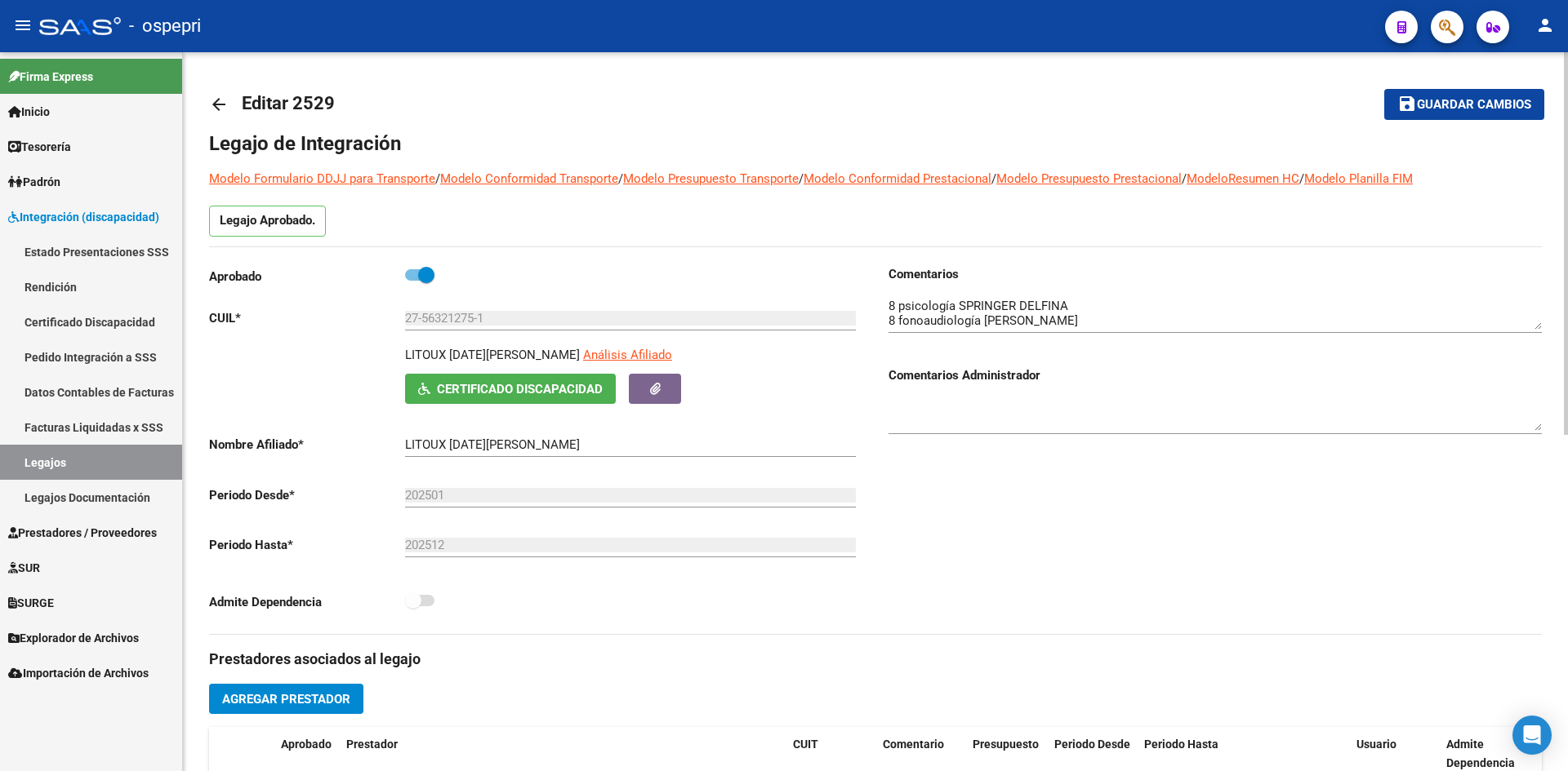
click at [219, 101] on mat-icon "arrow_back" at bounding box center [218, 104] width 20 height 20
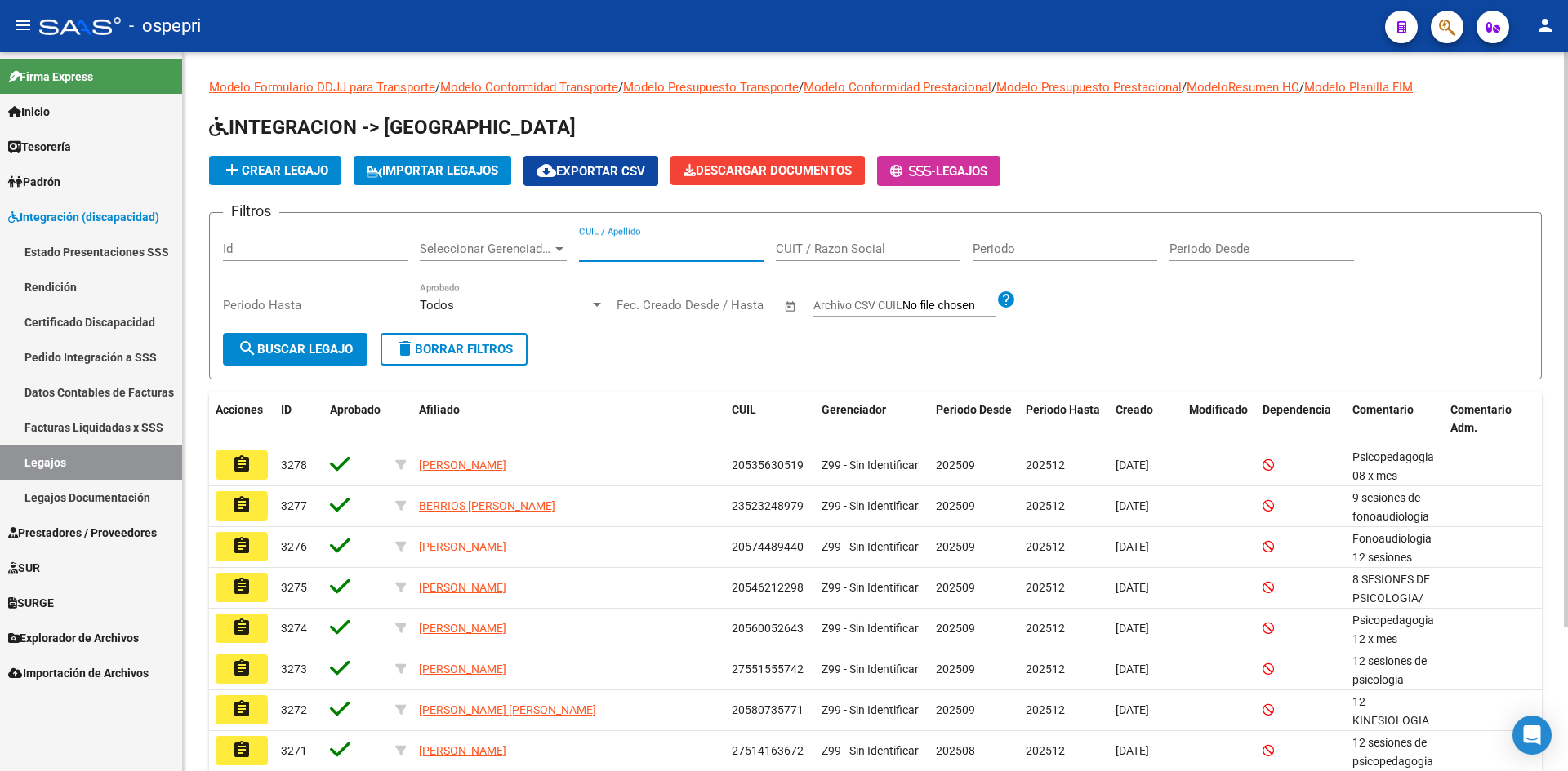
click at [664, 248] on input "CUIL / Apellido" at bounding box center [671, 249] width 184 height 15
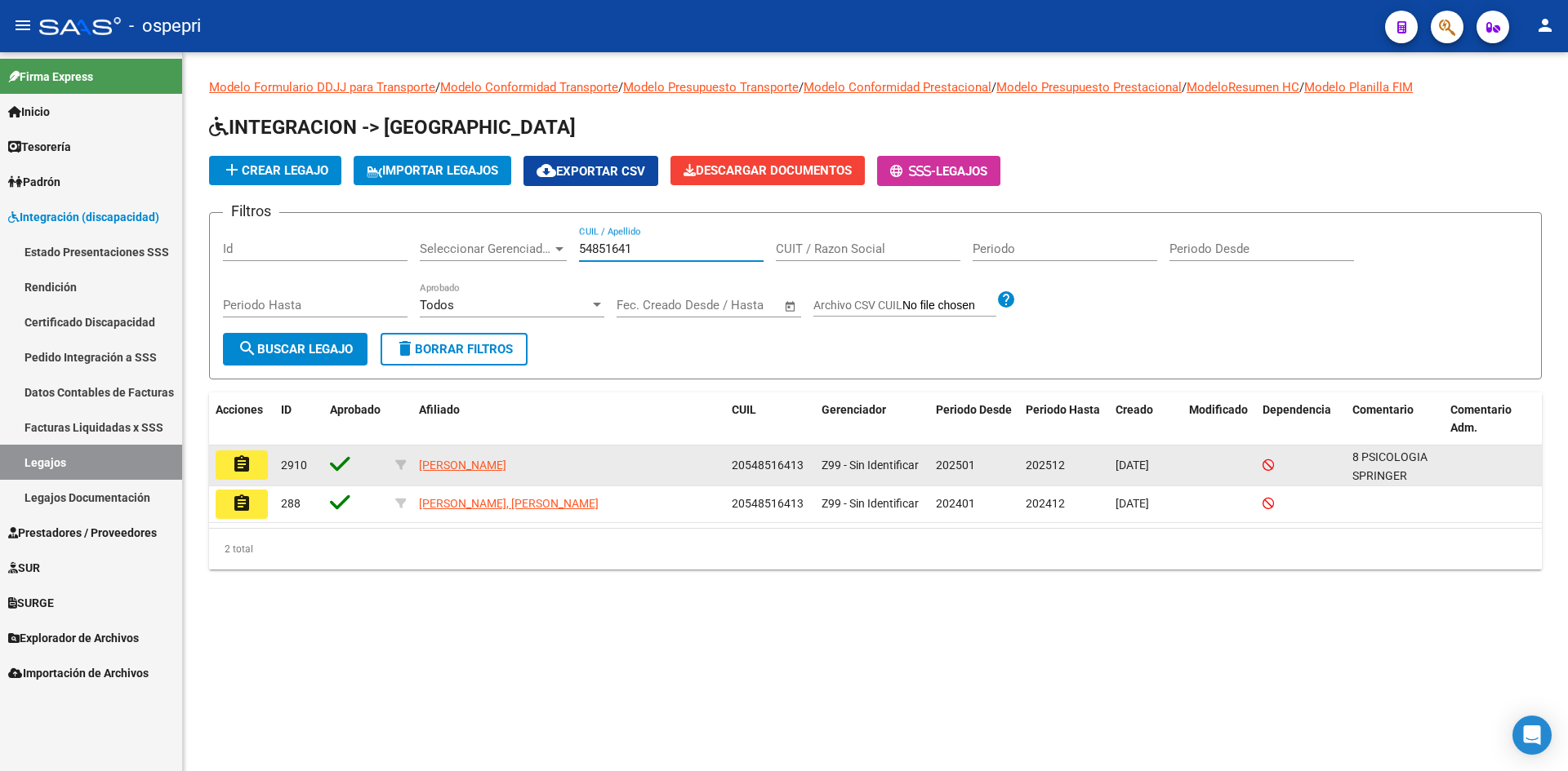
type input "54851641"
click at [252, 462] on button "assignment" at bounding box center [241, 465] width 52 height 29
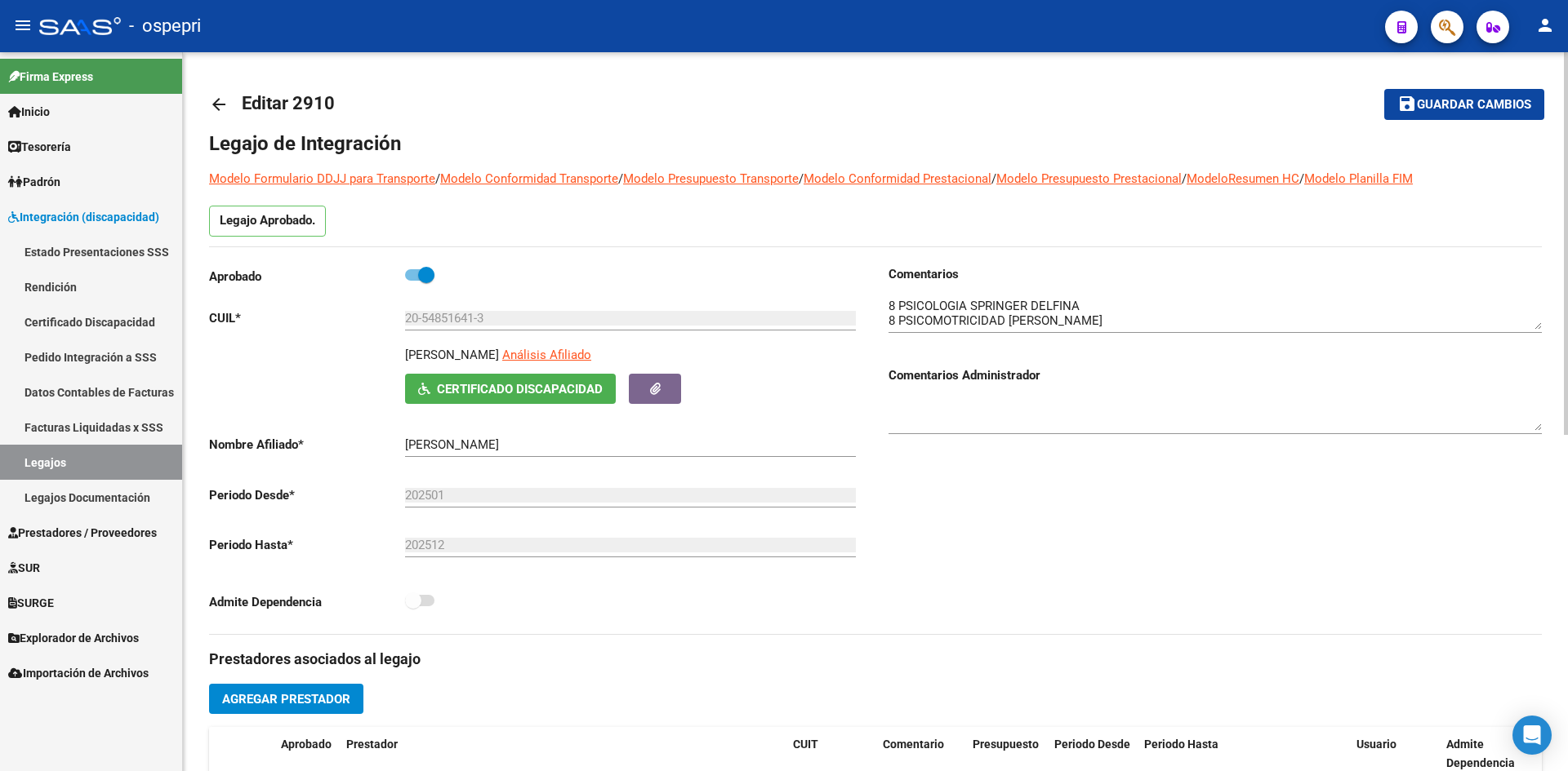
click at [212, 102] on mat-icon "arrow_back" at bounding box center [218, 104] width 20 height 20
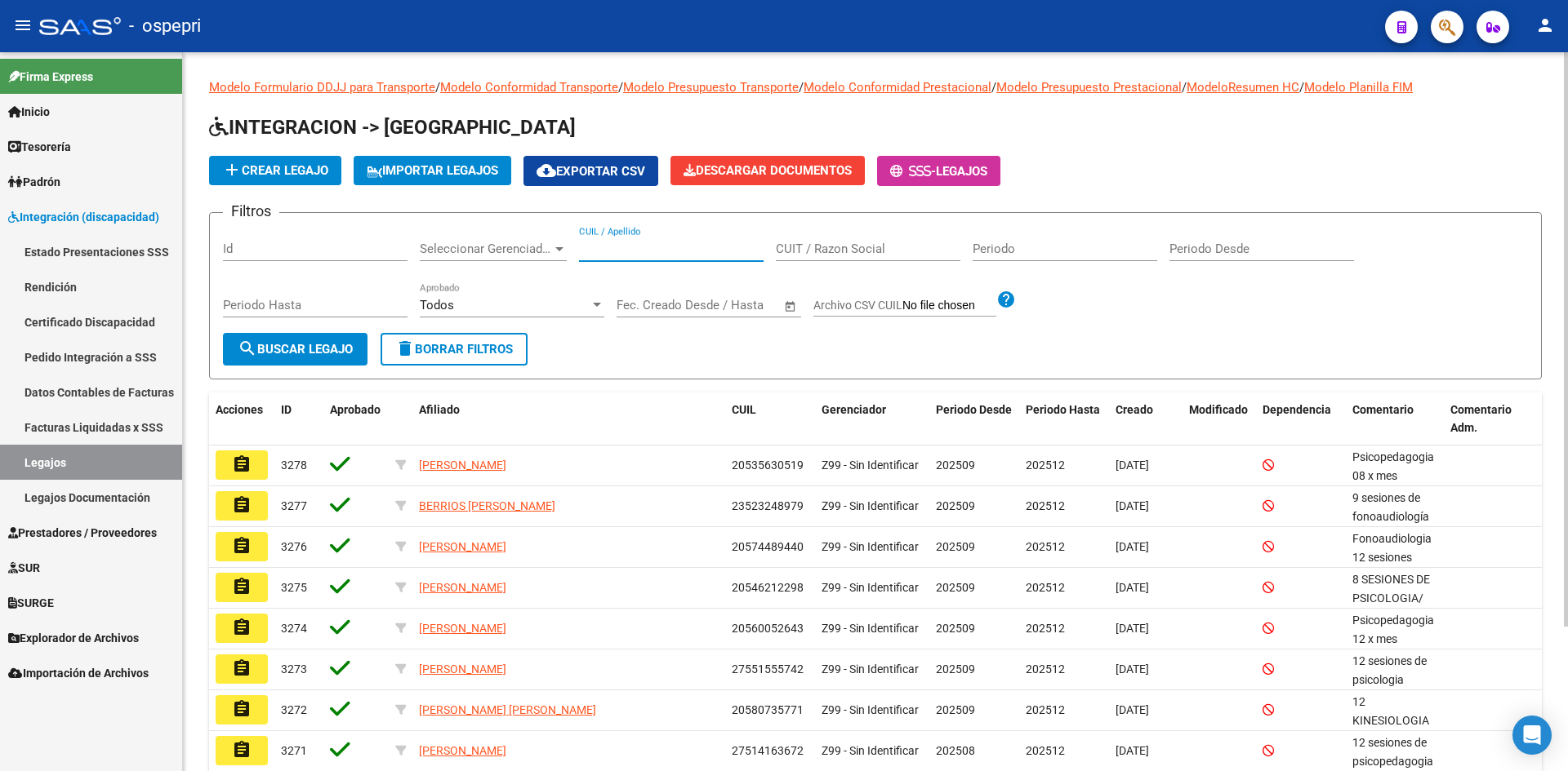
click at [667, 243] on input "CUIL / Apellido" at bounding box center [671, 249] width 184 height 15
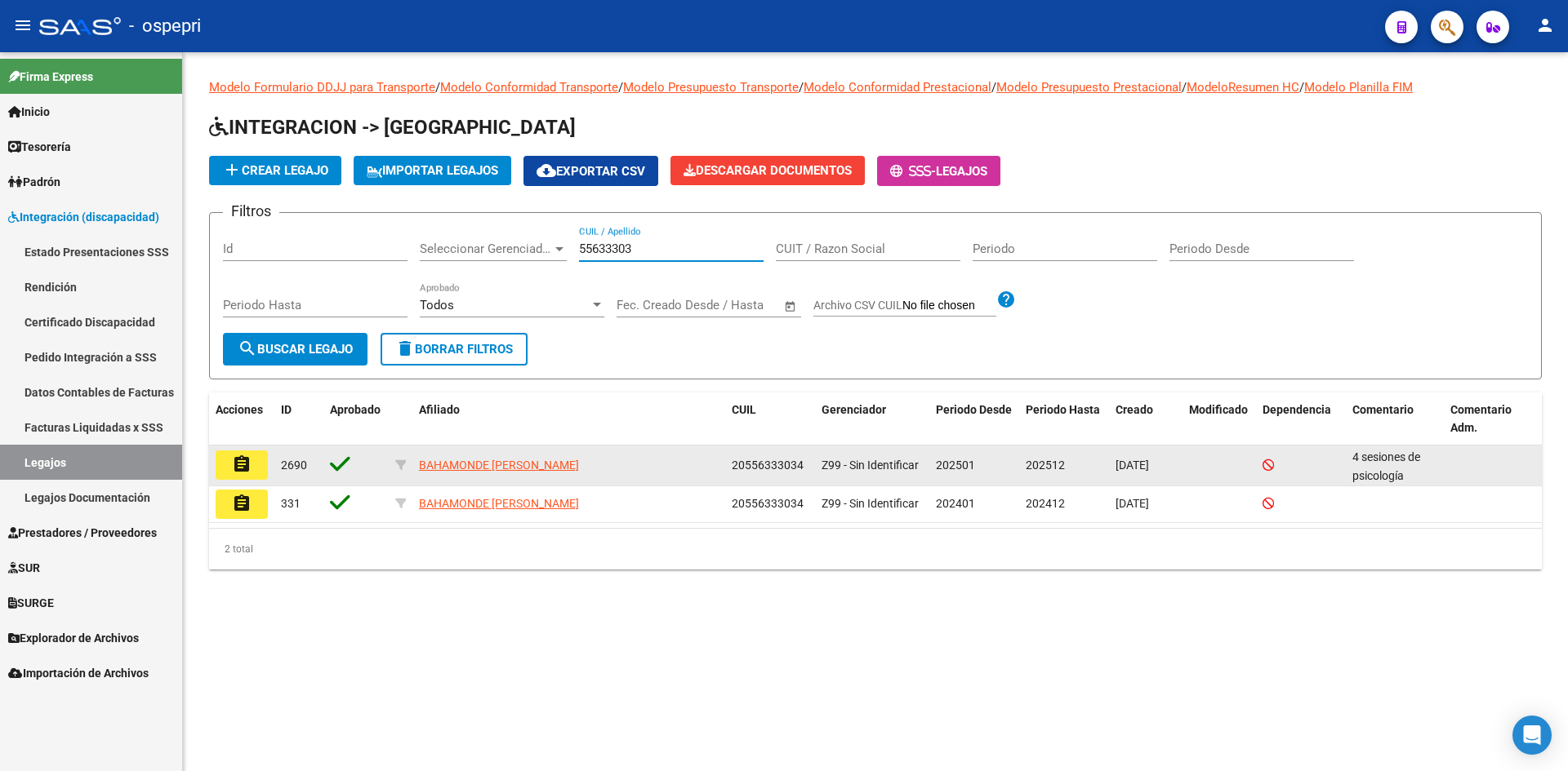
type input "55633303"
click at [245, 464] on mat-icon "assignment" at bounding box center [241, 464] width 20 height 20
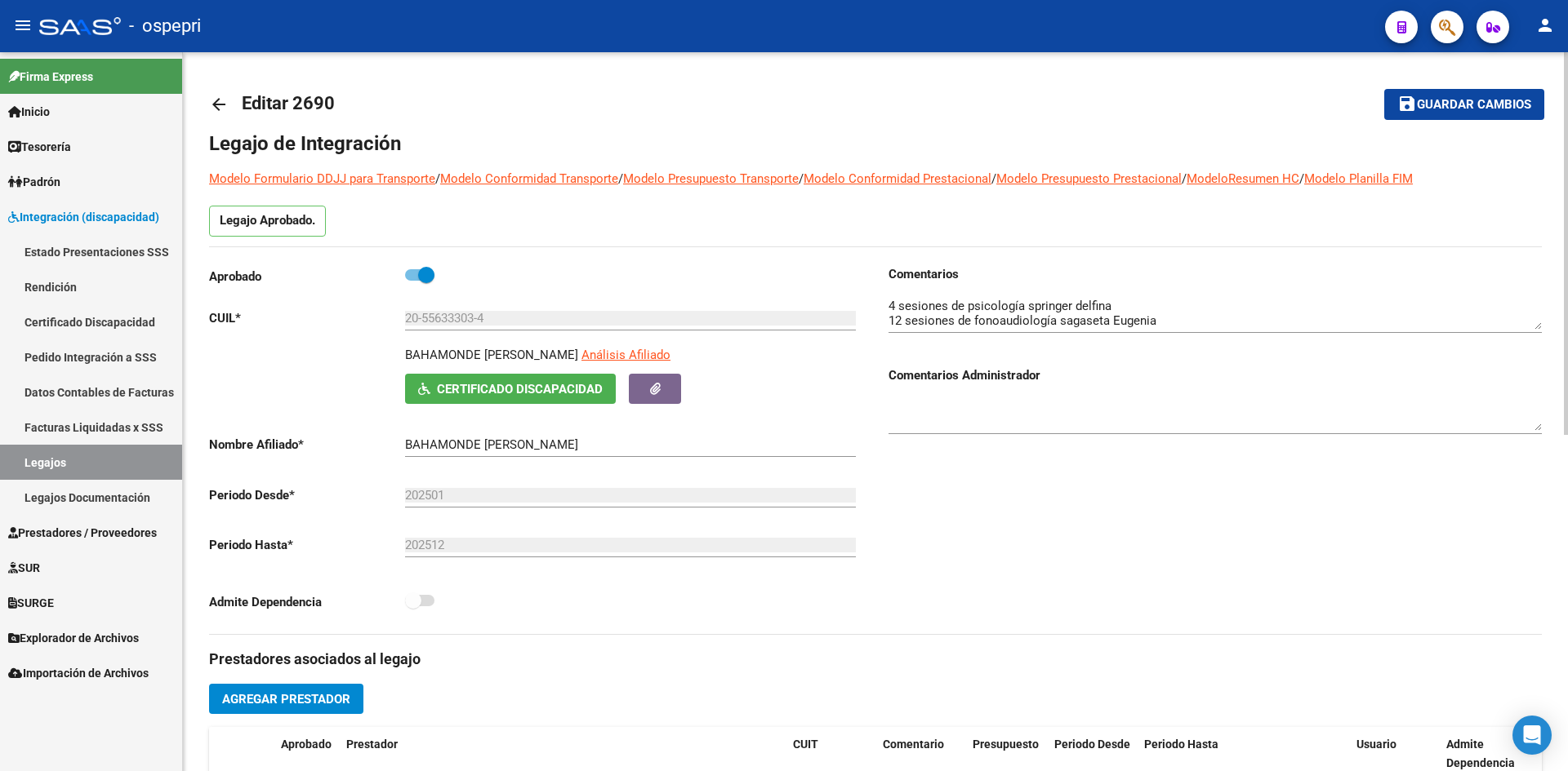
click at [218, 105] on mat-icon "arrow_back" at bounding box center [218, 104] width 20 height 20
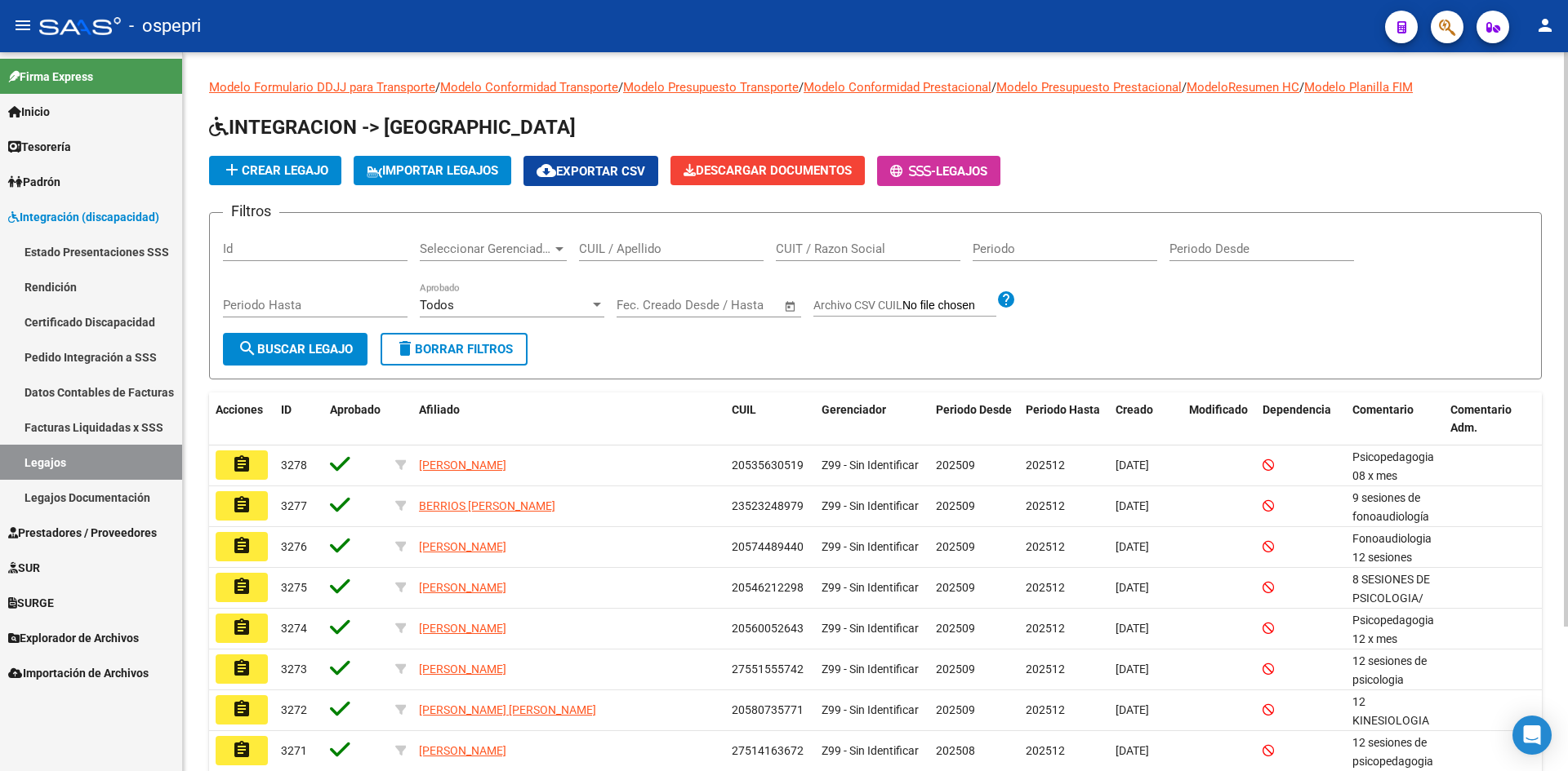
click at [594, 257] on div "CUIL / Apellido" at bounding box center [671, 243] width 184 height 35
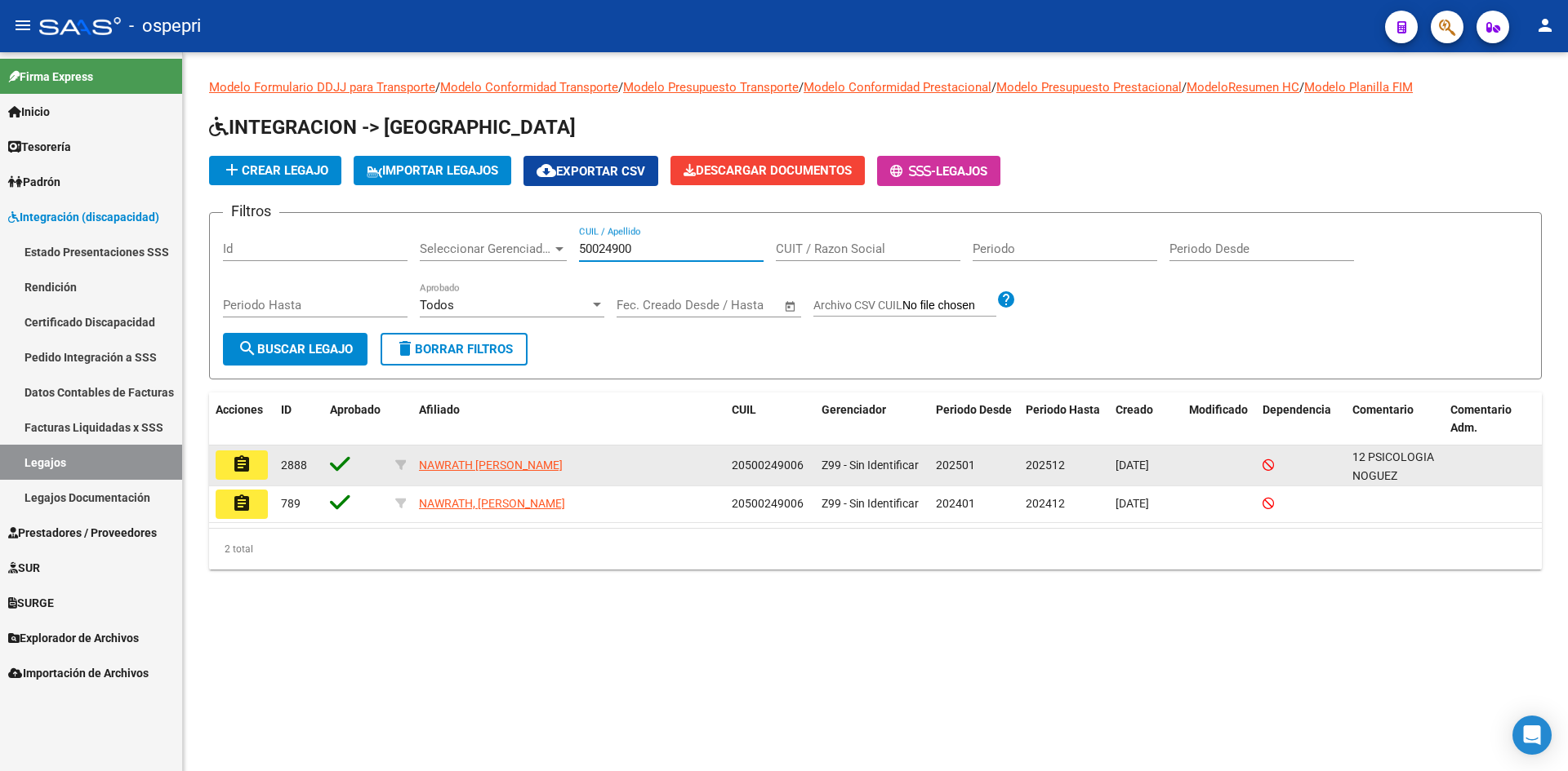
type input "50024900"
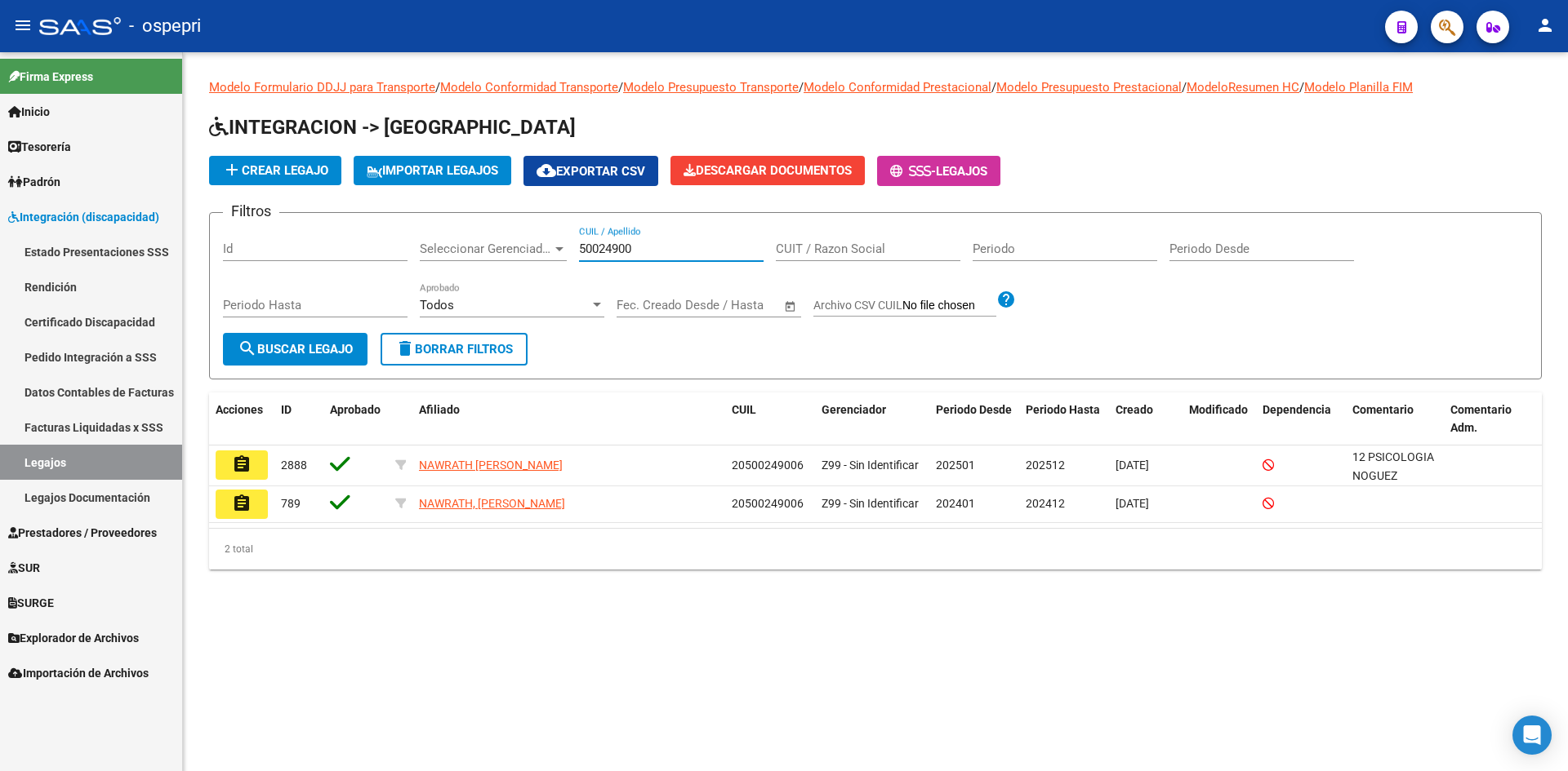
click at [243, 470] on mat-icon "assignment" at bounding box center [241, 464] width 20 height 20
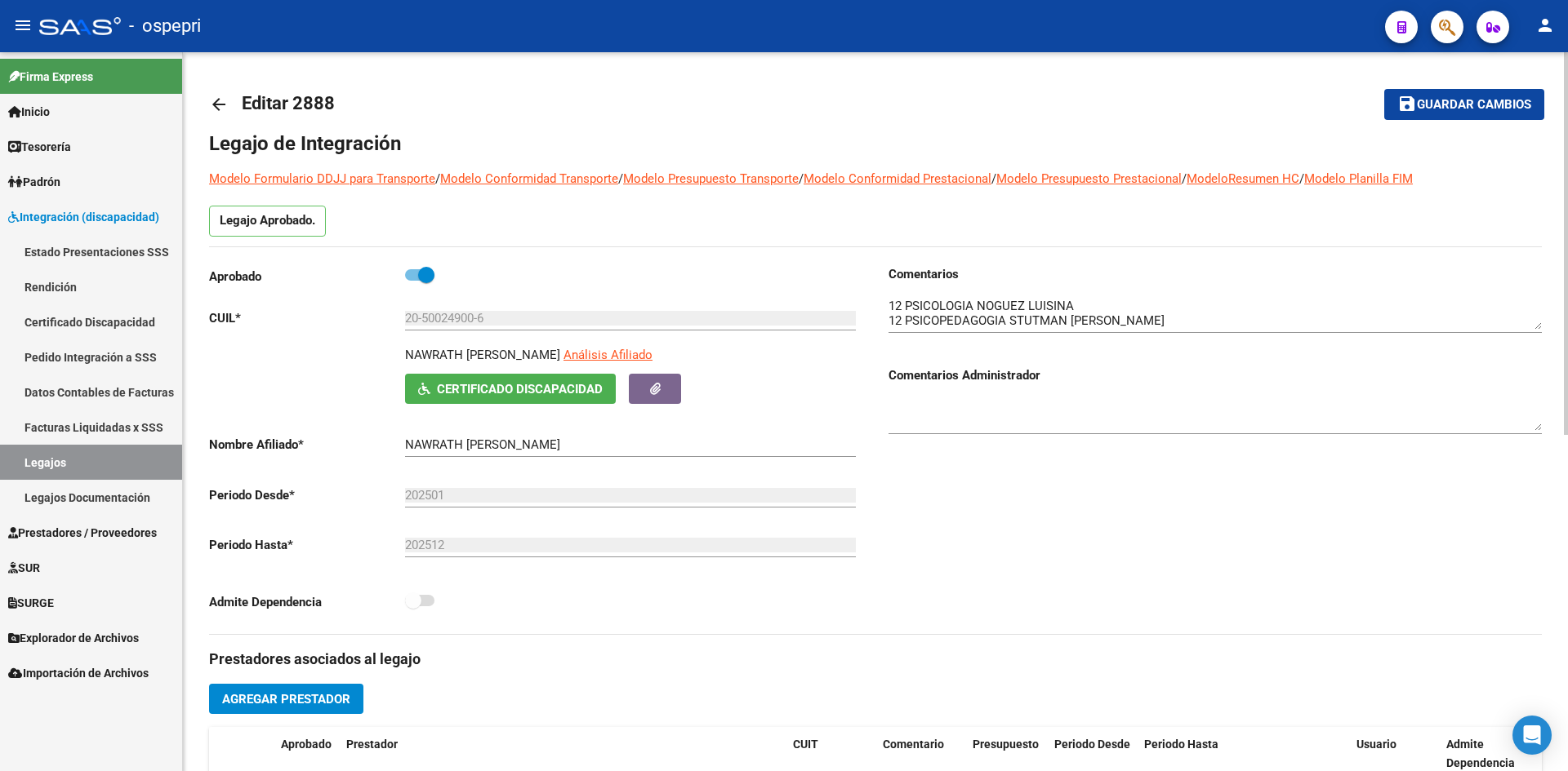
click at [216, 103] on mat-icon "arrow_back" at bounding box center [218, 104] width 20 height 20
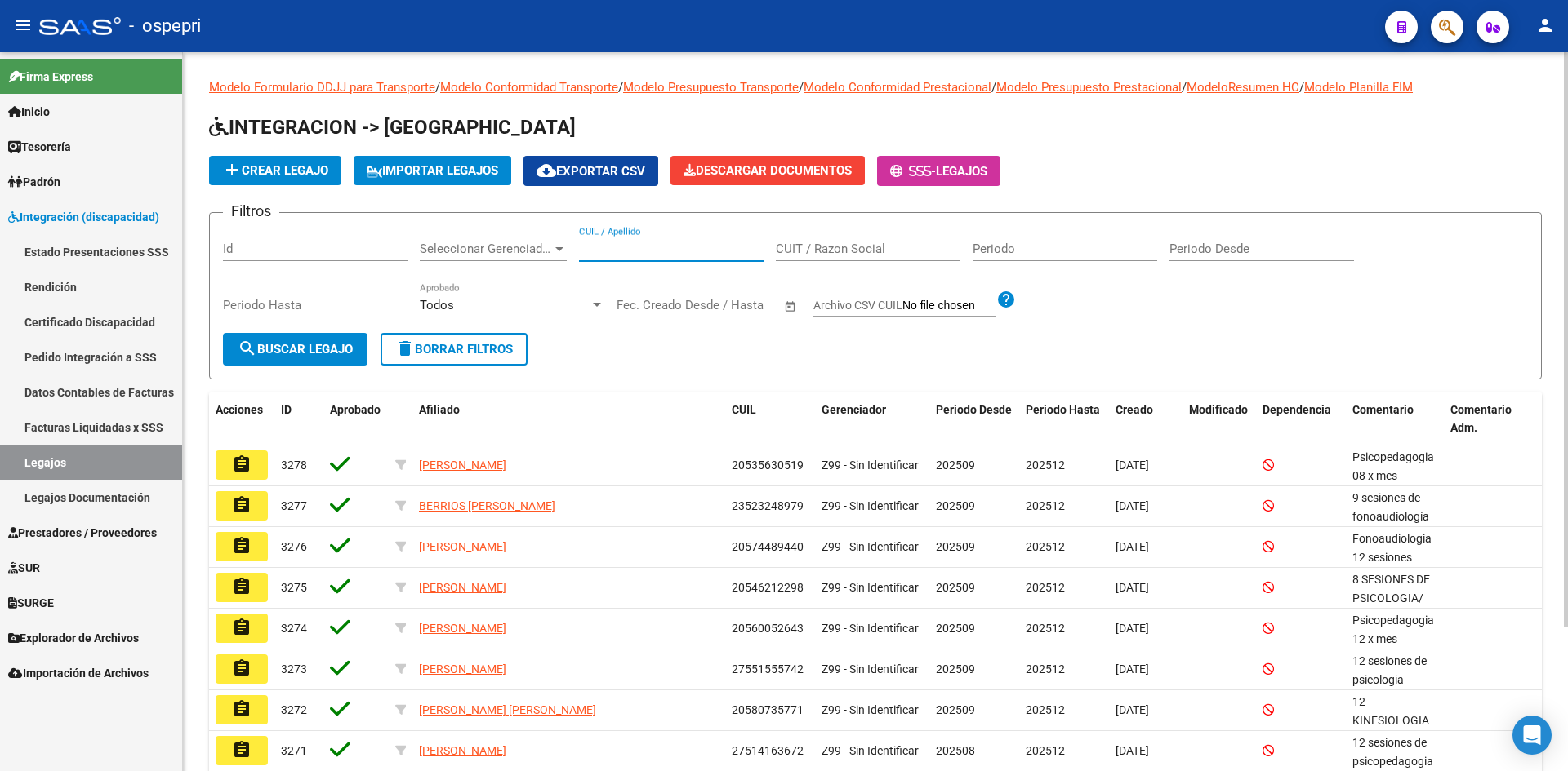
click at [620, 255] on input "CUIL / Apellido" at bounding box center [671, 249] width 184 height 15
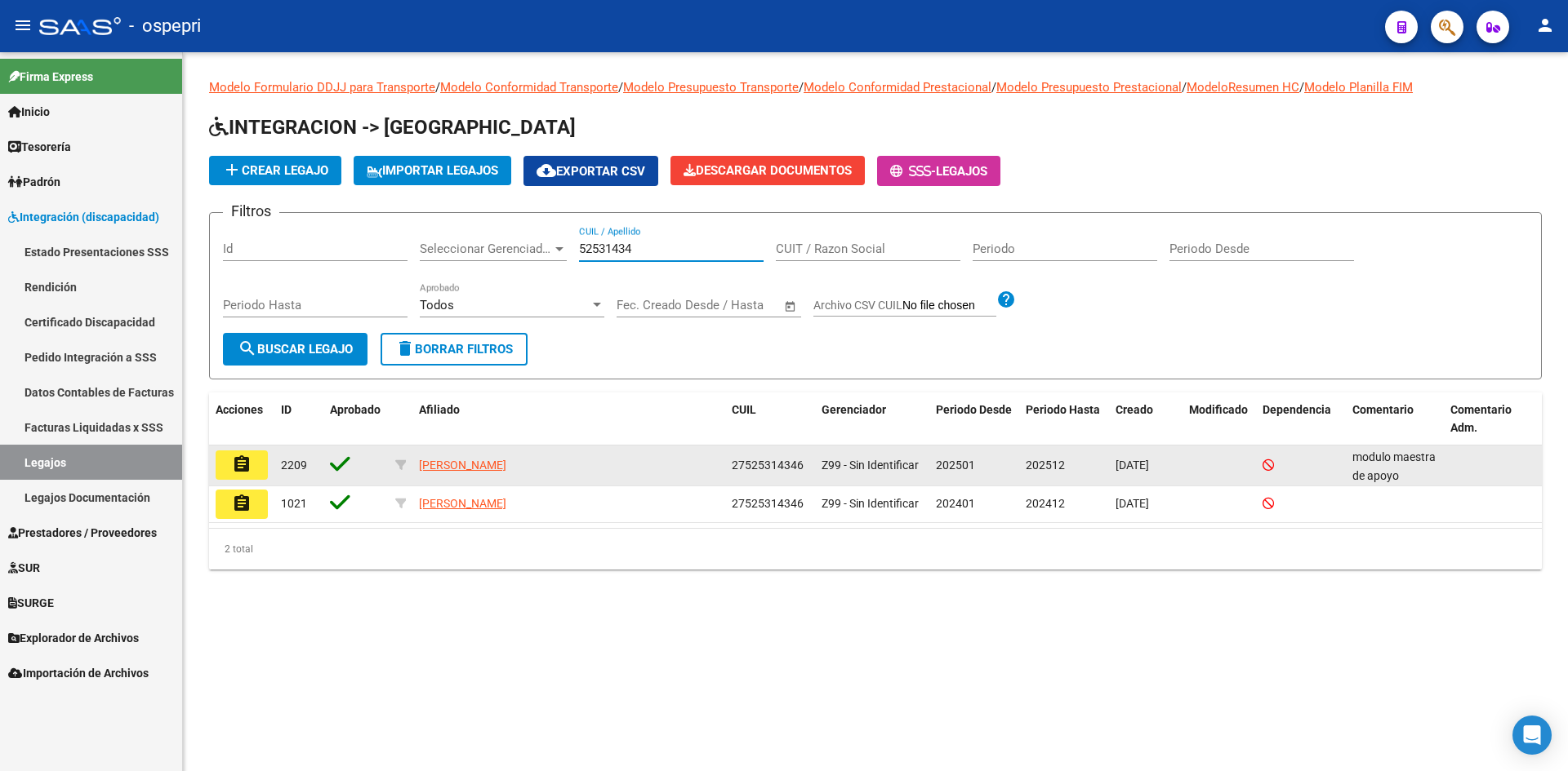
type input "52531434"
click at [243, 455] on mat-icon "assignment" at bounding box center [241, 464] width 20 height 20
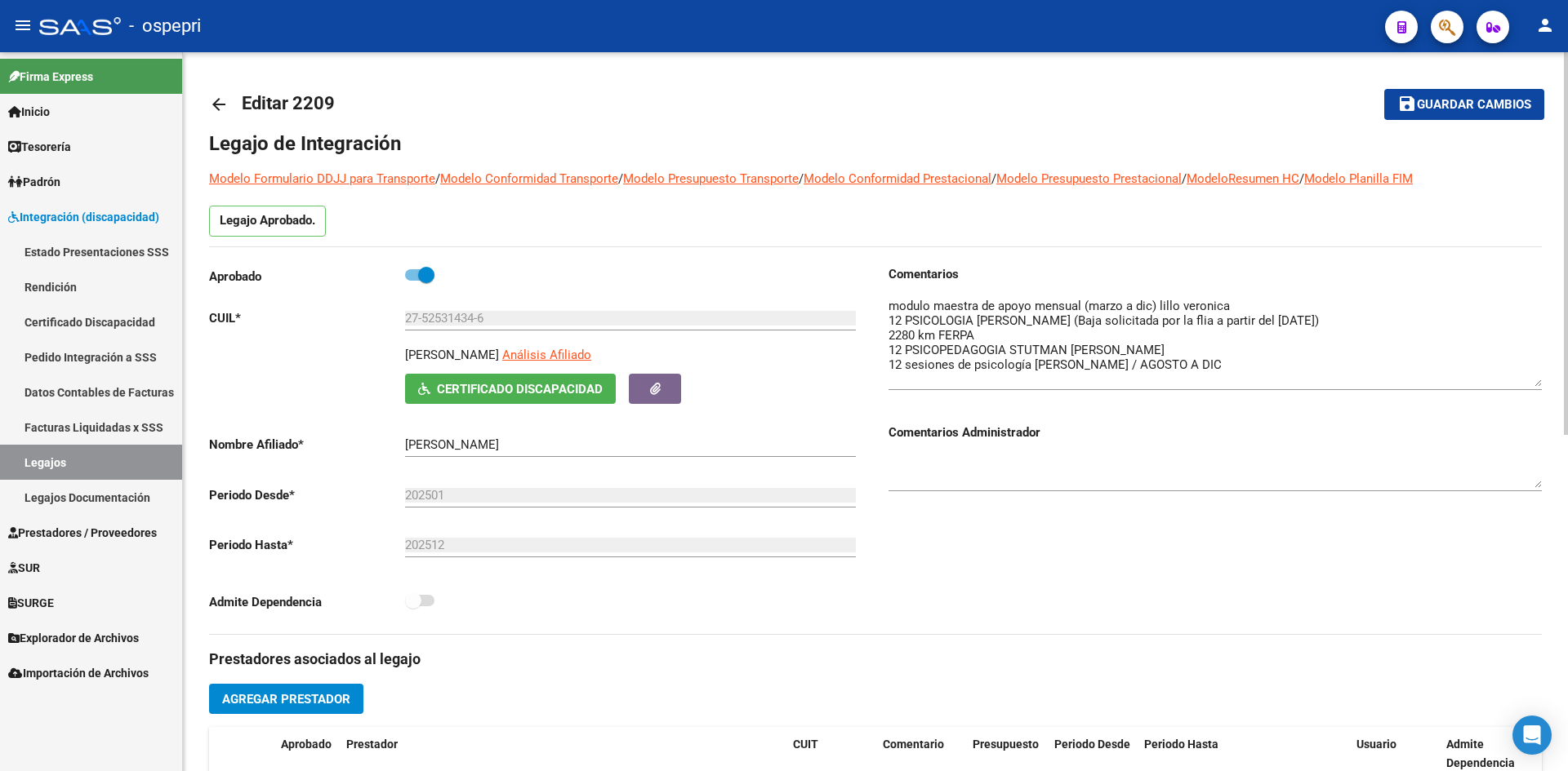
drag, startPoint x: 1536, startPoint y: 329, endPoint x: 1536, endPoint y: 386, distance: 57.0
click at [1536, 386] on textarea at bounding box center [1215, 341] width 653 height 90
click at [216, 103] on mat-icon "arrow_back" at bounding box center [218, 104] width 20 height 20
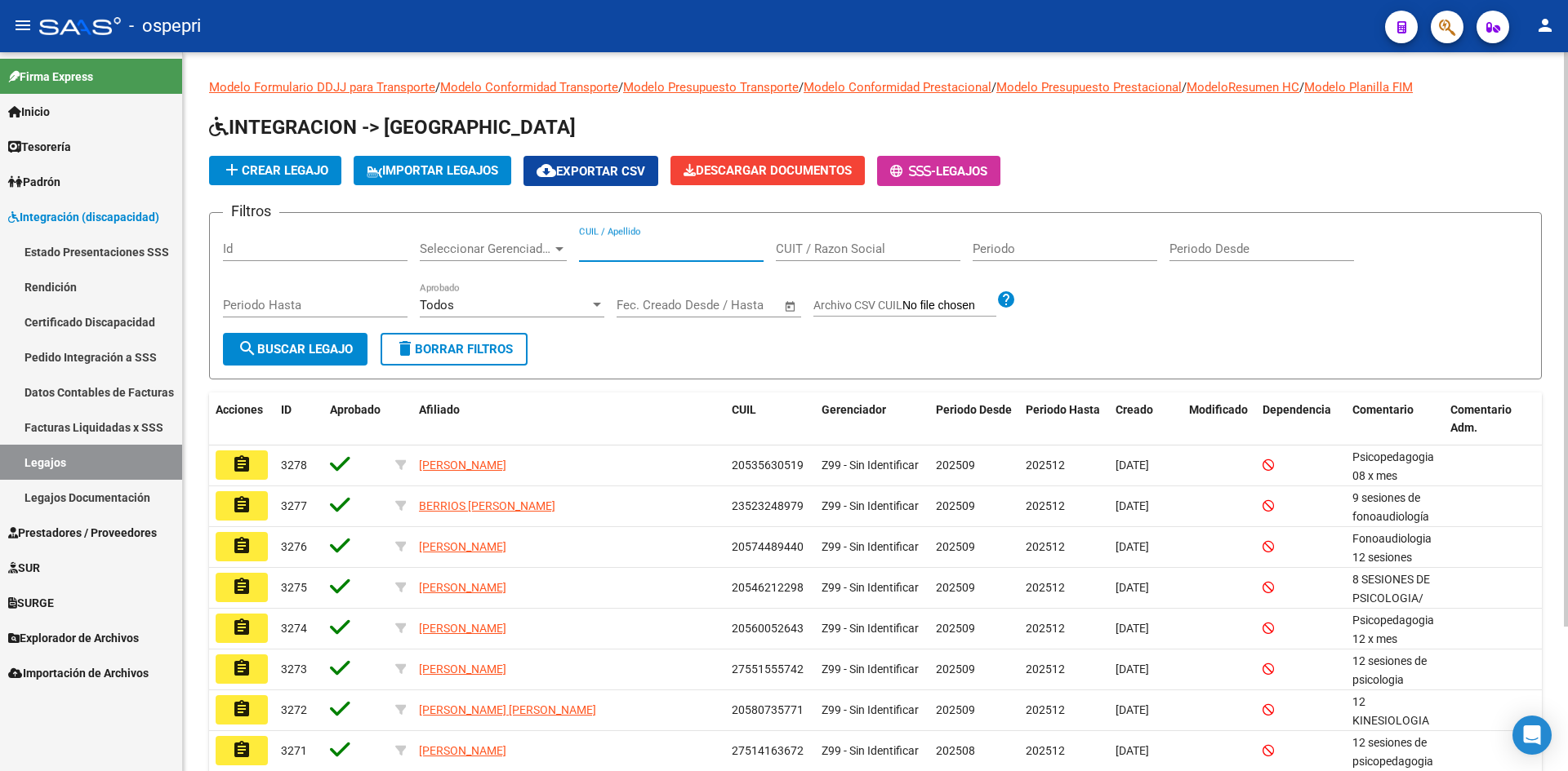
click at [683, 248] on input "CUIL / Apellido" at bounding box center [671, 249] width 184 height 15
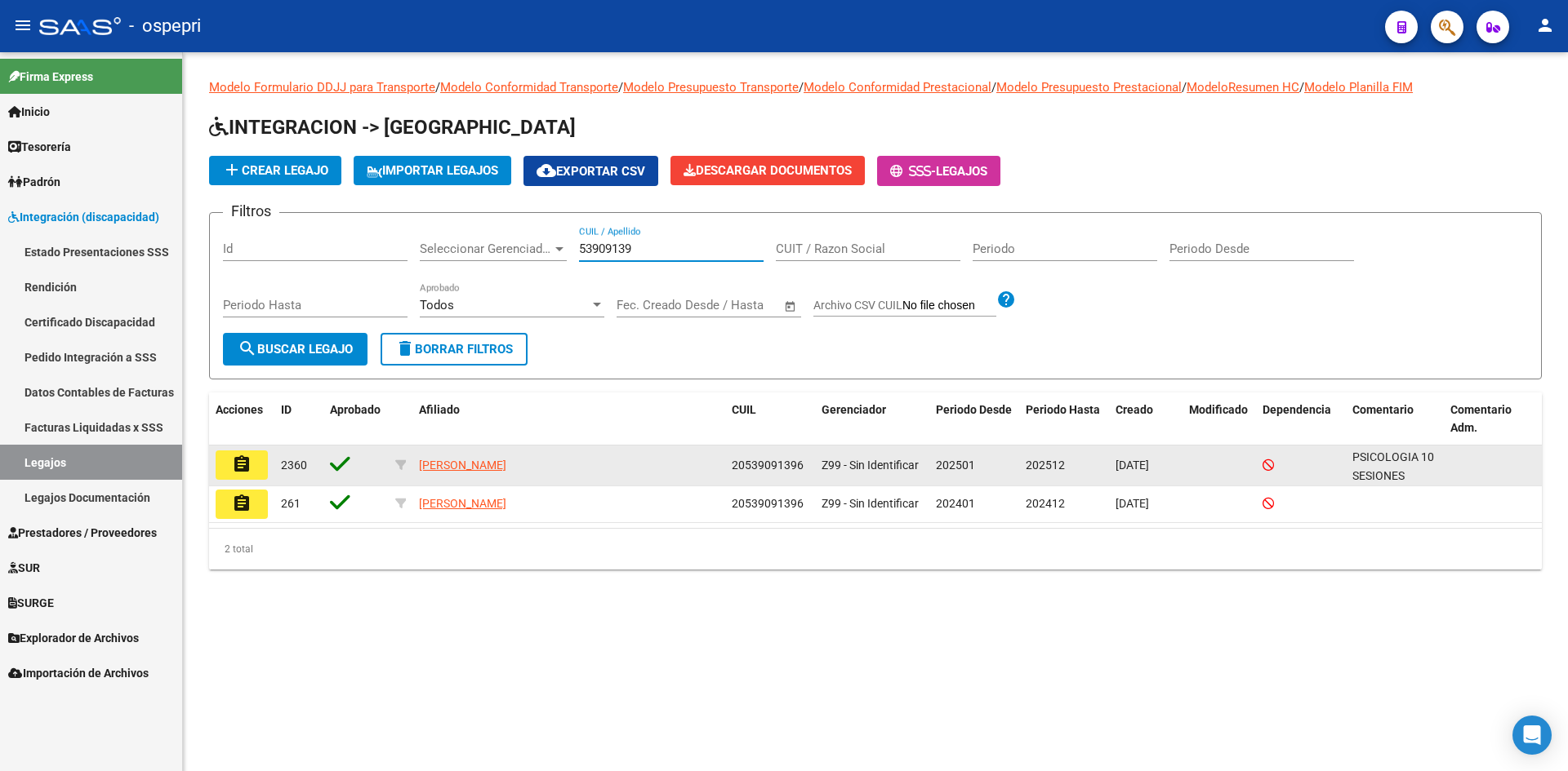
type input "53909139"
click at [236, 466] on mat-icon "assignment" at bounding box center [241, 464] width 20 height 20
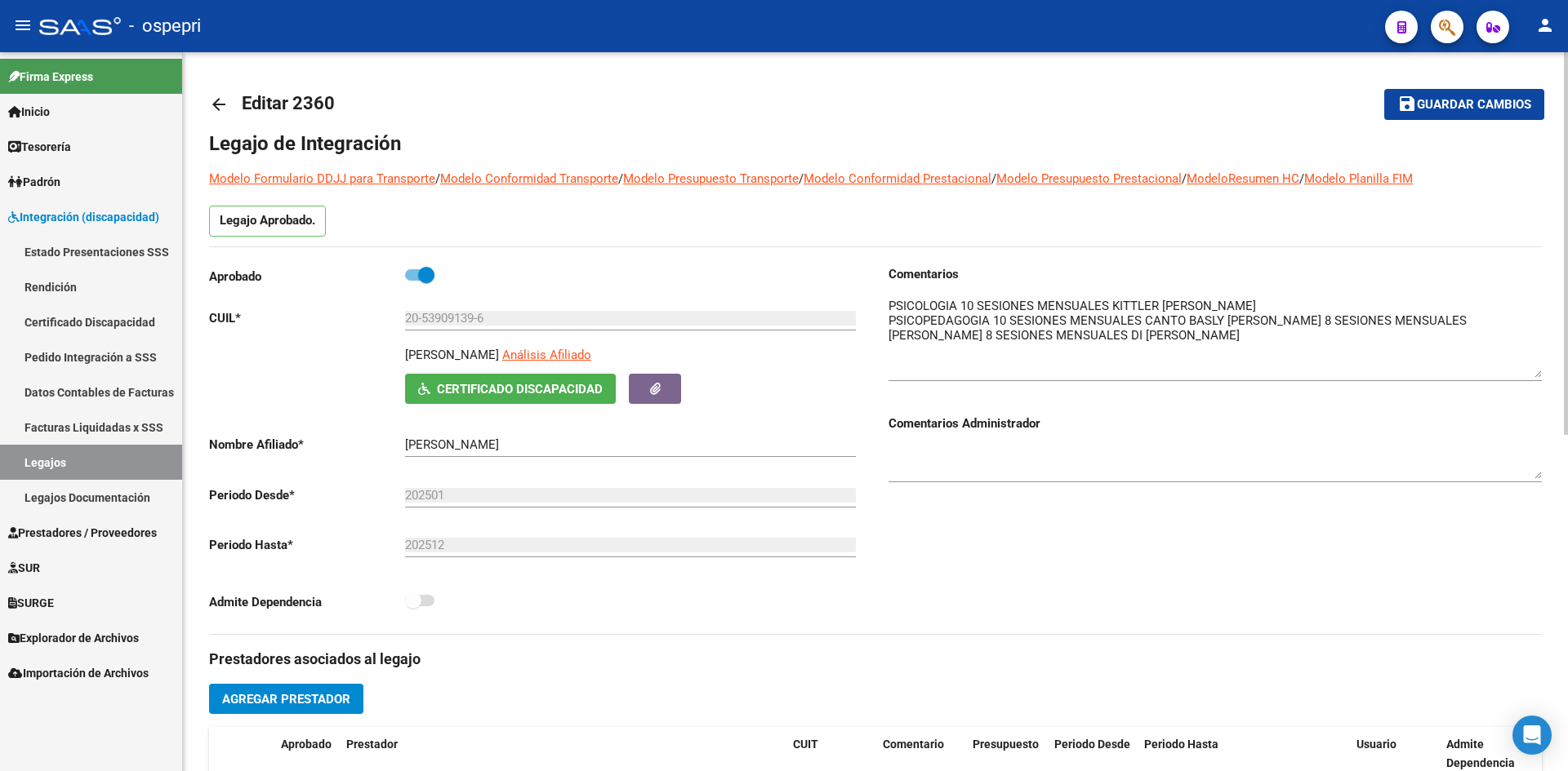
drag, startPoint x: 1539, startPoint y: 324, endPoint x: 1543, endPoint y: 372, distance: 48.2
click at [1543, 372] on div "arrow_back Editar 2360 save Guardar cambios Legajo de Integración Modelo Formul…" at bounding box center [875, 728] width 1385 height 1351
click at [219, 101] on mat-icon "arrow_back" at bounding box center [218, 104] width 20 height 20
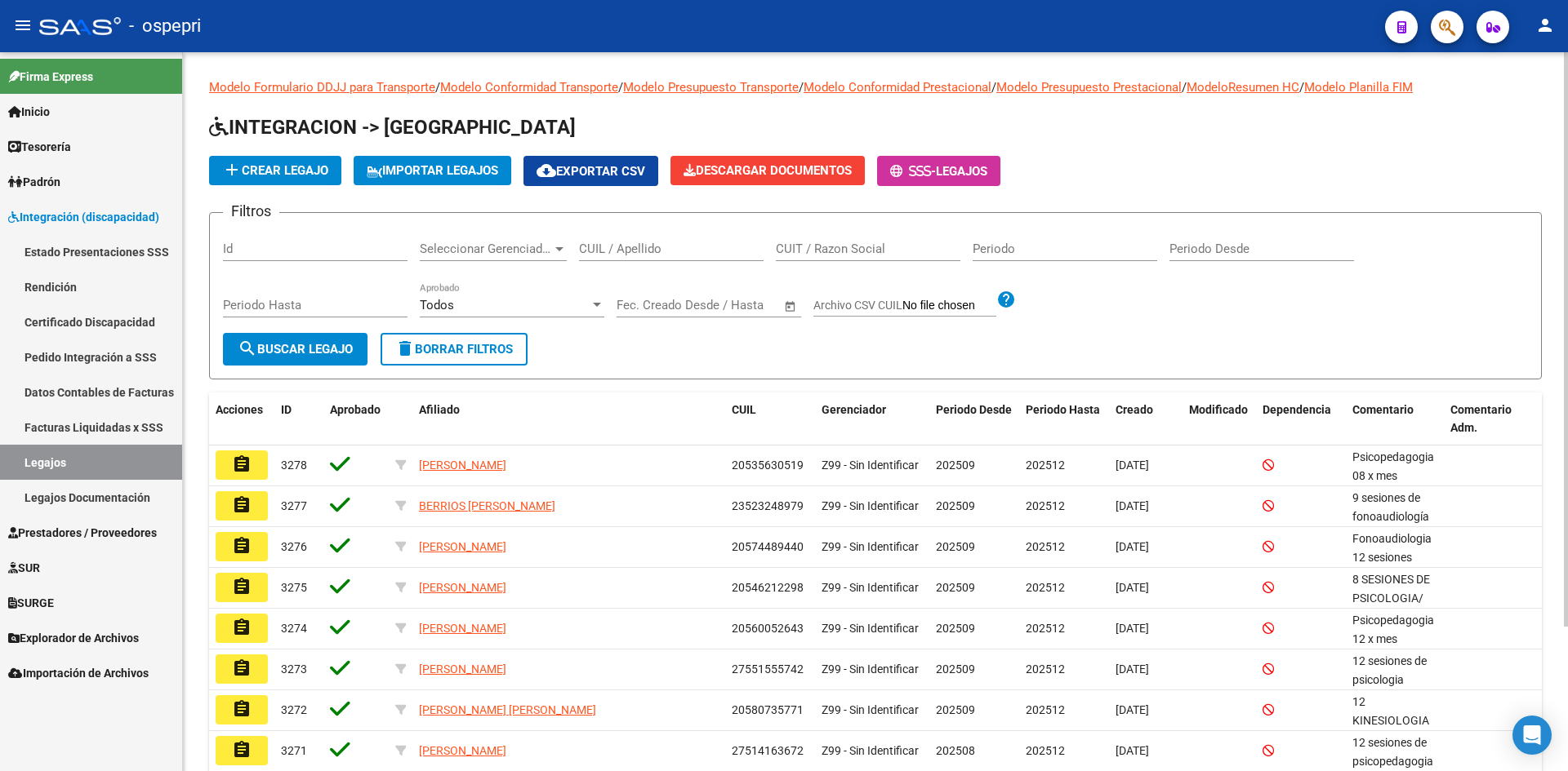
click at [648, 243] on input "CUIL / Apellido" at bounding box center [671, 249] width 184 height 15
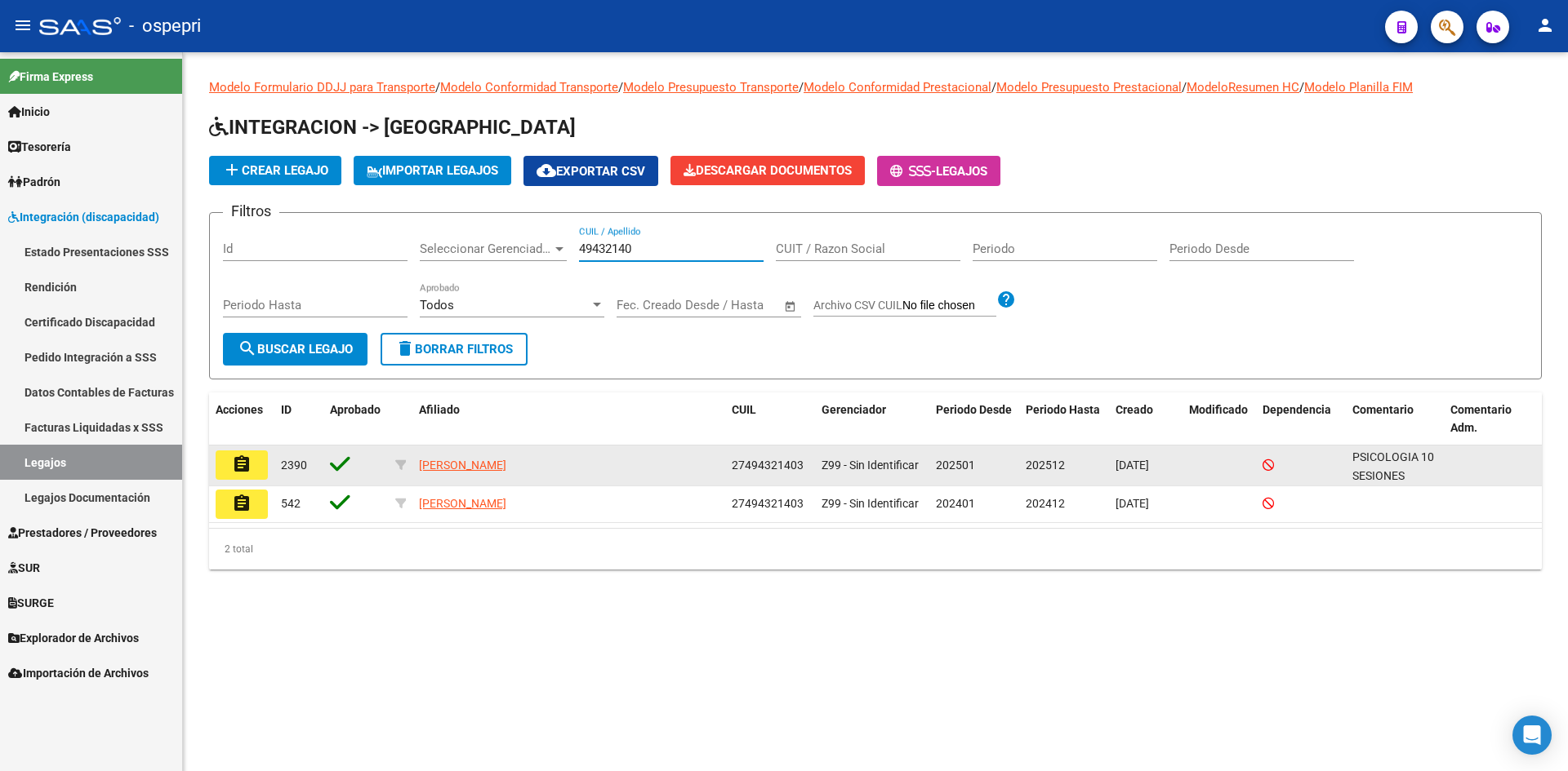
type input "49432140"
click at [243, 465] on mat-icon "assignment" at bounding box center [241, 464] width 20 height 20
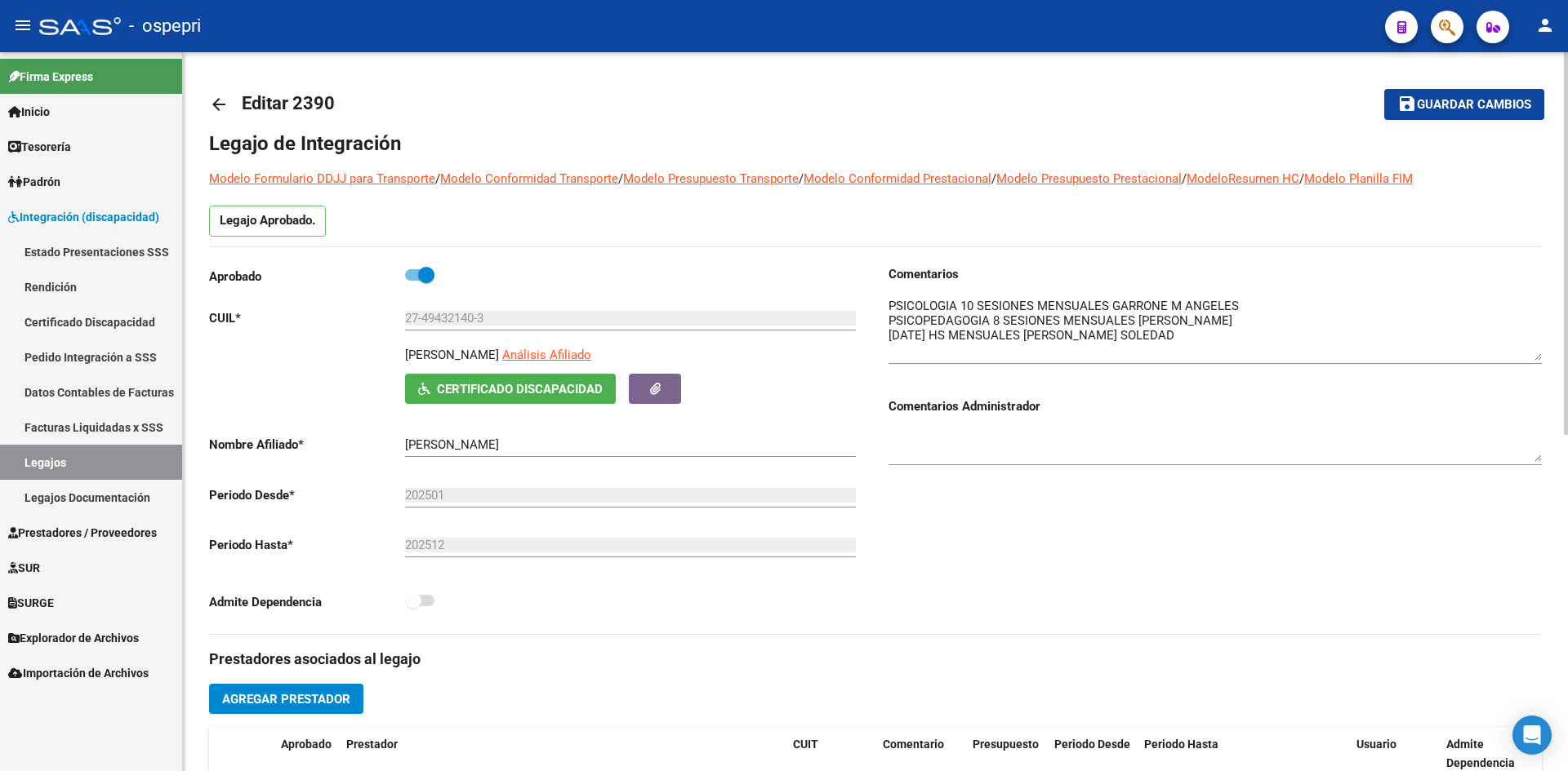
drag, startPoint x: 1539, startPoint y: 327, endPoint x: 1537, endPoint y: 357, distance: 30.1
click at [1537, 357] on textarea at bounding box center [1215, 328] width 653 height 63
click at [218, 103] on mat-icon "arrow_back" at bounding box center [218, 104] width 20 height 20
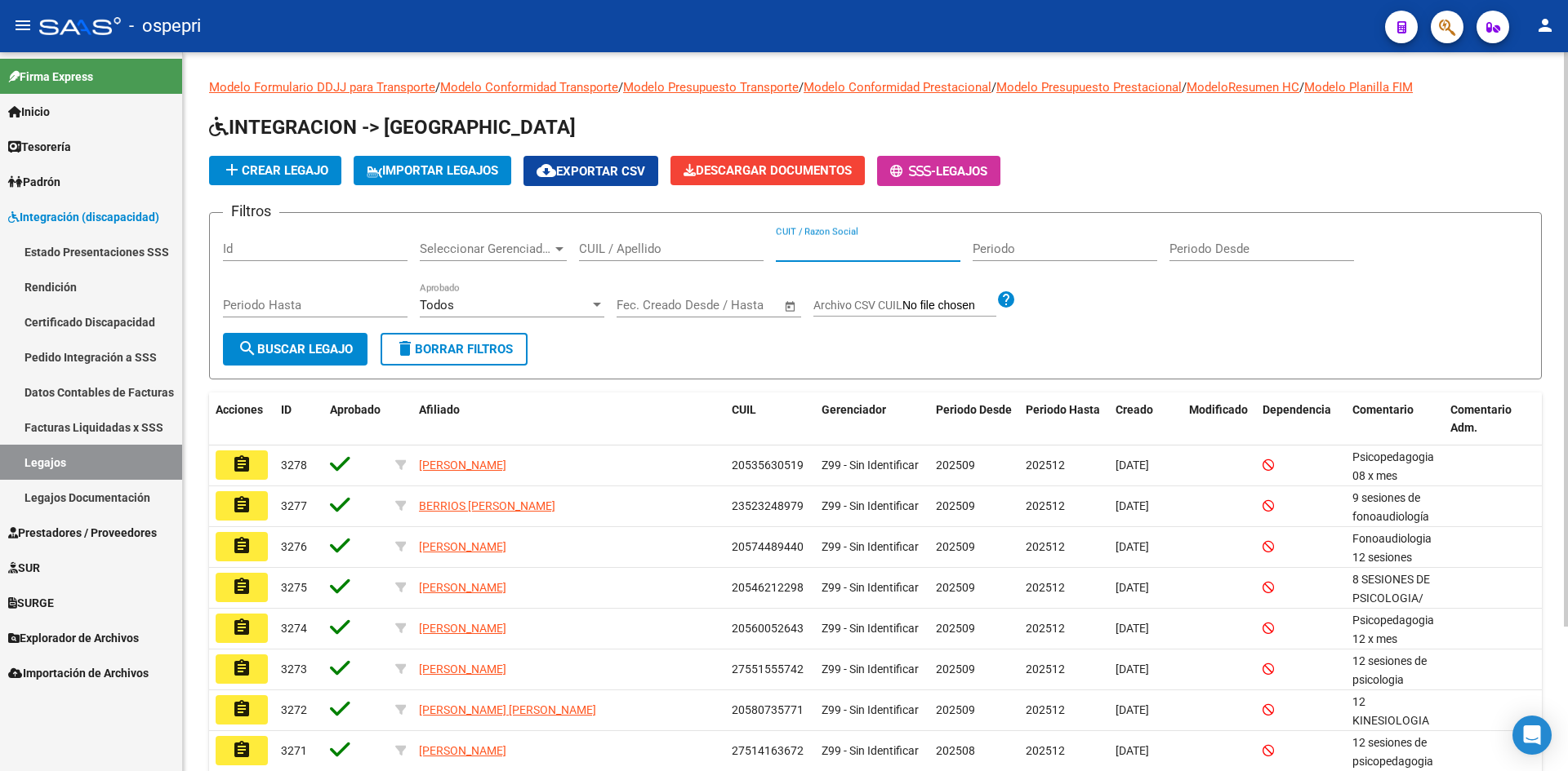
click at [805, 249] on input "CUIT / Razon Social" at bounding box center [868, 249] width 184 height 15
click at [620, 246] on input "CUIL / Apellido" at bounding box center [671, 249] width 184 height 15
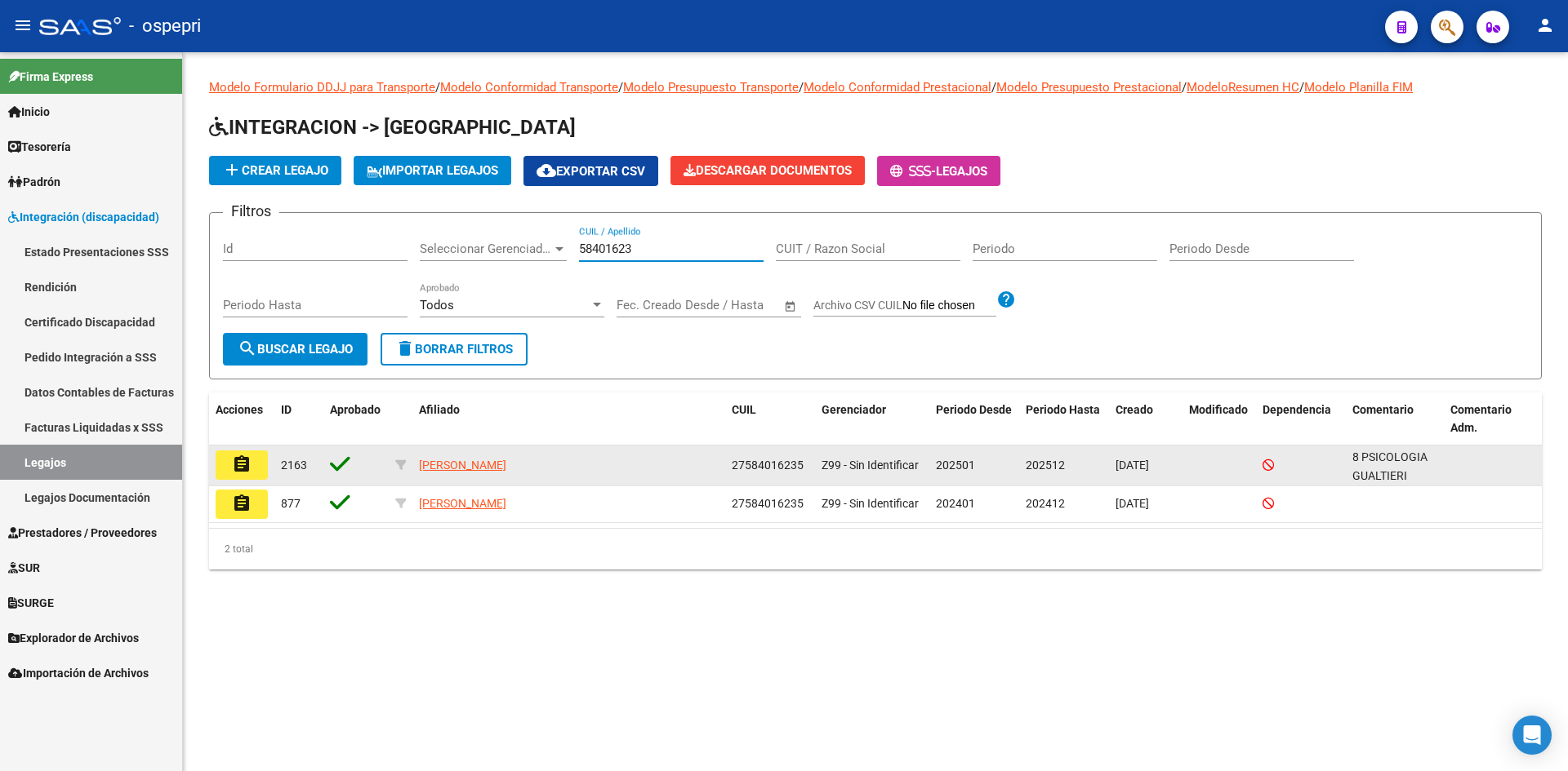
type input "58401623"
click at [239, 465] on mat-icon "assignment" at bounding box center [241, 464] width 20 height 20
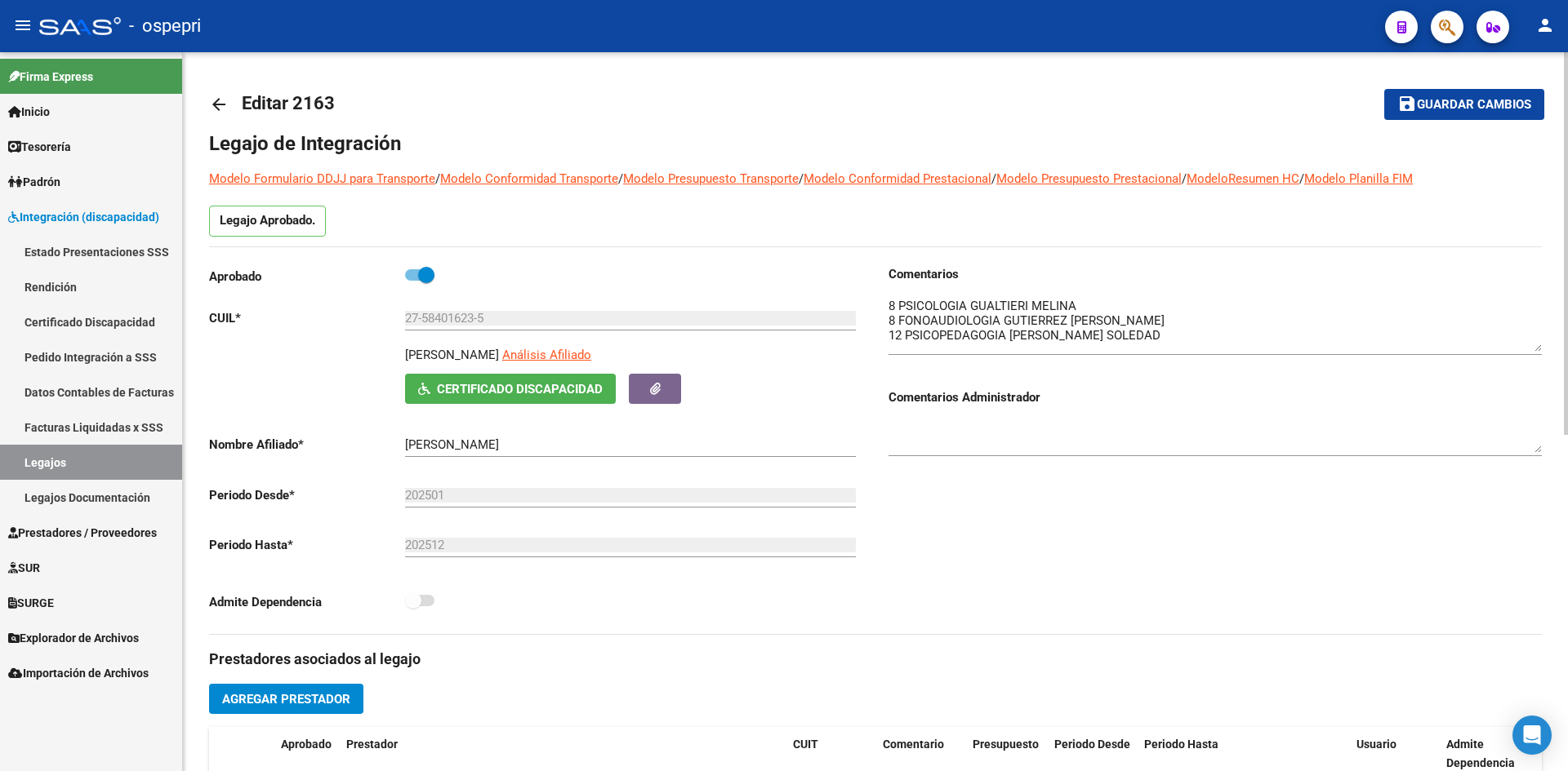
drag, startPoint x: 1539, startPoint y: 322, endPoint x: 1539, endPoint y: 345, distance: 23.0
click at [1539, 345] on textarea at bounding box center [1215, 324] width 653 height 55
click at [220, 105] on mat-icon "arrow_back" at bounding box center [218, 104] width 20 height 20
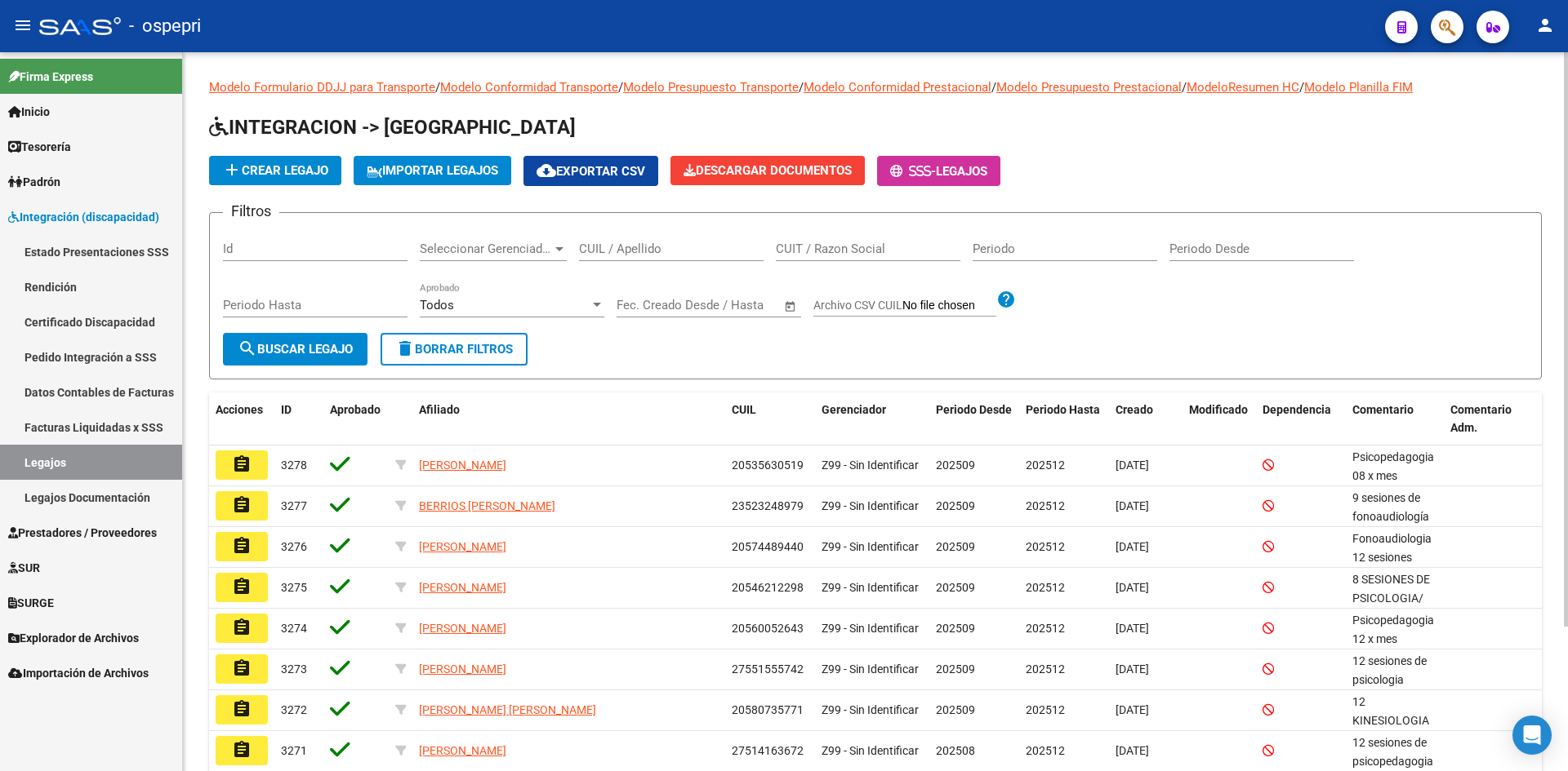
click at [615, 249] on input "CUIL / Apellido" at bounding box center [671, 249] width 184 height 15
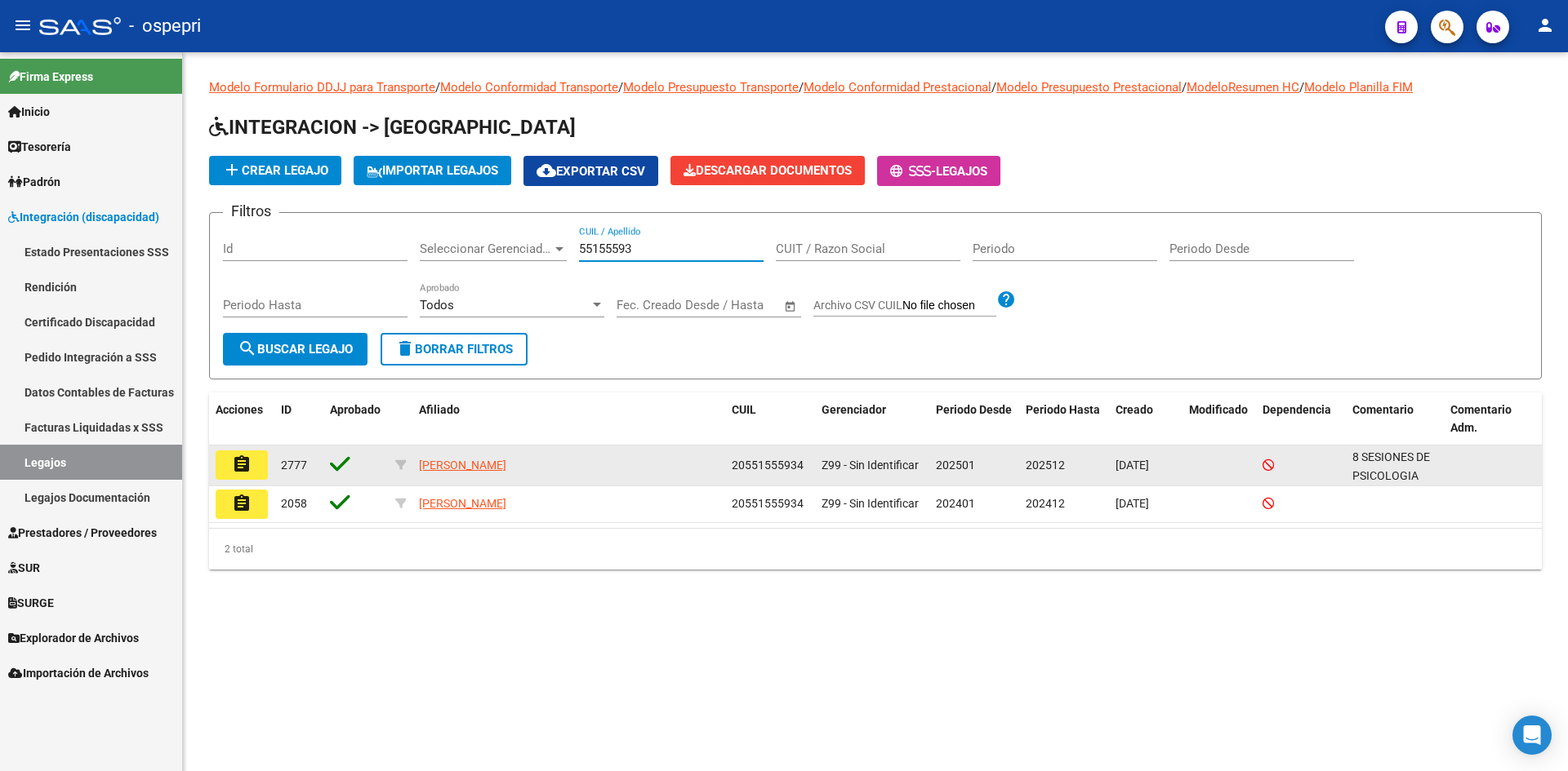
type input "55155593"
click at [247, 466] on mat-icon "assignment" at bounding box center [241, 464] width 20 height 20
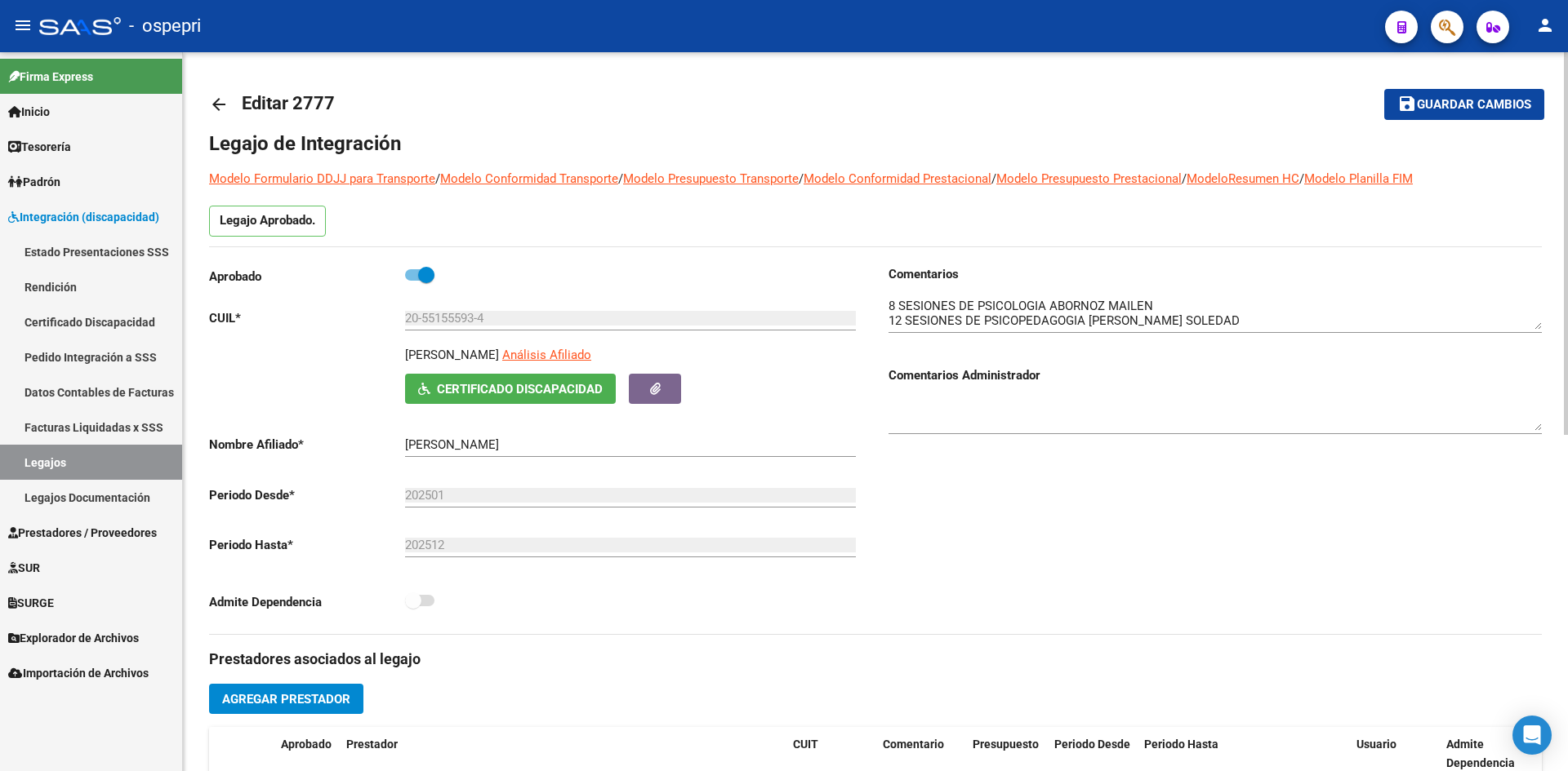
click at [221, 107] on mat-icon "arrow_back" at bounding box center [218, 104] width 20 height 20
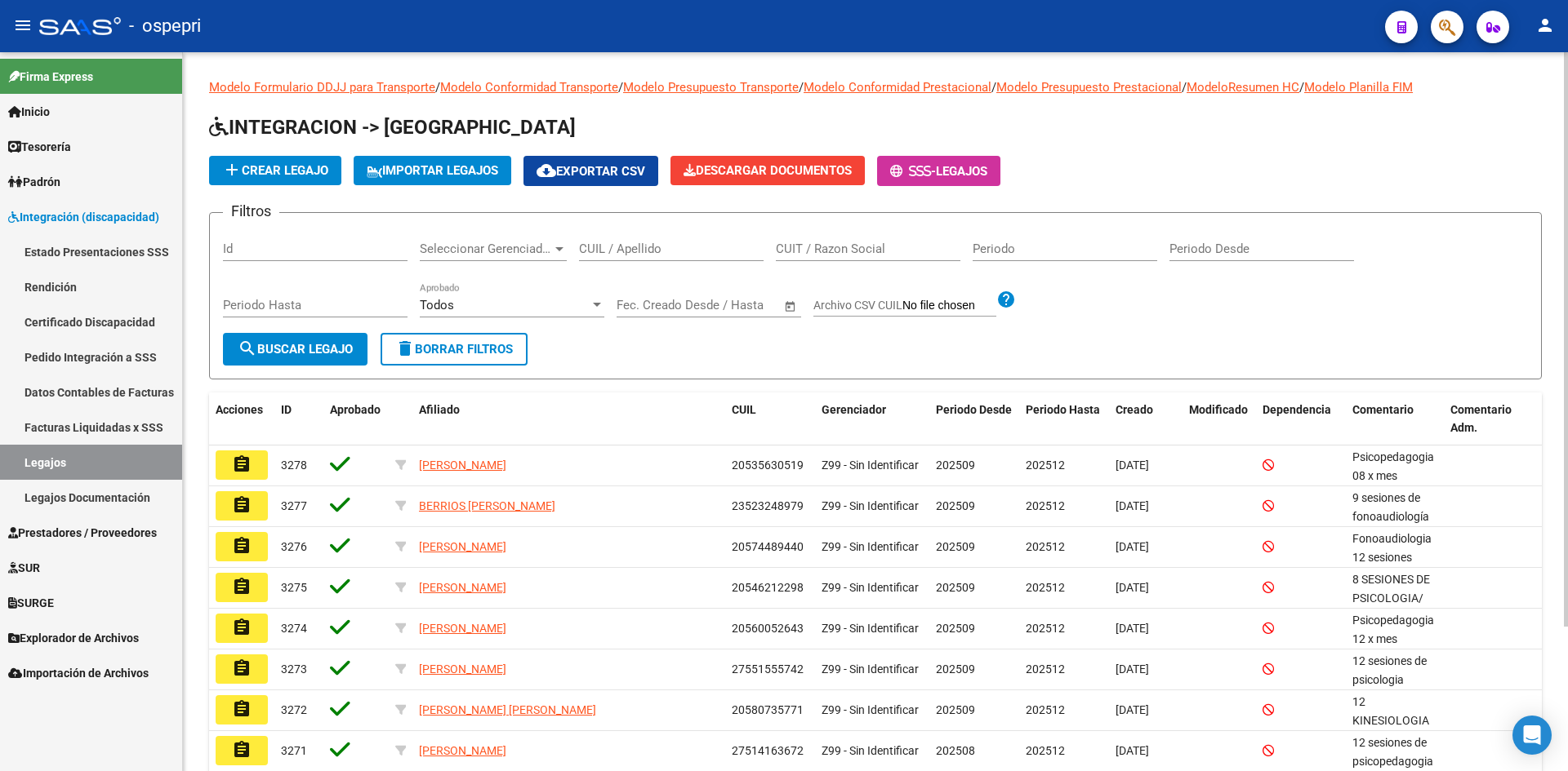
click at [614, 248] on input "CUIL / Apellido" at bounding box center [671, 249] width 184 height 15
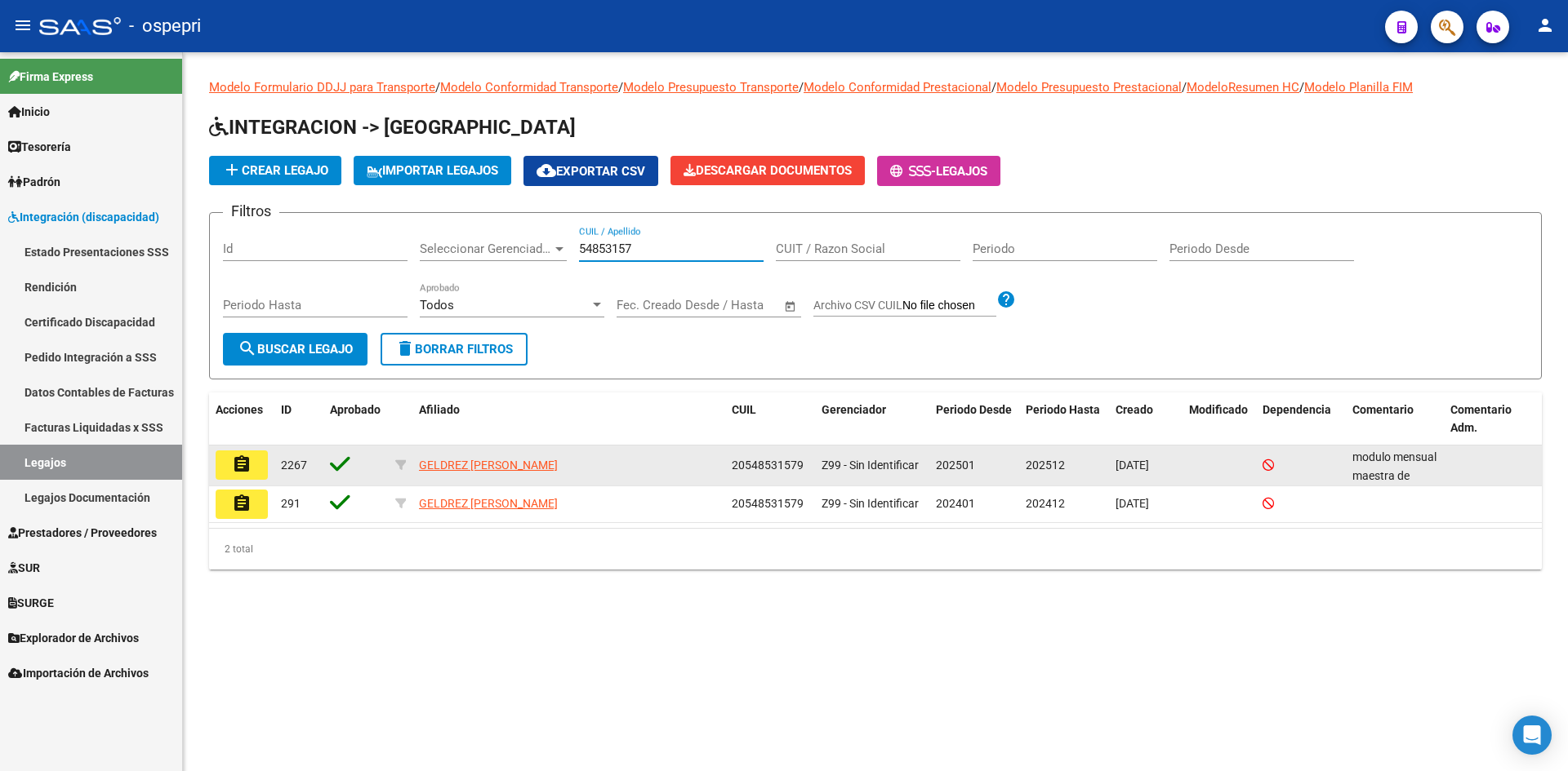
type input "54853157"
click at [253, 466] on button "assignment" at bounding box center [241, 465] width 52 height 29
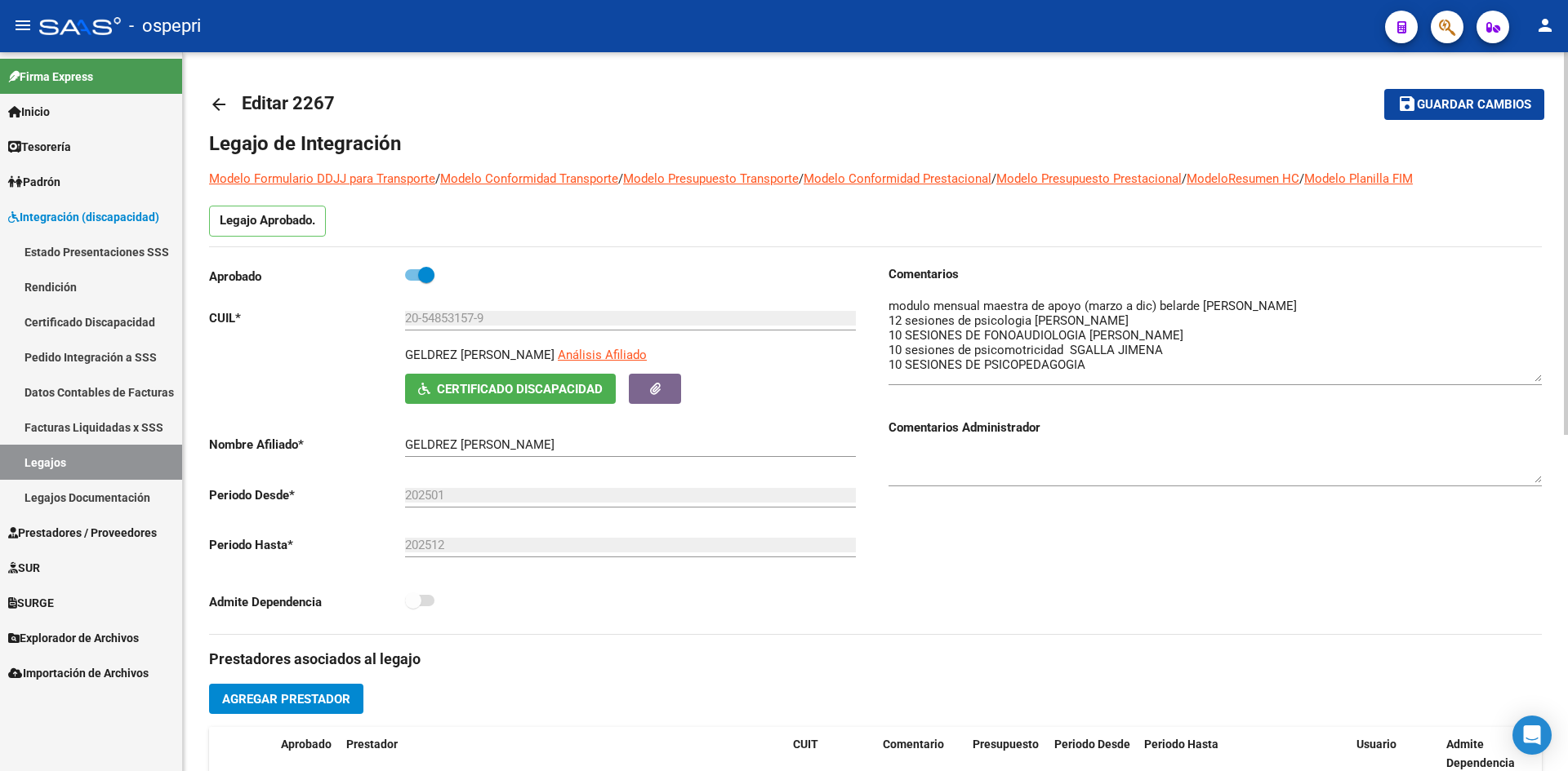
drag, startPoint x: 1540, startPoint y: 328, endPoint x: 1533, endPoint y: 381, distance: 53.5
click at [1533, 381] on textarea at bounding box center [1215, 339] width 653 height 85
click at [212, 107] on mat-icon "arrow_back" at bounding box center [218, 104] width 20 height 20
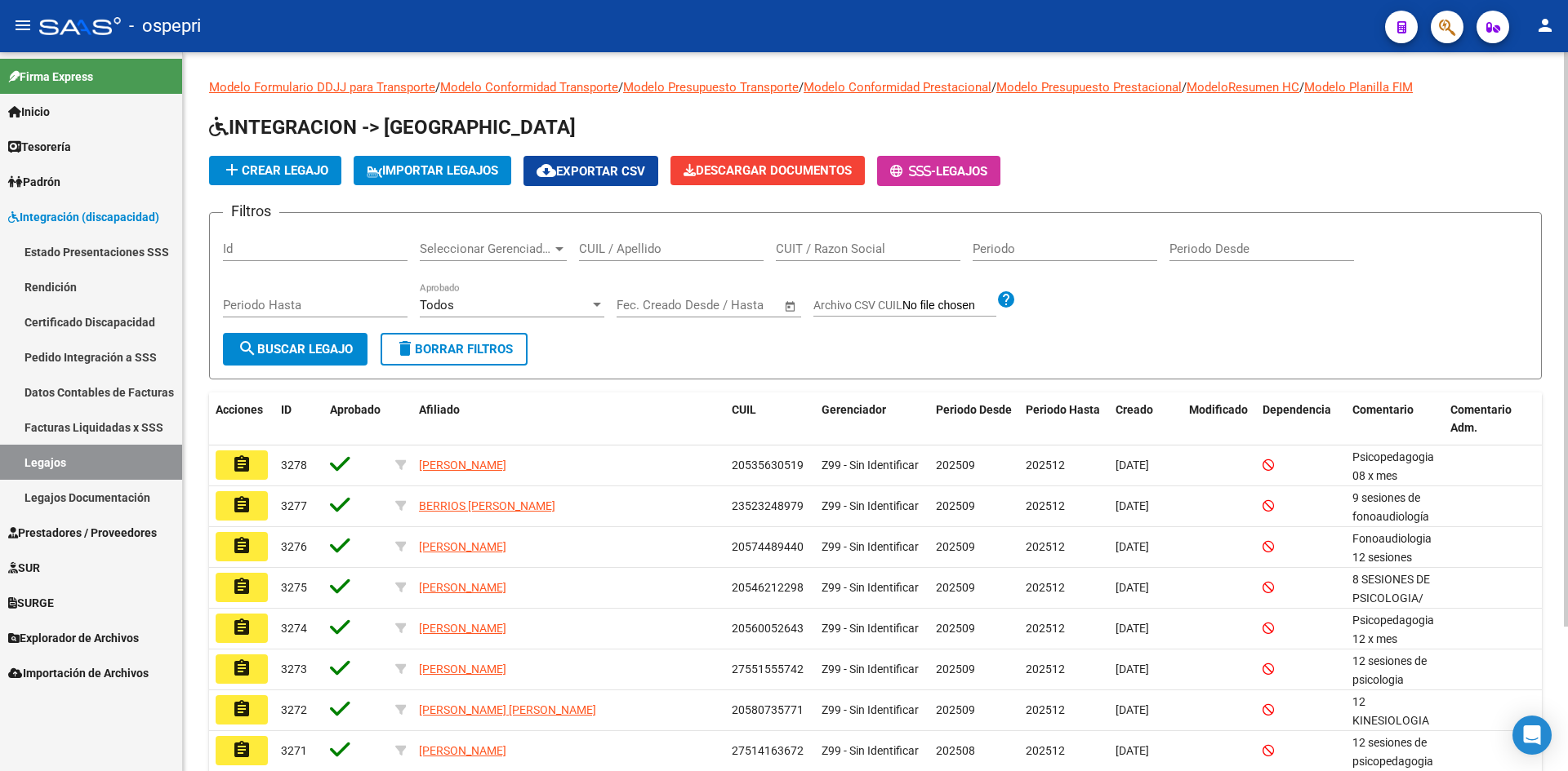
click at [648, 245] on input "CUIL / Apellido" at bounding box center [671, 249] width 184 height 15
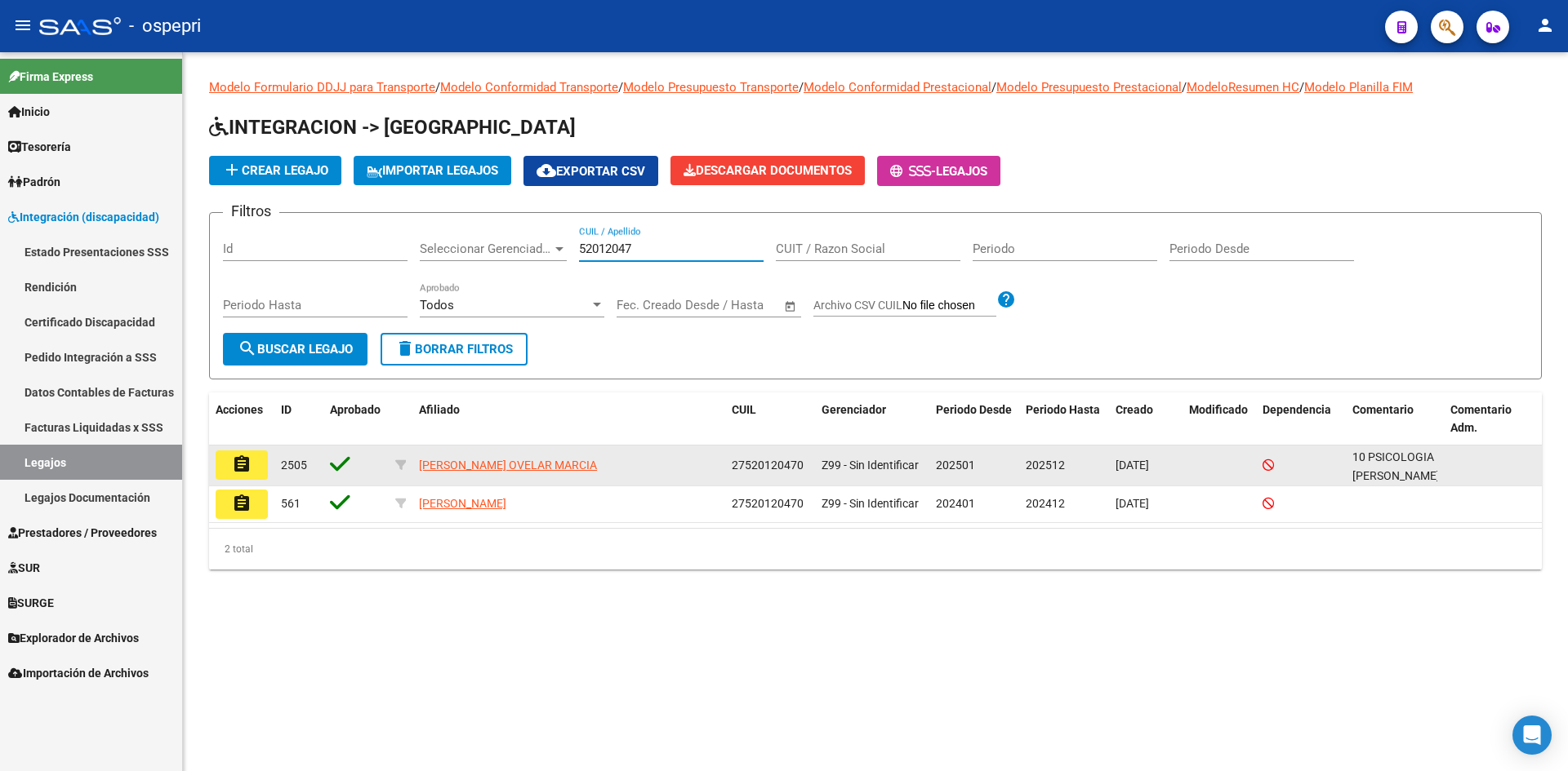
type input "52012047"
click at [234, 471] on mat-icon "assignment" at bounding box center [241, 464] width 20 height 20
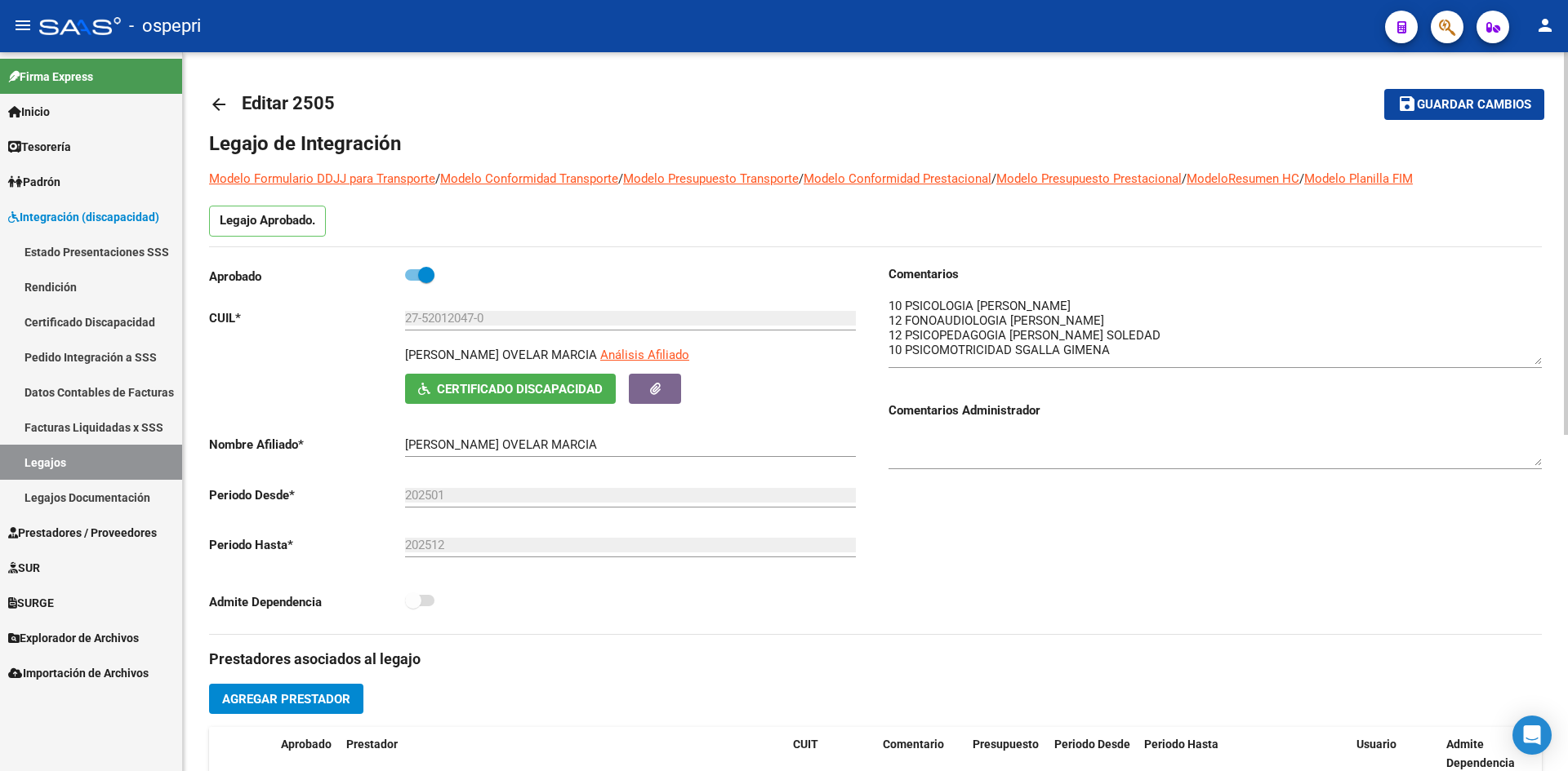
drag, startPoint x: 1535, startPoint y: 328, endPoint x: 1541, endPoint y: 363, distance: 35.5
click at [1541, 363] on textarea at bounding box center [1215, 331] width 653 height 68
click at [219, 96] on mat-icon "arrow_back" at bounding box center [218, 104] width 20 height 20
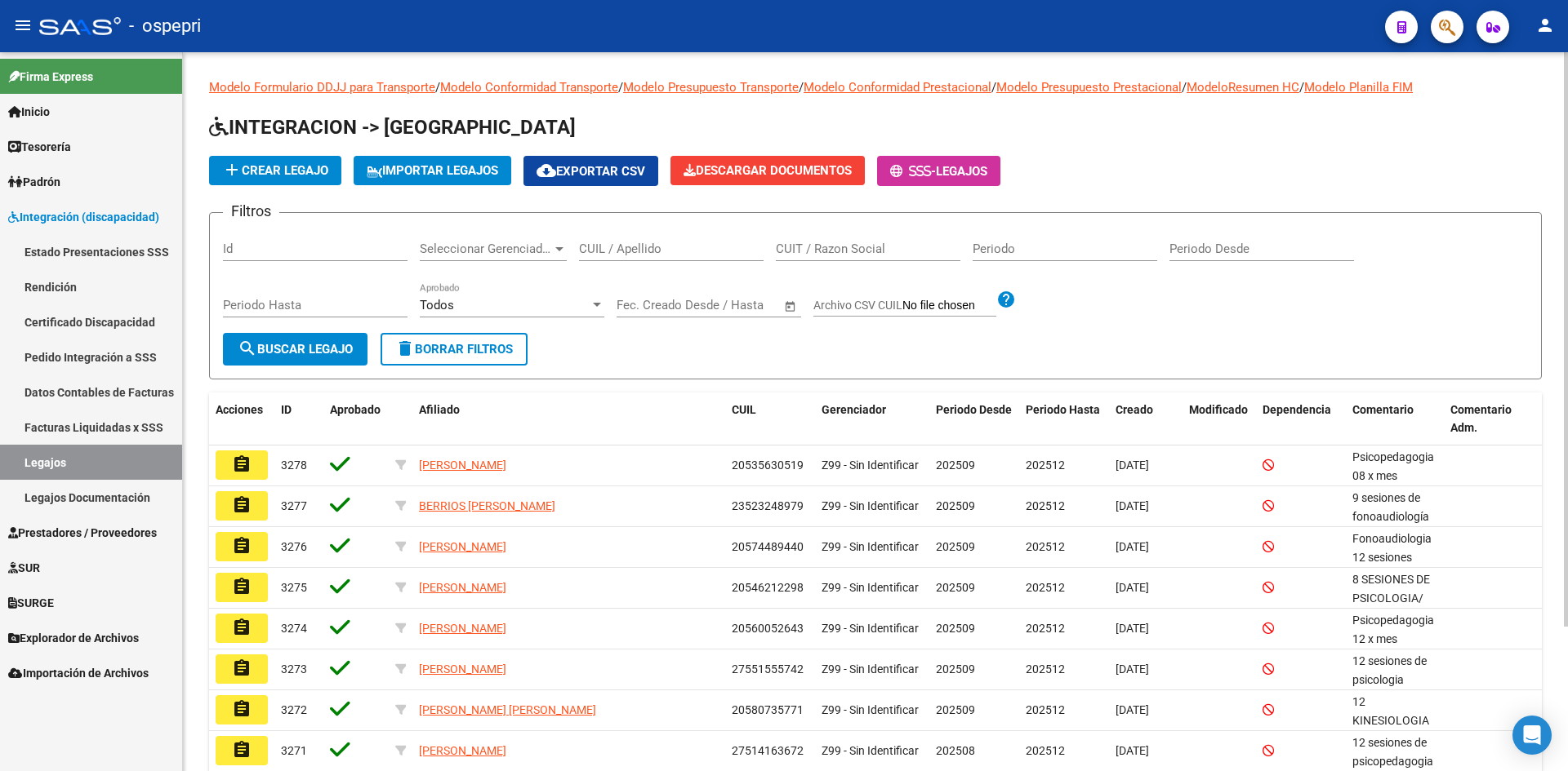
click at [604, 239] on div "CUIL / Apellido" at bounding box center [671, 243] width 184 height 35
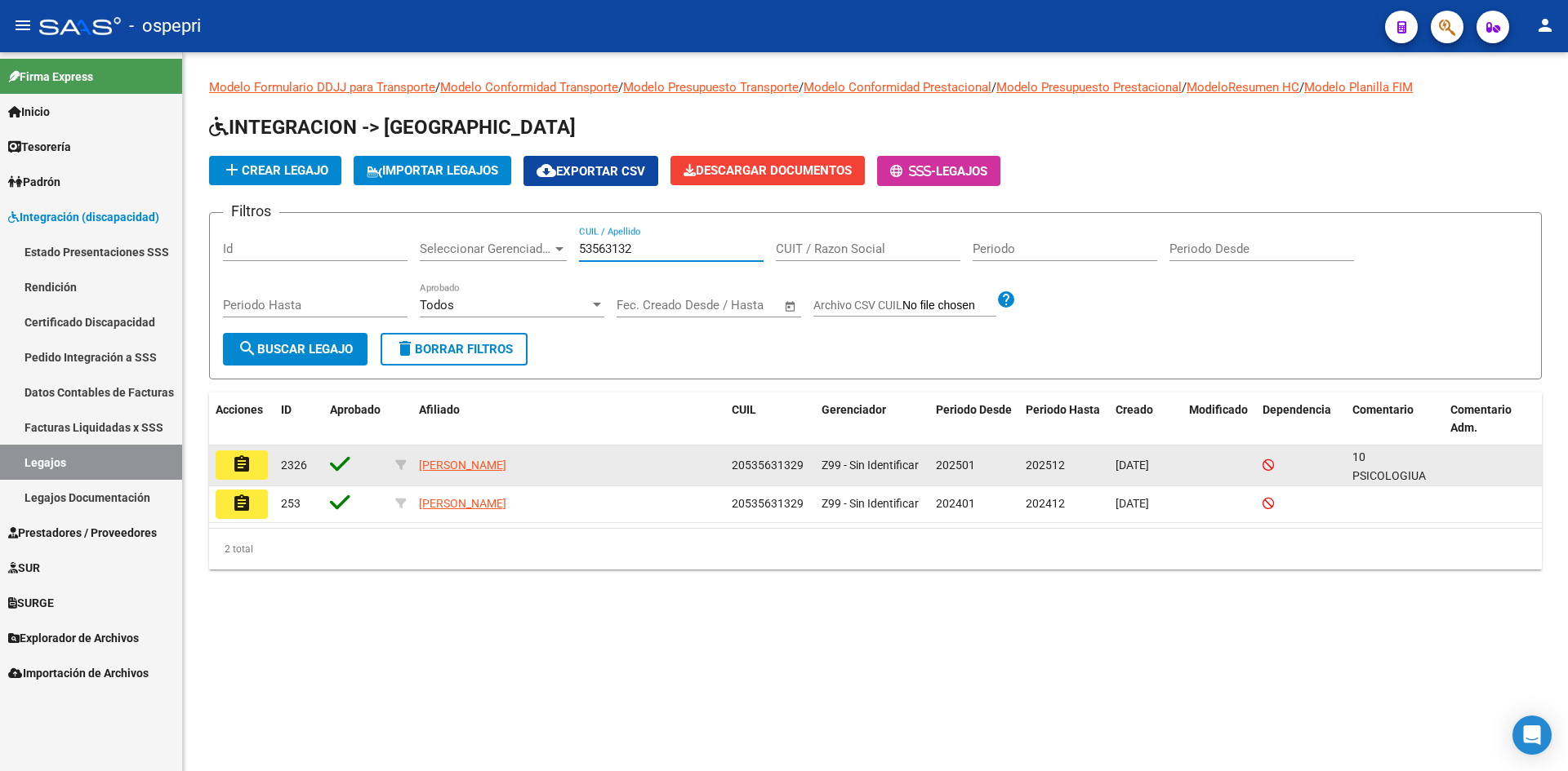
type input "53563132"
click at [237, 464] on mat-icon "assignment" at bounding box center [241, 464] width 20 height 20
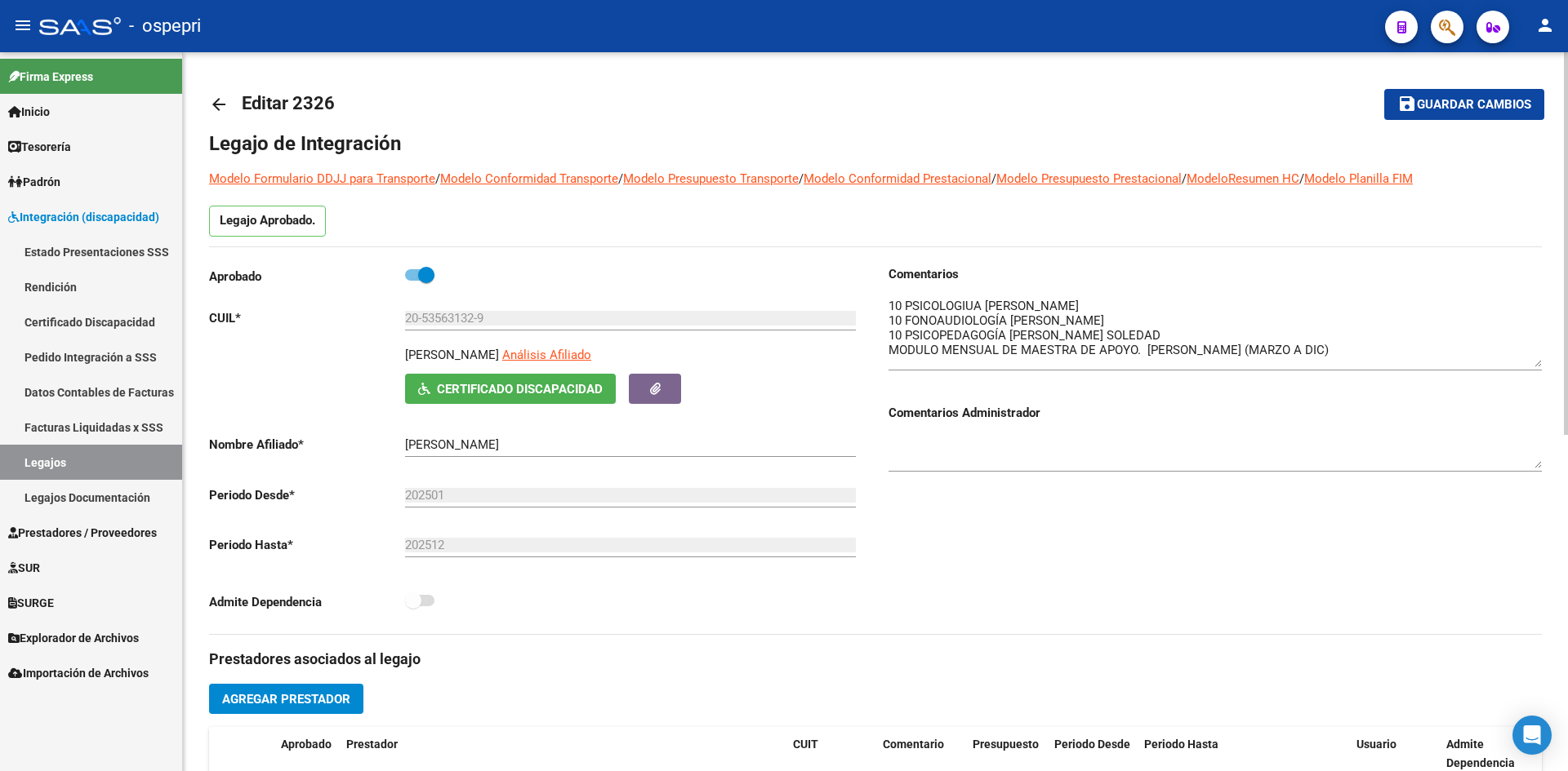
drag, startPoint x: 1538, startPoint y: 324, endPoint x: 1538, endPoint y: 362, distance: 38.0
click at [1538, 362] on textarea at bounding box center [1215, 332] width 653 height 70
click at [221, 106] on mat-icon "arrow_back" at bounding box center [218, 104] width 20 height 20
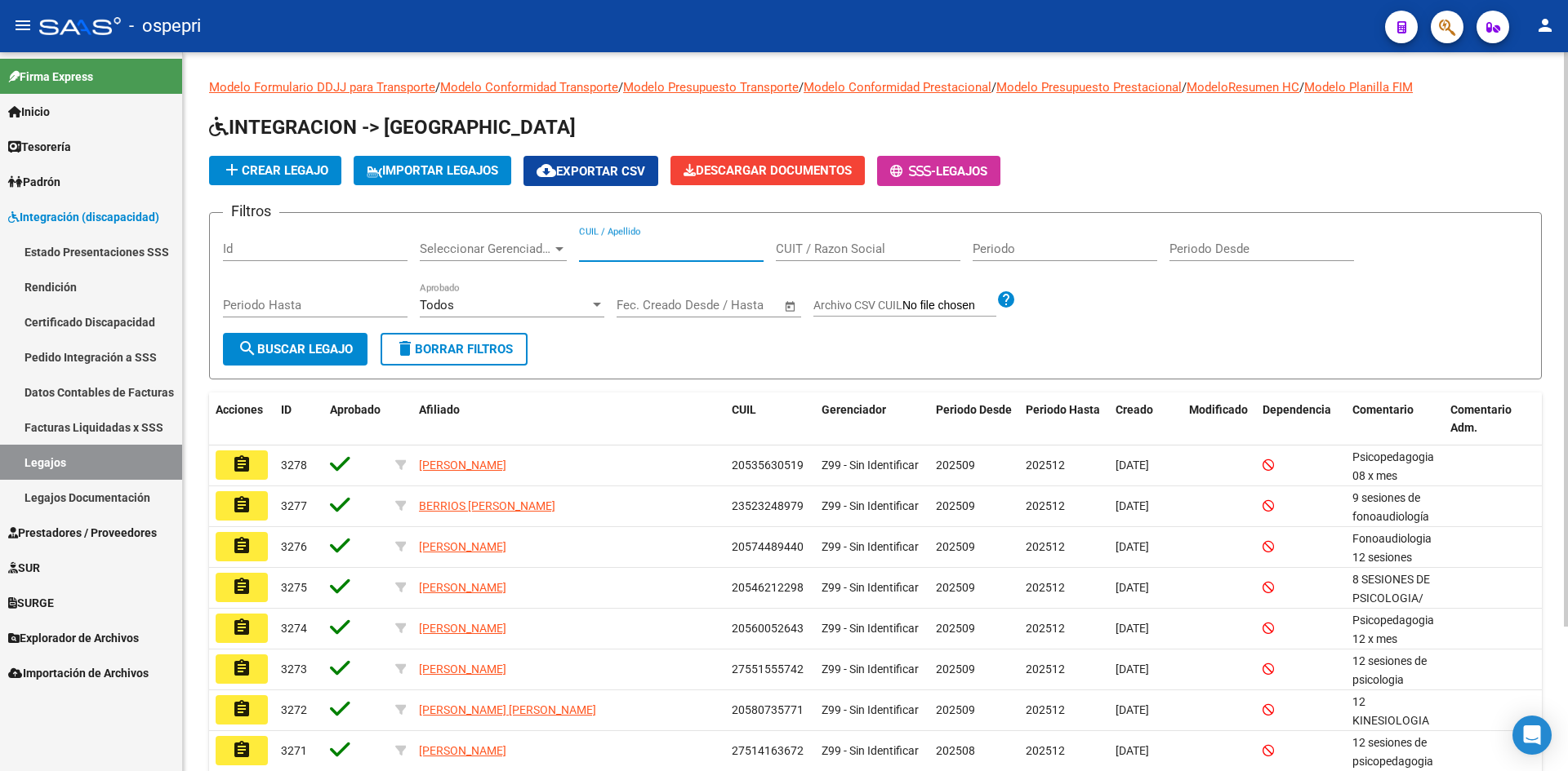
click at [629, 249] on input "CUIL / Apellido" at bounding box center [671, 249] width 184 height 15
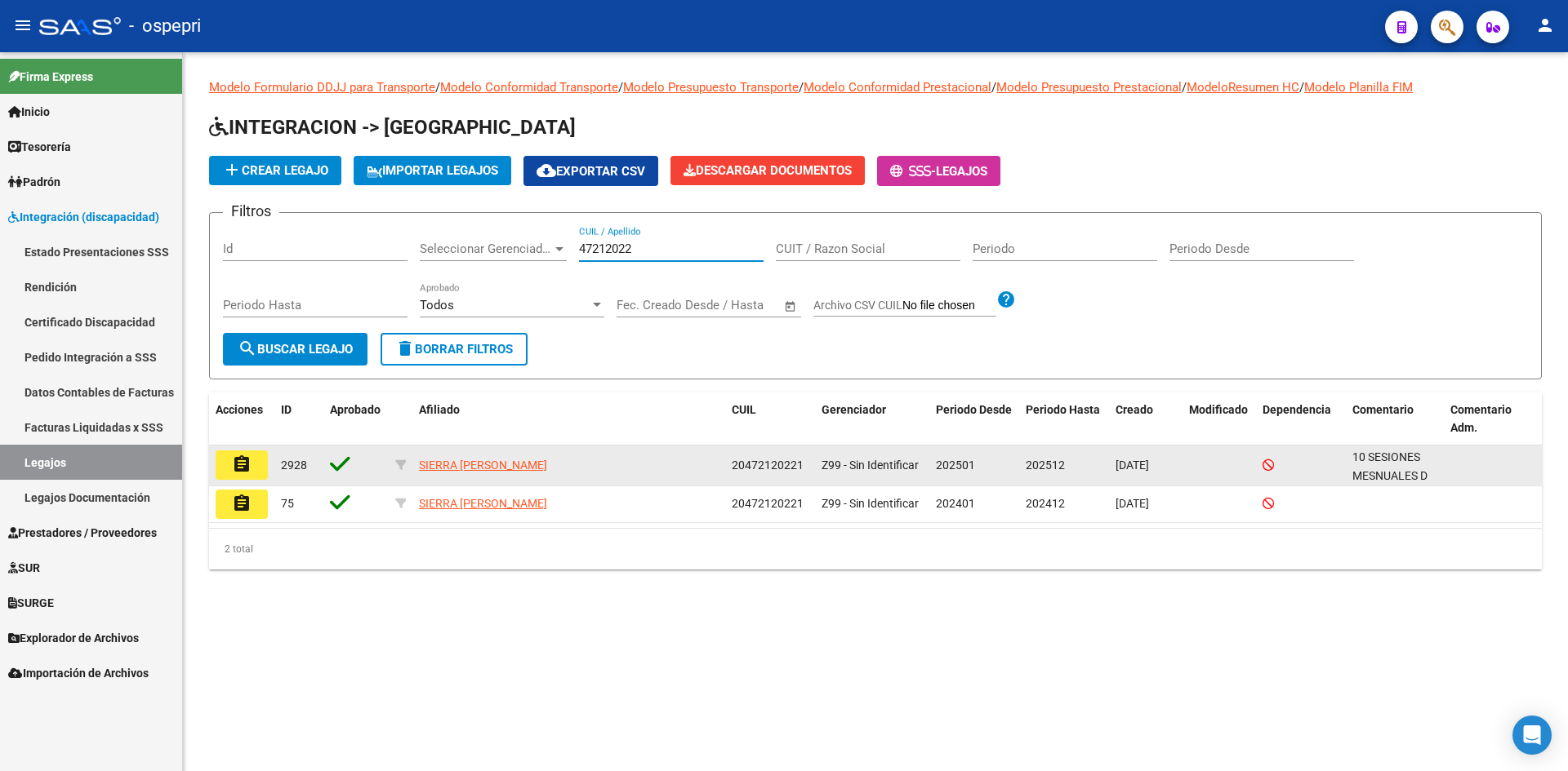
type input "47212022"
click at [236, 463] on mat-icon "assignment" at bounding box center [241, 464] width 20 height 20
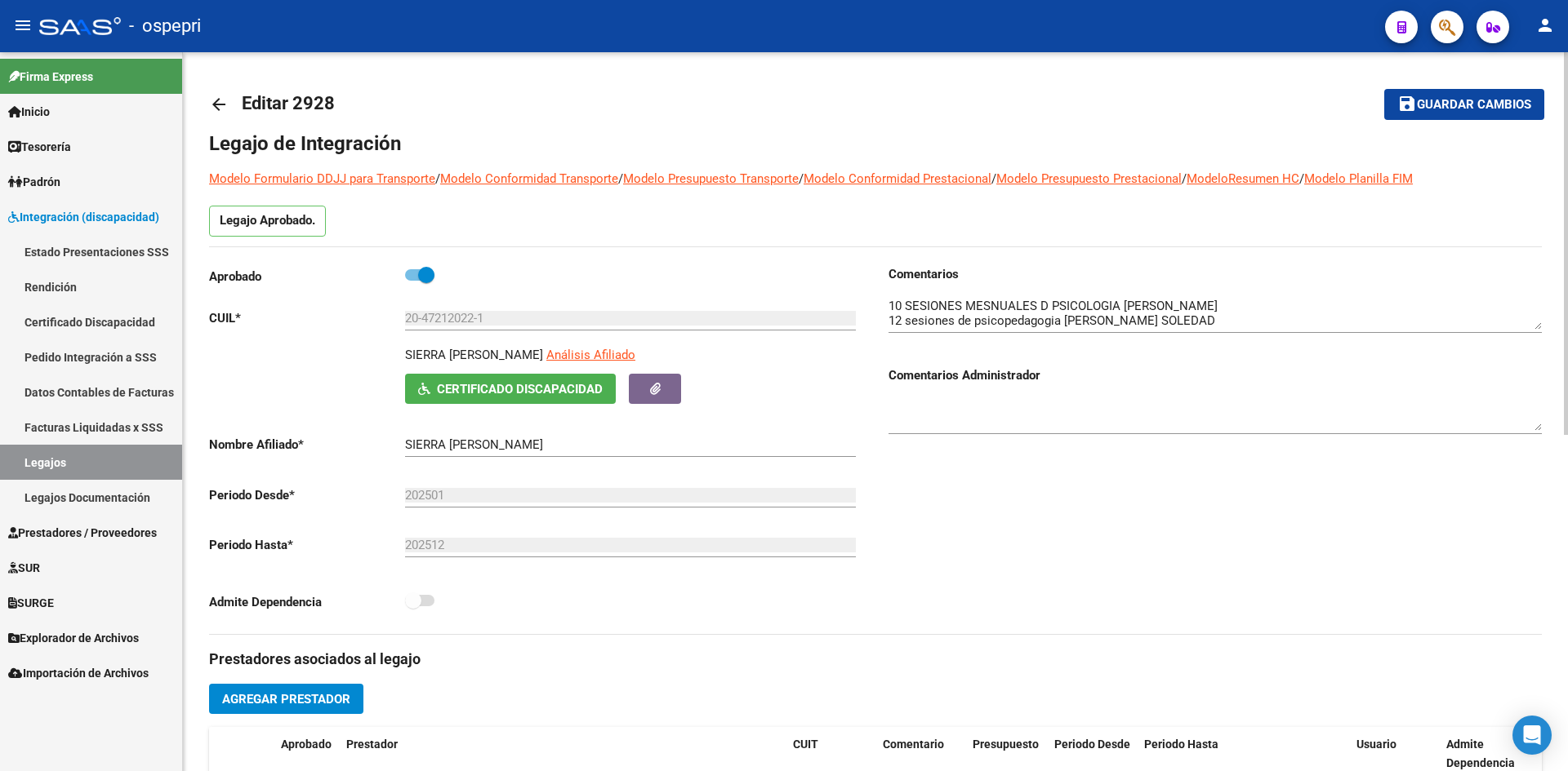
click at [217, 98] on mat-icon "arrow_back" at bounding box center [218, 104] width 20 height 20
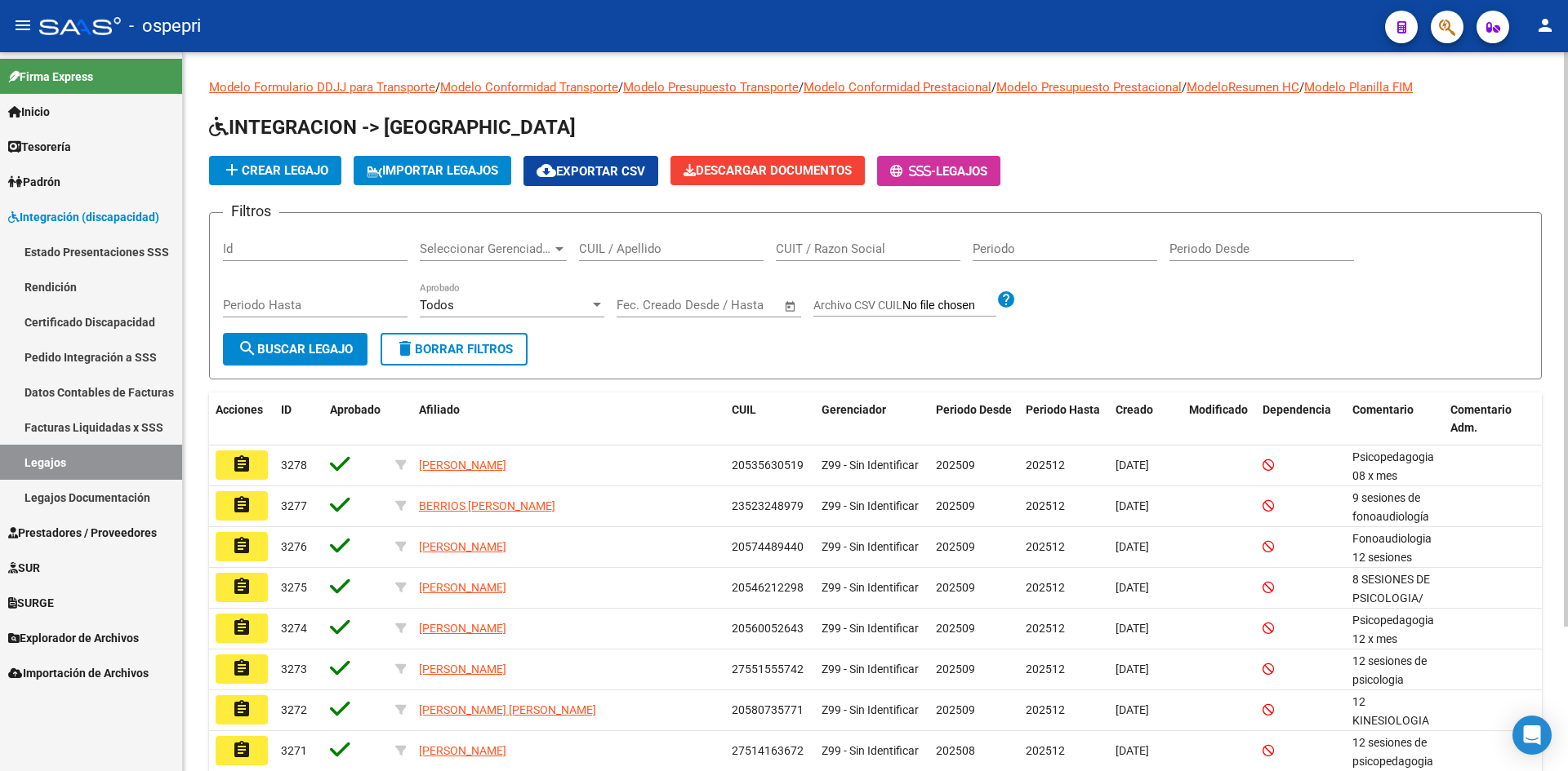
click at [604, 237] on div "CUIL / Apellido" at bounding box center [671, 243] width 184 height 35
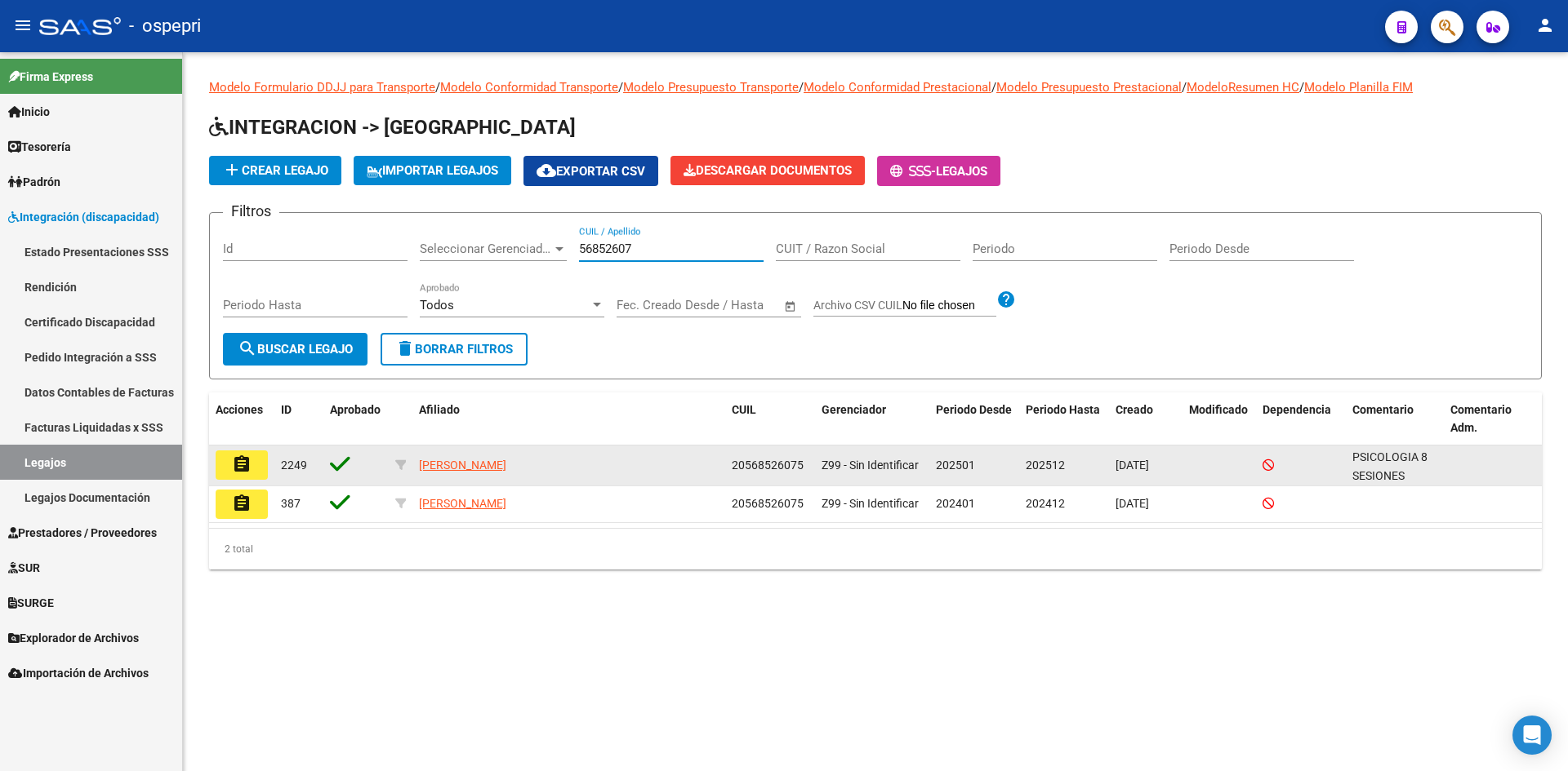
type input "56852607"
click at [244, 464] on mat-icon "assignment" at bounding box center [241, 464] width 20 height 20
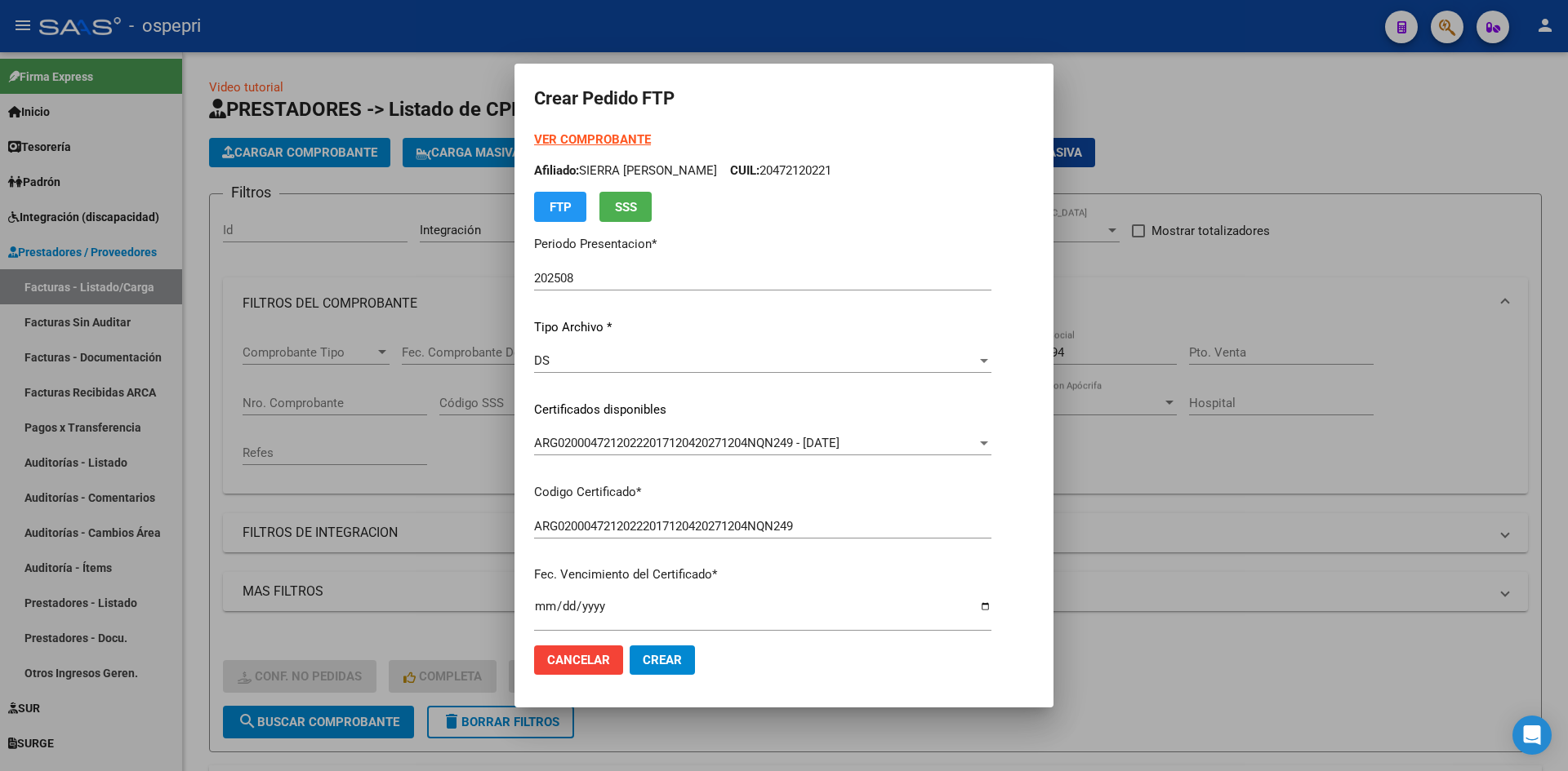
scroll to position [408, 0]
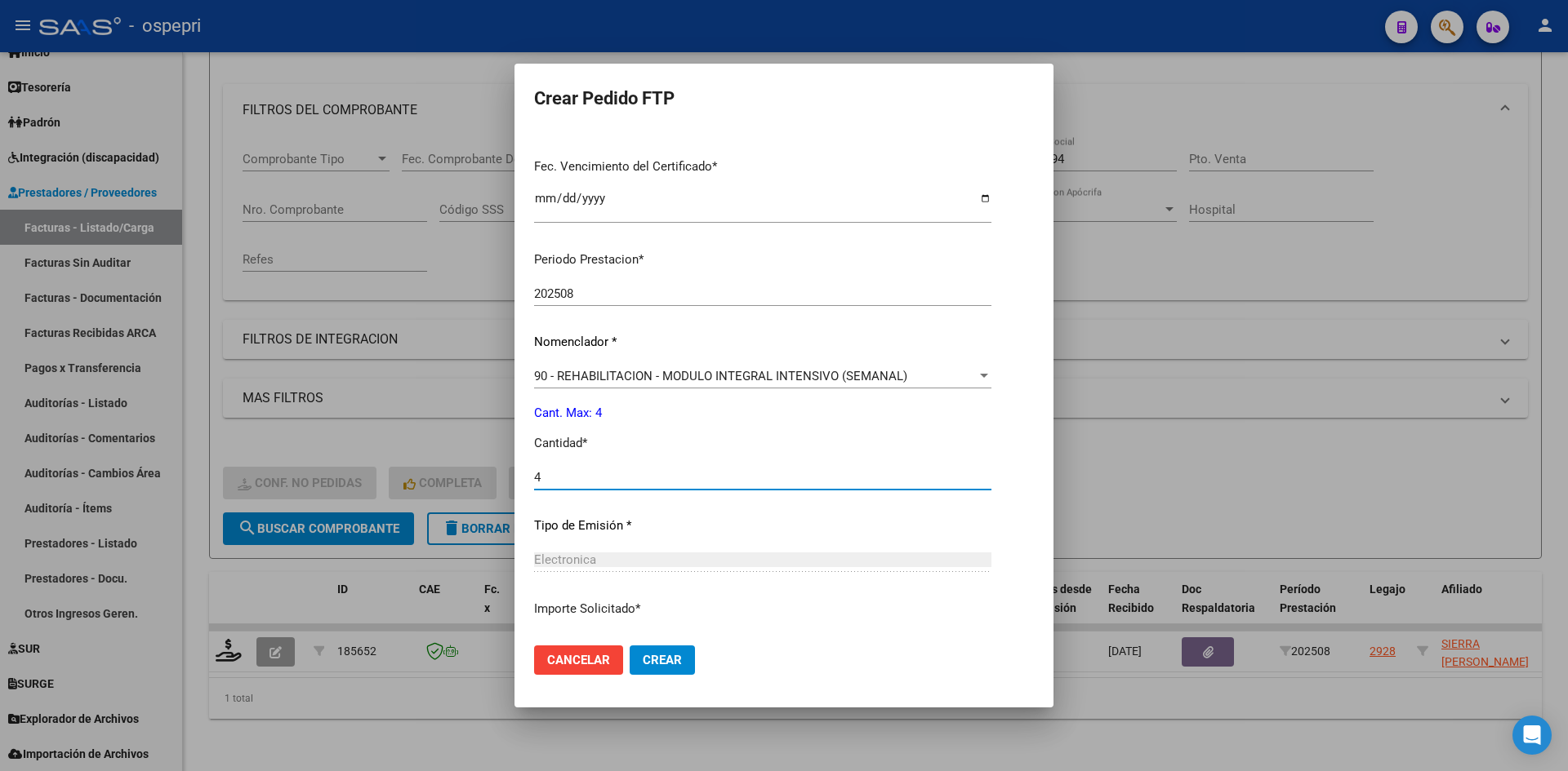
type input "4"
click at [678, 651] on button "Crear" at bounding box center [662, 660] width 65 height 29
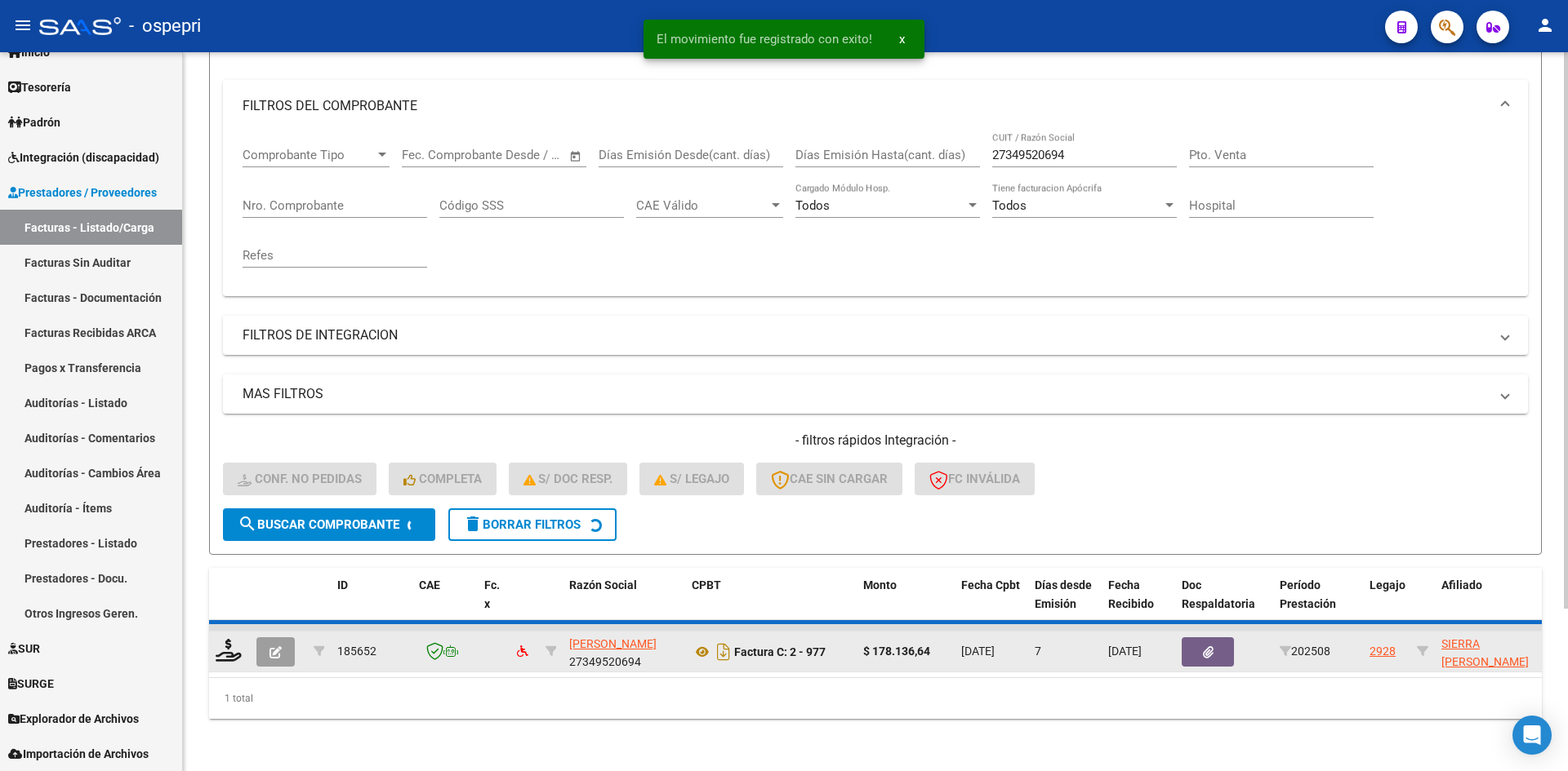
scroll to position [181, 0]
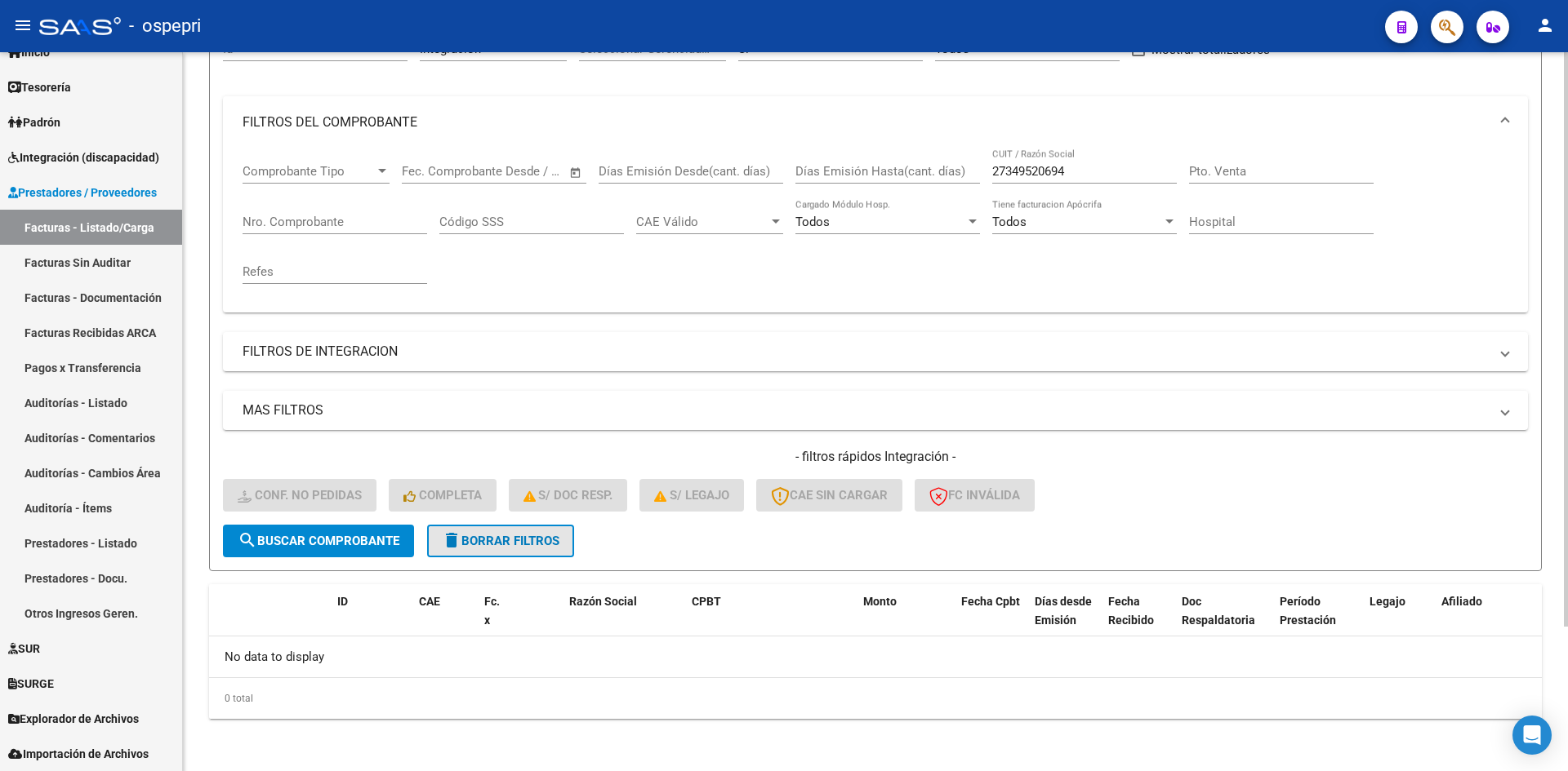
click at [534, 537] on span "delete Borrar Filtros" at bounding box center [500, 541] width 117 height 15
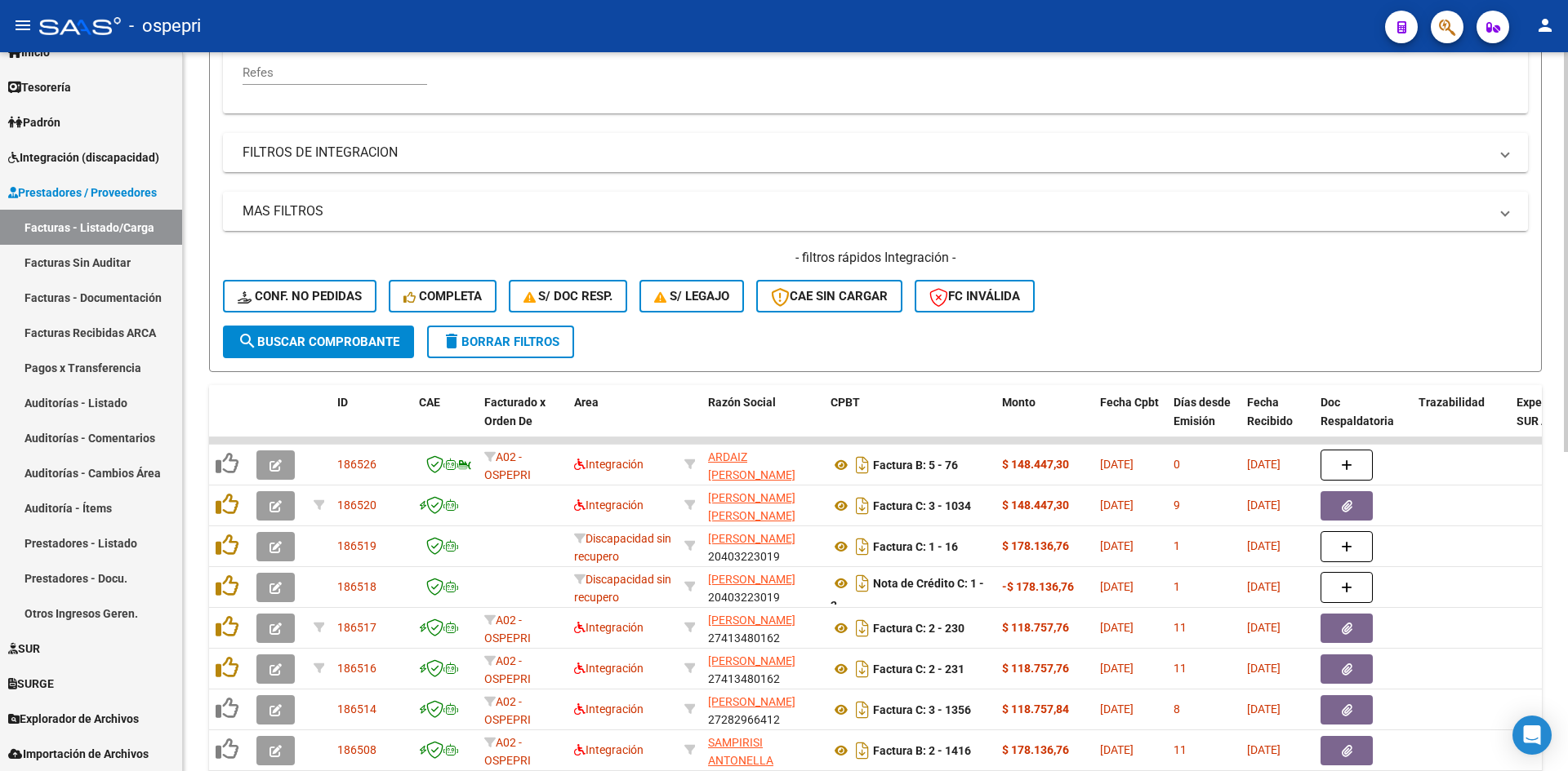
scroll to position [426, 0]
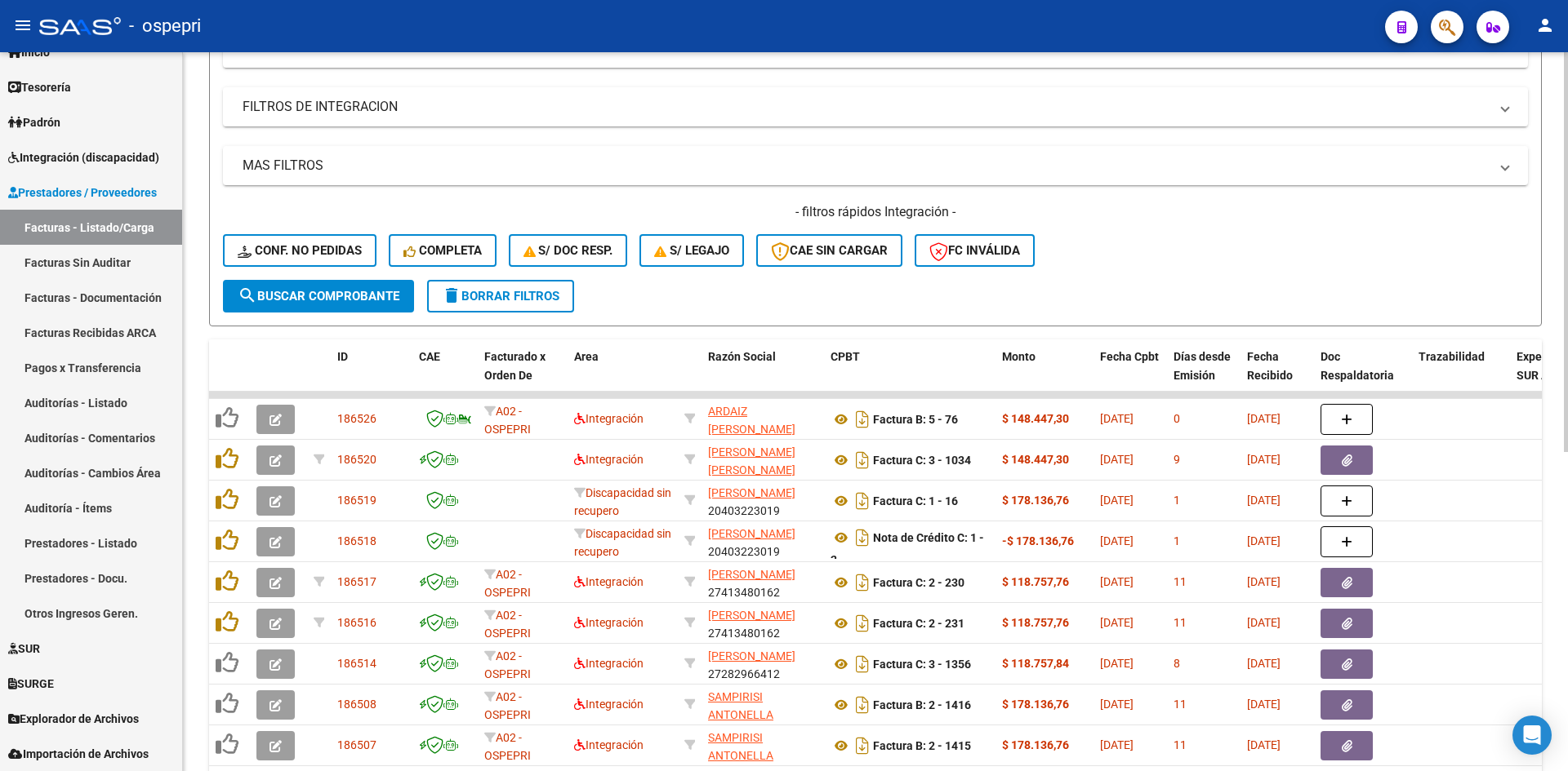
click at [535, 300] on span "delete Borrar Filtros" at bounding box center [500, 297] width 117 height 15
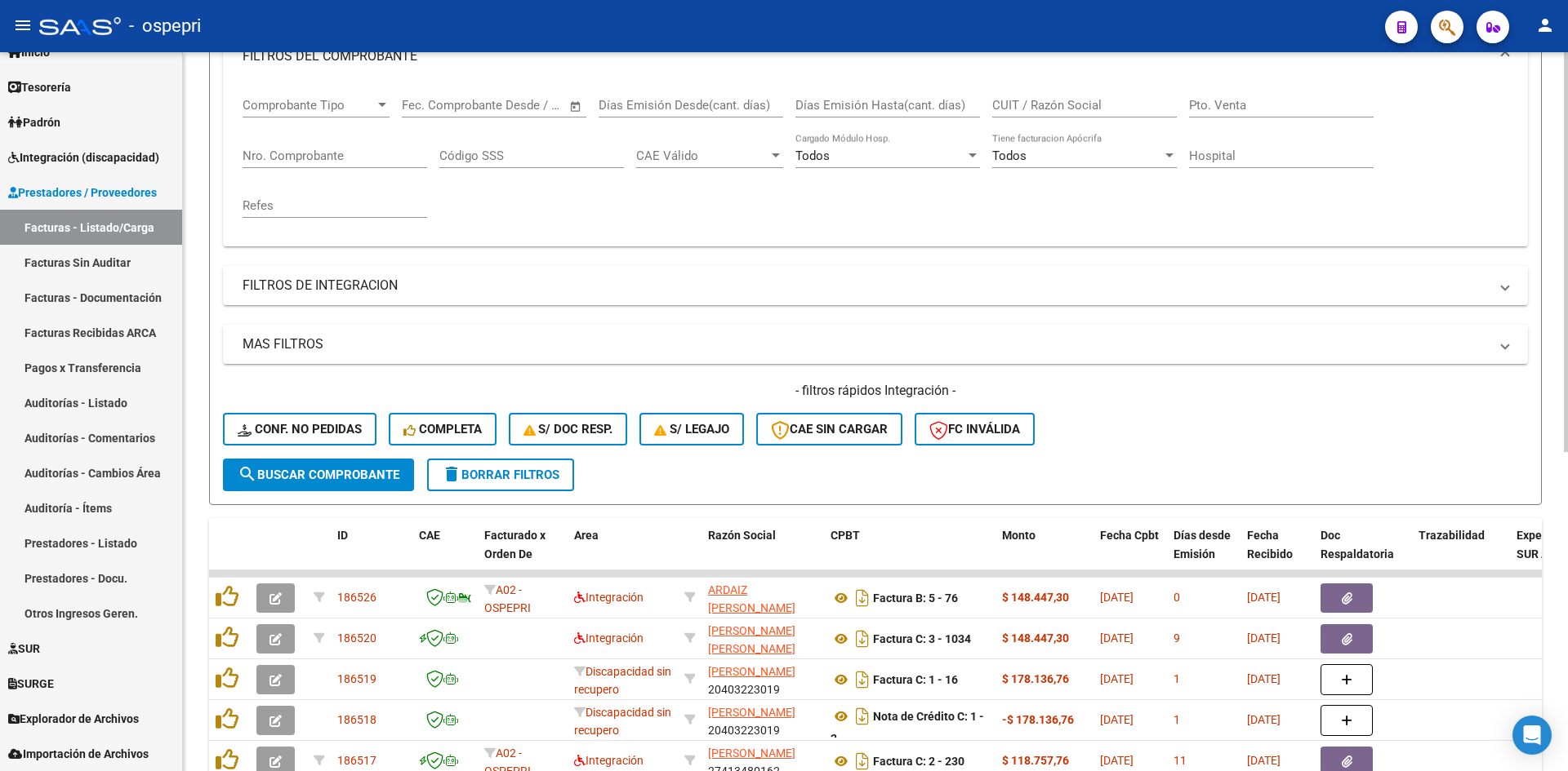
scroll to position [0, 0]
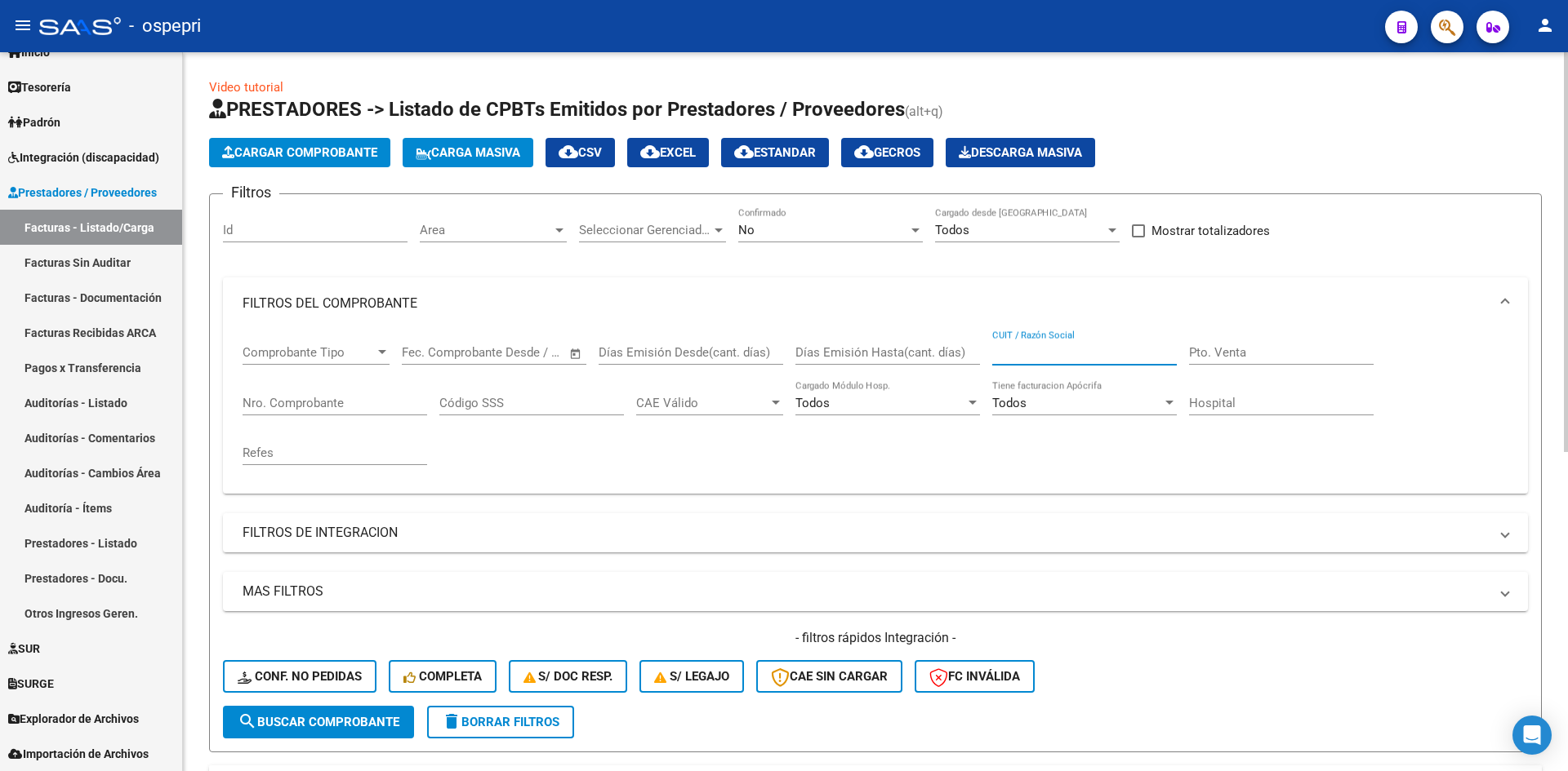
click at [1030, 357] on input "CUIT / Razón Social" at bounding box center [1084, 352] width 184 height 15
paste input "27237097691"
type input "27237097691"
click at [388, 727] on span "search Buscar Comprobante" at bounding box center [318, 723] width 162 height 15
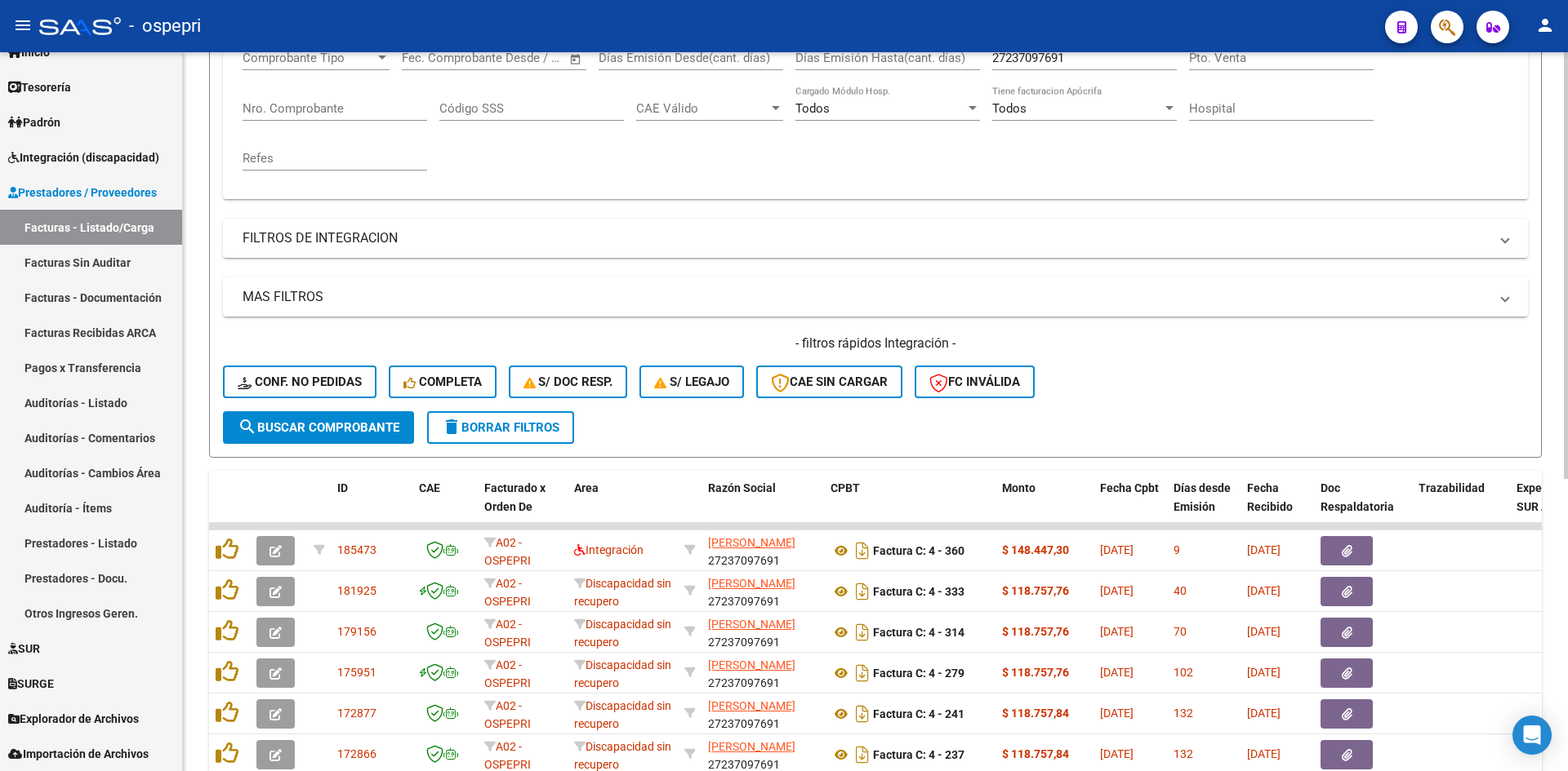
scroll to position [327, 0]
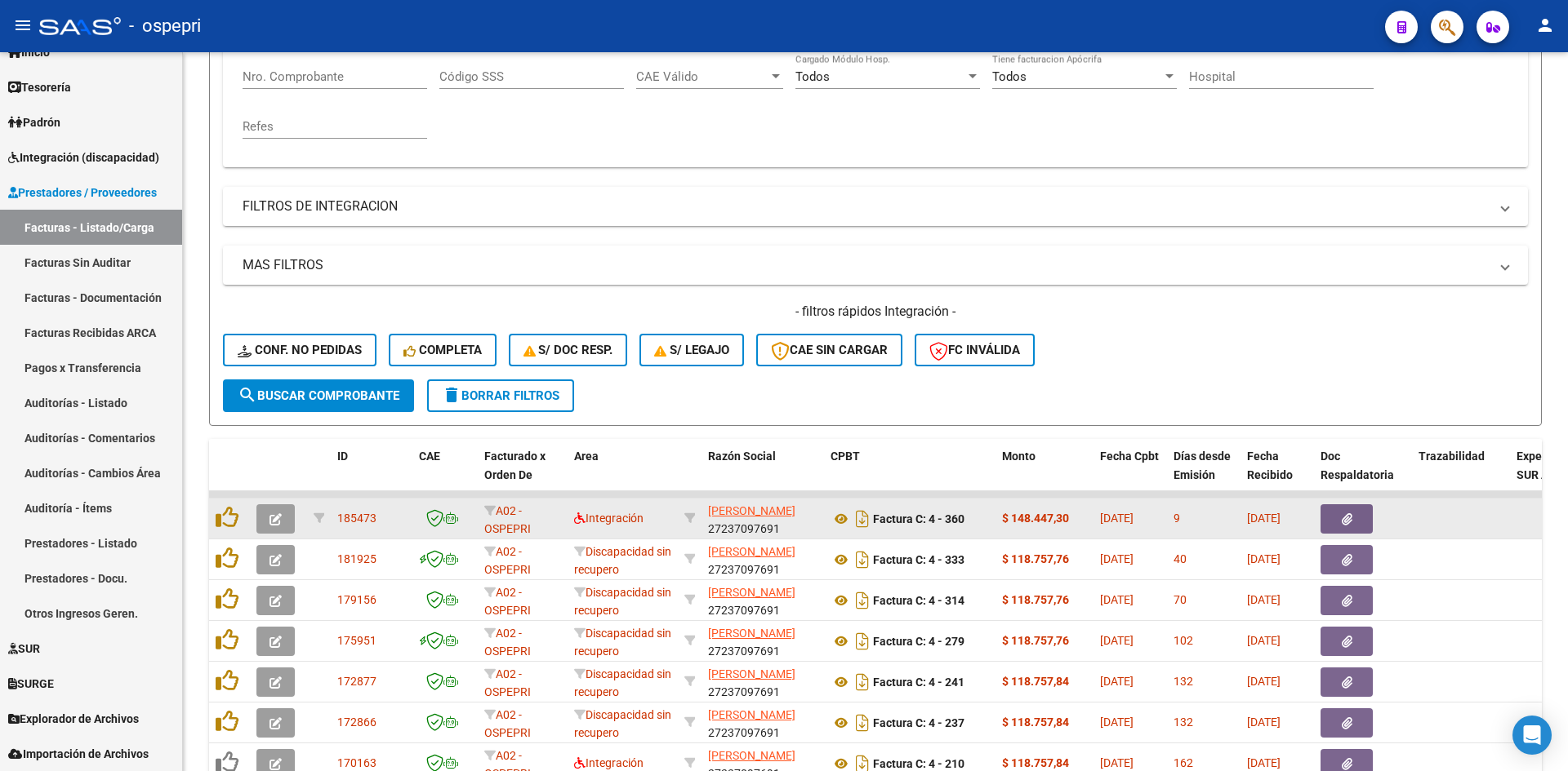
click at [276, 516] on icon "button" at bounding box center [275, 519] width 12 height 12
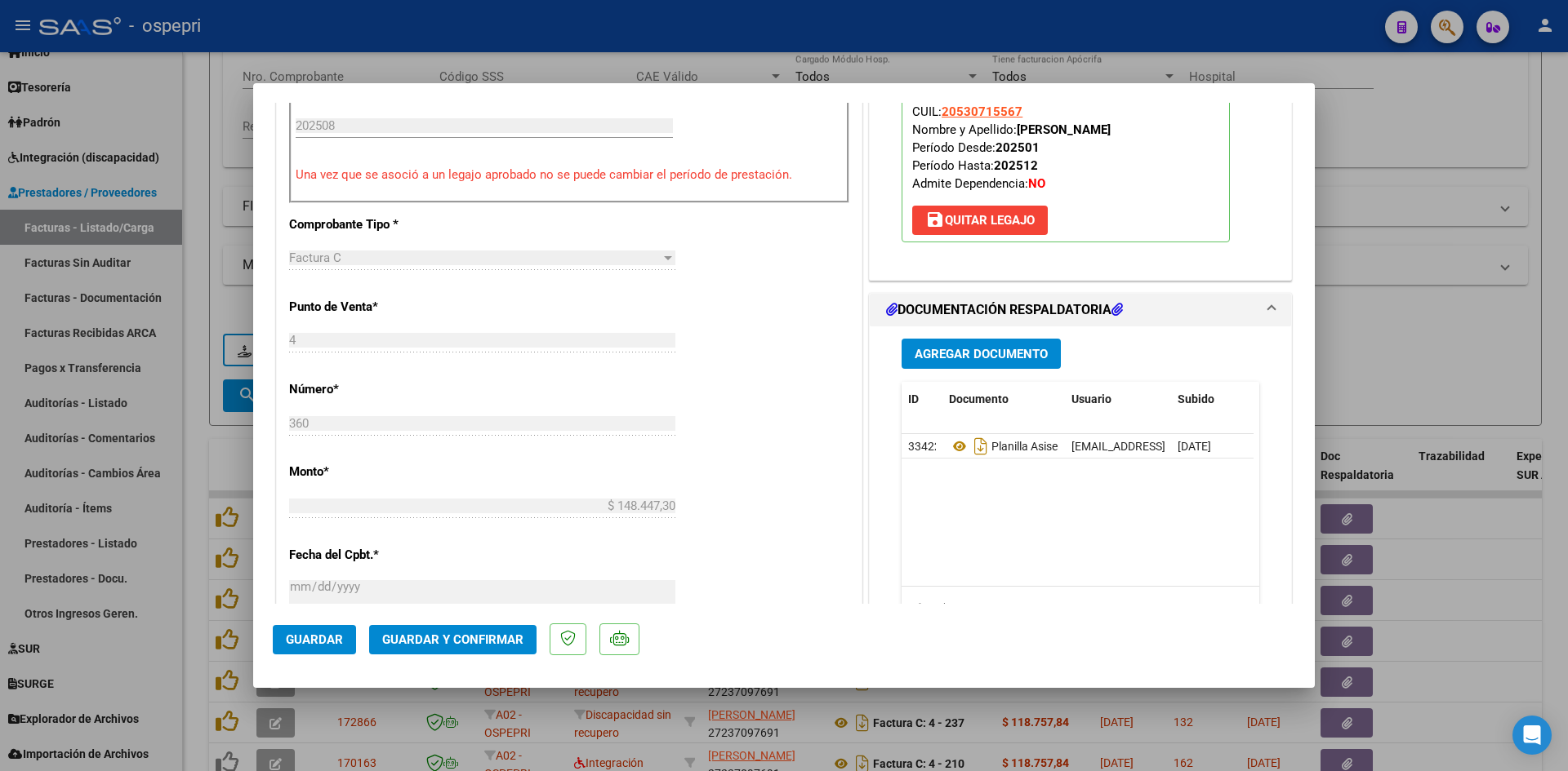
scroll to position [572, 0]
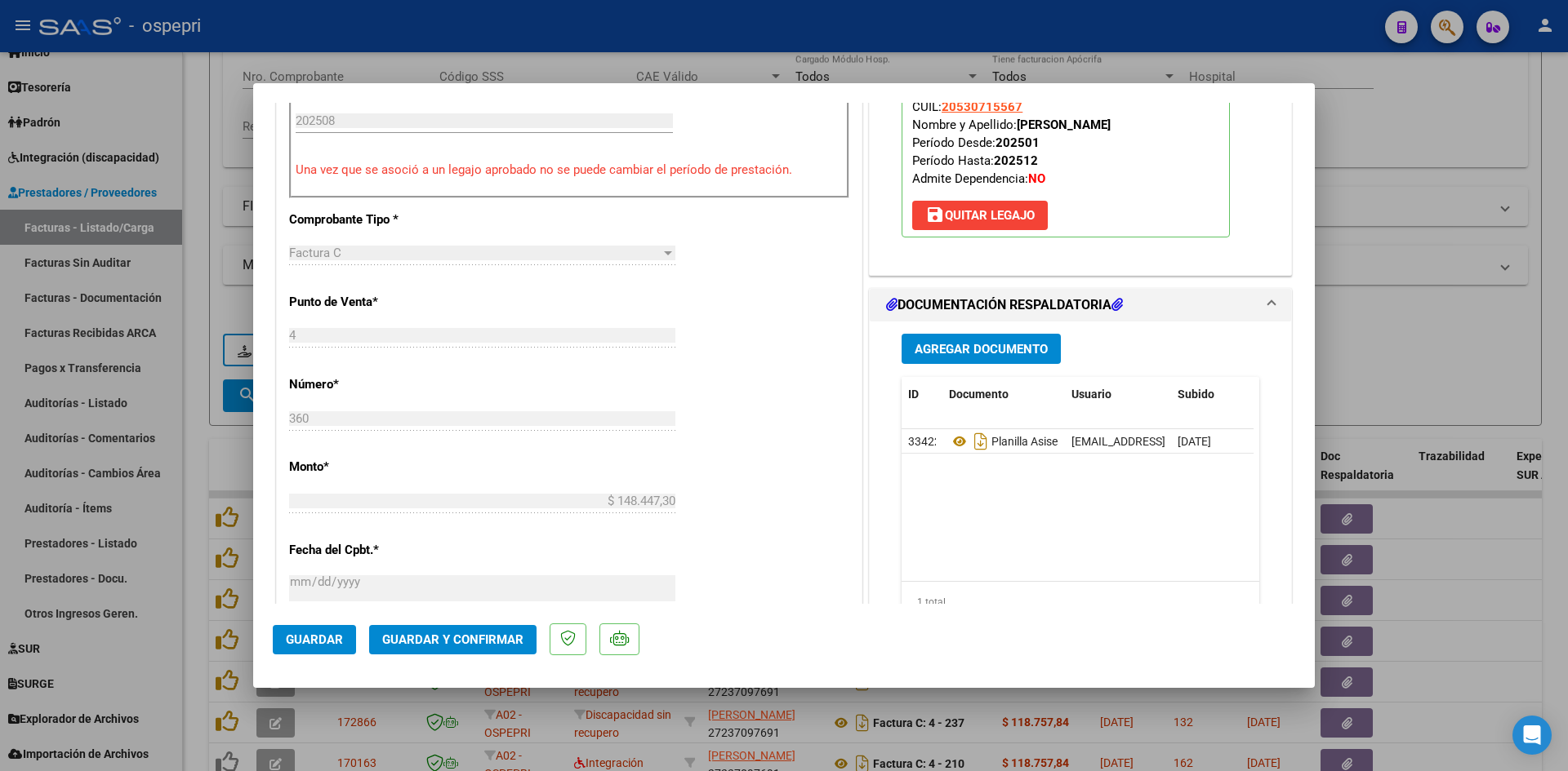
type input "$ 0,00"
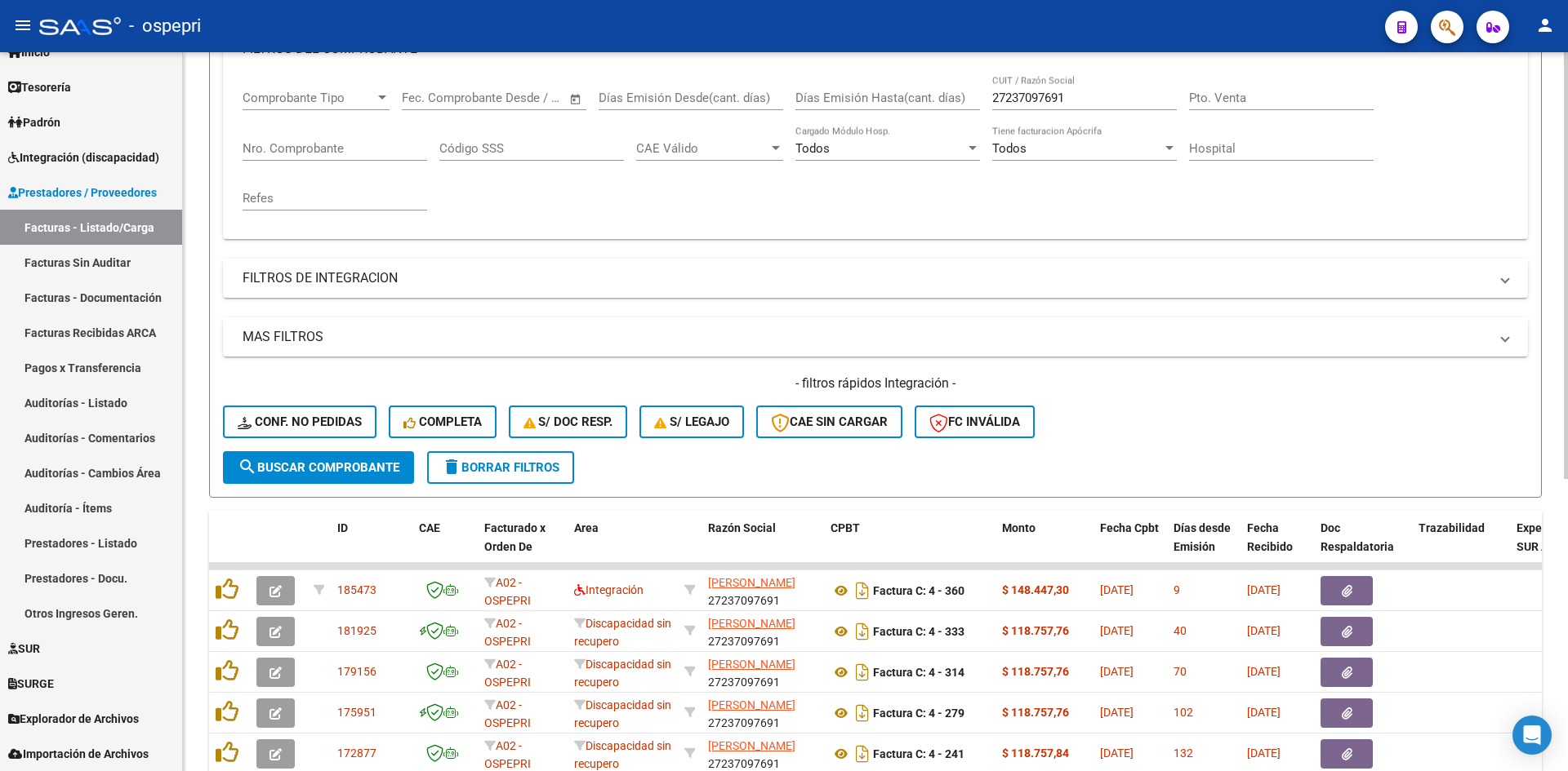
scroll to position [0, 0]
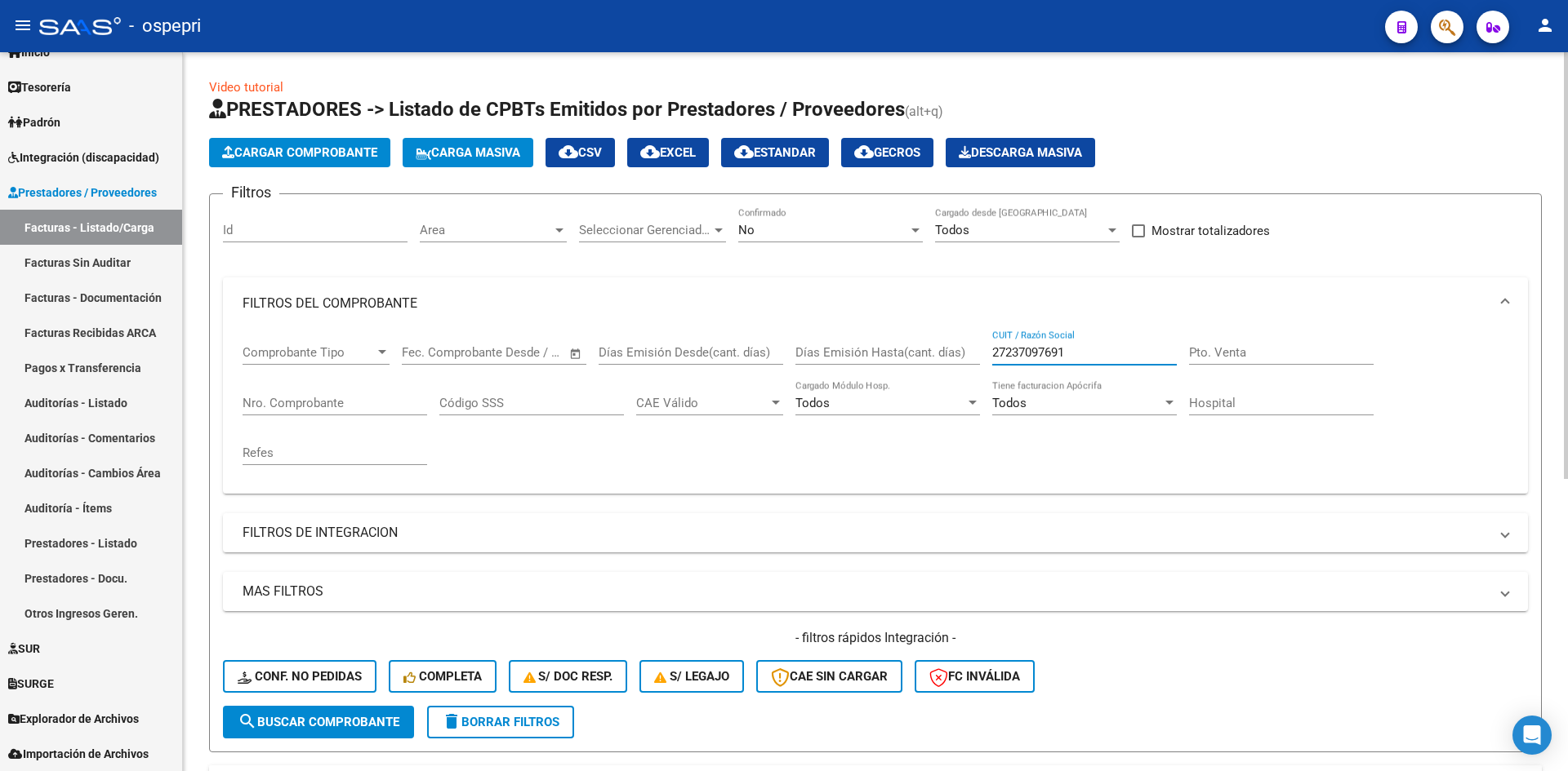
drag, startPoint x: 1072, startPoint y: 355, endPoint x: 977, endPoint y: 388, distance: 100.6
click at [977, 388] on div "Comprobante Tipo Comprobante Tipo Fecha inicio – Fecha fin Fec. Comprobante Des…" at bounding box center [875, 405] width 1266 height 151
paste input "23356142284"
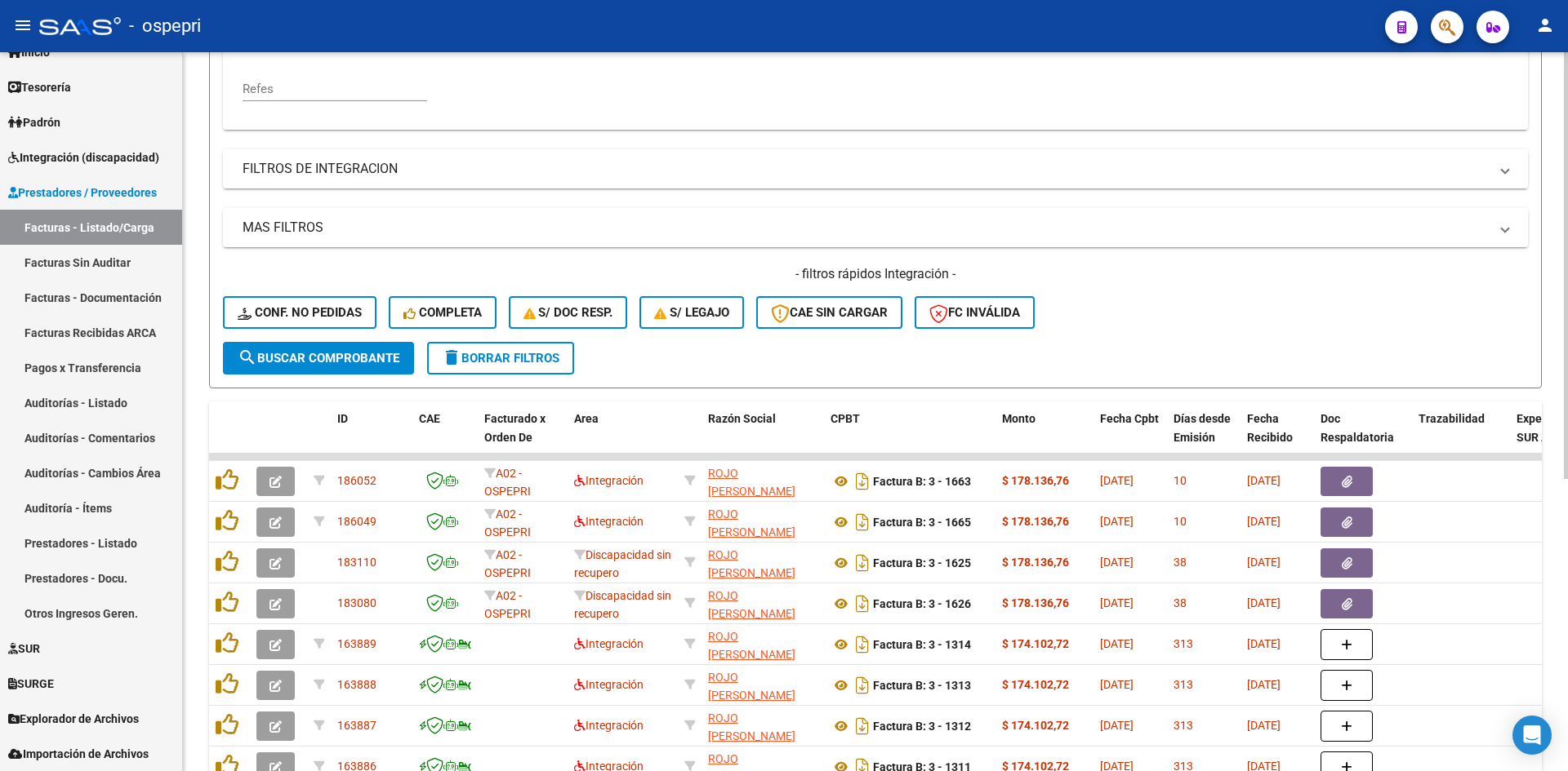
scroll to position [408, 0]
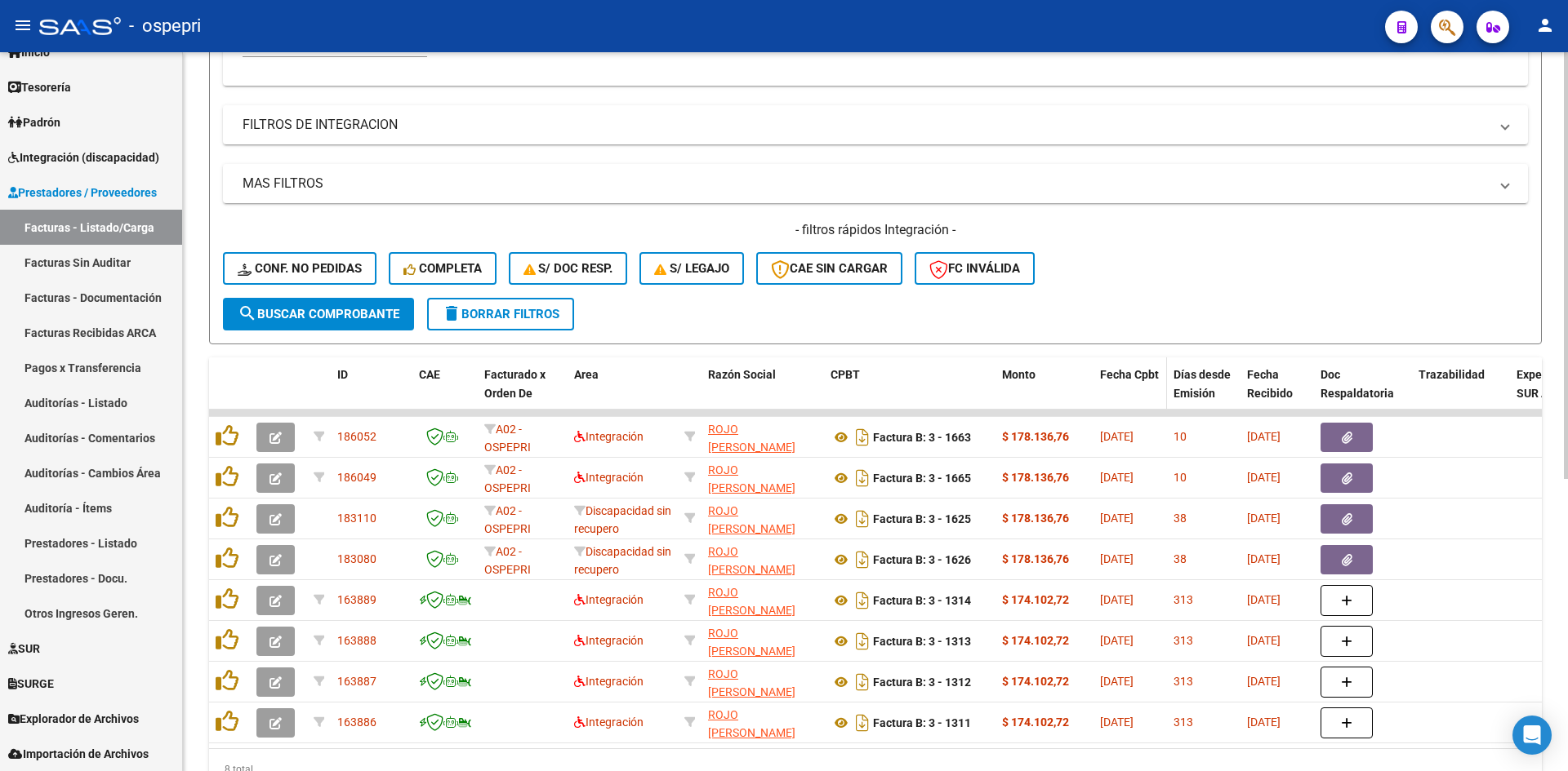
type input "23356142284"
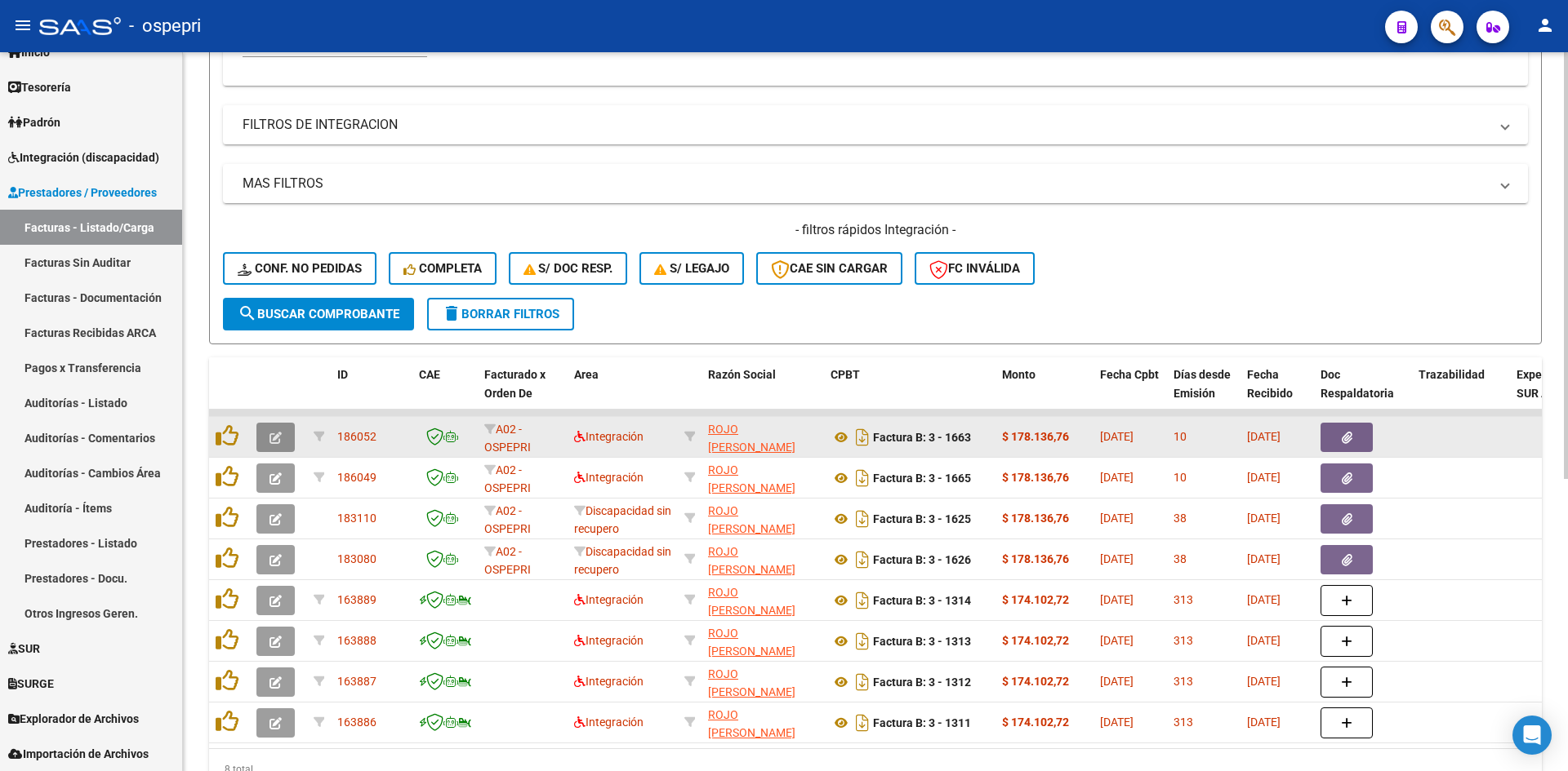
click at [278, 438] on icon "button" at bounding box center [275, 437] width 12 height 12
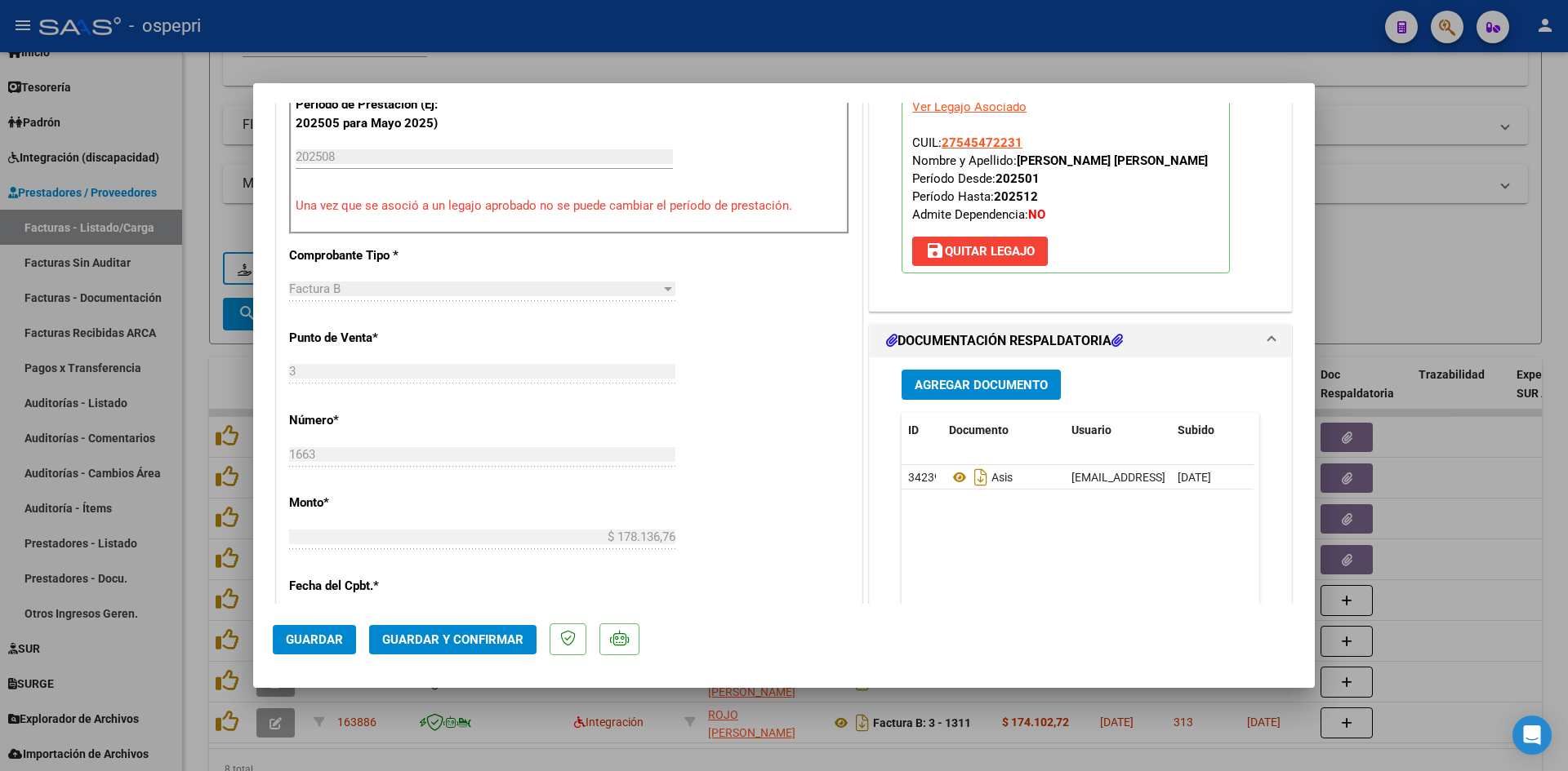
scroll to position [572, 0]
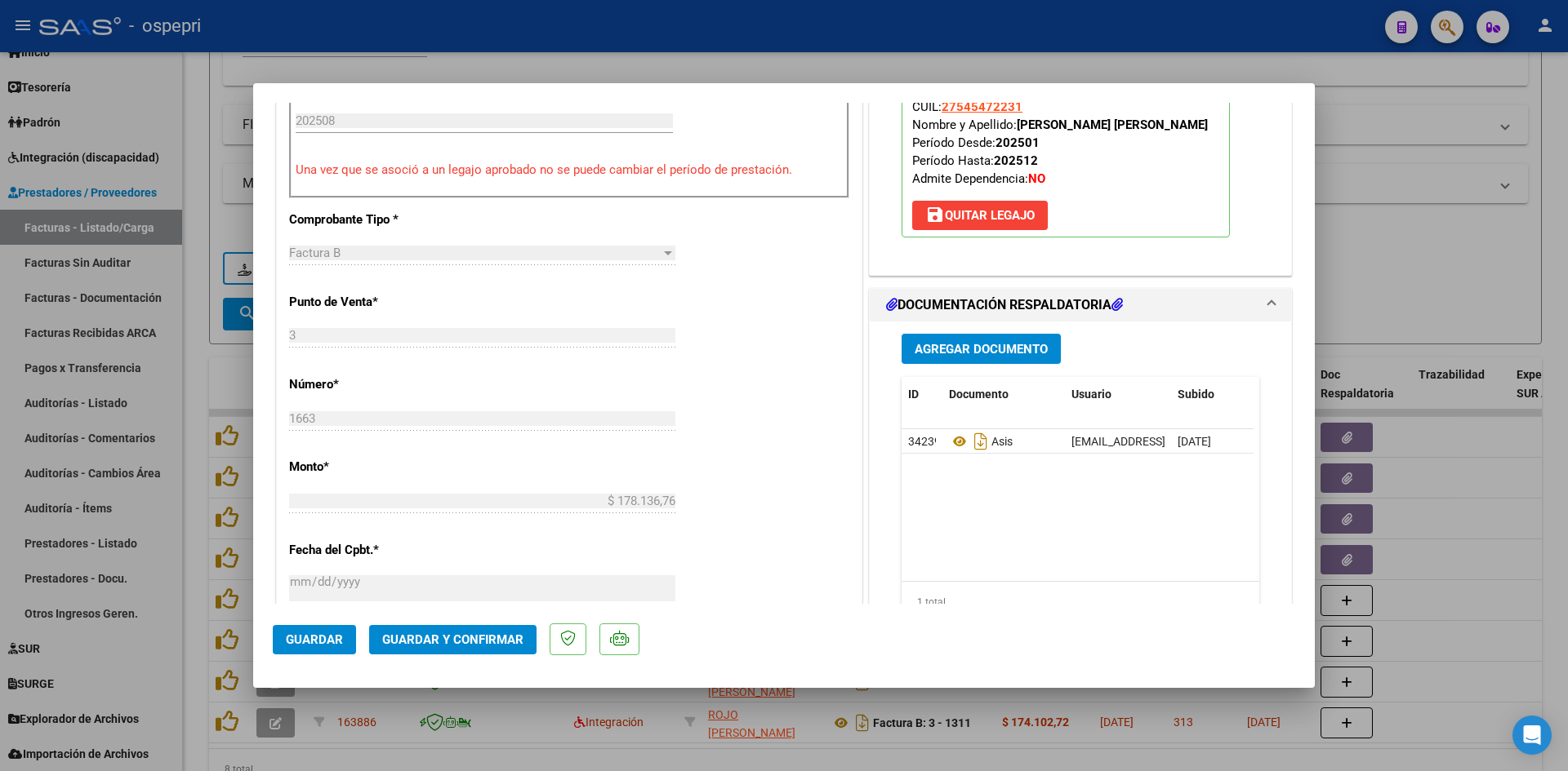
type input "$ 0,00"
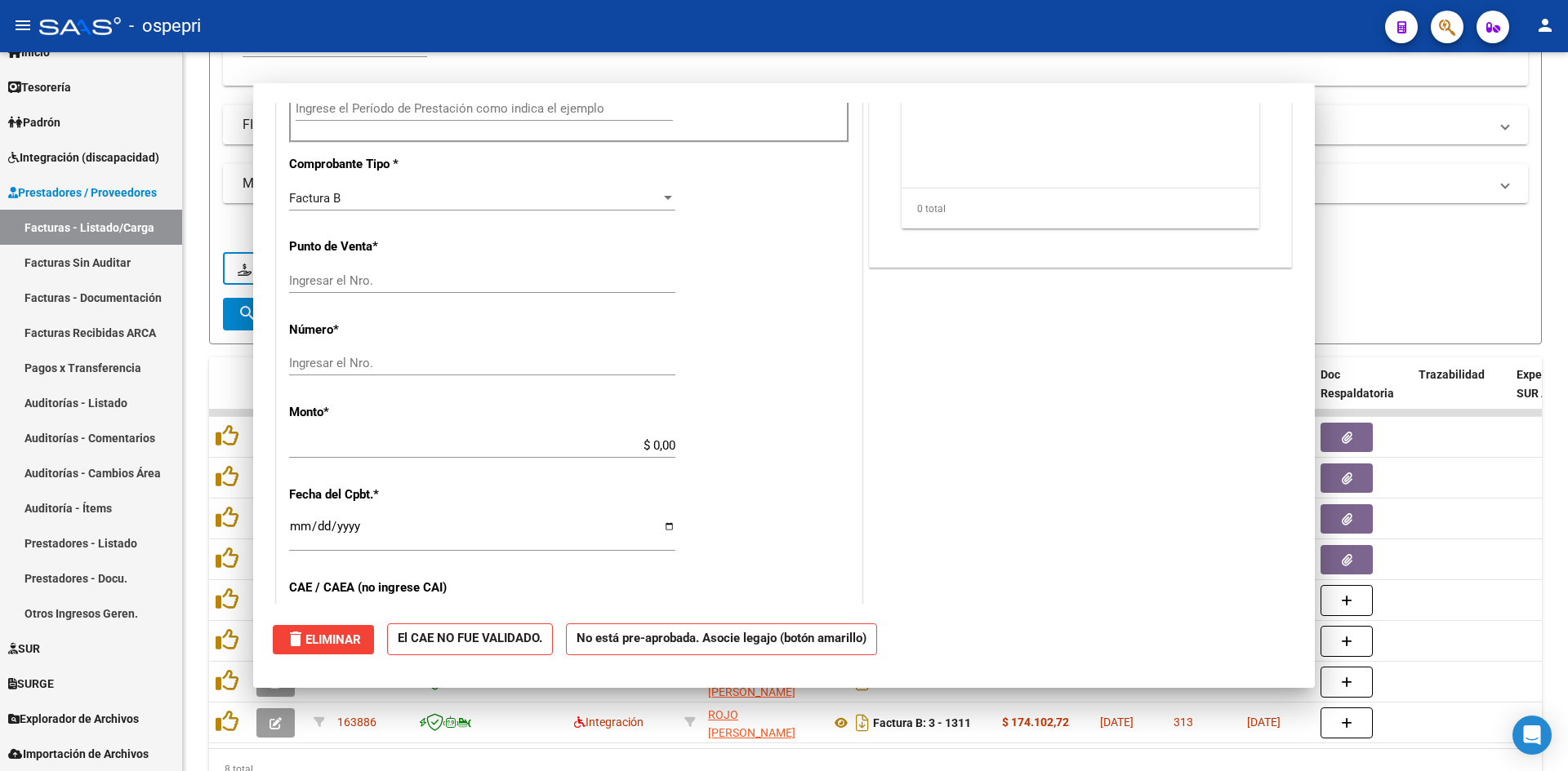
scroll to position [559, 0]
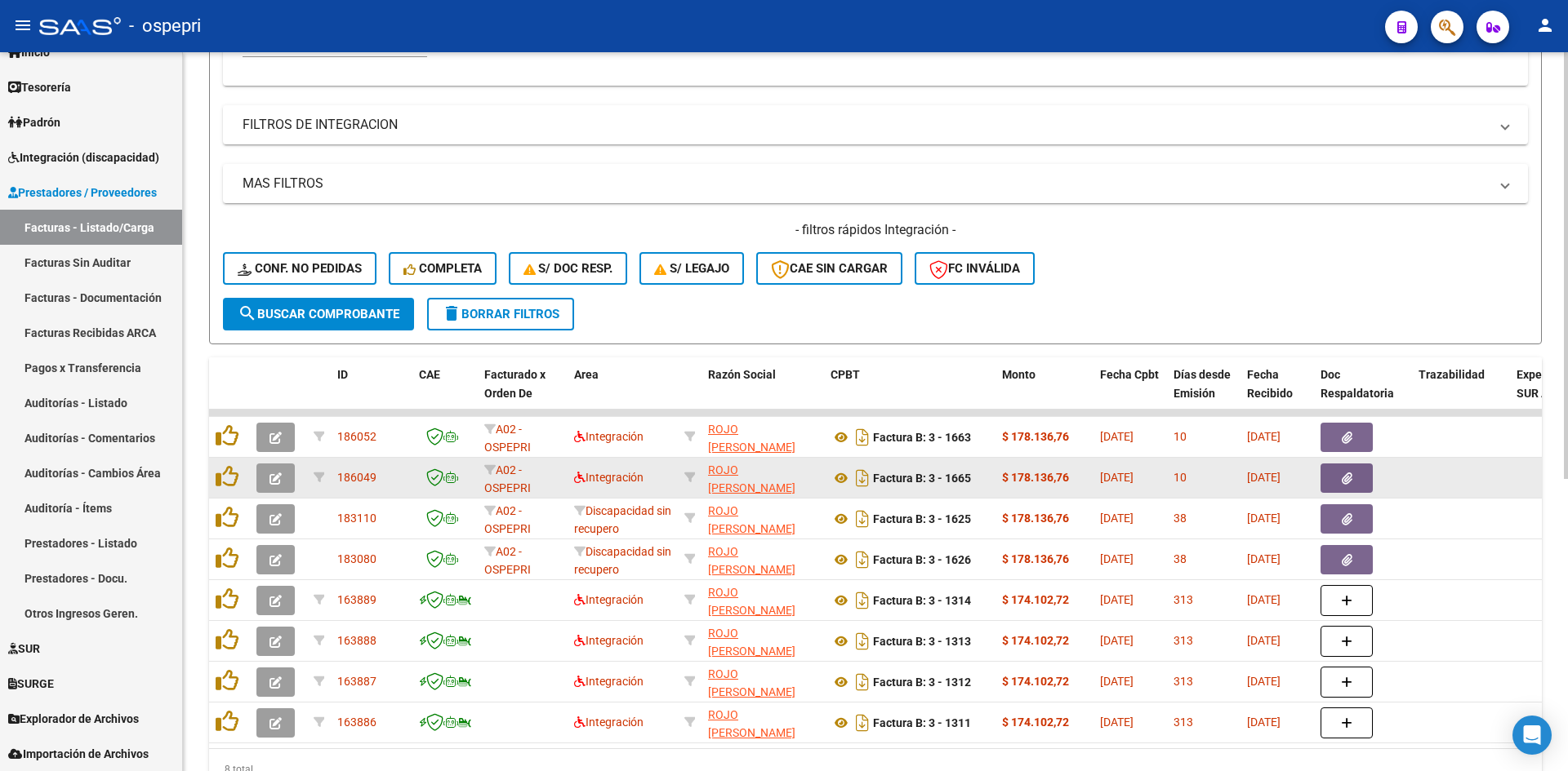
click at [279, 480] on icon "button" at bounding box center [275, 478] width 12 height 12
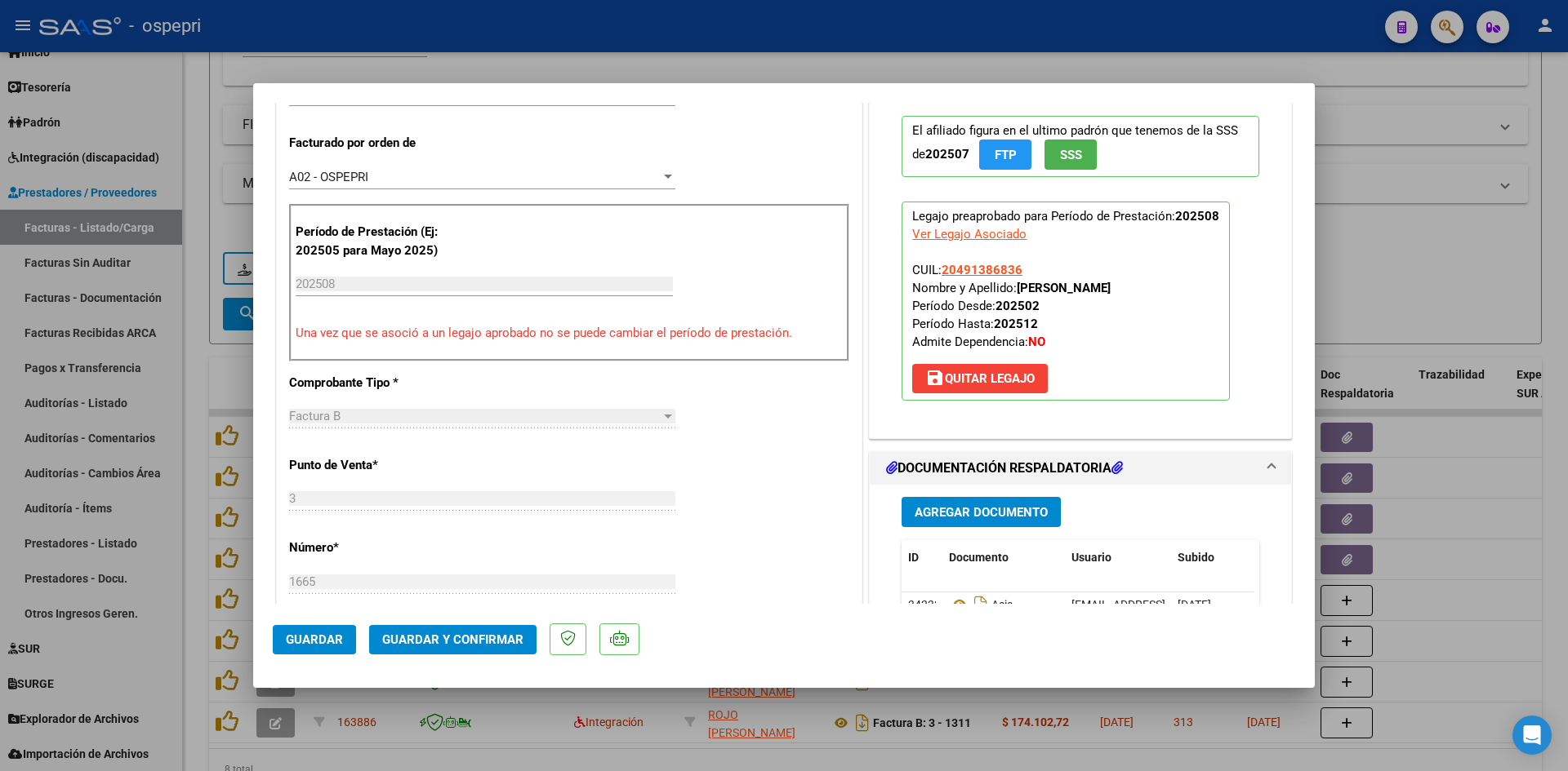
scroll to position [653, 0]
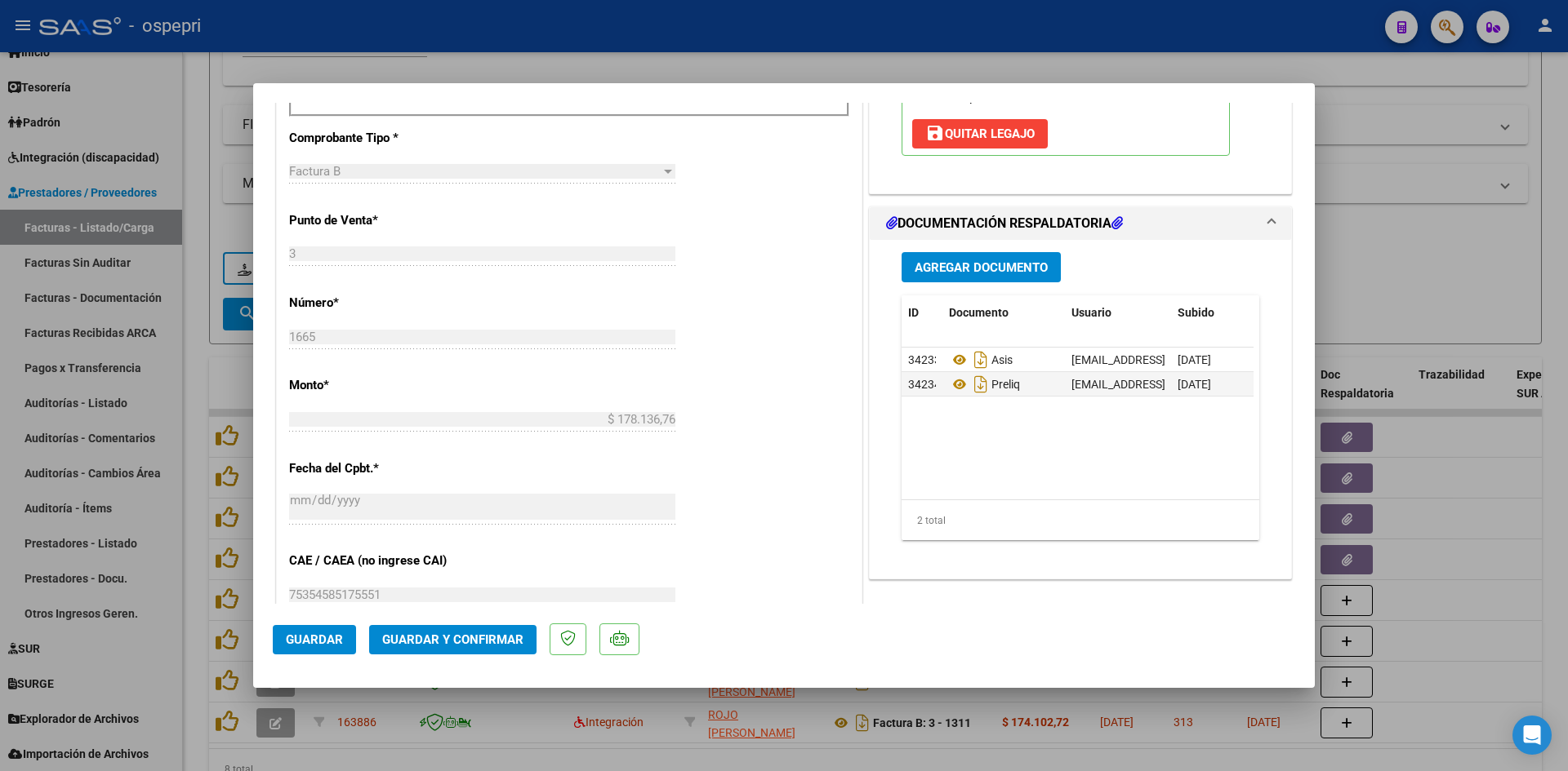
type input "$ 0,00"
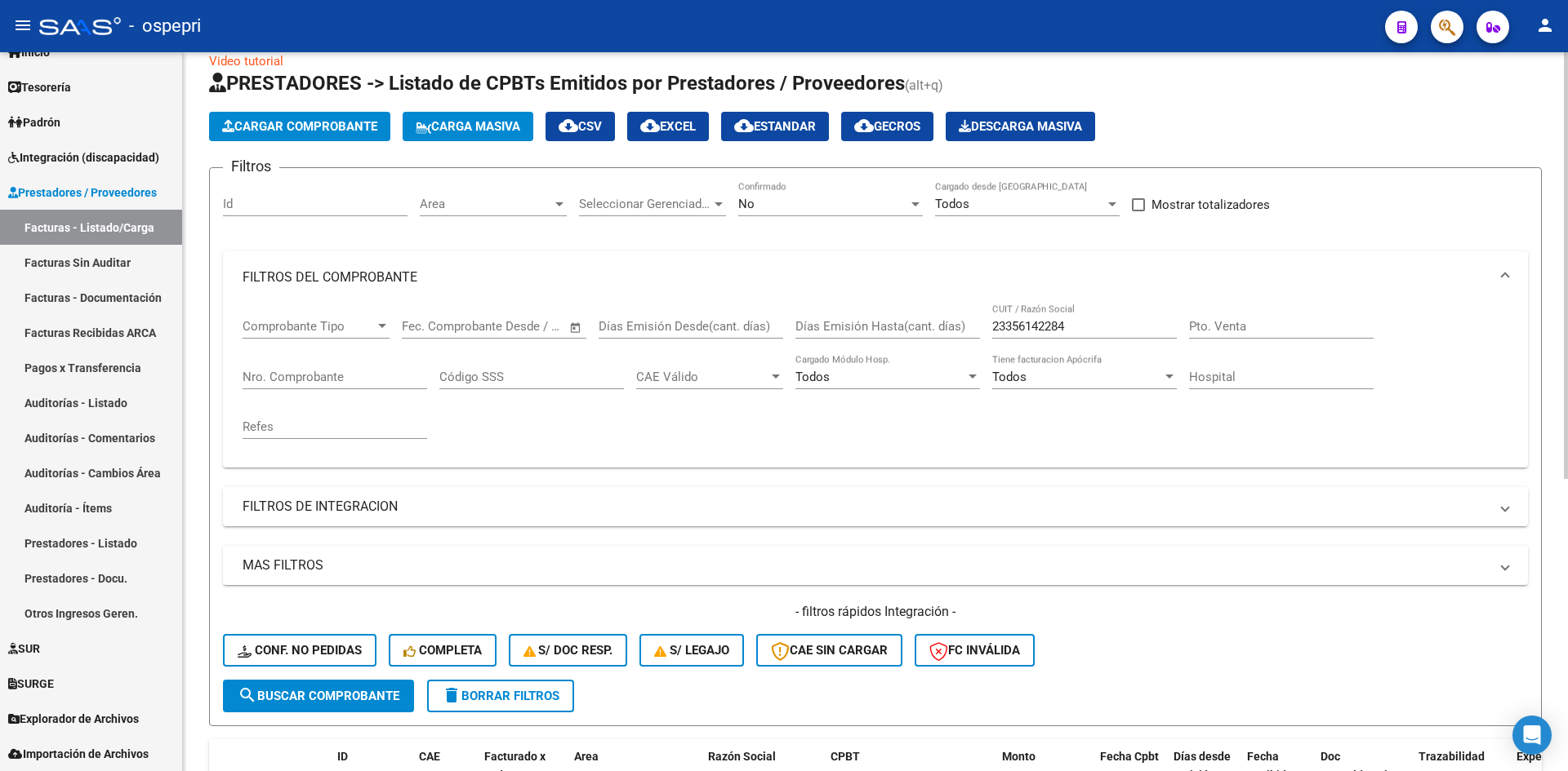
scroll to position [0, 0]
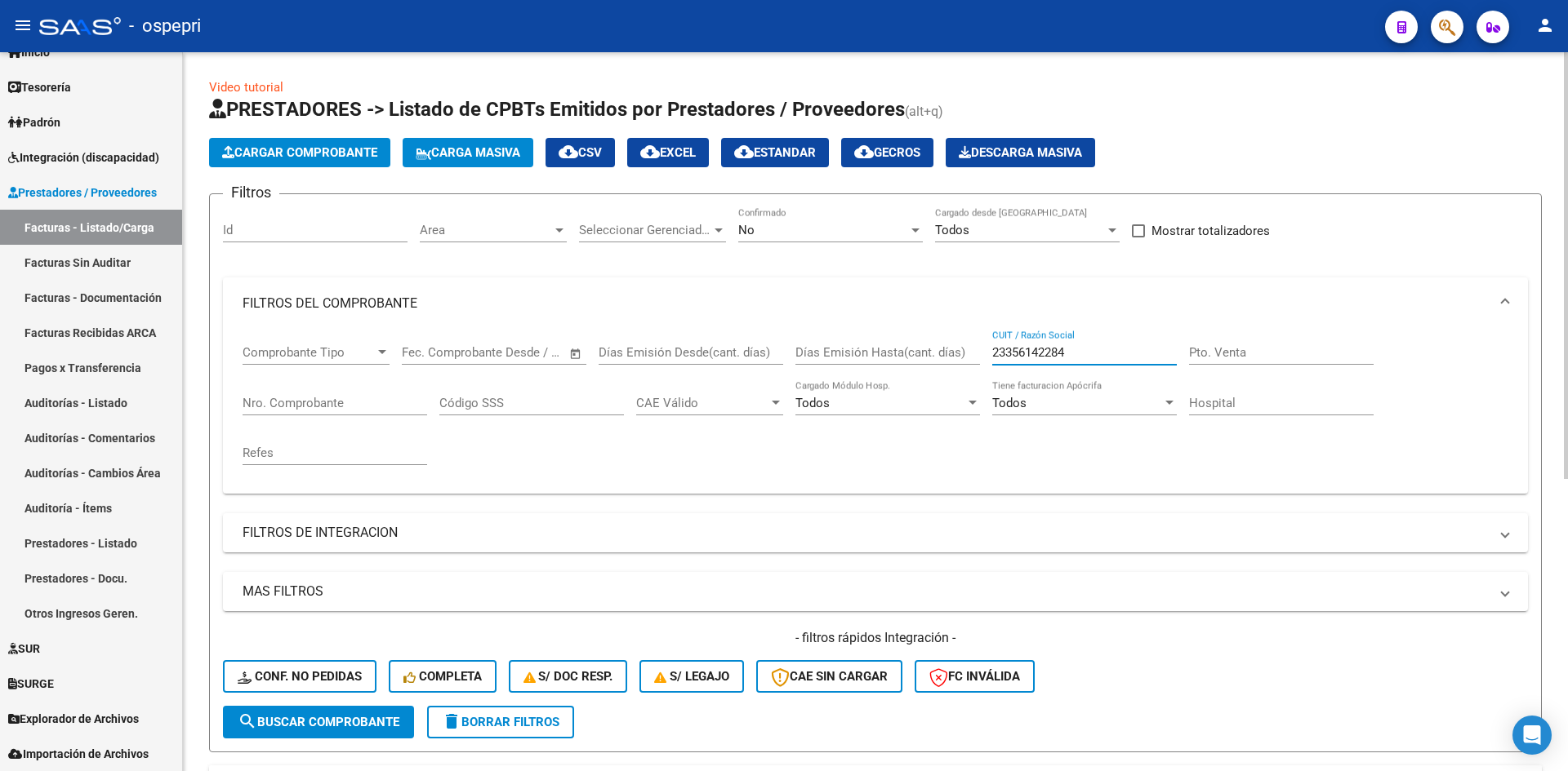
drag, startPoint x: 1110, startPoint y: 351, endPoint x: 967, endPoint y: 368, distance: 144.0
click at [967, 368] on div "Comprobante Tipo Comprobante Tipo Fecha inicio – Fecha fin Fec. Comprobante Des…" at bounding box center [875, 405] width 1266 height 151
paste input "24258806626"
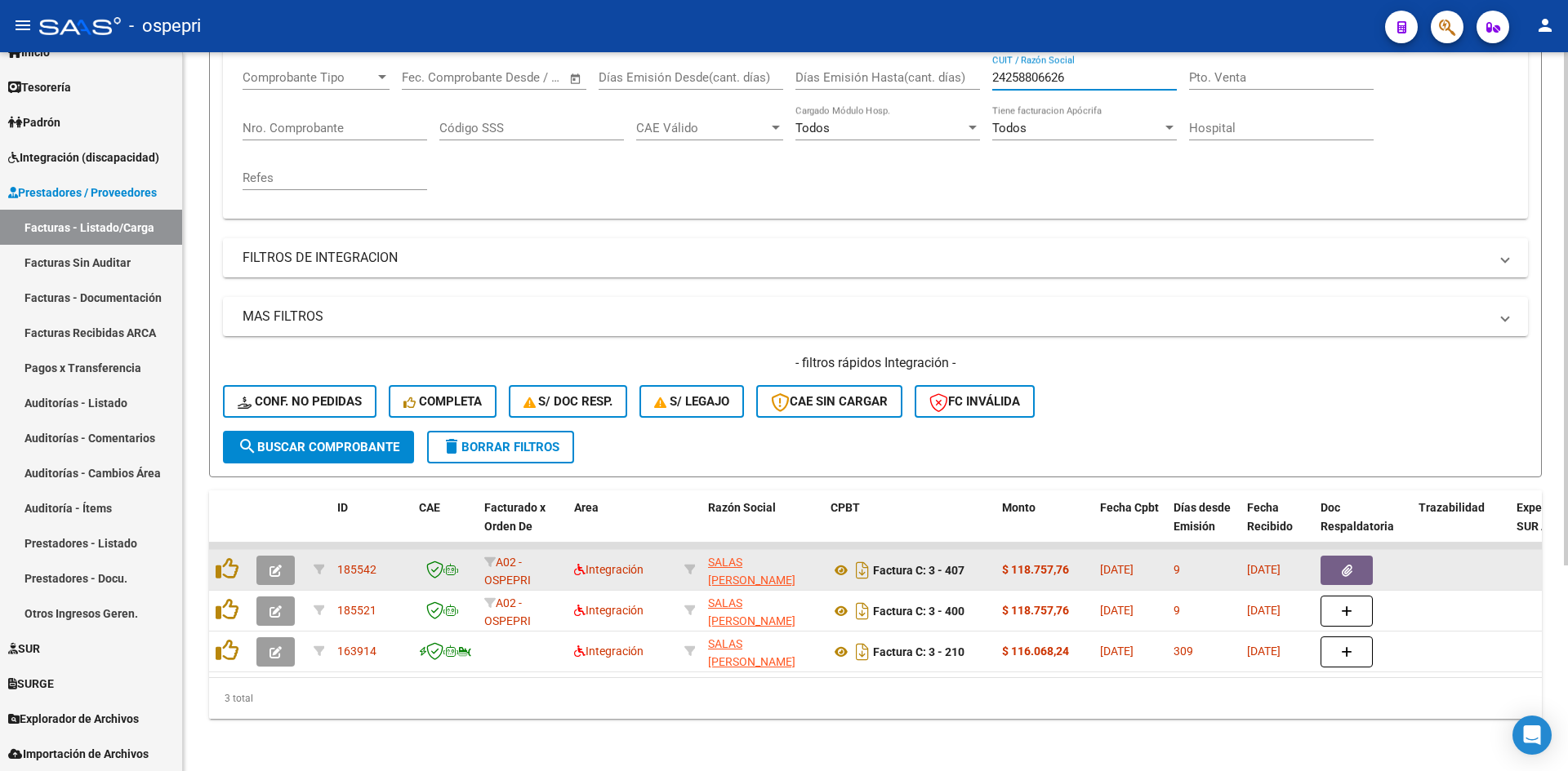
type input "24258806626"
click at [267, 559] on button "button" at bounding box center [275, 570] width 39 height 29
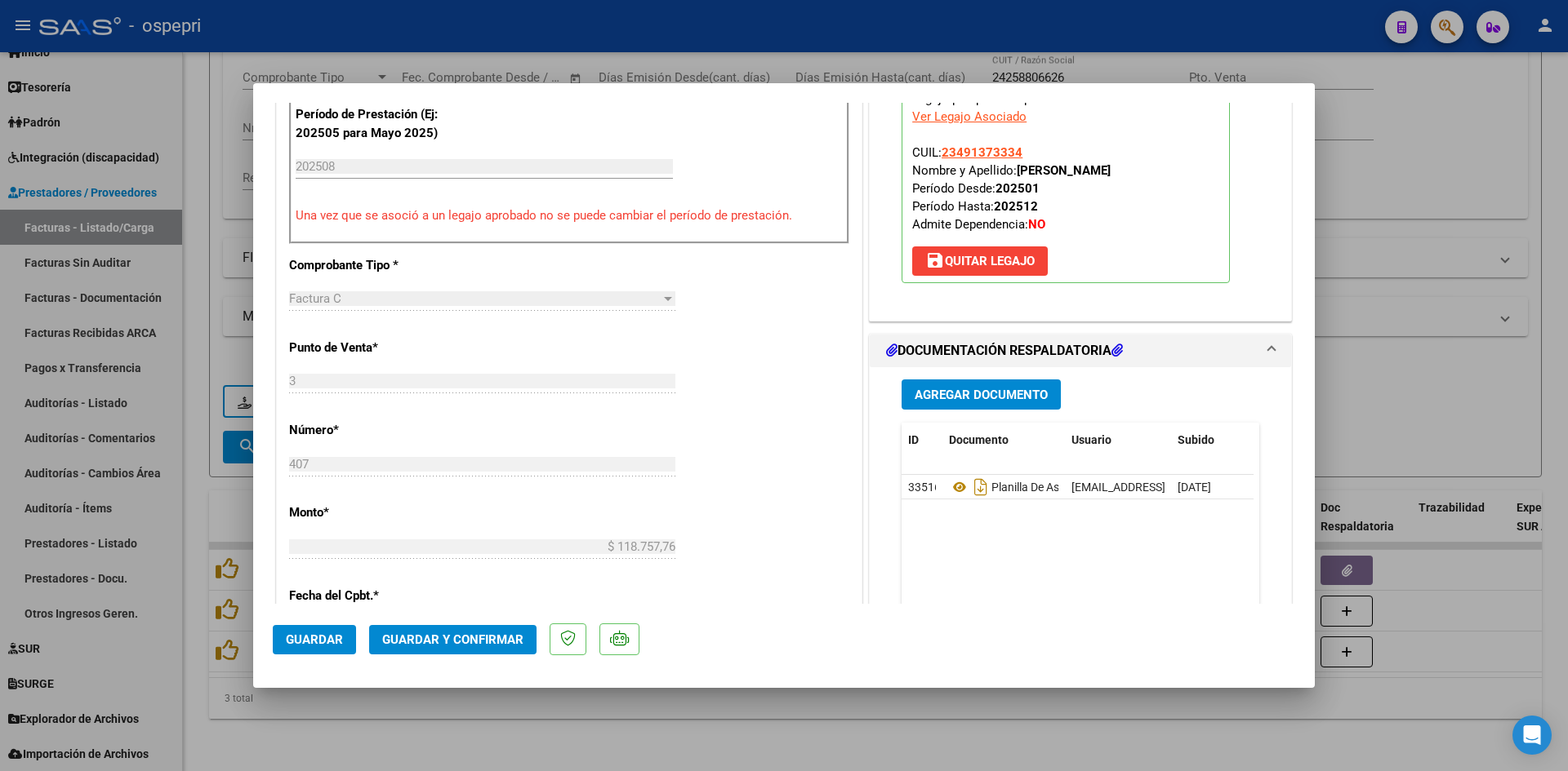
scroll to position [572, 0]
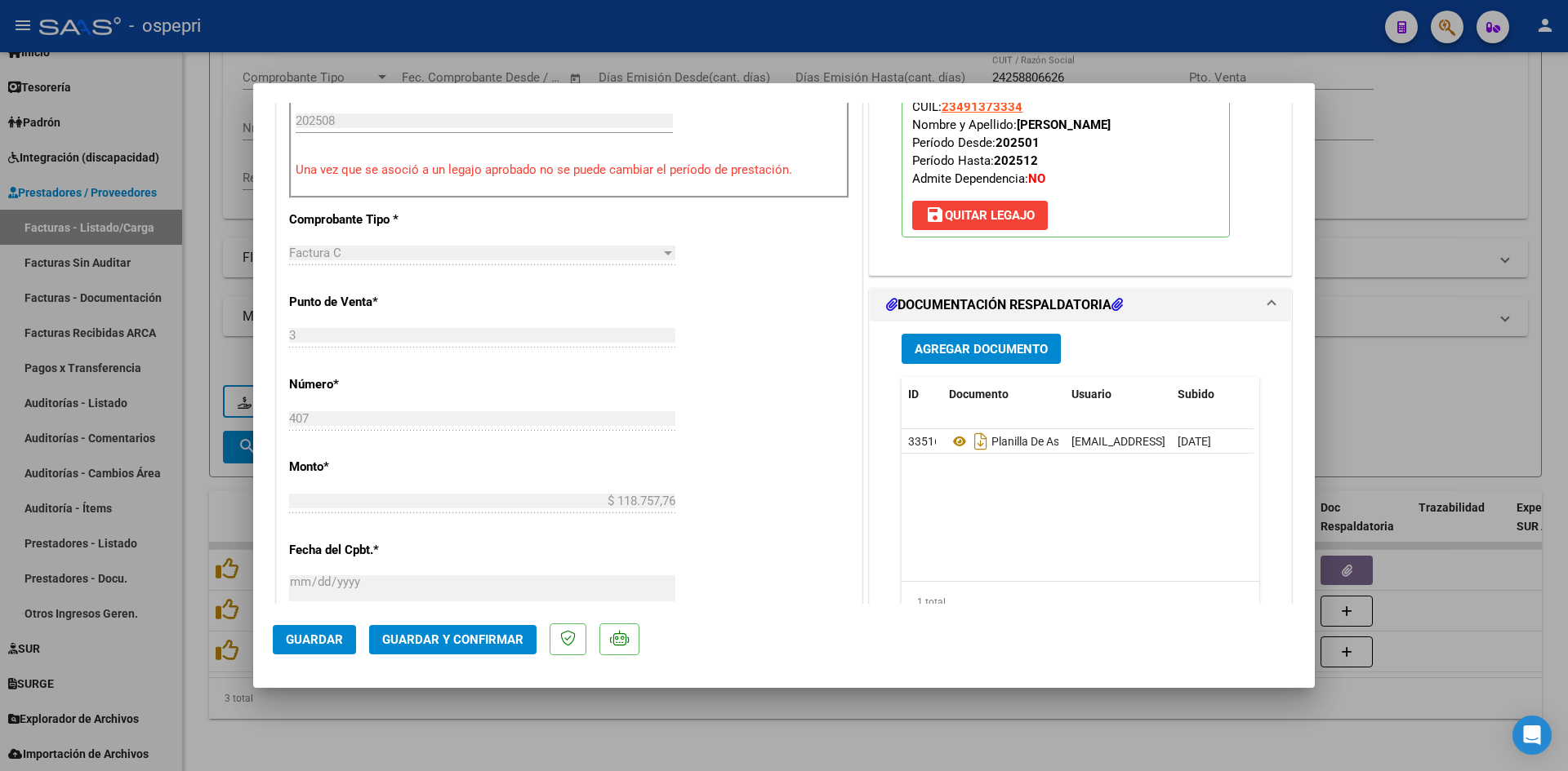
type input "$ 0,00"
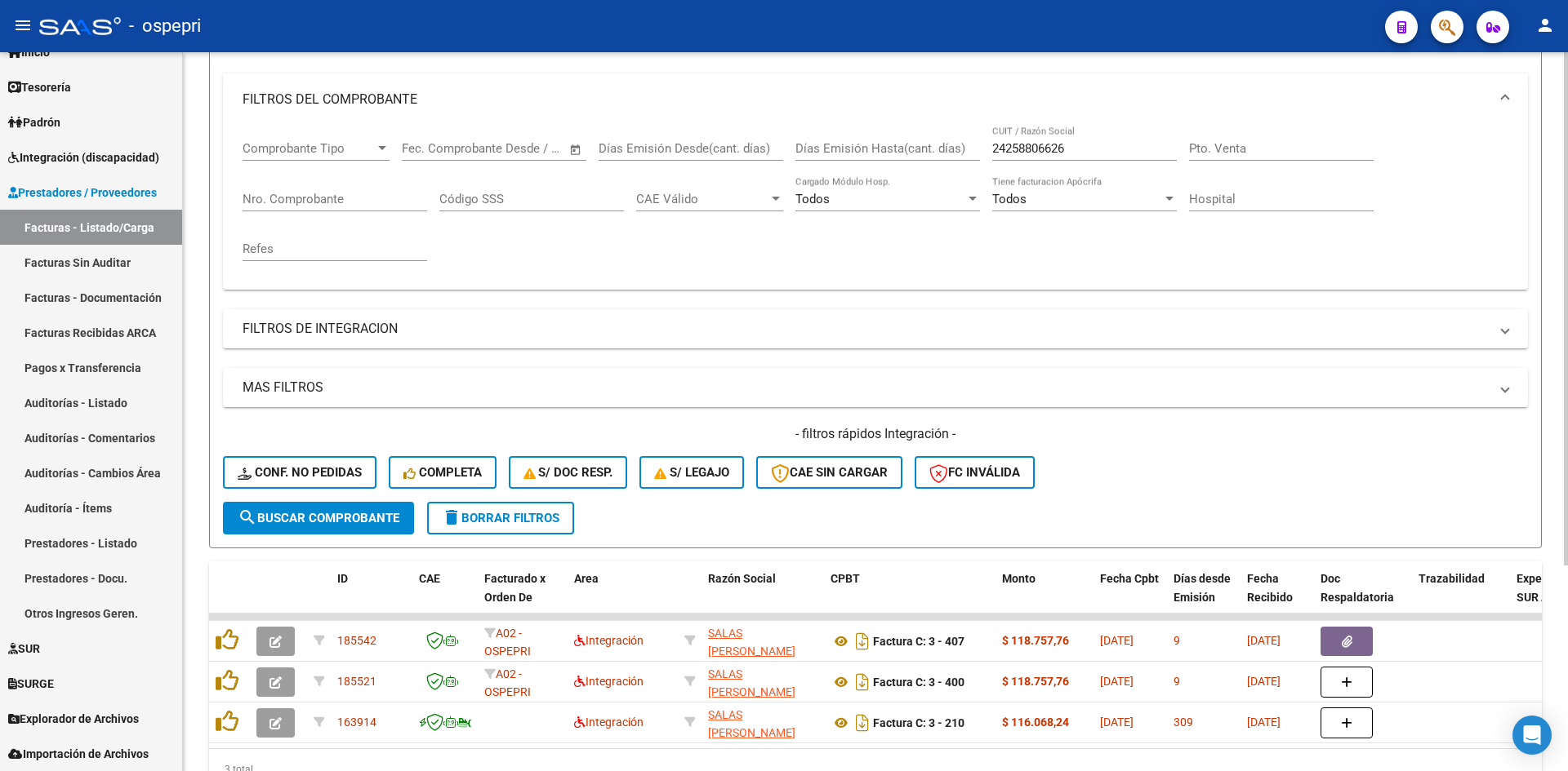
scroll to position [43, 0]
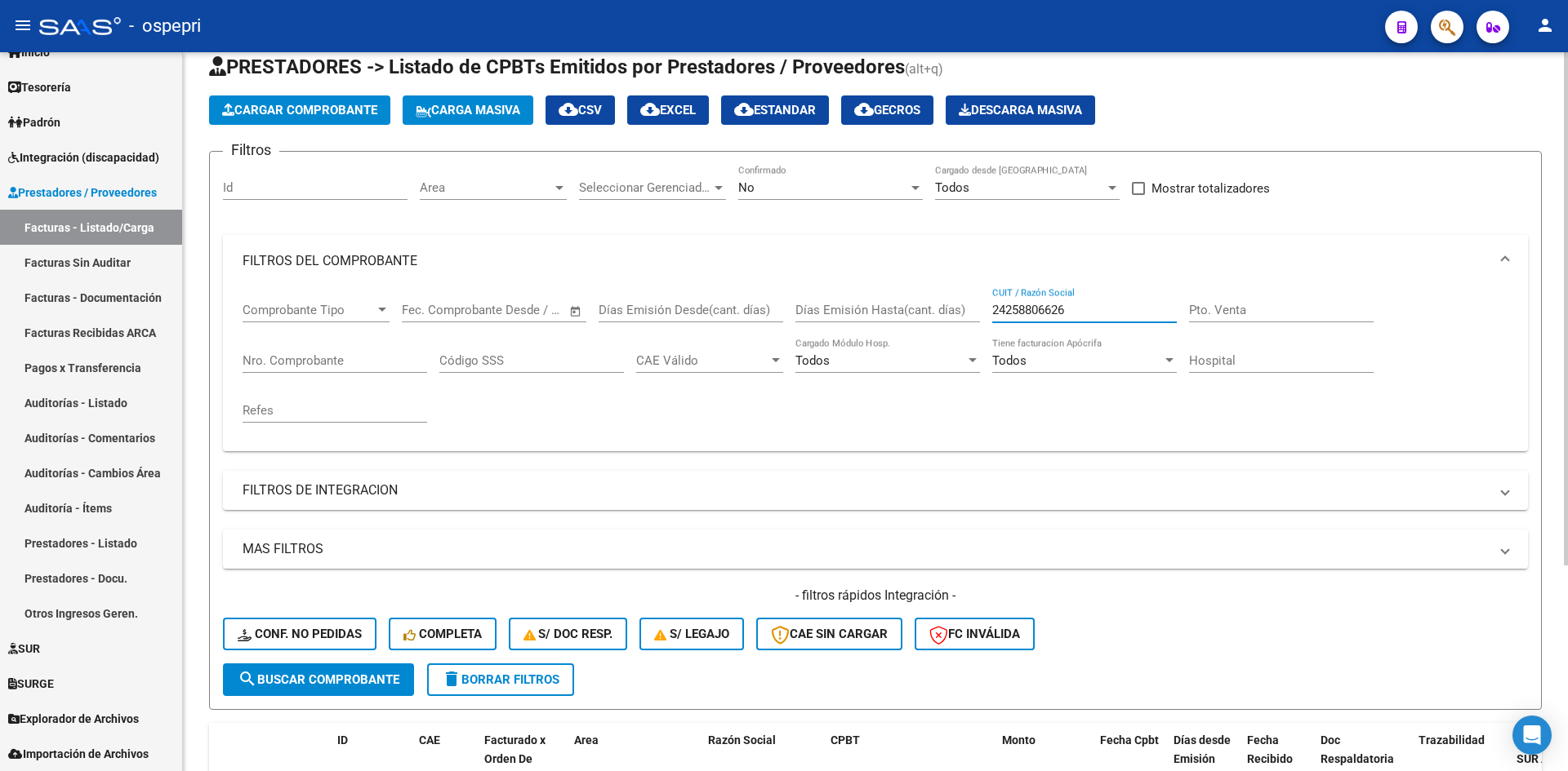
drag, startPoint x: 1096, startPoint y: 303, endPoint x: 978, endPoint y: 289, distance: 118.8
click at [944, 302] on div "Comprobante Tipo Comprobante Tipo Fecha inicio – Fecha fin Fec. Comprobante Des…" at bounding box center [875, 363] width 1266 height 151
paste input "24258806626"
type input "24258806626"
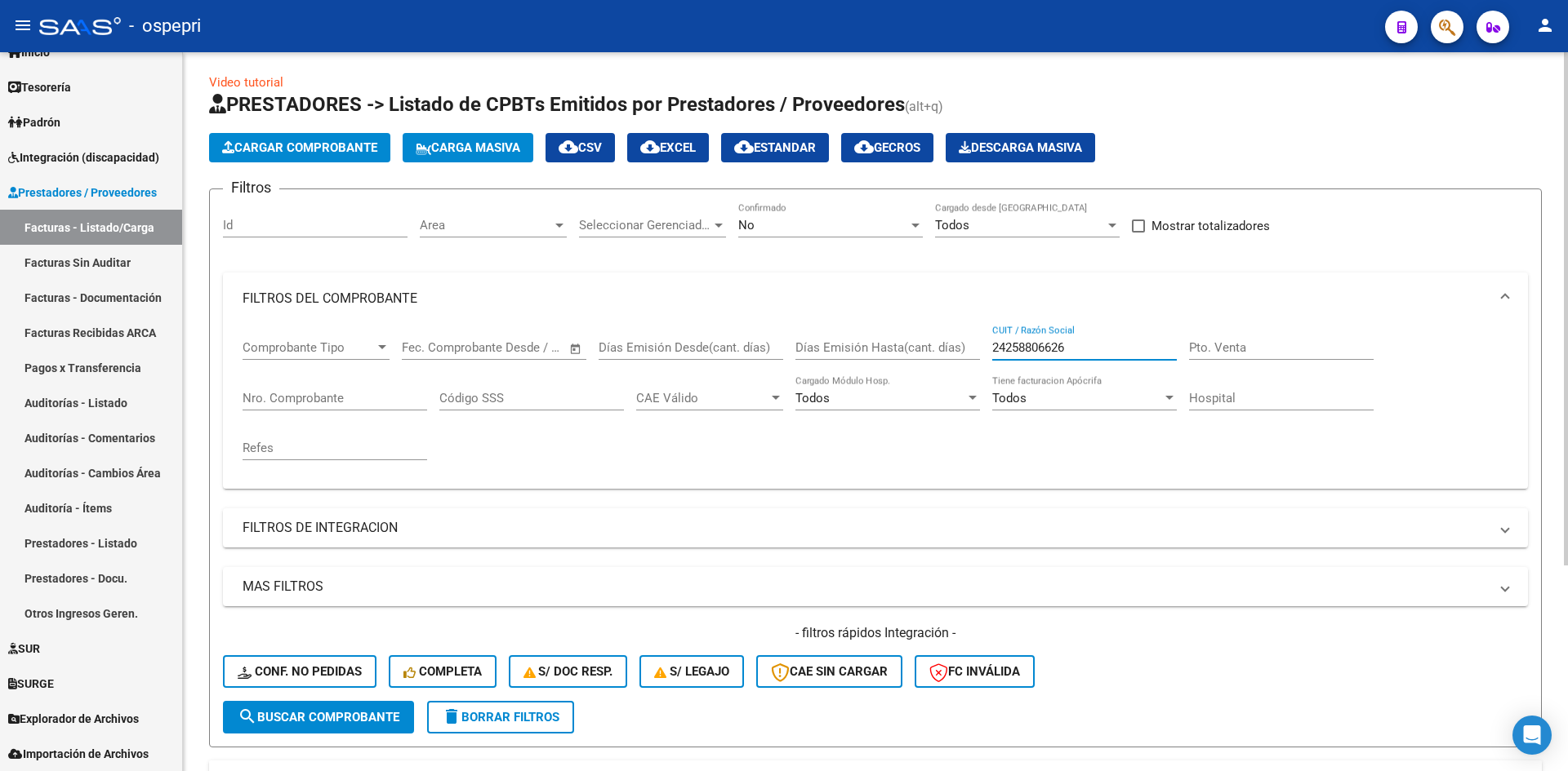
scroll to position [0, 0]
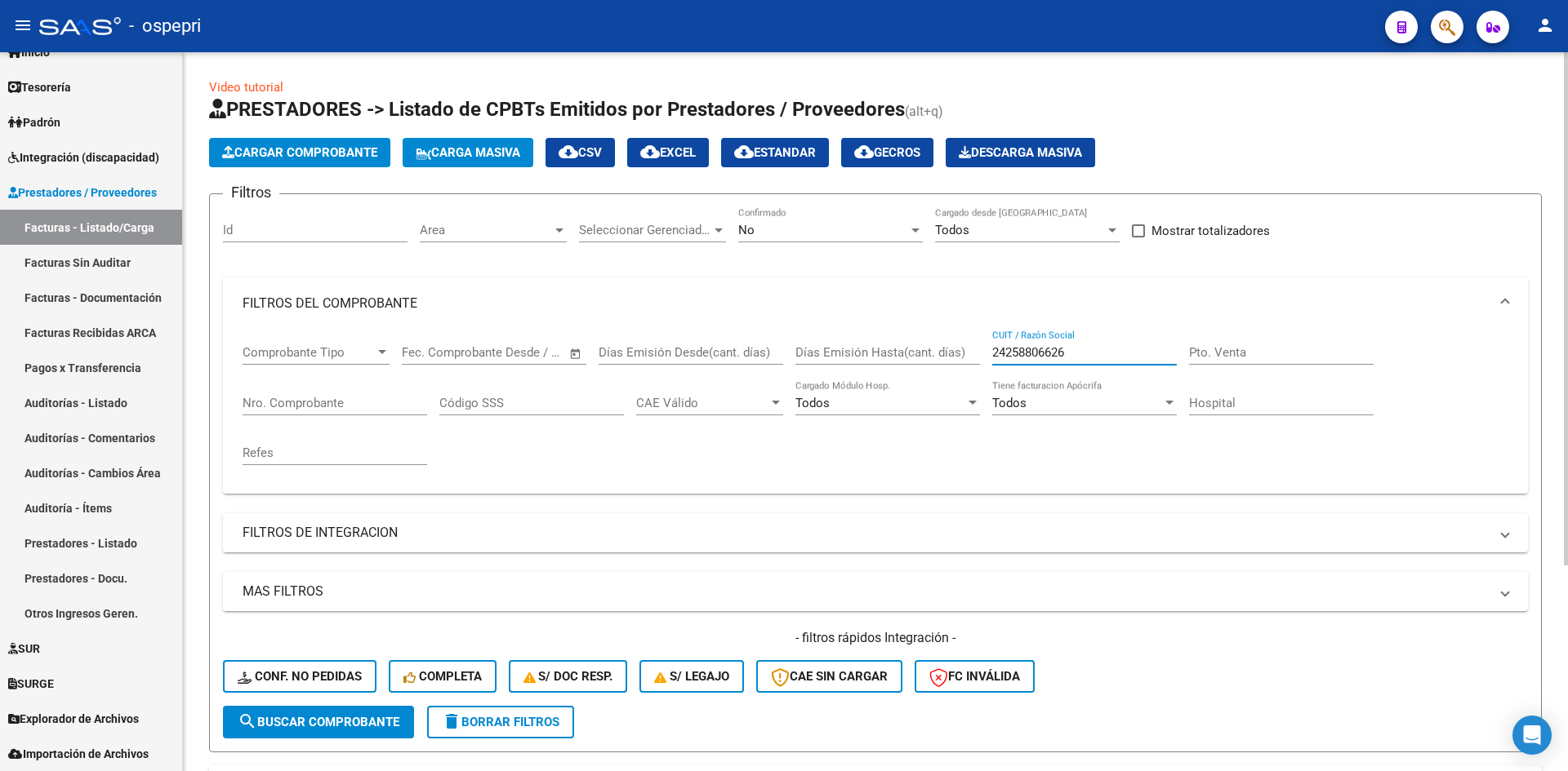
drag, startPoint x: 1072, startPoint y: 353, endPoint x: 978, endPoint y: 373, distance: 96.1
click at [978, 376] on div "Comprobante Tipo Comprobante Tipo Fecha inicio – Fecha fin Fec. Comprobante Des…" at bounding box center [875, 405] width 1266 height 151
paste input "27391791509"
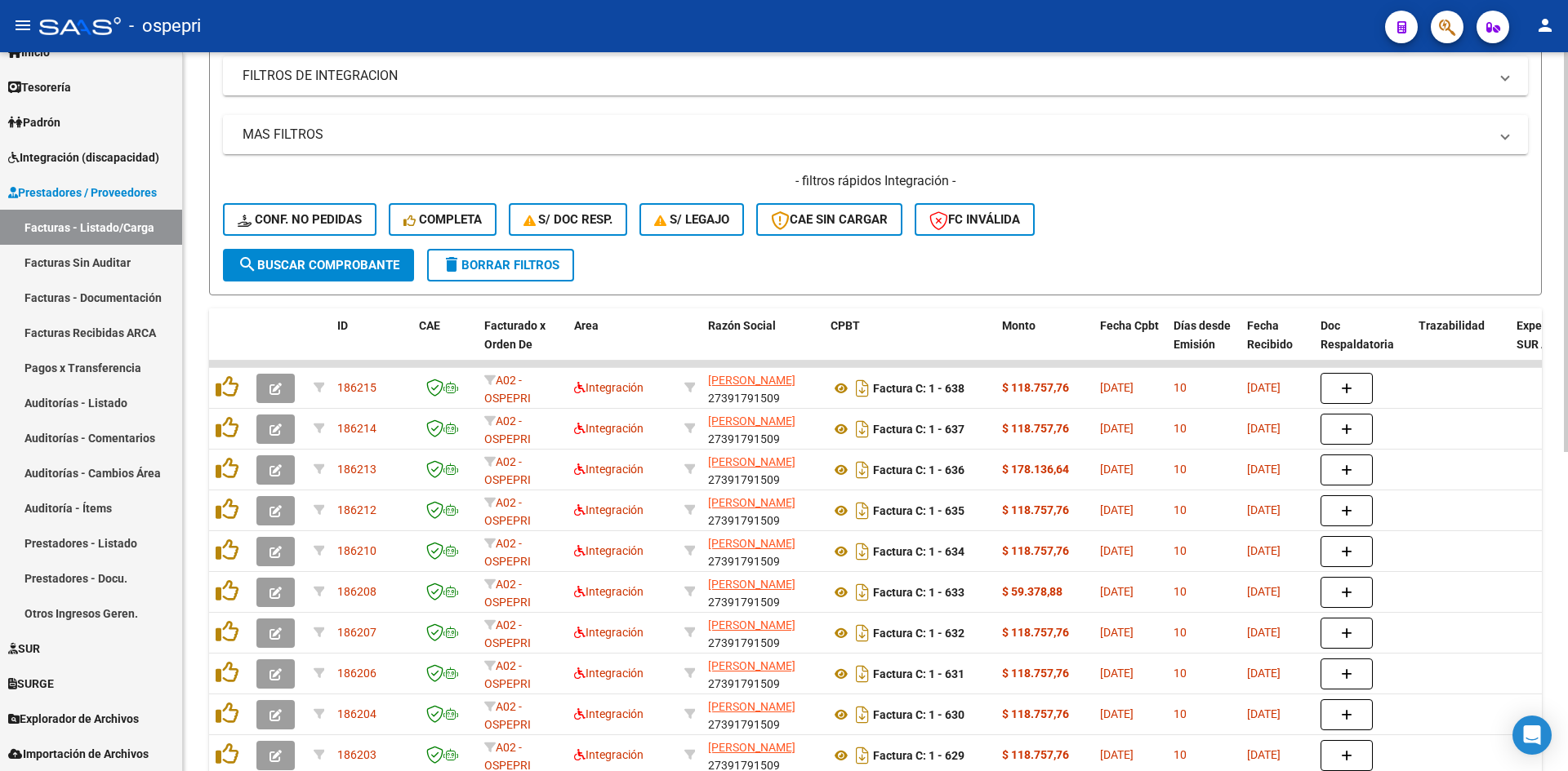
scroll to position [572, 0]
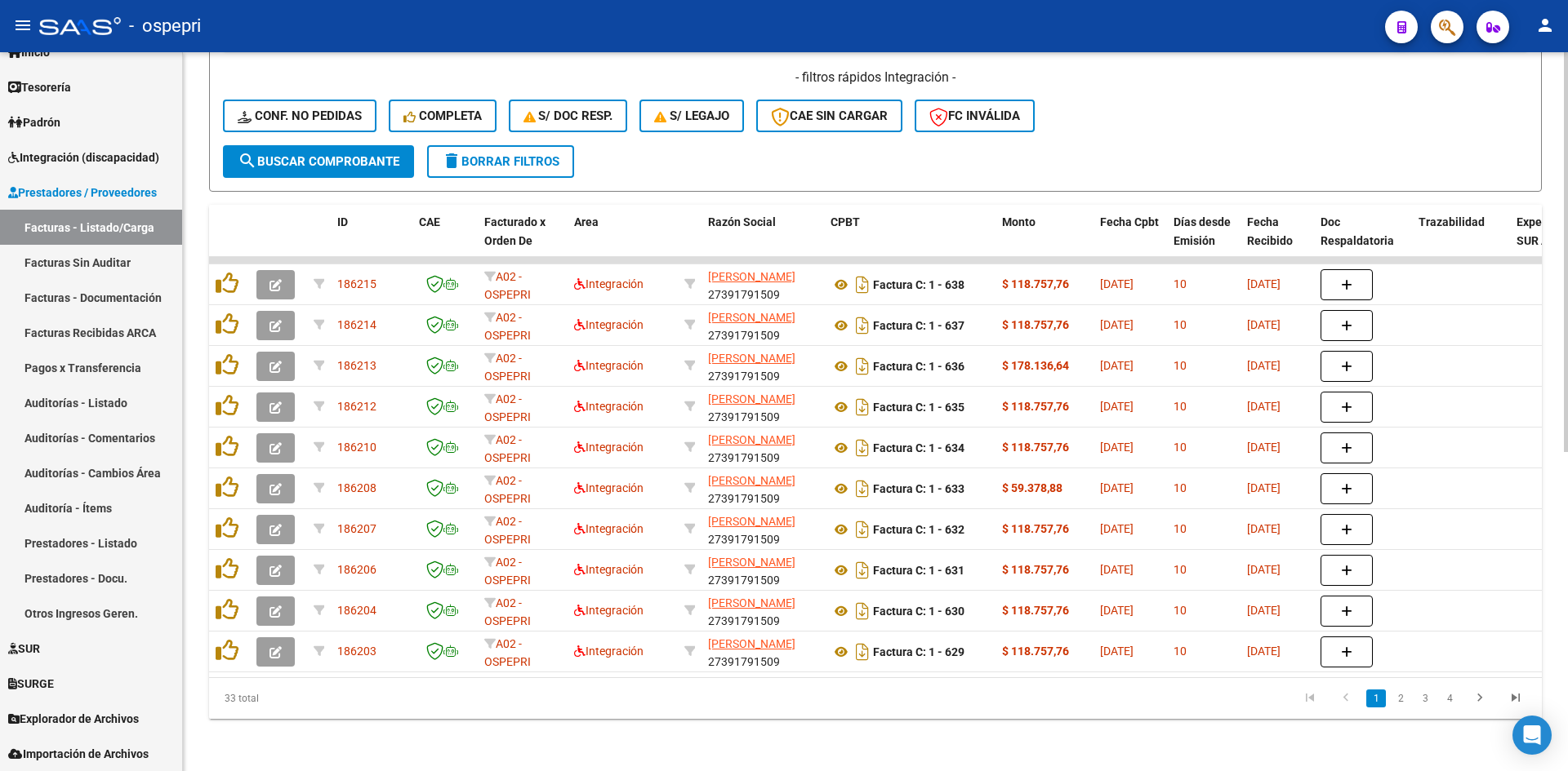
type input "27391791509"
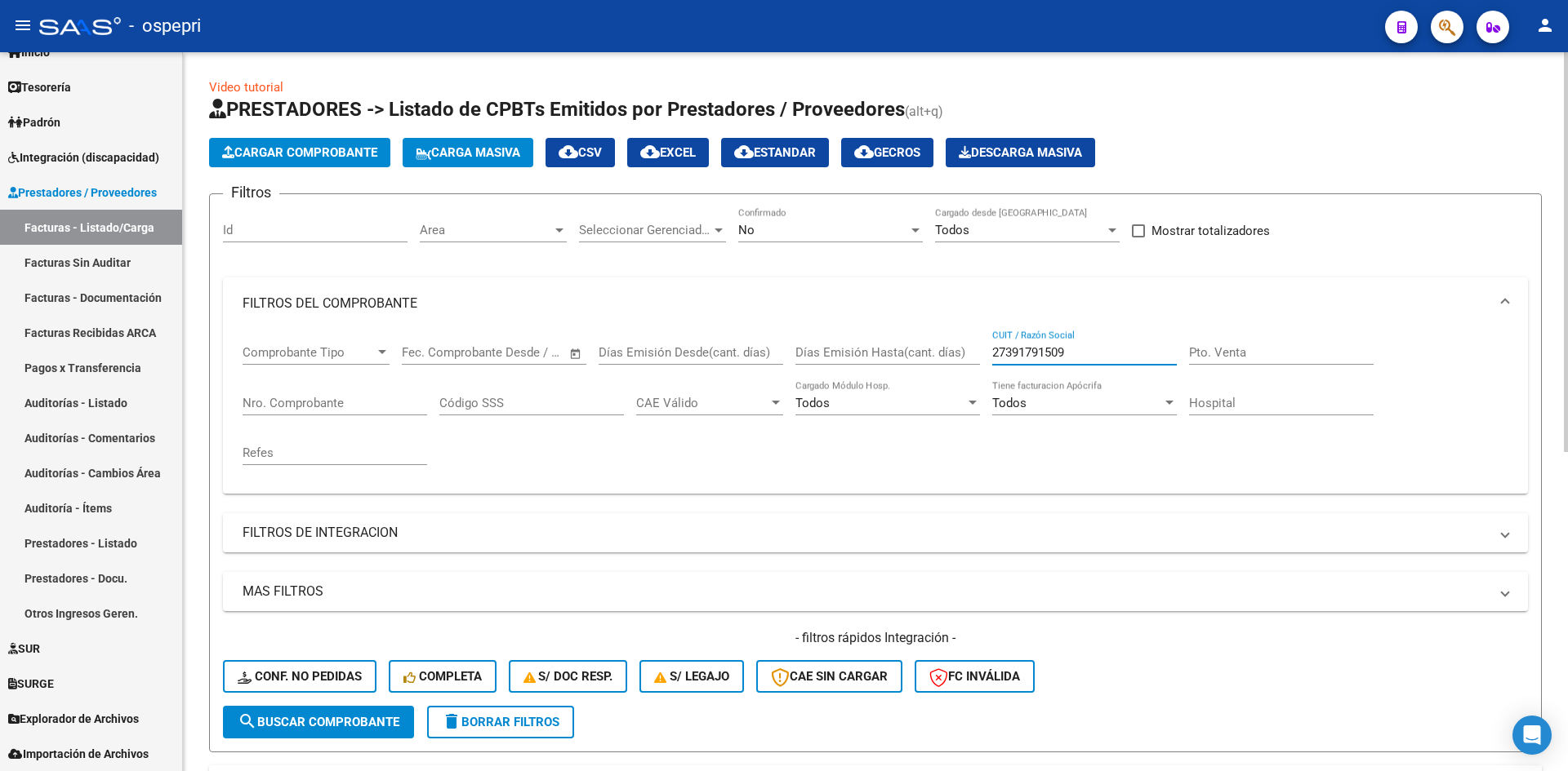
drag, startPoint x: 1083, startPoint y: 351, endPoint x: 974, endPoint y: 348, distance: 109.0
click at [968, 357] on div "Comprobante Tipo Comprobante Tipo Fecha inicio – Fecha fin Fec. Comprobante Des…" at bounding box center [875, 405] width 1266 height 151
paste input "27464833876"
type input "27464833876"
click at [381, 724] on span "search Buscar Comprobante" at bounding box center [318, 723] width 162 height 15
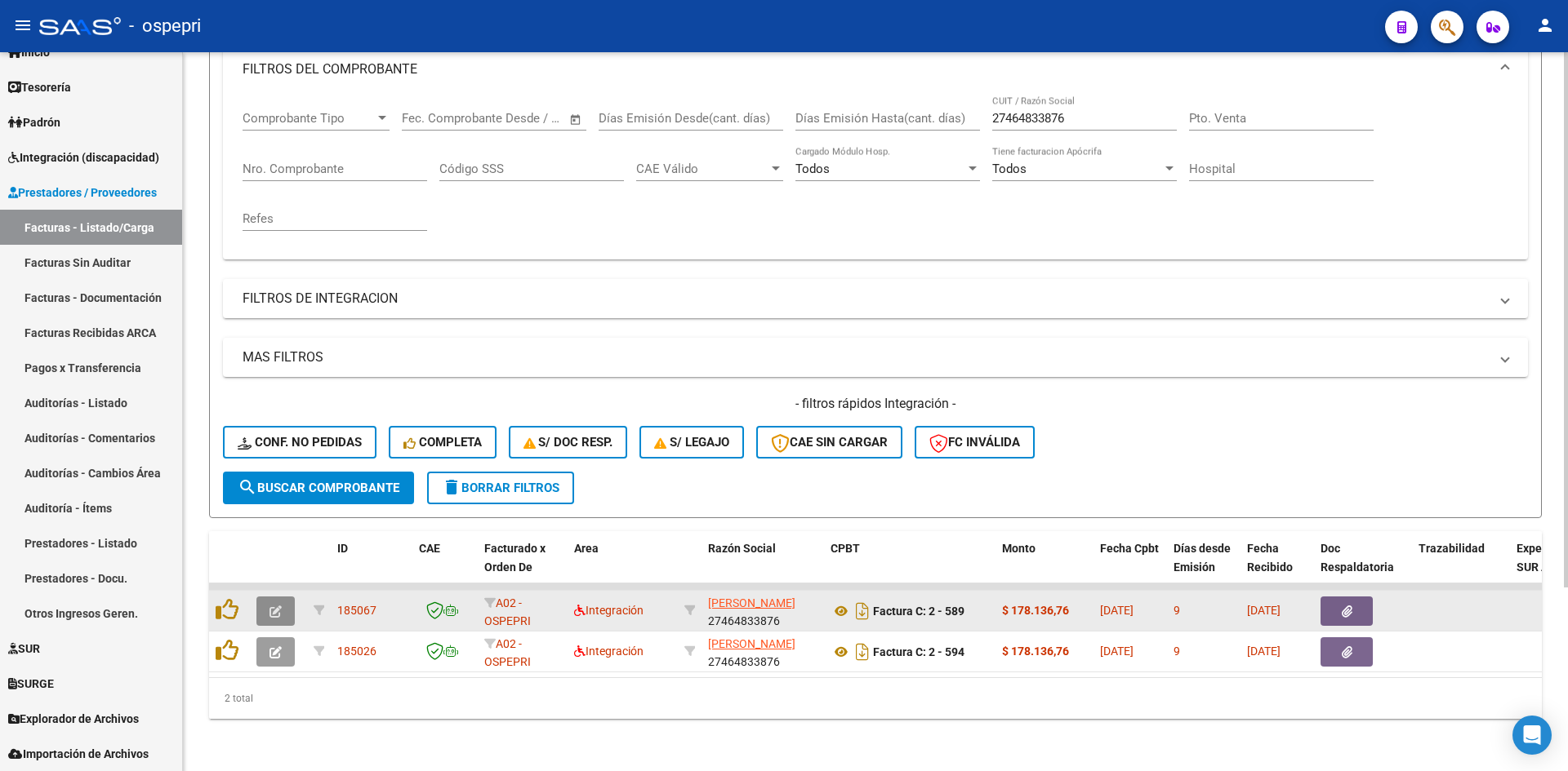
click at [279, 604] on span "button" at bounding box center [275, 611] width 12 height 15
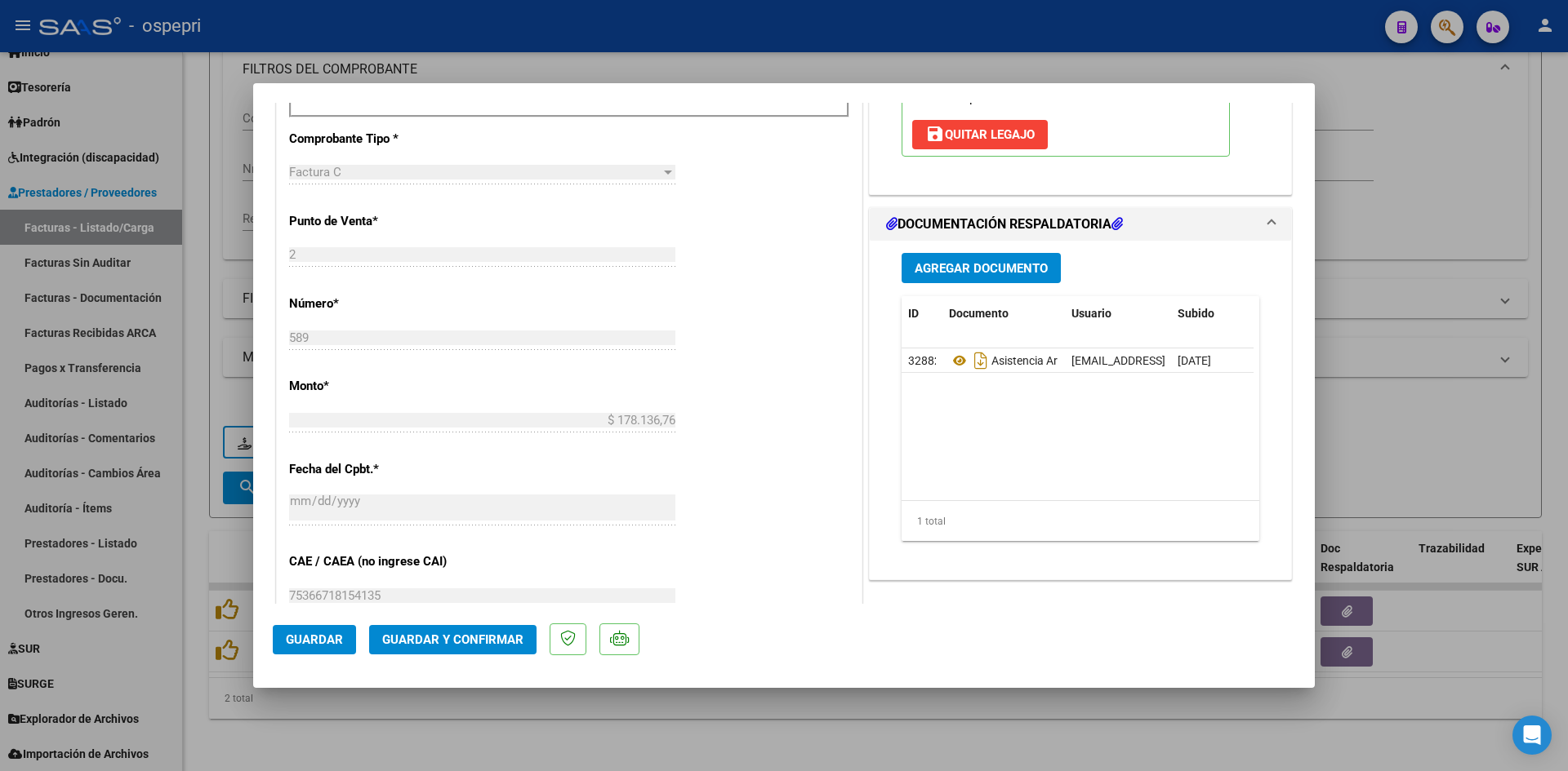
scroll to position [653, 0]
type input "$ 0,00"
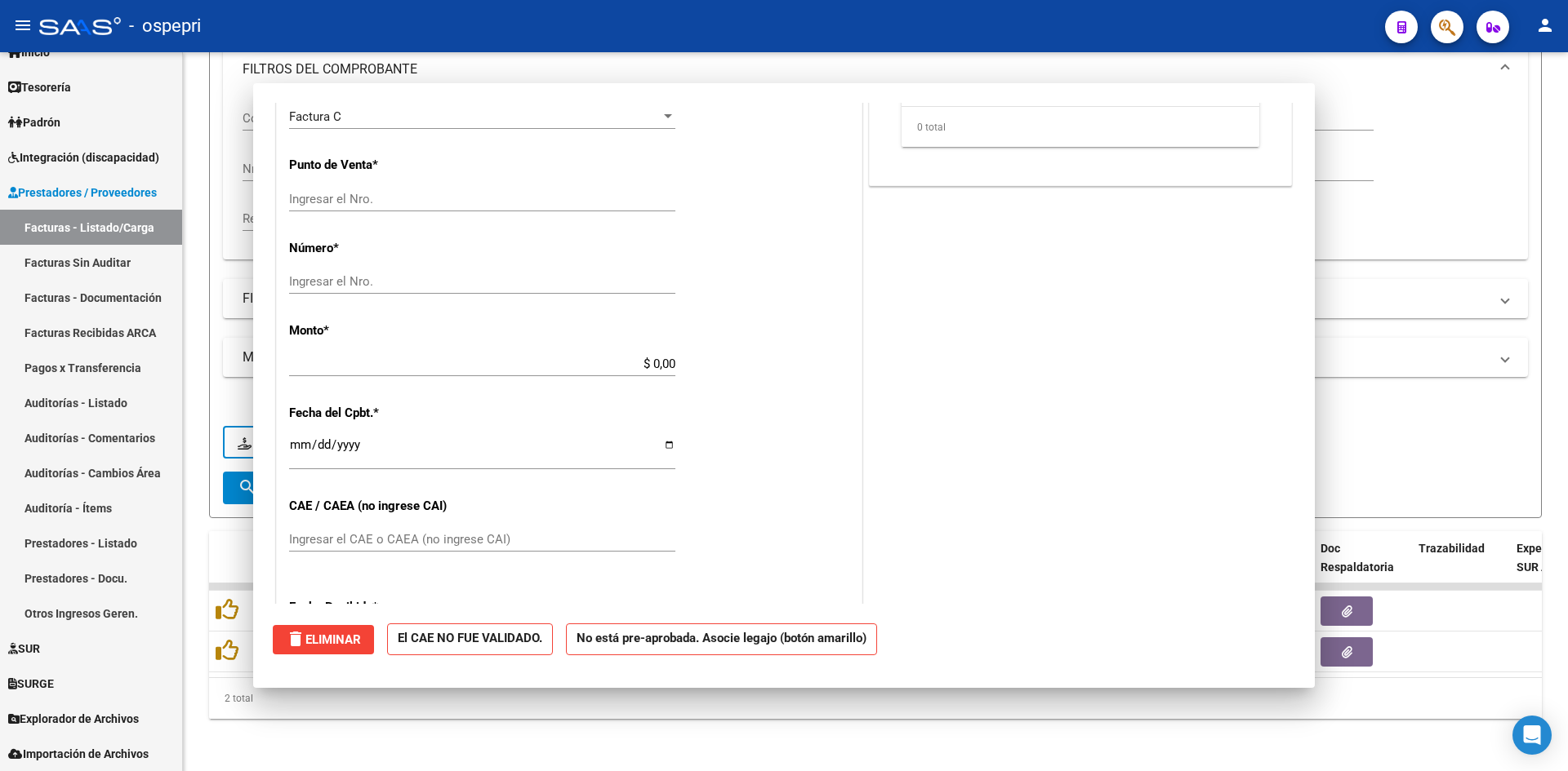
scroll to position [0, 0]
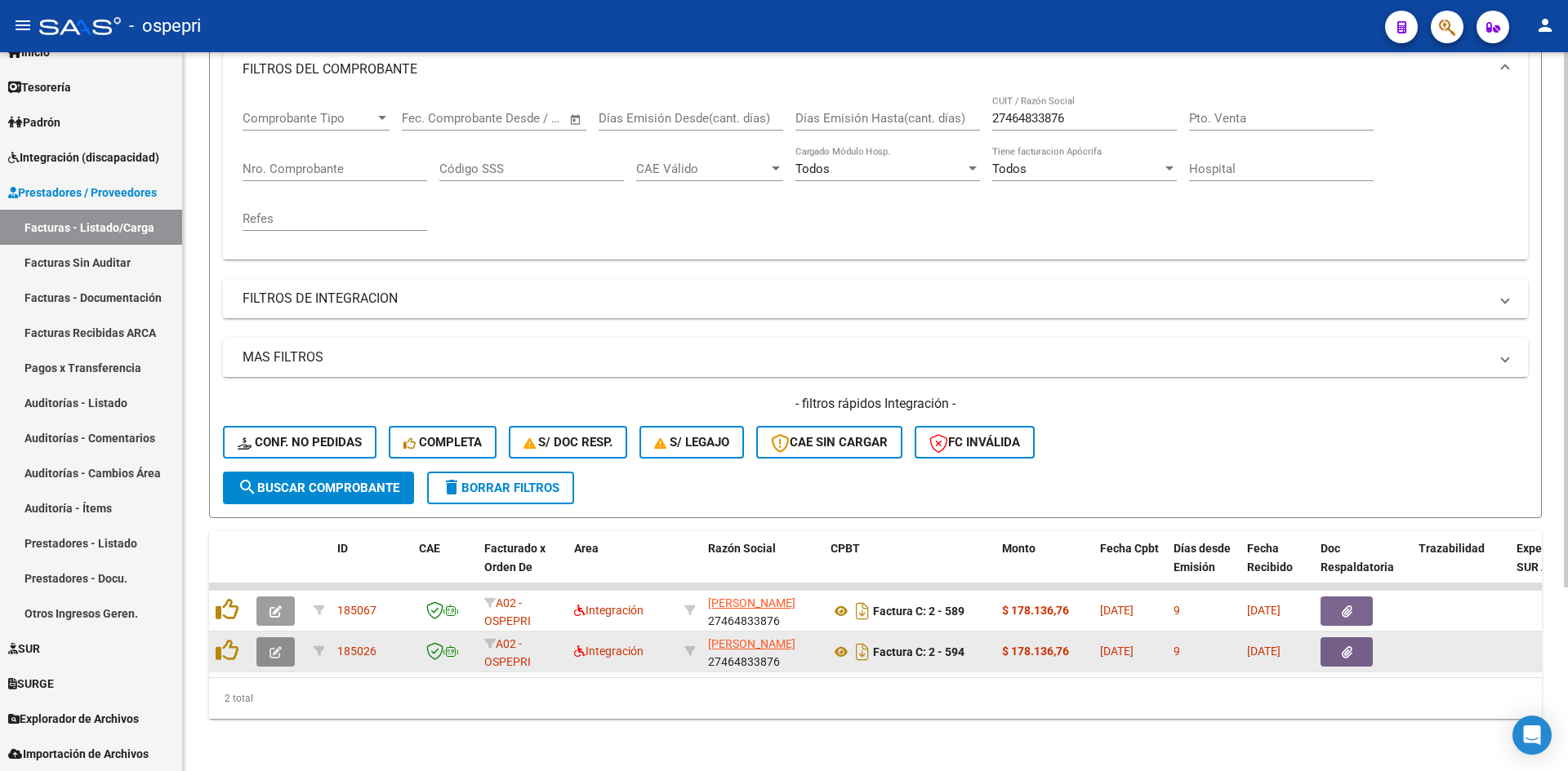
click at [268, 645] on button "button" at bounding box center [275, 652] width 39 height 29
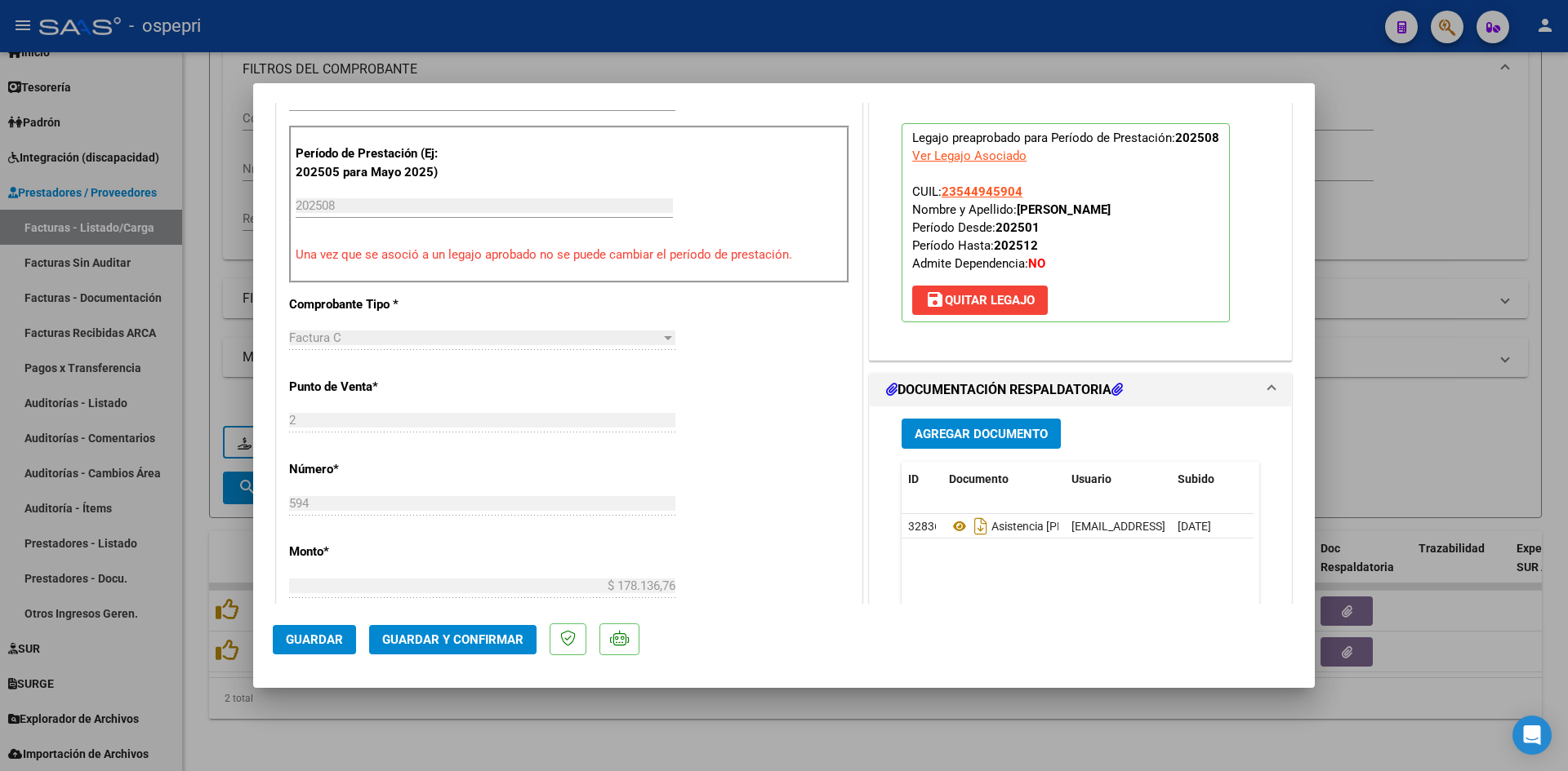
scroll to position [489, 0]
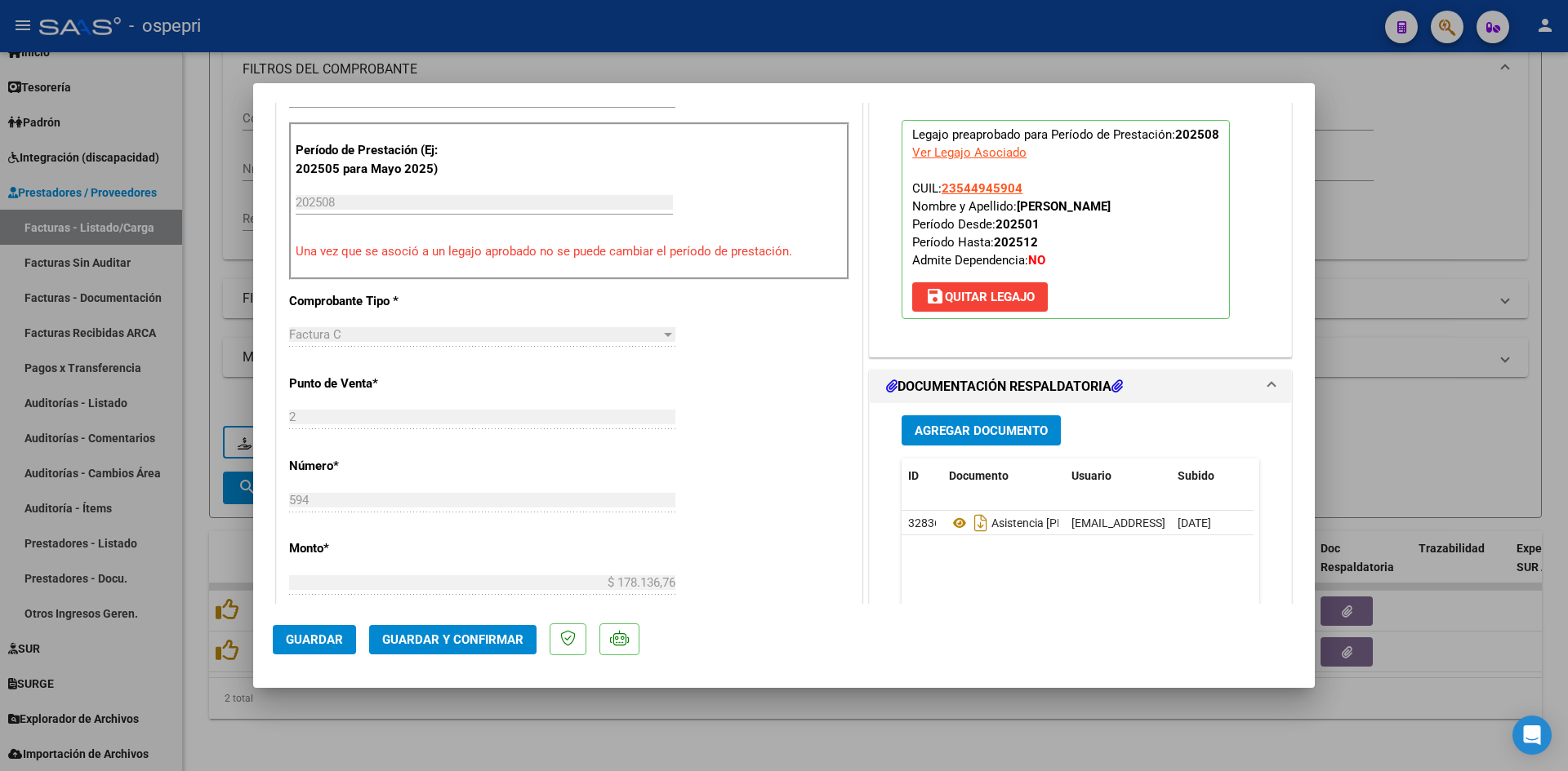
type input "$ 0,00"
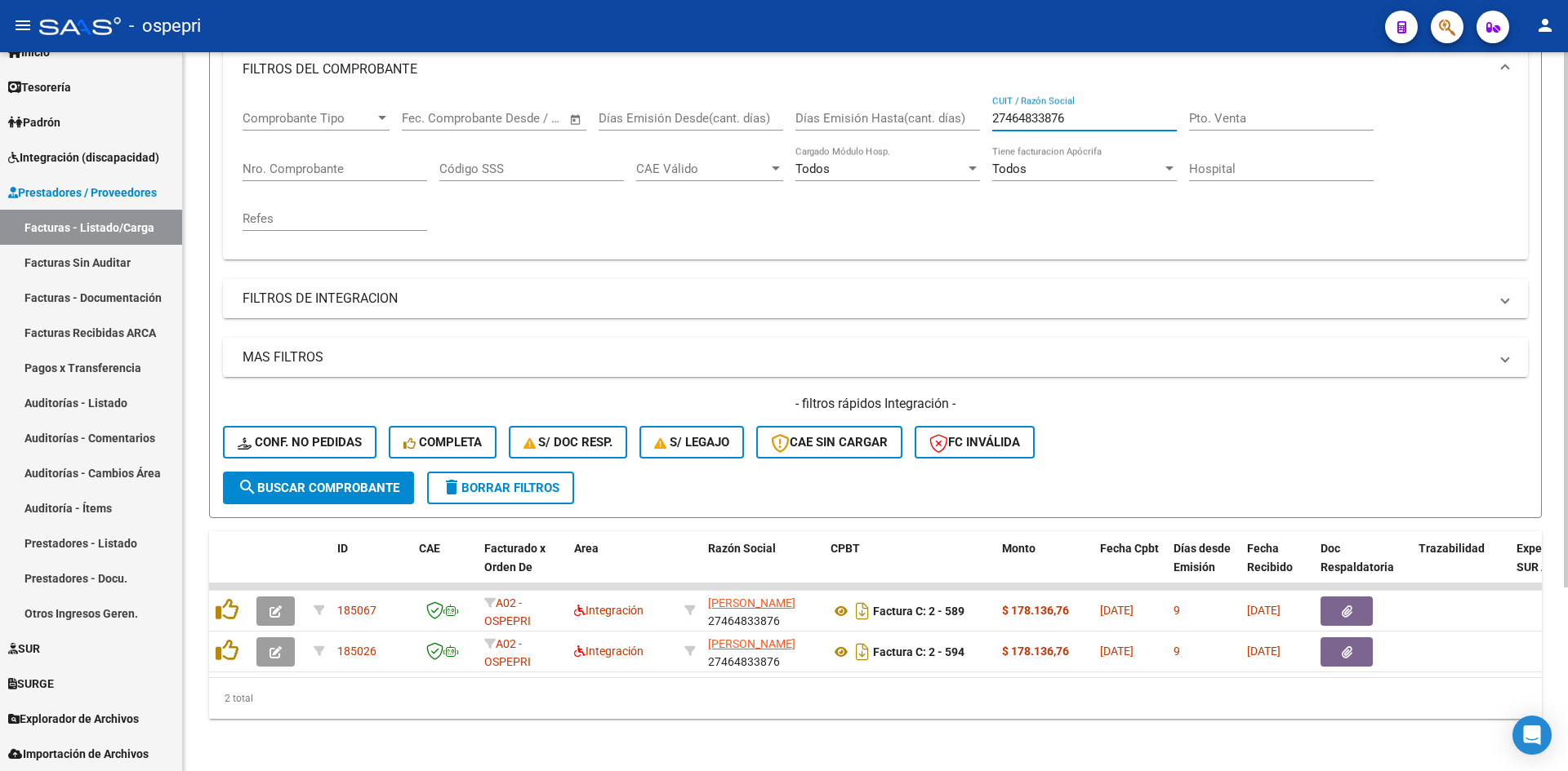
drag, startPoint x: 1084, startPoint y: 98, endPoint x: 927, endPoint y: 133, distance: 160.9
click at [925, 134] on div "Comprobante Tipo Comprobante Tipo Fecha inicio – Fecha fin Fec. Comprobante Des…" at bounding box center [875, 171] width 1266 height 151
paste input "27283938307"
type input "27283938307"
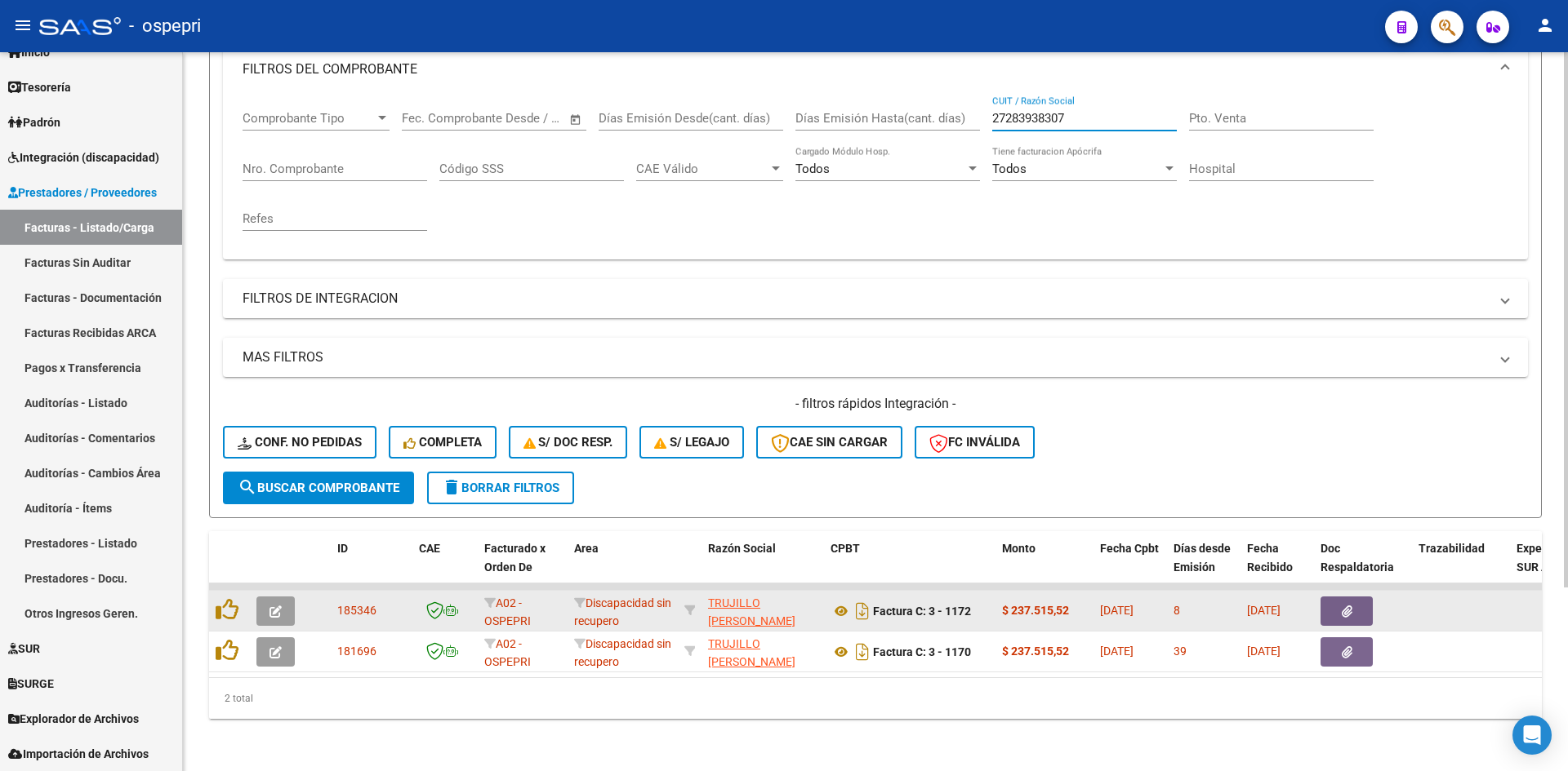
click at [279, 606] on icon "button" at bounding box center [275, 611] width 12 height 12
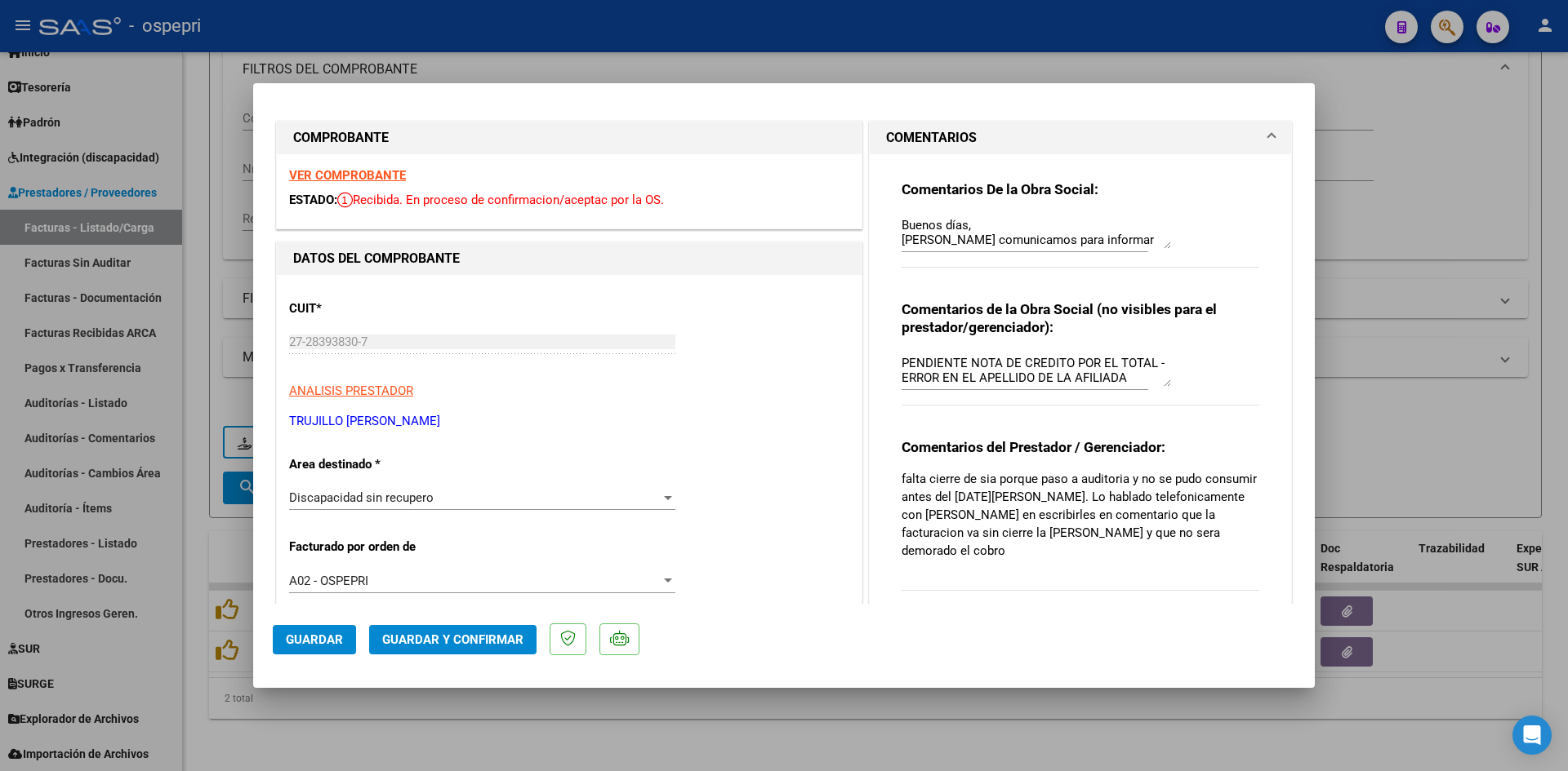
scroll to position [0, 0]
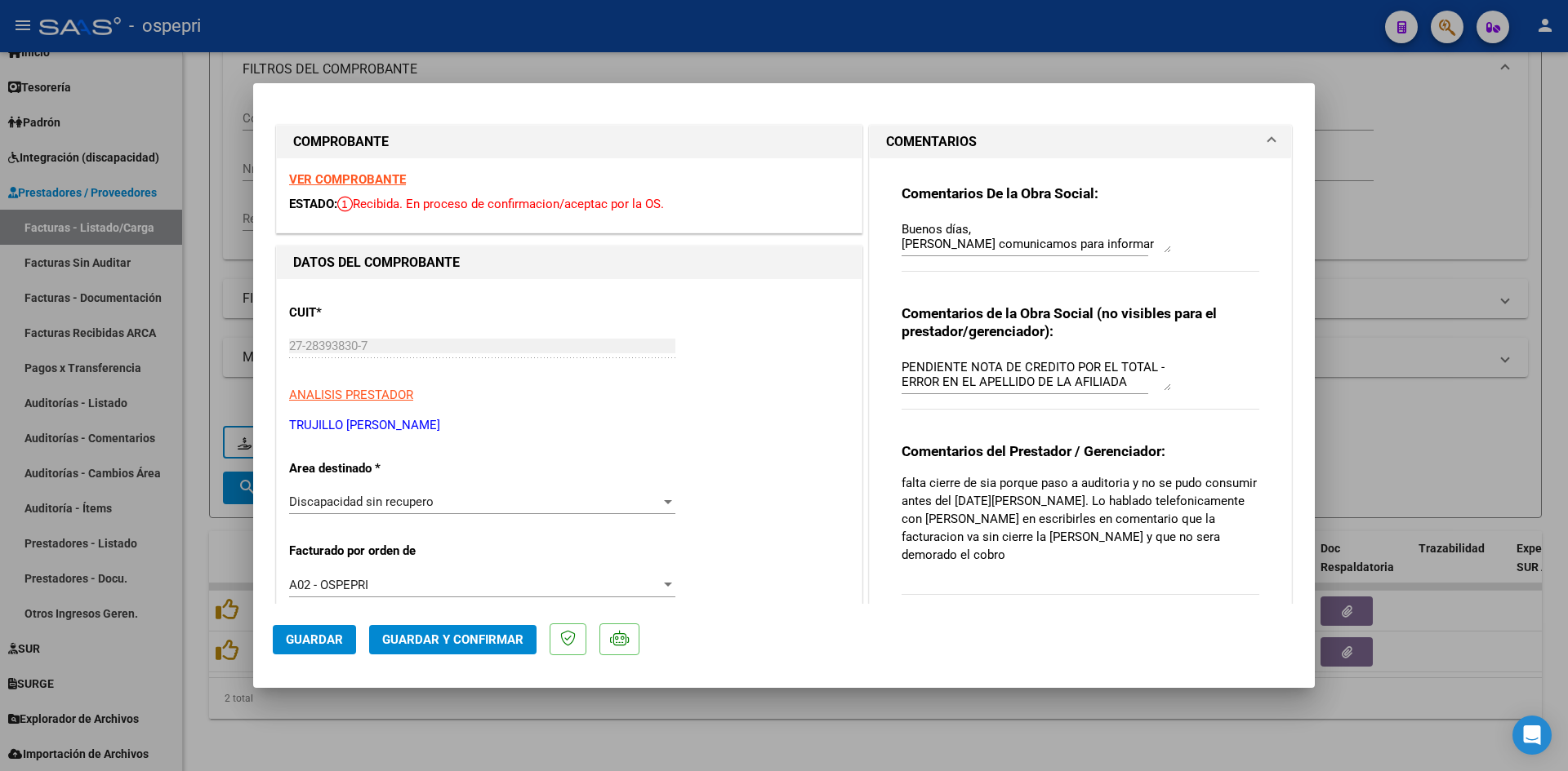
type input "$ 0,00"
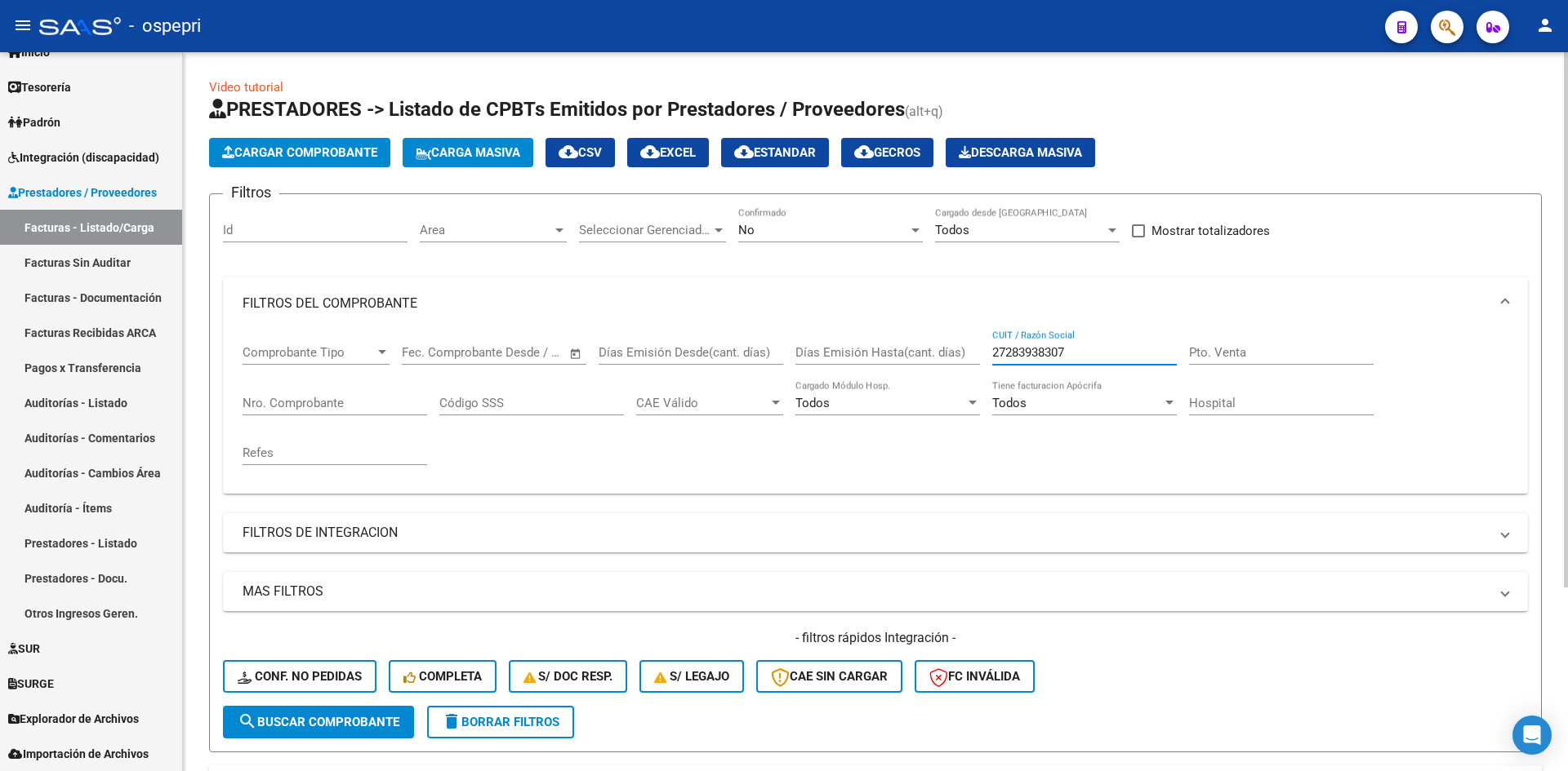
drag, startPoint x: 1094, startPoint y: 351, endPoint x: 981, endPoint y: 362, distance: 113.5
click at [982, 362] on div "Comprobante Tipo Comprobante Tipo Fecha inicio – Fecha fin Fec. Comprobante Des…" at bounding box center [875, 405] width 1266 height 151
paste input "27258235334"
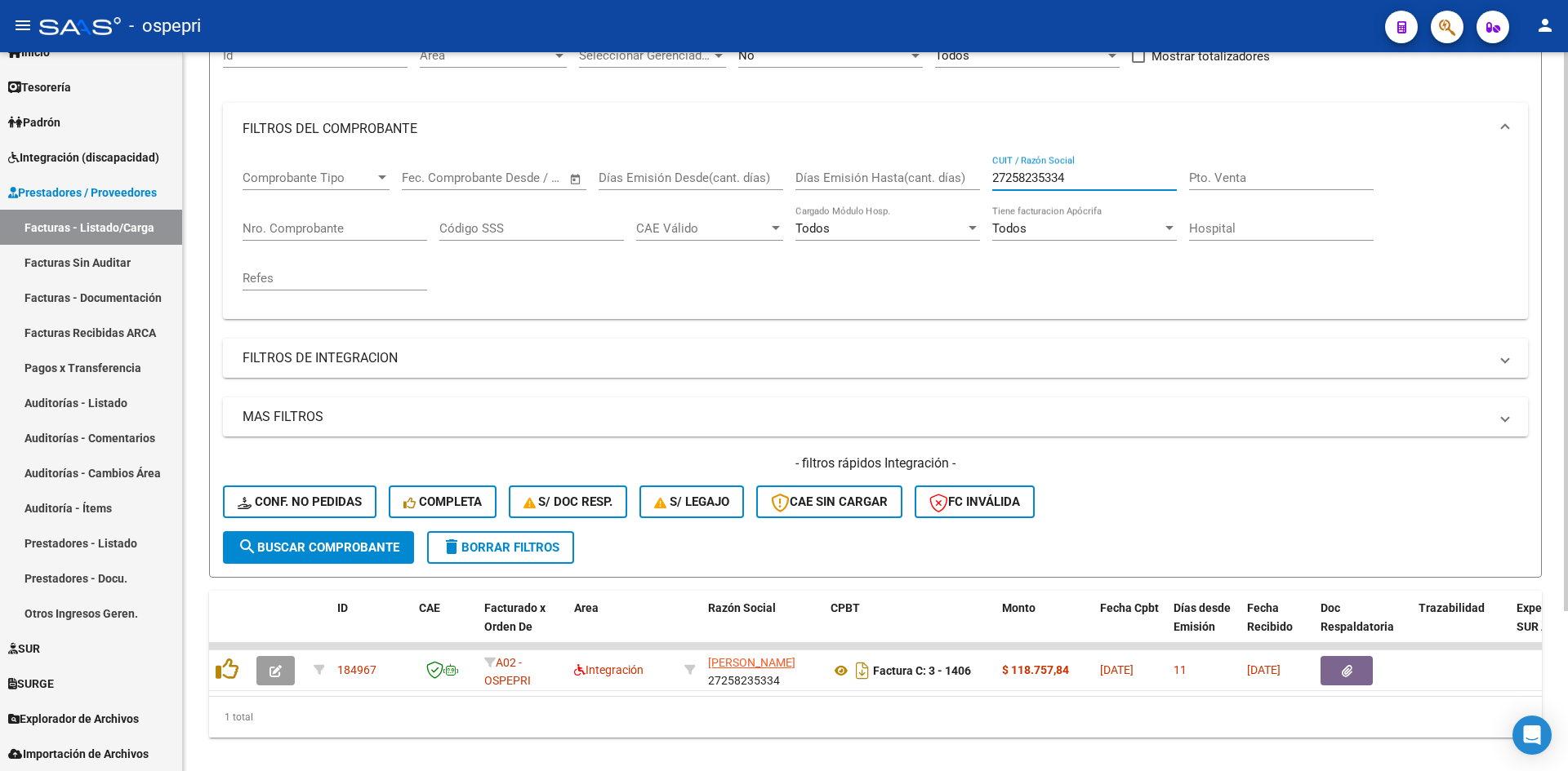
scroll to position [206, 0]
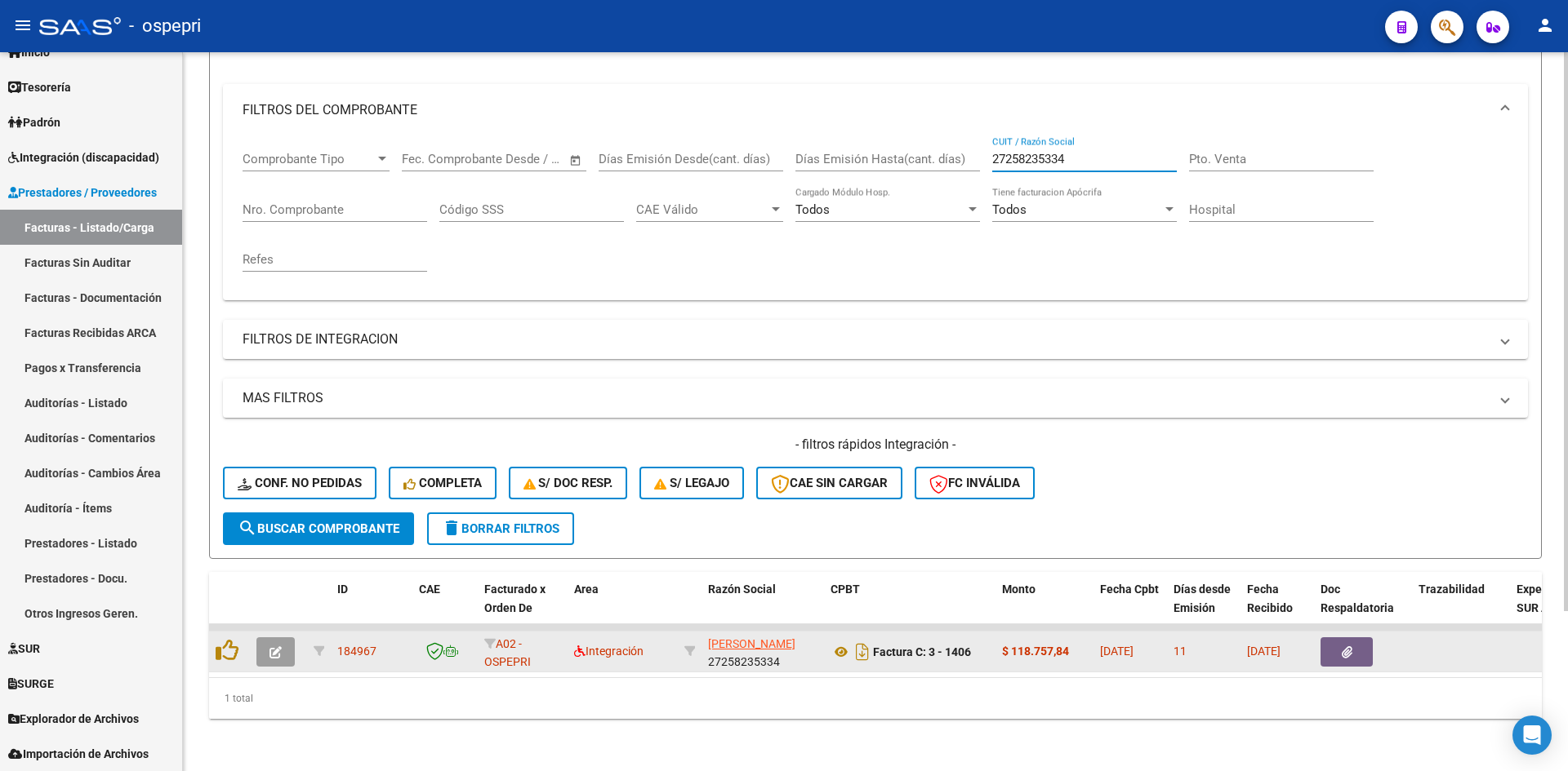
type input "27258235334"
click at [284, 638] on button "button" at bounding box center [275, 652] width 39 height 29
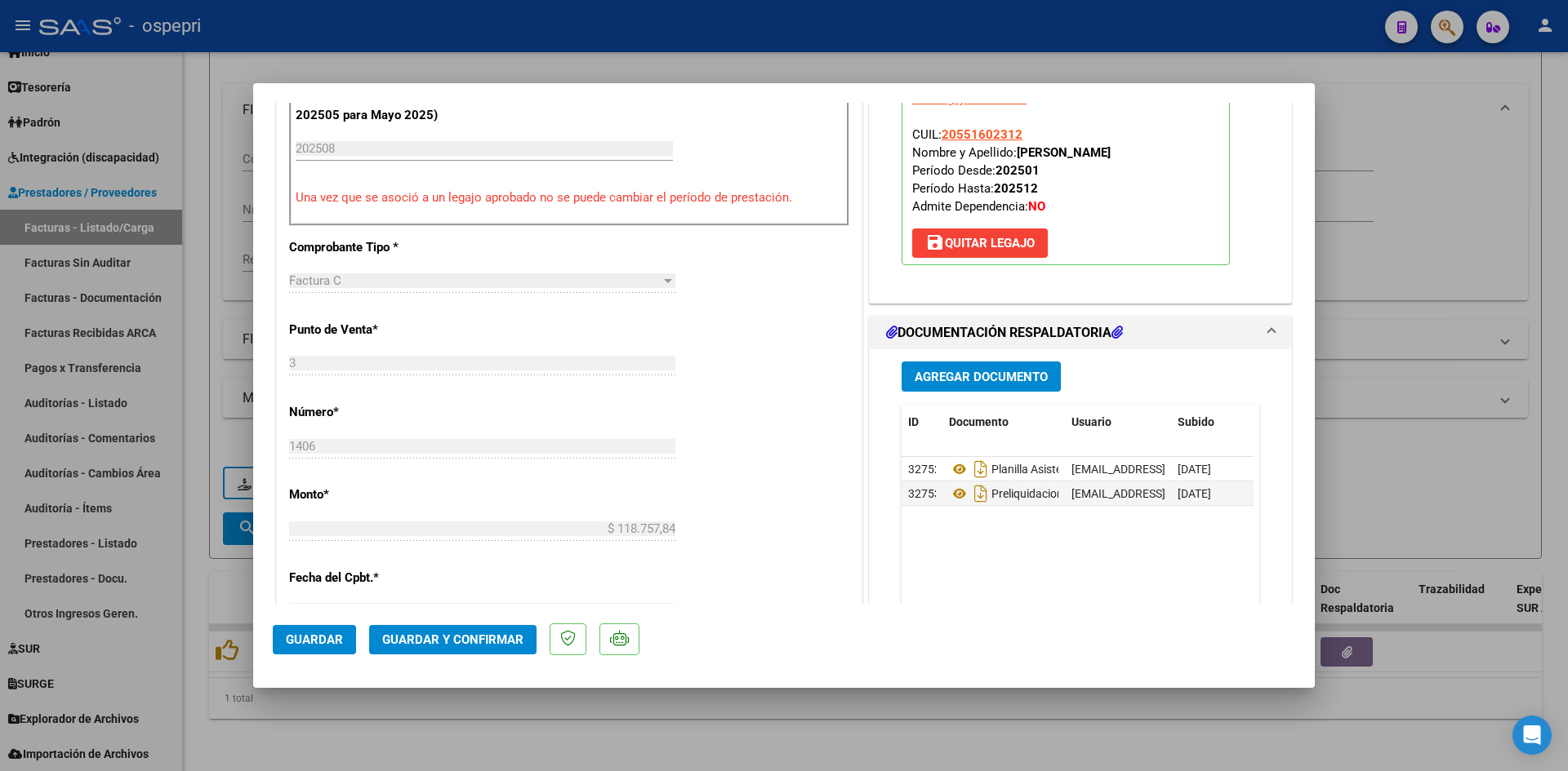
scroll to position [572, 0]
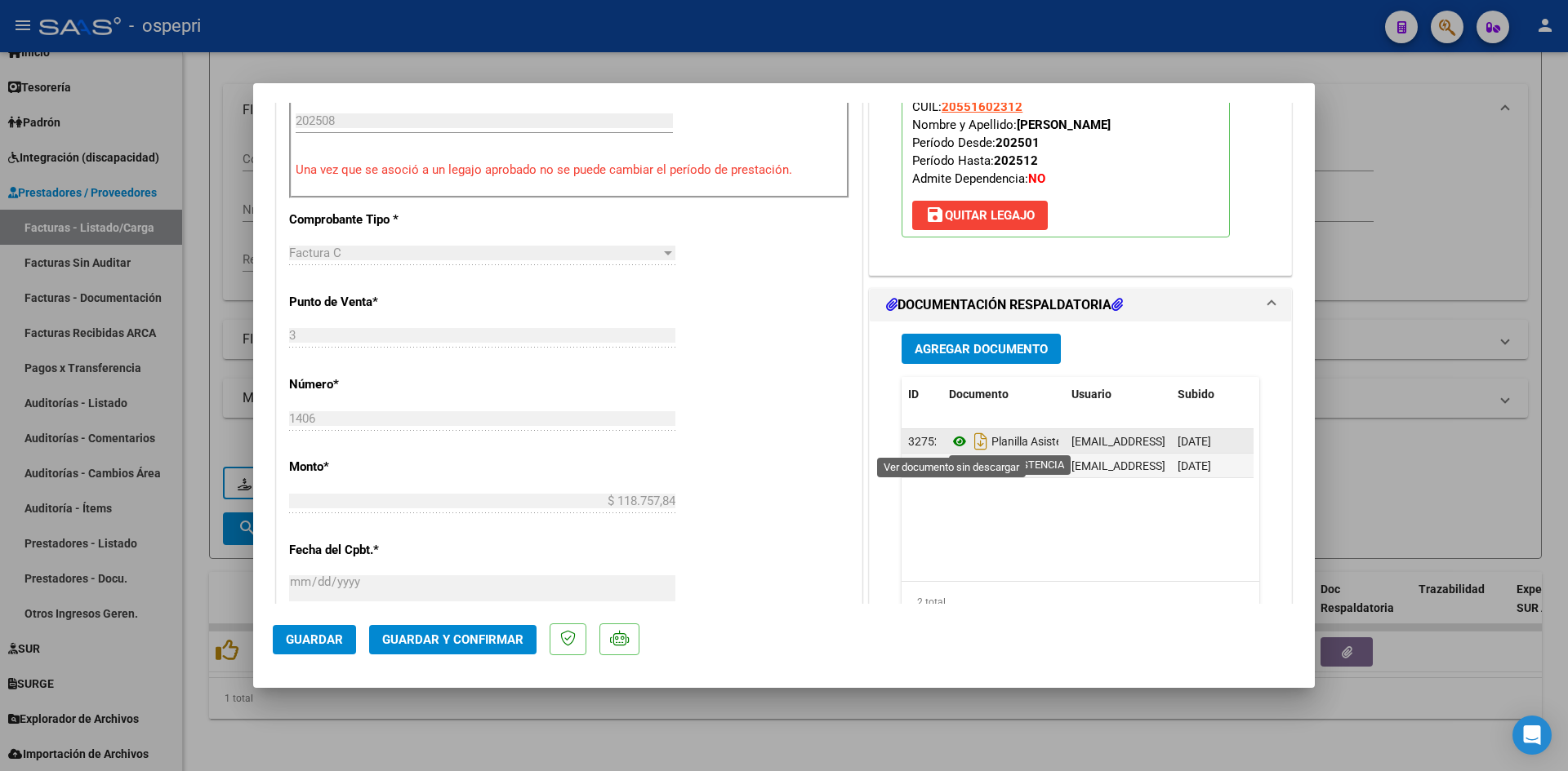
click at [952, 442] on icon at bounding box center [959, 441] width 21 height 20
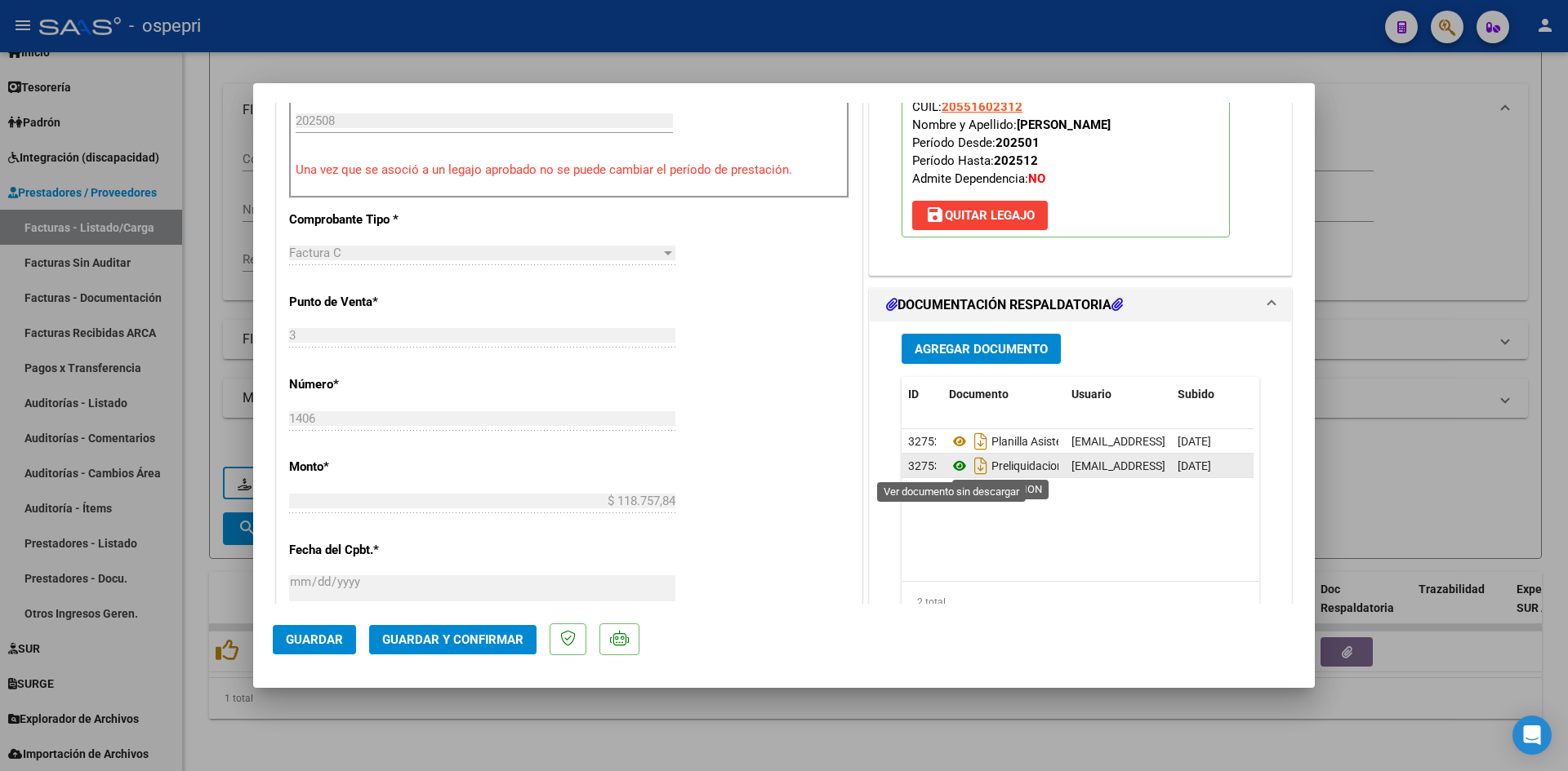
click at [952, 465] on icon at bounding box center [959, 466] width 21 height 20
type input "$ 0,00"
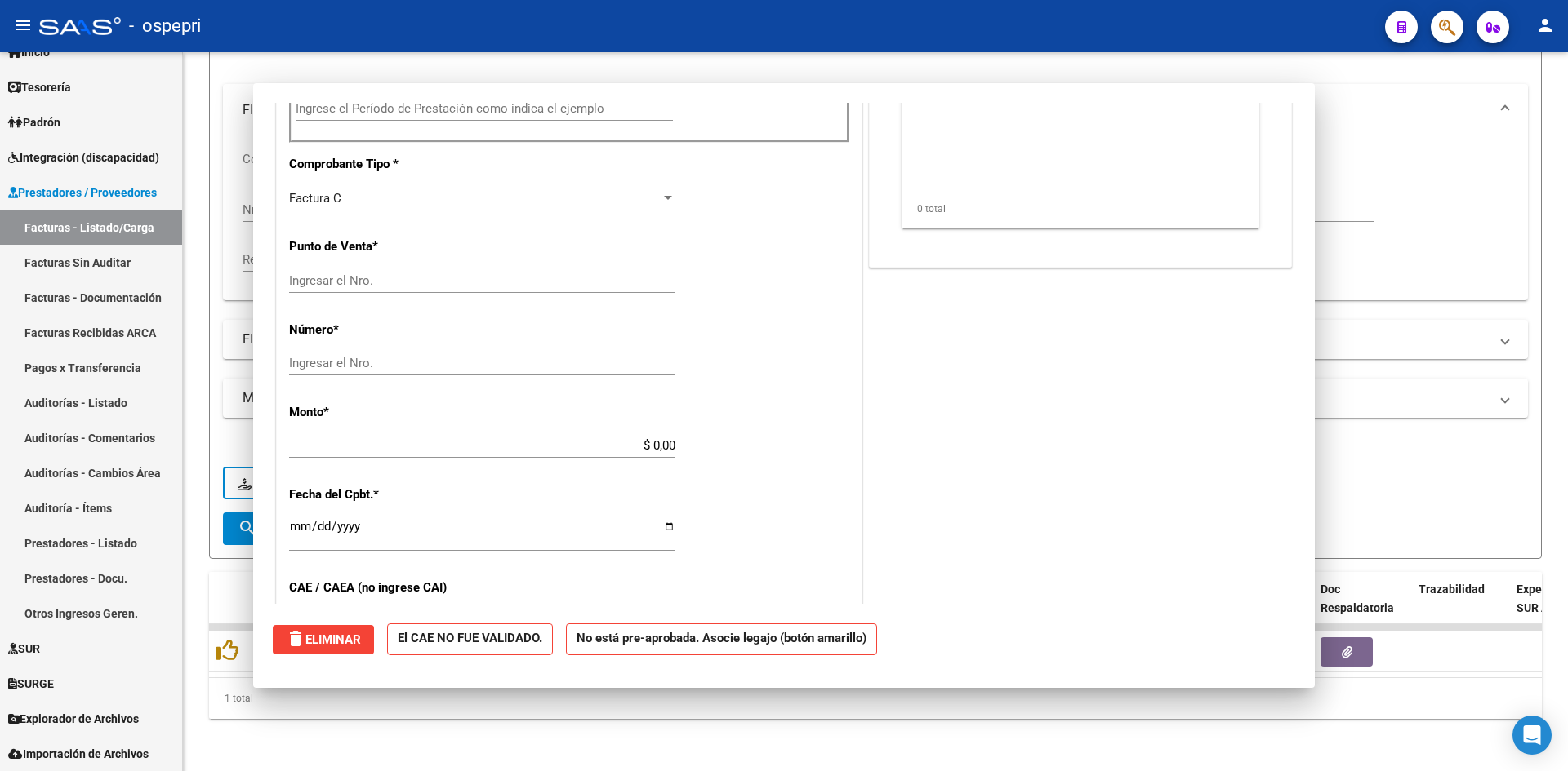
scroll to position [0, 0]
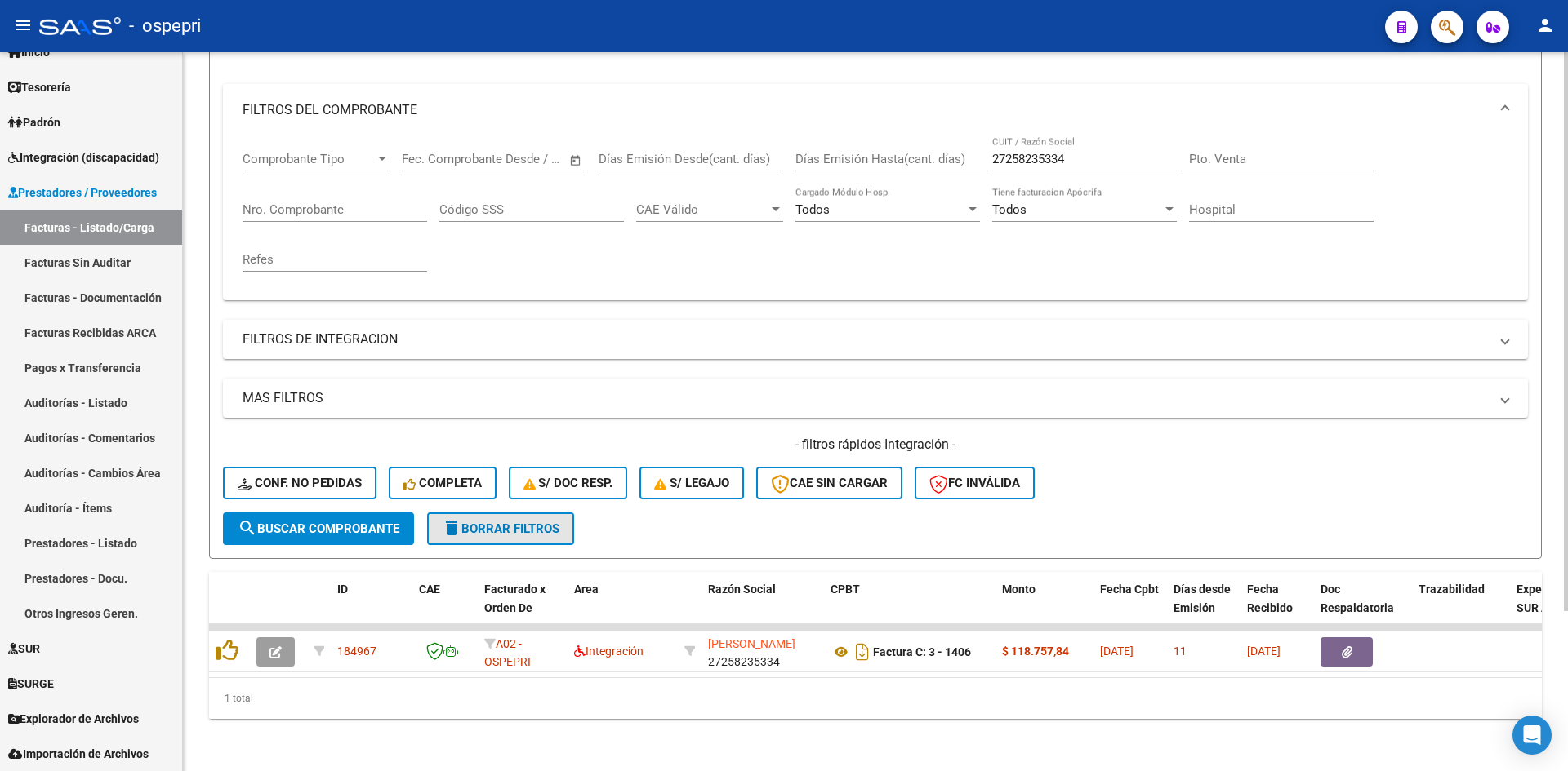
click at [560, 522] on span "delete Borrar Filtros" at bounding box center [500, 529] width 117 height 15
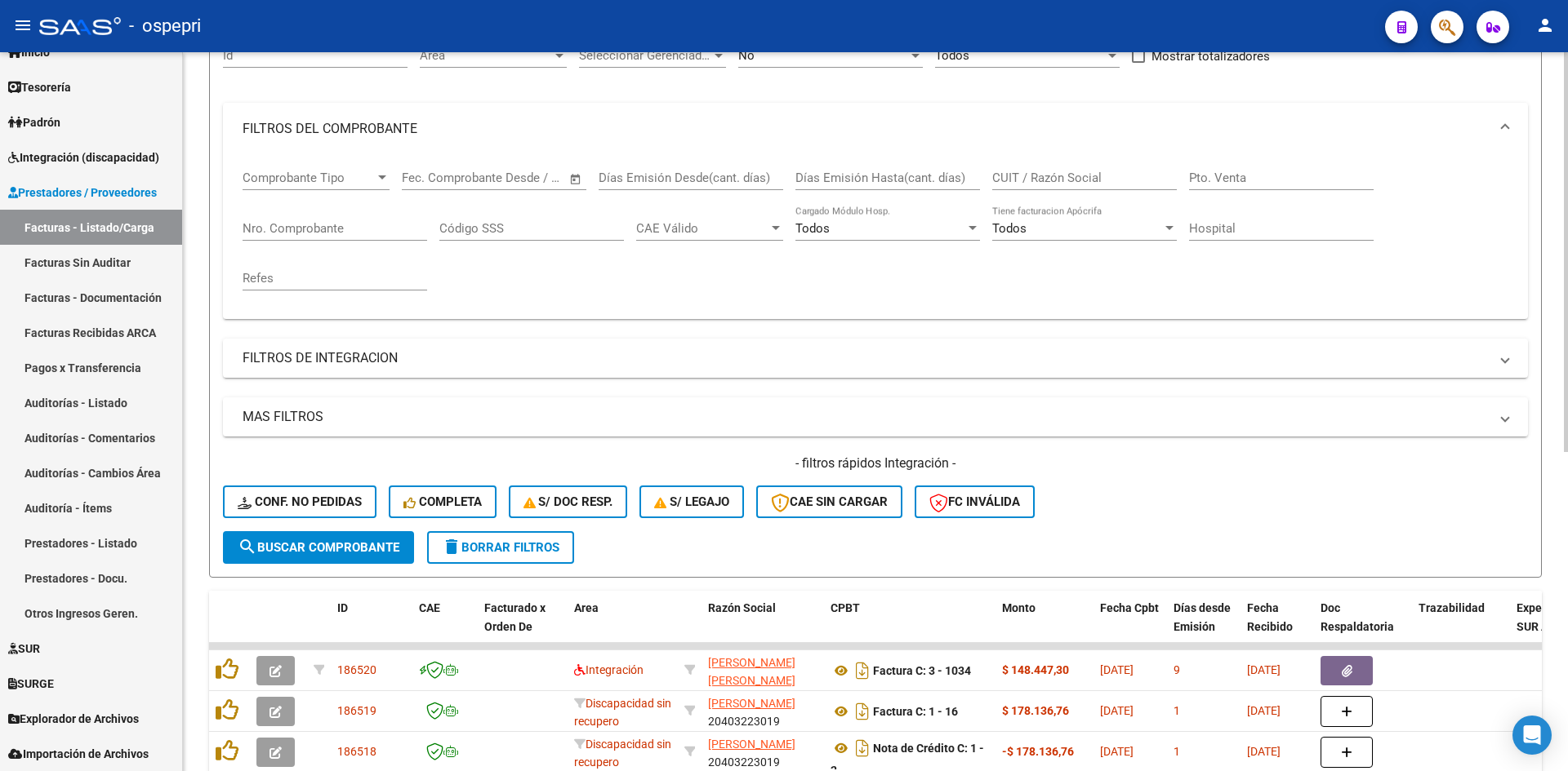
scroll to position [206, 0]
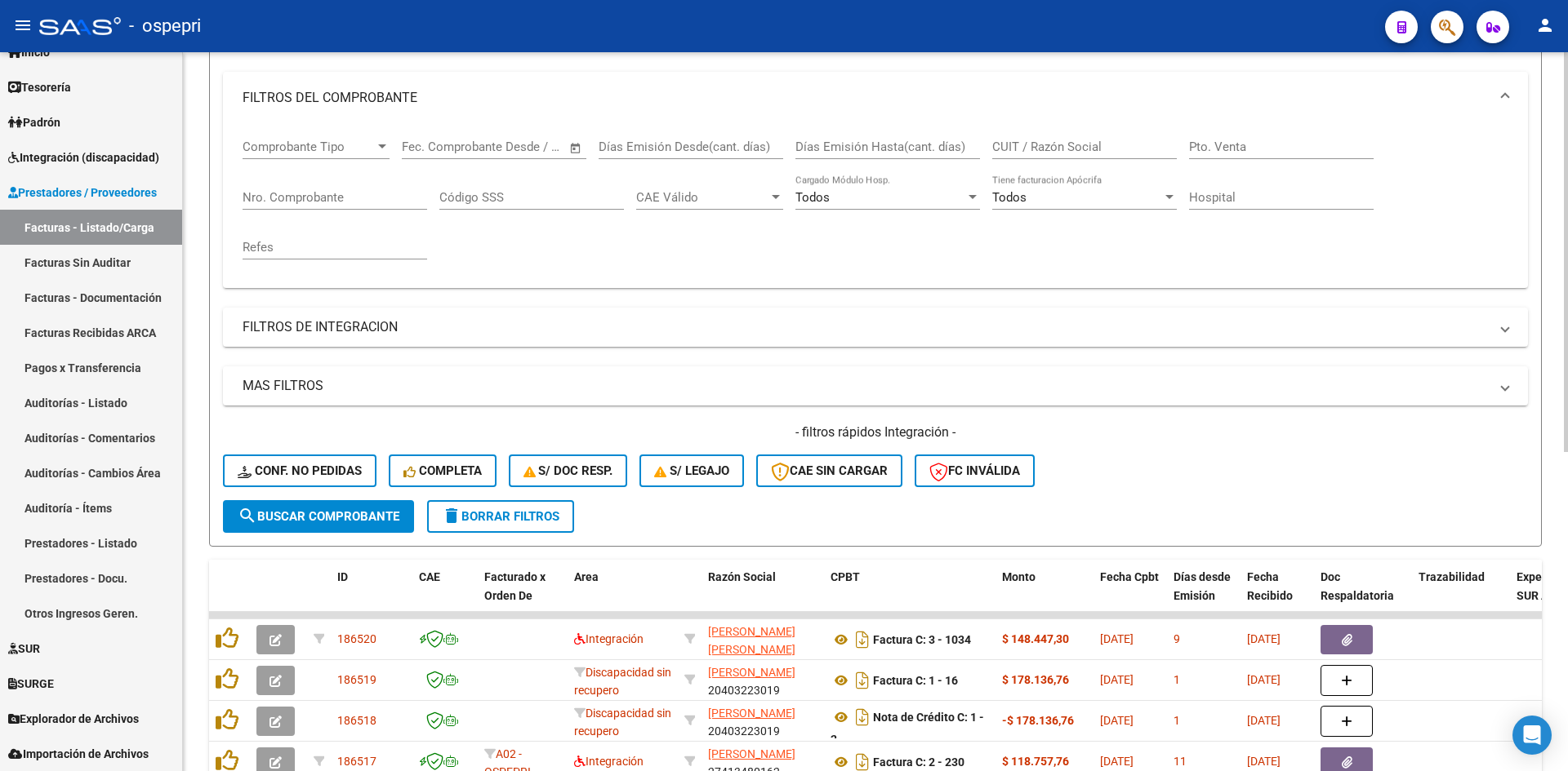
click at [1035, 145] on input "CUIT / Razón Social" at bounding box center [1084, 147] width 184 height 15
paste input "27187296760"
type input "27187296760"
click at [383, 511] on span "search Buscar Comprobante" at bounding box center [318, 517] width 162 height 15
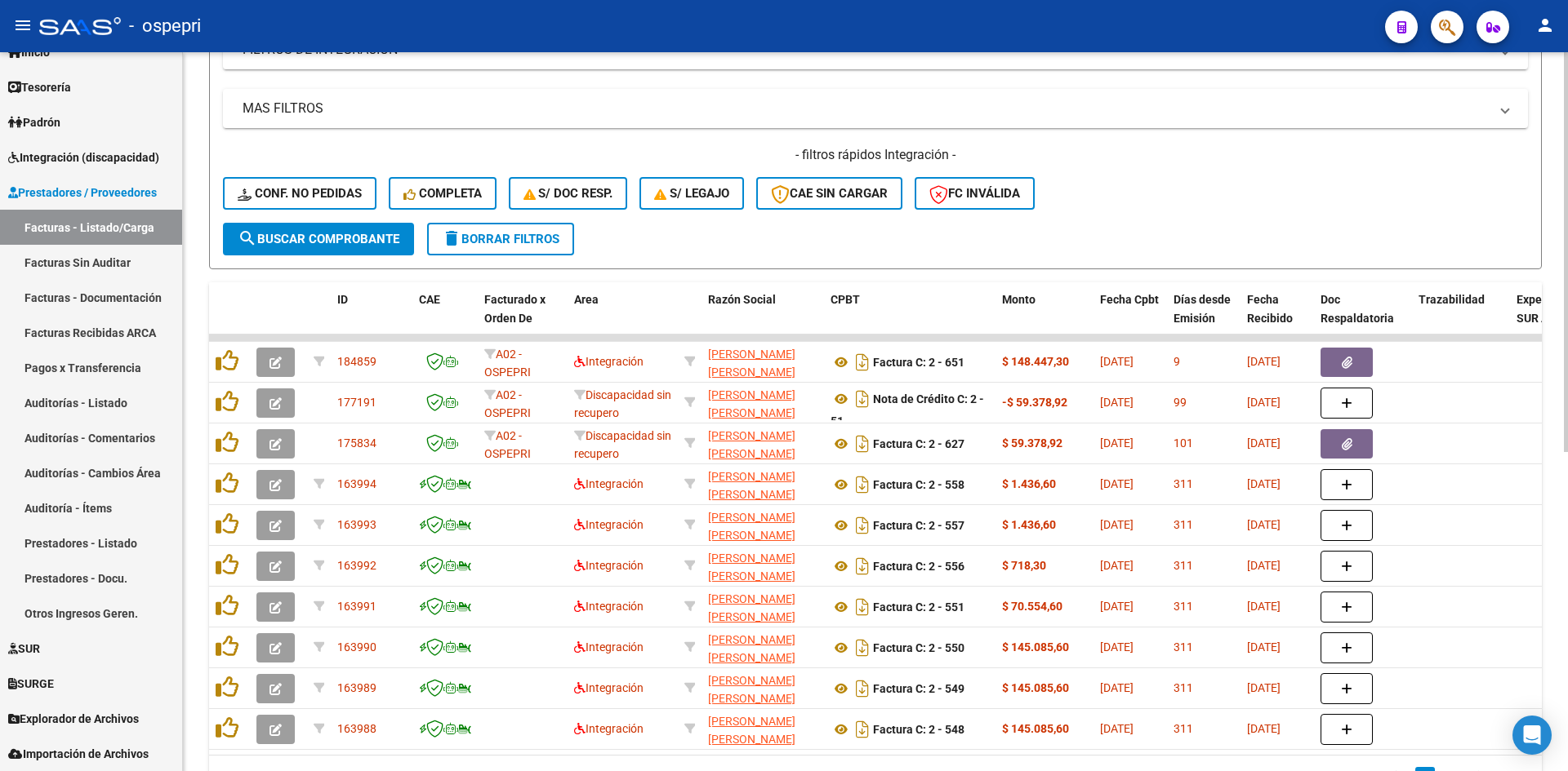
scroll to position [574, 0]
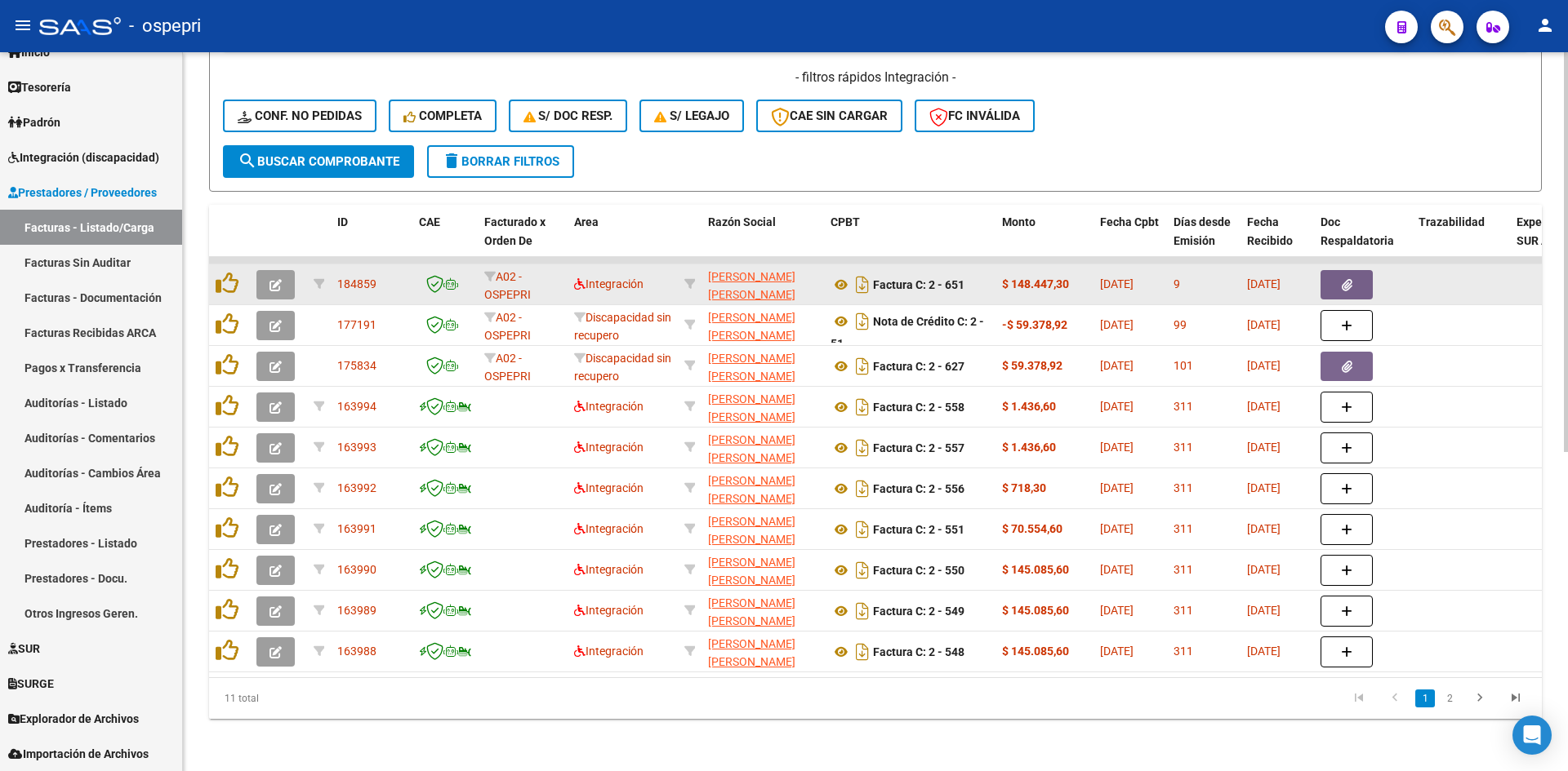
click at [268, 275] on button "button" at bounding box center [275, 284] width 39 height 29
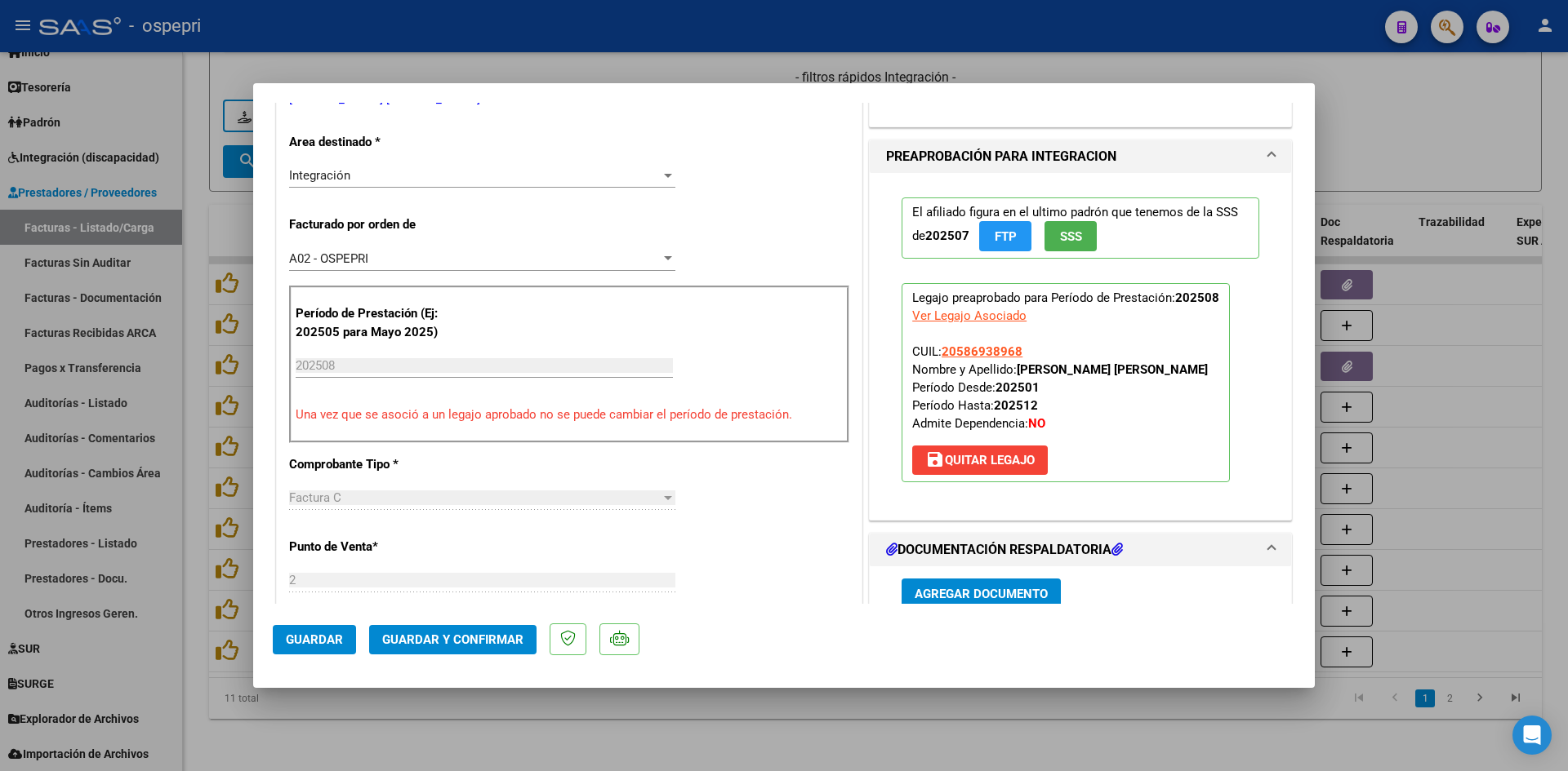
scroll to position [572, 0]
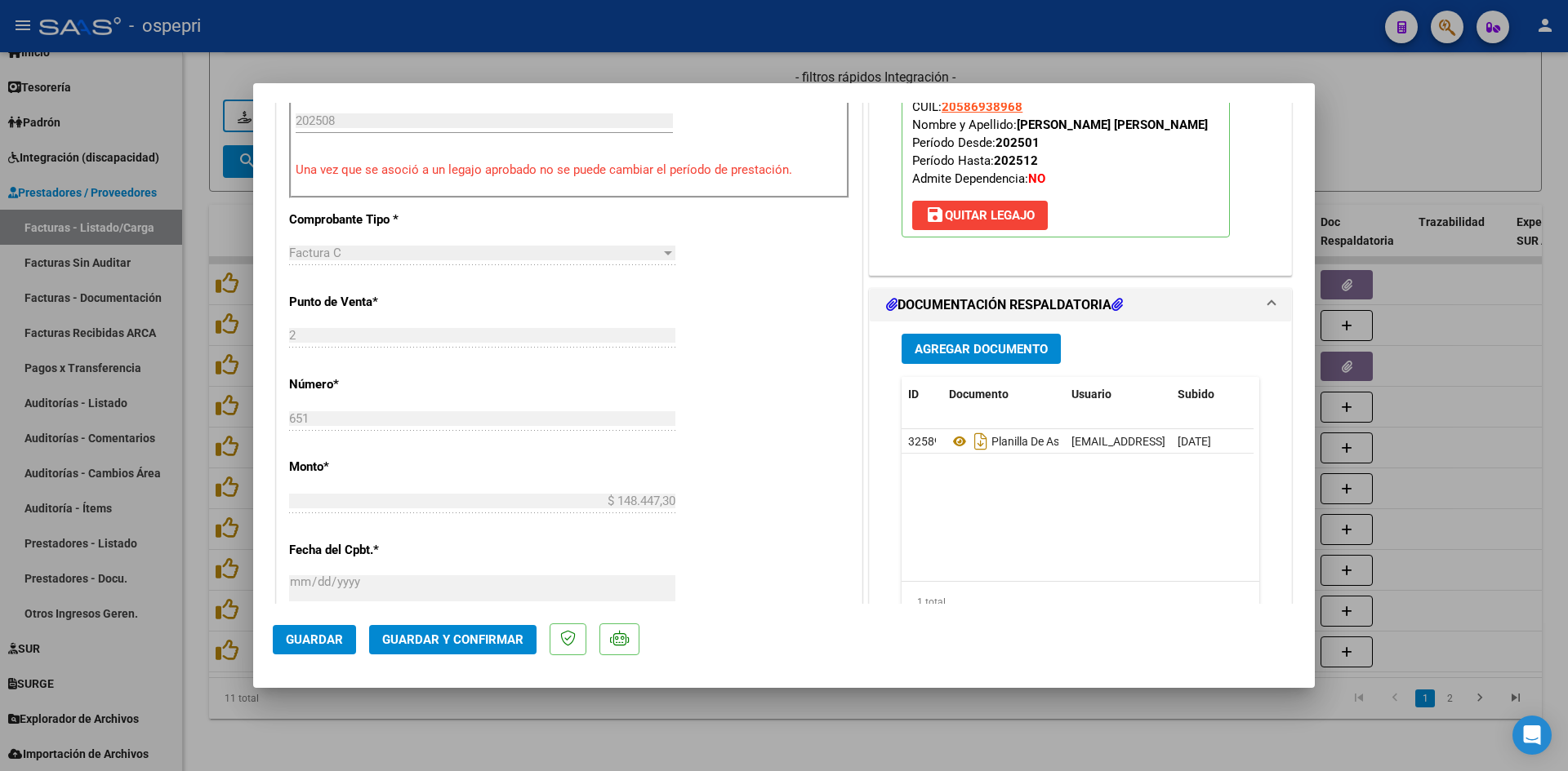
type input "$ 0,00"
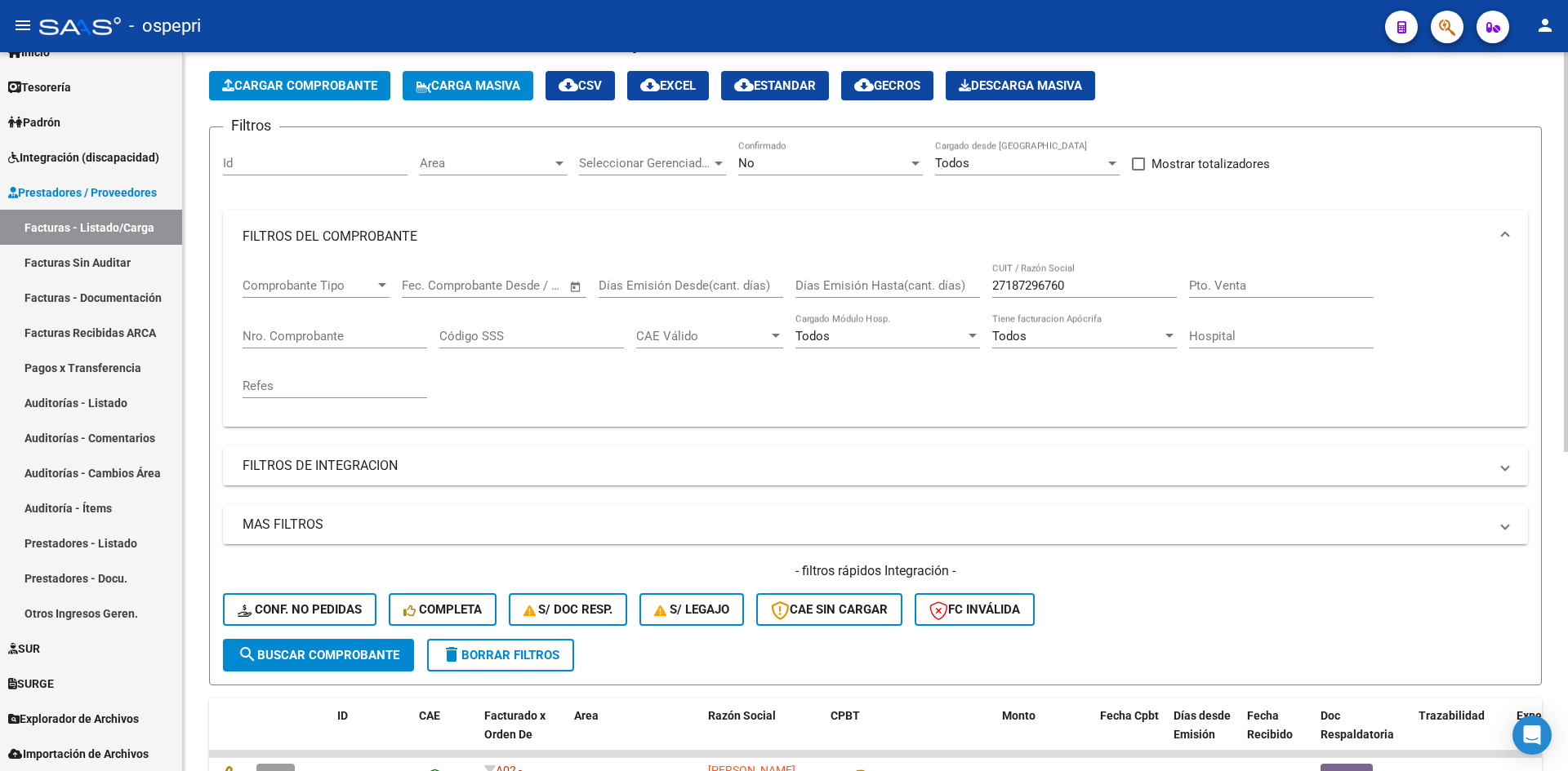
scroll to position [0, 0]
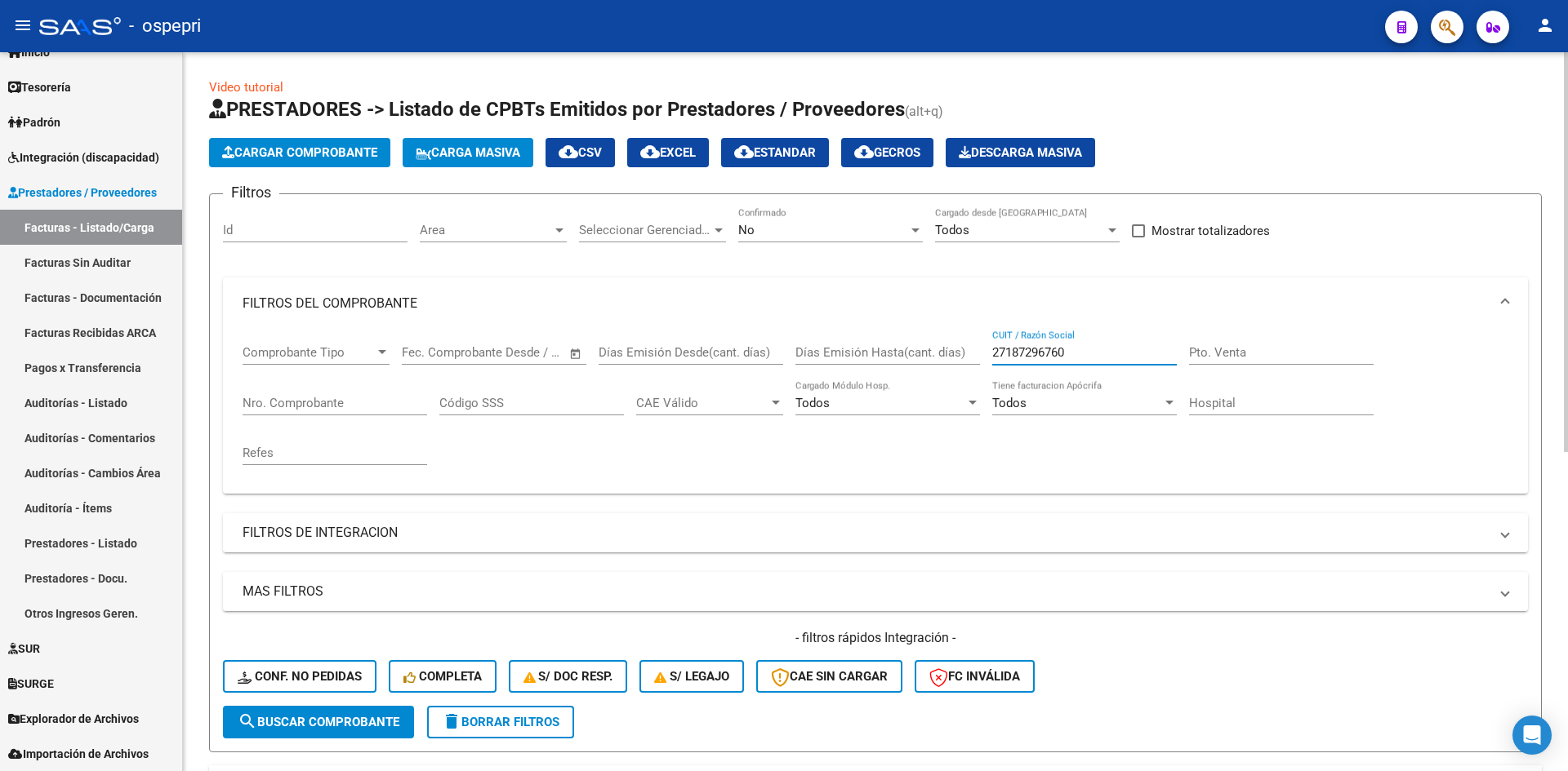
drag, startPoint x: 1089, startPoint y: 357, endPoint x: 909, endPoint y: 363, distance: 180.1
click at [902, 363] on div "Comprobante Tipo Comprobante Tipo Fecha inicio – Fecha fin Fec. Comprobante Des…" at bounding box center [875, 405] width 1266 height 151
paste input "27368411499"
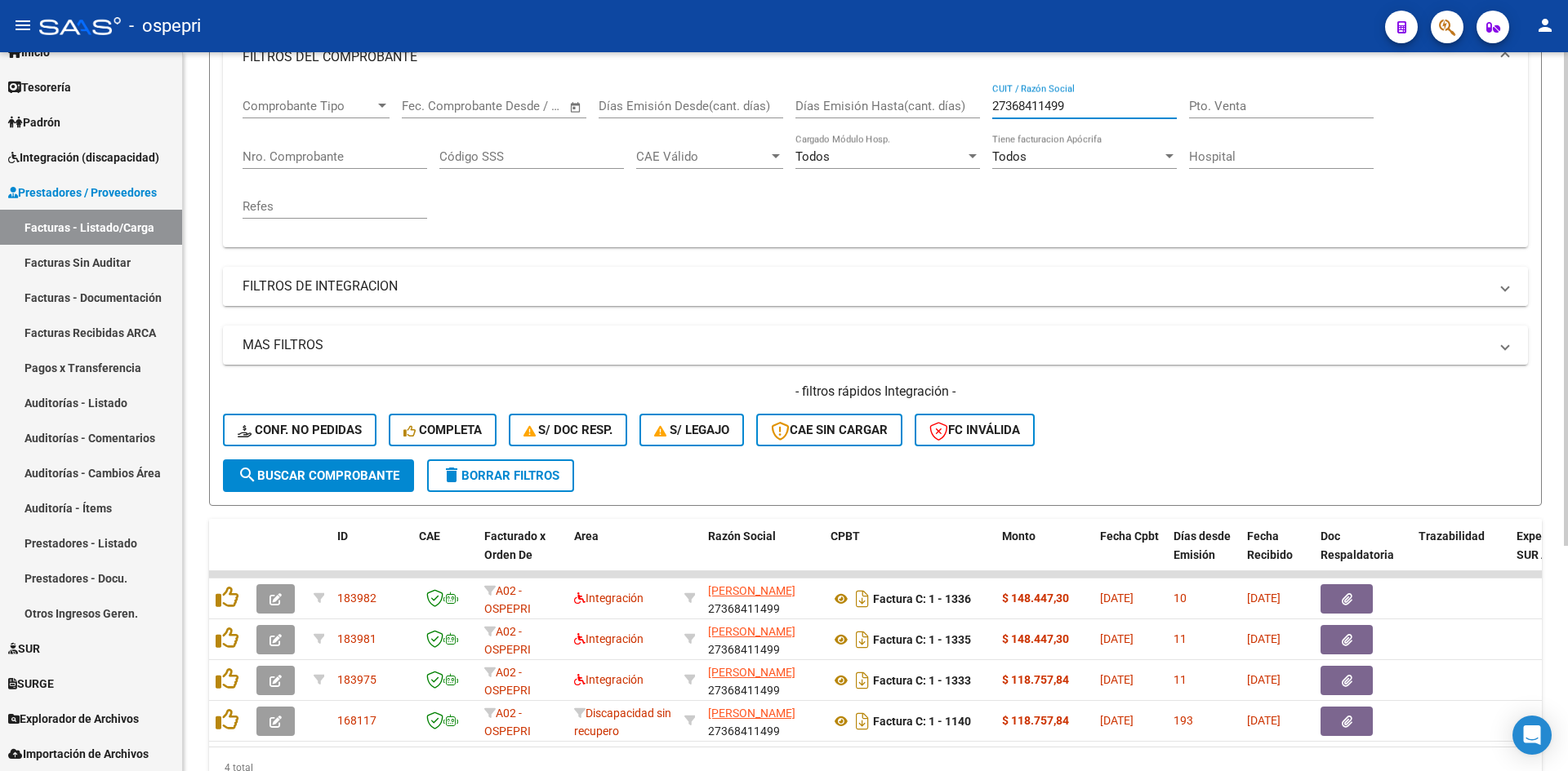
scroll to position [328, 0]
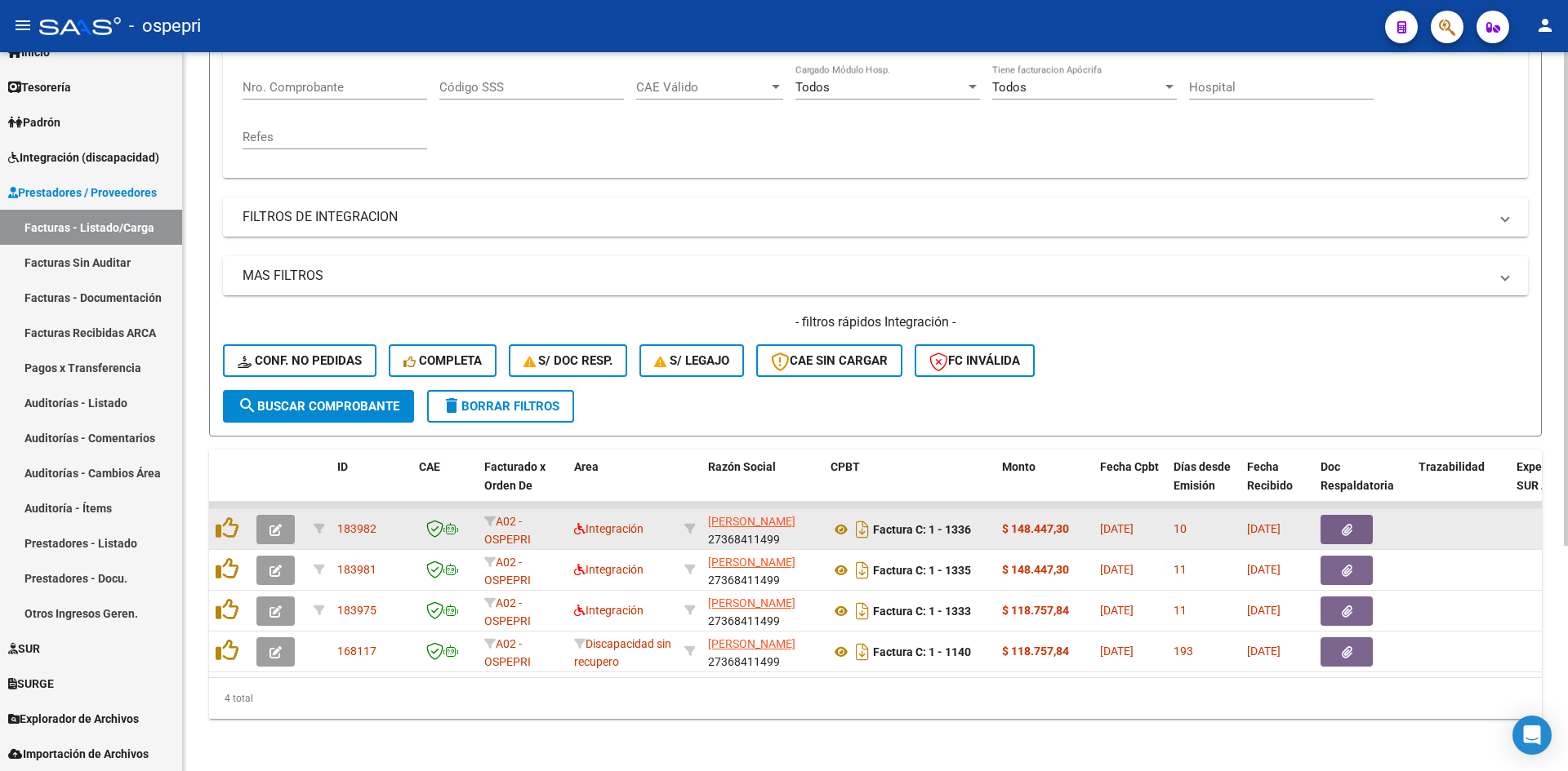
type input "27368411499"
click at [282, 519] on button "button" at bounding box center [275, 529] width 39 height 29
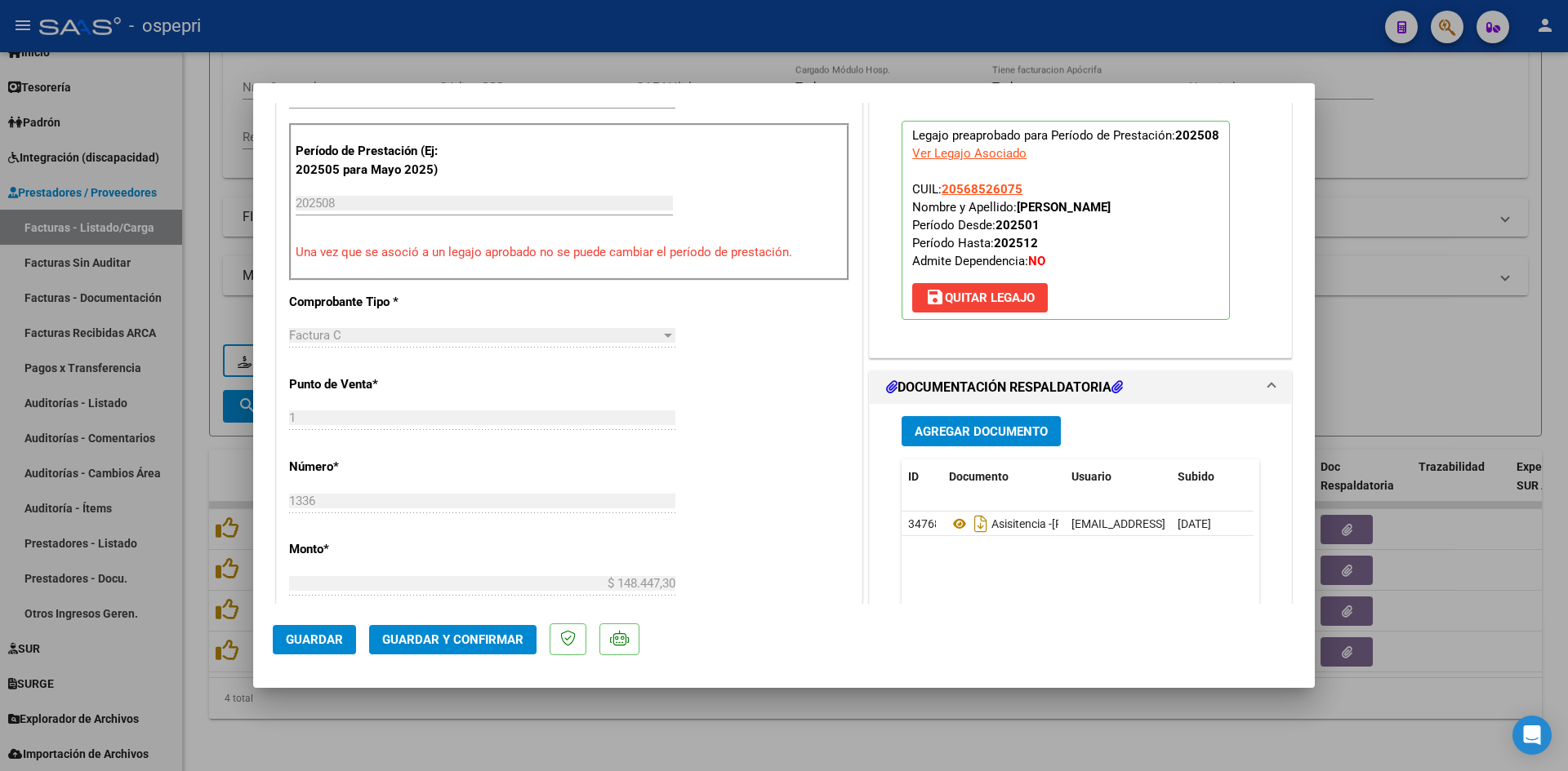
scroll to position [653, 0]
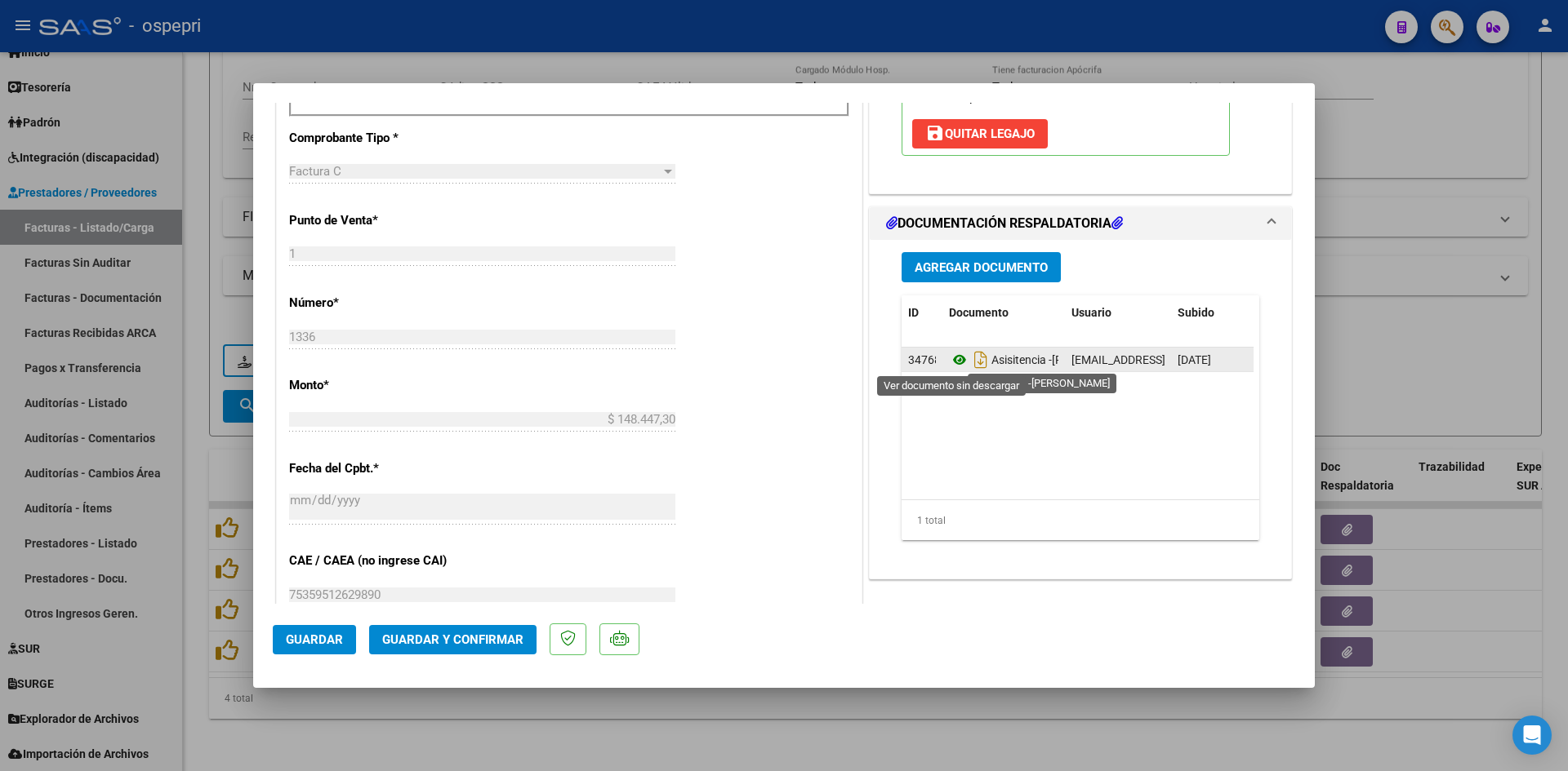
click at [955, 358] on icon at bounding box center [959, 360] width 21 height 20
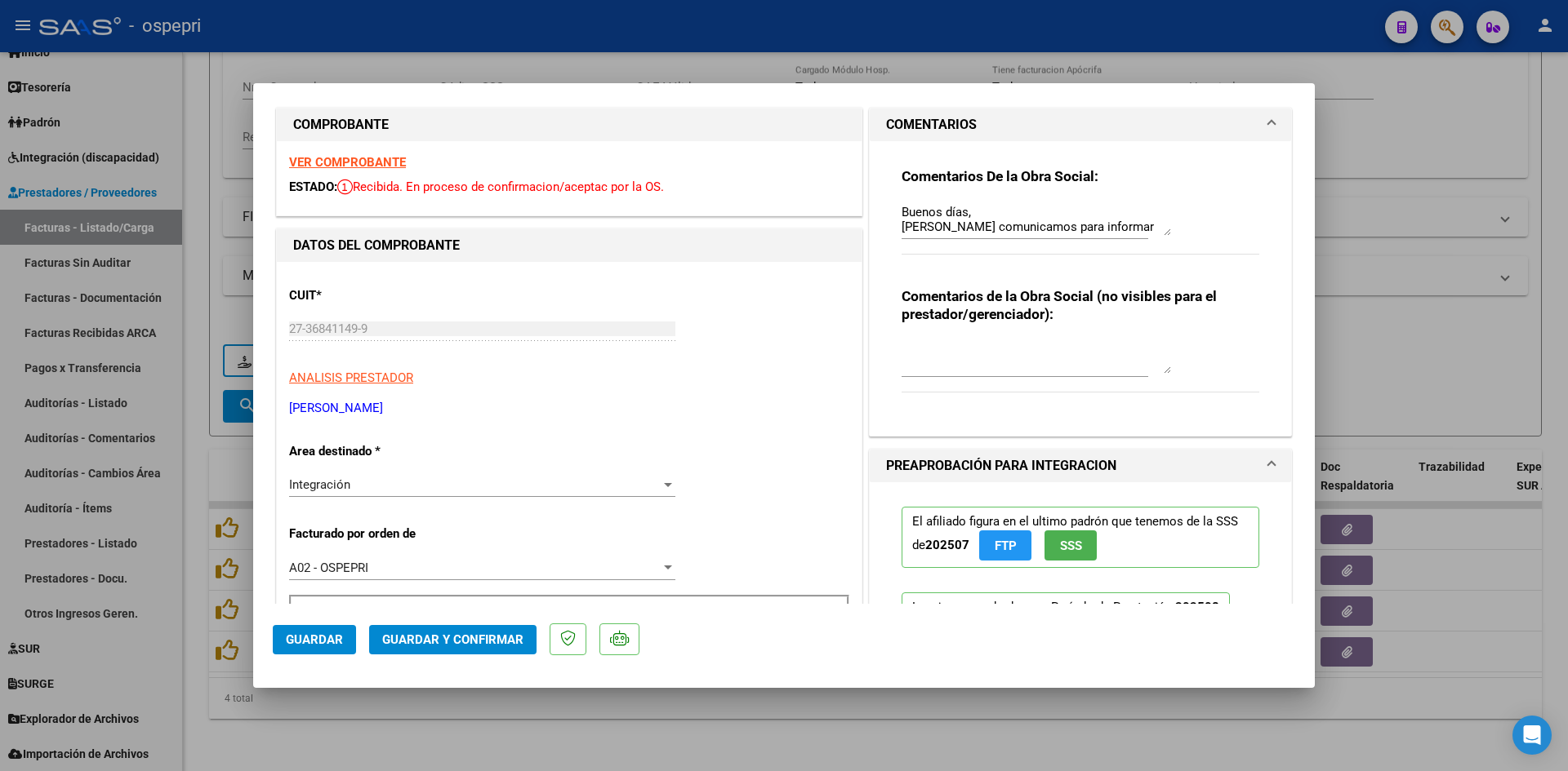
scroll to position [0, 0]
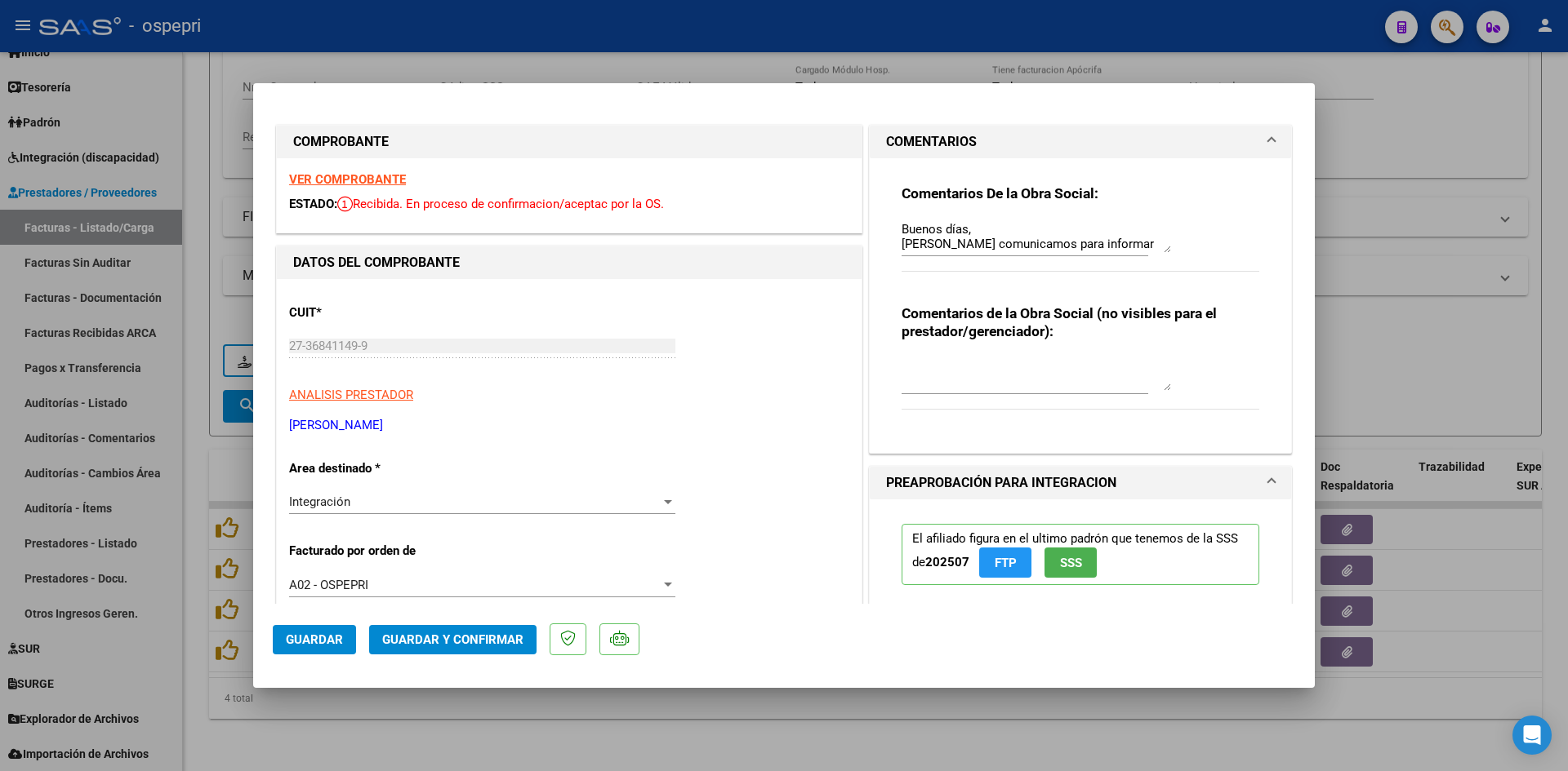
click at [345, 177] on strong "VER COMPROBANTE" at bounding box center [348, 180] width 117 height 15
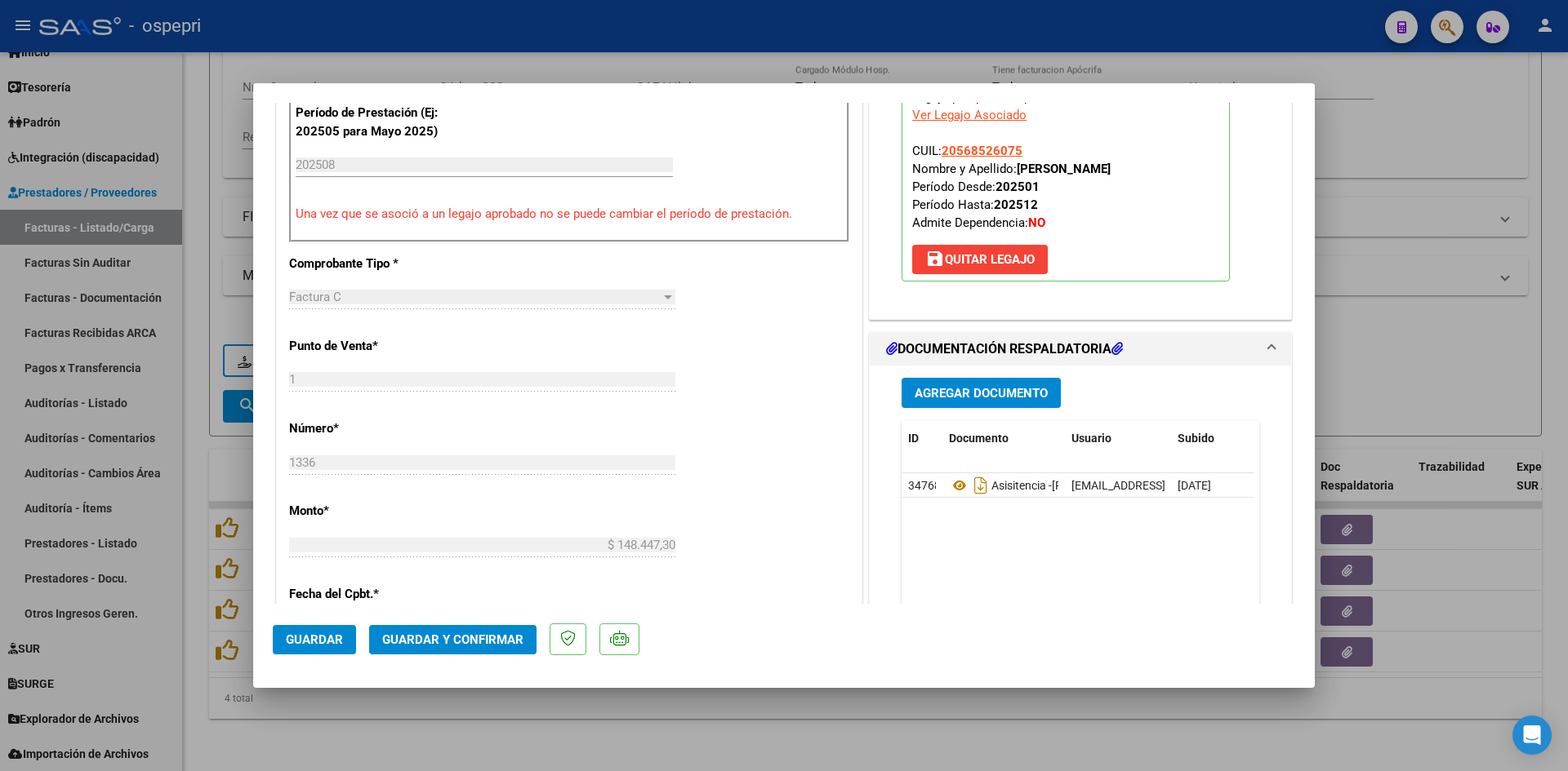
scroll to position [816, 0]
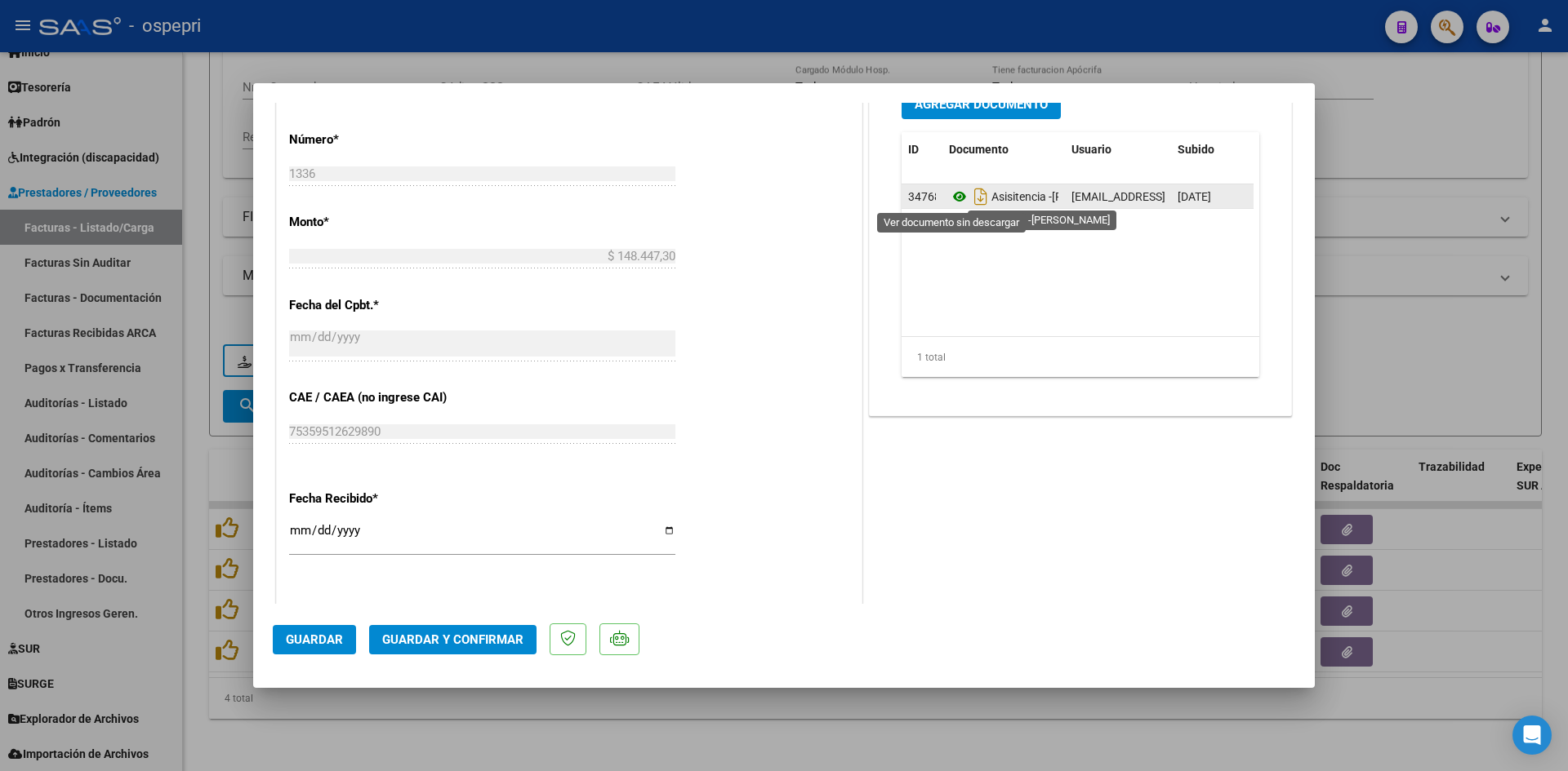
click at [953, 200] on icon at bounding box center [959, 197] width 21 height 20
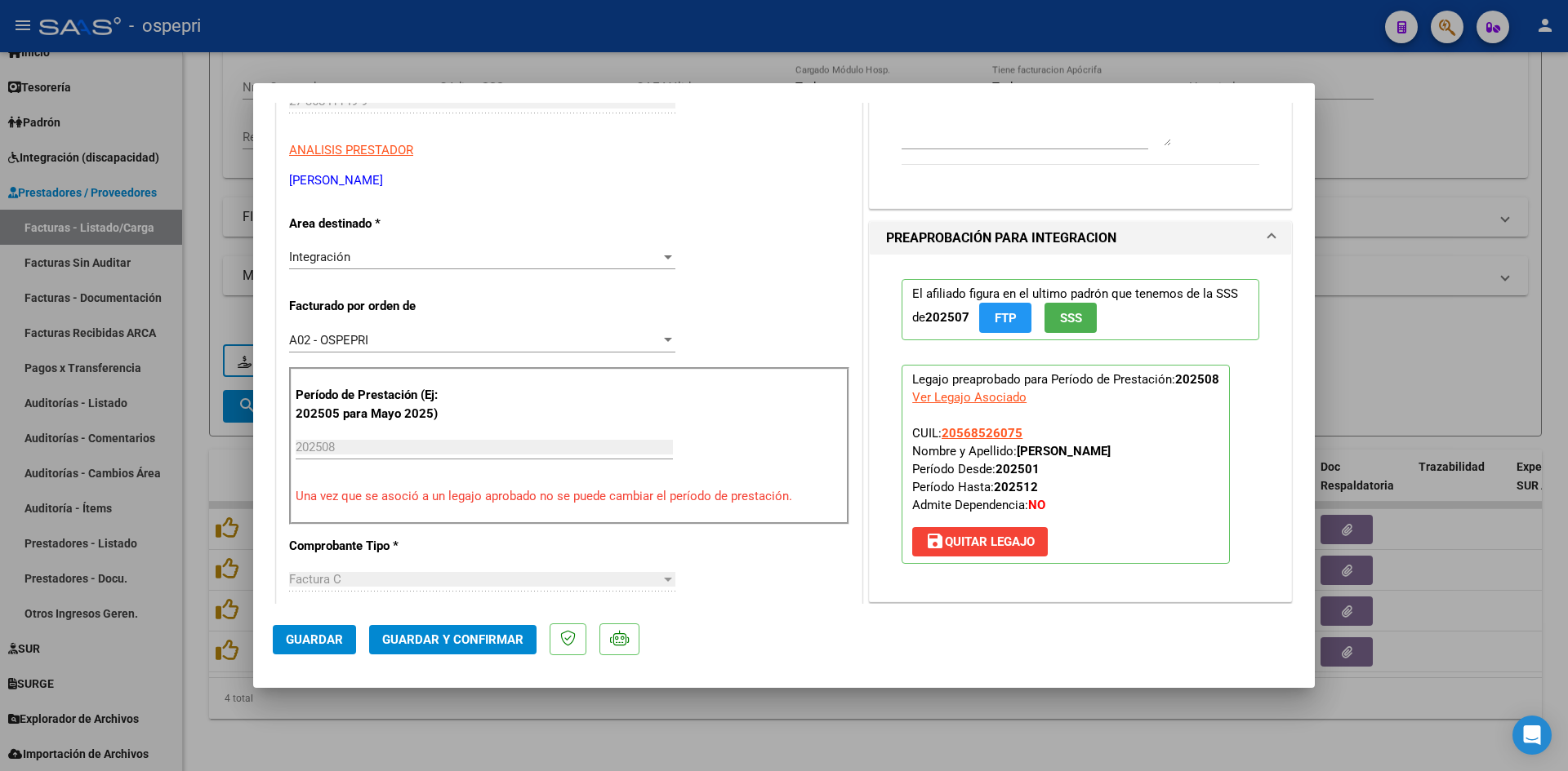
scroll to position [0, 0]
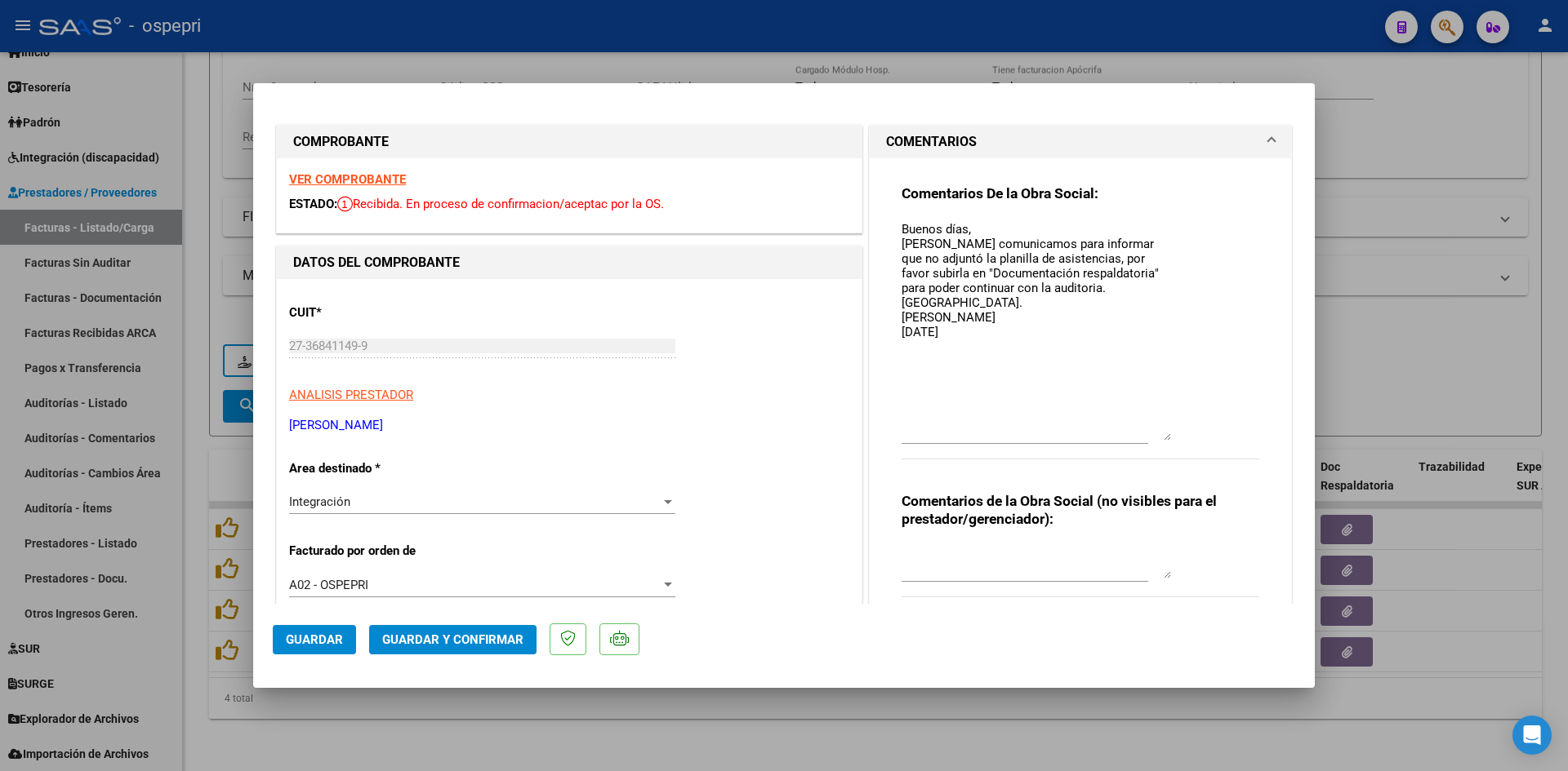
drag, startPoint x: 1160, startPoint y: 249, endPoint x: 1055, endPoint y: 404, distance: 187.2
click at [1180, 437] on div "Comentarios De la Obra Social: Buenos días, Nos comunicamos para informar que n…" at bounding box center [1080, 331] width 357 height 293
click at [910, 360] on textarea "Buenos días, Nos comunicamos para informar que no adjuntó la planilla de asiste…" at bounding box center [1036, 330] width 269 height 219
click at [974, 341] on textarea "Buenos días, Nos comunicamos para informar que no adjuntó la planilla de asiste…" at bounding box center [1036, 330] width 269 height 219
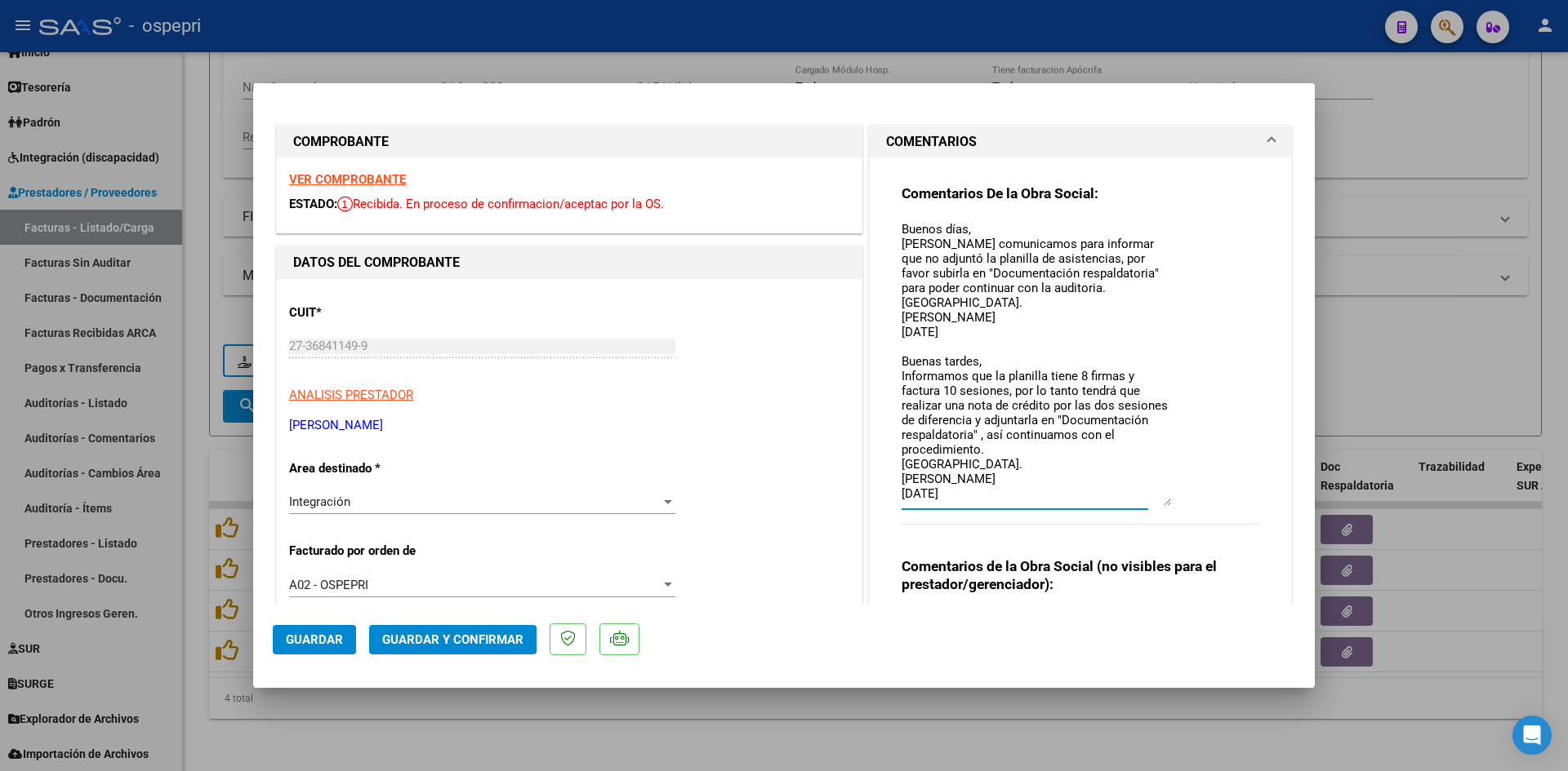
drag, startPoint x: 1160, startPoint y: 436, endPoint x: 1163, endPoint y: 501, distance: 65.1
click at [1163, 501] on textarea "Buenos días, Nos comunicamos para informar que no adjuntó la planilla de asiste…" at bounding box center [1036, 363] width 269 height 285
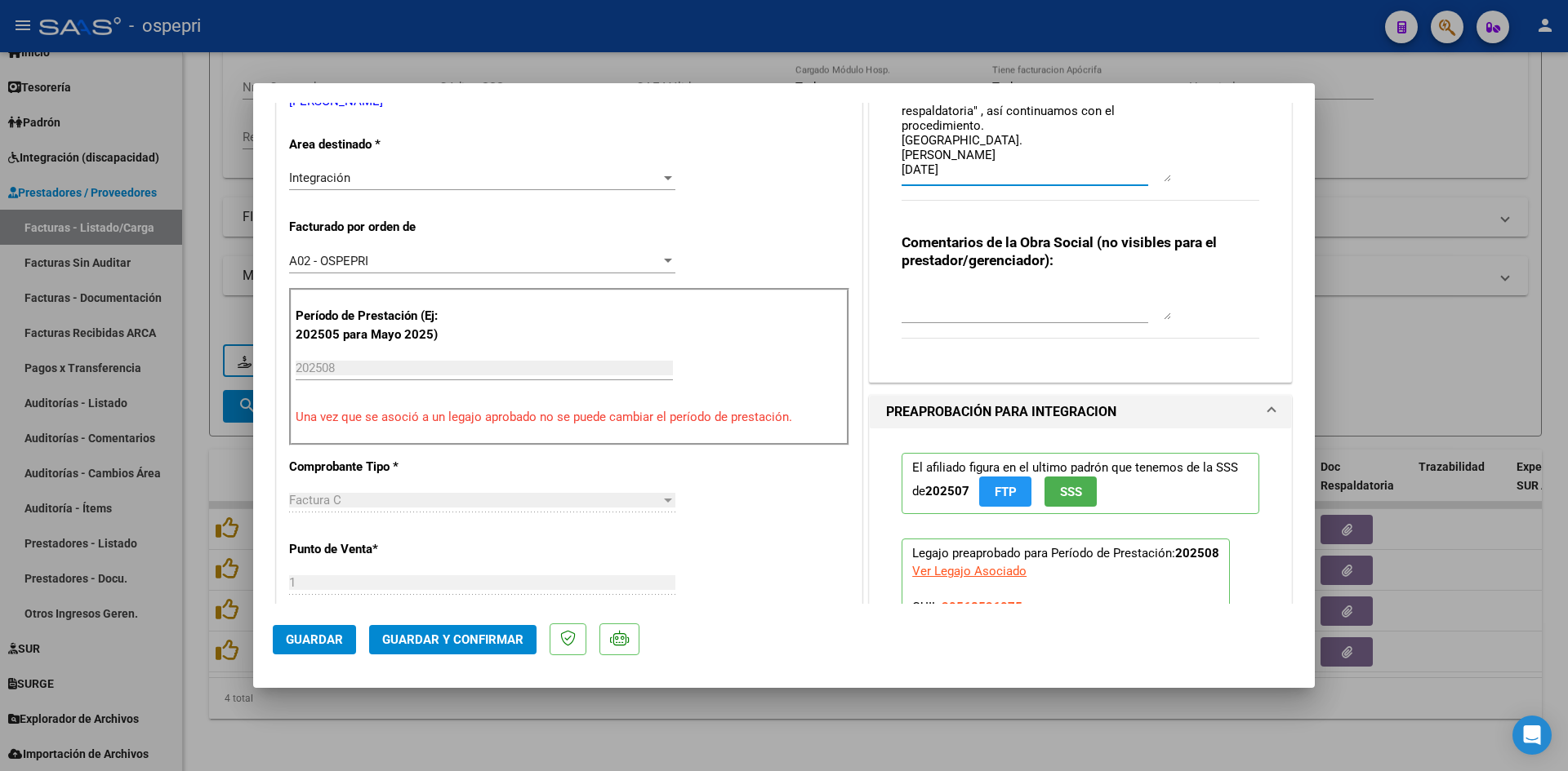
scroll to position [327, 0]
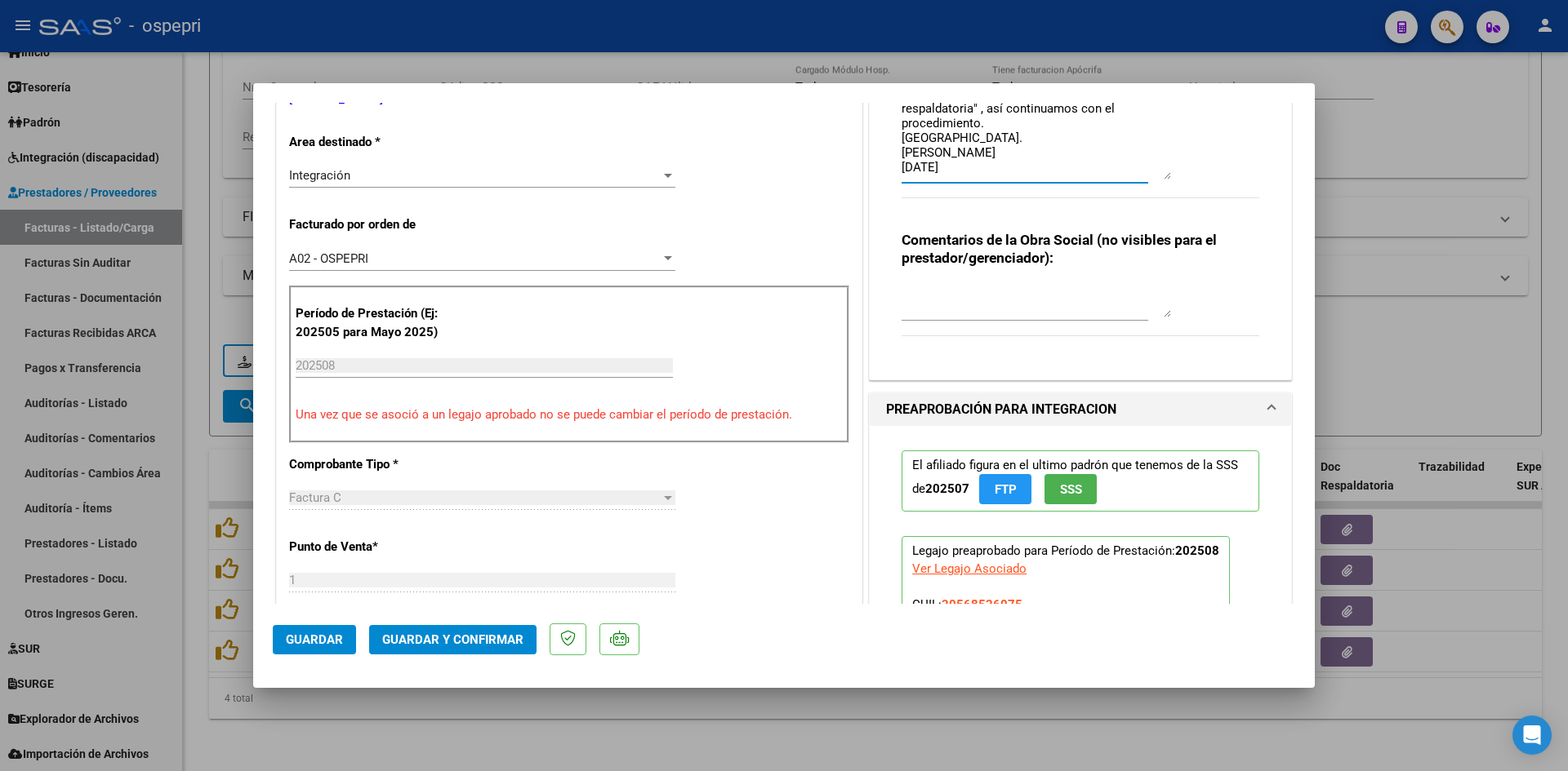
type textarea "Buenos días, Nos comunicamos para informar que no adjuntó la planilla de asiste…"
click at [922, 298] on textarea at bounding box center [1036, 301] width 269 height 33
type textarea "PENDIENTE NOTA DE CREDITO PARCIAL - TIENE 8 FIRMAS Y 10 SESIONES FACTURADAS"
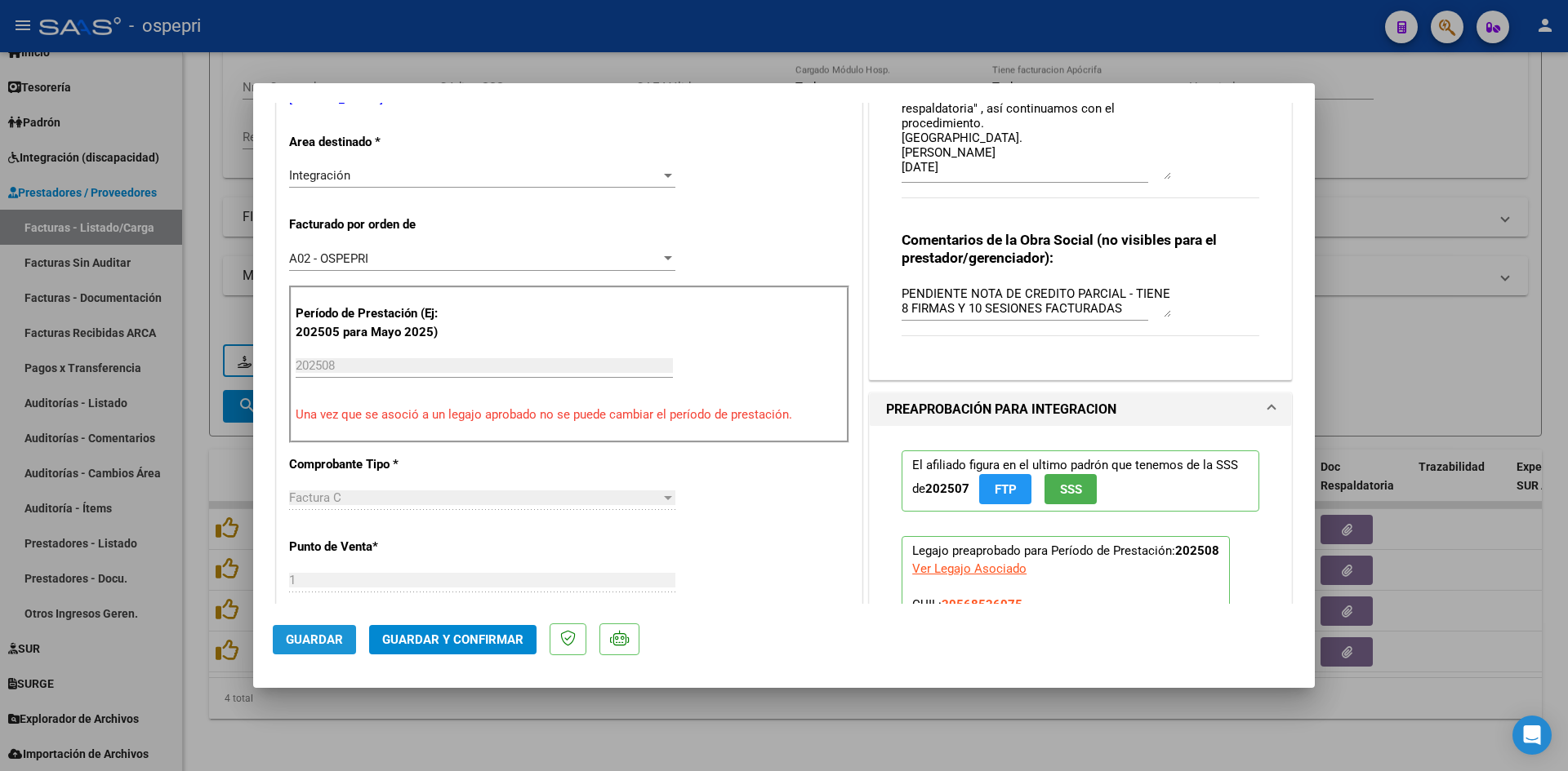
click at [319, 643] on span "Guardar" at bounding box center [314, 641] width 57 height 15
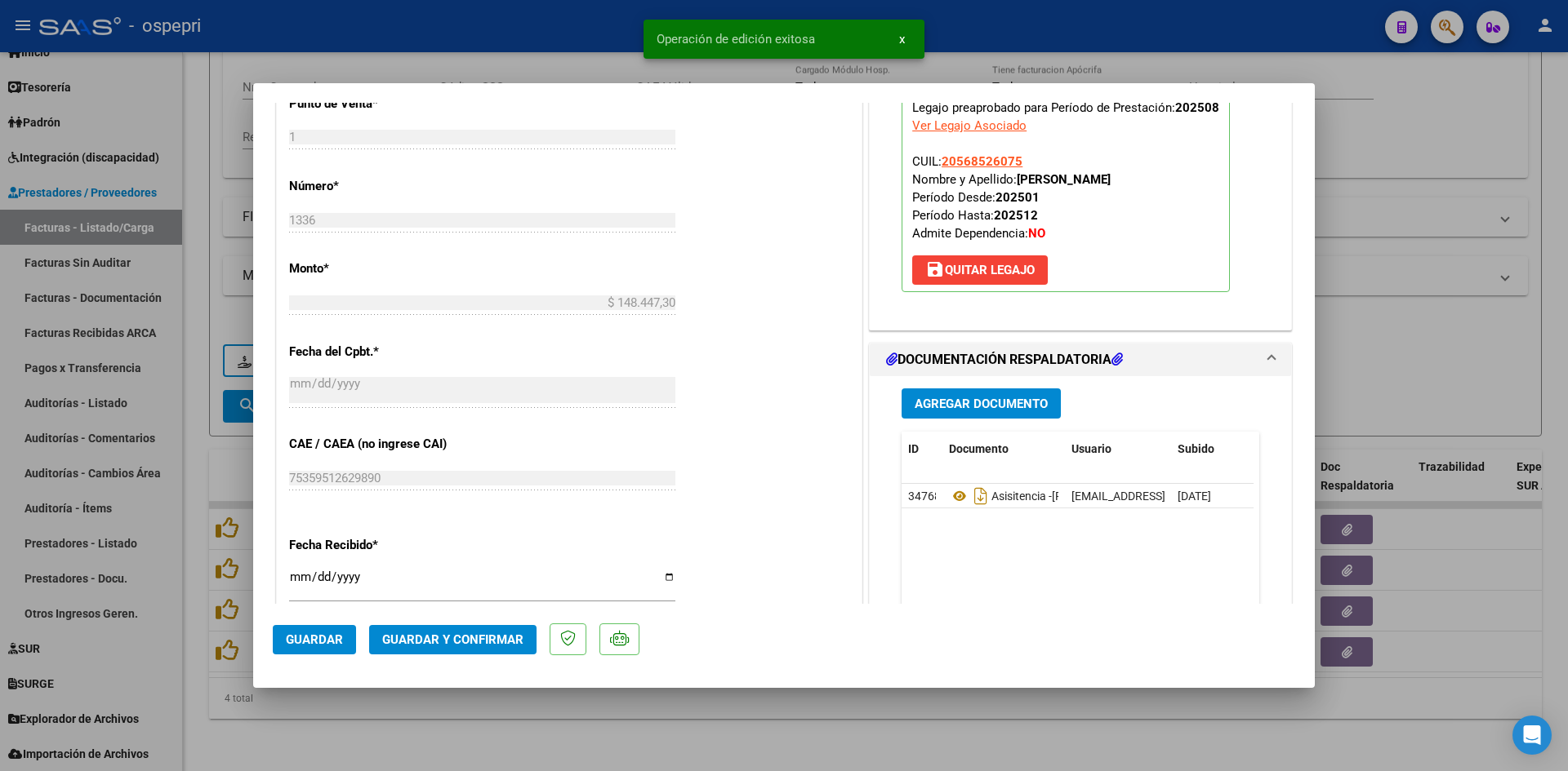
scroll to position [735, 0]
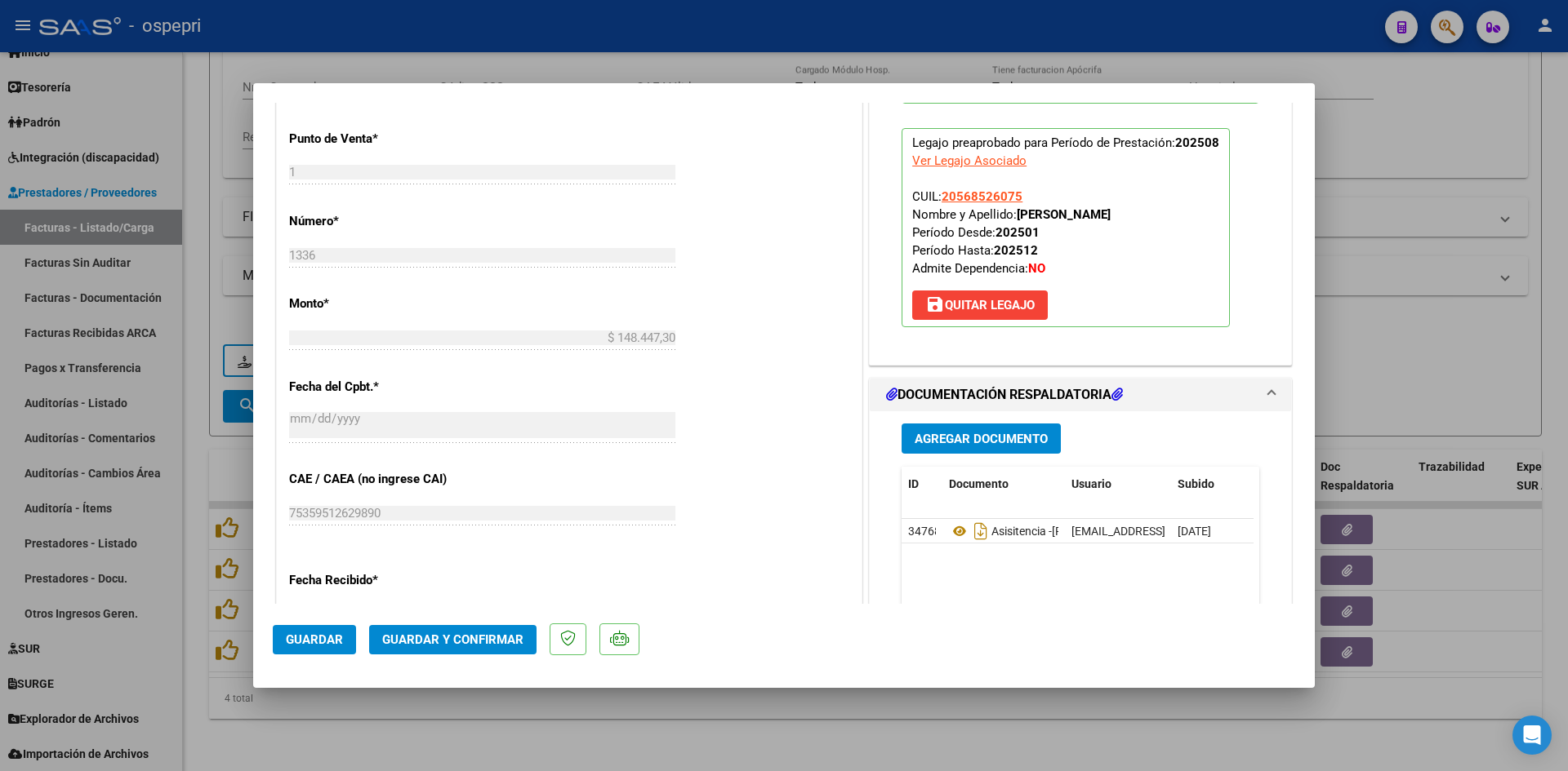
type input "$ 0,00"
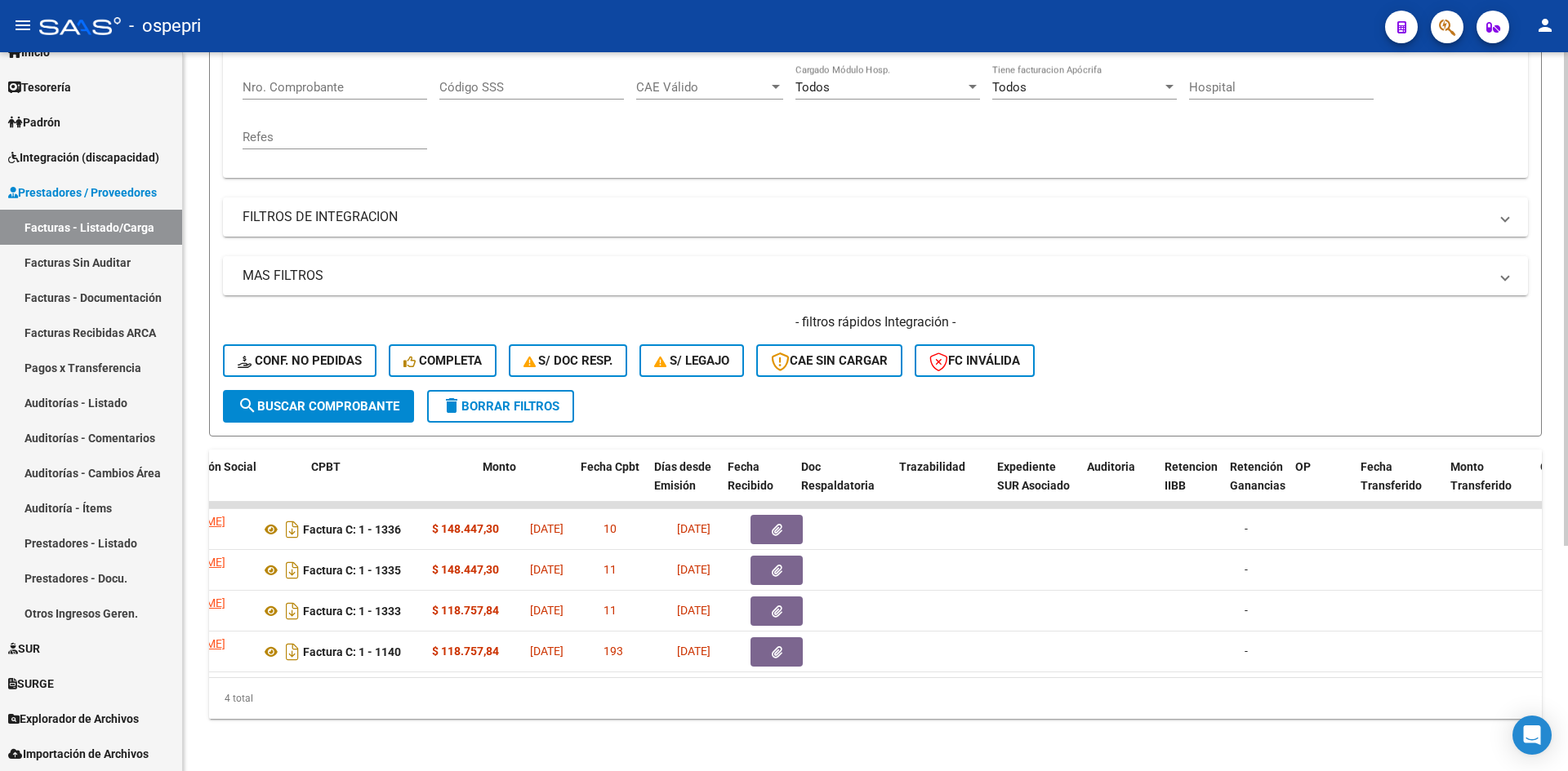
scroll to position [0, 0]
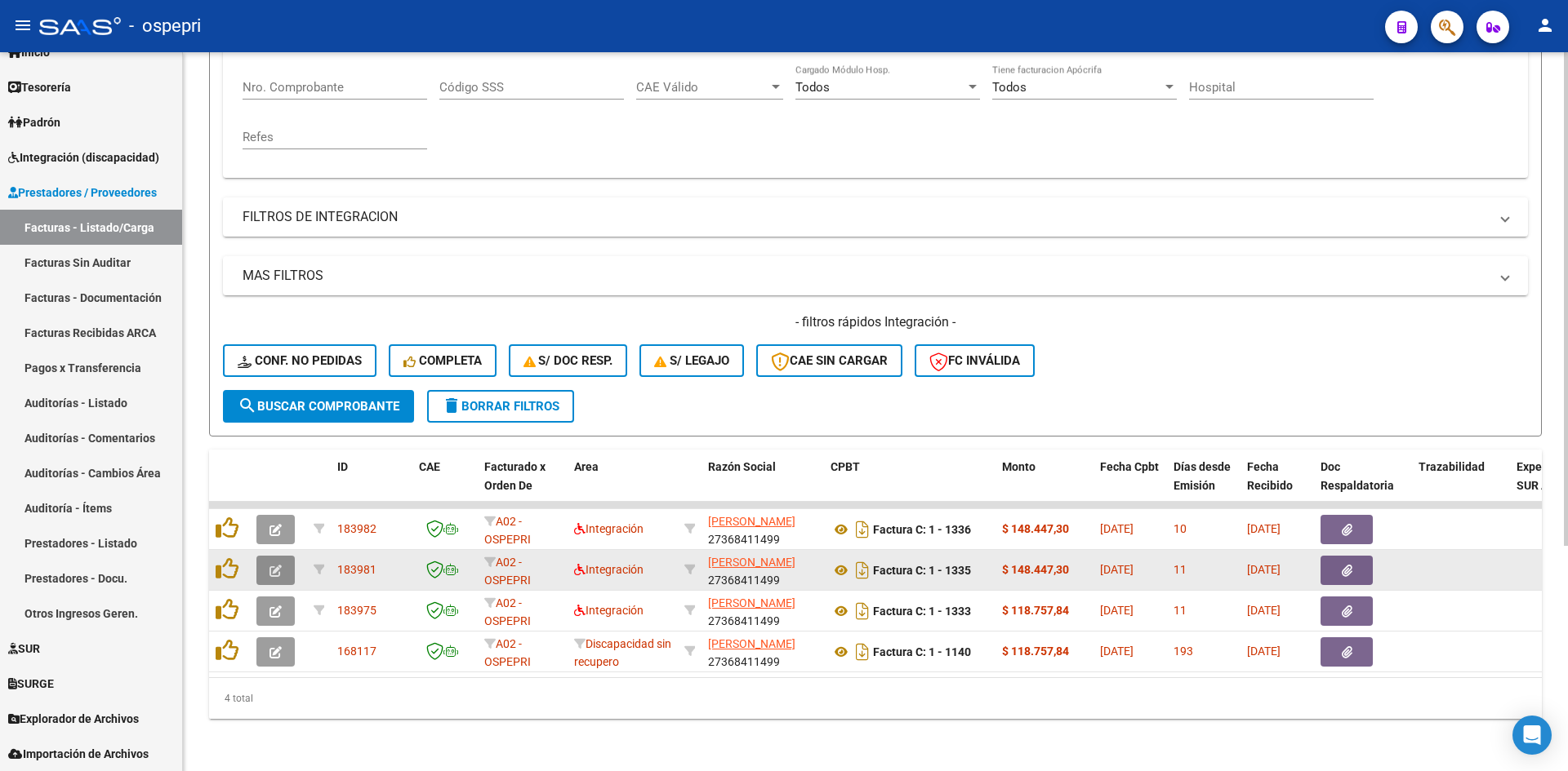
click at [276, 565] on icon "button" at bounding box center [275, 571] width 12 height 12
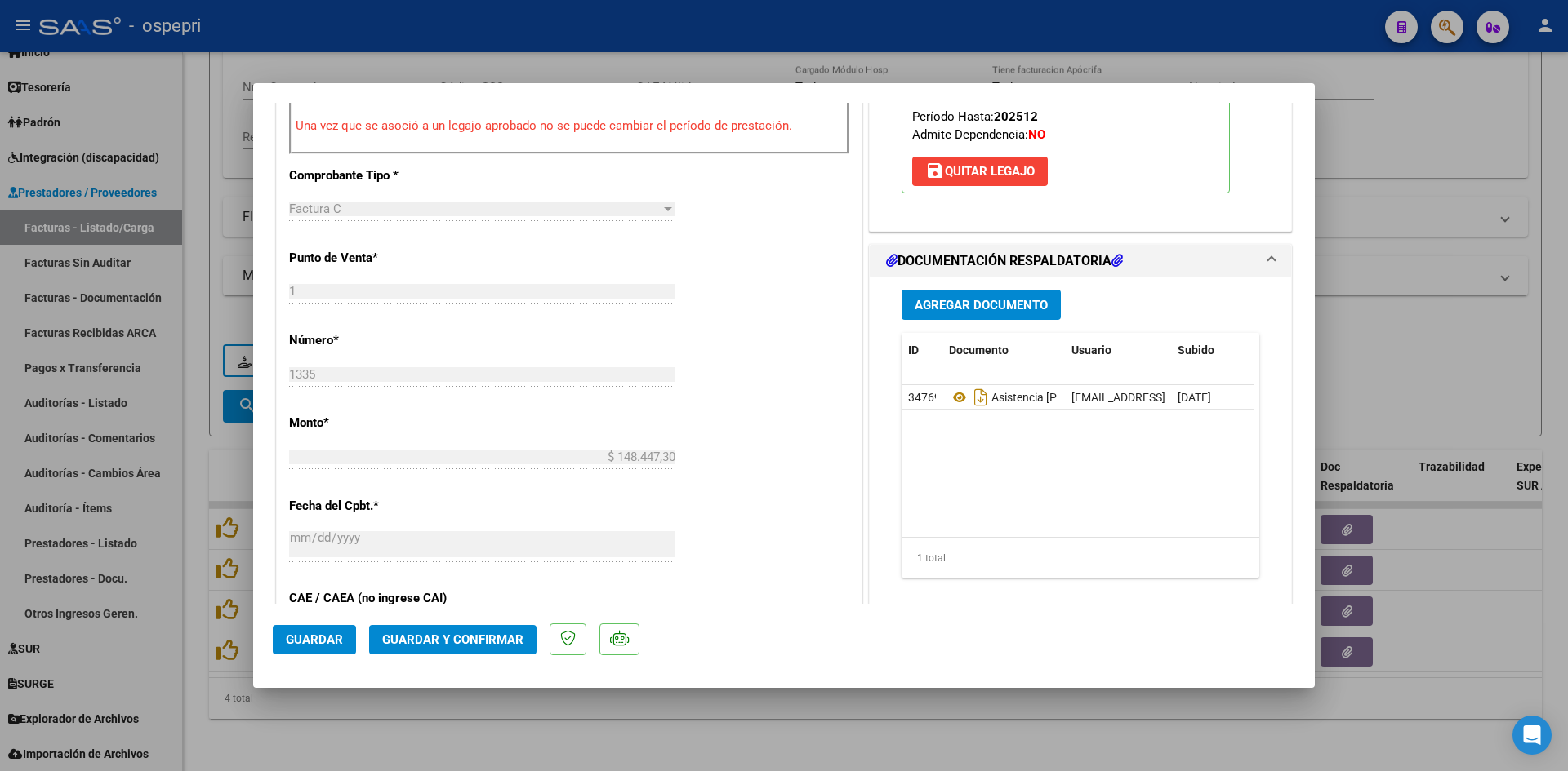
scroll to position [489, 0]
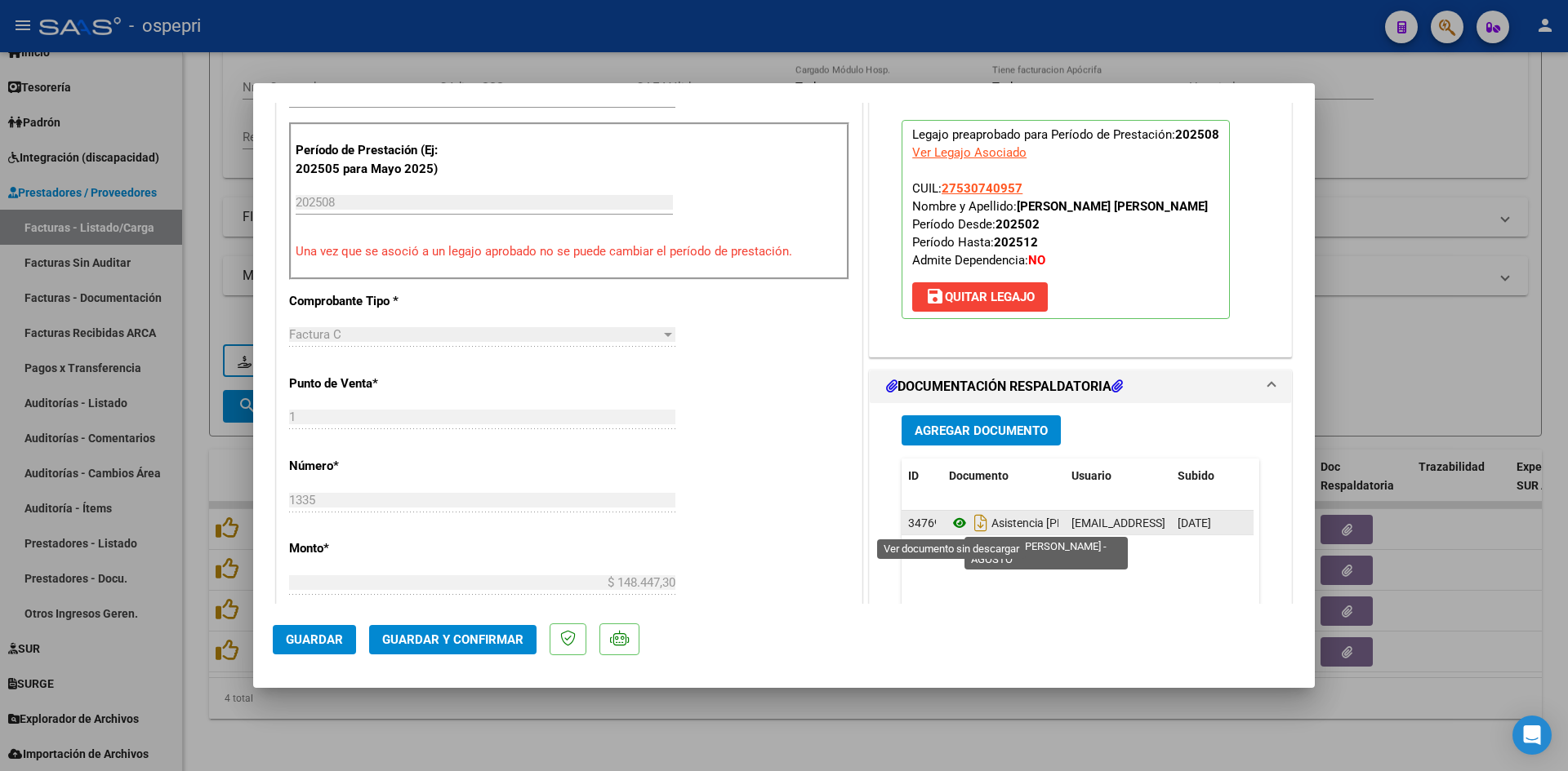
click at [952, 521] on icon at bounding box center [959, 523] width 21 height 20
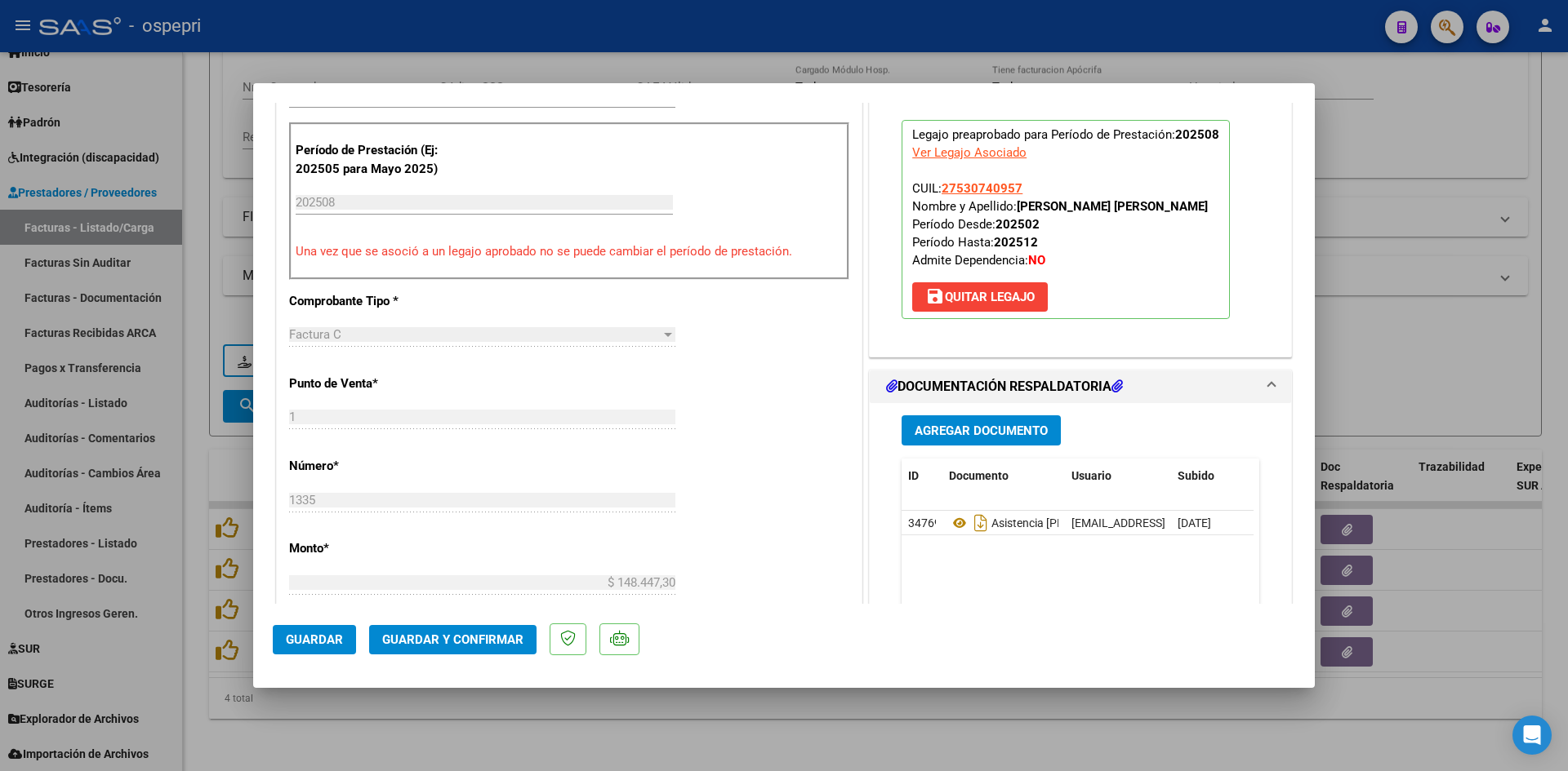
scroll to position [0, 0]
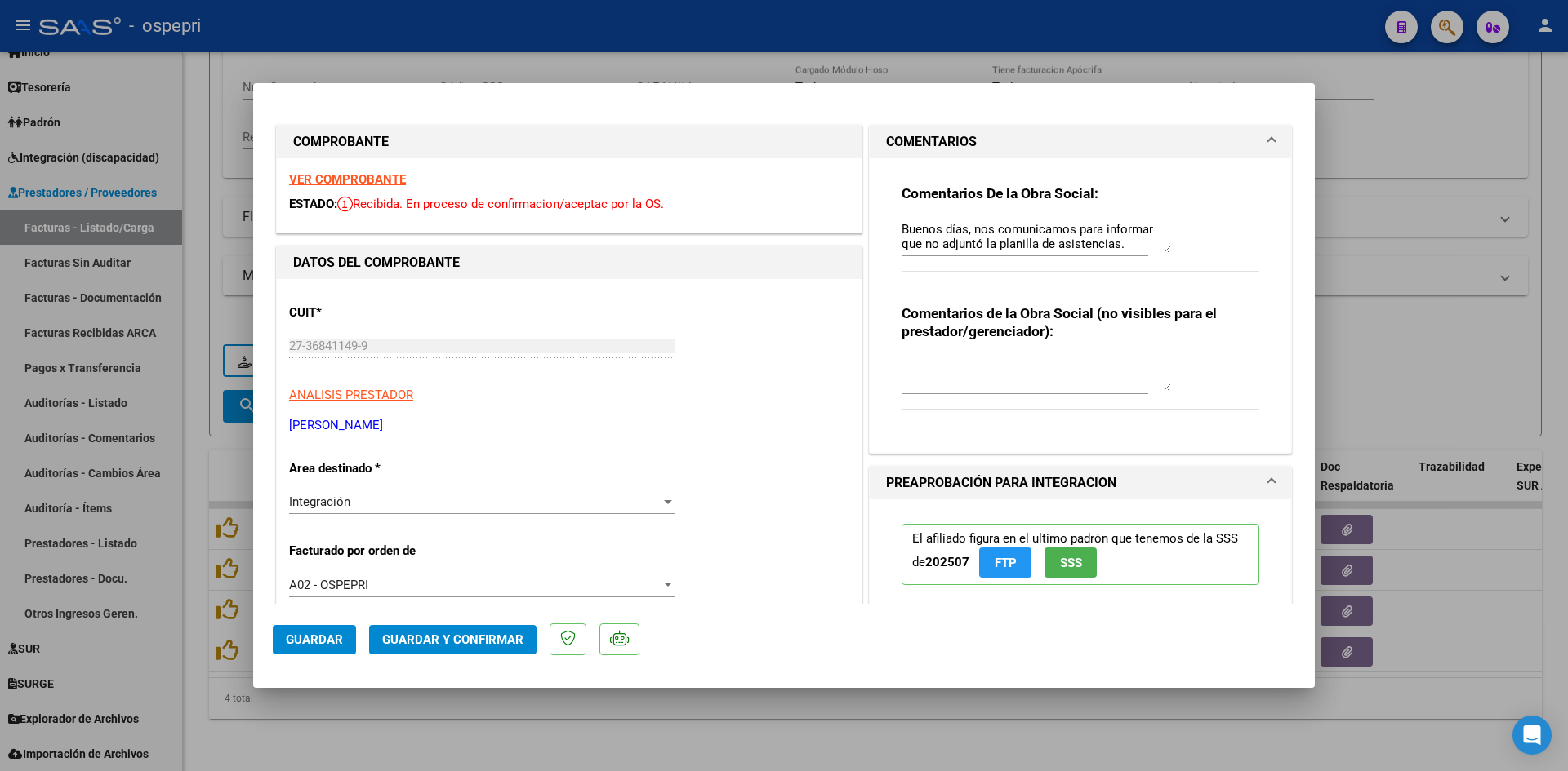
click at [370, 180] on strong "VER COMPROBANTE" at bounding box center [348, 180] width 117 height 15
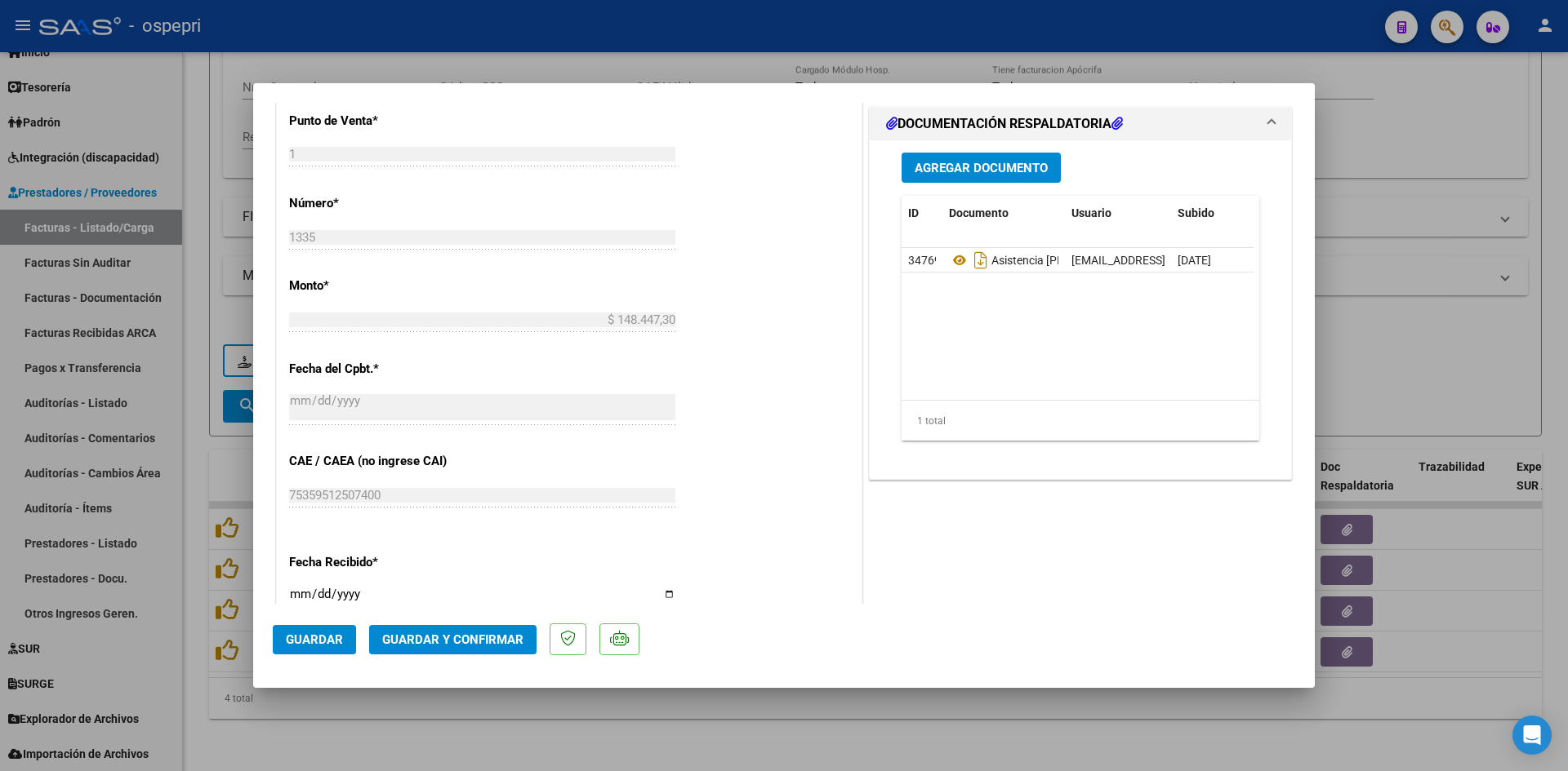
scroll to position [898, 0]
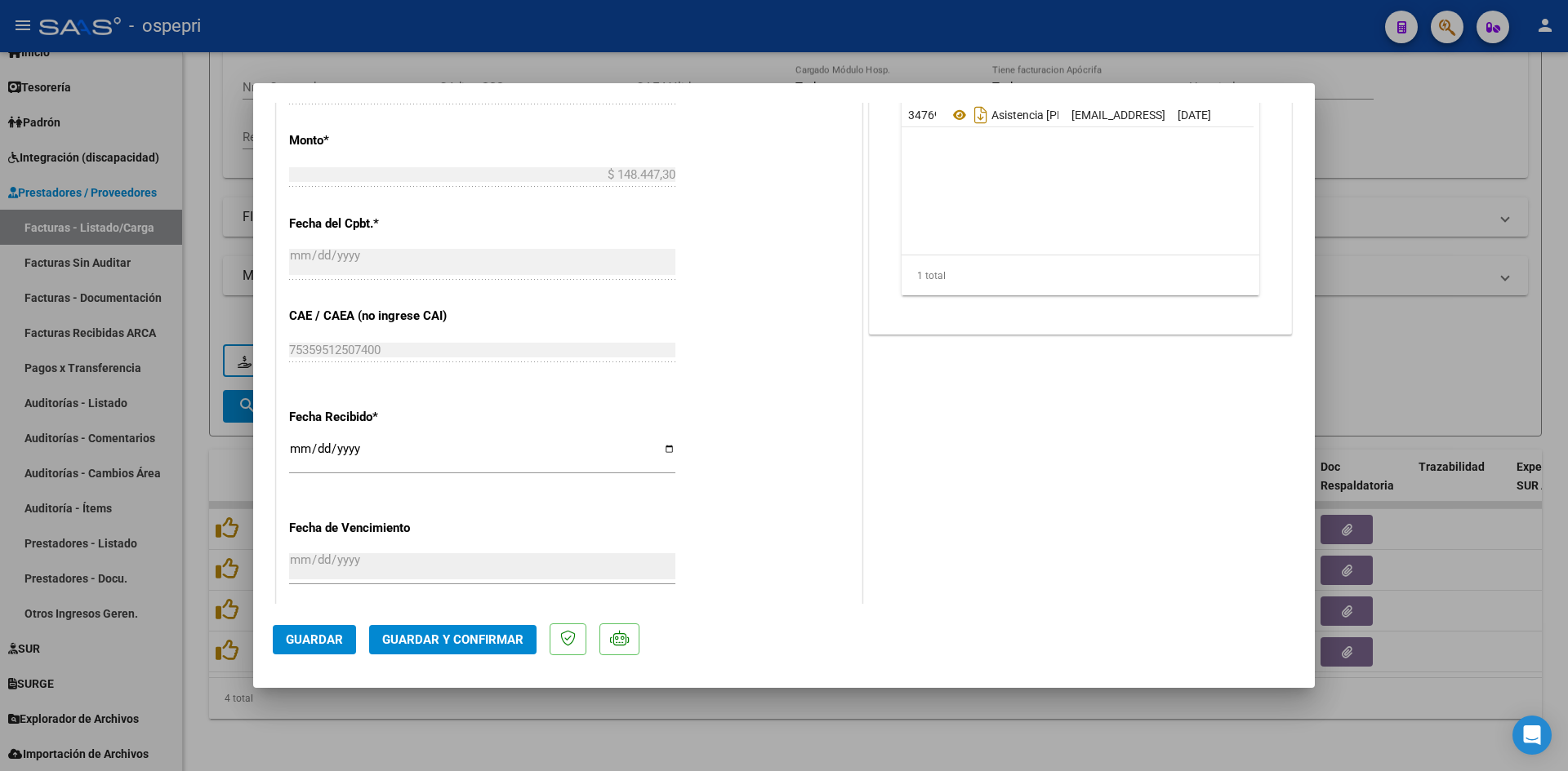
click at [508, 638] on span "Guardar y Confirmar" at bounding box center [452, 641] width 141 height 15
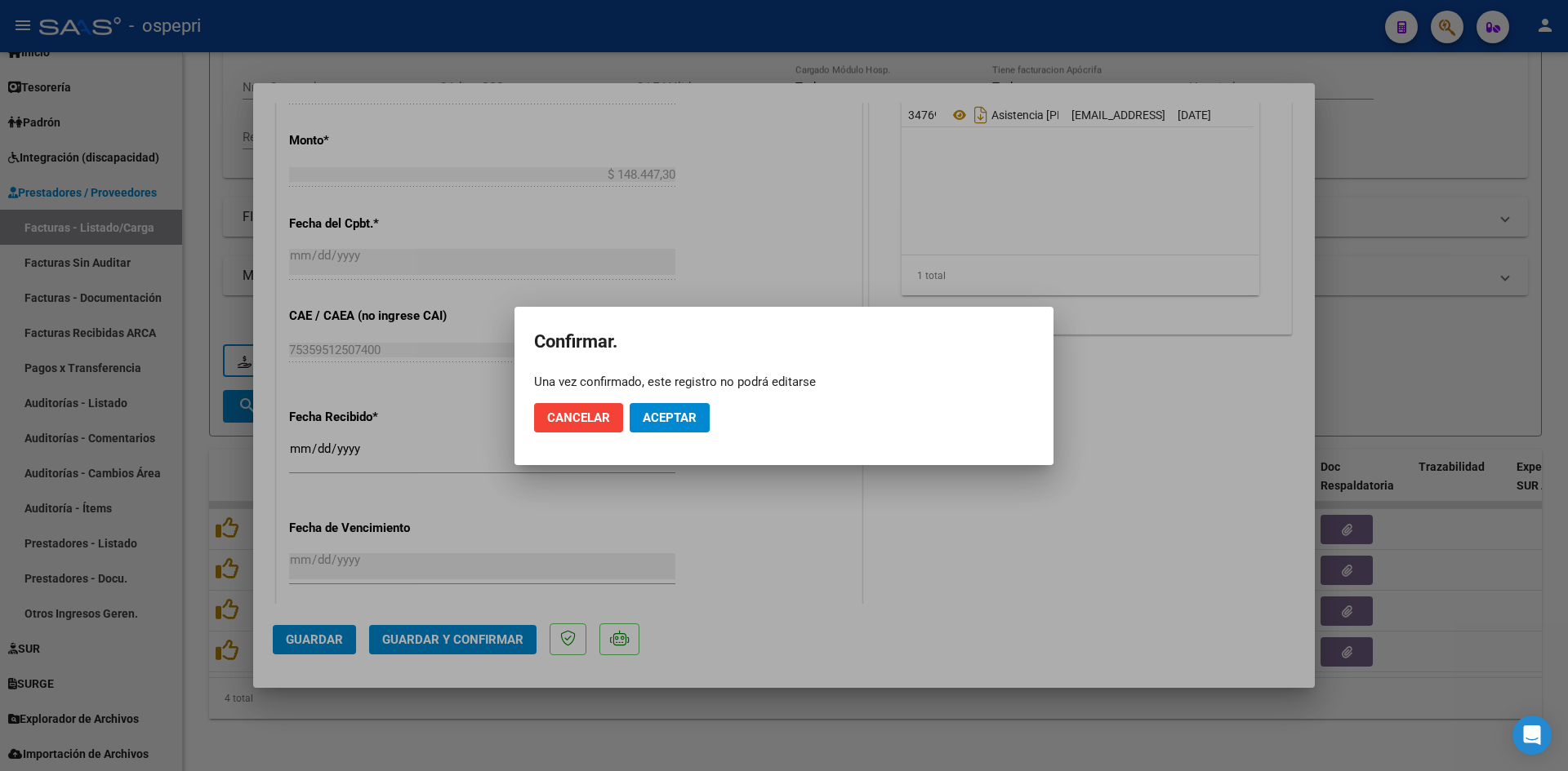
click at [682, 398] on mat-dialog-actions "Cancelar Aceptar" at bounding box center [784, 418] width 500 height 56
click at [676, 419] on span "Aceptar" at bounding box center [669, 419] width 54 height 15
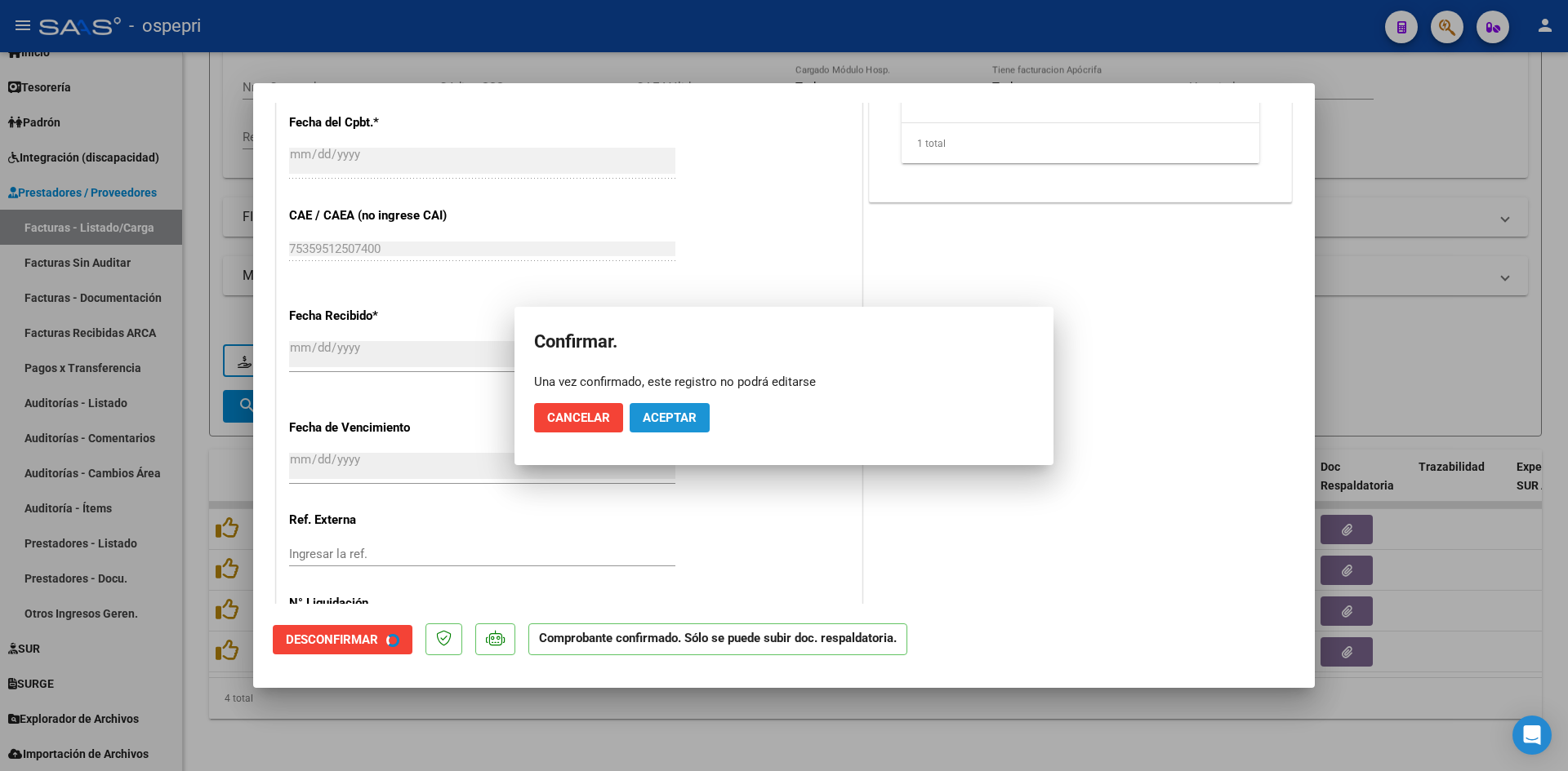
scroll to position [797, 0]
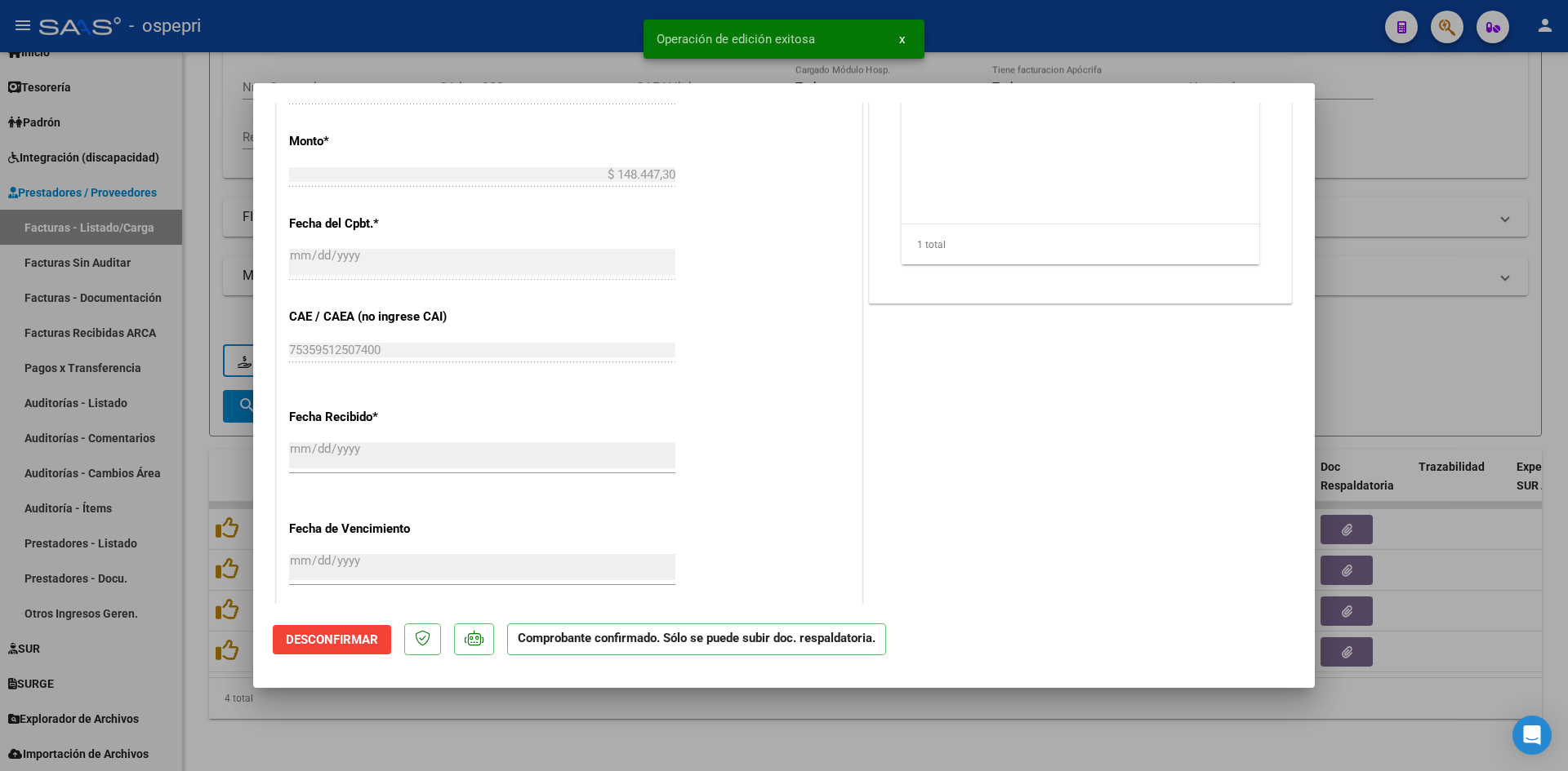
type input "$ 0,00"
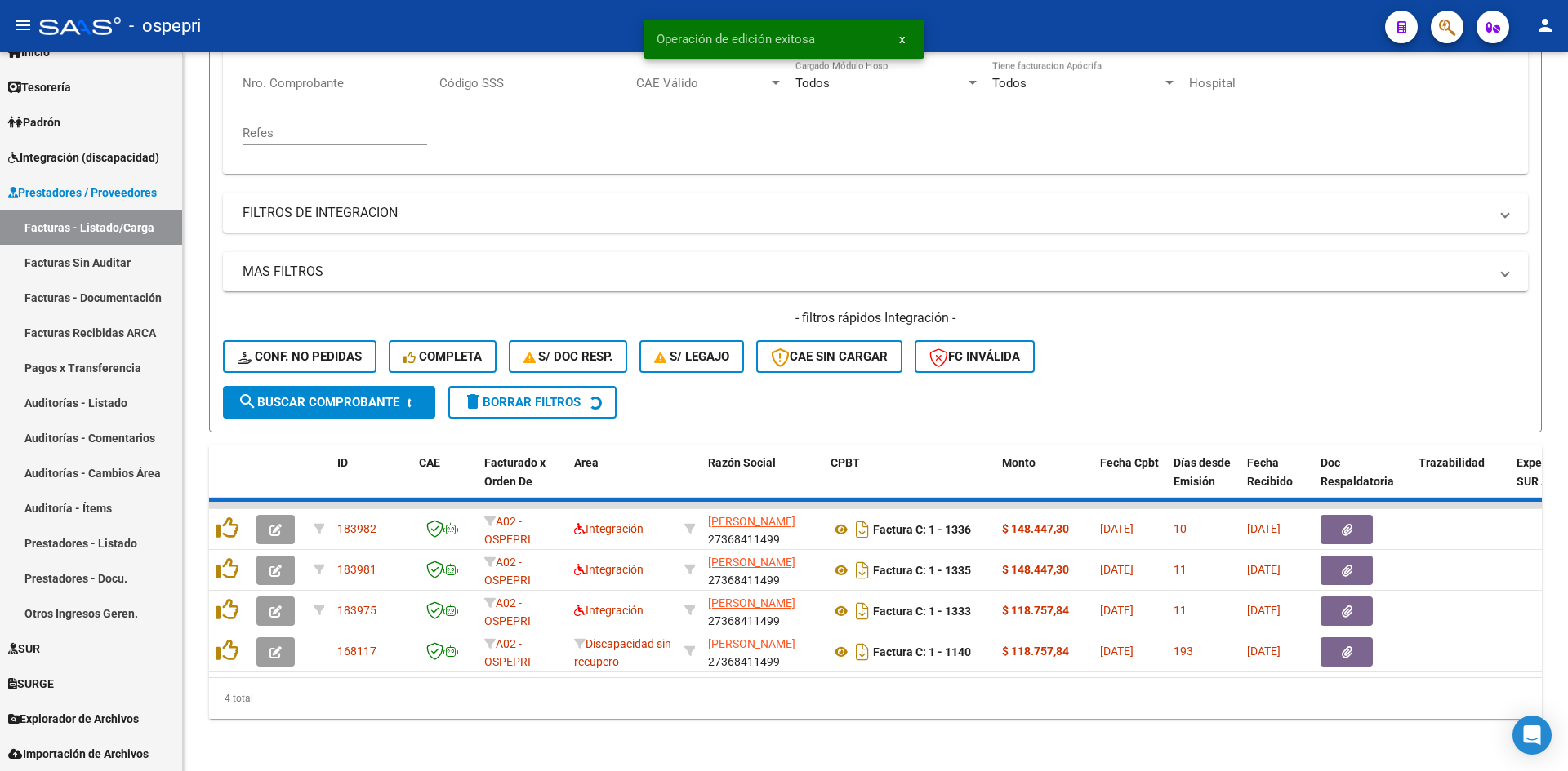
scroll to position [287, 0]
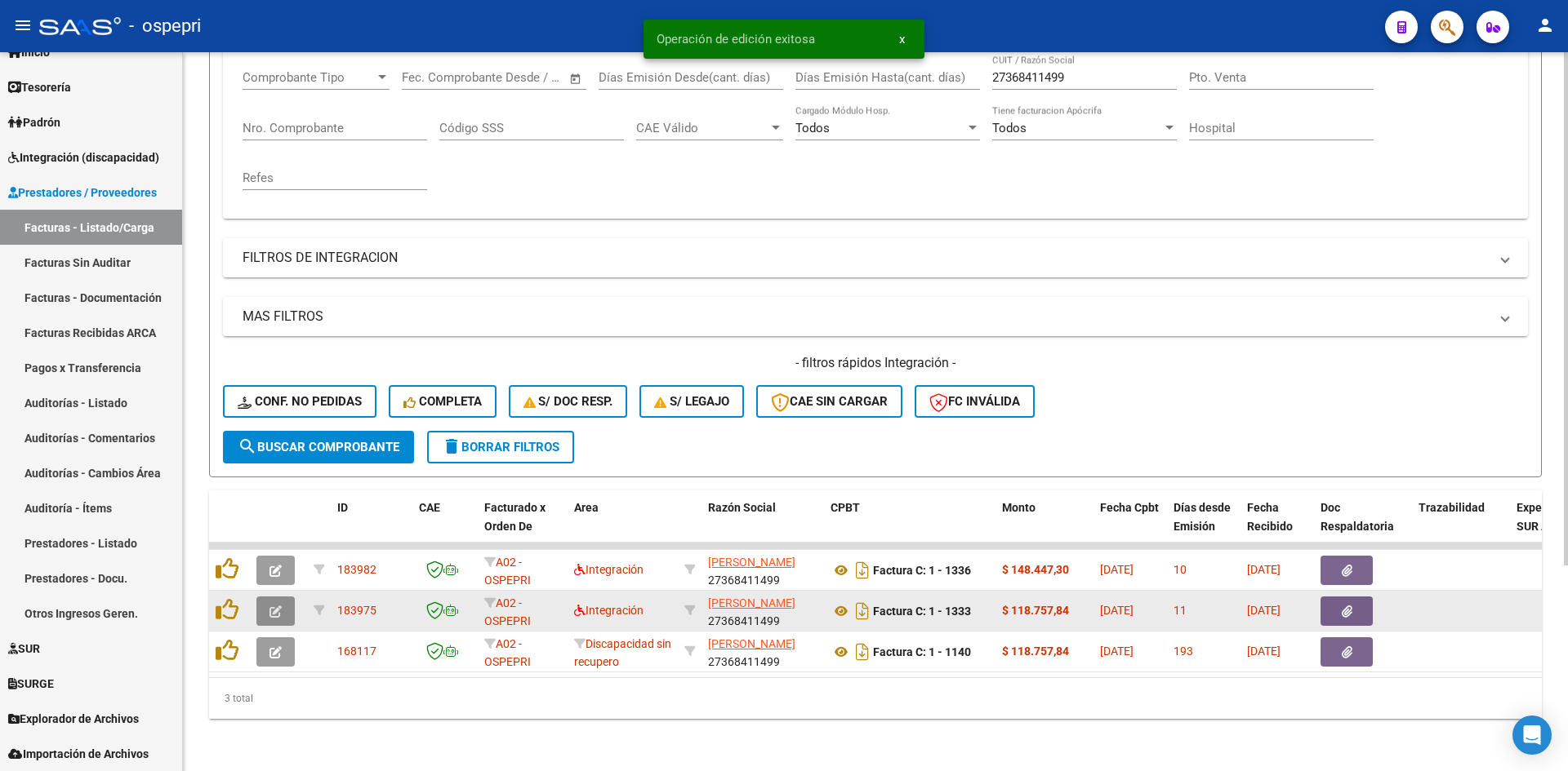
click at [269, 606] on icon "button" at bounding box center [275, 611] width 12 height 12
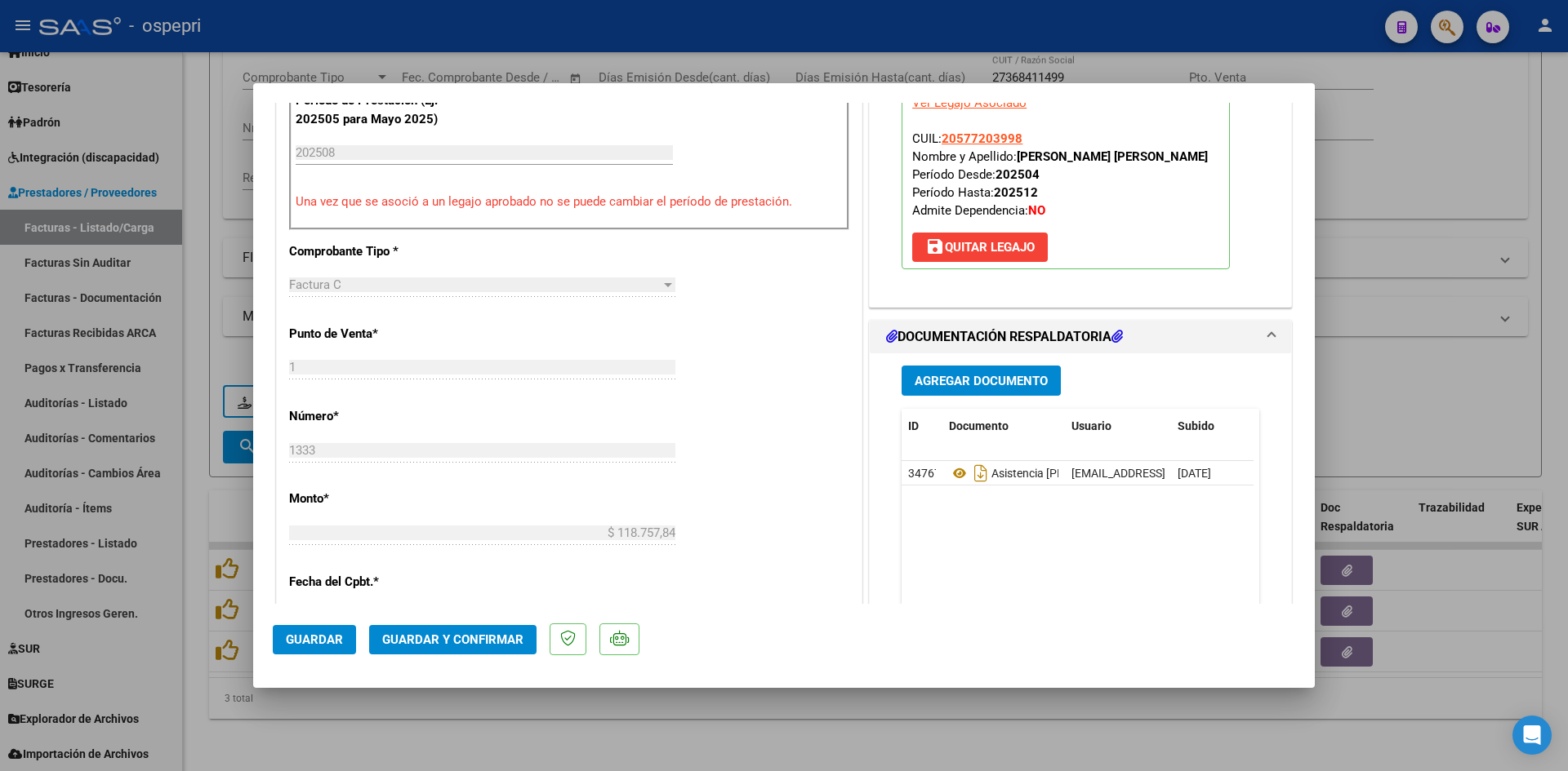
scroll to position [572, 0]
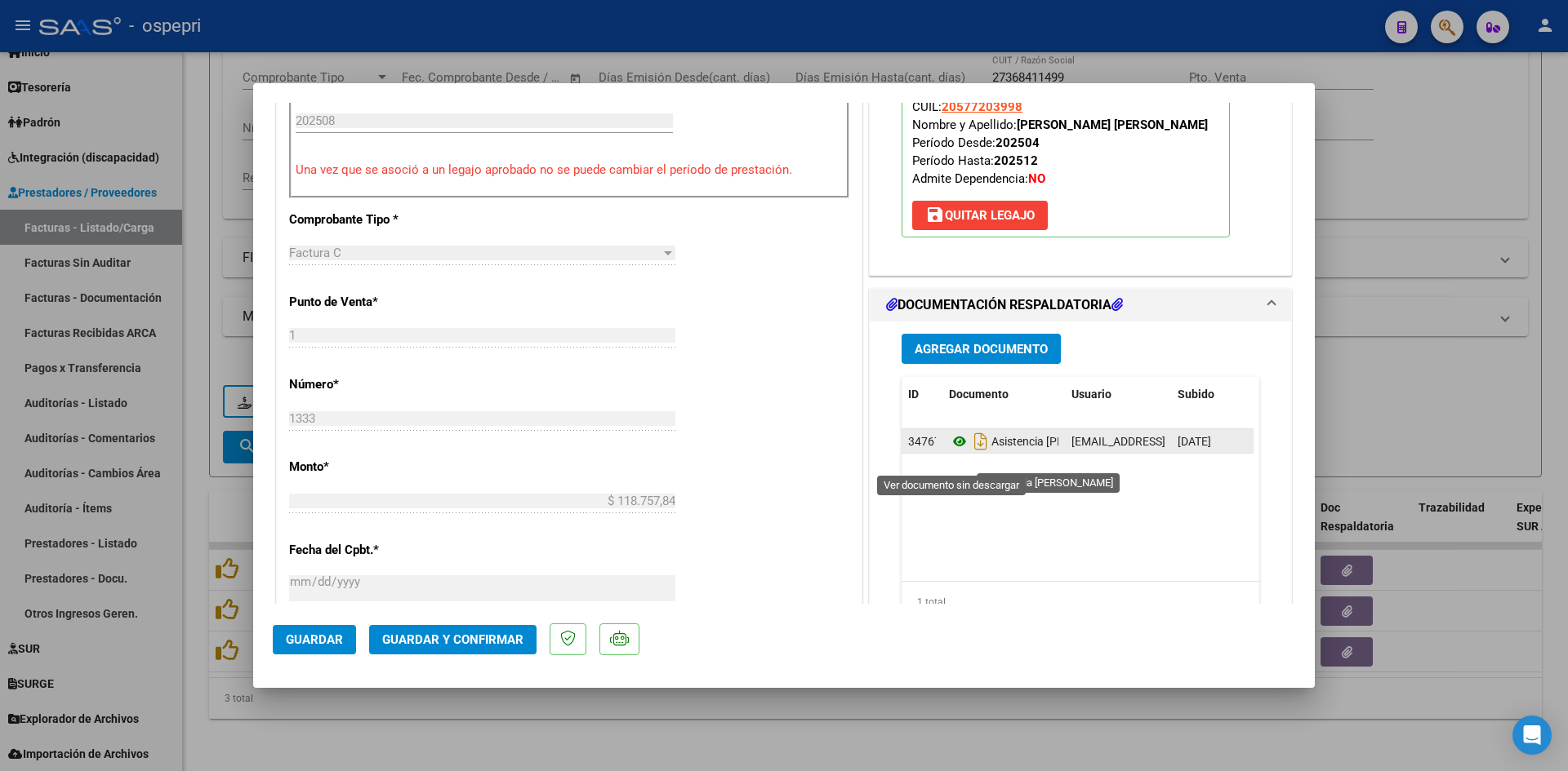
click at [951, 452] on icon at bounding box center [959, 441] width 21 height 20
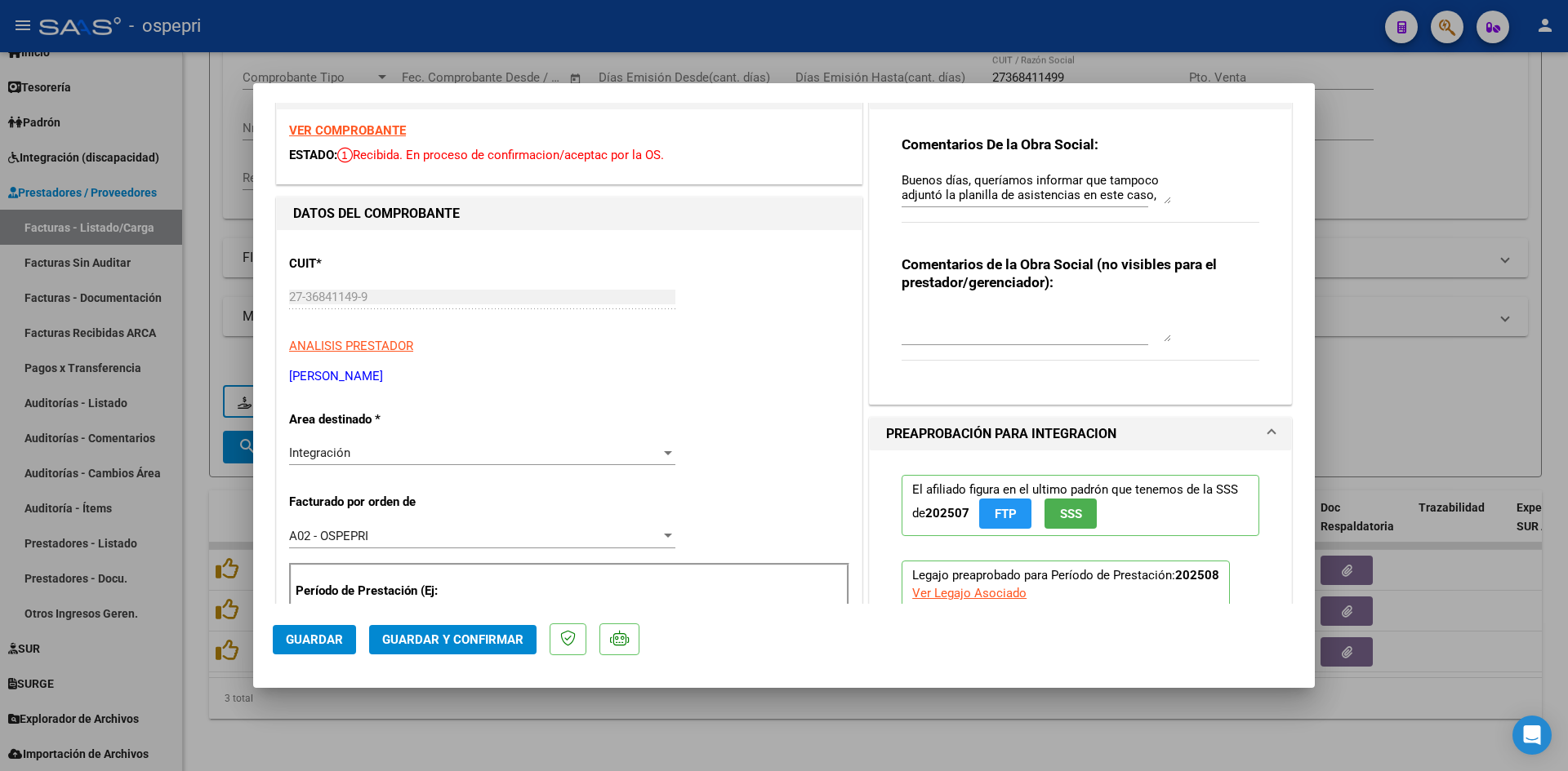
scroll to position [0, 0]
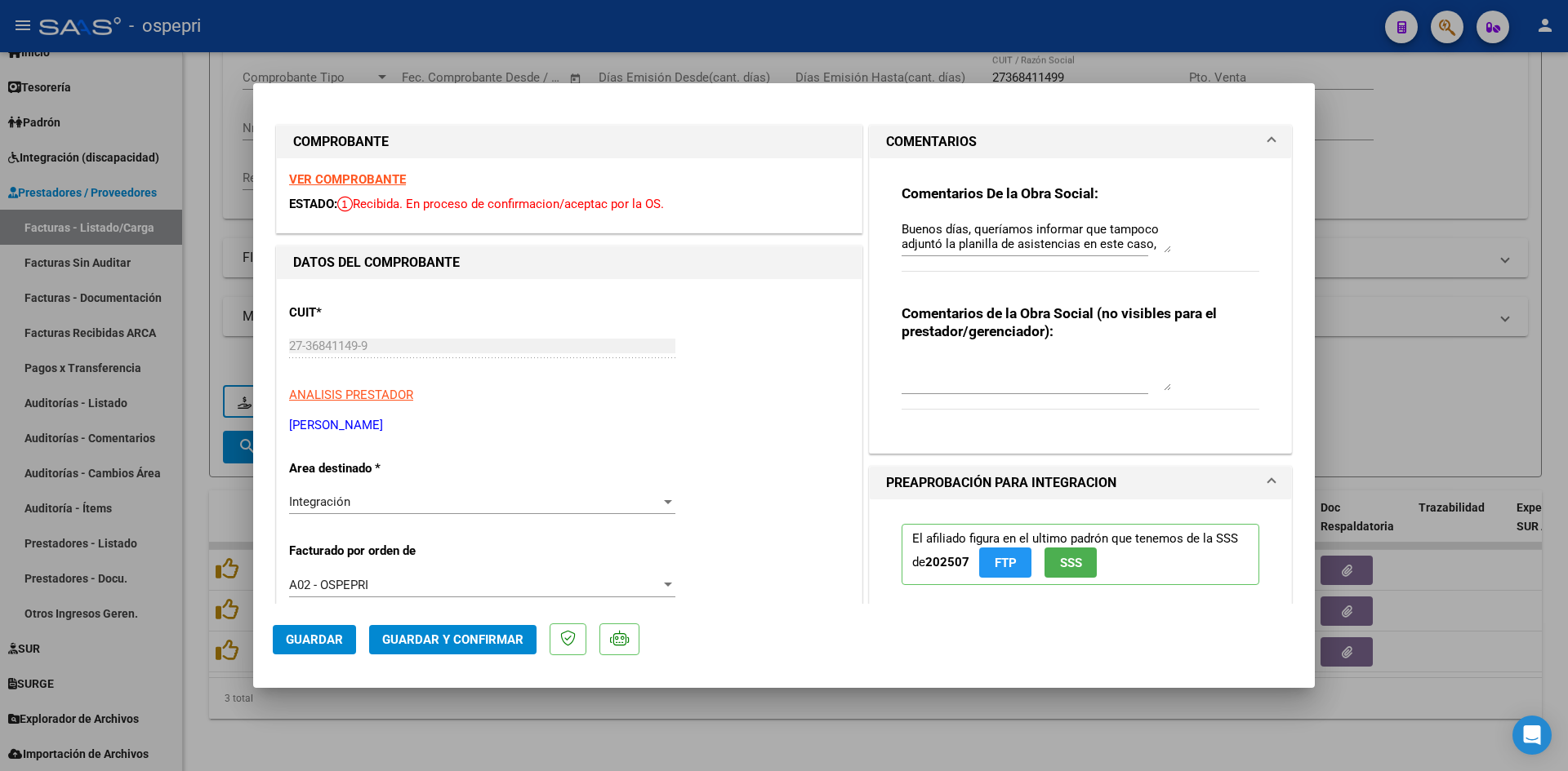
click at [370, 183] on strong "VER COMPROBANTE" at bounding box center [348, 180] width 117 height 15
click at [492, 642] on span "Guardar y Confirmar" at bounding box center [452, 641] width 141 height 15
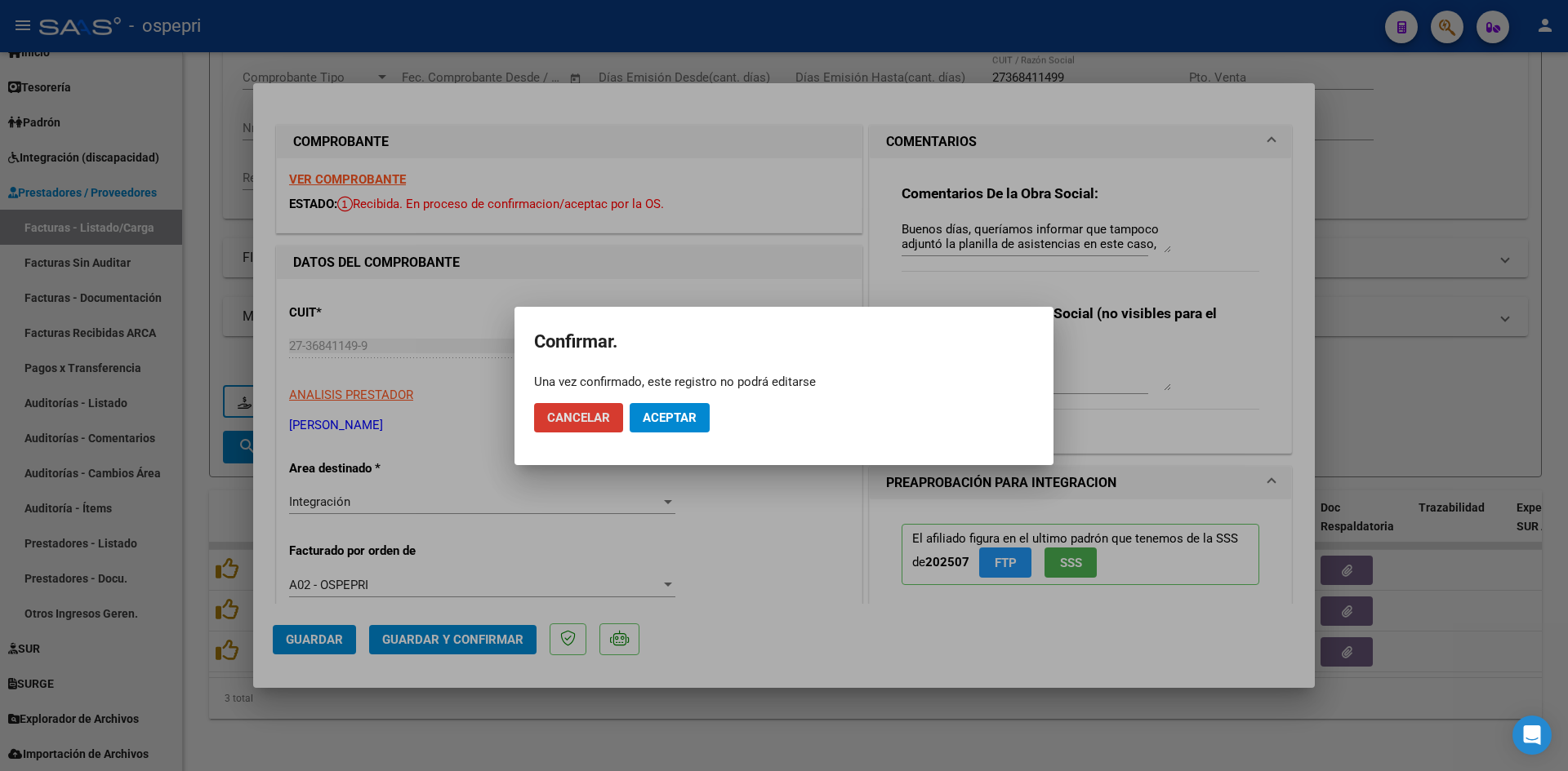
click at [698, 415] on button "Aceptar" at bounding box center [669, 418] width 80 height 29
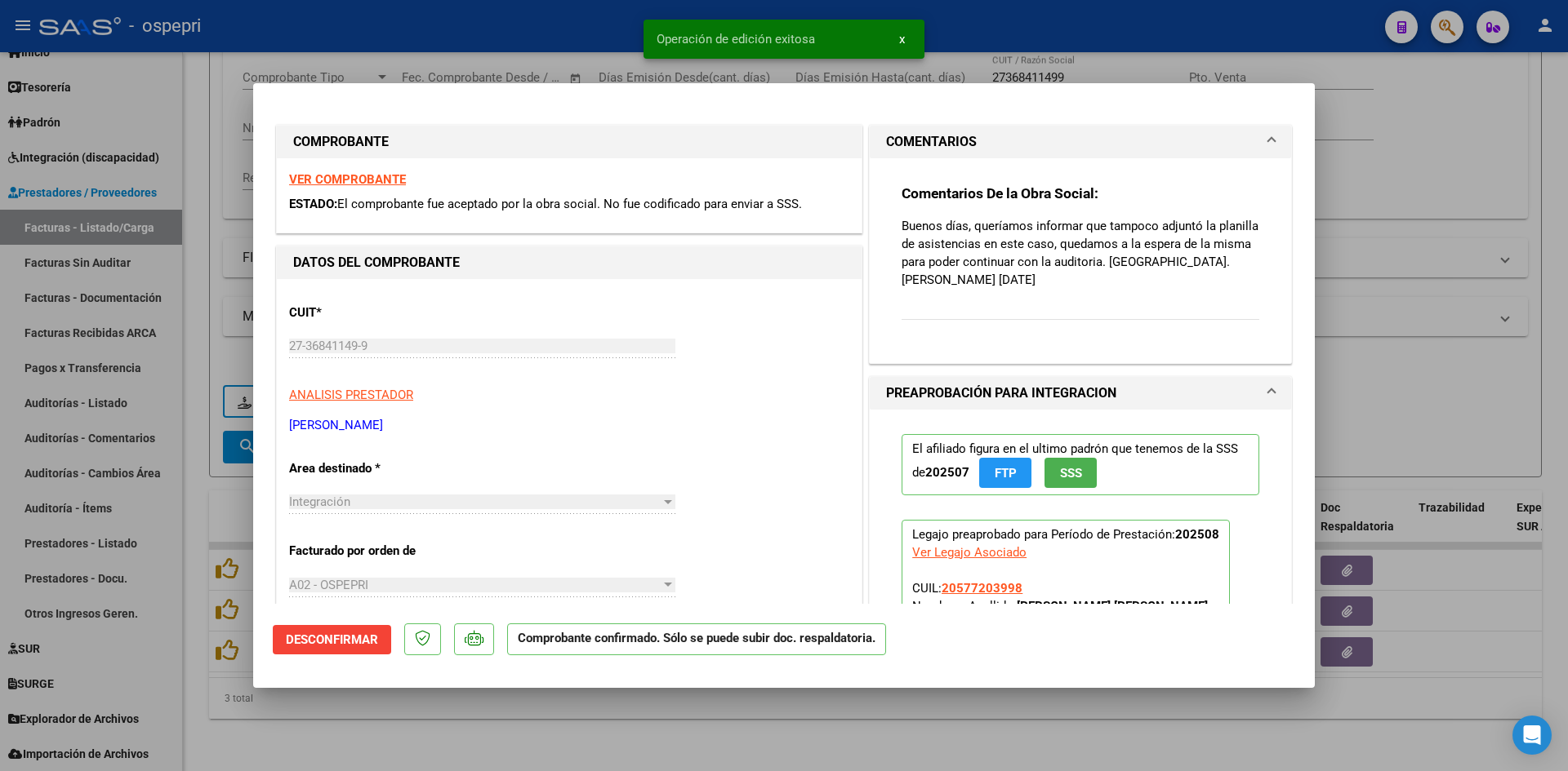
type input "$ 0,00"
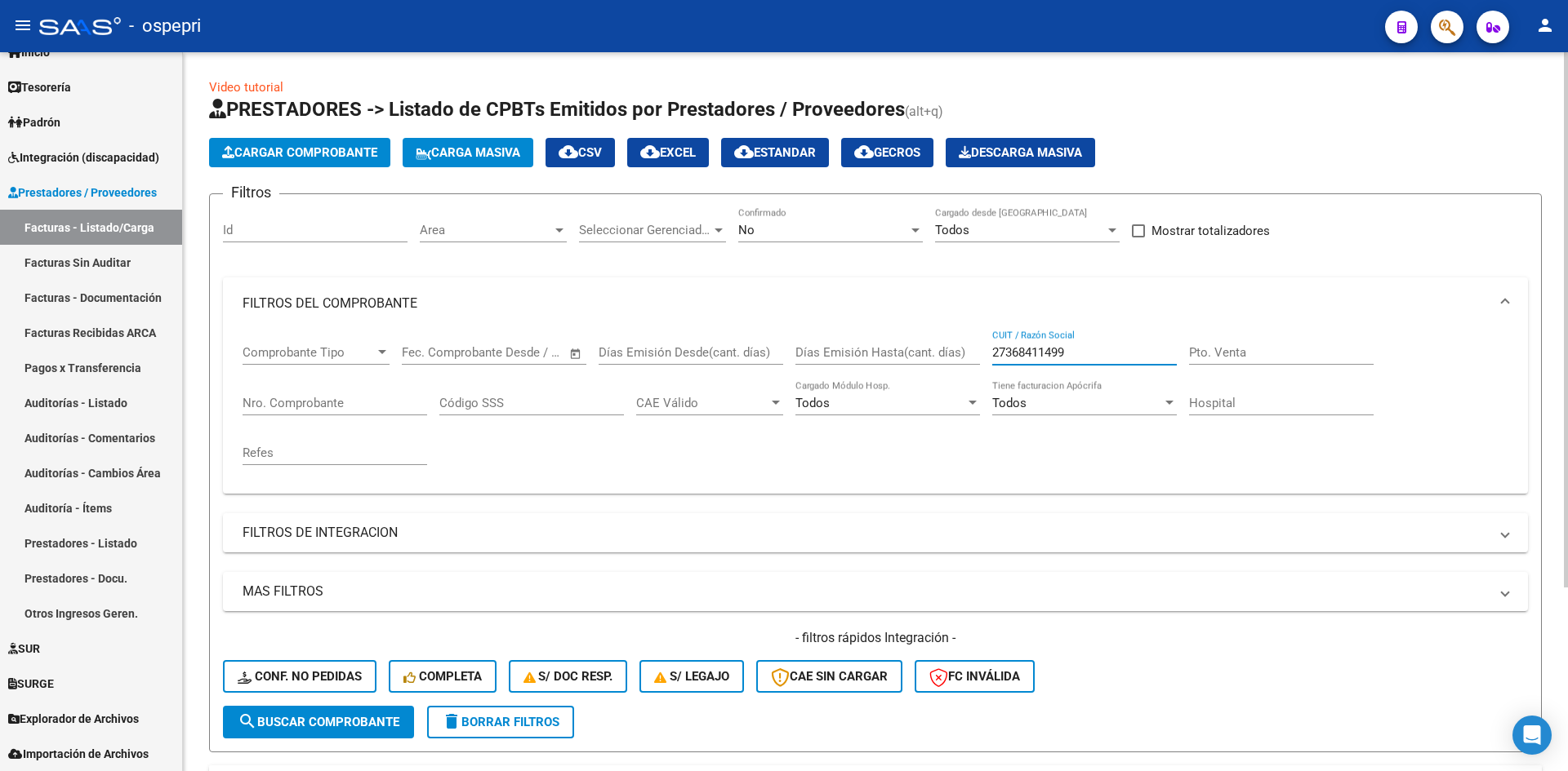
drag, startPoint x: 1091, startPoint y: 351, endPoint x: 975, endPoint y: 358, distance: 116.2
click at [975, 358] on div "Comprobante Tipo Comprobante Tipo Fecha inicio – Fecha fin Fec. Comprobante Des…" at bounding box center [875, 405] width 1266 height 151
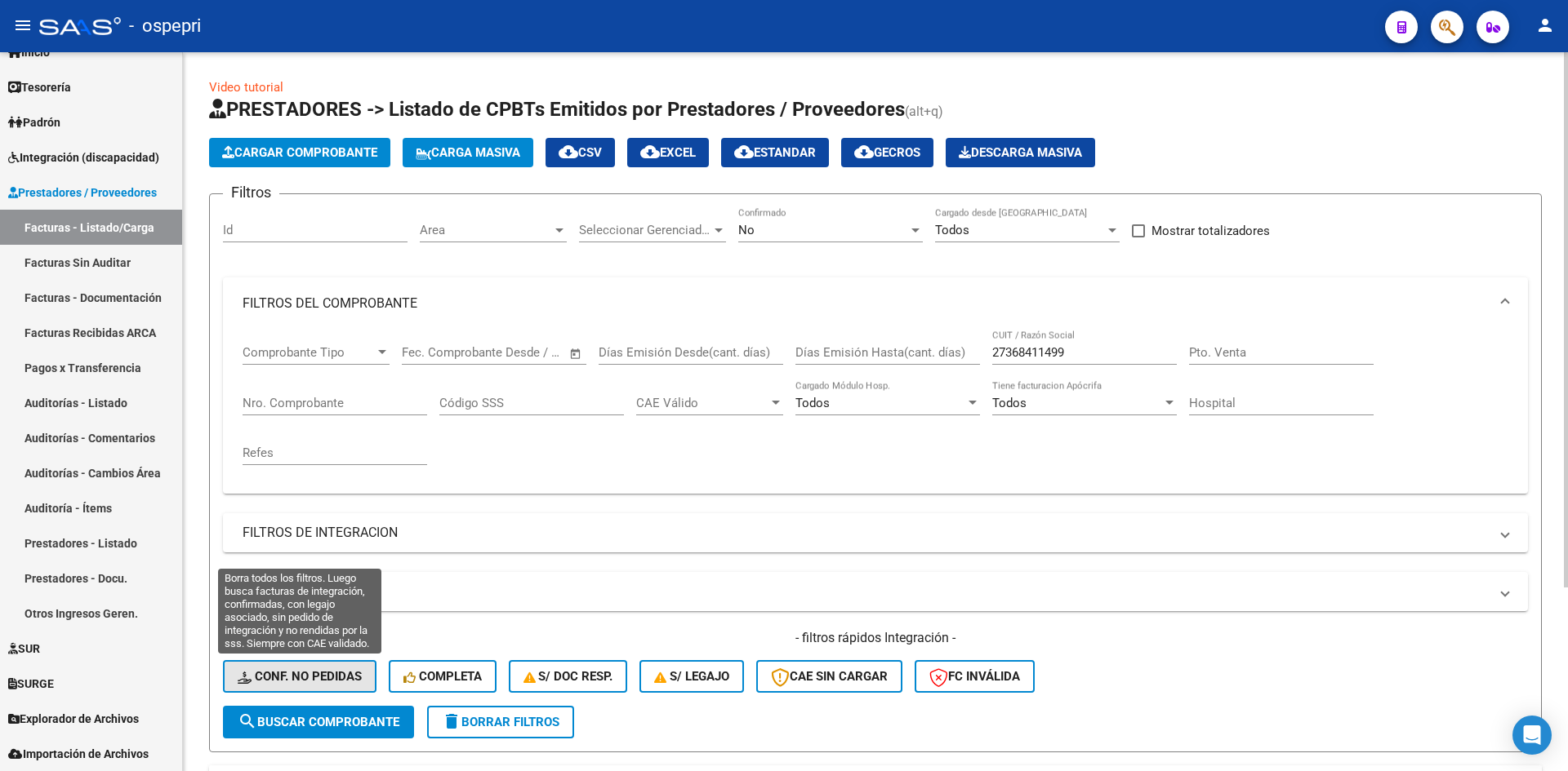
click at [316, 672] on span "Conf. no pedidas" at bounding box center [299, 677] width 124 height 15
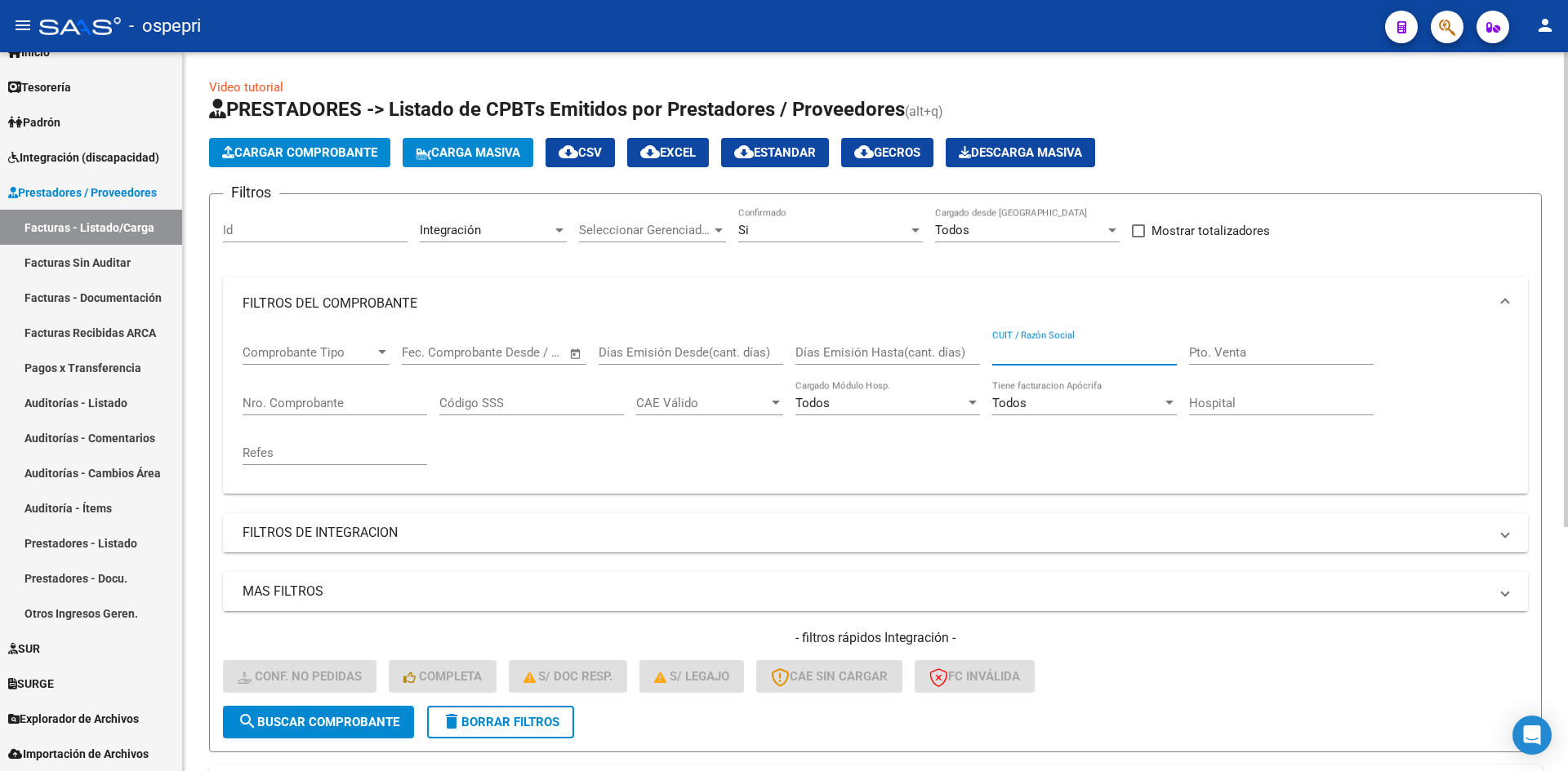
click at [1051, 354] on input "CUIT / Razón Social" at bounding box center [1084, 352] width 184 height 15
paste input "27368411499"
type input "27368411499"
click at [369, 714] on button "search Buscar Comprobante" at bounding box center [319, 722] width 191 height 33
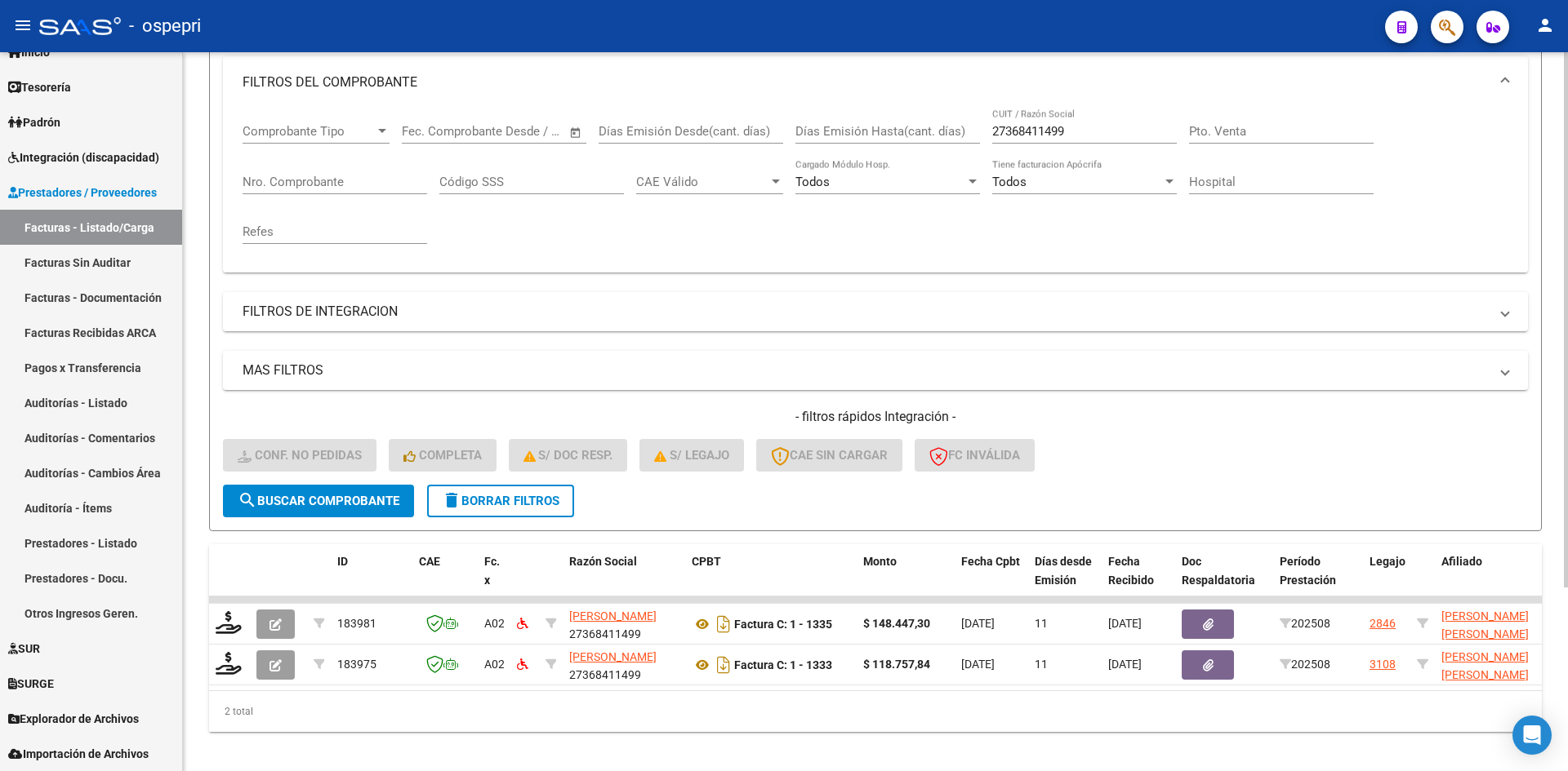
scroll to position [247, 0]
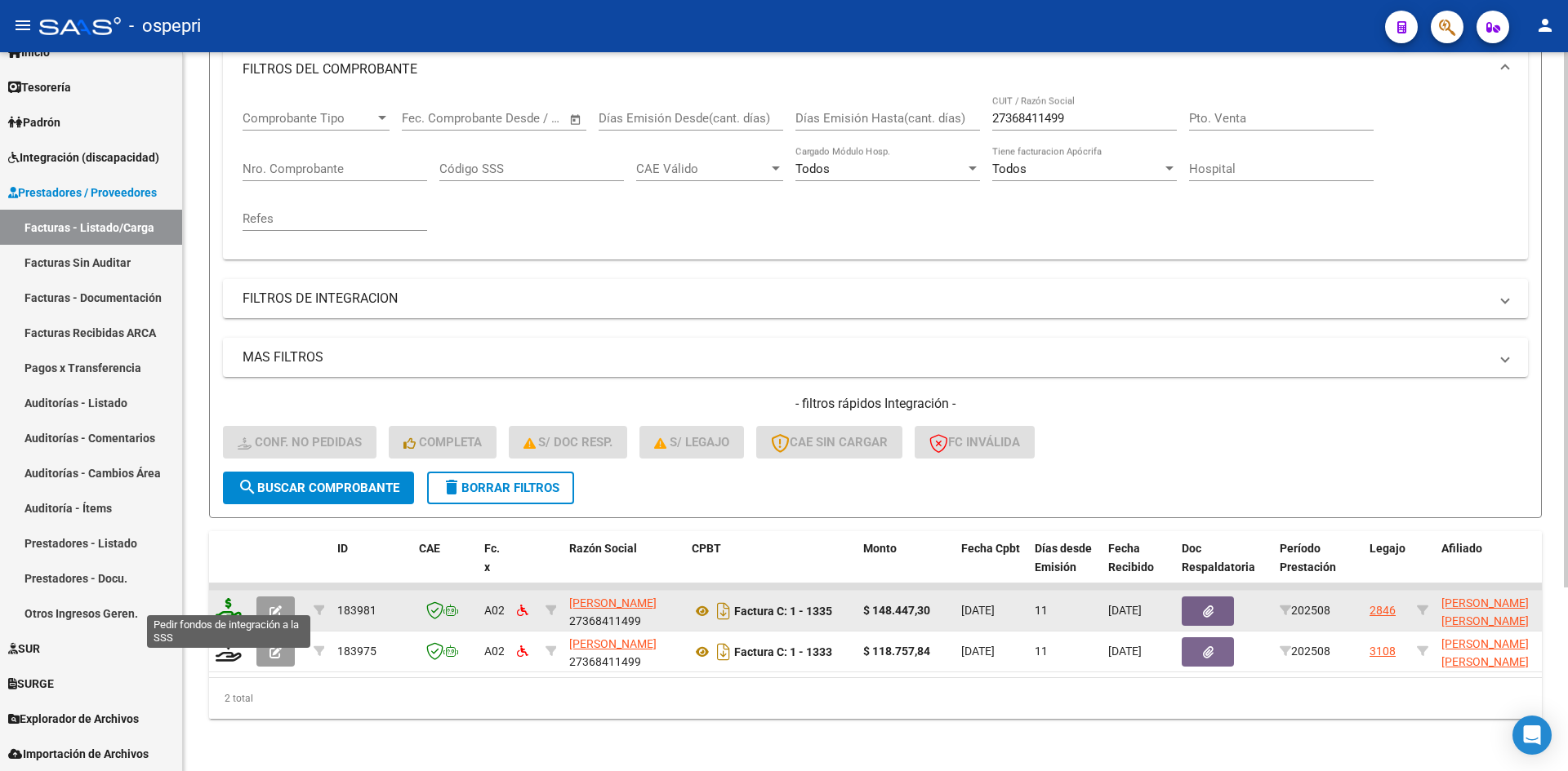
click at [222, 598] on icon at bounding box center [229, 609] width 26 height 23
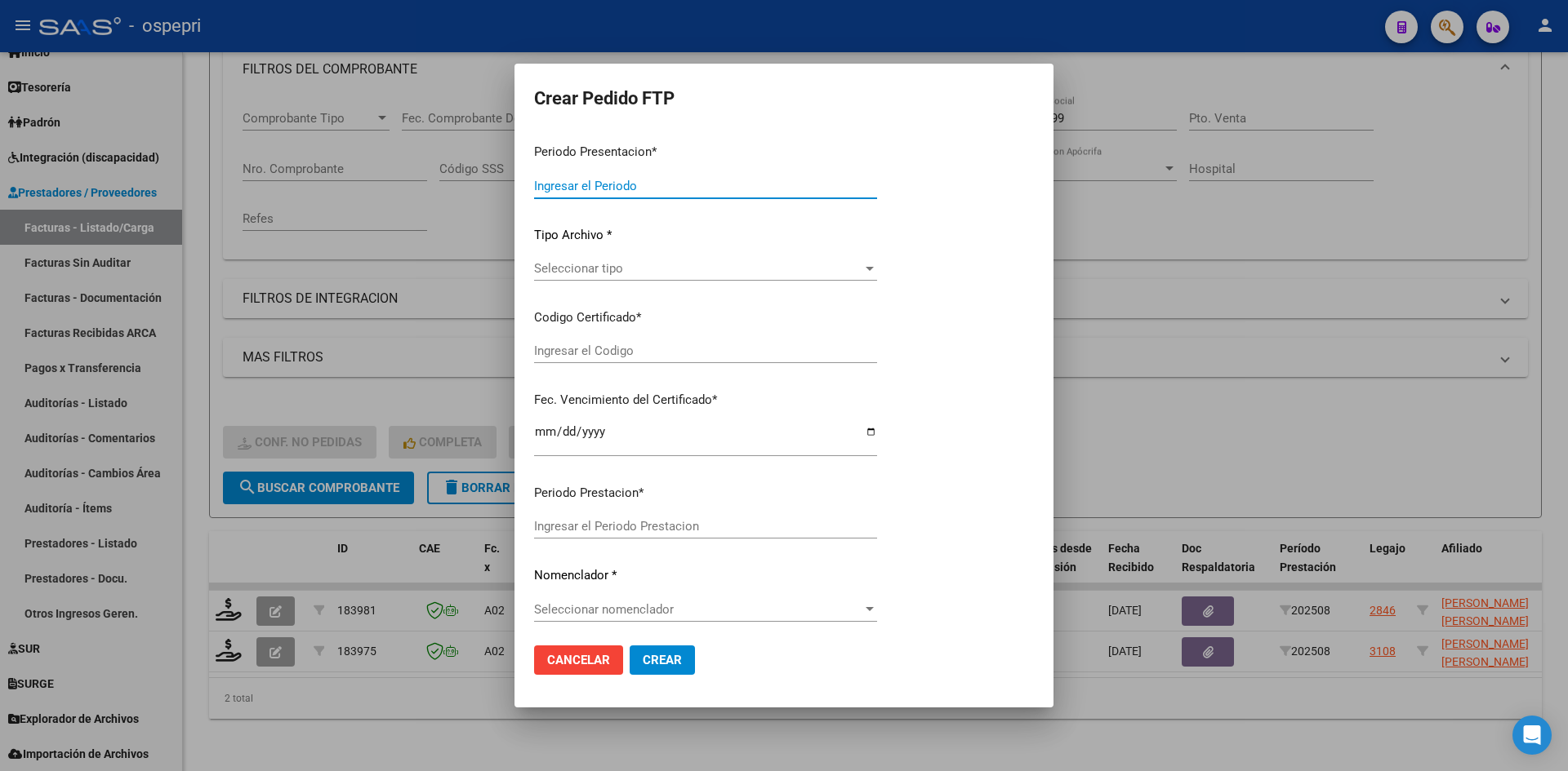
type input "202508"
type input "$ 148.447,30"
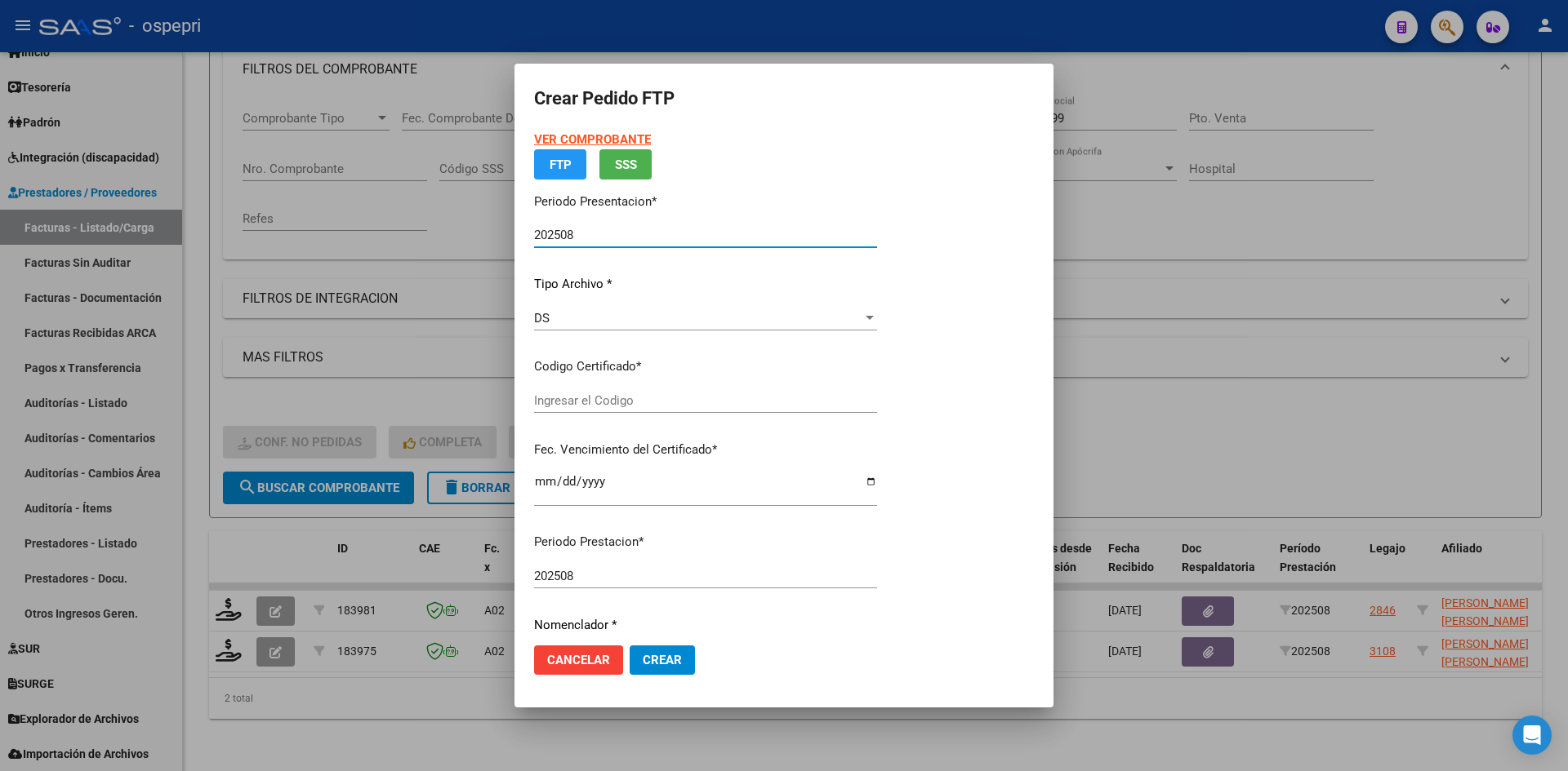
type input "2753074095-7"
type input "2026-11-01"
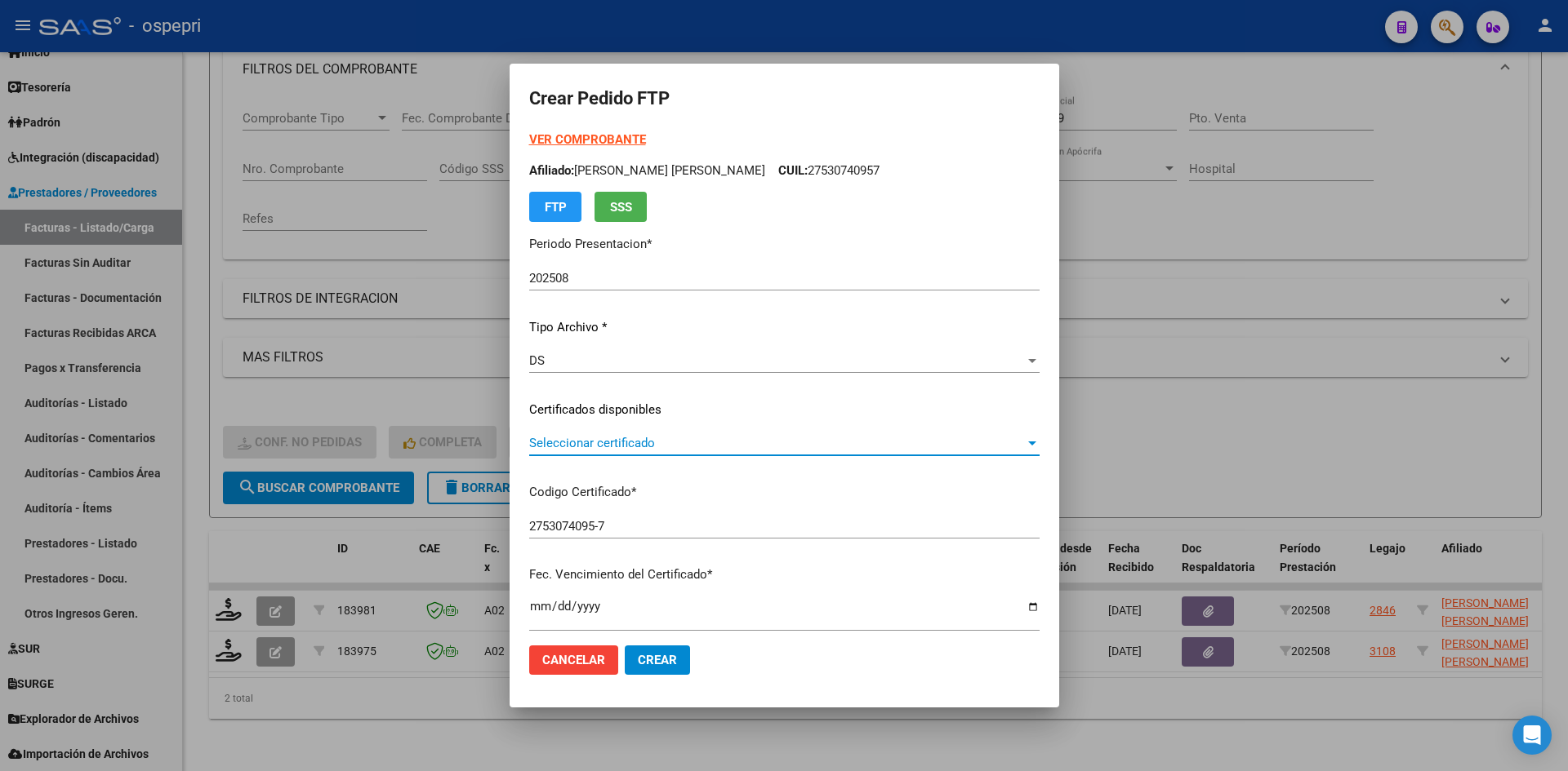
click at [680, 445] on span "Seleccionar certificado" at bounding box center [777, 443] width 495 height 15
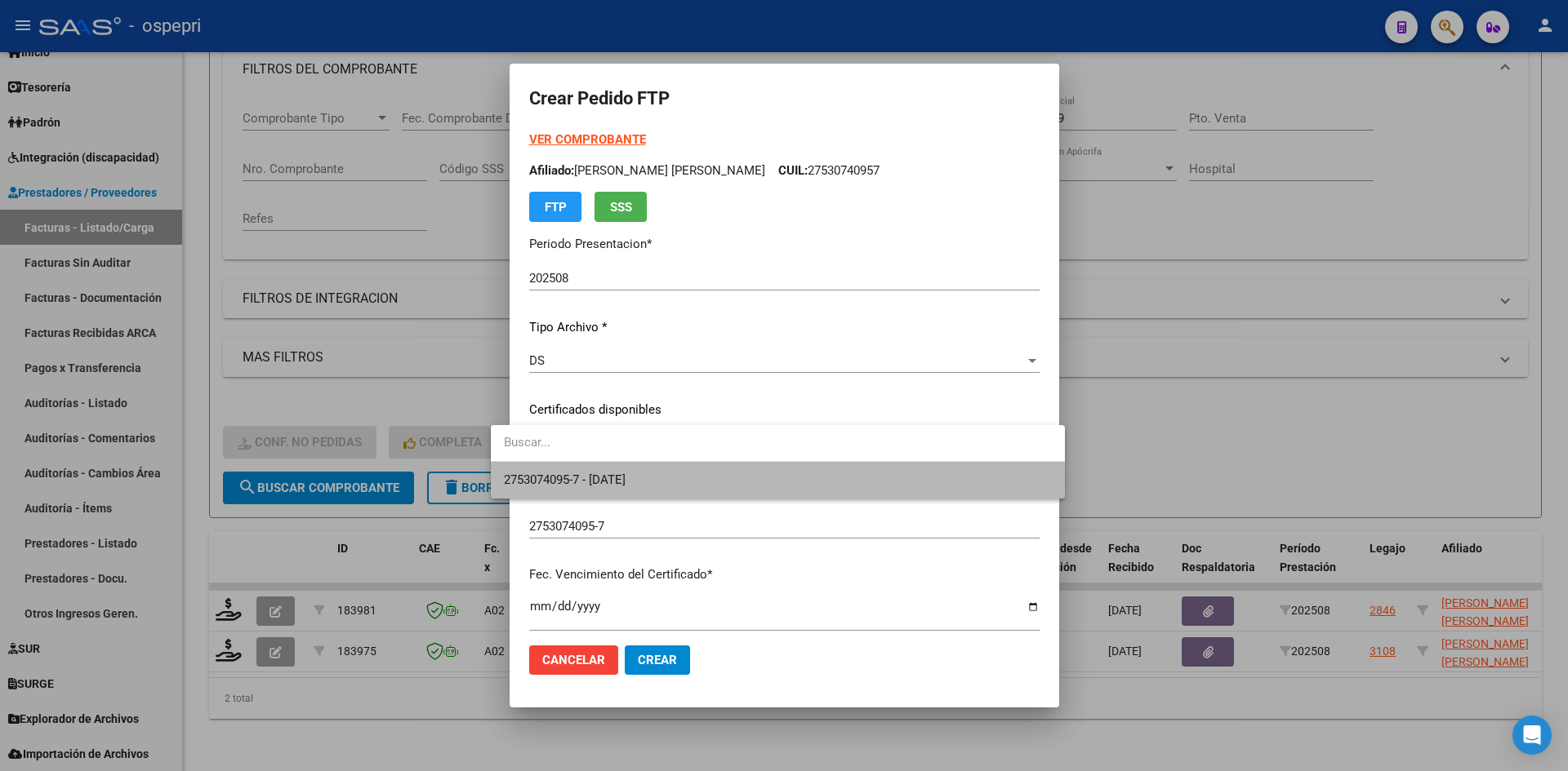
click at [680, 477] on span "2753074095-7 - 2026-11-01" at bounding box center [777, 480] width 547 height 37
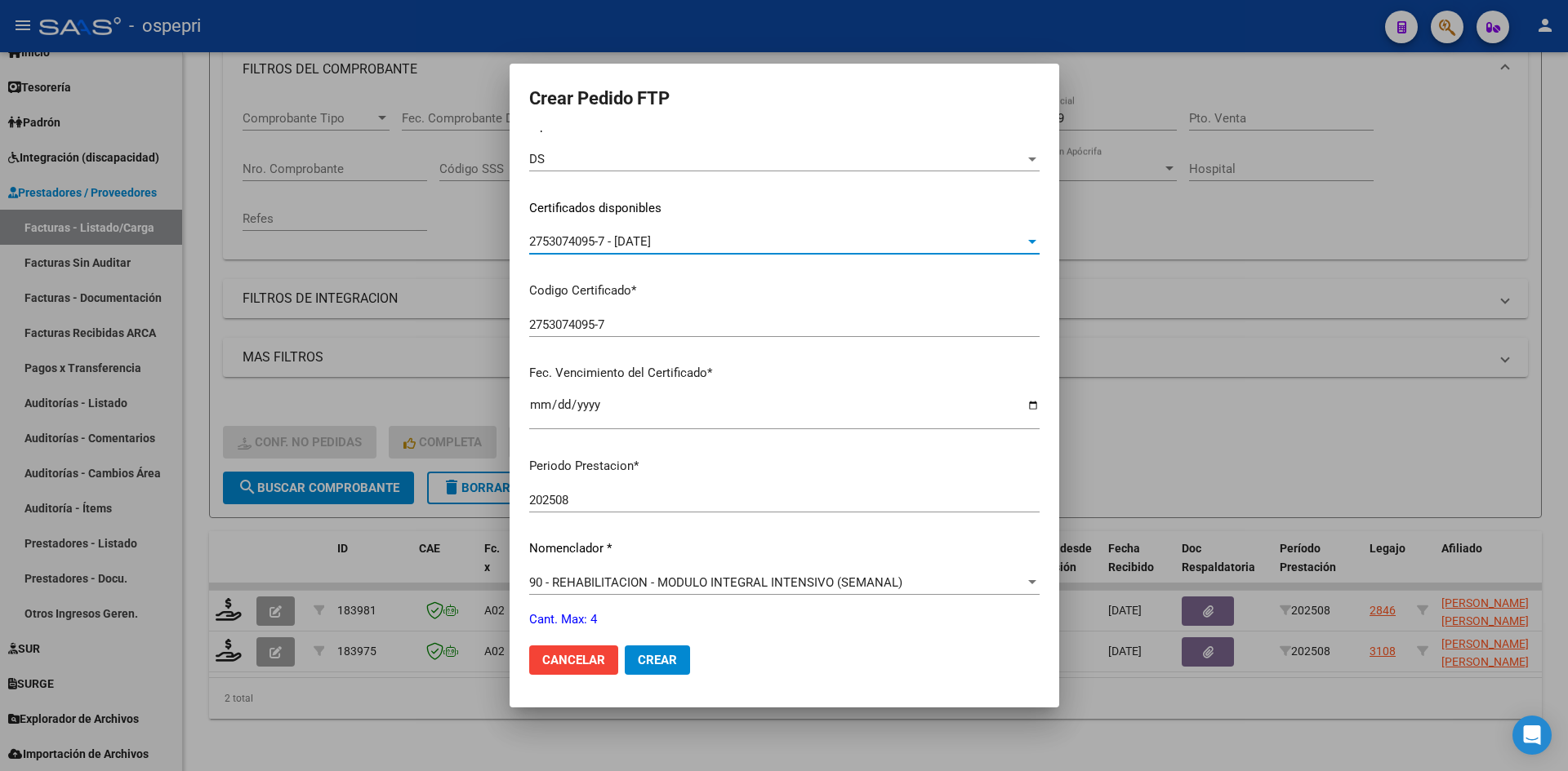
scroll to position [408, 0]
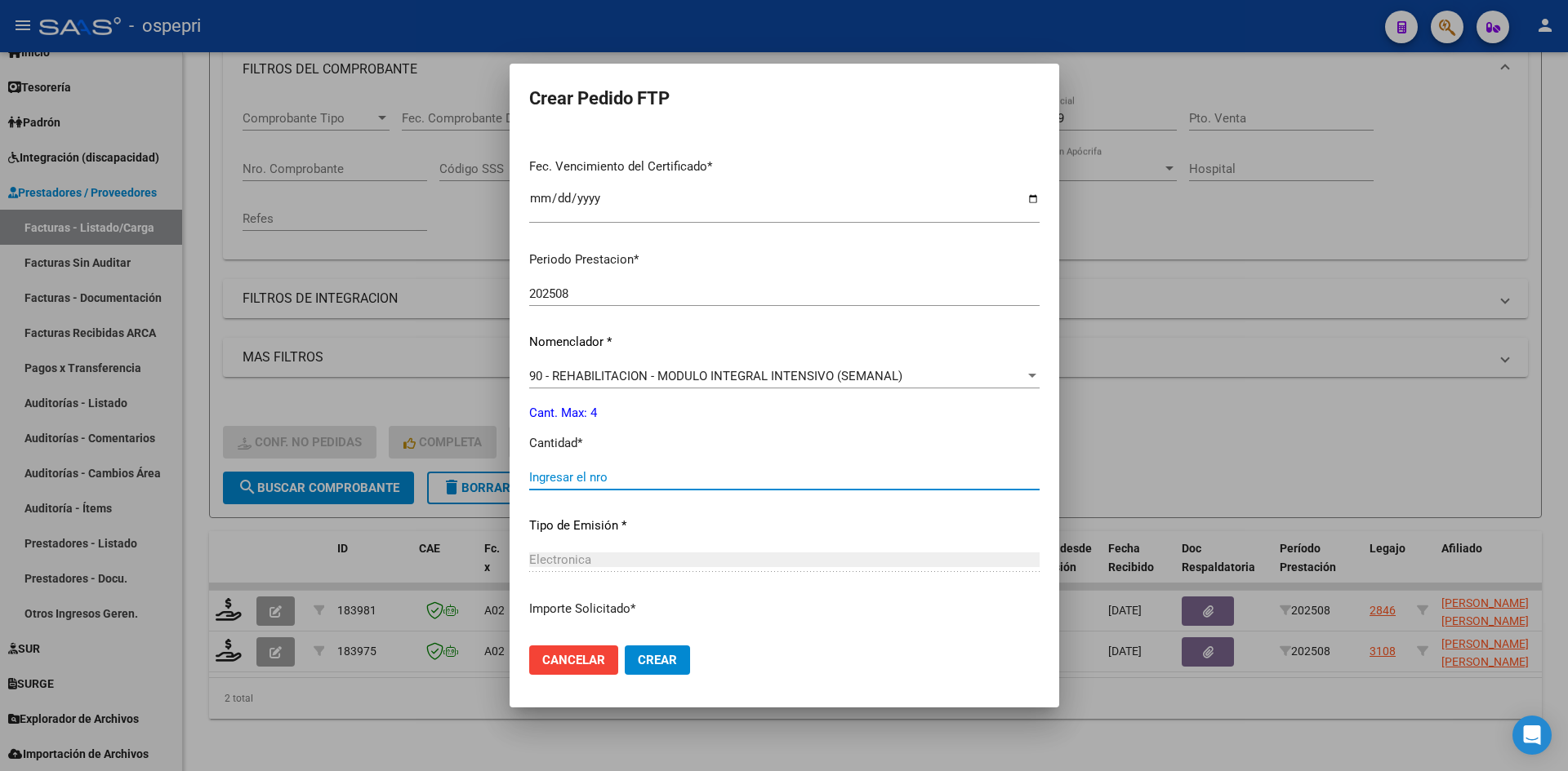
click at [621, 485] on div "Ingresar el nro" at bounding box center [784, 477] width 510 height 25
type input "4"
click at [643, 673] on button "Crear" at bounding box center [657, 660] width 65 height 29
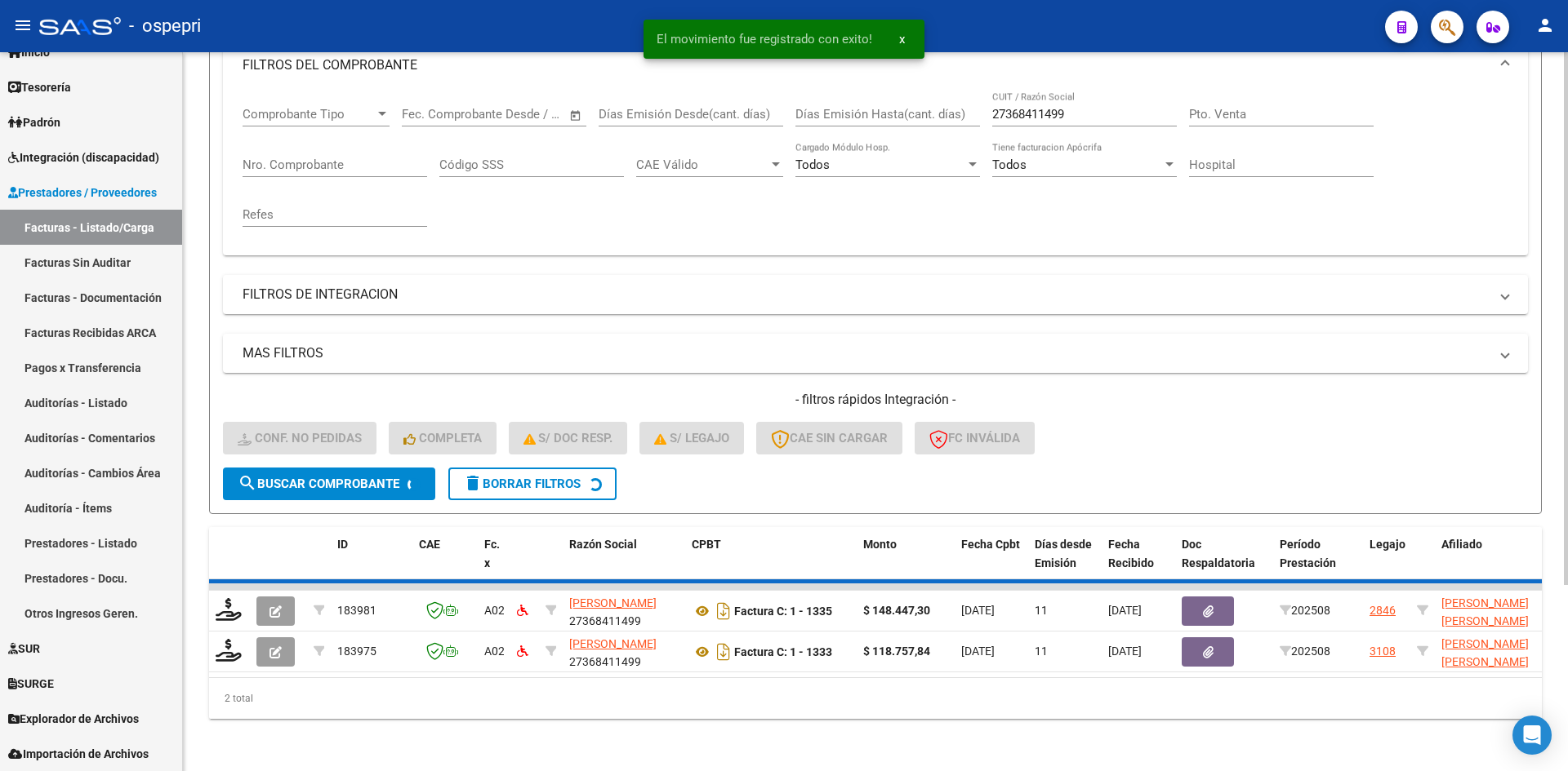
scroll to position [206, 0]
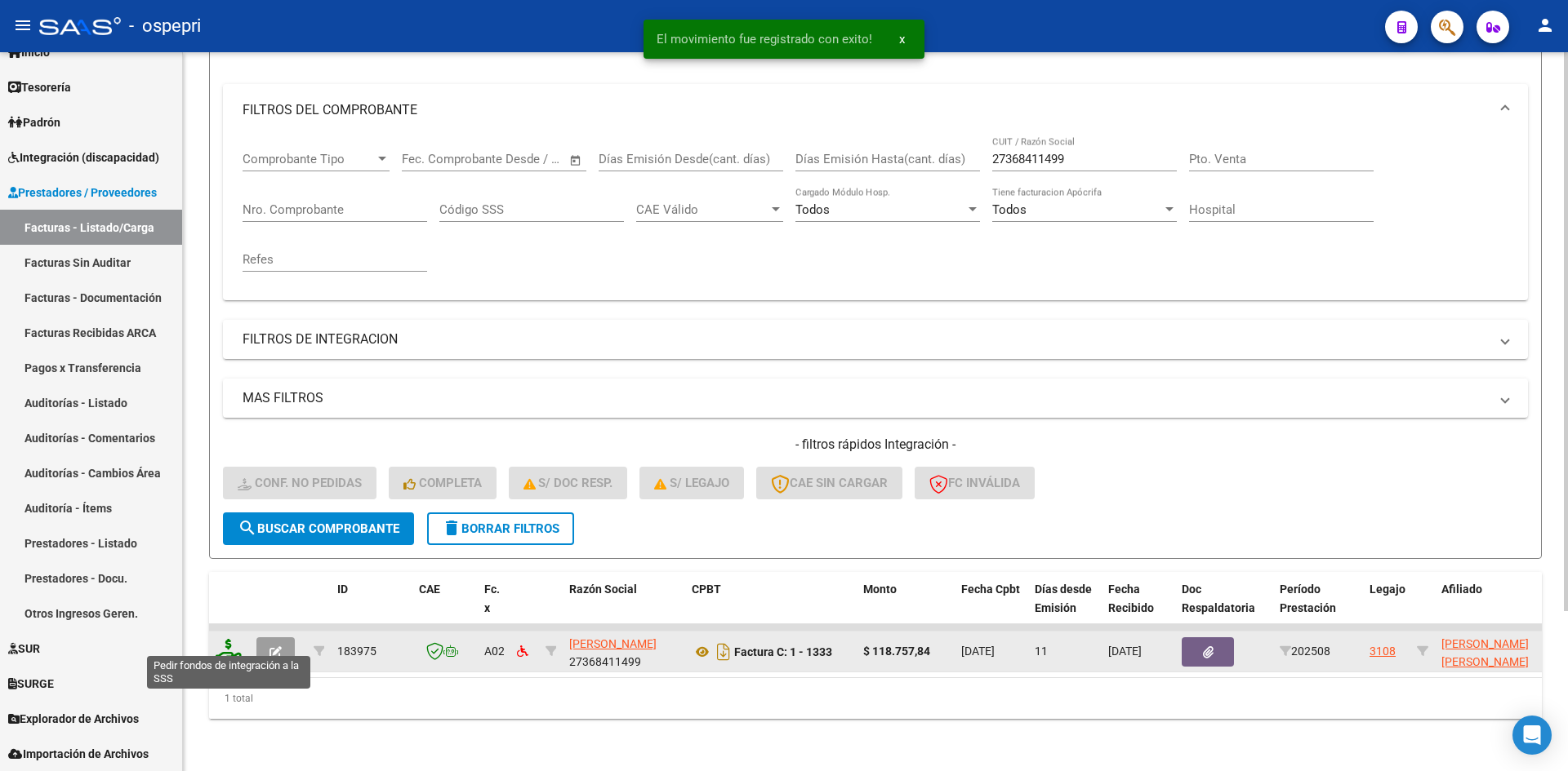
click at [230, 646] on icon at bounding box center [229, 651] width 26 height 23
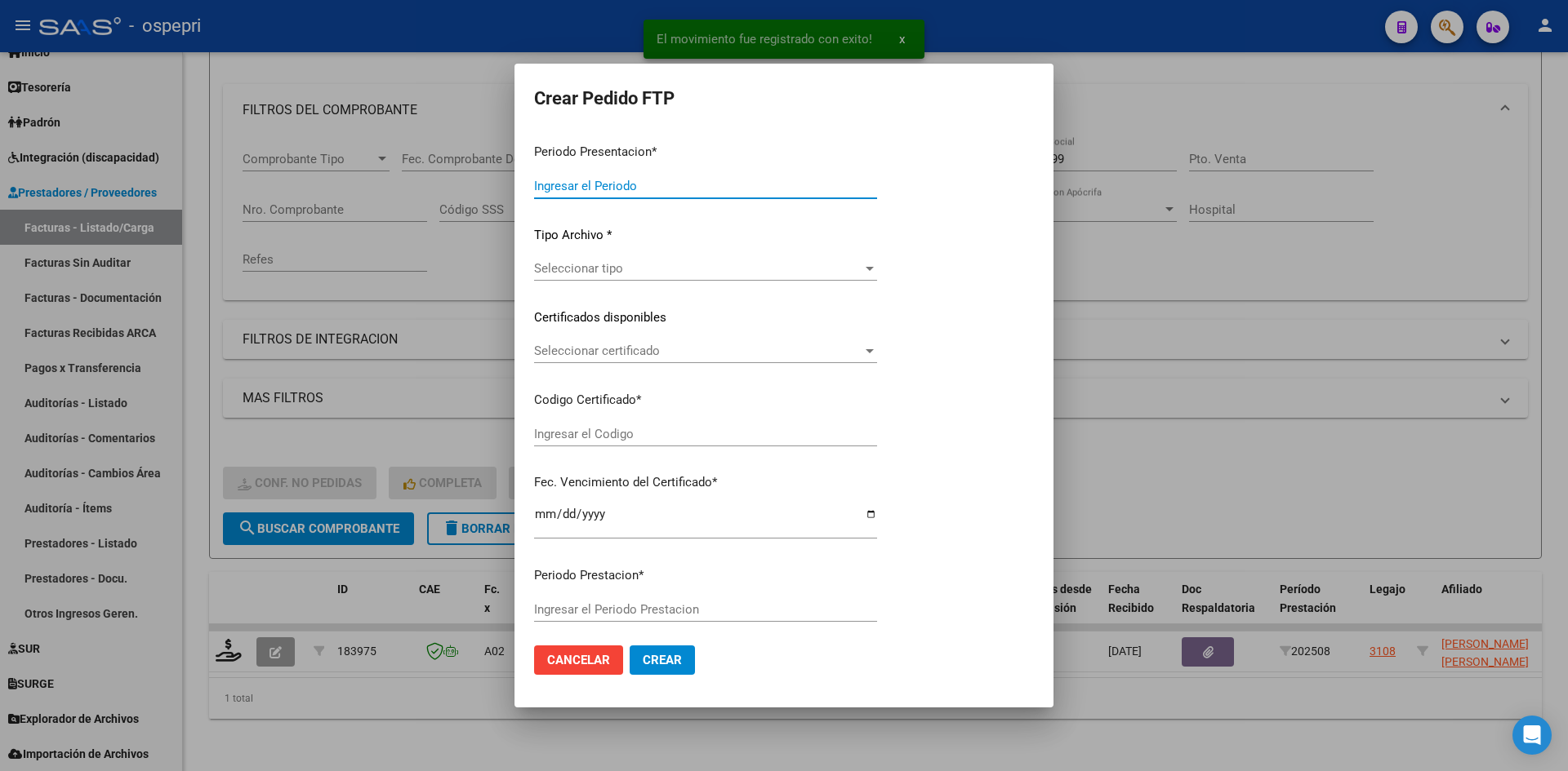
type input "202508"
type input "$ 118.757,84"
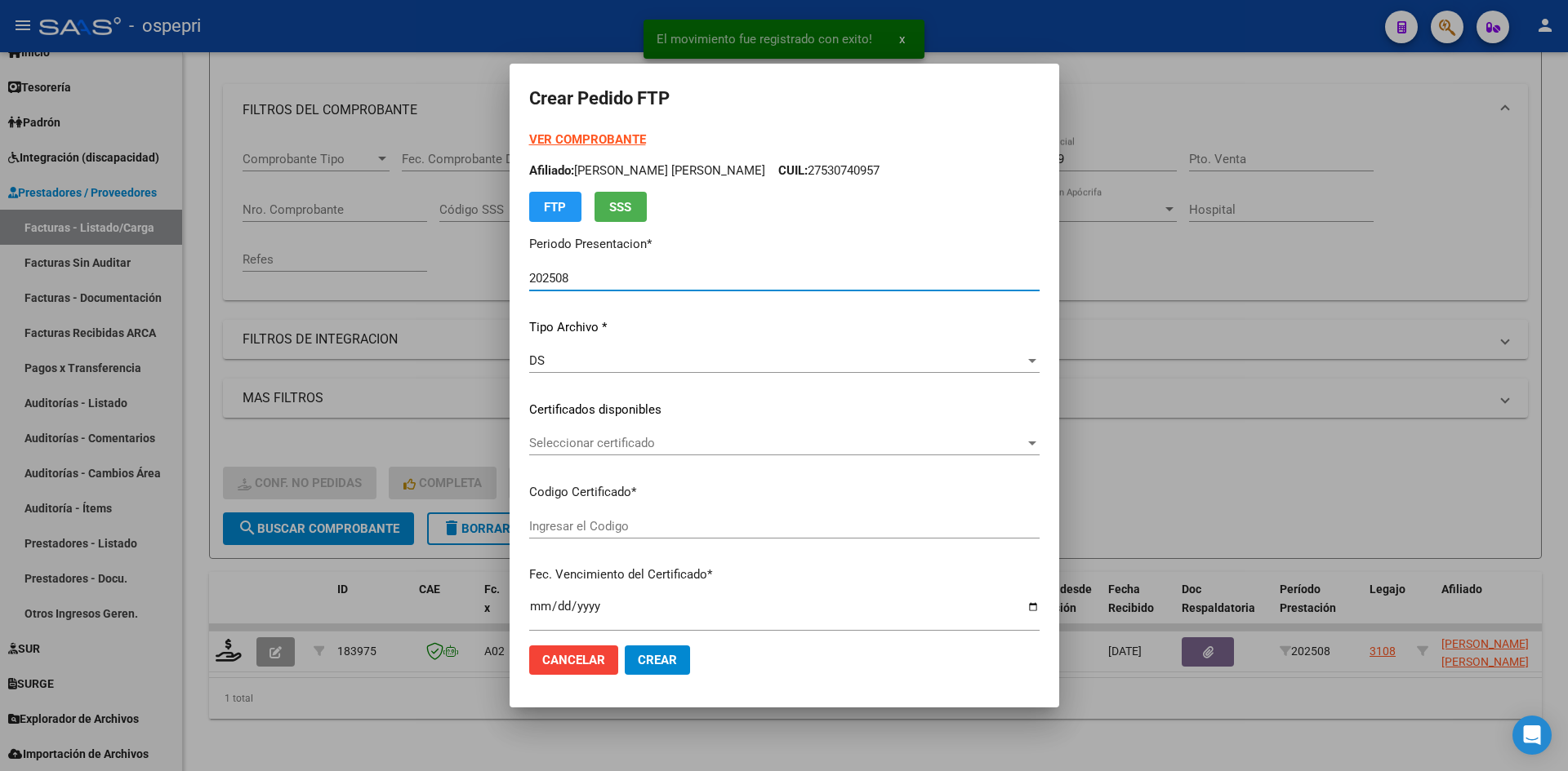
type input "2057720399-8"
type input "2028-07-01"
click at [624, 451] on span "Seleccionar certificado" at bounding box center [777, 443] width 495 height 15
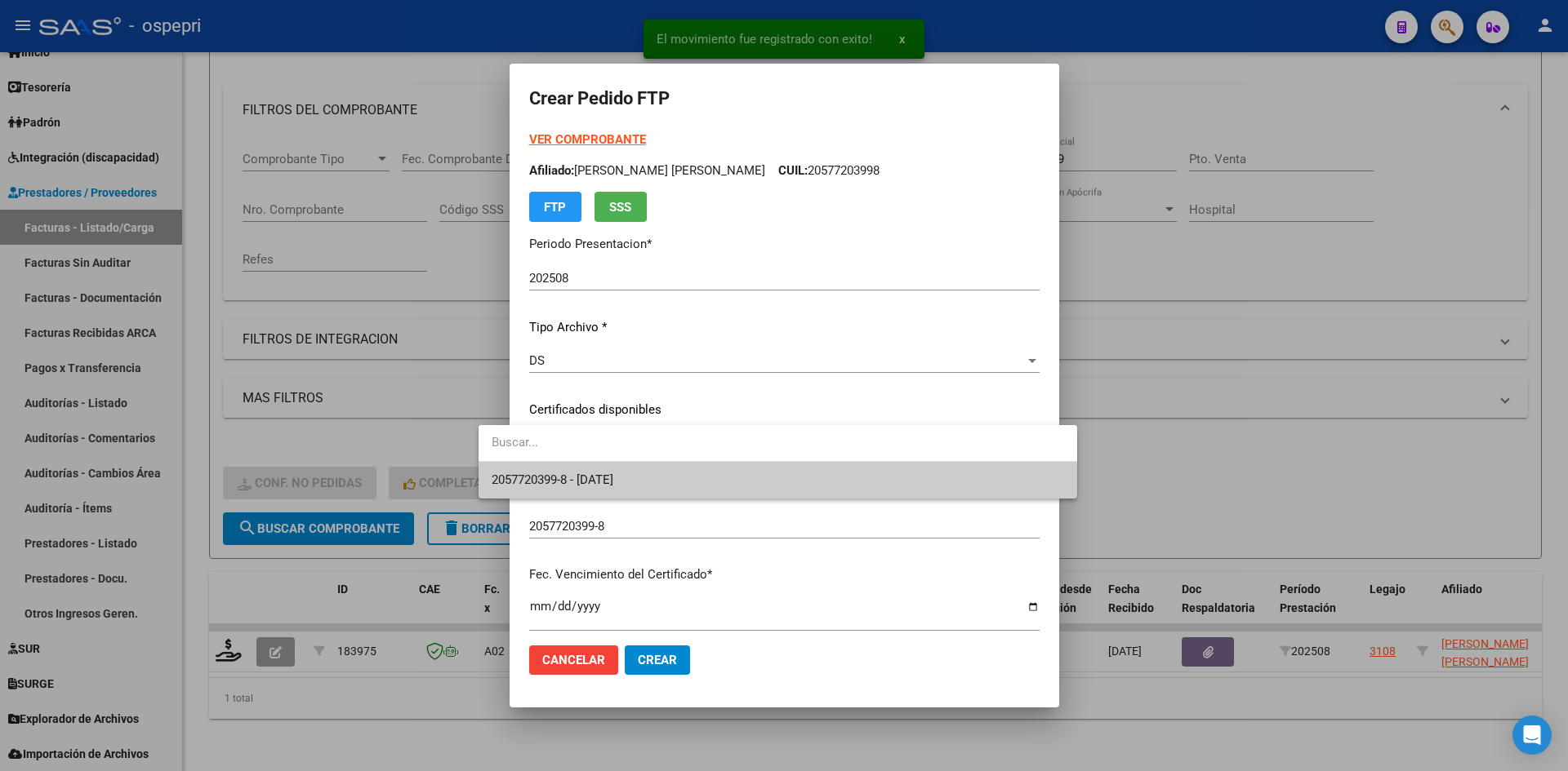
click at [613, 472] on span "2057720399-8 - 2028-07-01" at bounding box center [552, 480] width 122 height 15
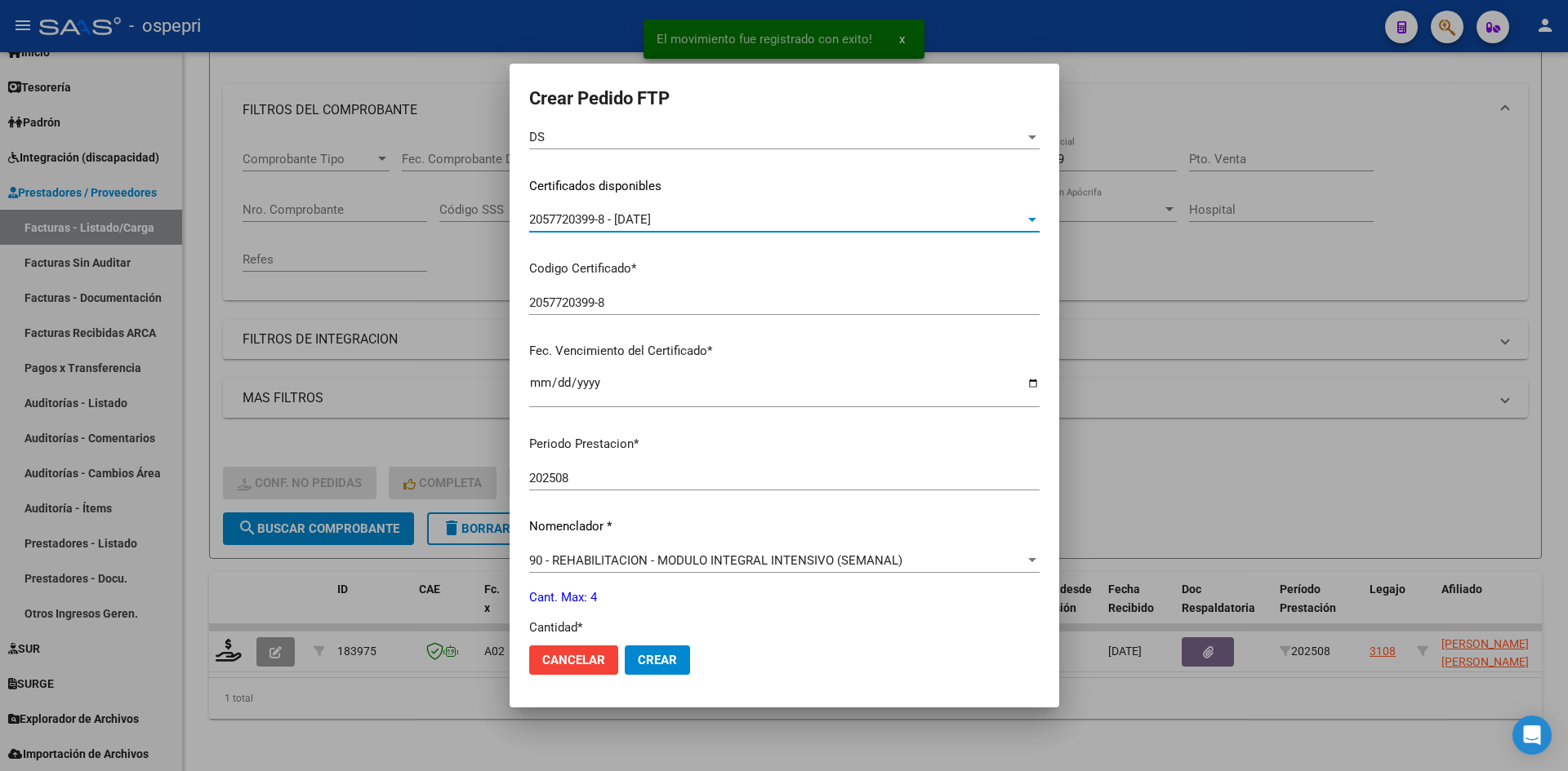
scroll to position [408, 0]
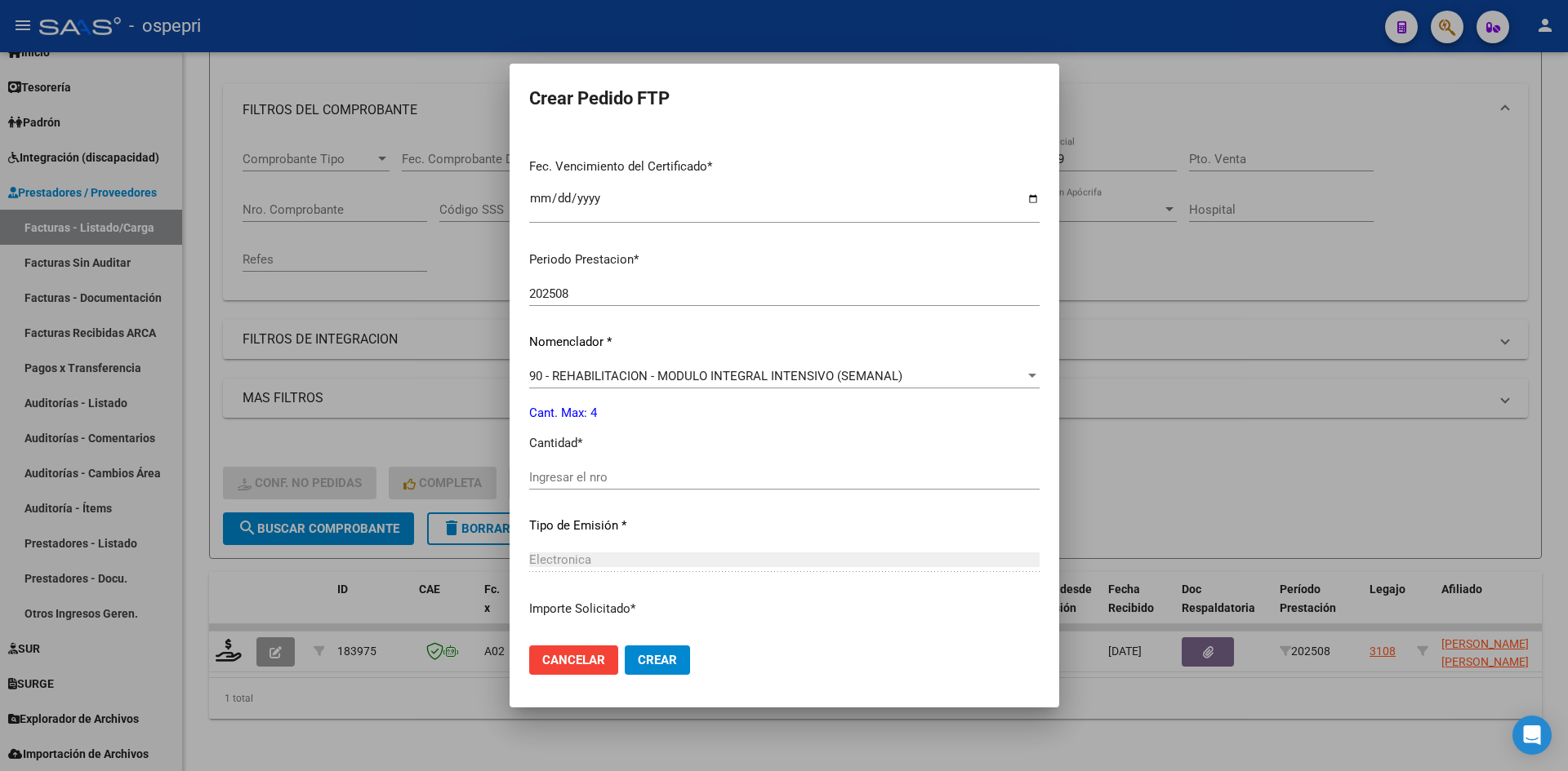
click at [587, 479] on input "Ingresar el nro" at bounding box center [784, 478] width 510 height 15
type input "4"
click at [638, 653] on span "Crear" at bounding box center [657, 660] width 39 height 15
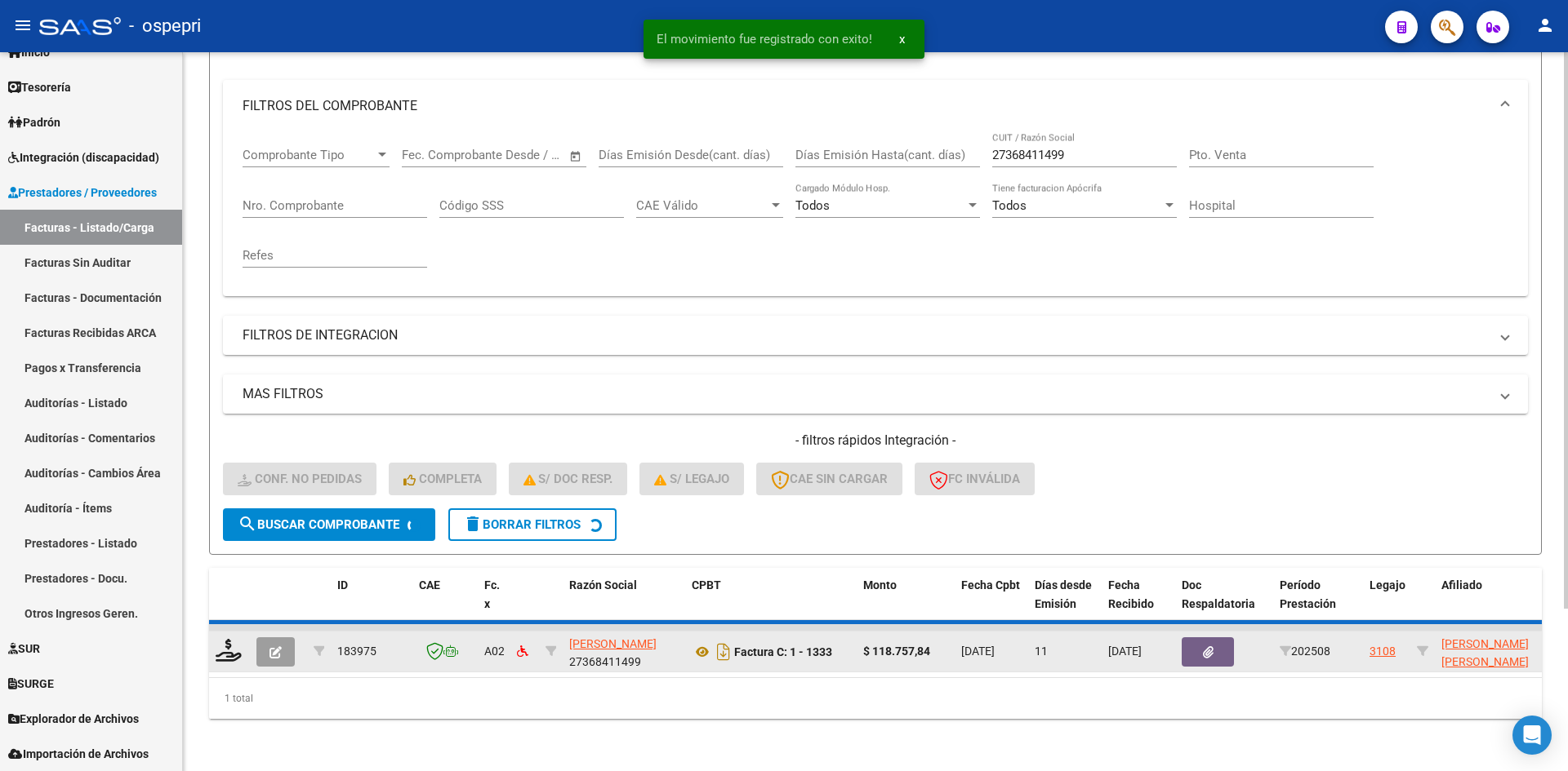
scroll to position [181, 0]
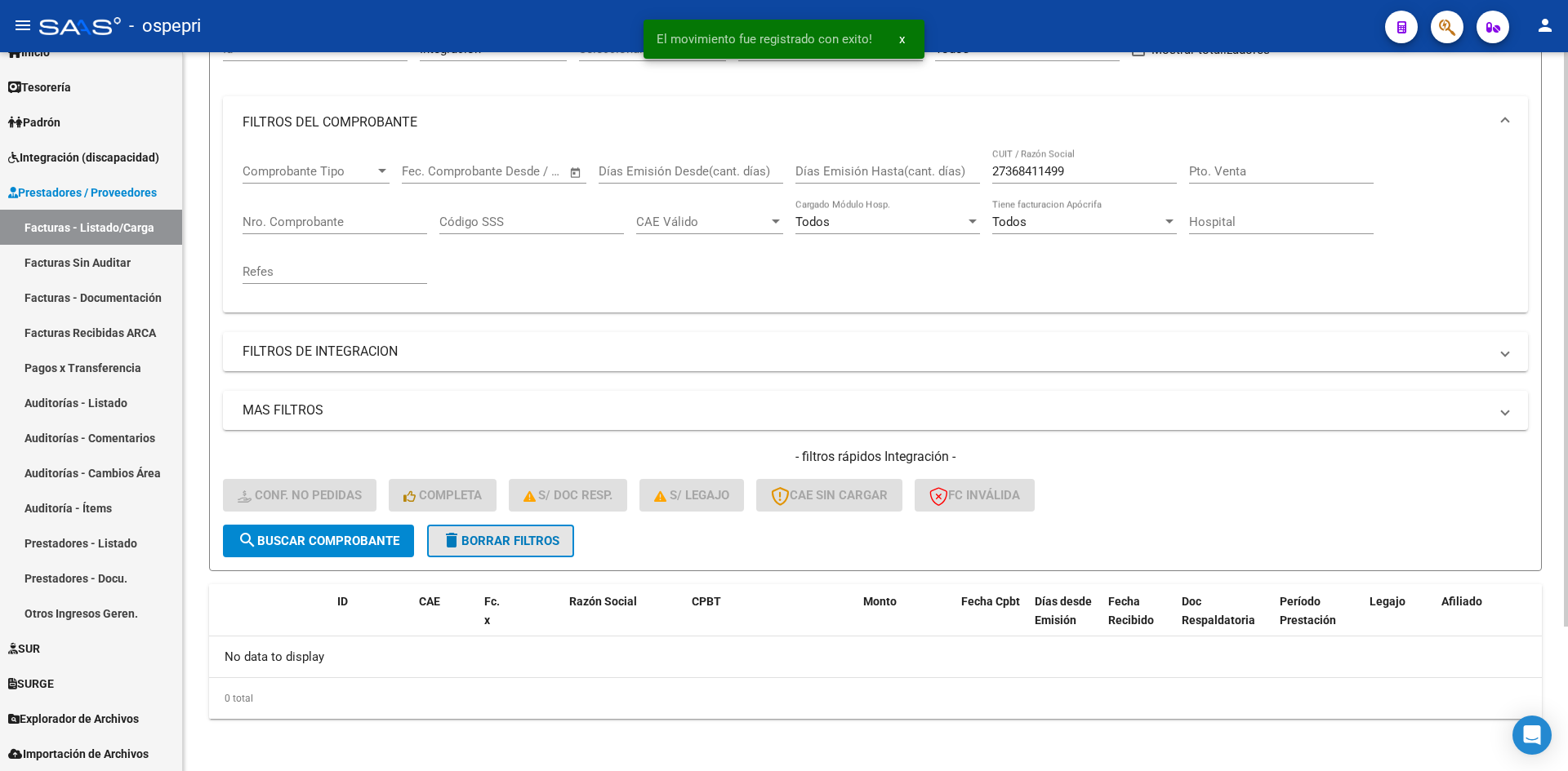
click at [558, 544] on span "delete Borrar Filtros" at bounding box center [500, 541] width 117 height 15
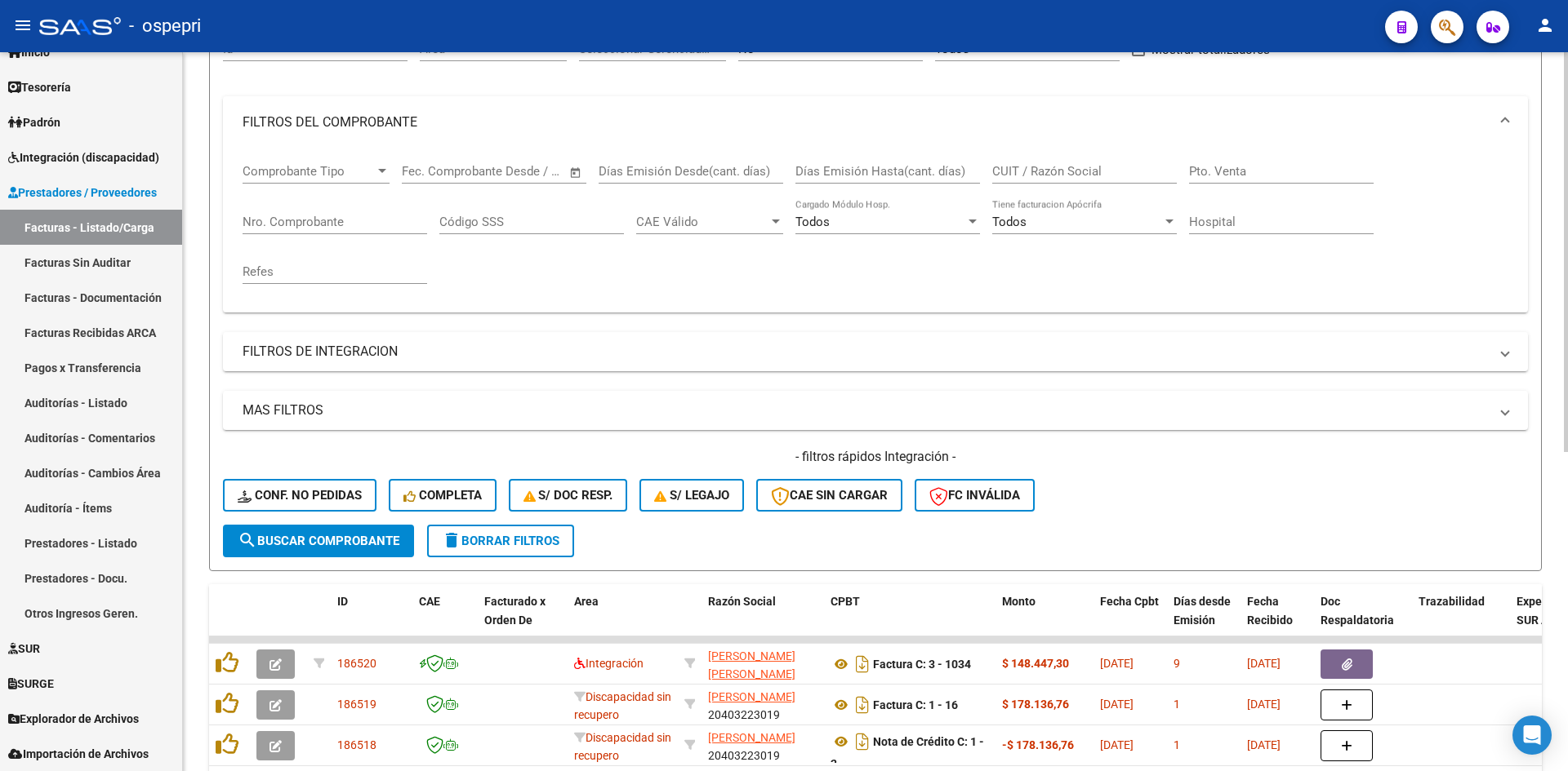
click at [1028, 176] on input "CUIT / Razón Social" at bounding box center [1084, 172] width 184 height 15
paste input "27167956799"
type input "27167956799"
click at [394, 540] on span "search Buscar Comprobante" at bounding box center [318, 541] width 162 height 15
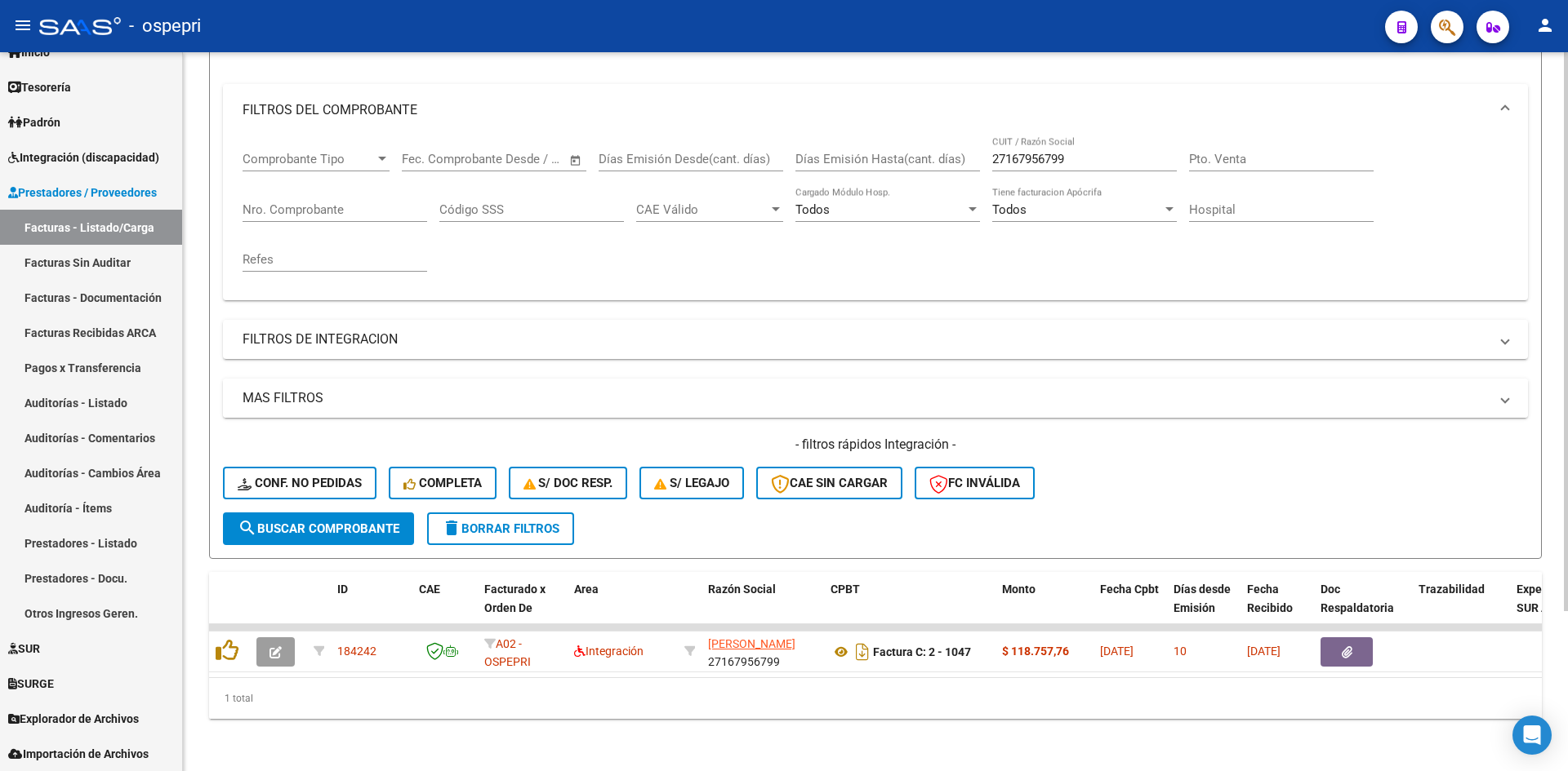
scroll to position [206, 0]
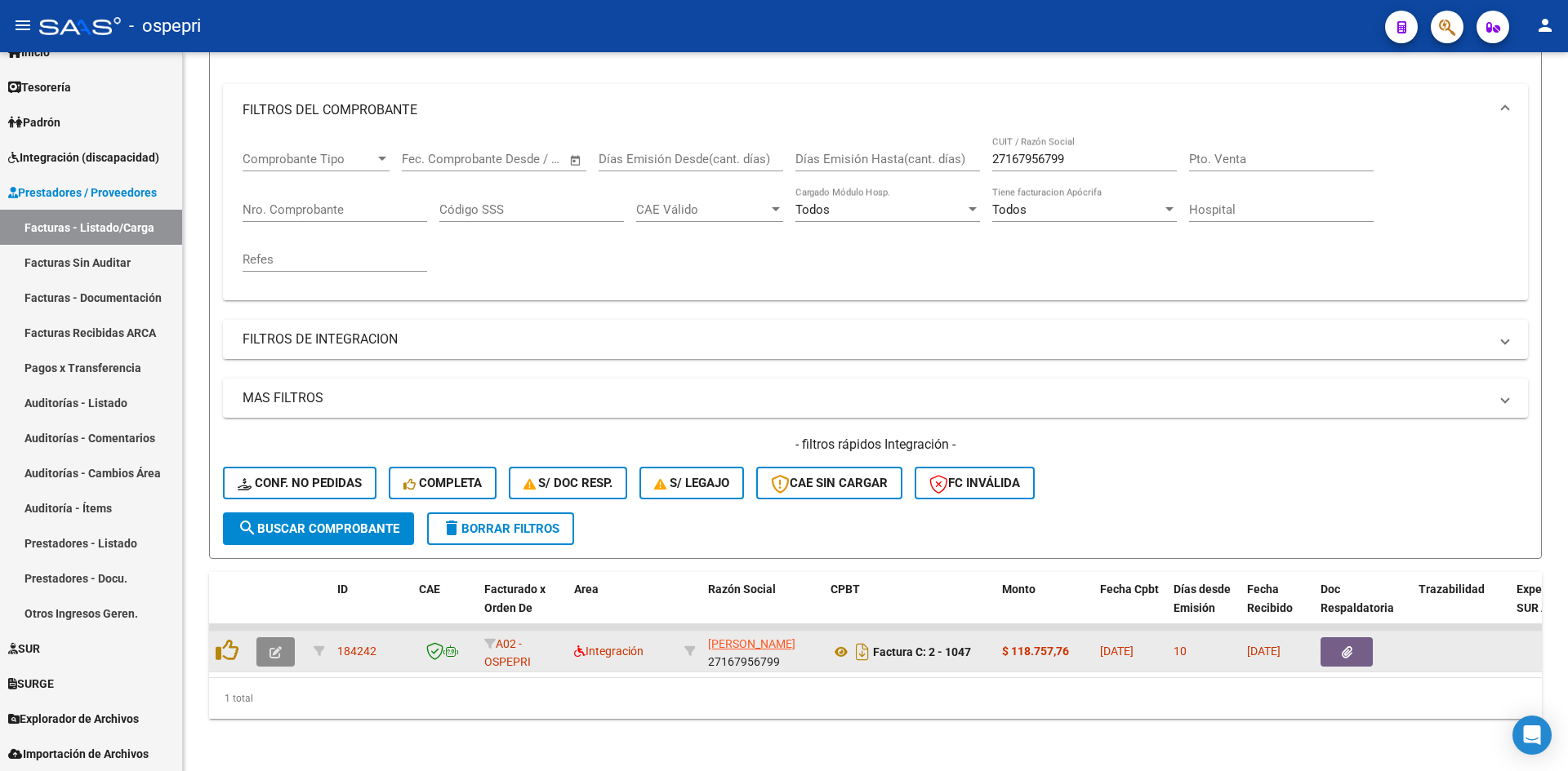
click at [268, 638] on button "button" at bounding box center [275, 652] width 39 height 29
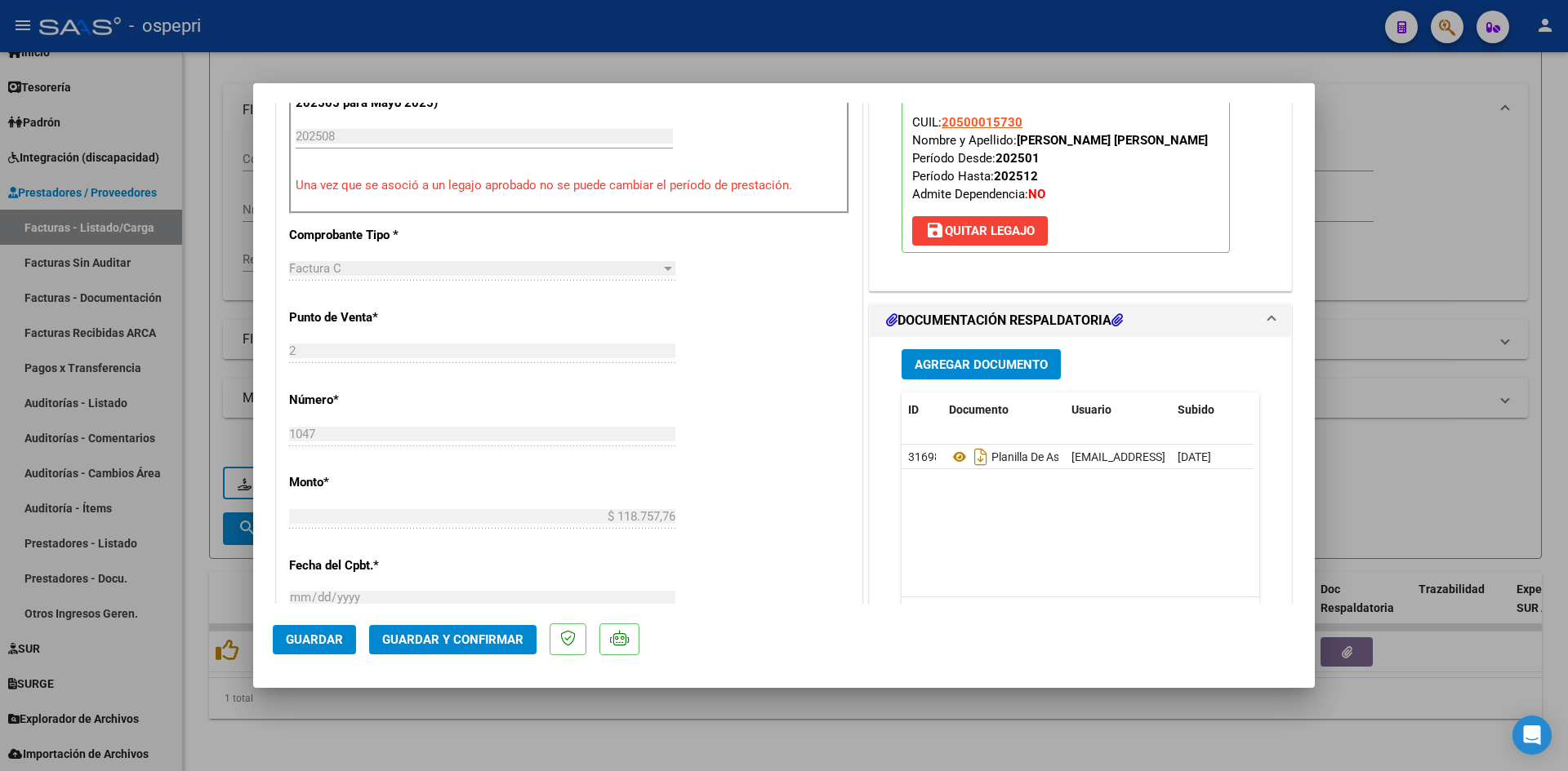
scroll to position [735, 0]
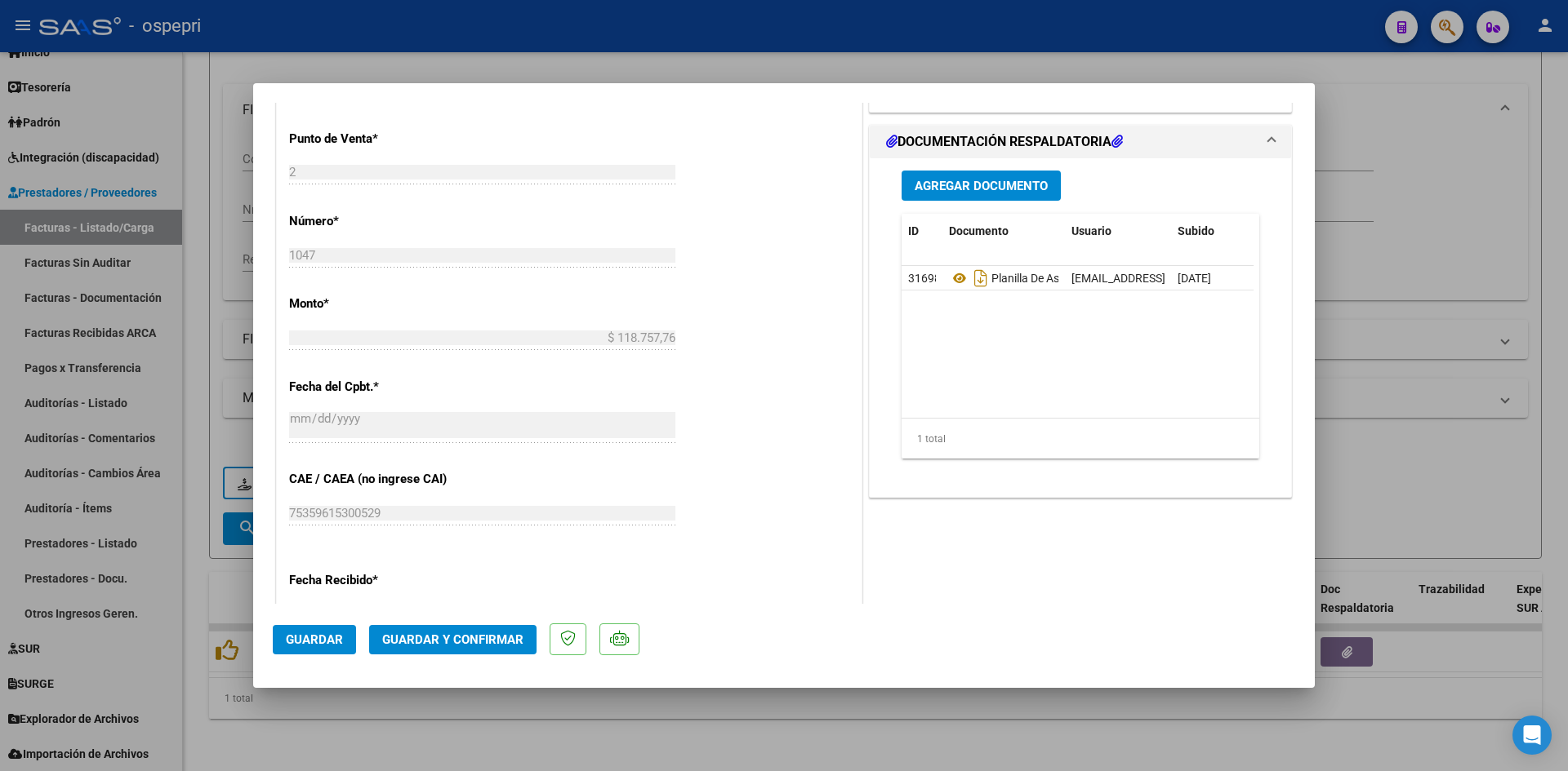
type input "$ 0,00"
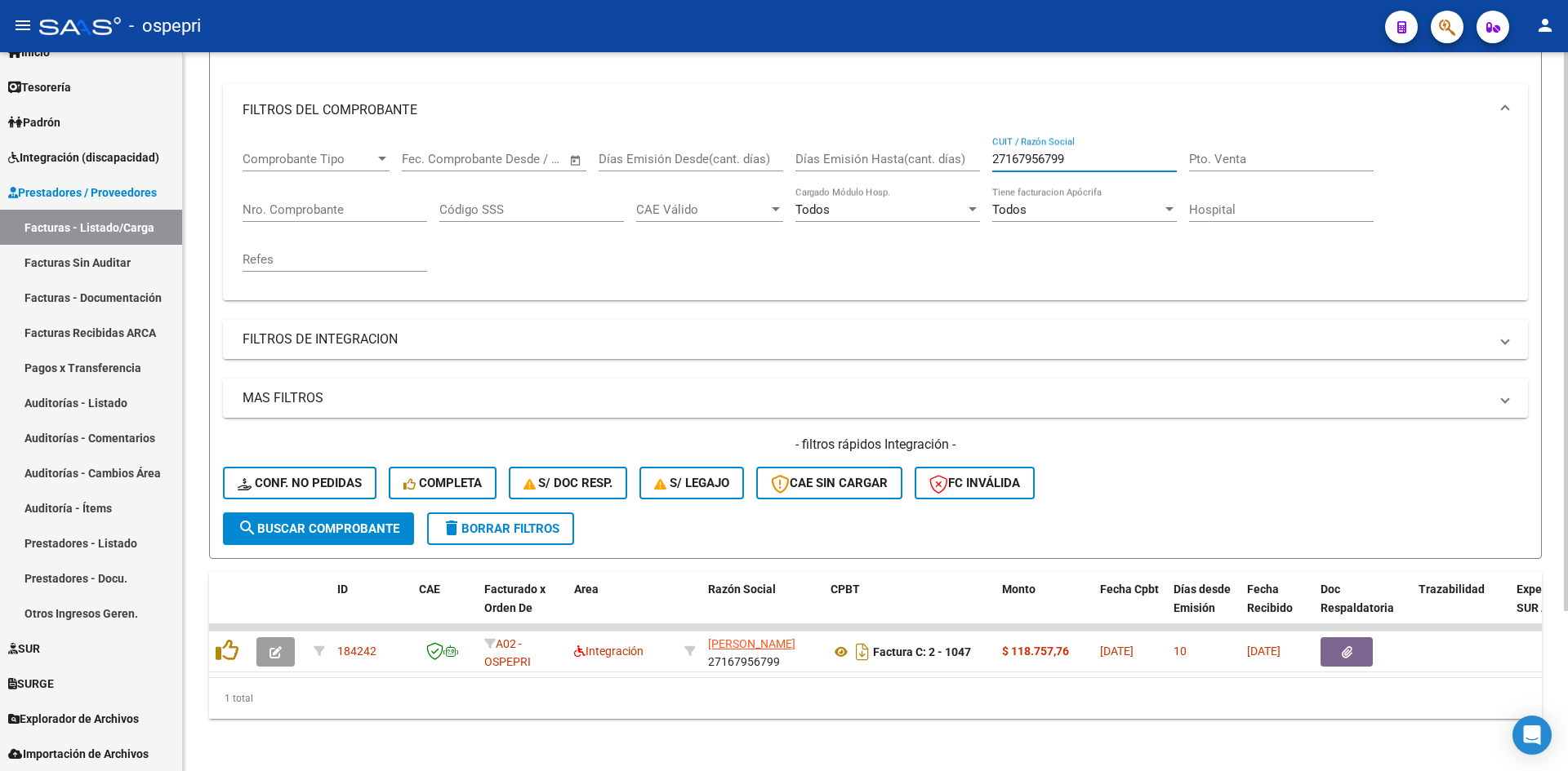
drag, startPoint x: 1107, startPoint y: 147, endPoint x: 953, endPoint y: 154, distance: 154.2
click at [953, 155] on div "Comprobante Tipo Comprobante Tipo Fecha inicio – Fecha fin Fec. Comprobante Des…" at bounding box center [875, 212] width 1266 height 151
paste input "27281112037"
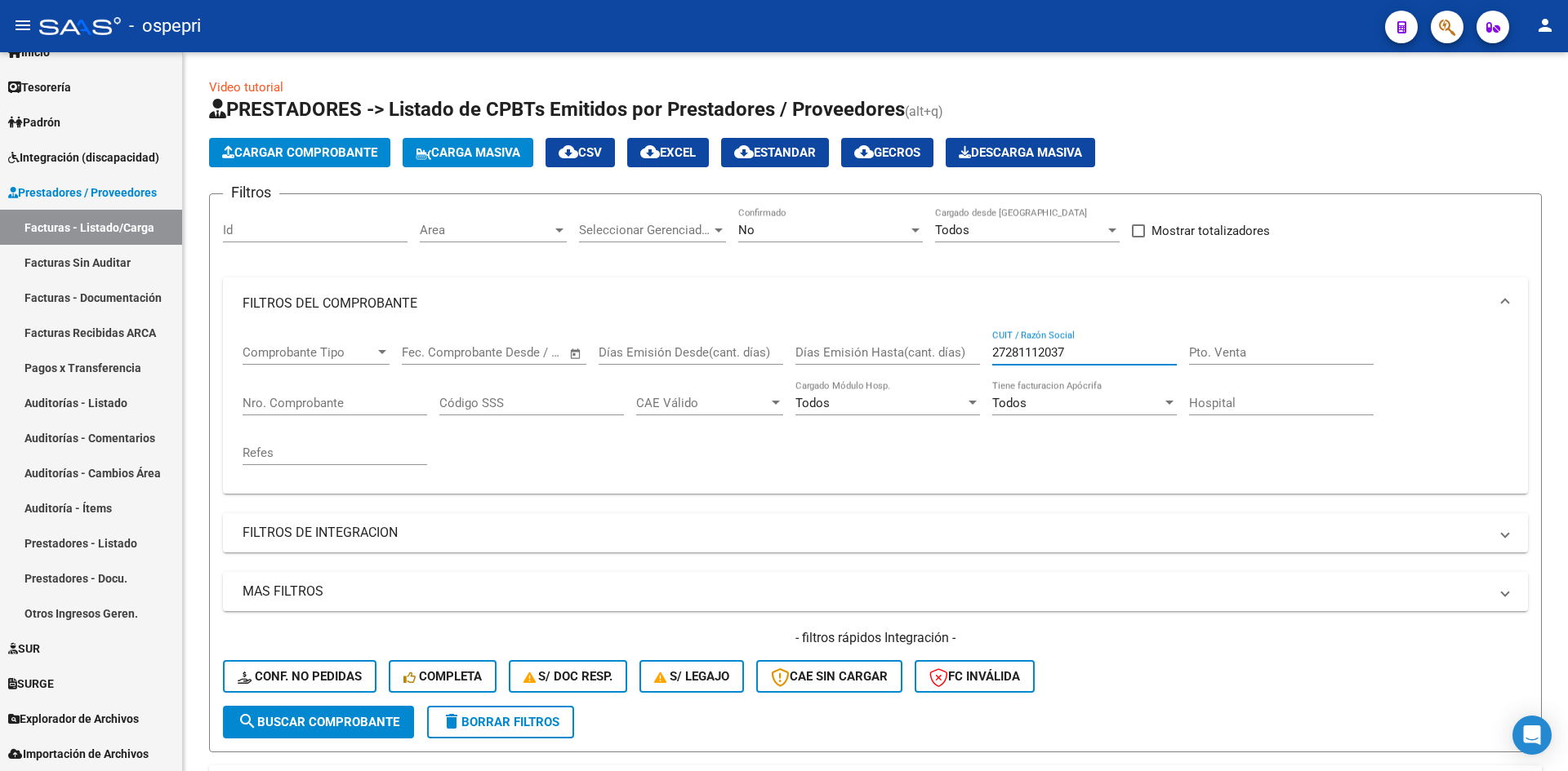
type input "27281112037"
drag, startPoint x: 1077, startPoint y: 356, endPoint x: 939, endPoint y: 356, distance: 138.0
click at [939, 356] on div "Comprobante Tipo Comprobante Tipo Fecha inicio – Fecha fin Fec. Comprobante Des…" at bounding box center [875, 405] width 1266 height 151
paste input "27312520422"
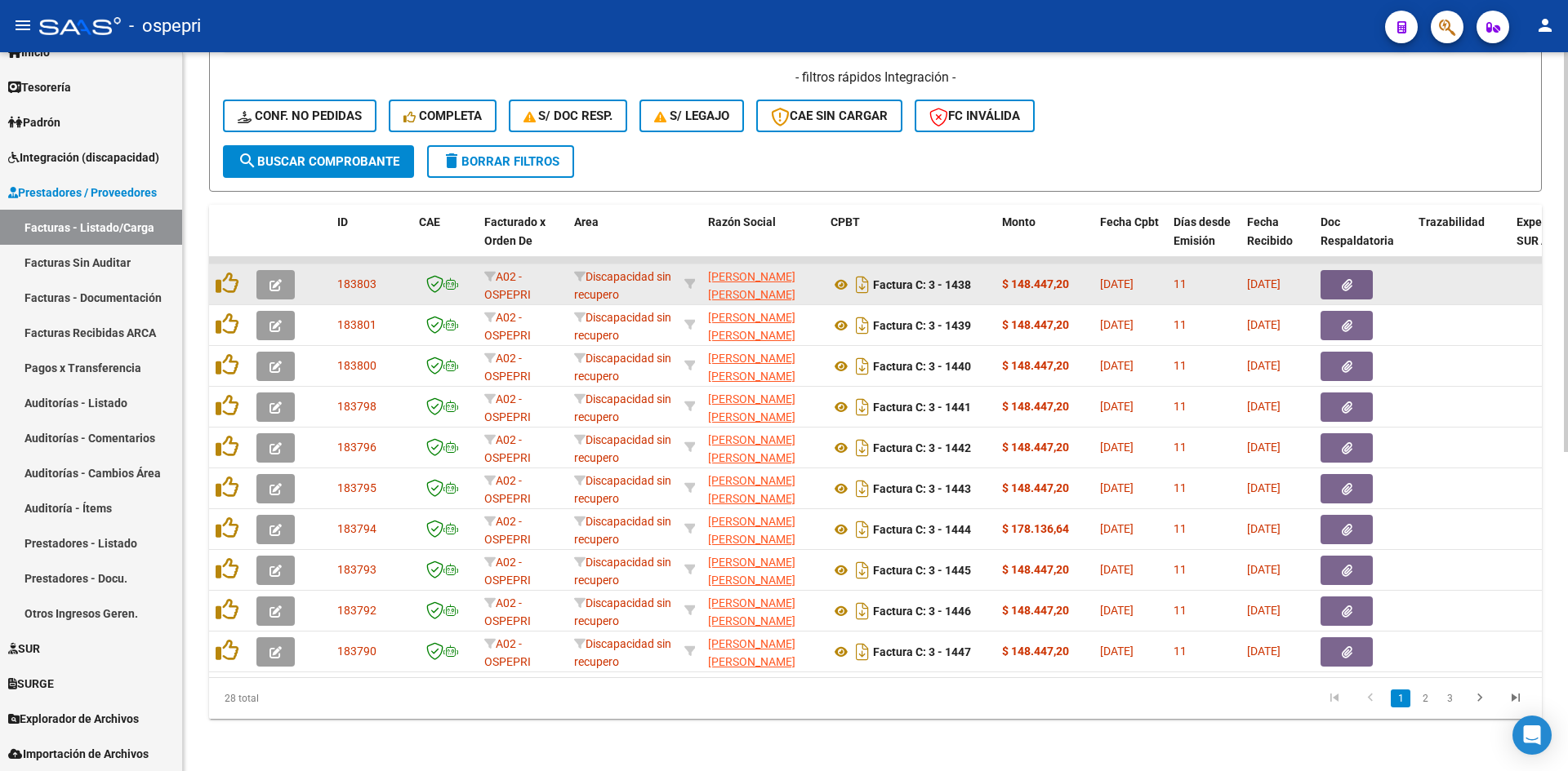
type input "27312520422"
click at [273, 279] on icon "button" at bounding box center [275, 284] width 12 height 12
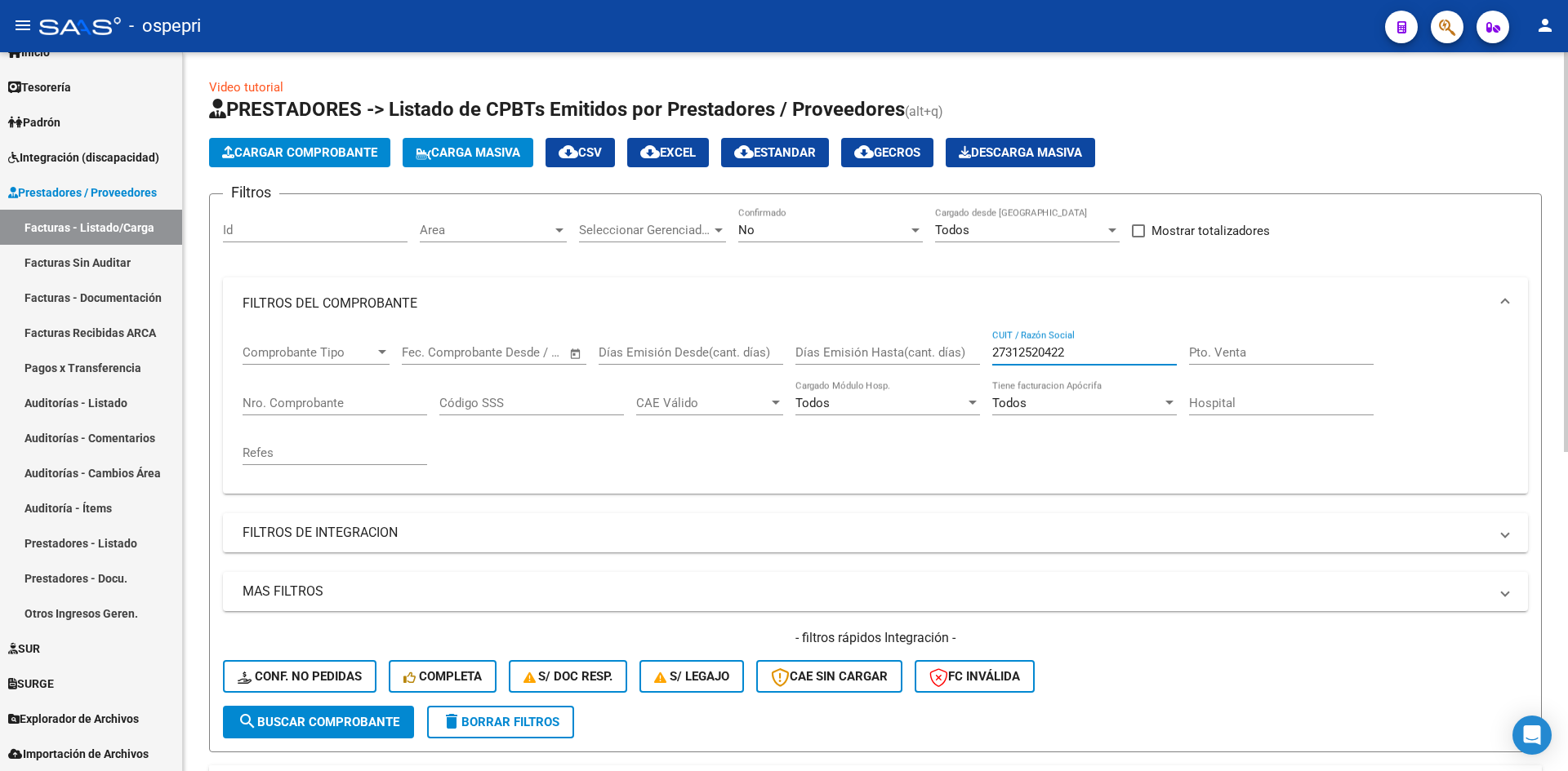
drag, startPoint x: 1080, startPoint y: 346, endPoint x: 939, endPoint y: 369, distance: 142.9
click at [939, 369] on div "Comprobante Tipo Comprobante Tipo Fecha inicio – Fecha fin Fec. Comprobante Des…" at bounding box center [875, 405] width 1266 height 151
paste input "27354924809"
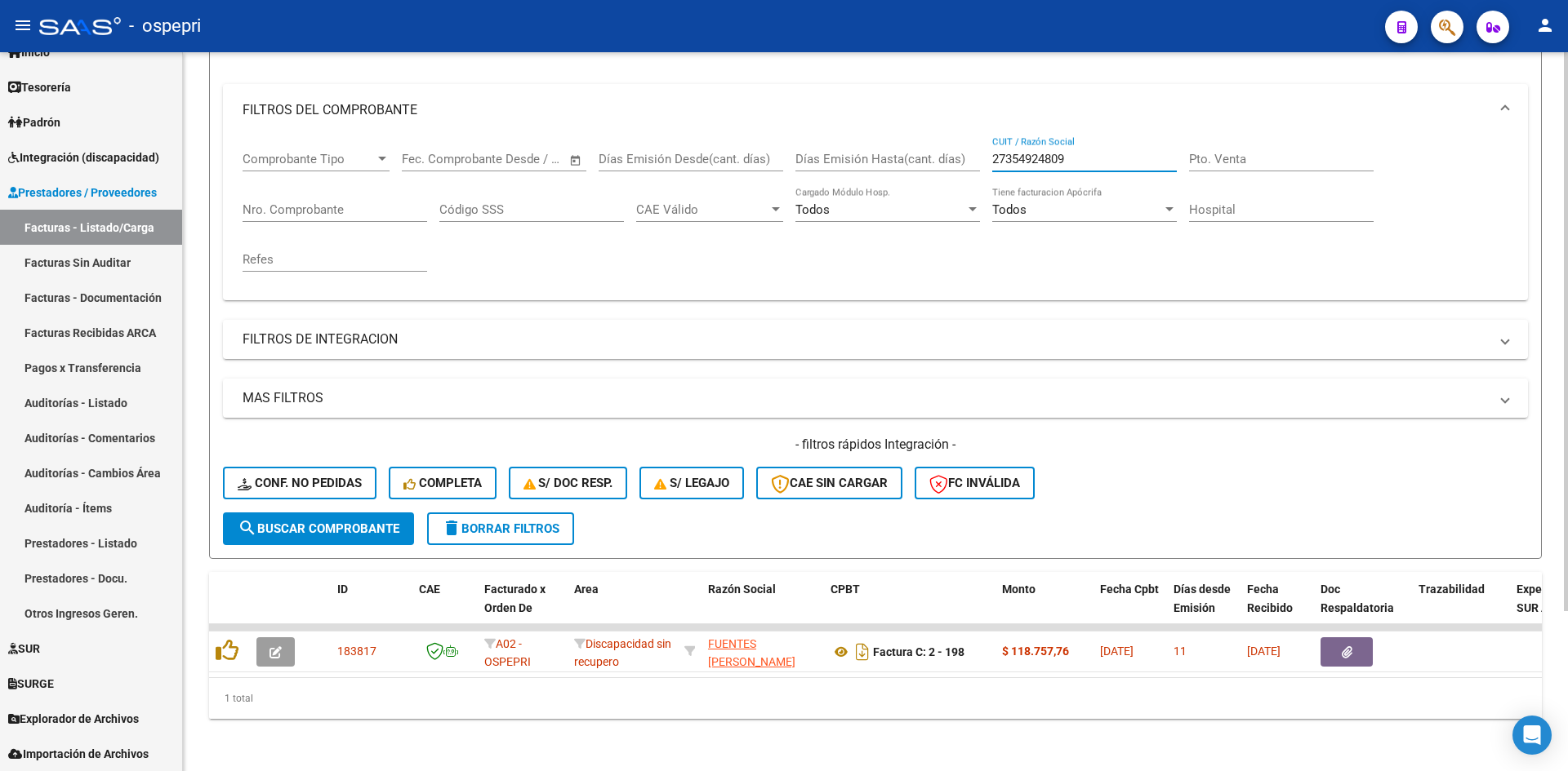
scroll to position [206, 0]
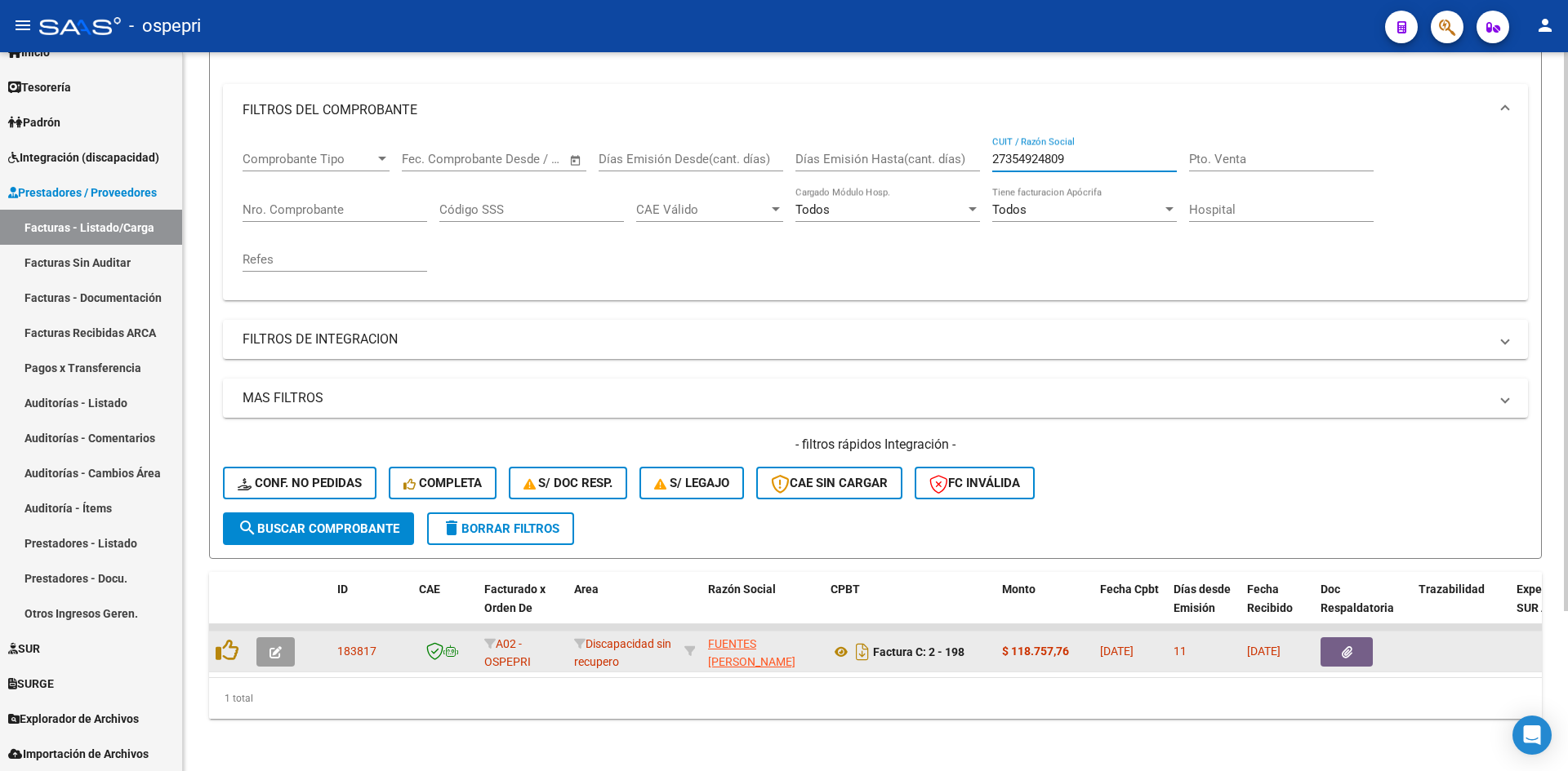
type input "27354924809"
click at [275, 650] on button "button" at bounding box center [275, 652] width 39 height 29
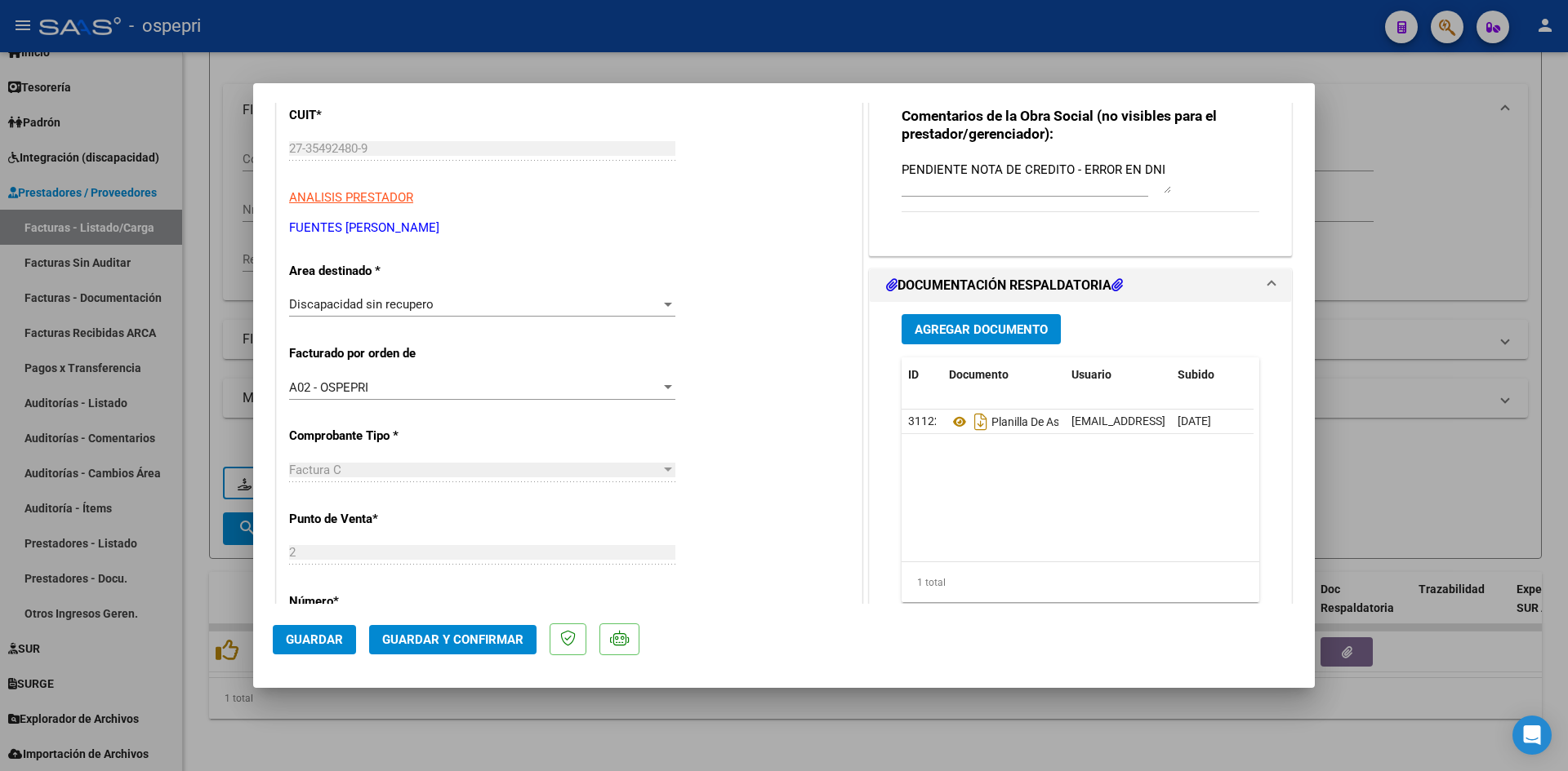
scroll to position [408, 0]
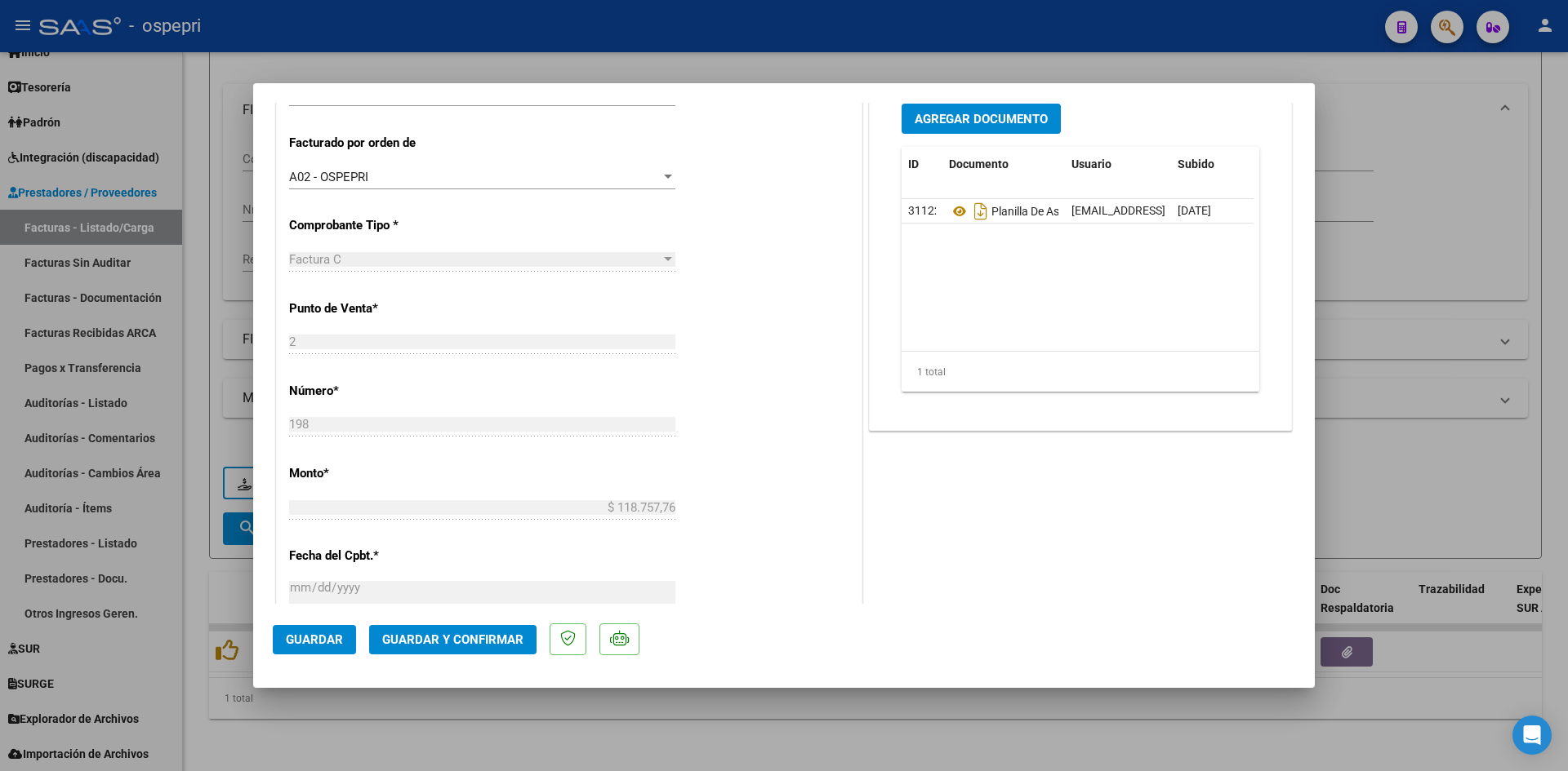
type input "$ 0,00"
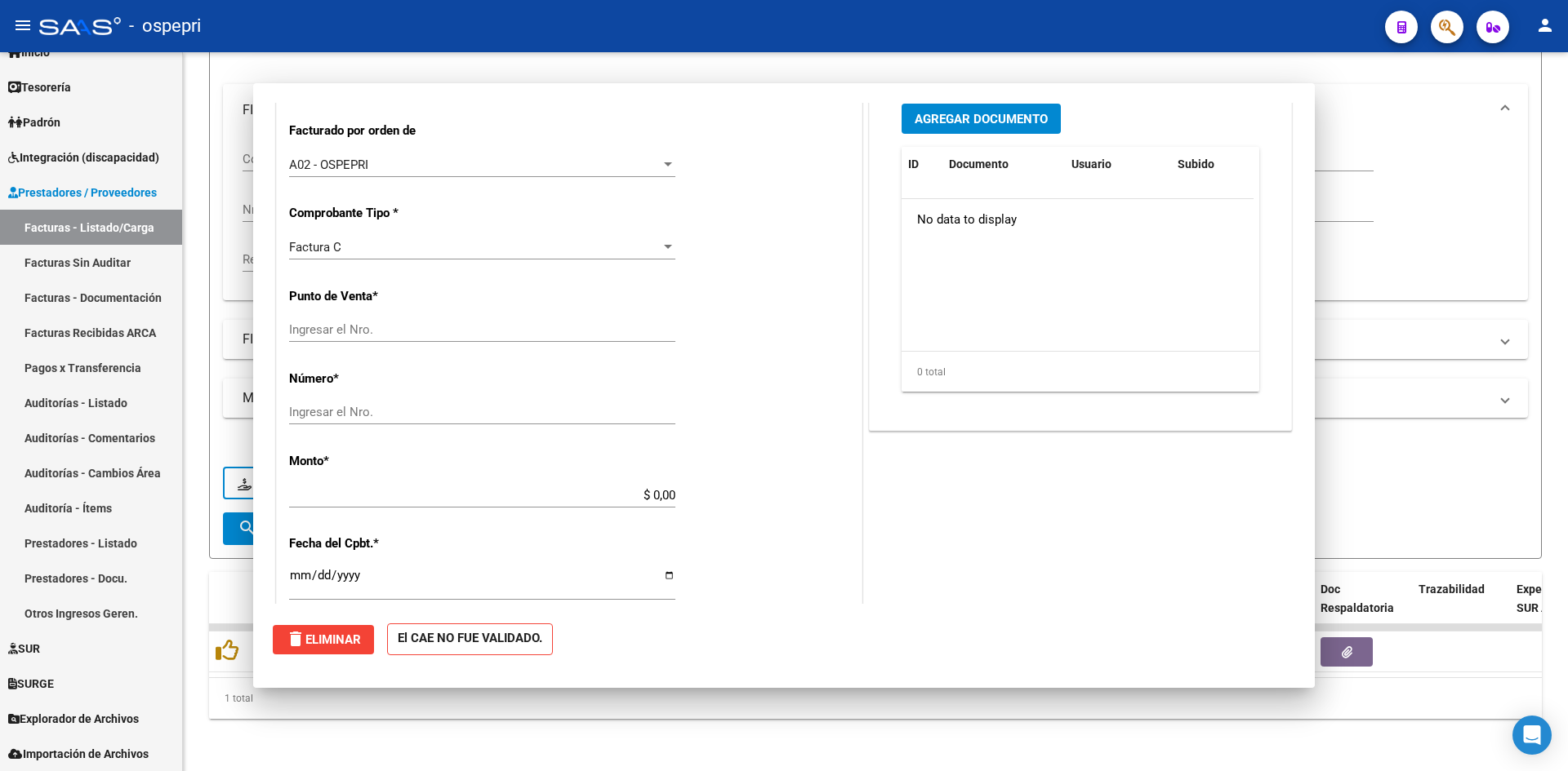
scroll to position [0, 0]
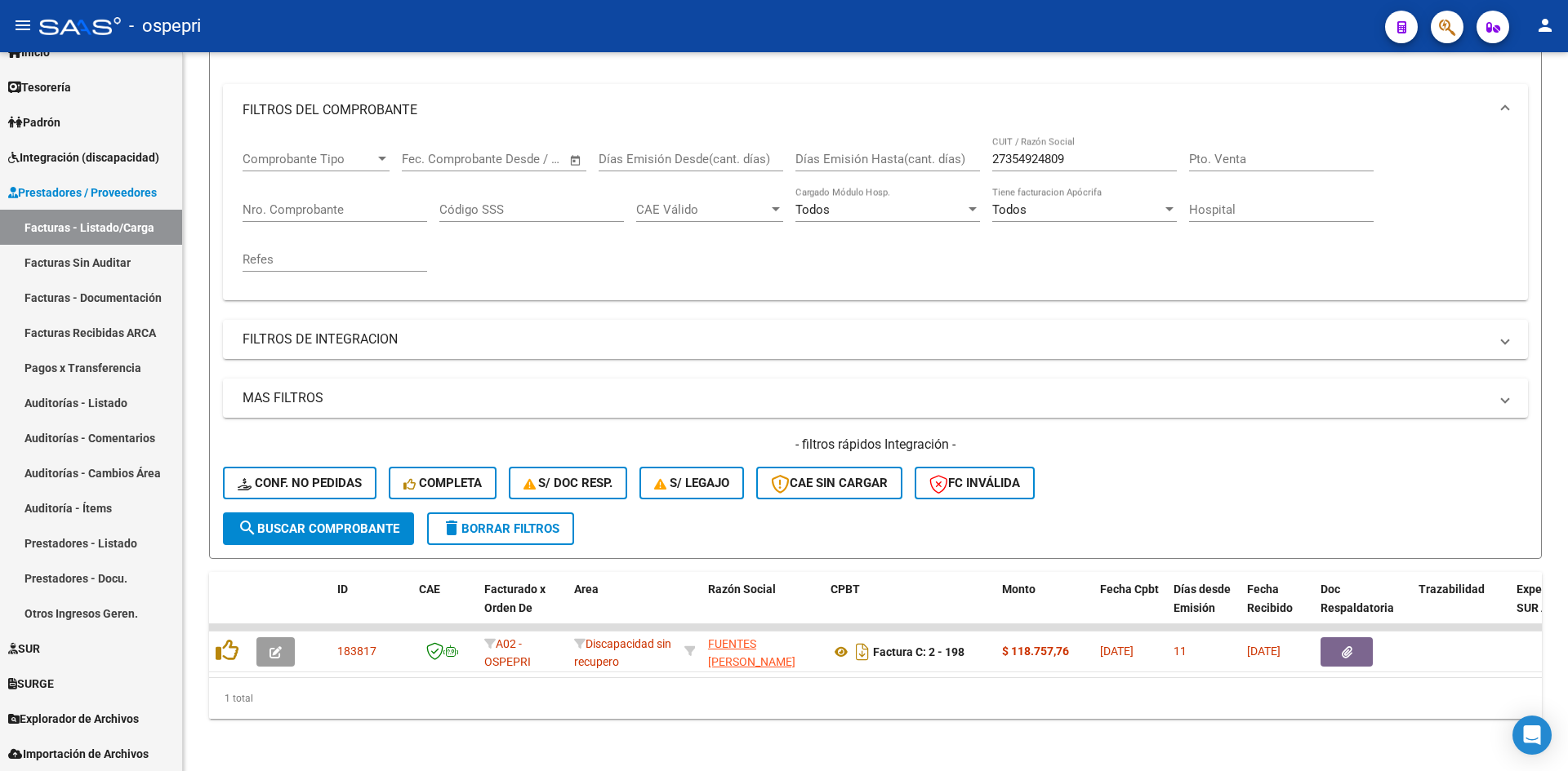
click at [1546, 27] on mat-icon "person" at bounding box center [1544, 25] width 20 height 20
click at [1522, 112] on button "exit_to_app Salir" at bounding box center [1511, 107] width 99 height 39
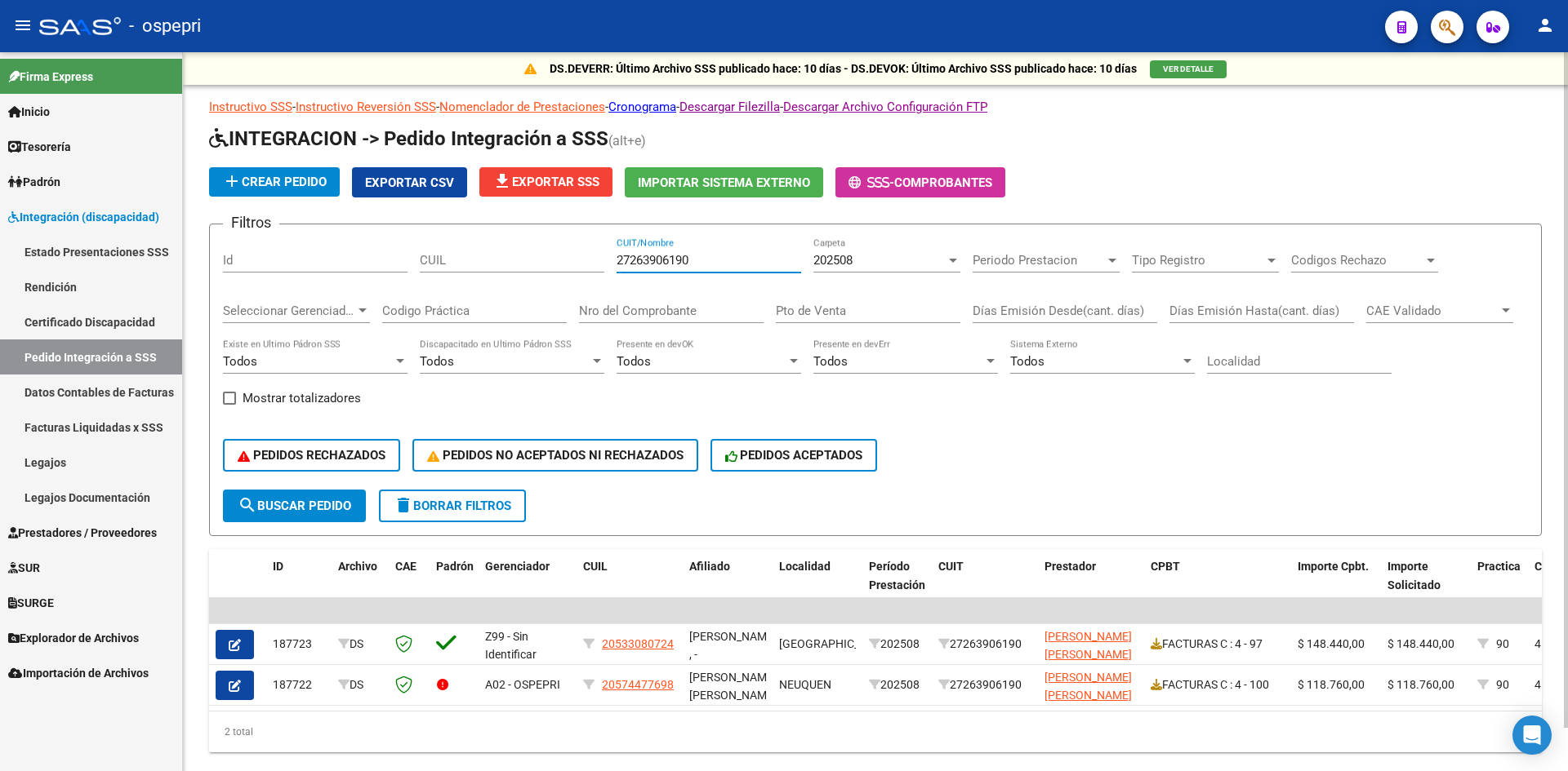
click at [621, 265] on input "27263906190" at bounding box center [708, 261] width 184 height 15
type input "2"
type input "27281112037"
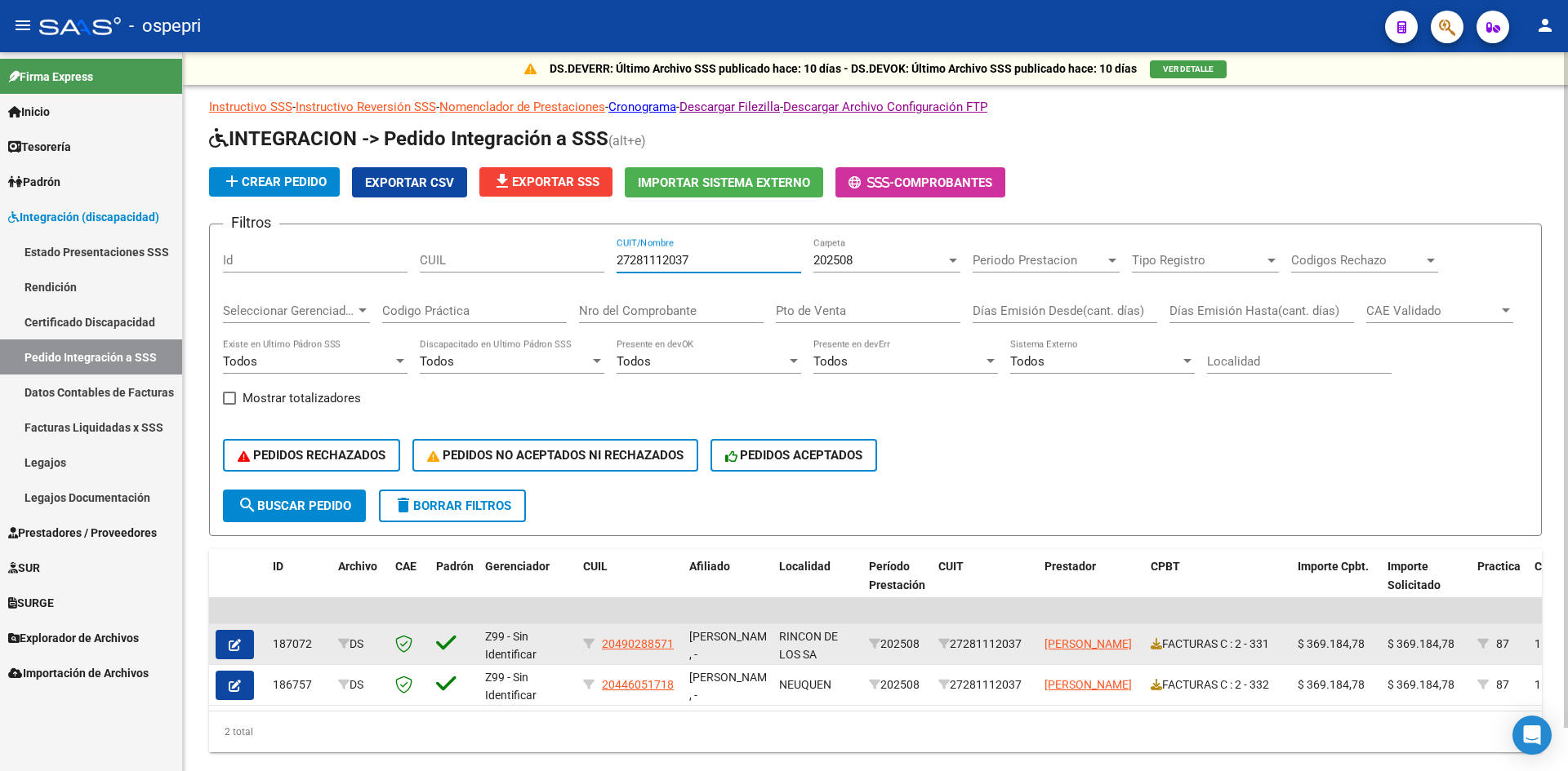
click at [250, 647] on button "button" at bounding box center [234, 644] width 39 height 29
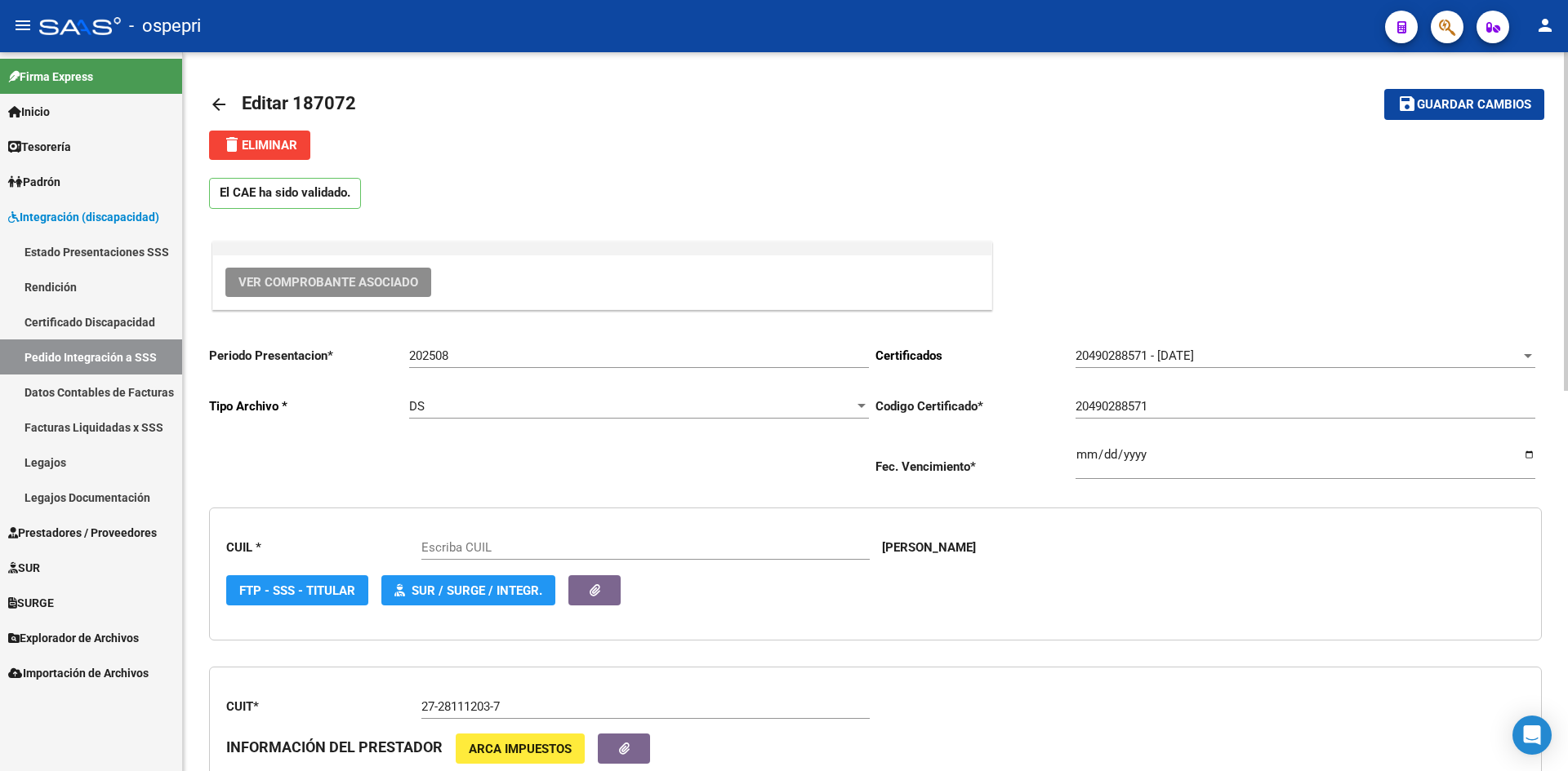
click at [398, 273] on button "Ver Comprobante Asociado" at bounding box center [328, 282] width 206 height 29
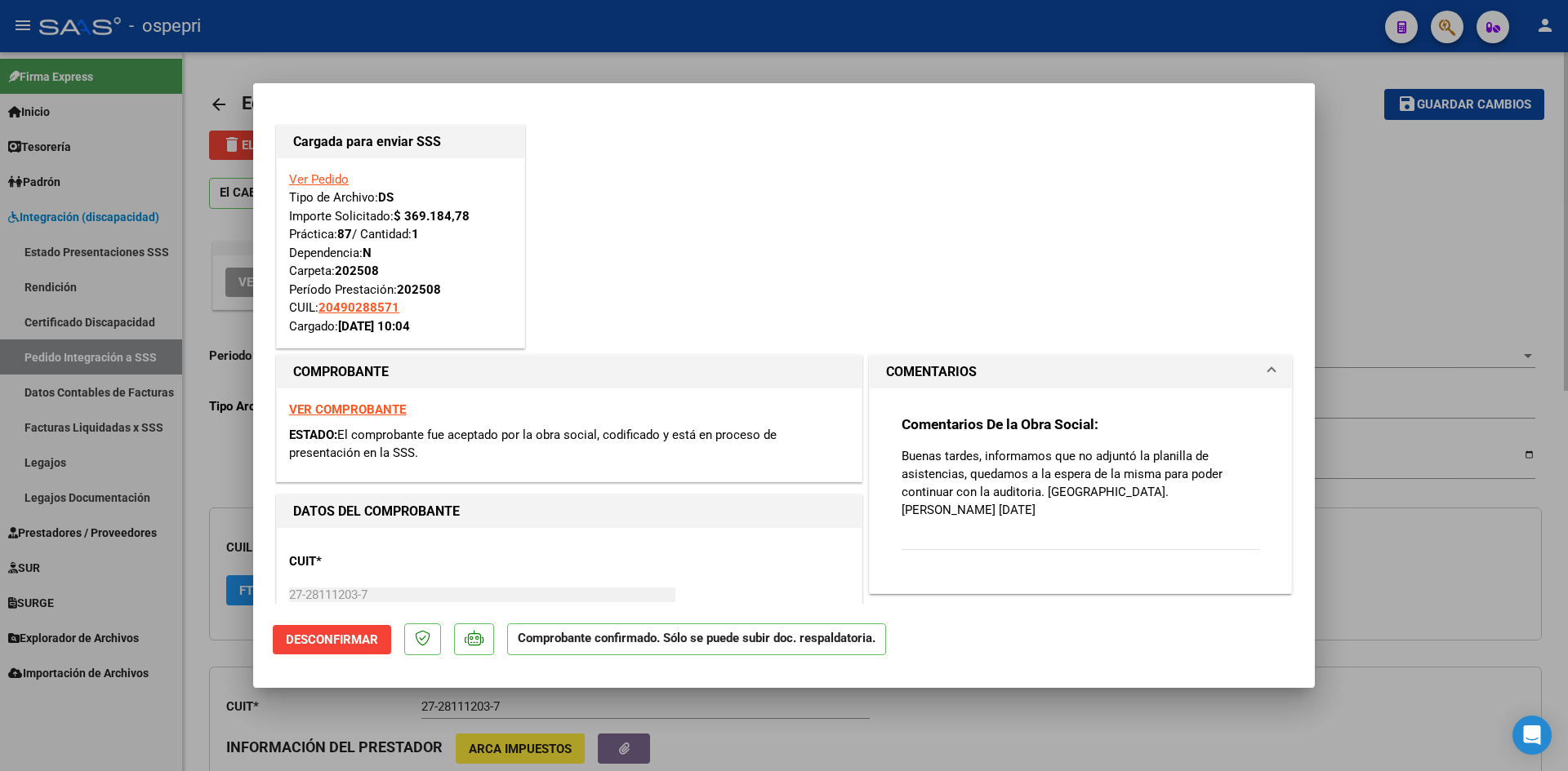
type input "20490288571"
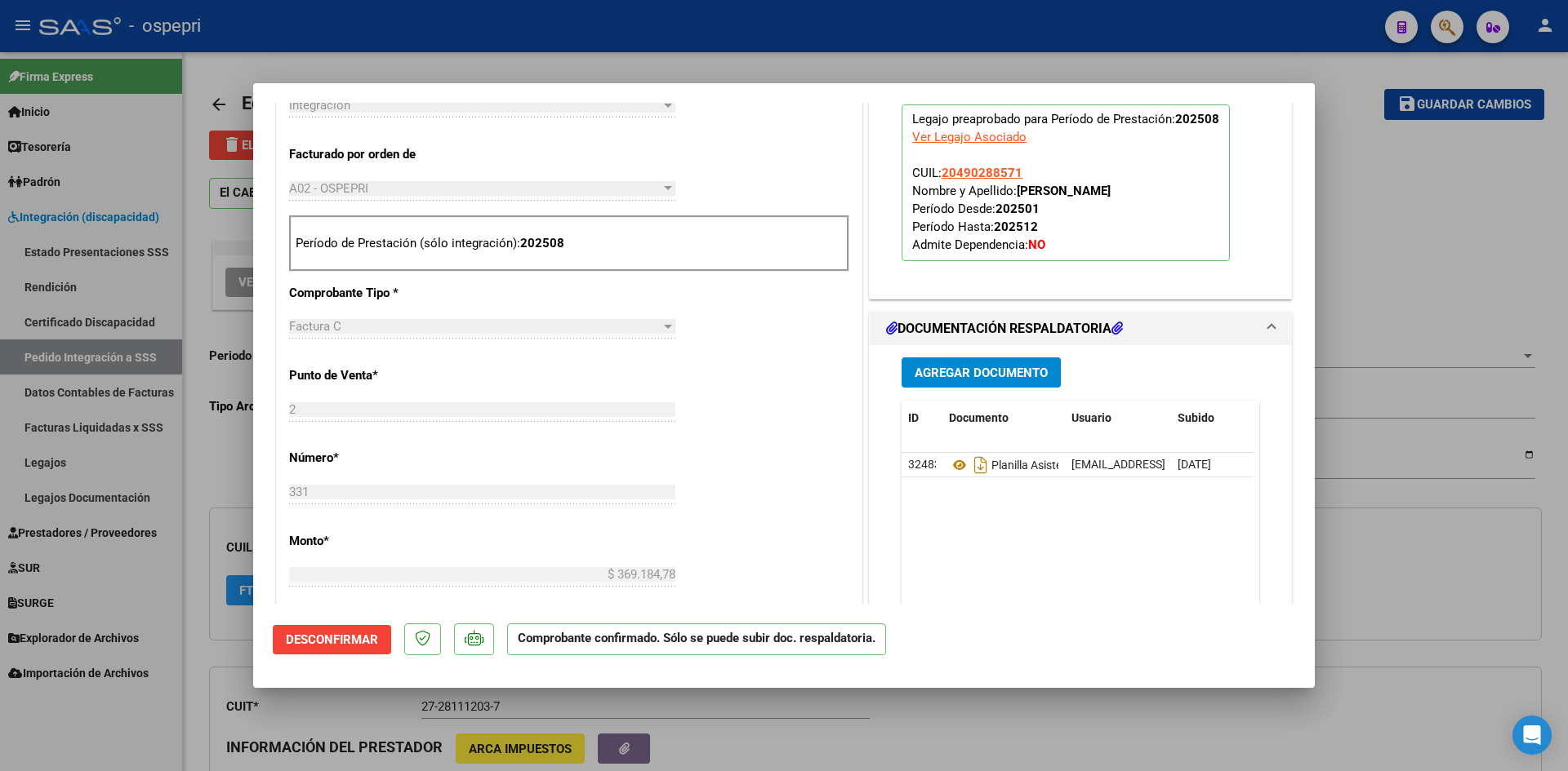
scroll to position [735, 0]
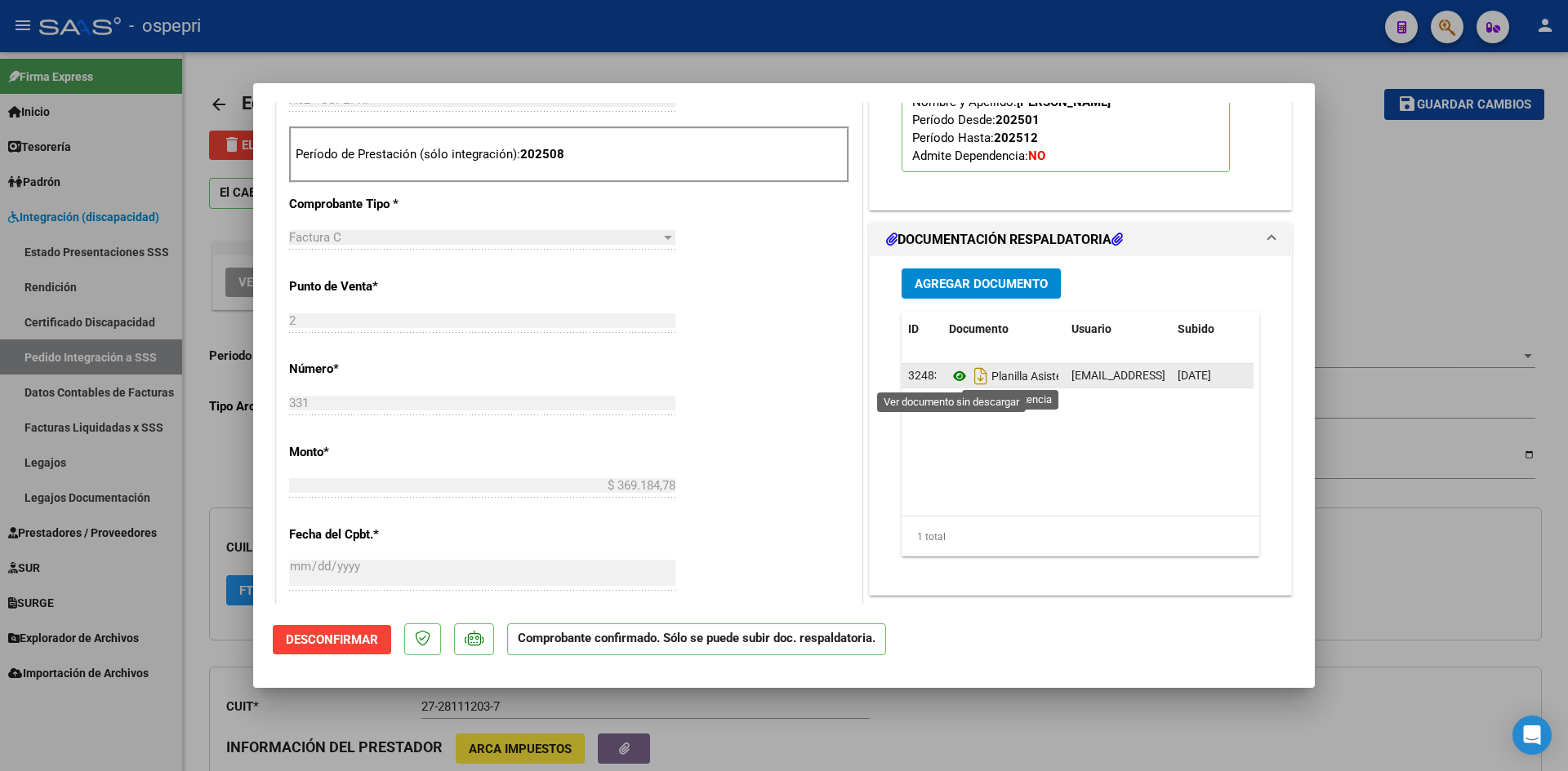
click at [954, 377] on icon at bounding box center [959, 376] width 21 height 20
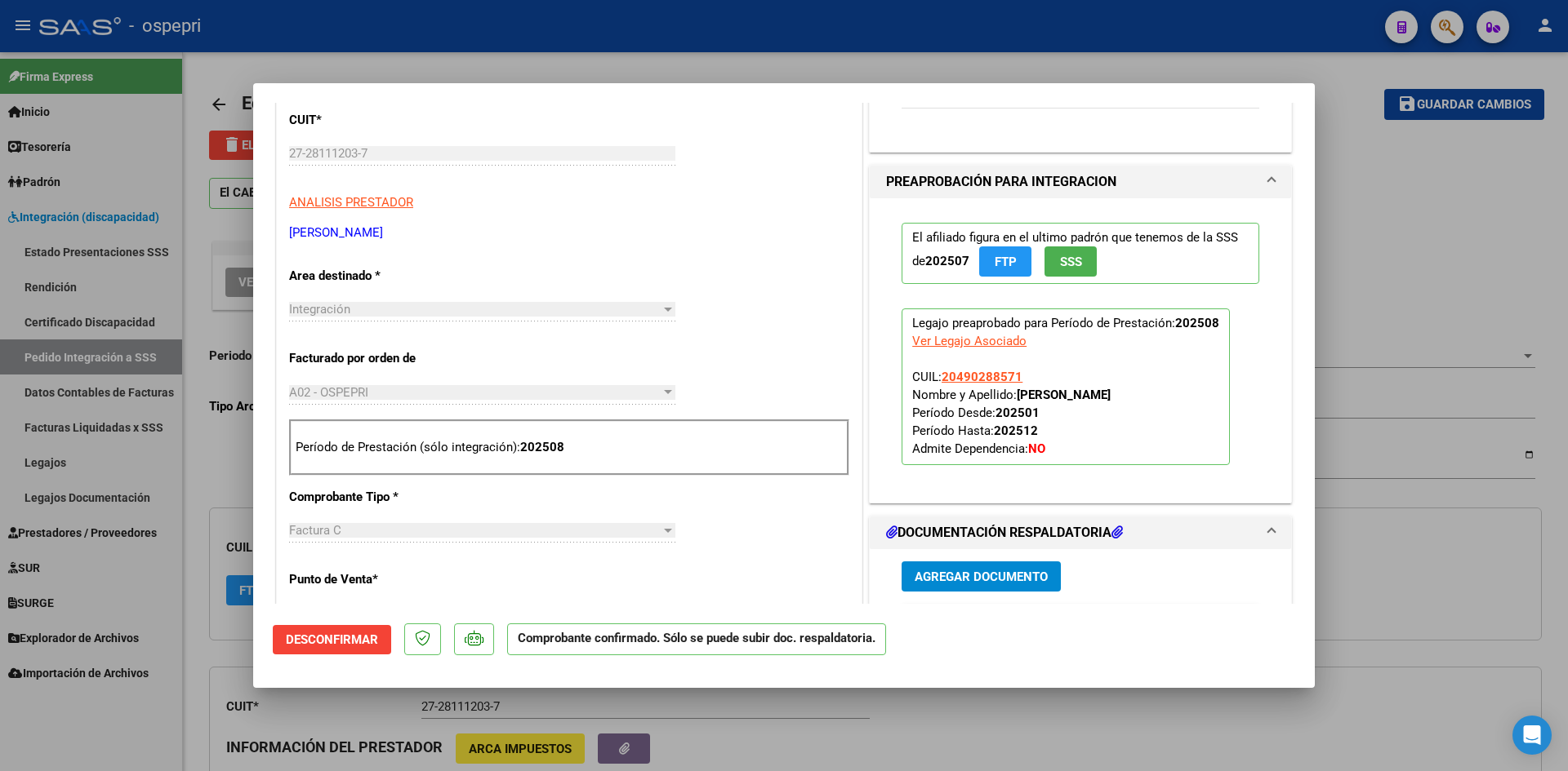
scroll to position [489, 0]
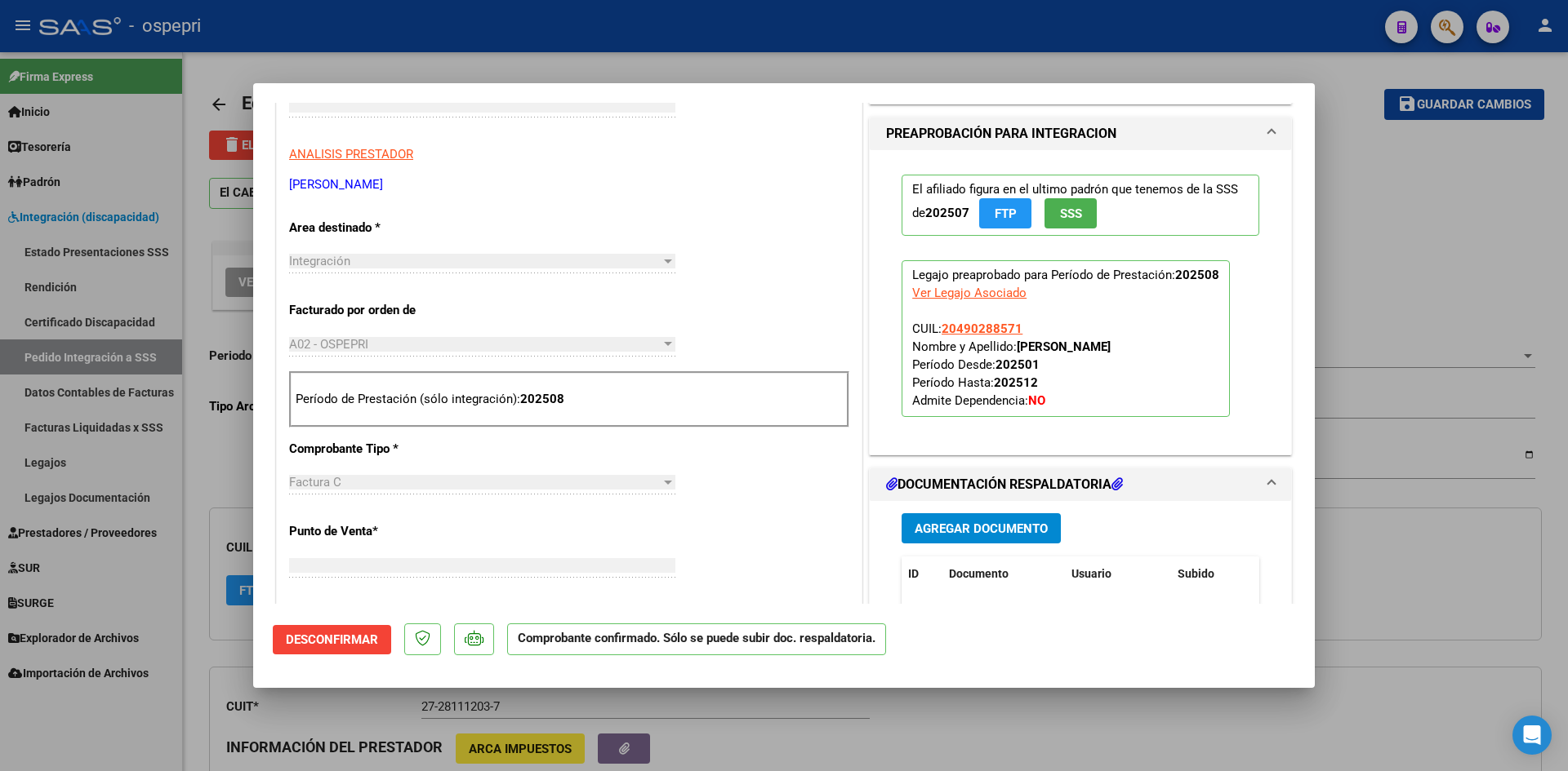
type input "$ 0,00"
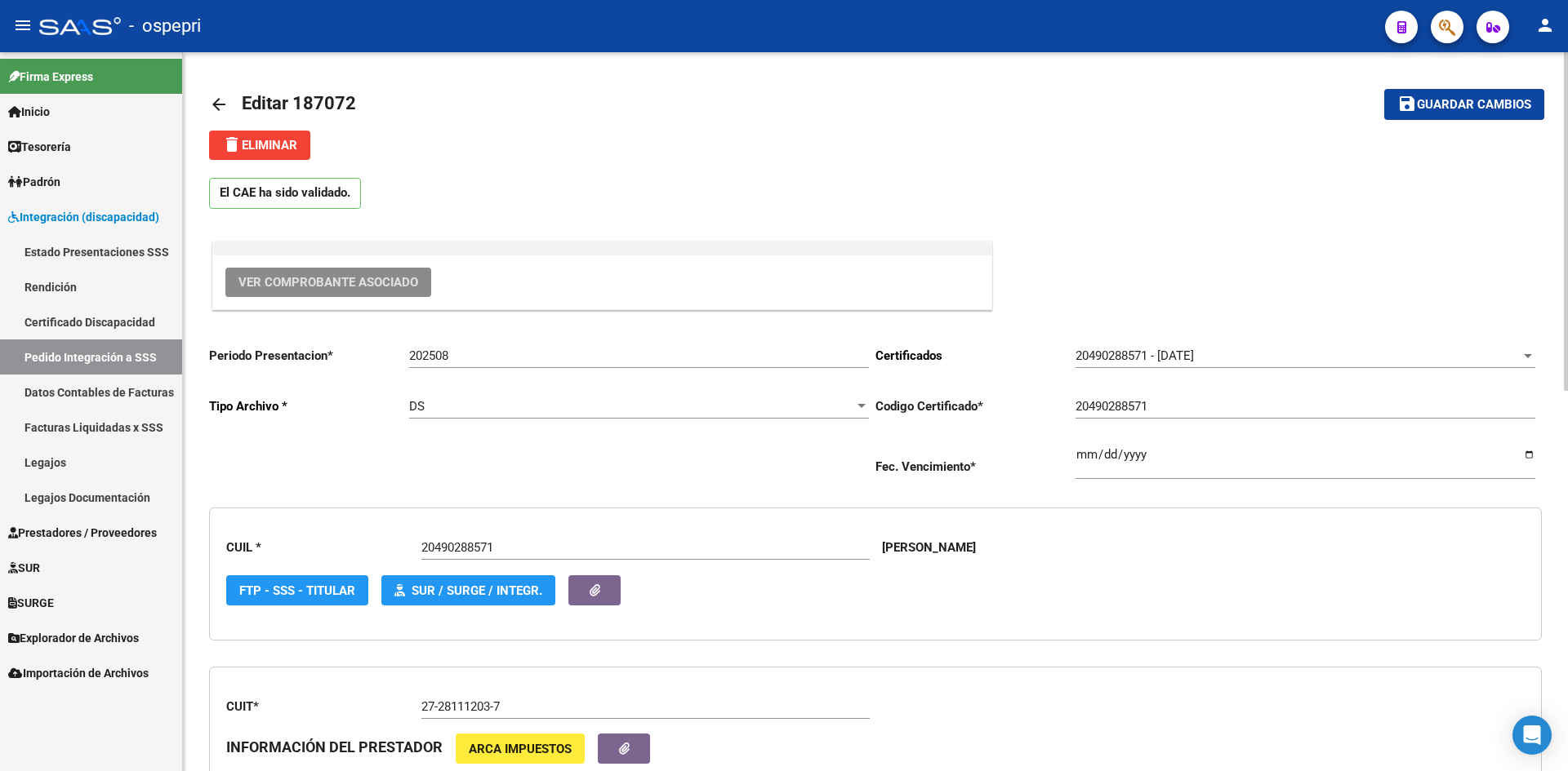
click at [222, 101] on mat-icon "arrow_back" at bounding box center [218, 104] width 20 height 20
